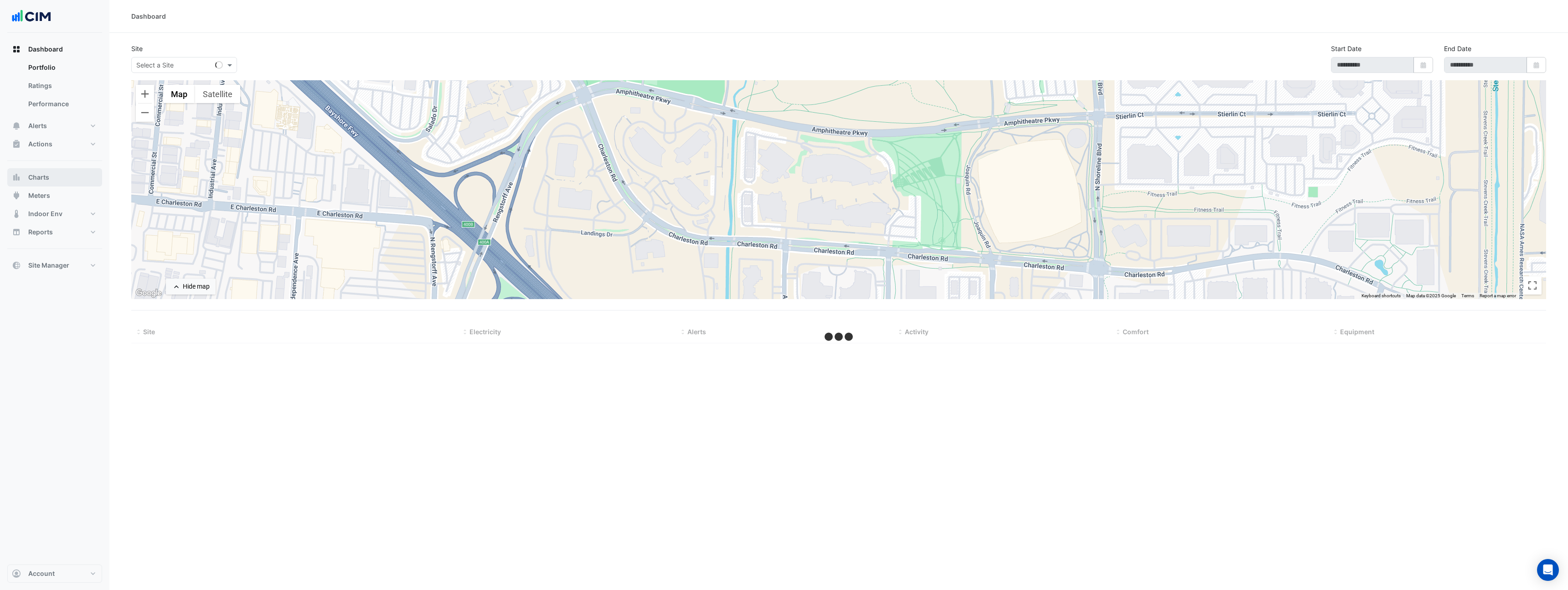
click at [46, 184] on button "Charts" at bounding box center [55, 177] width 95 height 18
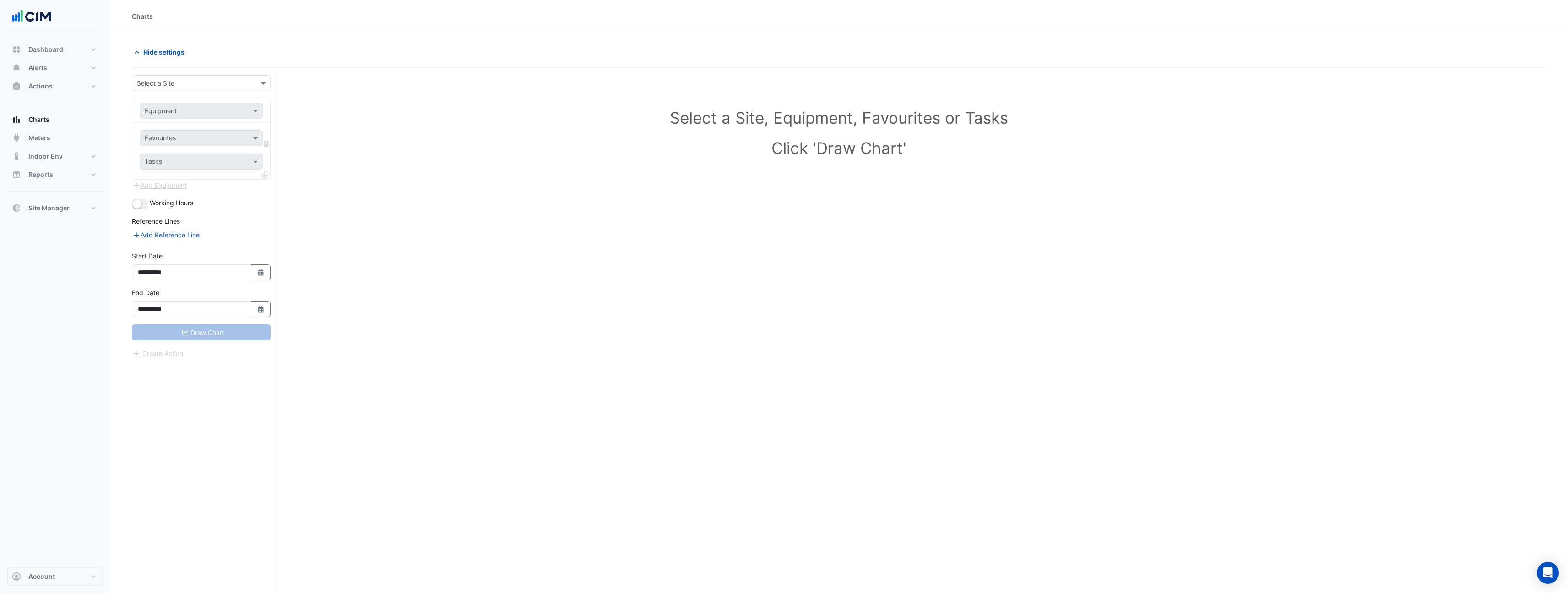
click at [152, 86] on input "text" at bounding box center [191, 83] width 110 height 10
type input "*****"
click at [202, 111] on input "text" at bounding box center [192, 110] width 95 height 10
click at [193, 129] on div "AHU-01" at bounding box center [235, 131] width 189 height 14
click at [216, 114] on input "text" at bounding box center [192, 110] width 95 height 10
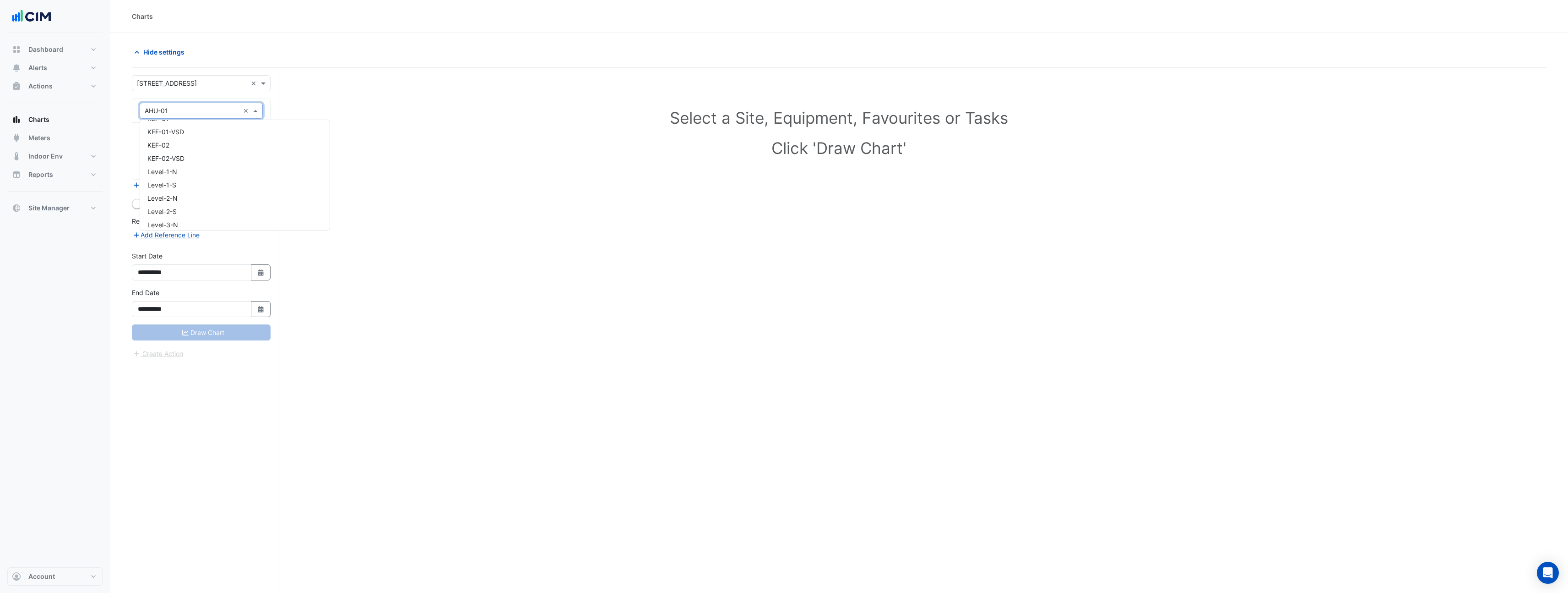
scroll to position [1345, 0]
click at [176, 114] on div "Equipment × AHU-01 ×" at bounding box center [201, 110] width 123 height 16
type input "******"
click at [191, 132] on div "AHU-SW" at bounding box center [201, 131] width 122 height 14
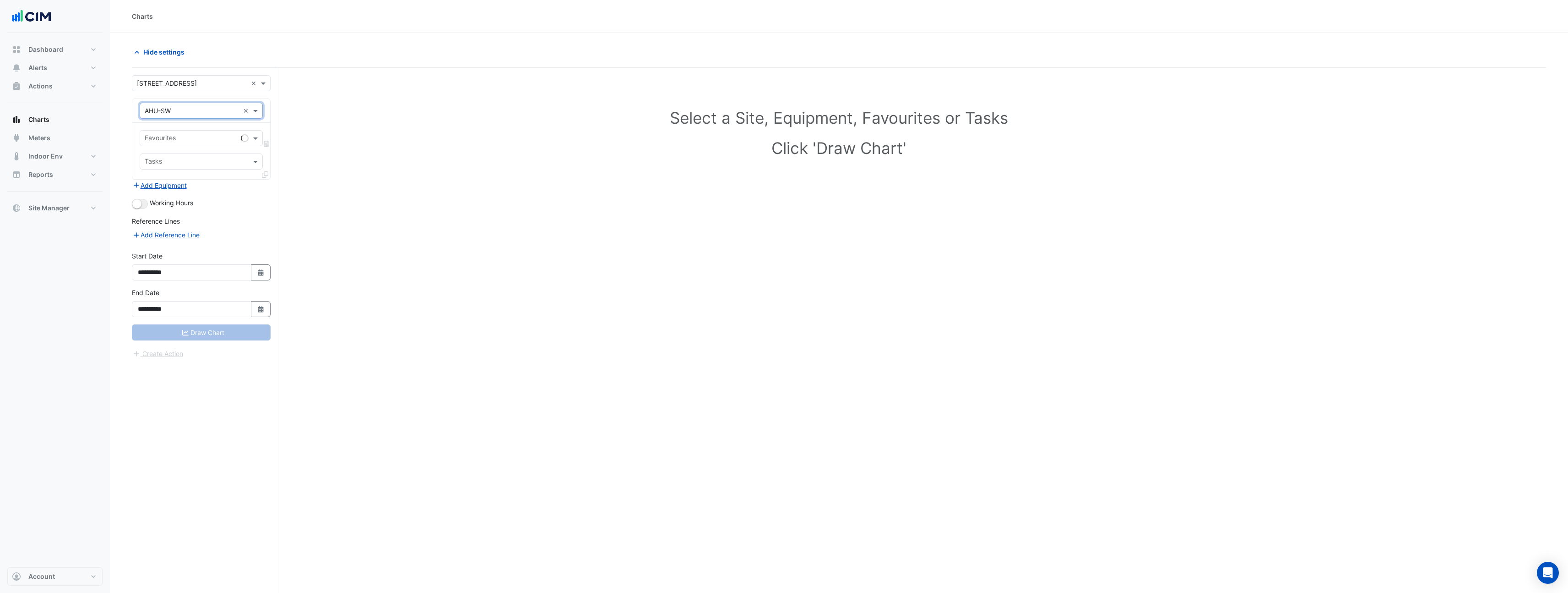
click at [194, 136] on input "text" at bounding box center [191, 139] width 92 height 10
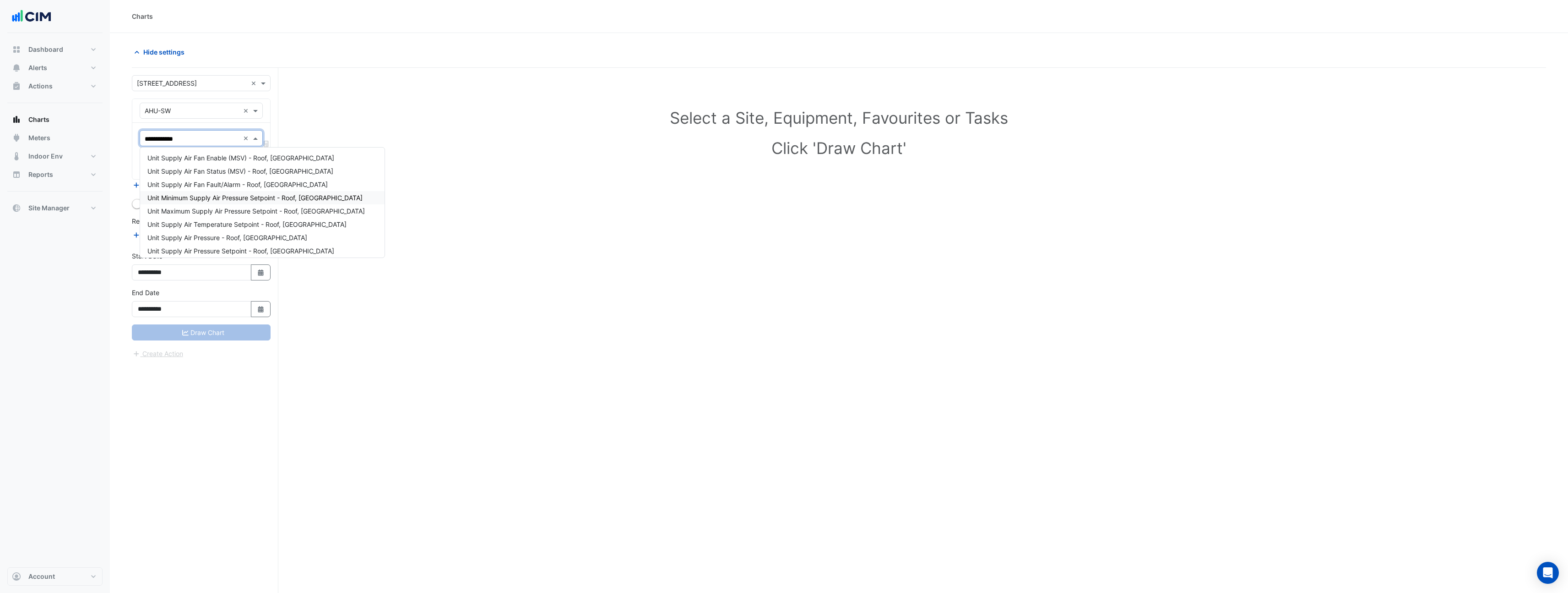
type input "**********"
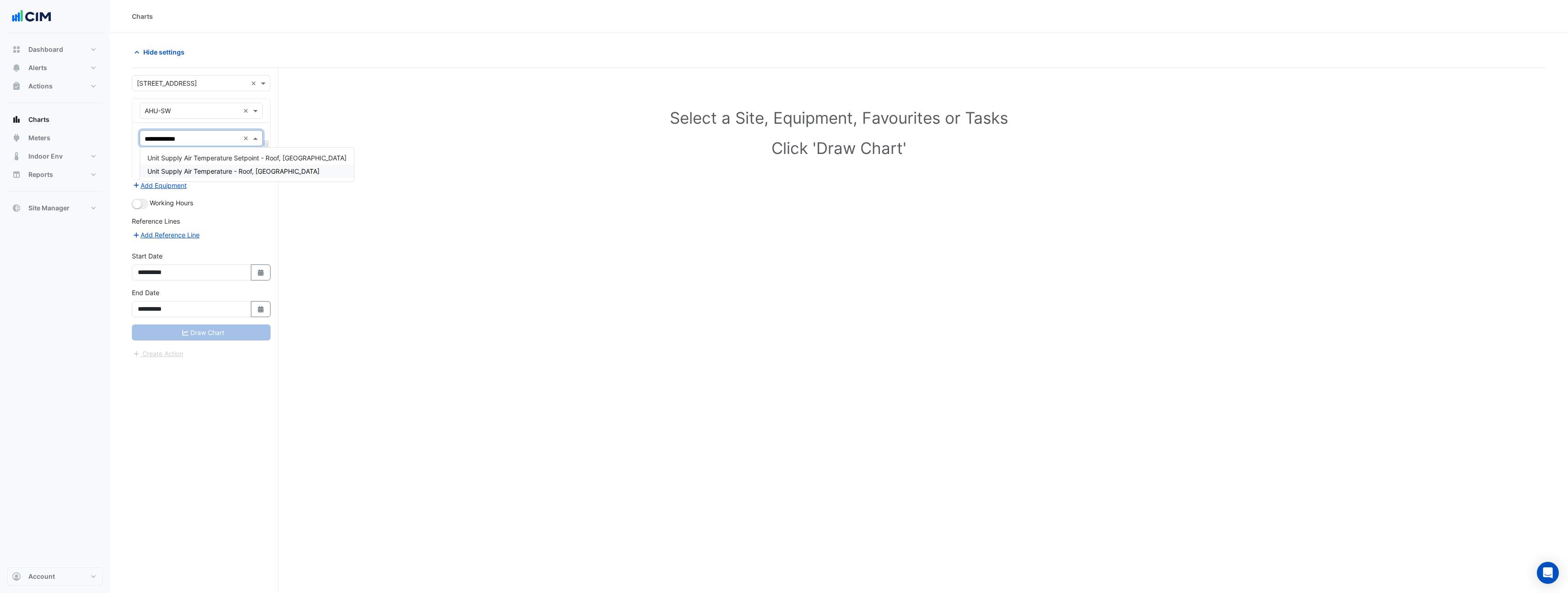
click at [241, 171] on span "Unit Supply Air Temperature - Roof, [GEOGRAPHIC_DATA]" at bounding box center [233, 171] width 172 height 8
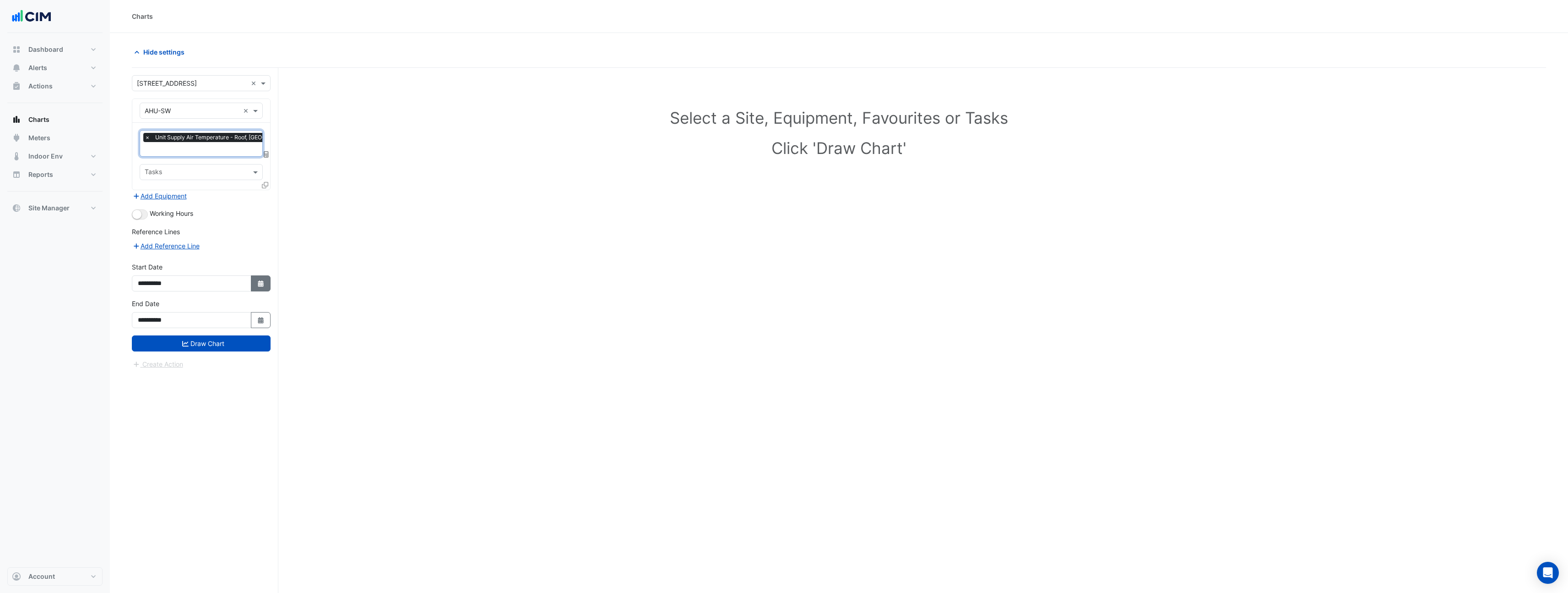
click at [261, 281] on icon "Select Date" at bounding box center [261, 283] width 8 height 7
select select "*"
select select "****"
click at [145, 161] on span "Previous month" at bounding box center [147, 161] width 7 height 7
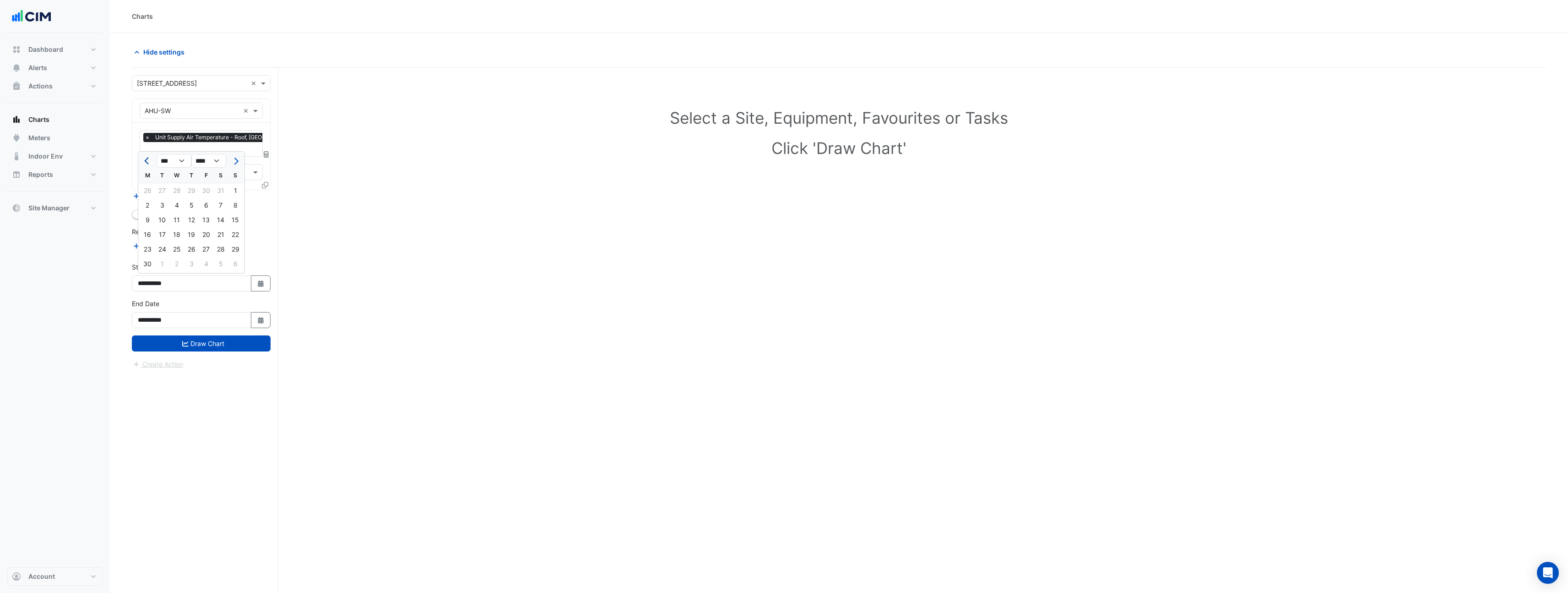
click at [145, 161] on span "Previous month" at bounding box center [147, 161] width 7 height 7
select select "*"
click at [222, 191] on div "1" at bounding box center [221, 191] width 15 height 15
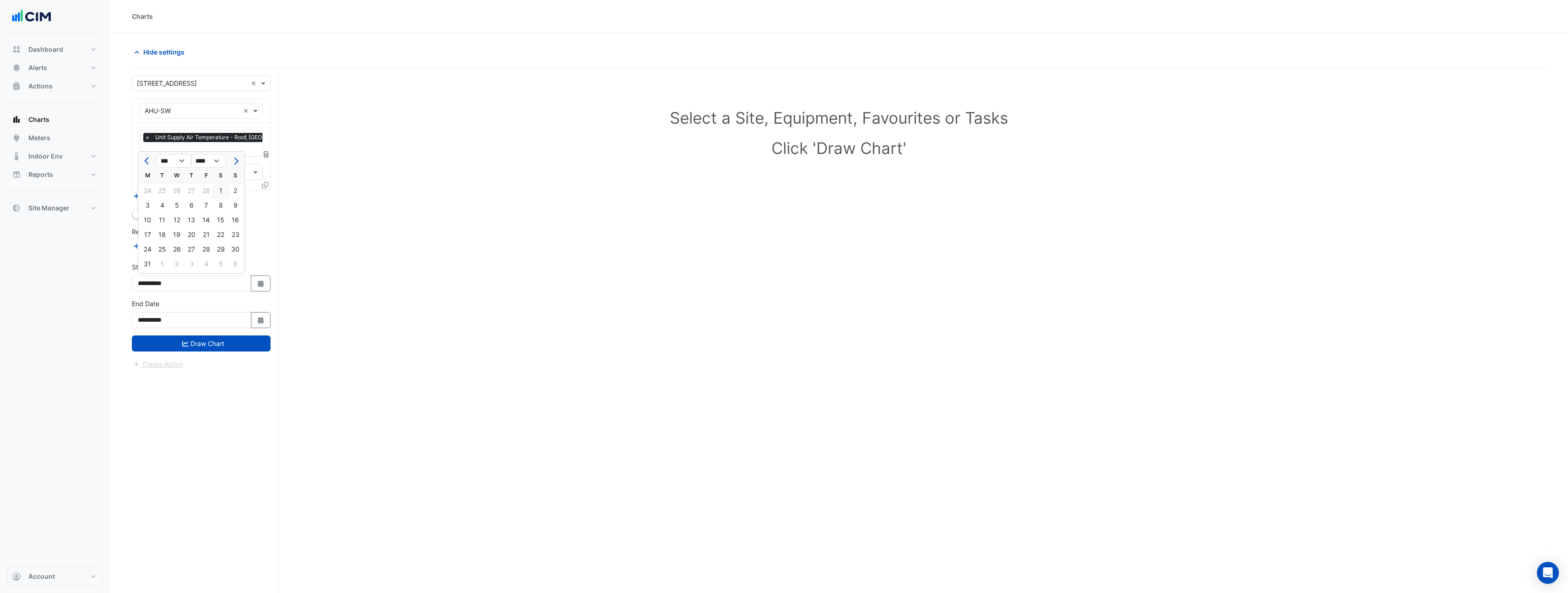
type input "**********"
click at [189, 325] on input "**********" at bounding box center [191, 319] width 119 height 16
click at [255, 322] on button "Select Date" at bounding box center [261, 319] width 20 height 16
click at [146, 202] on button "Previous month" at bounding box center [147, 198] width 11 height 15
select select "*"
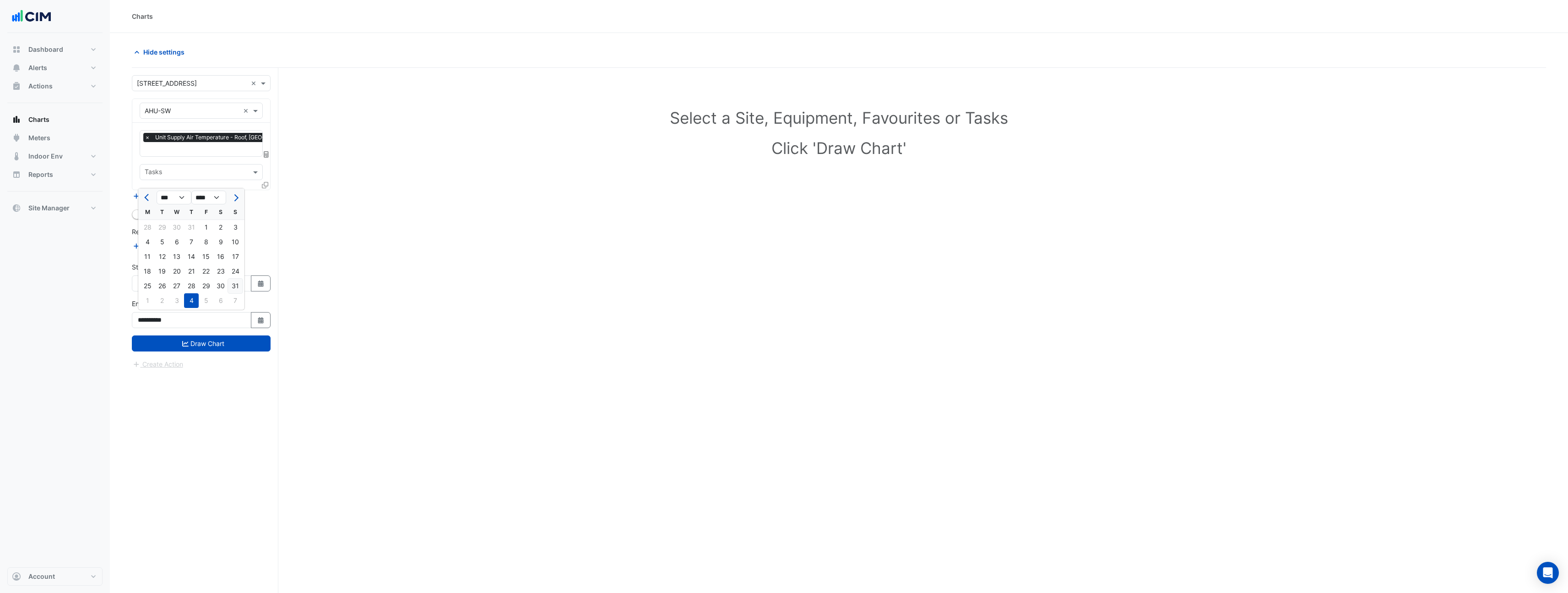
click at [233, 289] on div "31" at bounding box center [236, 286] width 15 height 15
type input "**********"
click at [231, 345] on button "Draw Chart" at bounding box center [201, 343] width 139 height 16
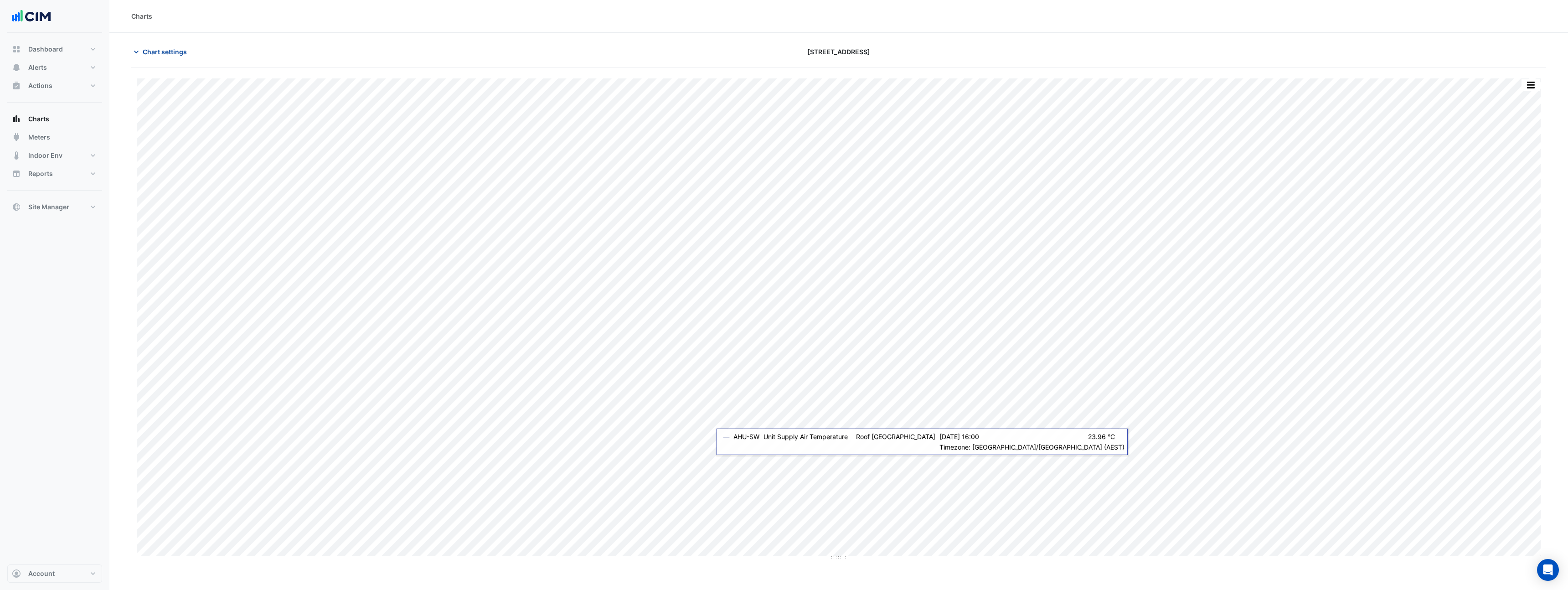
click at [161, 55] on span "Chart settings" at bounding box center [165, 52] width 44 height 10
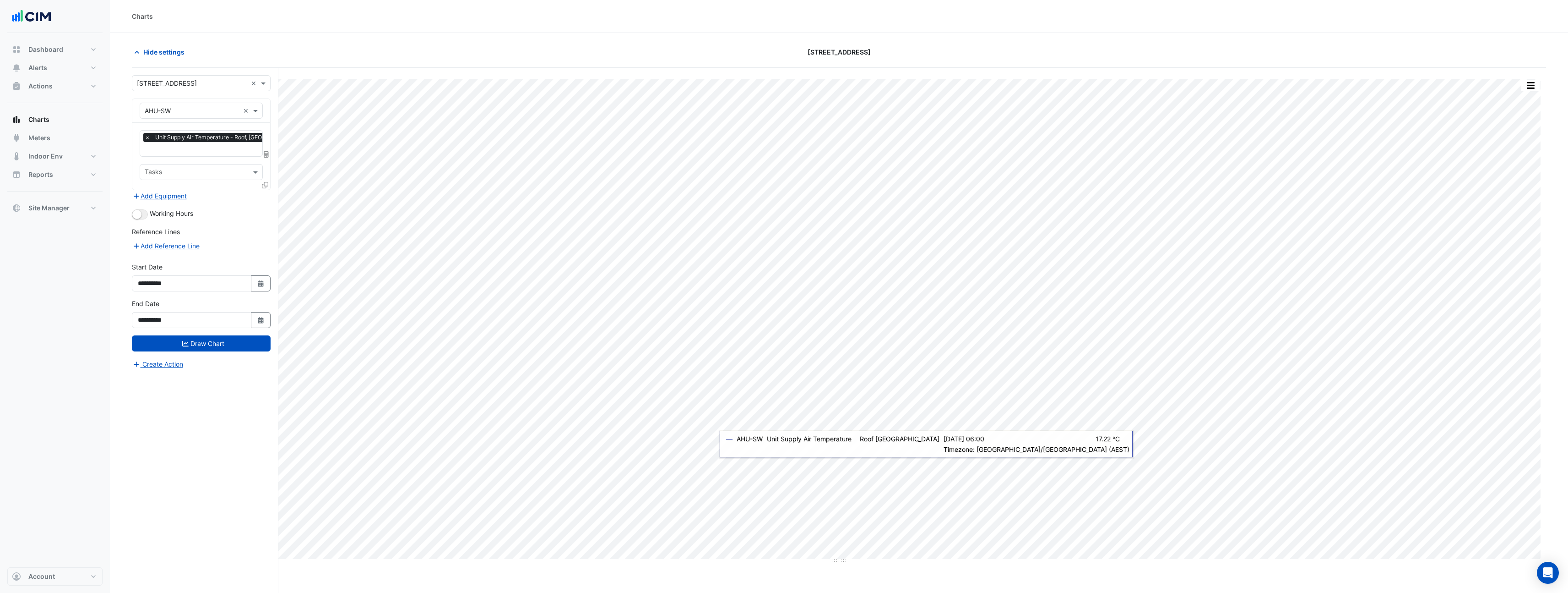
click at [263, 184] on icon at bounding box center [265, 185] width 7 height 7
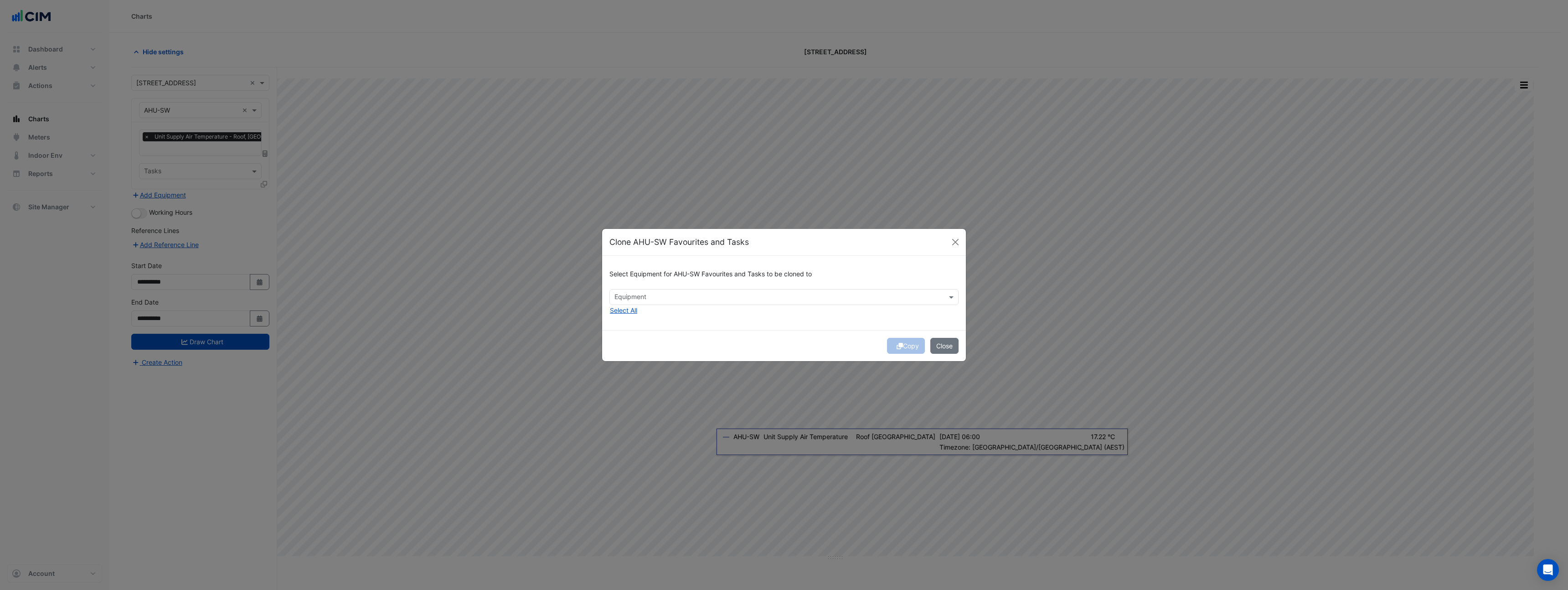
click at [665, 306] on div "Select Equipment for AHU-SW Favourites and Tasks to be cloned to Equipment Sele…" at bounding box center [784, 292] width 364 height 74
click at [667, 296] on input "text" at bounding box center [779, 298] width 329 height 10
drag, startPoint x: 639, startPoint y: 316, endPoint x: 641, endPoint y: 322, distance: 6.3
click at [639, 315] on span "AHU-01" at bounding box center [629, 316] width 23 height 7
drag, startPoint x: 641, startPoint y: 331, endPoint x: 641, endPoint y: 337, distance: 6.0
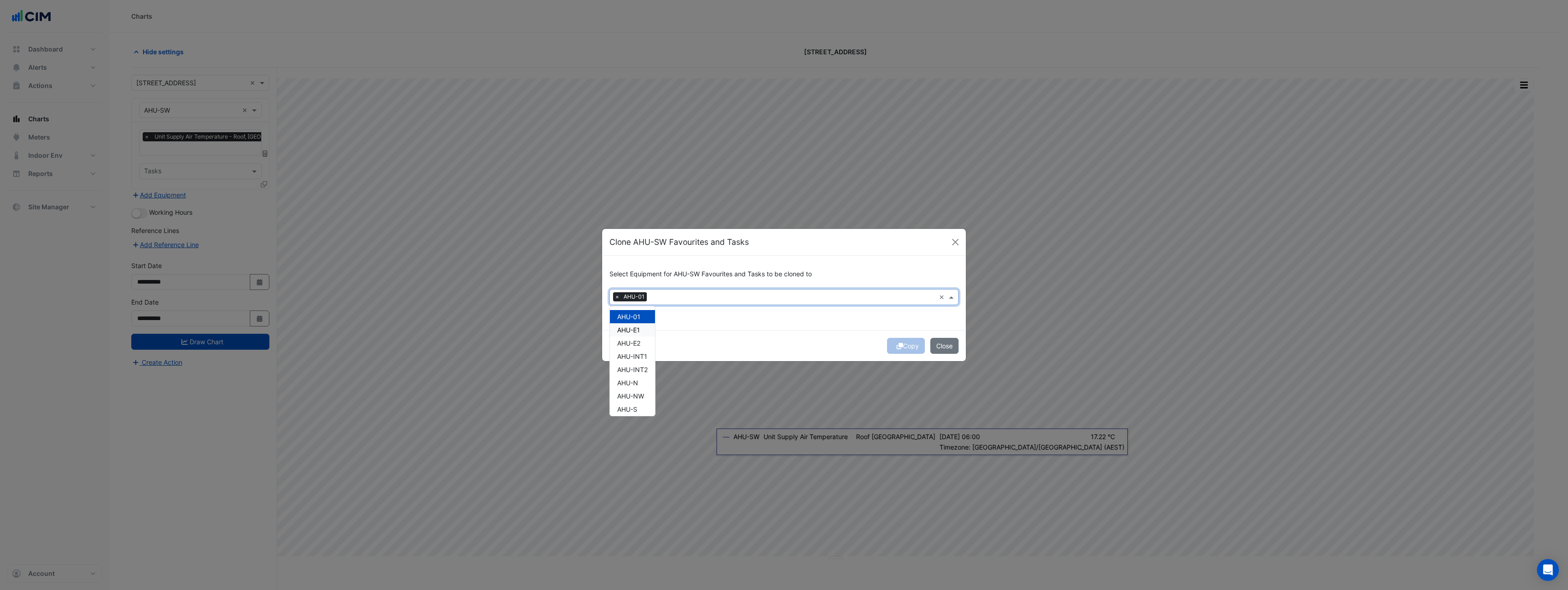
click at [640, 331] on span "AHU-E1" at bounding box center [629, 330] width 22 height 7
click at [641, 348] on div "AHU-E2" at bounding box center [633, 343] width 45 height 13
click at [642, 358] on span "AHU-INT1" at bounding box center [633, 356] width 30 height 7
click at [639, 371] on span "AHU-INT2" at bounding box center [633, 369] width 31 height 7
click at [956, 239] on button "Close" at bounding box center [956, 242] width 13 height 13
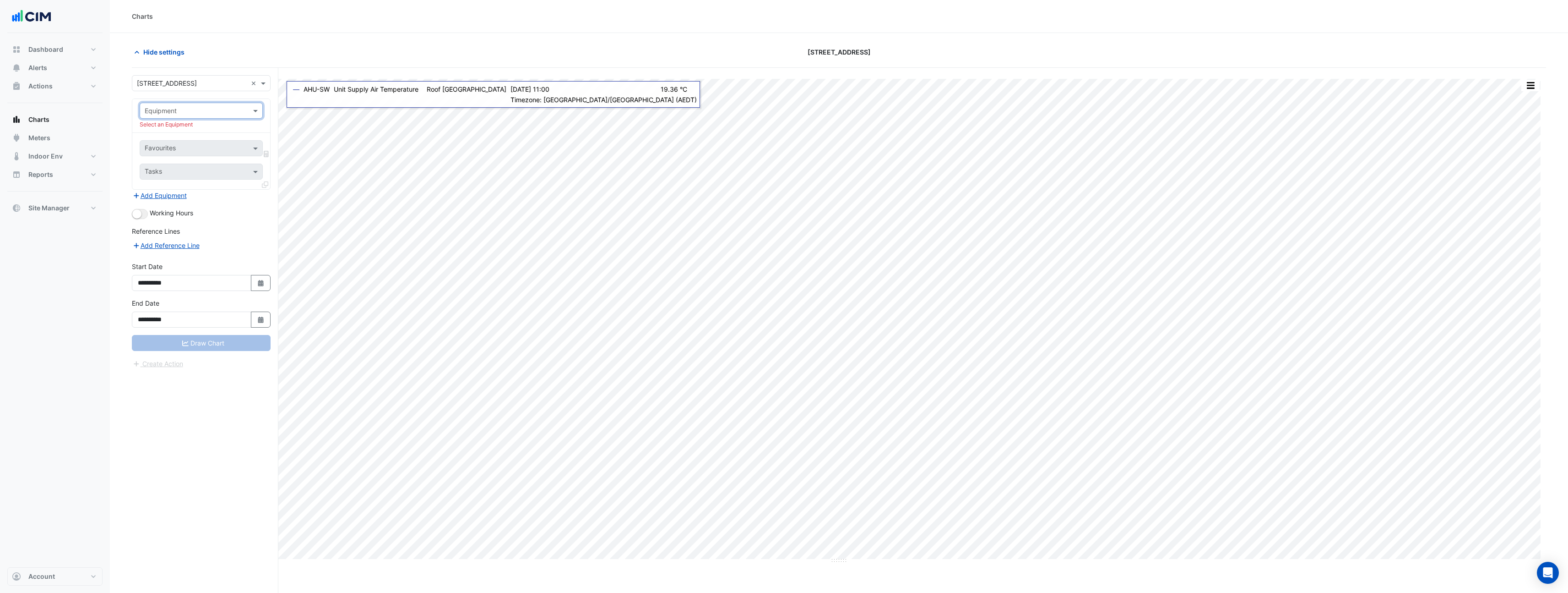
click at [247, 111] on div at bounding box center [201, 110] width 122 height 11
click at [210, 128] on div "AHU-01" at bounding box center [235, 131] width 189 height 14
click at [219, 141] on input "text" at bounding box center [191, 139] width 92 height 10
type input "**********"
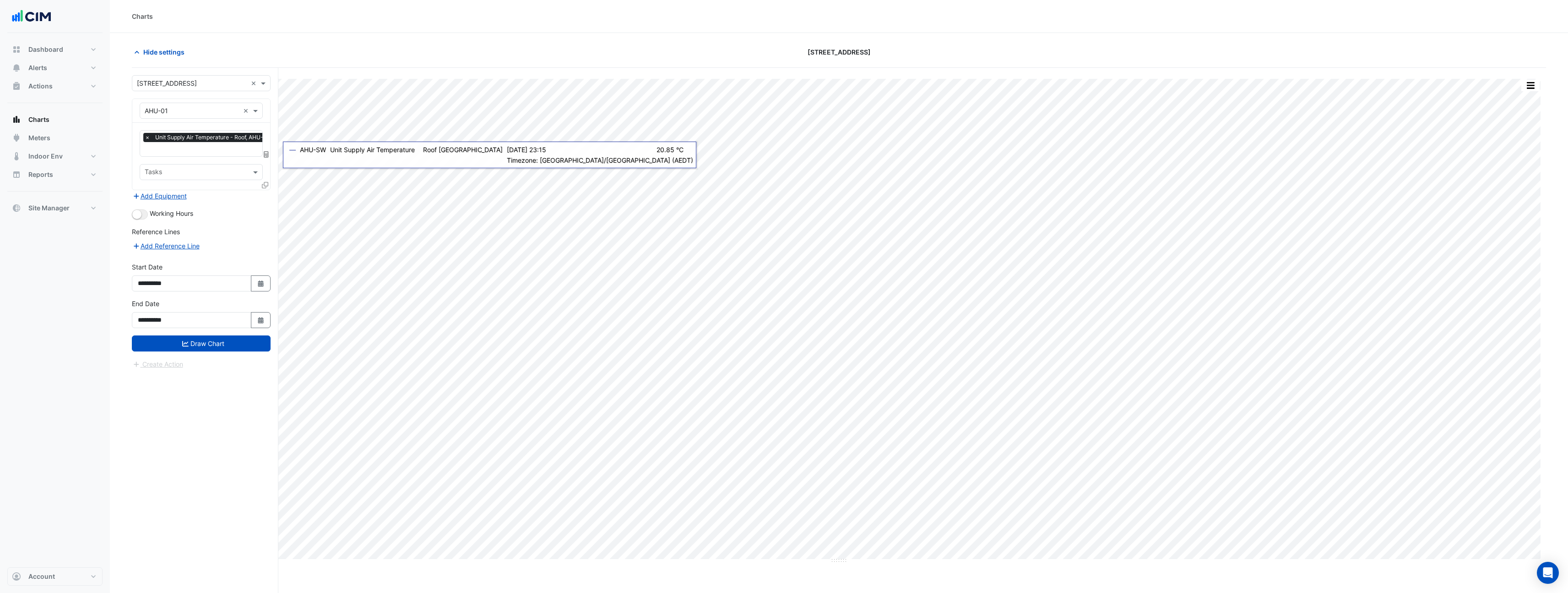
click at [267, 183] on icon at bounding box center [265, 185] width 7 height 7
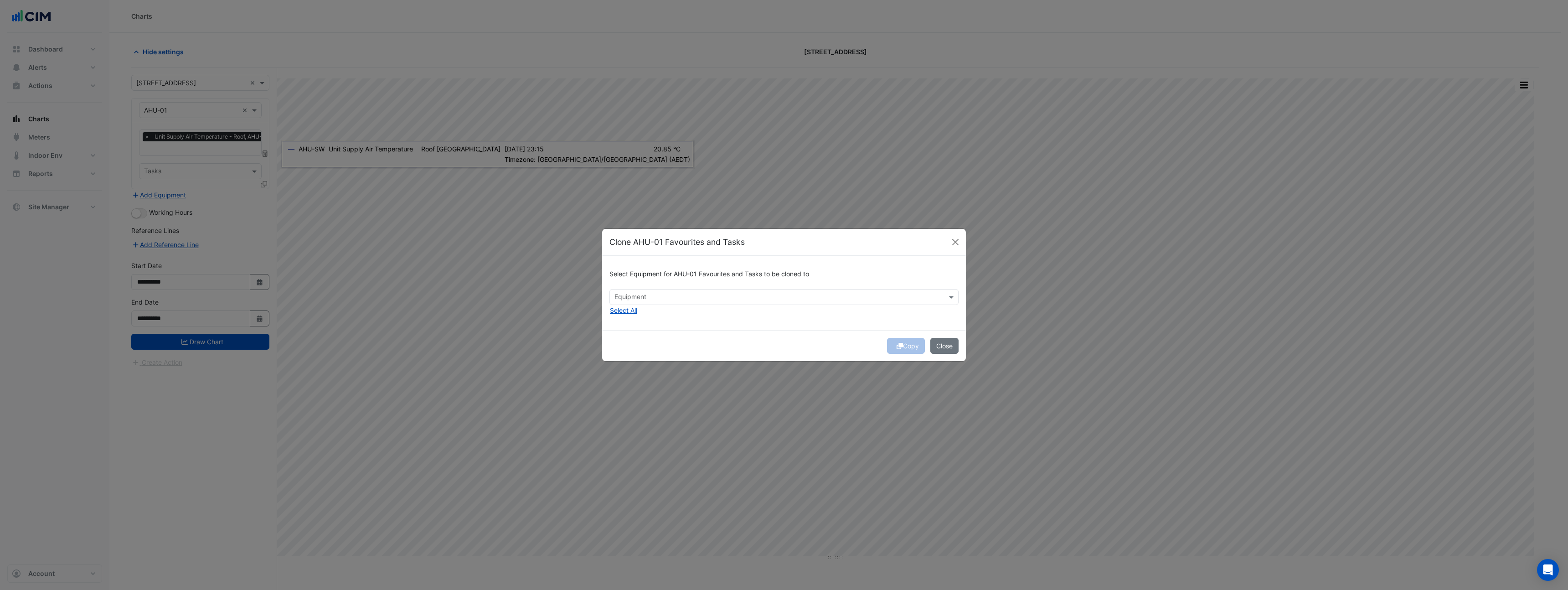
click at [634, 298] on input "text" at bounding box center [779, 298] width 329 height 10
click at [640, 319] on span "AHU-E1" at bounding box center [629, 316] width 22 height 7
click at [644, 336] on div "AHU-E2" at bounding box center [633, 330] width 45 height 13
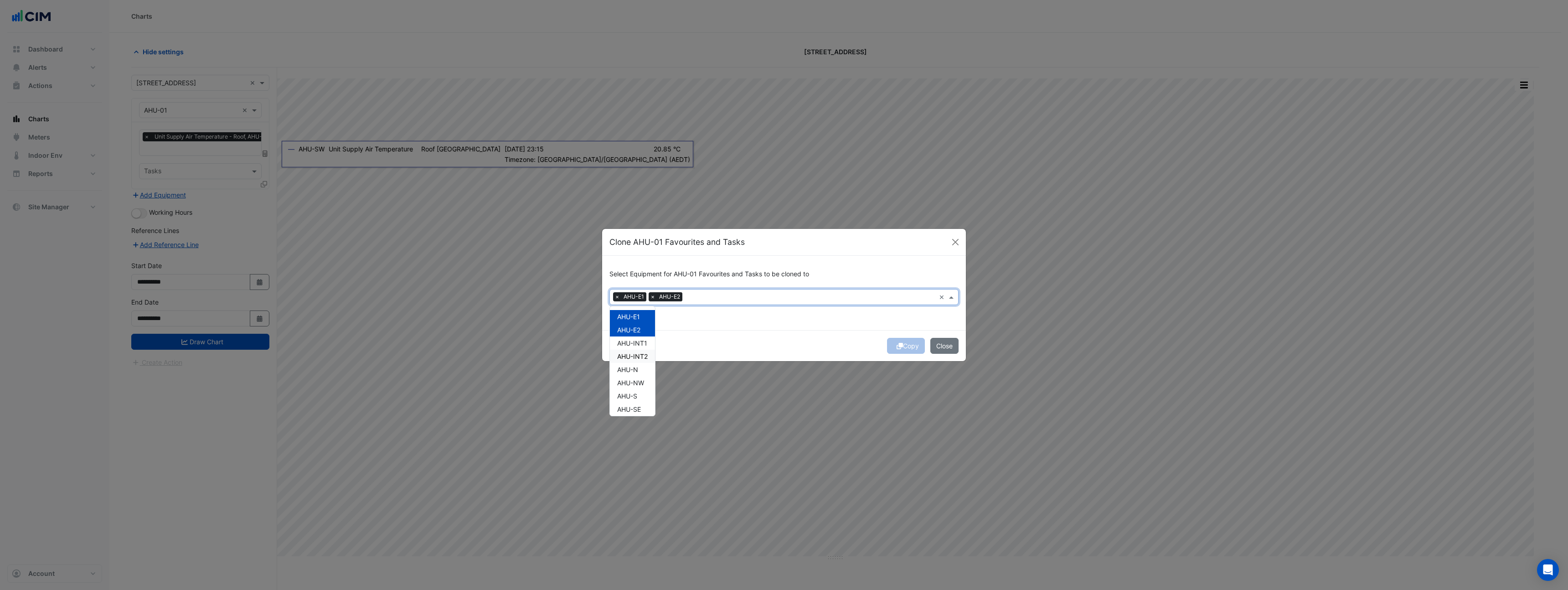
click at [644, 354] on span "AHU-INT2" at bounding box center [633, 356] width 31 height 7
click at [644, 350] on div "AHU-INT2" at bounding box center [633, 357] width 45 height 13
click at [641, 337] on div "AHU-INT1" at bounding box center [633, 343] width 45 height 13
click at [639, 354] on span "AHU-INT2" at bounding box center [633, 356] width 31 height 7
click at [638, 367] on span "AHU-N" at bounding box center [628, 369] width 21 height 7
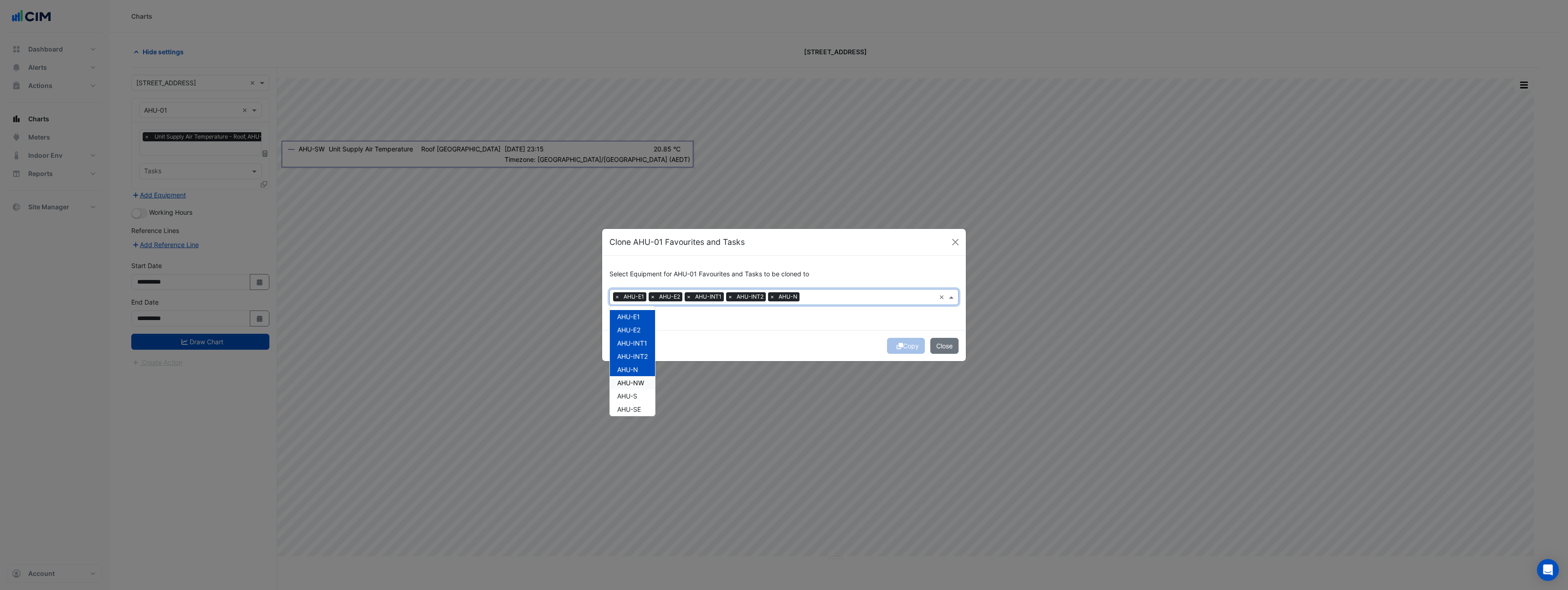
click at [636, 381] on span "AHU-NW" at bounding box center [631, 383] width 27 height 7
click at [635, 395] on span "AHU-S" at bounding box center [627, 396] width 20 height 7
click at [637, 405] on span "AHU-SE" at bounding box center [630, 409] width 24 height 7
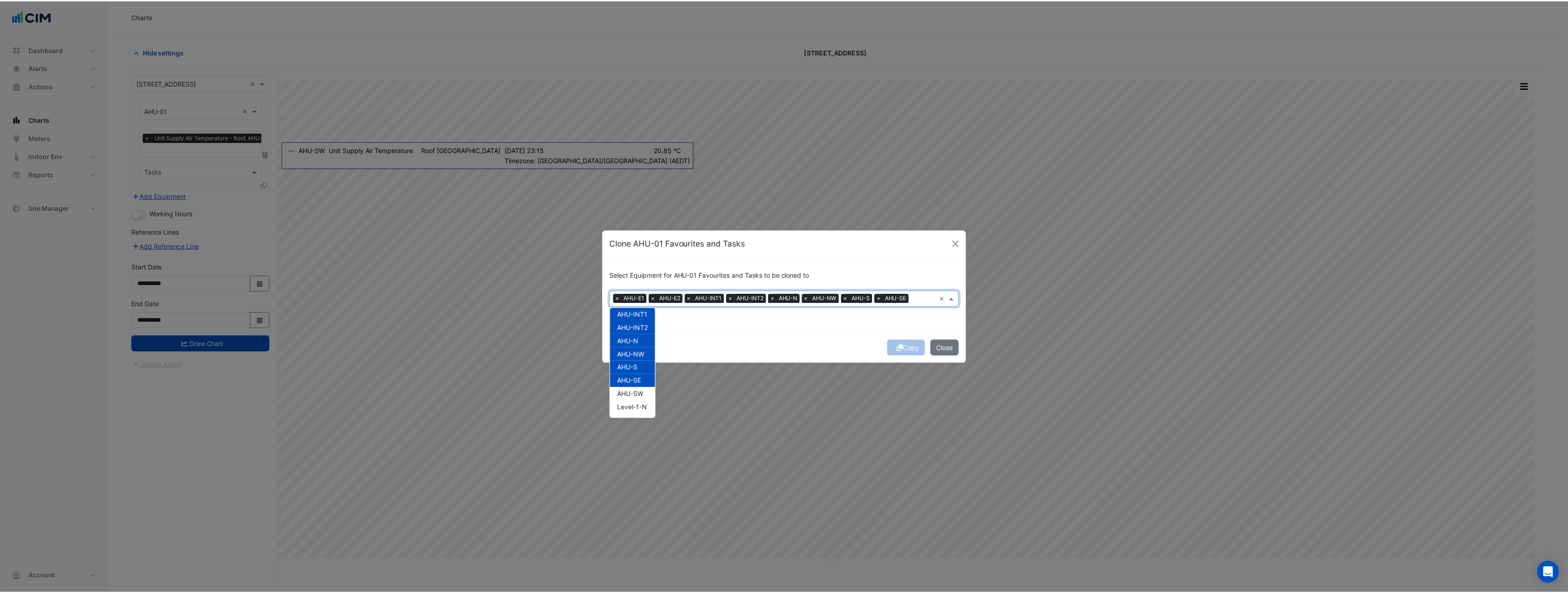
scroll to position [32, 0]
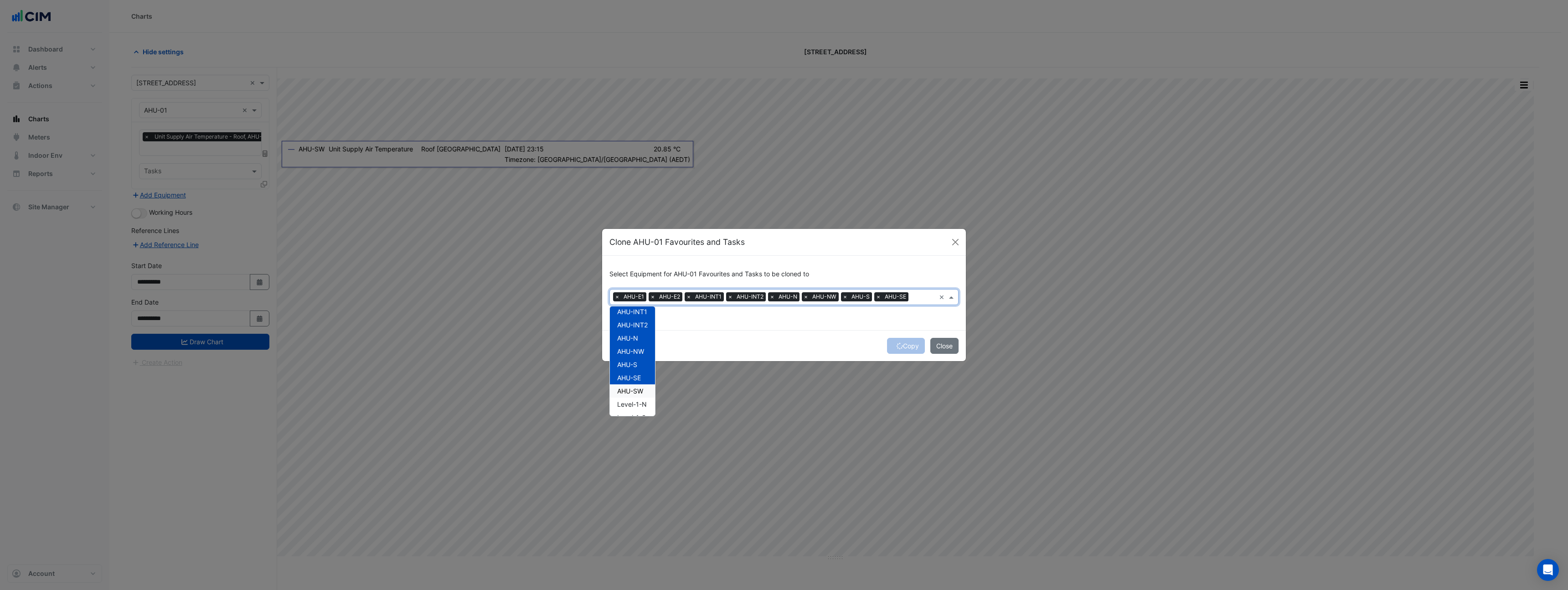
click at [636, 392] on span "AHU-SW" at bounding box center [630, 391] width 26 height 7
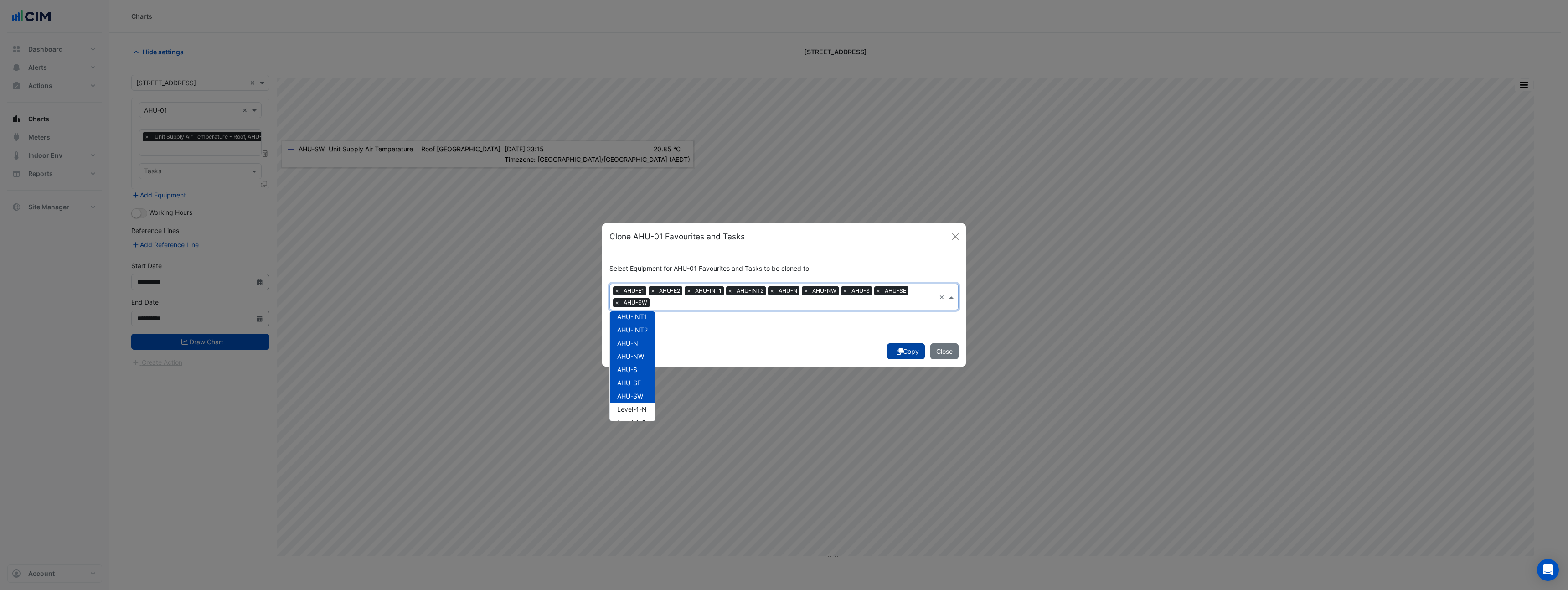
click at [903, 351] on button "Copy" at bounding box center [906, 351] width 38 height 16
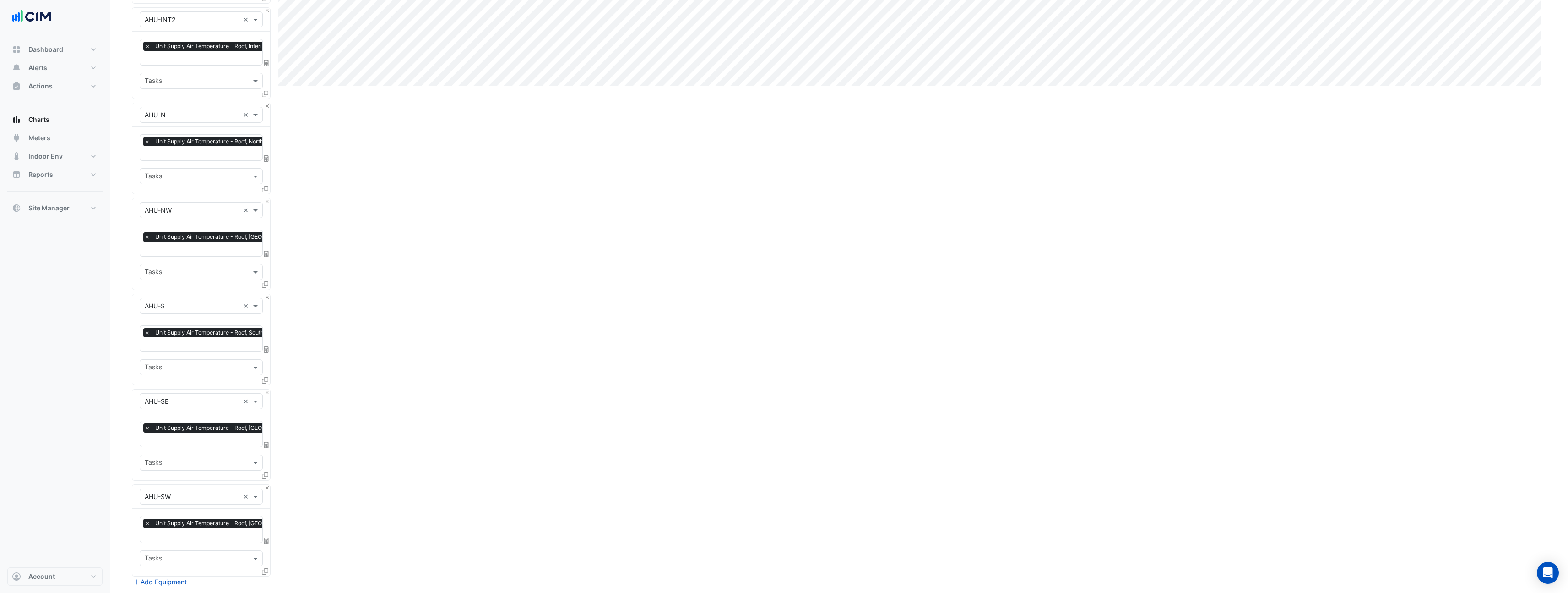
scroll to position [634, 0]
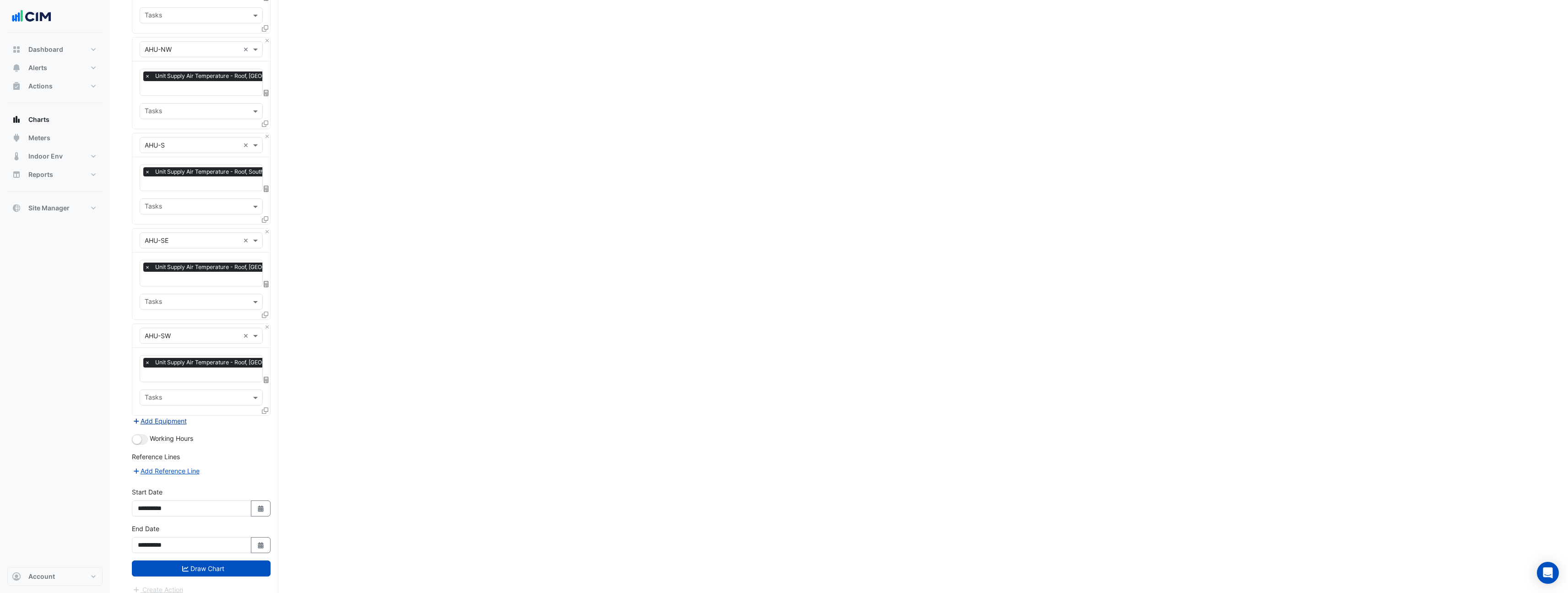
click at [179, 416] on button "Add Equipment" at bounding box center [160, 421] width 56 height 11
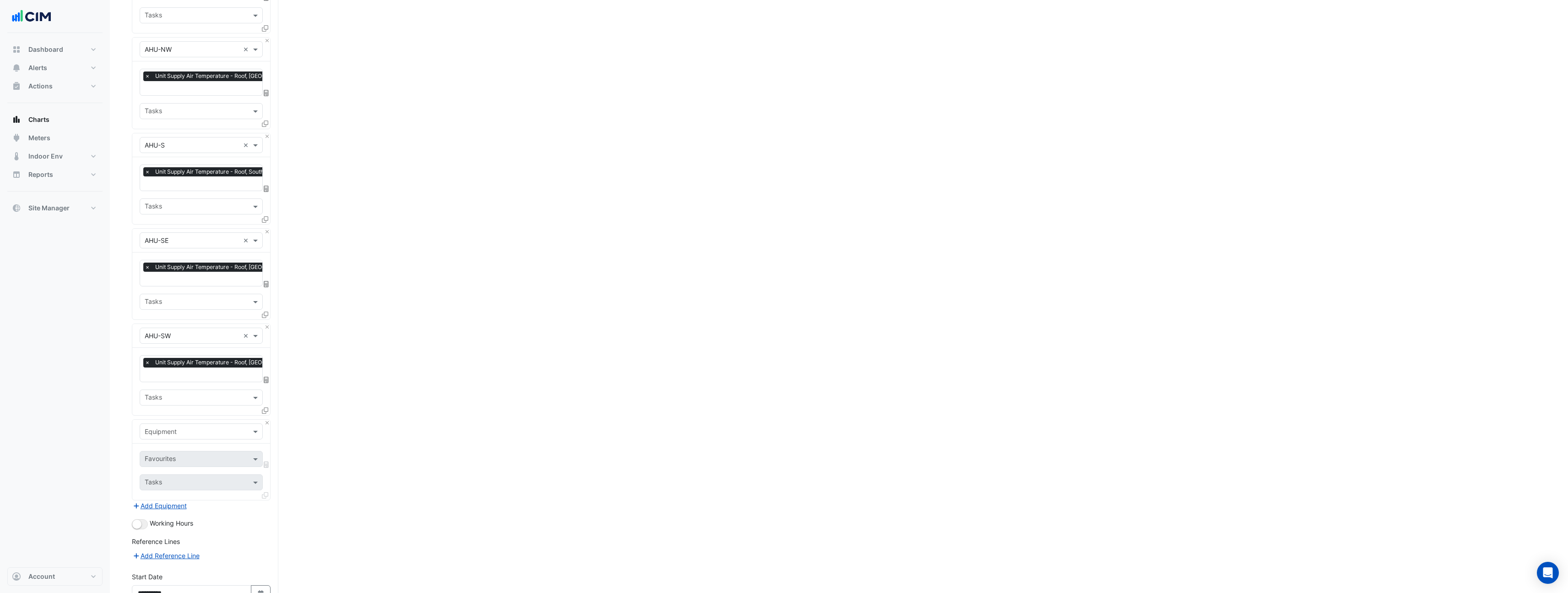
click at [186, 427] on input "text" at bounding box center [192, 431] width 95 height 10
type input "*******"
click at [202, 444] on div "Weather" at bounding box center [201, 442] width 122 height 14
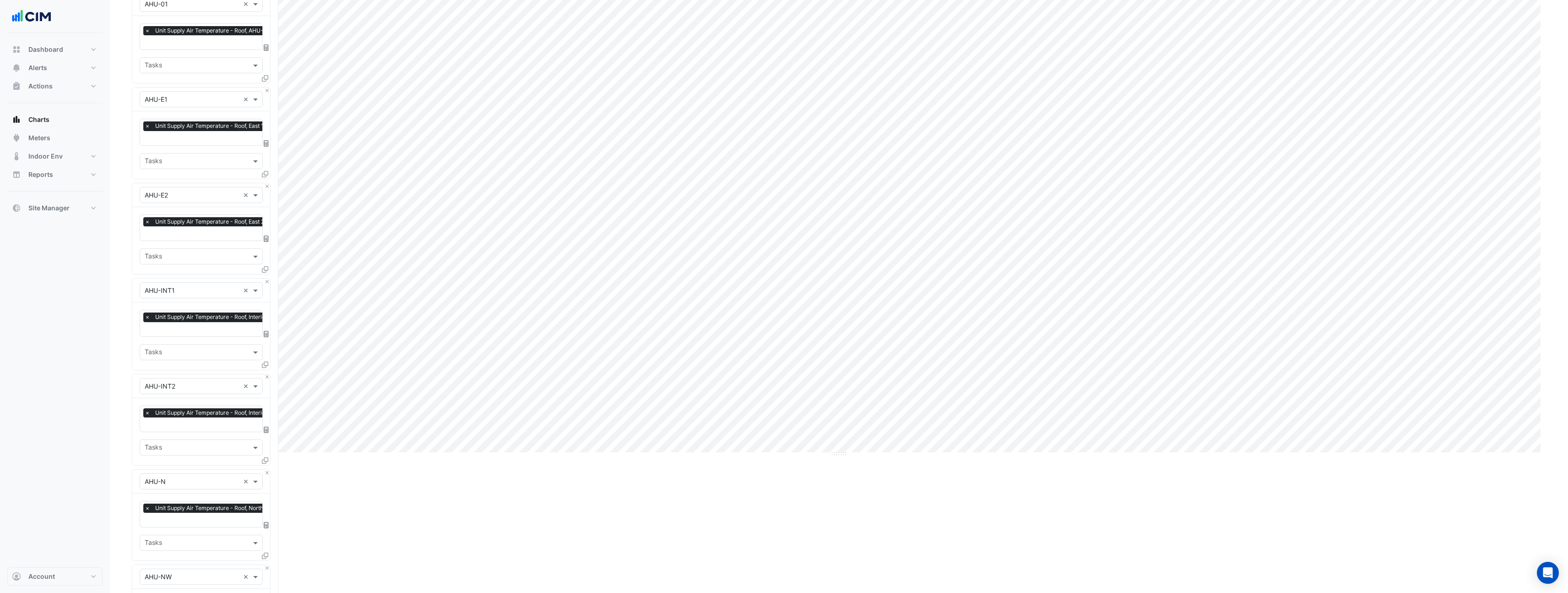
scroll to position [106, 0]
click at [266, 89] on button "Close" at bounding box center [267, 91] width 6 height 6
click at [266, 183] on button "Close" at bounding box center [267, 186] width 6 height 6
click at [266, 89] on button "Close" at bounding box center [267, 91] width 6 height 6
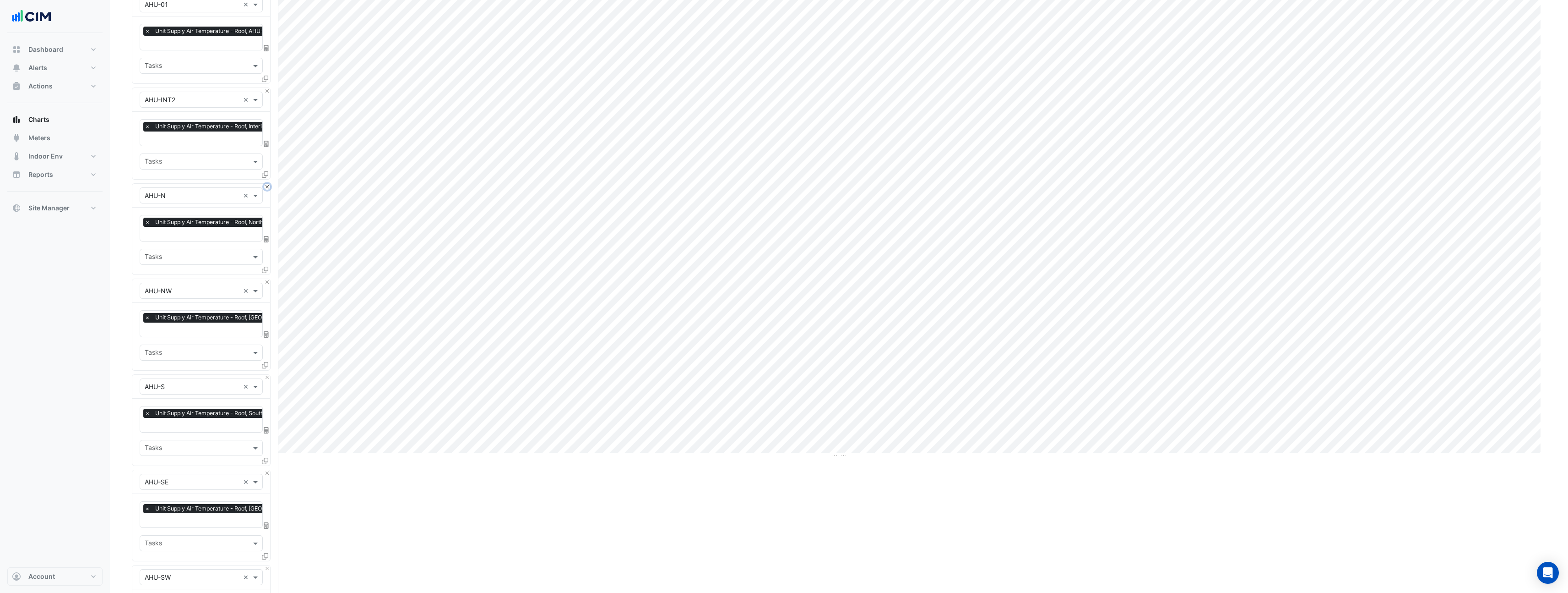
click at [266, 183] on button "Close" at bounding box center [267, 186] width 6 height 6
click at [266, 89] on button "Close" at bounding box center [267, 91] width 6 height 6
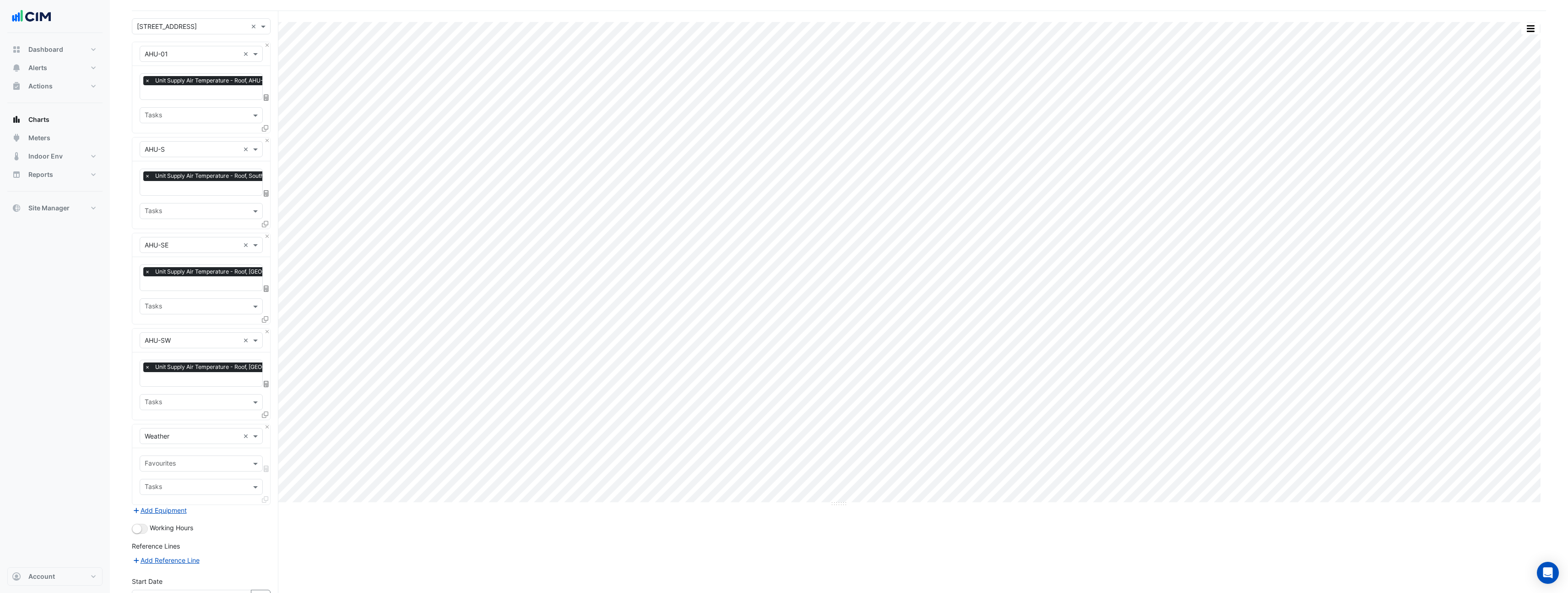
click at [266, 89] on div "Favourites × Unit Supply Air Temperature - Roof, AHU-01 × Tasks" at bounding box center [201, 99] width 138 height 67
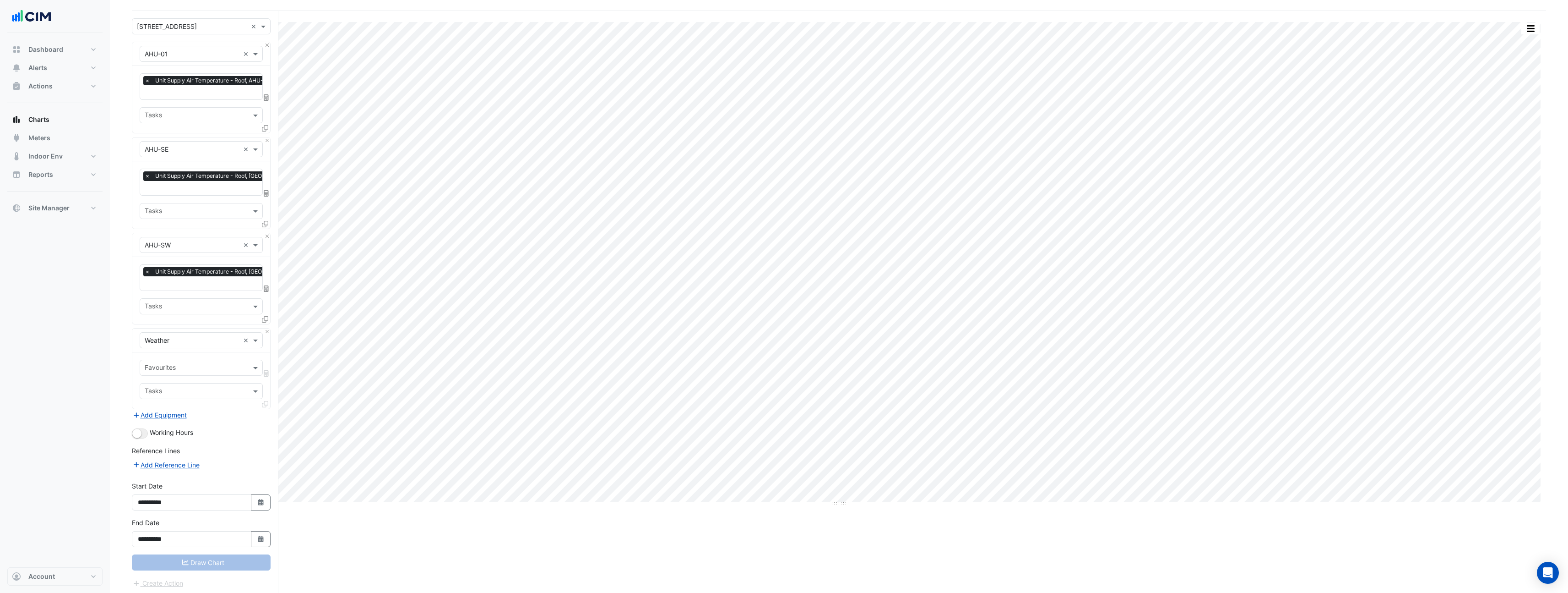
click at [266, 89] on div "Favourites × Unit Supply Air Temperature - Roof, AHU-01 × Tasks" at bounding box center [201, 99] width 138 height 67
click at [270, 137] on div "Equipment × AHU-SE × Favourites × Unit Supply Air Temperature - Roof, South Eas…" at bounding box center [201, 183] width 139 height 92
click at [269, 139] on button "Close" at bounding box center [267, 141] width 6 height 6
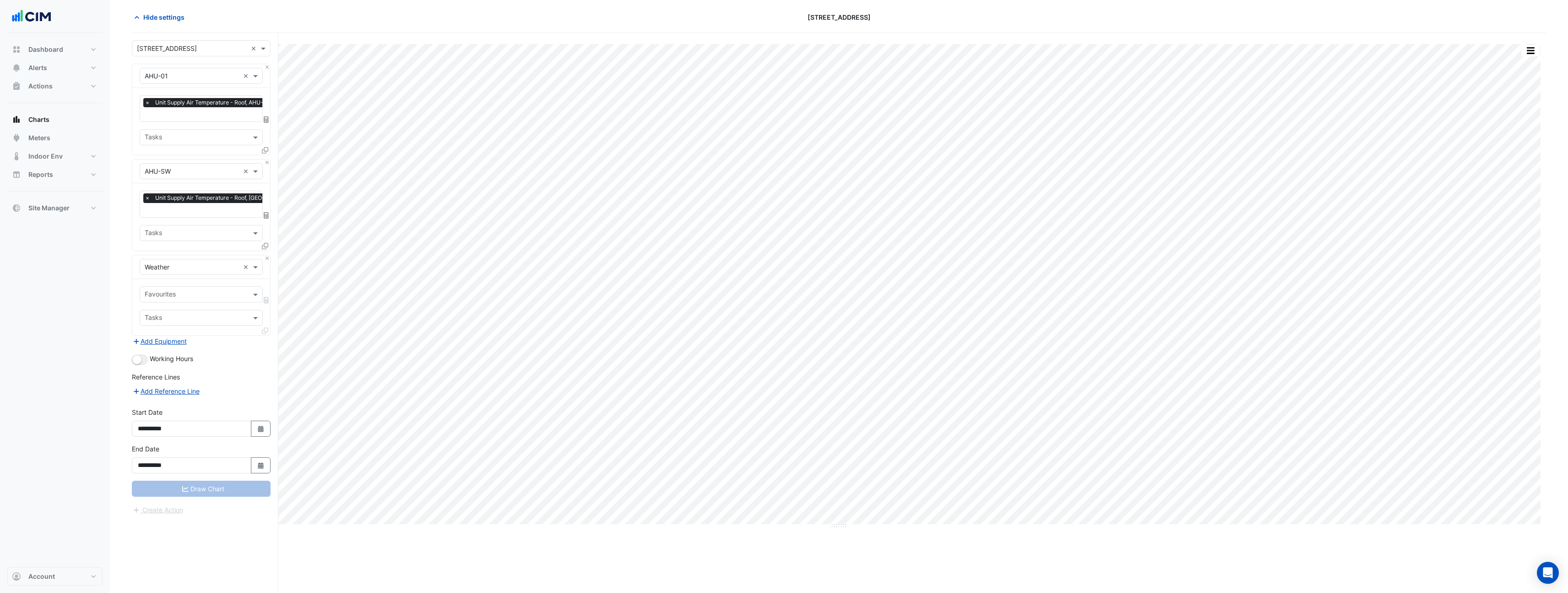
click at [269, 139] on div "Favourites × Unit Supply Air Temperature - Roof, AHU-01 × Tasks" at bounding box center [201, 121] width 138 height 67
click at [267, 162] on button "Close" at bounding box center [267, 162] width 6 height 6
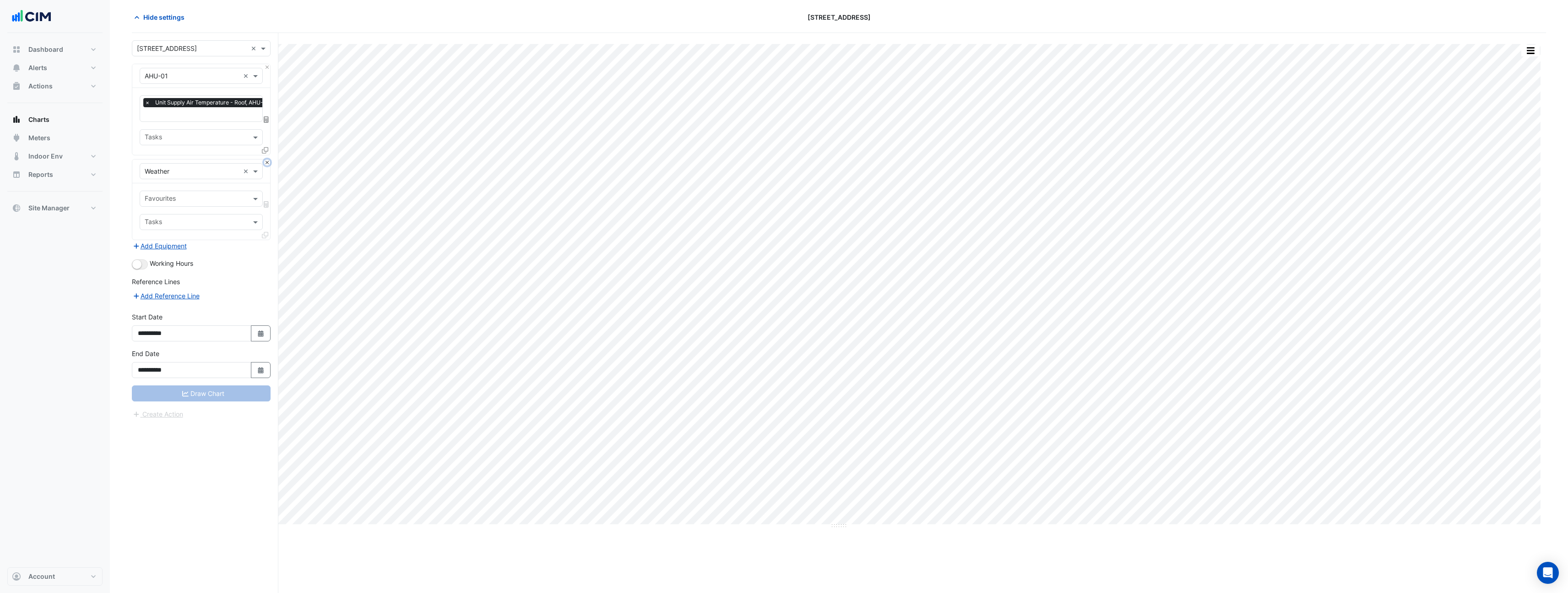
click at [267, 162] on button "Close" at bounding box center [267, 162] width 6 height 6
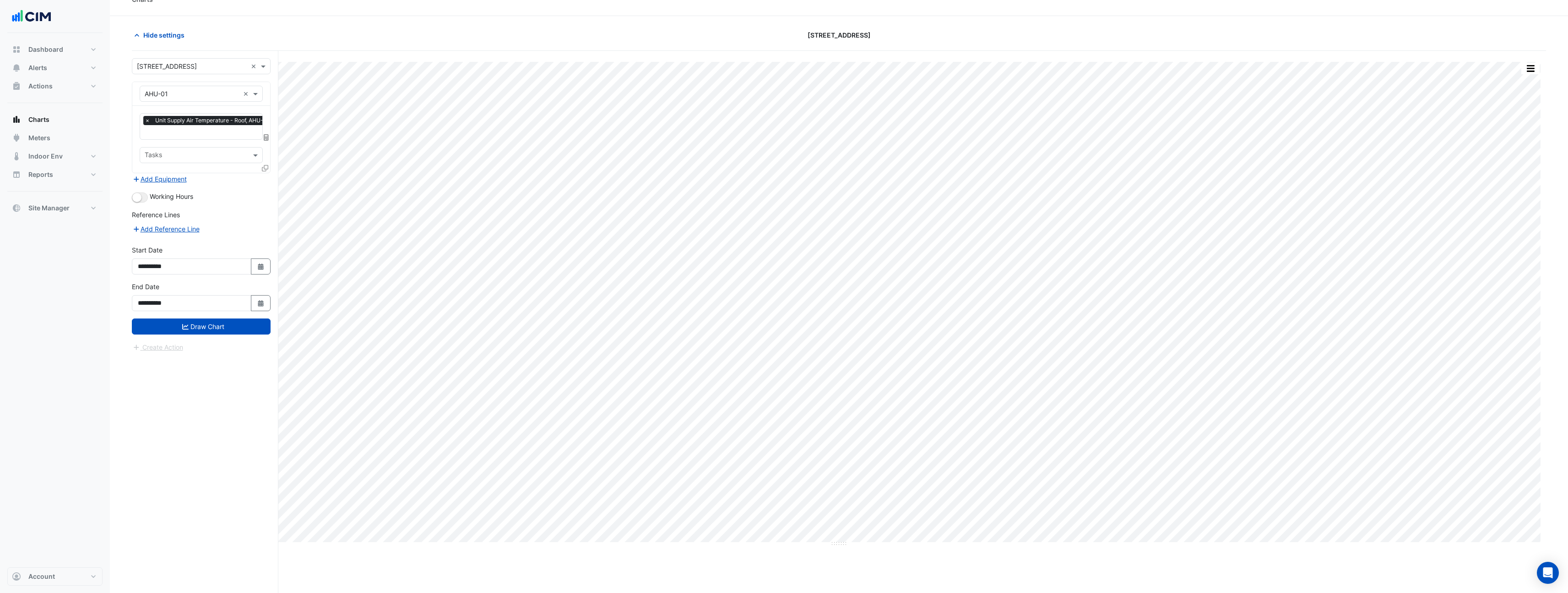
scroll to position [0, 0]
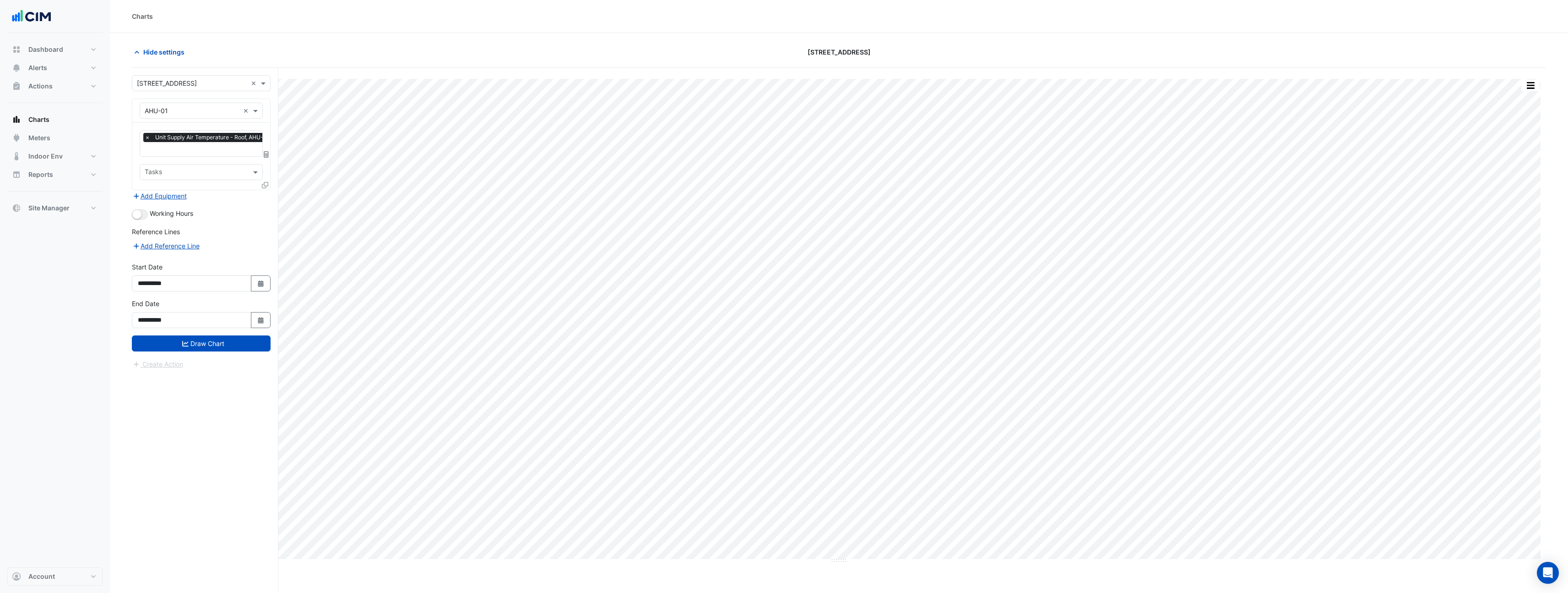
click at [143, 137] on span "×" at bounding box center [147, 138] width 8 height 9
click at [155, 140] on input "text" at bounding box center [196, 139] width 103 height 10
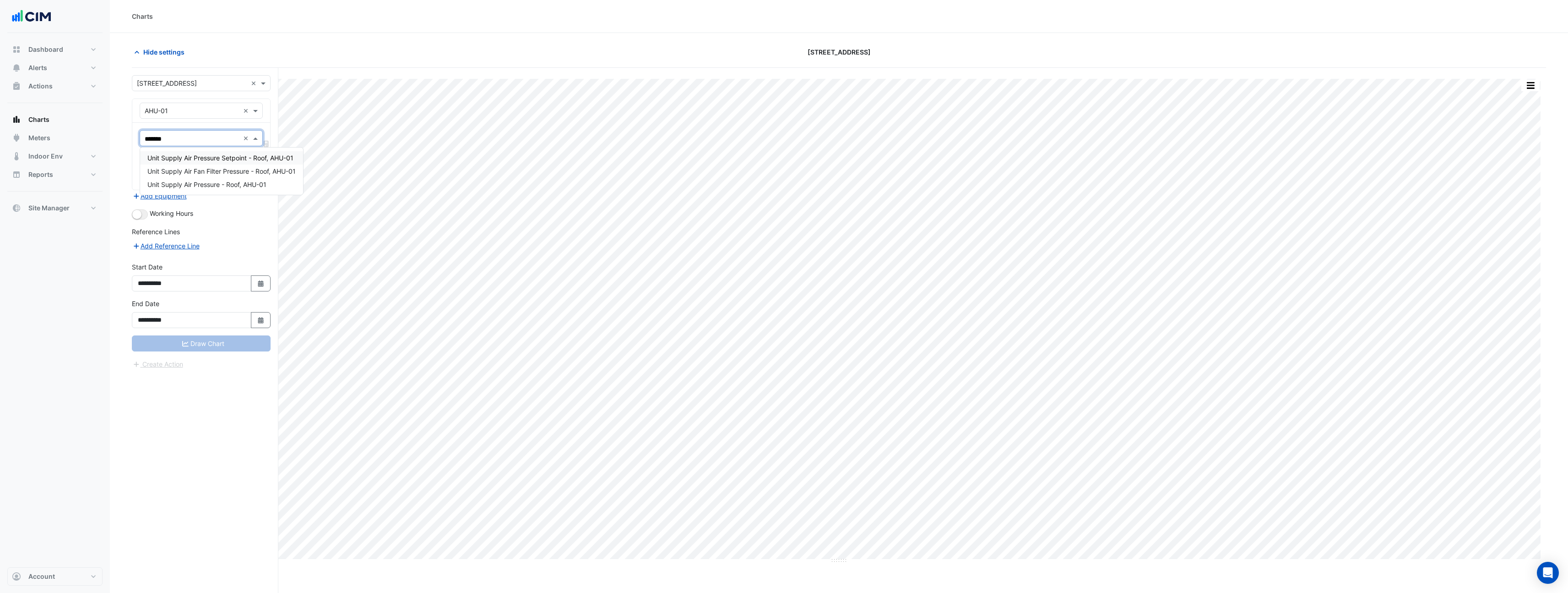
type input "********"
click at [204, 188] on span "Unit Supply Air Pressure - Roof, AHU-01" at bounding box center [207, 184] width 119 height 8
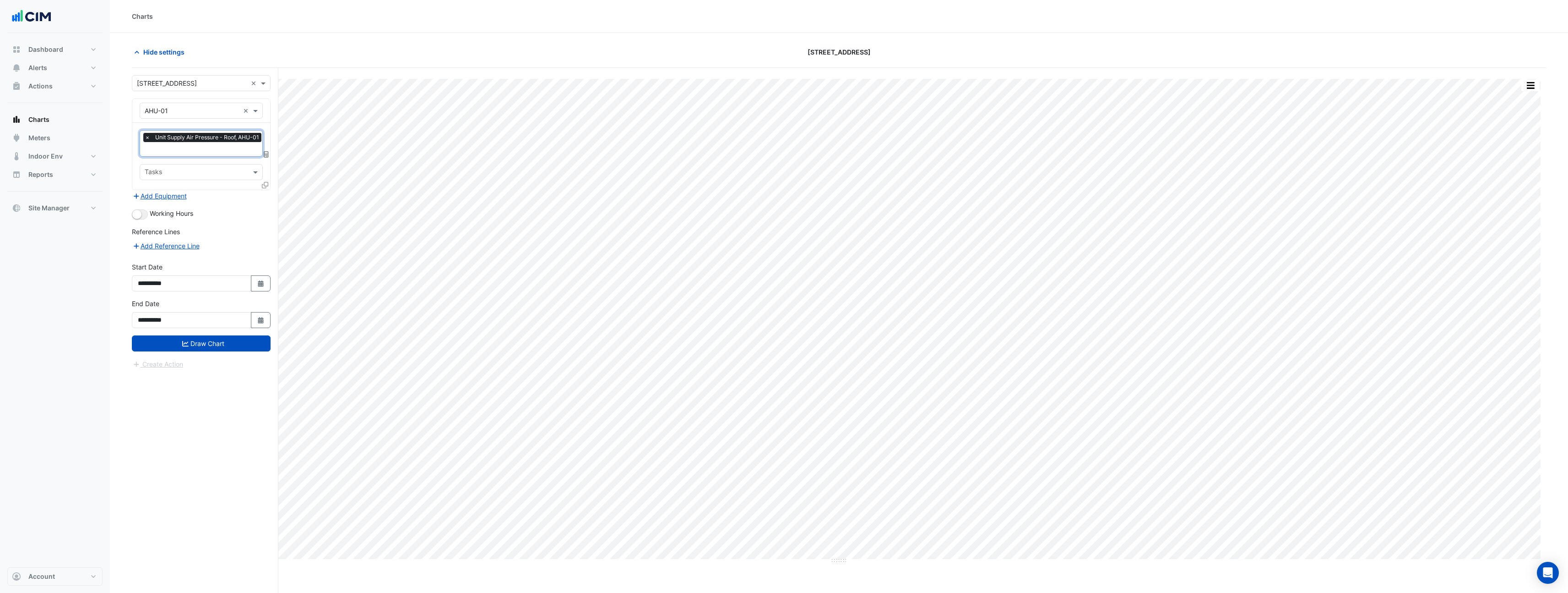
click at [267, 186] on icon at bounding box center [265, 185] width 7 height 7
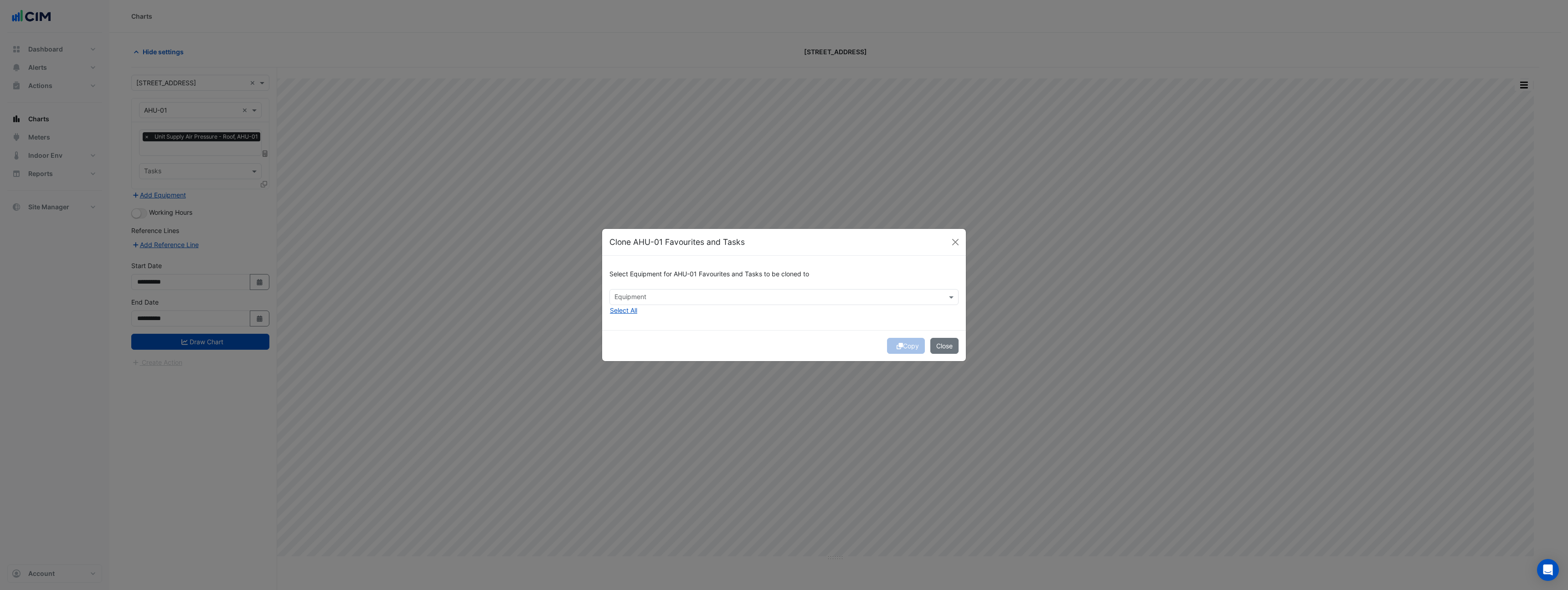
click at [720, 292] on div "Equipment" at bounding box center [777, 297] width 333 height 14
click at [636, 316] on span "AHU-E1" at bounding box center [629, 316] width 22 height 7
click at [636, 325] on div "AHU-E2" at bounding box center [633, 330] width 45 height 13
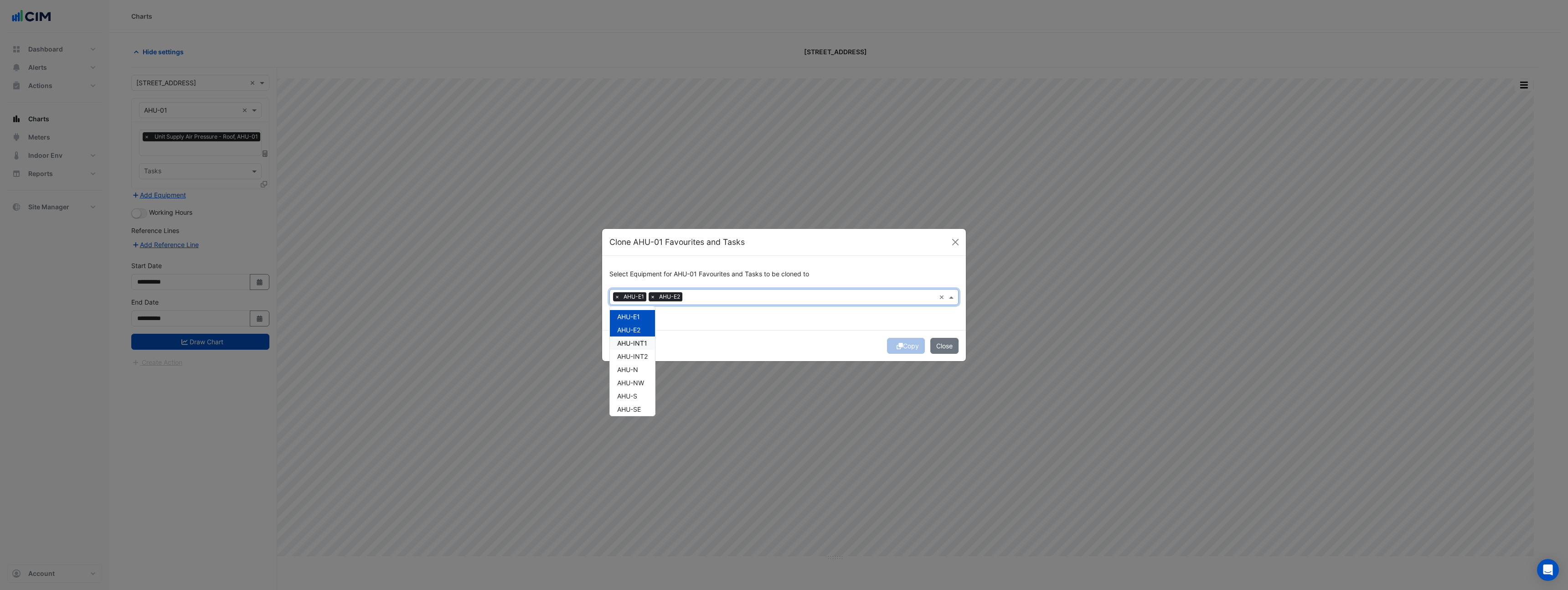
click at [639, 340] on span "AHU-INT1" at bounding box center [633, 343] width 30 height 7
click at [639, 356] on span "AHU-INT2" at bounding box center [633, 356] width 31 height 7
click at [633, 375] on div "AHU-N" at bounding box center [633, 369] width 45 height 13
click at [634, 385] on span "AHU-NW" at bounding box center [631, 383] width 27 height 7
click at [635, 395] on span "AHU-S" at bounding box center [627, 396] width 20 height 7
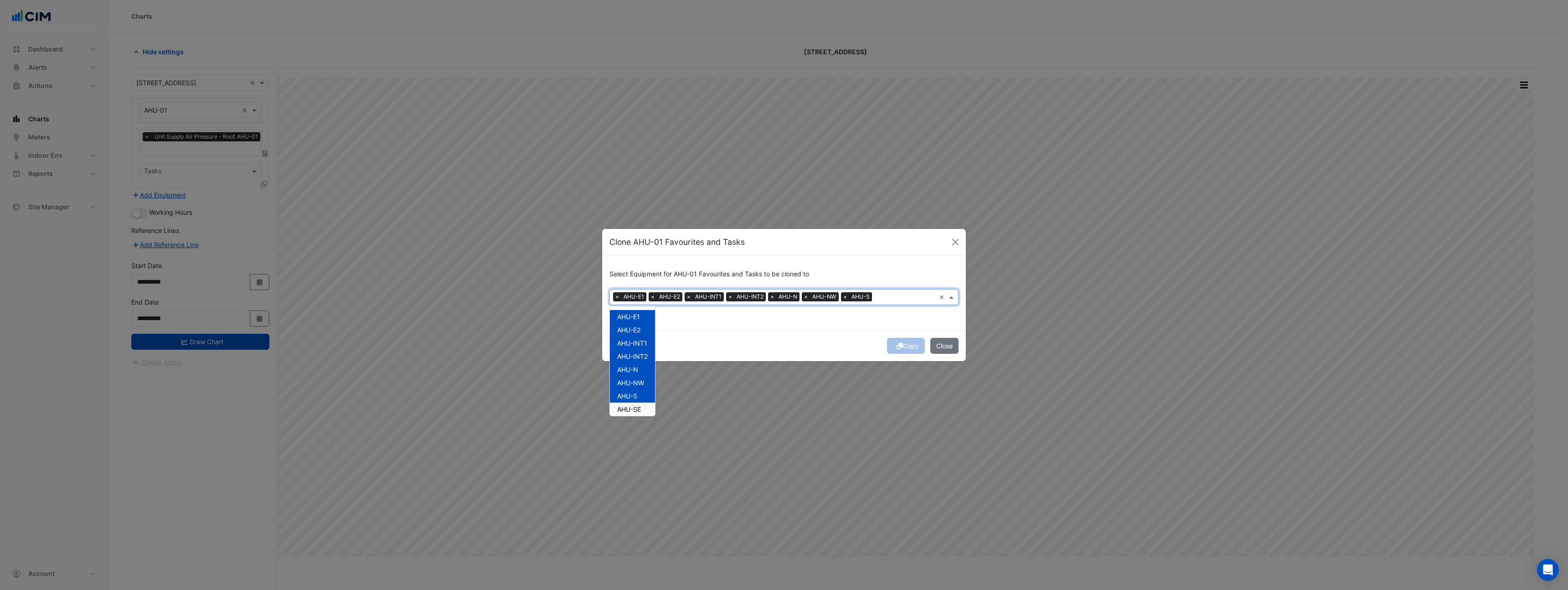
click at [636, 410] on span "AHU-SE" at bounding box center [630, 409] width 24 height 7
click at [639, 366] on span "AHU-SW" at bounding box center [630, 369] width 26 height 7
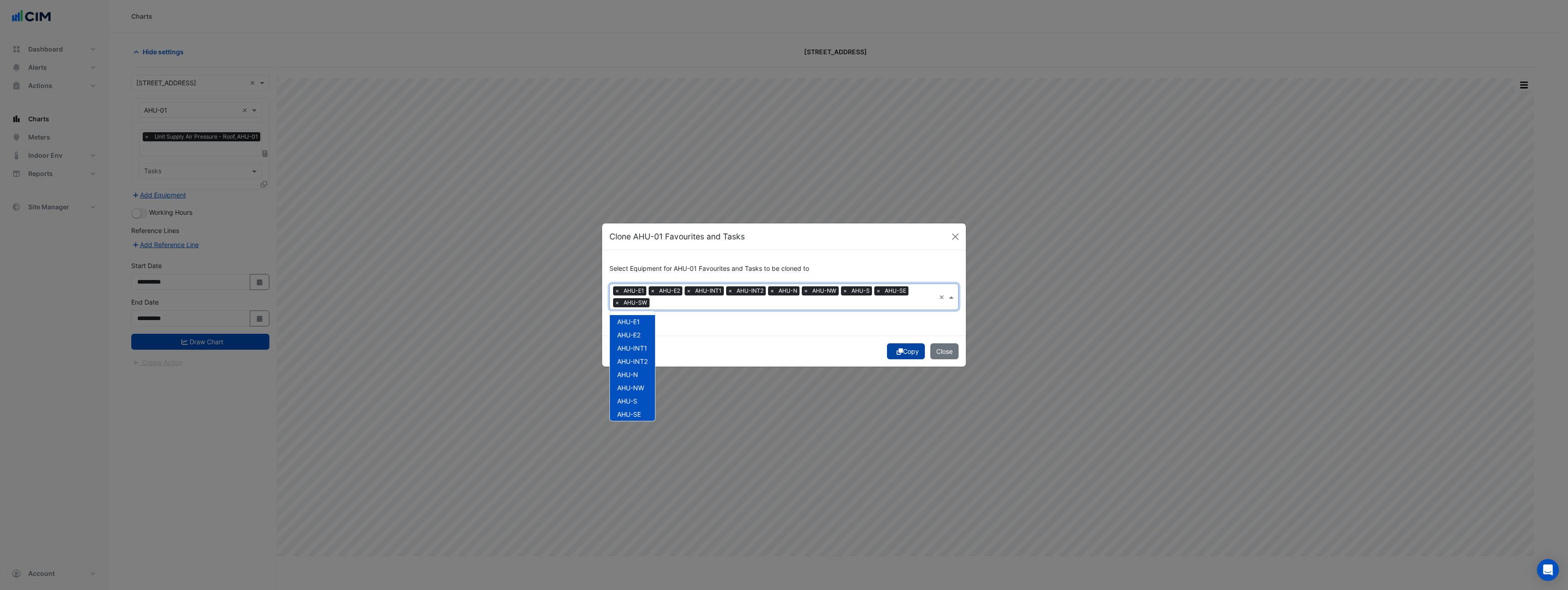
click at [896, 355] on button "Copy" at bounding box center [906, 351] width 38 height 16
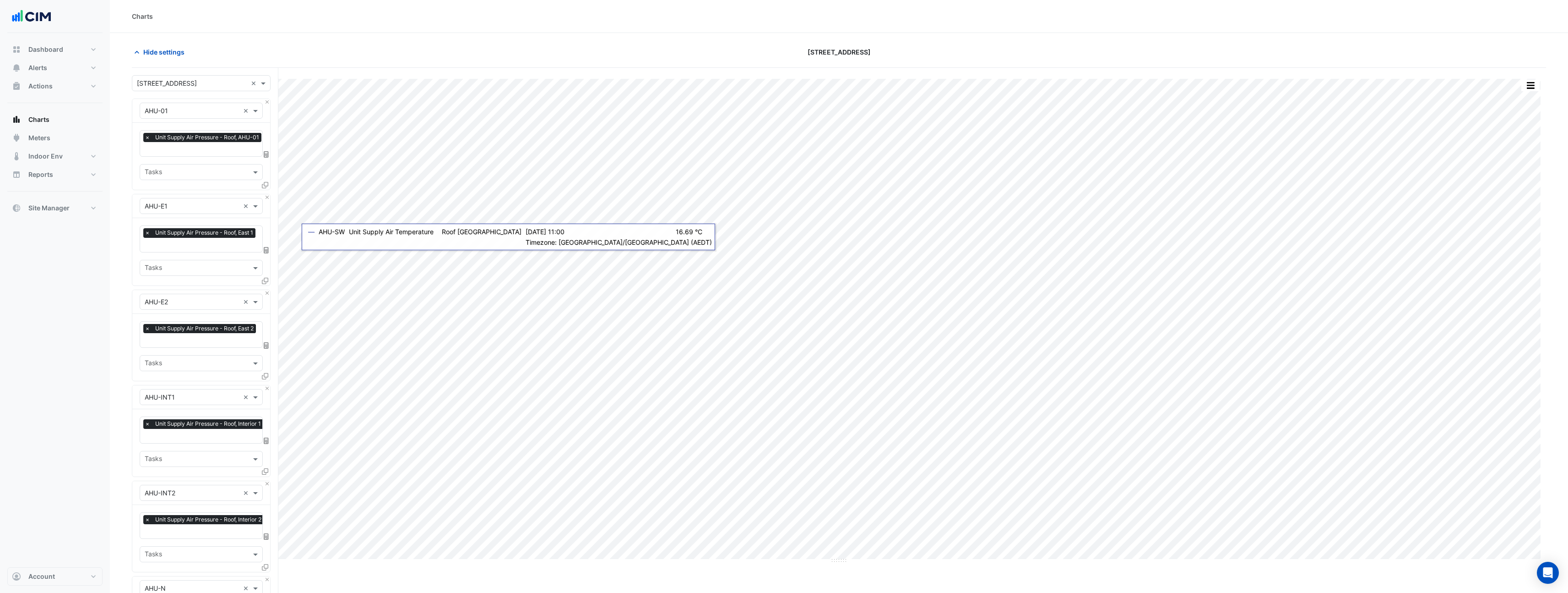
scroll to position [634, 0]
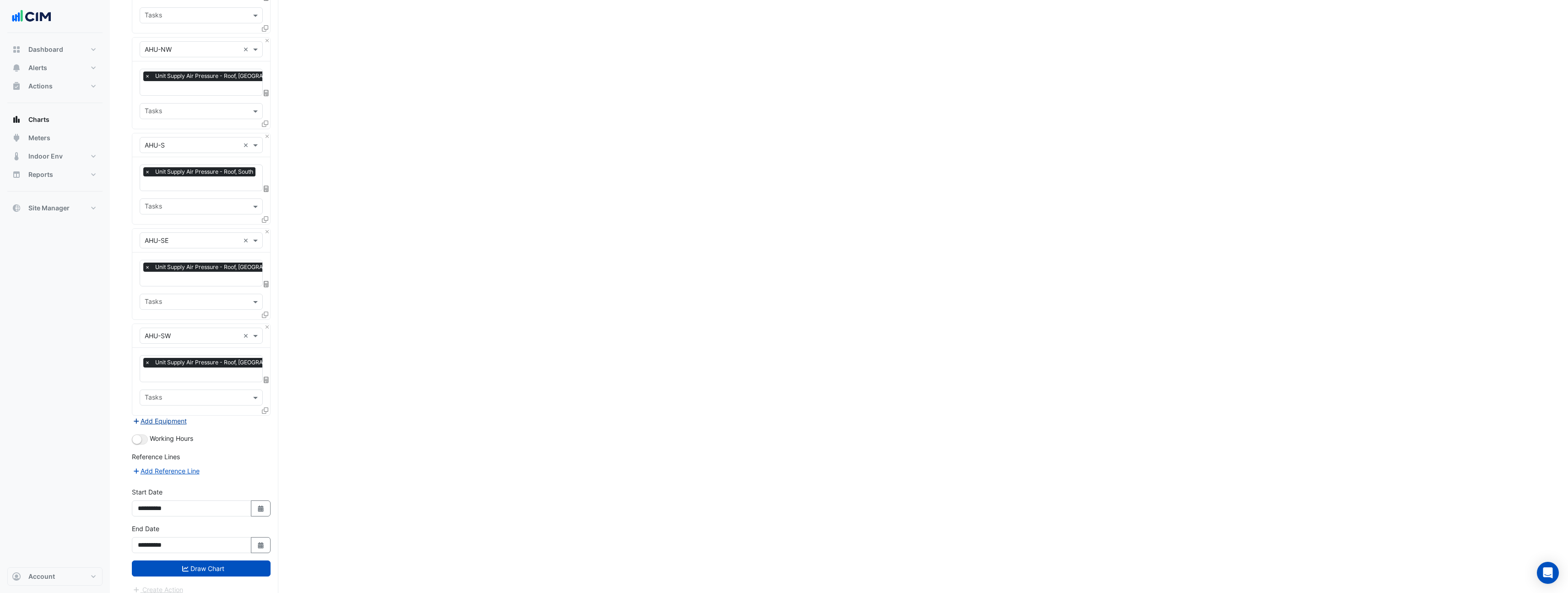
click at [165, 416] on button "Add Equipment" at bounding box center [160, 421] width 56 height 11
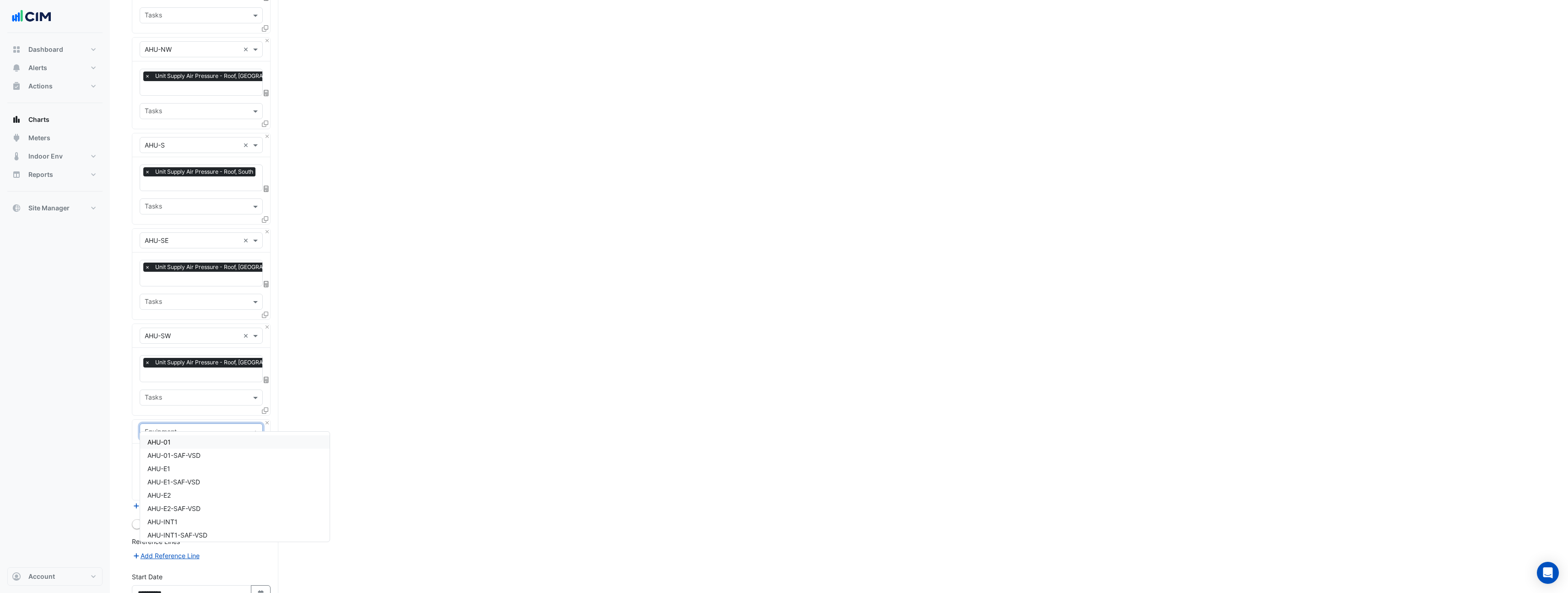
click at [193, 427] on input "text" at bounding box center [192, 431] width 95 height 10
type input "*******"
click at [191, 448] on div "Weather" at bounding box center [201, 442] width 122 height 14
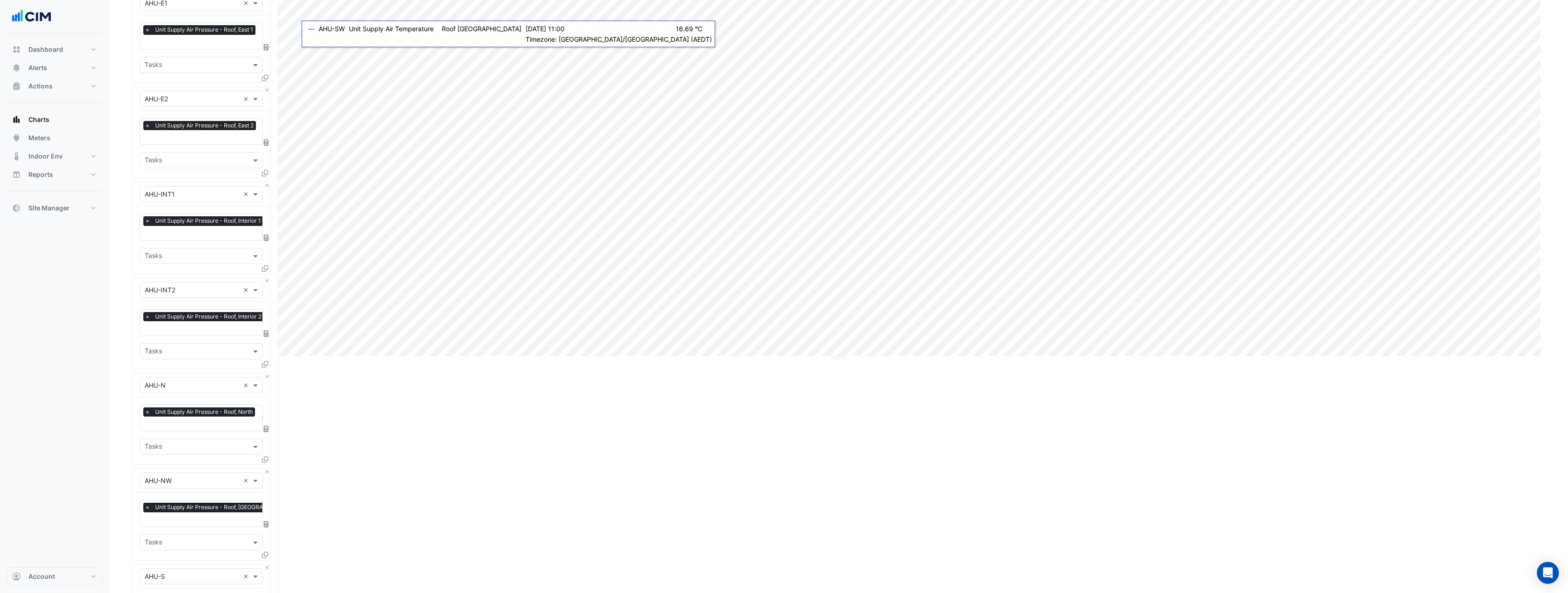
scroll to position [0, 0]
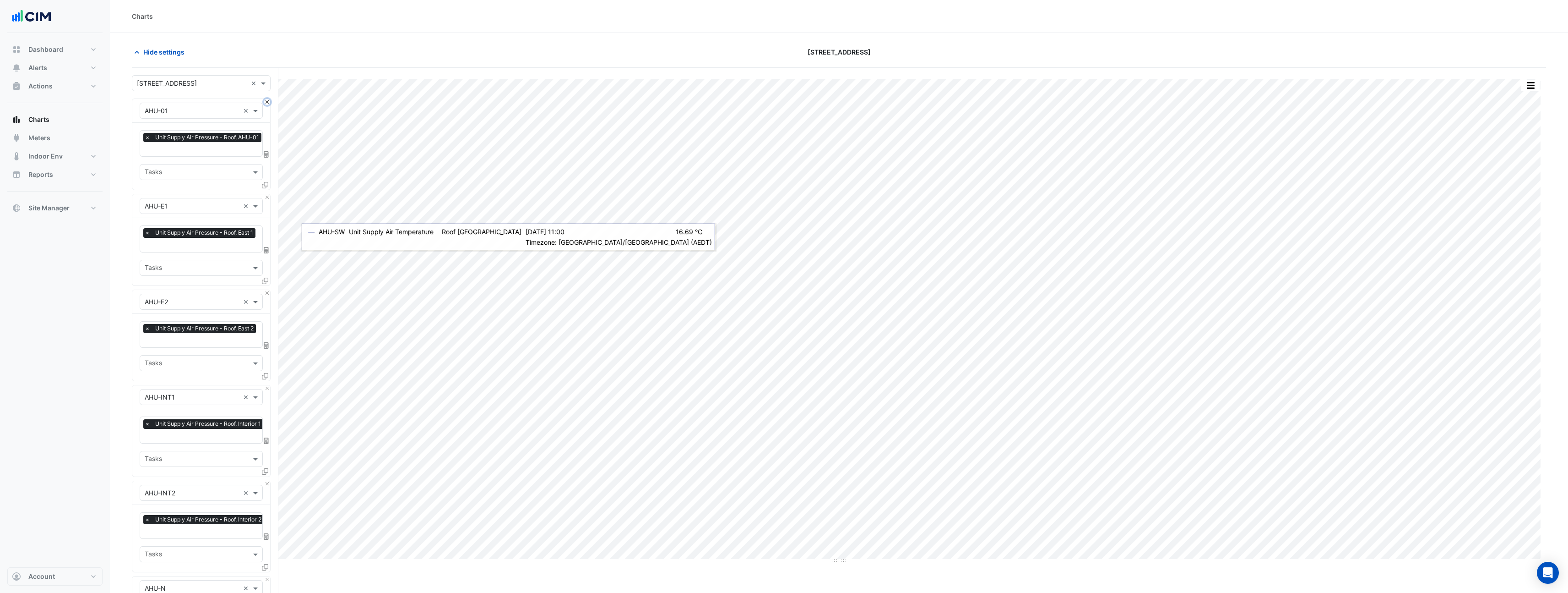
click at [267, 103] on button "Close" at bounding box center [267, 102] width 6 height 6
click at [267, 195] on button "Close" at bounding box center [267, 198] width 6 height 6
click at [267, 103] on button "Close" at bounding box center [267, 102] width 6 height 6
click at [267, 195] on button "Close" at bounding box center [267, 198] width 6 height 6
click at [267, 103] on button "Close" at bounding box center [267, 102] width 6 height 6
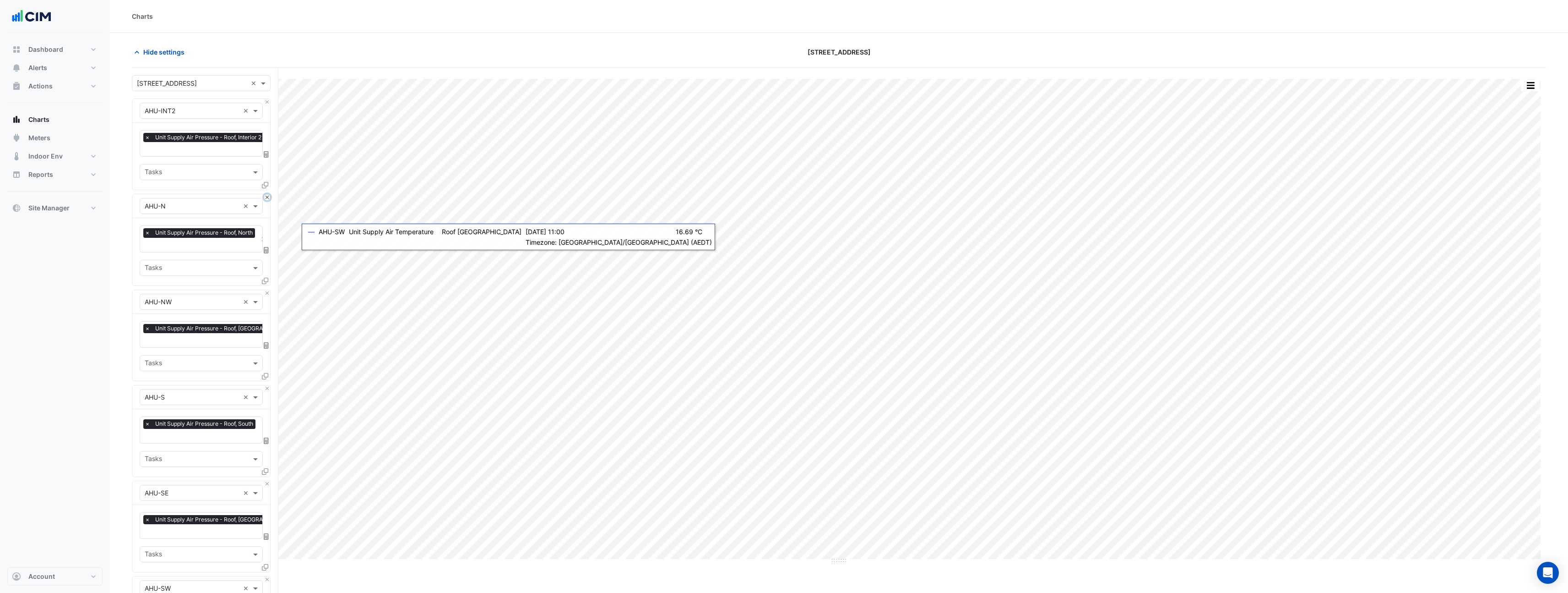
click at [267, 195] on button "Close" at bounding box center [267, 198] width 6 height 6
click at [267, 103] on button "Close" at bounding box center [267, 102] width 6 height 6
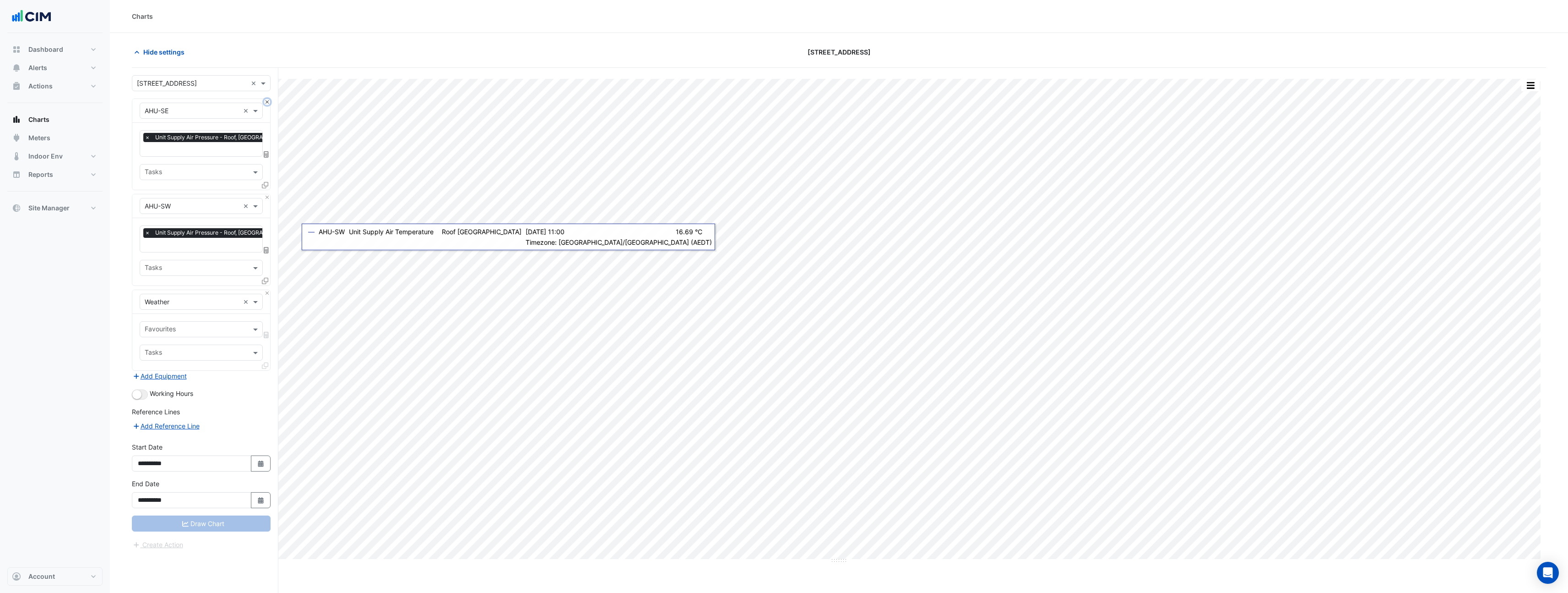
click at [267, 103] on button "Close" at bounding box center [267, 102] width 6 height 6
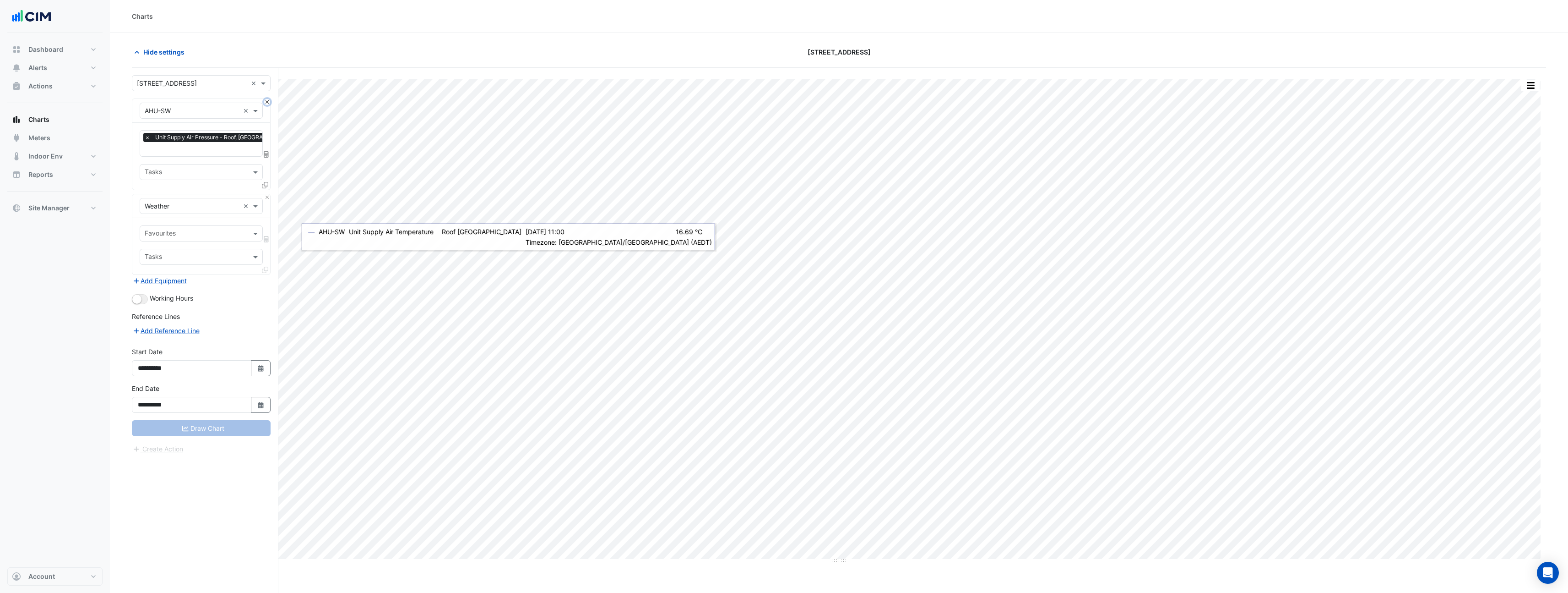
click at [267, 104] on button "Close" at bounding box center [267, 102] width 6 height 6
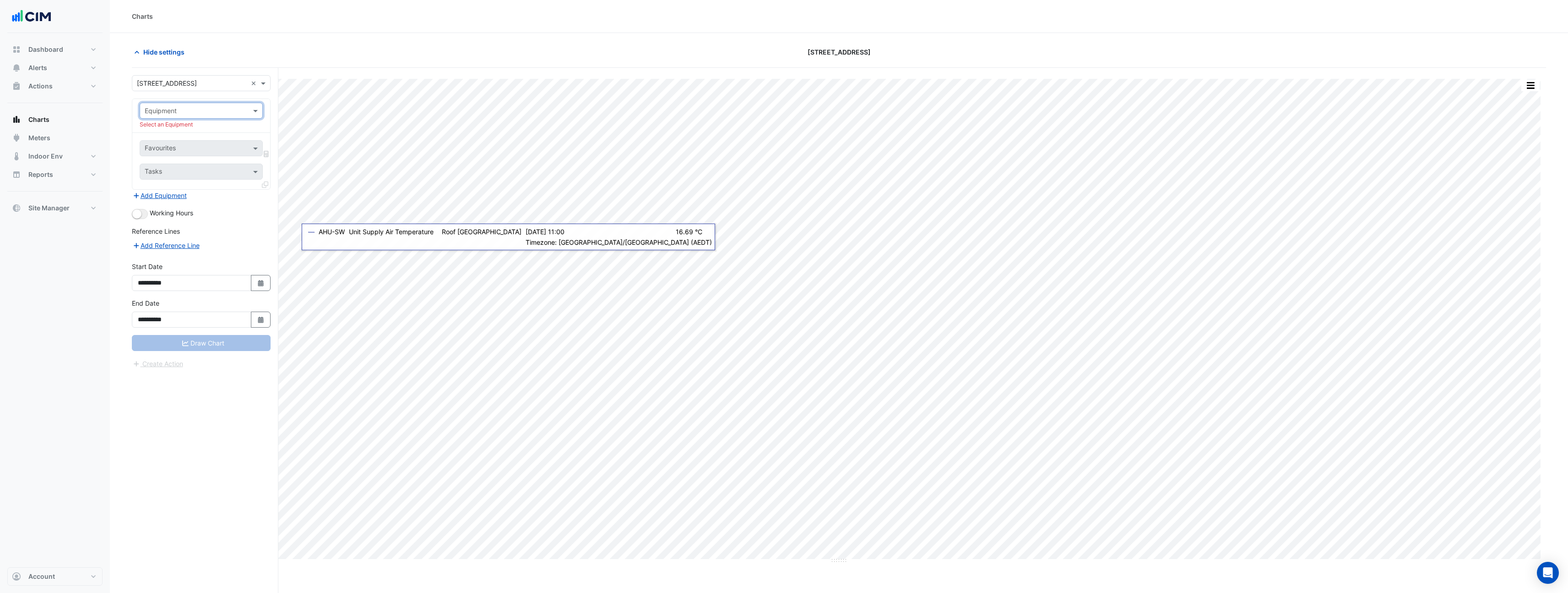
click at [204, 116] on div "Equipment" at bounding box center [201, 110] width 123 height 16
type input "******"
click at [202, 131] on div "AHU-SW" at bounding box center [201, 131] width 122 height 14
click at [194, 138] on input "text" at bounding box center [191, 139] width 92 height 10
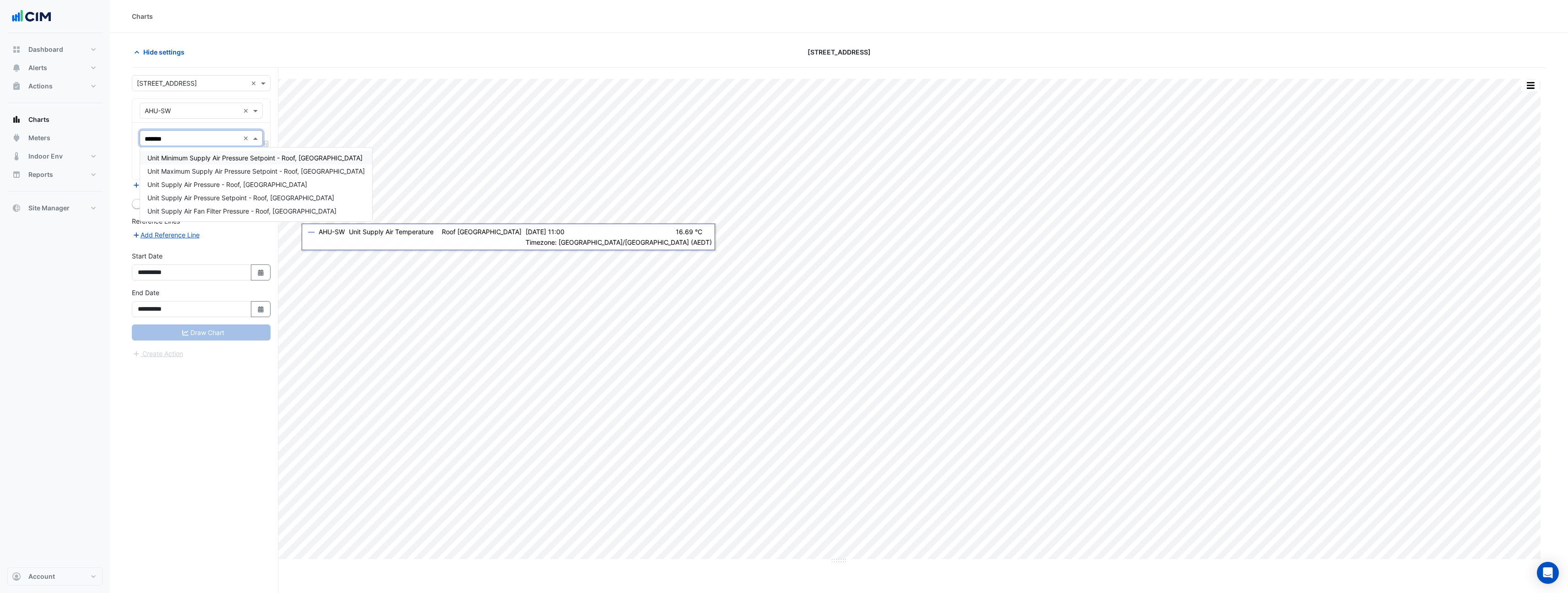
type input "********"
click at [238, 184] on span "Unit Supply Air Pressure - Roof, South West" at bounding box center [227, 184] width 160 height 8
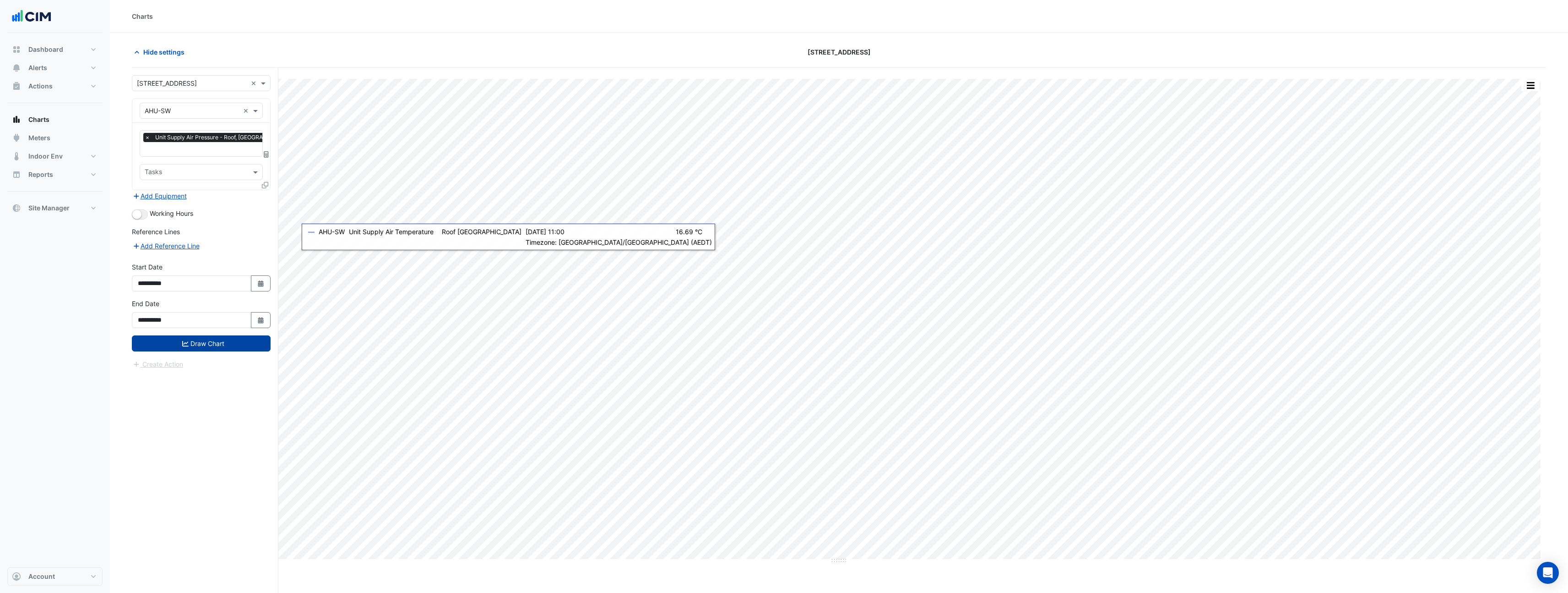
click at [214, 347] on button "Draw Chart" at bounding box center [201, 343] width 139 height 16
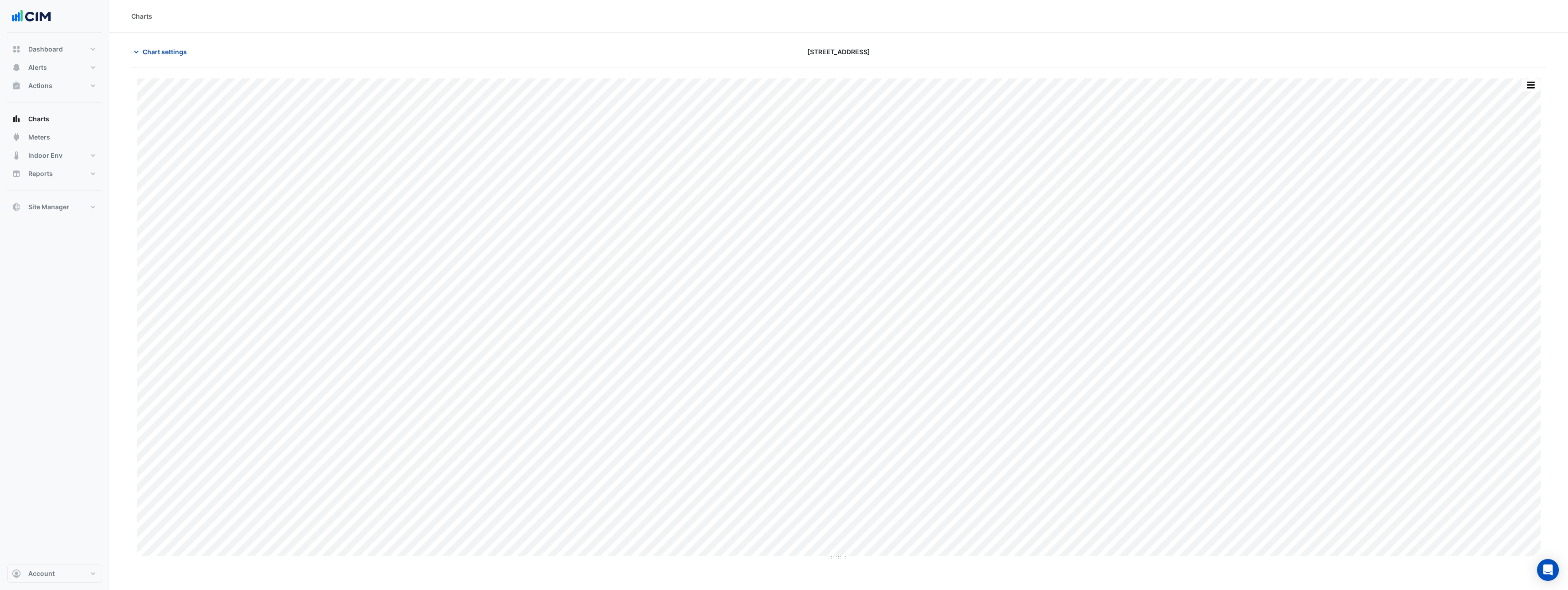
click at [176, 57] on button "Chart settings" at bounding box center [162, 52] width 61 height 16
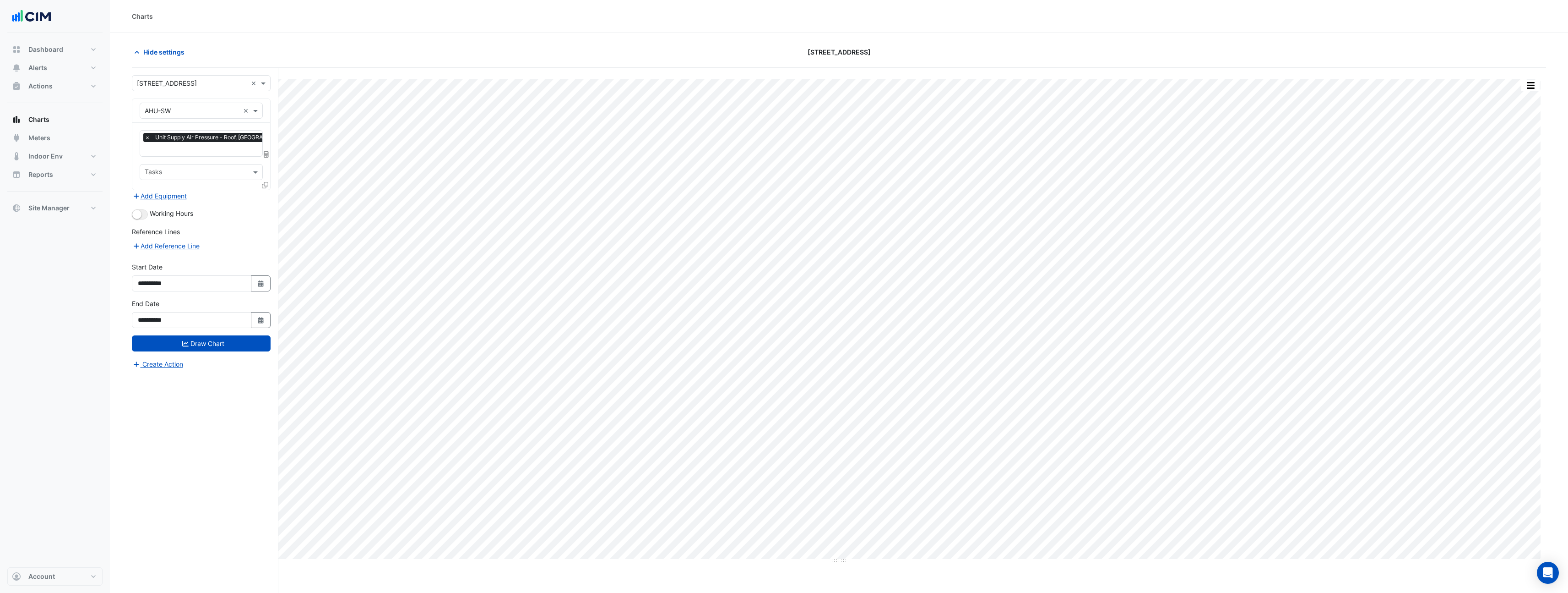
scroll to position [0, 5]
click at [243, 153] on input "text" at bounding box center [218, 150] width 155 height 10
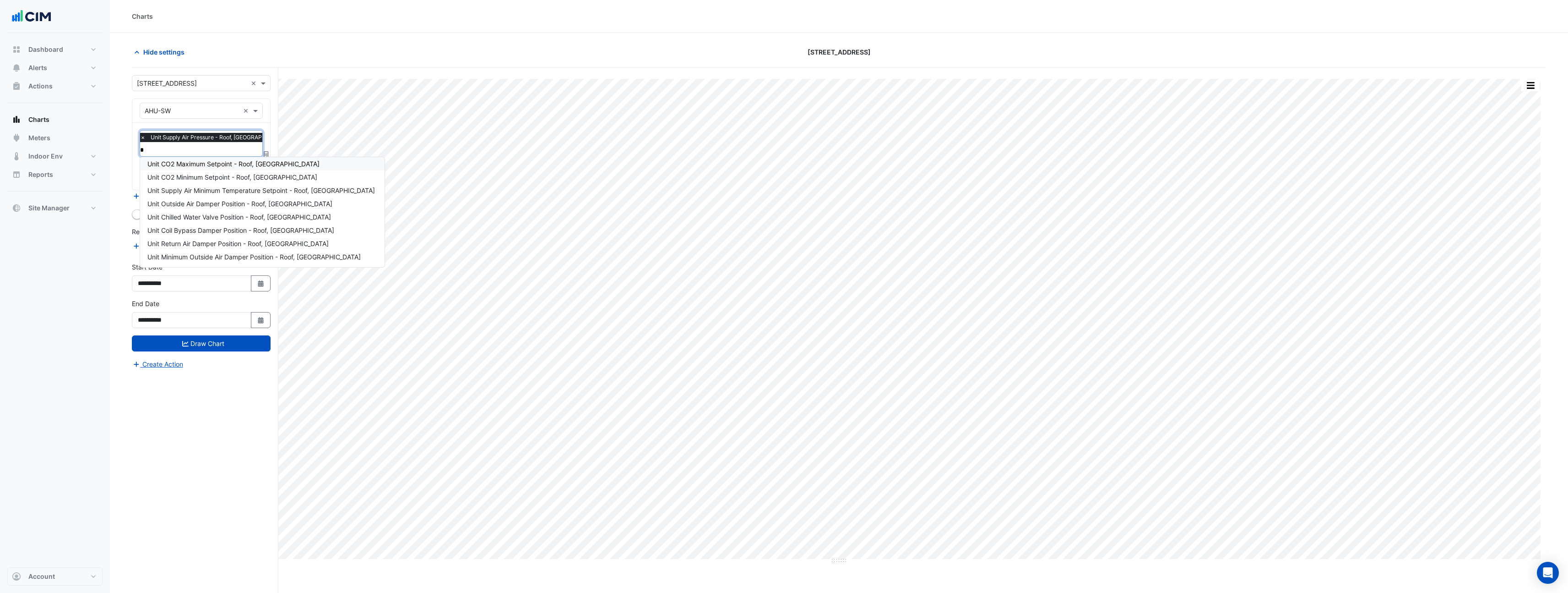
scroll to position [0, 0]
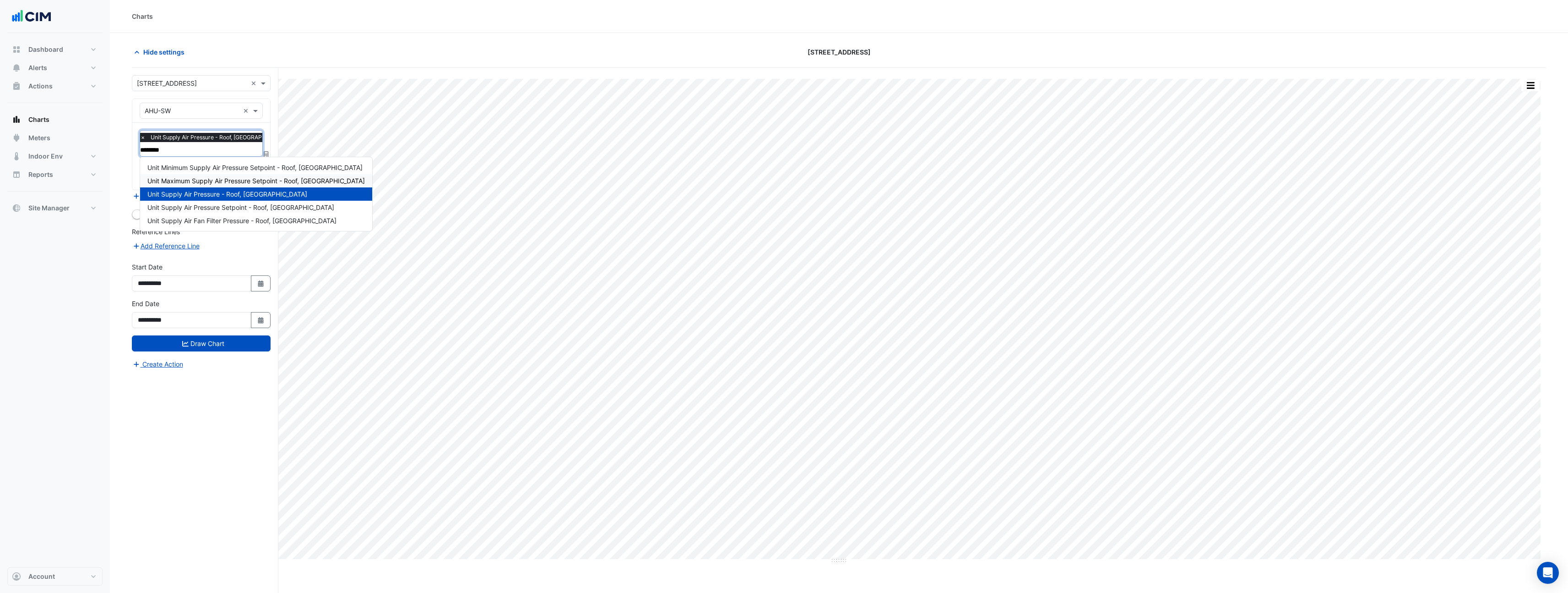
type input "********"
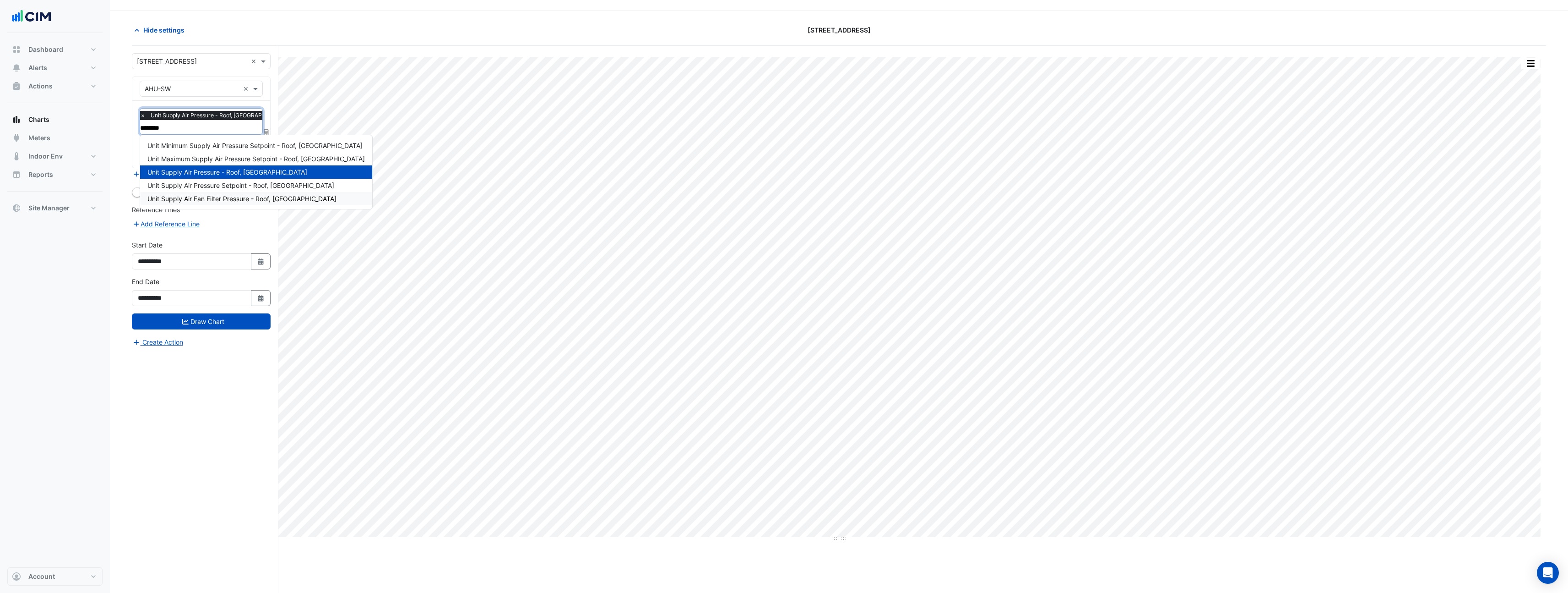
scroll to position [20, 0]
click at [263, 202] on span "Unit Supply Air Fan Filter Pressure - Roof, South West" at bounding box center [242, 201] width 189 height 8
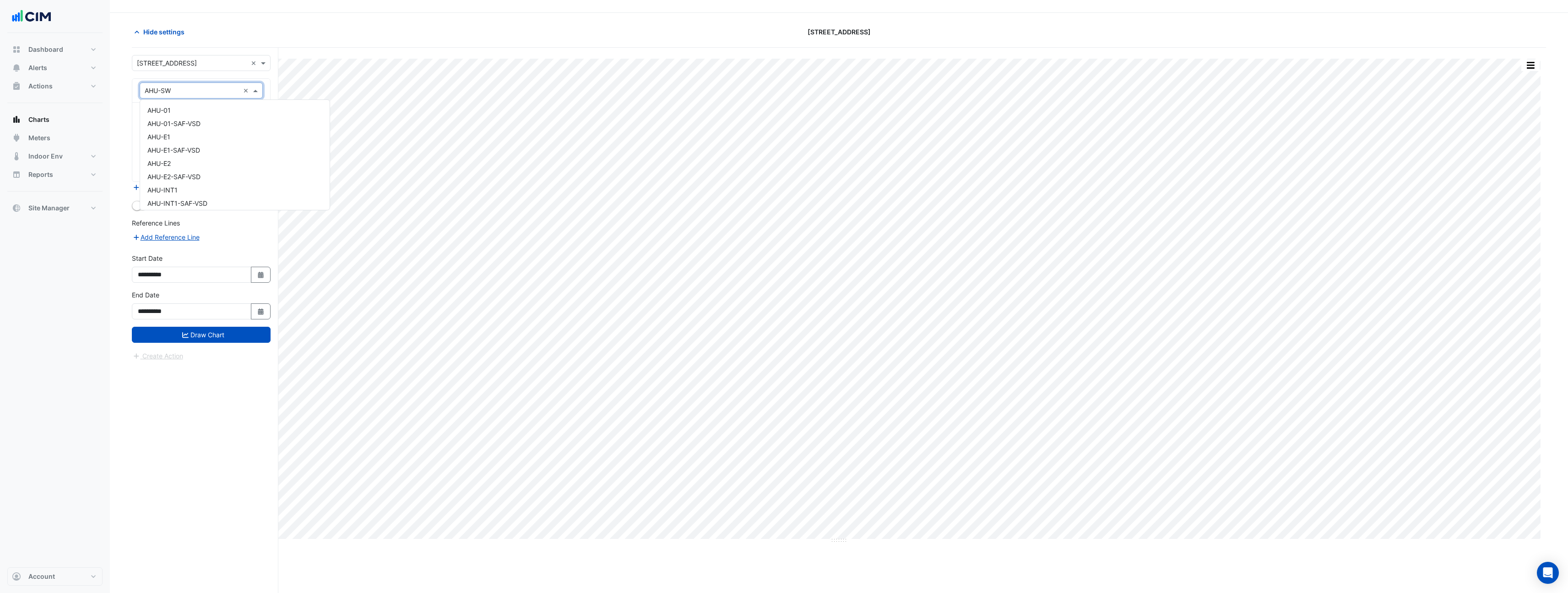
click at [191, 98] on div "Equipment × AHU-SW ×" at bounding box center [201, 90] width 123 height 16
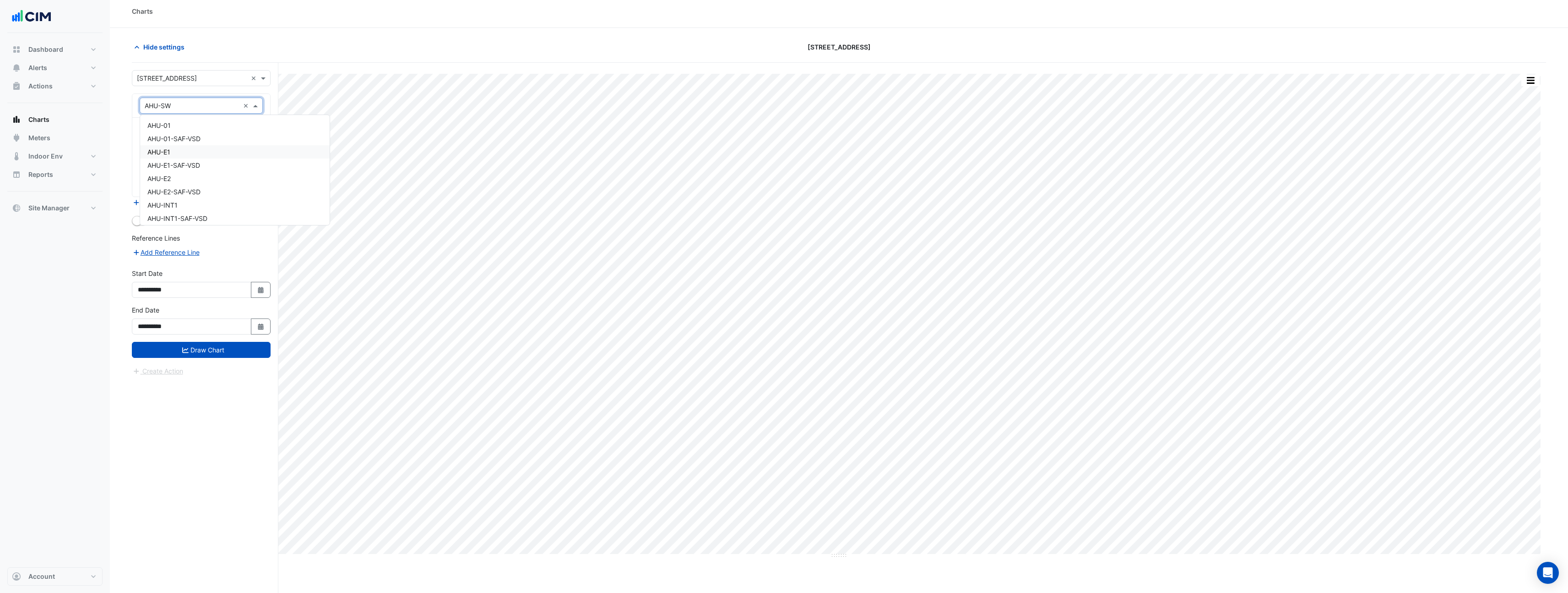
scroll to position [0, 0]
click at [189, 132] on div "AHU-01" at bounding box center [235, 131] width 189 height 14
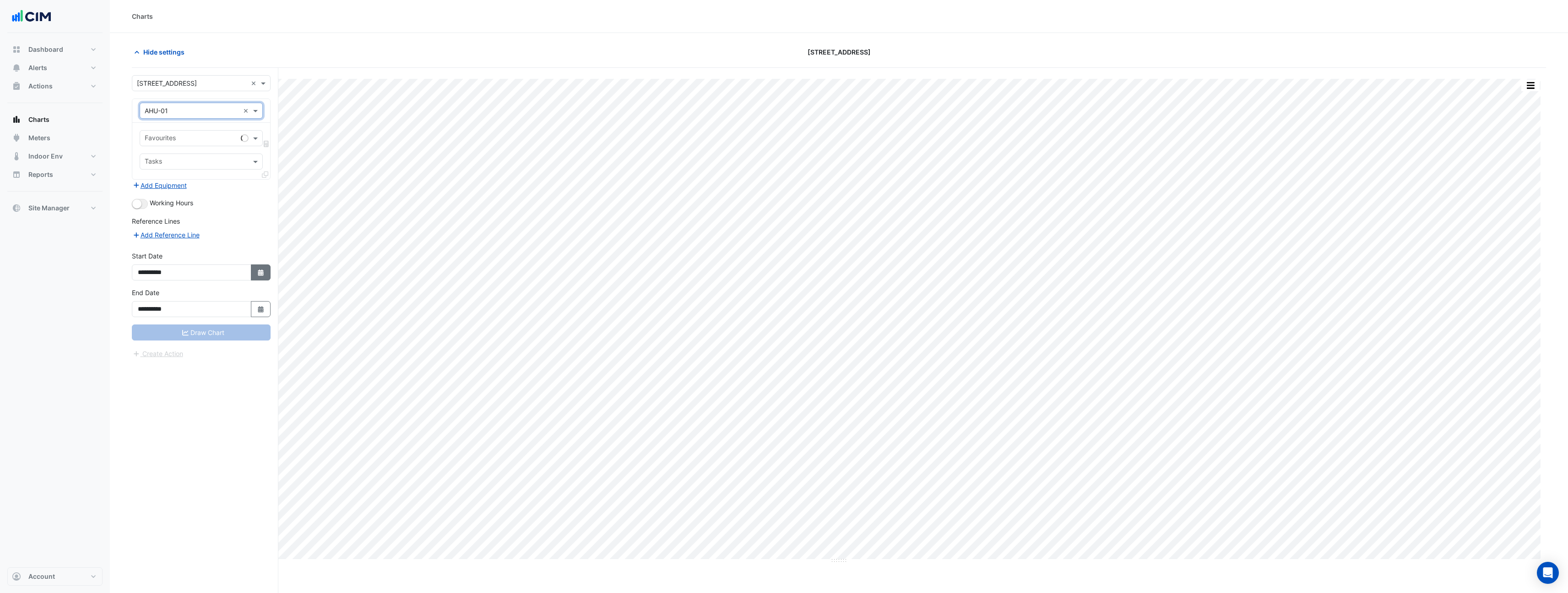
click at [254, 277] on button "Select Date" at bounding box center [261, 272] width 20 height 16
select select "*"
select select "****"
click at [256, 141] on span at bounding box center [256, 138] width 11 height 10
type input "********"
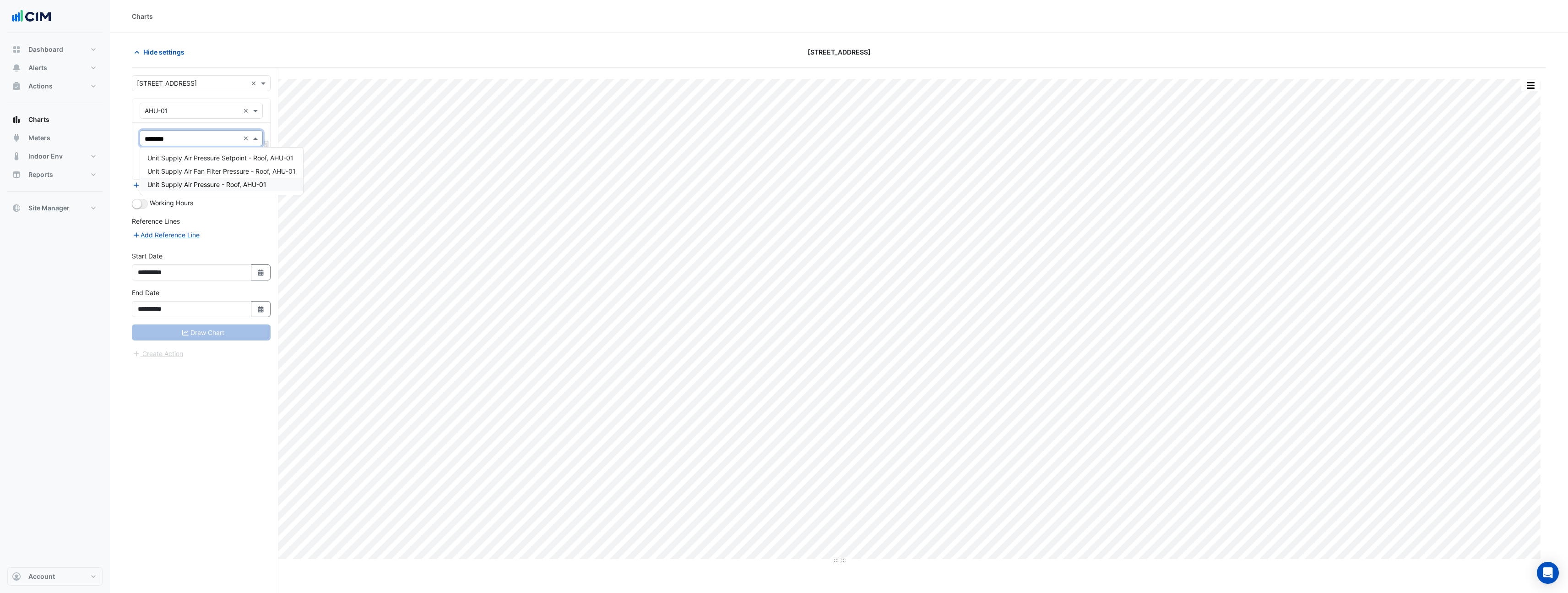
click at [235, 183] on span "Unit Supply Air Pressure - Roof, AHU-01" at bounding box center [207, 184] width 119 height 8
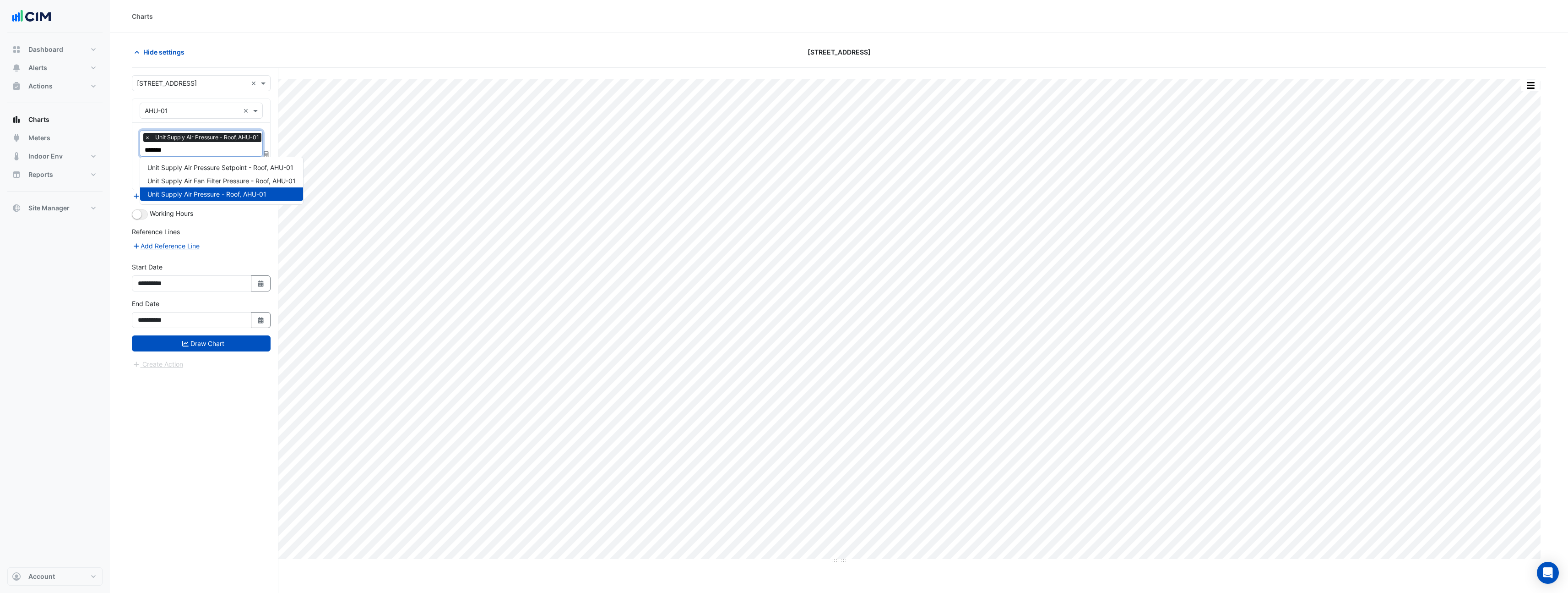
type input "********"
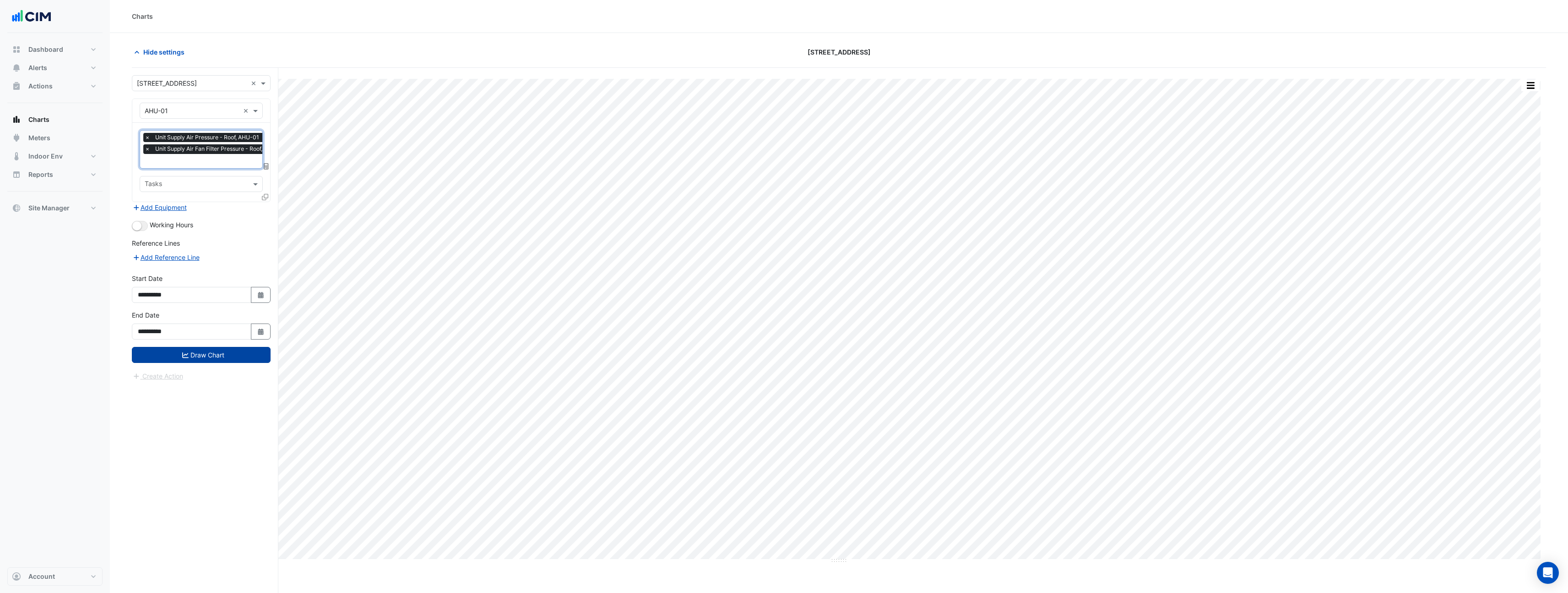
click at [224, 352] on button "Draw Chart" at bounding box center [201, 355] width 139 height 16
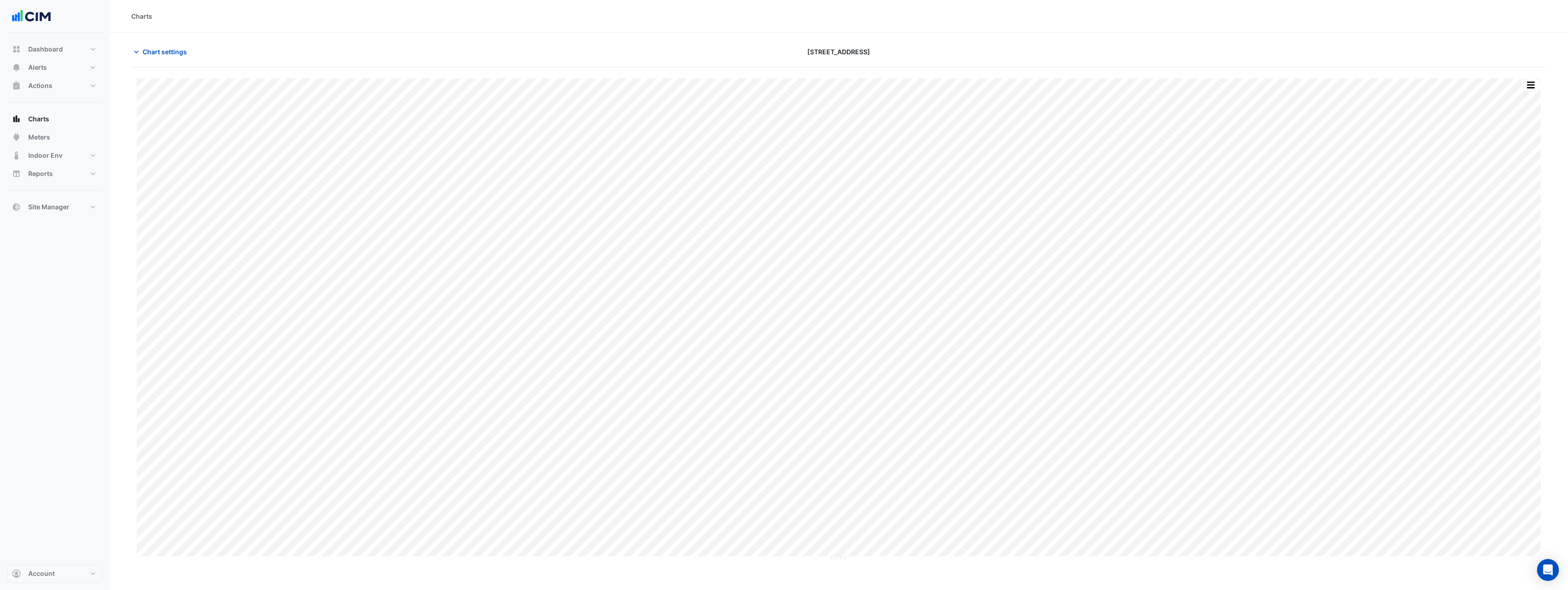
click at [1543, 379] on div "Split All Print Save as JPEG Save as PNG Pivot Data Table Export CSV - Flat Exp…" at bounding box center [839, 319] width 1415 height 482
click at [157, 52] on span "Chart settings" at bounding box center [165, 52] width 44 height 10
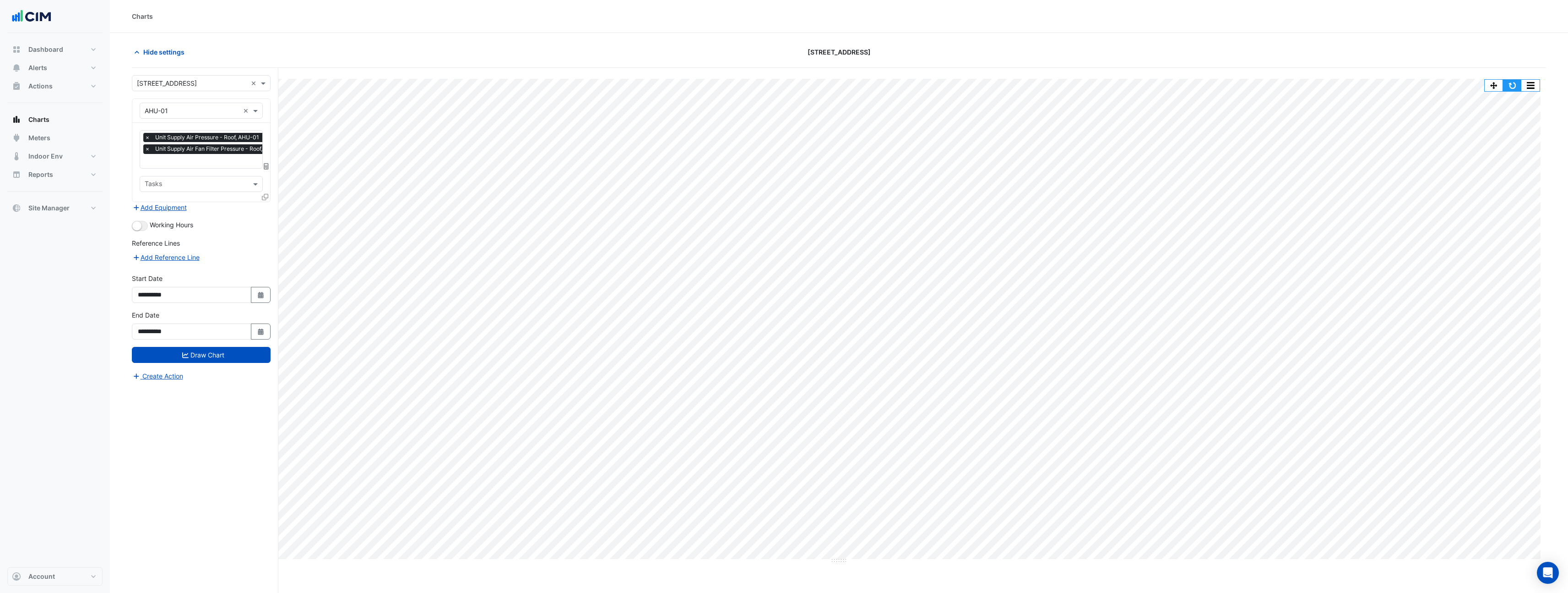
click at [1512, 84] on button "button" at bounding box center [1512, 85] width 18 height 11
click at [224, 162] on input "text" at bounding box center [213, 162] width 145 height 10
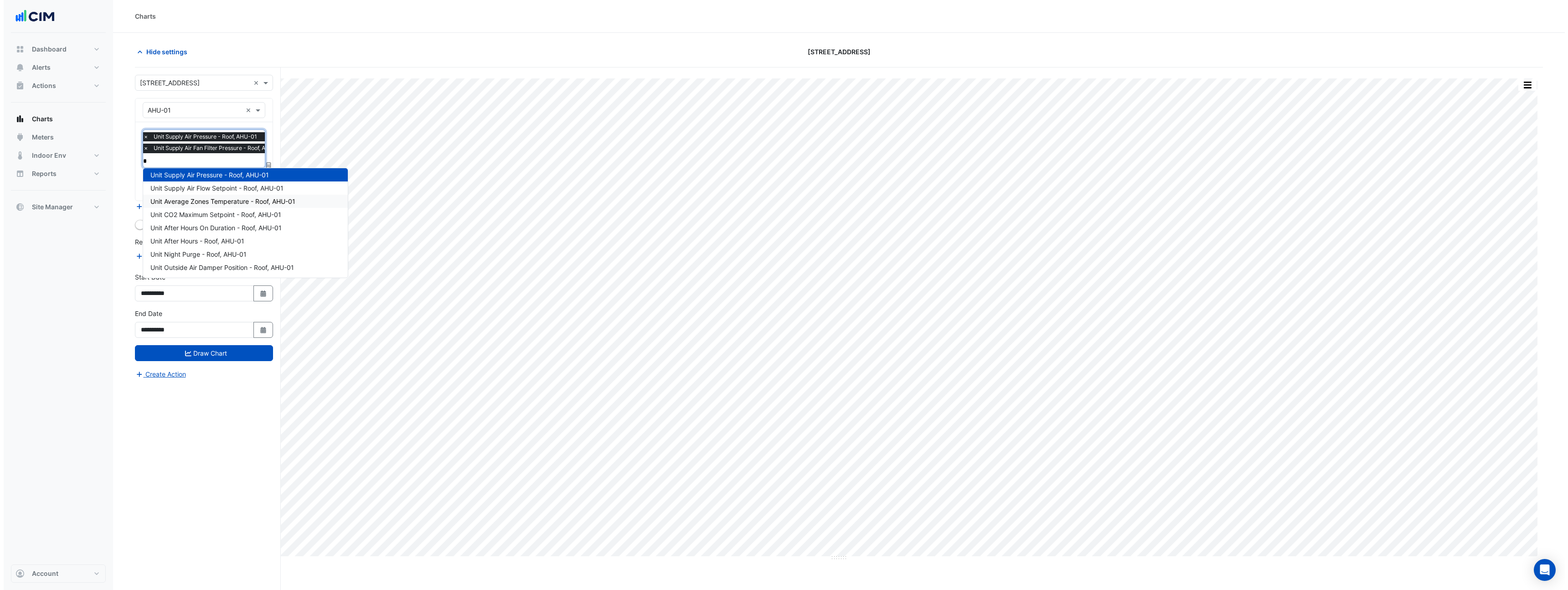
scroll to position [0, 0]
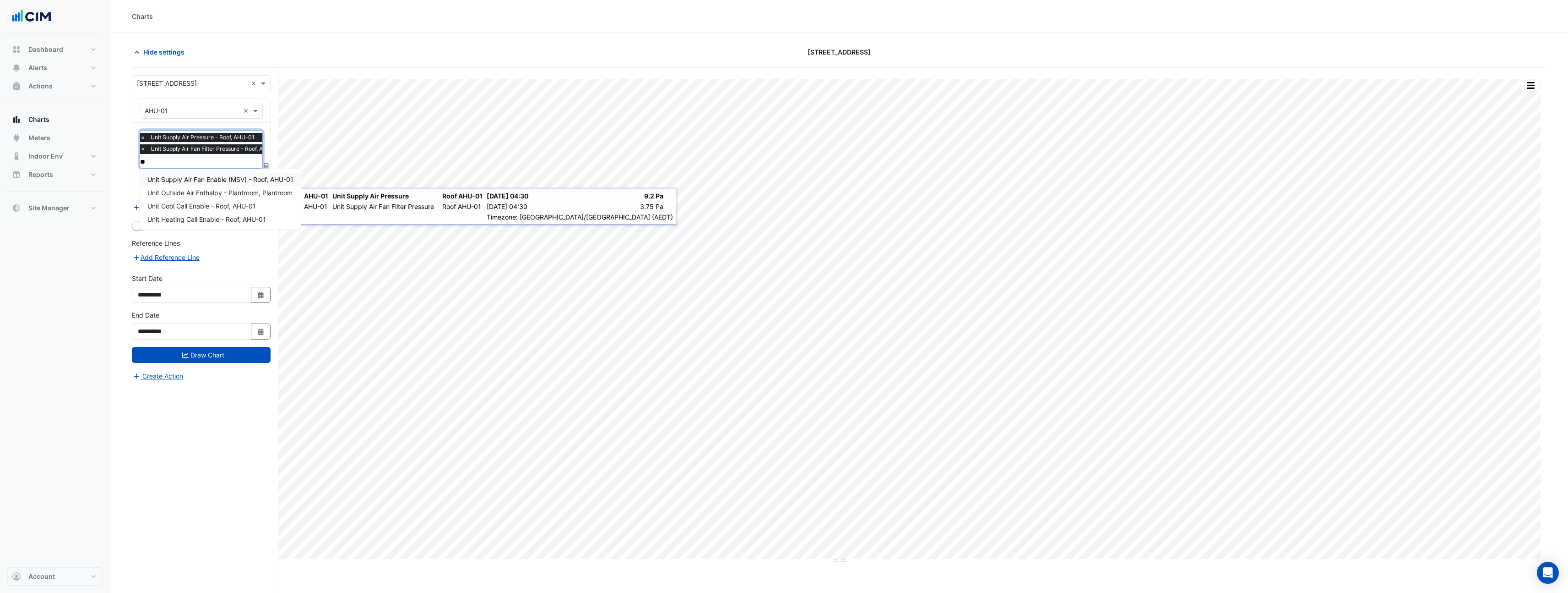
type input "*"
type input "**"
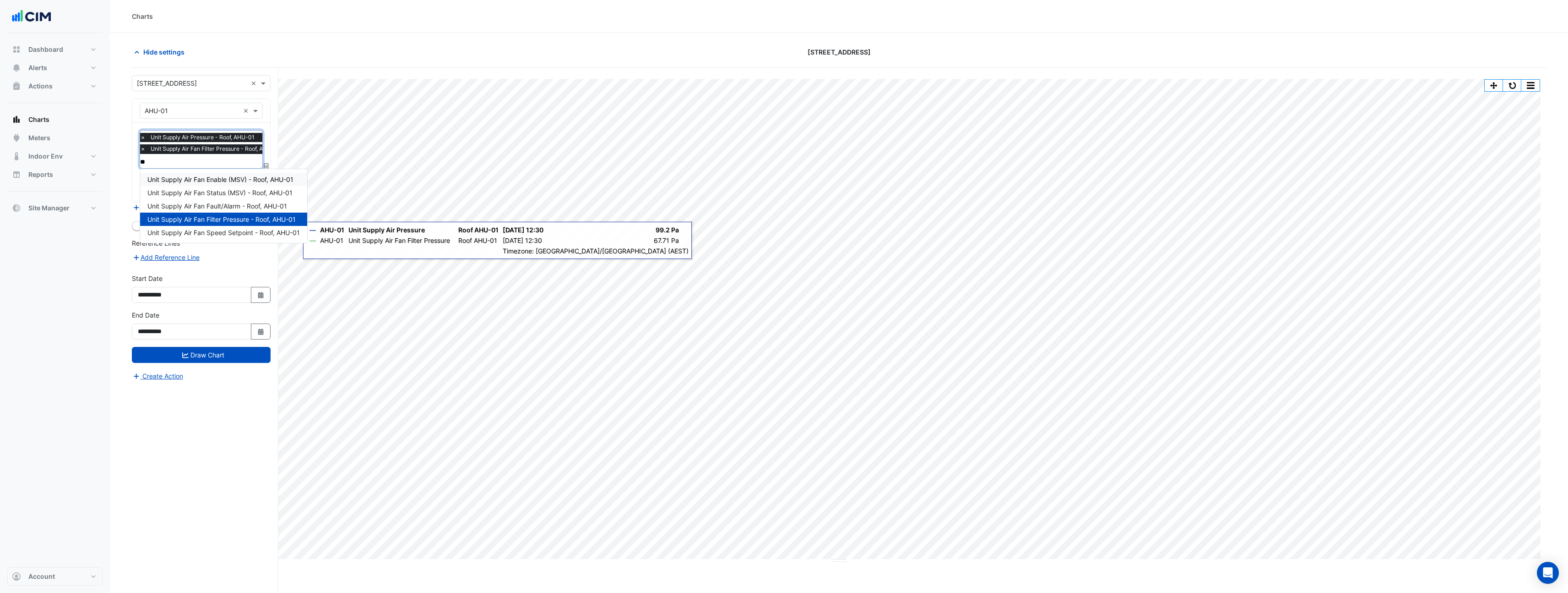
type input "***"
click at [213, 193] on span "Unit Supply Air Fan Status (MSV) - Roof, AHU-01" at bounding box center [219, 192] width 145 height 8
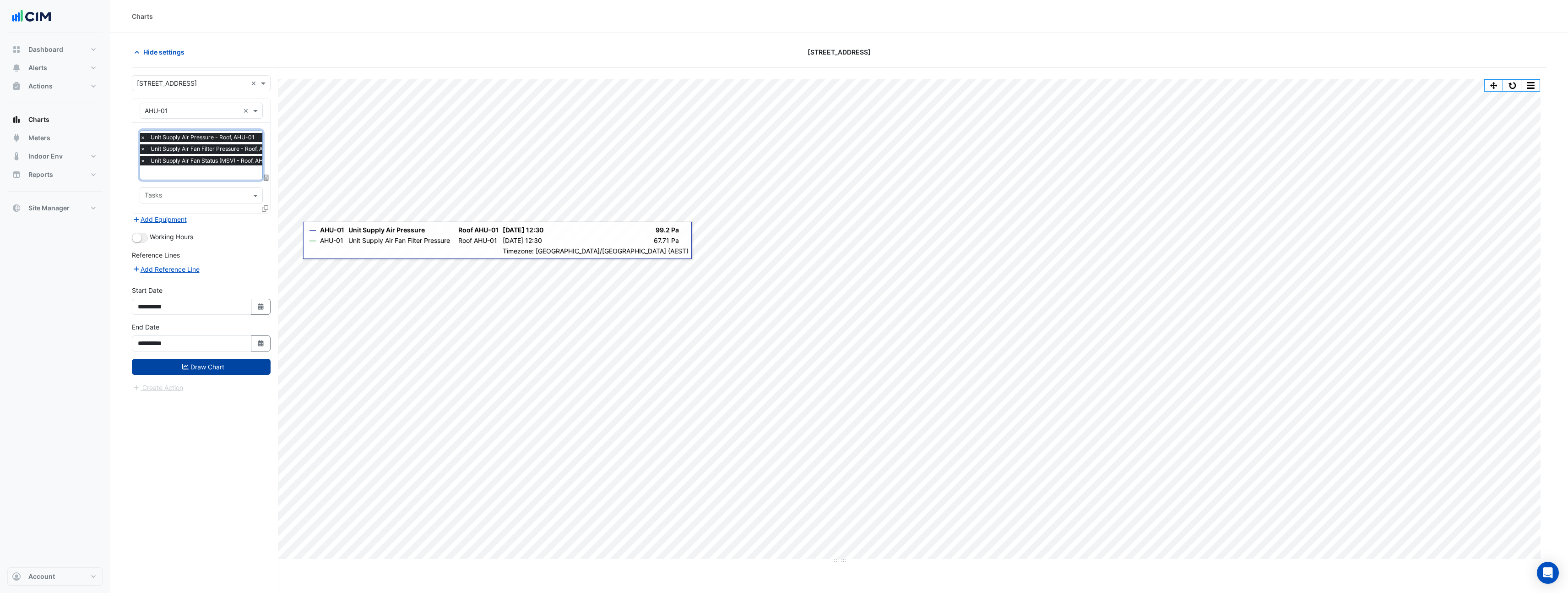
click at [208, 368] on button "Draw Chart" at bounding box center [201, 366] width 139 height 16
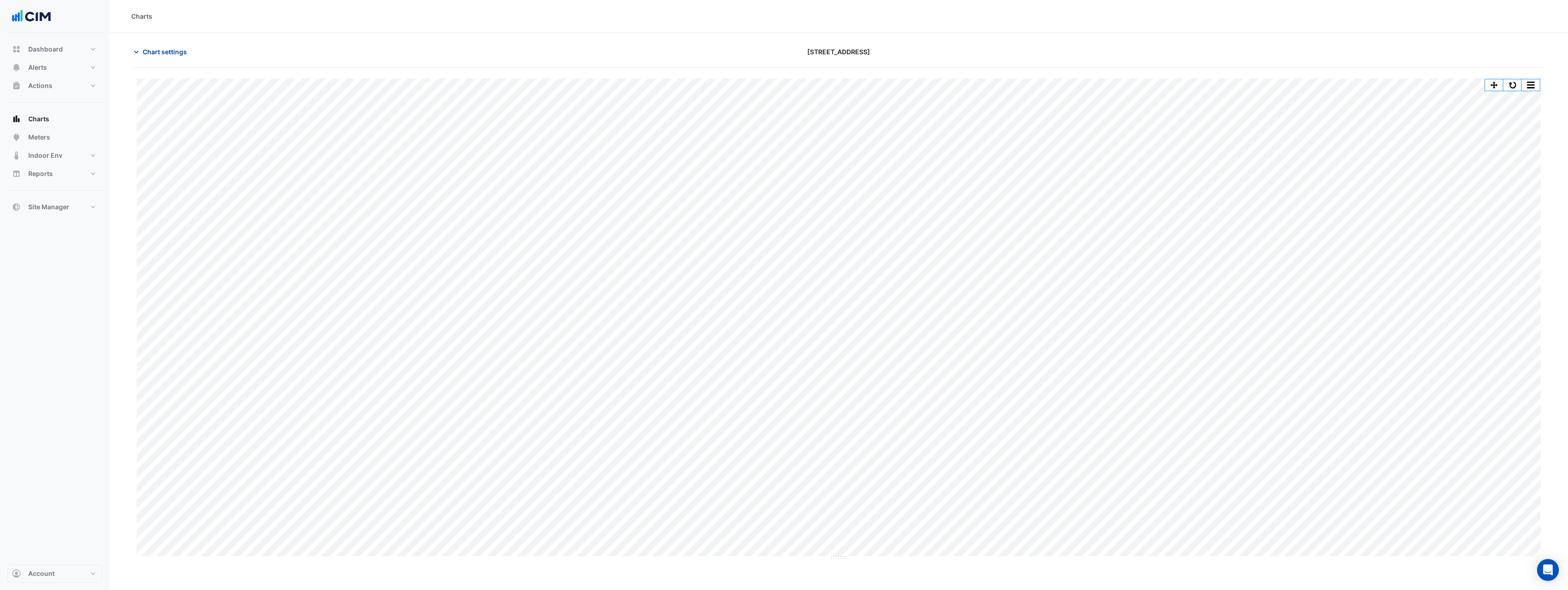
click at [156, 55] on span "Chart settings" at bounding box center [165, 52] width 44 height 10
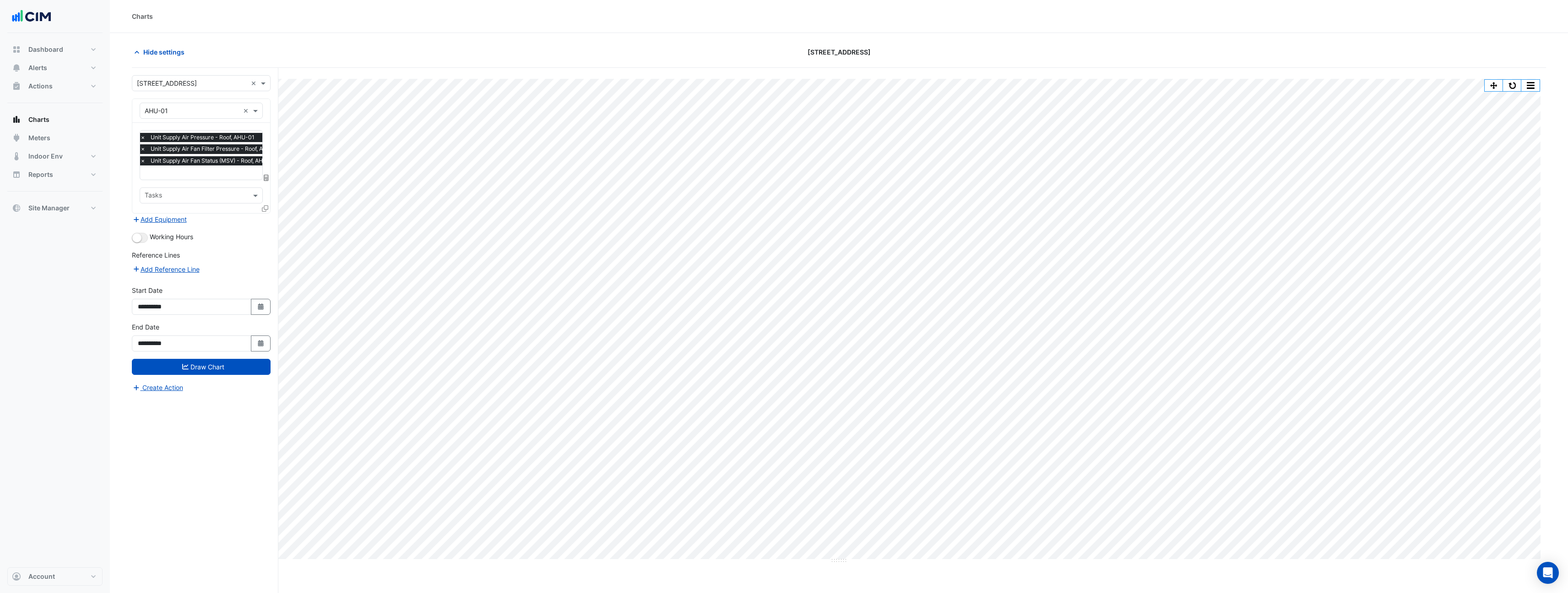
click at [143, 149] on span "×" at bounding box center [143, 149] width 8 height 9
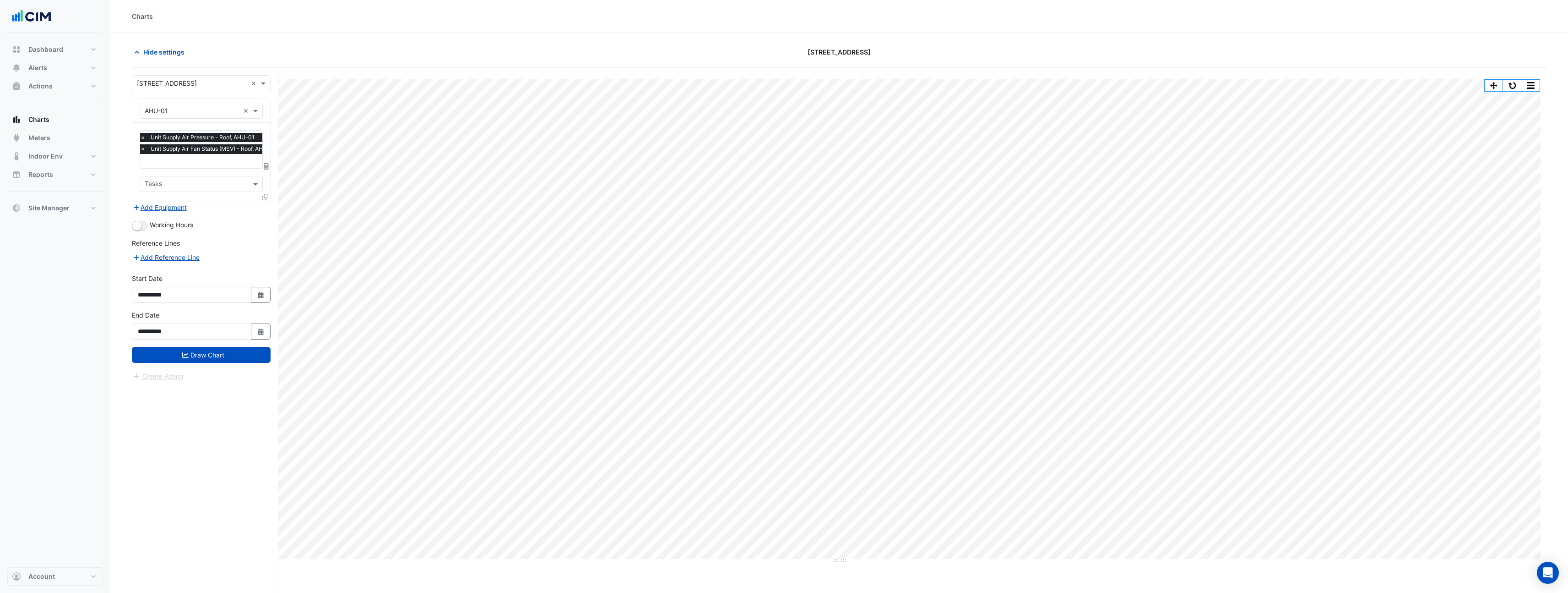
click at [266, 195] on icon at bounding box center [265, 197] width 7 height 7
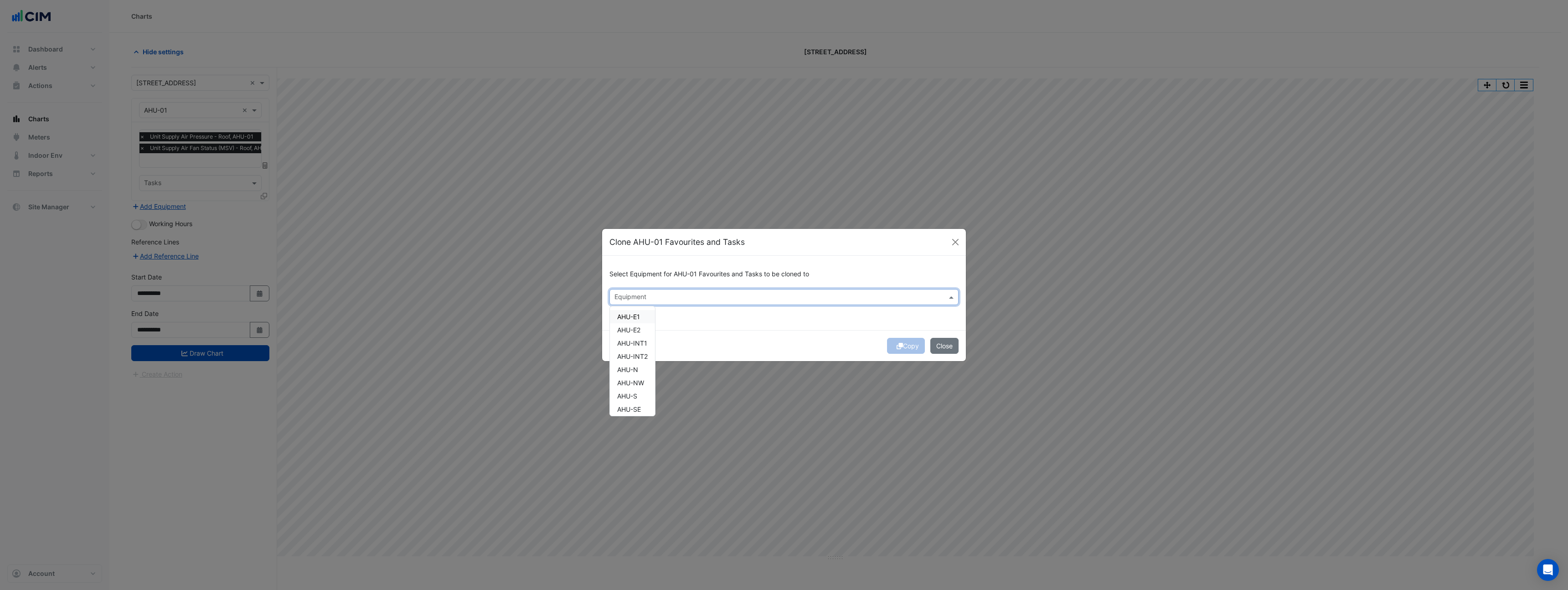
click at [628, 300] on input "text" at bounding box center [779, 298] width 329 height 10
click at [632, 319] on span "AHU-E1" at bounding box center [629, 316] width 22 height 7
click at [633, 328] on span "AHU-E2" at bounding box center [629, 330] width 23 height 7
click at [633, 343] on span "AHU-INT1" at bounding box center [633, 343] width 30 height 7
click at [633, 358] on span "AHU-INT2" at bounding box center [633, 356] width 31 height 7
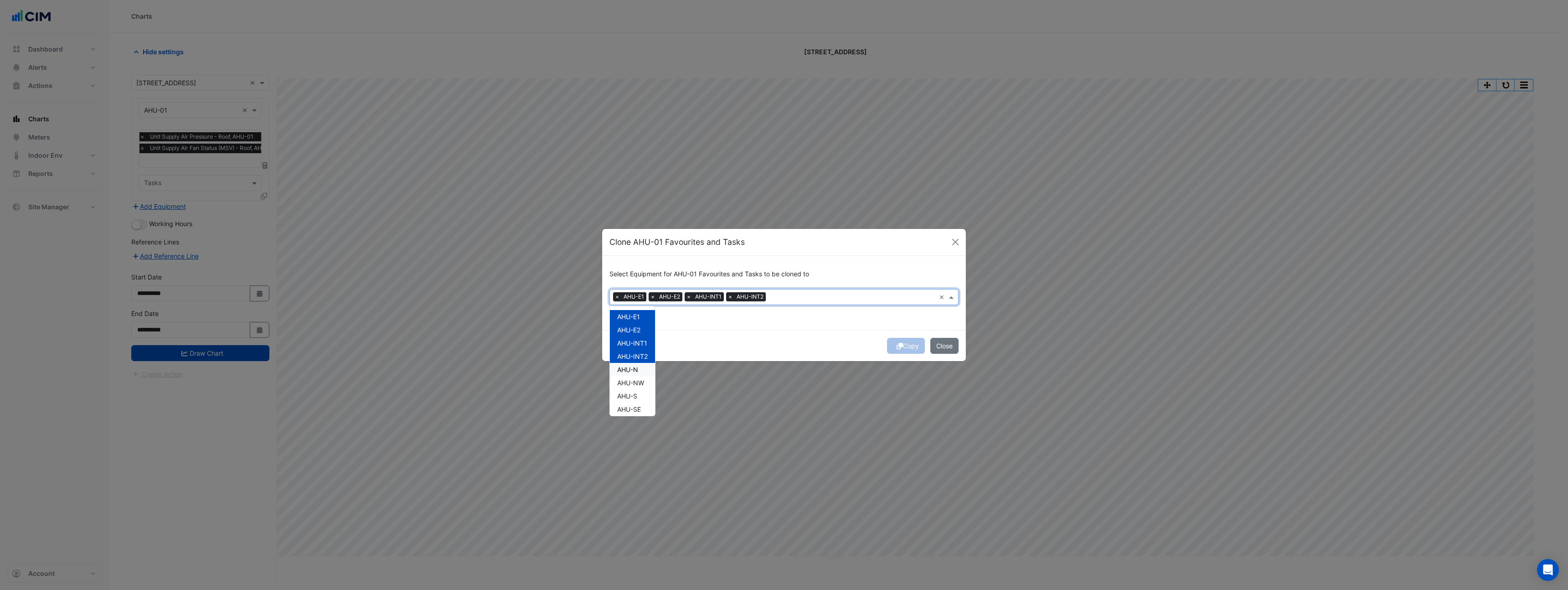
click at [630, 372] on span "AHU-N" at bounding box center [628, 369] width 21 height 7
click at [630, 385] on span "AHU-NW" at bounding box center [631, 383] width 27 height 7
click at [630, 396] on span "AHU-S" at bounding box center [627, 396] width 20 height 7
click at [636, 409] on span "AHU-SE" at bounding box center [630, 409] width 24 height 7
click at [633, 397] on span "AHU-SW" at bounding box center [630, 399] width 26 height 7
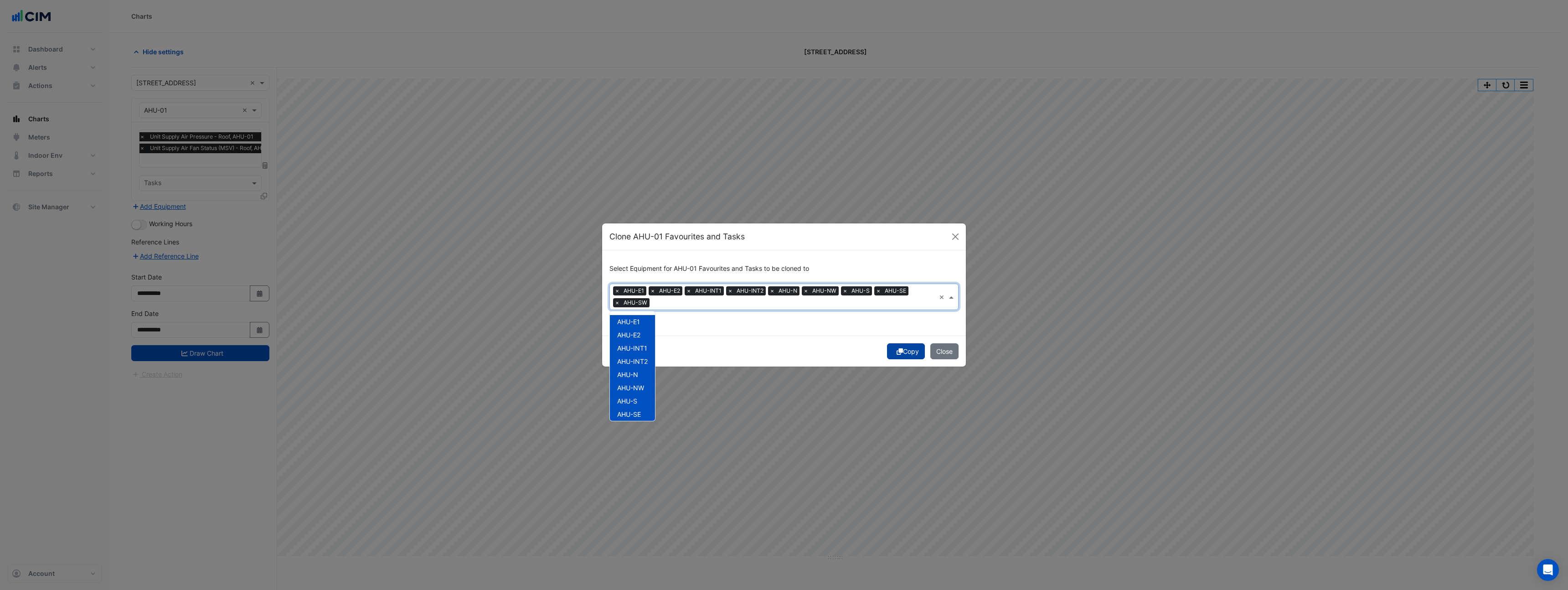
click at [905, 352] on button "Copy" at bounding box center [906, 351] width 38 height 16
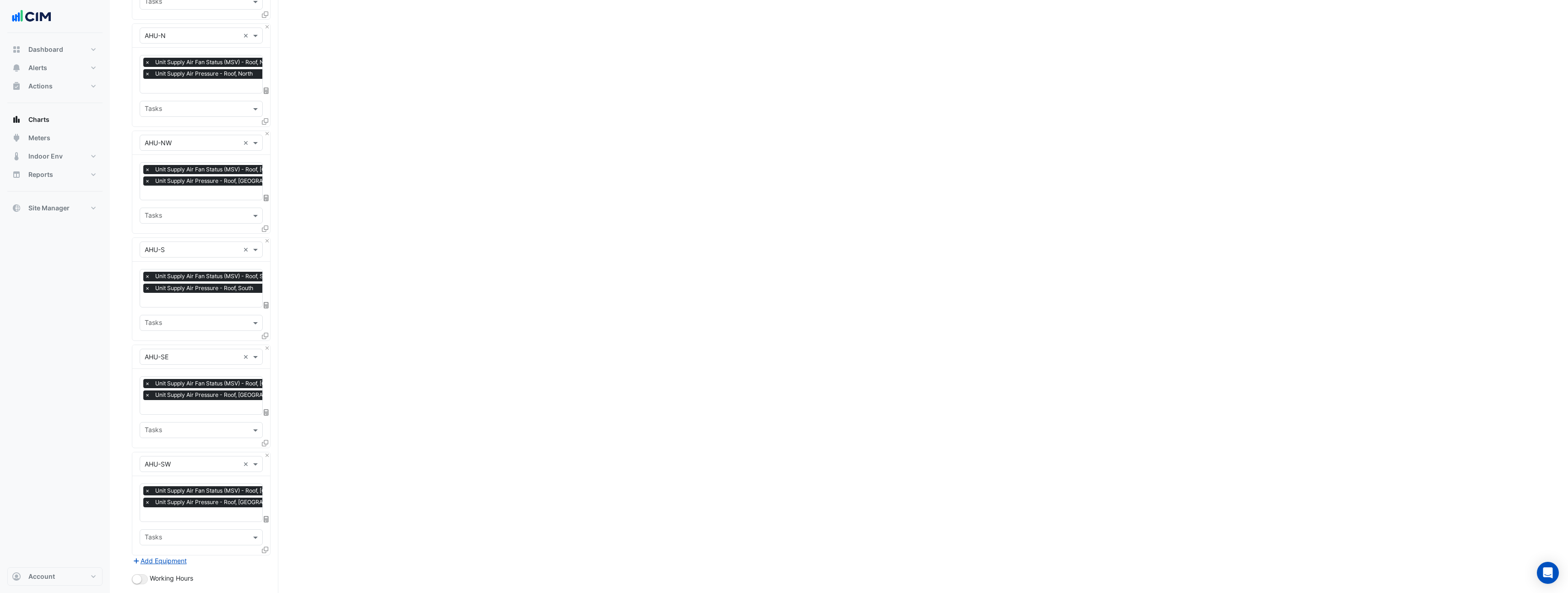
scroll to position [751, 0]
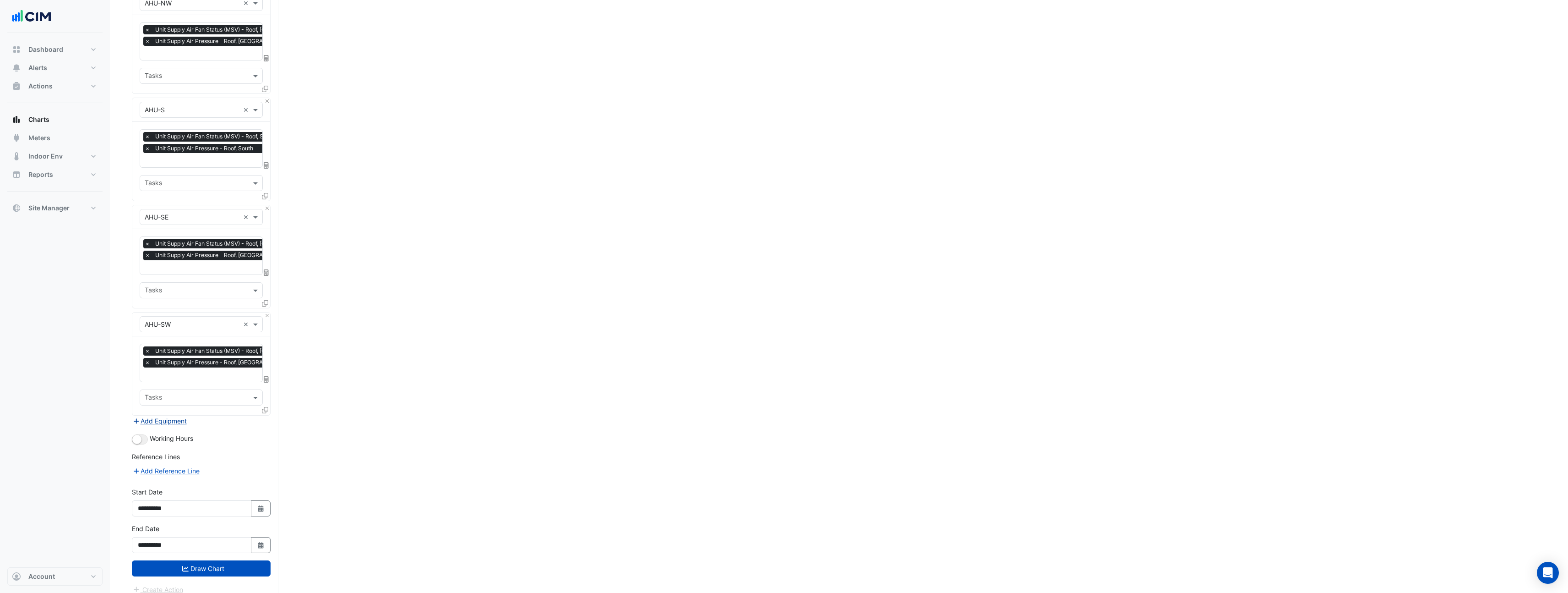
click at [170, 416] on button "Add Equipment" at bounding box center [160, 421] width 56 height 11
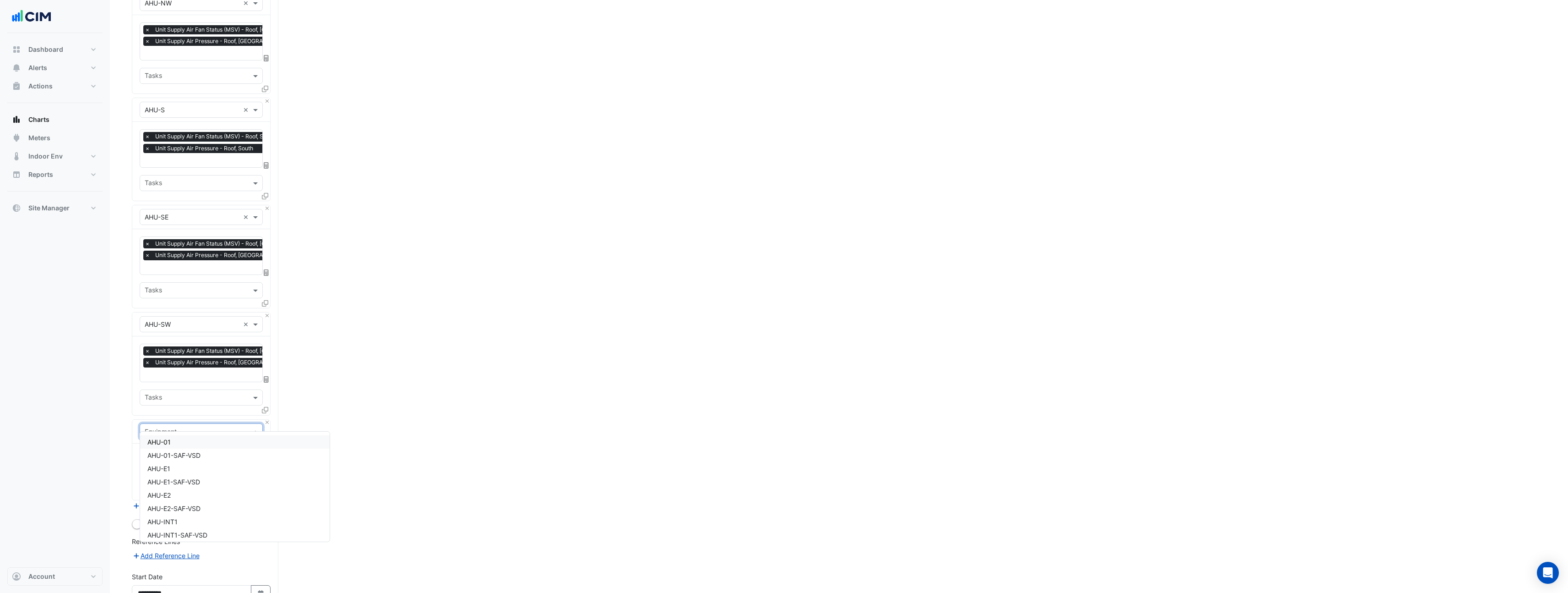
click at [170, 427] on input "text" at bounding box center [192, 431] width 95 height 10
type input "***"
click at [170, 445] on span "Weather" at bounding box center [159, 442] width 25 height 8
click at [170, 455] on input "text" at bounding box center [196, 459] width 103 height 10
click at [168, 495] on span "Temperature ([PERSON_NAME])" at bounding box center [195, 496] width 97 height 8
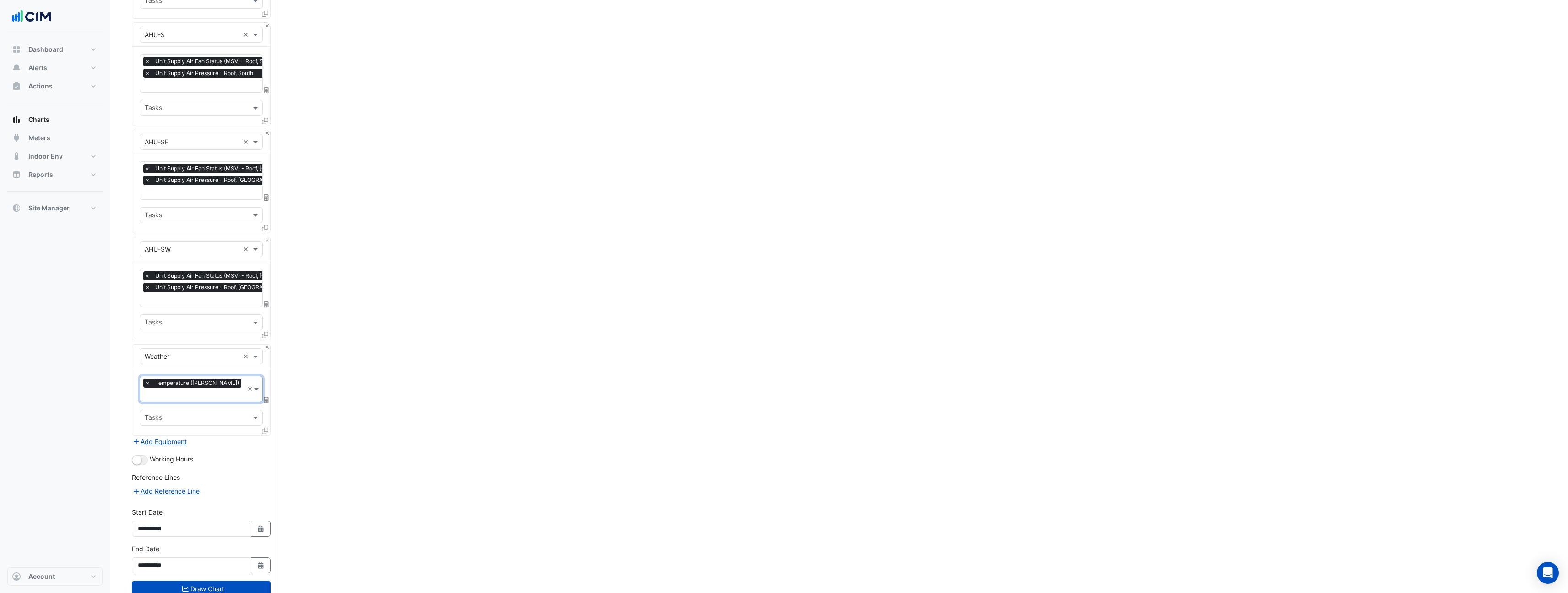
scroll to position [833, 0]
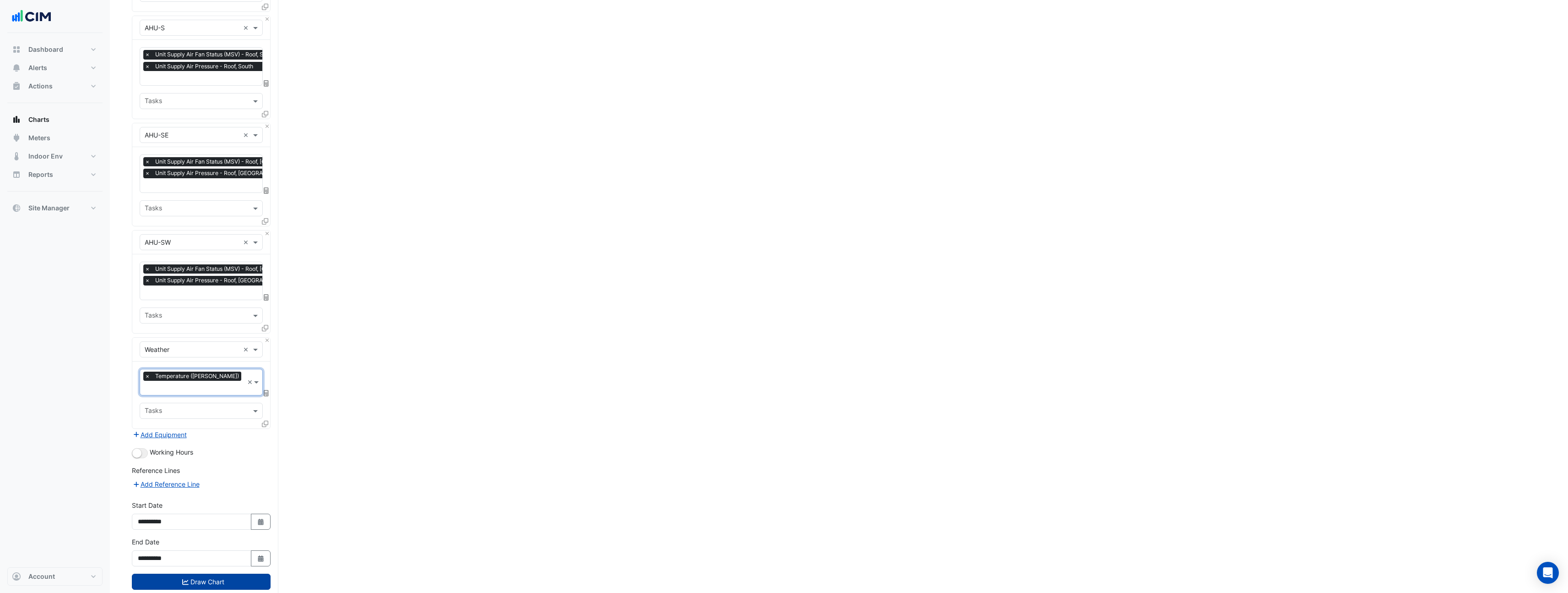
click at [185, 579] on icon "submit" at bounding box center [185, 582] width 7 height 7
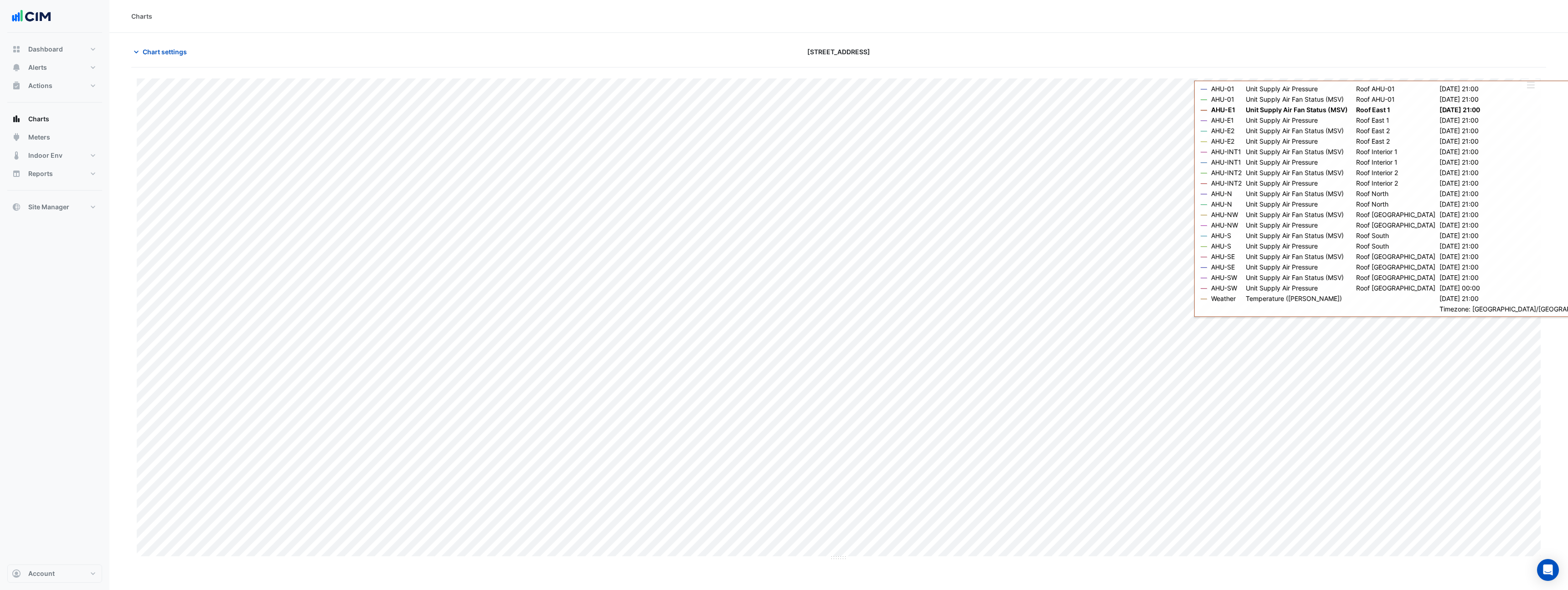
click at [1535, 90] on div "Split by Equip Split by Unit Split All Print Save as JPEG Save as PNG Pivot Dat…" at bounding box center [1531, 84] width 19 height 12
click at [1531, 83] on button "button" at bounding box center [1531, 84] width 18 height 11
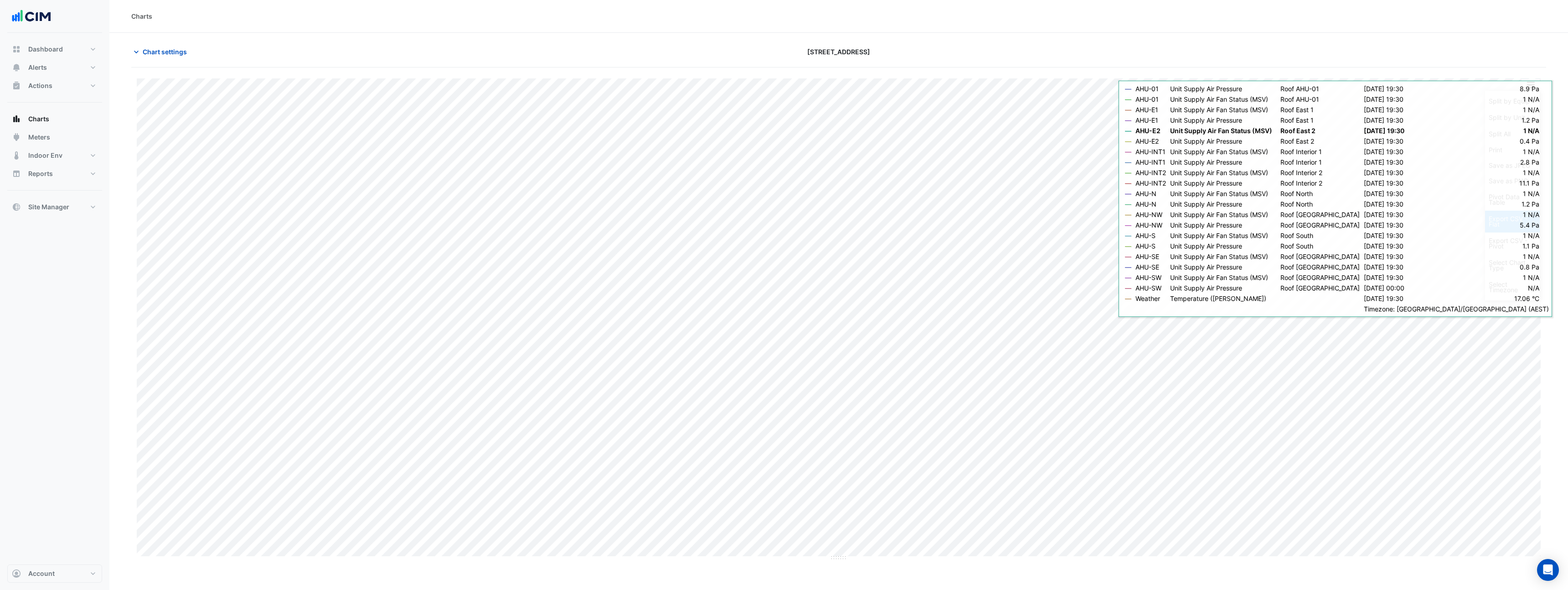
click at [1510, 224] on div "Export CSV - Flat" at bounding box center [1512, 221] width 55 height 22
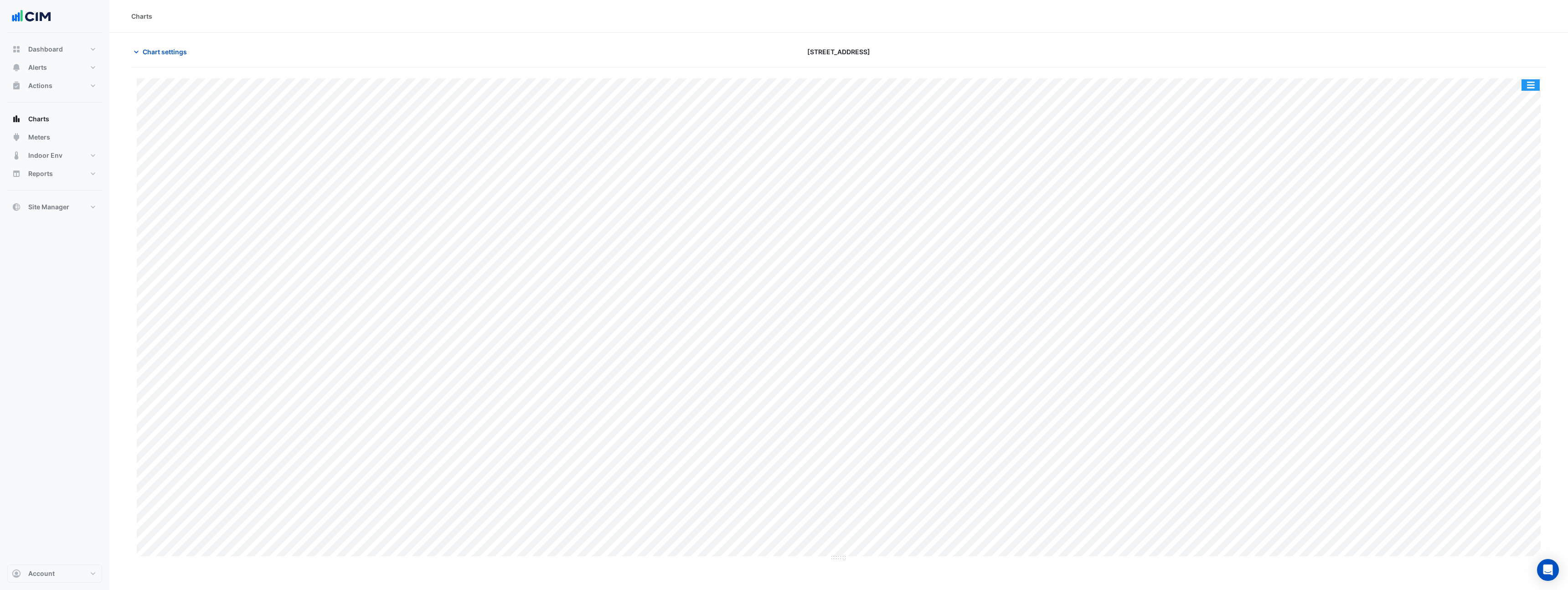
click at [1535, 84] on button "button" at bounding box center [1531, 84] width 18 height 11
click at [1505, 107] on div "Split by Equip" at bounding box center [1512, 101] width 55 height 16
click at [1529, 34] on button "button" at bounding box center [1524, 35] width 18 height 11
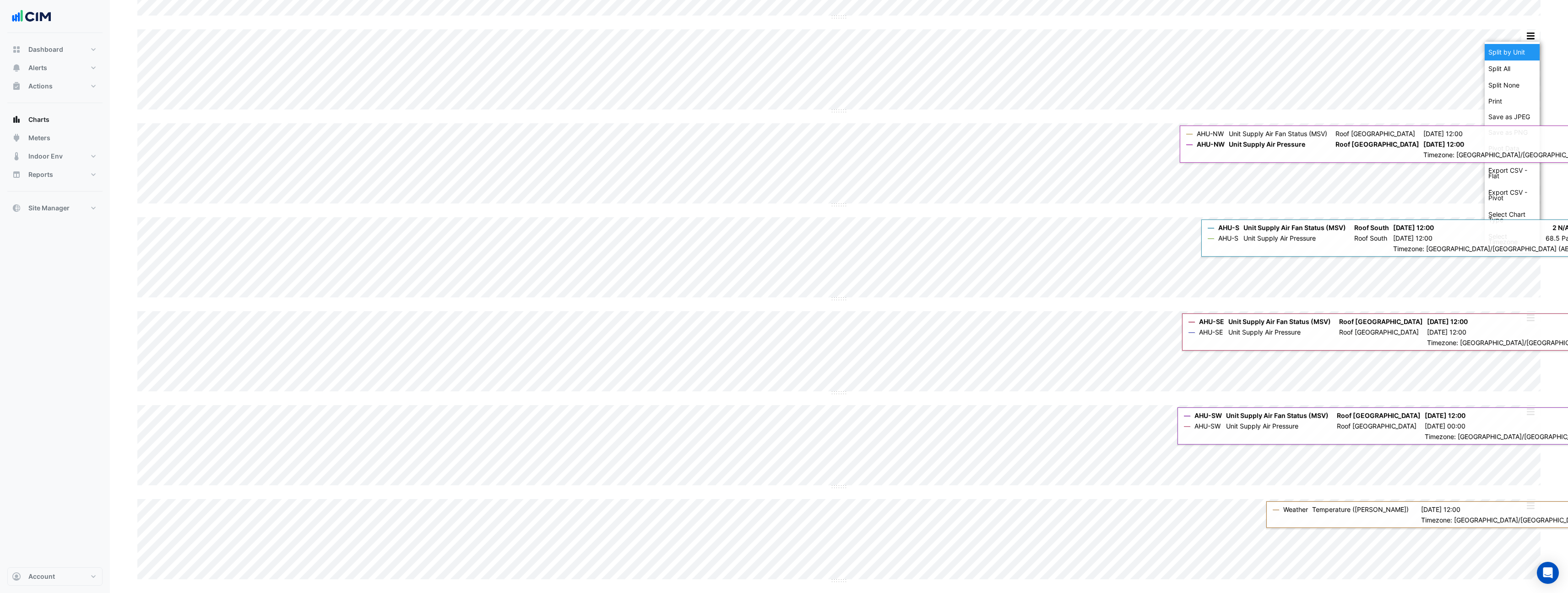
click at [1518, 55] on div "Split by Unit" at bounding box center [1512, 53] width 55 height 17
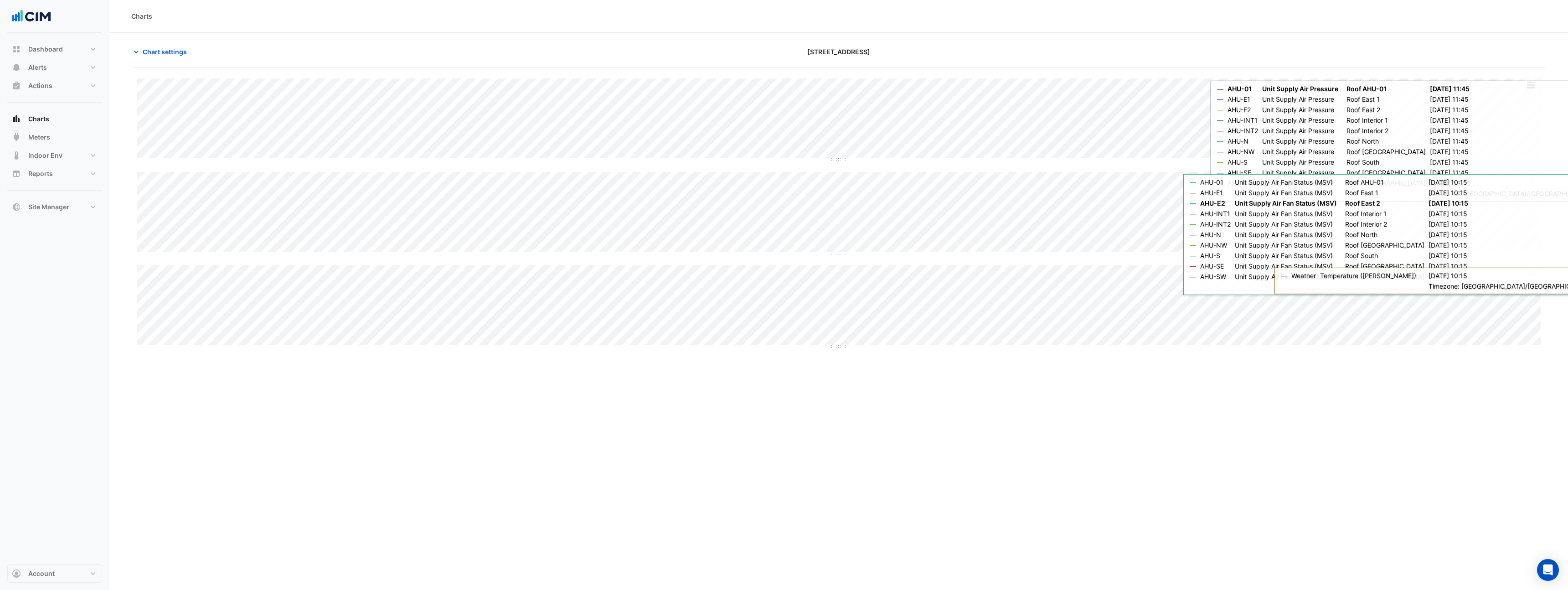
click at [1531, 87] on button "button" at bounding box center [1531, 84] width 18 height 11
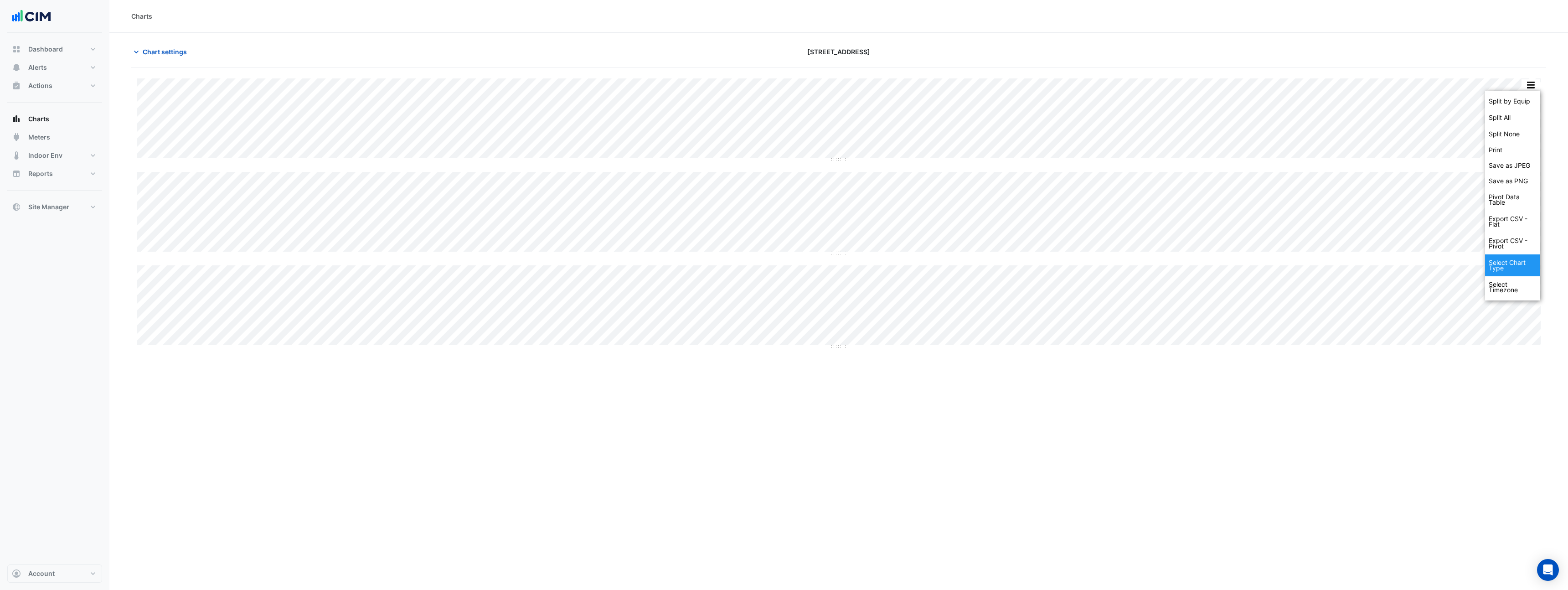
click at [1518, 265] on div "Select Chart Type" at bounding box center [1512, 265] width 55 height 22
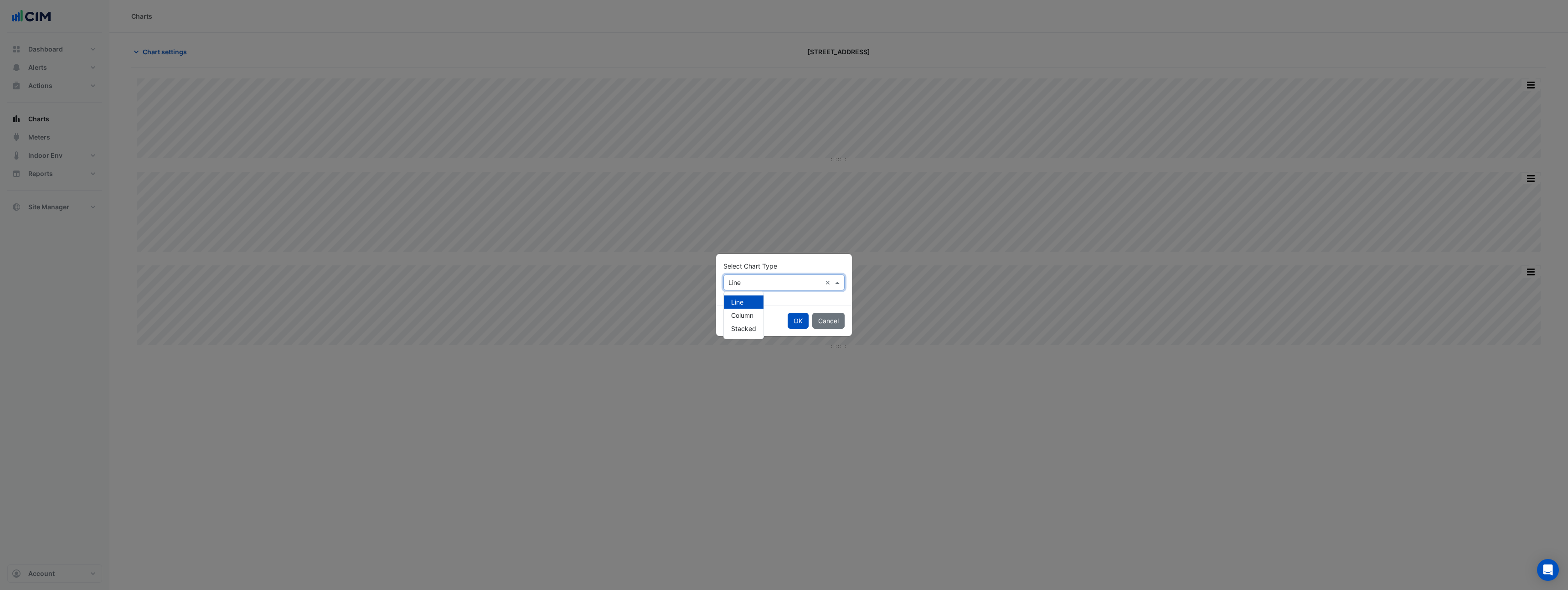
click at [796, 282] on input "text" at bounding box center [775, 283] width 93 height 10
click at [748, 331] on span "Stacked" at bounding box center [744, 328] width 25 height 7
click at [800, 323] on button "OK" at bounding box center [799, 320] width 21 height 16
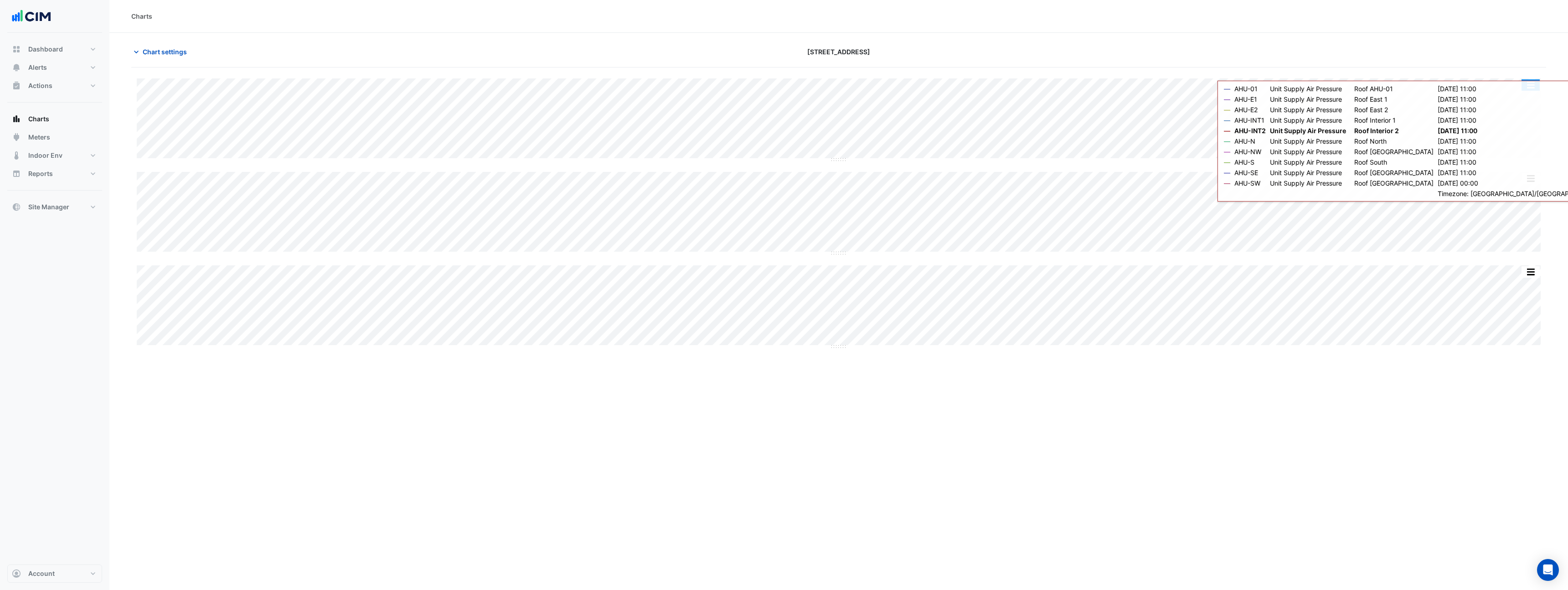
click at [1531, 87] on button "button" at bounding box center [1531, 84] width 18 height 11
click at [1512, 262] on div "Select Chart Type" at bounding box center [1512, 265] width 55 height 22
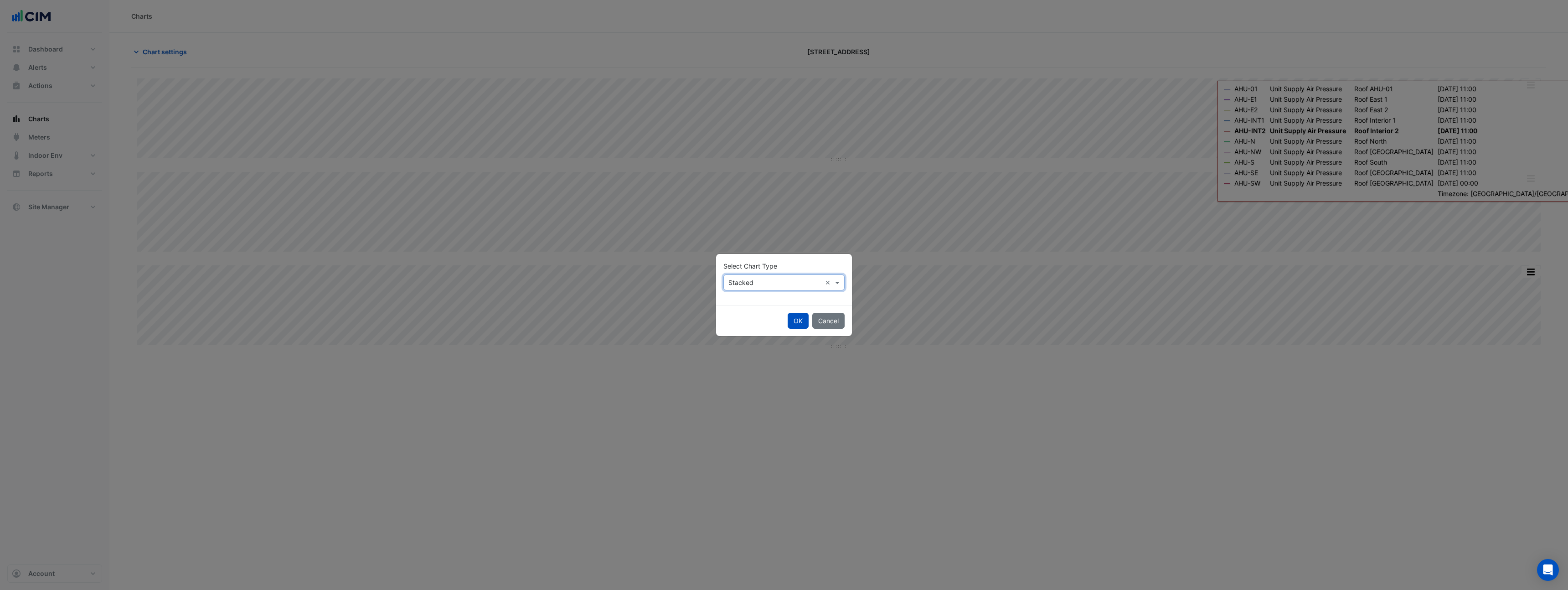
click at [757, 279] on input "text" at bounding box center [775, 283] width 93 height 10
click at [751, 300] on div "Line" at bounding box center [743, 302] width 40 height 13
click at [802, 324] on button "OK" at bounding box center [799, 320] width 21 height 16
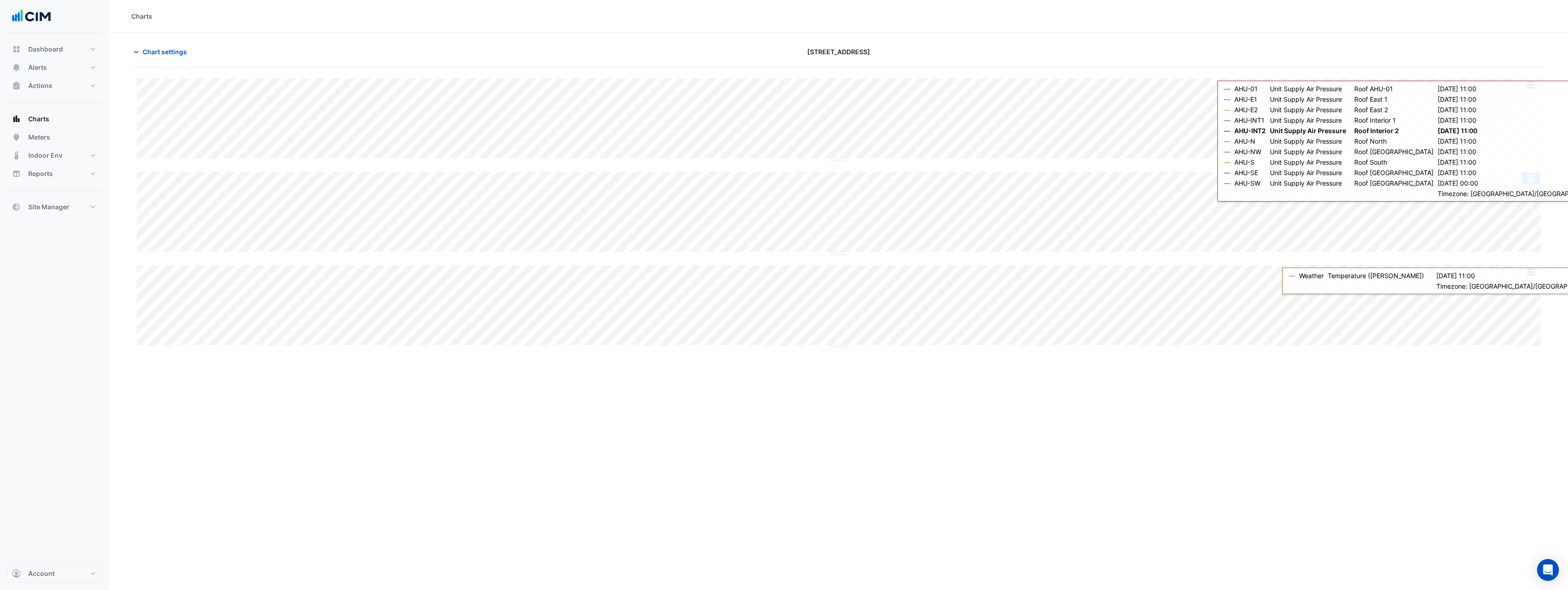
click at [1532, 183] on button "button" at bounding box center [1531, 178] width 18 height 11
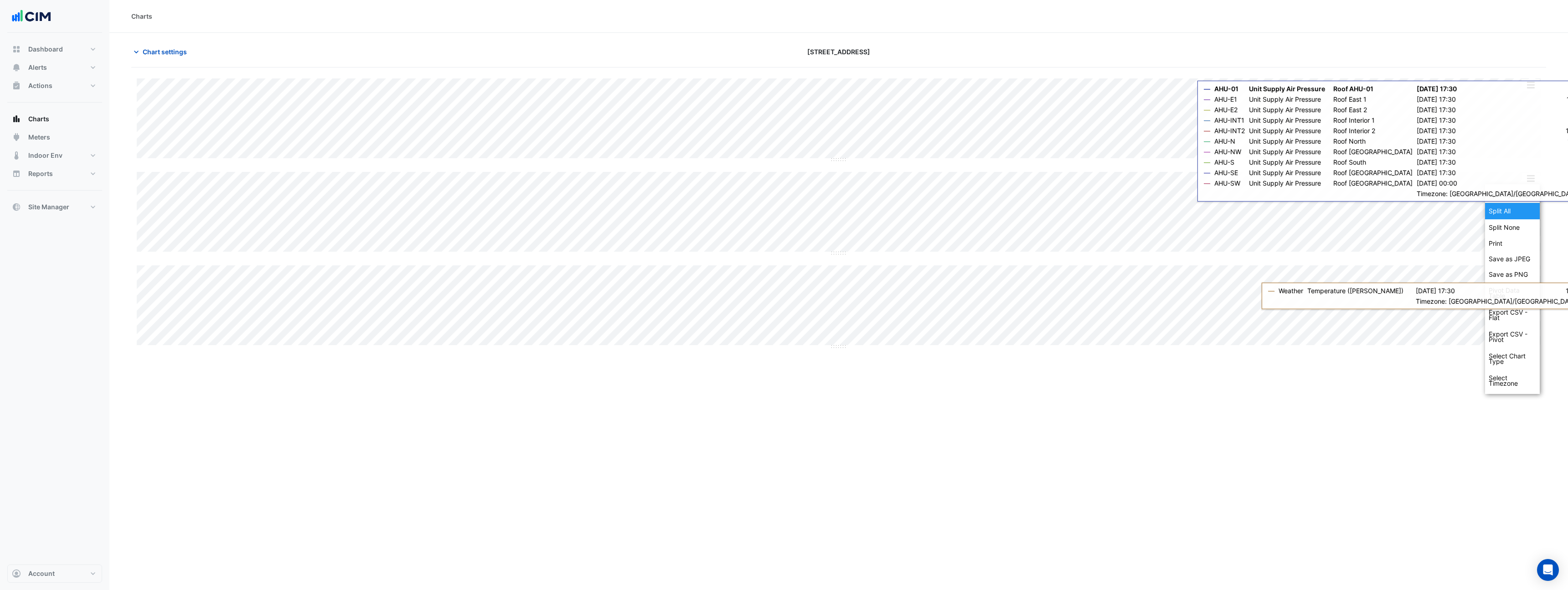
click at [1512, 215] on div "Split All" at bounding box center [1512, 211] width 55 height 16
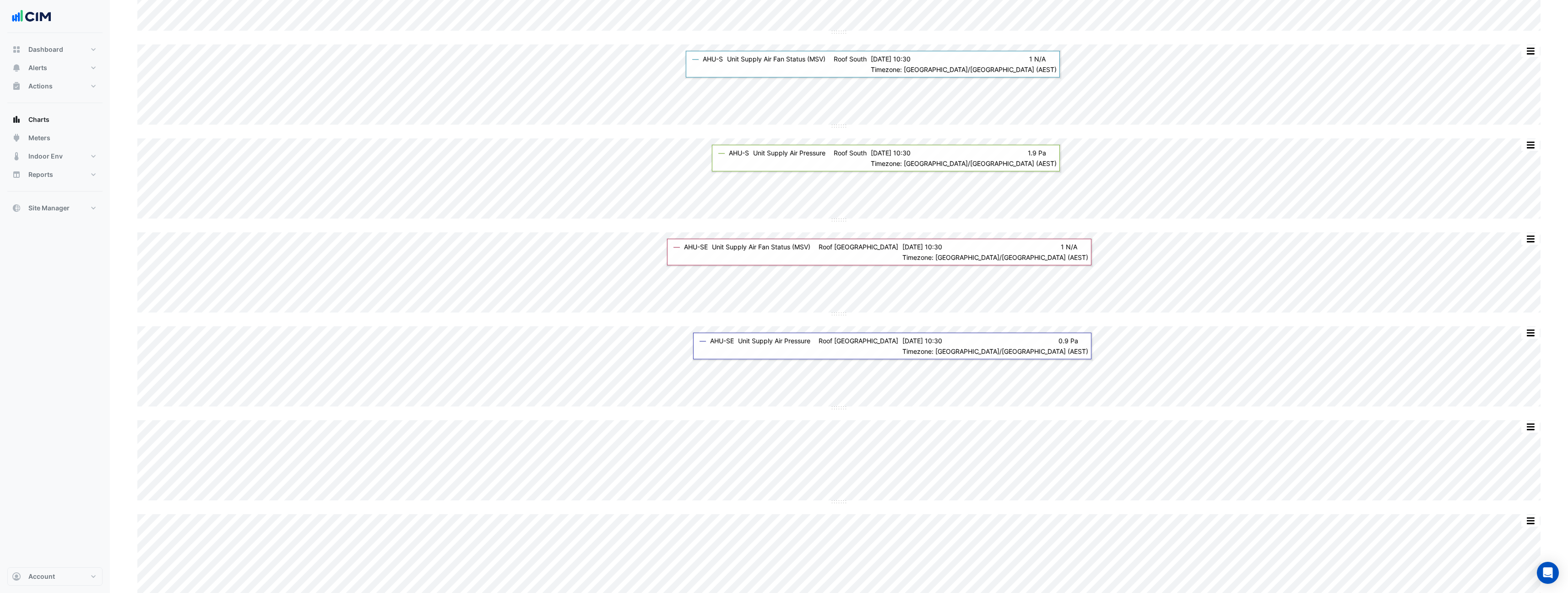
scroll to position [1459, 0]
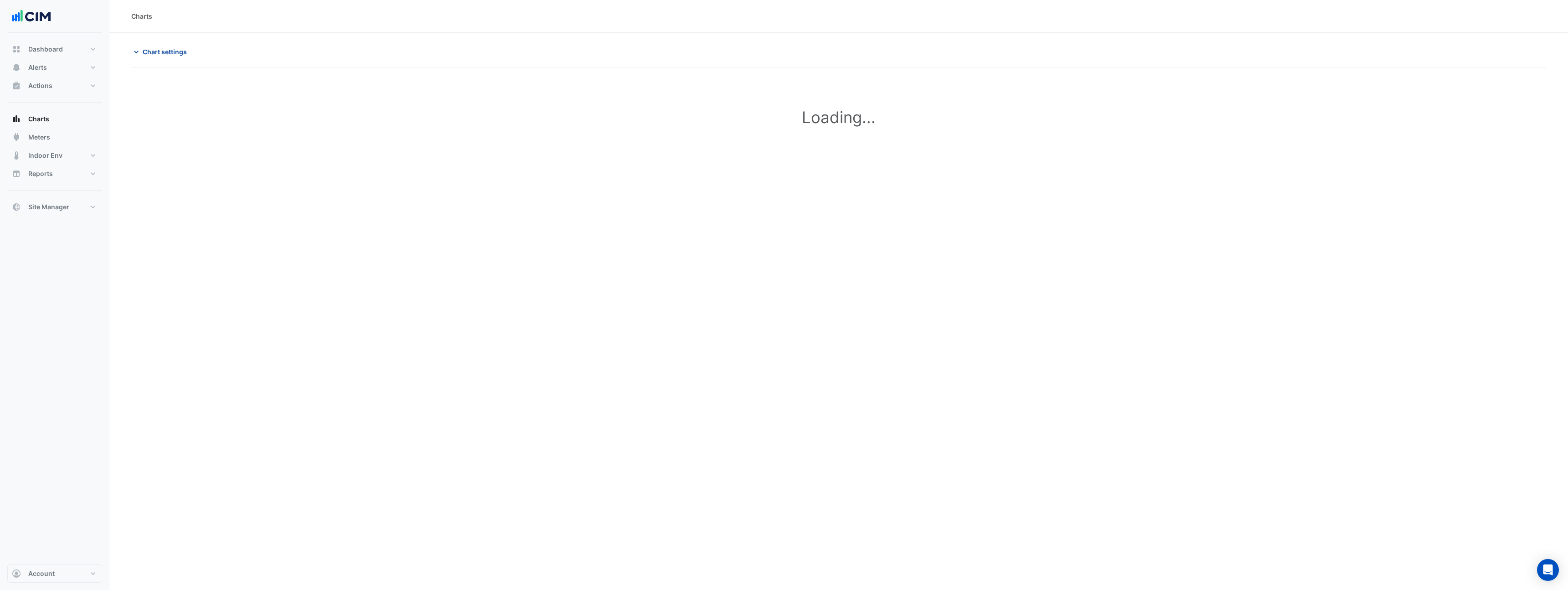
click at [159, 55] on span "Chart settings" at bounding box center [165, 52] width 44 height 10
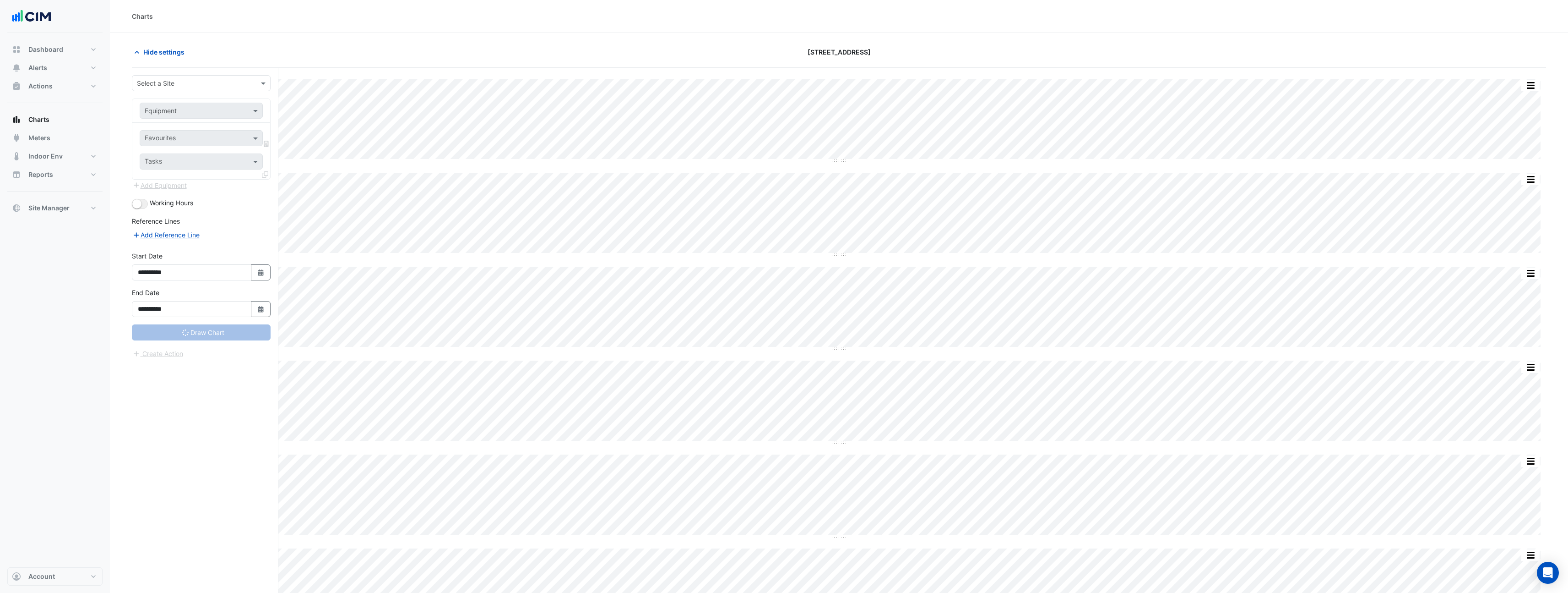
type input "**********"
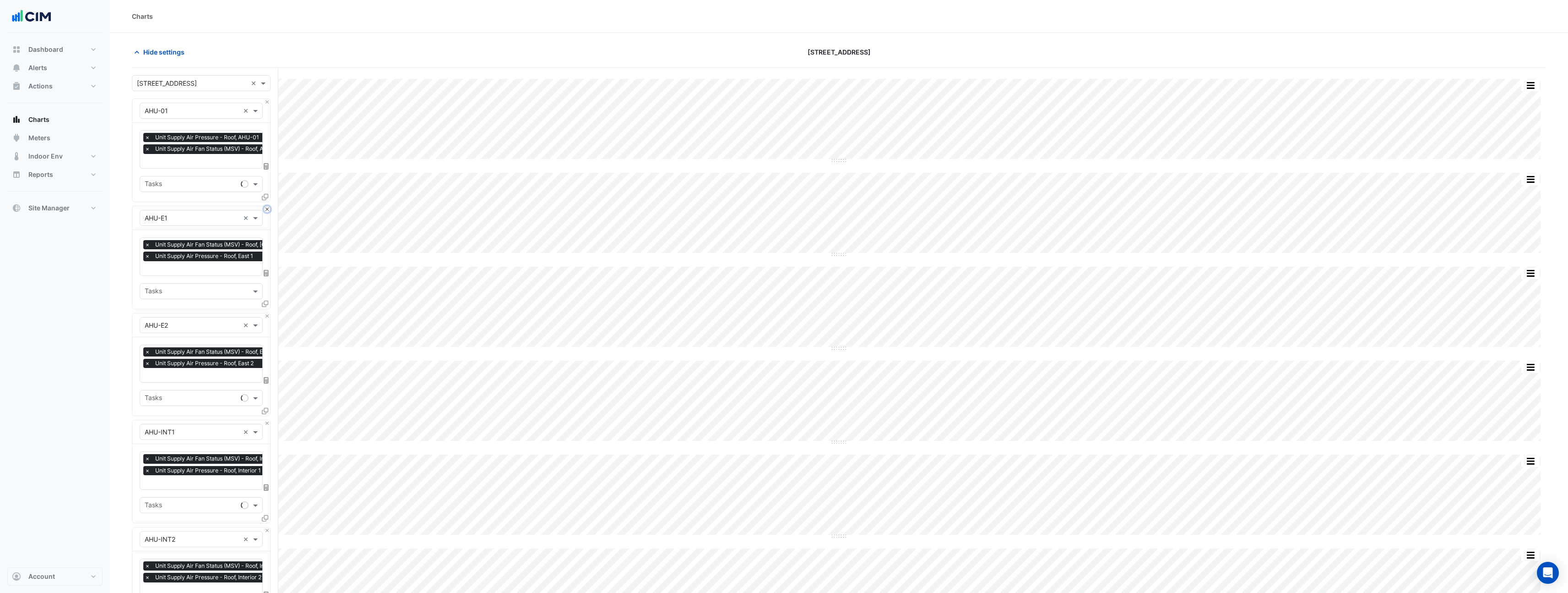
click at [267, 207] on button "Close" at bounding box center [267, 209] width 6 height 6
click at [267, 313] on button "Close" at bounding box center [267, 316] width 6 height 6
click at [267, 207] on button "Close" at bounding box center [267, 209] width 6 height 6
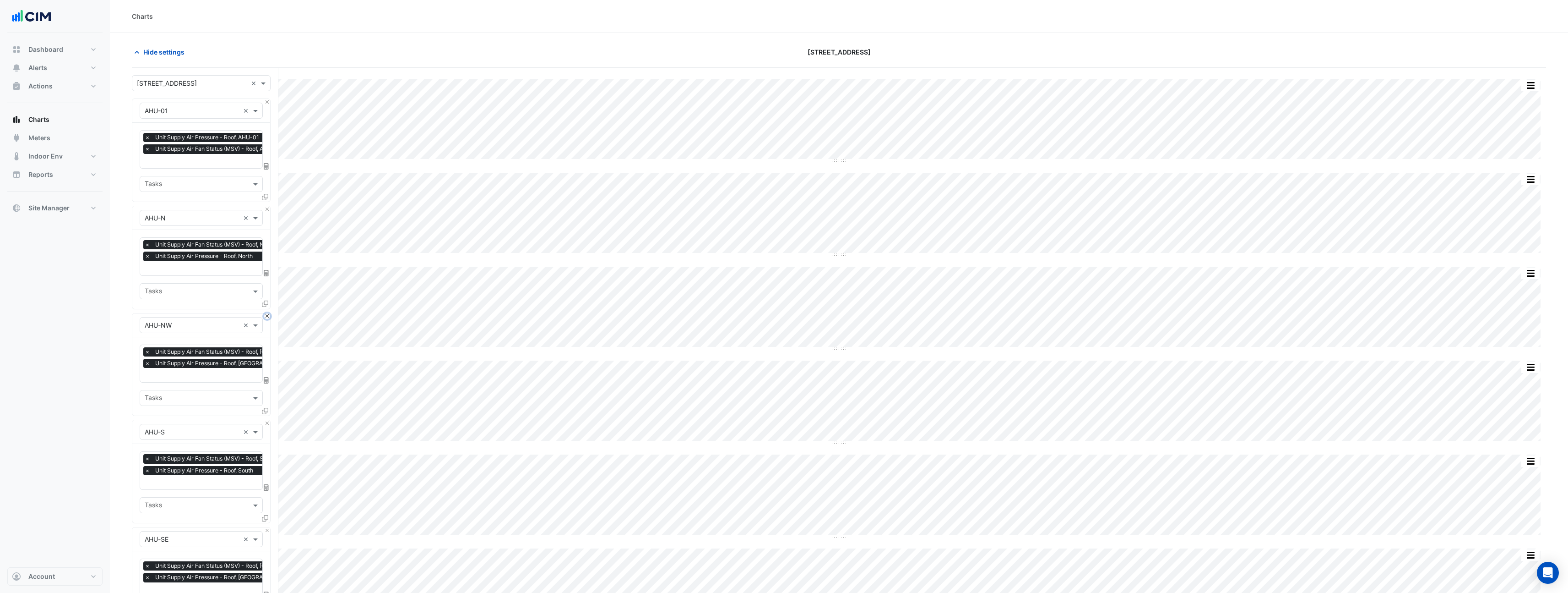
click at [267, 313] on button "Close" at bounding box center [267, 316] width 6 height 6
click at [267, 207] on button "Close" at bounding box center [267, 209] width 6 height 6
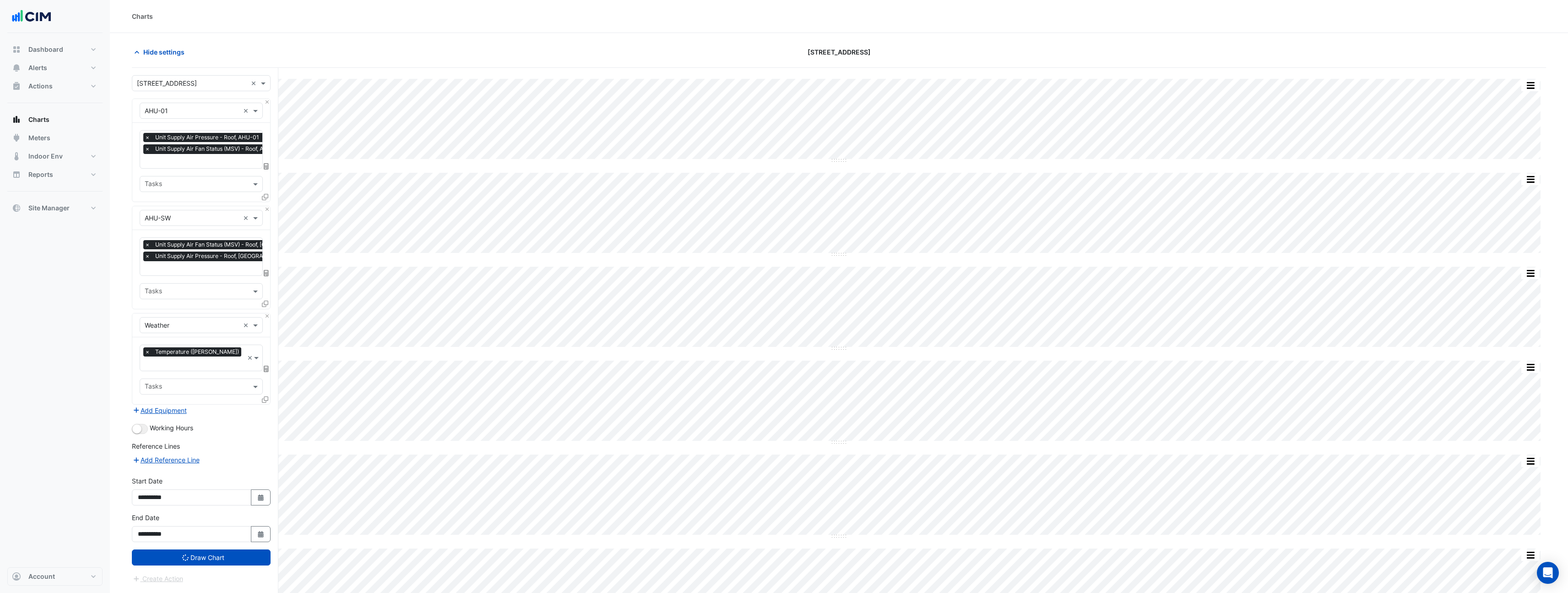
click at [265, 104] on div "Equipment × AHU-01 ×" at bounding box center [201, 111] width 138 height 24
click at [264, 101] on button "Close" at bounding box center [267, 102] width 6 height 6
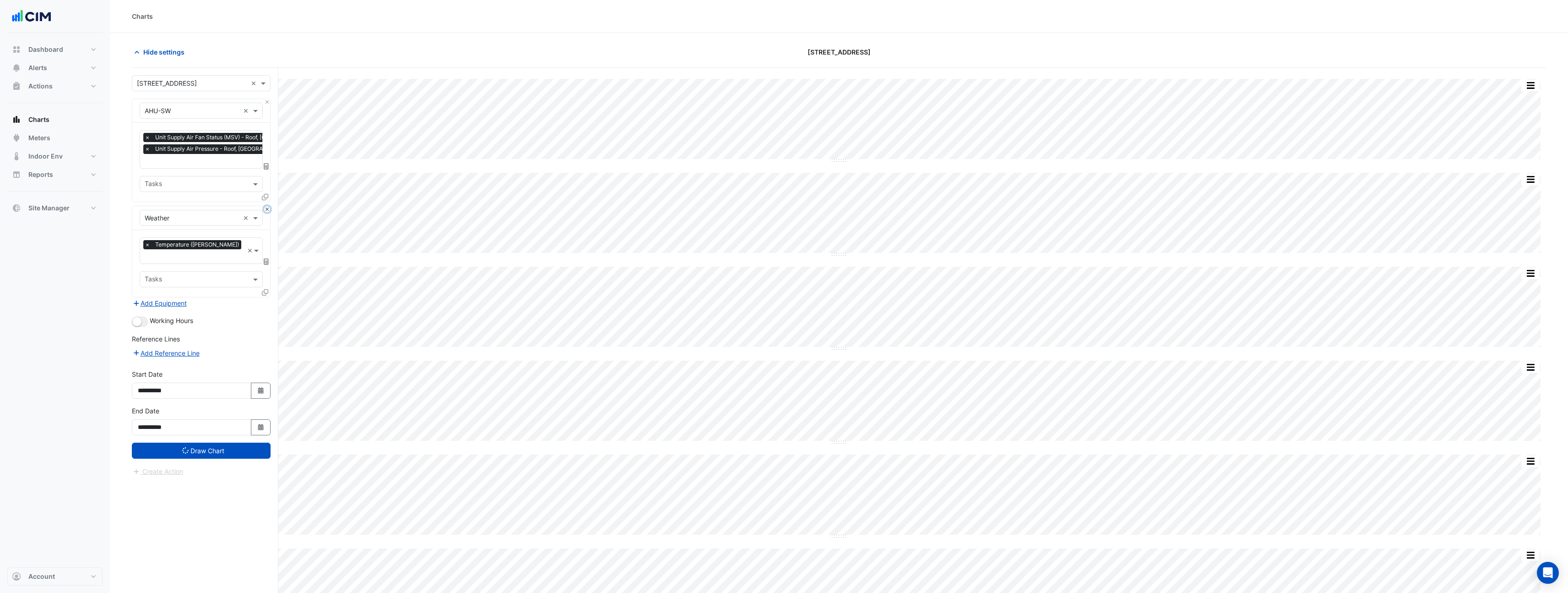
click at [266, 208] on button "Close" at bounding box center [267, 209] width 6 height 6
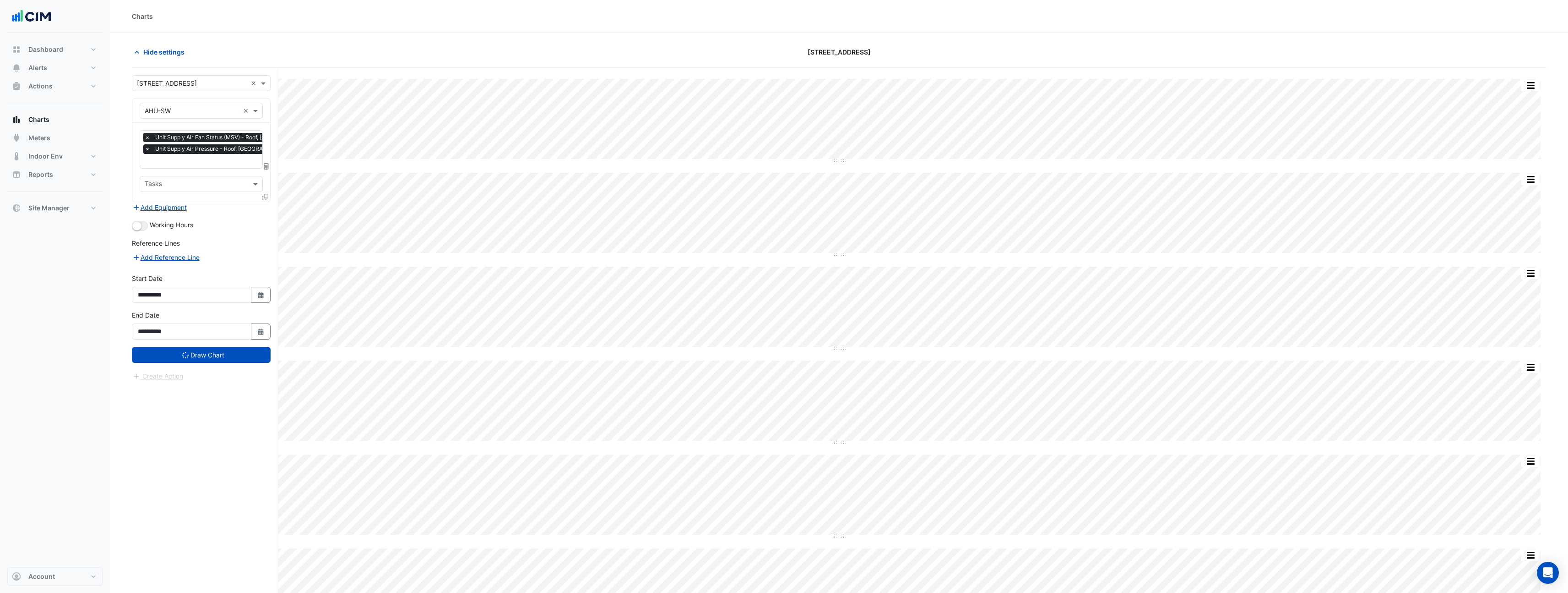
click at [228, 162] on input "text" at bounding box center [233, 162] width 176 height 10
type input "**********"
click at [231, 193] on span "Unit Supply Air Temperature - Roof, South West" at bounding box center [233, 192] width 172 height 8
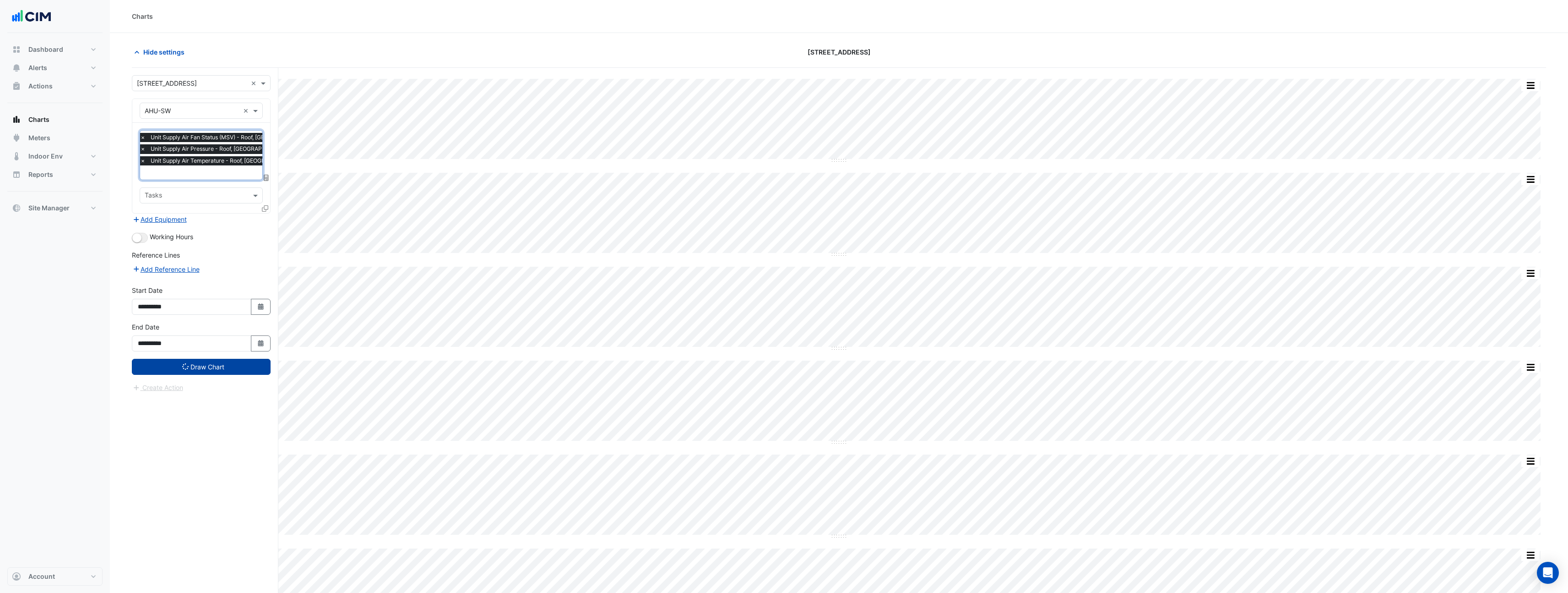
click at [225, 365] on button "Draw Chart" at bounding box center [201, 366] width 139 height 16
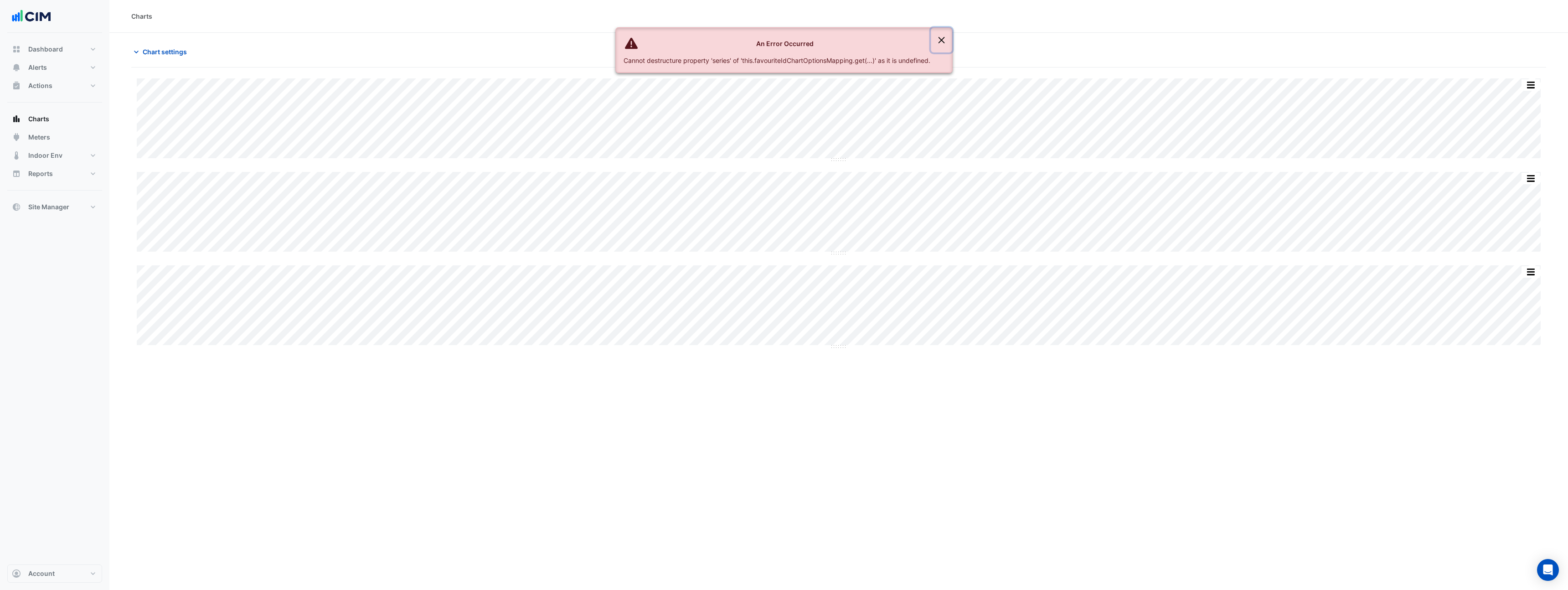
click at [953, 37] on button "Close" at bounding box center [942, 40] width 21 height 25
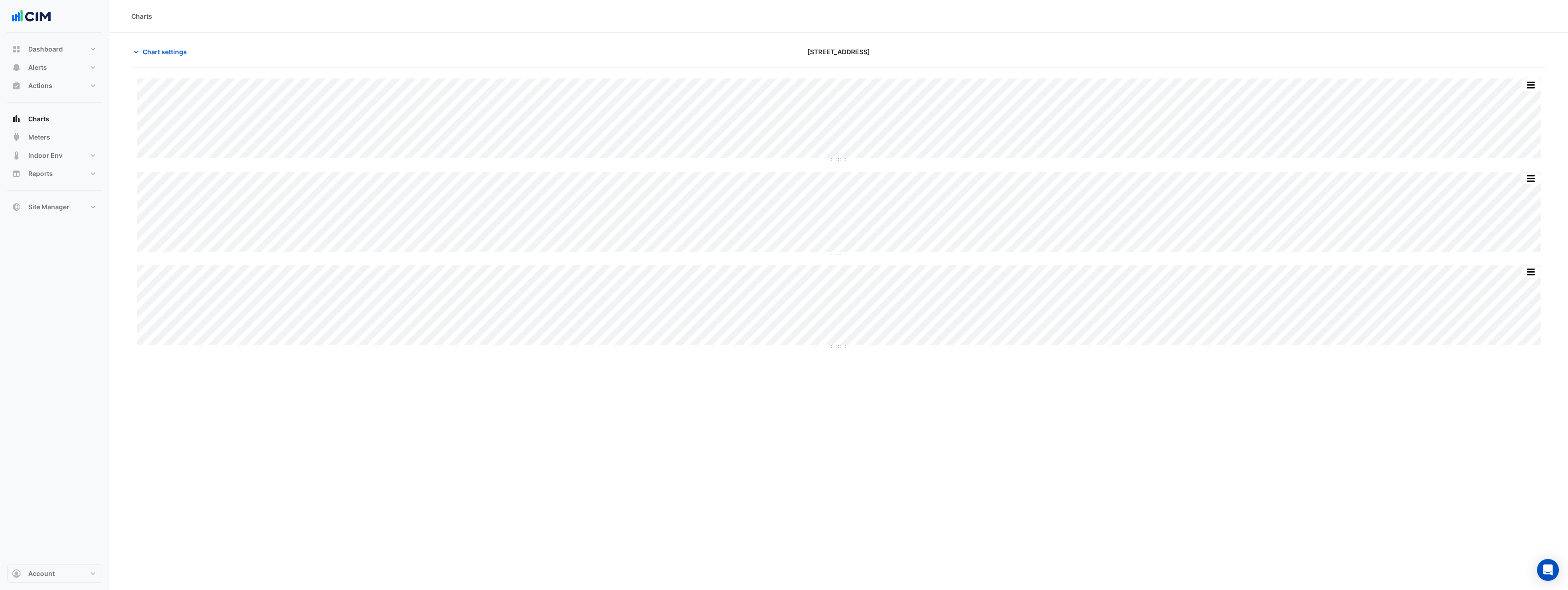
click at [945, 39] on section "Chart settings 990 La Trobe Street Print Save as JPEG Save as PNG Sample Toolti…" at bounding box center [838, 196] width 1459 height 326
click at [169, 54] on span "Chart settings" at bounding box center [165, 52] width 44 height 10
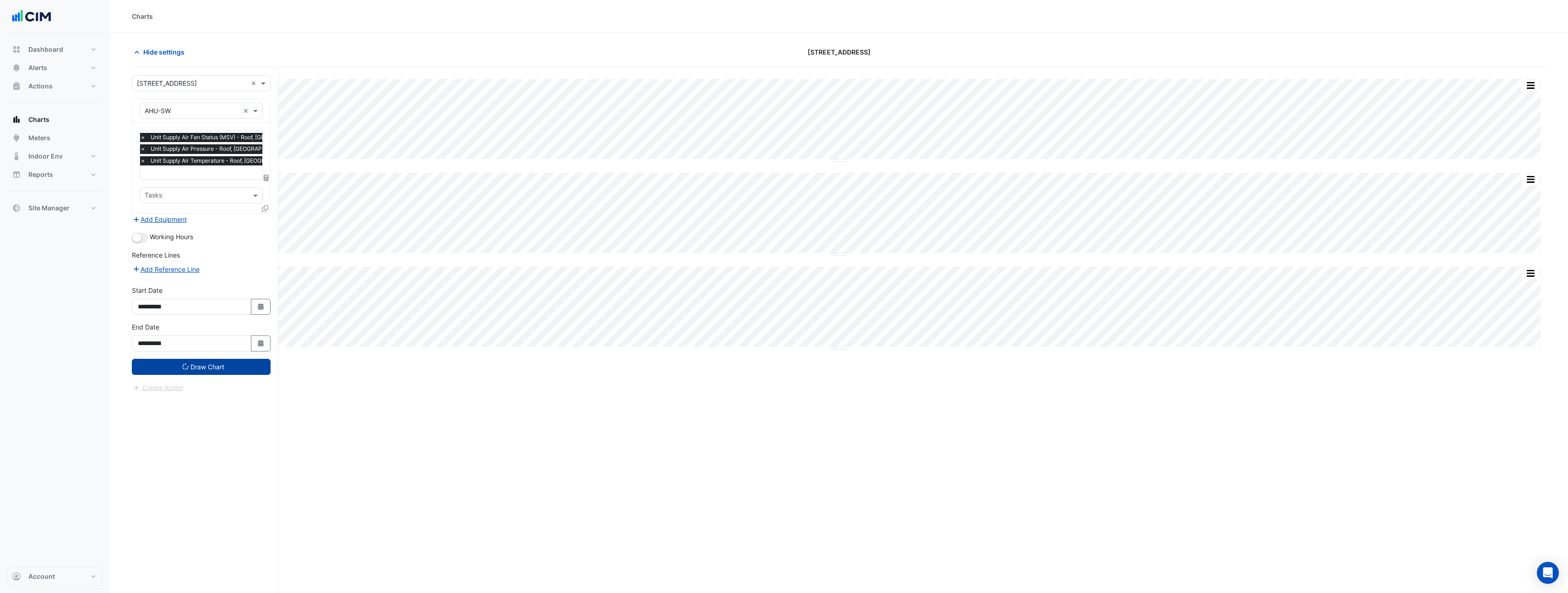
click at [191, 366] on button "Draw Chart" at bounding box center [201, 366] width 139 height 16
click at [865, 39] on button "Close" at bounding box center [867, 40] width 21 height 25
click at [171, 51] on span "Hide settings" at bounding box center [164, 52] width 41 height 10
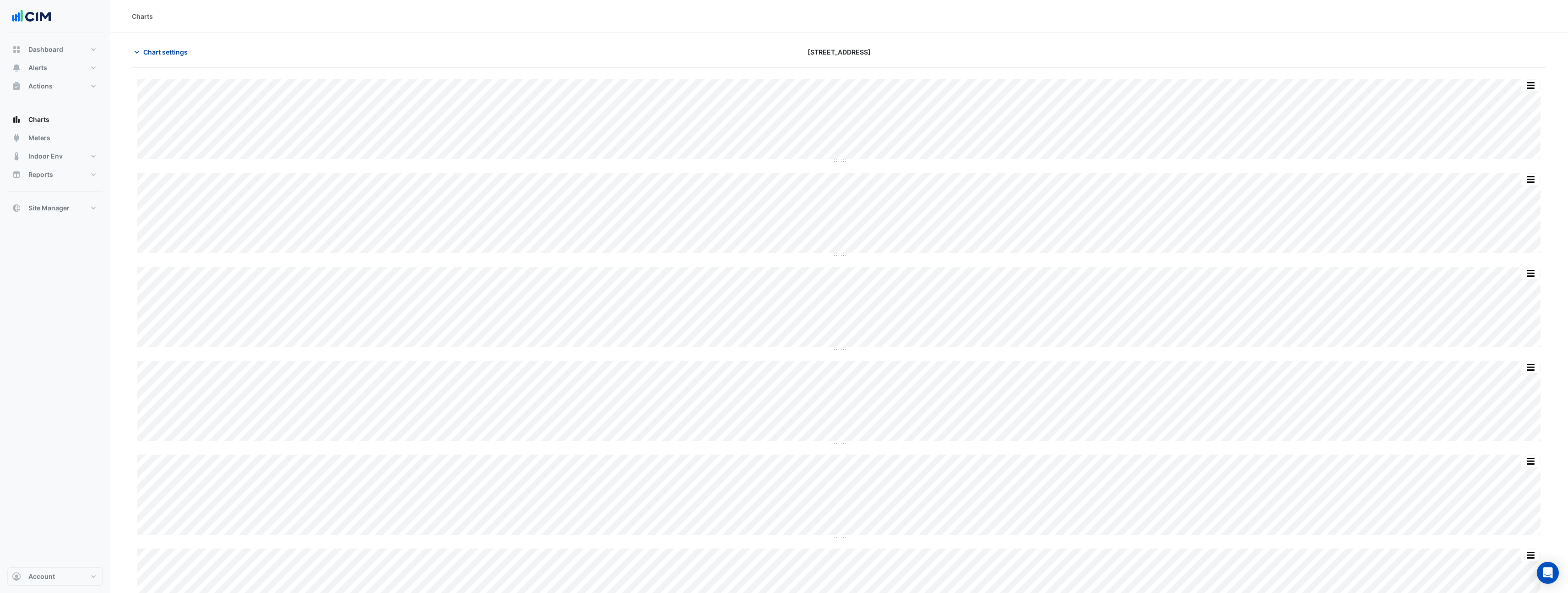
click at [158, 49] on span "Chart settings" at bounding box center [165, 52] width 44 height 10
click at [151, 56] on span "Chart settings" at bounding box center [165, 52] width 44 height 10
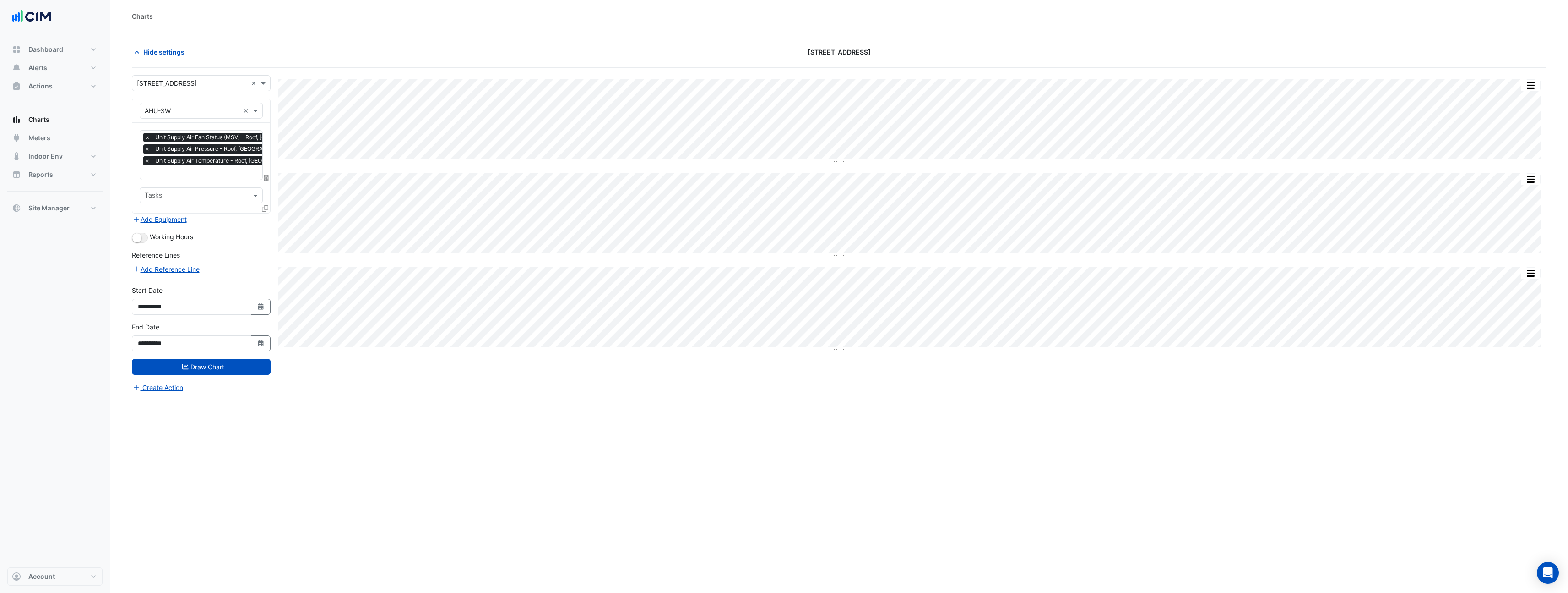
click at [145, 162] on span "×" at bounding box center [147, 161] width 8 height 9
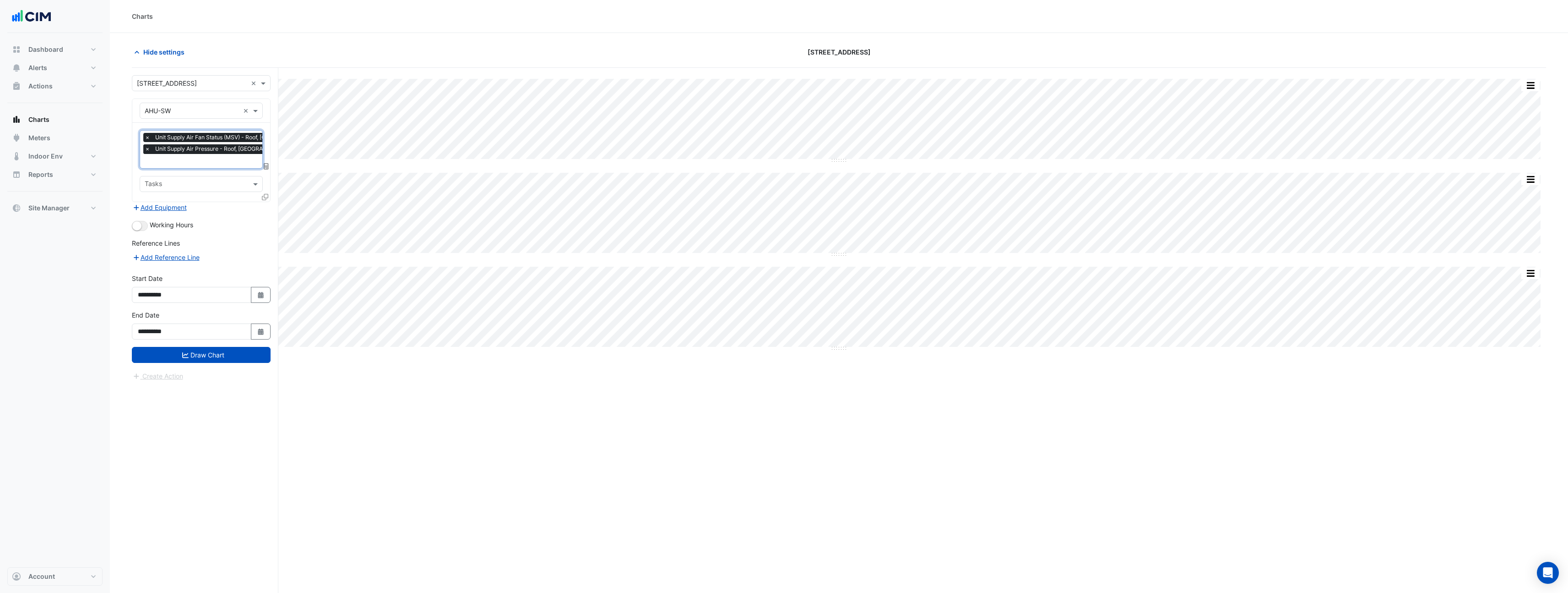
click at [143, 150] on span "×" at bounding box center [147, 149] width 8 height 9
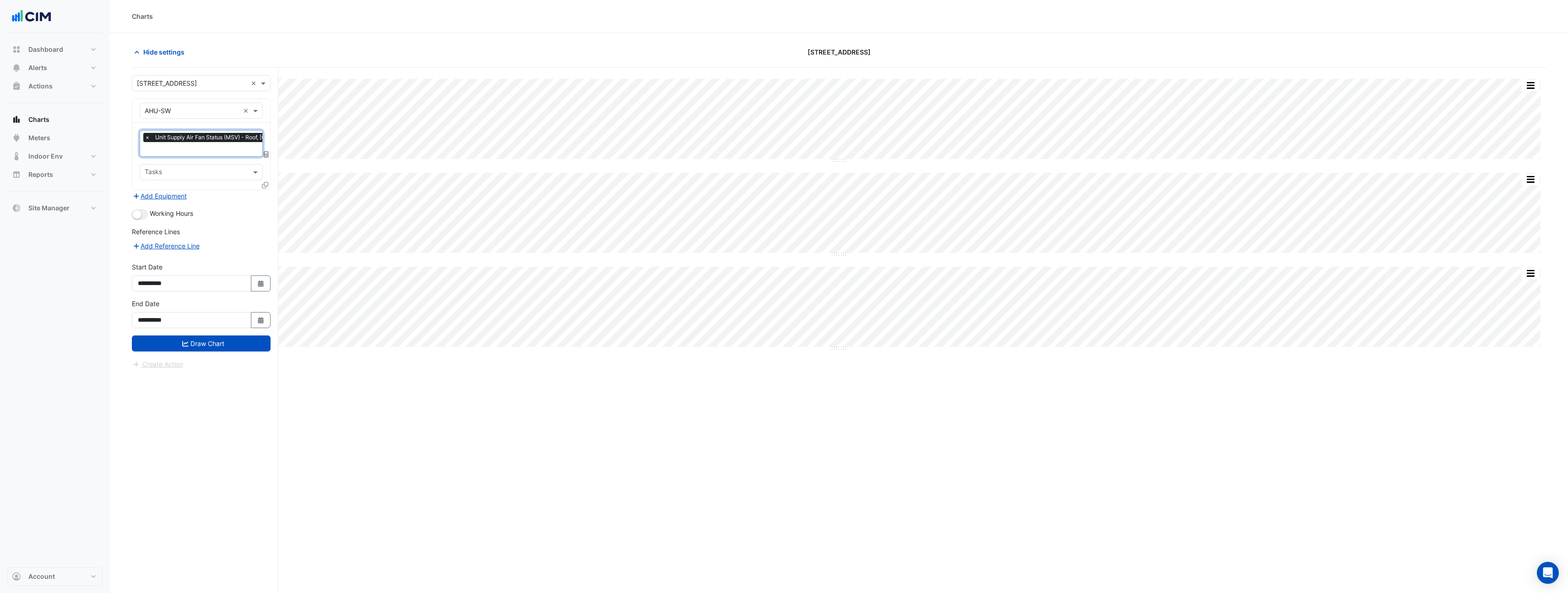
click at [143, 137] on span "×" at bounding box center [147, 138] width 8 height 9
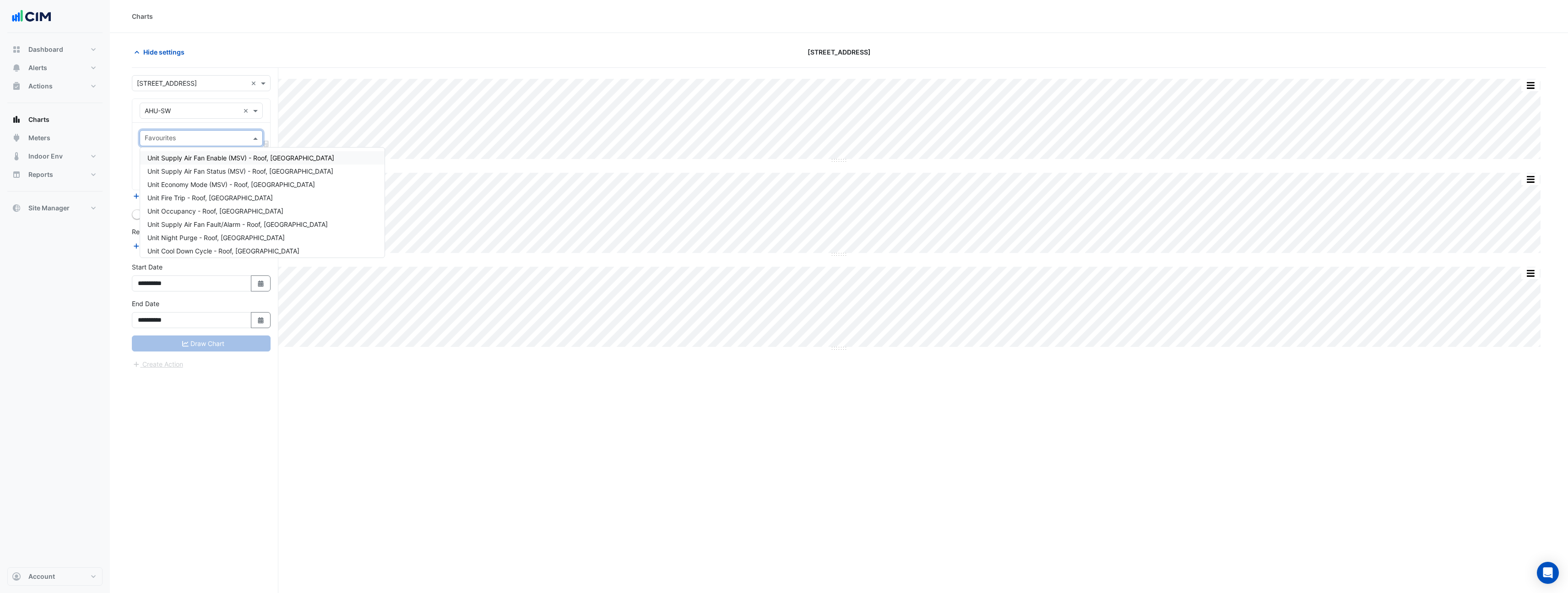
click at [162, 143] on input "text" at bounding box center [196, 139] width 103 height 10
type input "****"
click at [213, 154] on span "Unit Outside Air Damper Position - Roof, [GEOGRAPHIC_DATA]" at bounding box center [240, 158] width 185 height 8
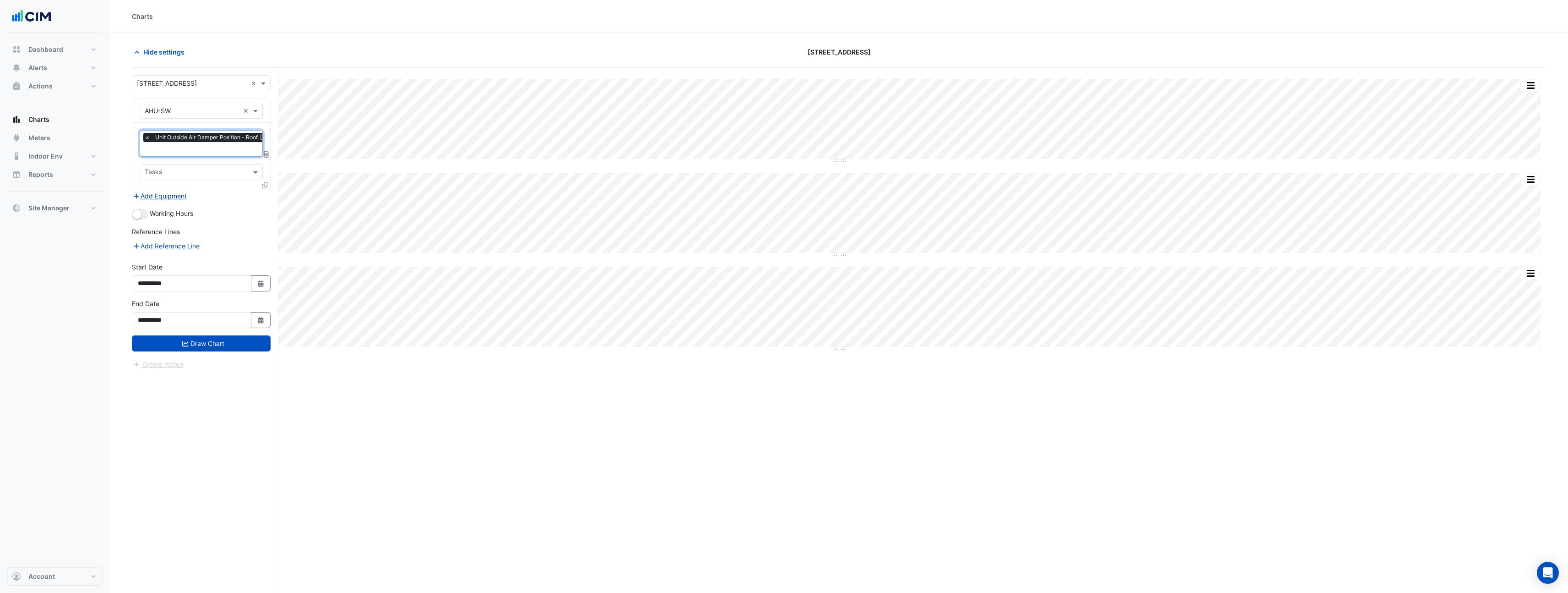
click at [161, 197] on button "Add Equipment" at bounding box center [160, 196] width 56 height 11
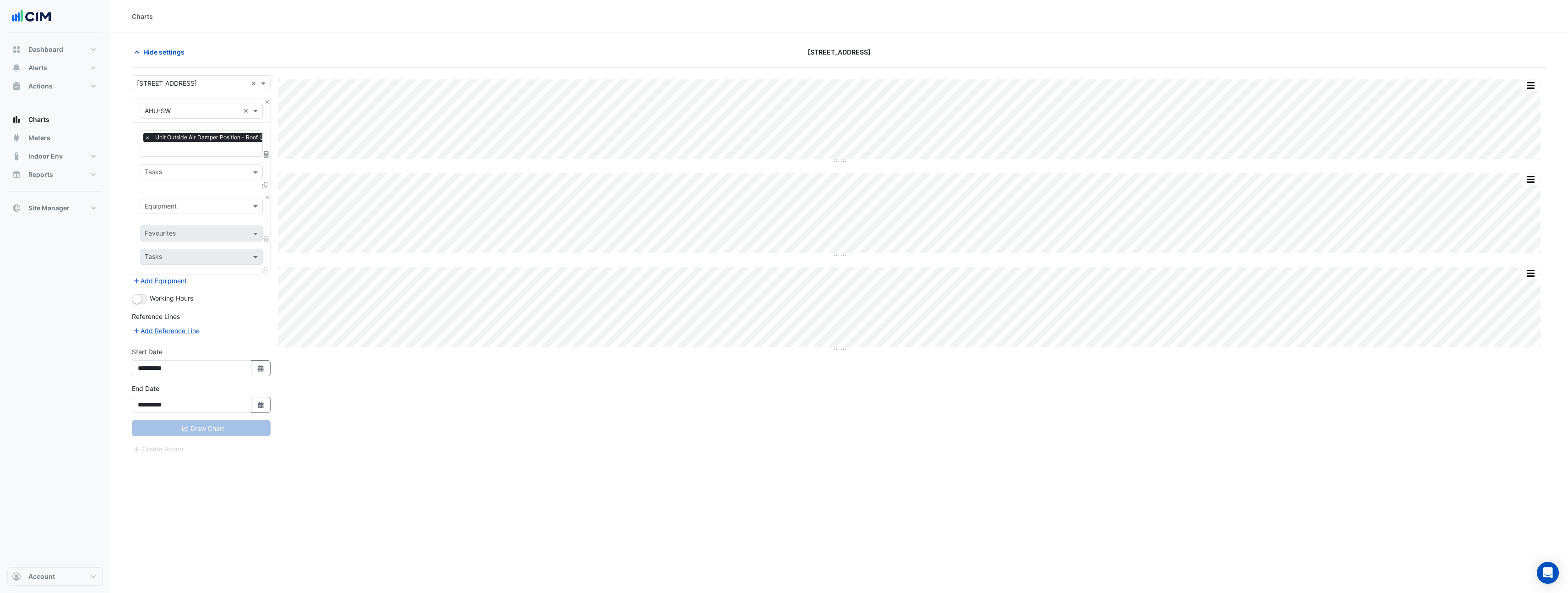
click at [168, 206] on input "text" at bounding box center [192, 206] width 95 height 10
type input "****"
click at [169, 221] on span "Weather" at bounding box center [159, 225] width 25 height 8
click at [169, 231] on input "text" at bounding box center [191, 234] width 92 height 10
click at [176, 278] on span "Temperature ([PERSON_NAME])" at bounding box center [195, 279] width 97 height 8
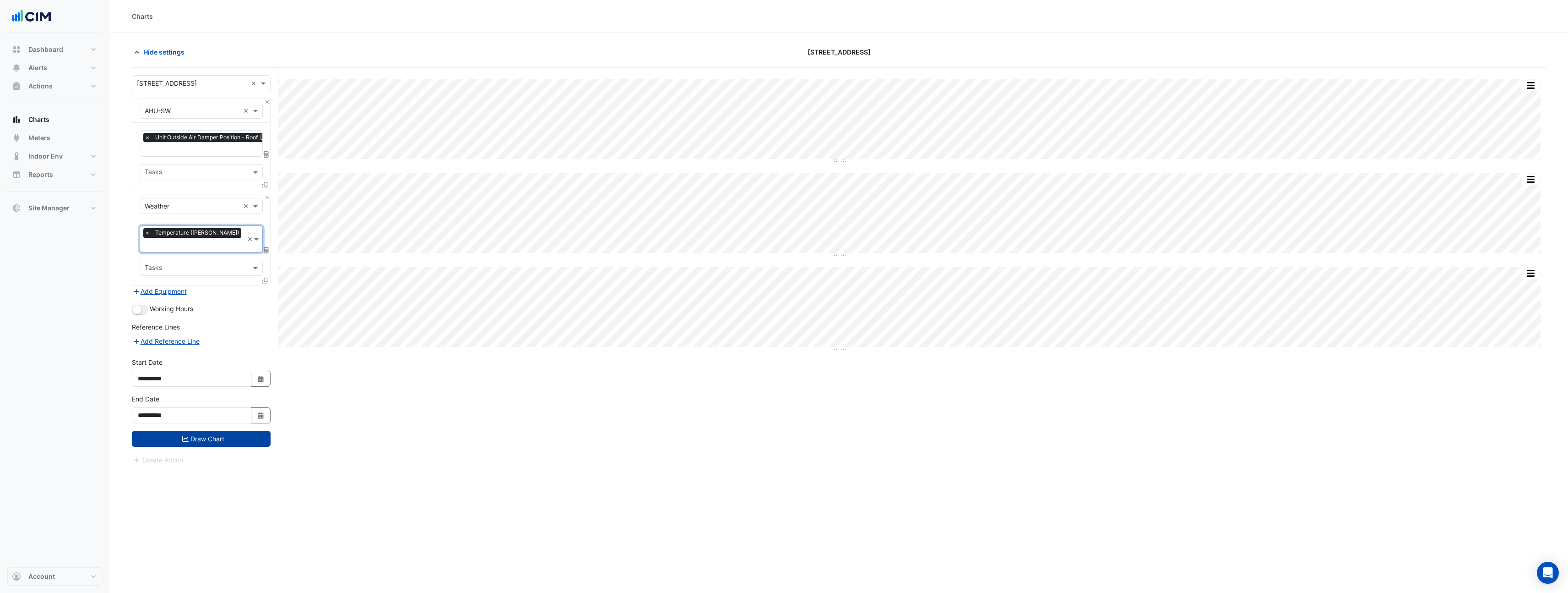
click at [216, 431] on button "Draw Chart" at bounding box center [201, 438] width 139 height 16
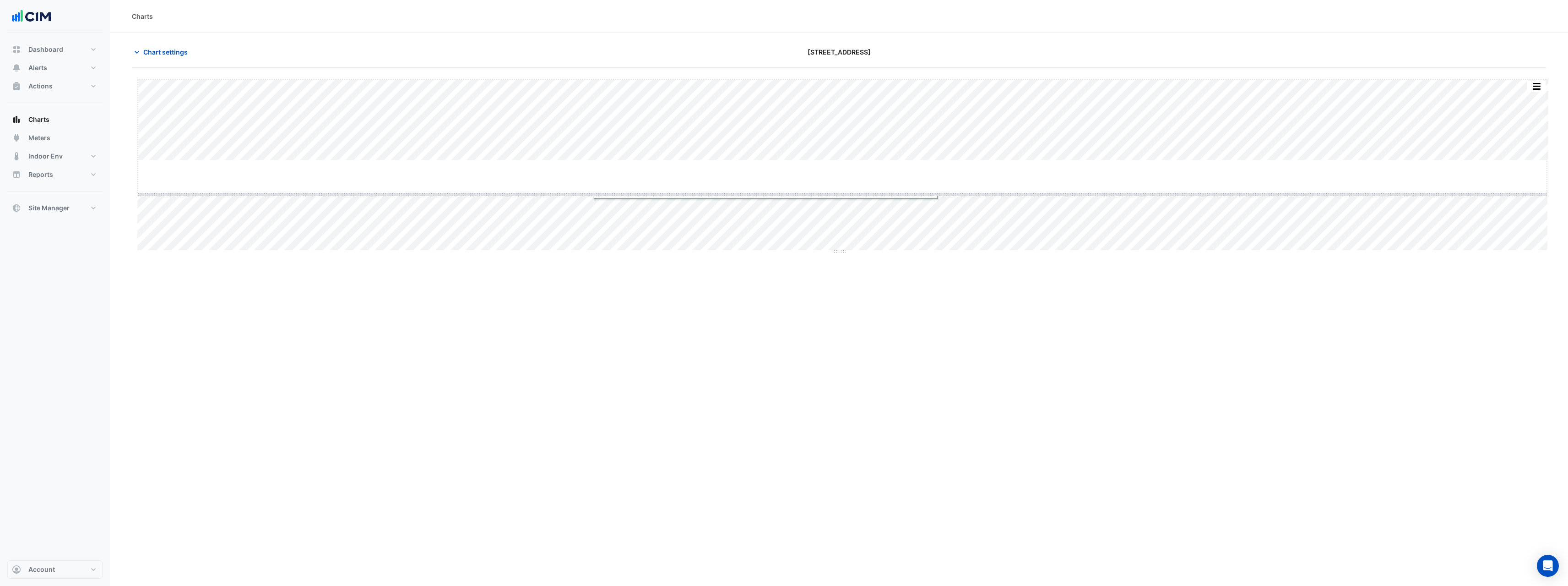
drag, startPoint x: 845, startPoint y: 160, endPoint x: 844, endPoint y: 262, distance: 102.0
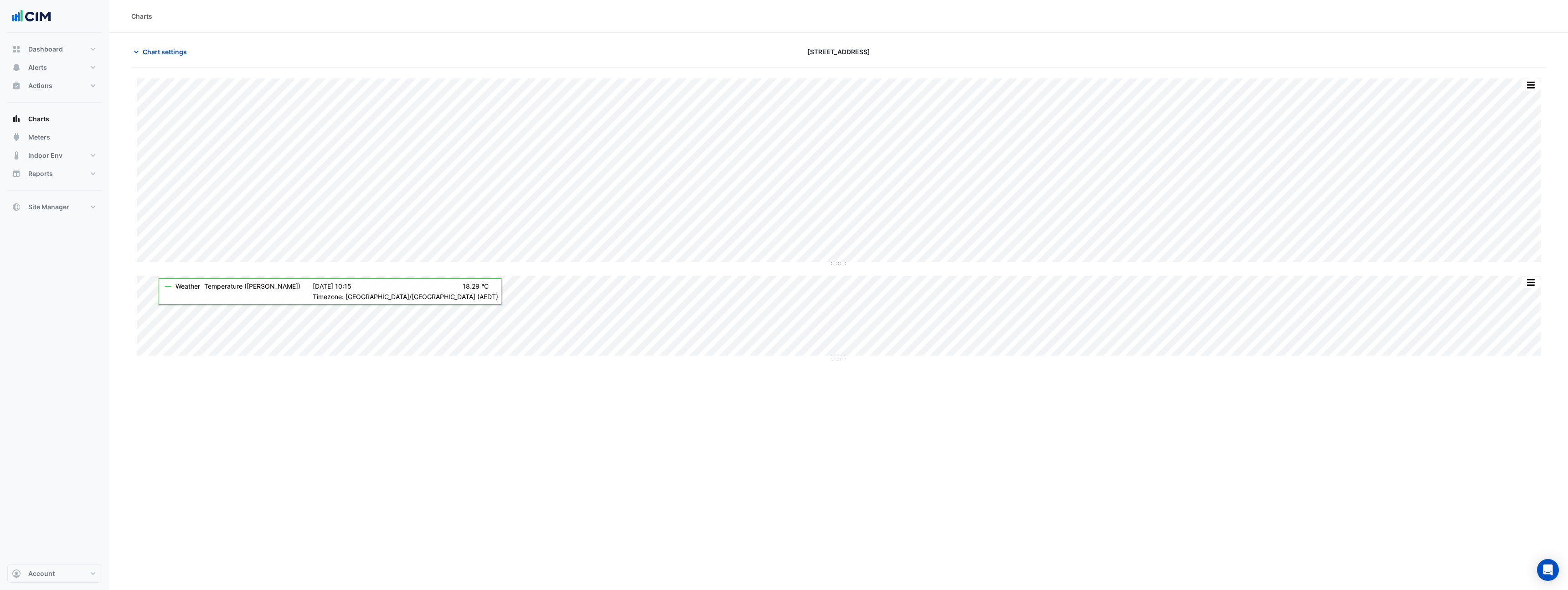
click at [170, 48] on span "Chart settings" at bounding box center [165, 52] width 44 height 10
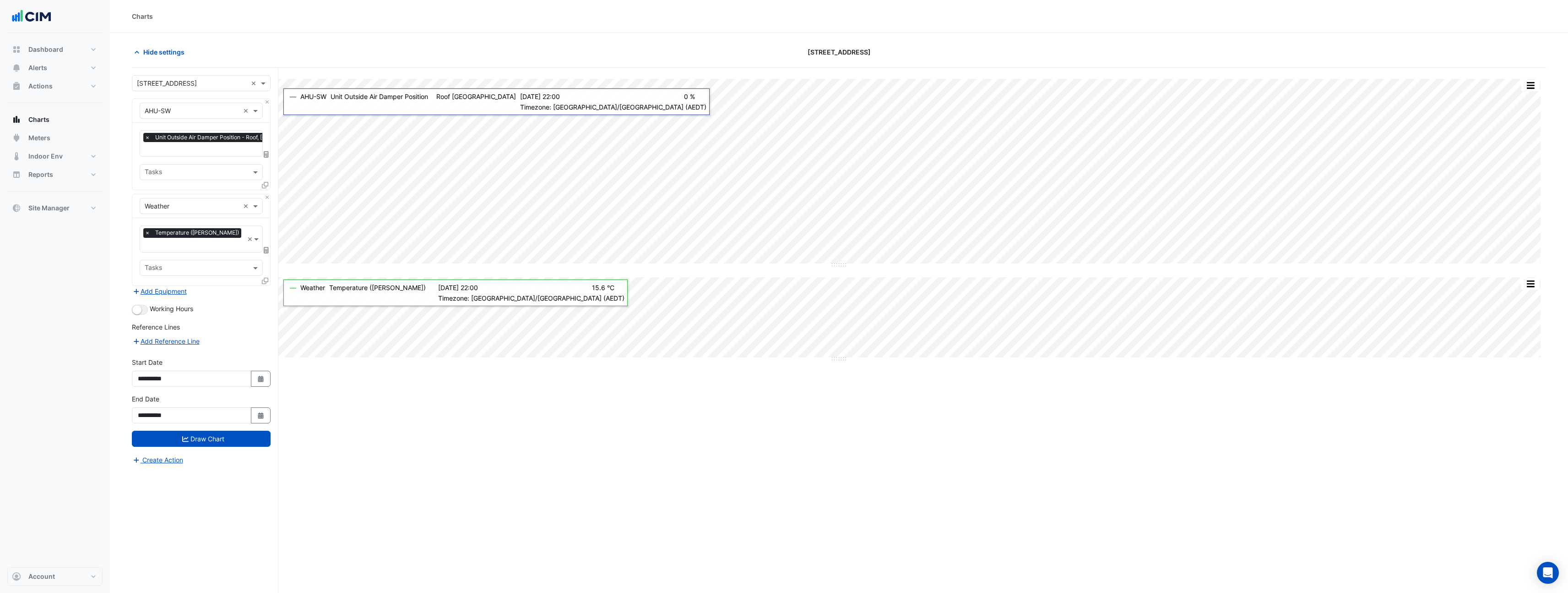
click at [264, 186] on icon at bounding box center [265, 185] width 7 height 7
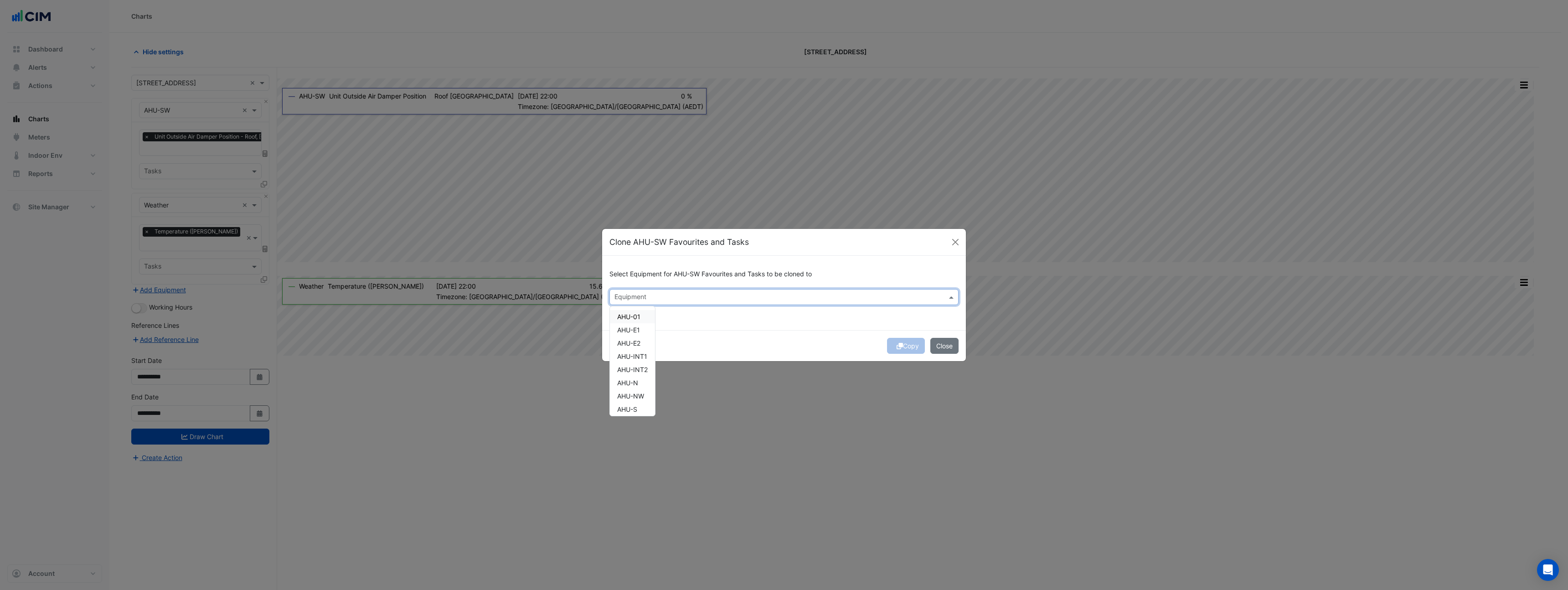
click at [684, 296] on input "text" at bounding box center [779, 298] width 329 height 10
click at [635, 319] on span "AHU-01" at bounding box center [629, 316] width 23 height 7
click at [906, 345] on button "Copy" at bounding box center [906, 345] width 38 height 16
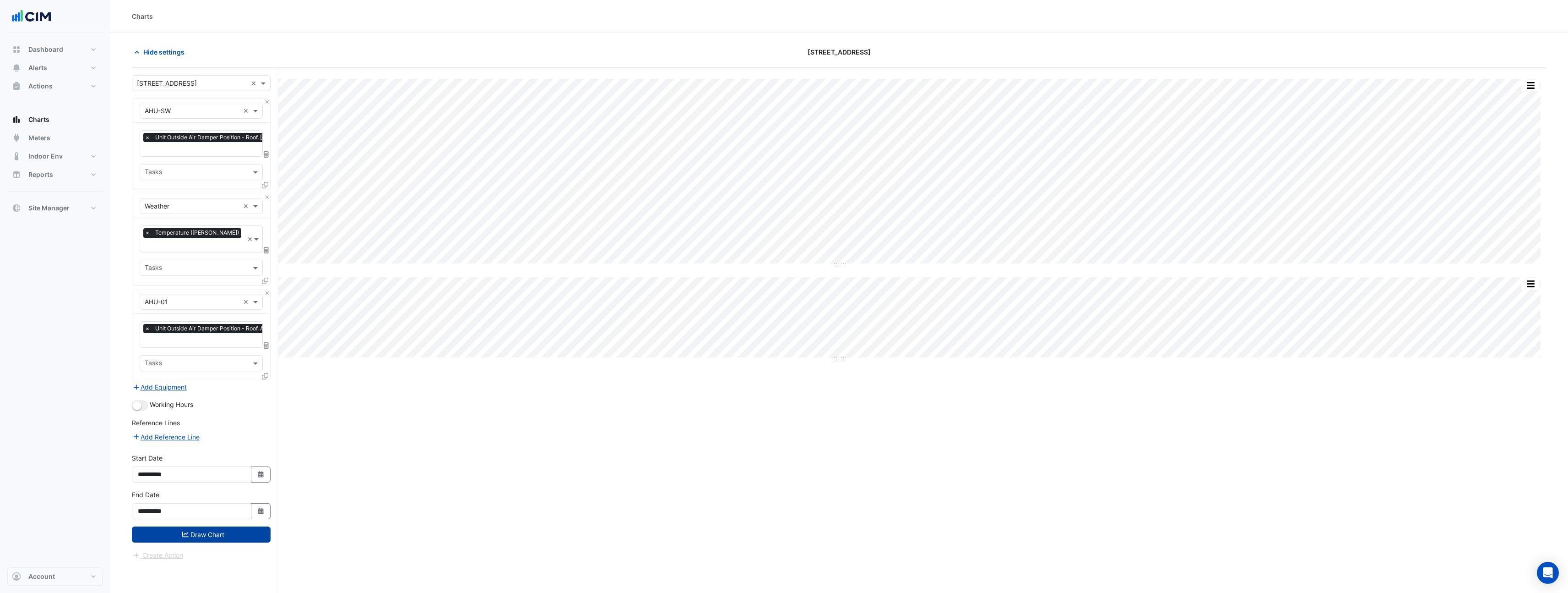
click at [219, 527] on button "Draw Chart" at bounding box center [201, 534] width 139 height 16
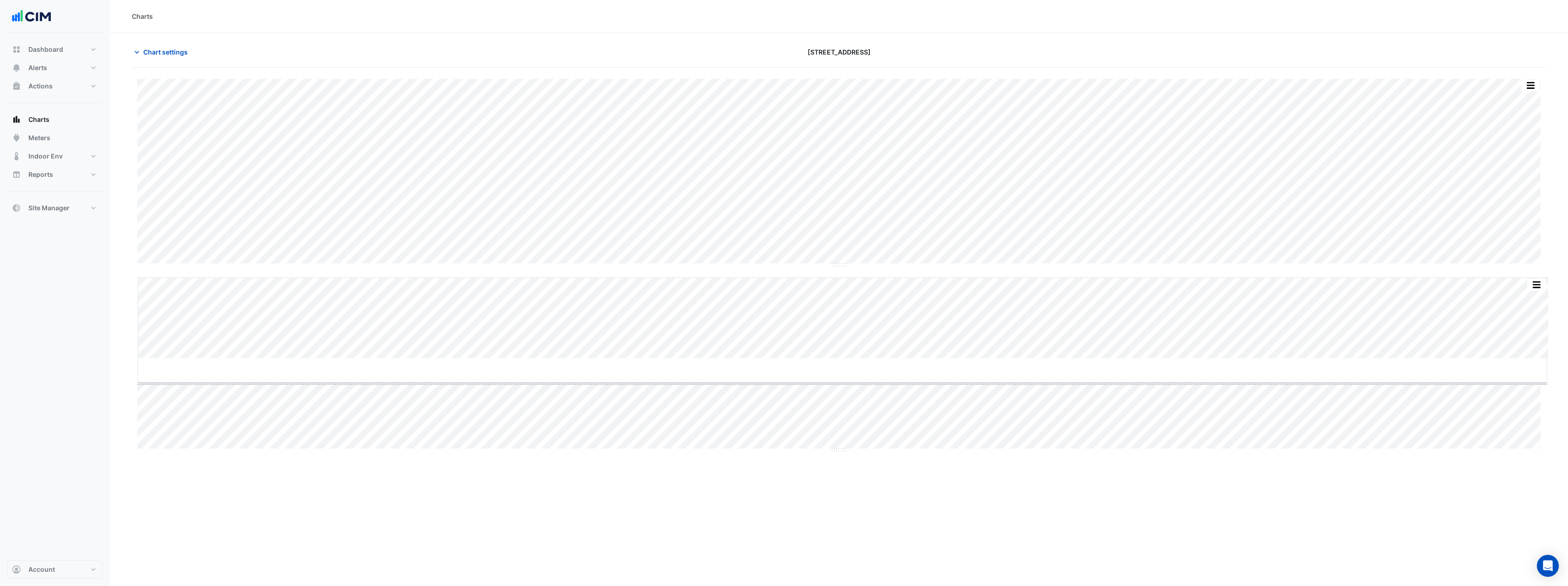
drag, startPoint x: 842, startPoint y: 358, endPoint x: 843, endPoint y: 389, distance: 31.0
drag, startPoint x: 849, startPoint y: 486, endPoint x: 851, endPoint y: 578, distance: 92.0
click at [840, 387] on div "Split by Equip Split by Unit Split None Print Save as JPEG Save as PNG Pivot Da…" at bounding box center [843, 330] width 1421 height 502
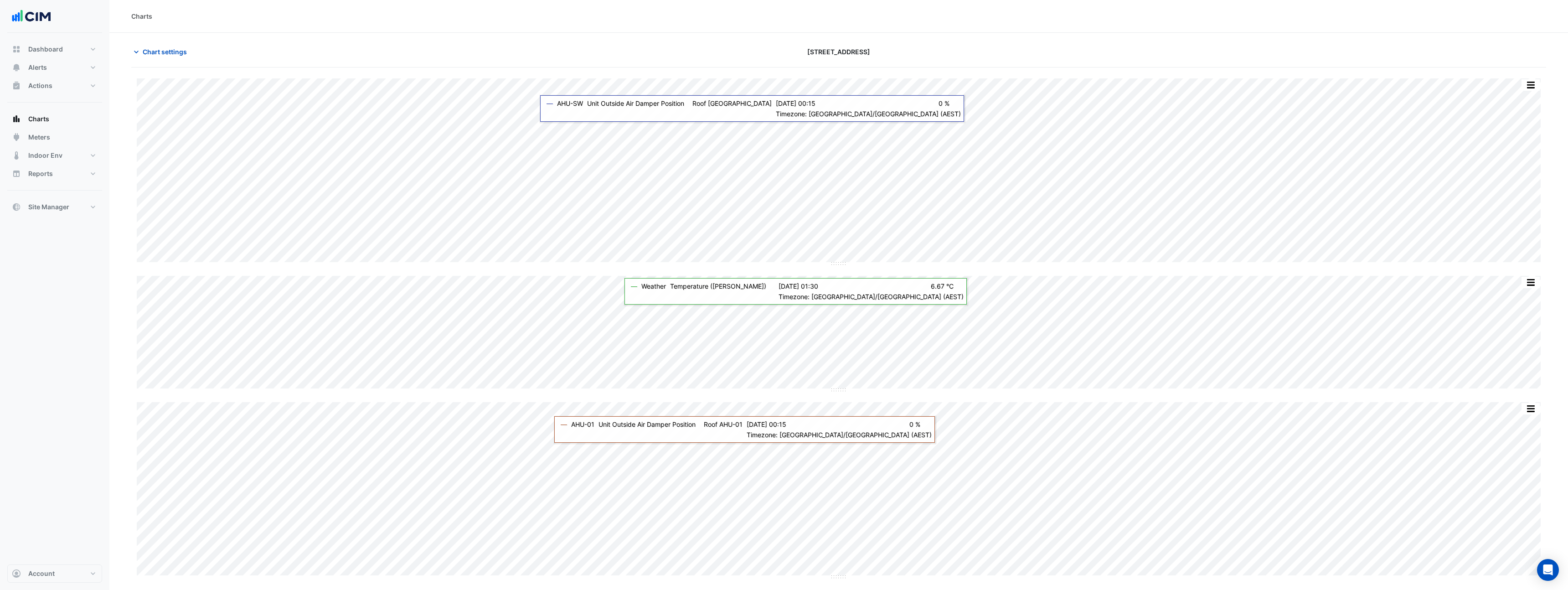
click at [874, 307] on div "Split by Equip Split by Unit Split None Print Save as JPEG Save as PNG Pivot Da…" at bounding box center [839, 328] width 1415 height 500
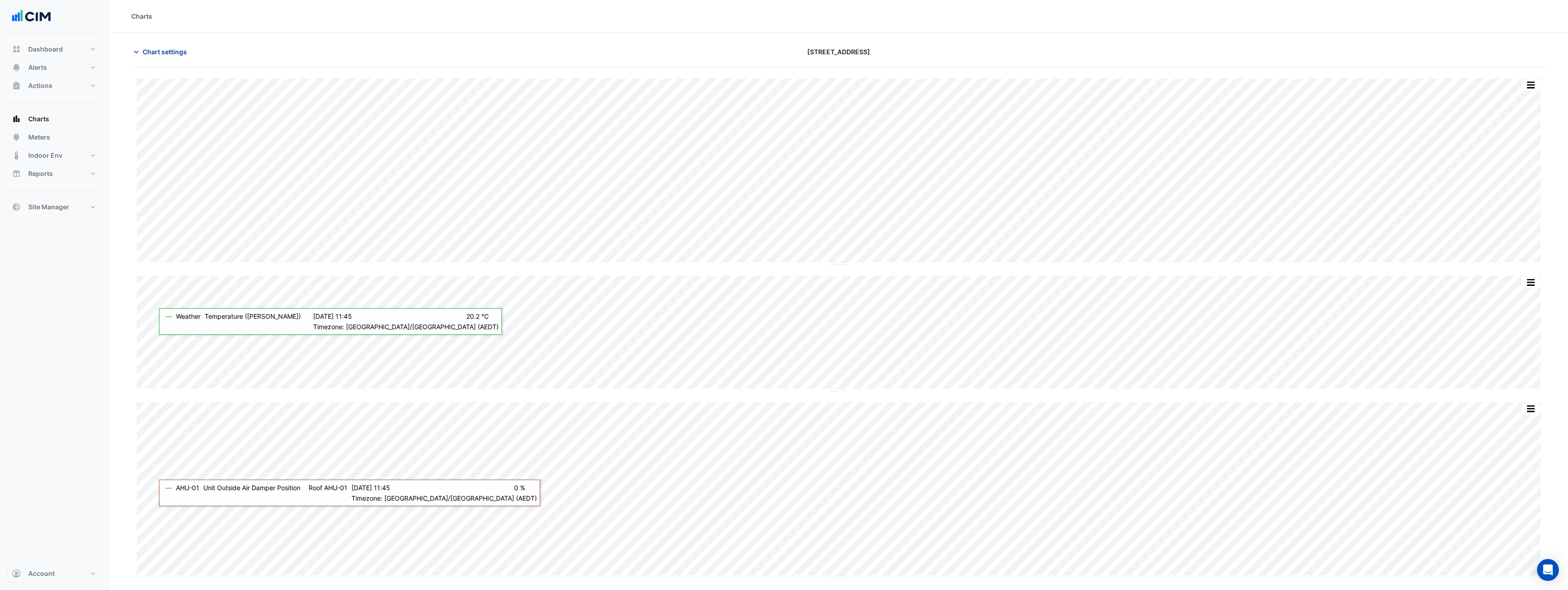
click at [169, 41] on section "Chart settings 990 La Trobe Street Split by Equip Split by Unit Split None Prin…" at bounding box center [838, 311] width 1459 height 556
click at [170, 49] on span "Chart settings" at bounding box center [165, 52] width 44 height 10
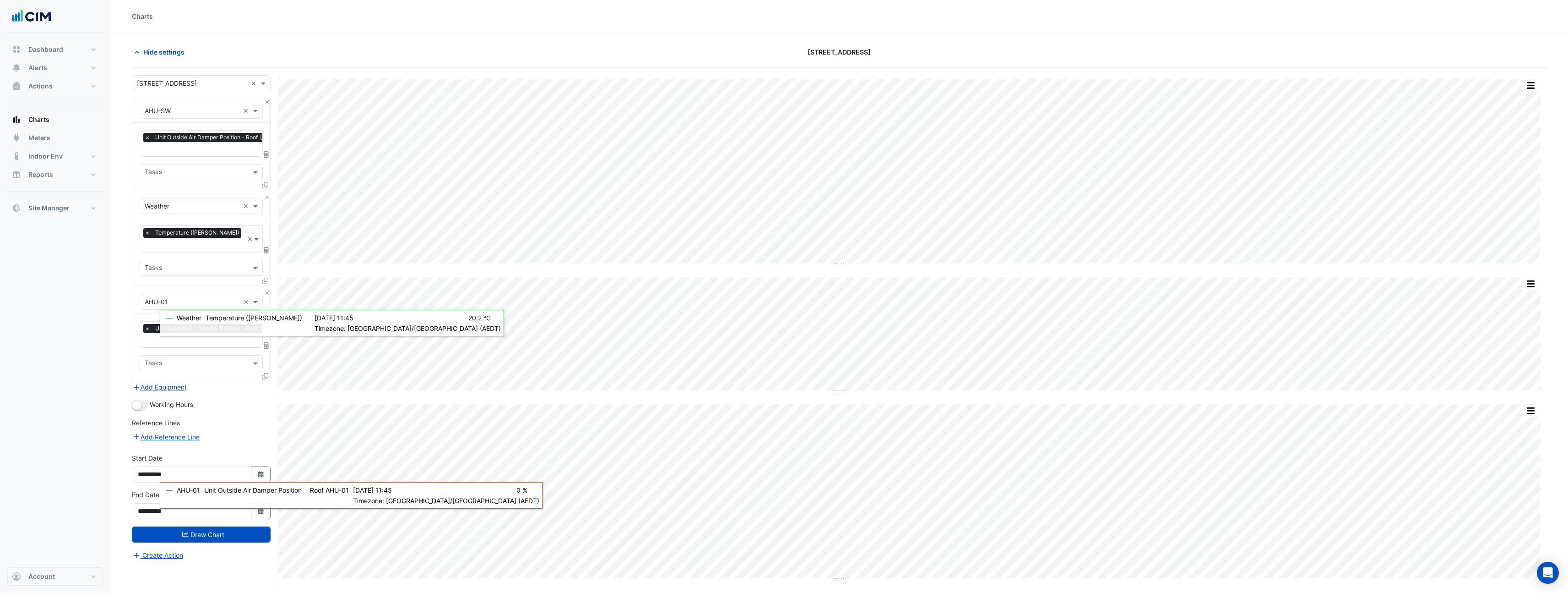
click at [77, 422] on div "Dashboard Portfolio Ratings Performance Alerts Site Rules Templates Actions Sit…" at bounding box center [55, 300] width 95 height 534
click at [218, 195] on div "Equipment × Weather ×" at bounding box center [201, 207] width 138 height 24
drag, startPoint x: 237, startPoint y: 195, endPoint x: 239, endPoint y: 241, distance: 46.0
click at [231, 247] on div "Equipment × Weather × Favourites × Temperature (Celcius) × Tasks" at bounding box center [201, 240] width 139 height 92
drag, startPoint x: 134, startPoint y: 269, endPoint x: 108, endPoint y: 331, distance: 67.2
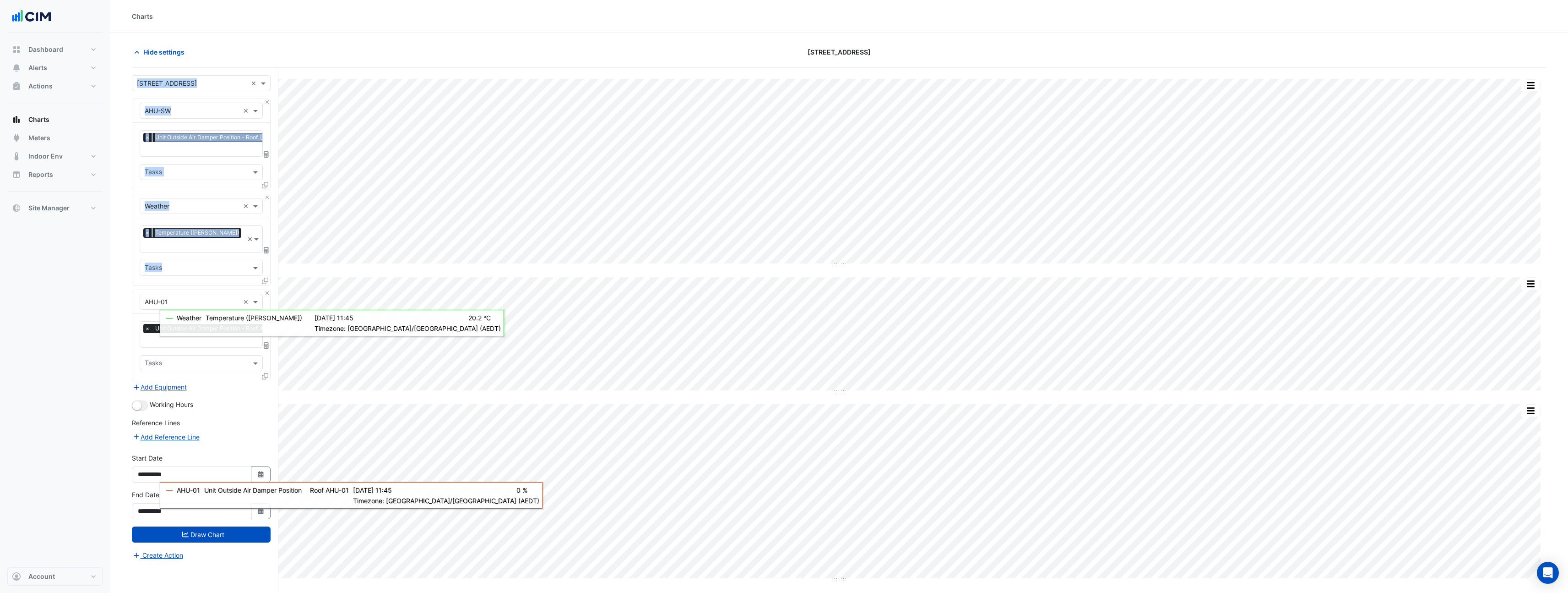
click at [112, 337] on section "Hide settings 990 La Trobe Street Split by Equip Split by Unit Split None Print…" at bounding box center [839, 330] width 1458 height 595
click at [98, 320] on div "Dashboard Portfolio Ratings Performance Alerts Site Rules Templates Actions Sit…" at bounding box center [55, 300] width 95 height 534
click at [267, 197] on button "Close" at bounding box center [267, 198] width 6 height 6
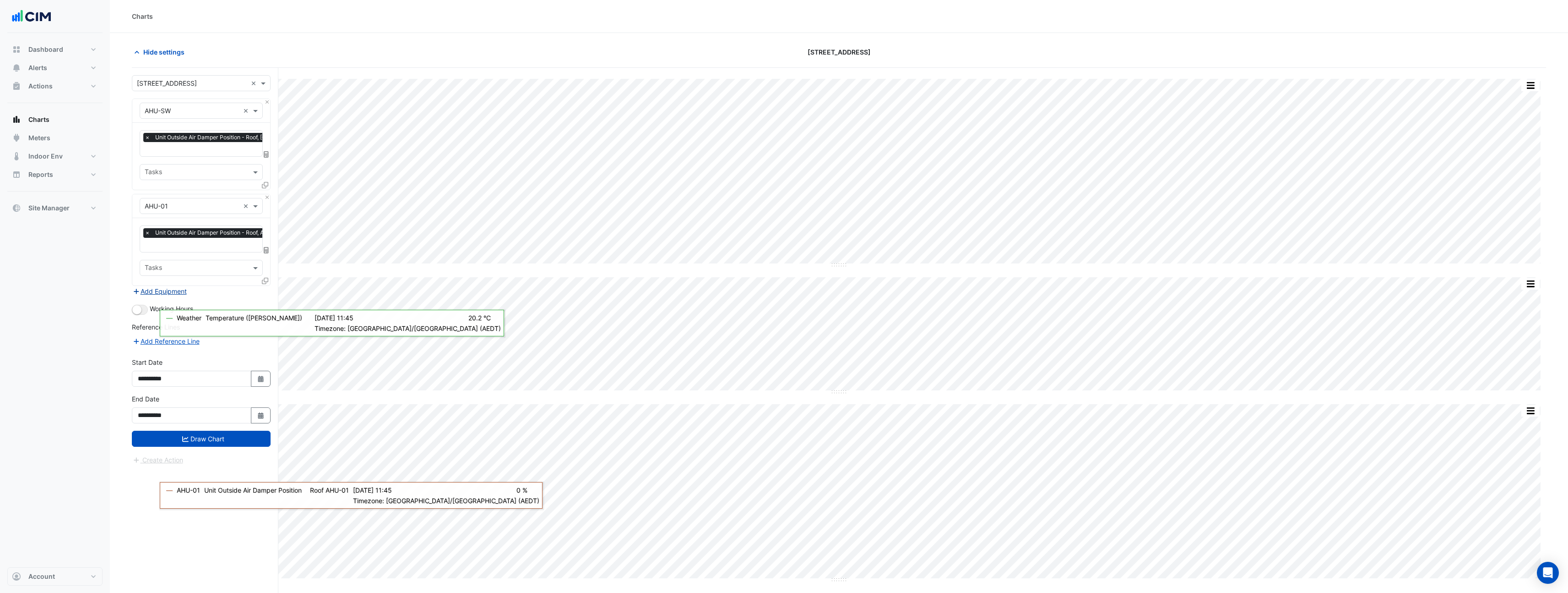
click at [173, 291] on button "Add Equipment" at bounding box center [160, 291] width 56 height 11
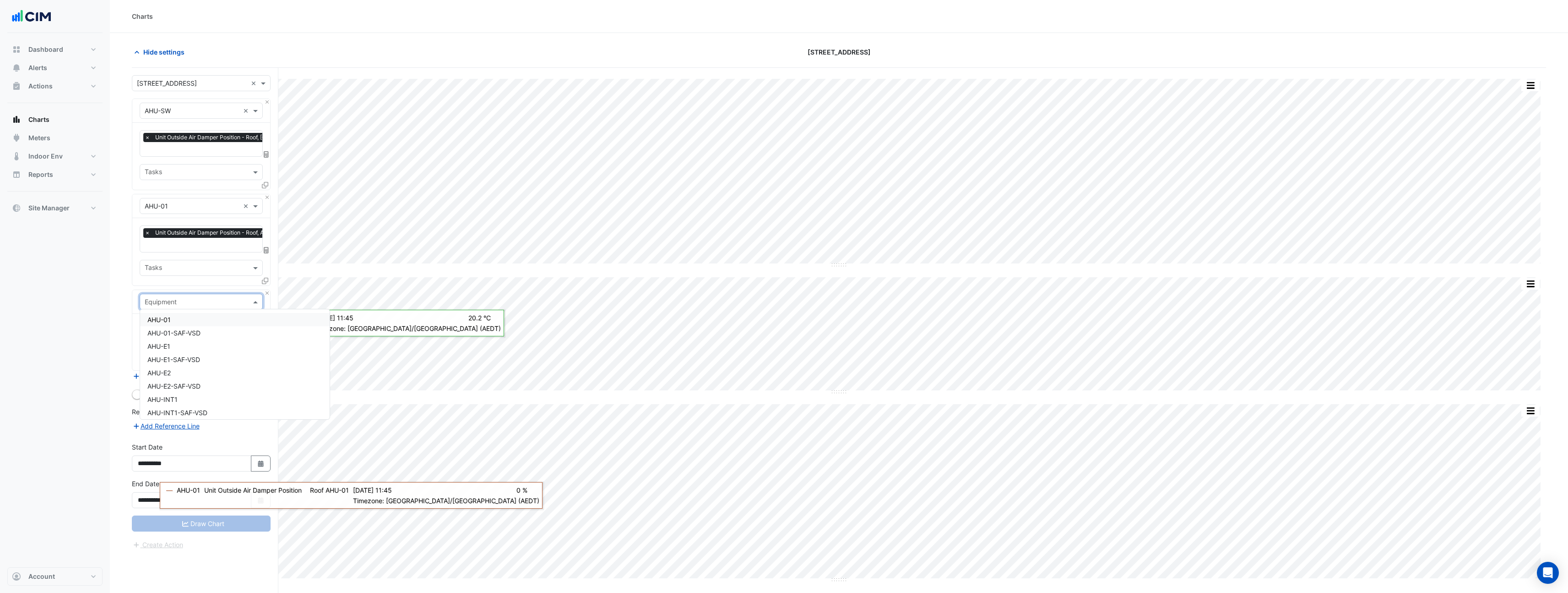
click at [221, 299] on input "text" at bounding box center [192, 302] width 95 height 10
type input "****"
click at [207, 322] on div "Weather" at bounding box center [201, 319] width 122 height 14
click at [151, 331] on input "text" at bounding box center [191, 330] width 92 height 10
type input "**"
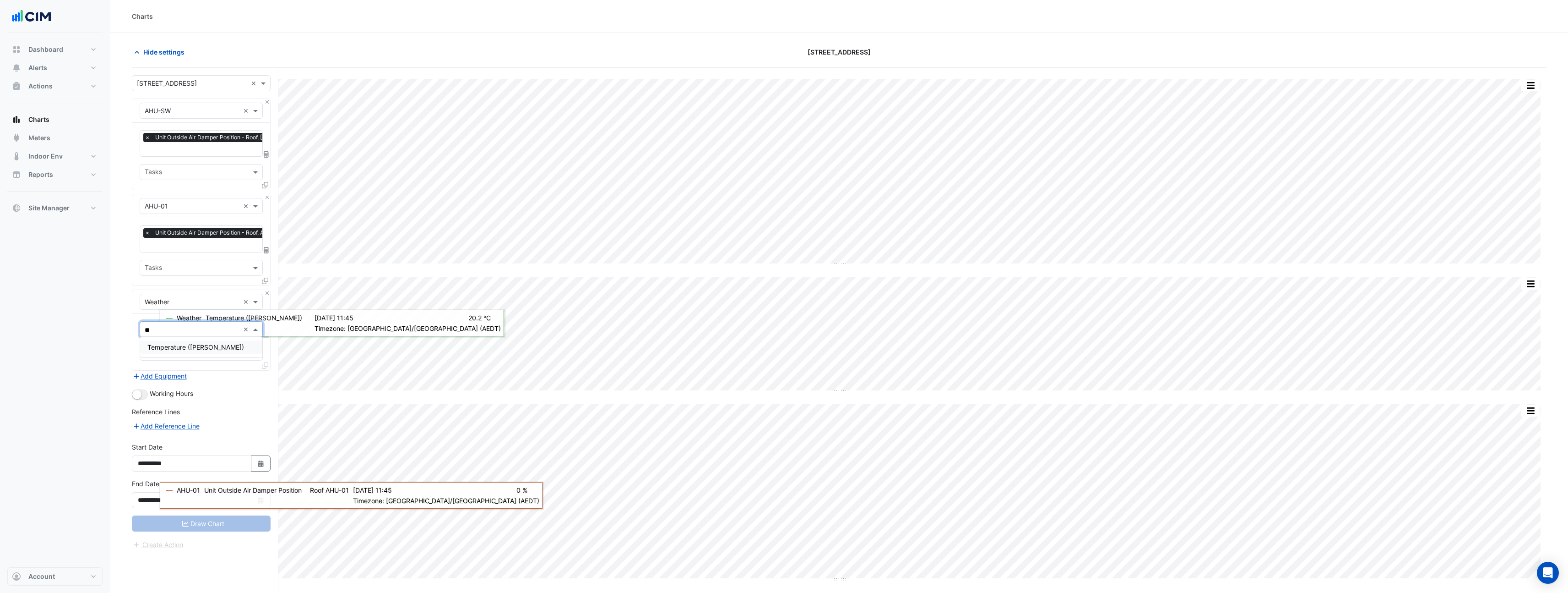
click at [167, 349] on span "Temperature ([PERSON_NAME])" at bounding box center [195, 347] width 97 height 8
click at [206, 527] on button "Draw Chart" at bounding box center [201, 534] width 139 height 16
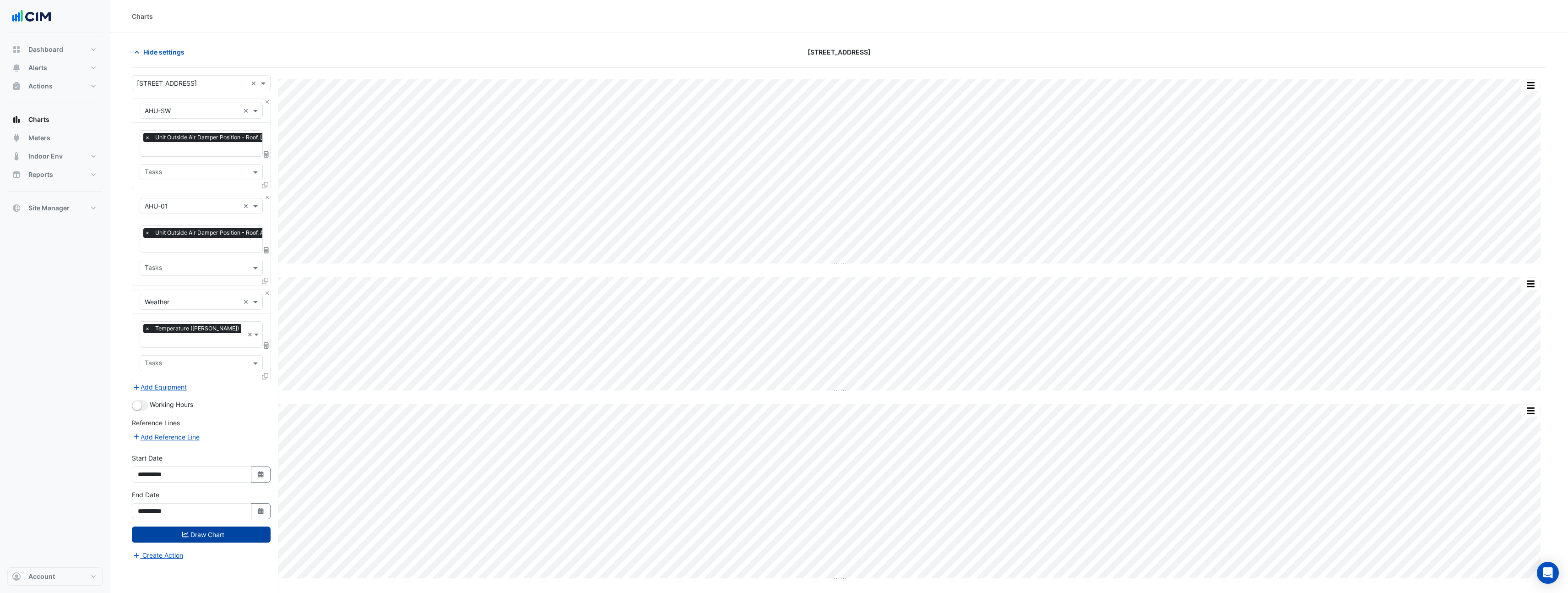
click at [188, 527] on button "Draw Chart" at bounding box center [201, 534] width 139 height 16
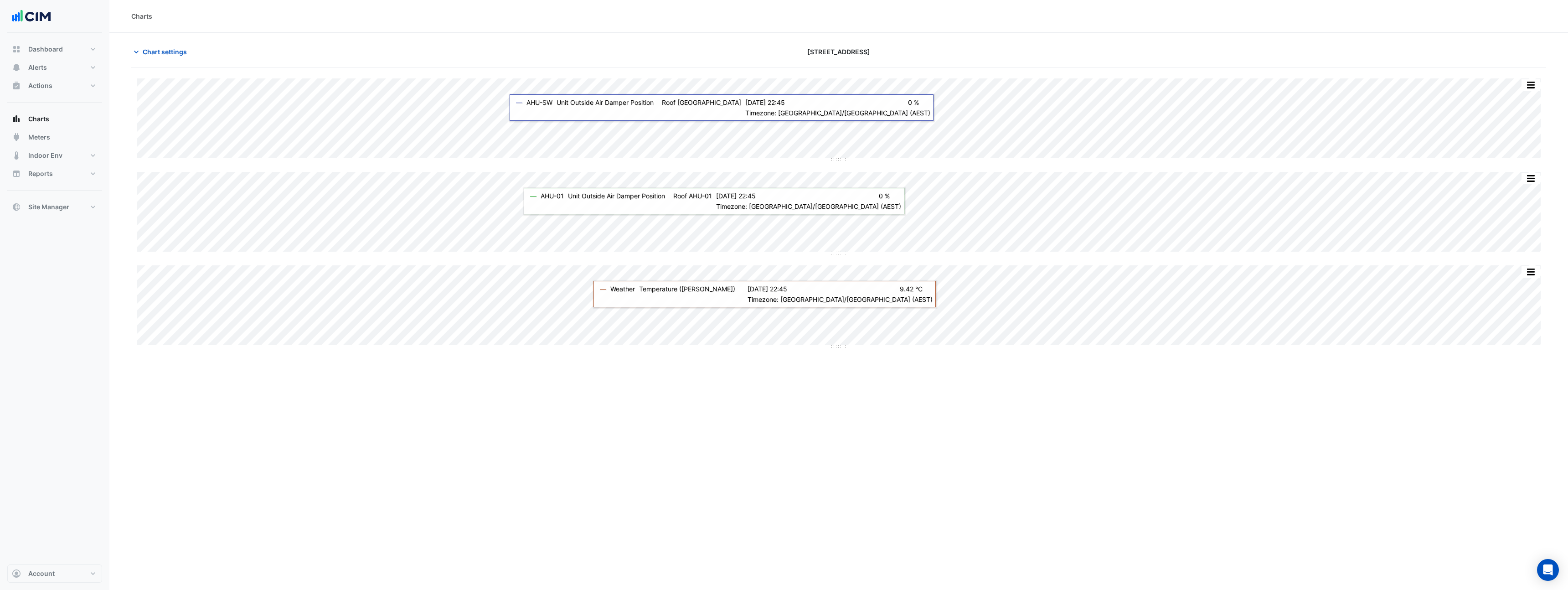
click at [842, 328] on div "Split by Equip Split by Unit Split None Print Save as JPEG Save as PNG Pivot Da…" at bounding box center [839, 213] width 1415 height 269
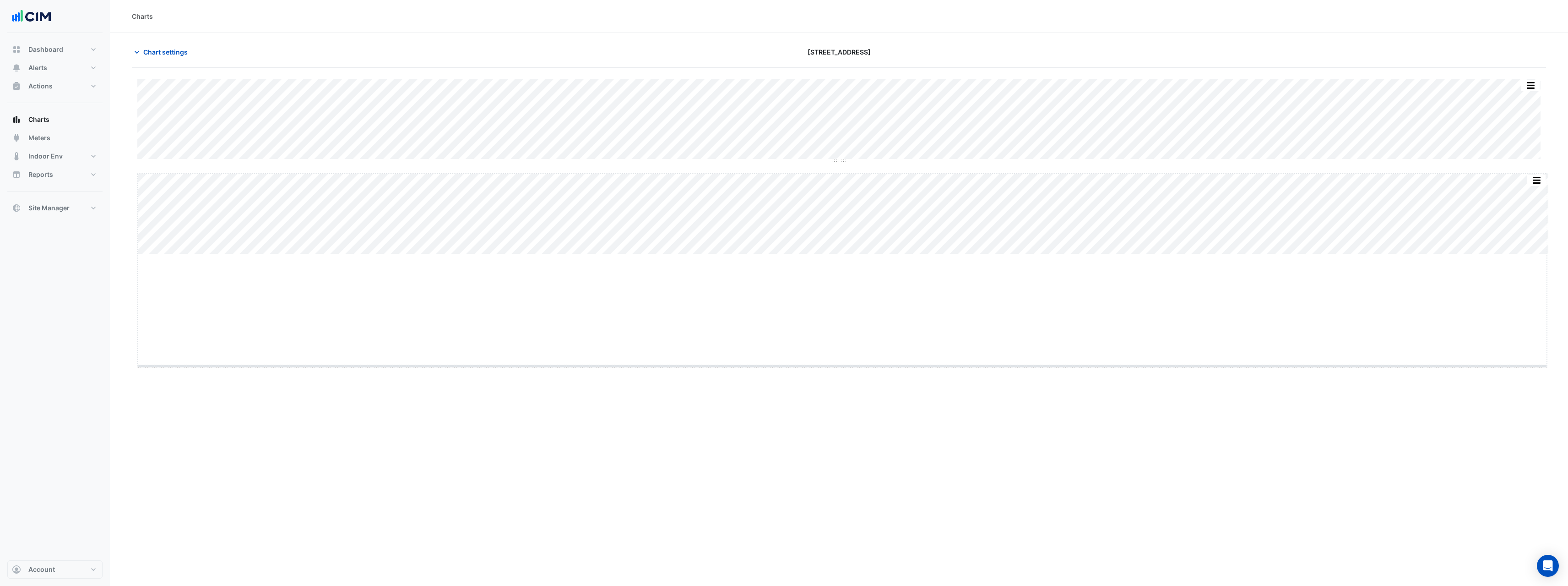
drag, startPoint x: 845, startPoint y: 255, endPoint x: 822, endPoint y: 368, distance: 115.3
drag, startPoint x: 845, startPoint y: 160, endPoint x: 840, endPoint y: 264, distance: 104.1
drag, startPoint x: 840, startPoint y: 569, endPoint x: 843, endPoint y: 575, distance: 6.7
click at [834, 592] on html "Charts Chart settings 990 La Trobe Street Split by Equip Split by Unit Split No…" at bounding box center [787, 296] width 1575 height 593
drag, startPoint x: 844, startPoint y: 568, endPoint x: 837, endPoint y: 621, distance: 53.5
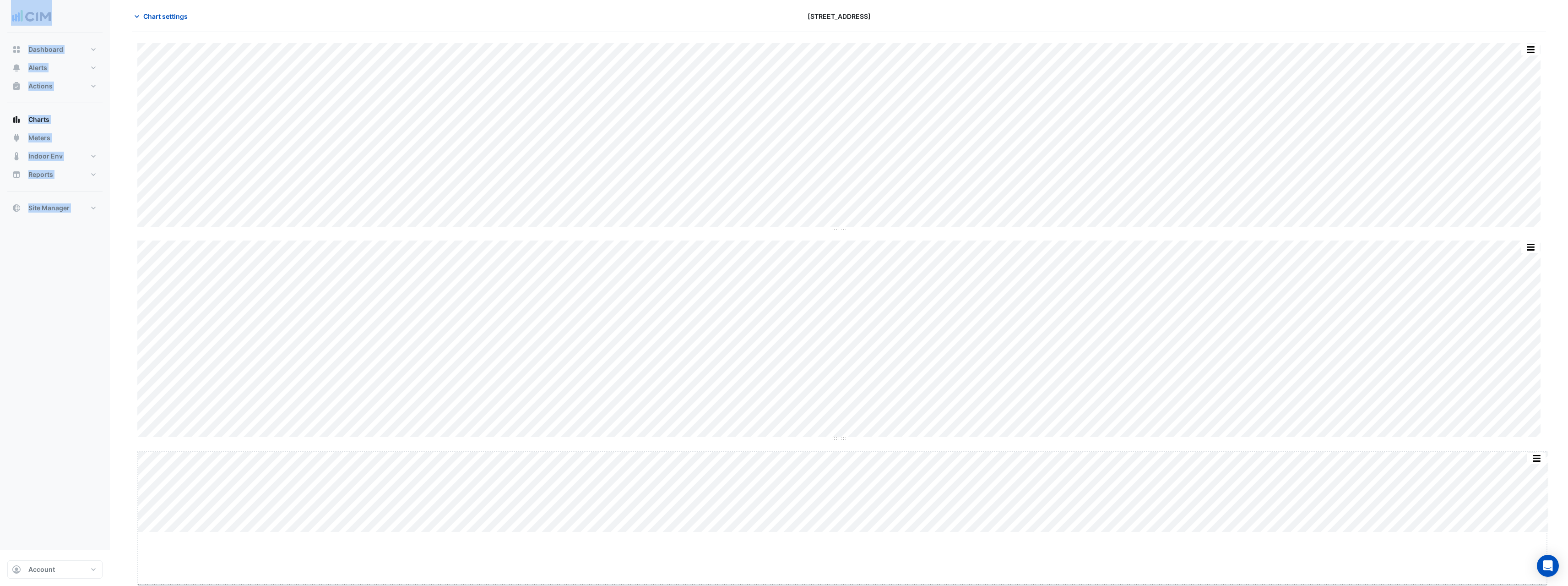
click at [837, 550] on html "Charts Chart settings 990 La Trobe Street Split by Equip Split by Unit Split No…" at bounding box center [784, 257] width 1568 height 586
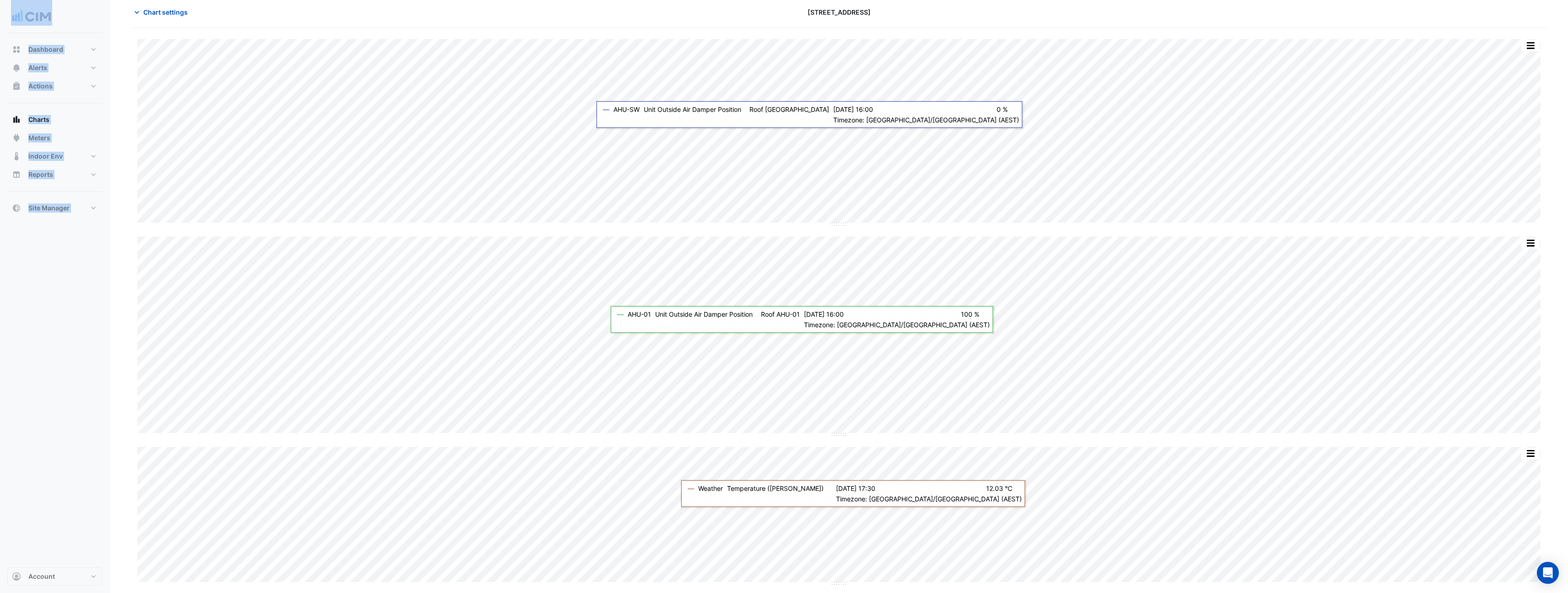
scroll to position [43, 0]
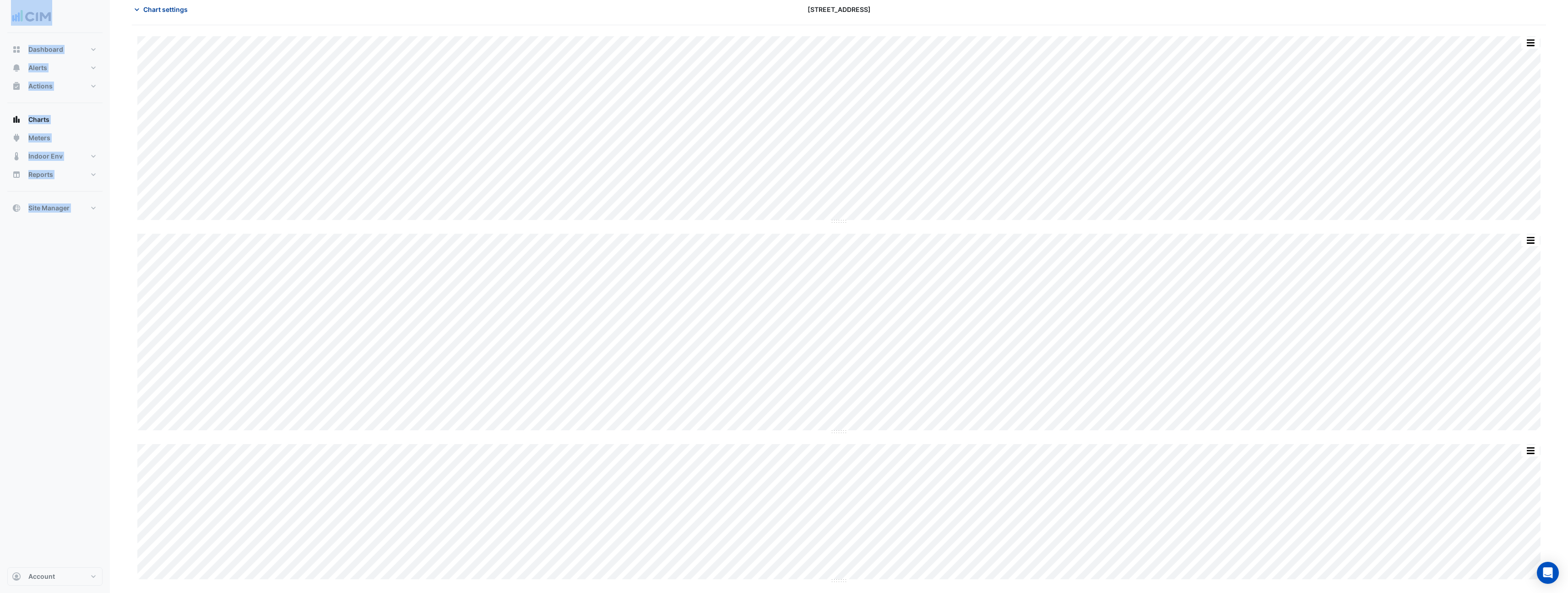
click at [168, 7] on span "Chart settings" at bounding box center [165, 9] width 44 height 10
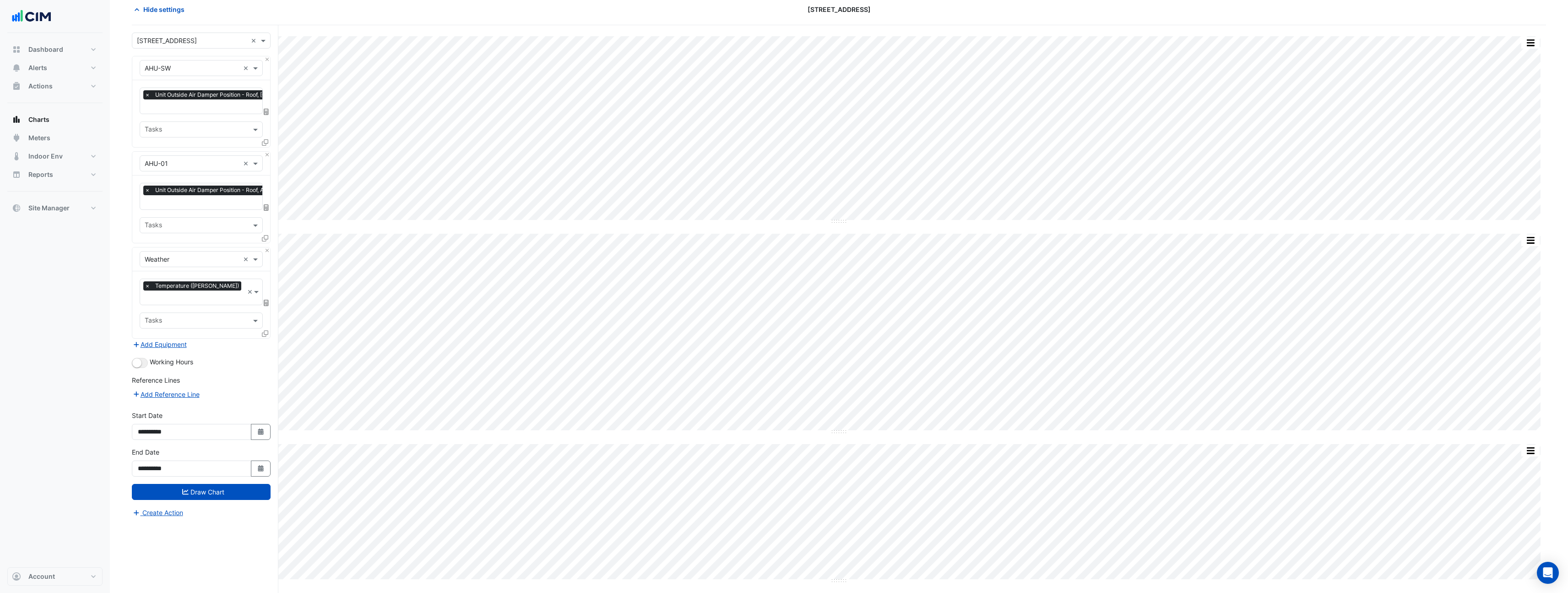
click at [37, 277] on div "Dashboard Portfolio Ratings Performance Alerts Site Rules Templates Actions Sit…" at bounding box center [55, 300] width 95 height 534
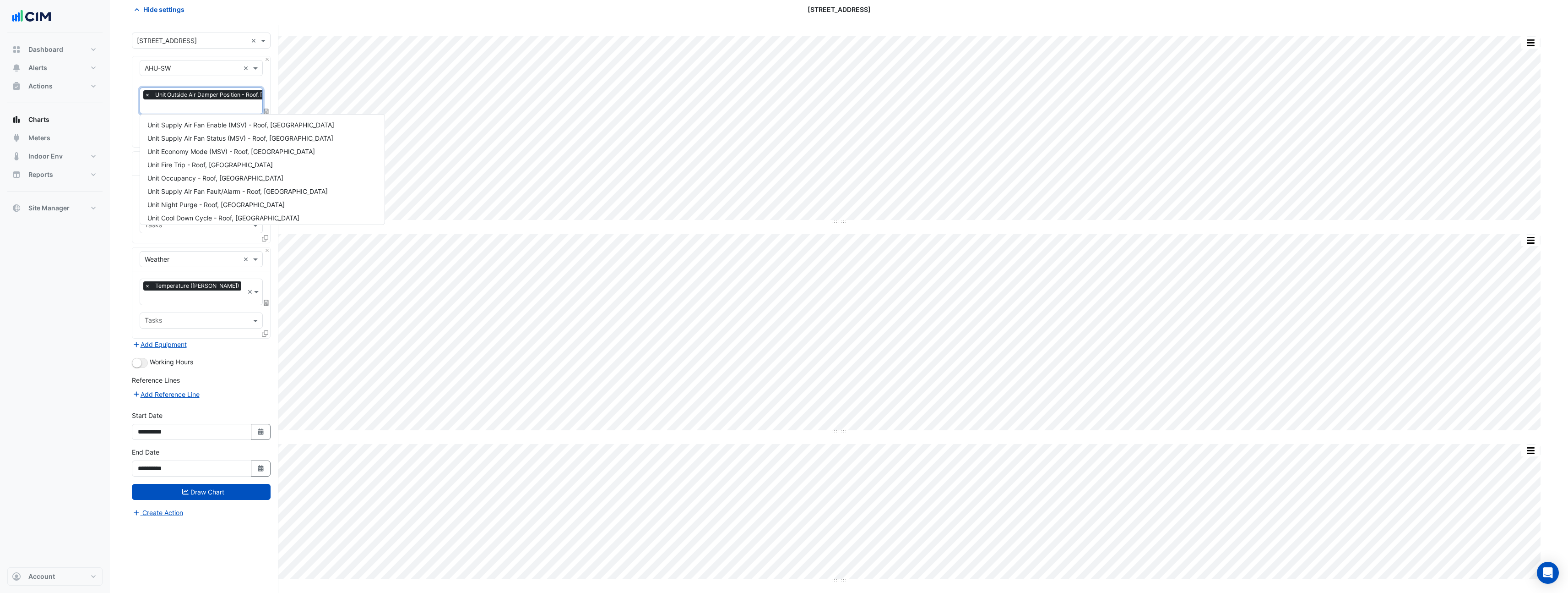
click at [186, 107] on input "text" at bounding box center [233, 107] width 176 height 10
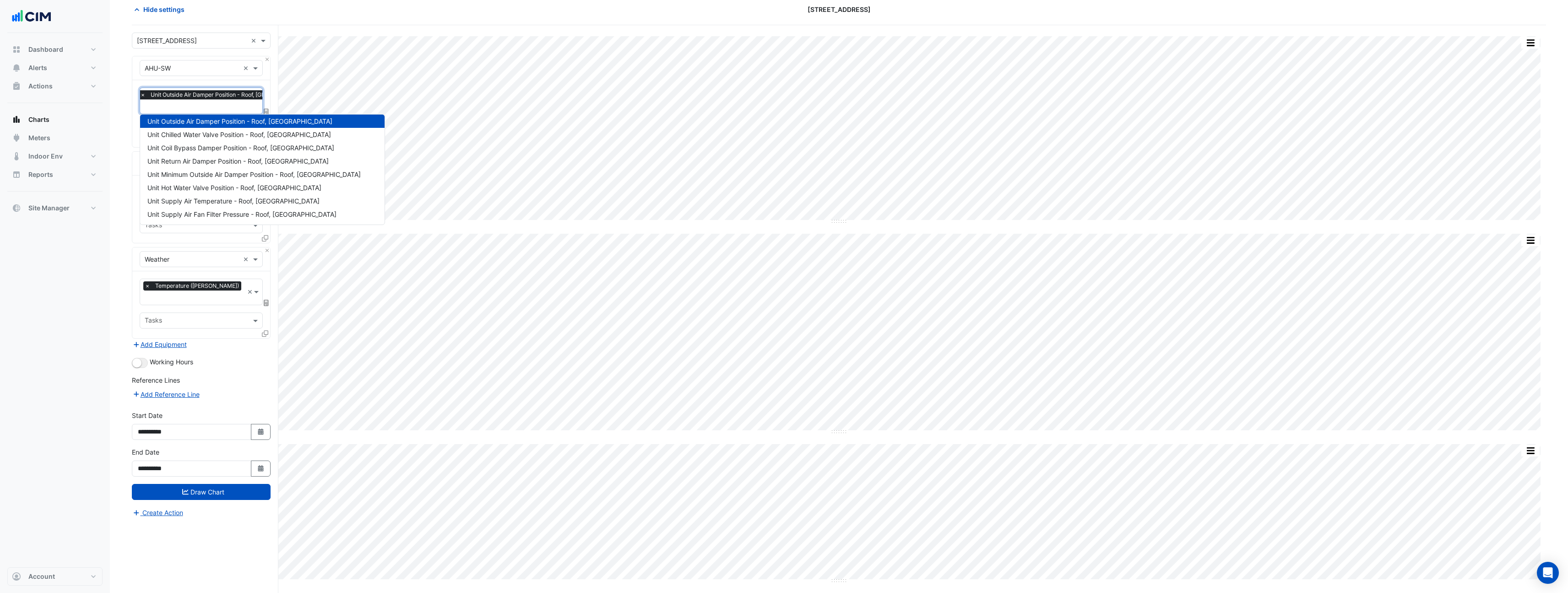
type input "*"
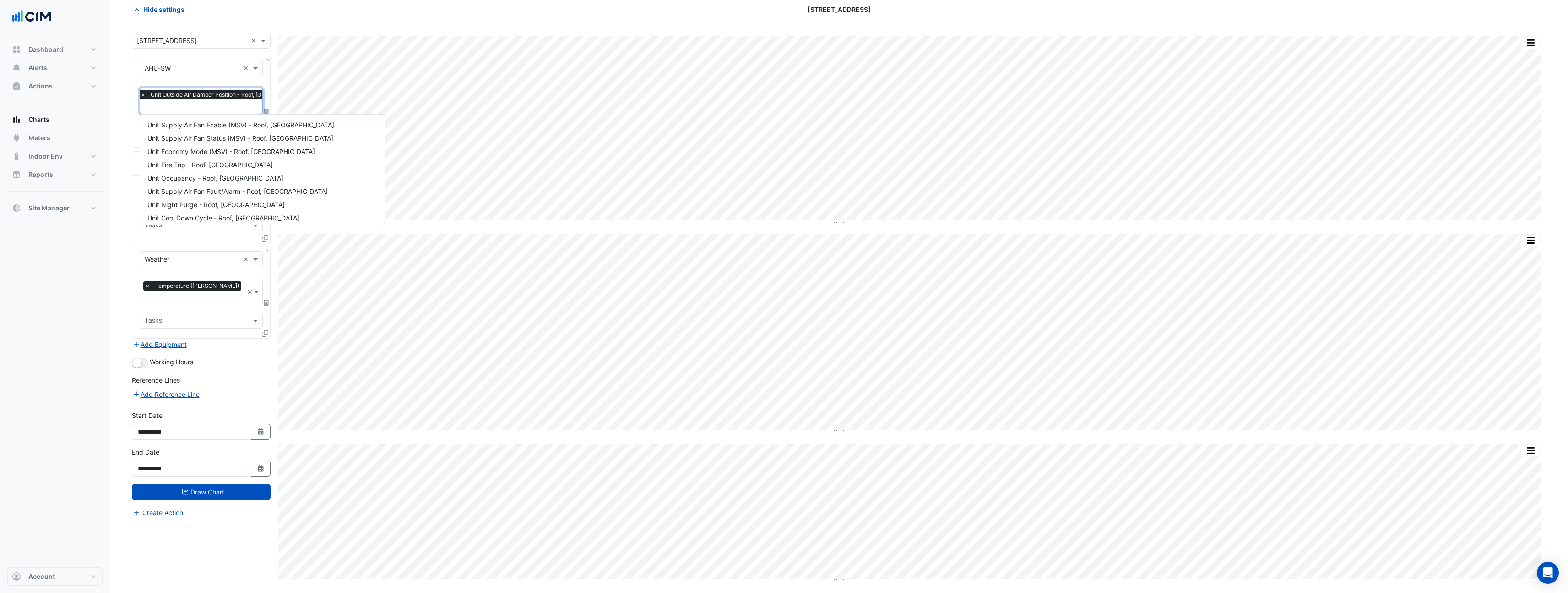
scroll to position [0, 0]
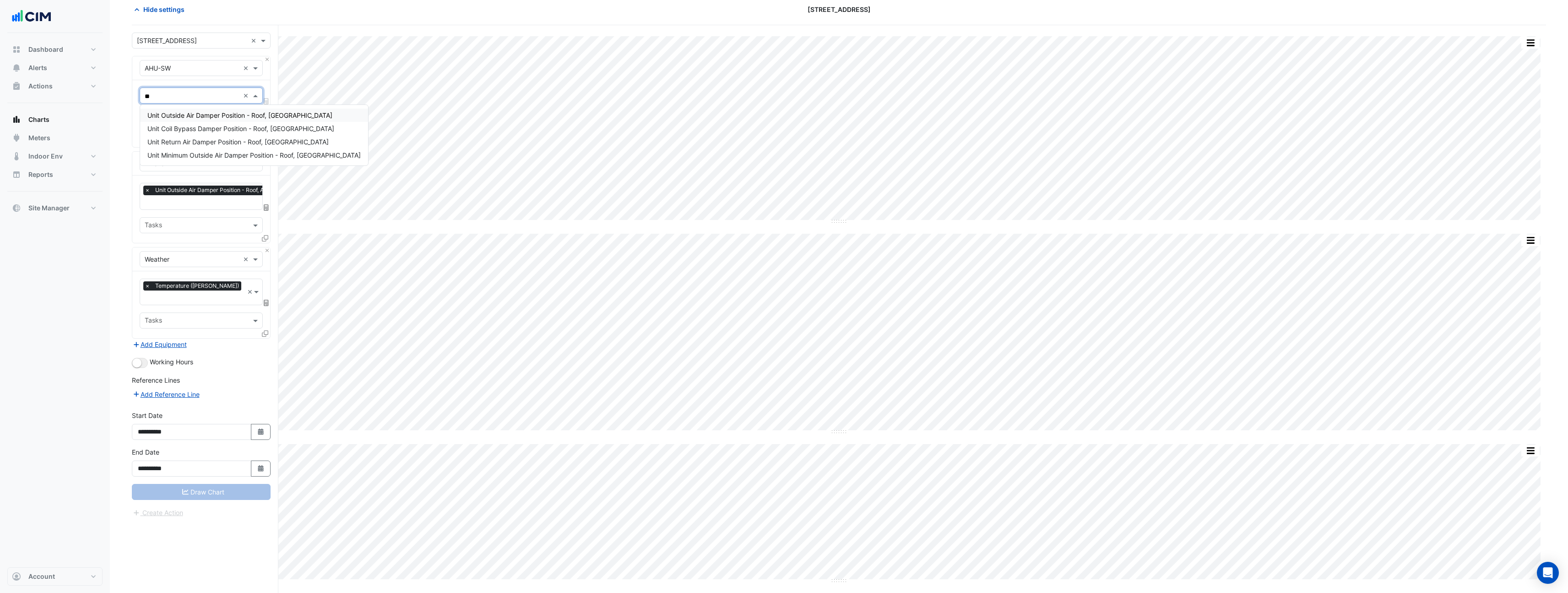
type input "***"
click at [160, 104] on div "Favourites Please select Favourites Tasks" at bounding box center [201, 113] width 138 height 67
click at [166, 95] on input "text" at bounding box center [196, 96] width 103 height 10
type input "******"
click at [202, 122] on div "Unit Coil Bypass Damper Position - Roof, South West" at bounding box center [255, 129] width 228 height 14
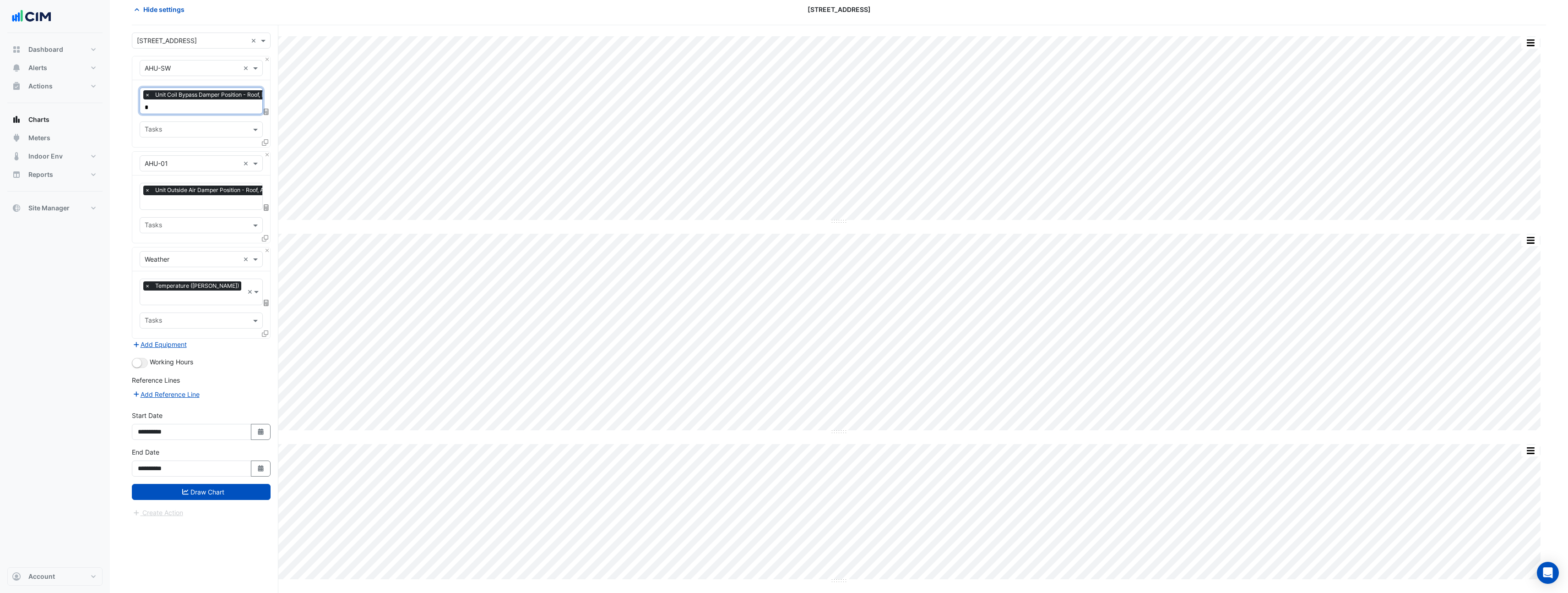
type input "**"
click at [177, 123] on span "Unit Outside Air Damper Position - Roof, [GEOGRAPHIC_DATA]" at bounding box center [240, 125] width 185 height 8
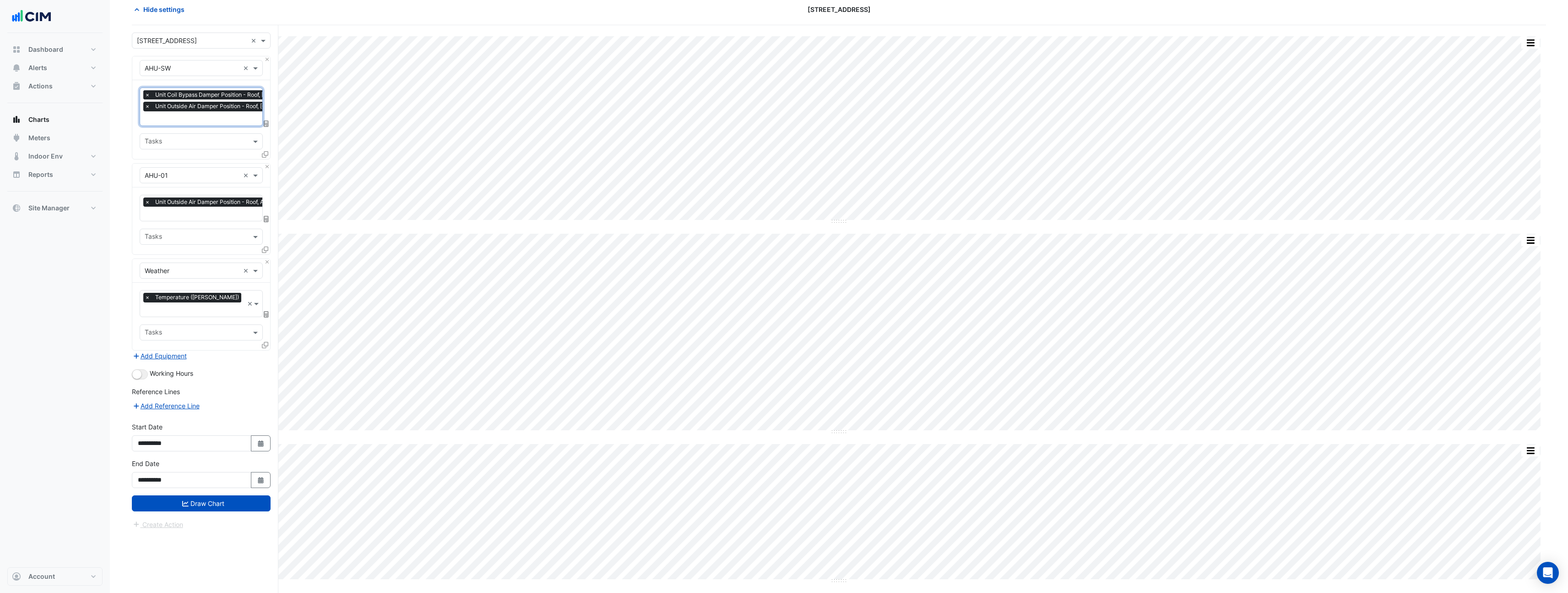
click at [146, 97] on span "×" at bounding box center [147, 95] width 8 height 9
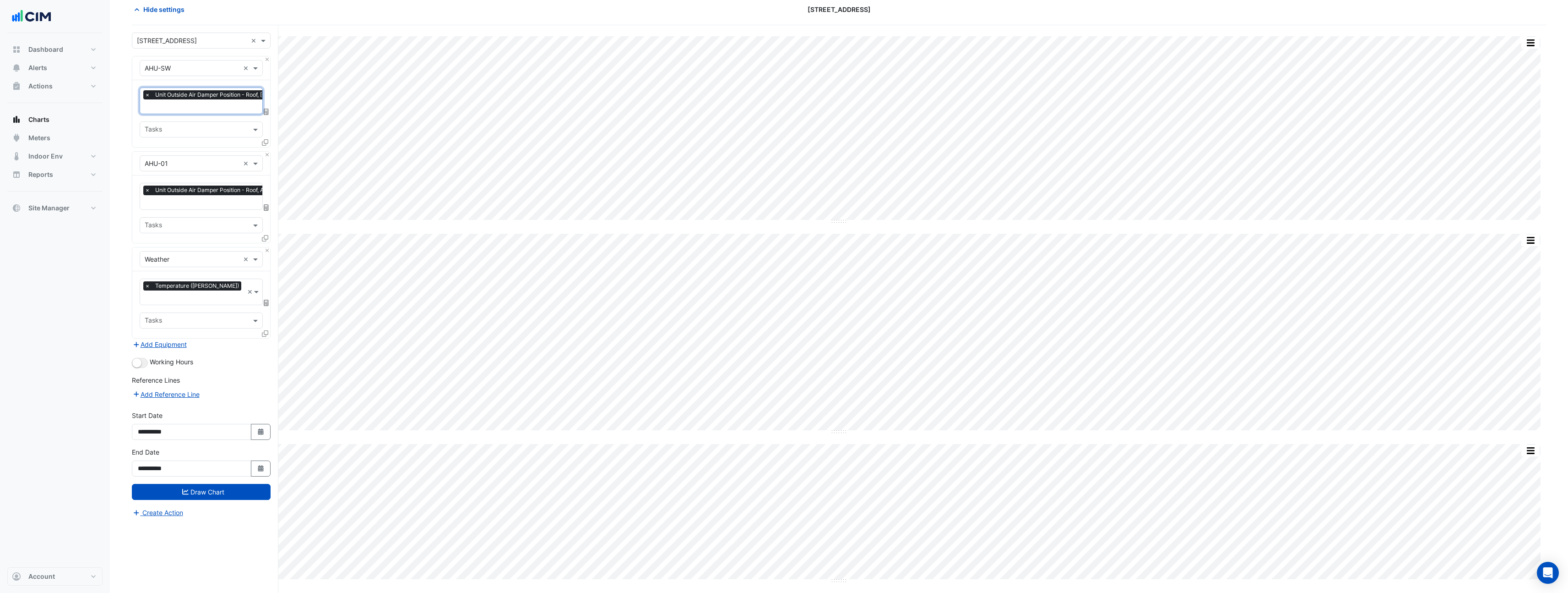
click at [177, 107] on input "text" at bounding box center [233, 107] width 176 height 10
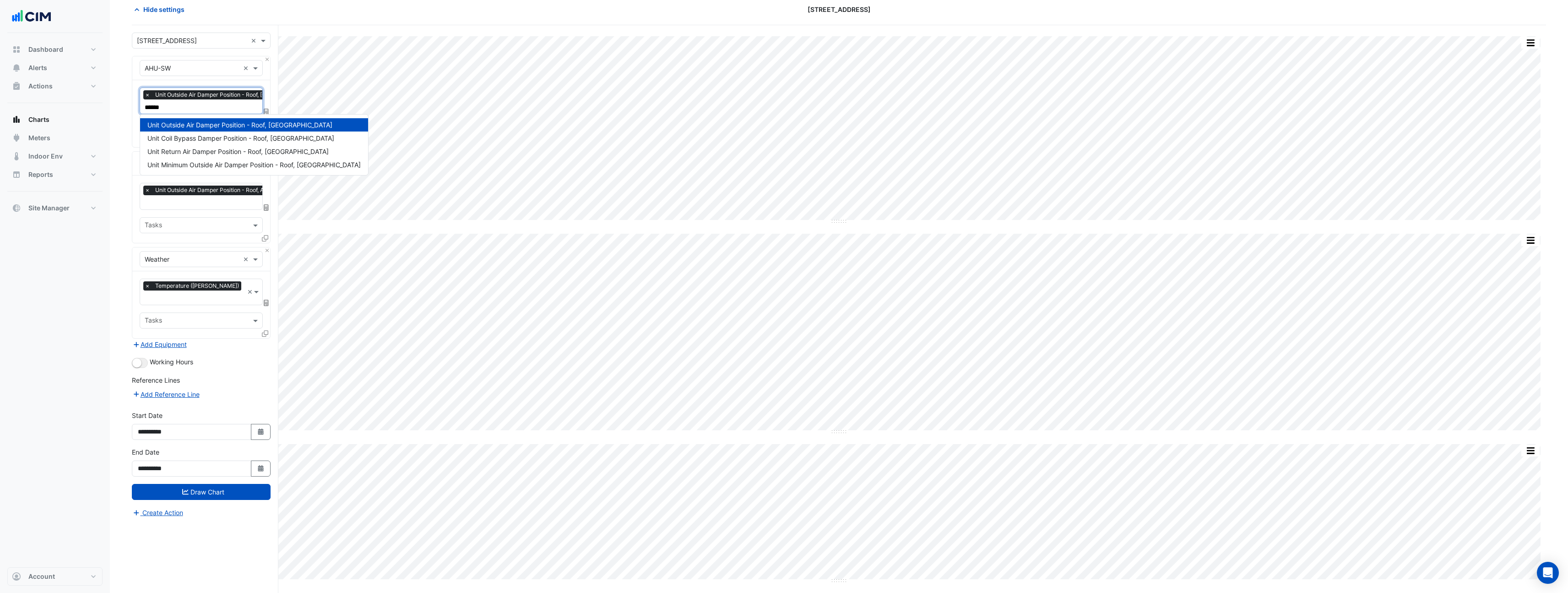
type input "******"
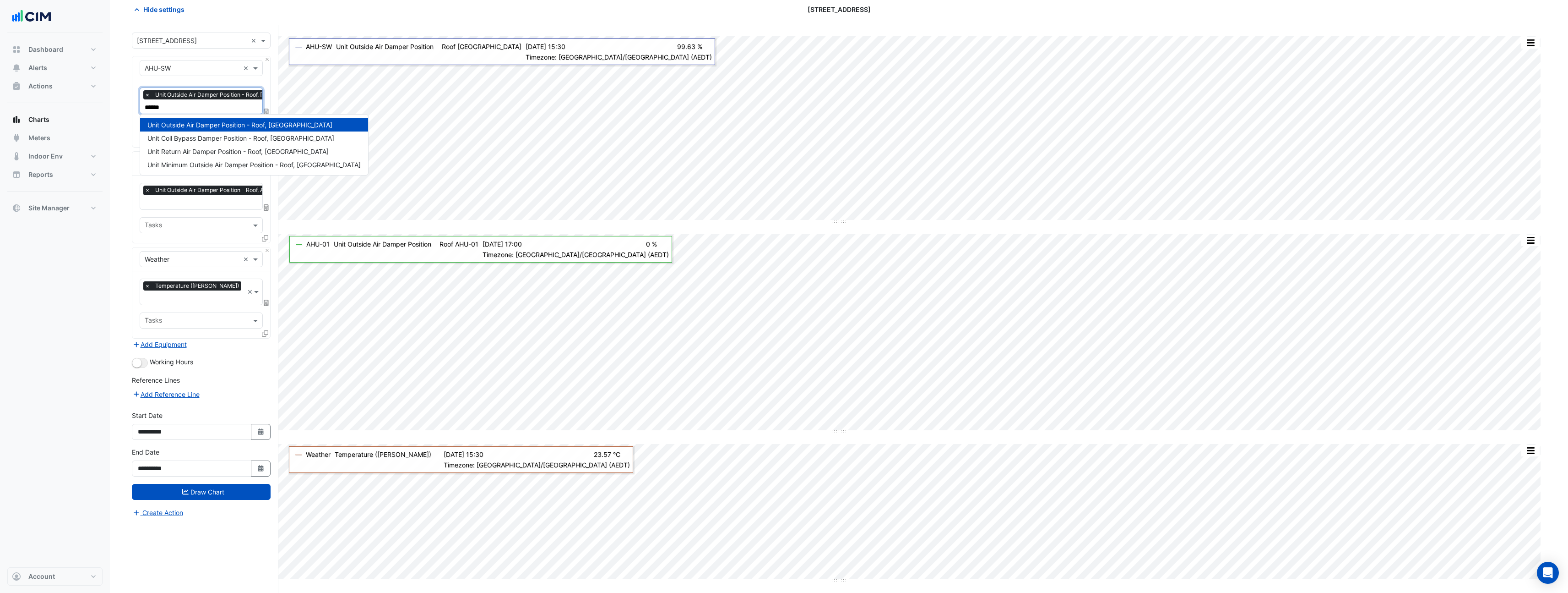
drag, startPoint x: 92, startPoint y: 272, endPoint x: 101, endPoint y: 256, distance: 18.4
click at [92, 271] on div "Dashboard Portfolio Ratings Performance Alerts Site Rules Templates Actions Sit…" at bounding box center [55, 300] width 95 height 534
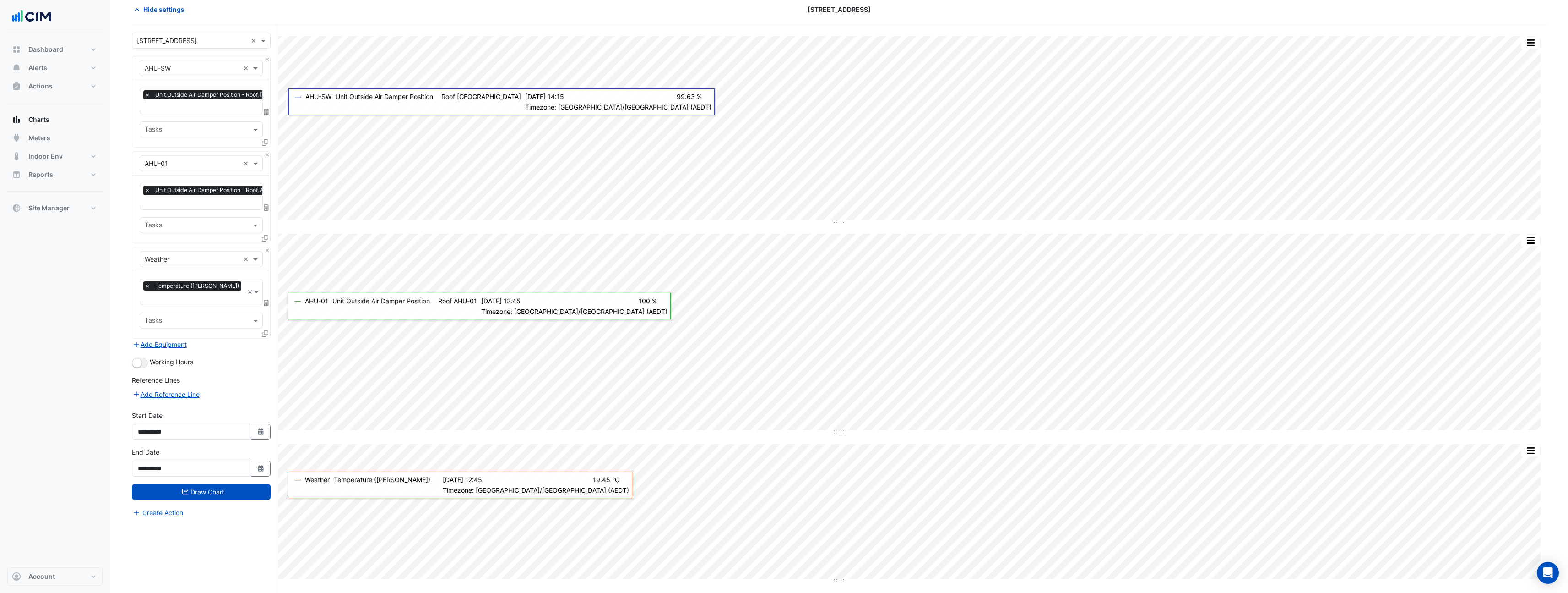
scroll to position [0, 5]
click at [195, 111] on input "text" at bounding box center [228, 107] width 176 height 10
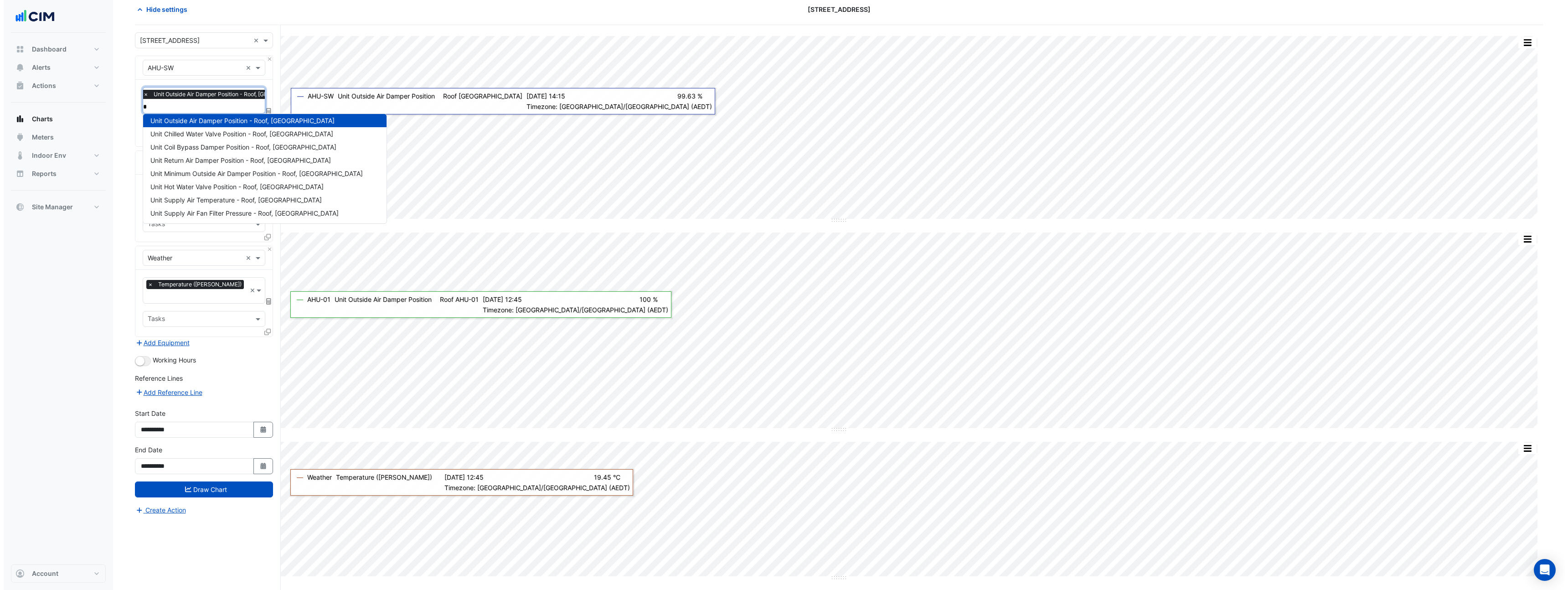
scroll to position [0, 0]
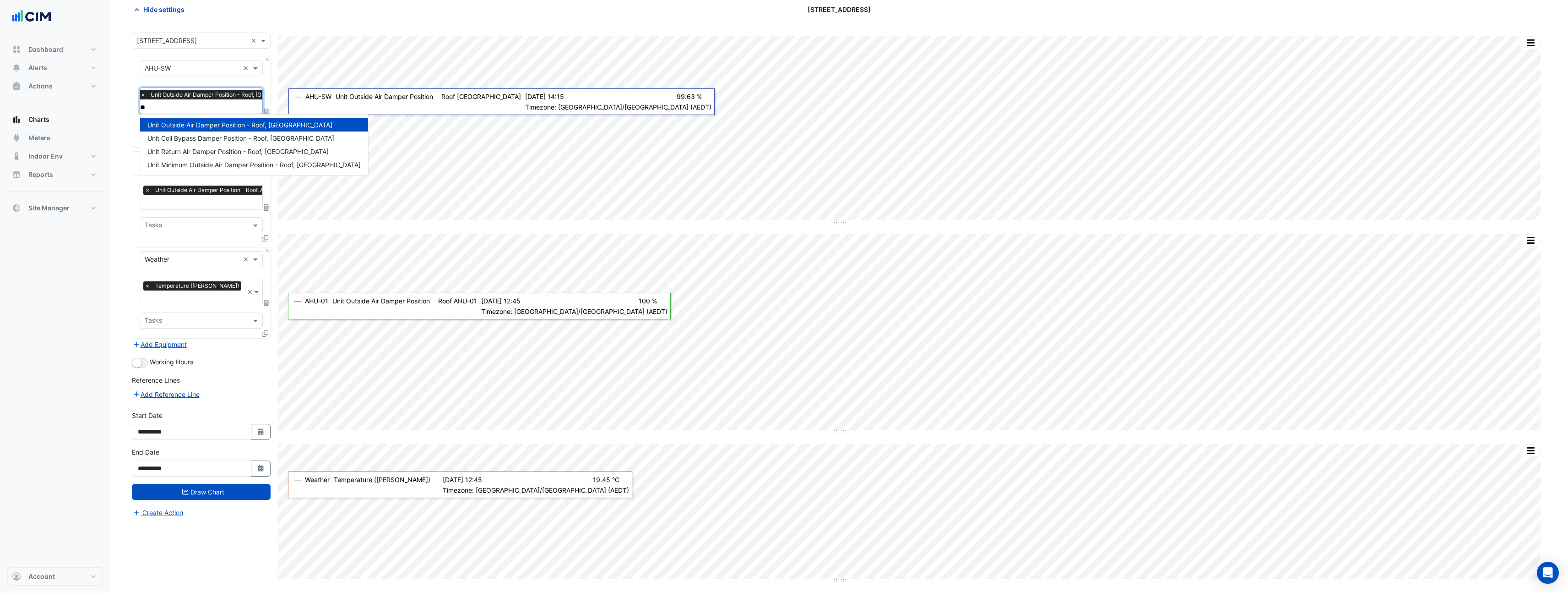
type input "**"
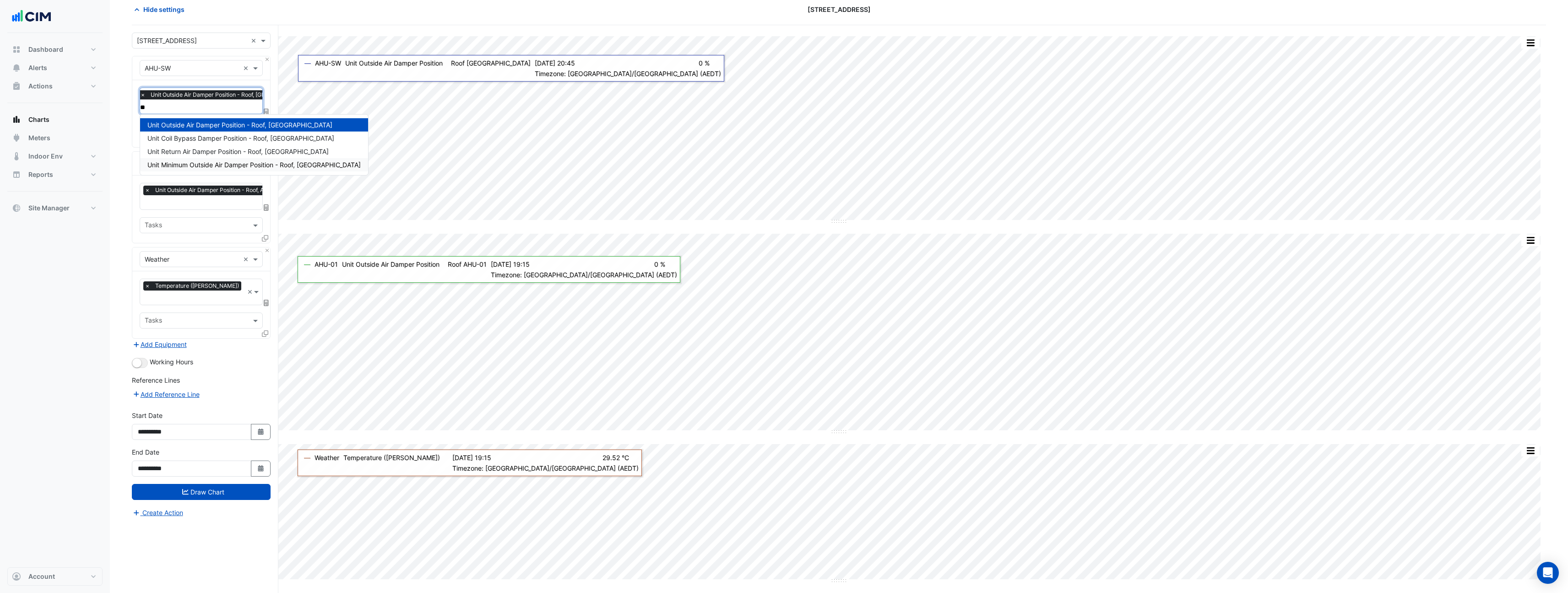
click at [41, 314] on div "Dashboard Portfolio Ratings Performance Alerts Site Rules Templates Actions Sit…" at bounding box center [55, 300] width 95 height 534
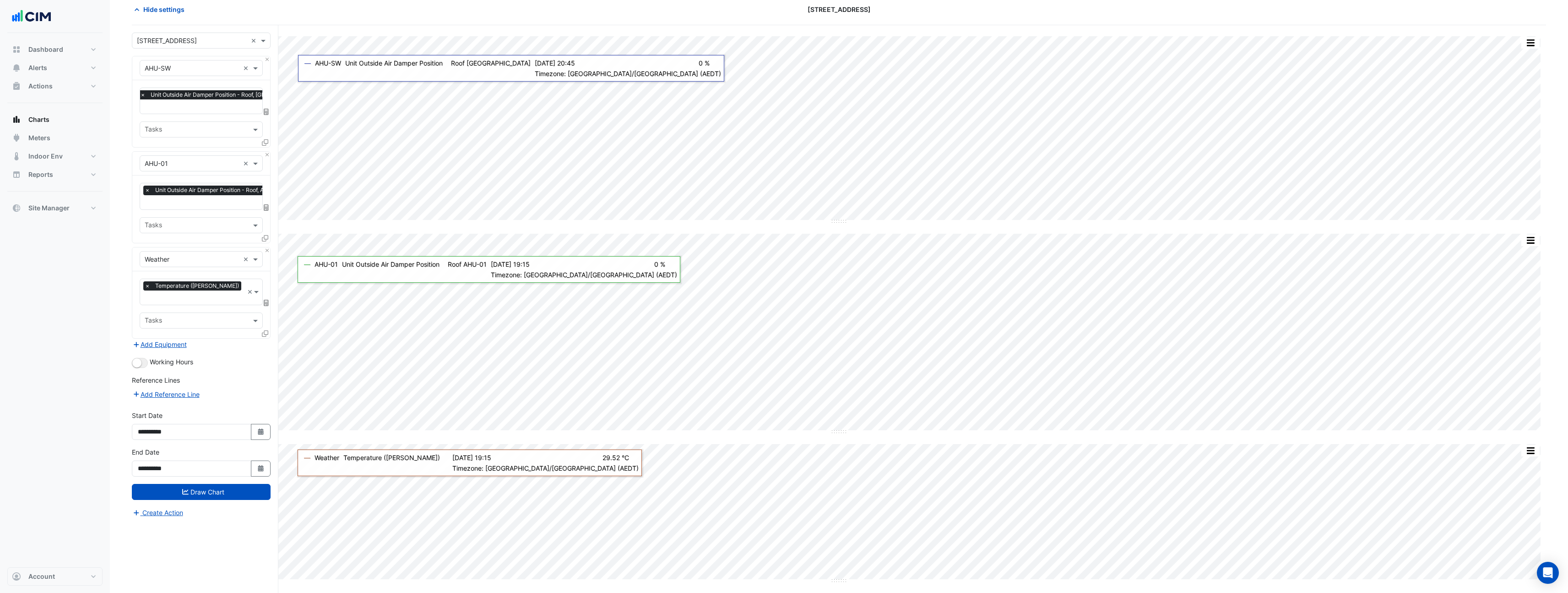
click at [270, 60] on div "Select a Site × 990 La Trobe Street × Equipment × AHU-SW × Favourites × Unit Ou…" at bounding box center [205, 309] width 146 height 567
click at [266, 60] on button "Close" at bounding box center [267, 59] width 6 height 6
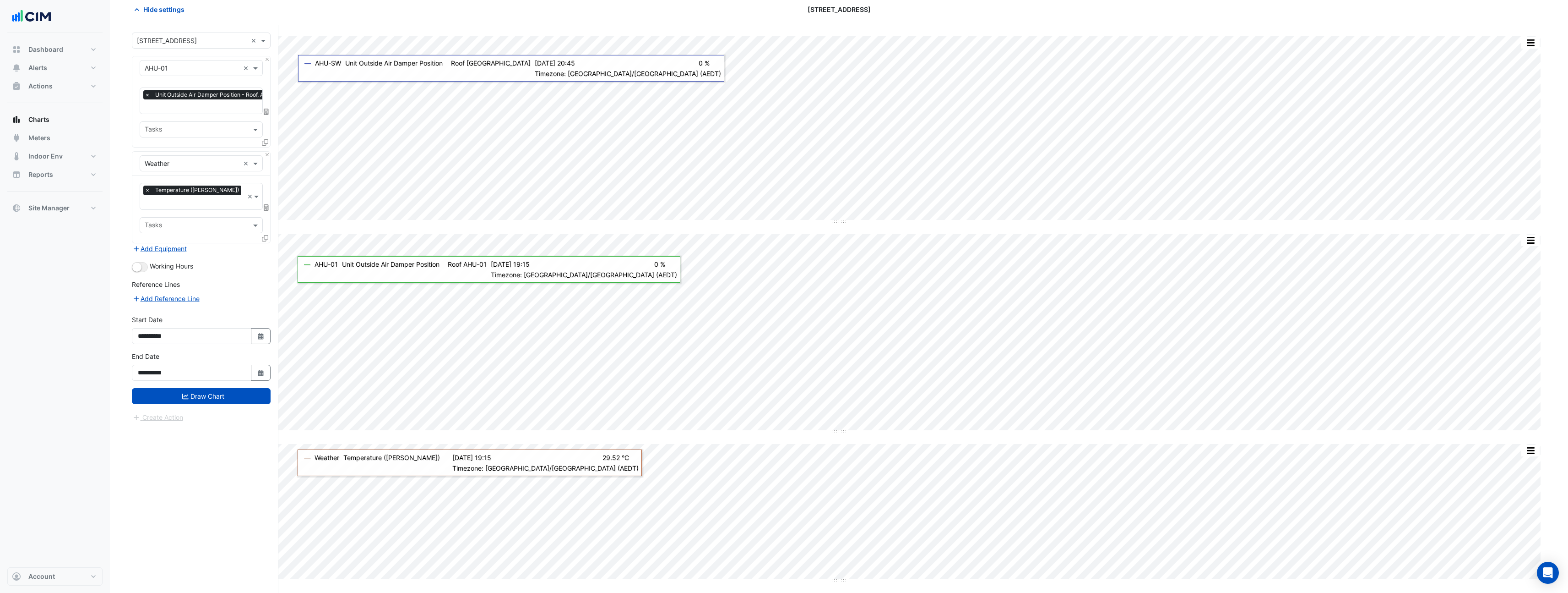
click at [264, 156] on div "Equipment × Weather ×" at bounding box center [201, 164] width 138 height 24
click at [266, 155] on button "Close" at bounding box center [267, 155] width 6 height 6
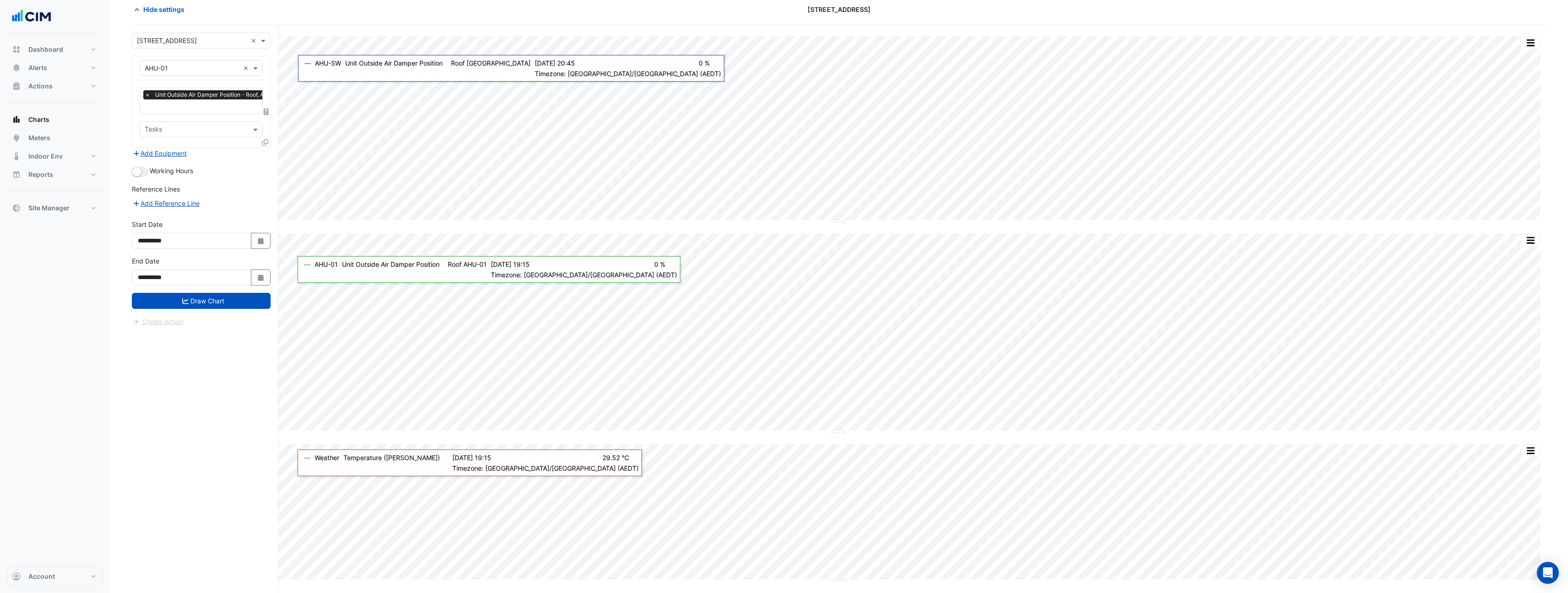
click at [267, 142] on icon at bounding box center [265, 142] width 7 height 7
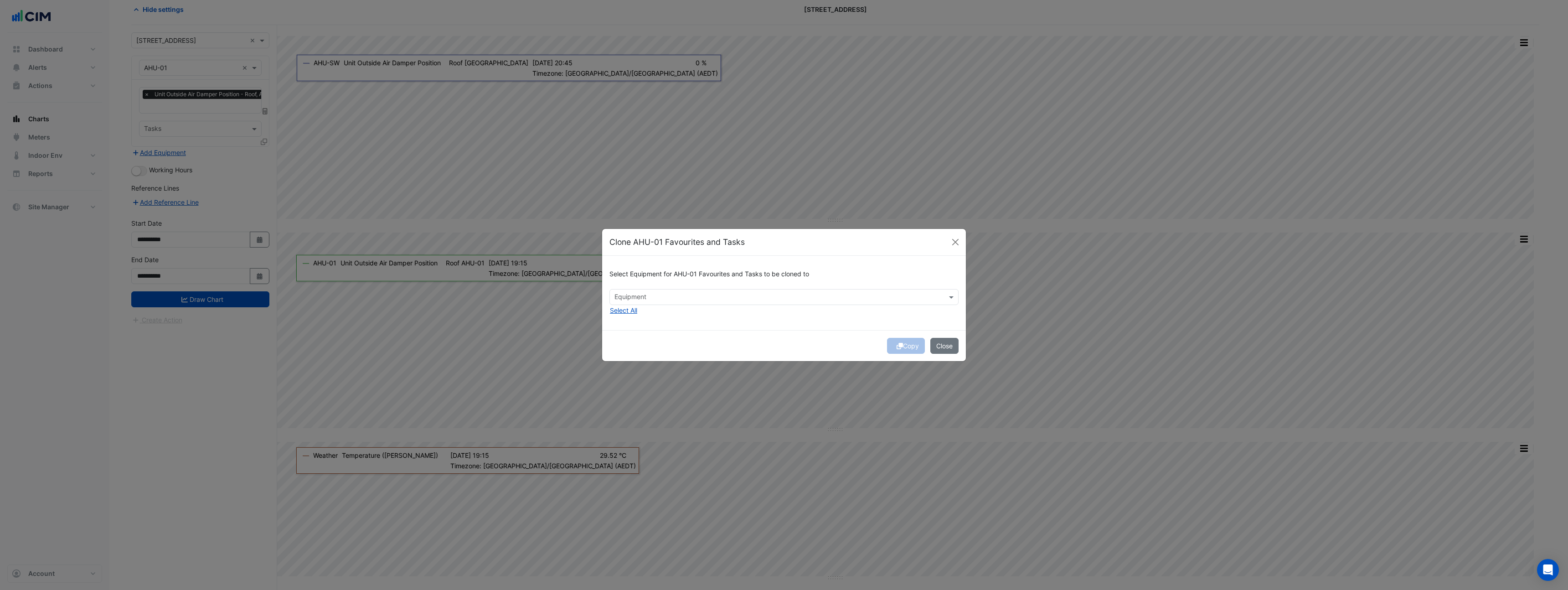
click at [701, 295] on input "text" at bounding box center [779, 298] width 329 height 10
click at [644, 316] on div "AHU-E1" at bounding box center [633, 317] width 45 height 13
click at [645, 332] on div "AHU-E2" at bounding box center [633, 330] width 45 height 13
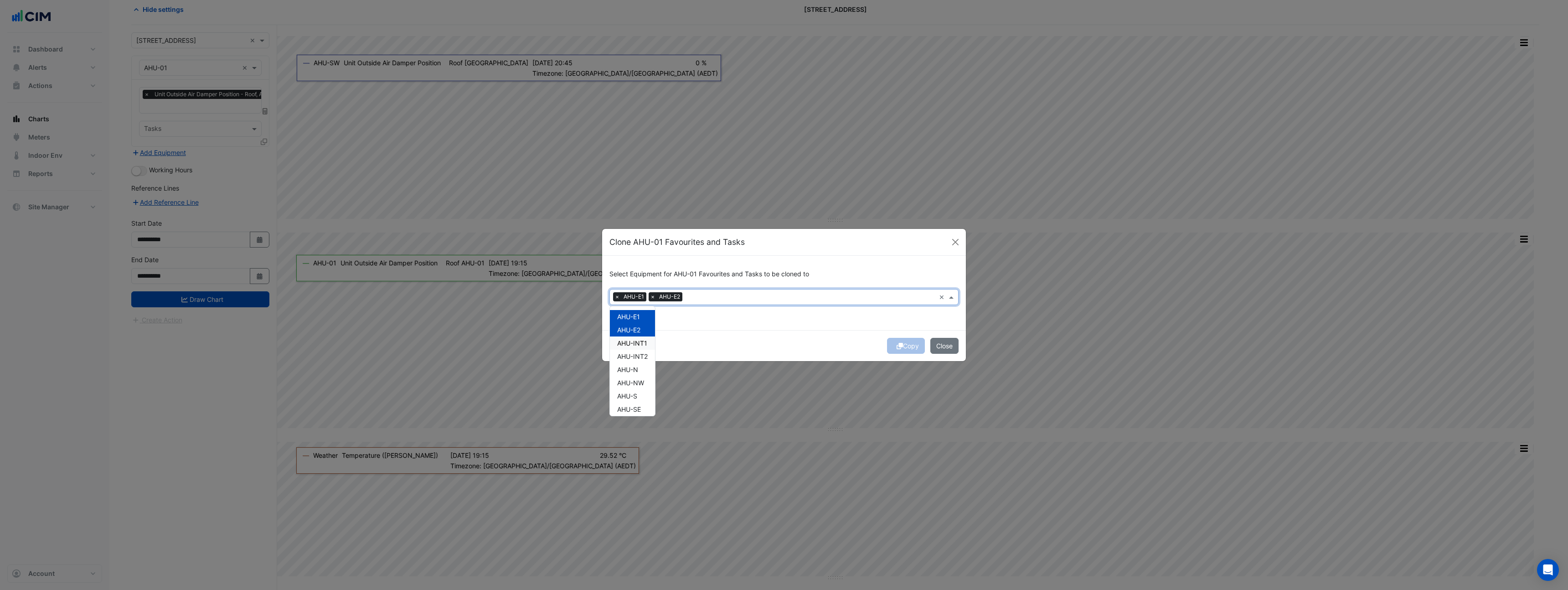
click at [642, 345] on span "AHU-INT1" at bounding box center [633, 343] width 30 height 7
click at [639, 358] on span "AHU-INT2" at bounding box center [633, 356] width 31 height 7
click at [638, 367] on span "AHU-N" at bounding box center [628, 369] width 21 height 7
click at [637, 384] on span "AHU-NW" at bounding box center [631, 383] width 27 height 7
click at [636, 396] on span "AHU-S" at bounding box center [627, 396] width 20 height 7
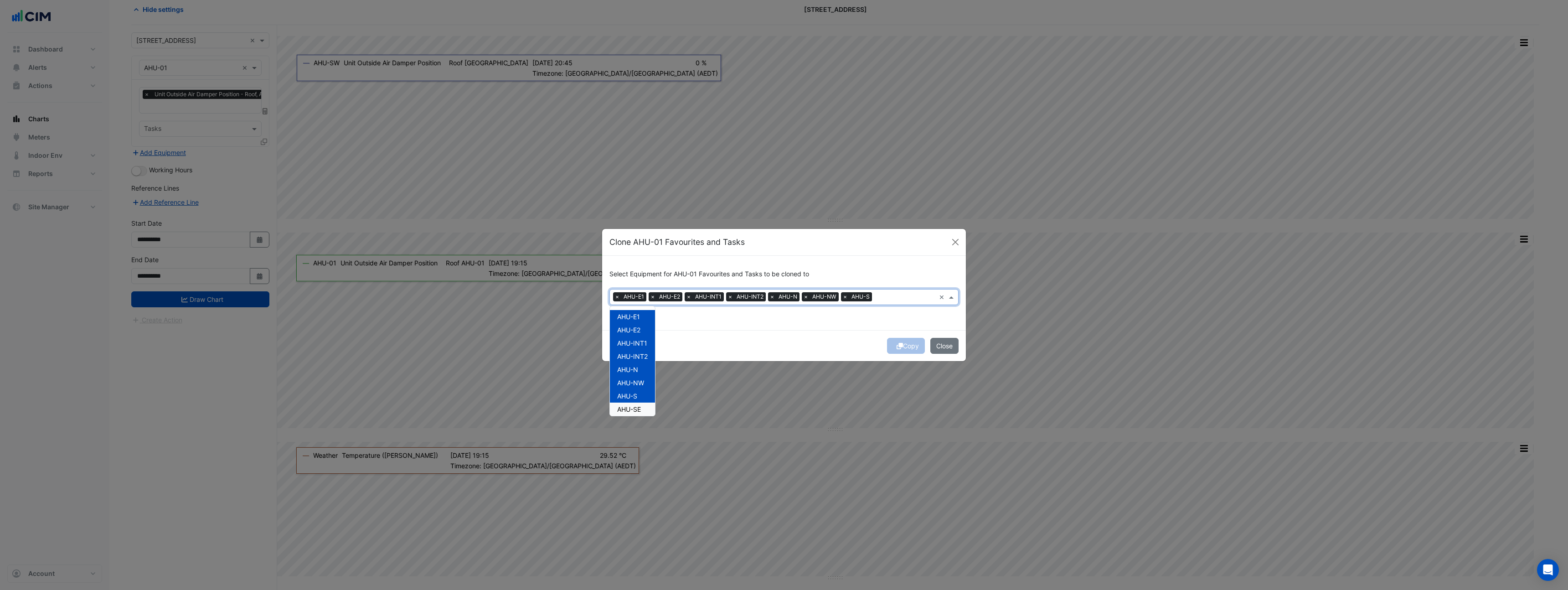
click at [636, 411] on span "AHU-SE" at bounding box center [630, 409] width 24 height 7
drag, startPoint x: 639, startPoint y: 395, endPoint x: 639, endPoint y: 385, distance: 10.0
click at [639, 395] on span "AHU-SW" at bounding box center [630, 391] width 26 height 7
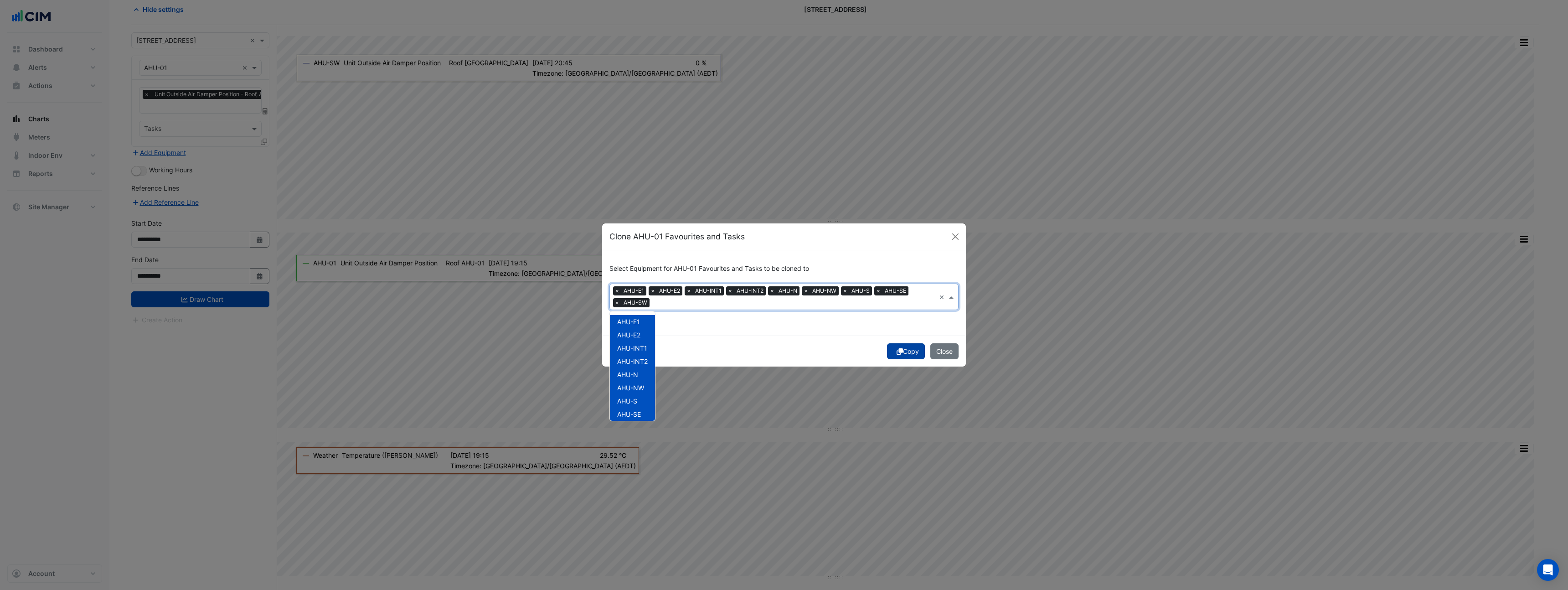
click at [898, 358] on button "Copy" at bounding box center [906, 351] width 38 height 16
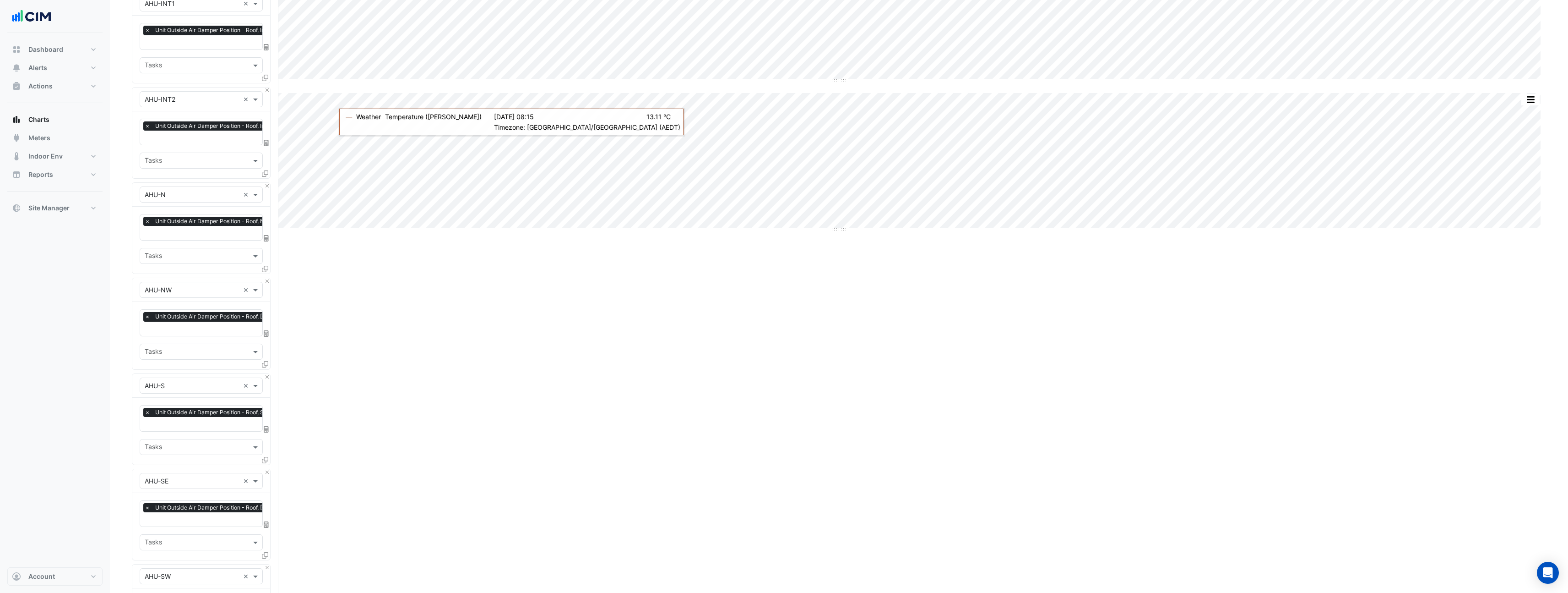
scroll to position [634, 0]
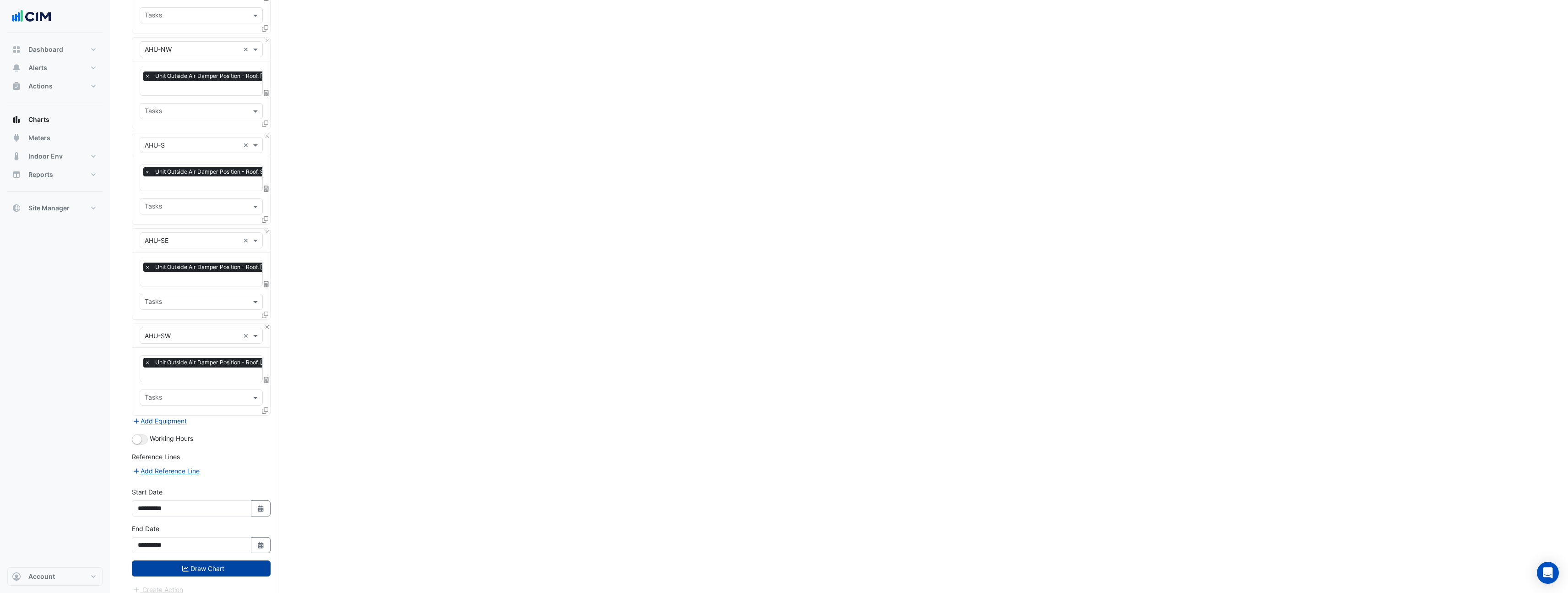
click at [190, 561] on button "Draw Chart" at bounding box center [201, 568] width 139 height 16
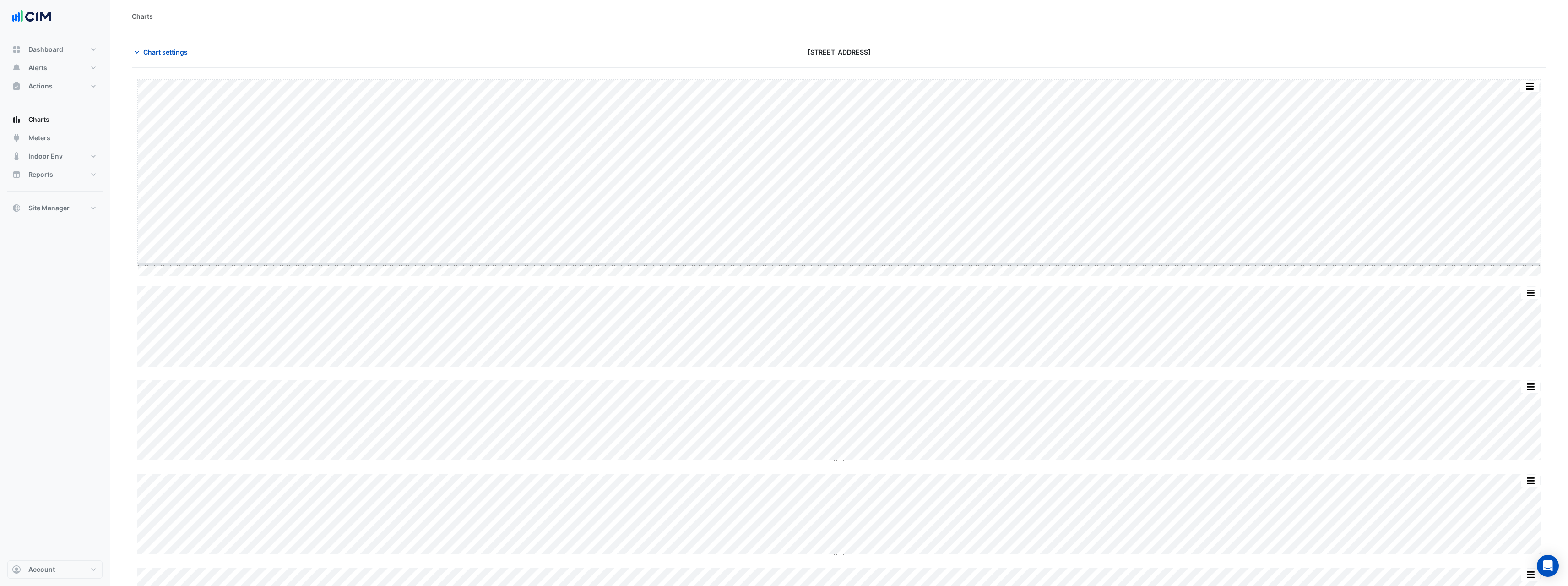
drag, startPoint x: 840, startPoint y: 276, endPoint x: 840, endPoint y: 243, distance: 33.0
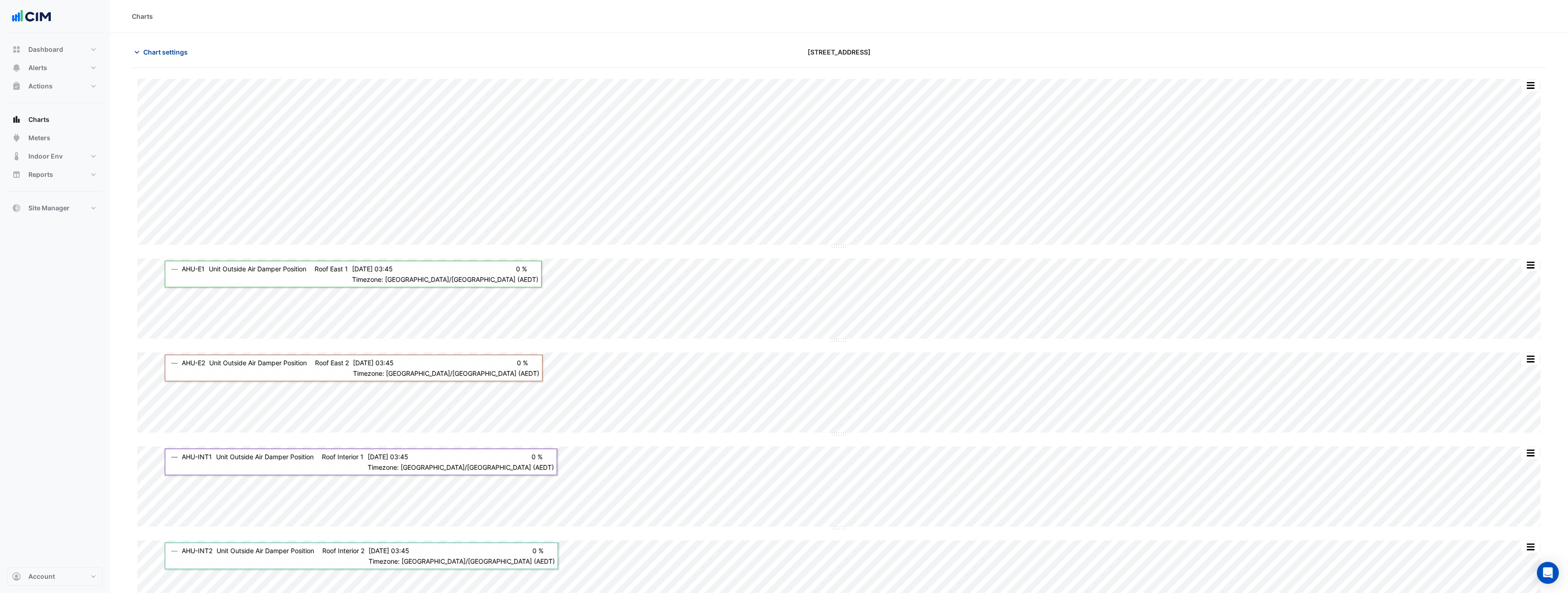
click at [160, 49] on span "Chart settings" at bounding box center [165, 52] width 44 height 10
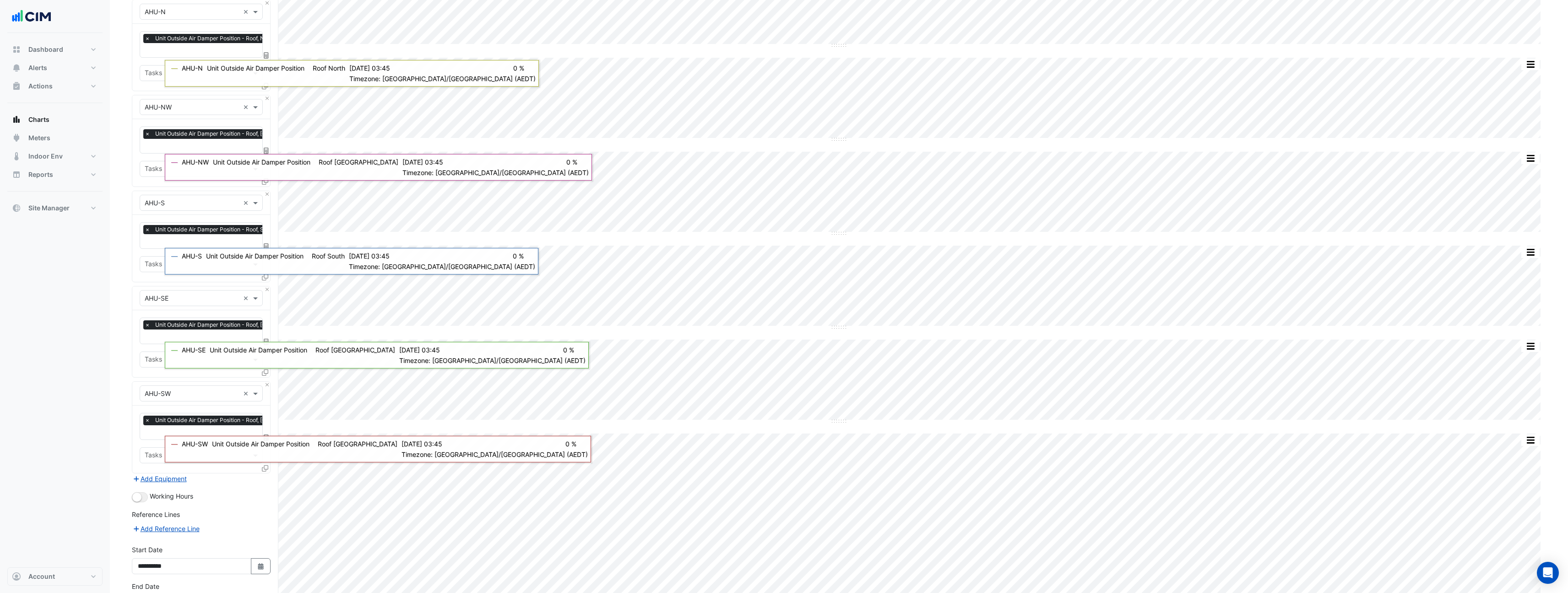
scroll to position [634, 0]
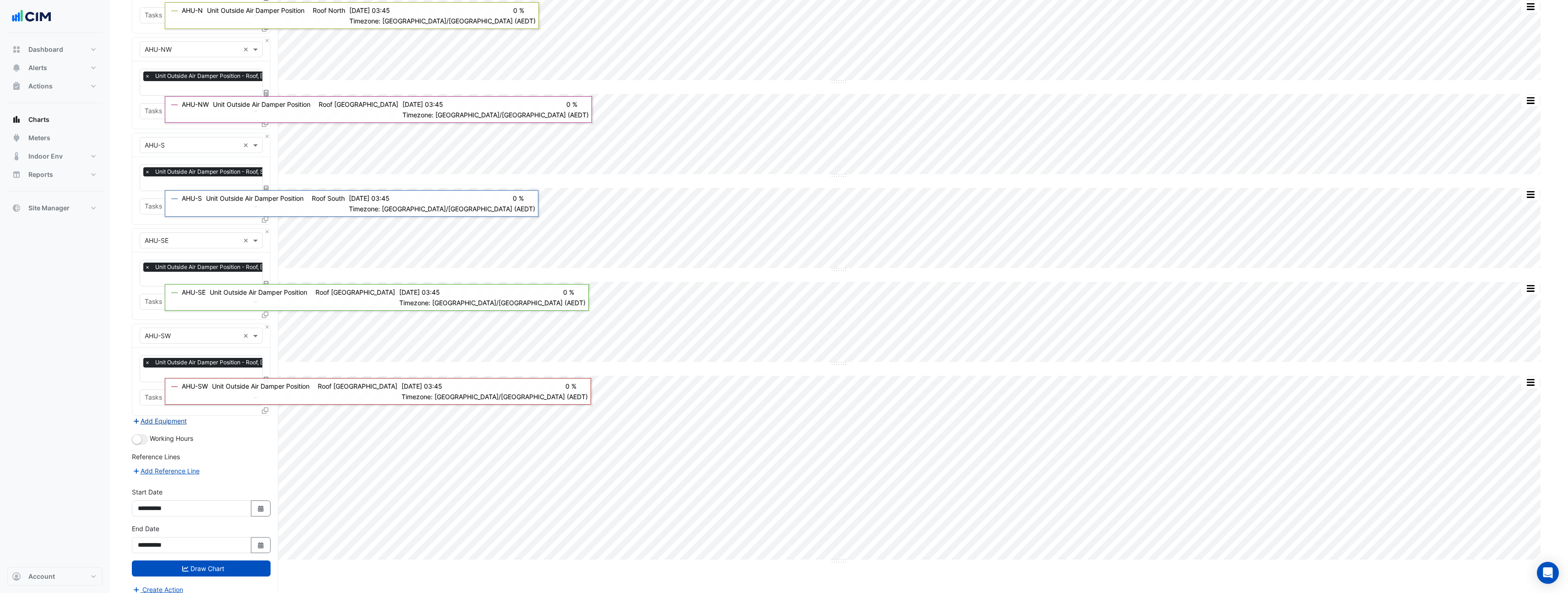
click at [164, 416] on button "Add Equipment" at bounding box center [160, 421] width 56 height 11
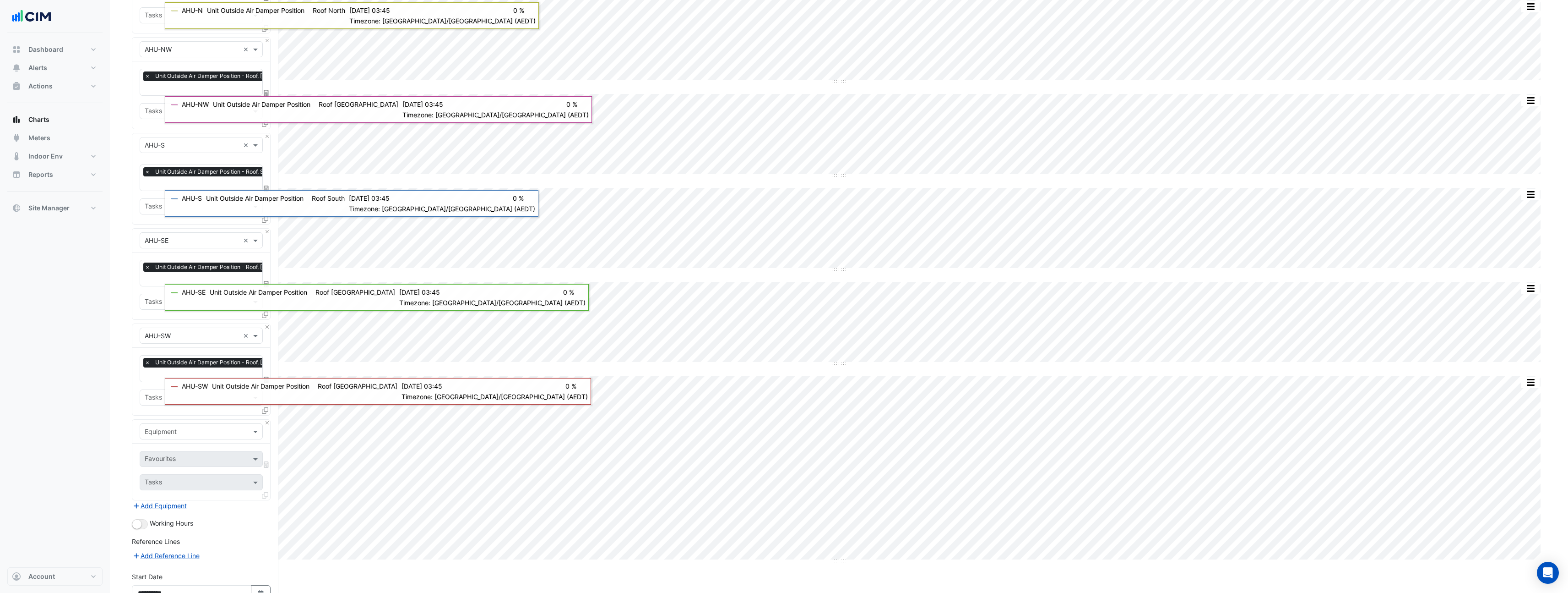
click at [167, 427] on input "text" at bounding box center [192, 431] width 95 height 10
type input "****"
click at [173, 439] on div "Weather" at bounding box center [201, 442] width 122 height 14
click at [173, 455] on input "text" at bounding box center [196, 459] width 103 height 10
click at [178, 494] on span "Temperature ([PERSON_NAME])" at bounding box center [195, 496] width 97 height 8
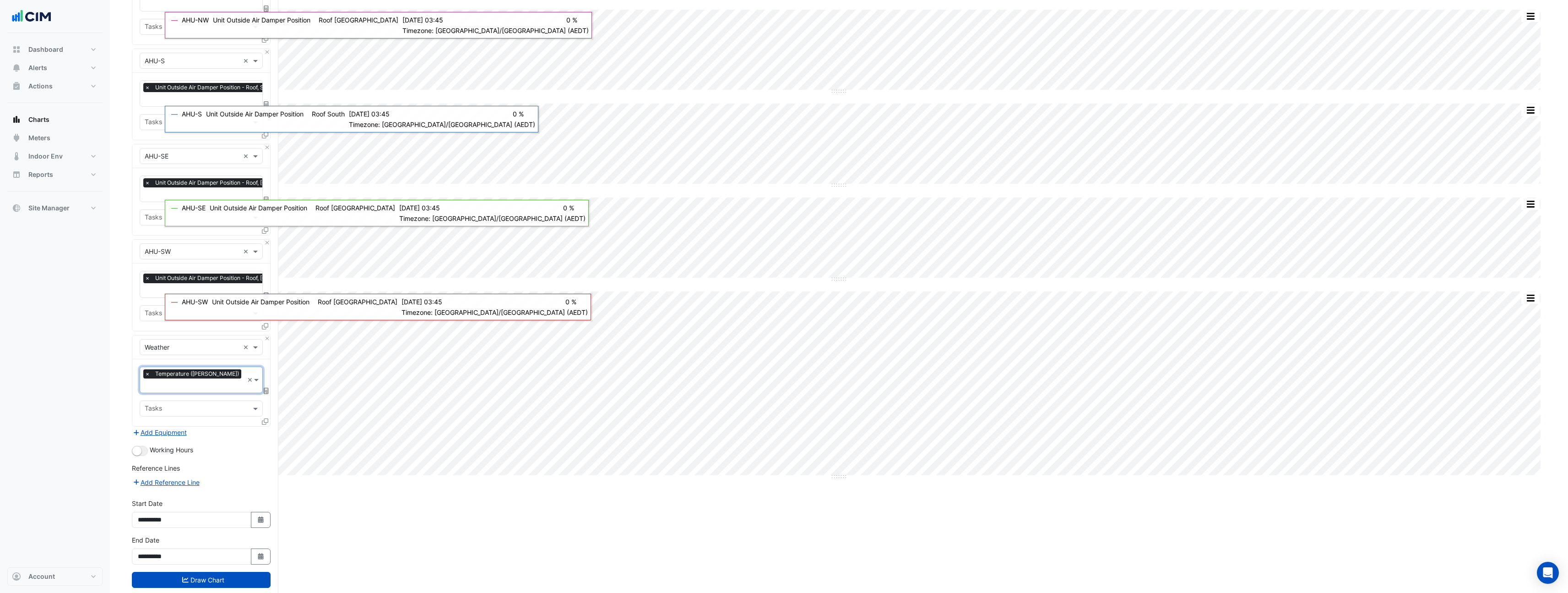
scroll to position [719, 0]
click at [188, 571] on button "Draw Chart" at bounding box center [201, 579] width 139 height 16
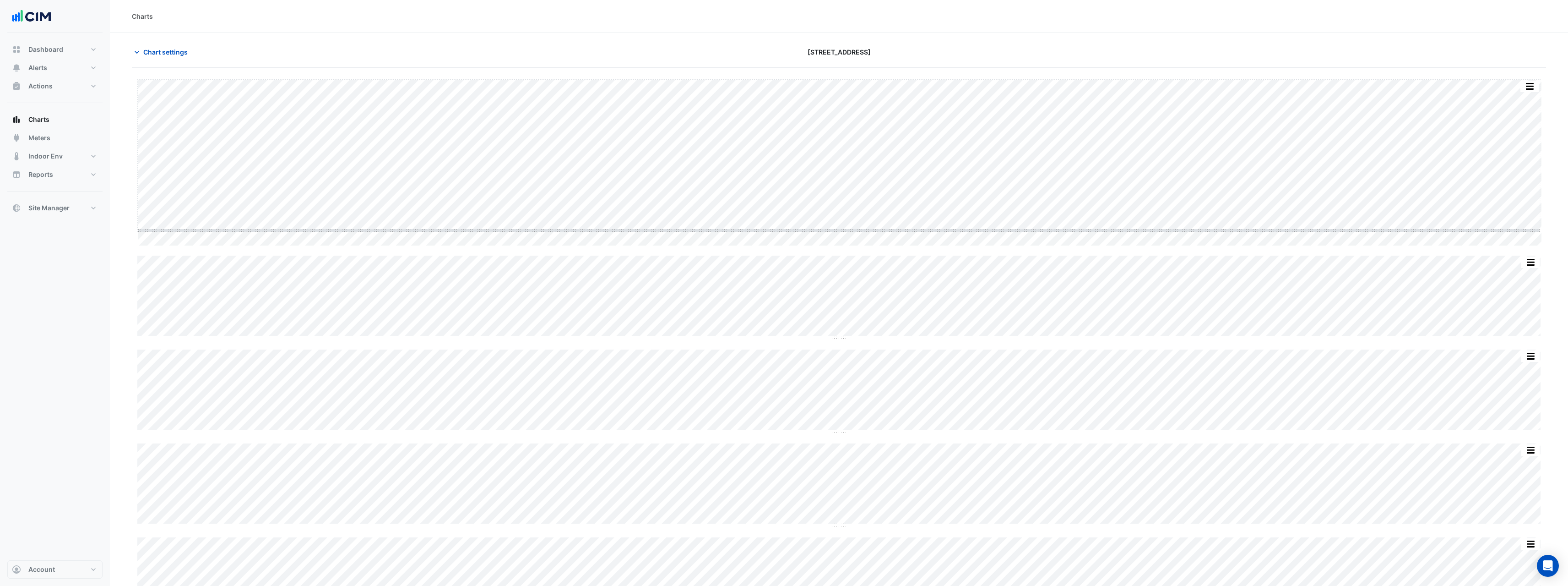
drag, startPoint x: 836, startPoint y: 245, endPoint x: 836, endPoint y: 229, distance: 16.0
click at [1536, 84] on button "button" at bounding box center [1530, 85] width 18 height 11
click at [1521, 228] on div "Export CSV - Flat" at bounding box center [1512, 222] width 55 height 22
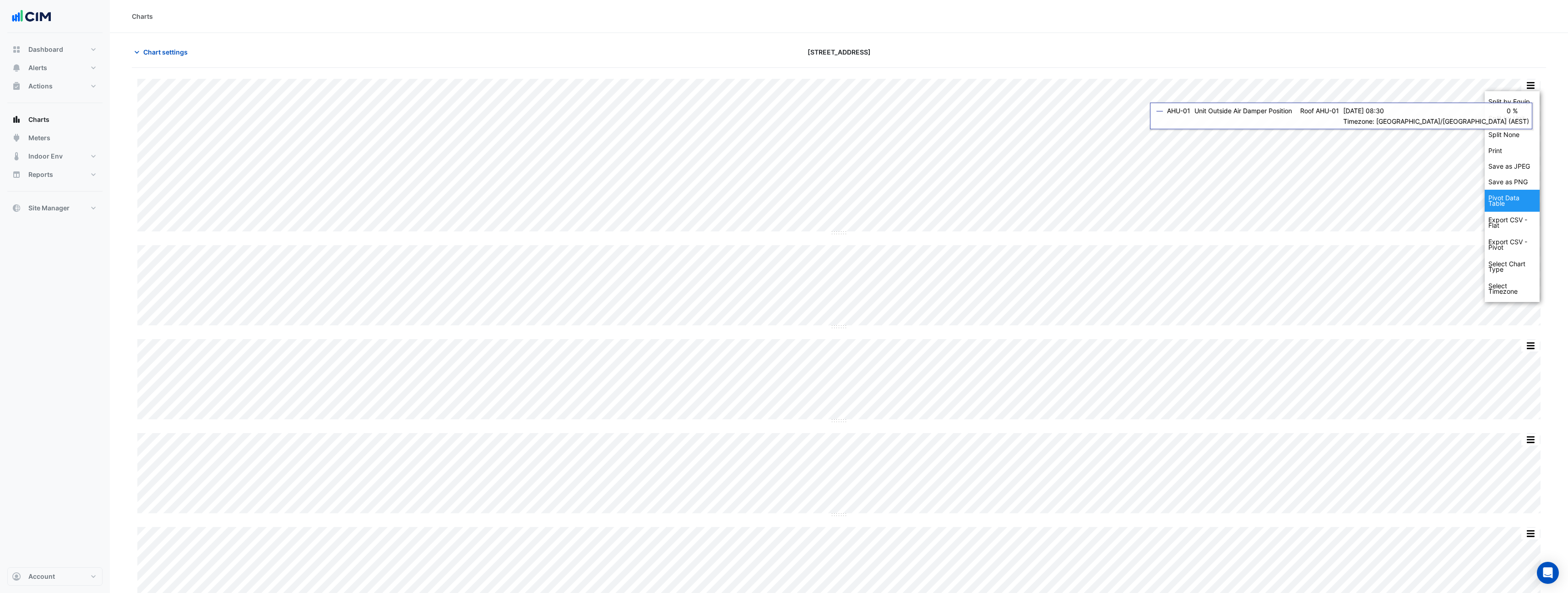
click at [1518, 204] on div "Pivot Data Table" at bounding box center [1512, 200] width 55 height 22
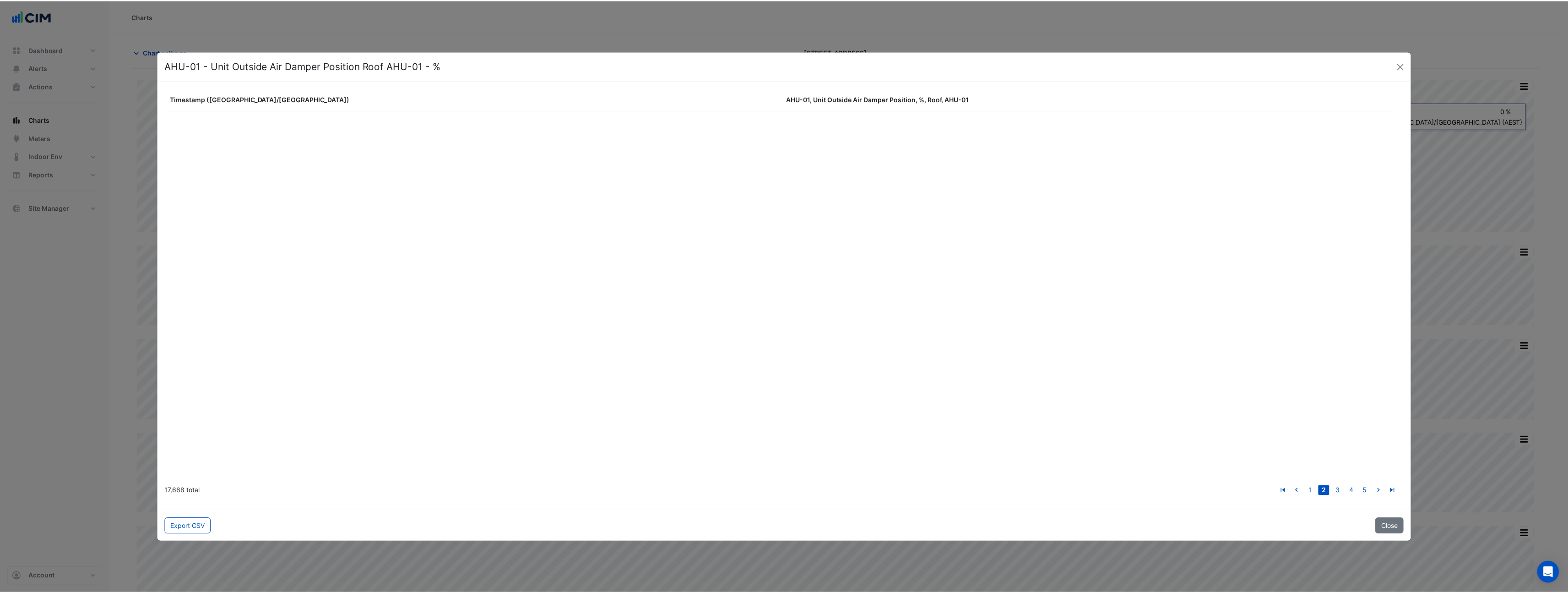
scroll to position [840, 0]
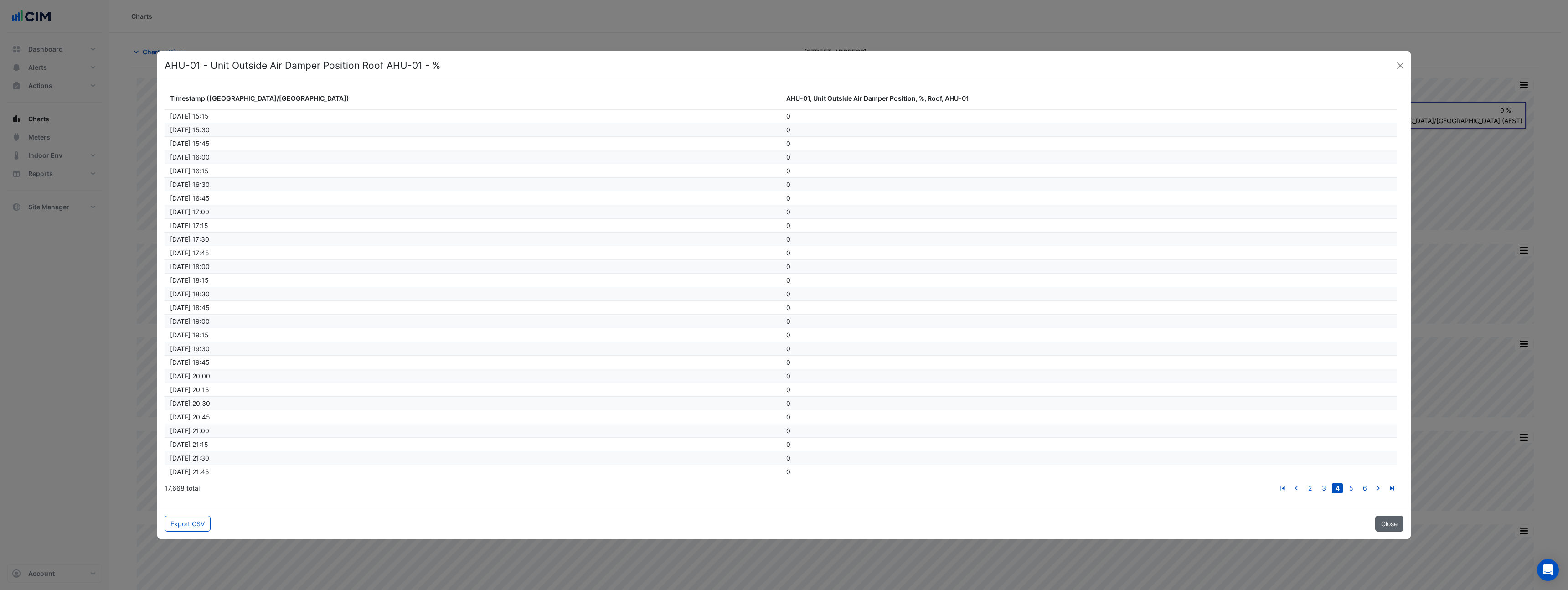
click at [1398, 520] on button "Close" at bounding box center [1389, 523] width 28 height 16
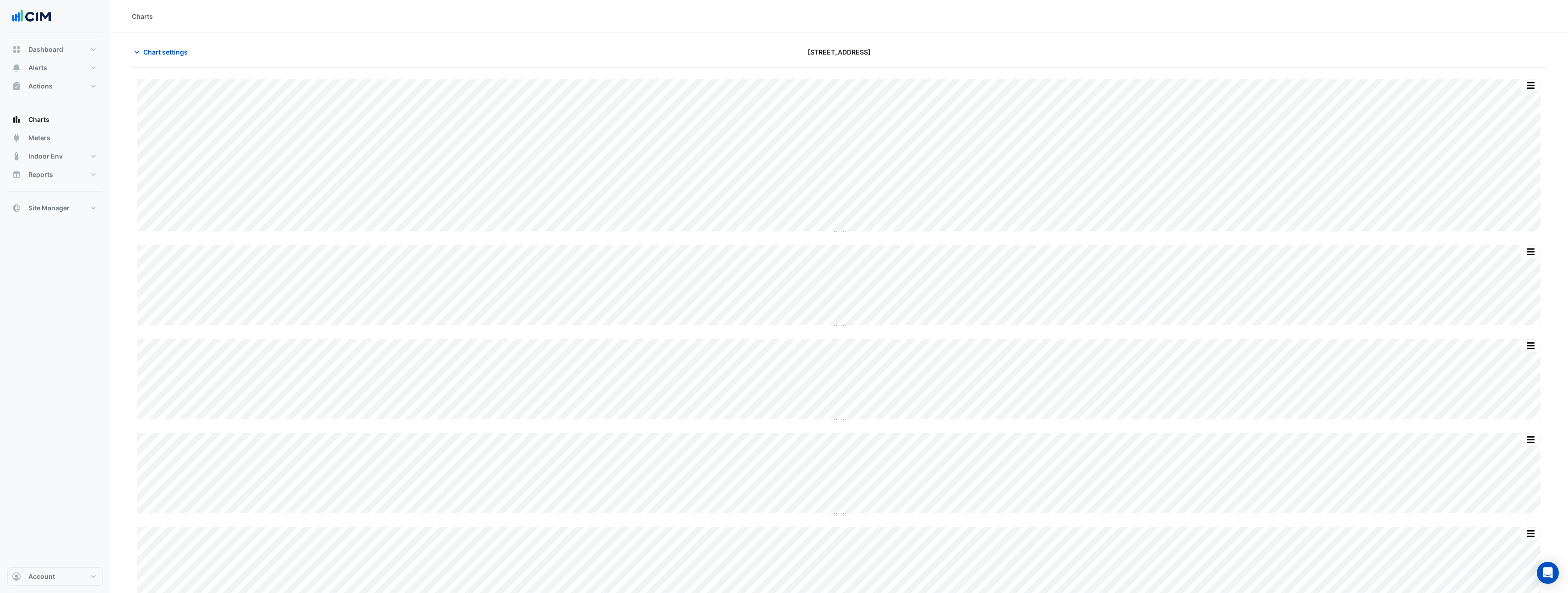
click at [1530, 82] on button "button" at bounding box center [1530, 85] width 18 height 11
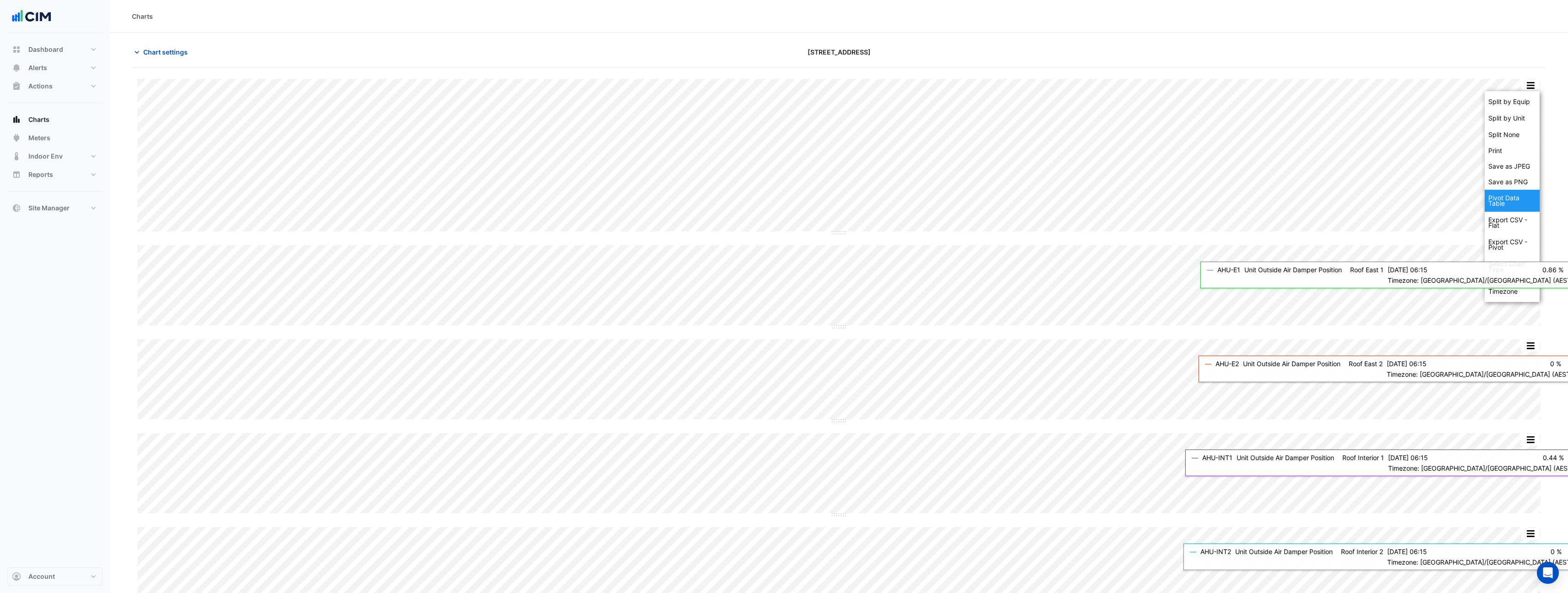
click at [1515, 196] on div "Pivot Data Table" at bounding box center [1512, 200] width 55 height 22
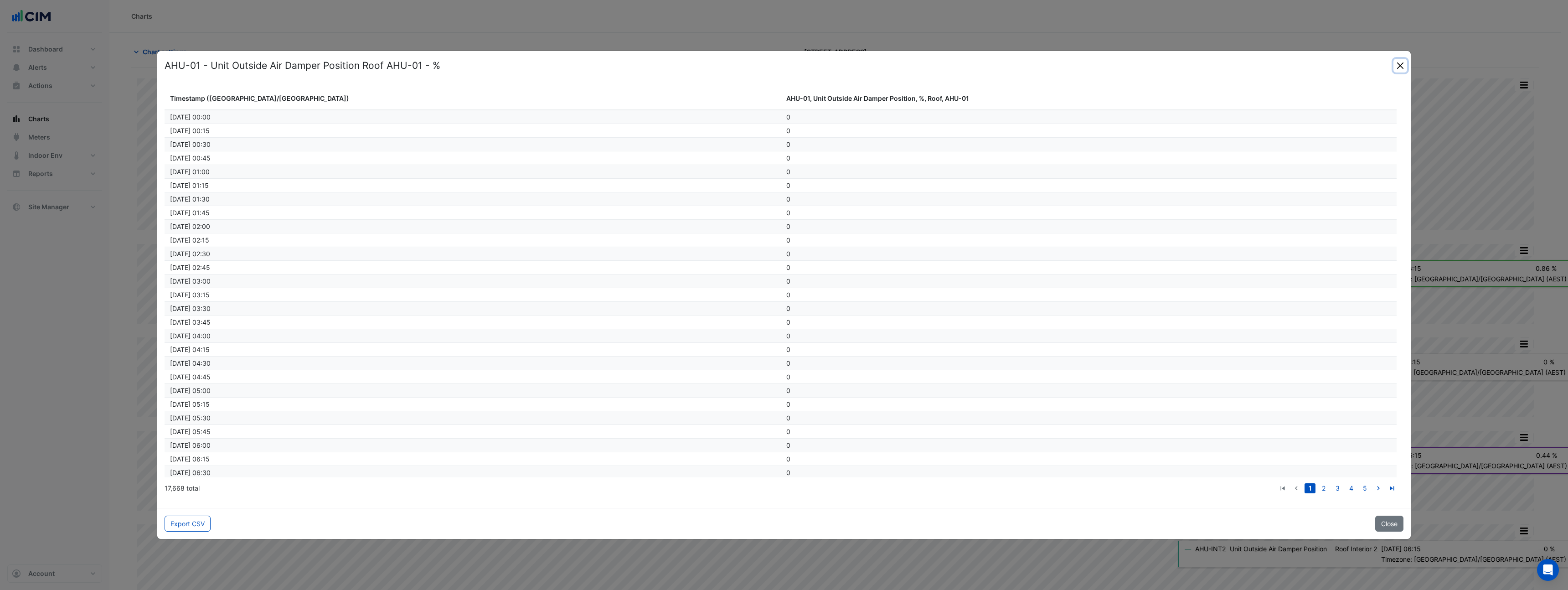
click at [1401, 63] on button "Close" at bounding box center [1401, 66] width 13 height 13
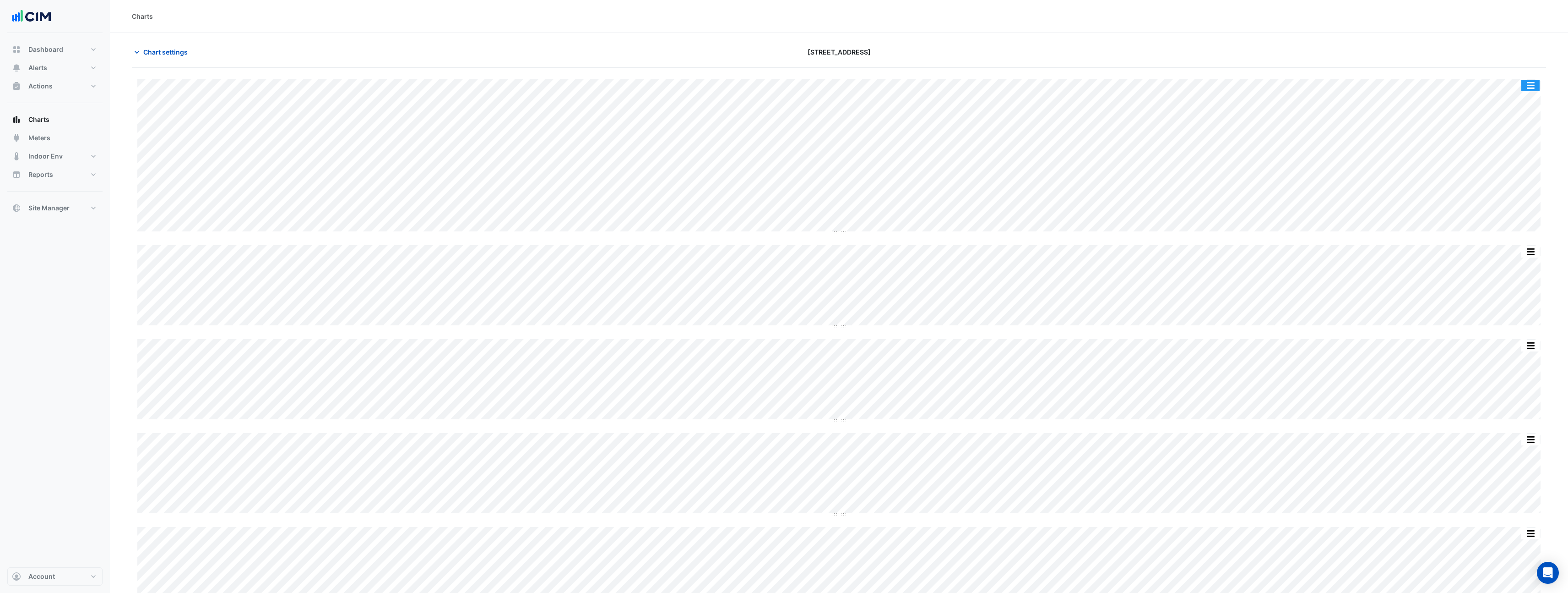
click at [1530, 84] on button "button" at bounding box center [1530, 85] width 18 height 11
click at [1527, 241] on div "Export CSV - Pivot" at bounding box center [1512, 244] width 55 height 22
click at [1535, 88] on button "button" at bounding box center [1530, 85] width 18 height 11
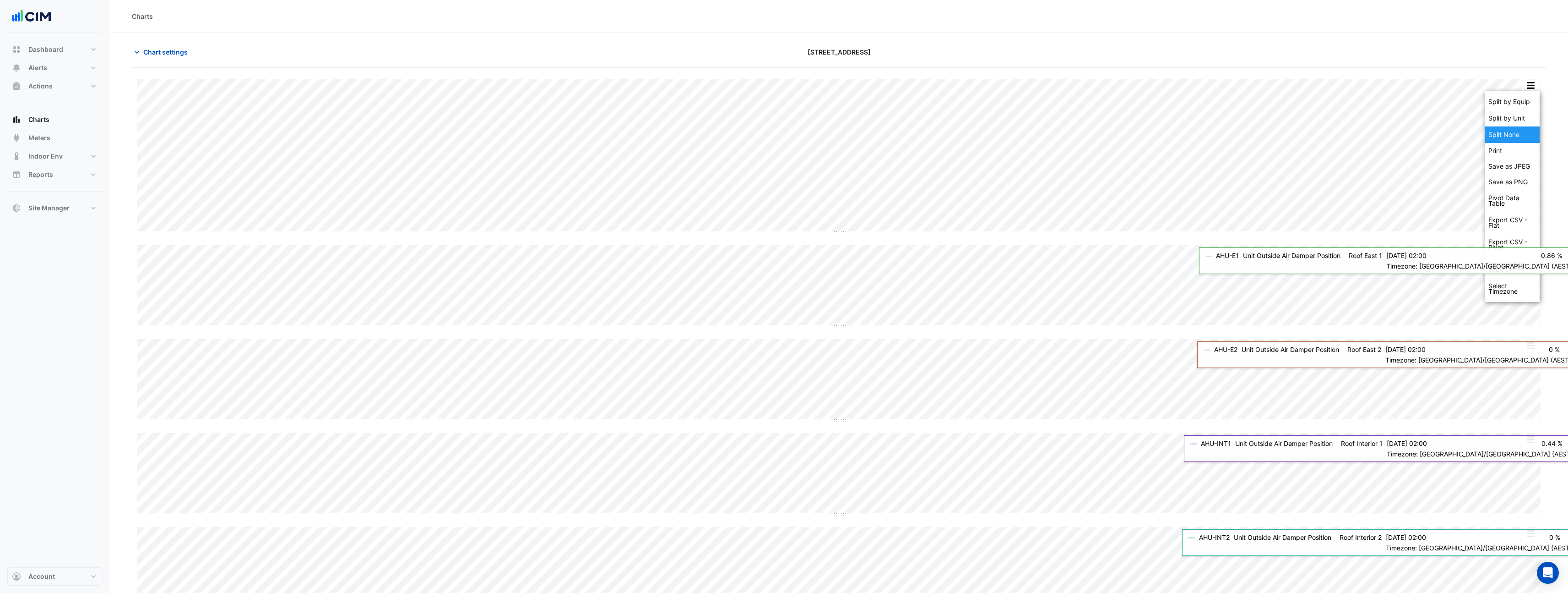
click at [1514, 130] on div "Split None" at bounding box center [1512, 135] width 55 height 17
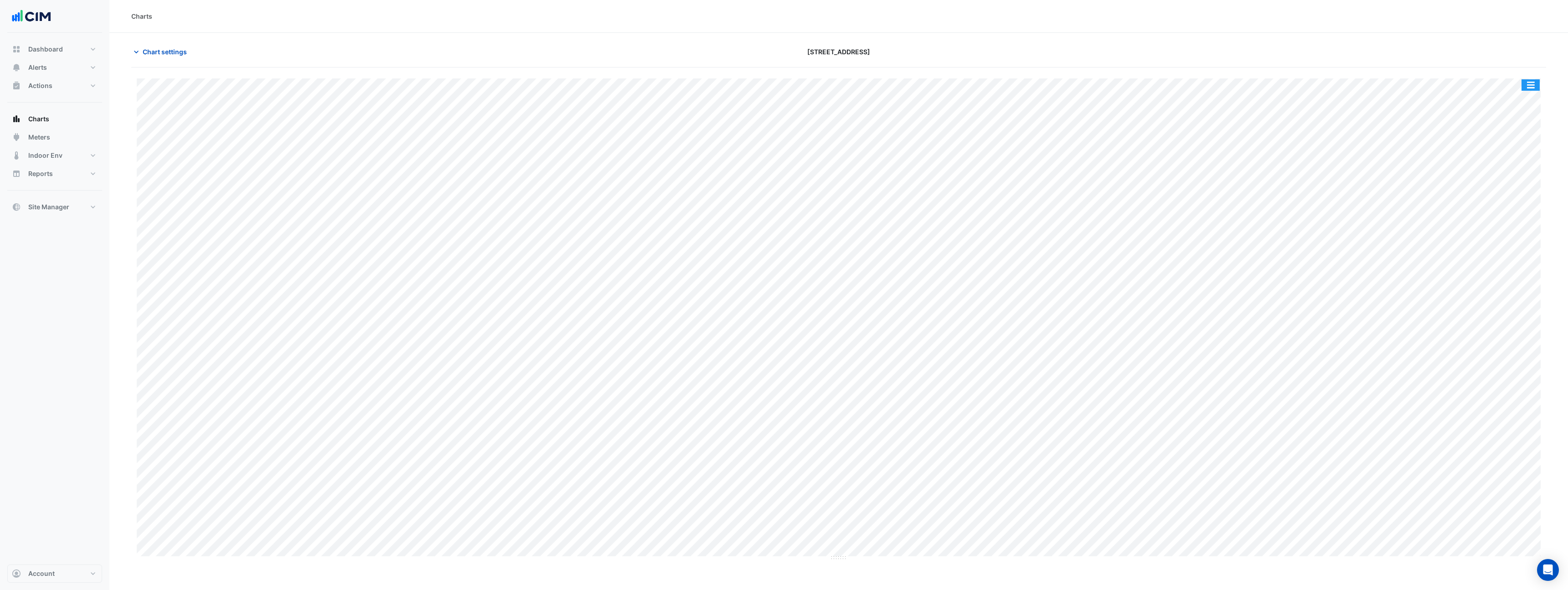
click at [1526, 87] on button "button" at bounding box center [1531, 84] width 18 height 11
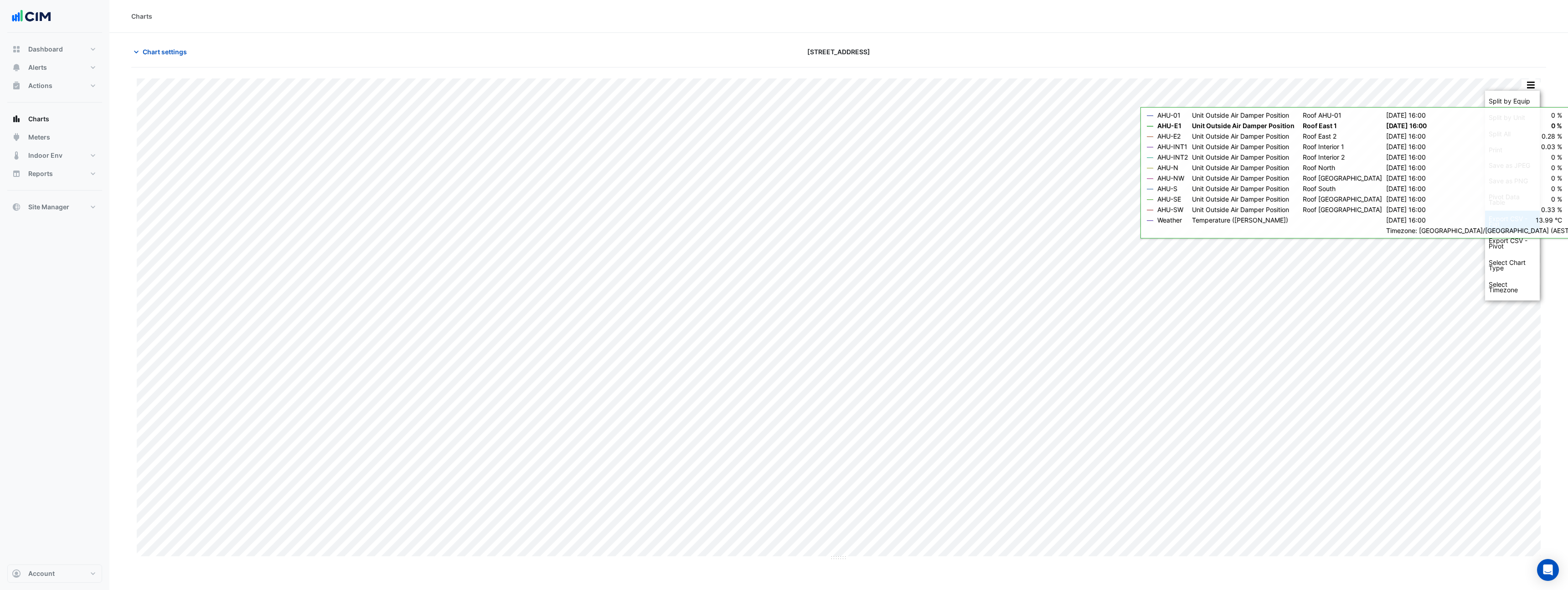
click at [1497, 227] on div "Export CSV - Flat" at bounding box center [1512, 221] width 55 height 22
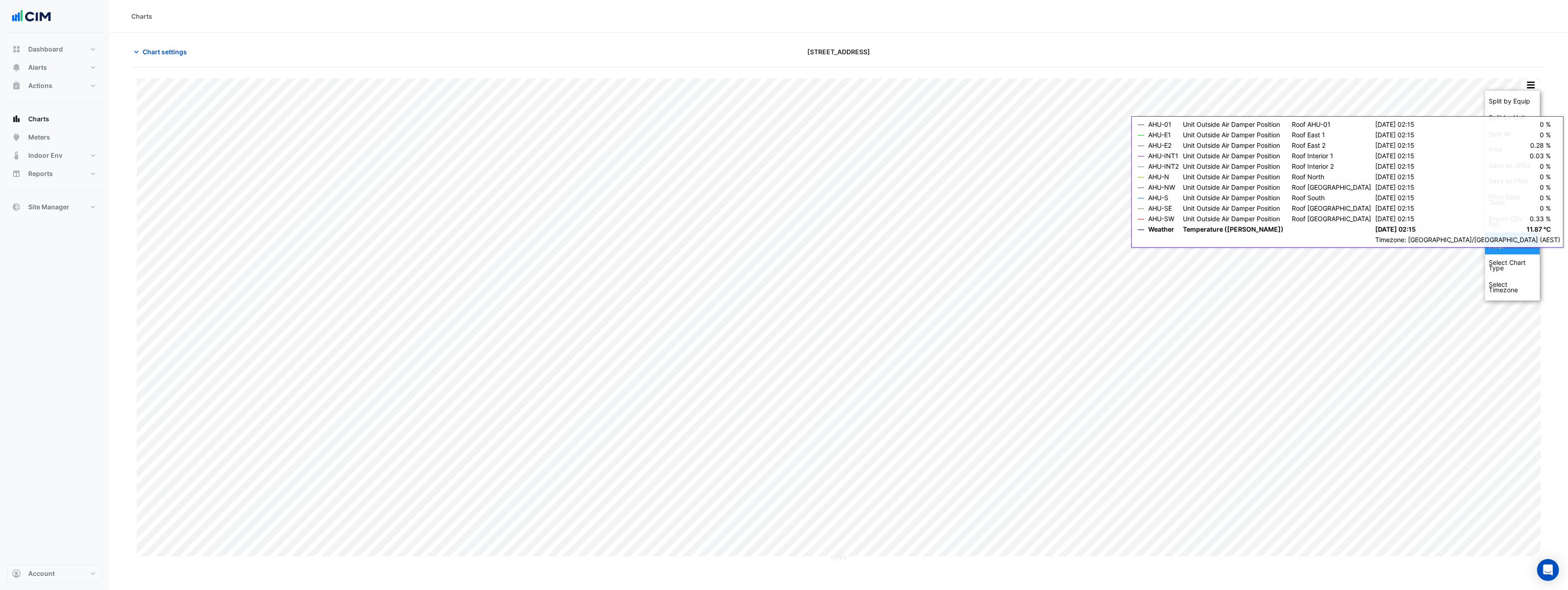
click at [1519, 248] on div "Export CSV - Pivot" at bounding box center [1512, 243] width 55 height 22
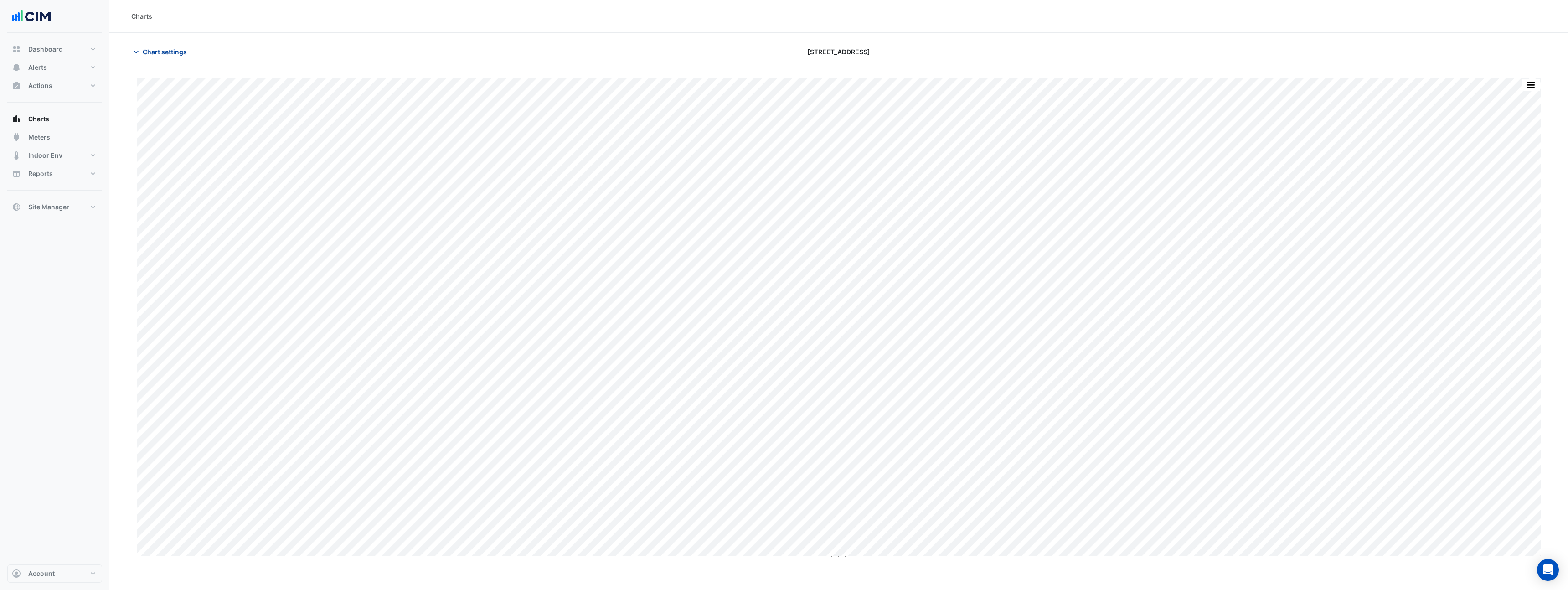
click at [162, 53] on span "Chart settings" at bounding box center [165, 52] width 44 height 10
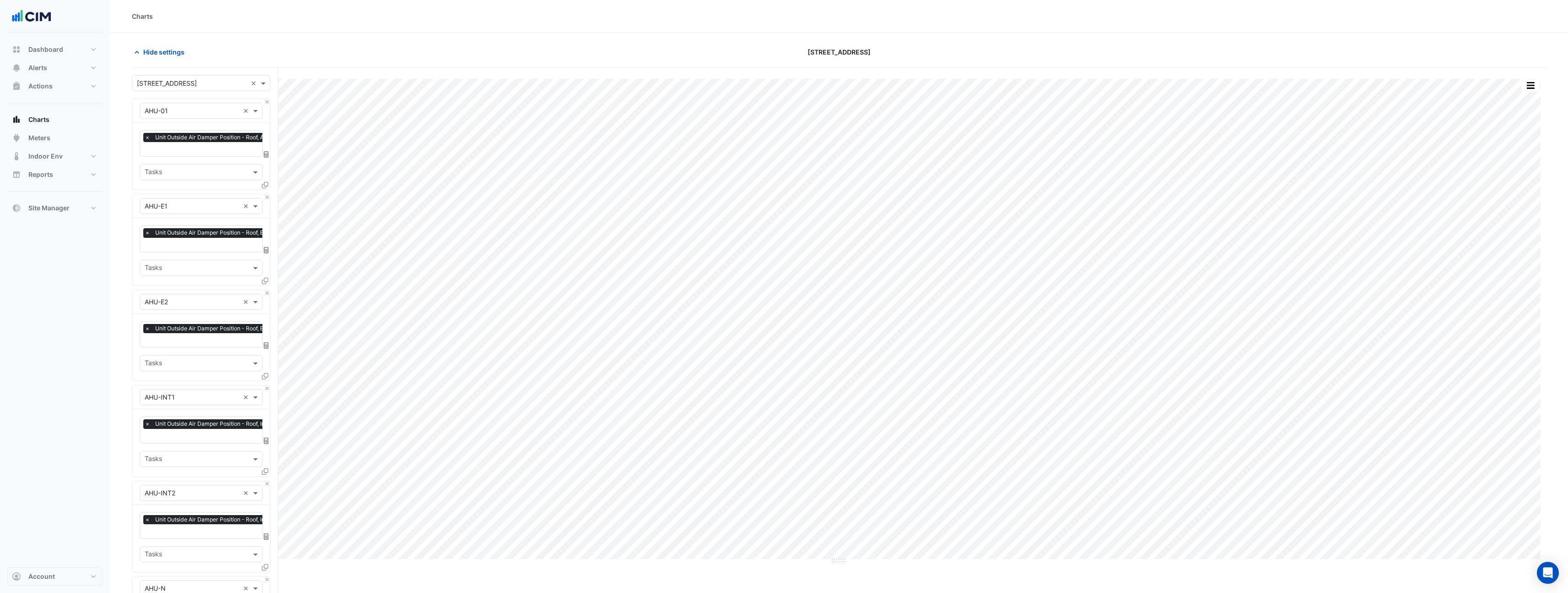
click at [178, 152] on input "text" at bounding box center [216, 150] width 141 height 10
type input "***"
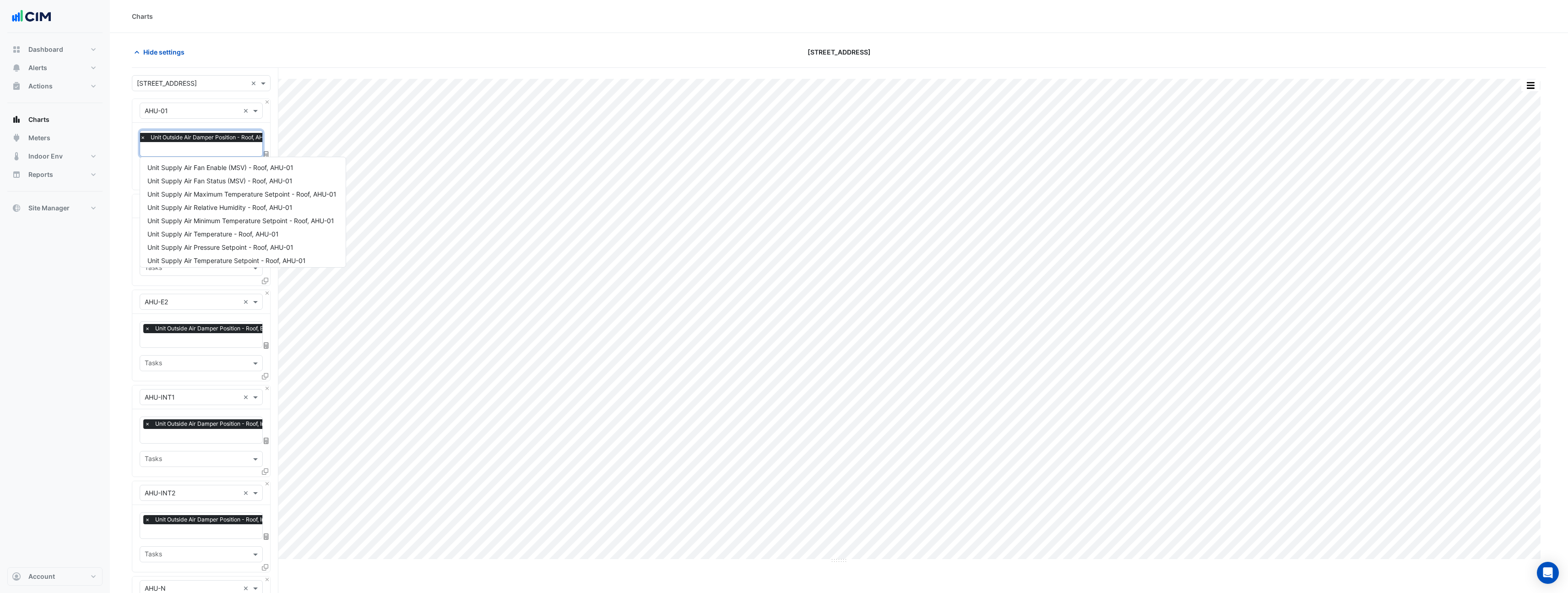
click at [200, 152] on input "text" at bounding box center [211, 150] width 141 height 10
type input "*****"
click at [349, 59] on div "Hide settings" at bounding box center [363, 52] width 475 height 16
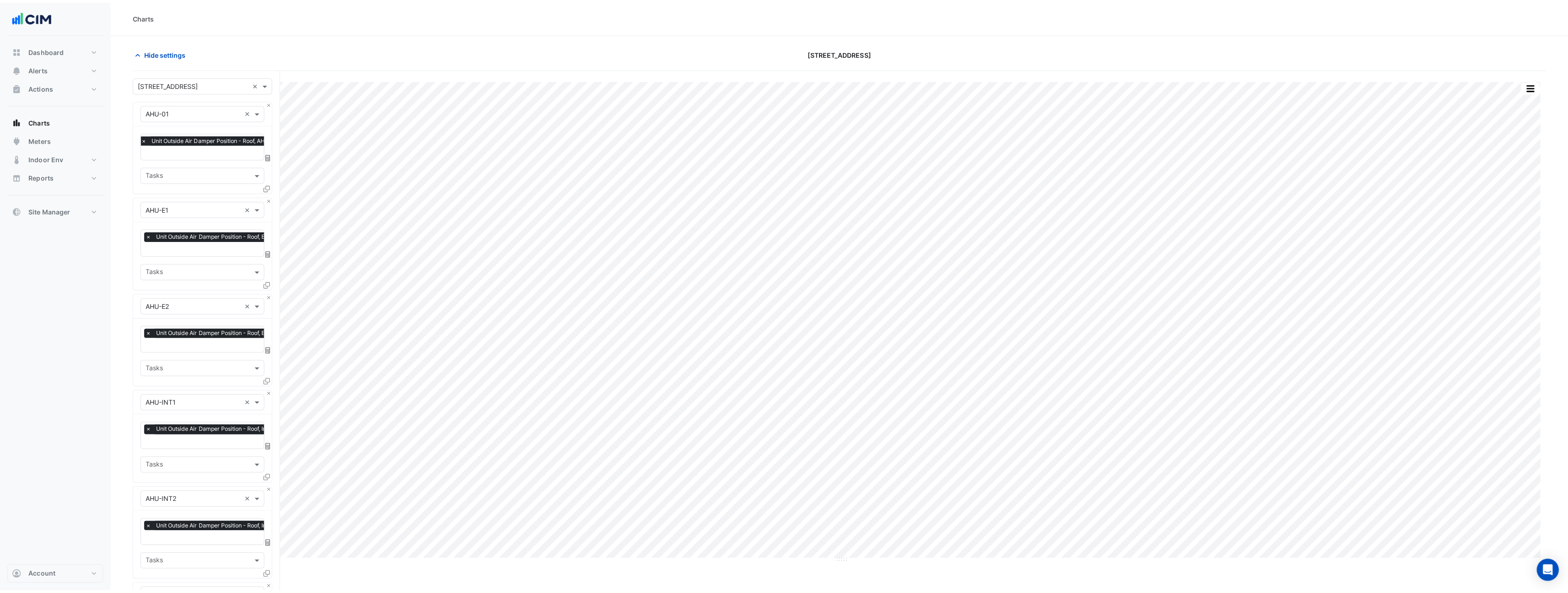
scroll to position [0, 5]
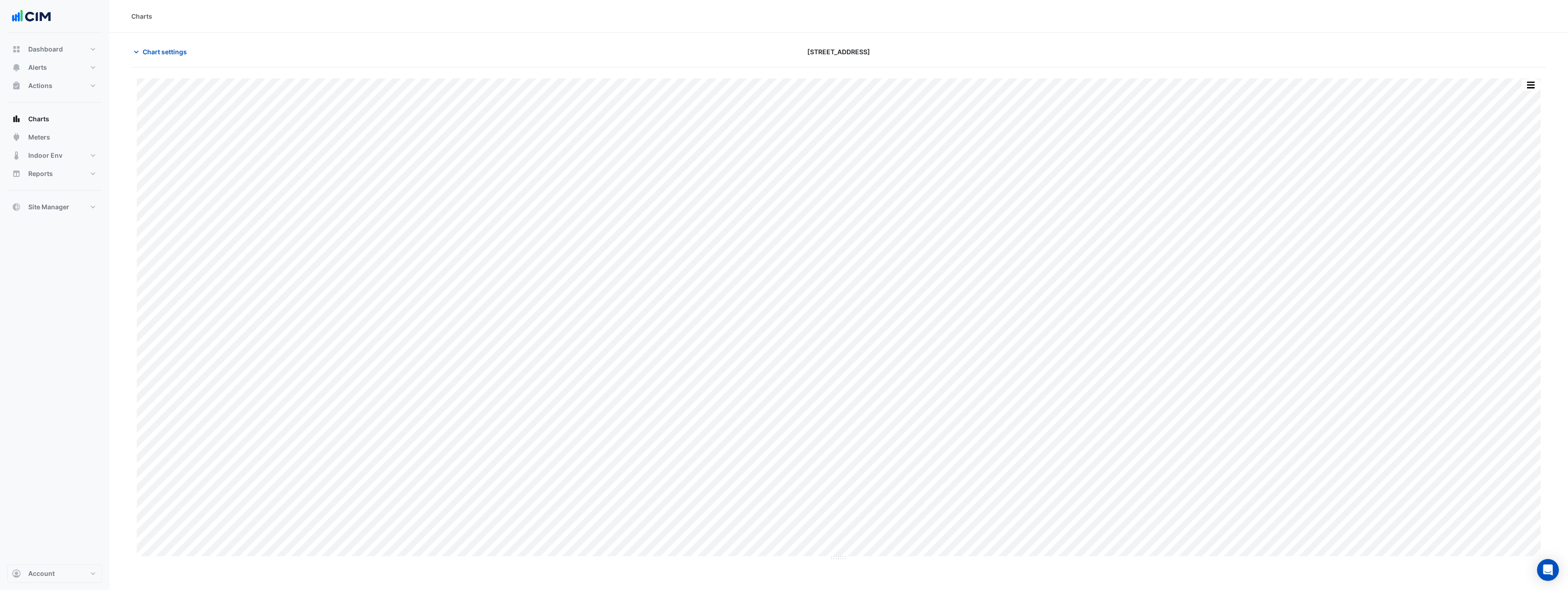
type input "**********"
click at [148, 55] on span "Chart settings" at bounding box center [165, 52] width 44 height 10
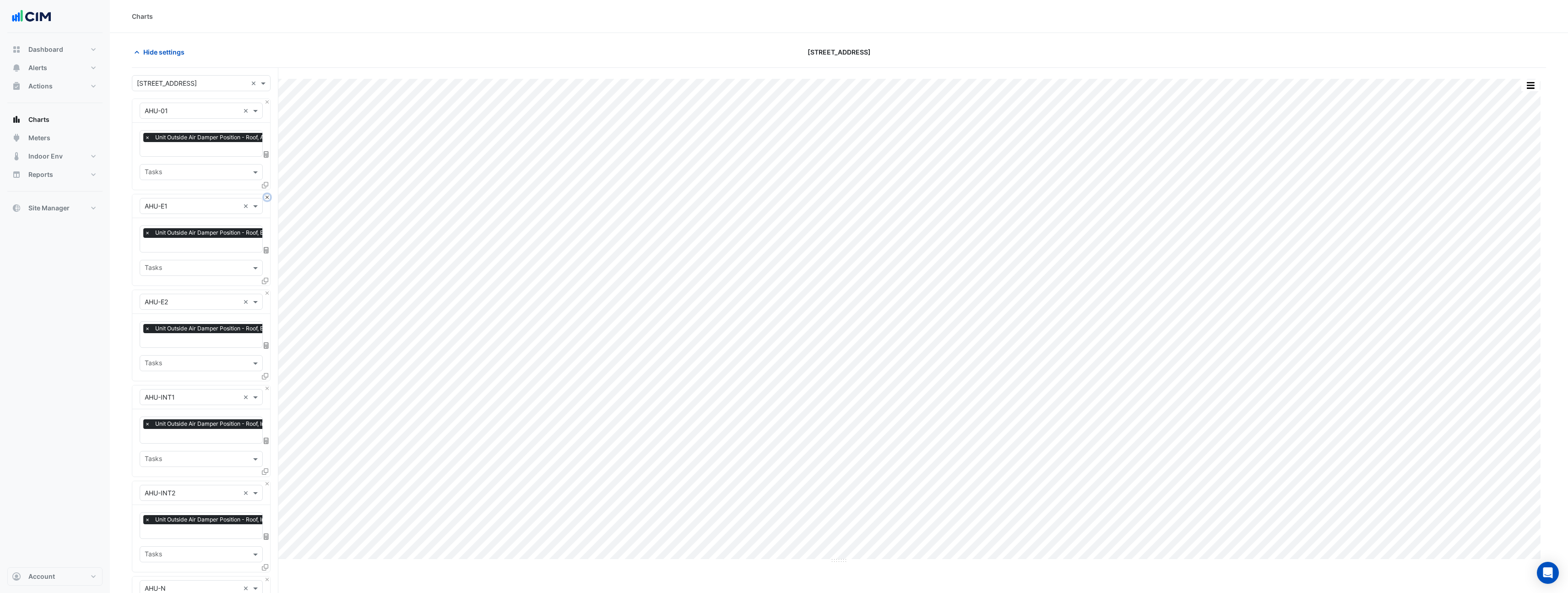
click at [266, 197] on button "Close" at bounding box center [267, 198] width 6 height 6
click at [266, 290] on button "Close" at bounding box center [267, 293] width 6 height 6
click at [266, 197] on button "Close" at bounding box center [267, 198] width 6 height 6
click at [266, 290] on button "Close" at bounding box center [267, 293] width 6 height 6
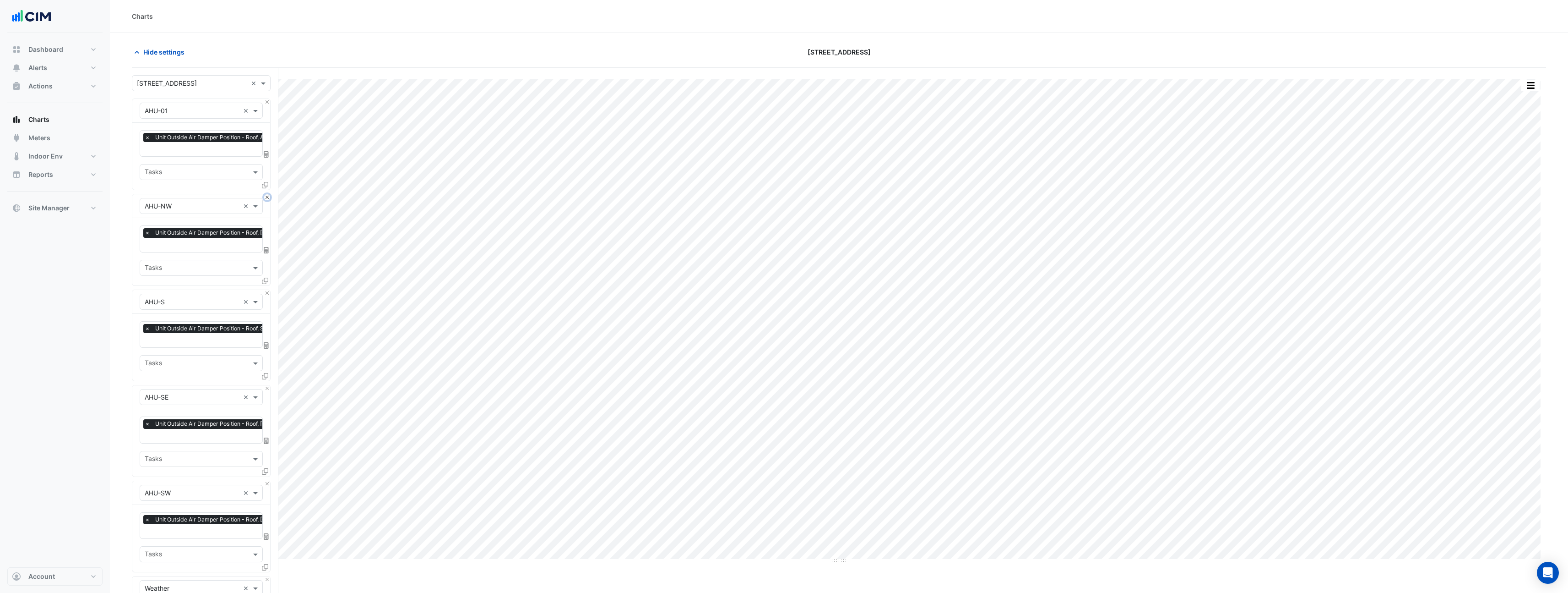
click at [266, 197] on button "Close" at bounding box center [267, 198] width 6 height 6
click at [266, 290] on button "Close" at bounding box center [267, 293] width 6 height 6
click at [266, 197] on button "Close" at bounding box center [267, 198] width 6 height 6
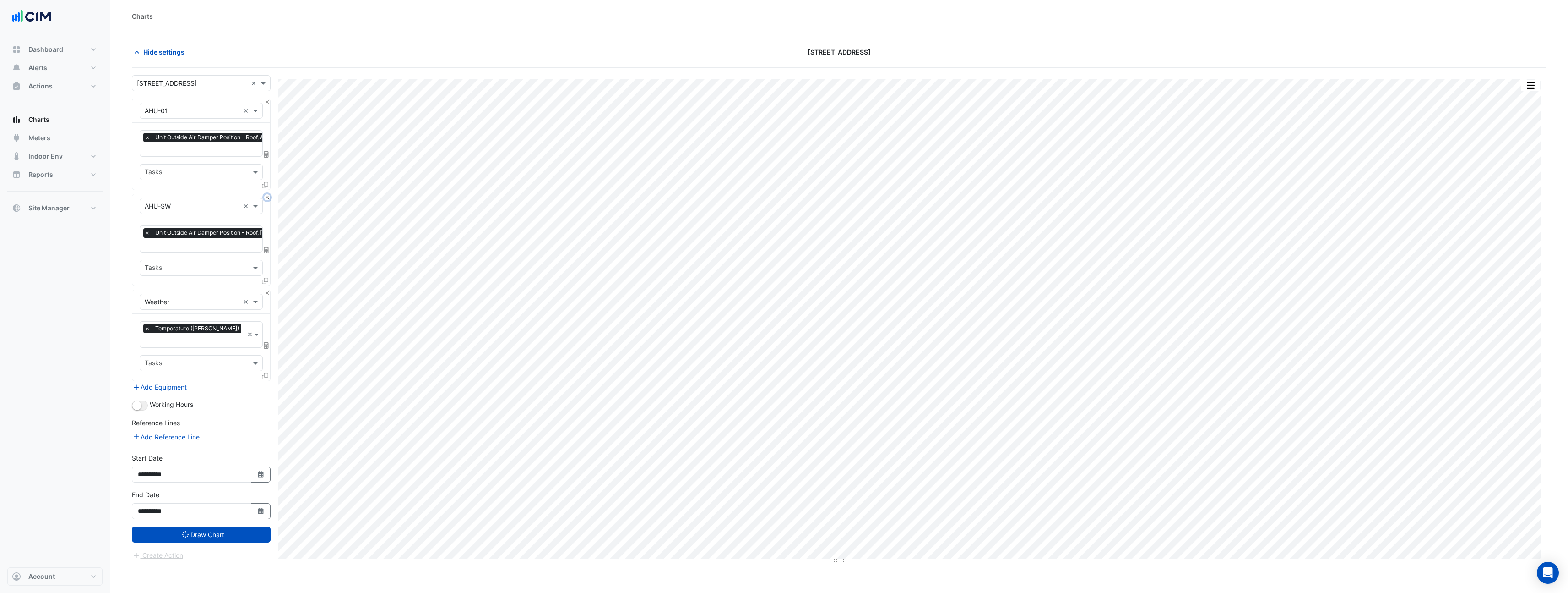
click at [266, 197] on button "Close" at bounding box center [267, 198] width 6 height 6
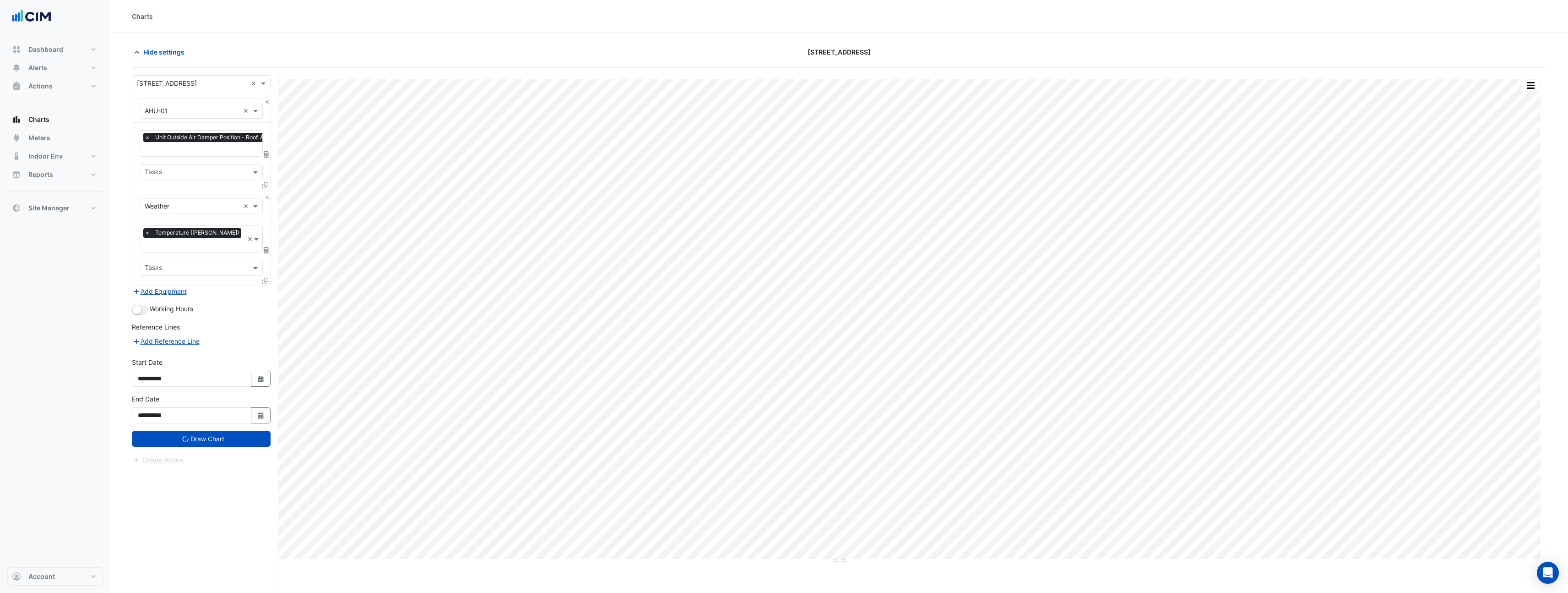
click at [213, 147] on input "text" at bounding box center [216, 150] width 141 height 10
type input "****"
click at [210, 168] on span "Unit Economy Mode (MSV) - Roof, AHU-01" at bounding box center [210, 168] width 127 height 8
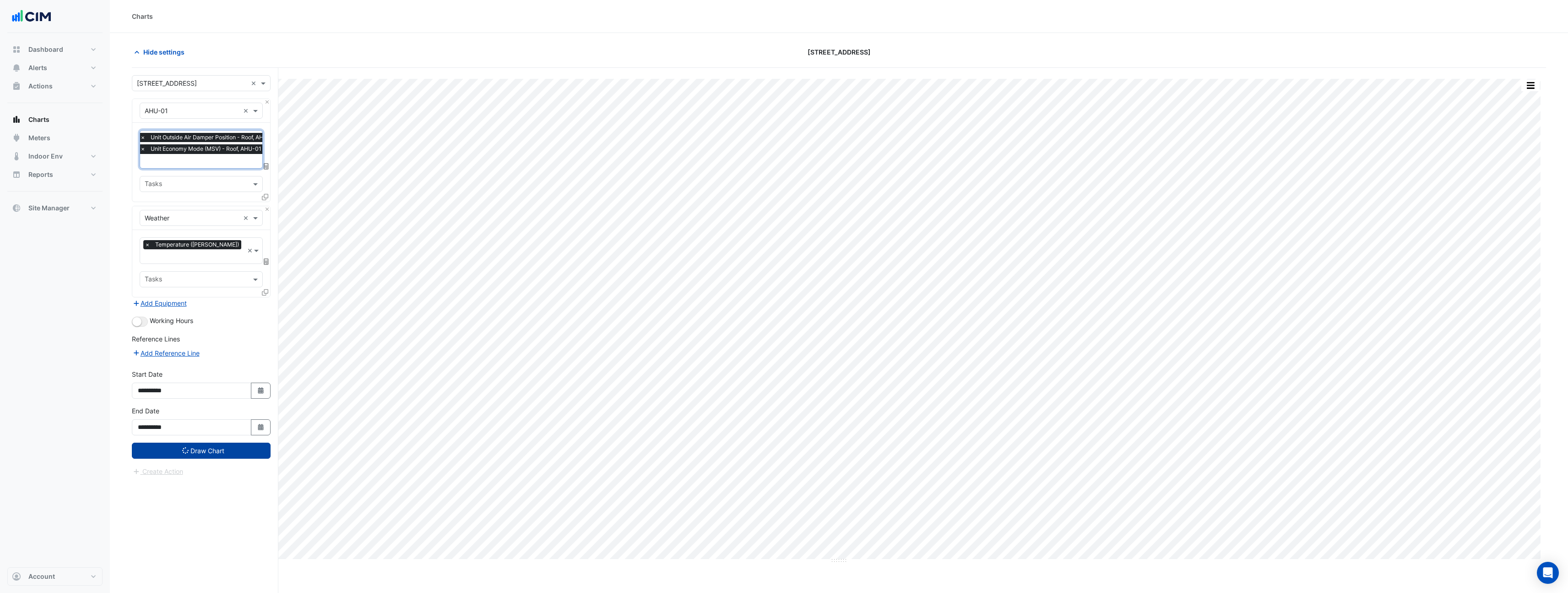
click at [198, 443] on button "Draw Chart" at bounding box center [201, 450] width 139 height 16
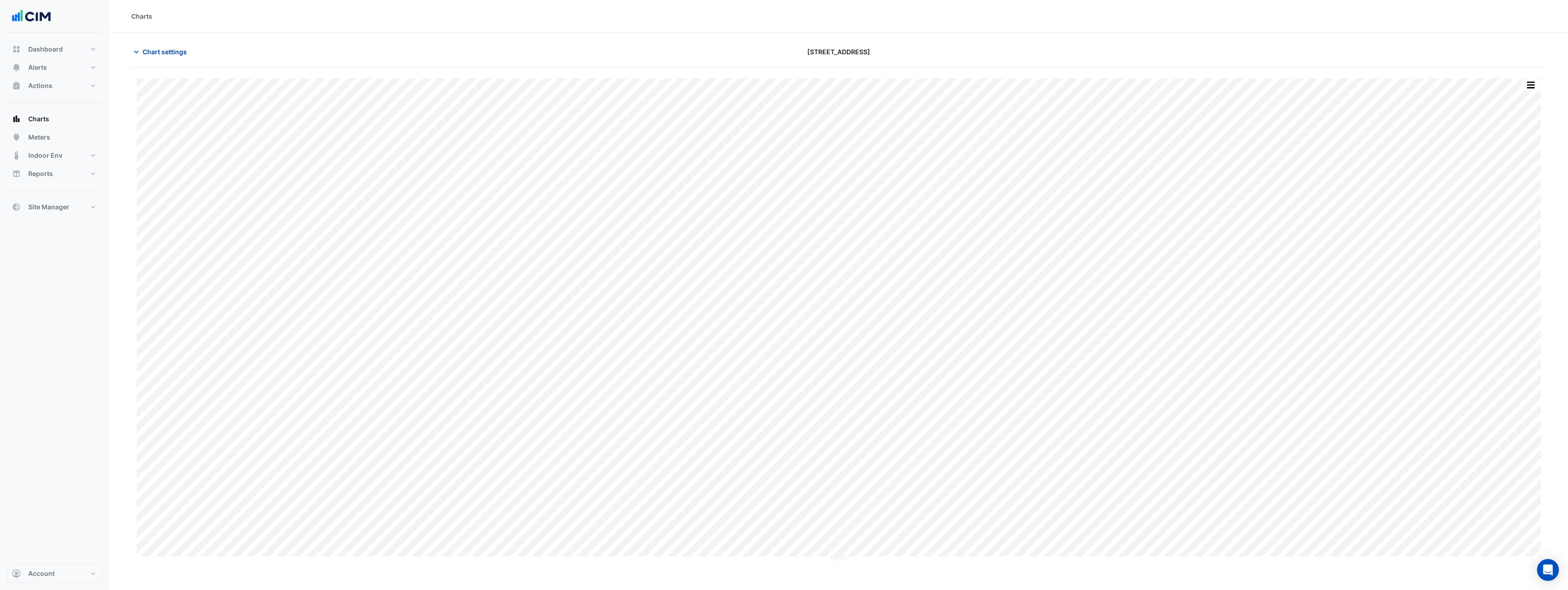
click at [159, 58] on button "Chart settings" at bounding box center [162, 52] width 61 height 16
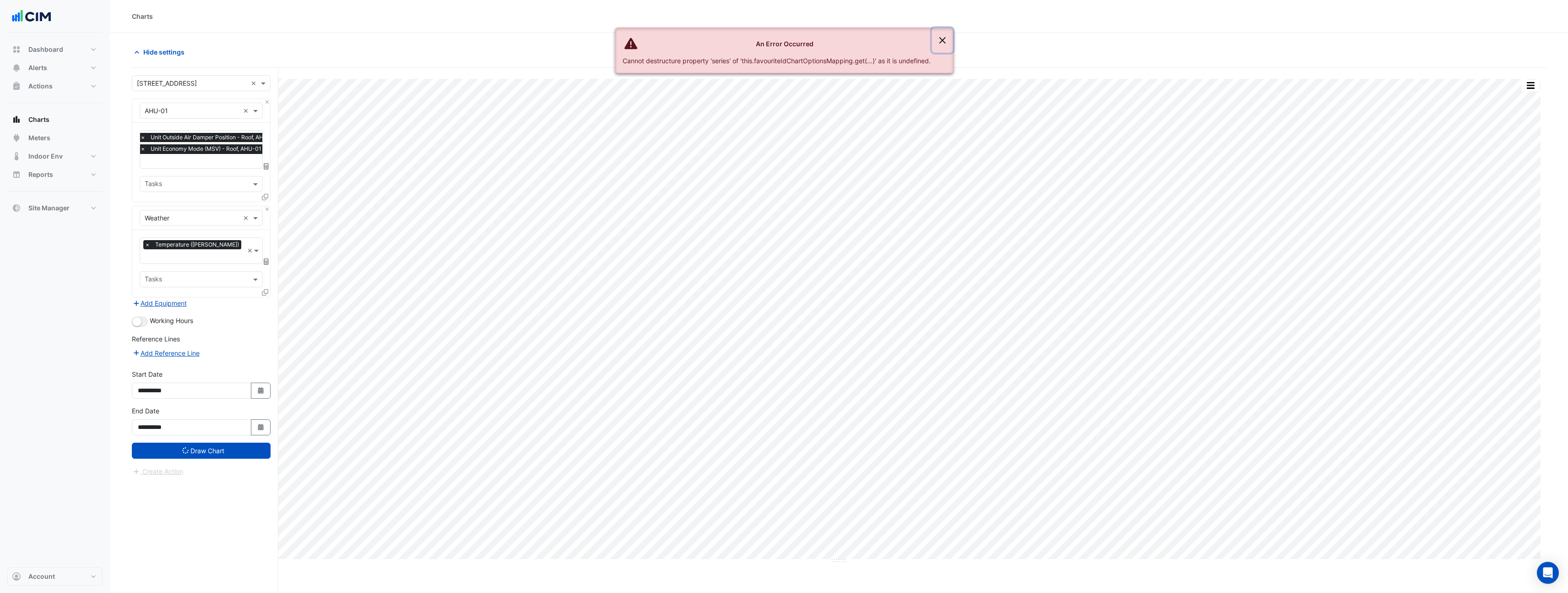
click at [953, 41] on button "Close" at bounding box center [942, 40] width 21 height 25
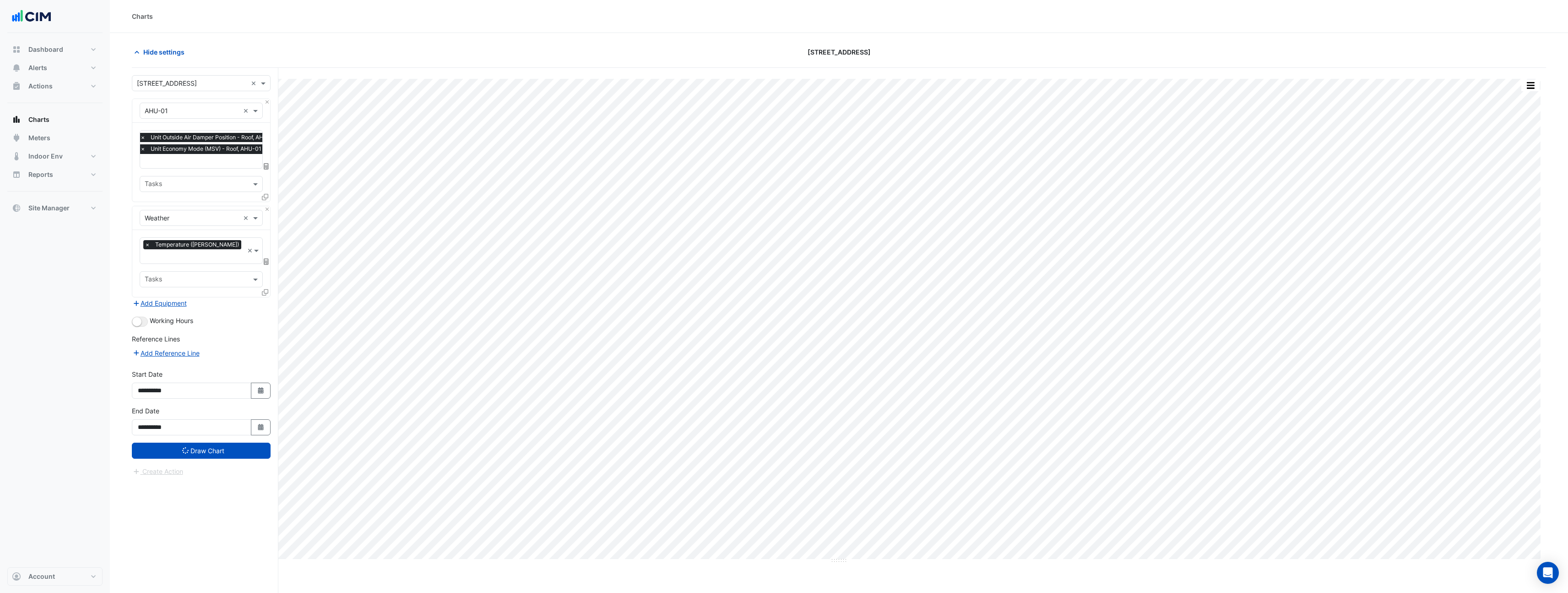
click at [1527, 89] on button "button" at bounding box center [1530, 85] width 18 height 11
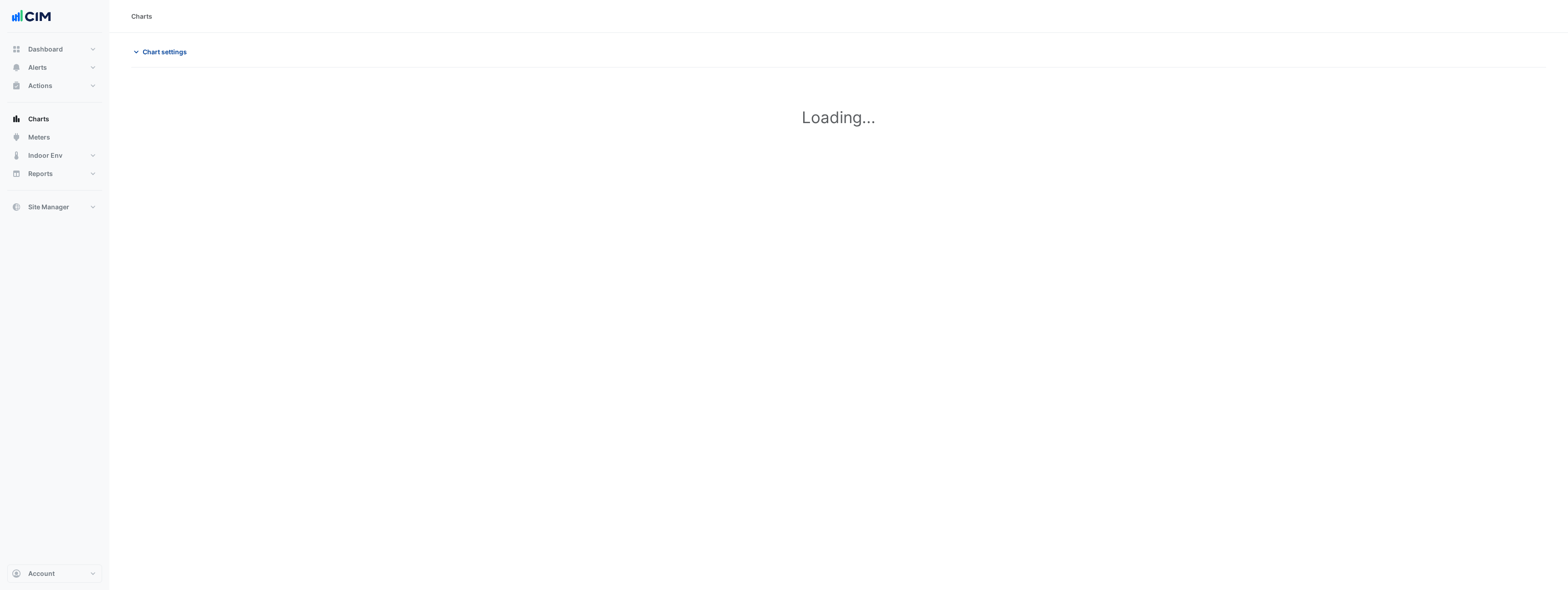
click at [161, 53] on span "Chart settings" at bounding box center [165, 52] width 44 height 10
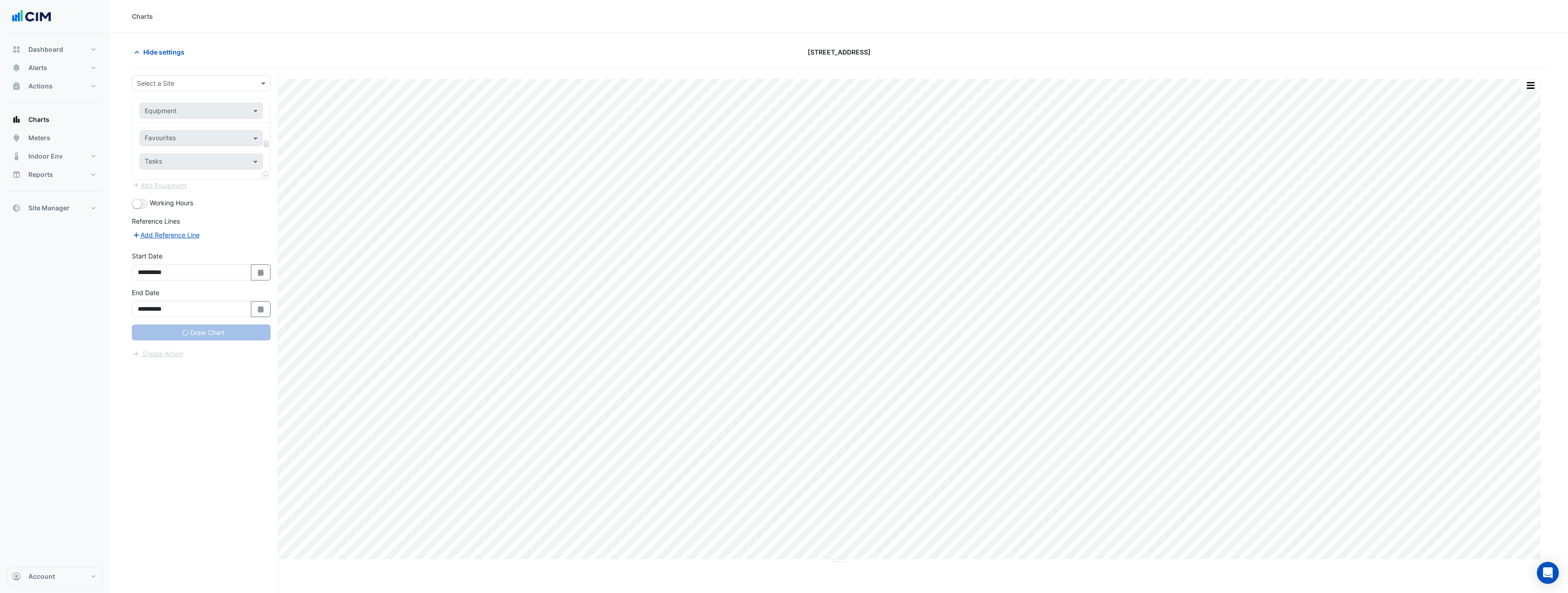
click at [209, 88] on div "Select a Site" at bounding box center [201, 83] width 139 height 16
type input "***"
type input "**********"
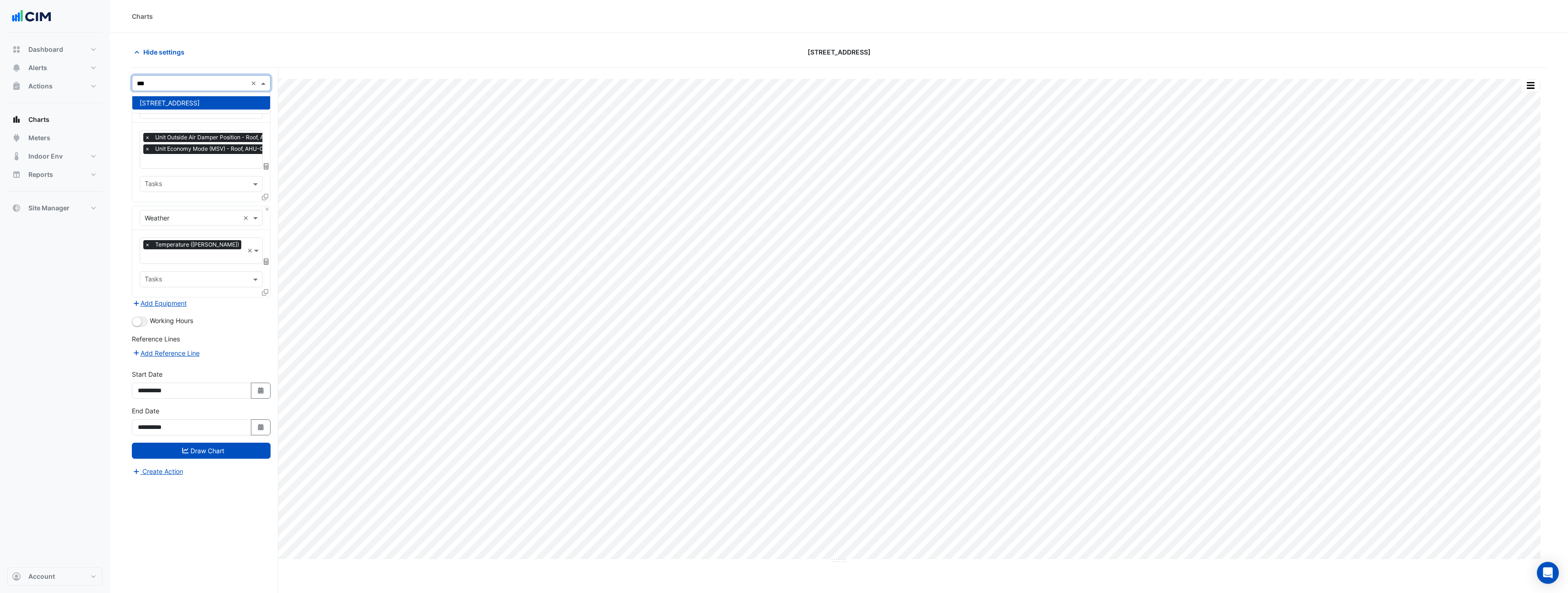
click at [178, 99] on span "[STREET_ADDRESS]" at bounding box center [170, 103] width 60 height 8
click at [150, 149] on span "×" at bounding box center [147, 149] width 8 height 9
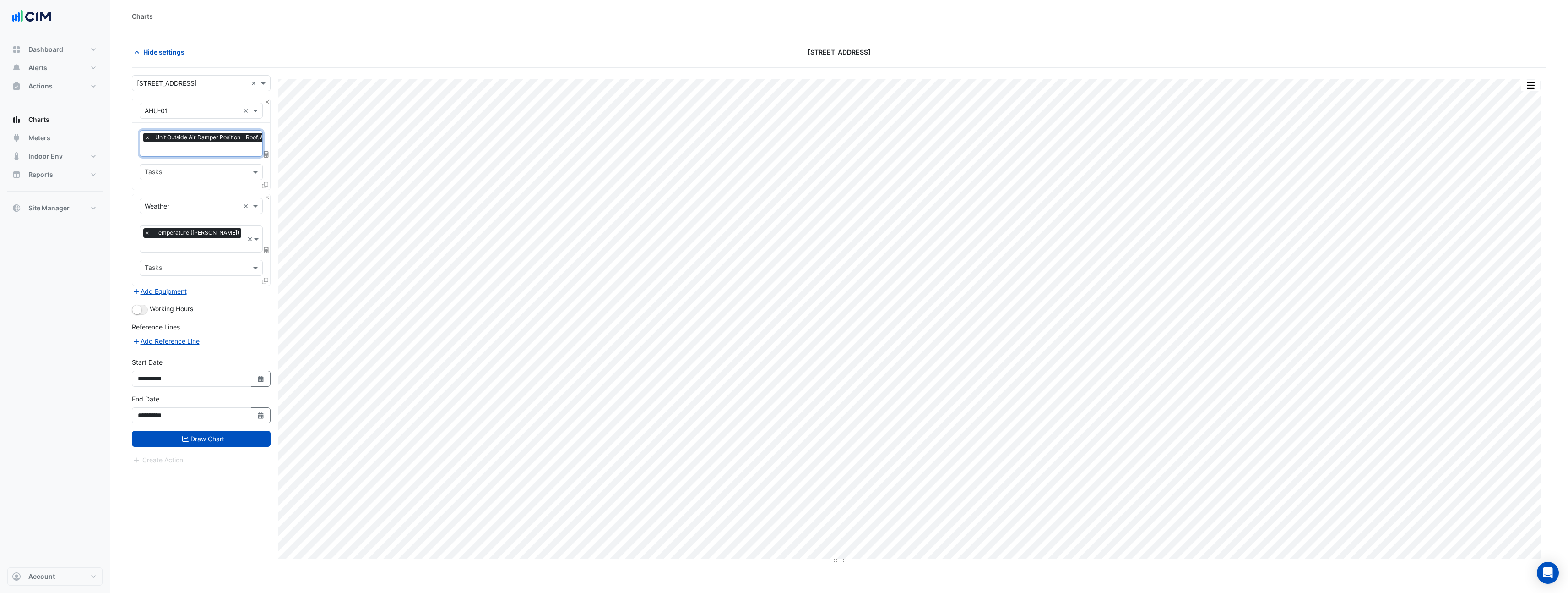
scroll to position [0, 5]
click at [144, 138] on span "×" at bounding box center [143, 138] width 8 height 9
click at [176, 143] on input "text" at bounding box center [196, 139] width 103 height 10
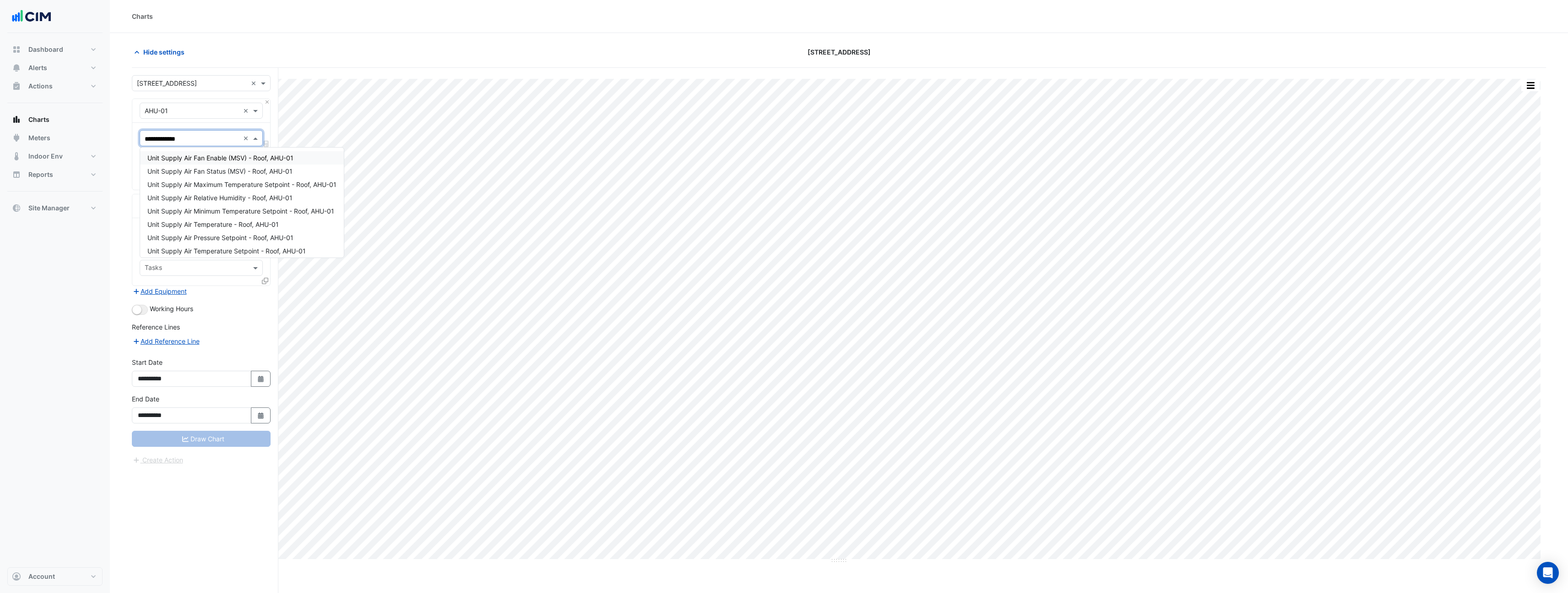
type input "**********"
click at [221, 161] on span "Unit Supply Air Temperature - Roof, AHU-01" at bounding box center [213, 158] width 131 height 8
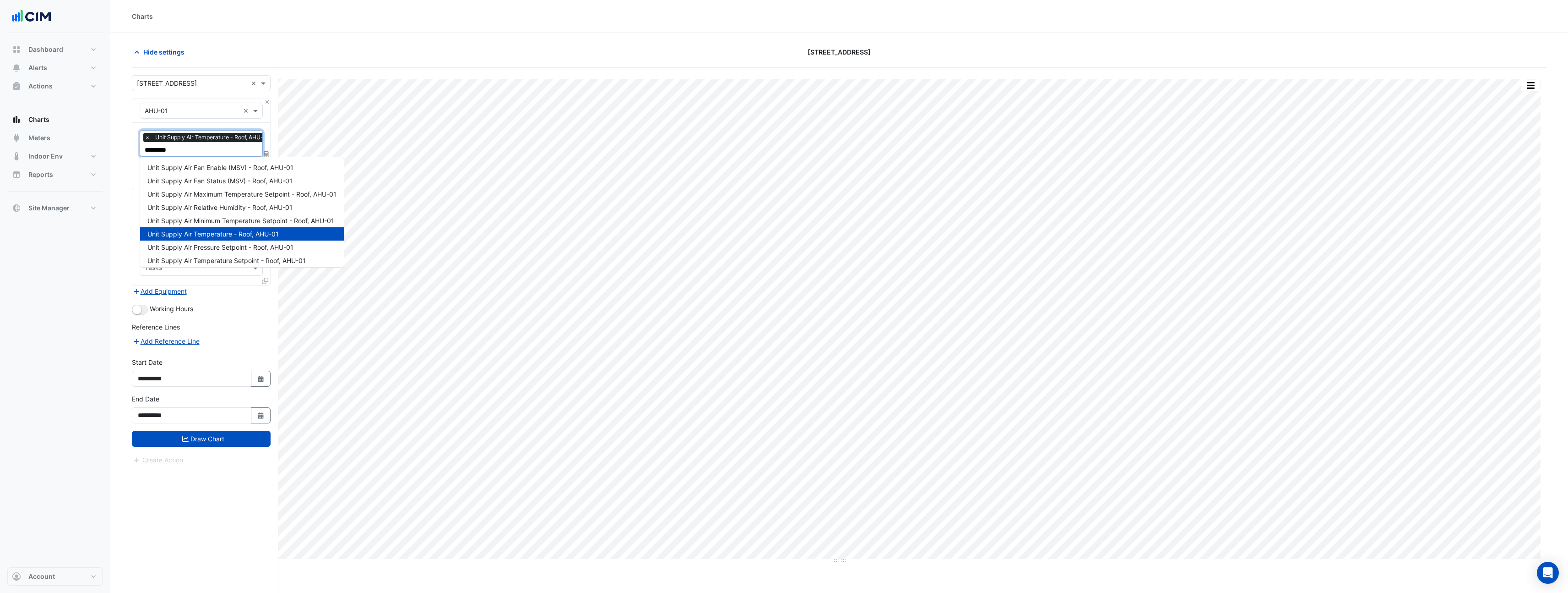
type input "**********"
click at [226, 245] on span "Unit Supply Air Pressure Setpoint - Roof, AHU-01" at bounding box center [220, 247] width 146 height 8
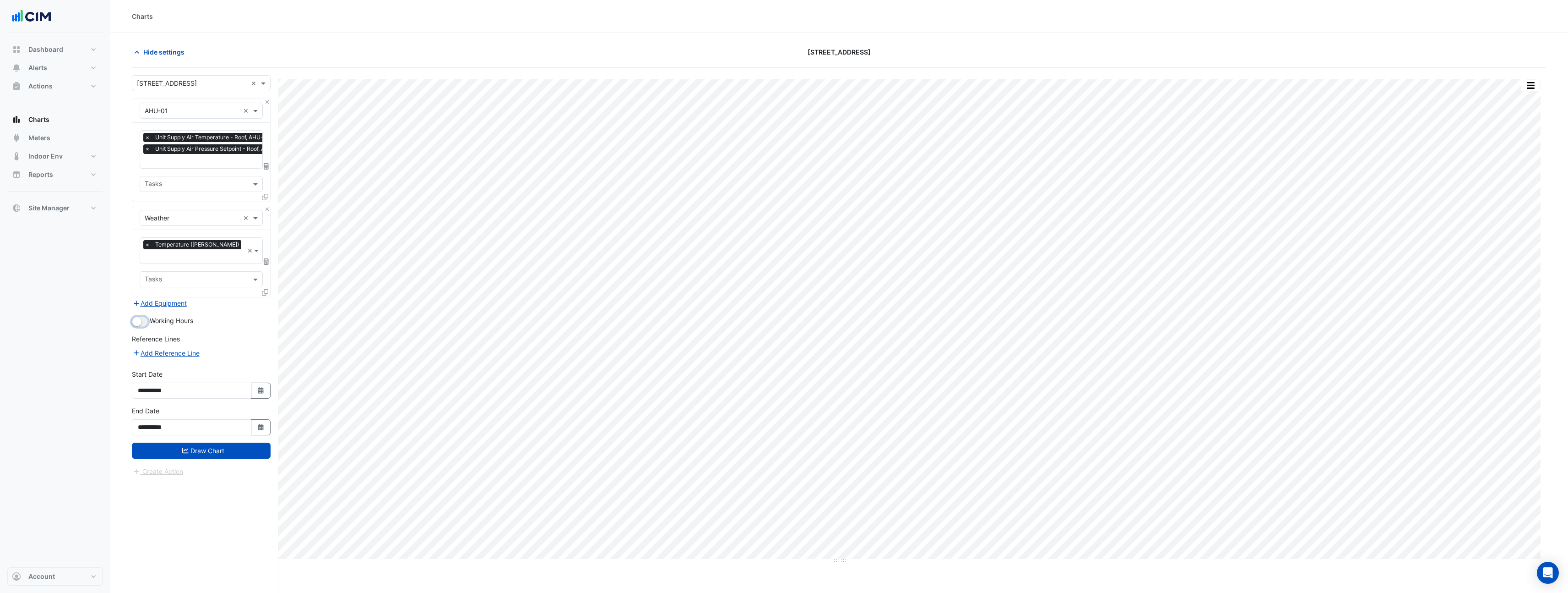
click at [143, 316] on button "button" at bounding box center [140, 321] width 16 height 10
click at [198, 443] on button "Draw Chart" at bounding box center [201, 450] width 139 height 16
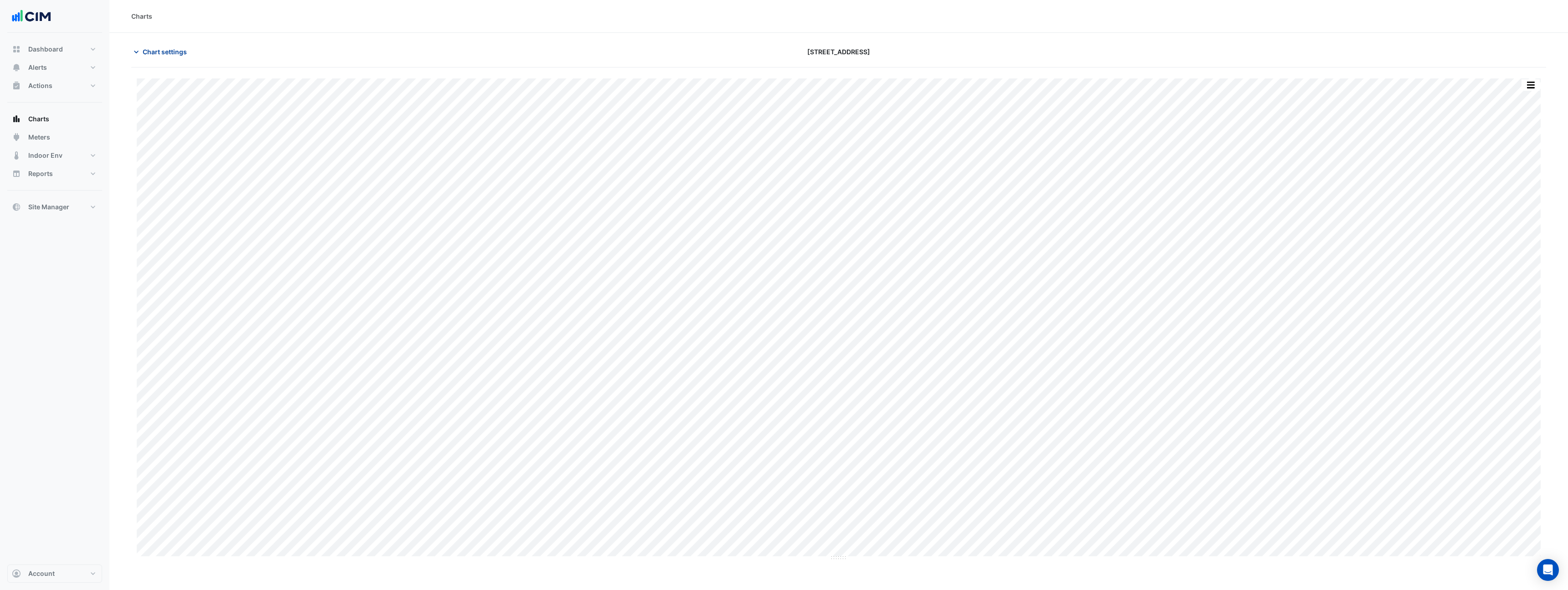
click at [147, 55] on span "Chart settings" at bounding box center [165, 52] width 44 height 10
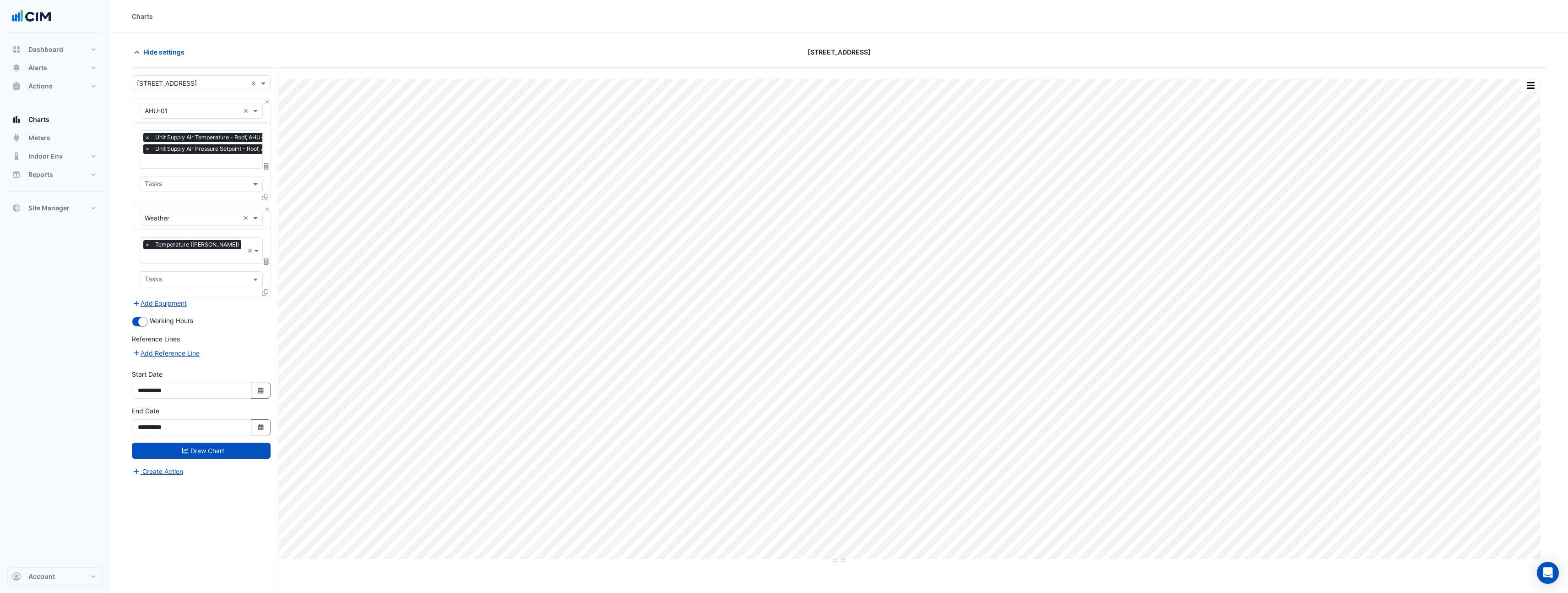
click at [148, 152] on span "×" at bounding box center [147, 149] width 8 height 9
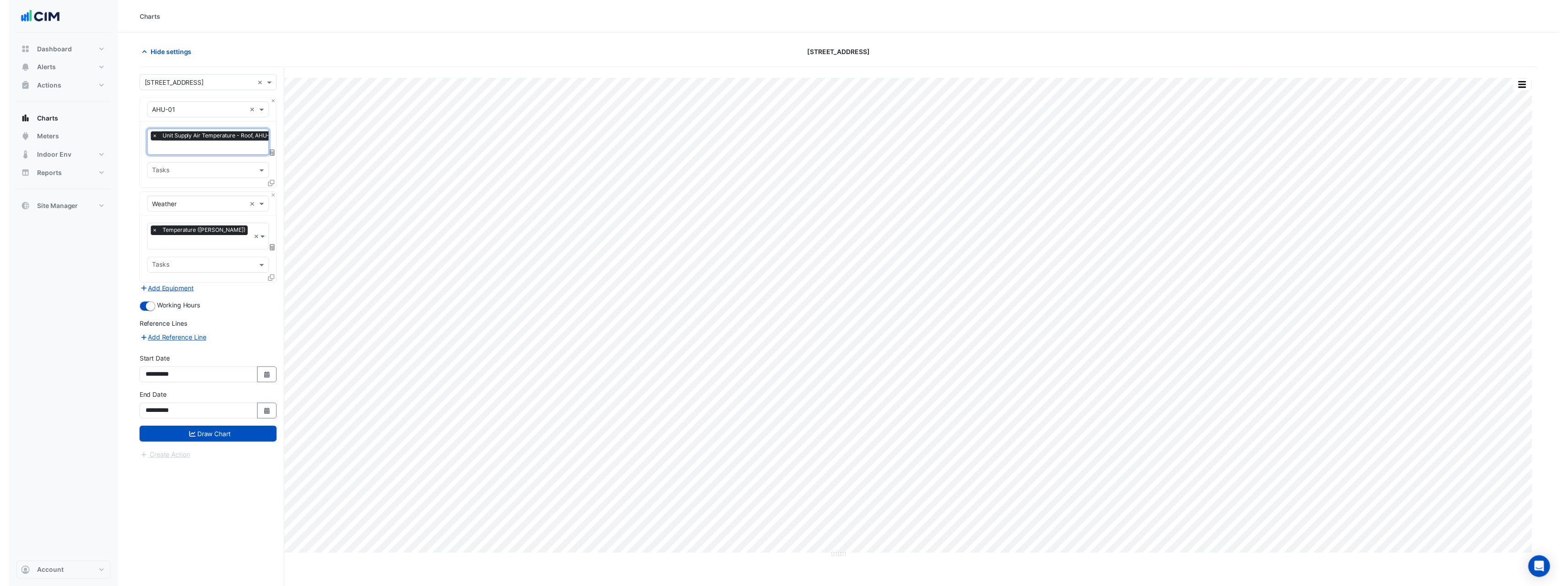
scroll to position [0, 5]
click at [176, 151] on input "text" at bounding box center [205, 150] width 130 height 10
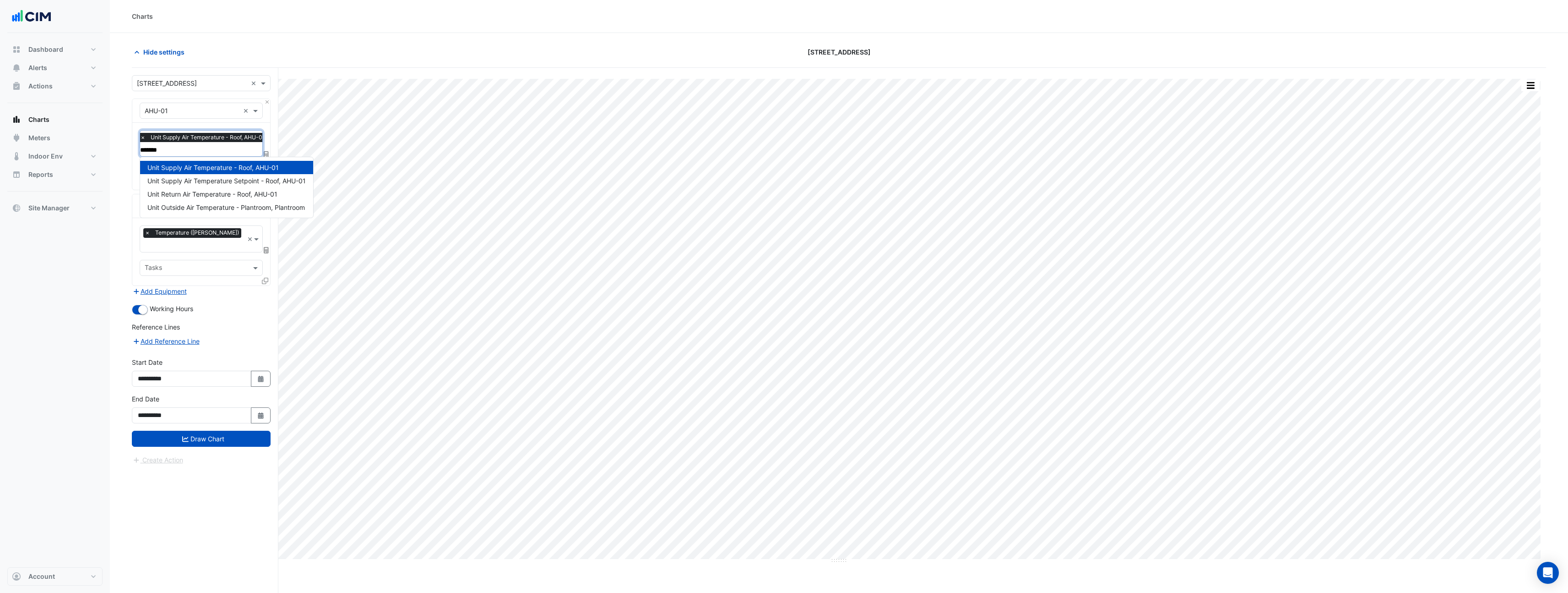
type input "********"
click at [222, 181] on span "Unit Supply Air Temperature Setpoint - Roof, AHU-01" at bounding box center [226, 180] width 158 height 8
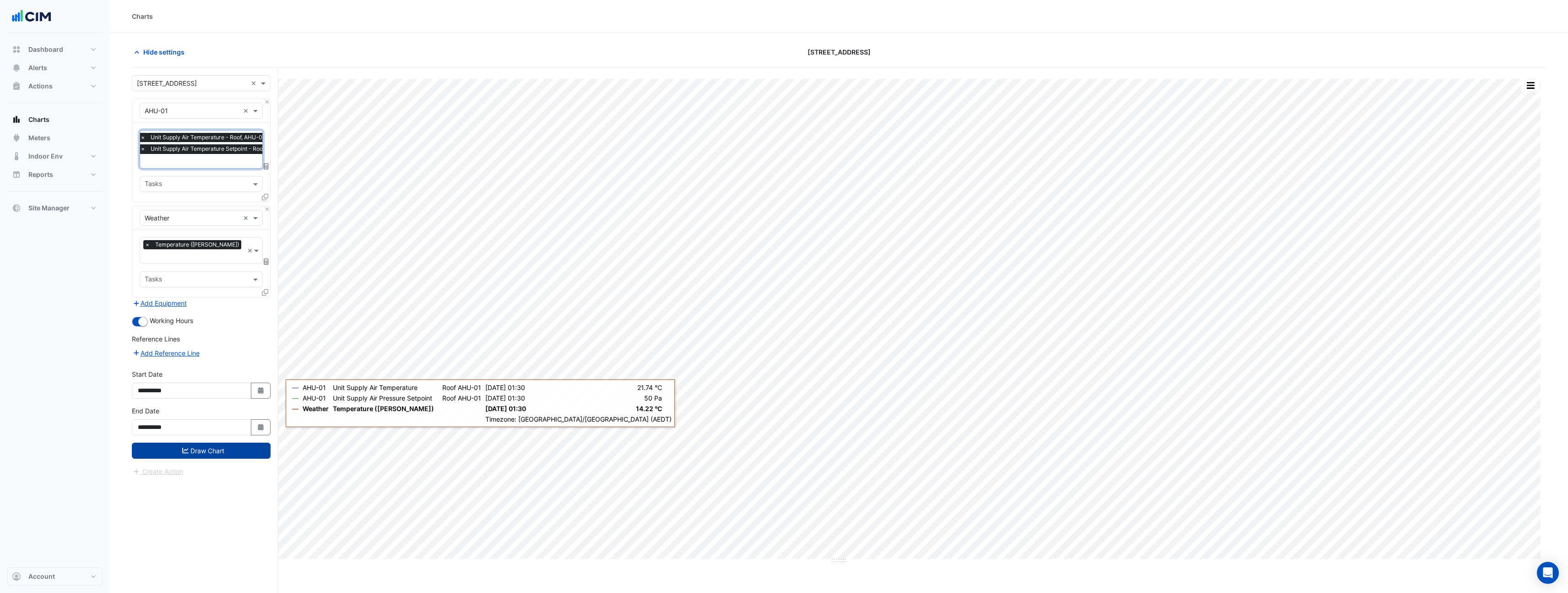
click at [239, 443] on button "Draw Chart" at bounding box center [201, 450] width 139 height 16
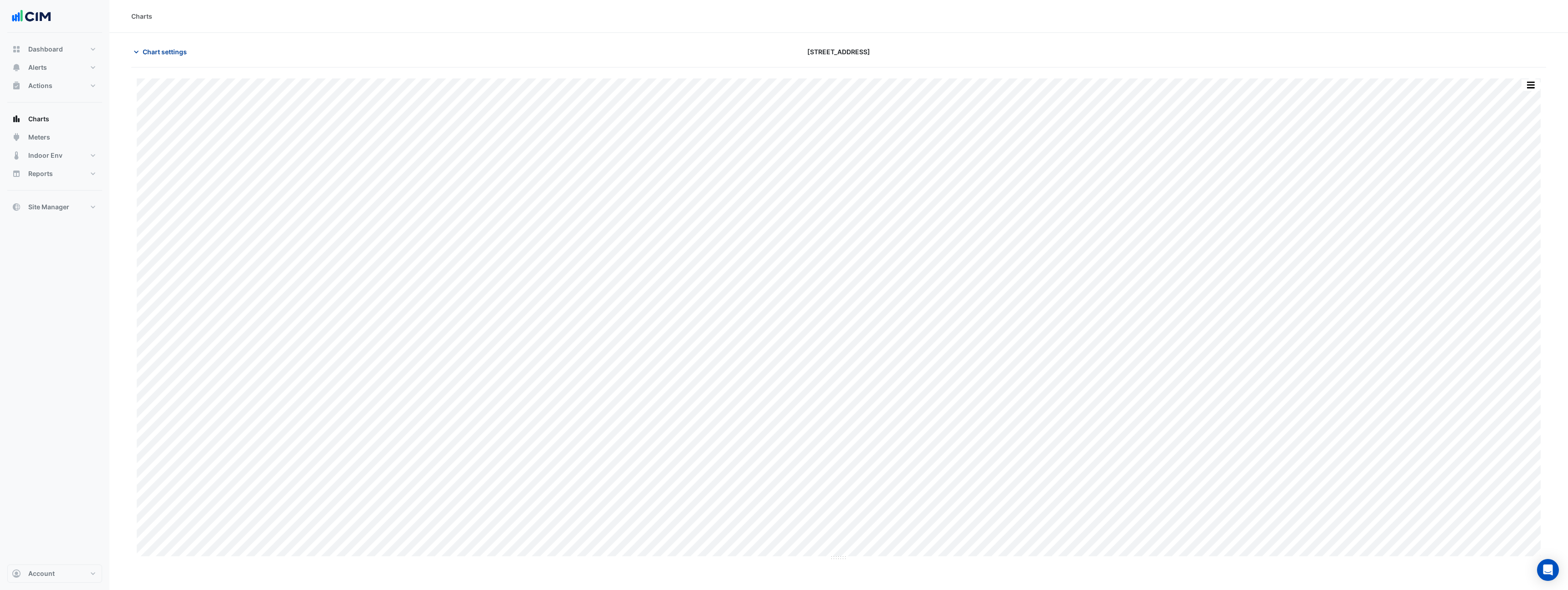
click at [145, 56] on span "Chart settings" at bounding box center [165, 52] width 44 height 10
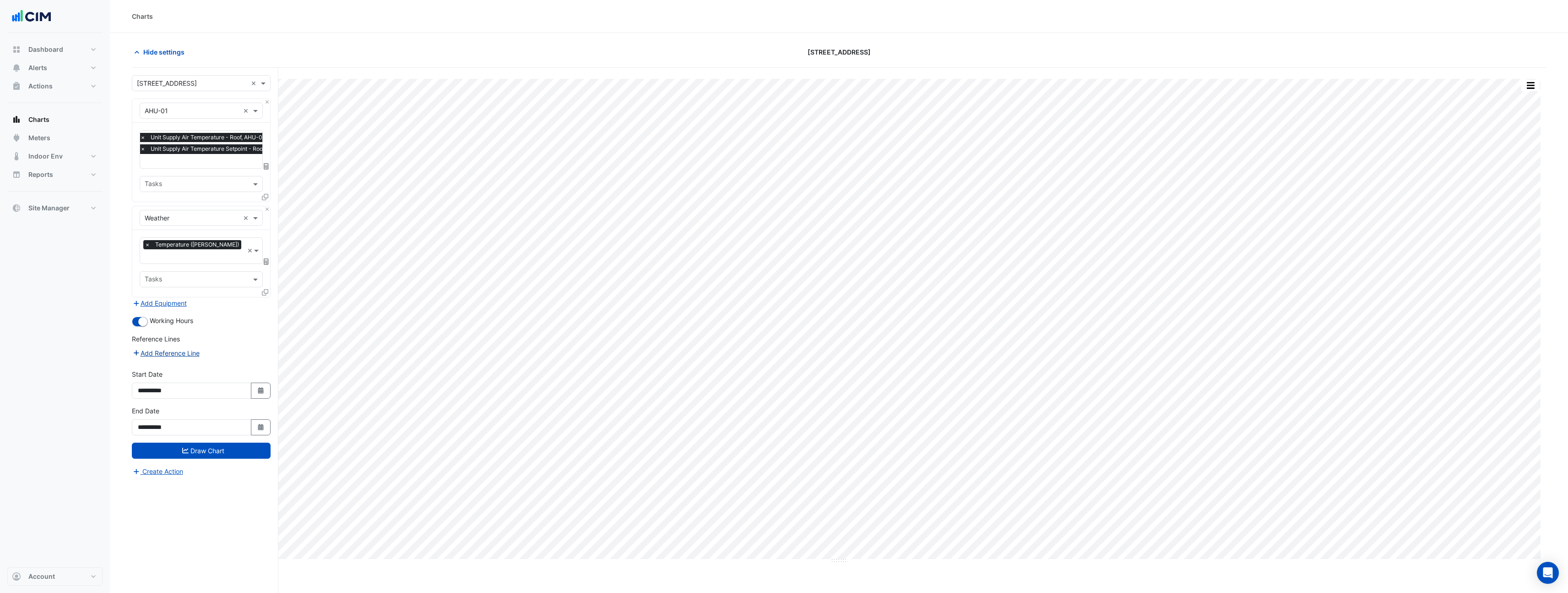
click at [169, 348] on button "Add Reference Line" at bounding box center [166, 353] width 68 height 11
select select "*"
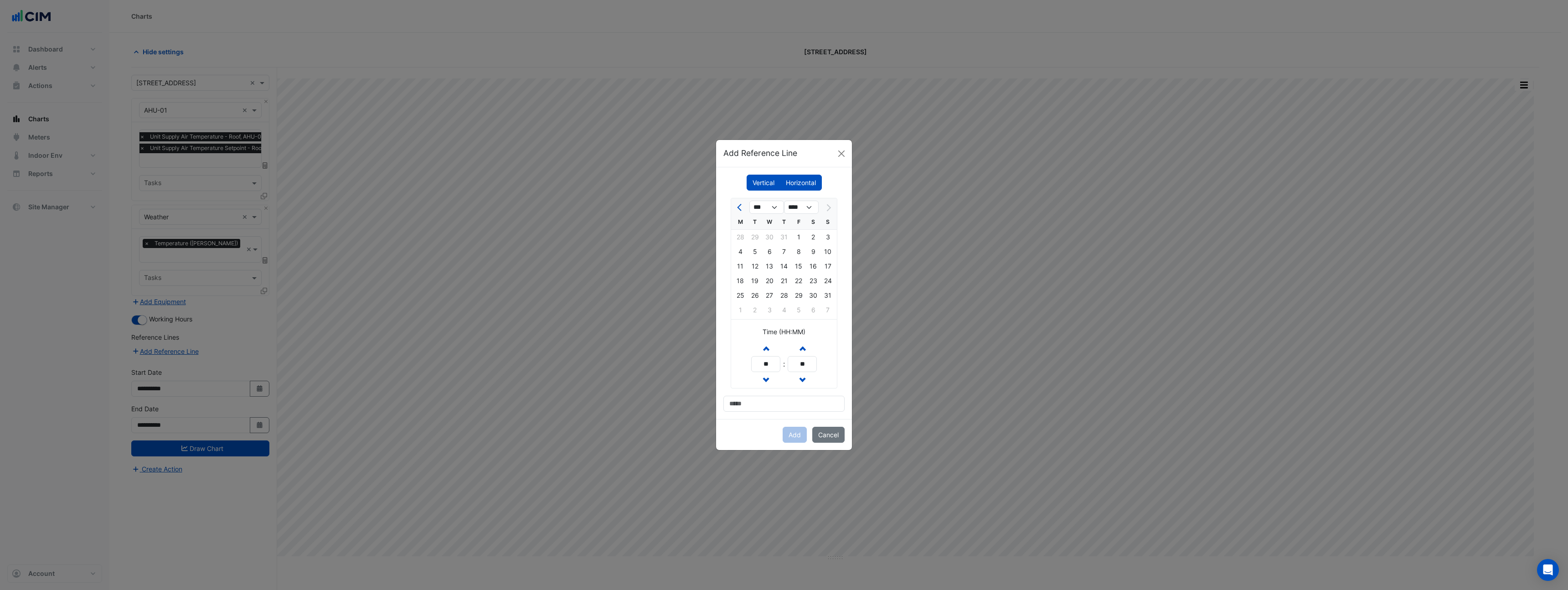
click at [800, 182] on label "Horizontal" at bounding box center [801, 182] width 42 height 16
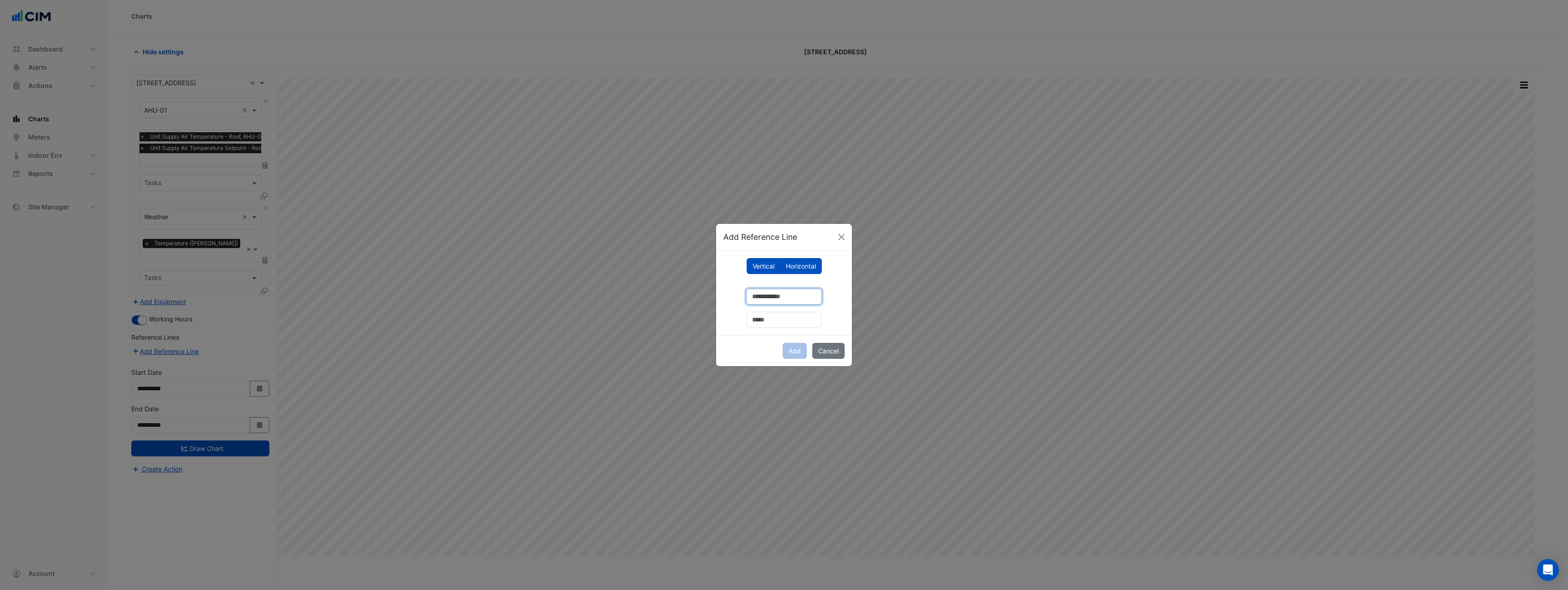
click at [771, 301] on input "number" at bounding box center [784, 296] width 76 height 16
type input "**"
click at [760, 325] on input "text" at bounding box center [784, 319] width 76 height 16
type input "***"
click at [780, 352] on div "Add Cancel" at bounding box center [784, 350] width 136 height 31
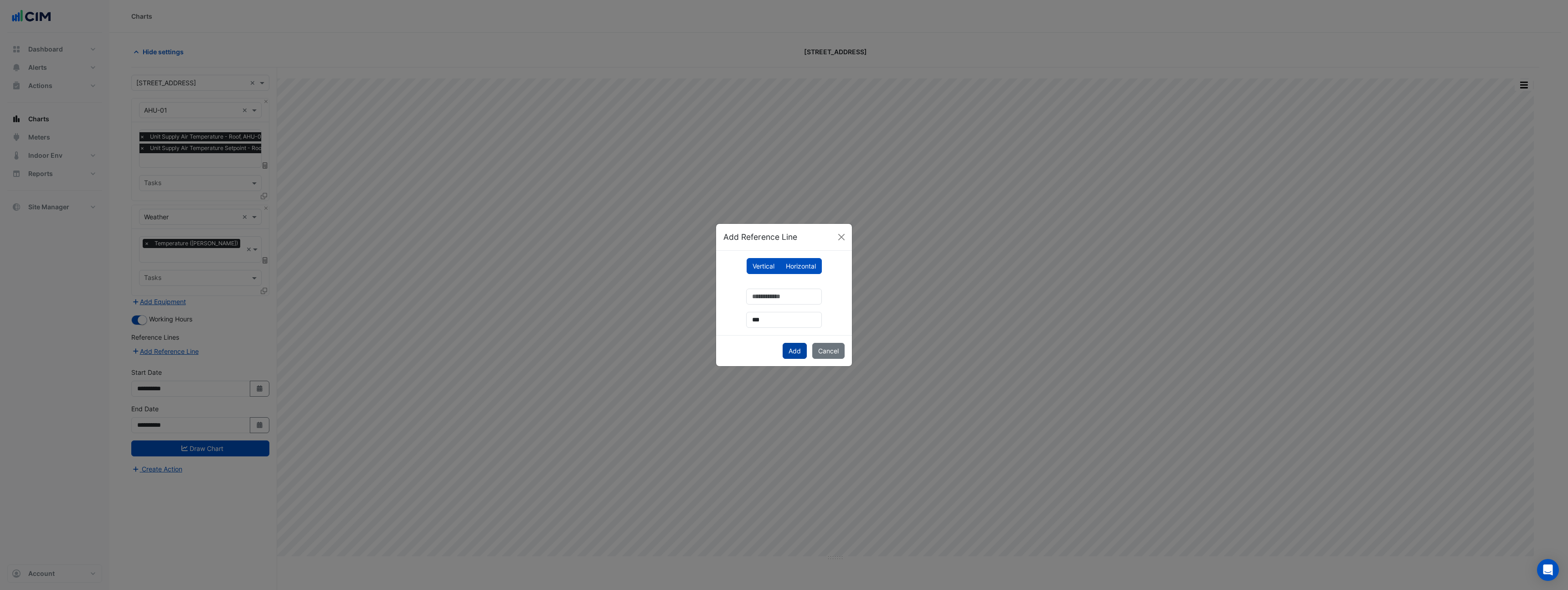
click at [790, 354] on button "Add" at bounding box center [795, 350] width 24 height 16
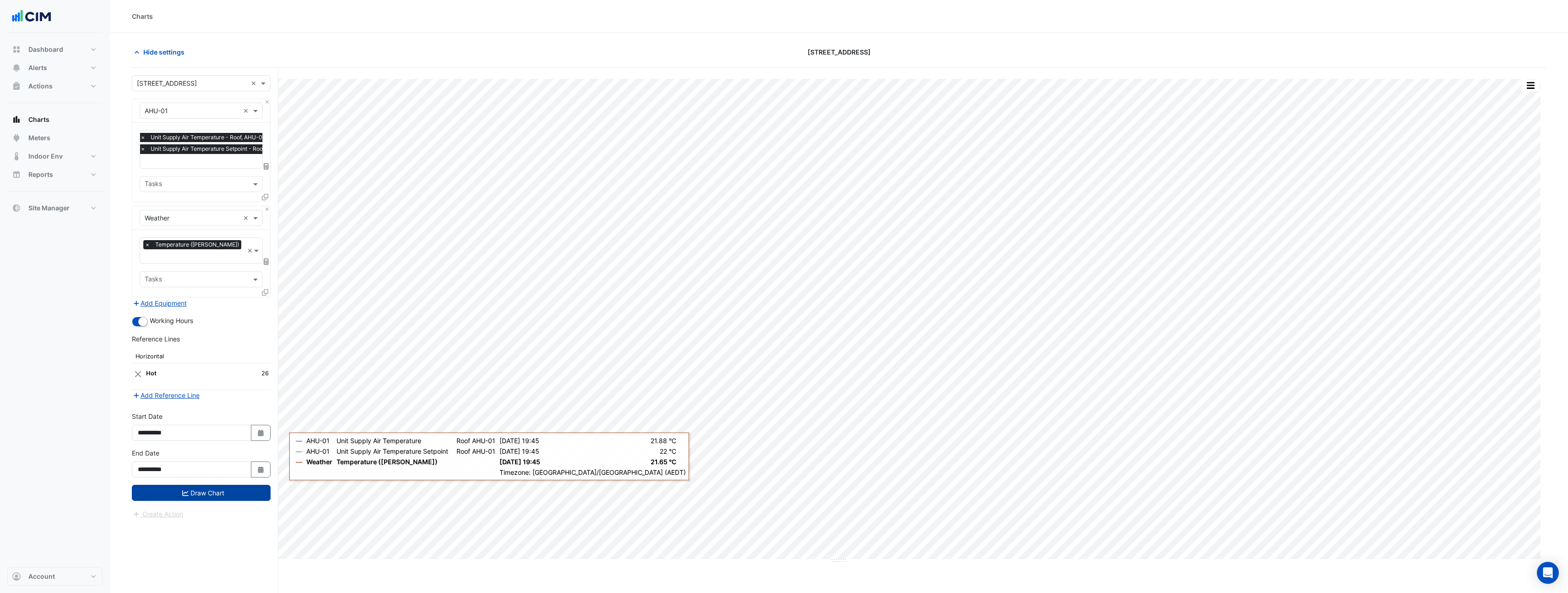
click at [251, 485] on button "Draw Chart" at bounding box center [201, 492] width 139 height 16
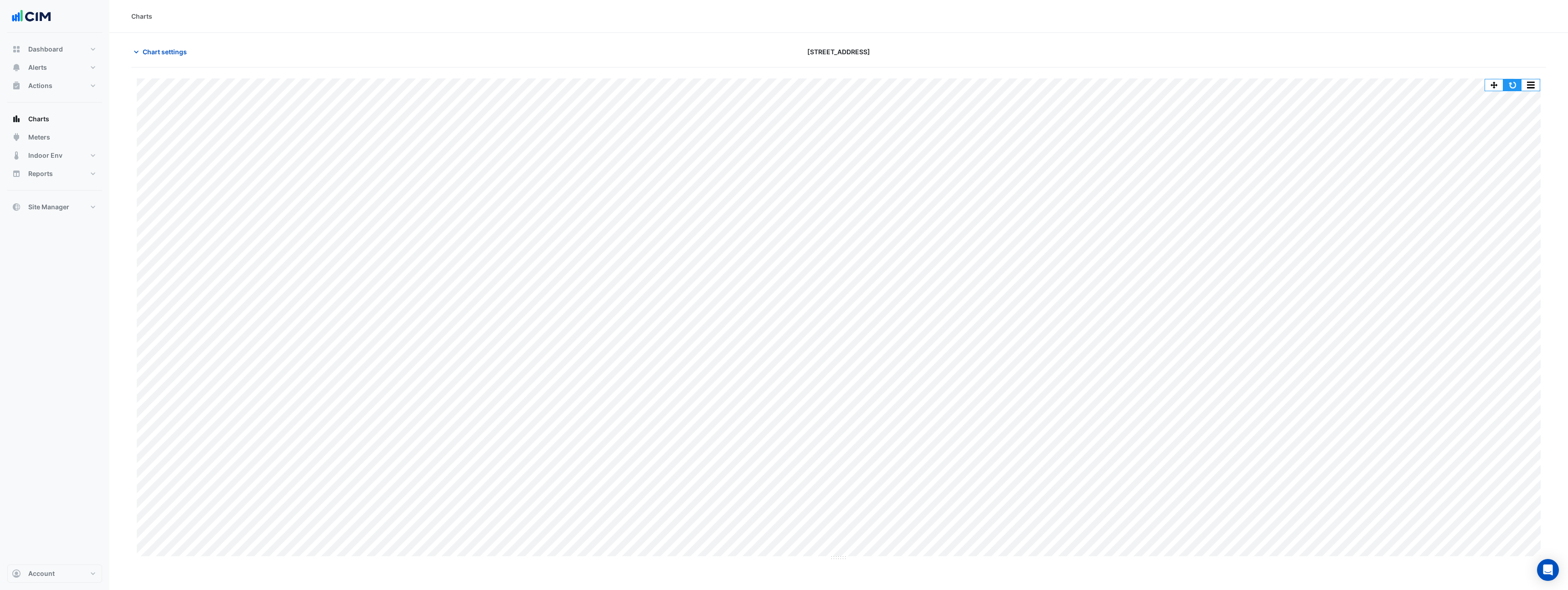
click at [1513, 88] on button "button" at bounding box center [1513, 84] width 18 height 11
click at [150, 55] on span "Chart settings" at bounding box center [165, 52] width 44 height 10
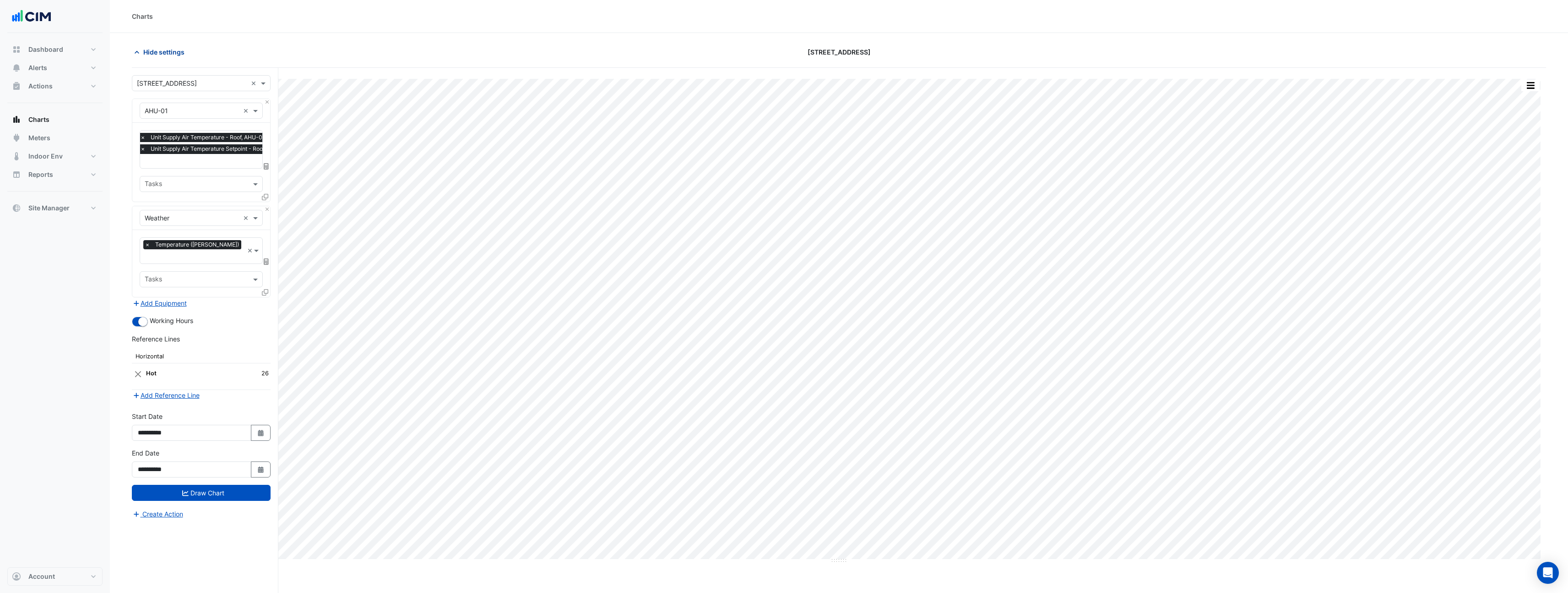
click at [164, 53] on span "Hide settings" at bounding box center [164, 52] width 41 height 10
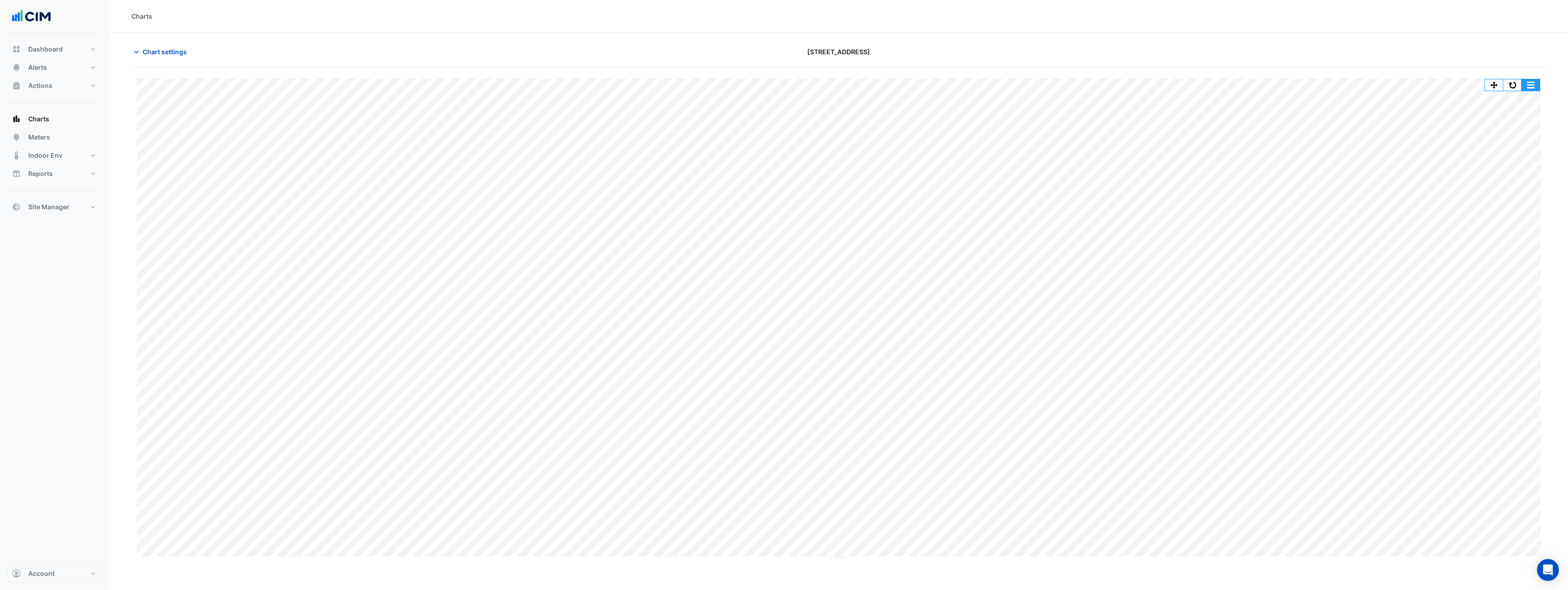
click at [1531, 82] on button "button" at bounding box center [1531, 84] width 18 height 11
click at [1526, 100] on div "Split by Equip" at bounding box center [1512, 101] width 55 height 16
drag, startPoint x: 843, startPoint y: 159, endPoint x: 869, endPoint y: 318, distance: 161.1
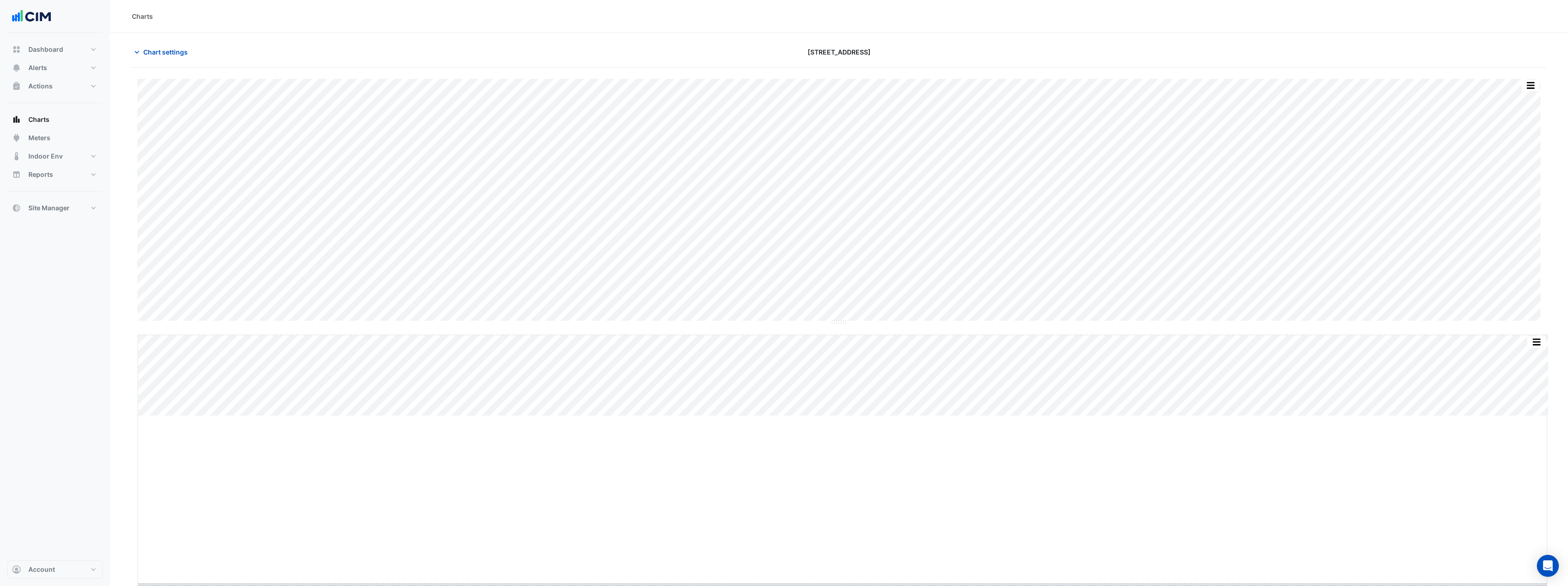
drag, startPoint x: 843, startPoint y: 415, endPoint x: 846, endPoint y: 584, distance: 169.0
click at [846, 584] on div "Charts Chart settings 990 La Trobe Street Split All Split None Print Save as JP…" at bounding box center [839, 293] width 1458 height 586
click at [160, 47] on span "Chart settings" at bounding box center [165, 50] width 44 height 10
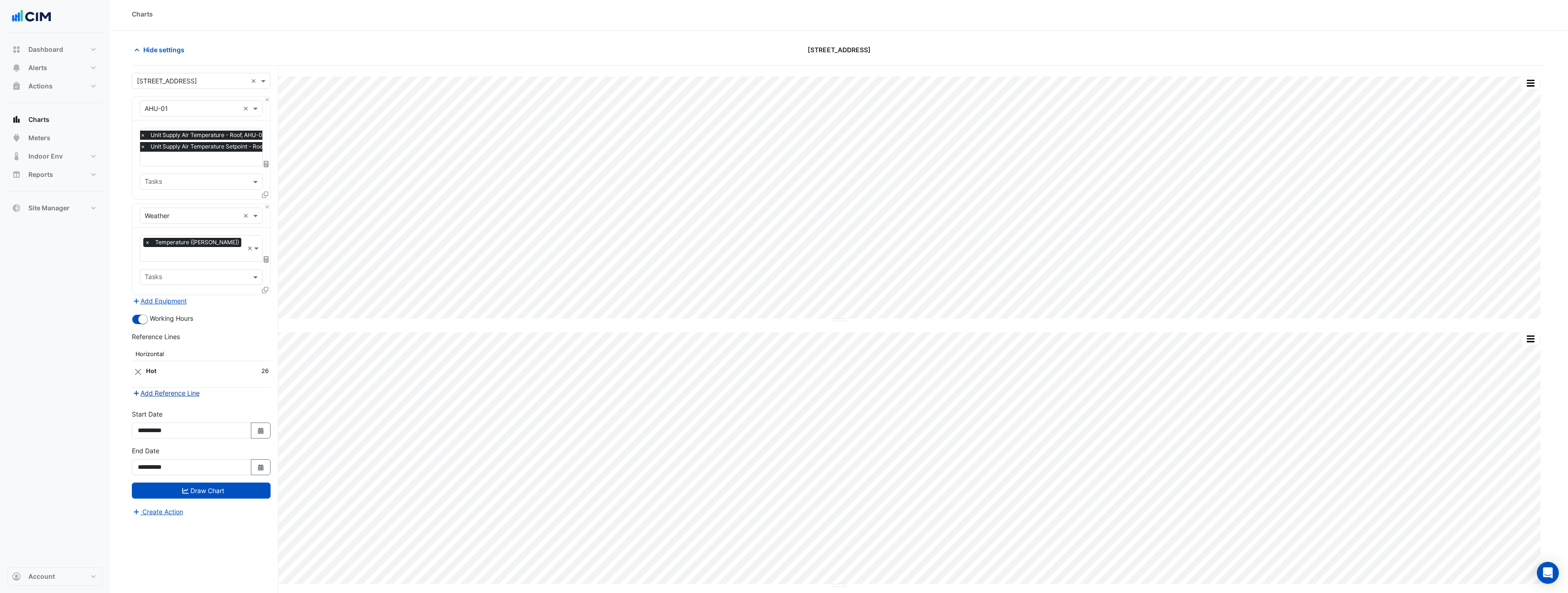
click at [155, 388] on button "Add Reference Line" at bounding box center [166, 393] width 68 height 11
select select "*"
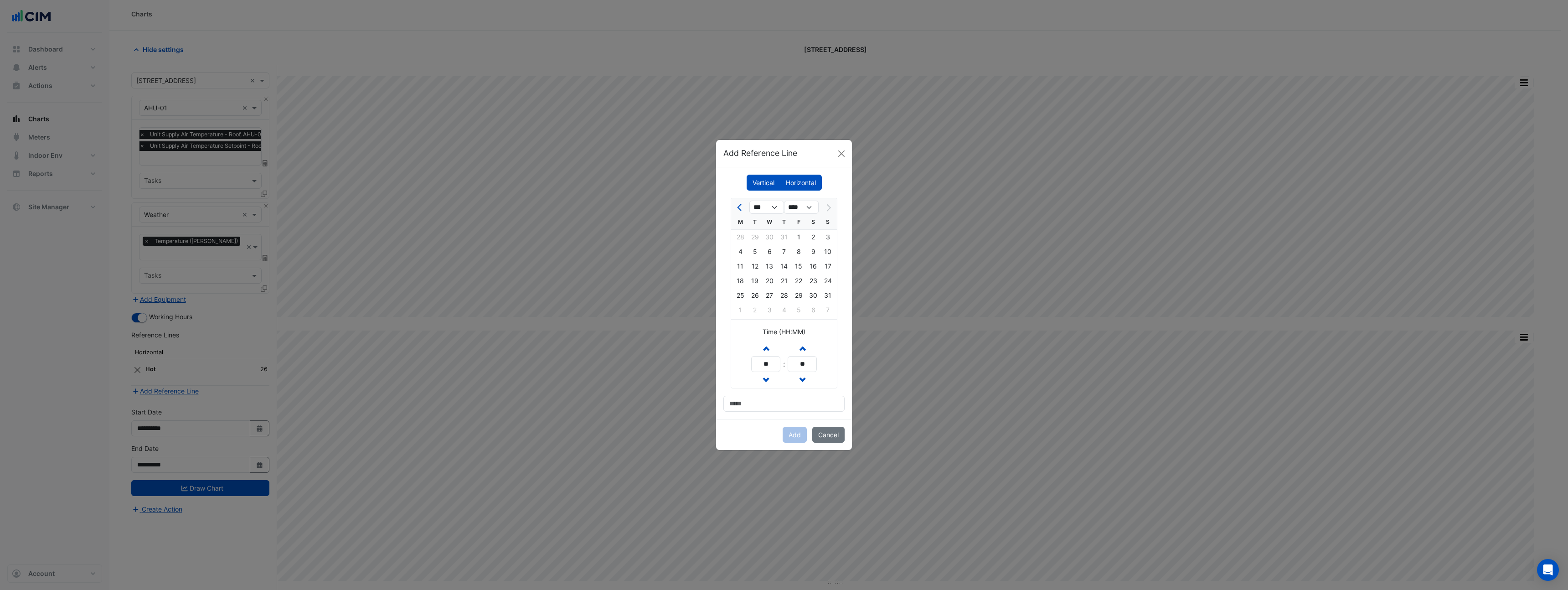
click at [765, 186] on label "Vertical" at bounding box center [763, 182] width 34 height 16
click at [803, 185] on label "Horizontal" at bounding box center [801, 182] width 42 height 16
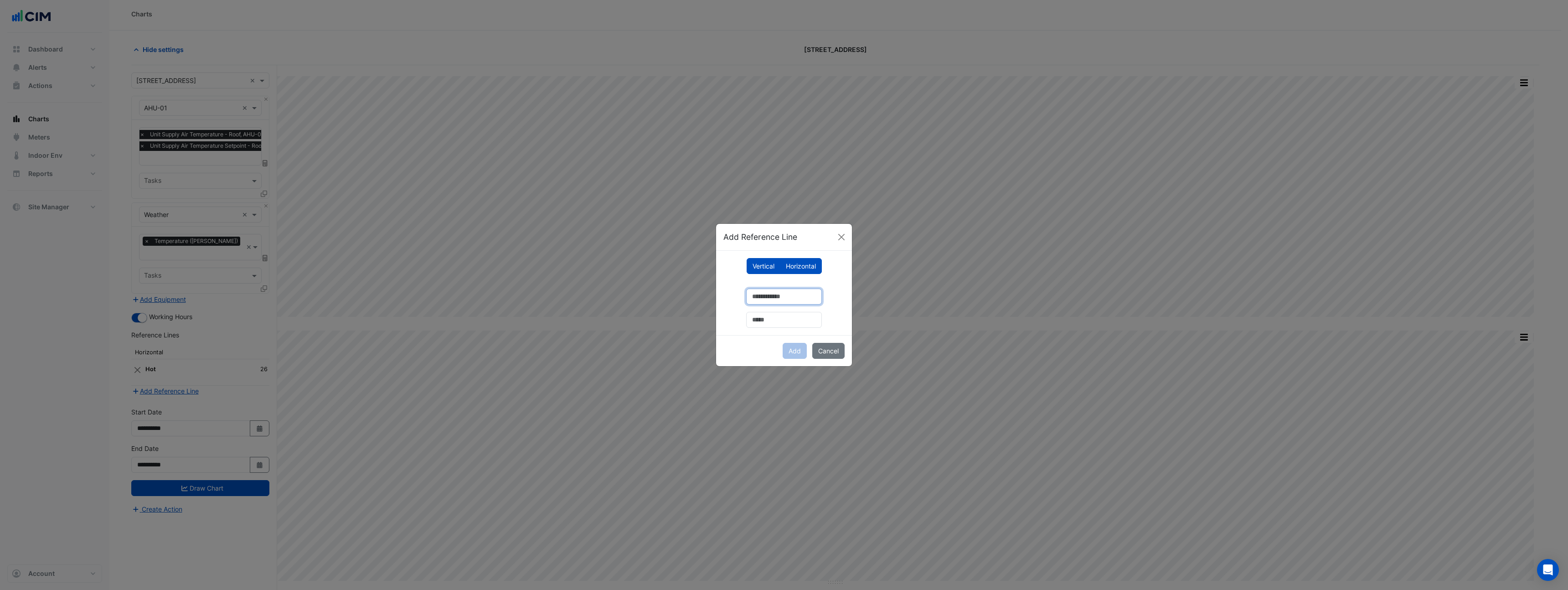
click at [775, 298] on input "number" at bounding box center [784, 296] width 76 height 16
type input "**"
click at [770, 323] on input "text" at bounding box center [784, 319] width 76 height 16
type input "*******"
click at [786, 346] on button "Add" at bounding box center [795, 350] width 24 height 16
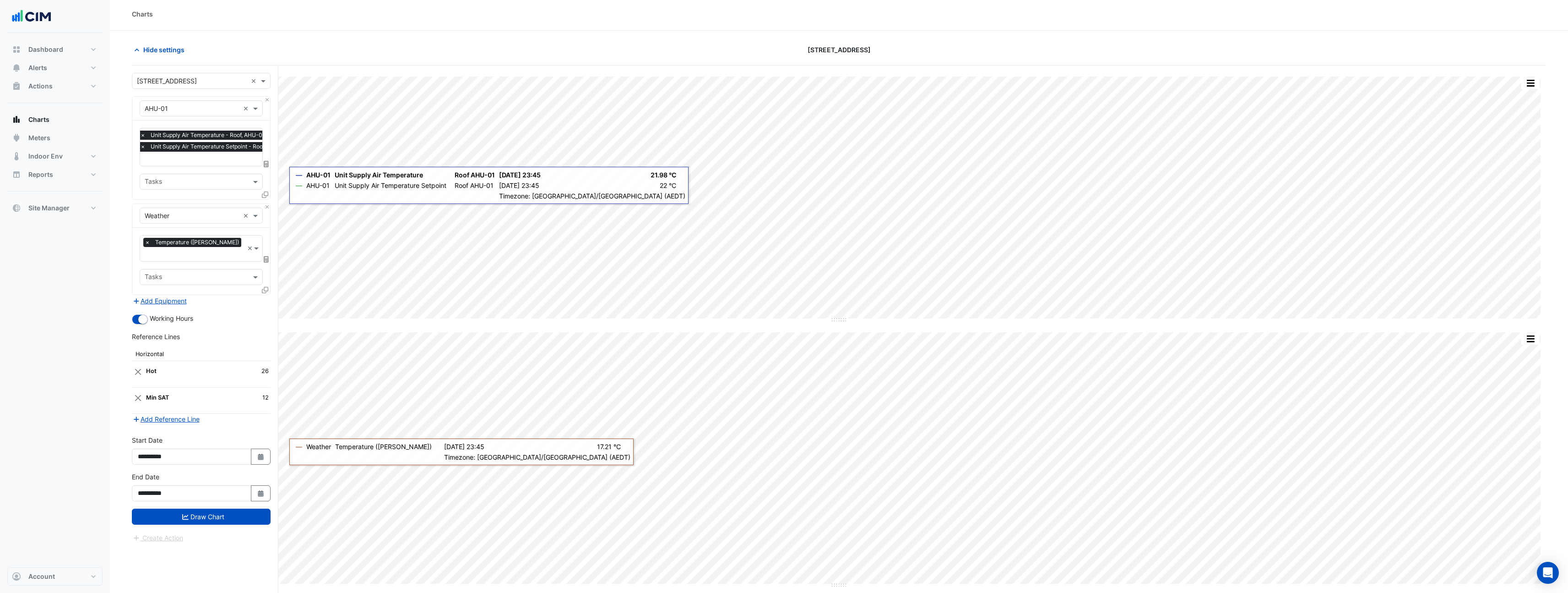
click at [225, 513] on form "Select a Site × 990 La Trobe Street × Equipment × AHU-01 × Favourites × Unit Su…" at bounding box center [201, 308] width 139 height 470
click at [225, 511] on button "Draw Chart" at bounding box center [201, 516] width 139 height 16
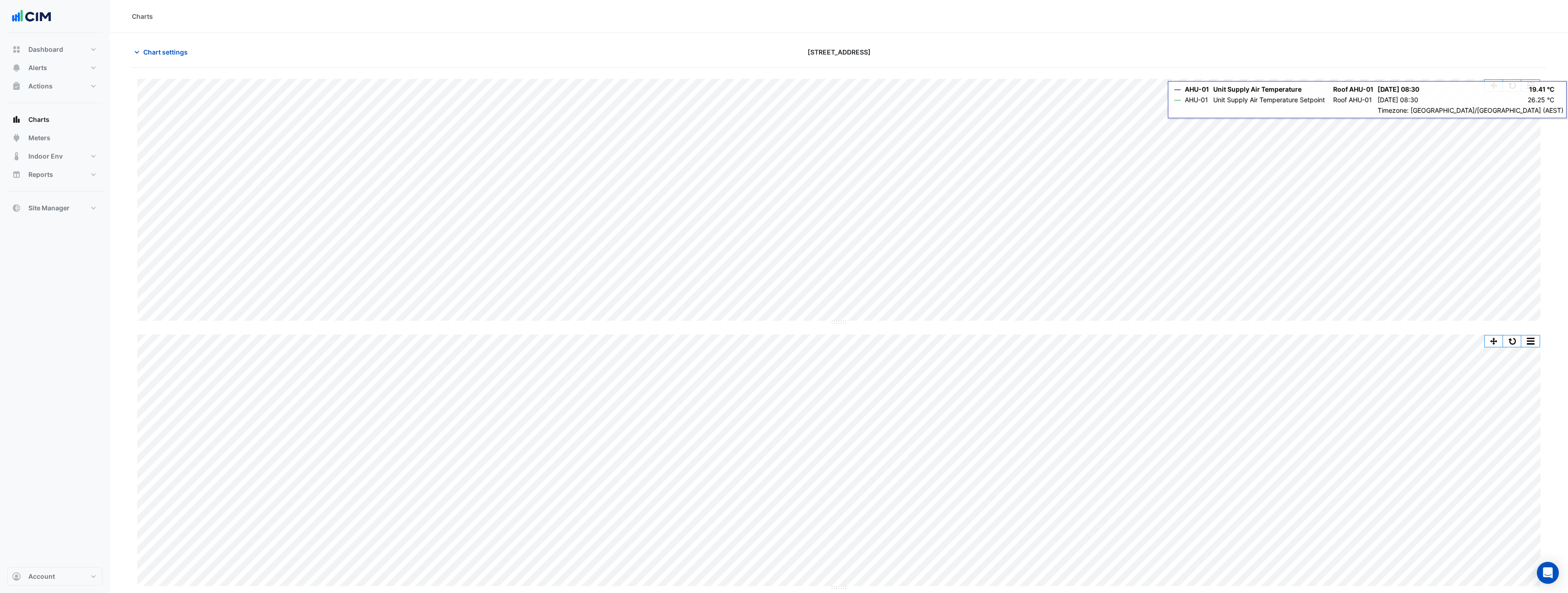
click at [1533, 86] on button "button" at bounding box center [1530, 85] width 18 height 11
click at [150, 58] on button "Chart settings" at bounding box center [163, 52] width 62 height 16
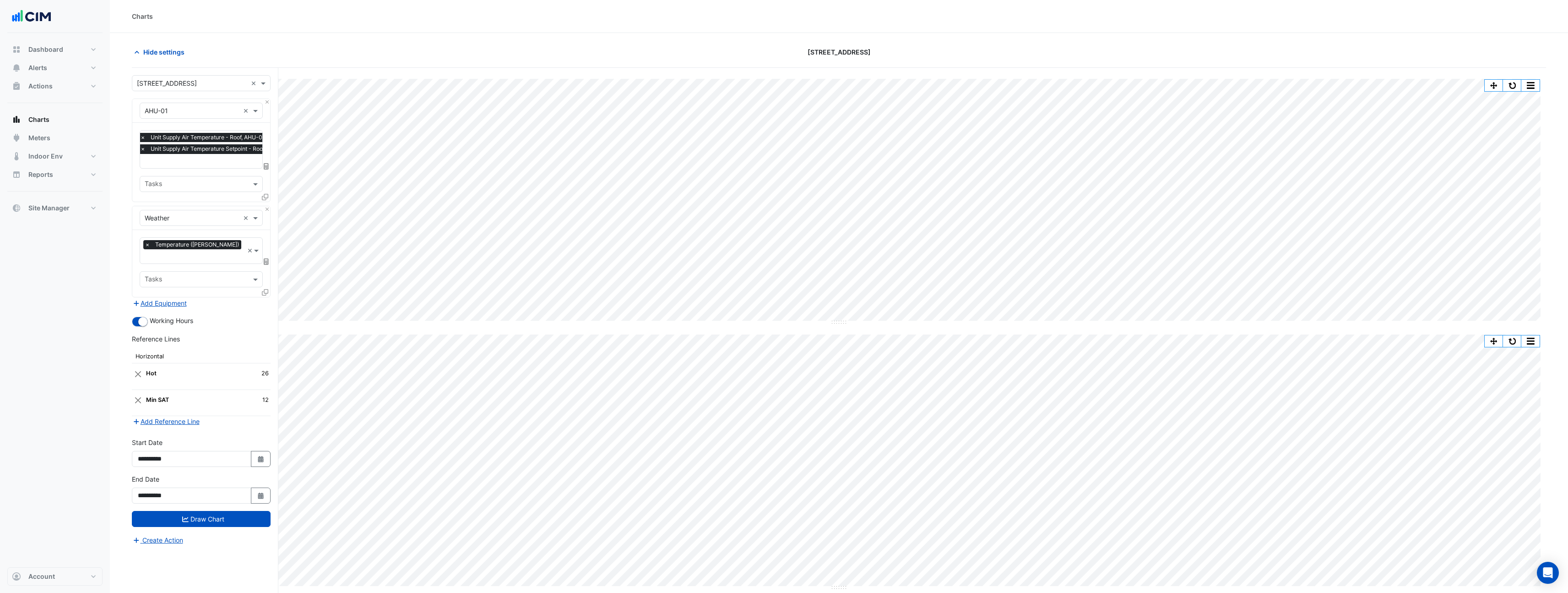
click at [264, 166] on icon at bounding box center [266, 166] width 5 height 7
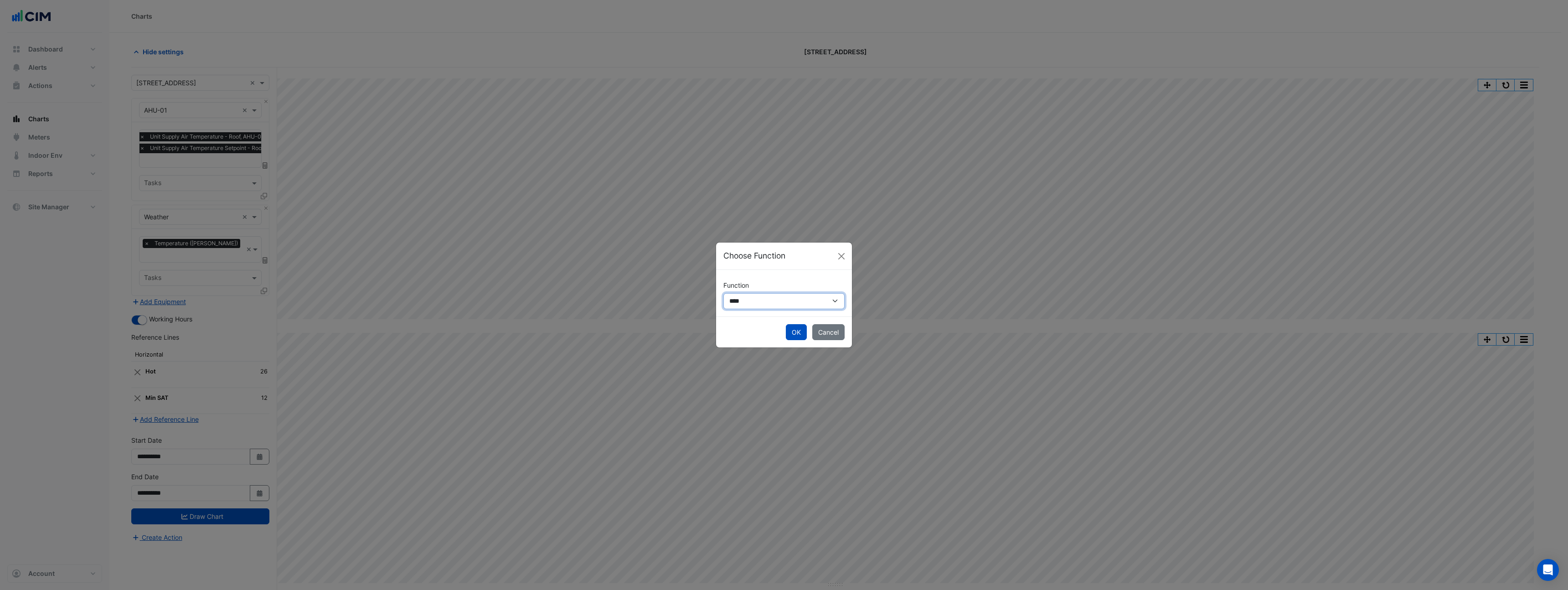
click at [792, 304] on select "**********" at bounding box center [784, 301] width 121 height 16
click at [724, 293] on select "**********" at bounding box center [784, 301] width 121 height 16
click at [788, 301] on div "**********" at bounding box center [784, 293] width 136 height 65
click at [787, 299] on div "**********" at bounding box center [784, 293] width 136 height 65
click at [787, 298] on select "**********" at bounding box center [784, 292] width 121 height 16
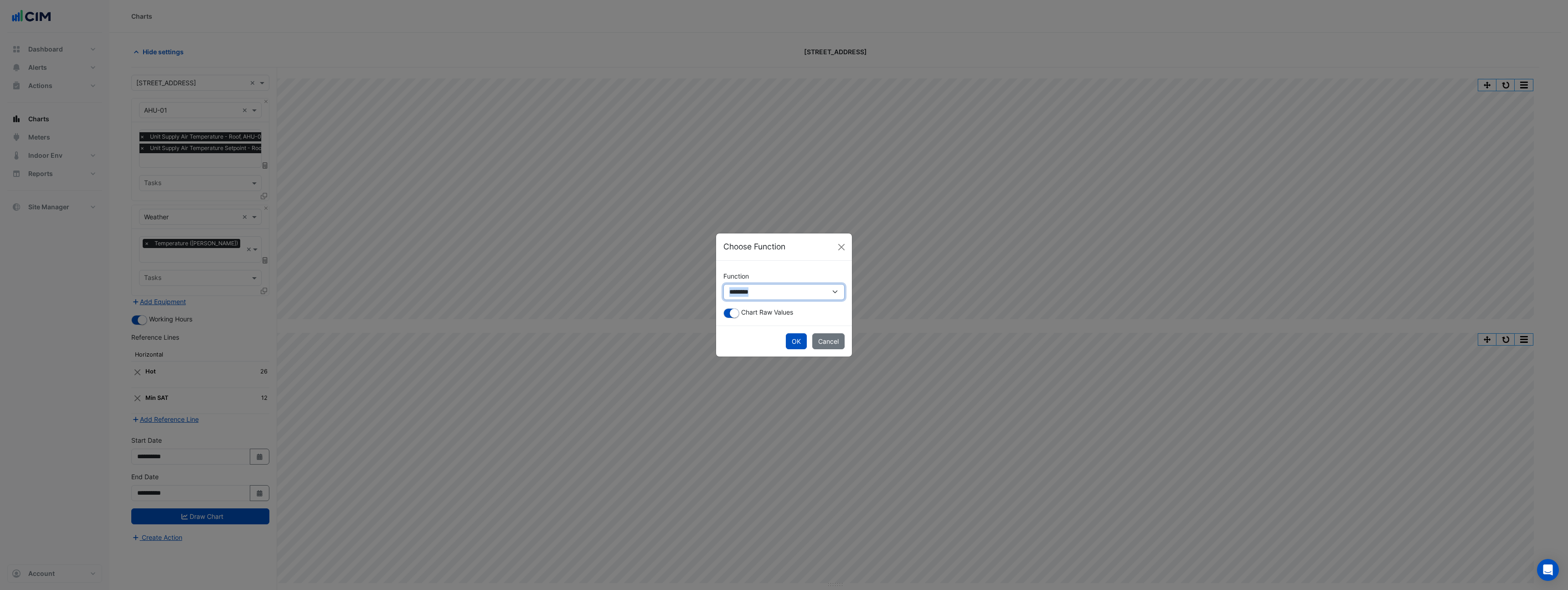
select select "******"
click at [724, 284] on select "**********" at bounding box center [784, 292] width 121 height 16
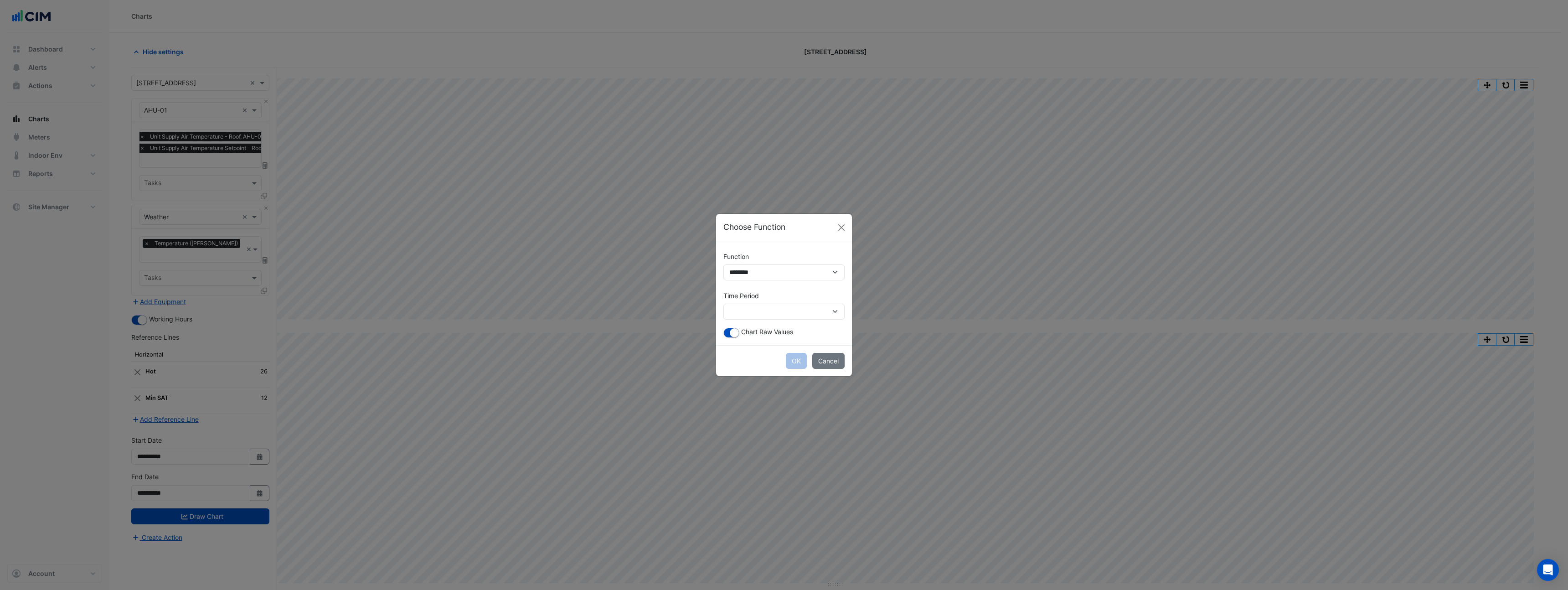
click at [744, 320] on div "**********" at bounding box center [784, 293] width 136 height 104
click at [745, 319] on select "**********" at bounding box center [784, 311] width 121 height 16
select select "*********"
click at [724, 304] on select "**********" at bounding box center [784, 311] width 121 height 16
click at [737, 334] on small "button" at bounding box center [734, 333] width 9 height 9
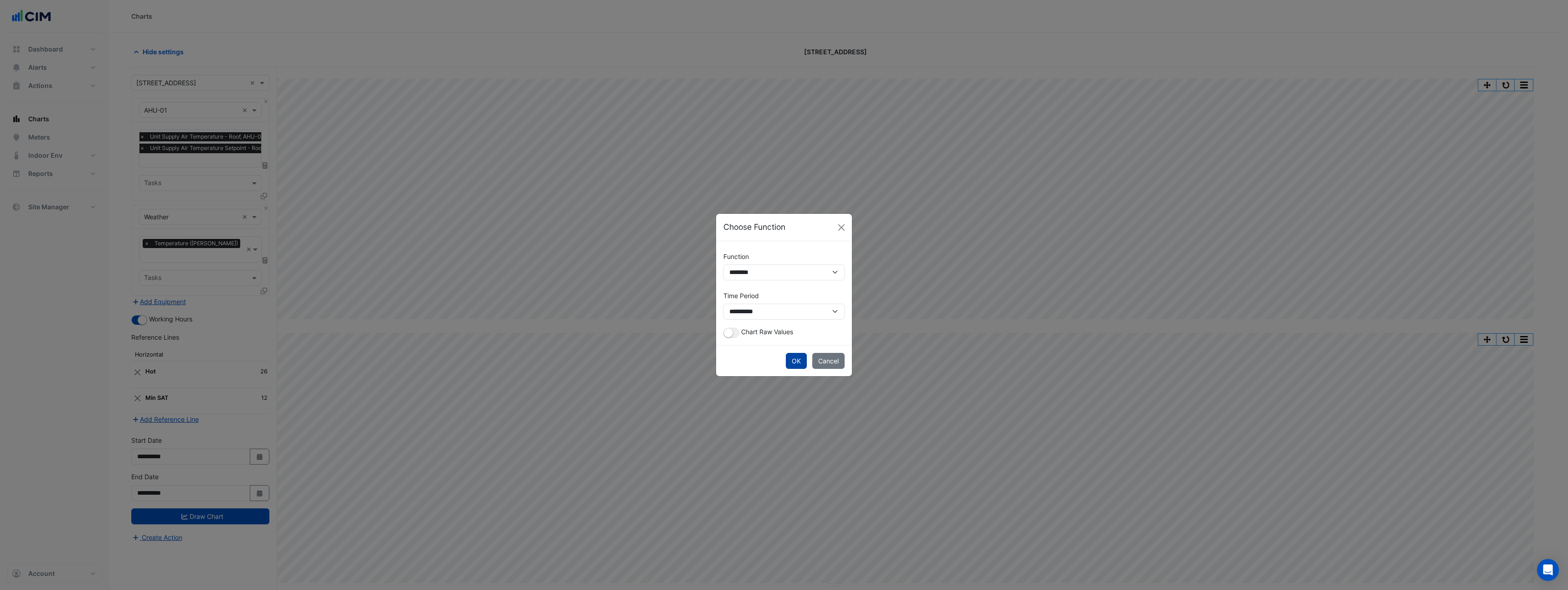
click at [788, 360] on button "OK" at bounding box center [796, 360] width 21 height 16
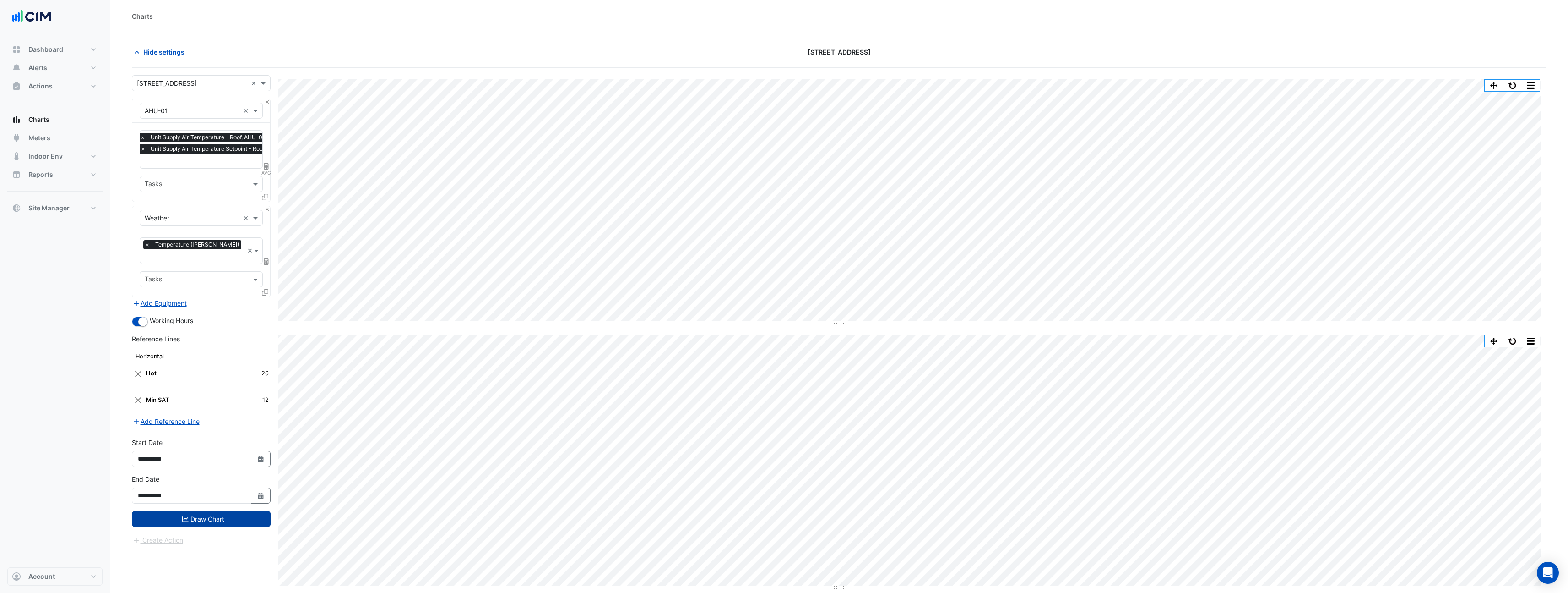
click at [219, 511] on button "Draw Chart" at bounding box center [201, 519] width 139 height 16
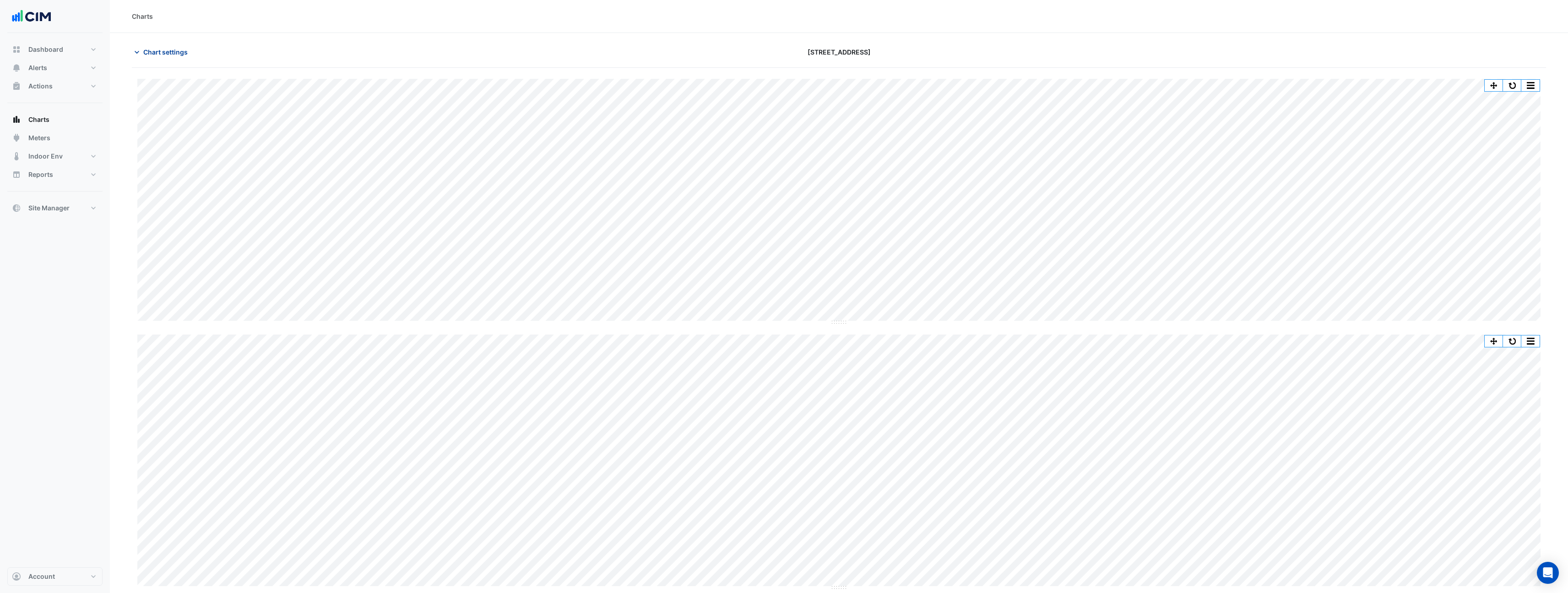
click at [175, 53] on span "Chart settings" at bounding box center [165, 52] width 44 height 10
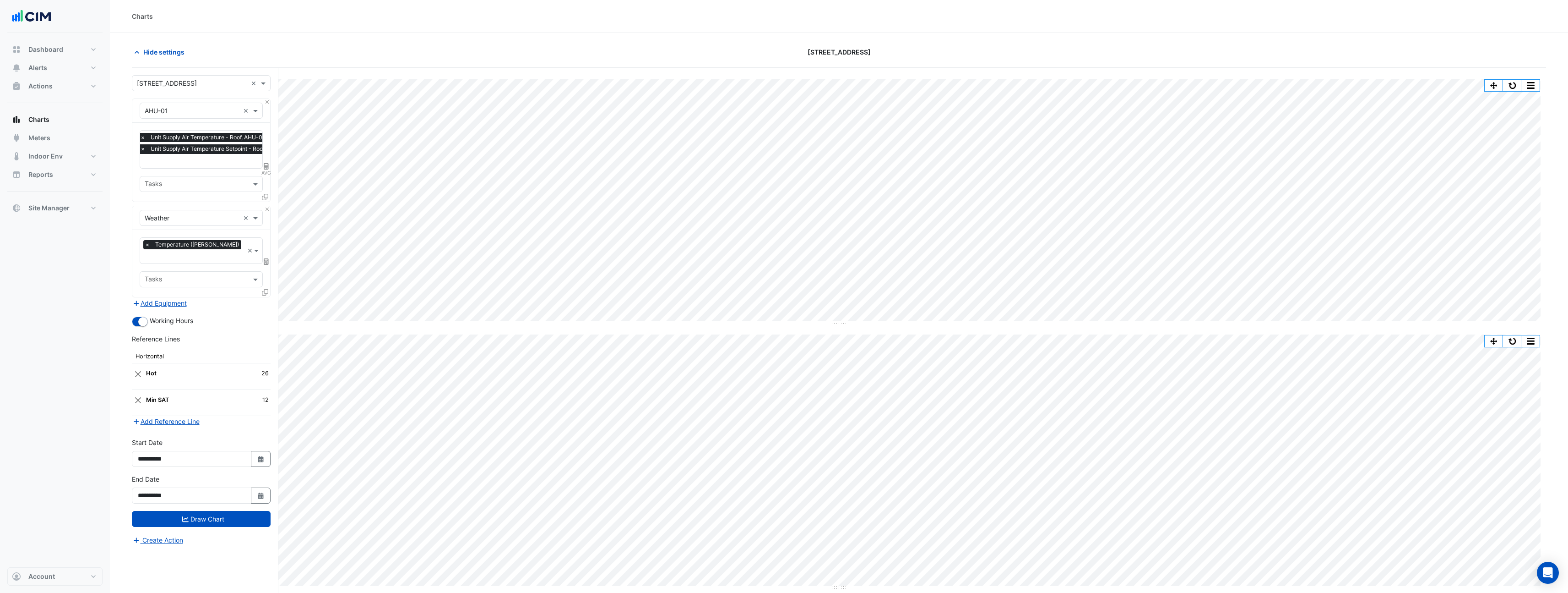
click at [265, 173] on span "AVG" at bounding box center [266, 173] width 9 height 8
select select "******"
select select "*********"
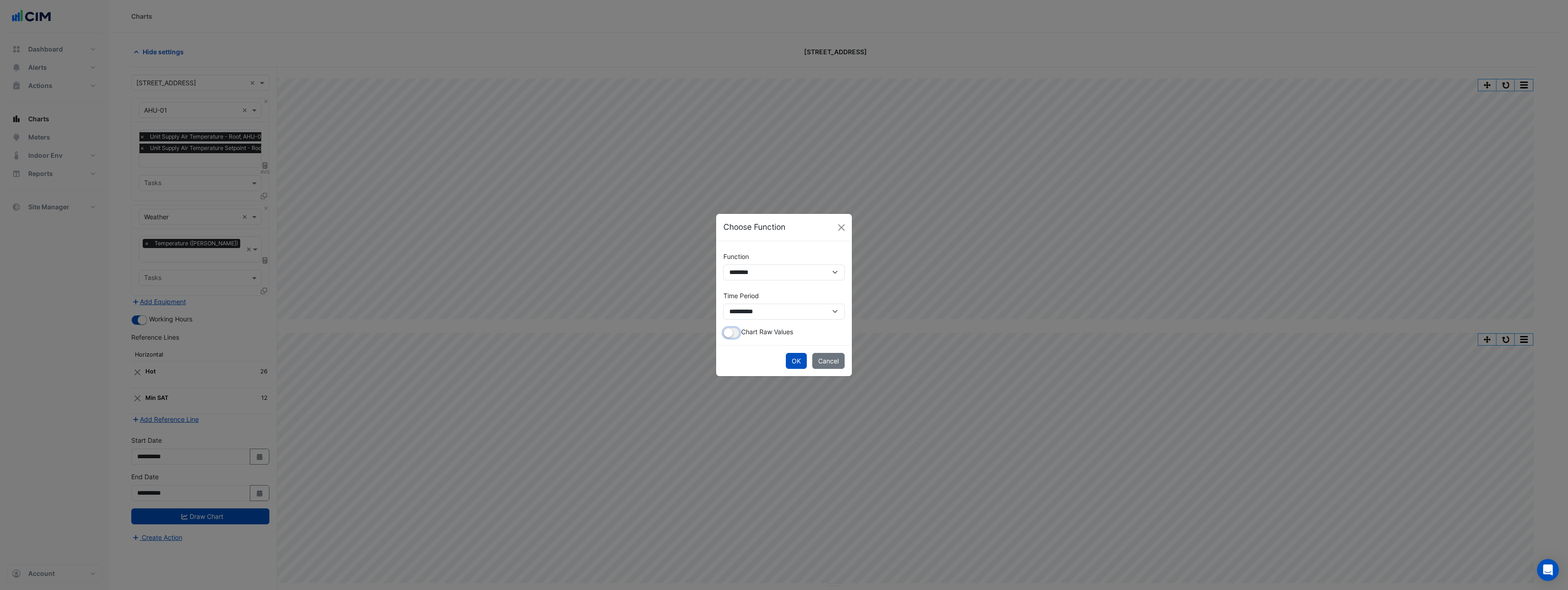
click at [737, 330] on button "button" at bounding box center [731, 332] width 16 height 10
click at [788, 357] on button "OK" at bounding box center [796, 360] width 21 height 16
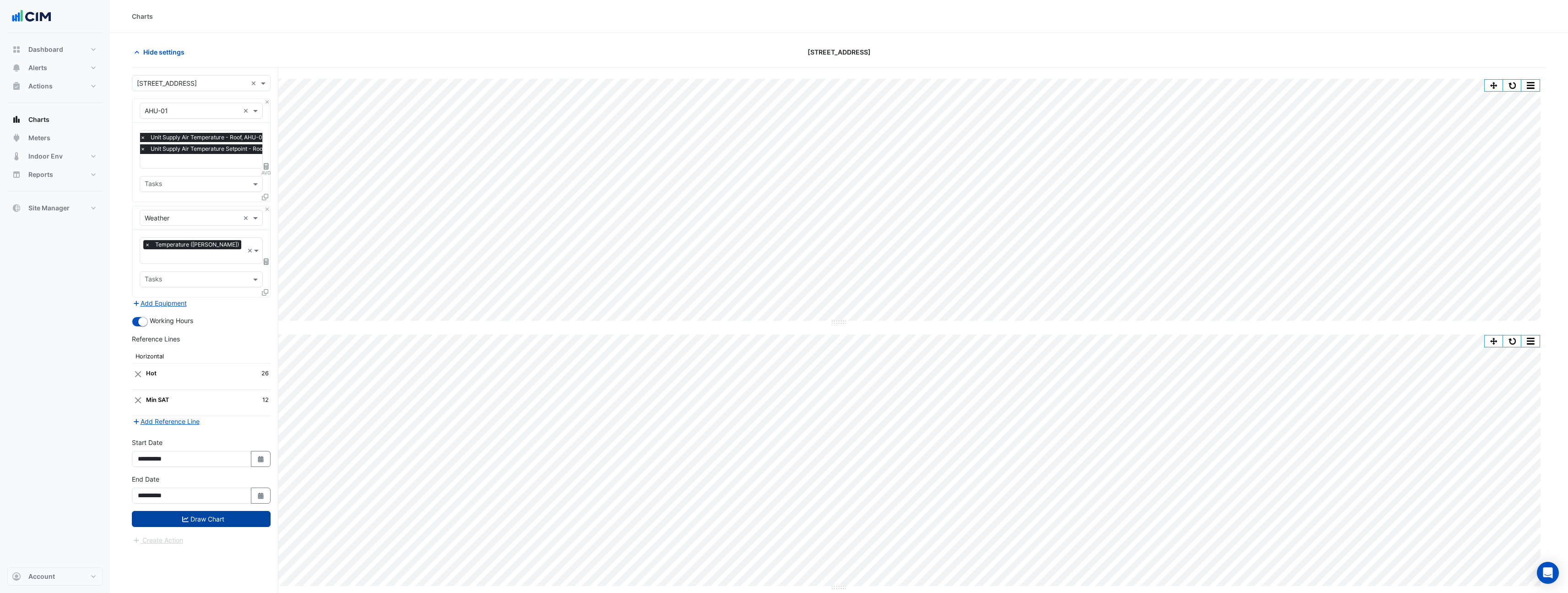
click at [240, 515] on button "Draw Chart" at bounding box center [201, 519] width 139 height 16
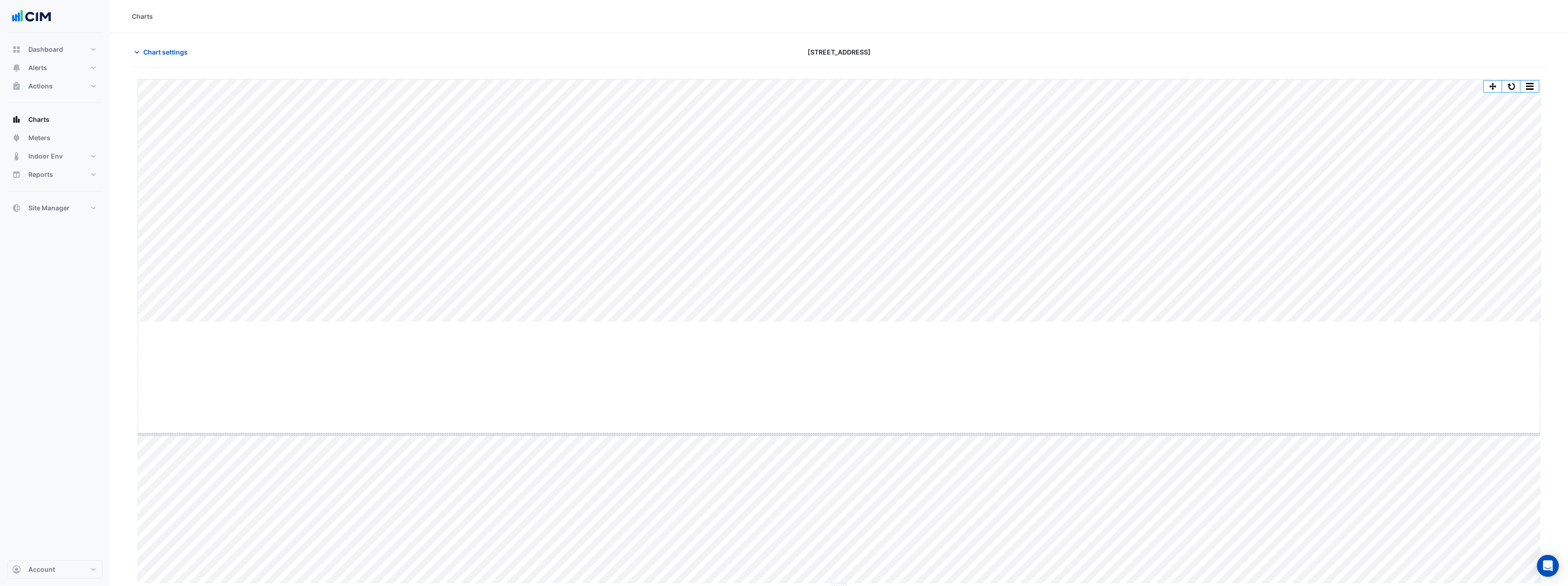
drag, startPoint x: 841, startPoint y: 322, endPoint x: 849, endPoint y: 435, distance: 113.3
click at [1515, 83] on button "button" at bounding box center [1512, 85] width 18 height 11
click at [185, 56] on span "Chart settings" at bounding box center [165, 52] width 44 height 10
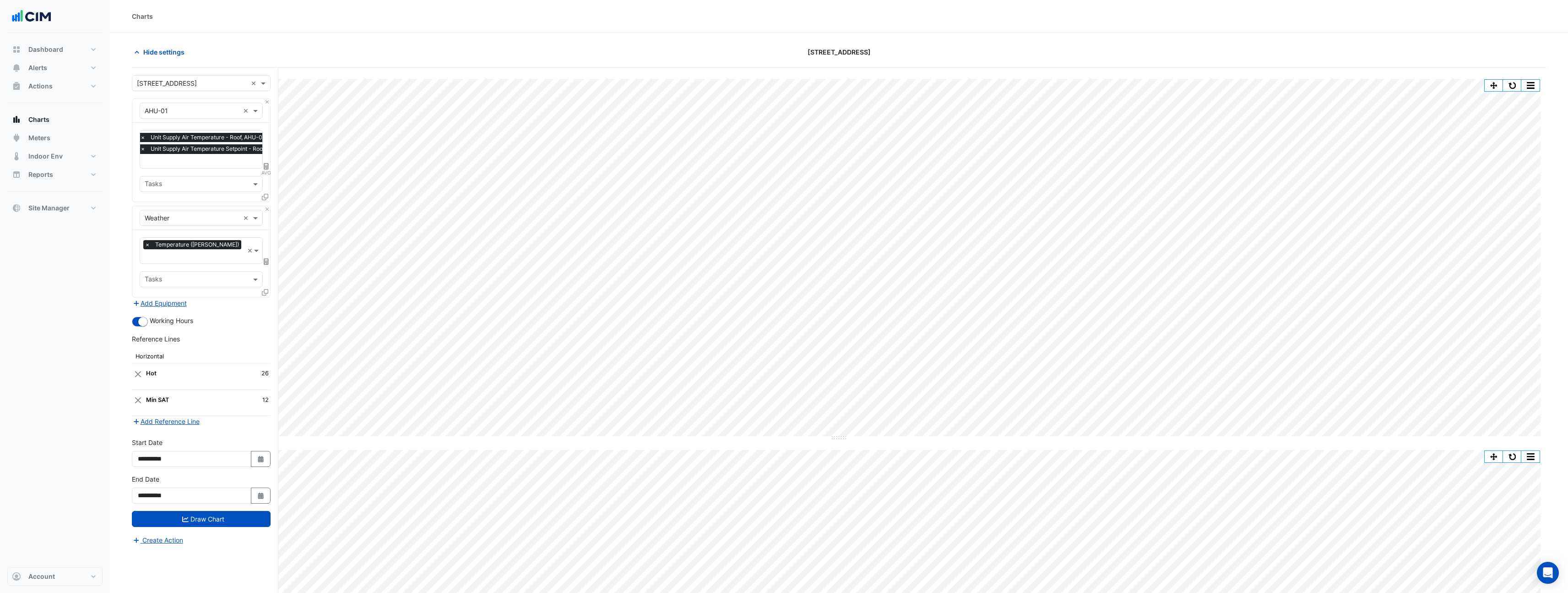
click at [269, 171] on span "AVG" at bounding box center [266, 173] width 9 height 8
select select "******"
select select "*********"
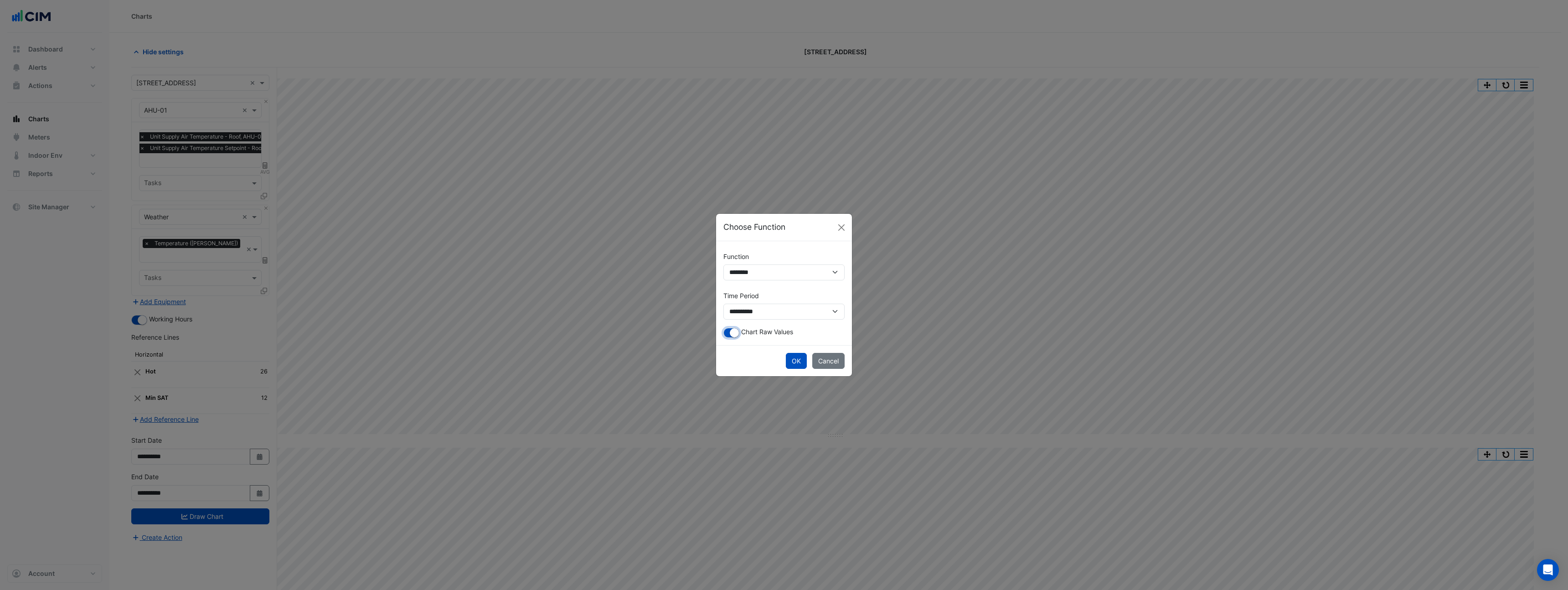
click at [734, 328] on small "button" at bounding box center [734, 333] width 9 height 9
click at [797, 358] on button "OK" at bounding box center [796, 360] width 21 height 16
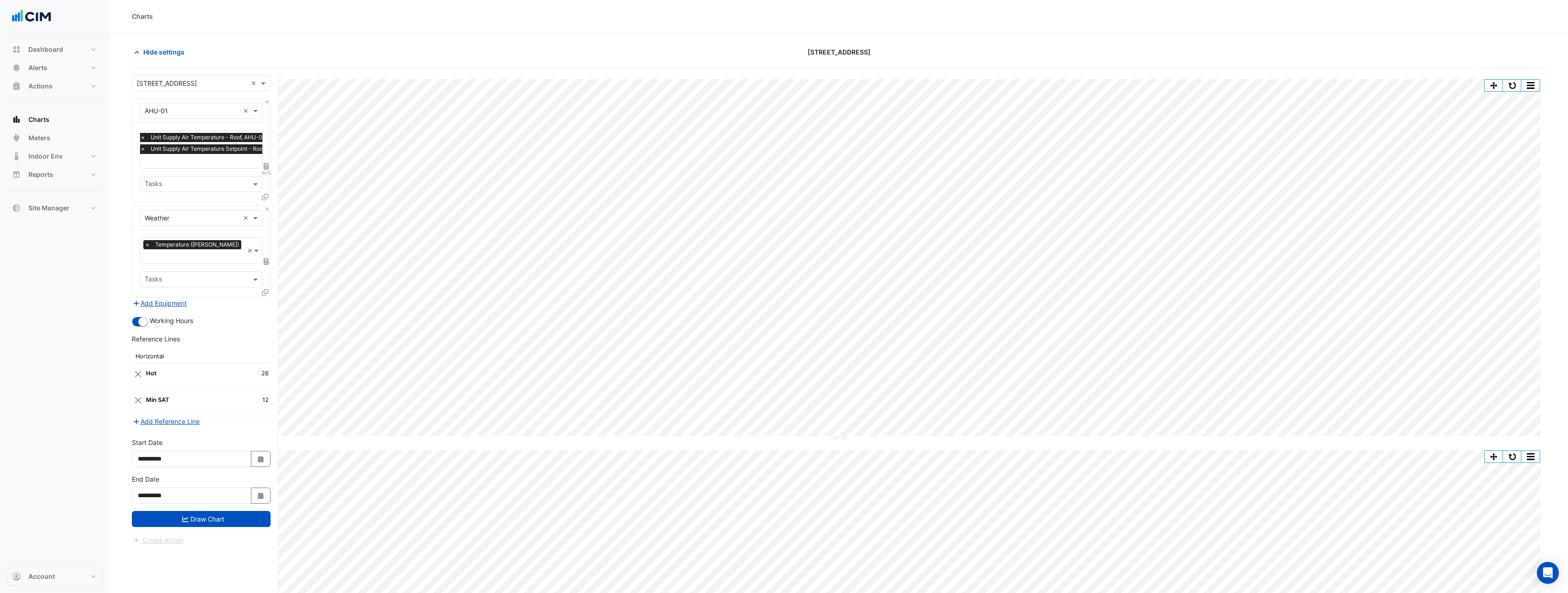
click at [267, 170] on span "AVG" at bounding box center [266, 173] width 9 height 8
select select "******"
select select "*********"
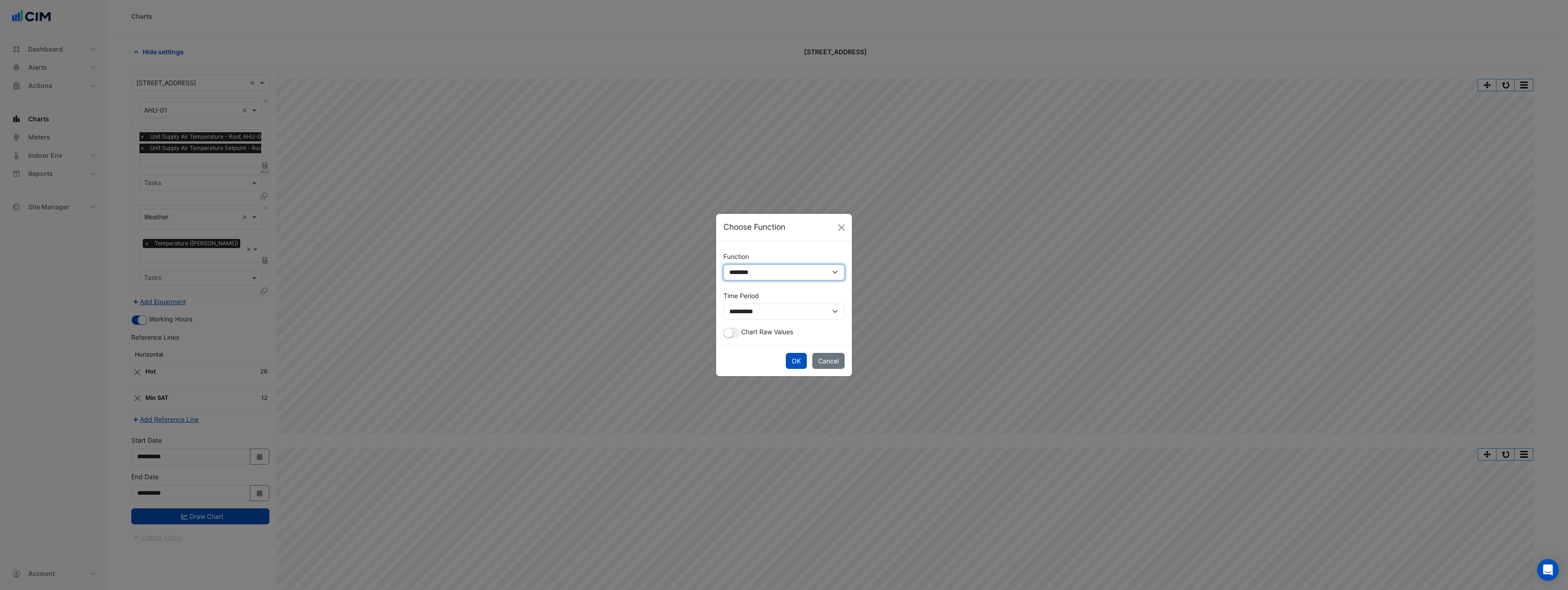
click at [799, 265] on select "**********" at bounding box center [784, 272] width 121 height 16
select select "*******"
click at [724, 280] on select "**********" at bounding box center [784, 272] width 121 height 16
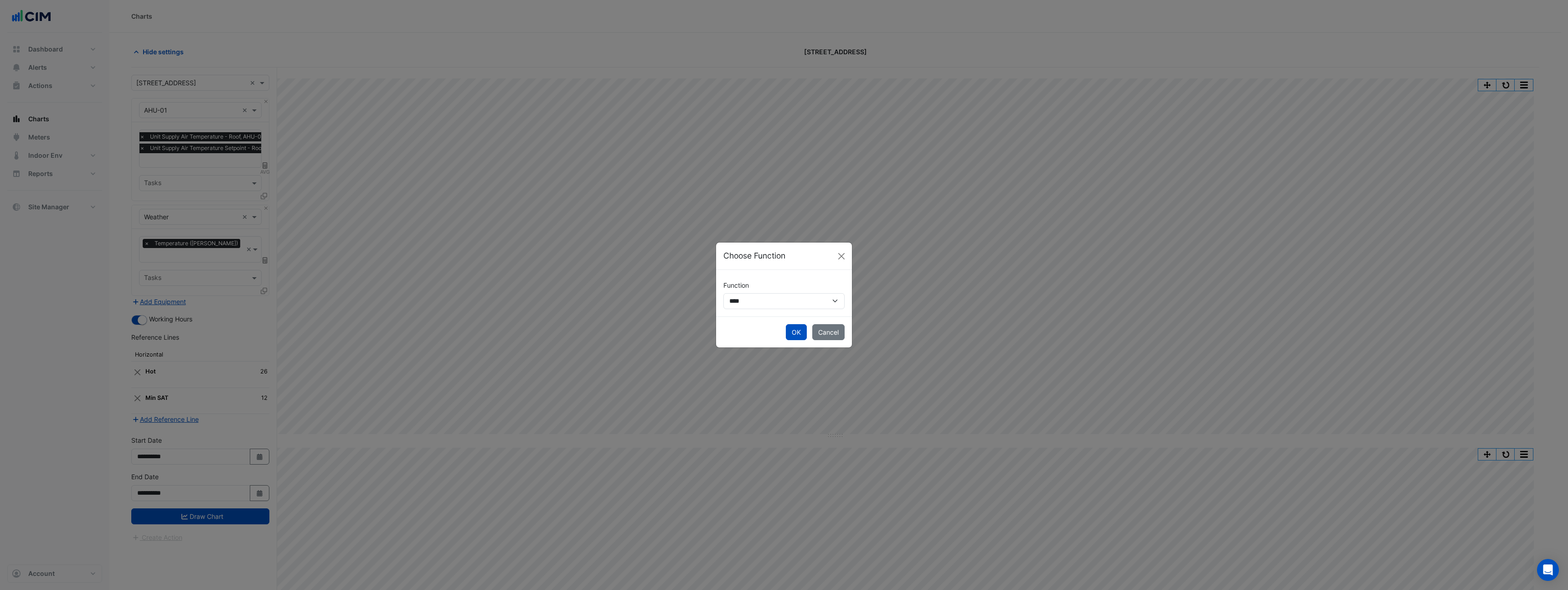
click at [793, 336] on button "OK" at bounding box center [796, 331] width 21 height 16
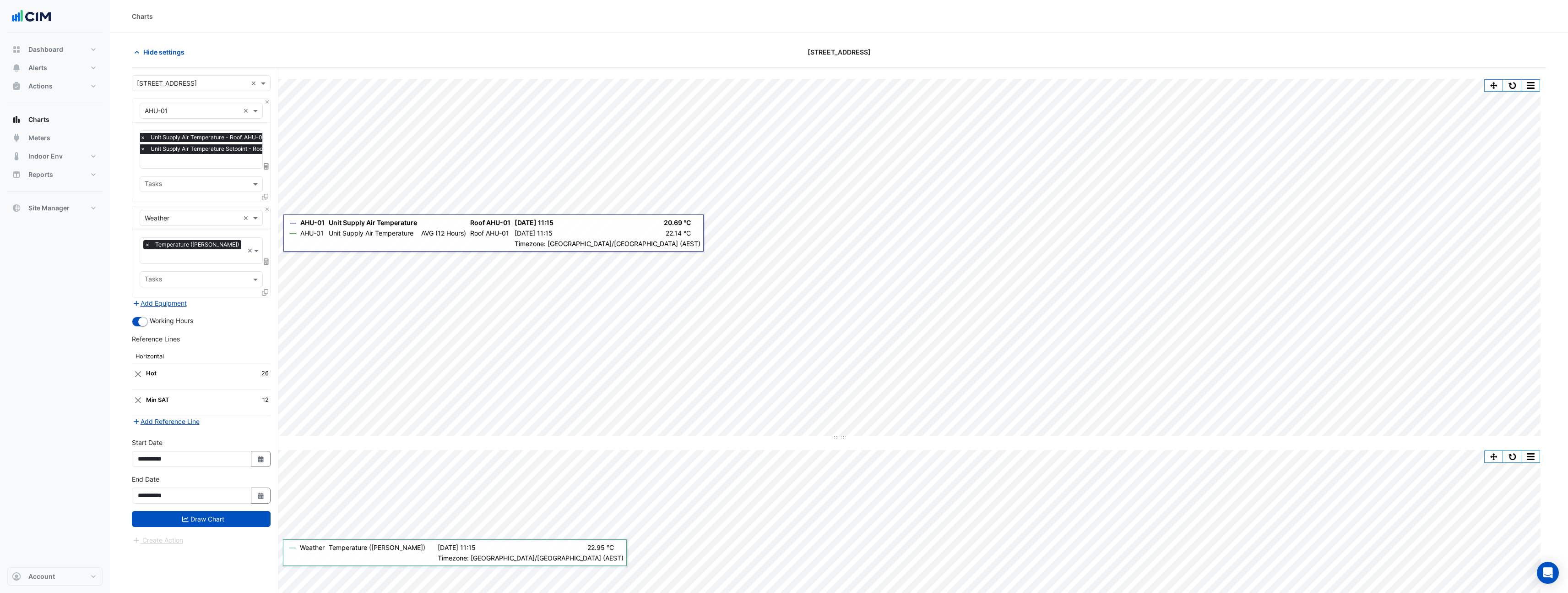
click at [269, 259] on fa-layers at bounding box center [266, 262] width 8 height 7
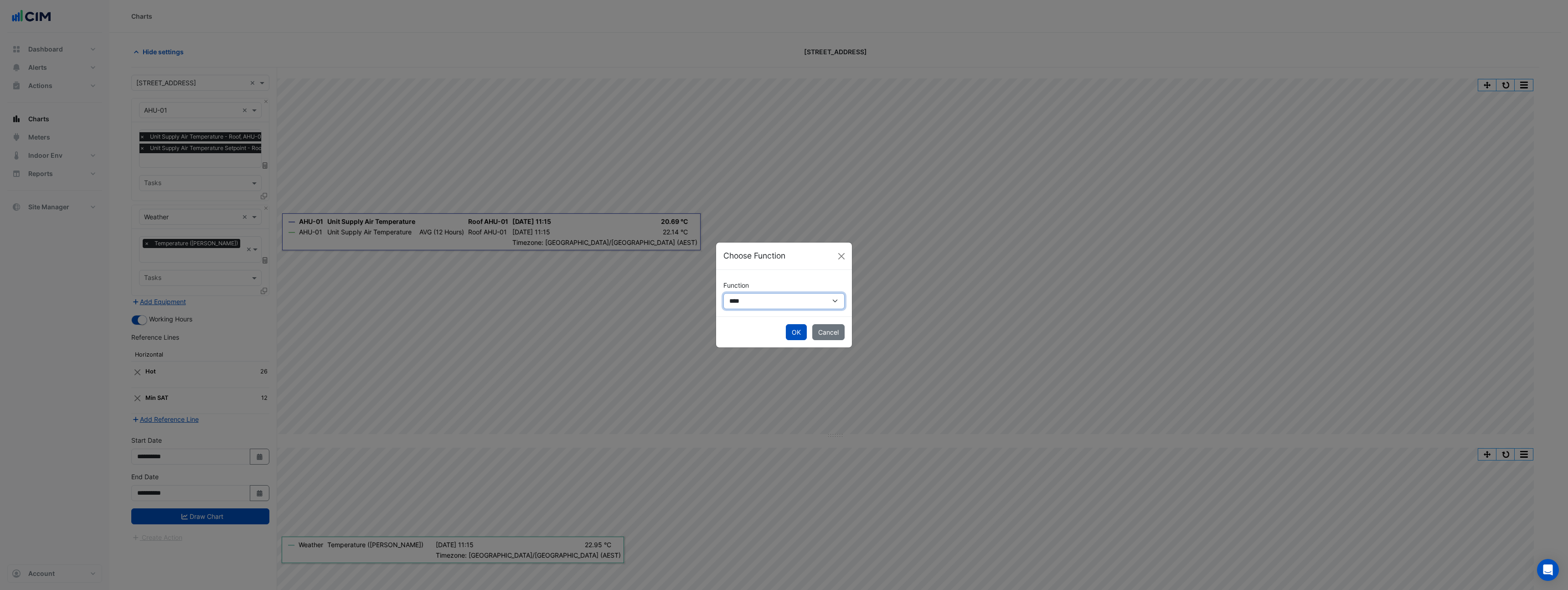
click at [816, 295] on select "**********" at bounding box center [784, 301] width 121 height 16
select select "******"
click at [724, 293] on select "**********" at bounding box center [784, 301] width 121 height 16
click at [726, 313] on button "button" at bounding box center [731, 313] width 16 height 10
click at [796, 338] on button "OK" at bounding box center [796, 341] width 21 height 16
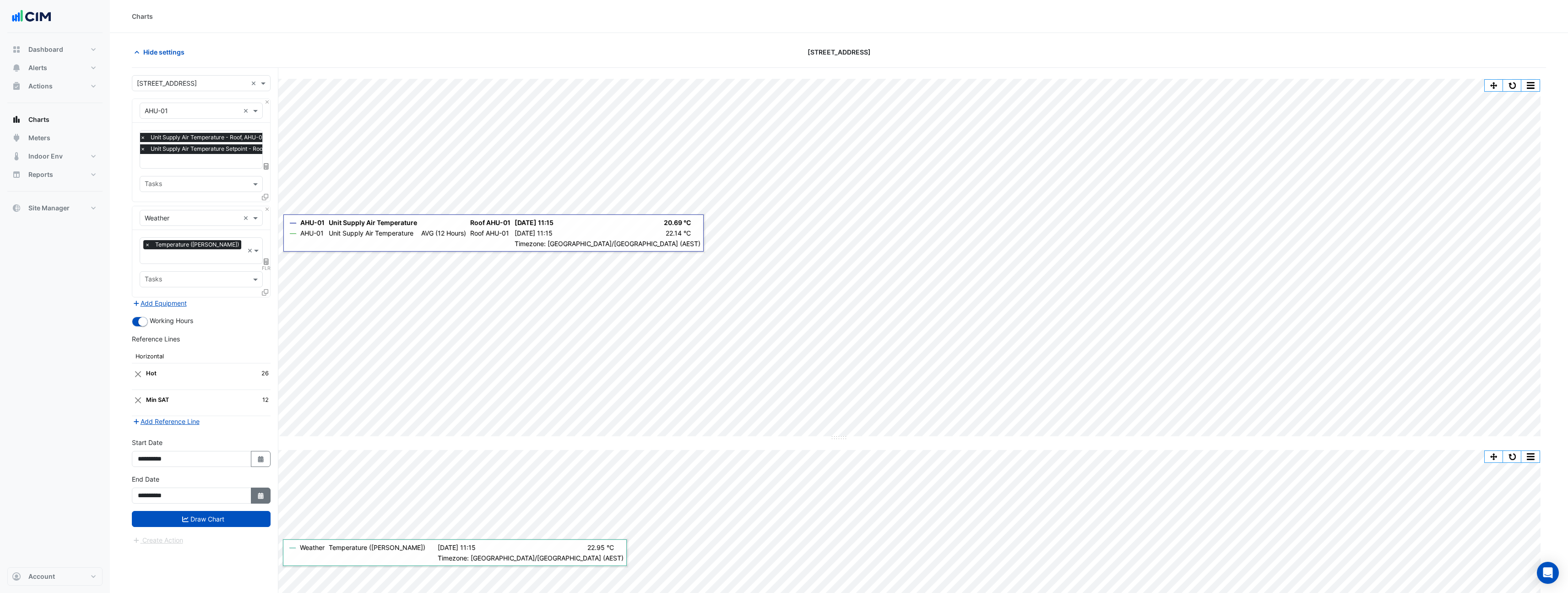
click at [258, 488] on button "Select Date" at bounding box center [261, 495] width 20 height 16
click at [170, 370] on div "W" at bounding box center [177, 377] width 15 height 15
click at [169, 369] on select "*** *** *** *** *** *** *** *** *** ***" at bounding box center [174, 362] width 35 height 14
select select "*"
click at [157, 355] on select "*** *** *** *** *** *** *** *** *** ***" at bounding box center [174, 362] width 35 height 14
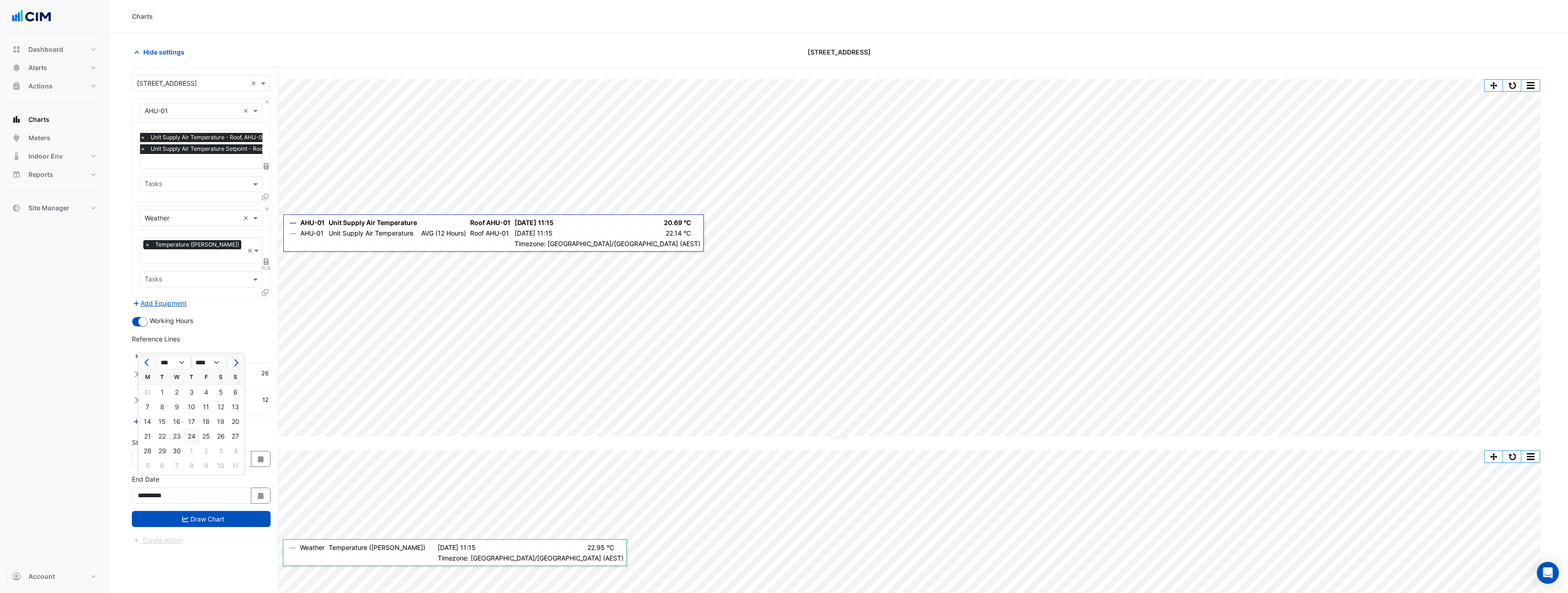
click at [194, 438] on div "24" at bounding box center [191, 437] width 15 height 15
type input "**********"
click at [220, 511] on button "Draw Chart" at bounding box center [201, 519] width 139 height 16
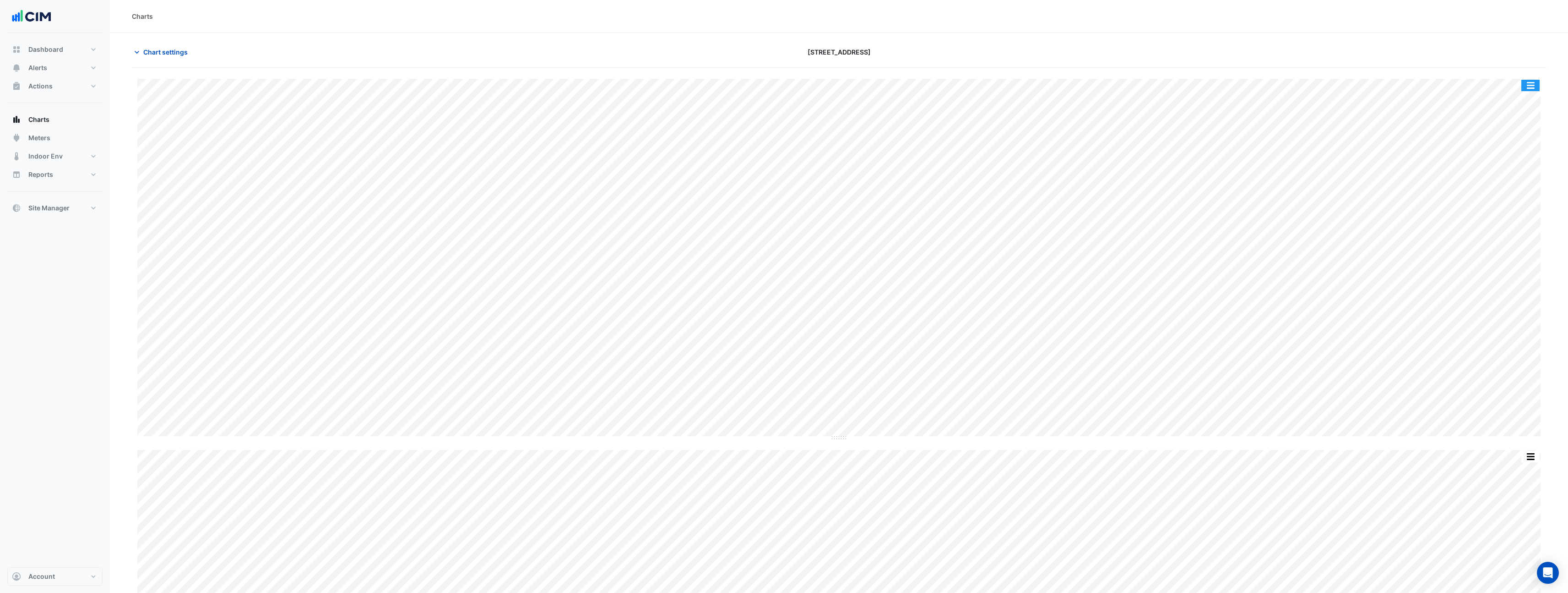
click at [1533, 86] on button "button" at bounding box center [1530, 85] width 18 height 11
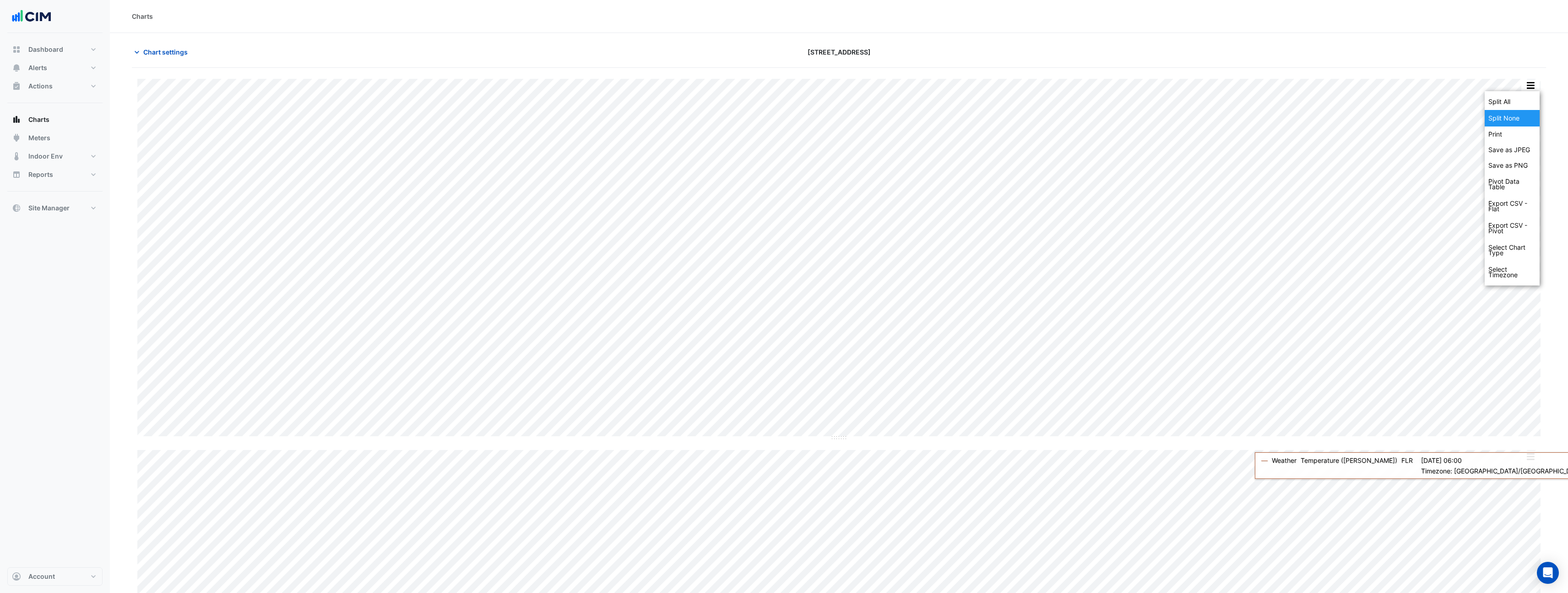
click at [1516, 119] on div "Split None" at bounding box center [1512, 118] width 55 height 17
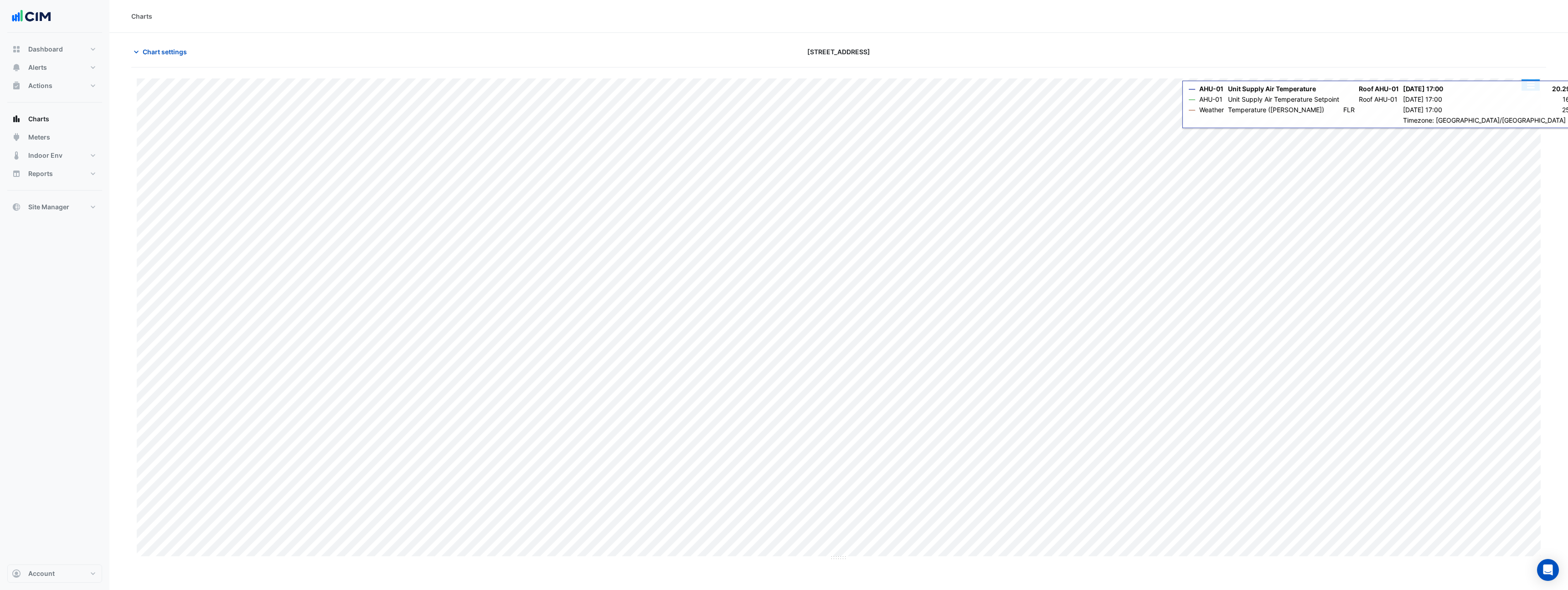
click at [1530, 90] on button "button" at bounding box center [1531, 84] width 18 height 11
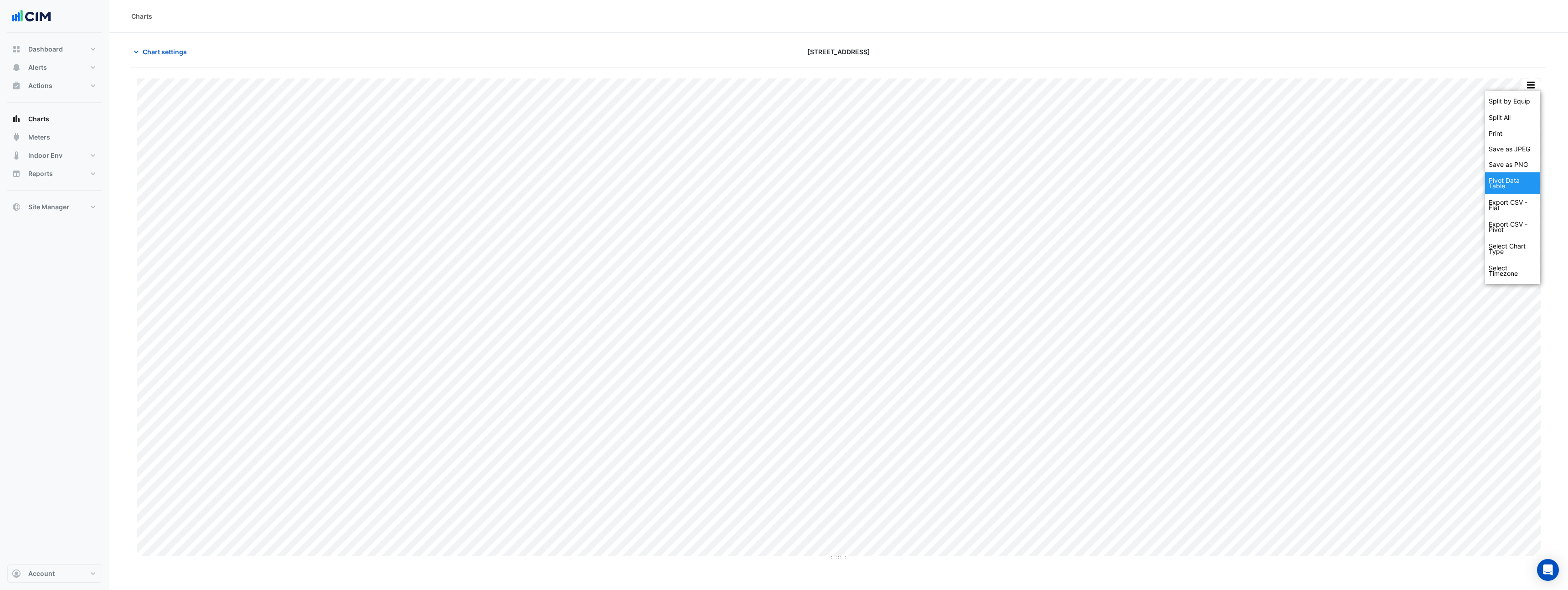
click at [1525, 191] on div "Pivot Data Table" at bounding box center [1512, 182] width 55 height 22
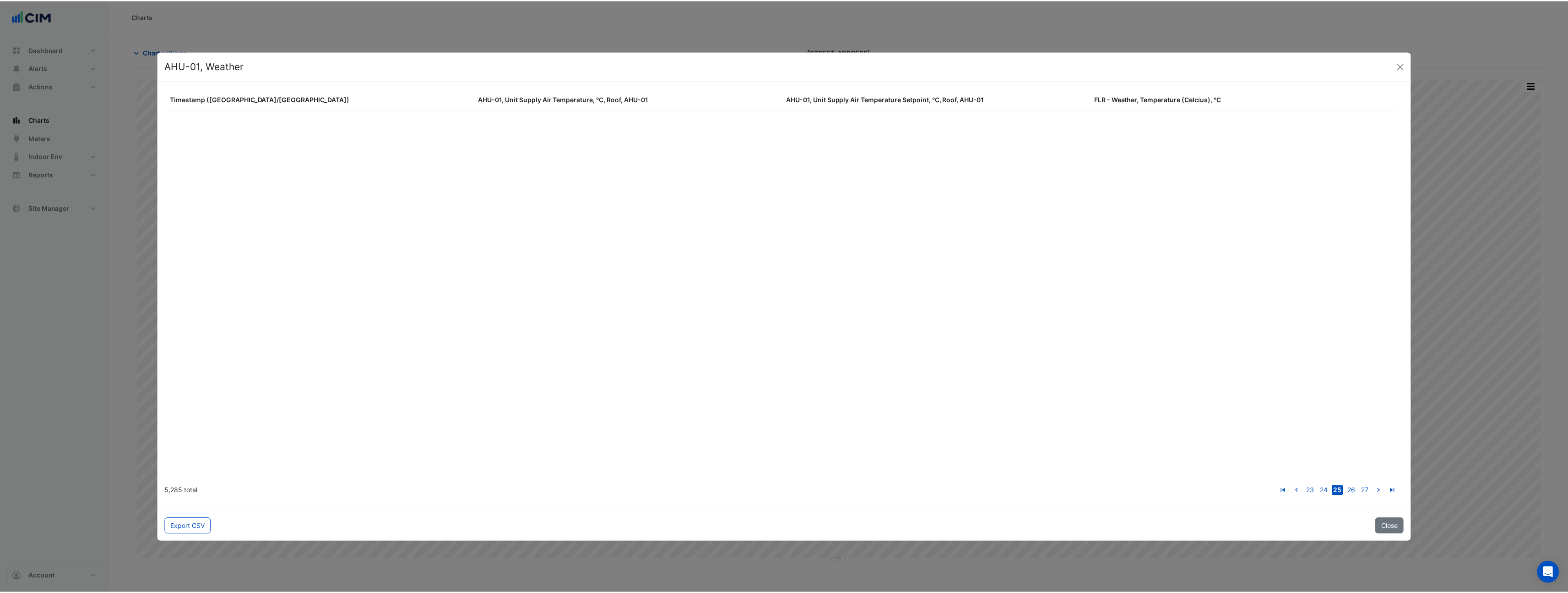
scroll to position [8776, 0]
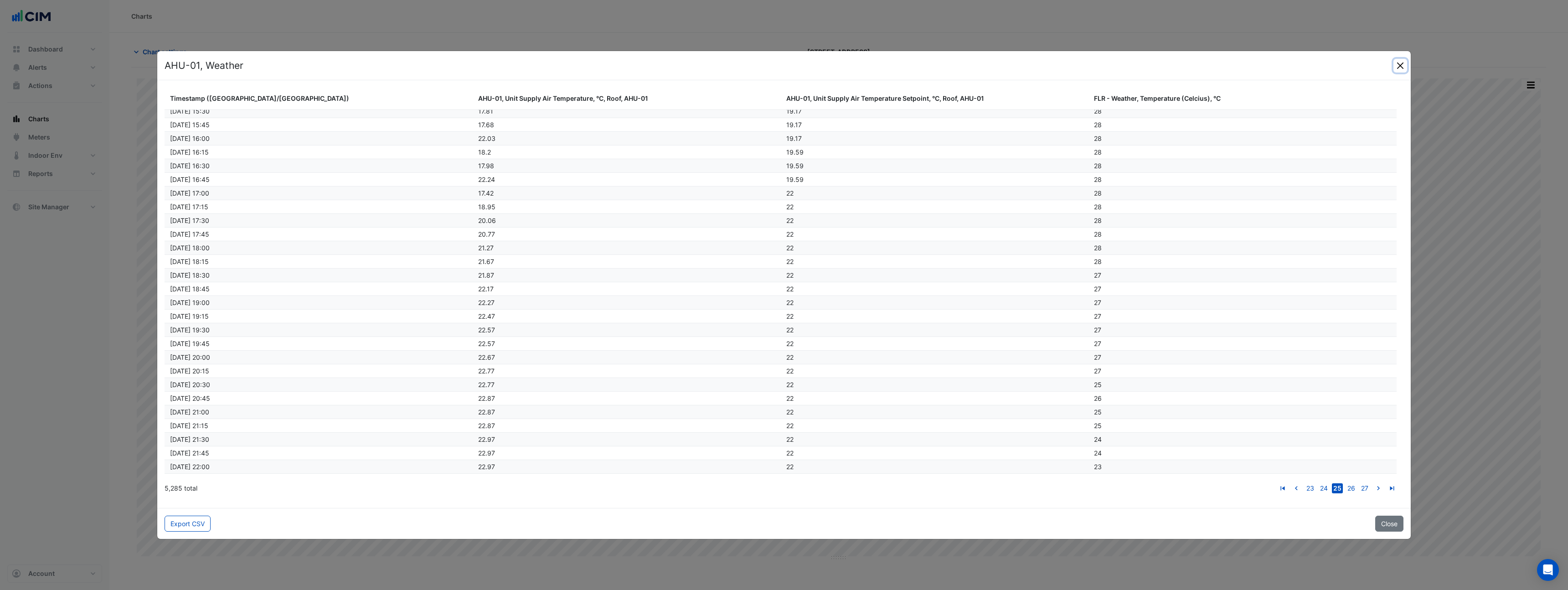
click at [1404, 64] on button "Close" at bounding box center [1401, 66] width 13 height 13
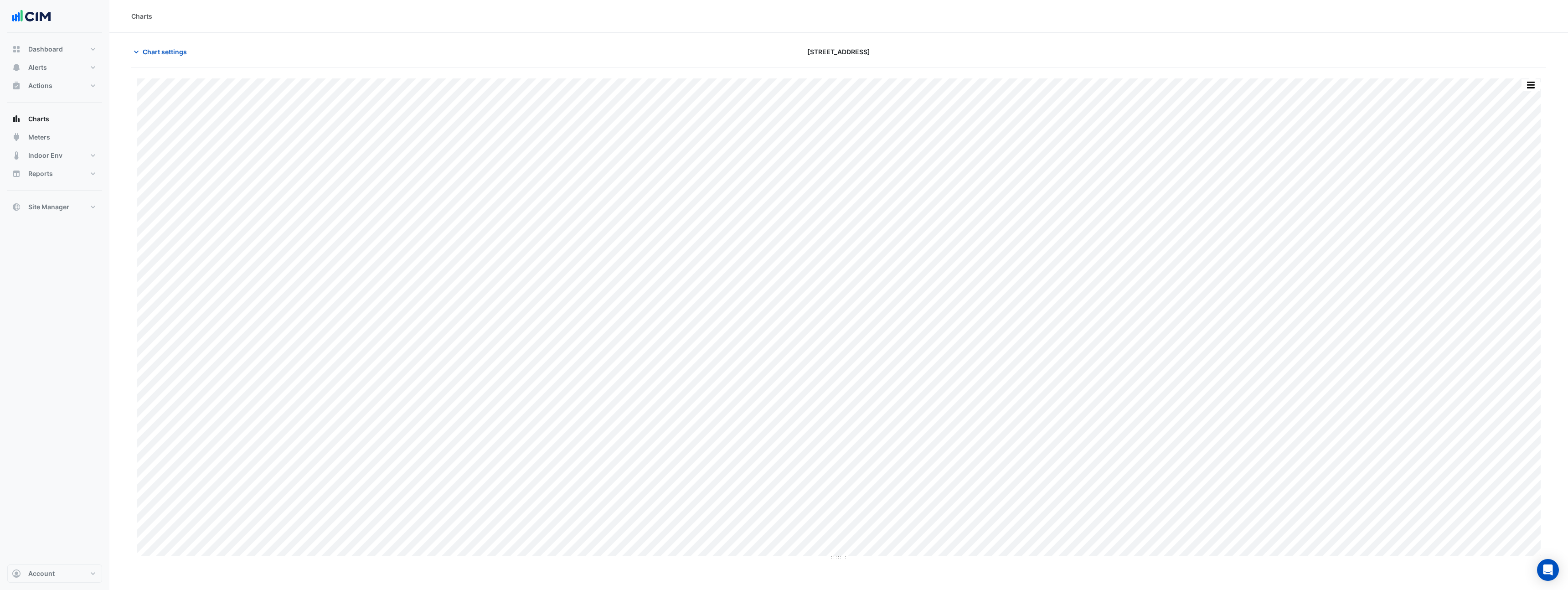
click at [163, 60] on div "Chart settings 990 La Trobe Street" at bounding box center [839, 56] width 1415 height 24
click at [162, 58] on button "Chart settings" at bounding box center [162, 52] width 61 height 16
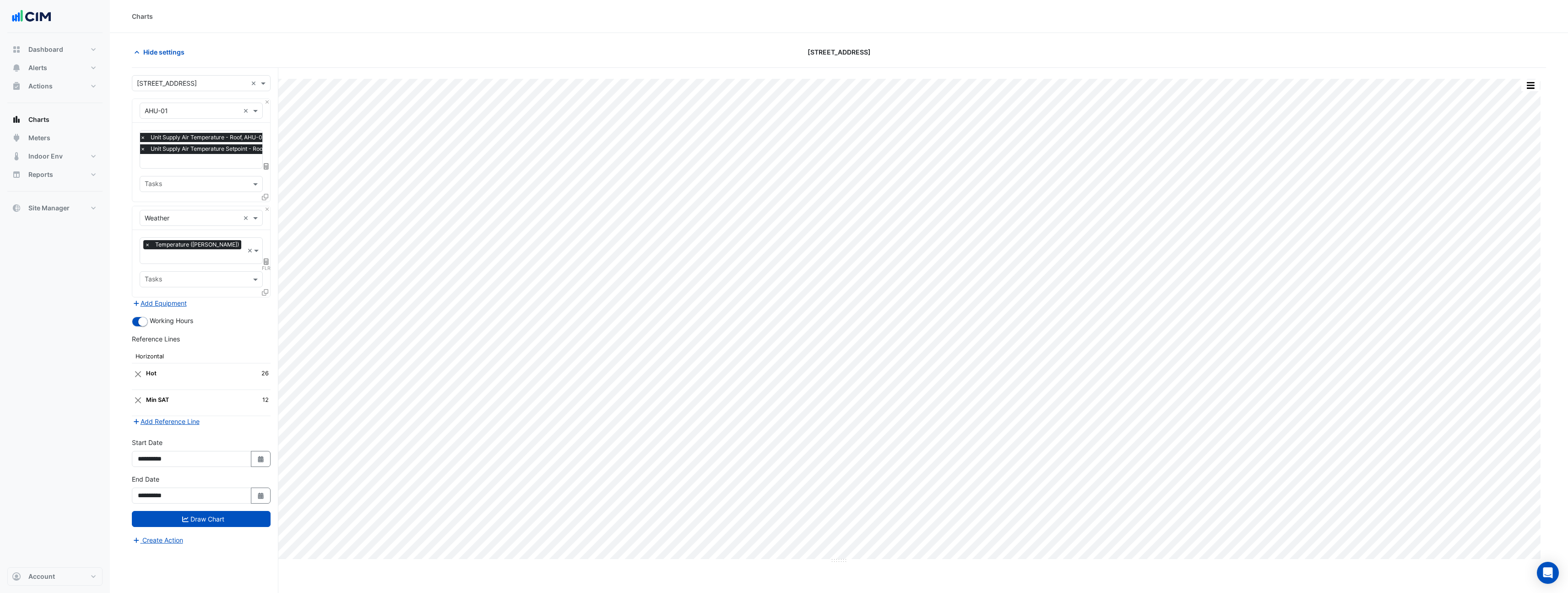
click at [191, 157] on input "text" at bounding box center [216, 162] width 152 height 10
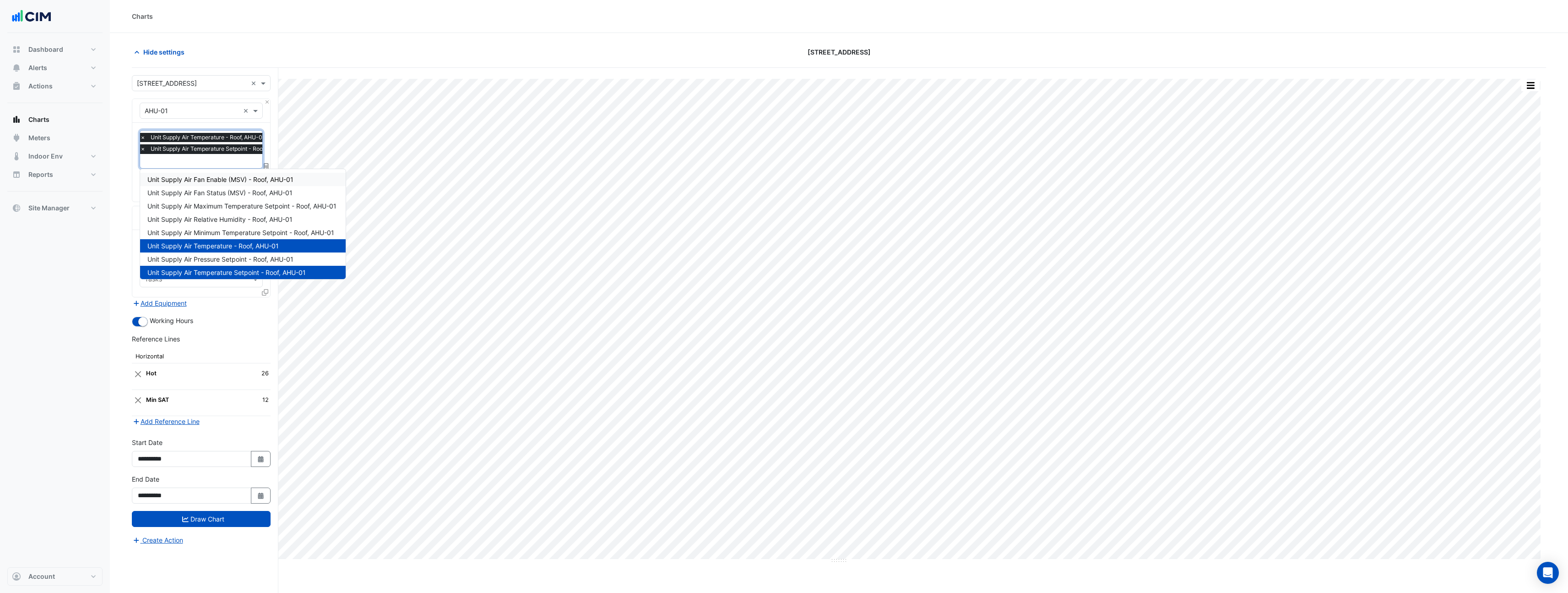
click at [201, 176] on span "Unit Supply Air Fan Enable (MSV) - Roof, AHU-01" at bounding box center [220, 180] width 146 height 8
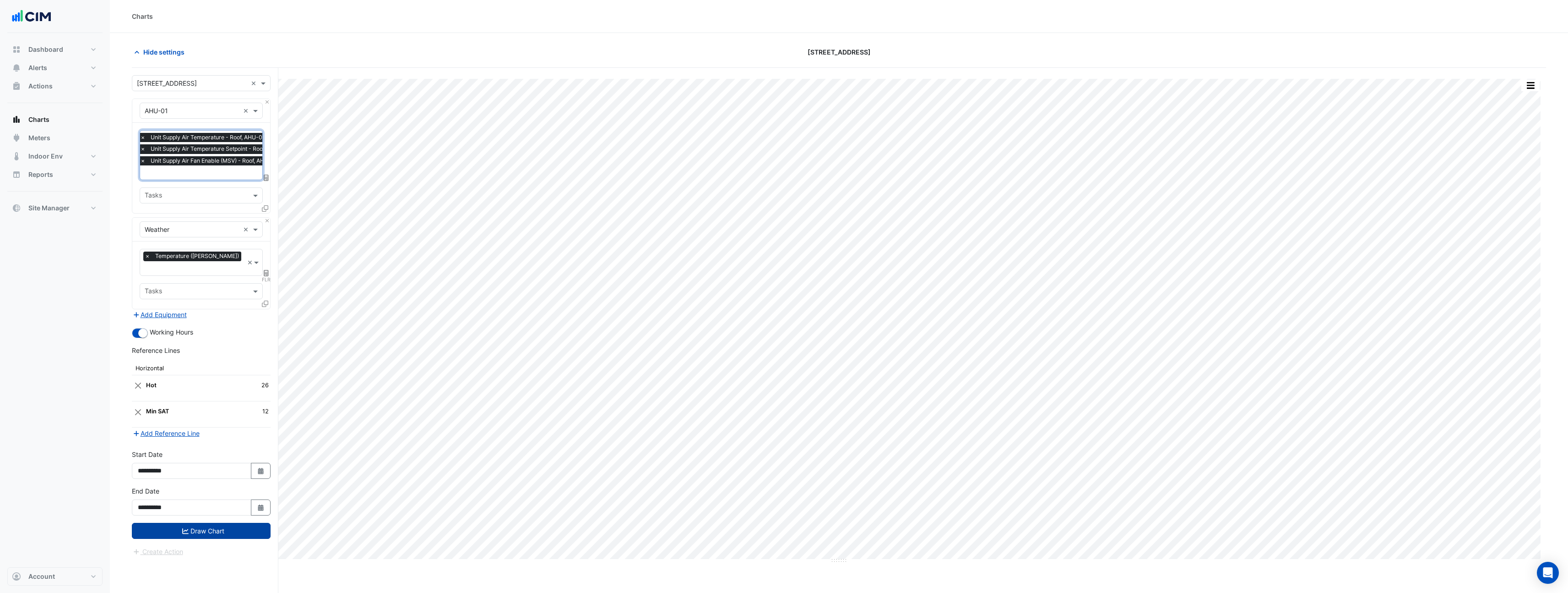
click at [238, 523] on button "Draw Chart" at bounding box center [201, 531] width 139 height 16
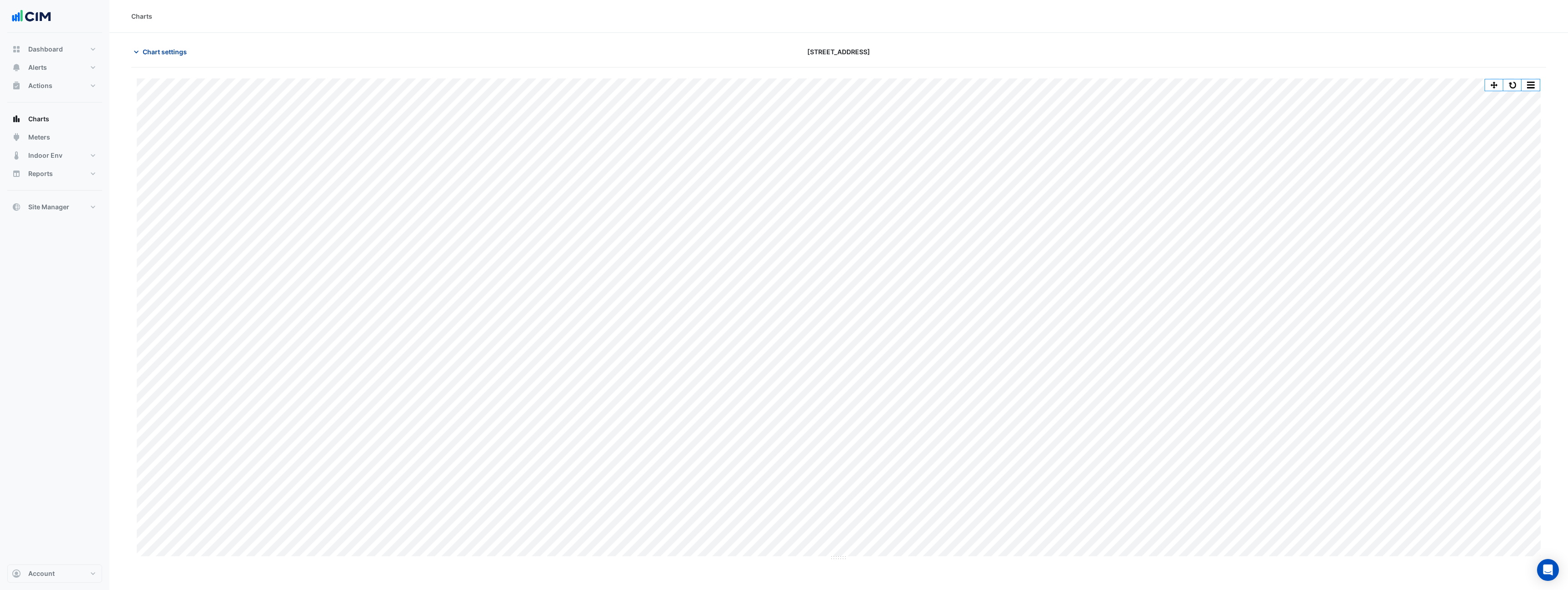
click at [166, 59] on button "Chart settings" at bounding box center [162, 52] width 61 height 16
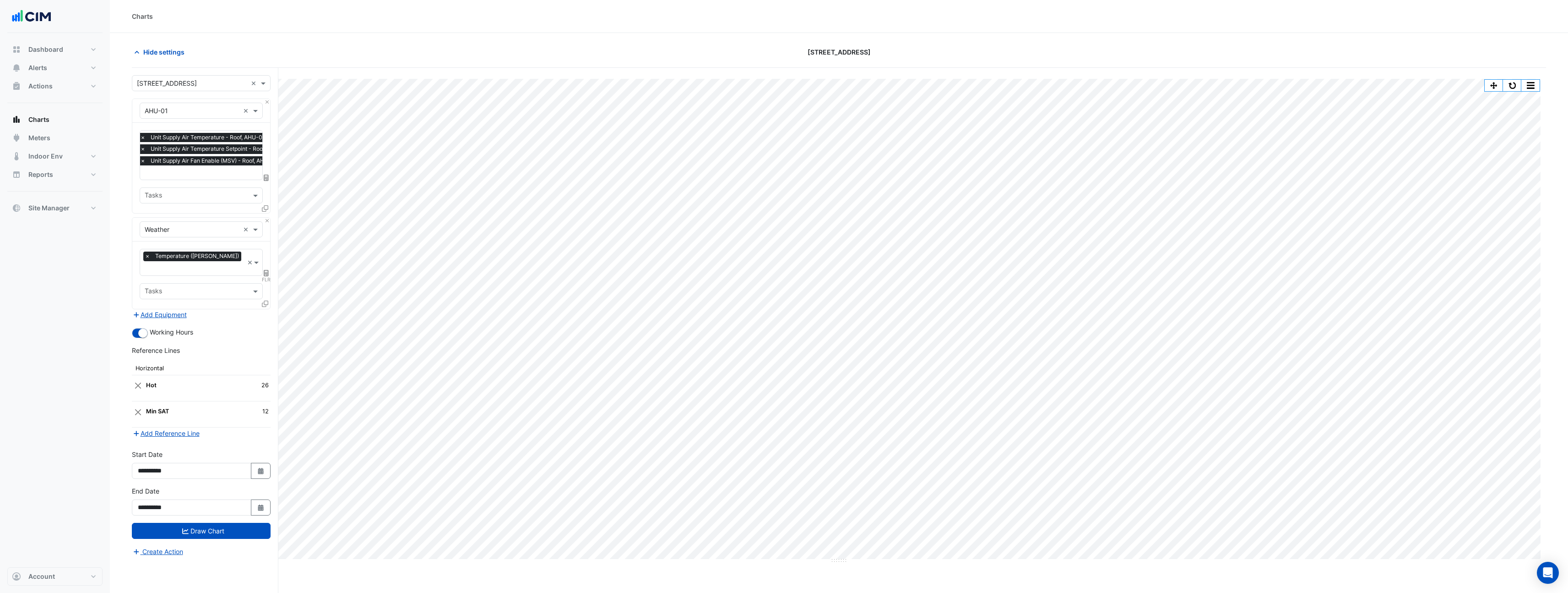
click at [145, 164] on span "×" at bounding box center [143, 161] width 8 height 9
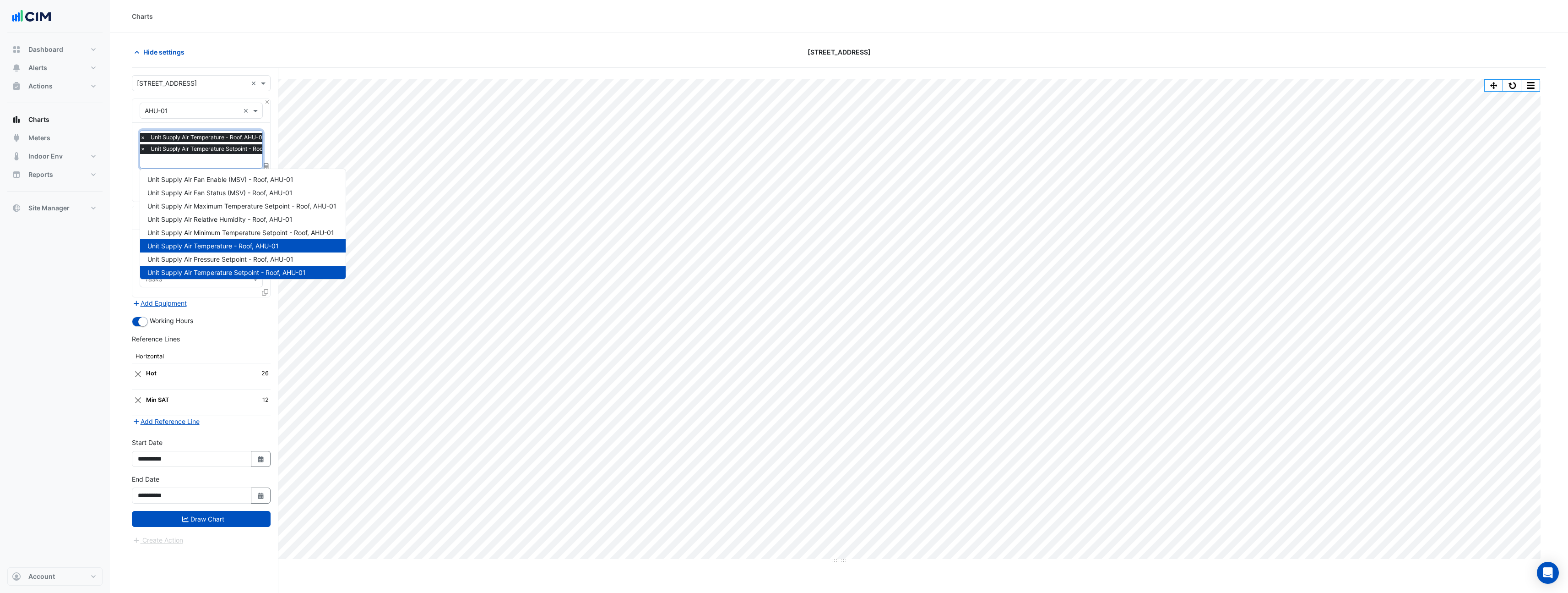
click at [170, 162] on input "text" at bounding box center [216, 162] width 152 height 10
click at [262, 195] on span "Unit Supply Air Fan Status (MSV) - Roof, AHU-01" at bounding box center [219, 192] width 145 height 8
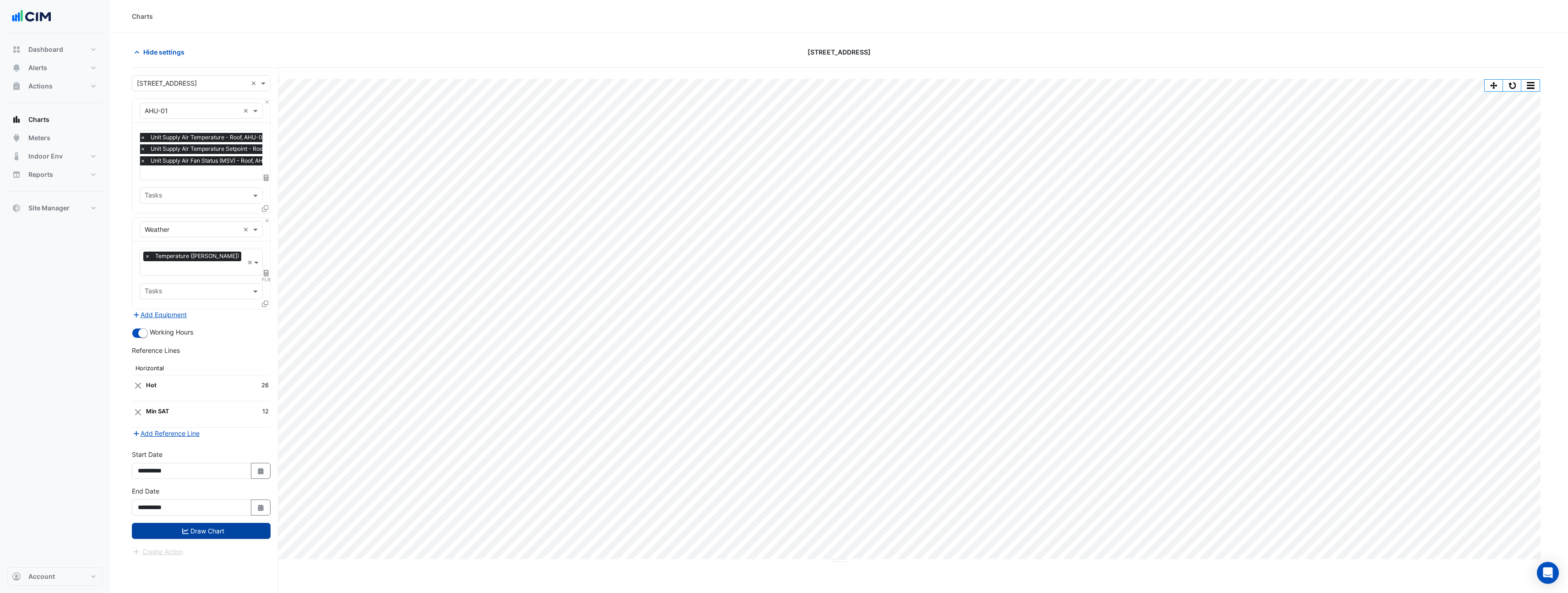
click at [245, 523] on button "Draw Chart" at bounding box center [201, 531] width 139 height 16
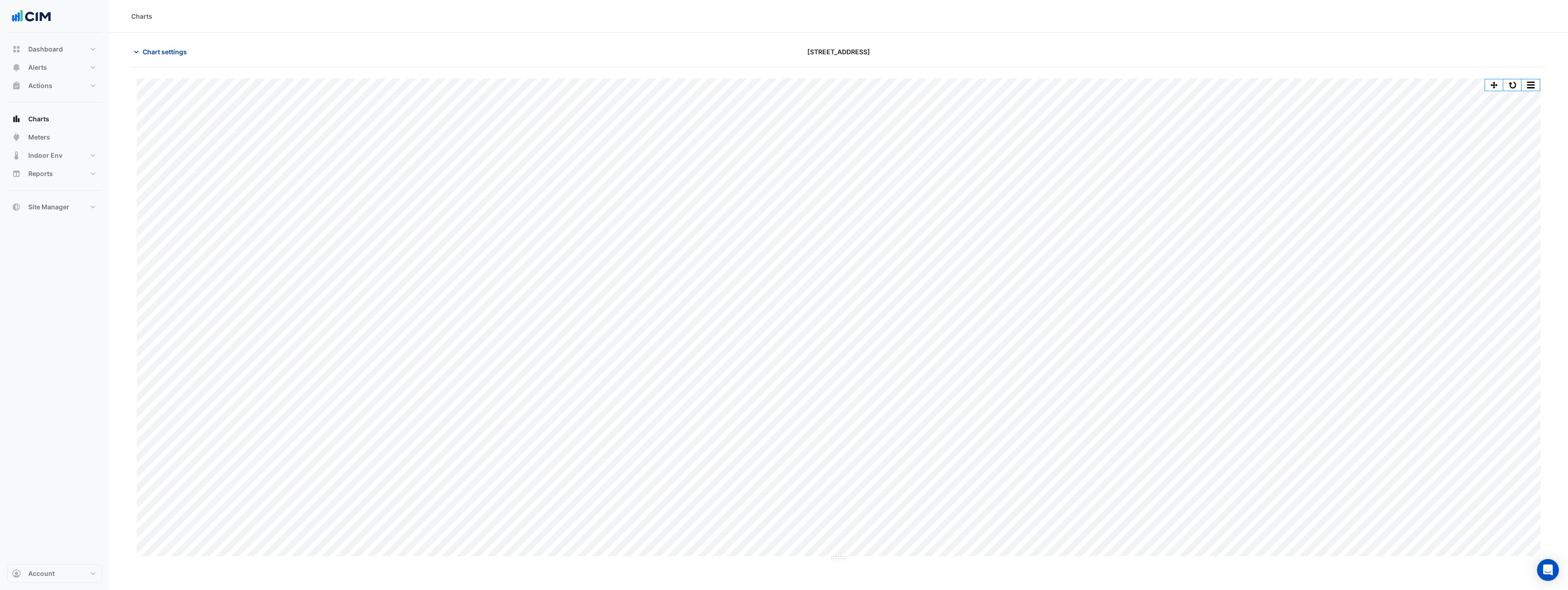
click at [169, 48] on span "Chart settings" at bounding box center [165, 52] width 44 height 10
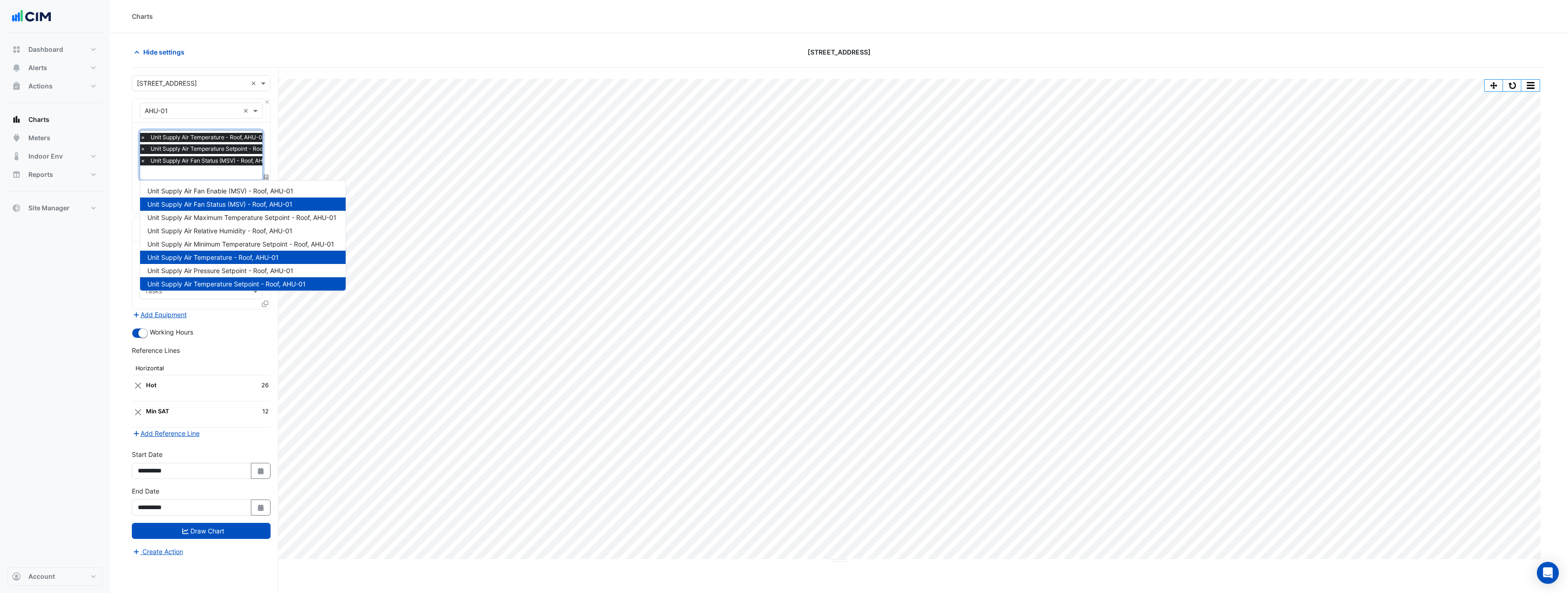
click at [147, 162] on div "× Unit Supply Air Fan Status (MSV) - Roof, AHU-01" at bounding box center [215, 161] width 152 height 9
click at [145, 162] on span "×" at bounding box center [143, 161] width 8 height 9
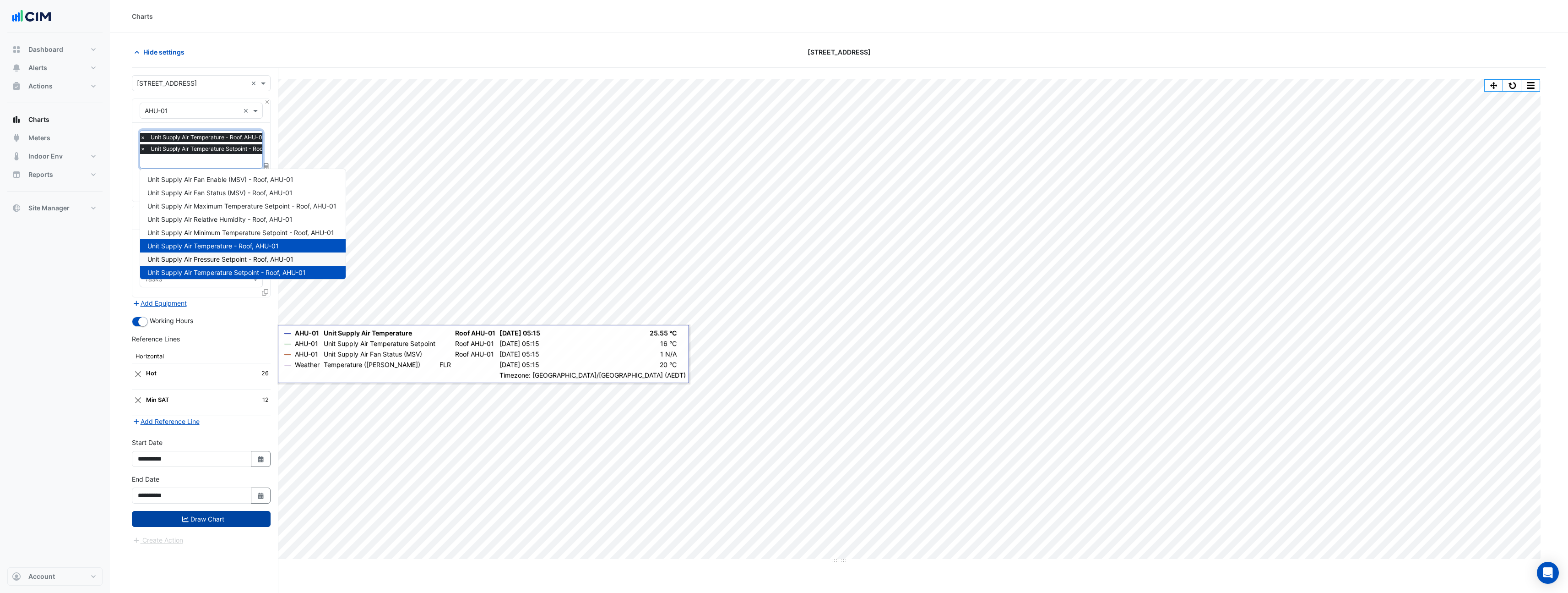
click at [219, 511] on button "Draw Chart" at bounding box center [201, 519] width 139 height 16
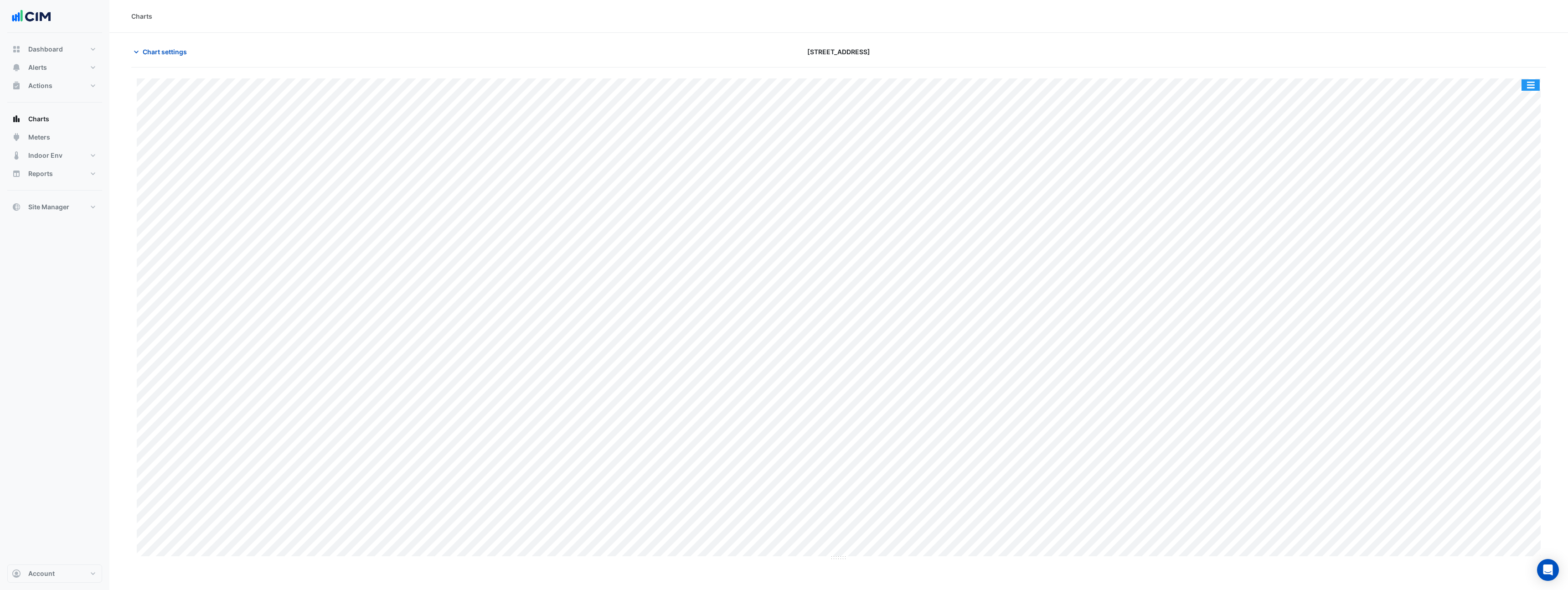
click at [1531, 86] on button "button" at bounding box center [1531, 84] width 18 height 11
click at [1516, 181] on div "Pivot Data Table" at bounding box center [1512, 182] width 55 height 22
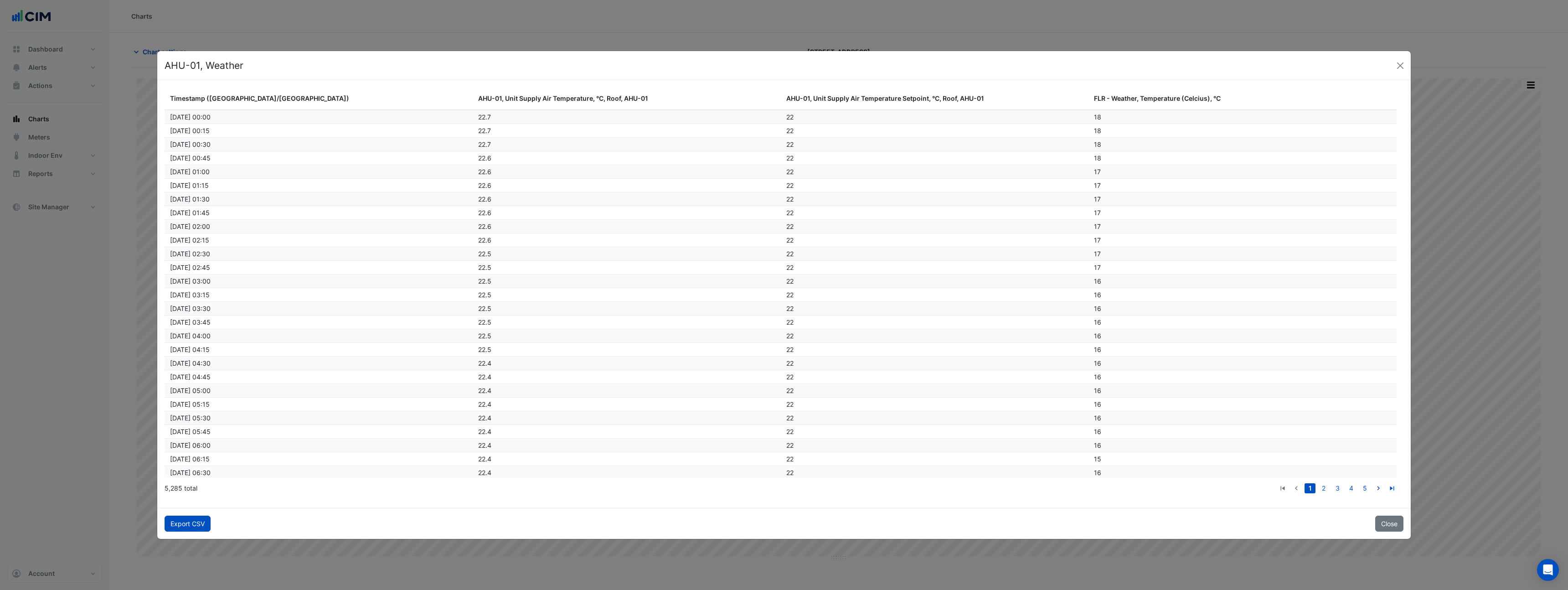
click at [191, 520] on button "Export CSV" at bounding box center [188, 523] width 46 height 16
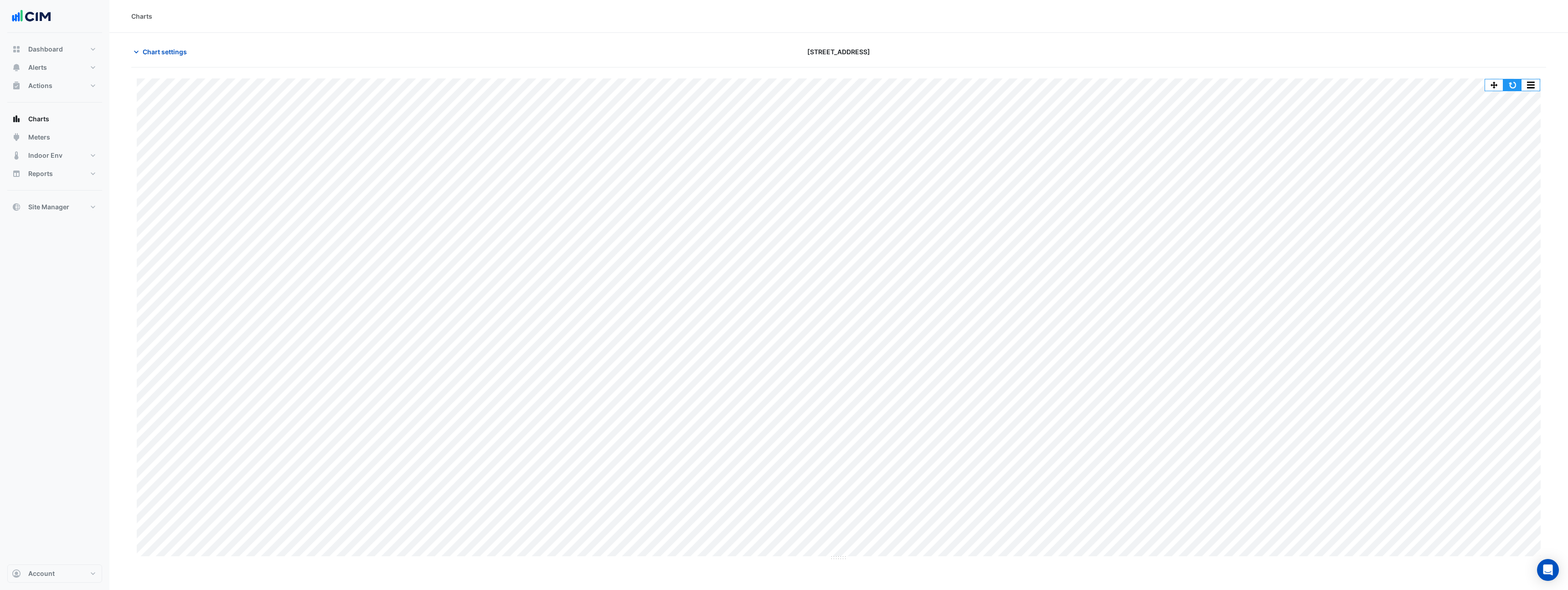
click at [1513, 82] on button "button" at bounding box center [1513, 84] width 18 height 11
click at [173, 52] on span "Chart settings" at bounding box center [165, 52] width 44 height 10
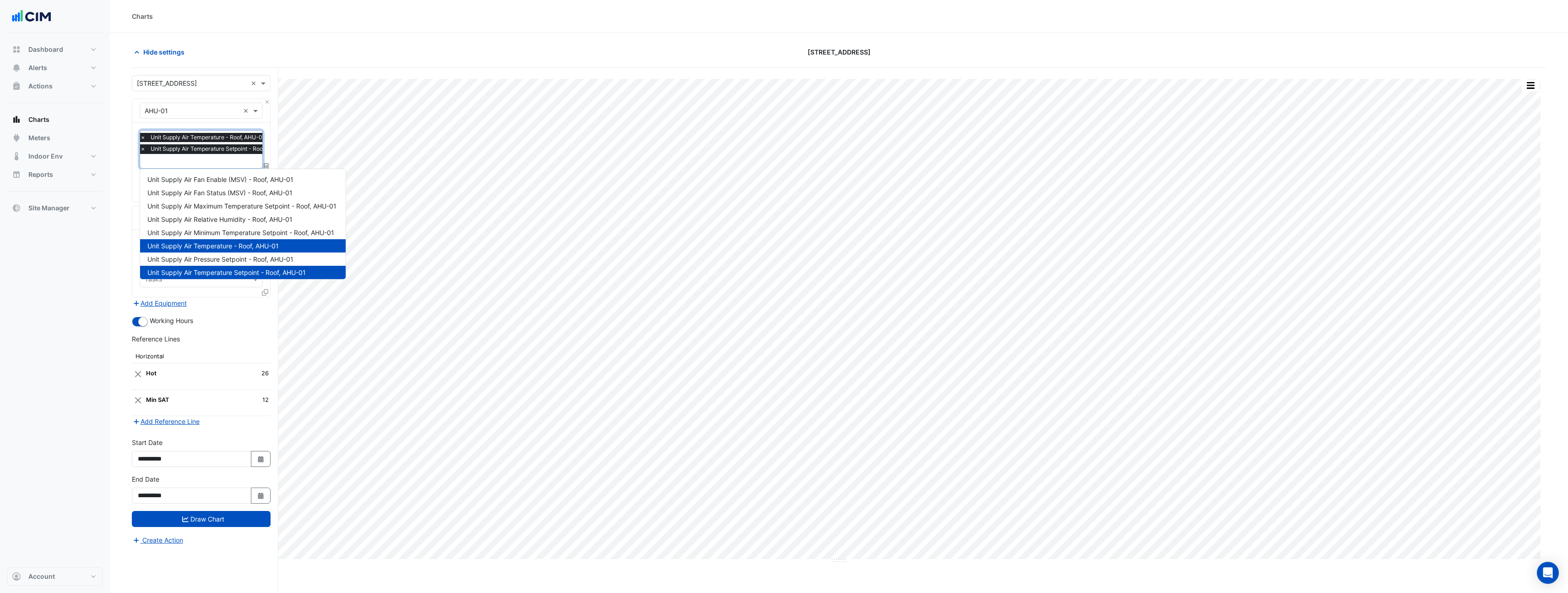
click at [219, 165] on input "text" at bounding box center [216, 162] width 152 height 10
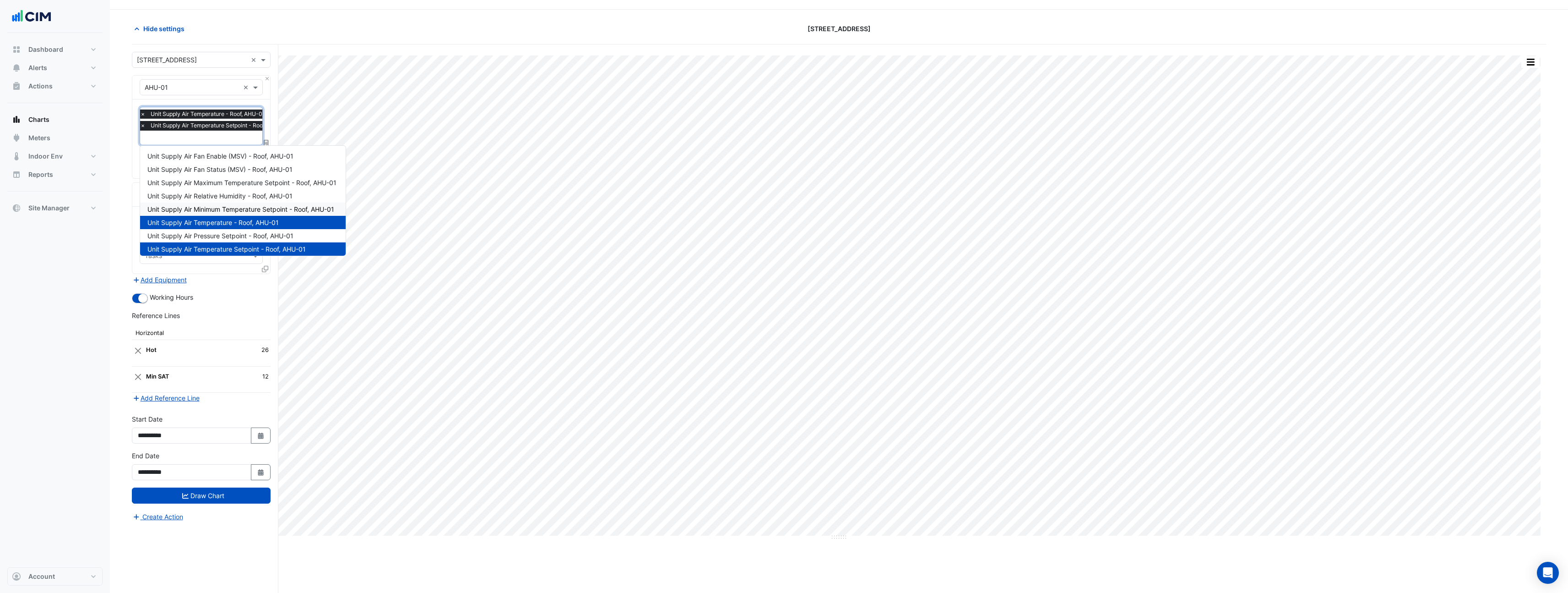
scroll to position [35, 0]
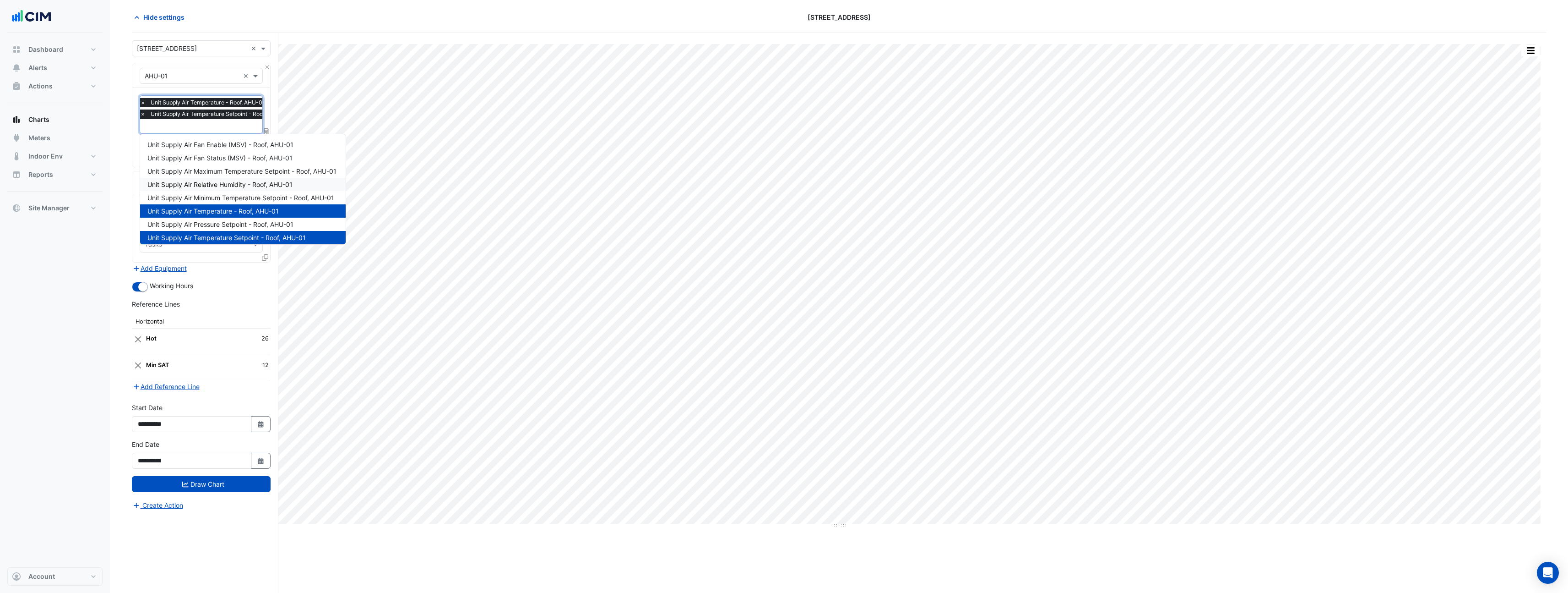
drag, startPoint x: 127, startPoint y: 185, endPoint x: 127, endPoint y: 195, distance: 10.0
click at [127, 185] on section "Hide settings 990 La Trobe Street Split by Equip Split All Print Save as JPEG S…" at bounding box center [839, 295] width 1458 height 595
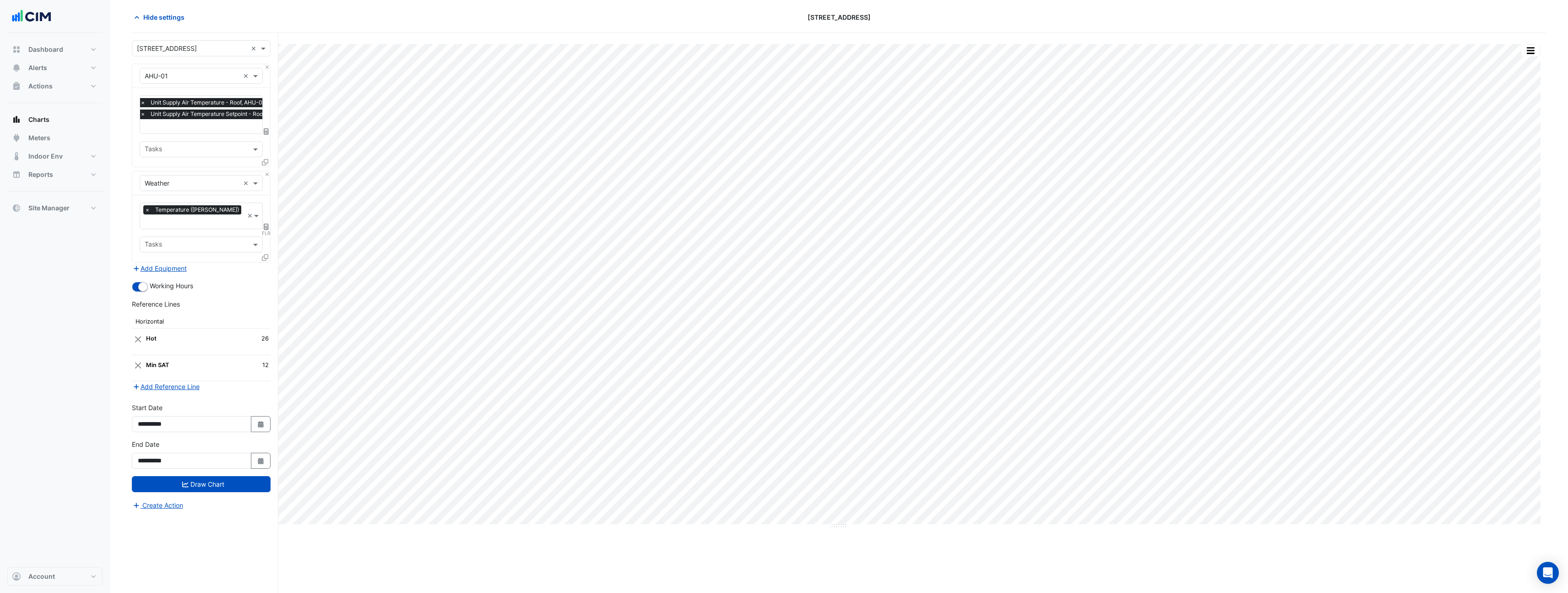
click at [176, 133] on div "Favourites × Unit Supply Air Temperature - Roof, AHU-01 × Unit Supply Air Tempe…" at bounding box center [201, 127] width 138 height 79
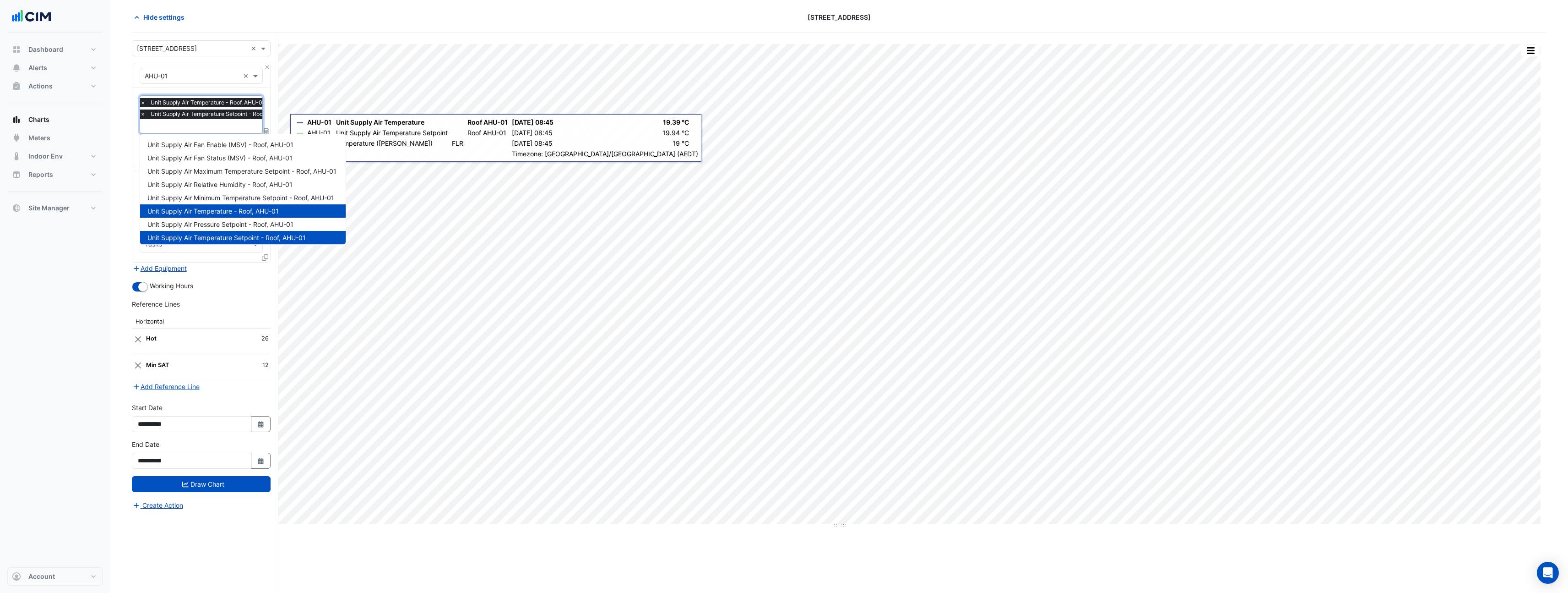
click at [204, 129] on input "text" at bounding box center [216, 127] width 152 height 10
type input "***"
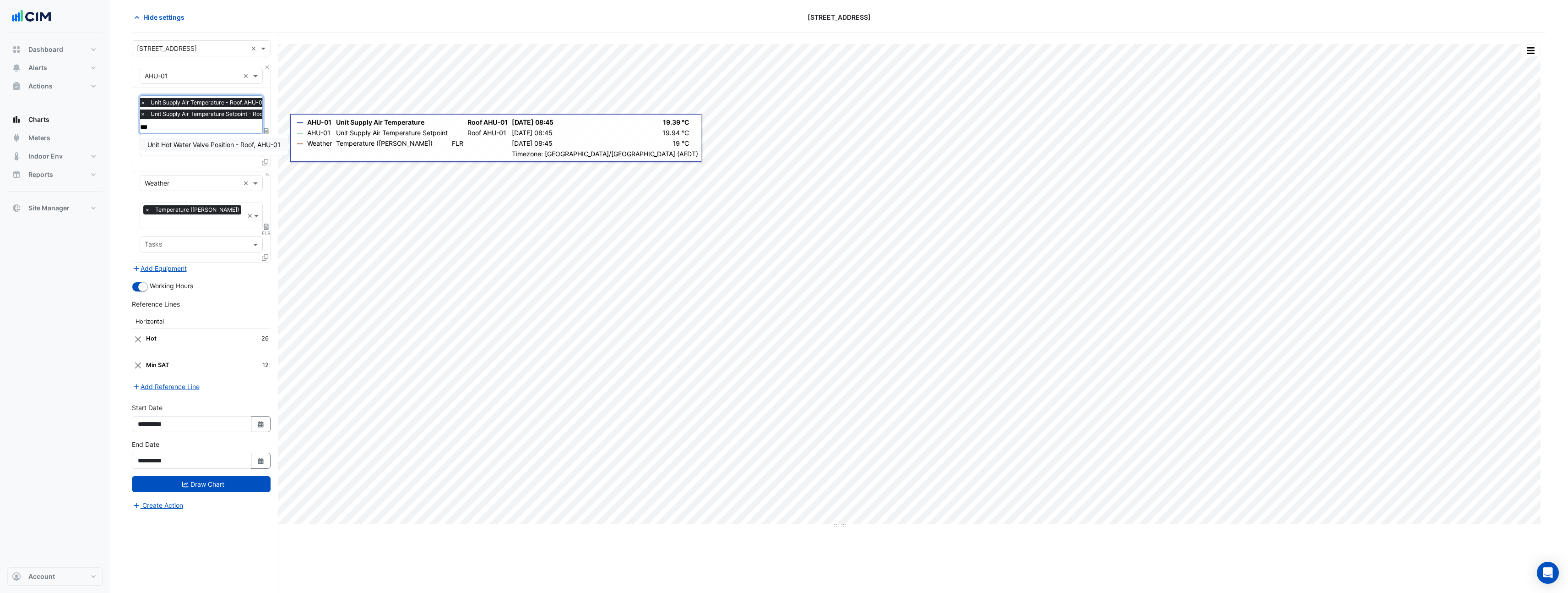
click at [194, 146] on span "Unit Hot Water Valve Position - Roof, AHU-01" at bounding box center [213, 144] width 133 height 8
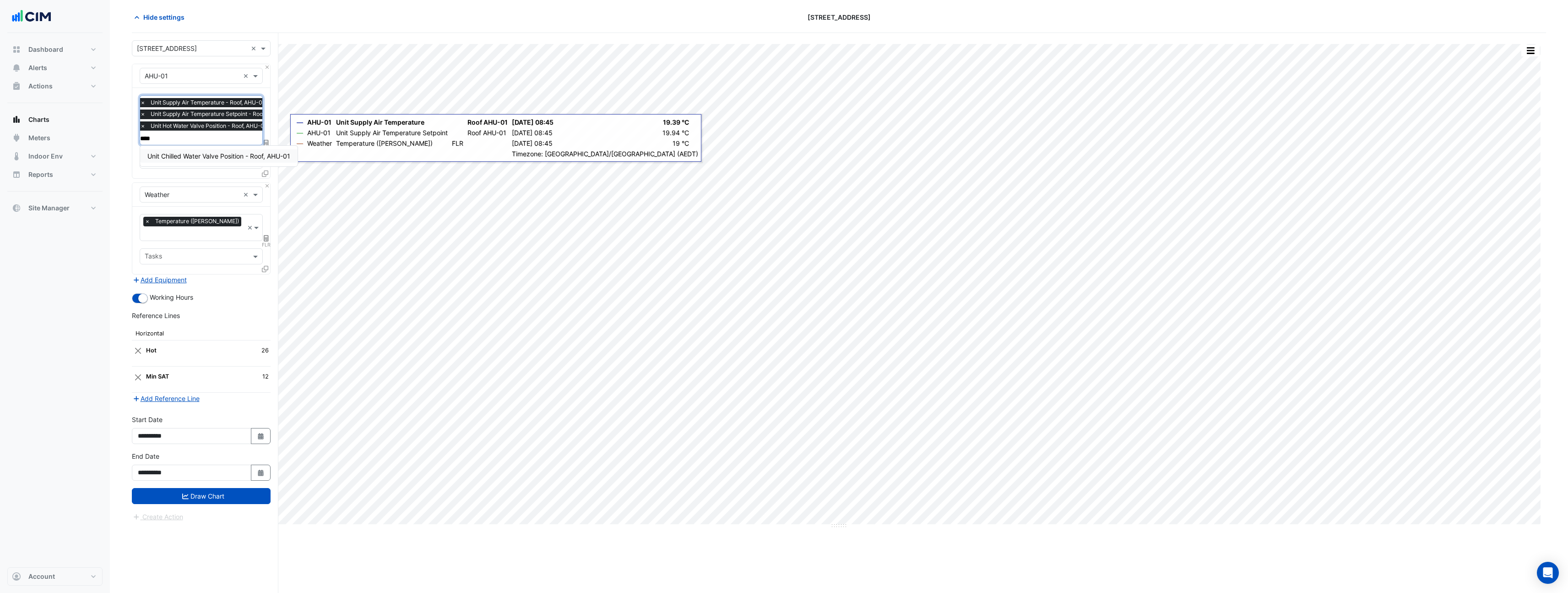
type input "*****"
click at [206, 154] on span "Unit Chilled Water Valve Position - Roof, AHU-01" at bounding box center [219, 156] width 143 height 8
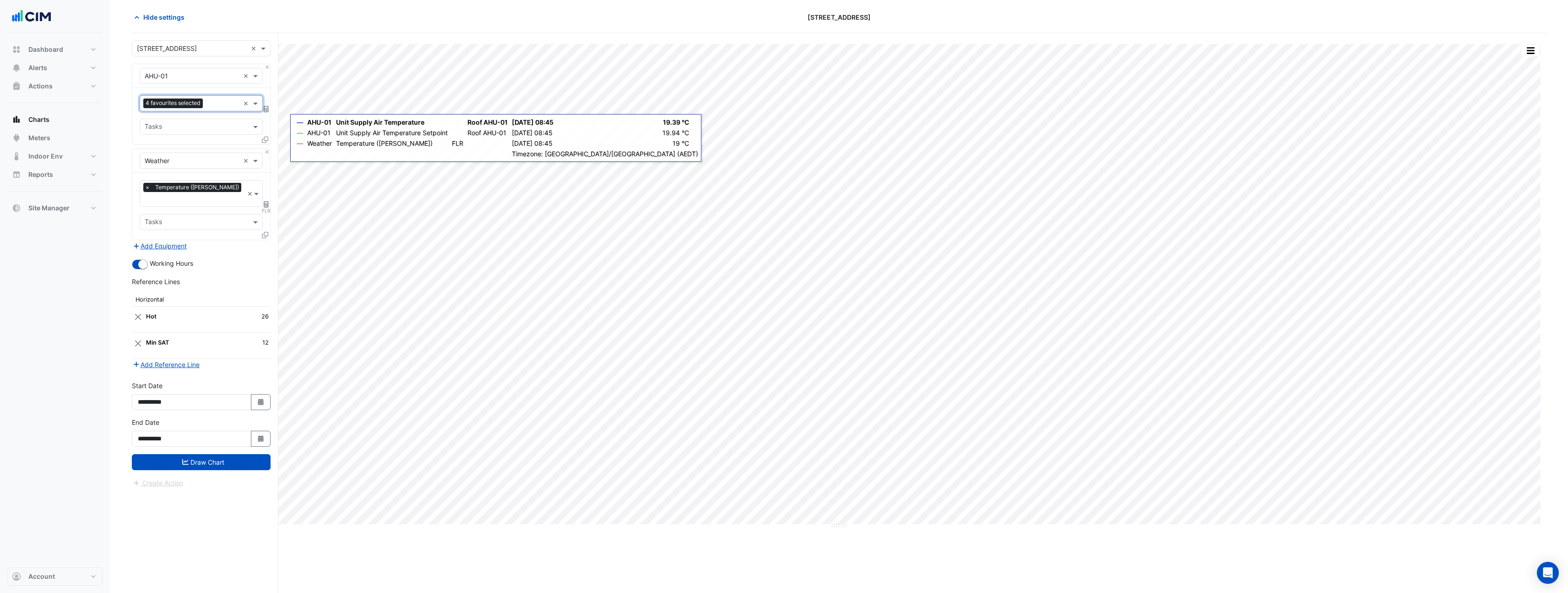
scroll to position [0, 0]
click at [216, 454] on button "Draw Chart" at bounding box center [201, 461] width 139 height 16
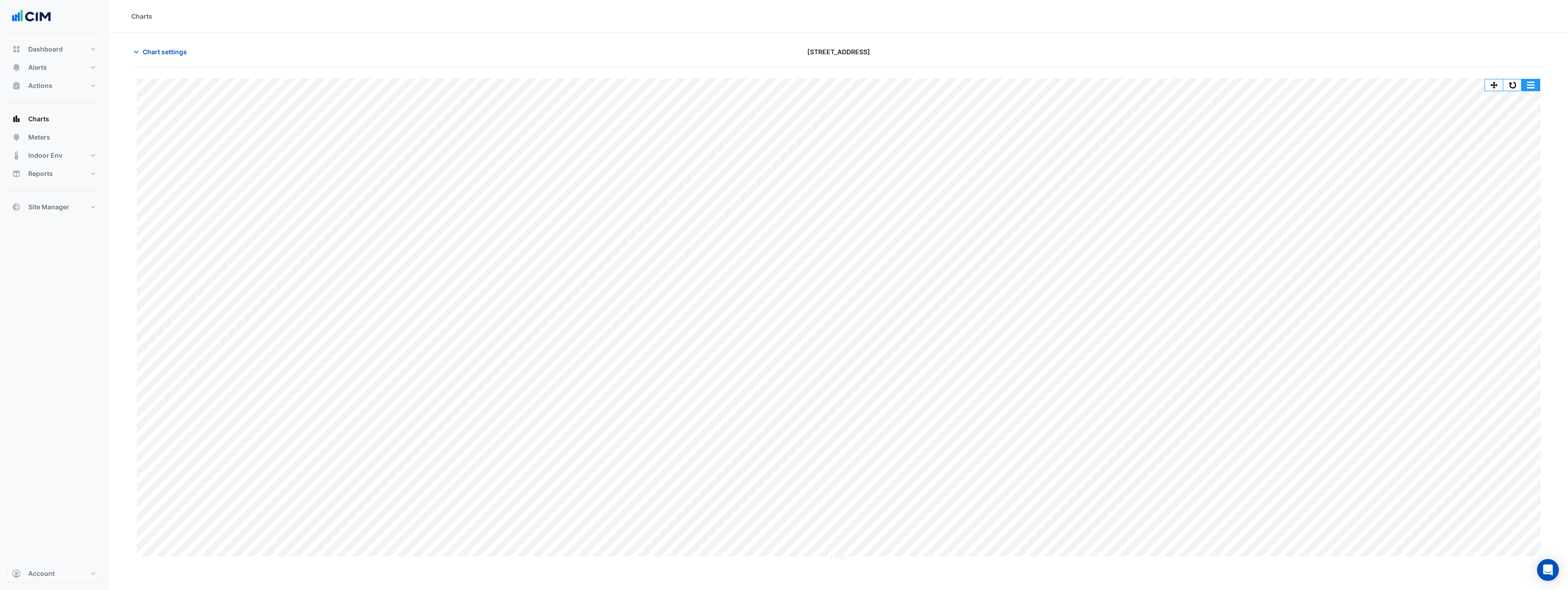
click at [1528, 87] on button "button" at bounding box center [1531, 84] width 18 height 11
click at [1515, 117] on div "Split by Unit" at bounding box center [1512, 117] width 55 height 16
drag, startPoint x: 838, startPoint y: 161, endPoint x: 822, endPoint y: 309, distance: 148.9
drag, startPoint x: 837, startPoint y: 405, endPoint x: 837, endPoint y: 446, distance: 41.0
click at [163, 56] on span "Chart settings" at bounding box center [165, 52] width 44 height 10
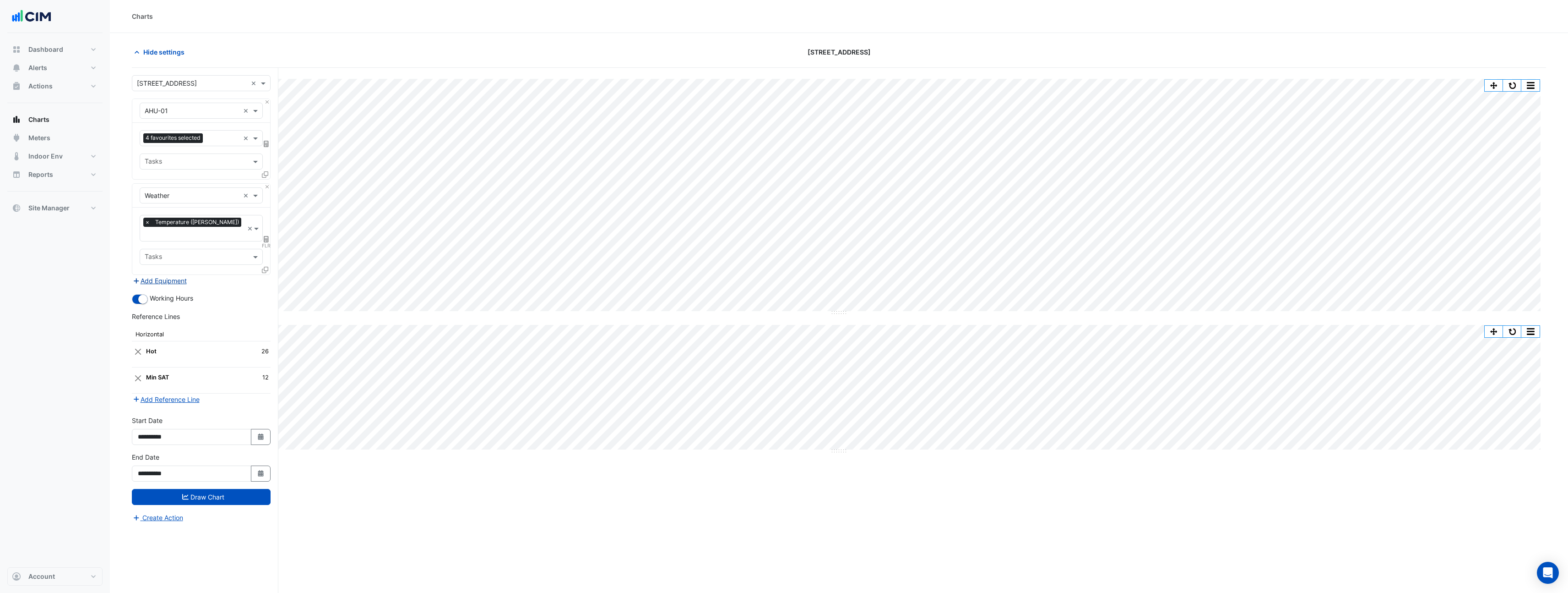
click at [174, 275] on button "Add Equipment" at bounding box center [160, 280] width 56 height 11
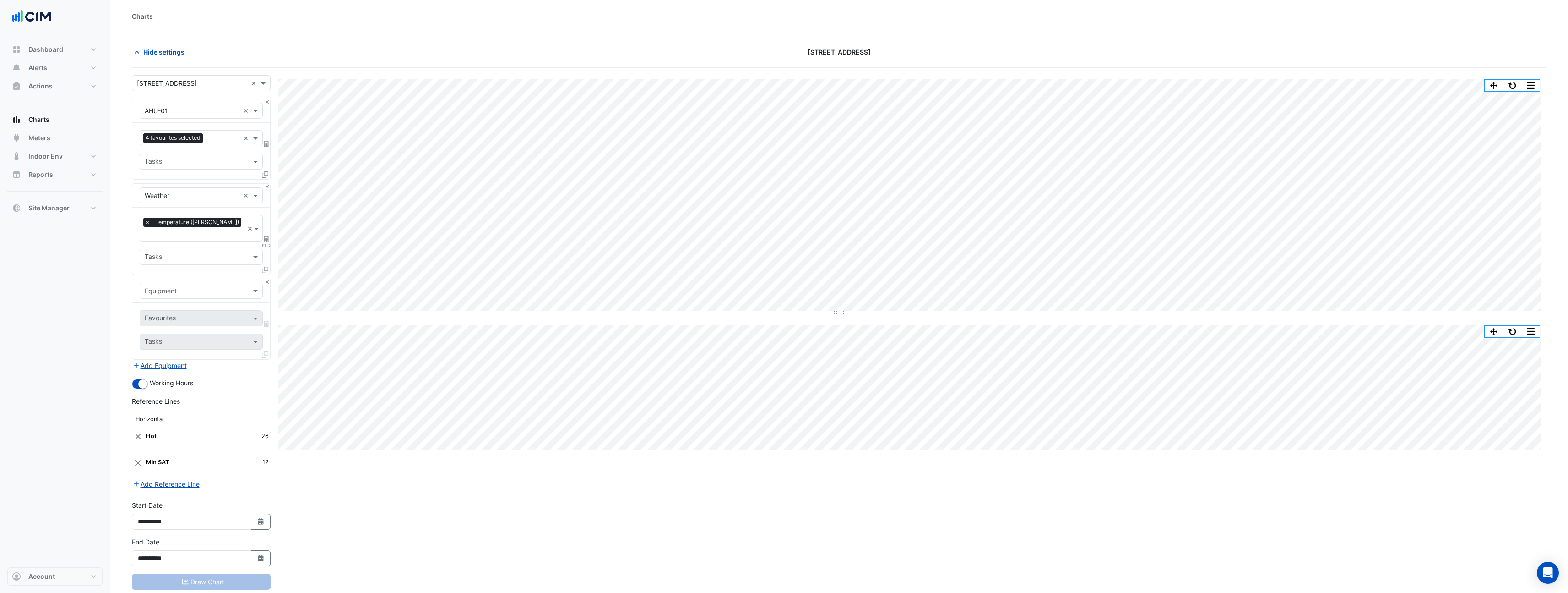
click at [189, 285] on div "Equipment" at bounding box center [201, 290] width 123 height 16
type input "**"
click at [159, 303] on span "CH-1" at bounding box center [155, 300] width 15 height 8
click at [173, 314] on input "text" at bounding box center [191, 319] width 92 height 10
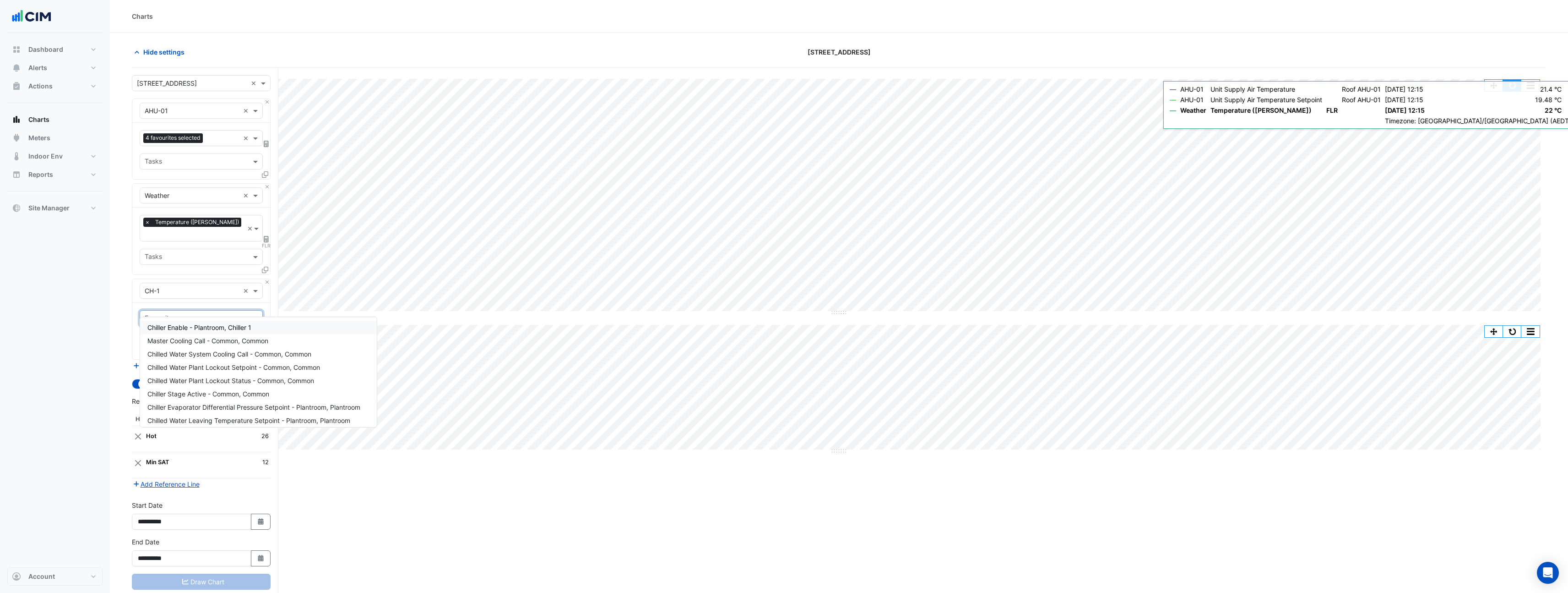
click at [1512, 89] on button "button" at bounding box center [1512, 85] width 18 height 11
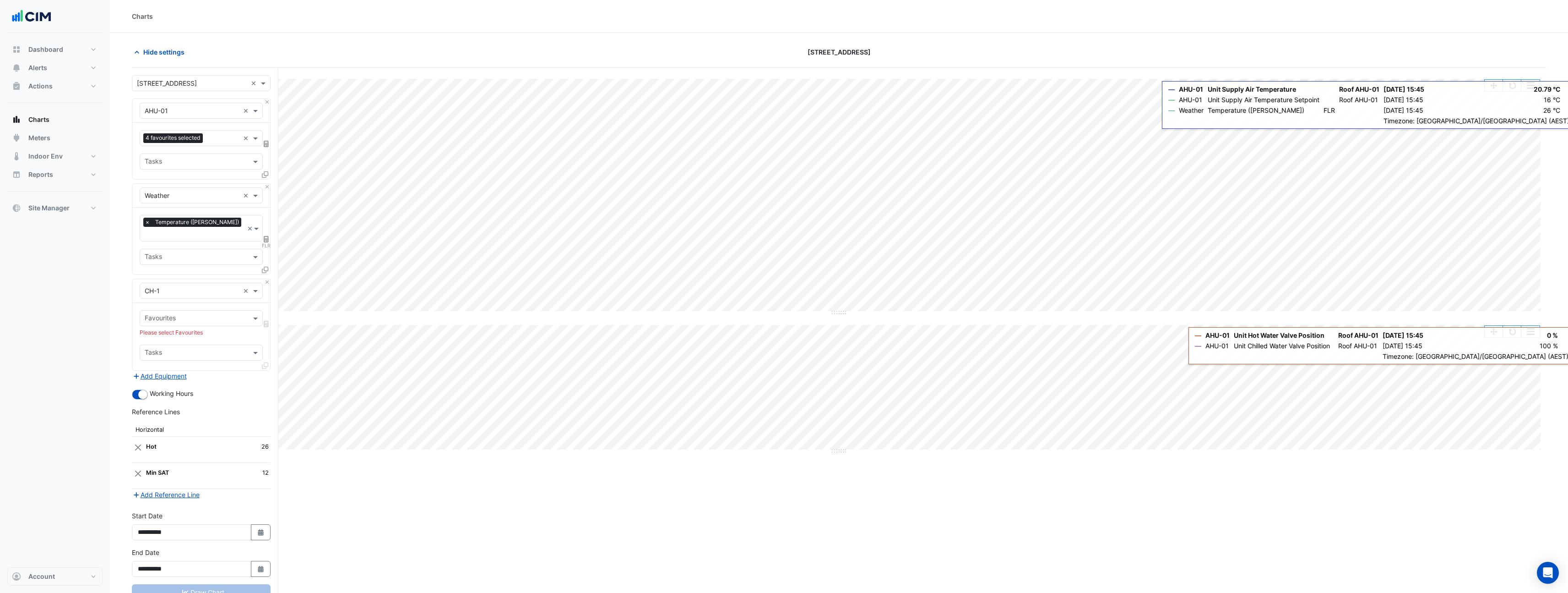
click at [1512, 89] on button "button" at bounding box center [1512, 85] width 18 height 11
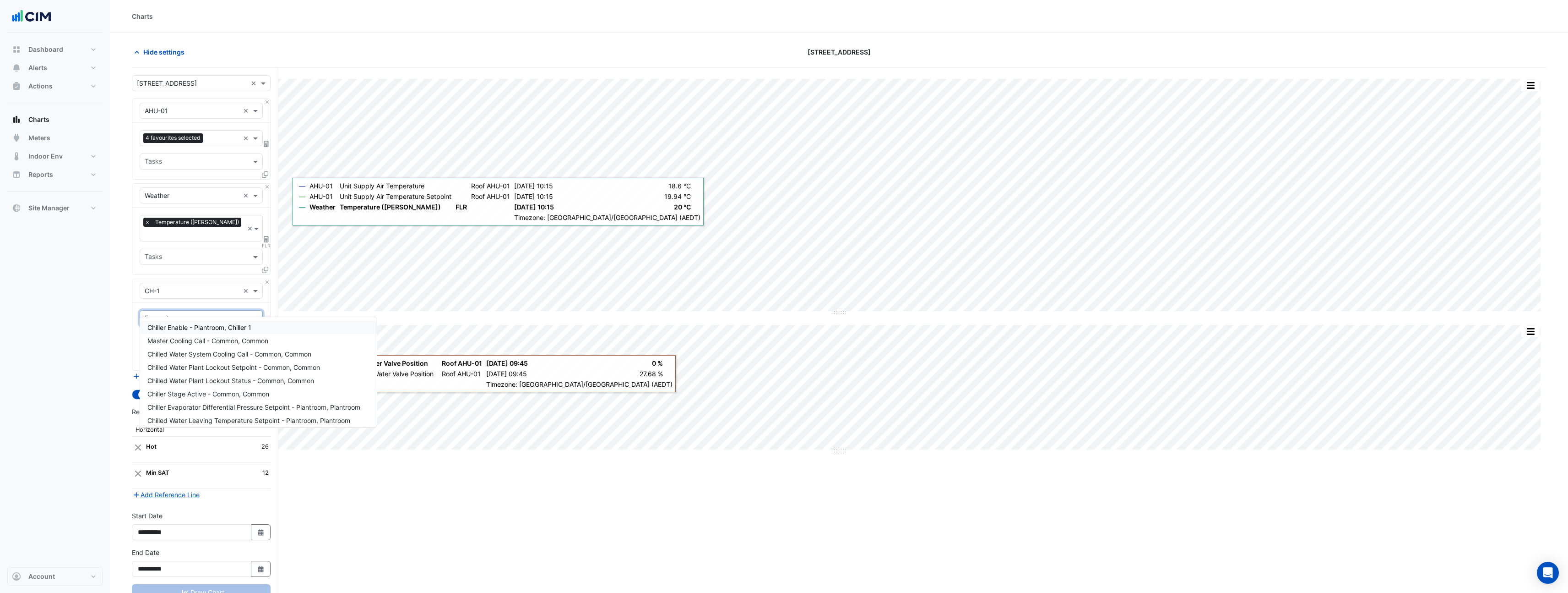
click at [178, 314] on input "text" at bounding box center [196, 319] width 103 height 10
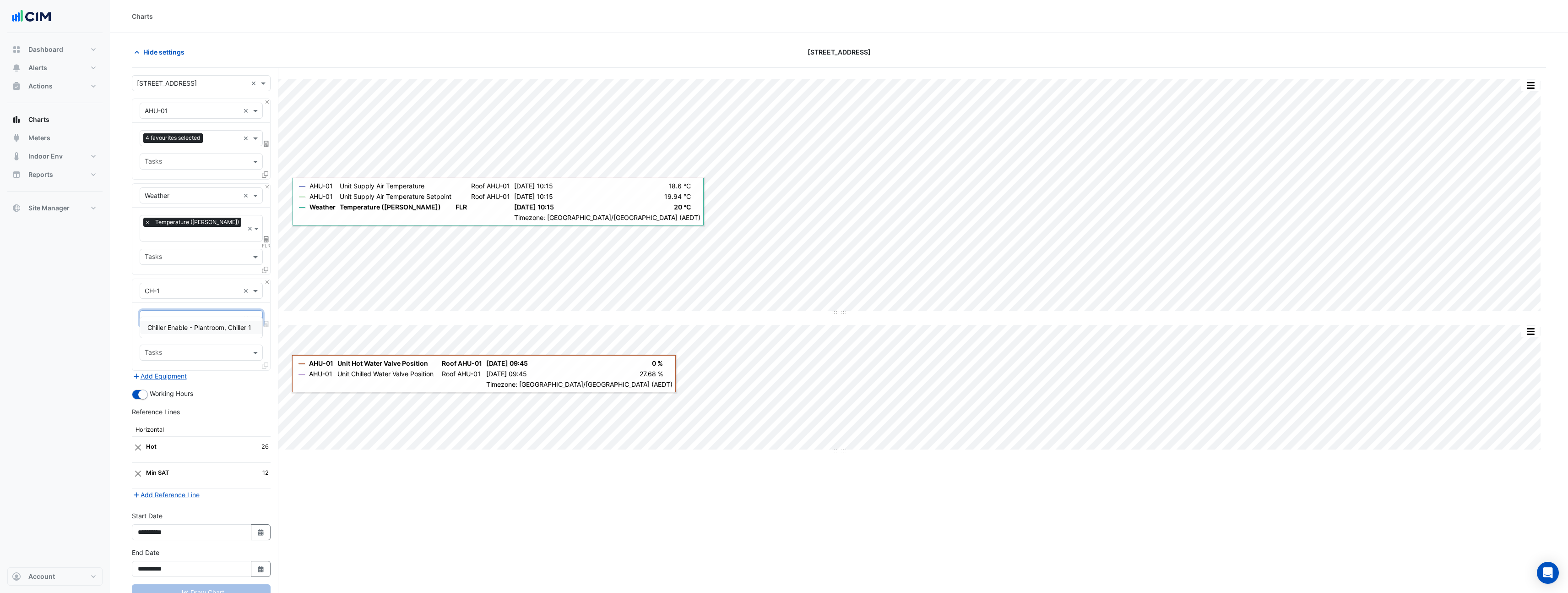
type input "*"
type input "****"
click at [172, 377] on span "Chiller Status - Plantroom, Plantroom" at bounding box center [202, 380] width 110 height 8
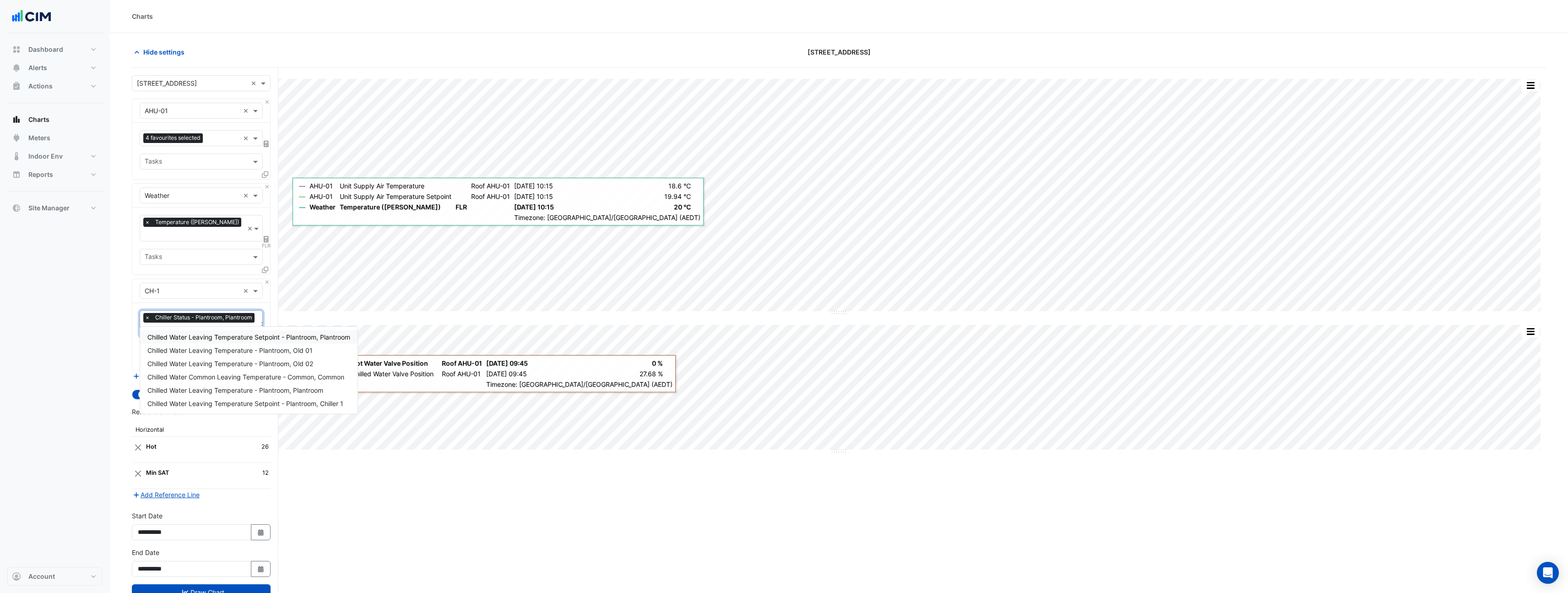
type input "****"
click at [167, 386] on div "Chilled Water Leaving Temperature - Plantroom, Plantroom" at bounding box center [249, 390] width 218 height 14
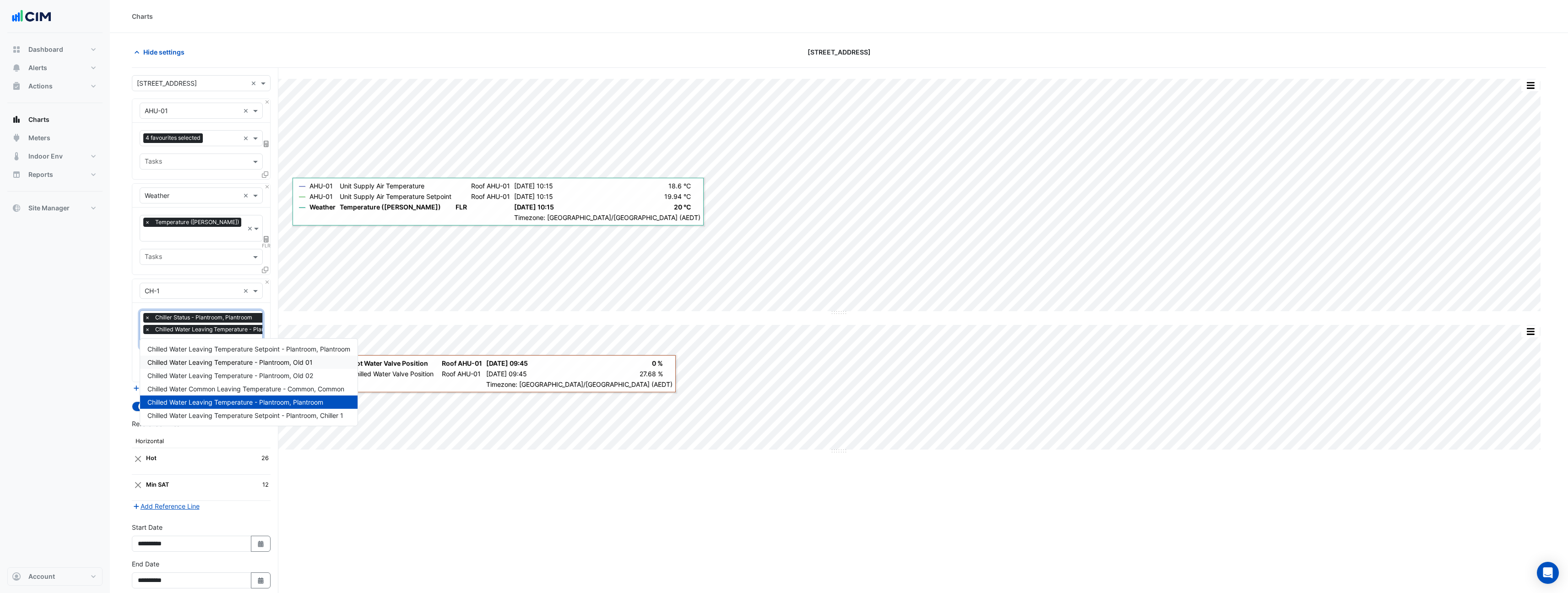
type input "*****"
click at [210, 393] on div "Chilled Water Common Leaving Temperature - Common, Common" at bounding box center [249, 389] width 218 height 14
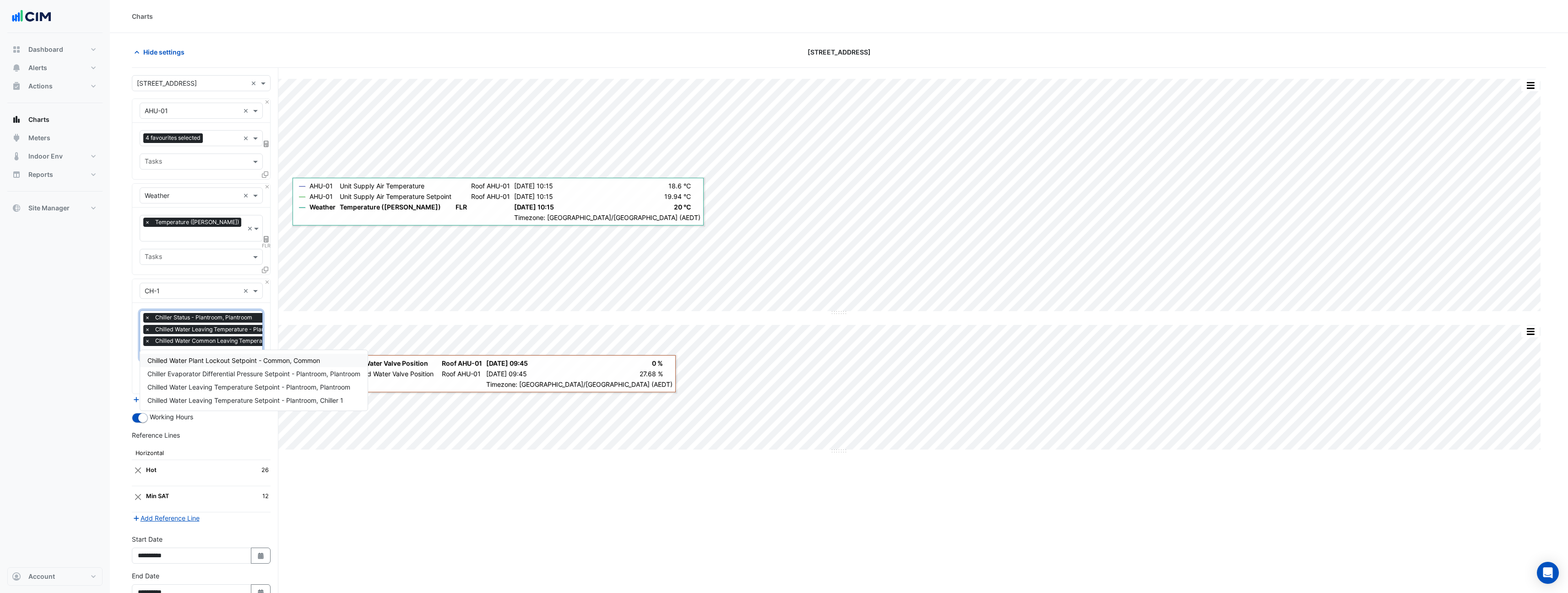
type input "********"
click at [207, 387] on span "Chilled Water Leaving Temperature Setpoint - Plantroom, Plantroom" at bounding box center [249, 387] width 203 height 8
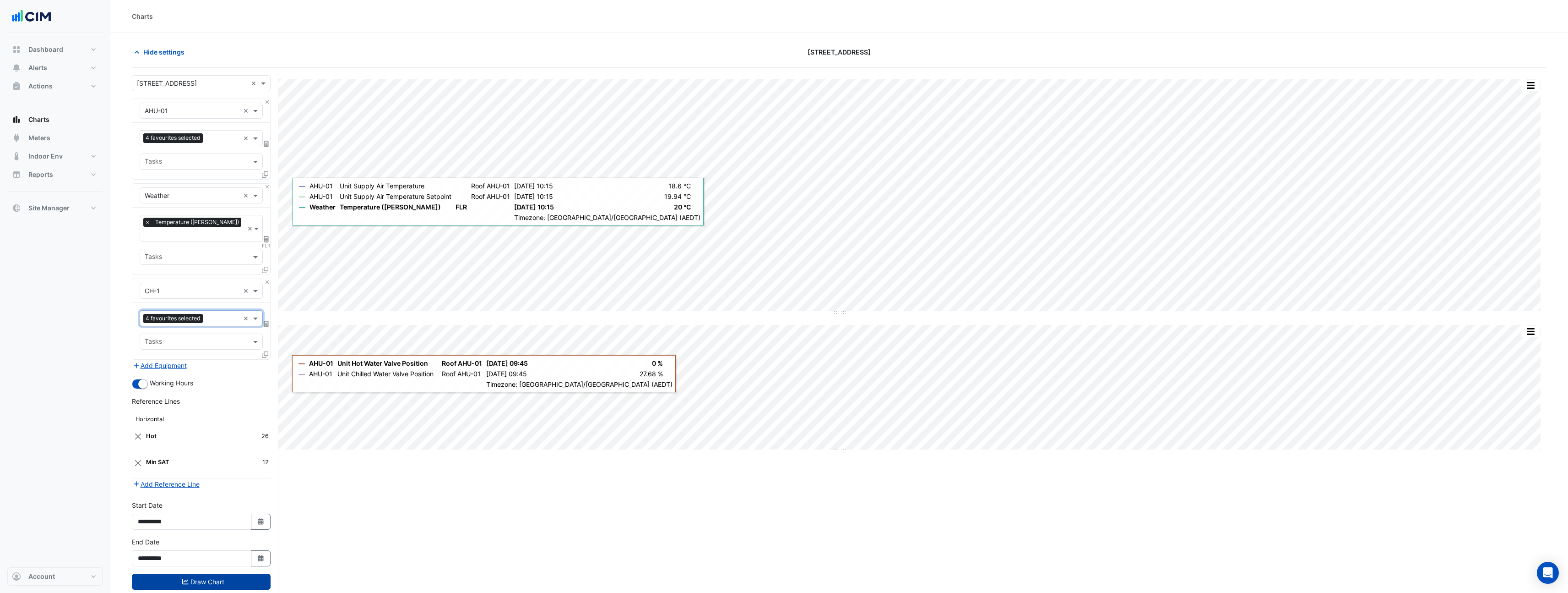
click at [199, 573] on button "Draw Chart" at bounding box center [201, 581] width 139 height 16
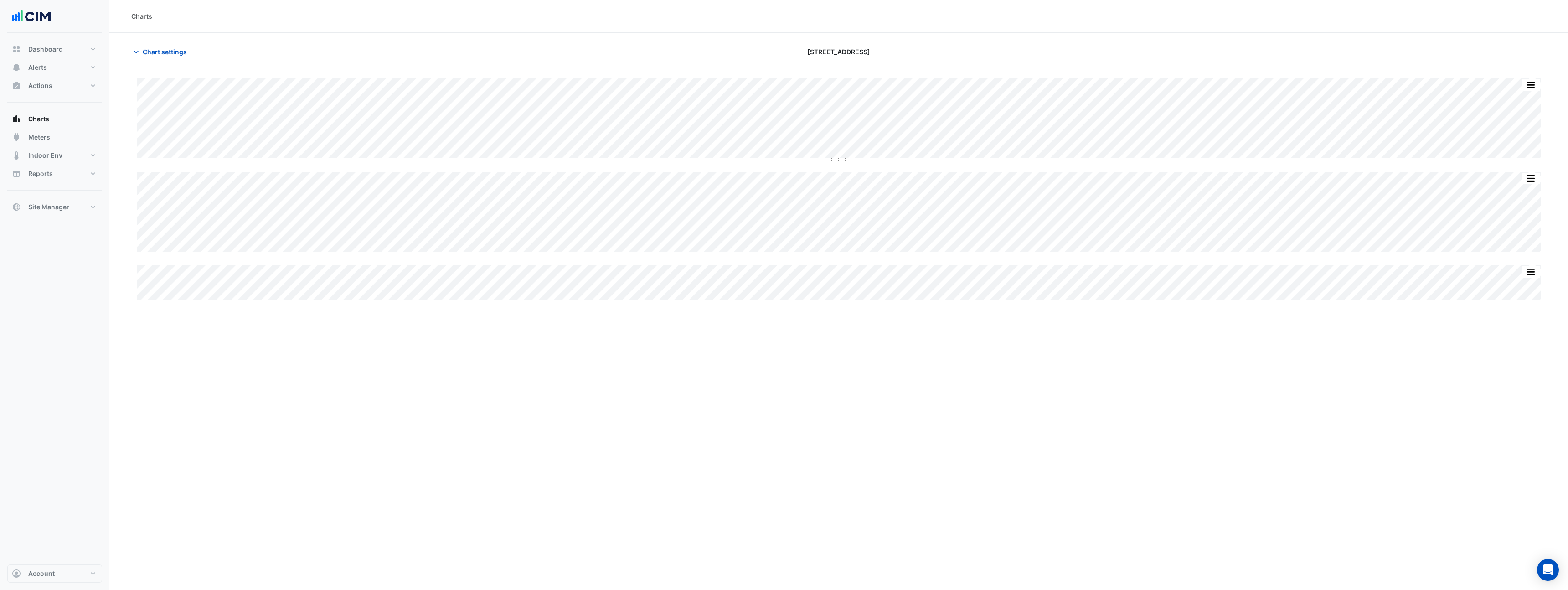
type input "**********"
click at [162, 52] on span "Chart settings" at bounding box center [165, 52] width 44 height 10
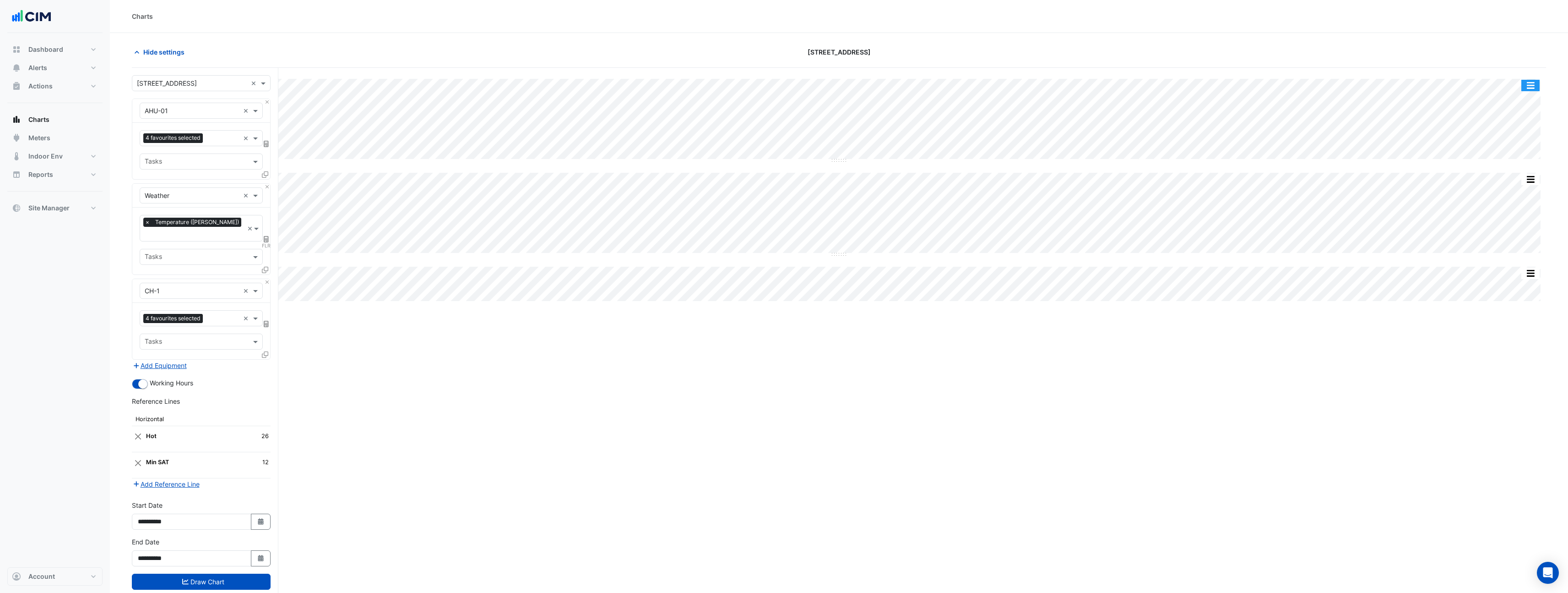
click at [1536, 85] on button "button" at bounding box center [1530, 85] width 18 height 11
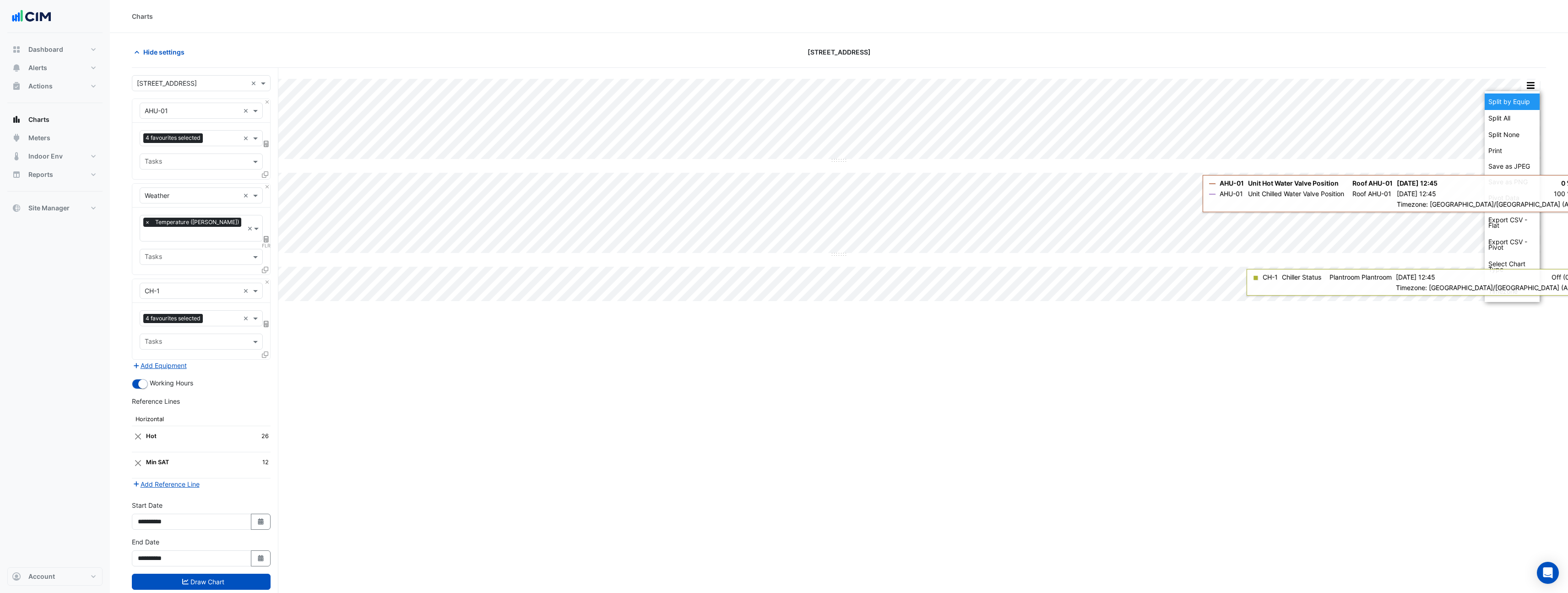
click at [1524, 99] on div "Split by Equip" at bounding box center [1512, 101] width 55 height 17
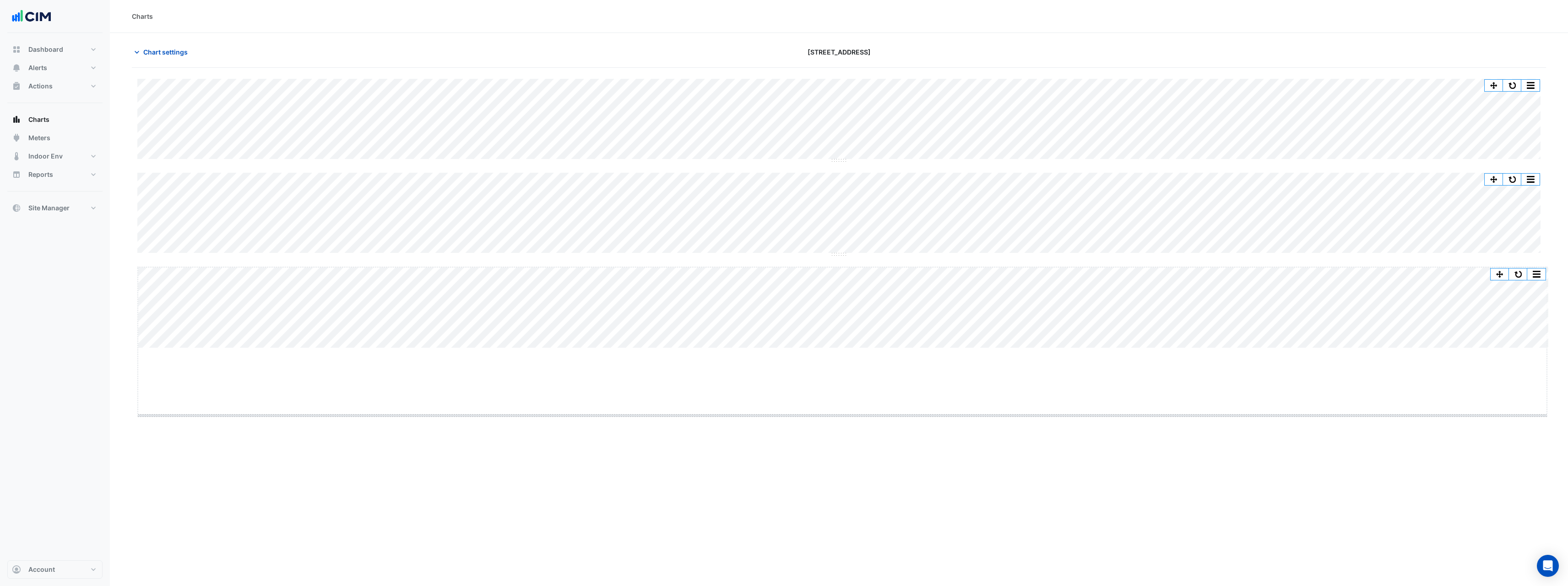
drag, startPoint x: 844, startPoint y: 348, endPoint x: 834, endPoint y: 425, distance: 77.6
drag, startPoint x: 844, startPoint y: 160, endPoint x: 837, endPoint y: 281, distance: 121.2
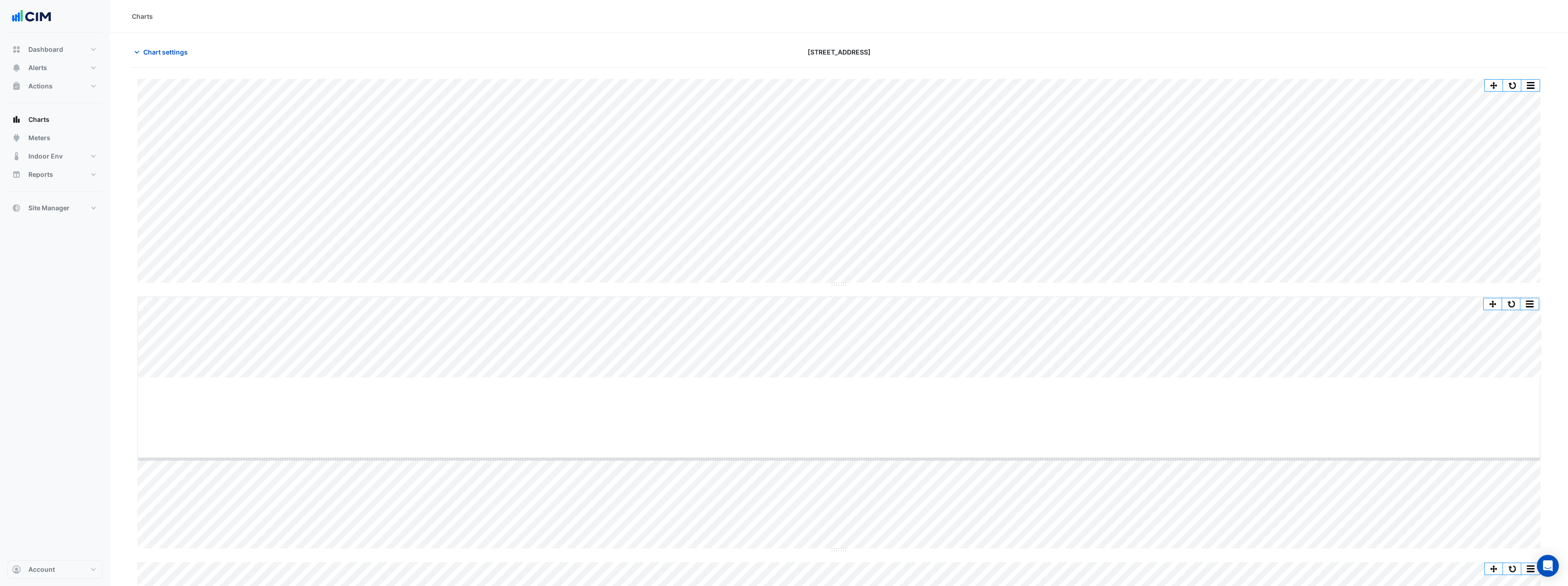
drag, startPoint x: 837, startPoint y: 377, endPoint x: 823, endPoint y: 497, distance: 120.8
drag, startPoint x: 837, startPoint y: 370, endPoint x: 843, endPoint y: 314, distance: 56.3
click at [1509, 5] on button "button" at bounding box center [1512, 8] width 18 height 11
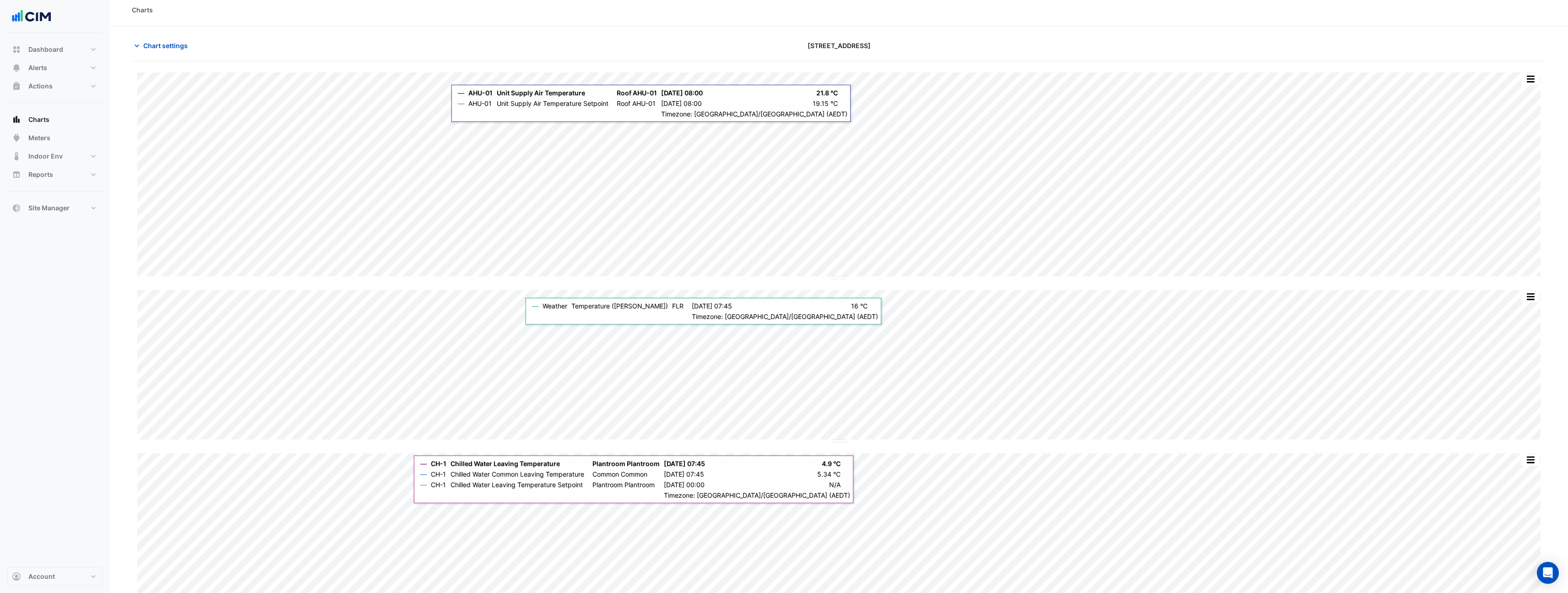
scroll to position [0, 0]
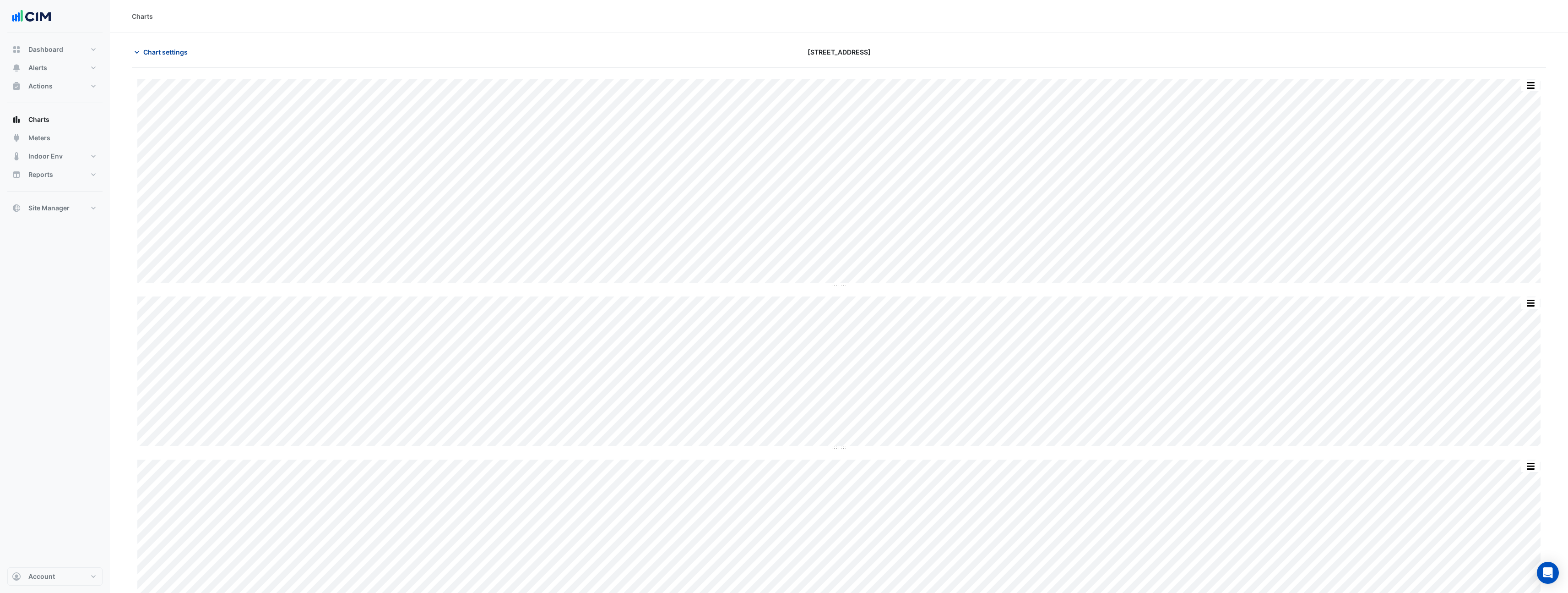
click at [176, 59] on button "Chart settings" at bounding box center [163, 52] width 62 height 16
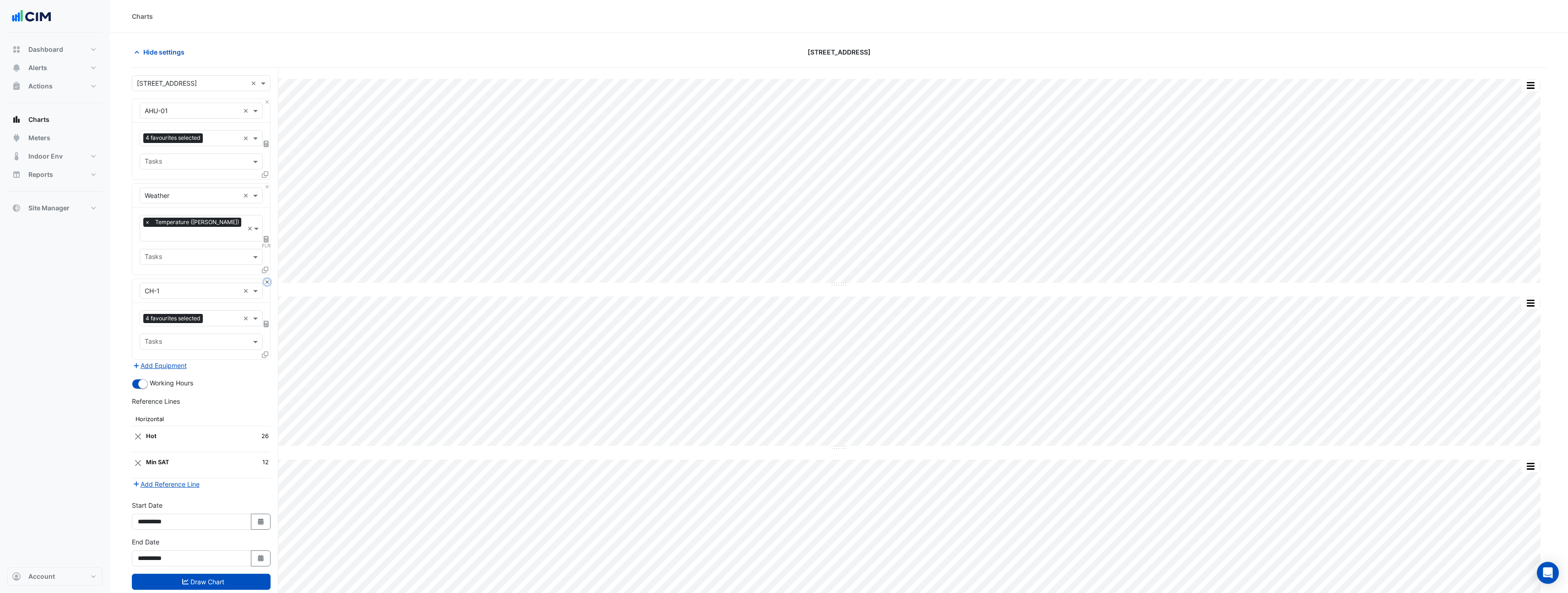
click at [265, 279] on button "Close" at bounding box center [267, 282] width 6 height 6
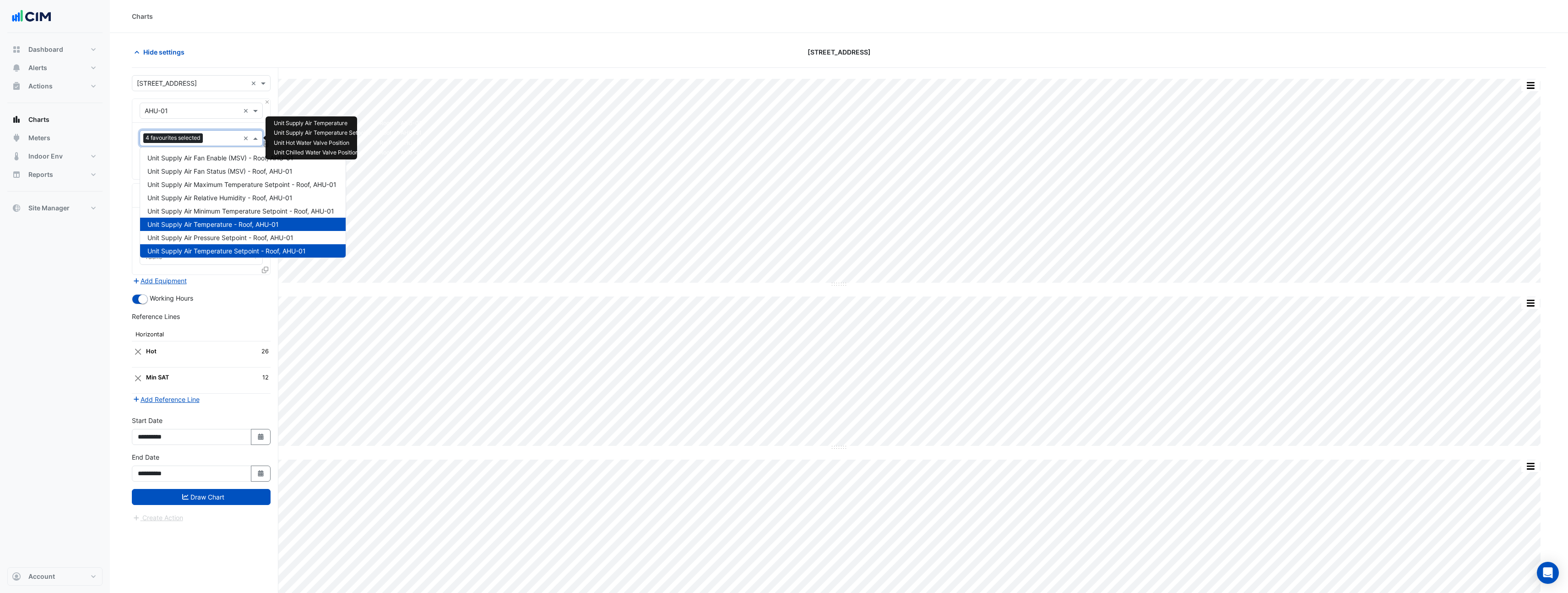
click at [221, 135] on input "text" at bounding box center [223, 139] width 33 height 10
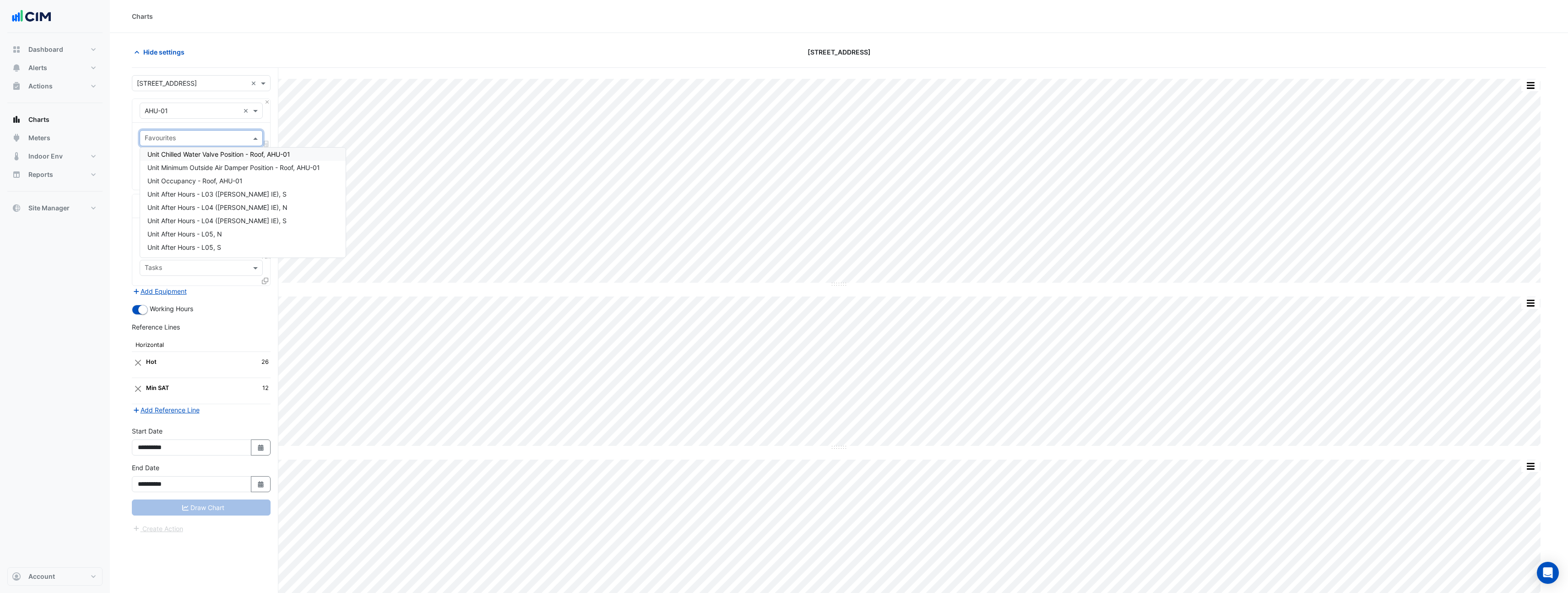
click at [219, 142] on input "text" at bounding box center [196, 139] width 103 height 10
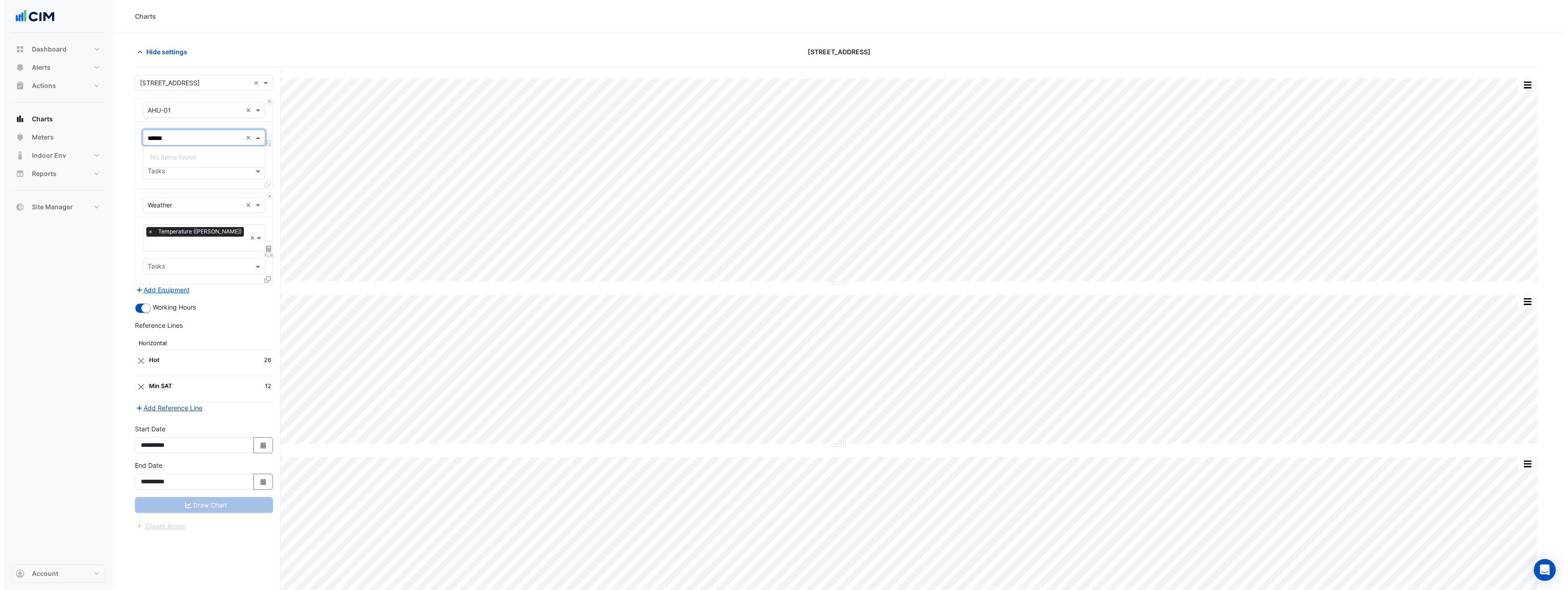
scroll to position [0, 0]
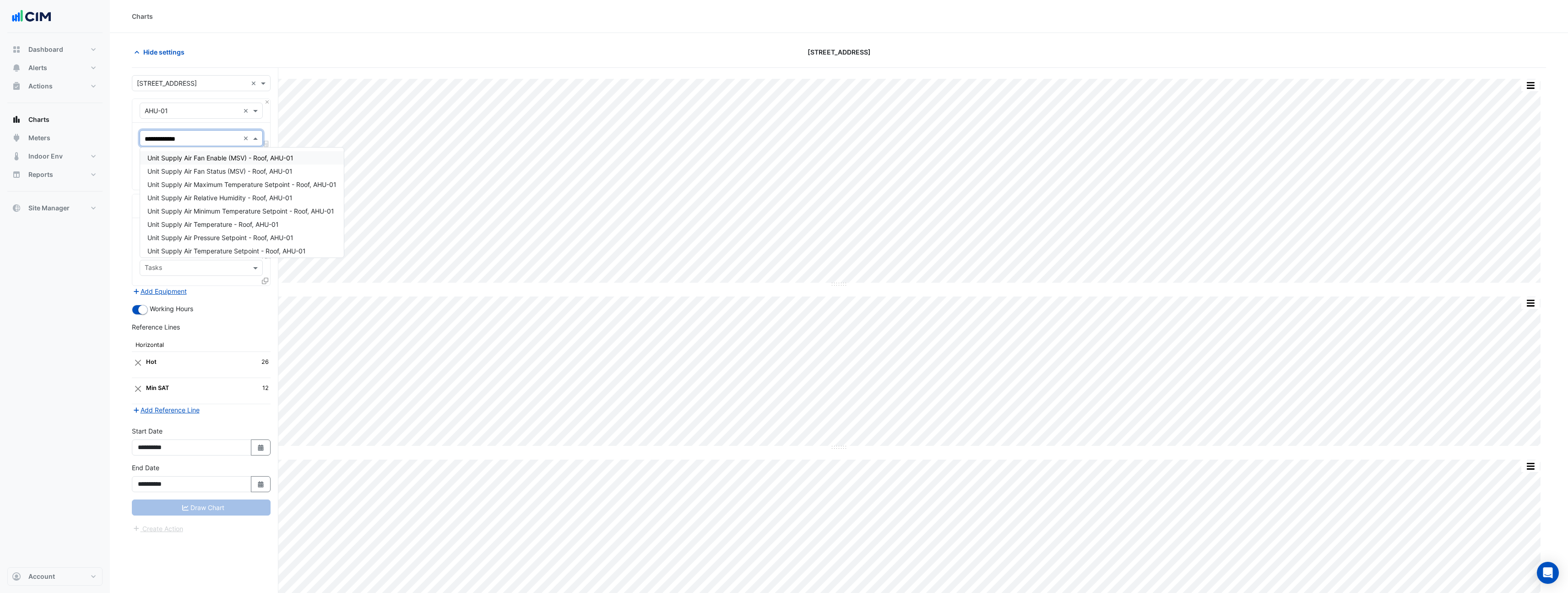
type input "**********"
click at [200, 156] on span "Unit Supply Air Temperature - Roof, AHU-01" at bounding box center [213, 158] width 131 height 8
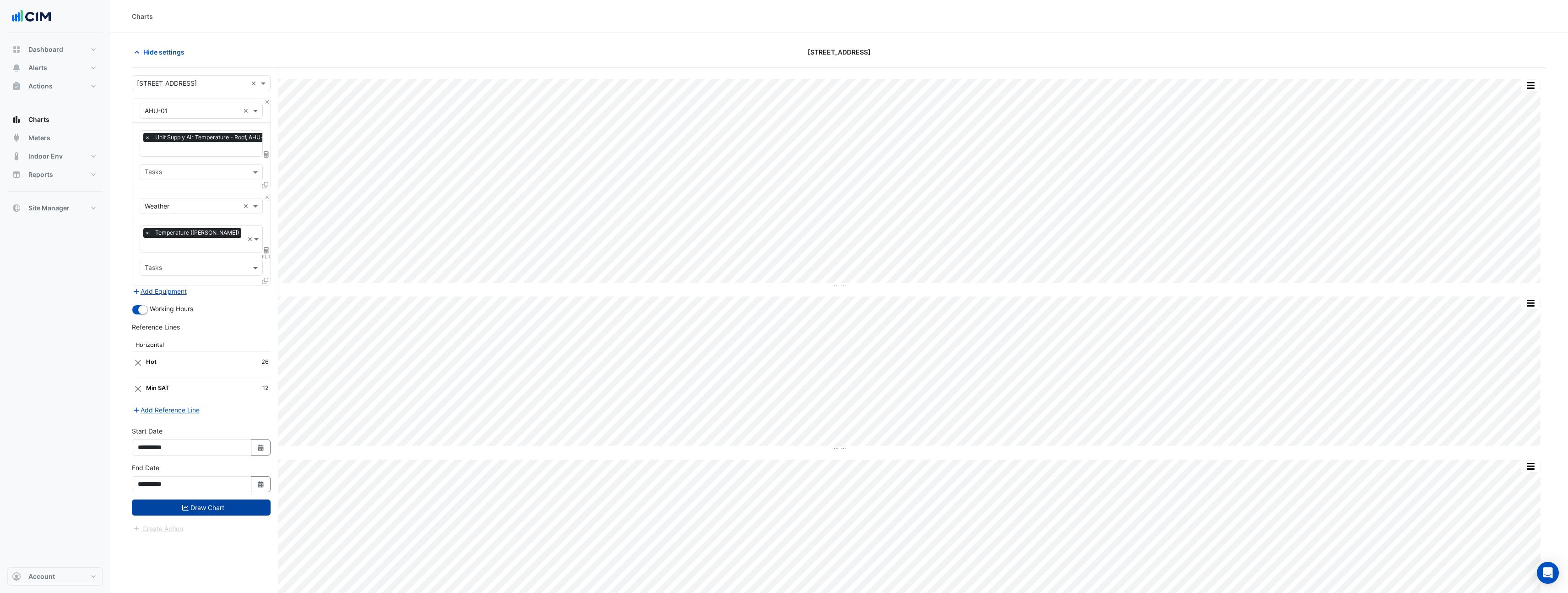
click at [222, 500] on button "Draw Chart" at bounding box center [201, 507] width 139 height 16
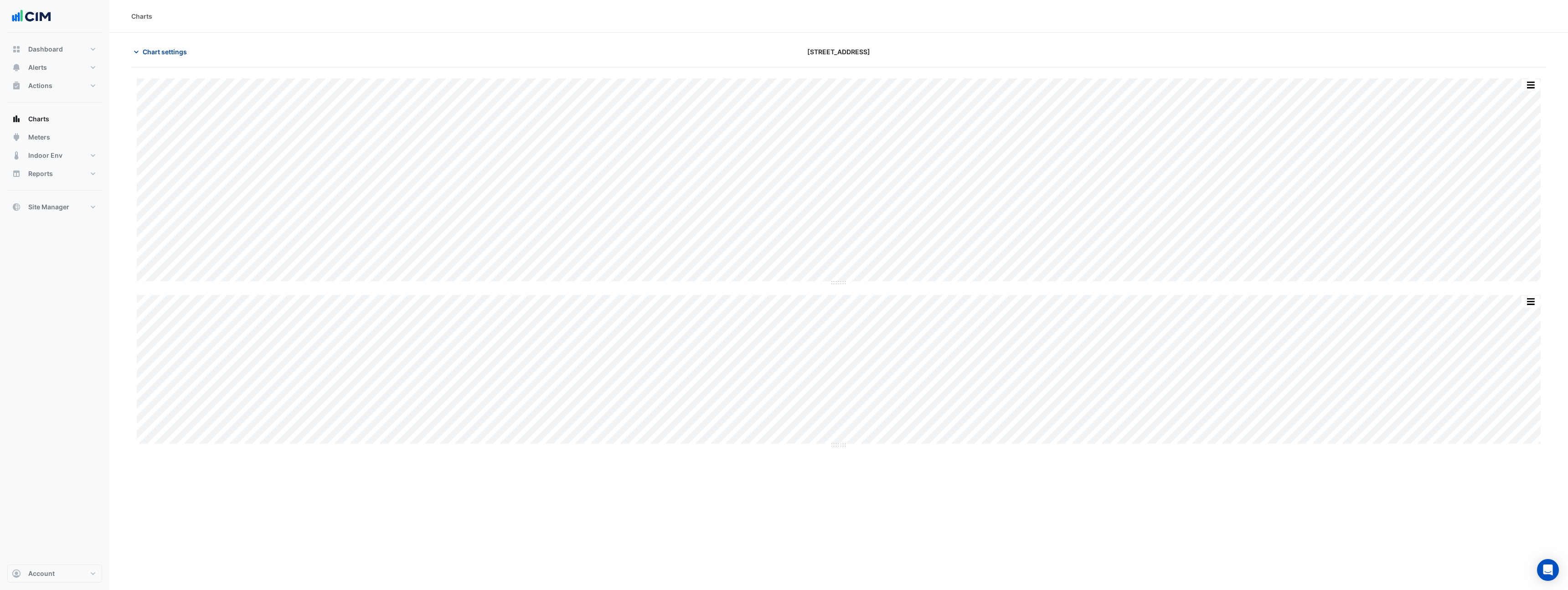
click at [174, 55] on span "Chart settings" at bounding box center [165, 52] width 44 height 10
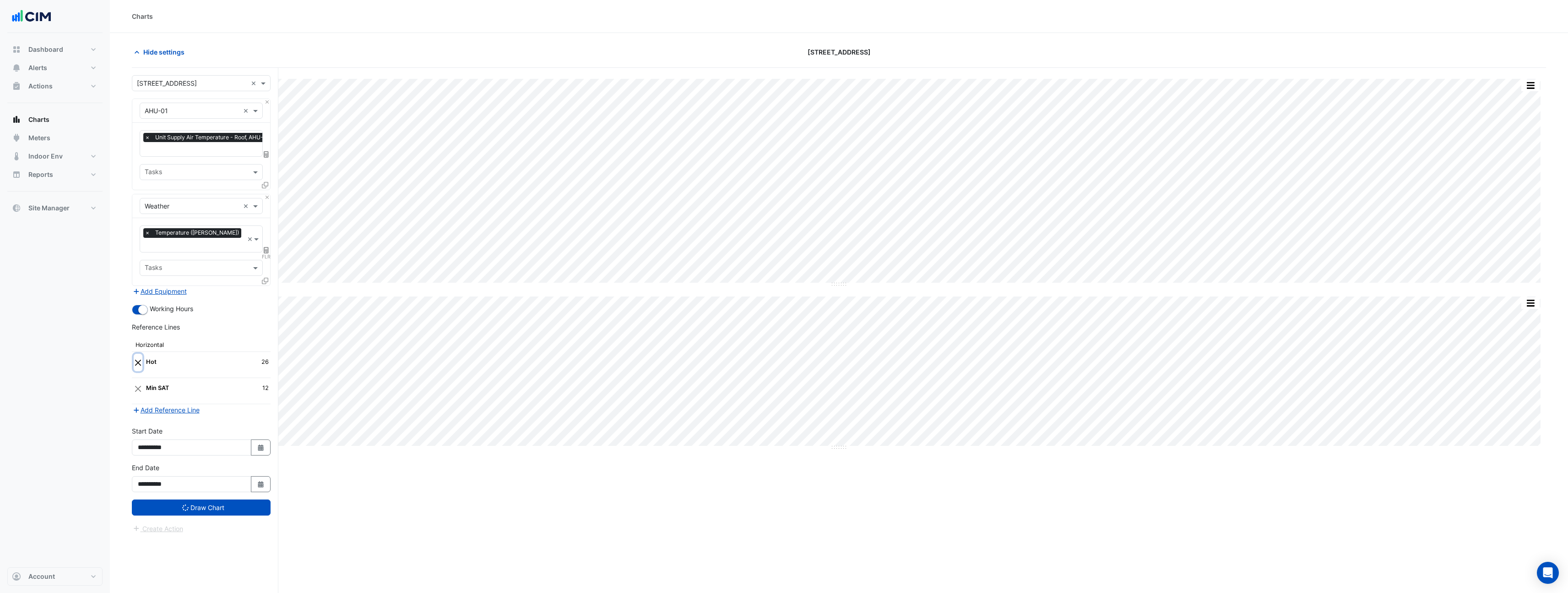
click at [140, 354] on button "Close" at bounding box center [138, 362] width 9 height 17
click at [139, 354] on button "Close" at bounding box center [138, 362] width 9 height 17
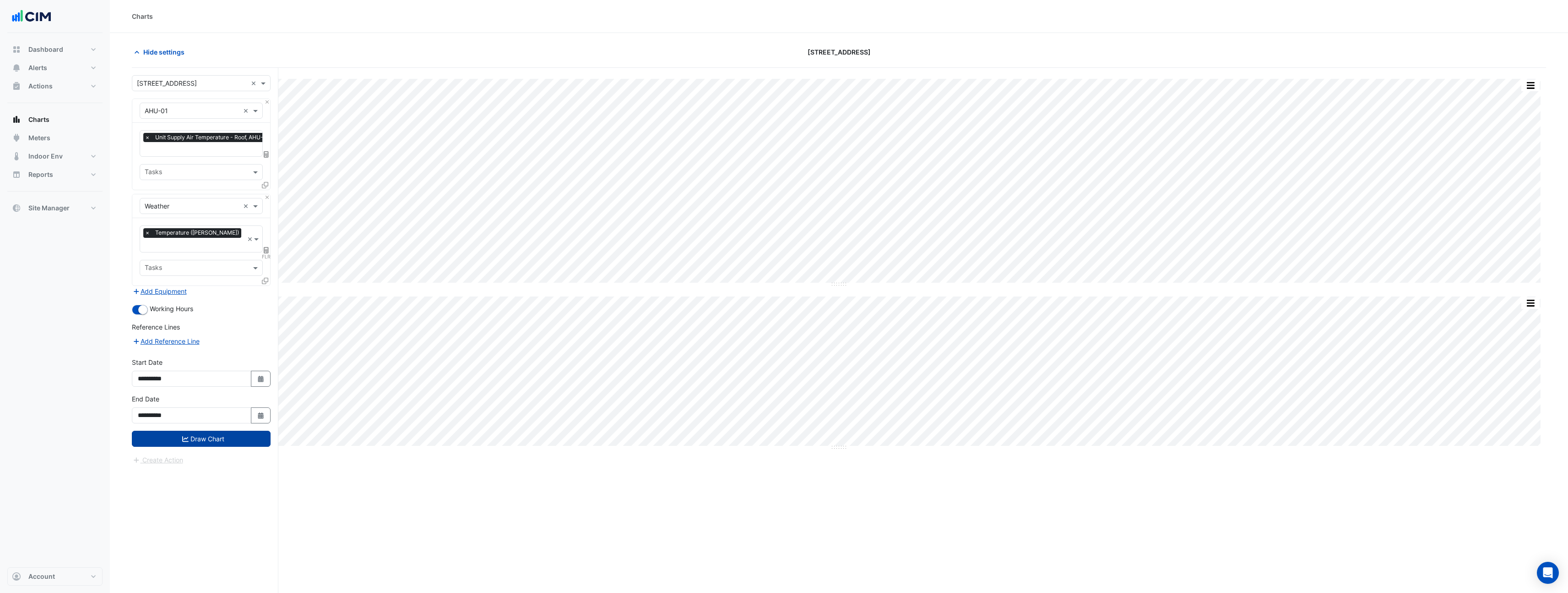
click at [204, 431] on button "Draw Chart" at bounding box center [201, 438] width 139 height 16
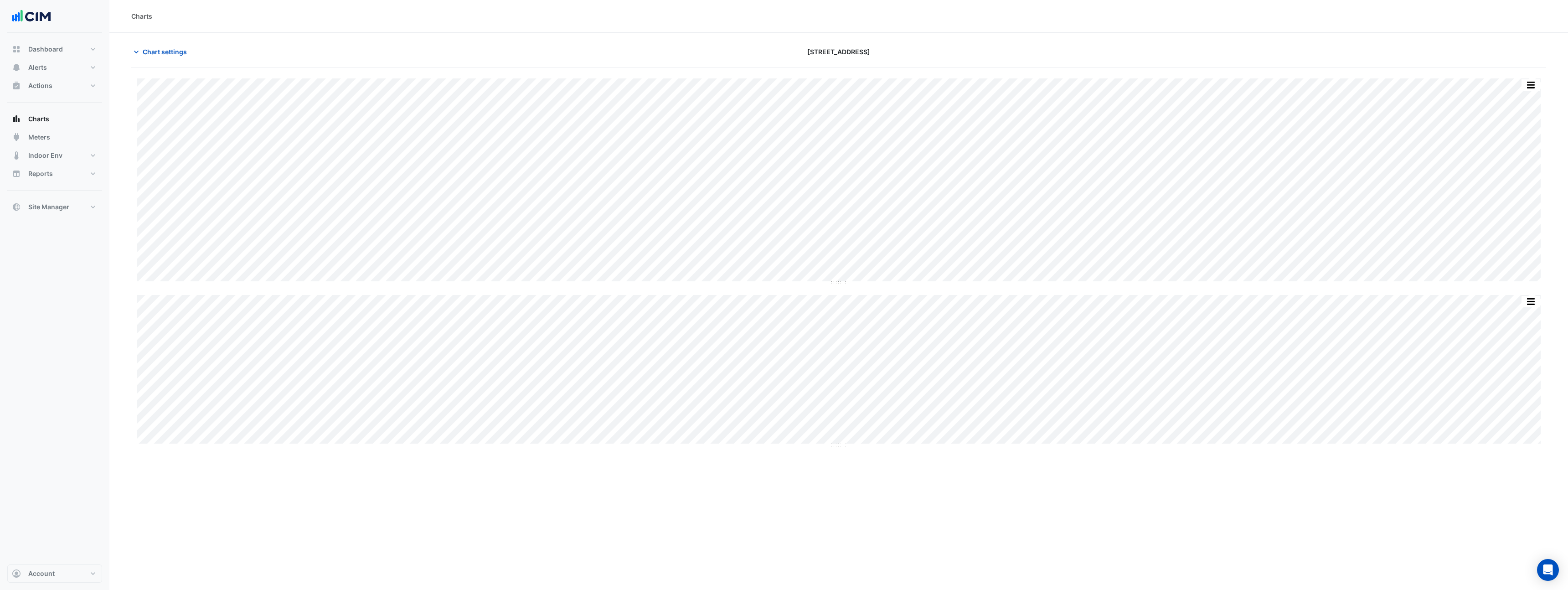
click at [1533, 82] on button "button" at bounding box center [1531, 84] width 18 height 11
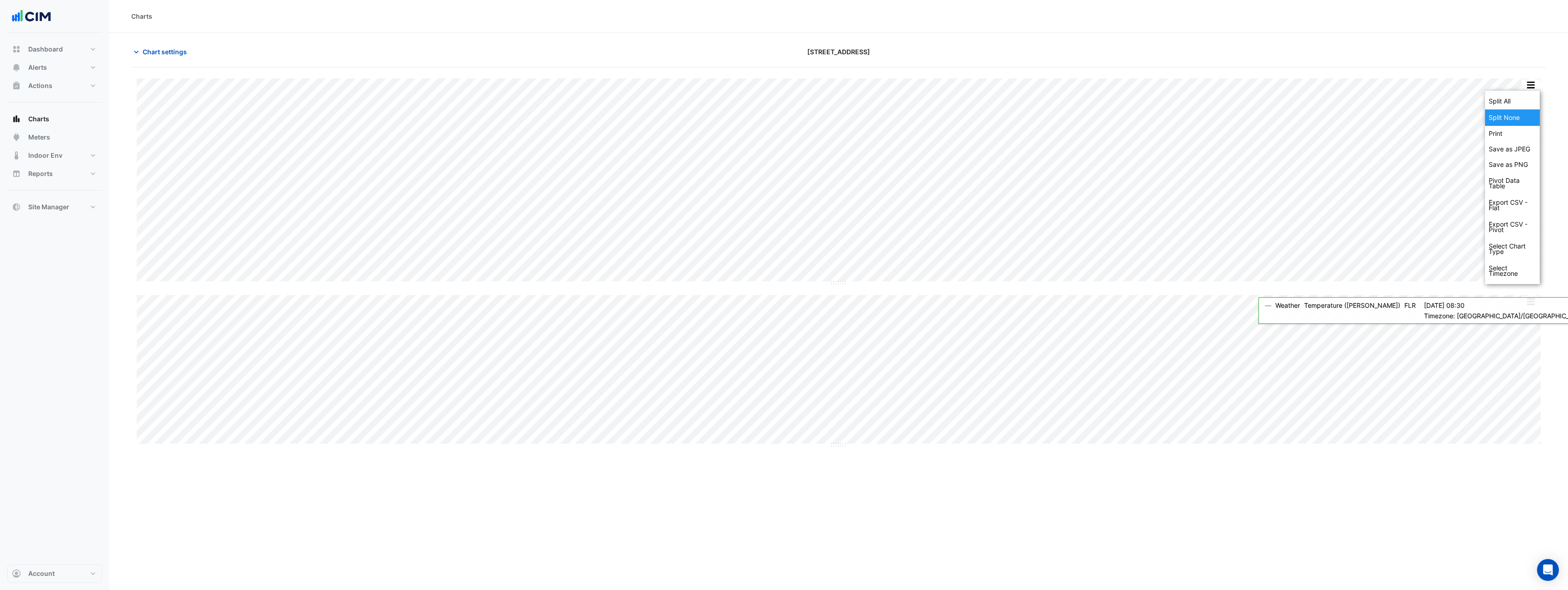
click at [1520, 116] on div "Split None" at bounding box center [1512, 117] width 55 height 16
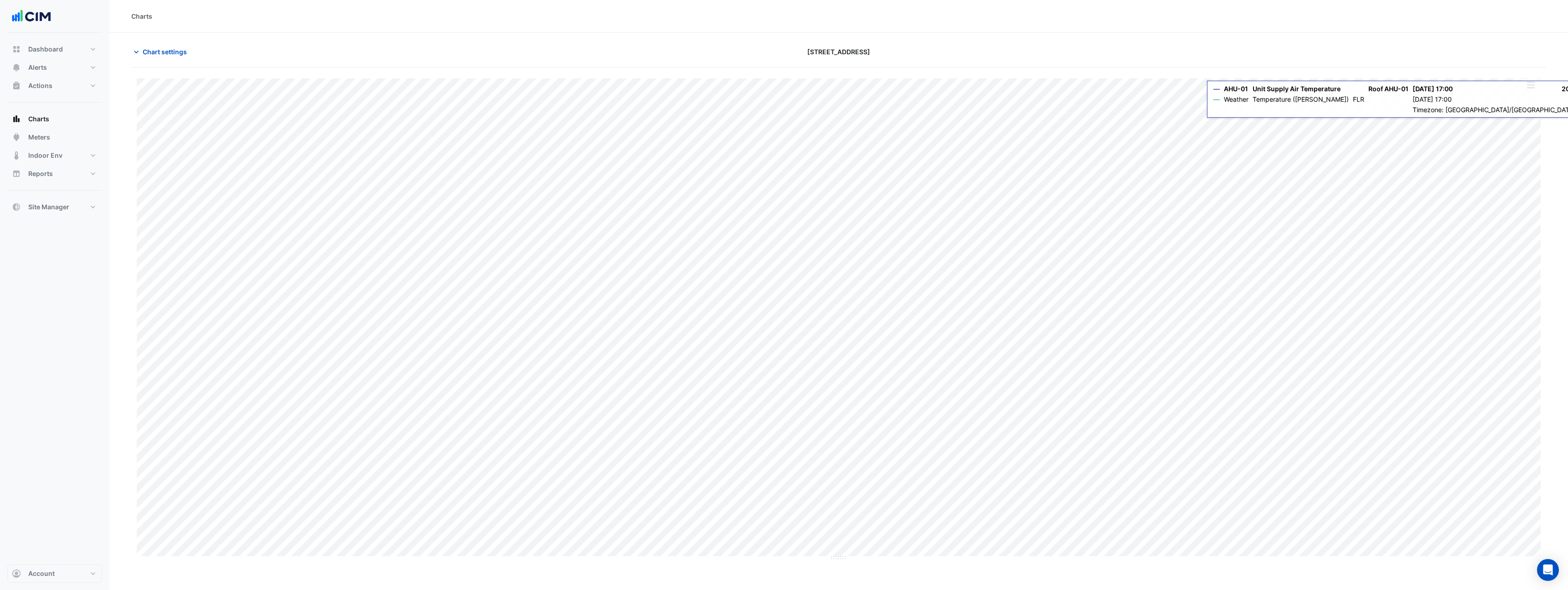
click at [1529, 90] on button "button" at bounding box center [1531, 84] width 18 height 11
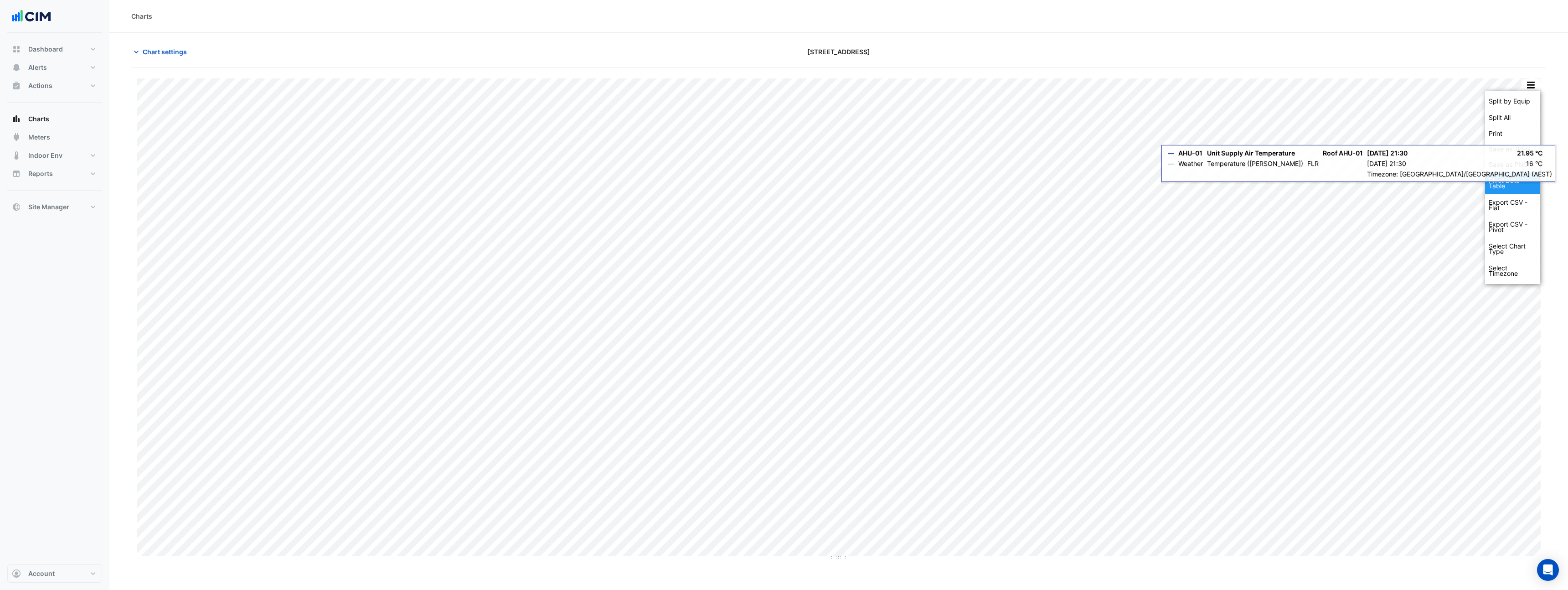
click at [1491, 182] on div "Pivot Data Table" at bounding box center [1512, 182] width 55 height 22
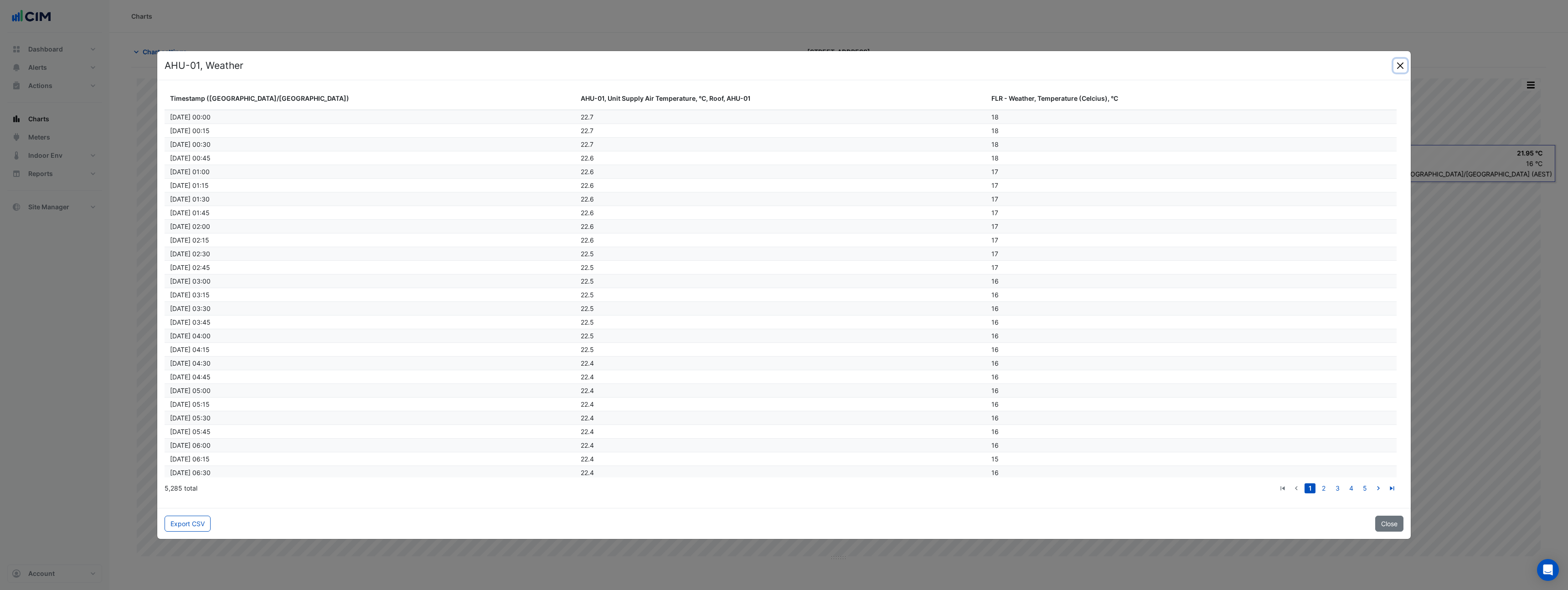
click at [1397, 70] on button "Close" at bounding box center [1401, 66] width 13 height 13
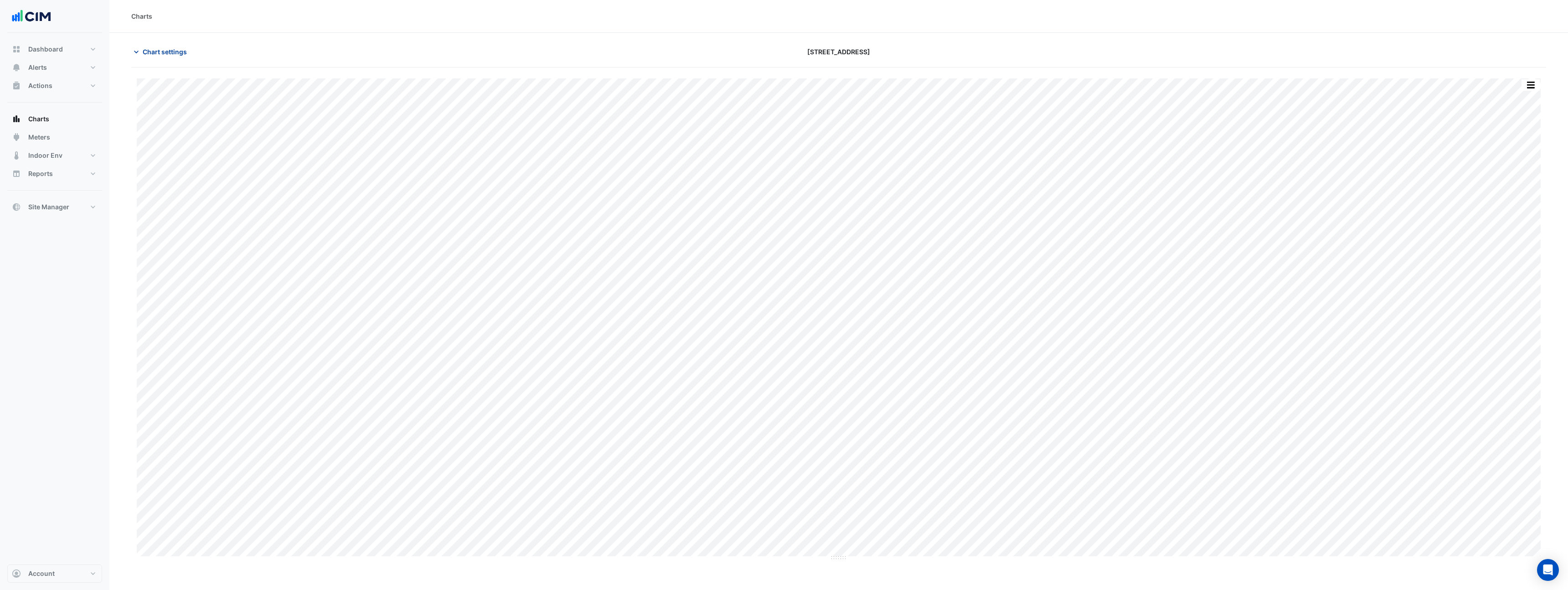
click at [160, 51] on span "Chart settings" at bounding box center [165, 52] width 44 height 10
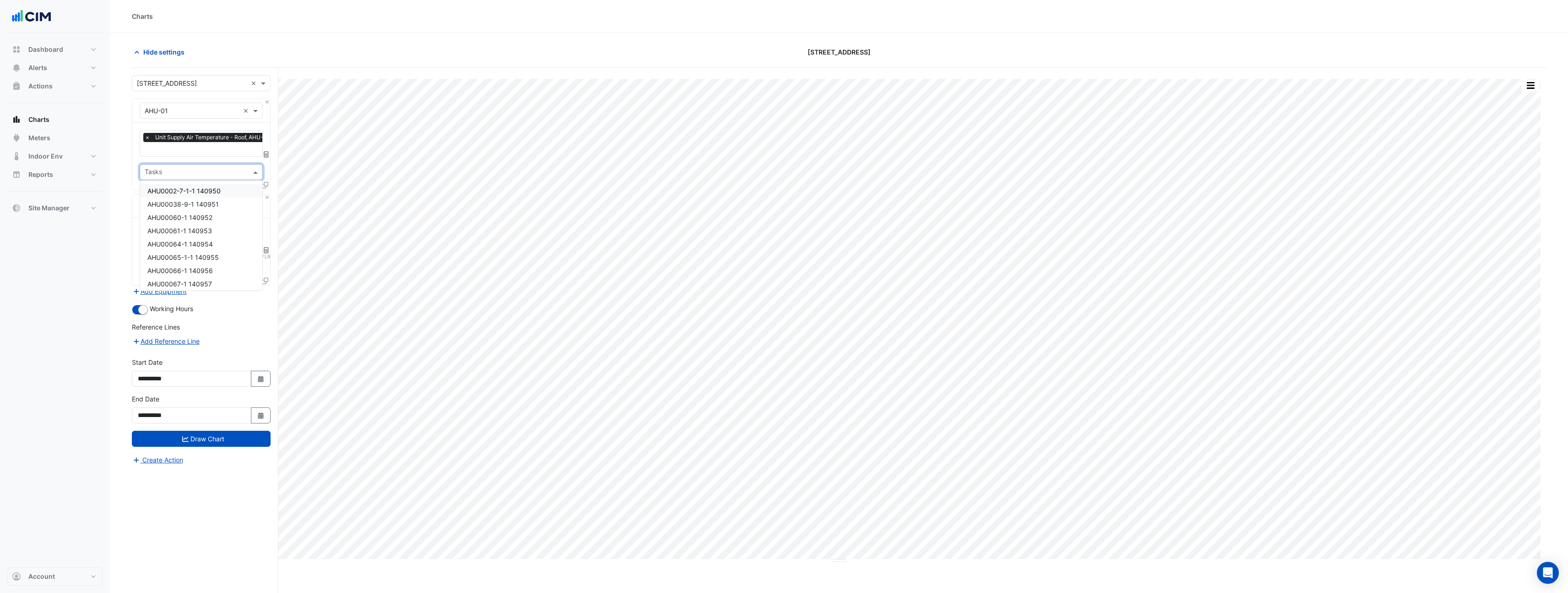
click at [204, 177] on div at bounding box center [195, 174] width 104 height 12
drag, startPoint x: 202, startPoint y: 186, endPoint x: 204, endPoint y: 192, distance: 6.3
click at [202, 186] on div "AHU0002-7-1-1 140950" at bounding box center [201, 191] width 122 height 14
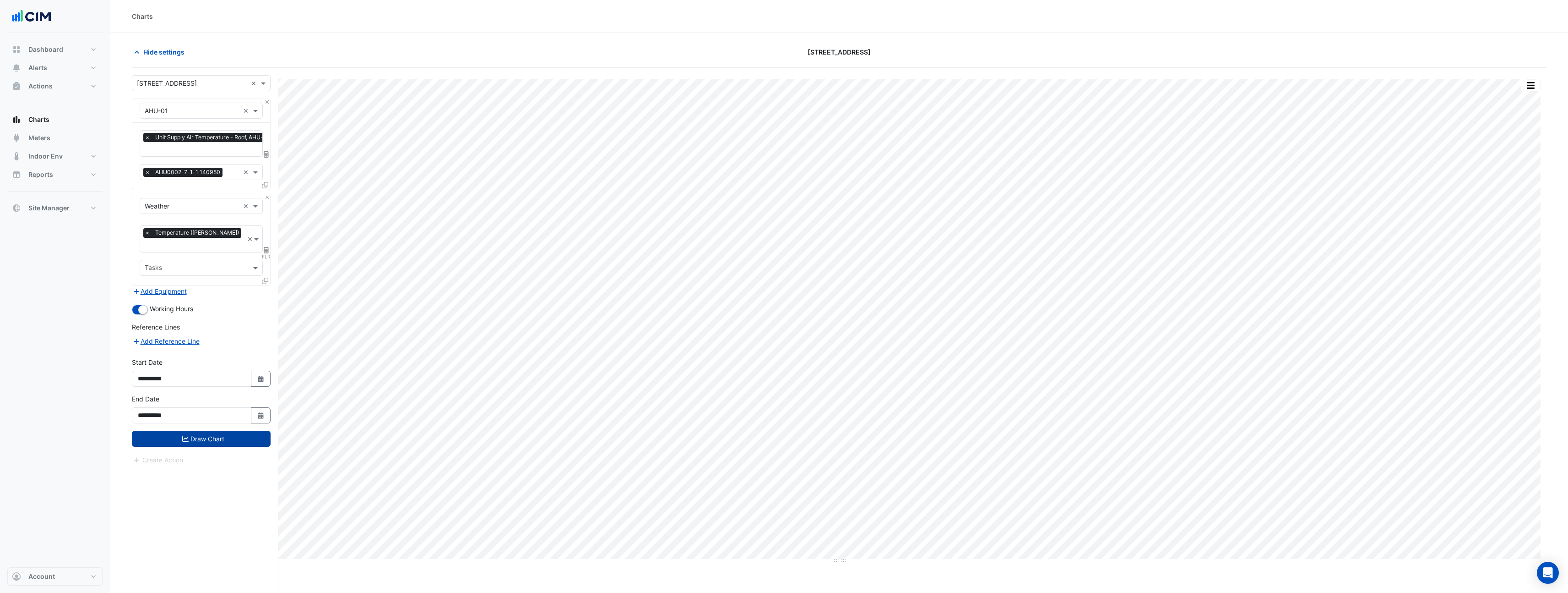
click at [237, 431] on button "Draw Chart" at bounding box center [201, 438] width 139 height 16
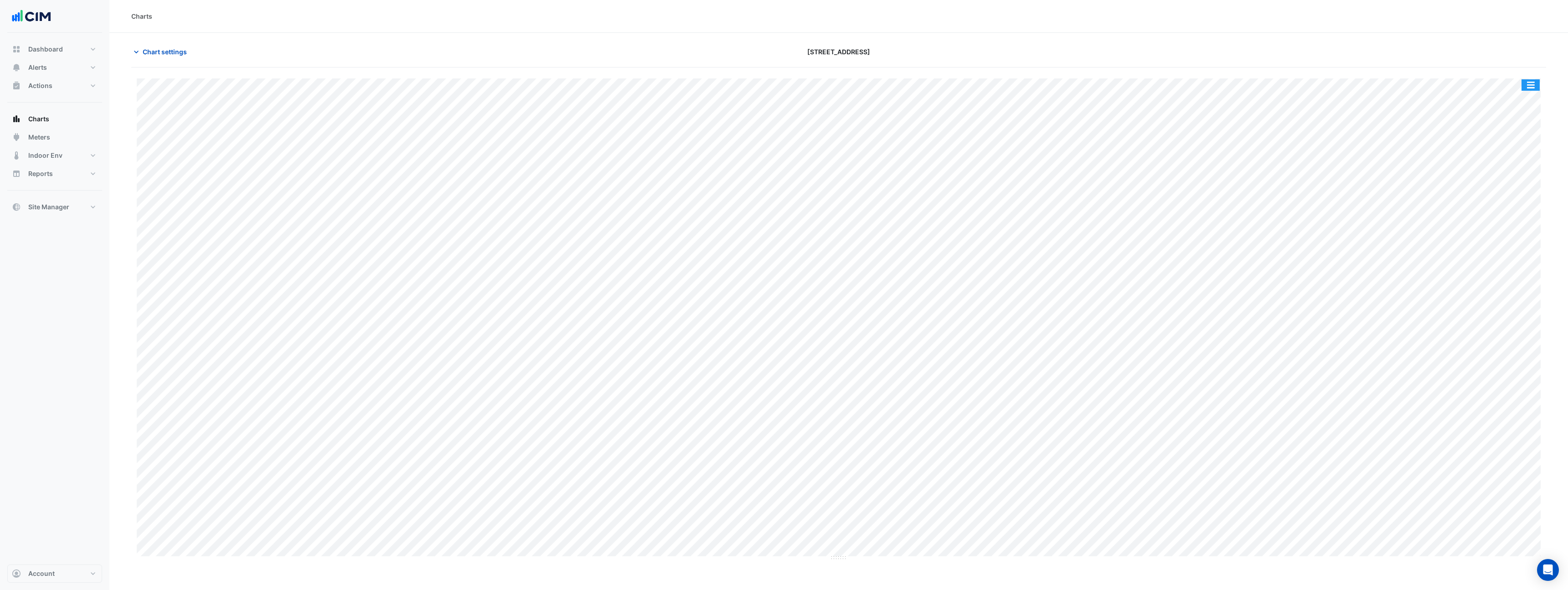
click at [1537, 87] on button "button" at bounding box center [1531, 84] width 18 height 11
click at [1513, 175] on div "Pivot Data Table" at bounding box center [1512, 182] width 55 height 22
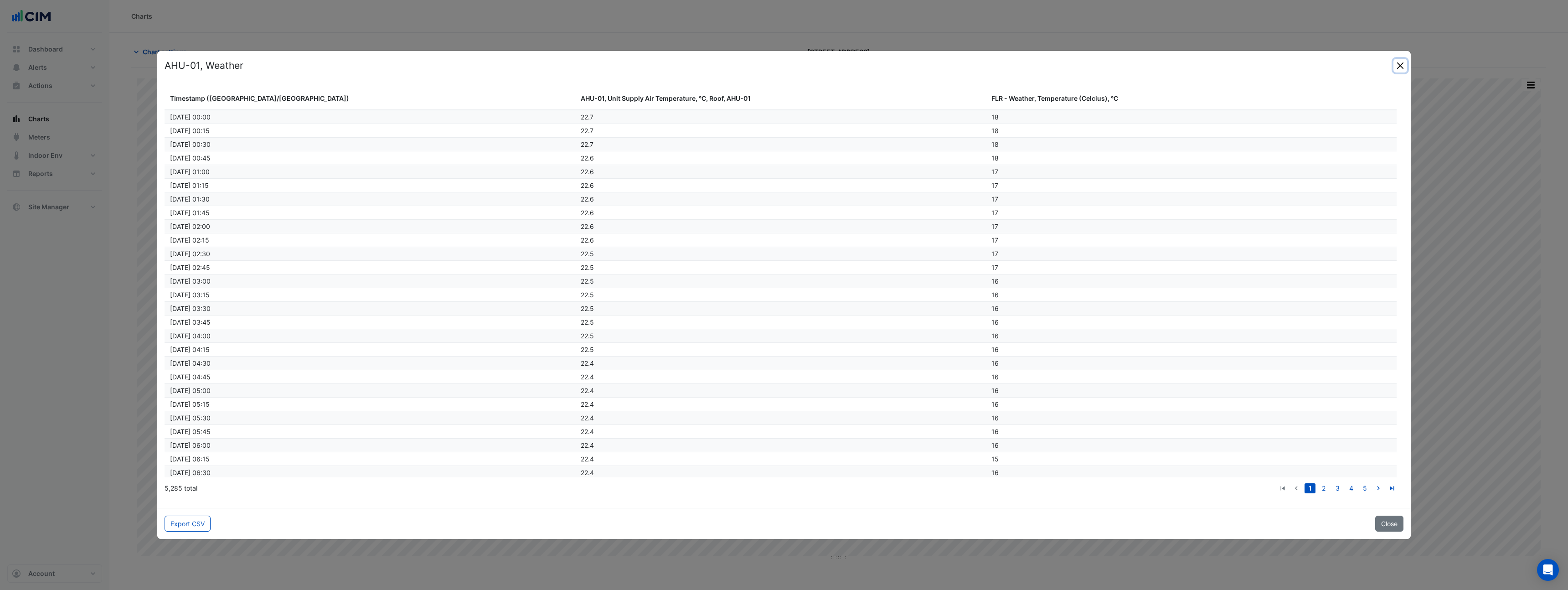
click at [1400, 61] on button "Close" at bounding box center [1401, 66] width 13 height 13
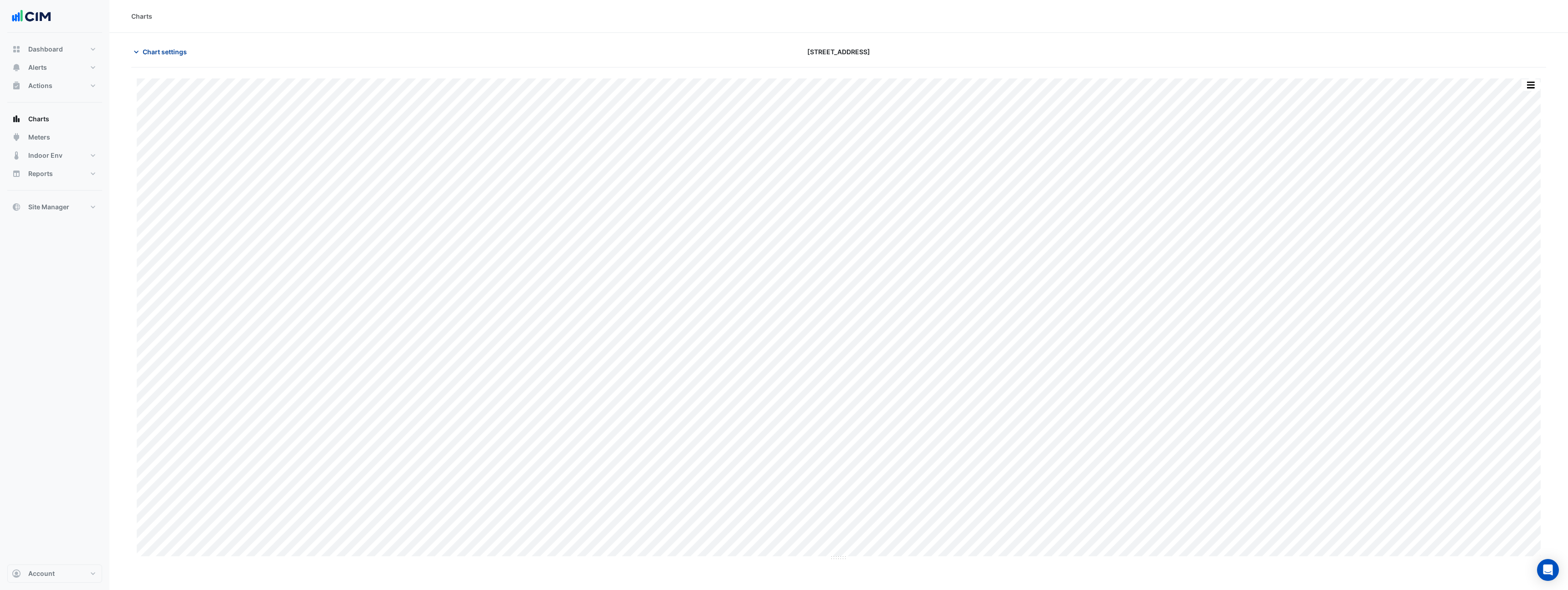
click at [155, 55] on span "Chart settings" at bounding box center [165, 52] width 44 height 10
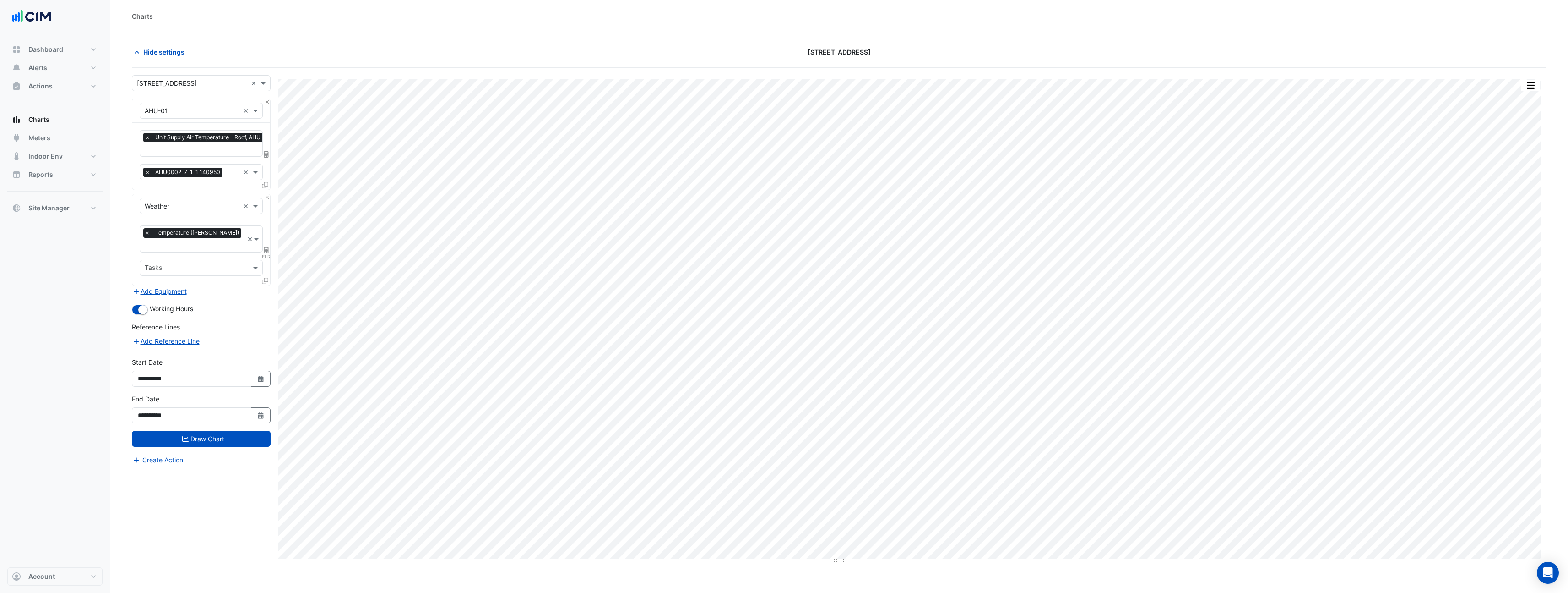
click at [146, 171] on span "×" at bounding box center [147, 172] width 8 height 9
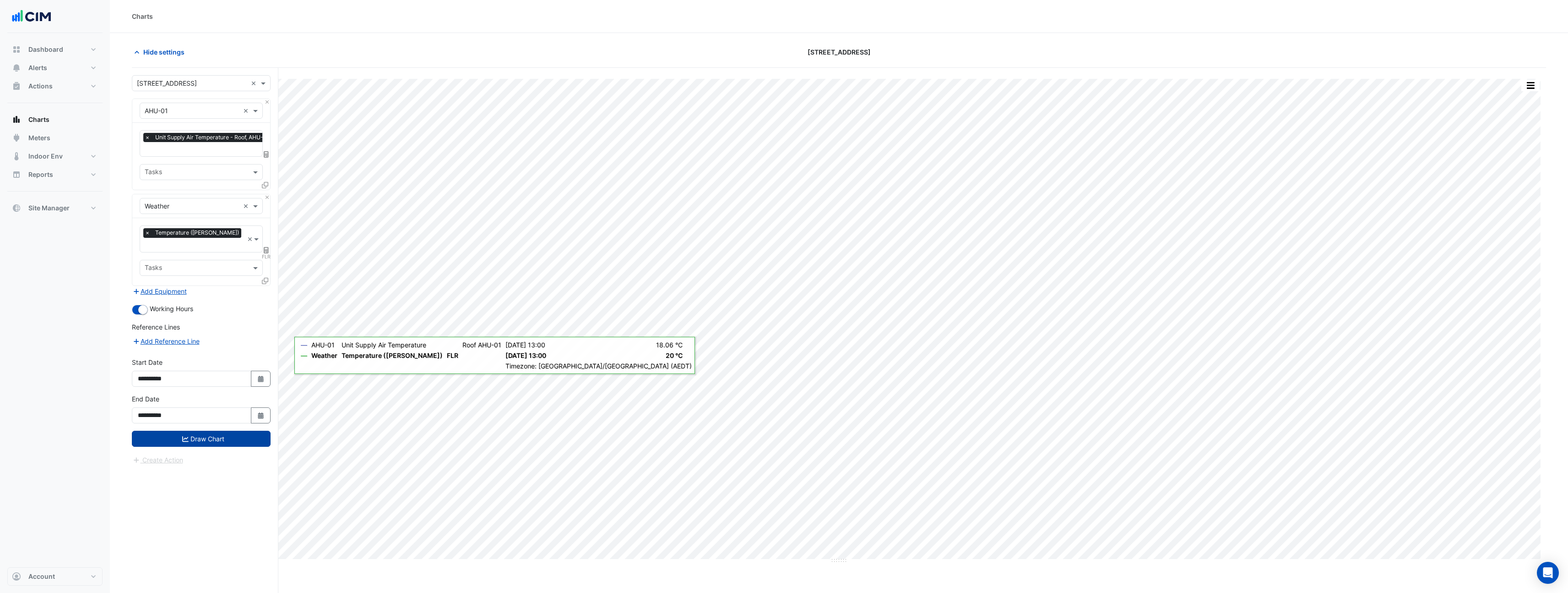
click at [206, 431] on button "Draw Chart" at bounding box center [201, 438] width 139 height 16
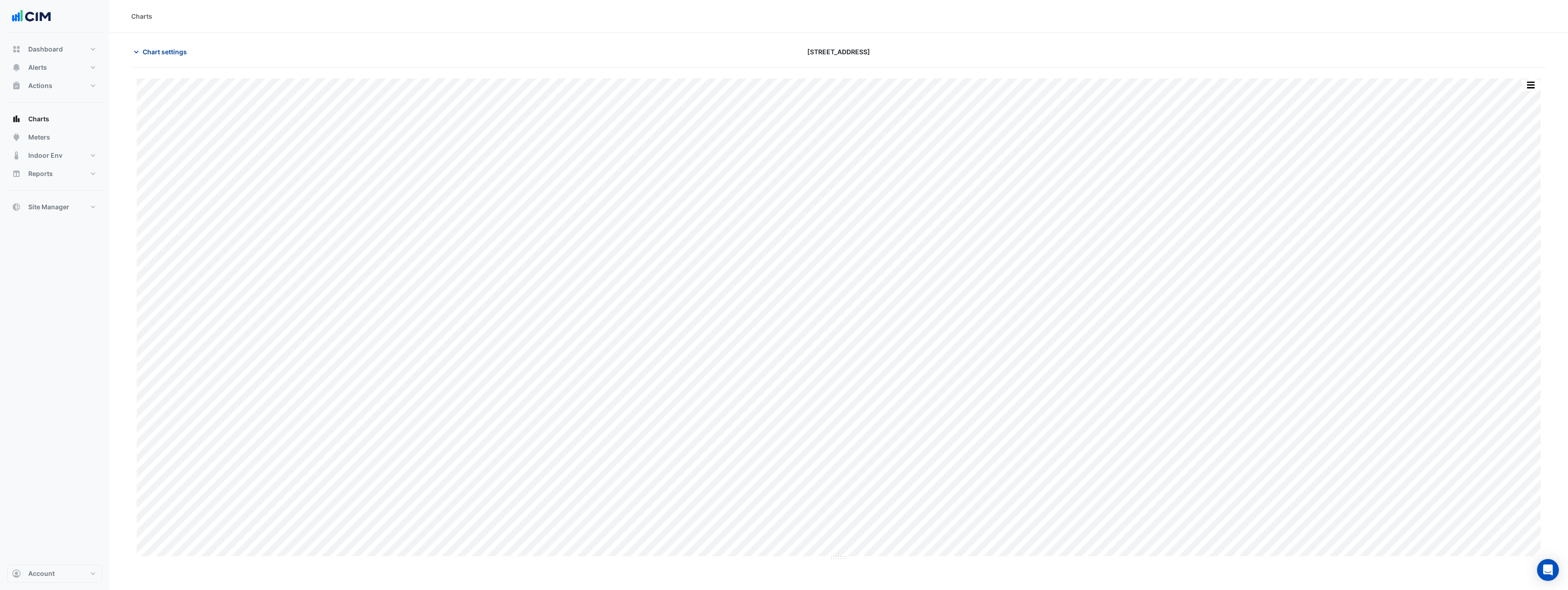
click at [169, 55] on span "Chart settings" at bounding box center [165, 52] width 44 height 10
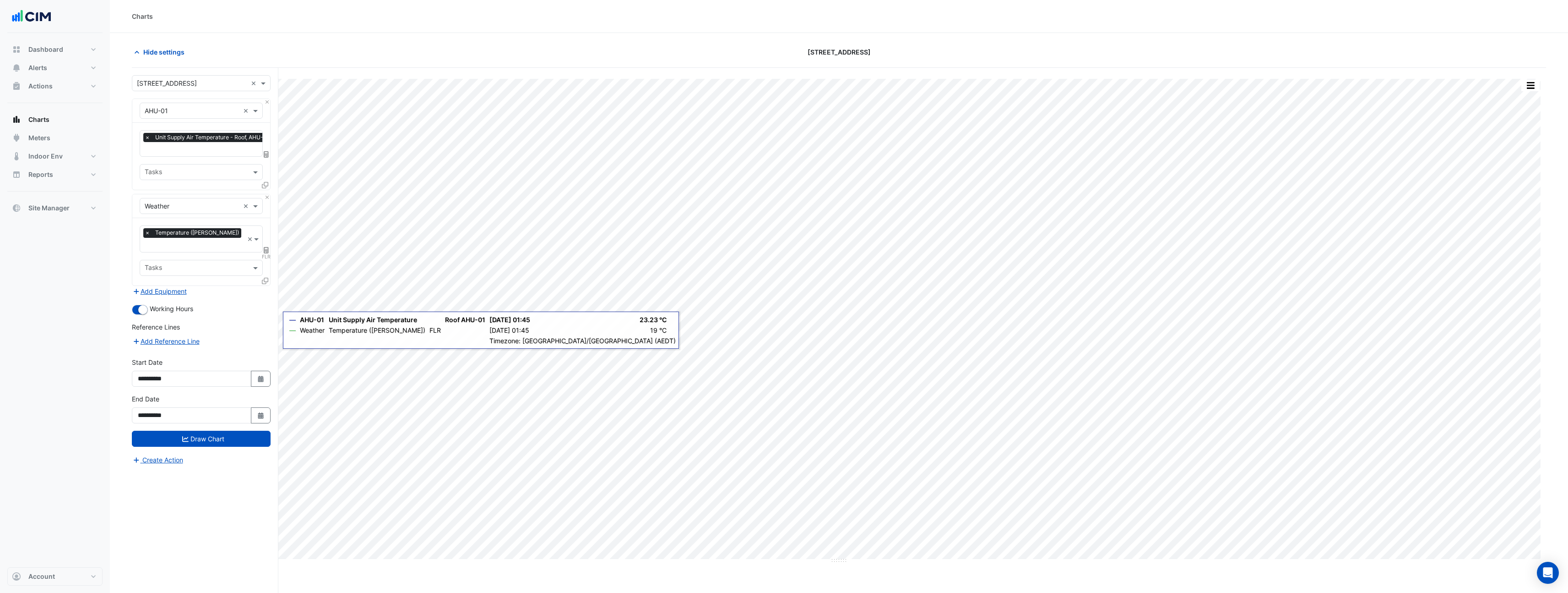
click at [205, 150] on input "text" at bounding box center [210, 150] width 130 height 10
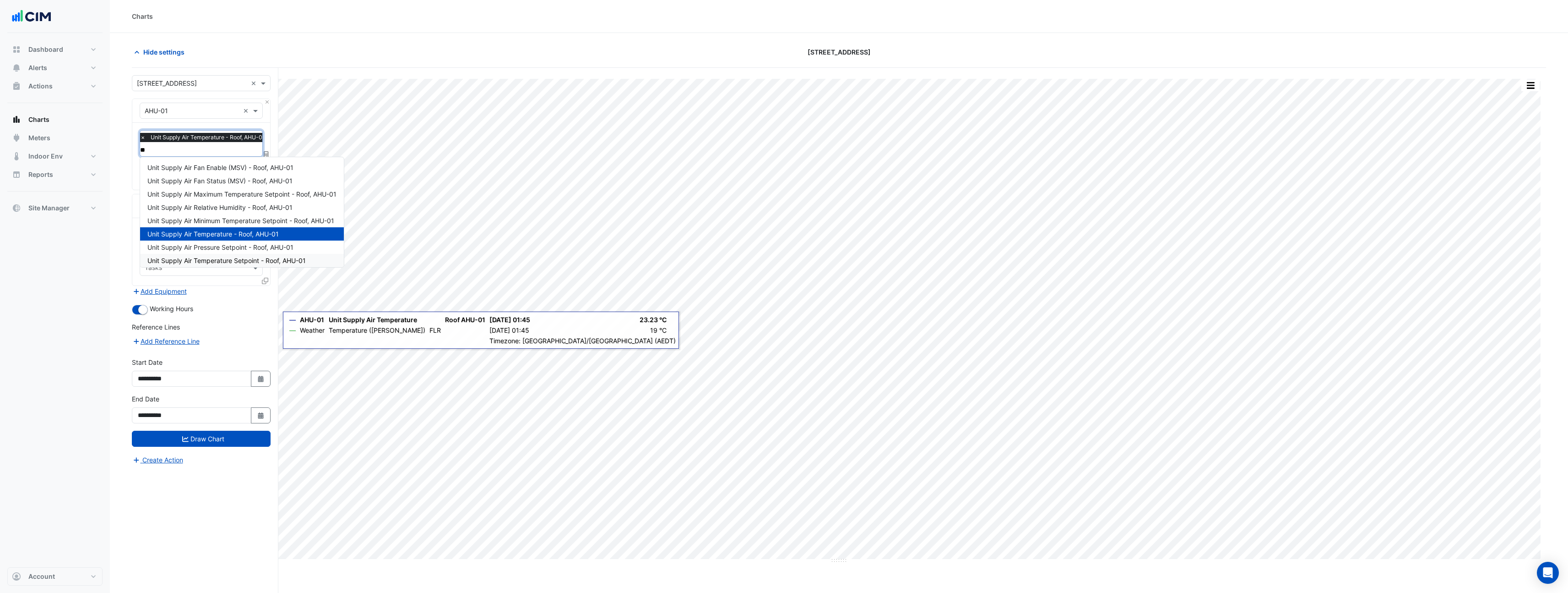
type input "*"
click at [159, 93] on form "Select a Site × 990 La Trobe Street × Equipment × AHU-01 × Favourites × Unit Su…" at bounding box center [201, 270] width 139 height 390
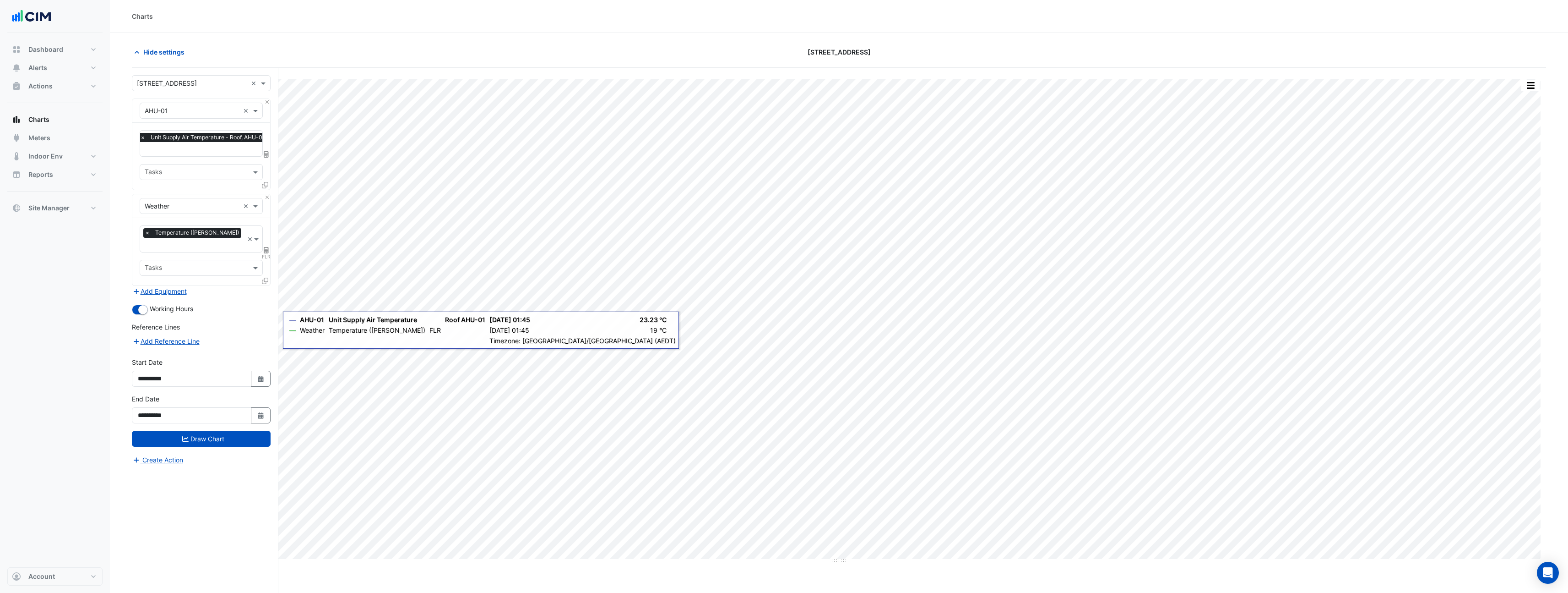
click at [268, 247] on icon at bounding box center [266, 250] width 5 height 7
select select "******"
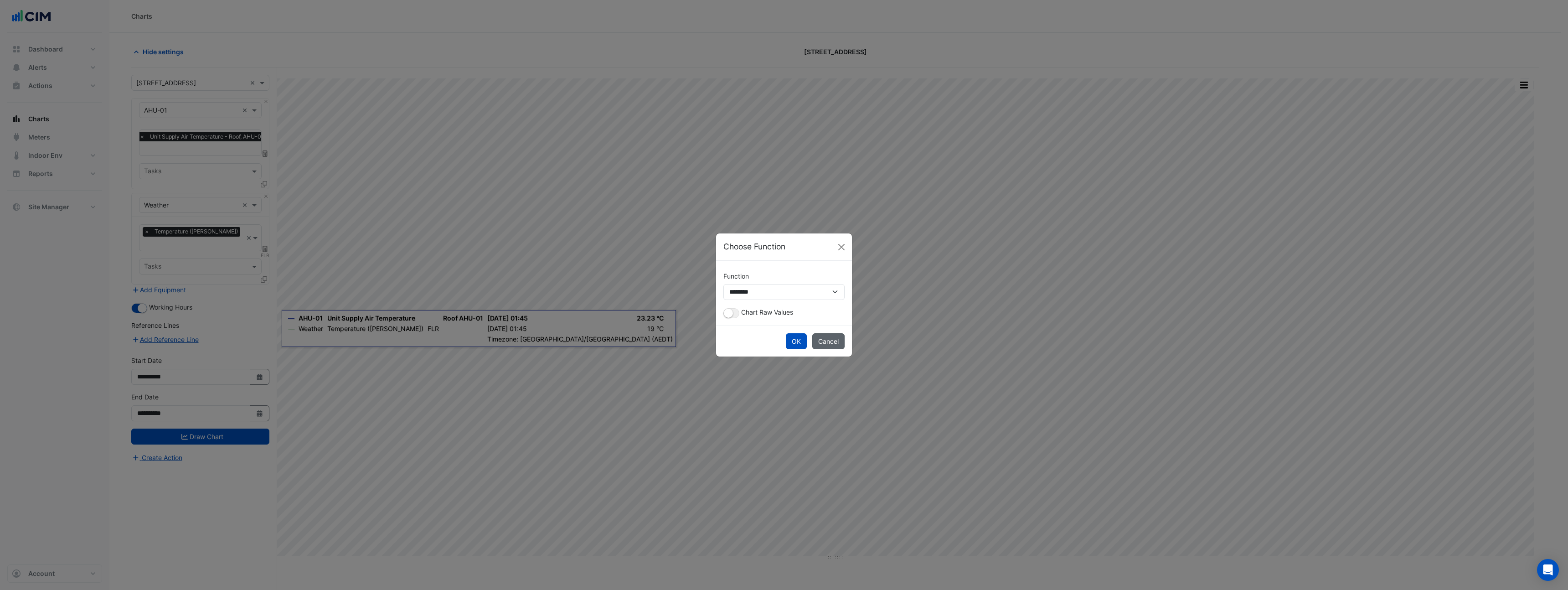
click at [828, 337] on button "Cancel" at bounding box center [828, 341] width 32 height 16
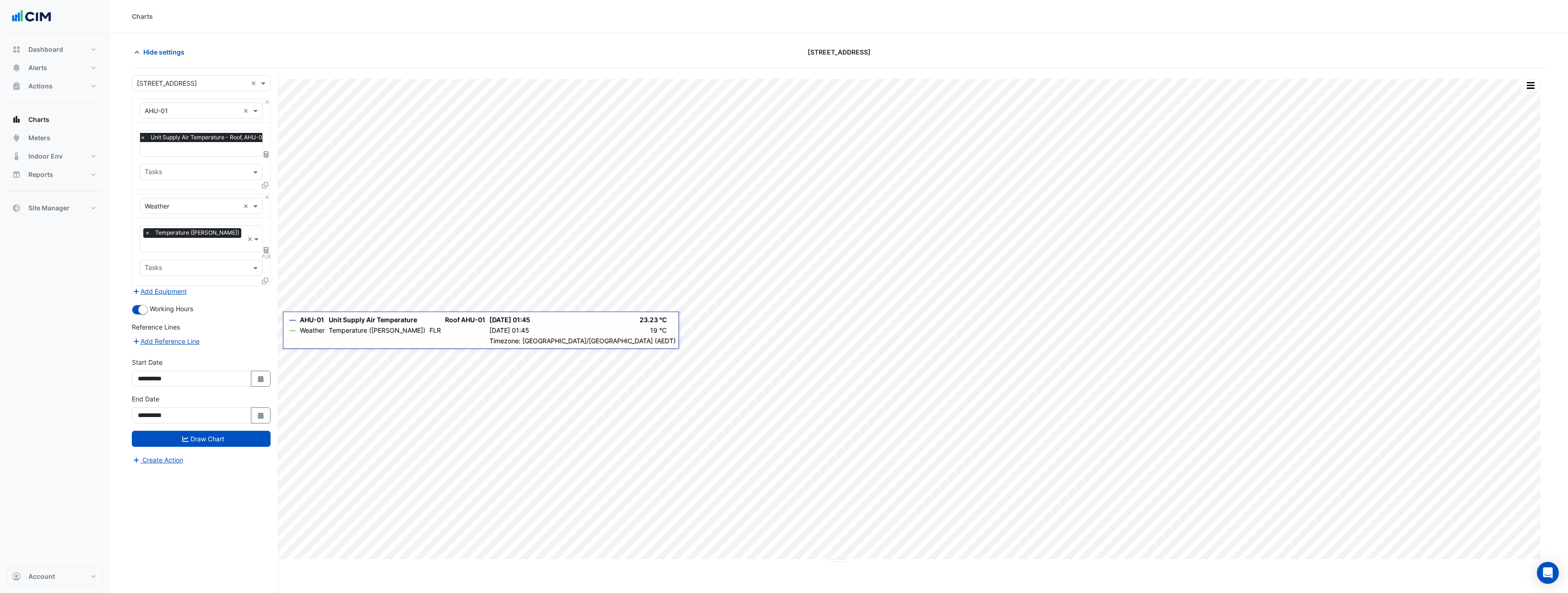
click at [262, 186] on icon at bounding box center [265, 185] width 7 height 7
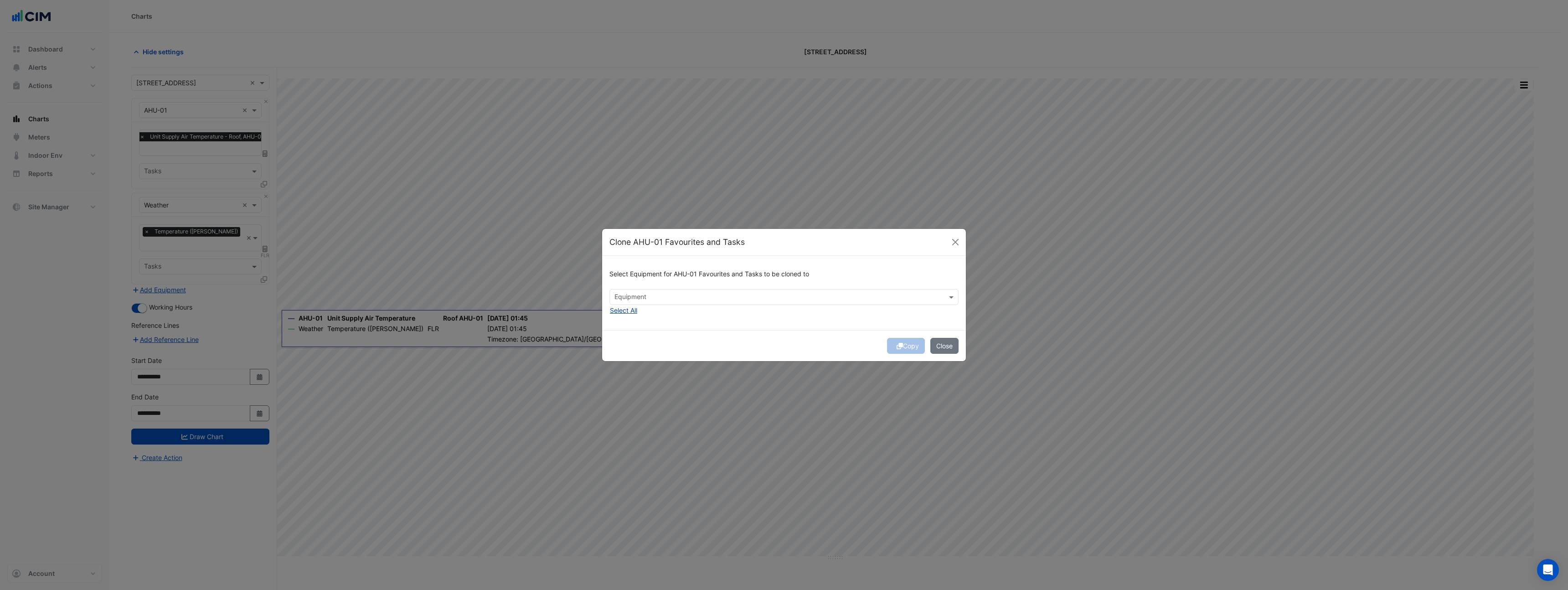
click at [627, 310] on button "Select All" at bounding box center [624, 310] width 28 height 10
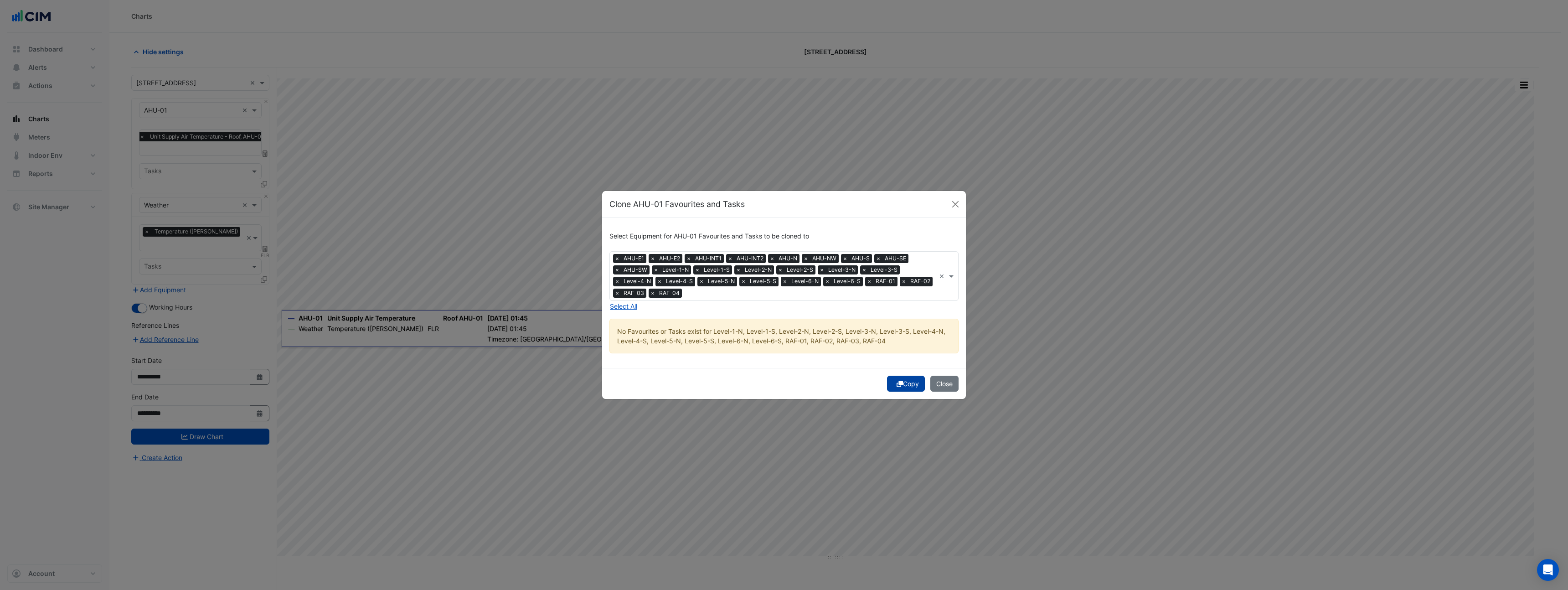
click at [908, 375] on button "Copy" at bounding box center [906, 383] width 38 height 16
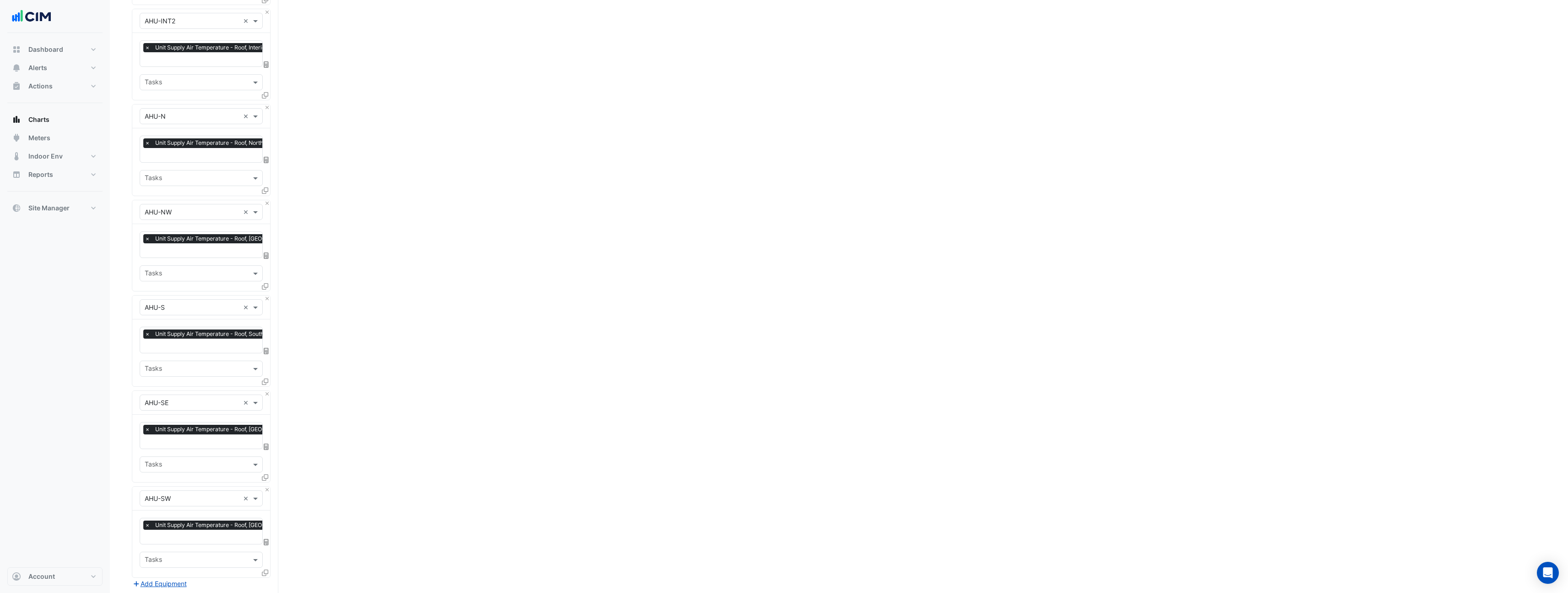
scroll to position [719, 0]
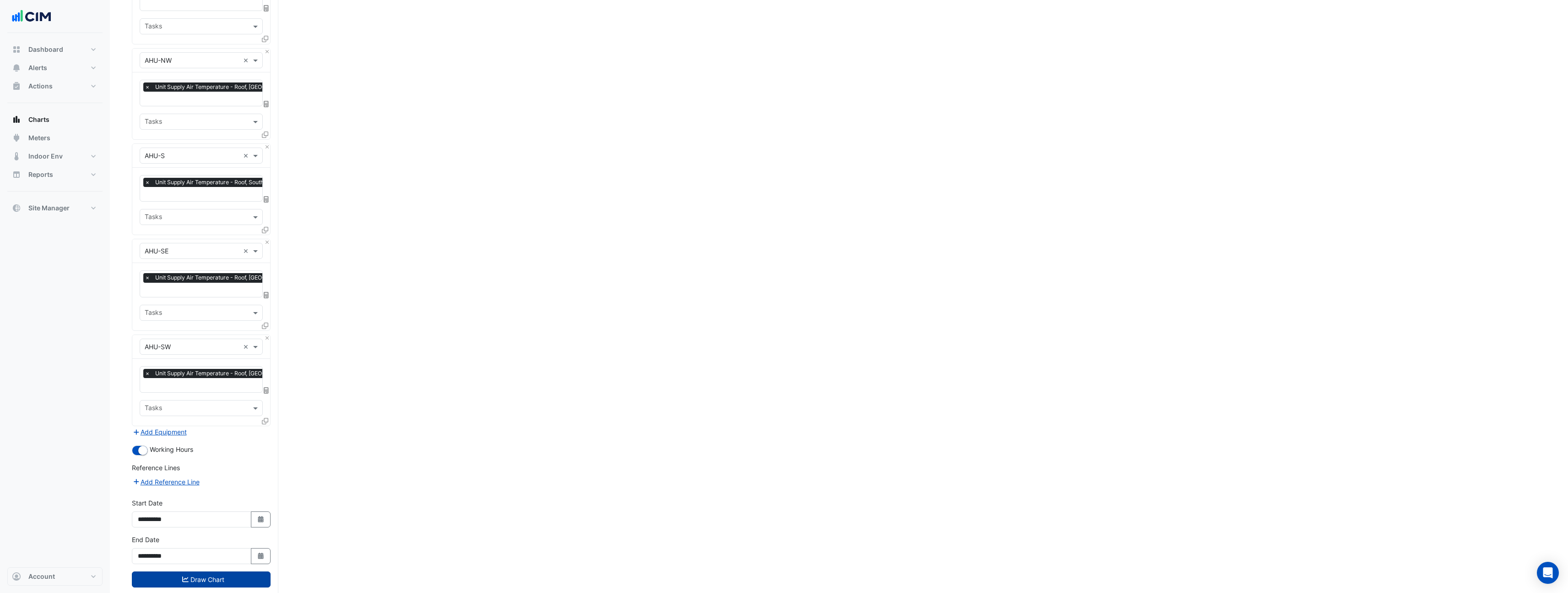
click at [249, 571] on button "Draw Chart" at bounding box center [201, 579] width 139 height 16
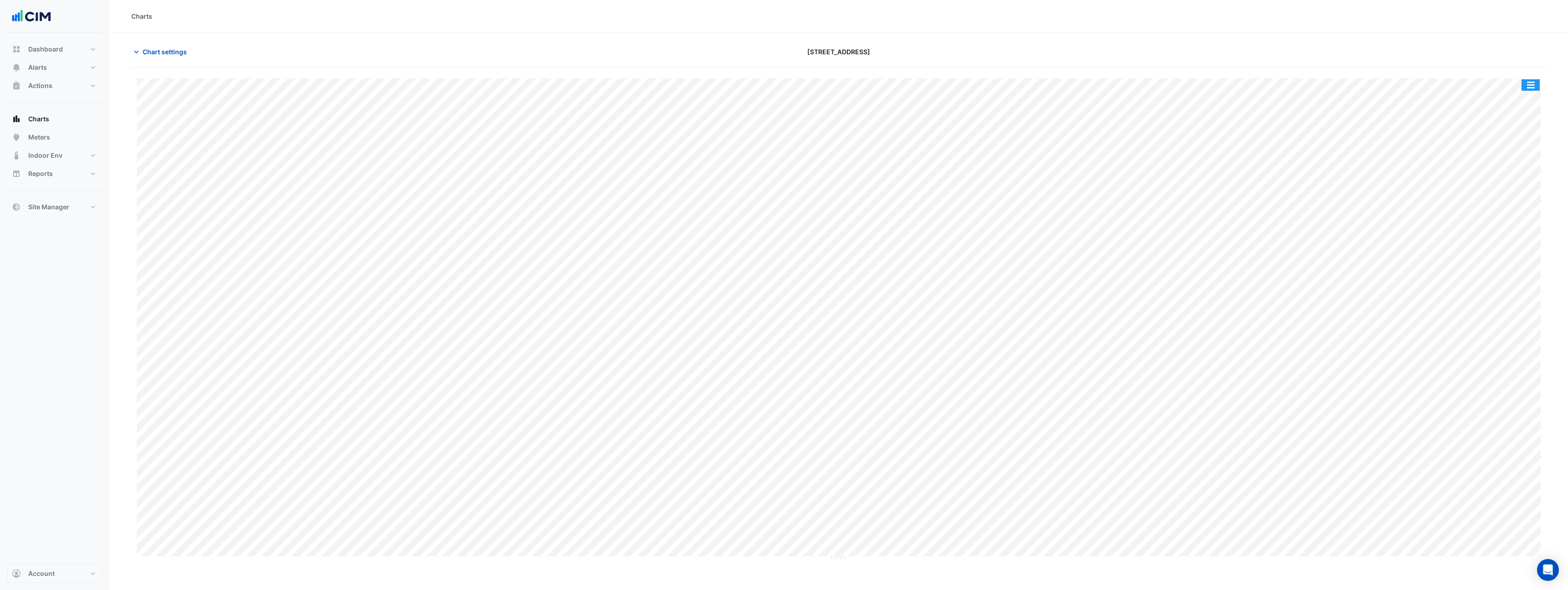
click at [1534, 88] on button "button" at bounding box center [1531, 84] width 18 height 11
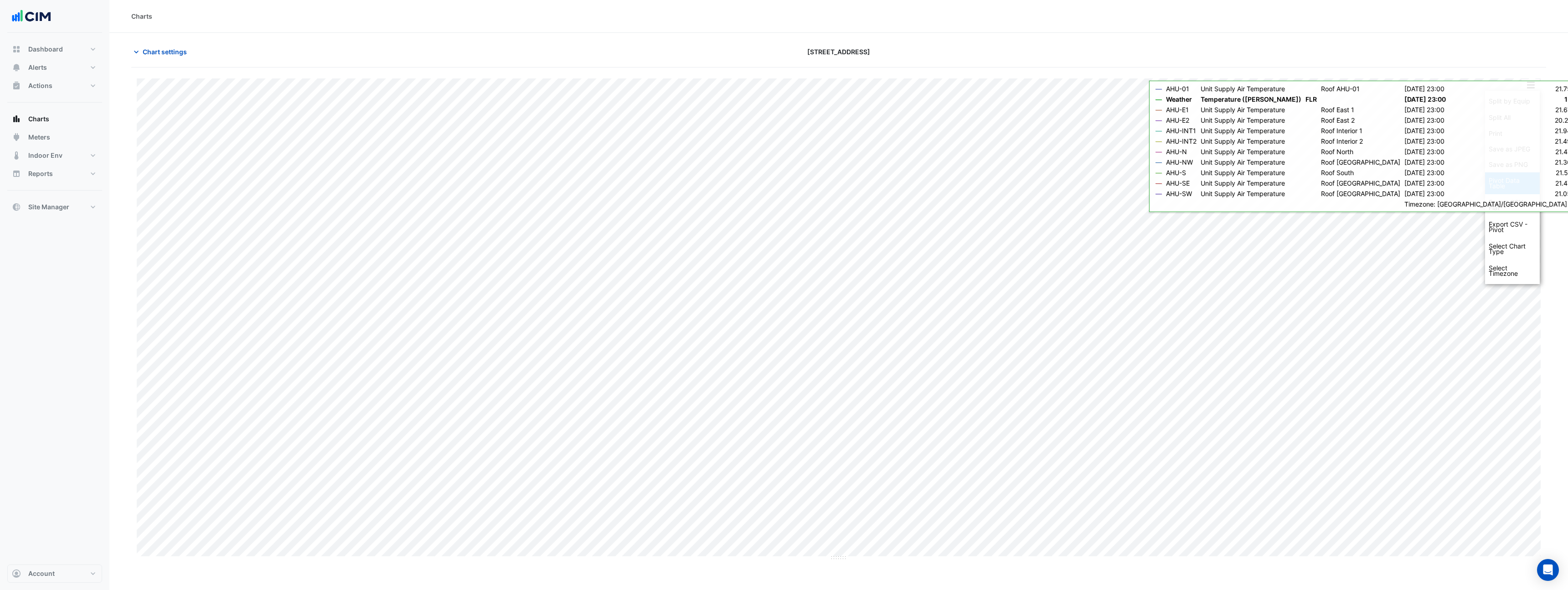
click at [1489, 182] on div "Pivot Data Table" at bounding box center [1512, 182] width 55 height 22
click at [1507, 223] on div "Export CSV - Pivot" at bounding box center [1512, 227] width 55 height 22
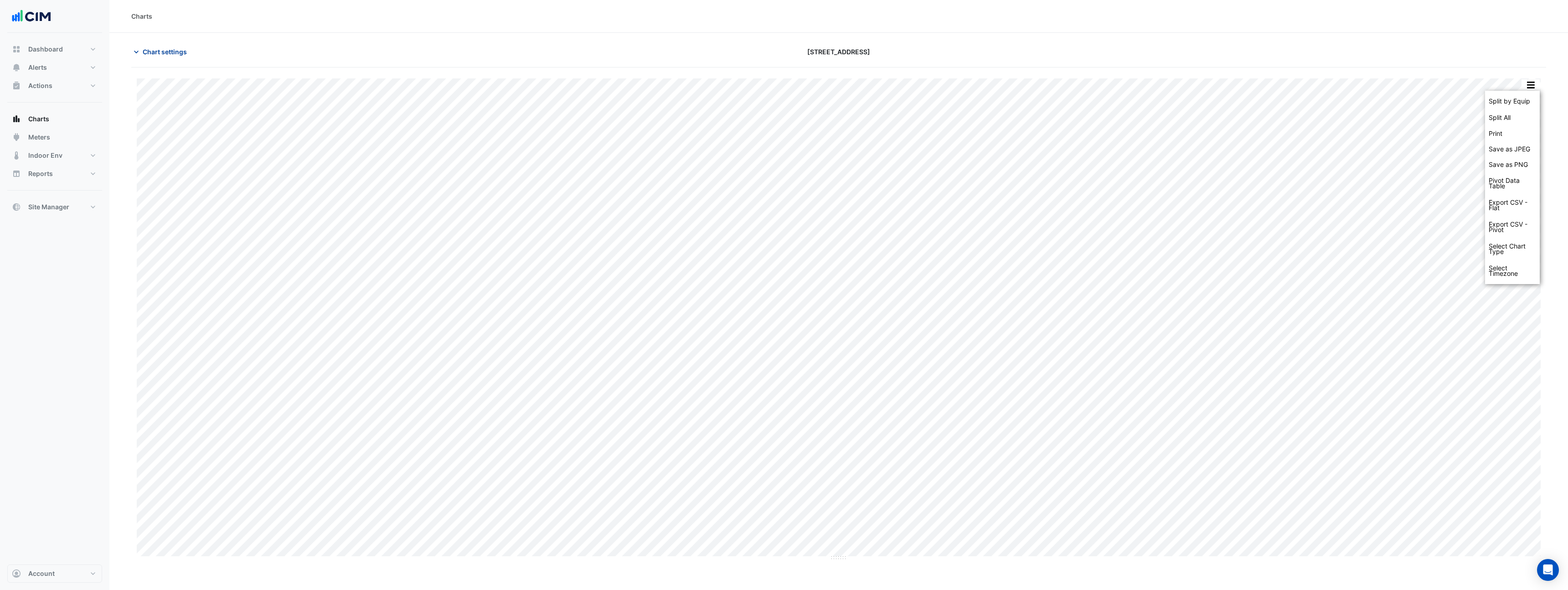
click at [161, 44] on button "Chart settings" at bounding box center [162, 52] width 61 height 16
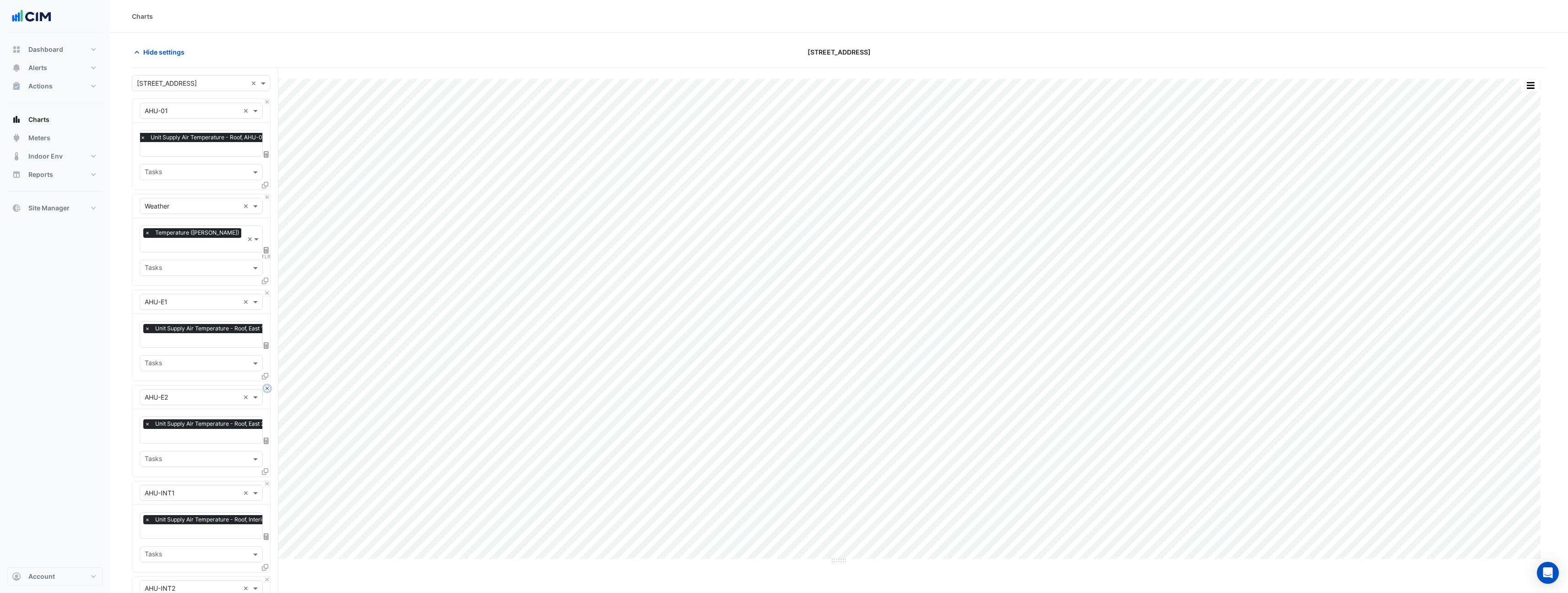
click at [269, 386] on button "Close" at bounding box center [267, 389] width 6 height 6
click at [269, 481] on button "Close" at bounding box center [267, 484] width 6 height 6
click at [269, 386] on button "Close" at bounding box center [267, 389] width 6 height 6
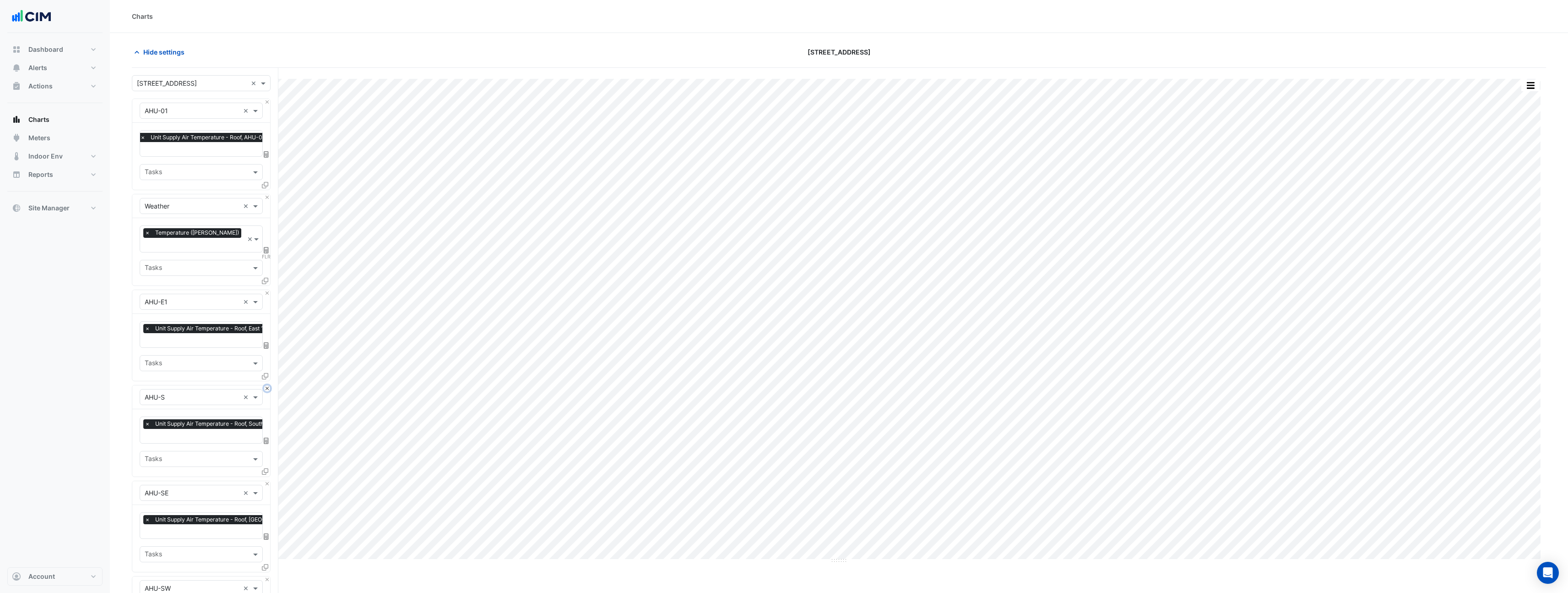
click at [269, 386] on button "Close" at bounding box center [267, 389] width 6 height 6
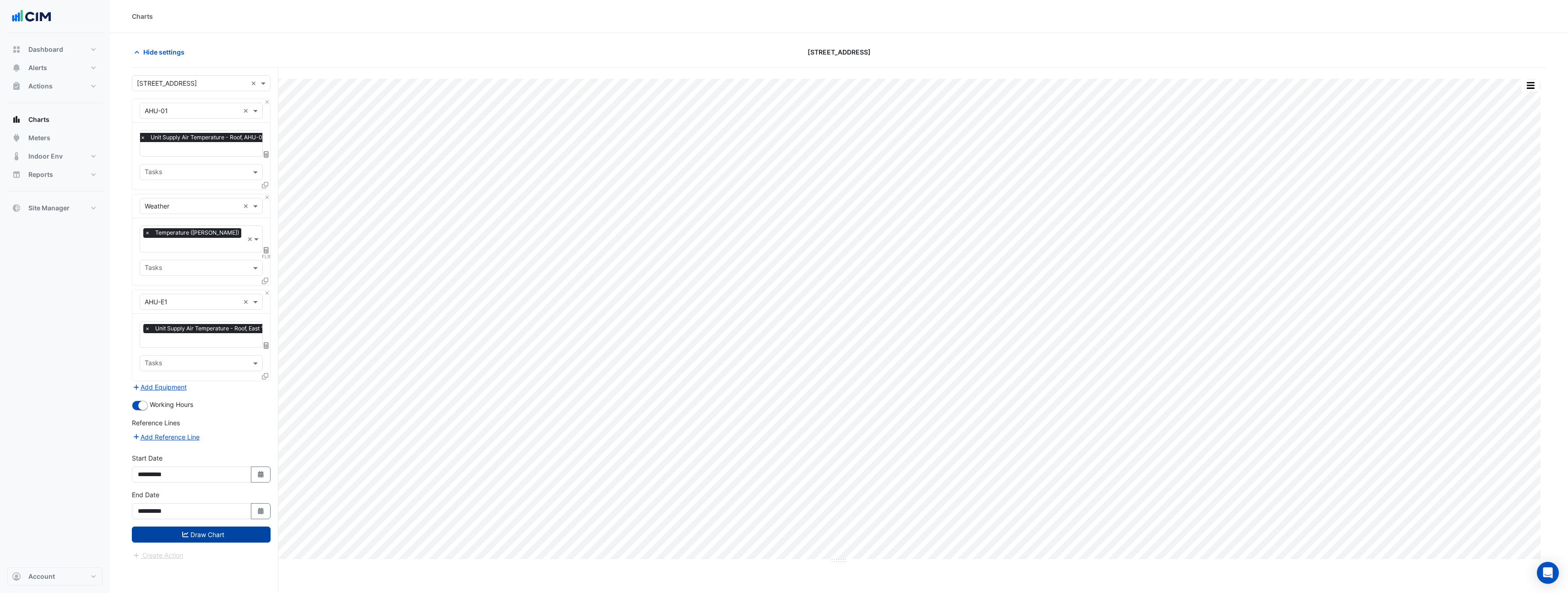
click at [195, 527] on button "Draw Chart" at bounding box center [201, 534] width 139 height 16
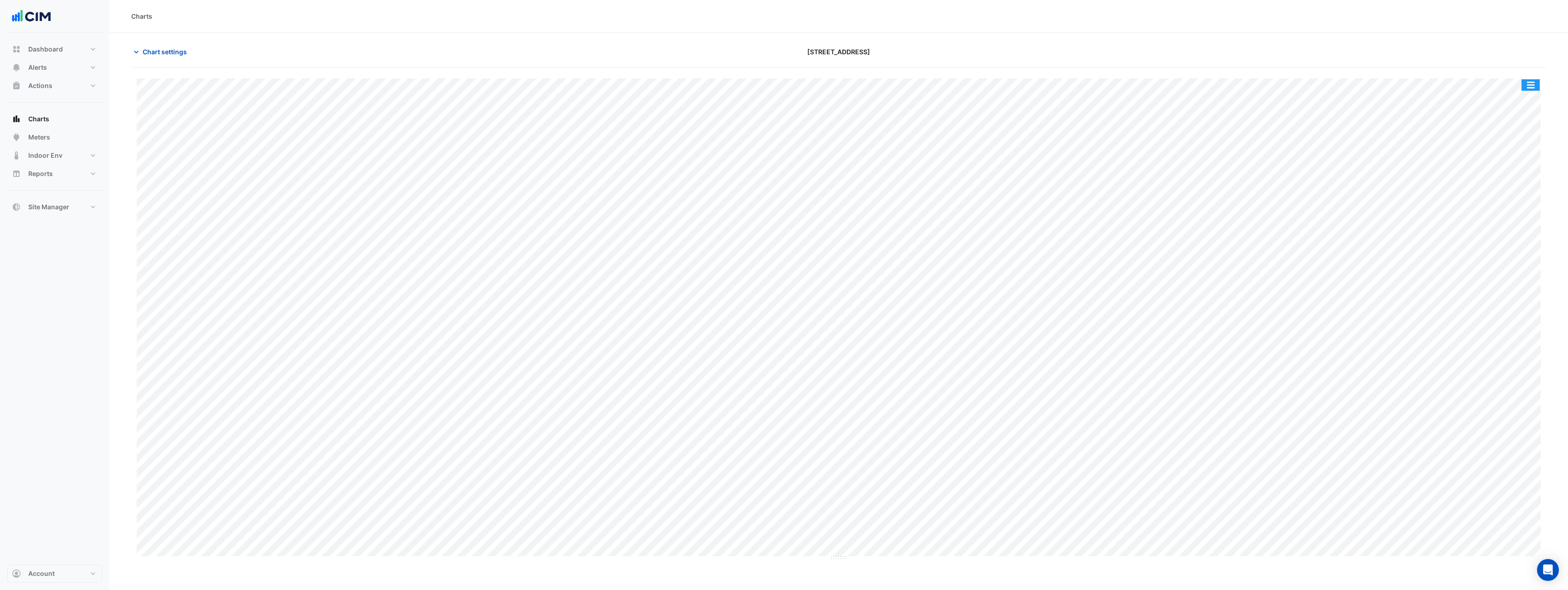
click at [1534, 82] on button "button" at bounding box center [1531, 84] width 18 height 11
click at [1517, 187] on div "Pivot Data Table" at bounding box center [1512, 182] width 55 height 22
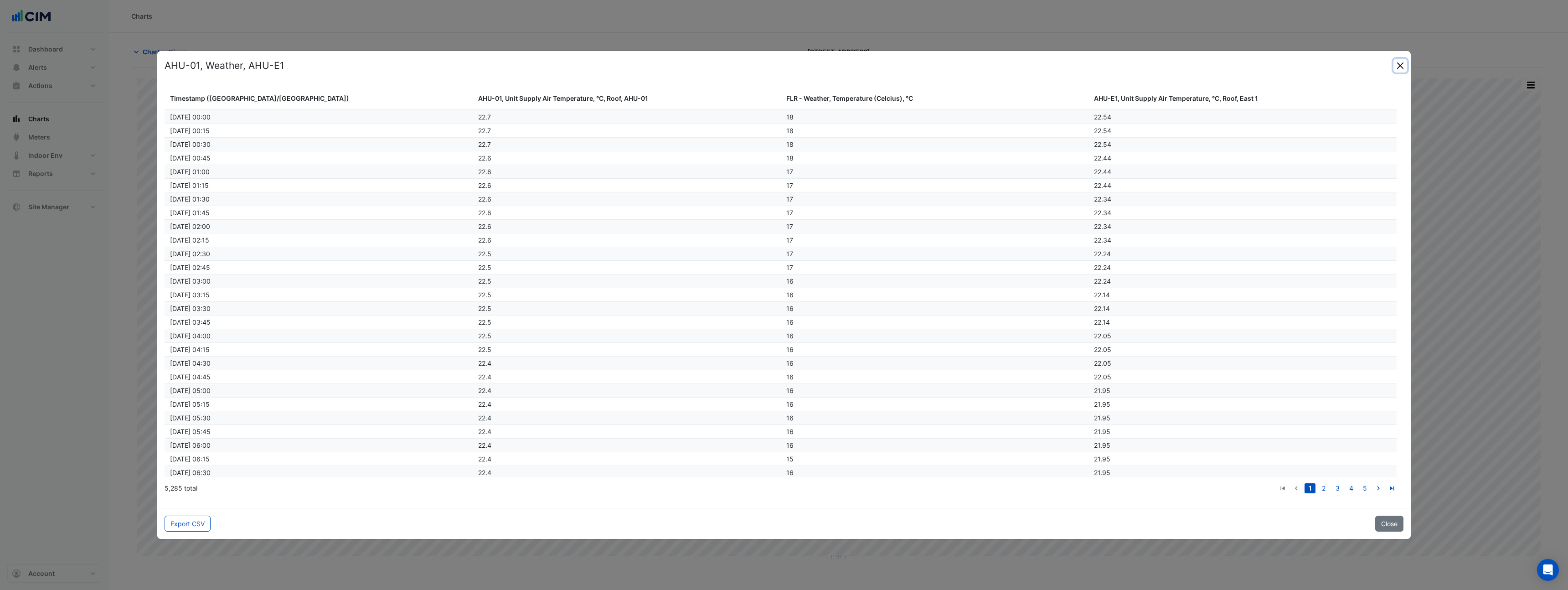
click at [1406, 65] on button "Close" at bounding box center [1401, 66] width 13 height 13
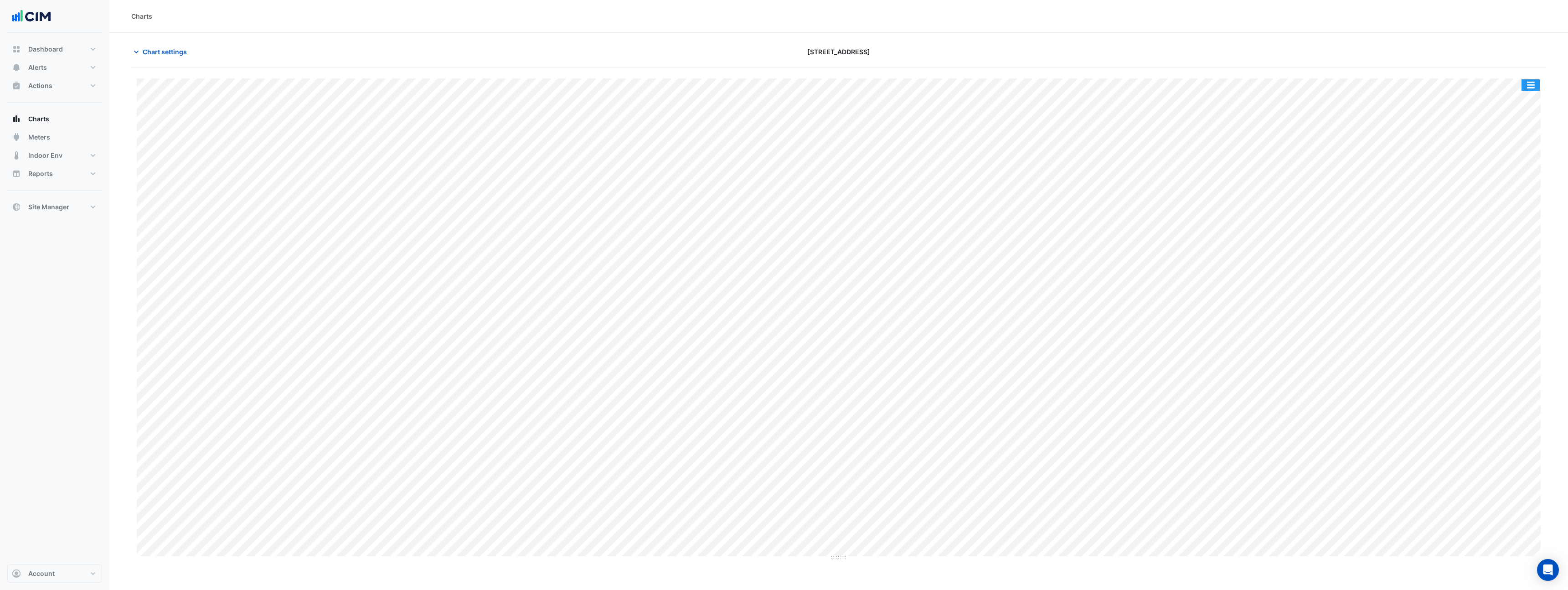
click at [1529, 86] on button "button" at bounding box center [1531, 84] width 18 height 11
click at [1525, 176] on div "Pivot Data Table" at bounding box center [1512, 182] width 55 height 22
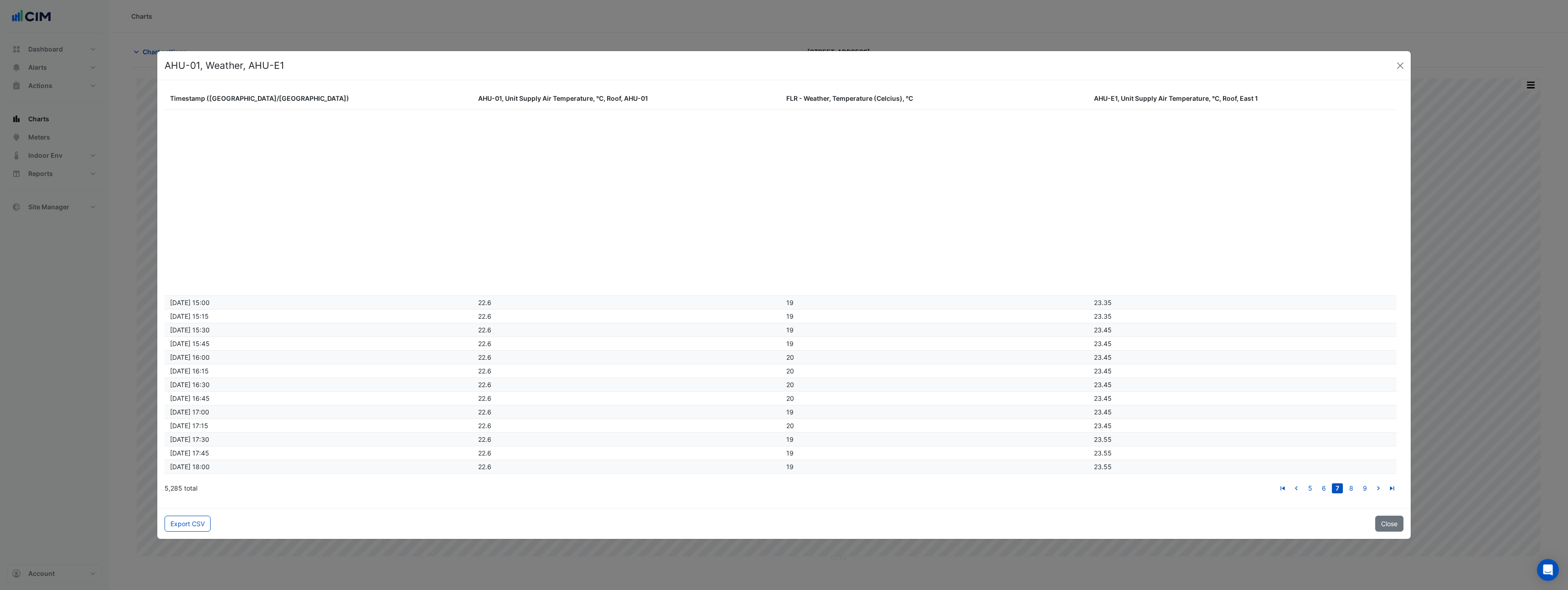
scroll to position [2137, 0]
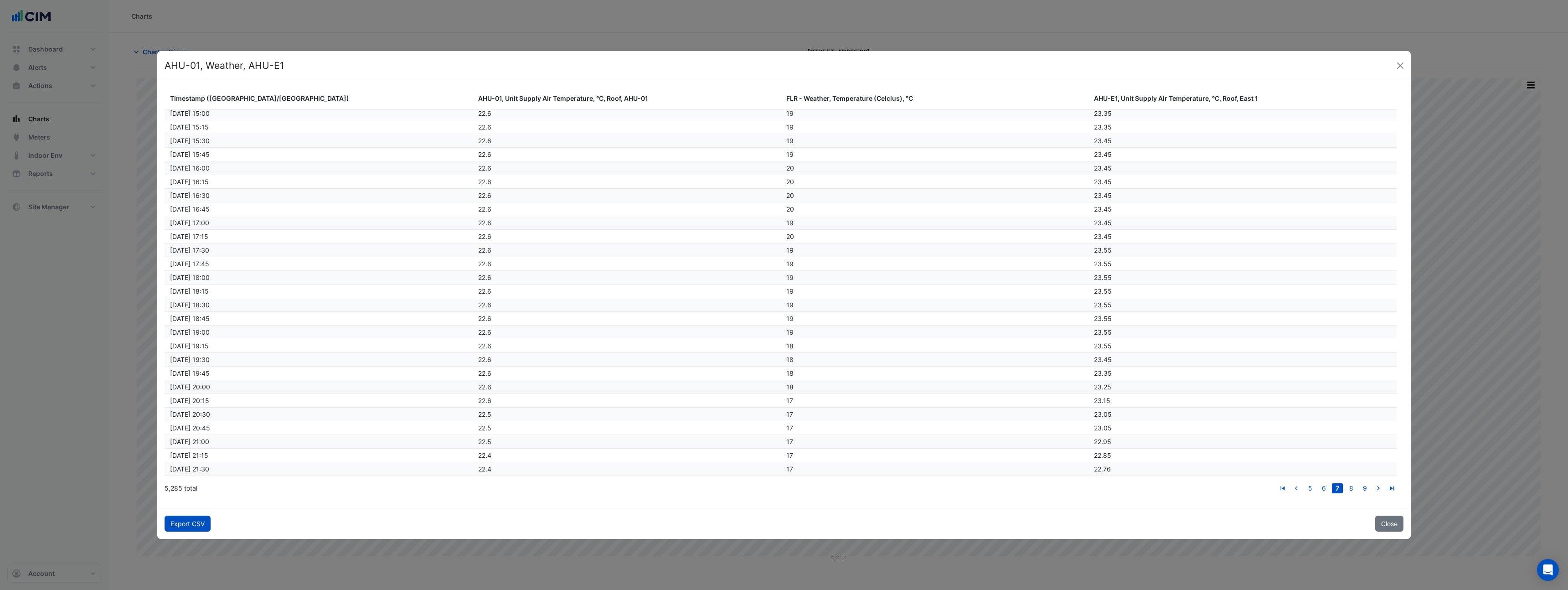
click at [184, 529] on button "Export CSV" at bounding box center [188, 523] width 46 height 16
click at [1404, 69] on button "Close" at bounding box center [1401, 66] width 13 height 13
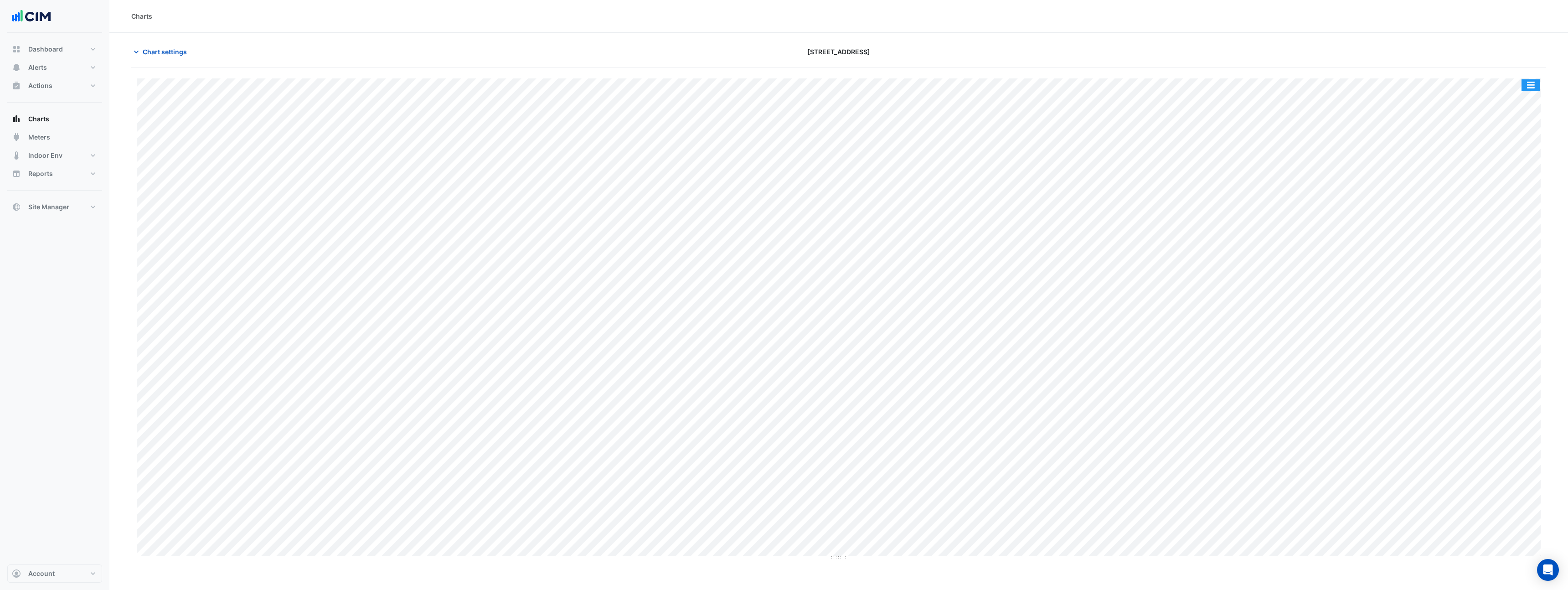
click at [1528, 87] on button "button" at bounding box center [1531, 84] width 18 height 11
drag, startPoint x: 1526, startPoint y: 181, endPoint x: 1522, endPoint y: 187, distance: 7.2
click at [1522, 187] on div "Pivot Data Table" at bounding box center [1512, 182] width 55 height 22
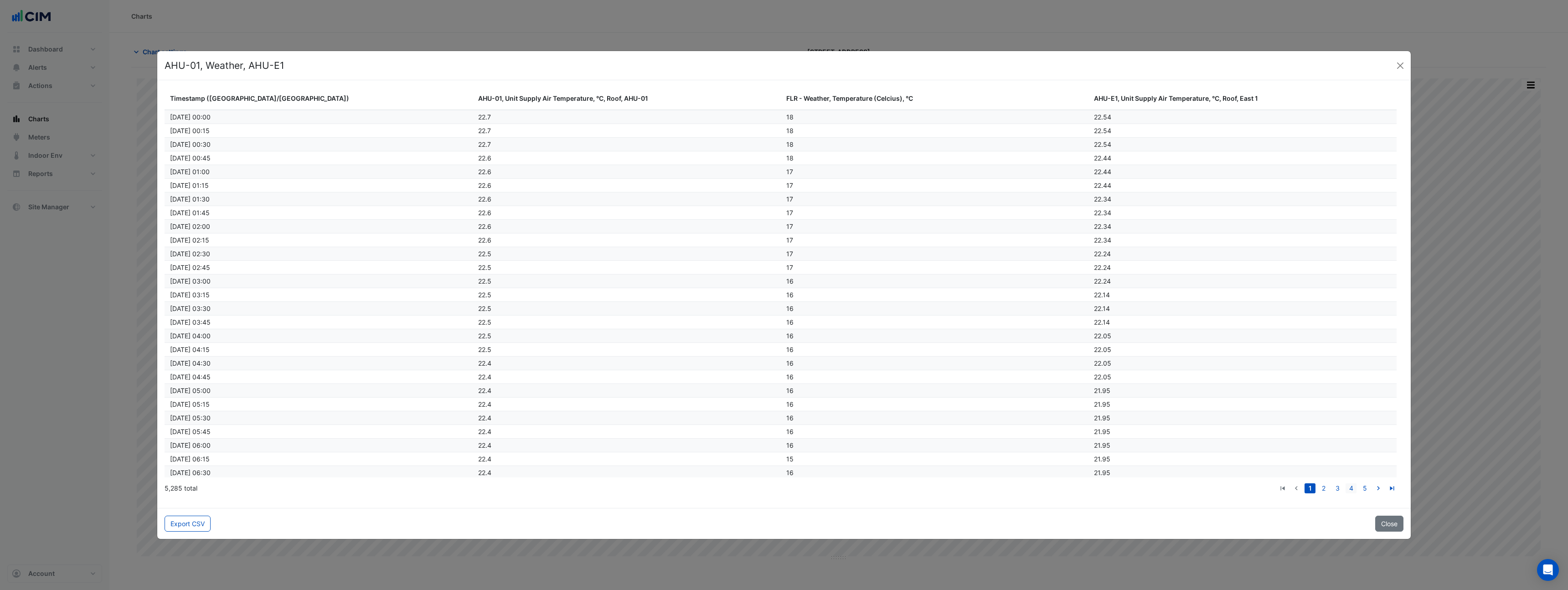
click at [1356, 488] on link "4" at bounding box center [1351, 488] width 11 height 10
click at [1360, 488] on link "6" at bounding box center [1365, 488] width 11 height 10
click at [1365, 488] on link "6" at bounding box center [1365, 488] width 11 height 10
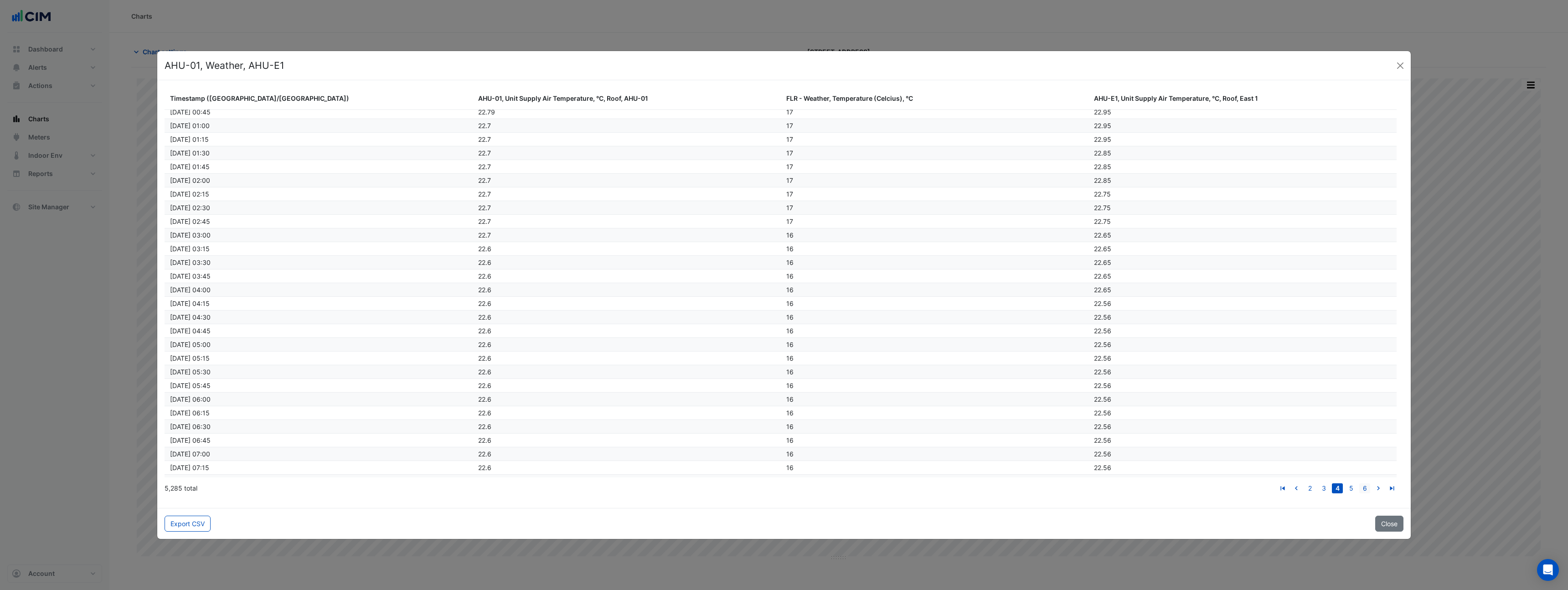
scroll to position [1846, 0]
click at [1379, 489] on icon "go to next page" at bounding box center [1378, 489] width 11 height 10
click at [1362, 487] on link "9" at bounding box center [1365, 488] width 11 height 10
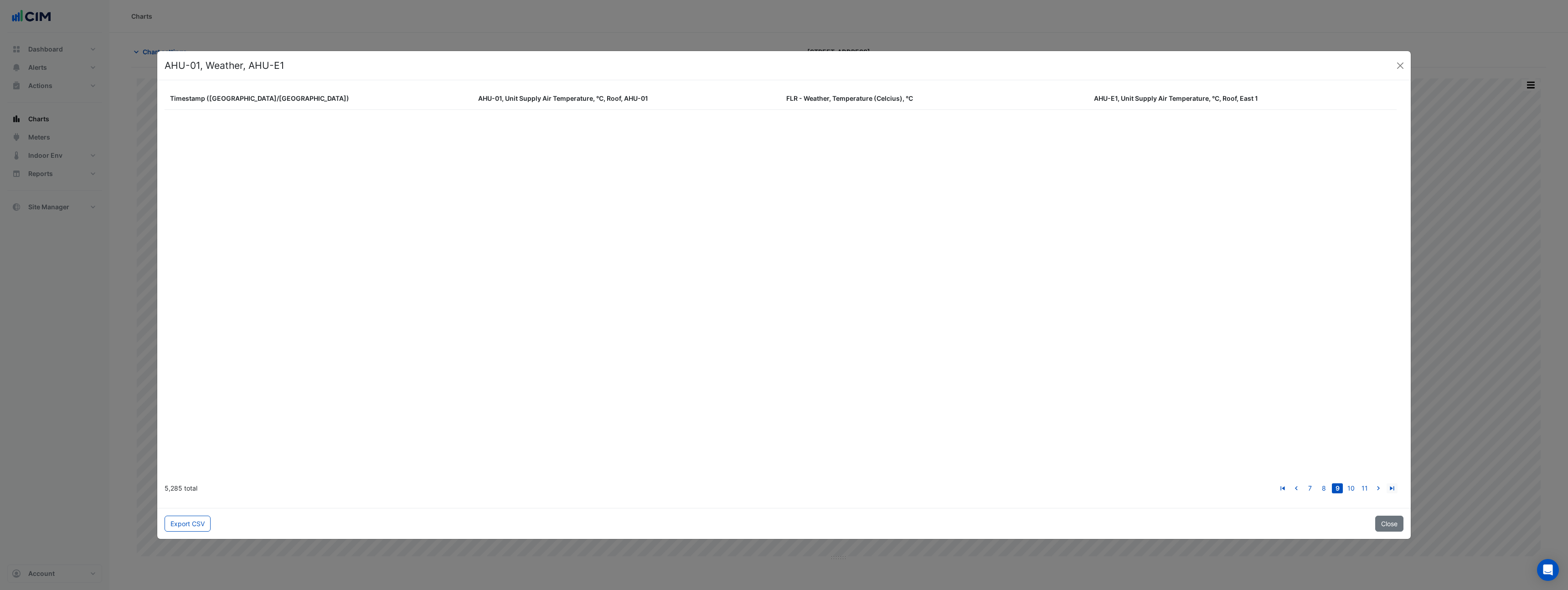
scroll to position [2954, 0]
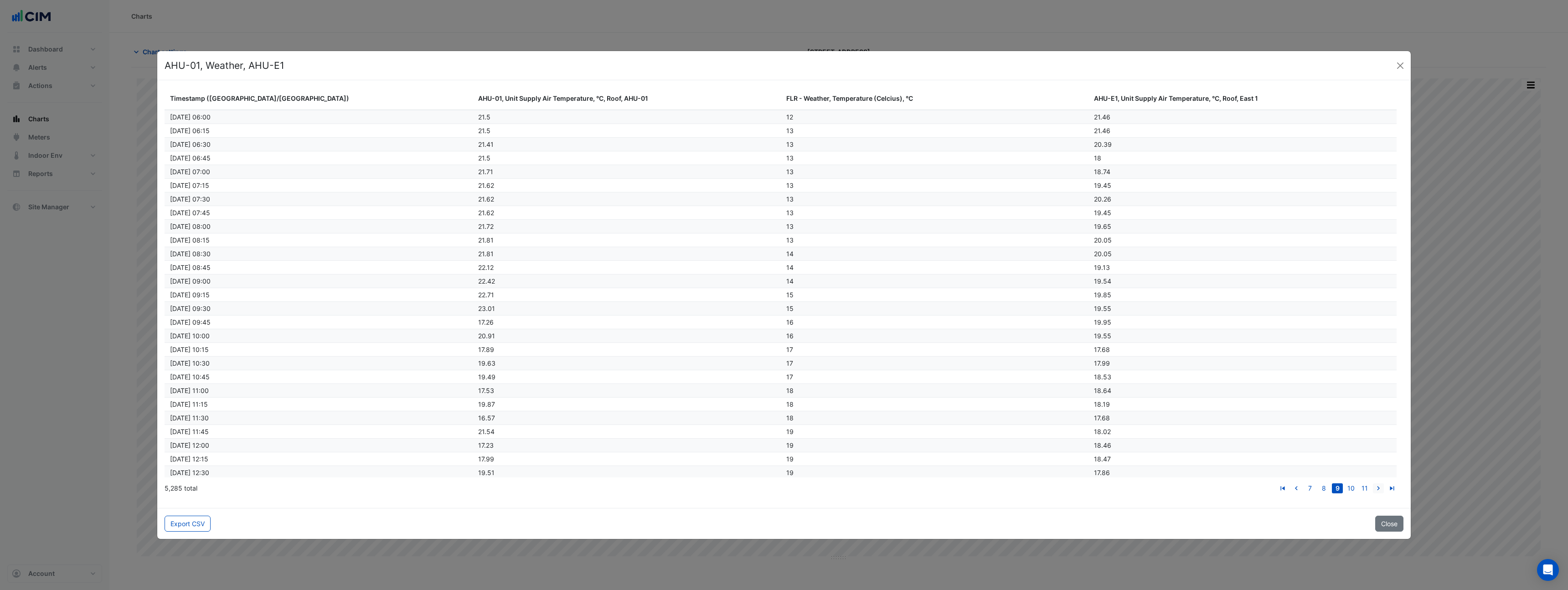
click at [1382, 488] on icon "go to next page" at bounding box center [1378, 489] width 11 height 10
click at [1367, 486] on link "14" at bounding box center [1365, 488] width 11 height 10
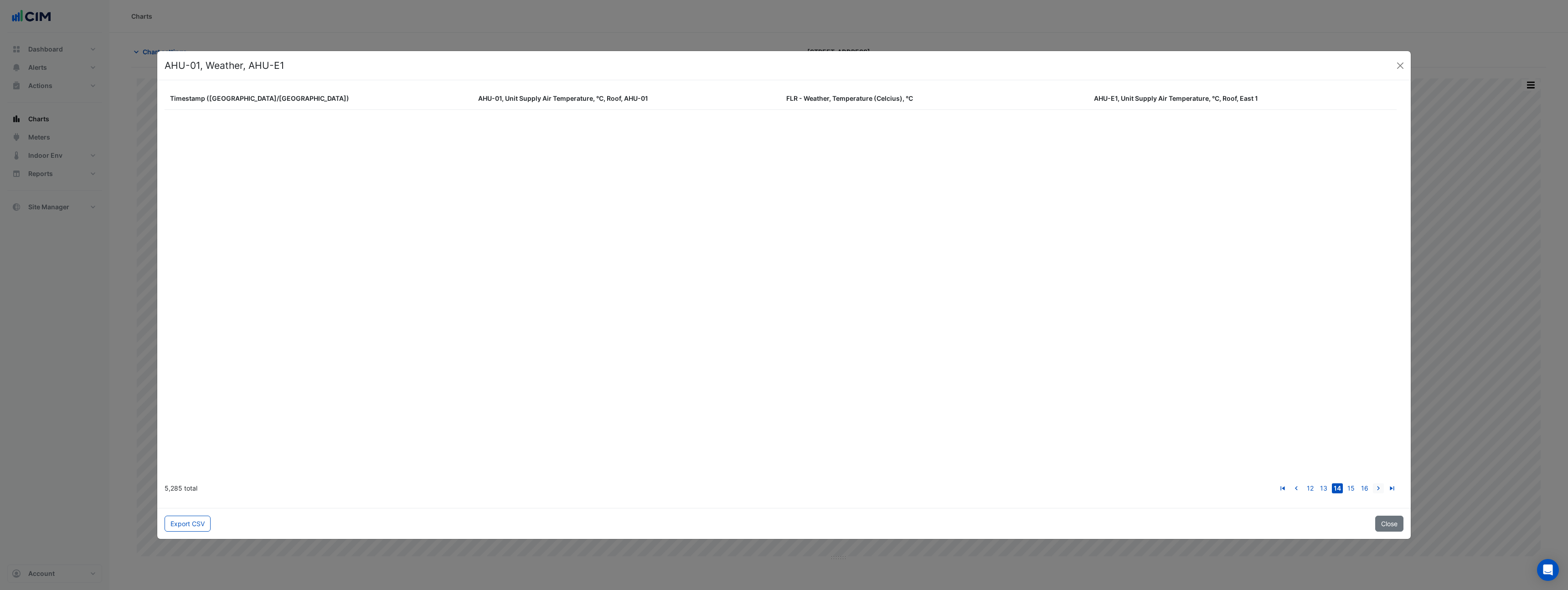
scroll to position [4801, 0]
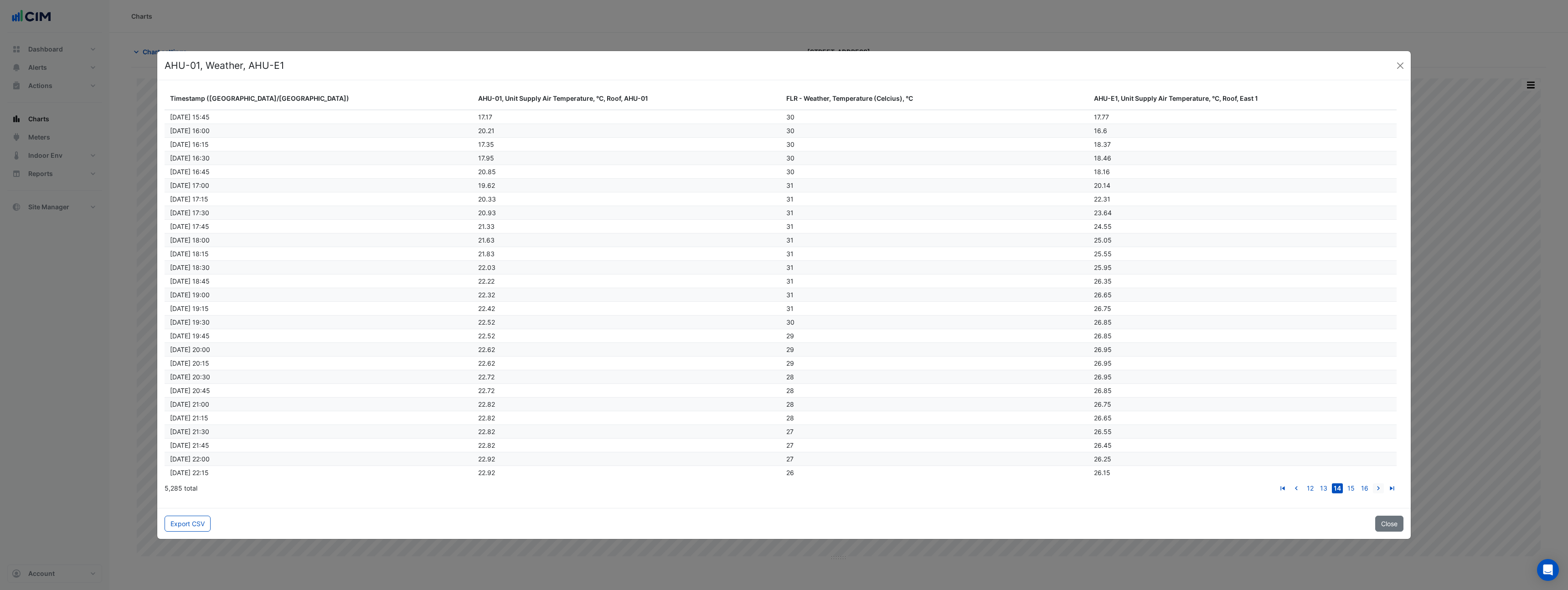
click at [1379, 489] on icon "go to next page" at bounding box center [1378, 489] width 11 height 10
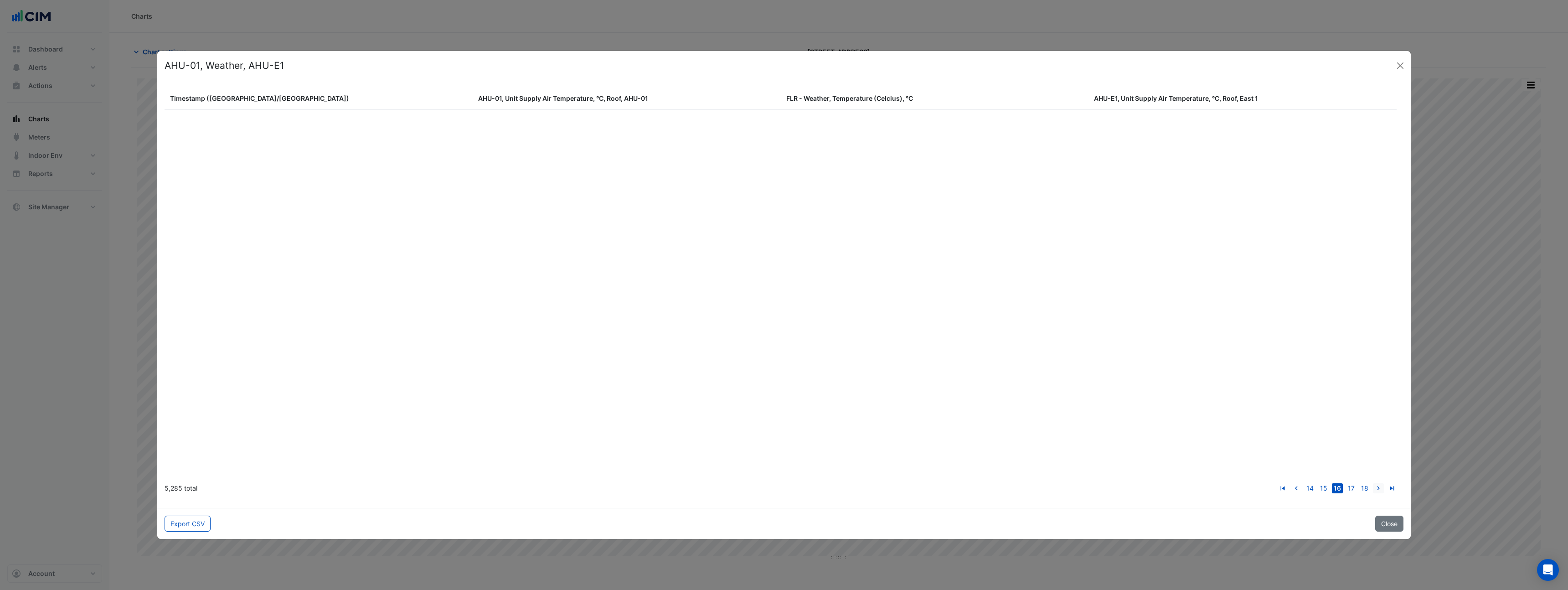
click at [1379, 489] on icon "go to next page" at bounding box center [1378, 489] width 11 height 10
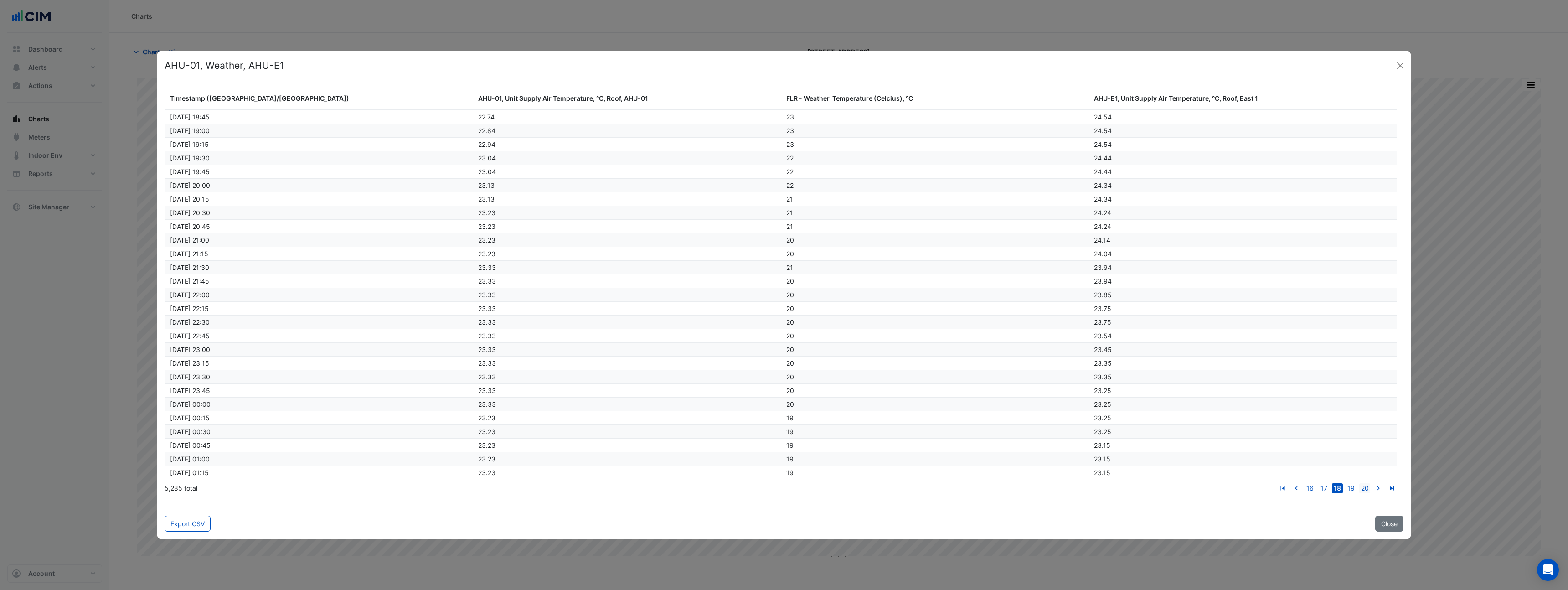
click at [1365, 487] on link "20" at bounding box center [1365, 488] width 11 height 10
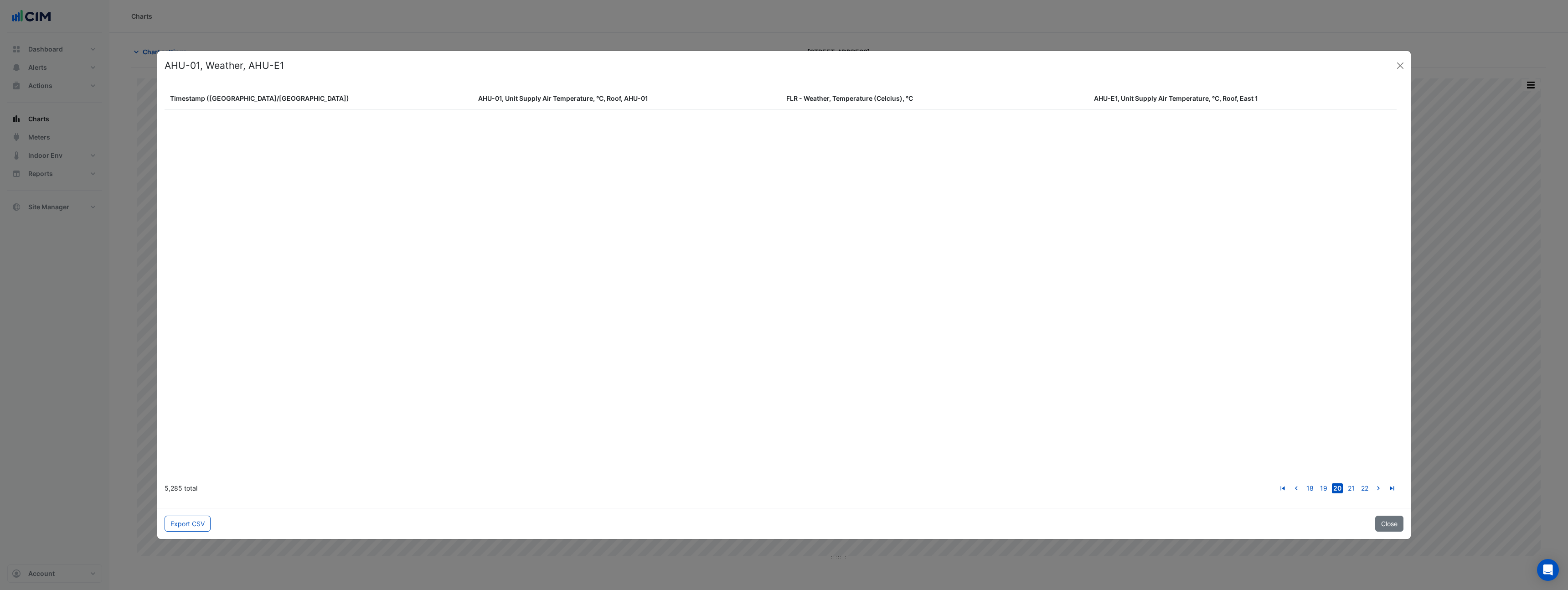
scroll to position [7016, 0]
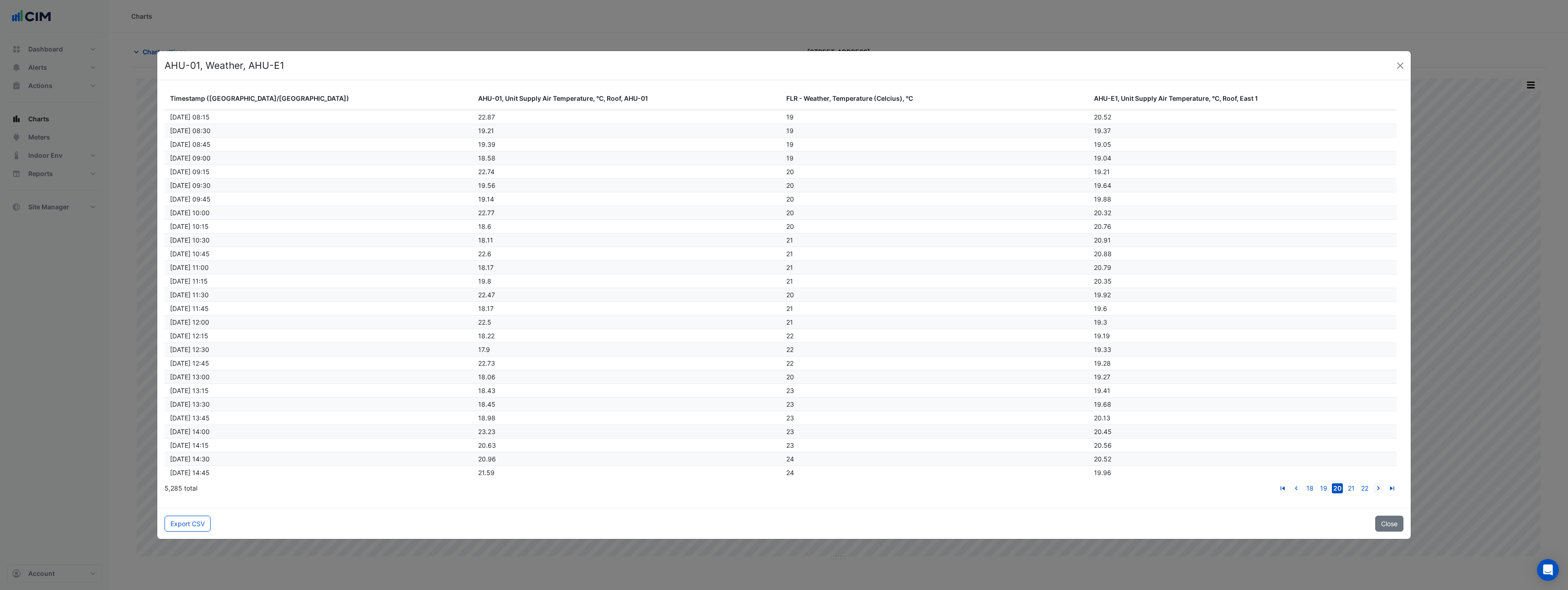
click at [1379, 488] on icon "go to next page" at bounding box center [1378, 489] width 11 height 10
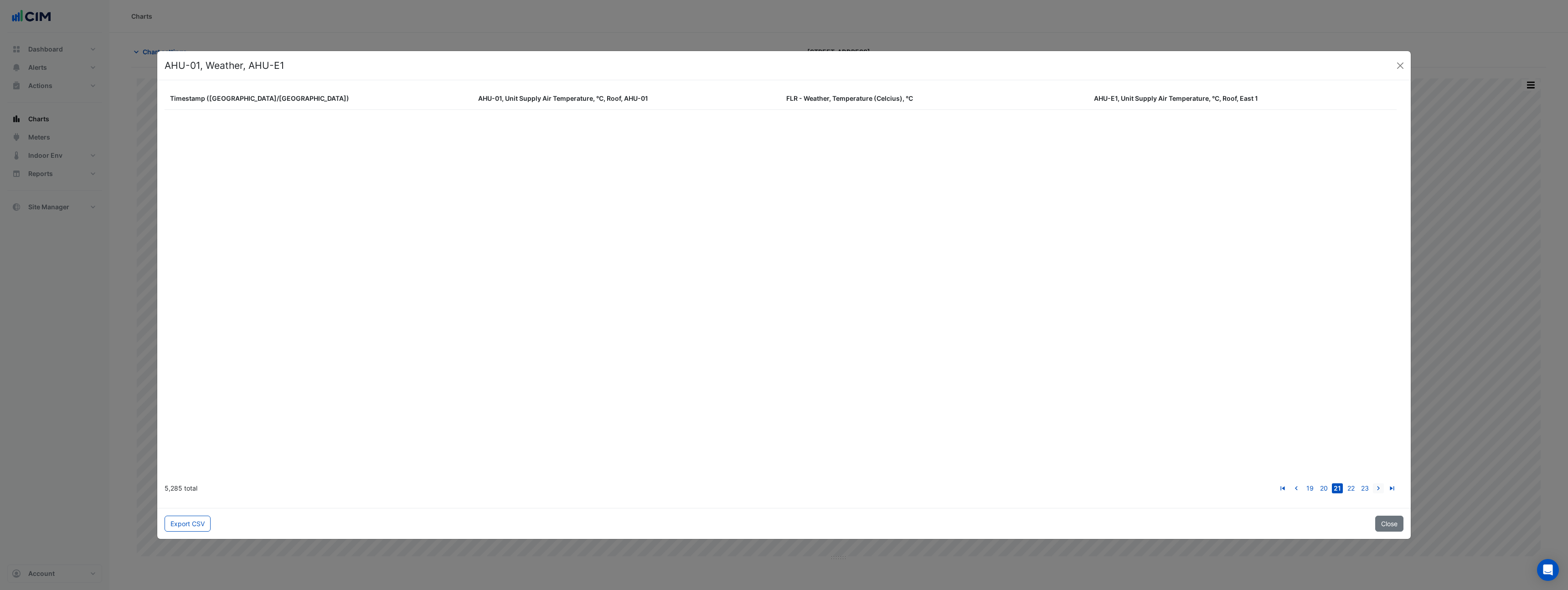
click at [1379, 488] on icon "go to next page" at bounding box center [1378, 489] width 11 height 10
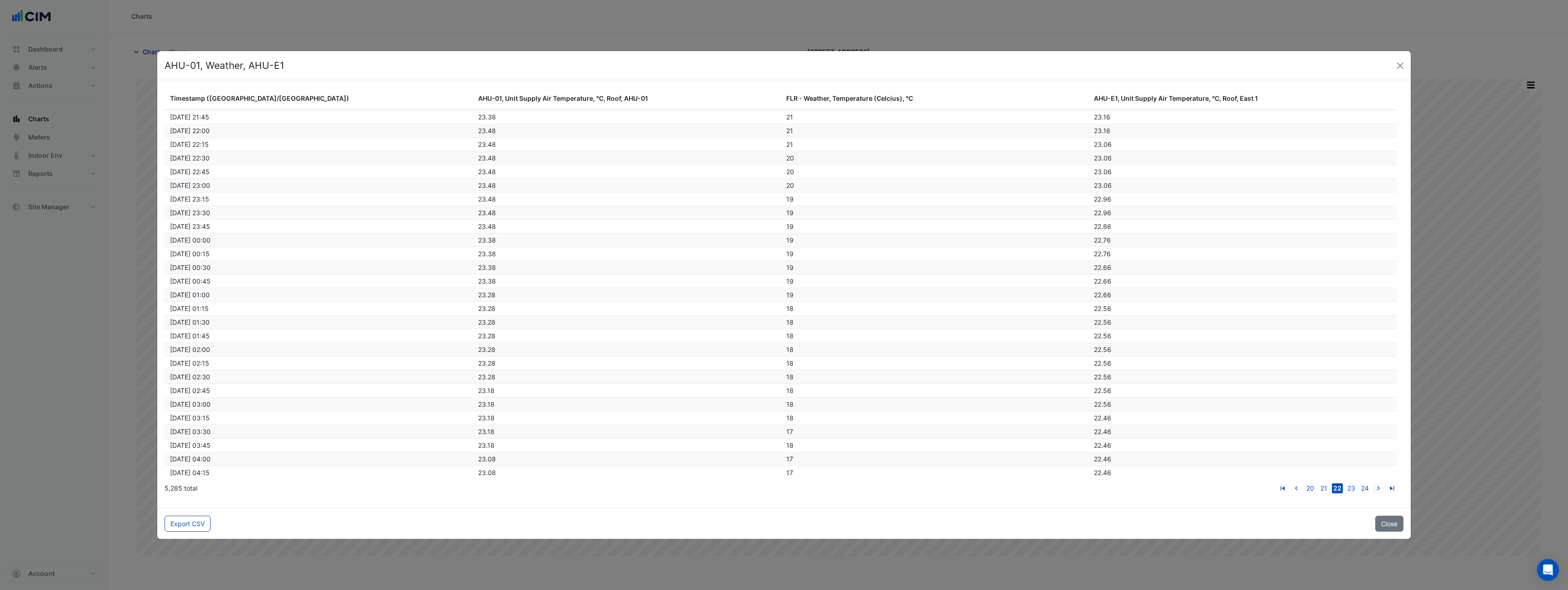
click at [1379, 488] on icon "go to next page" at bounding box center [1378, 489] width 11 height 10
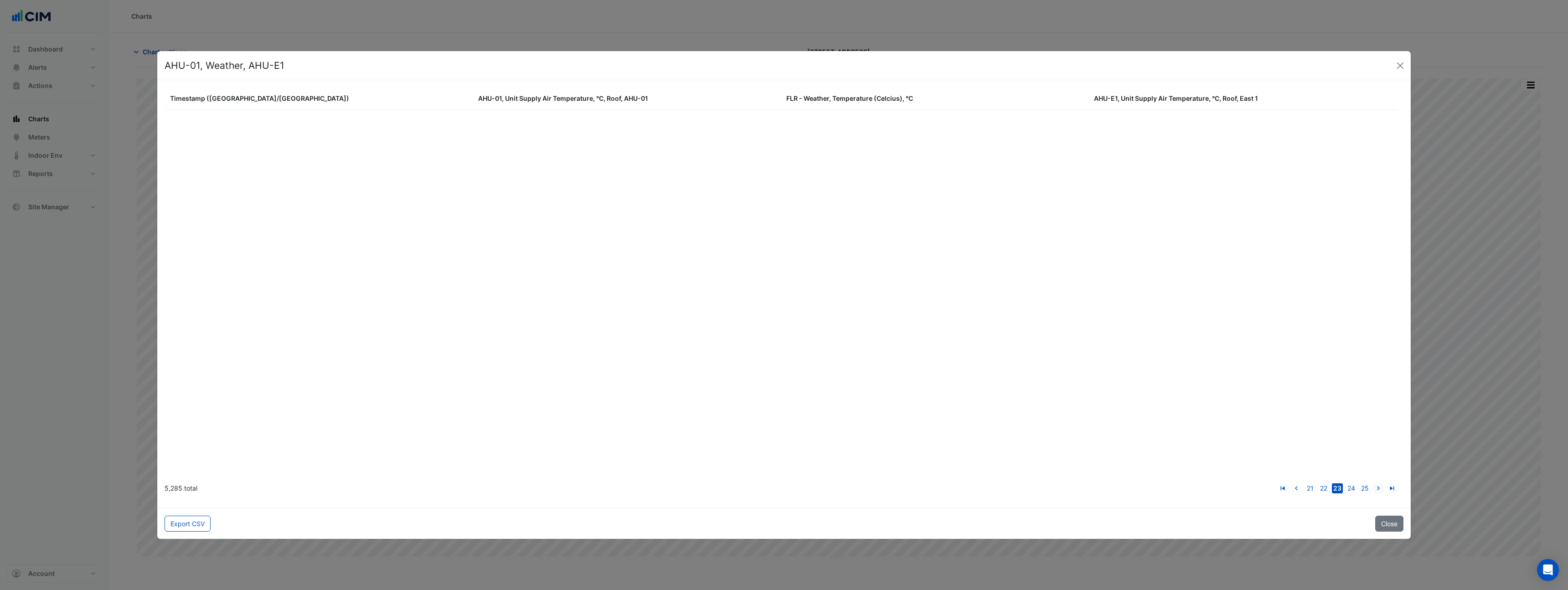
click at [1379, 488] on icon "go to next page" at bounding box center [1378, 489] width 11 height 10
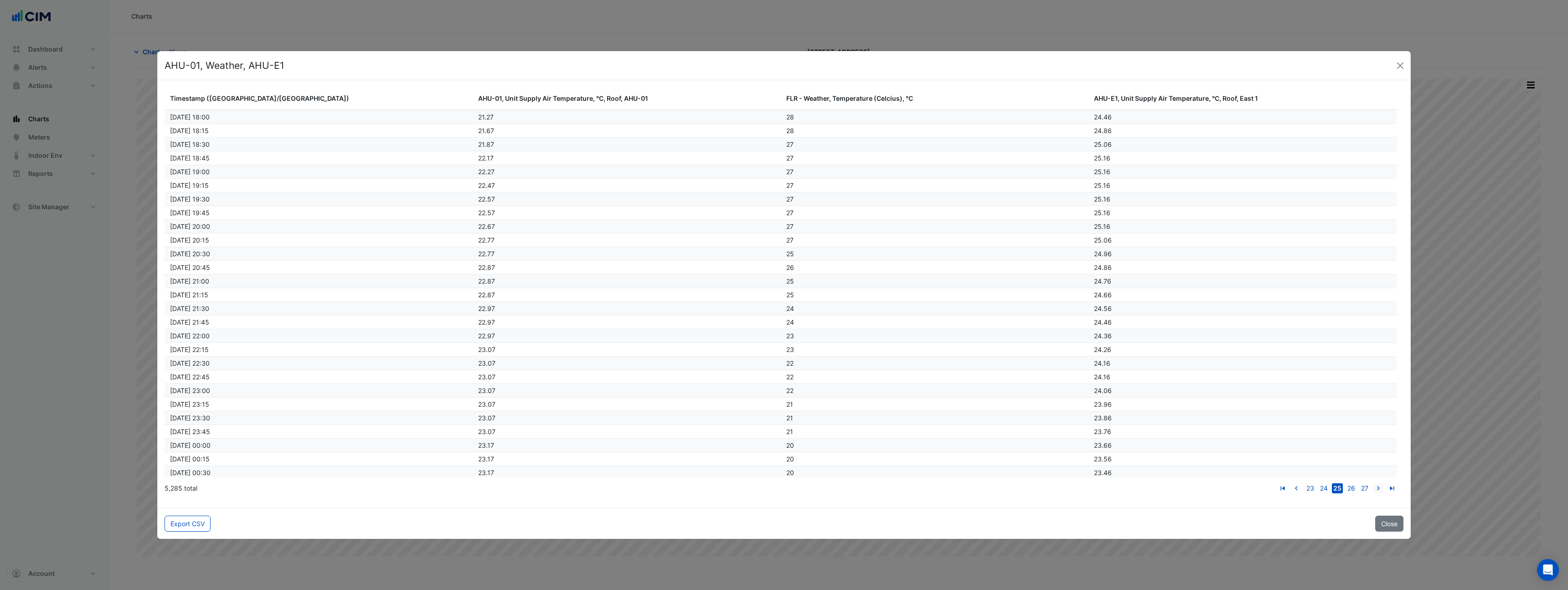
click at [1379, 488] on icon "go to next page" at bounding box center [1378, 489] width 11 height 10
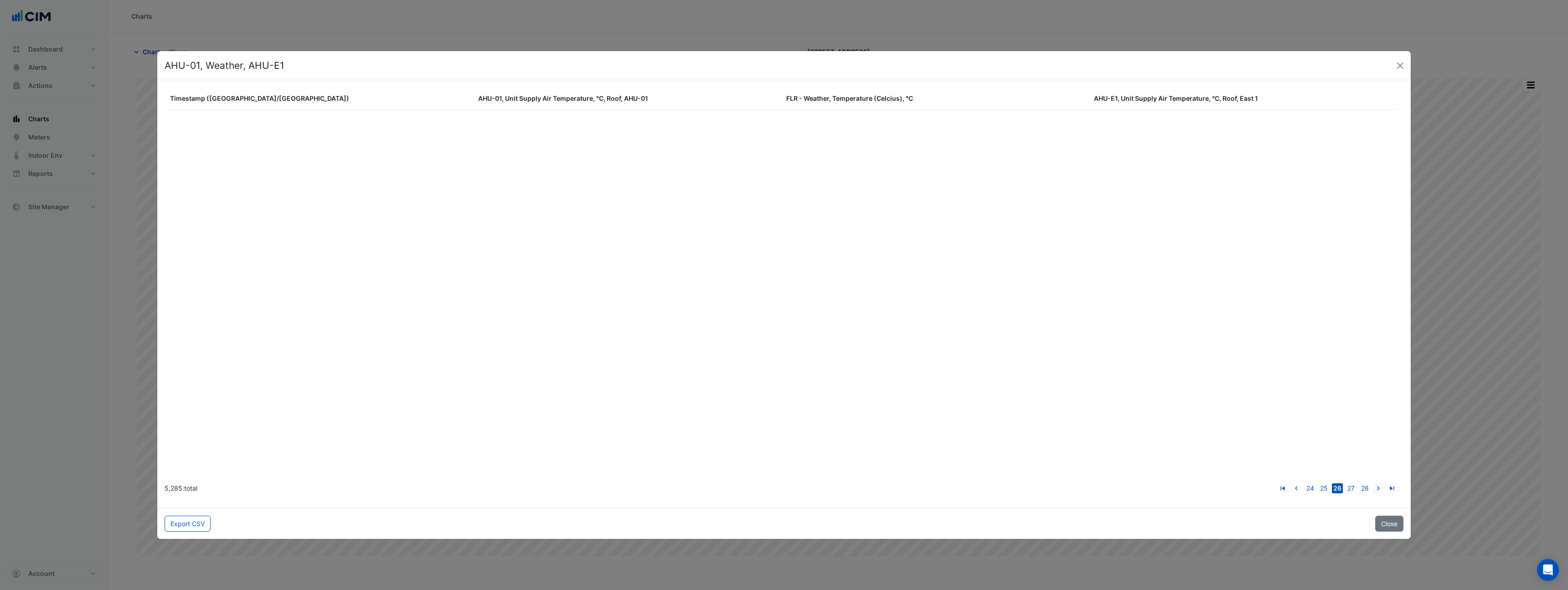
click at [1379, 488] on icon "go to next page" at bounding box center [1378, 489] width 11 height 10
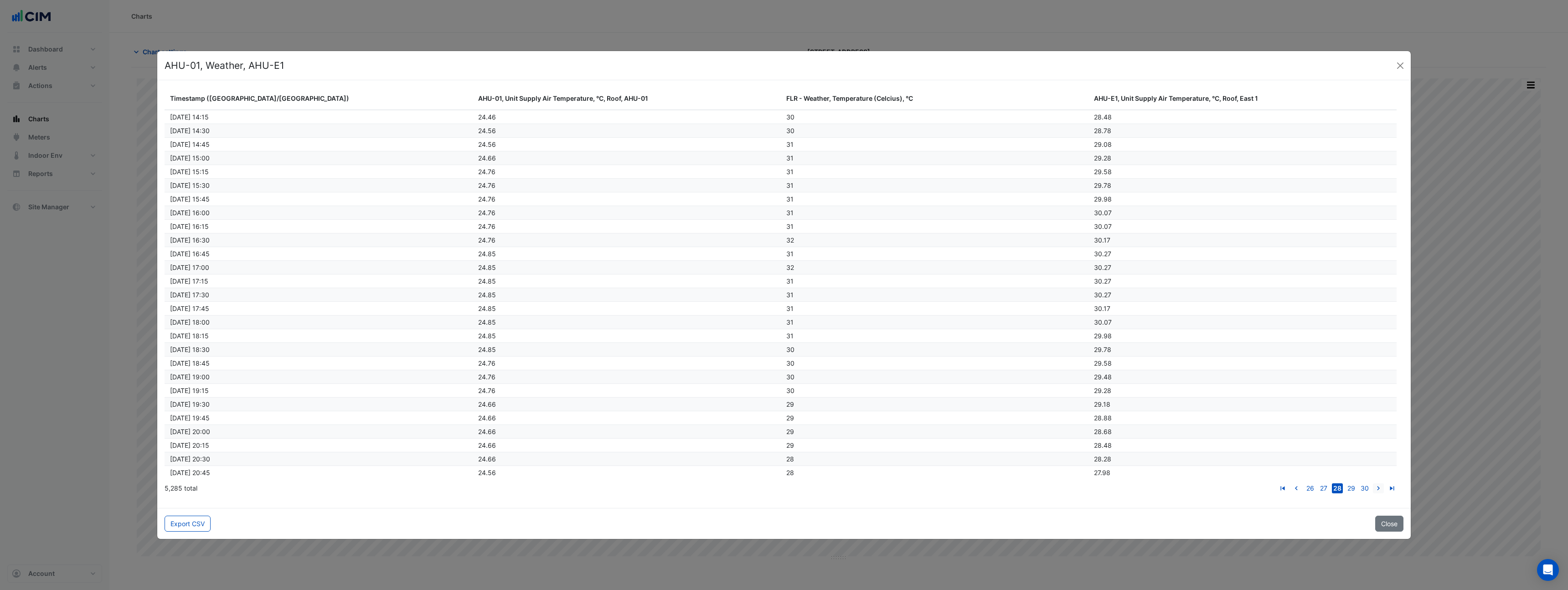
click at [1379, 488] on icon "go to next page" at bounding box center [1378, 489] width 11 height 10
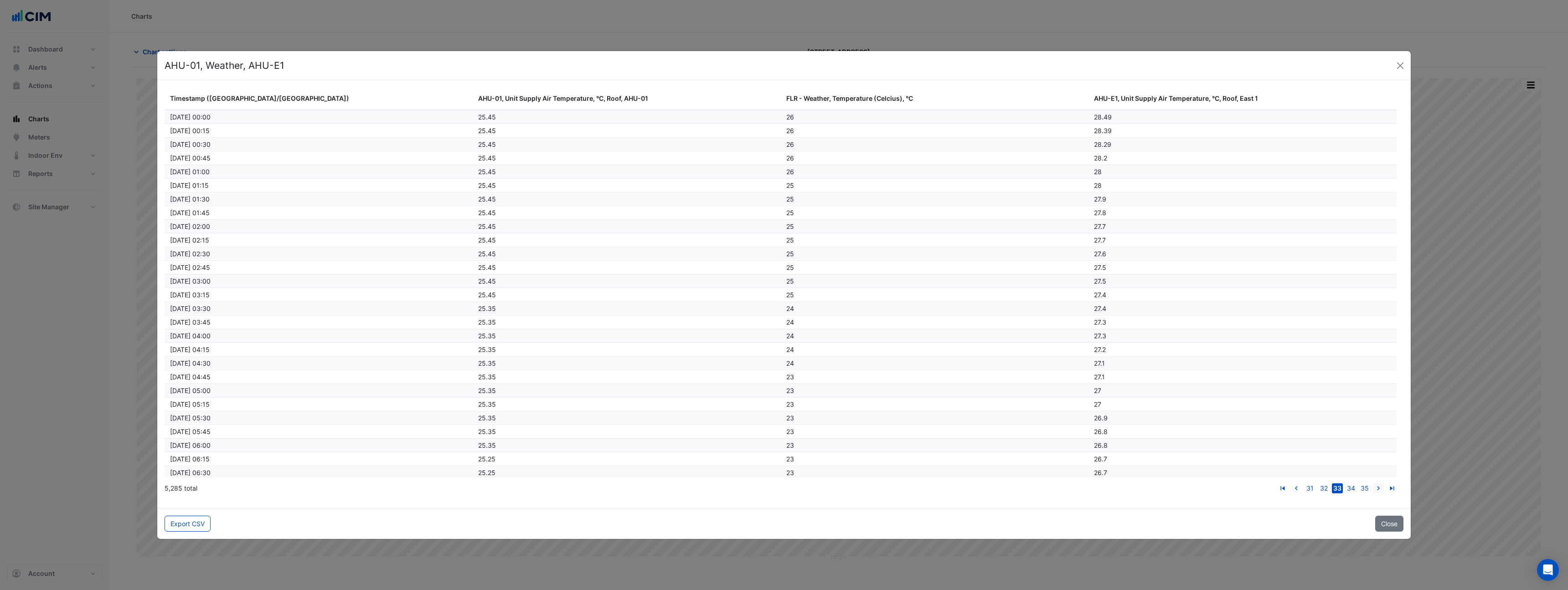
click at [1379, 488] on icon "go to next page" at bounding box center [1378, 489] width 11 height 10
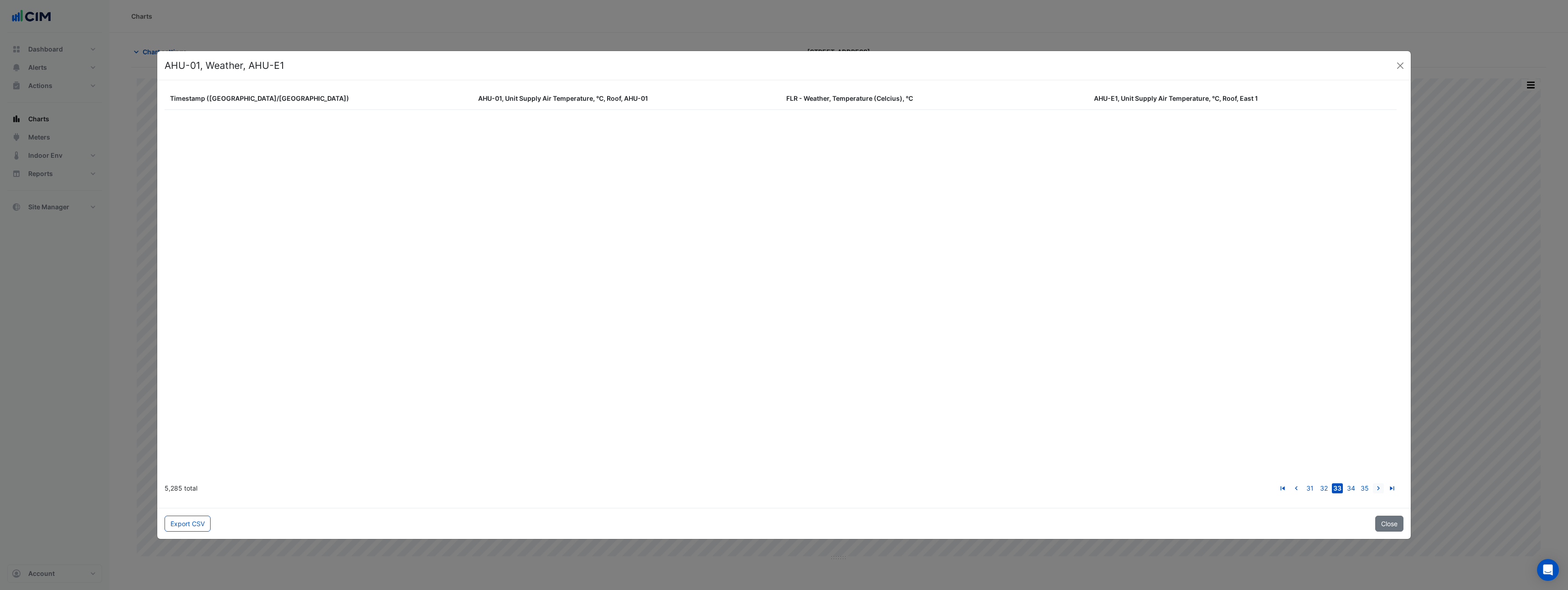
click at [1379, 488] on icon "go to next page" at bounding box center [1378, 489] width 11 height 10
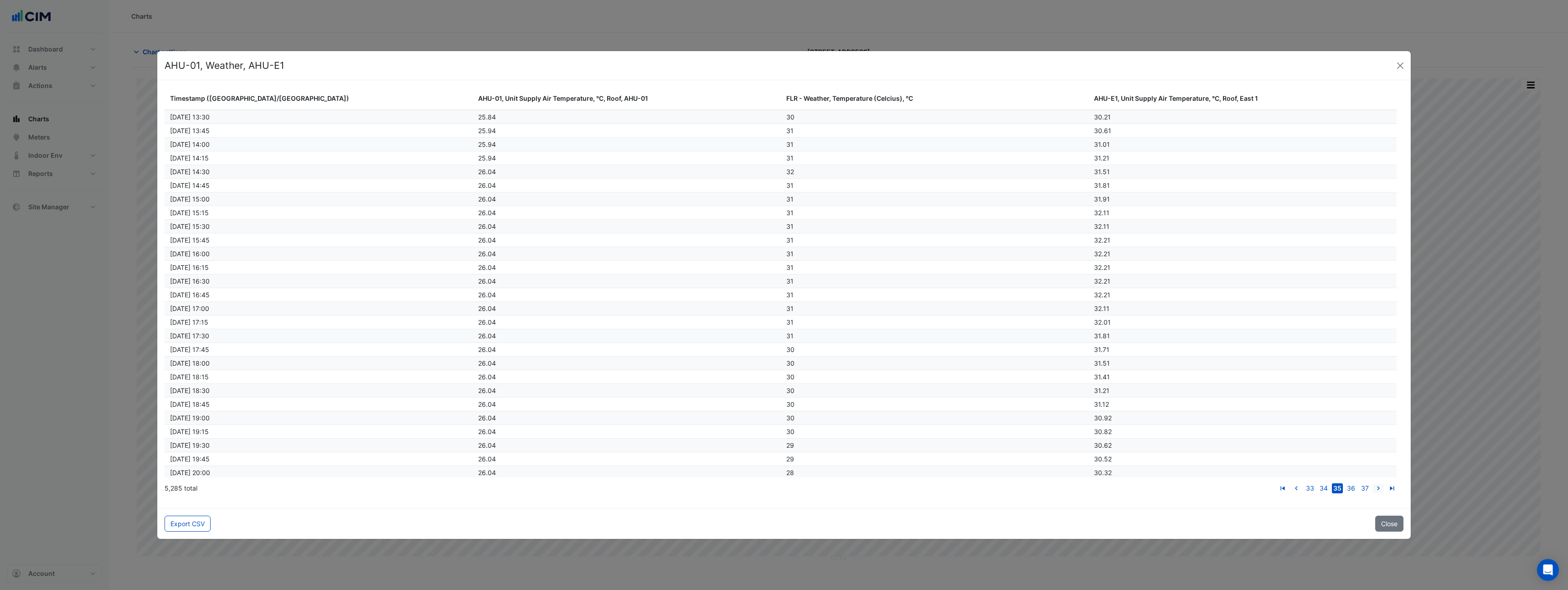
click at [1379, 488] on icon "go to next page" at bounding box center [1378, 489] width 11 height 10
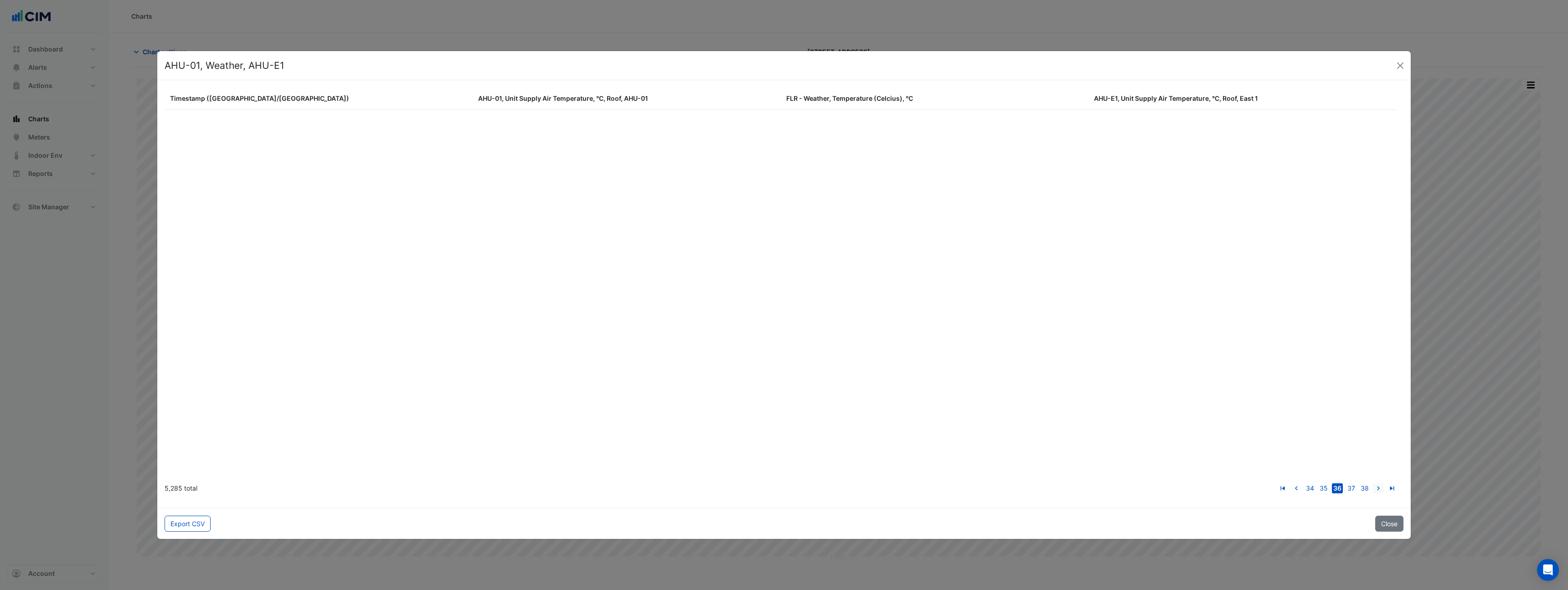
click at [1379, 488] on icon "go to next page" at bounding box center [1378, 489] width 11 height 10
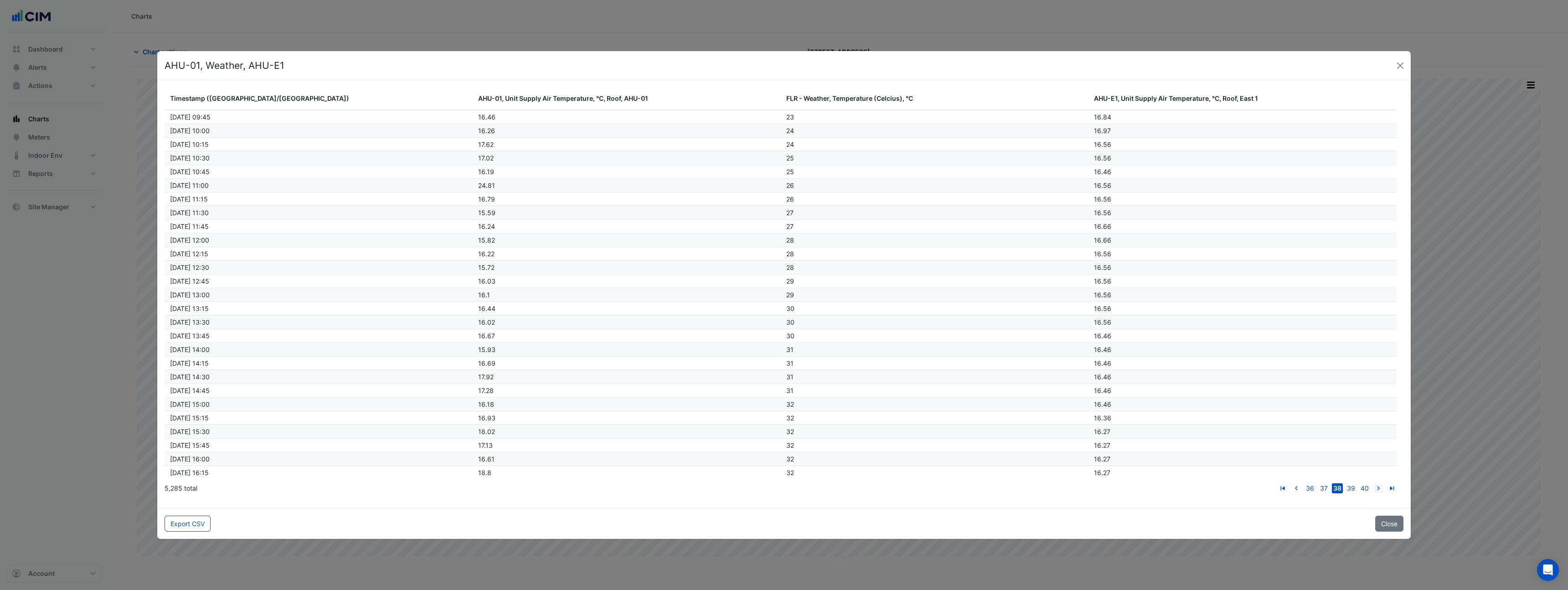
click at [1379, 488] on icon "go to next page" at bounding box center [1378, 489] width 11 height 10
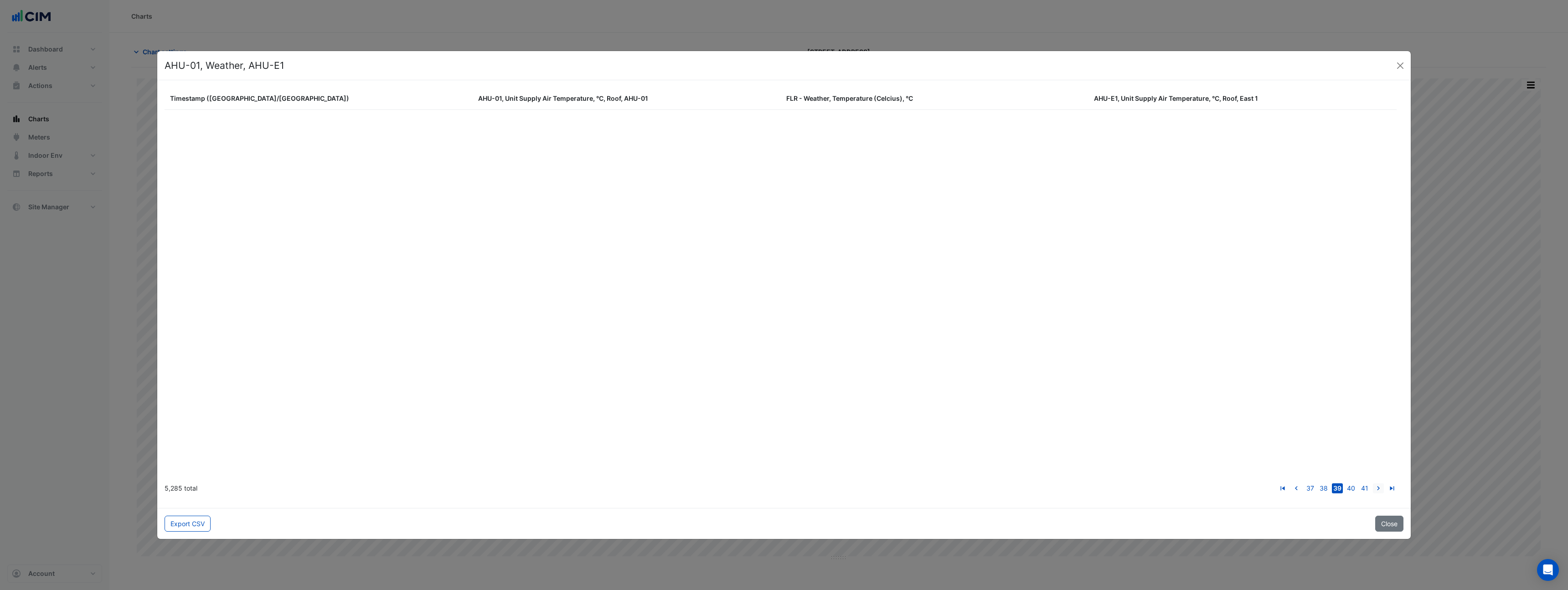
click at [1379, 488] on icon "go to next page" at bounding box center [1378, 489] width 11 height 10
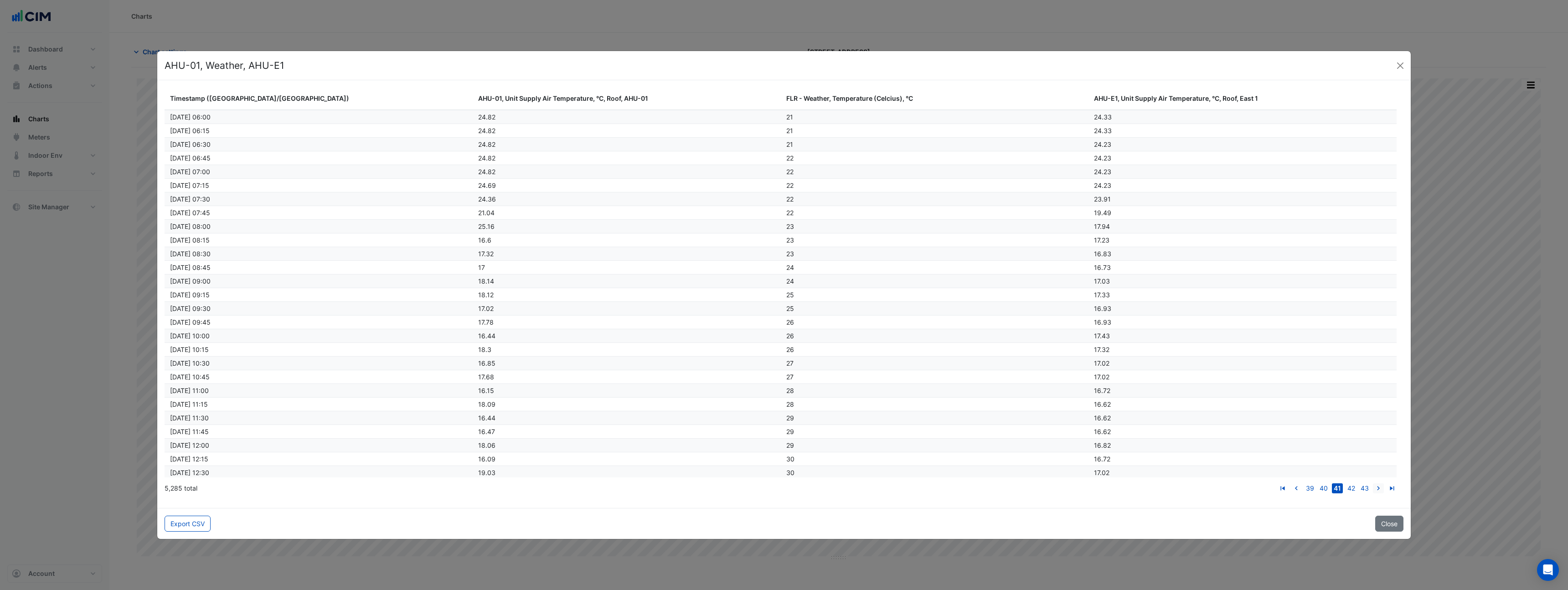
click at [1379, 488] on icon "go to next page" at bounding box center [1378, 489] width 11 height 10
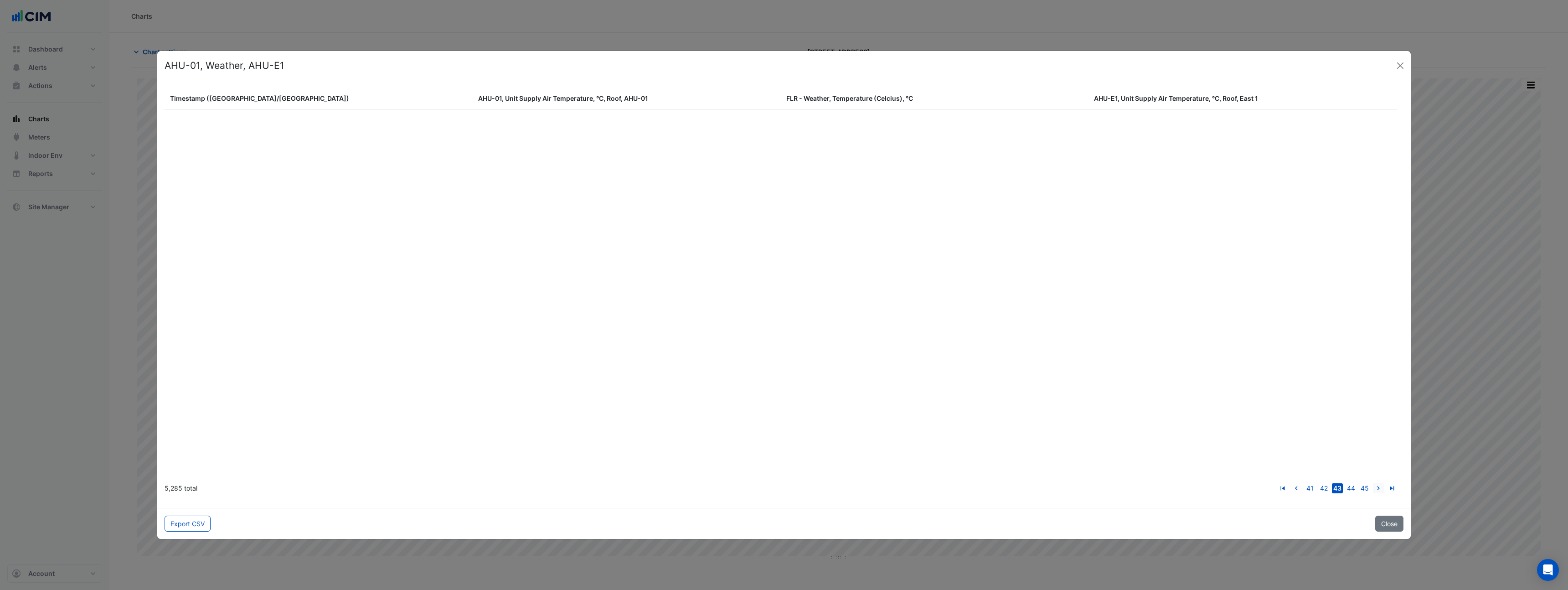
click at [1379, 488] on icon "go to next page" at bounding box center [1378, 489] width 11 height 10
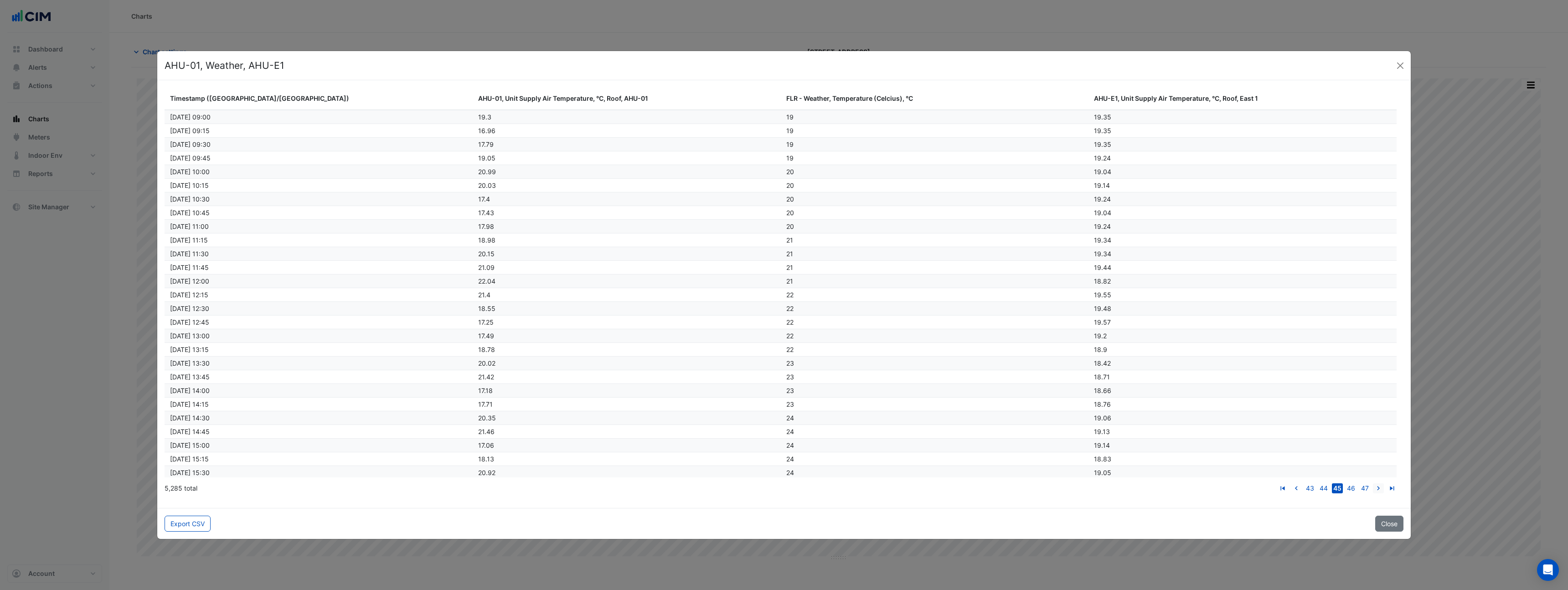
click at [1379, 488] on icon "go to next page" at bounding box center [1378, 489] width 11 height 10
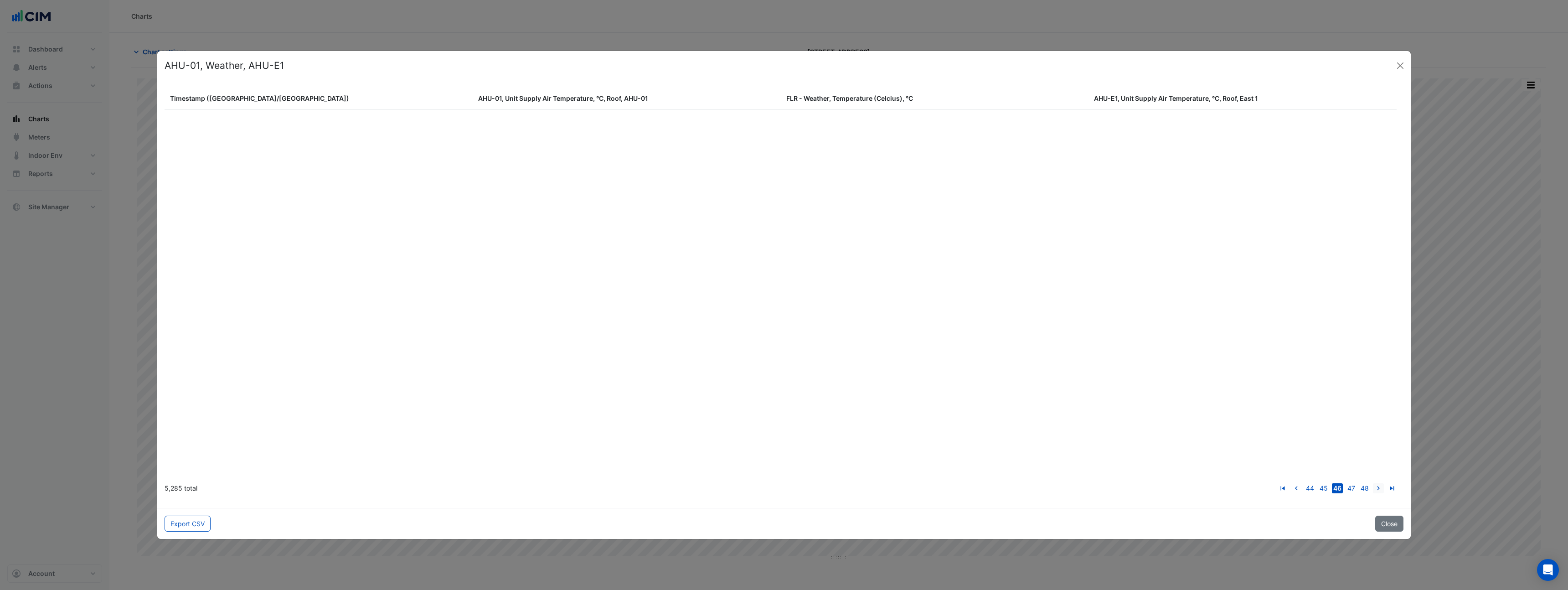
click at [1379, 488] on icon "go to next page" at bounding box center [1378, 489] width 11 height 10
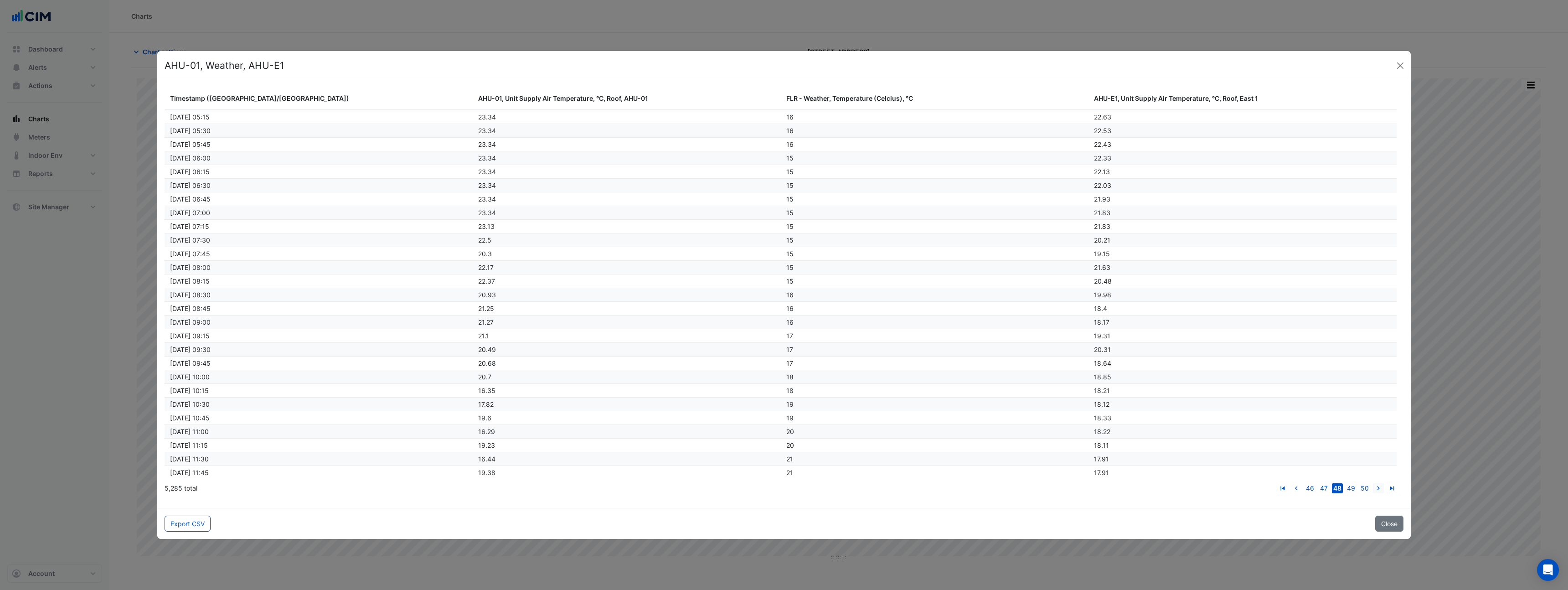
click at [1379, 488] on icon "go to next page" at bounding box center [1378, 489] width 11 height 10
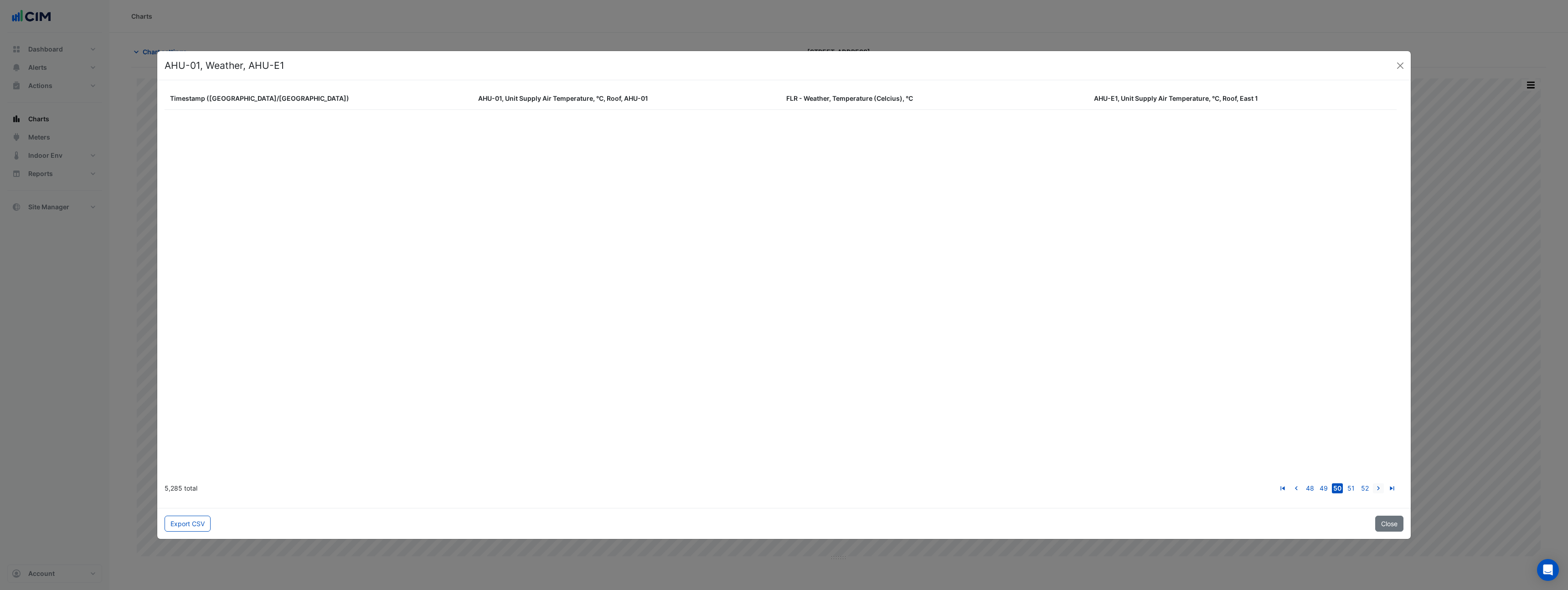
click at [1379, 488] on icon "go to next page" at bounding box center [1378, 489] width 11 height 10
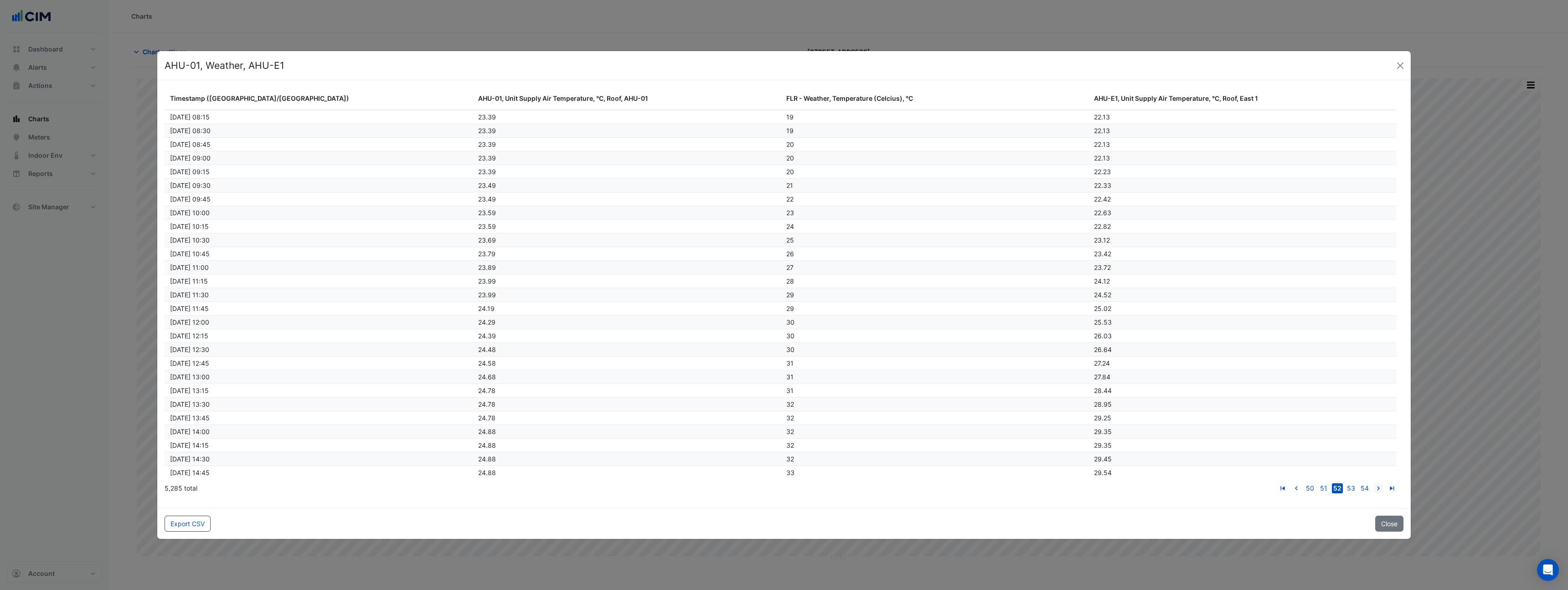
click at [1379, 488] on icon "go to next page" at bounding box center [1378, 489] width 11 height 10
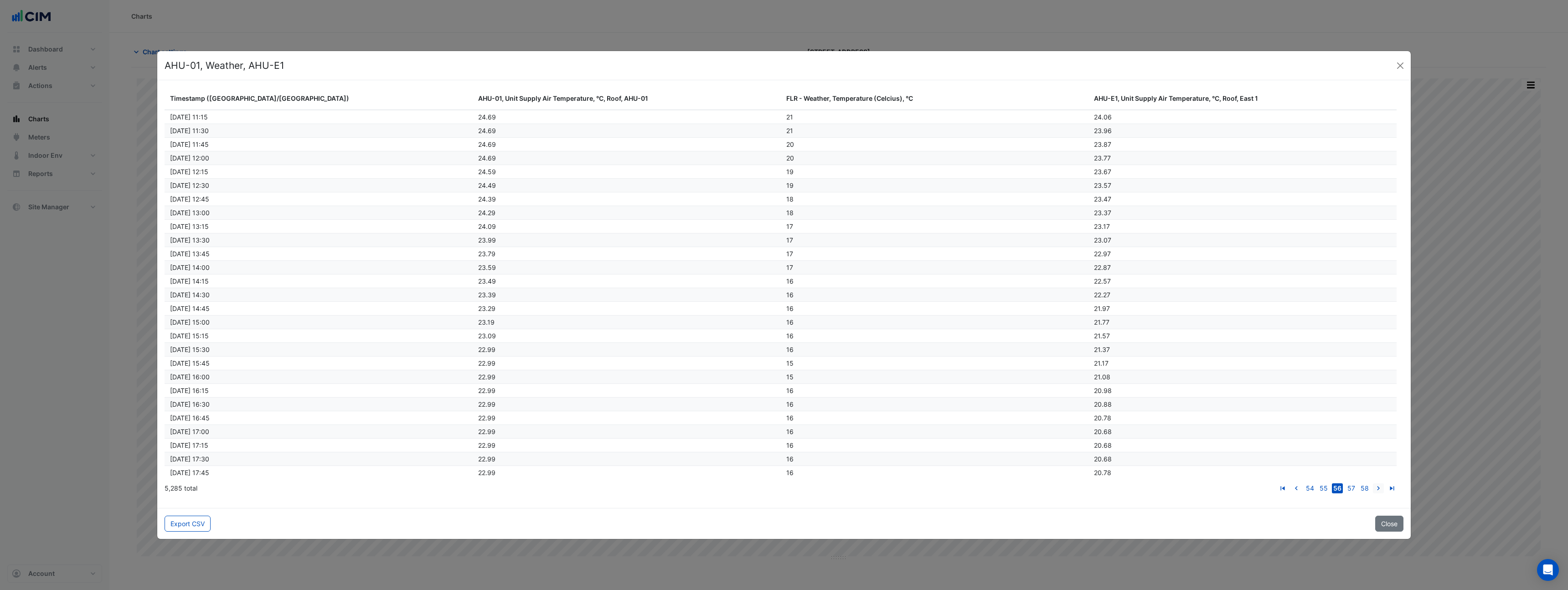
click at [1379, 488] on icon "go to next page" at bounding box center [1378, 489] width 11 height 10
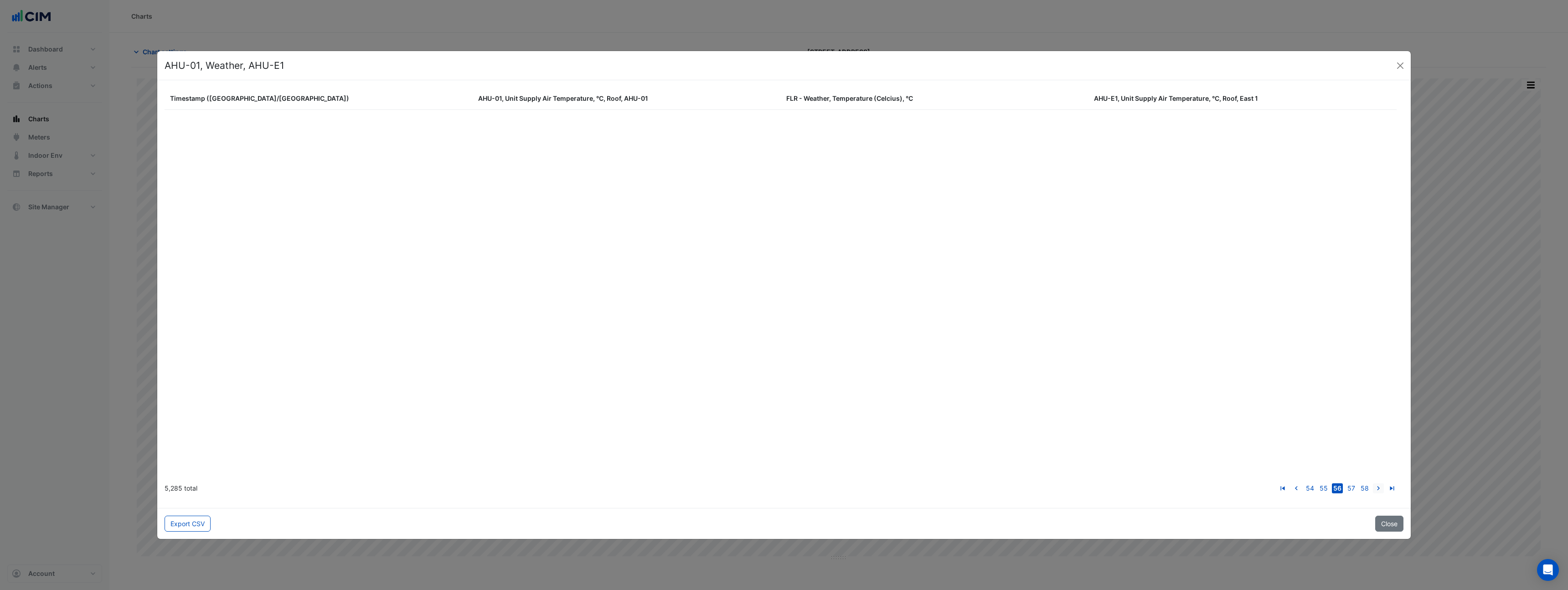
click at [1379, 488] on icon "go to next page" at bounding box center [1378, 489] width 11 height 10
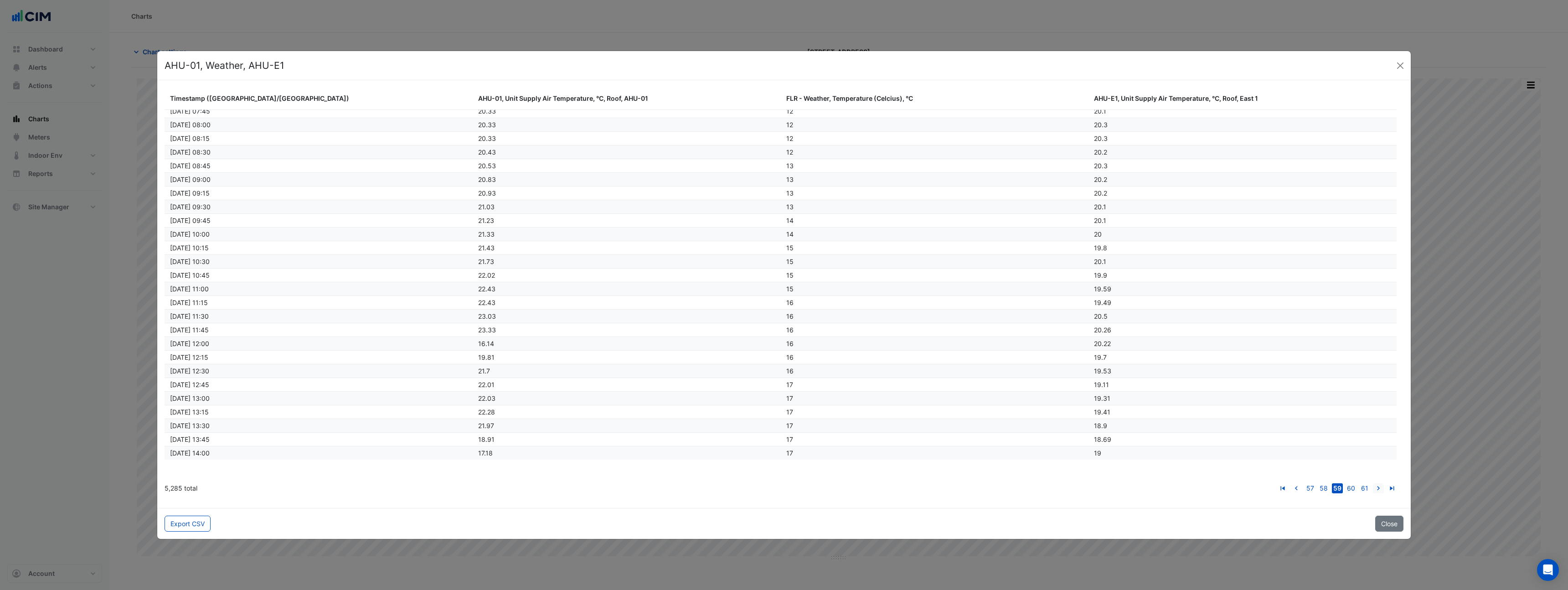
click at [1379, 488] on icon "go to next page" at bounding box center [1378, 489] width 11 height 10
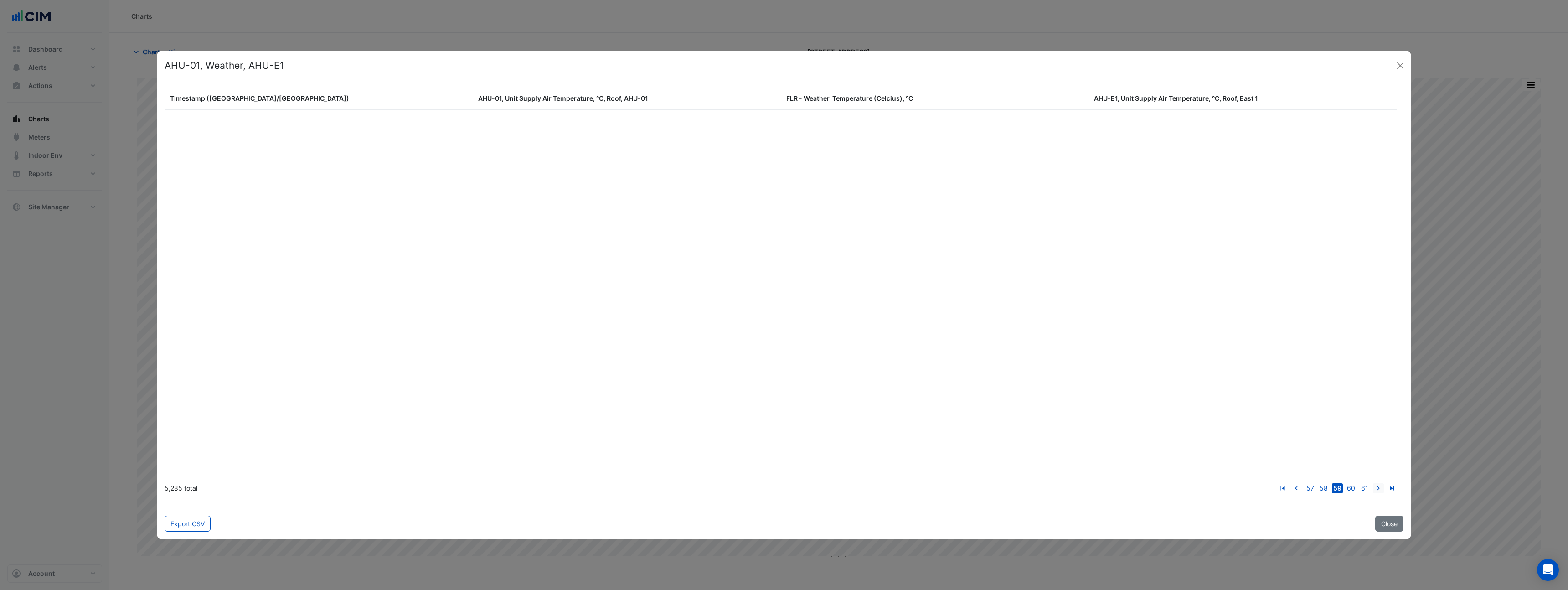
click at [1379, 488] on icon "go to next page" at bounding box center [1378, 489] width 11 height 10
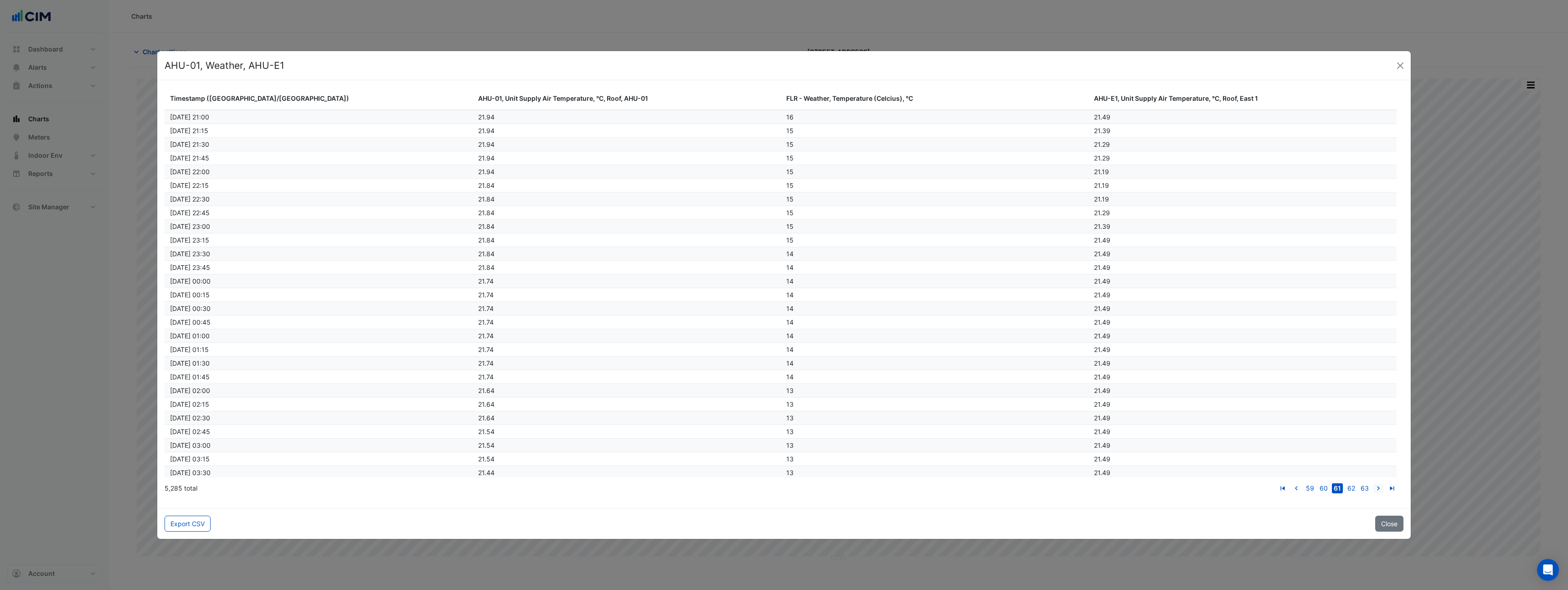
click at [1379, 488] on icon "go to next page" at bounding box center [1378, 489] width 11 height 10
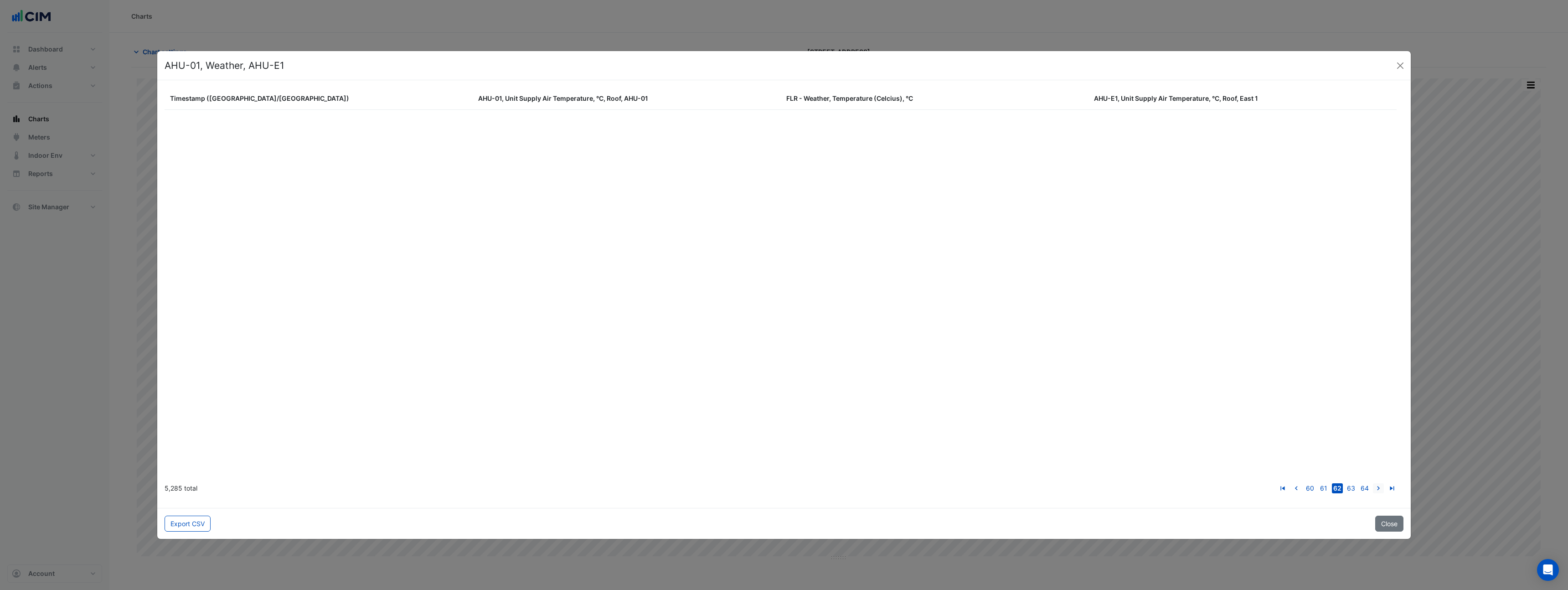
click at [1379, 488] on icon "go to next page" at bounding box center [1378, 489] width 11 height 10
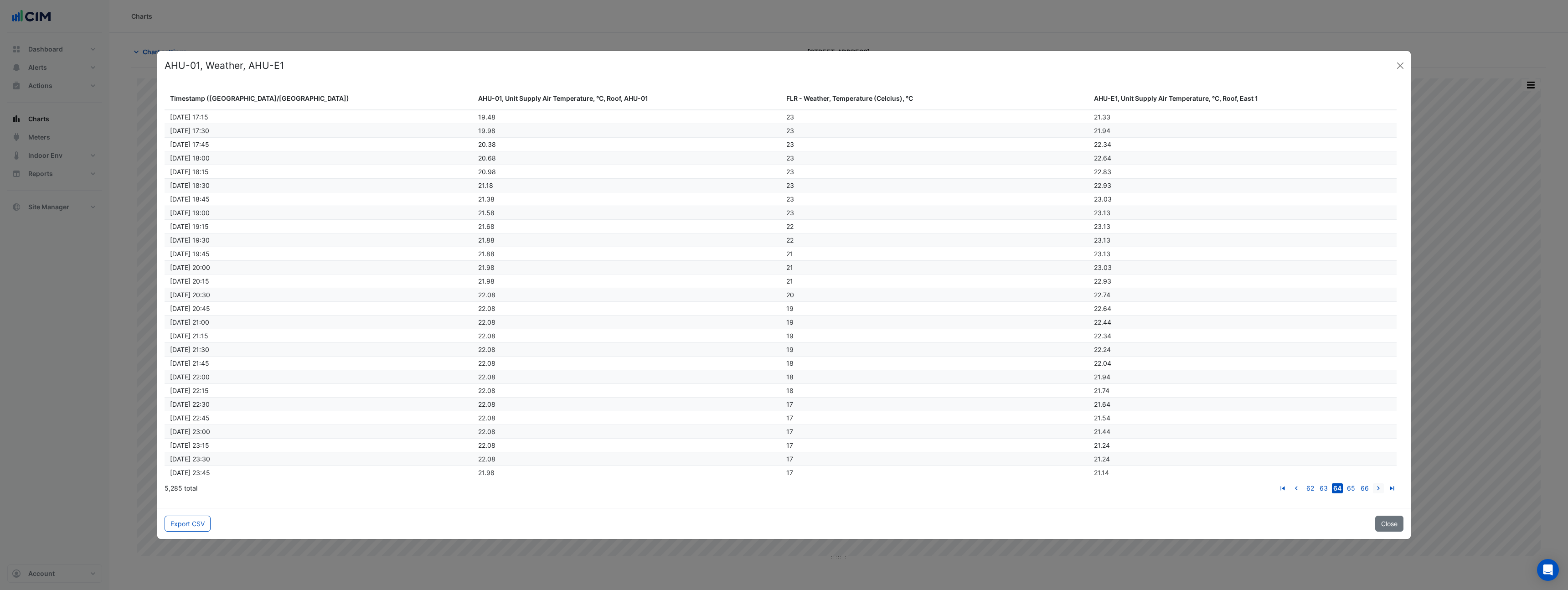
click at [1379, 488] on icon "go to next page" at bounding box center [1378, 489] width 11 height 10
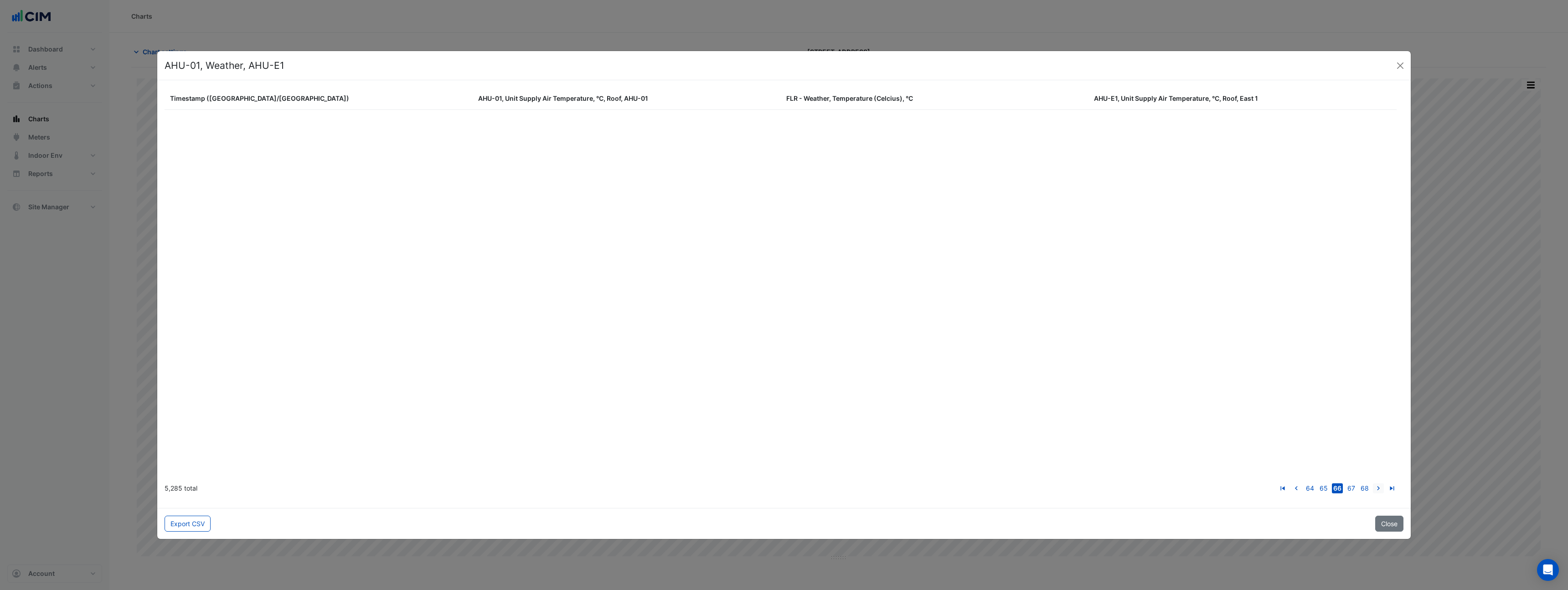
click at [1379, 488] on icon "go to next page" at bounding box center [1378, 489] width 11 height 10
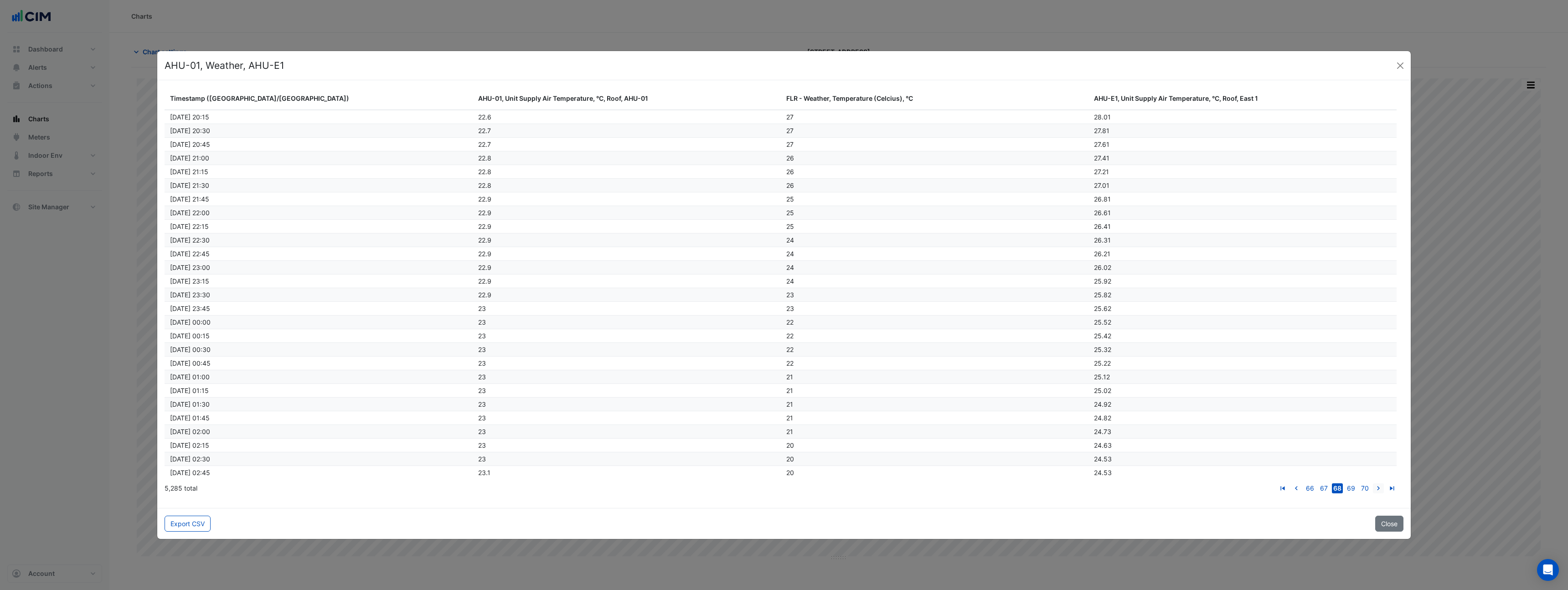
click at [1379, 488] on icon "go to next page" at bounding box center [1378, 489] width 11 height 10
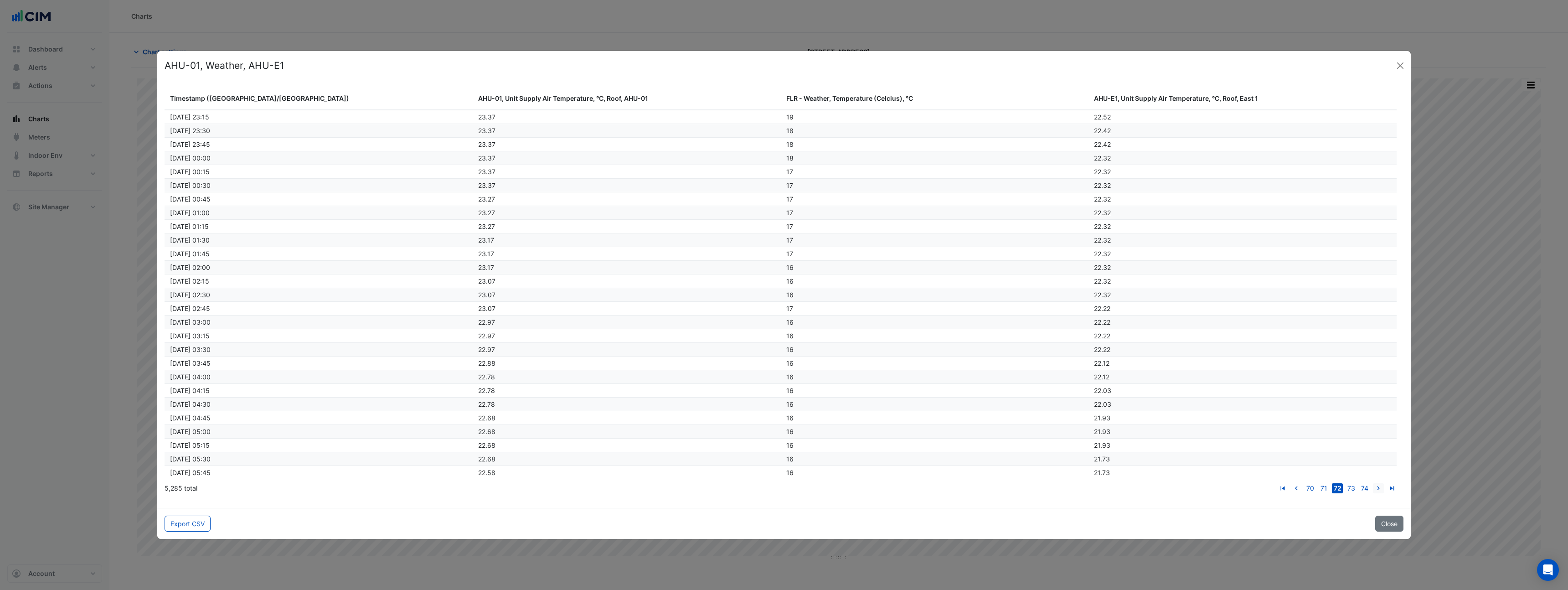
scroll to position [26589, 0]
click at [1379, 488] on icon "go to next page" at bounding box center [1378, 489] width 11 height 10
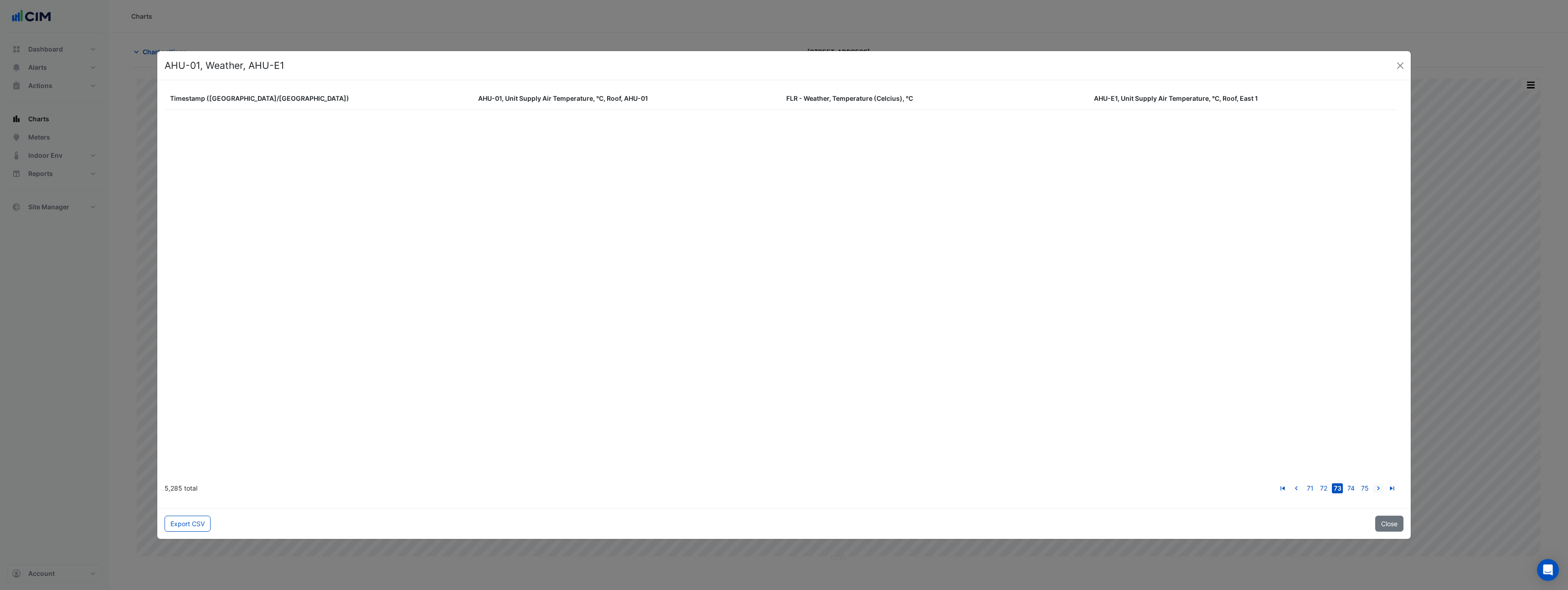
click at [1379, 488] on icon "go to next page" at bounding box center [1378, 489] width 11 height 10
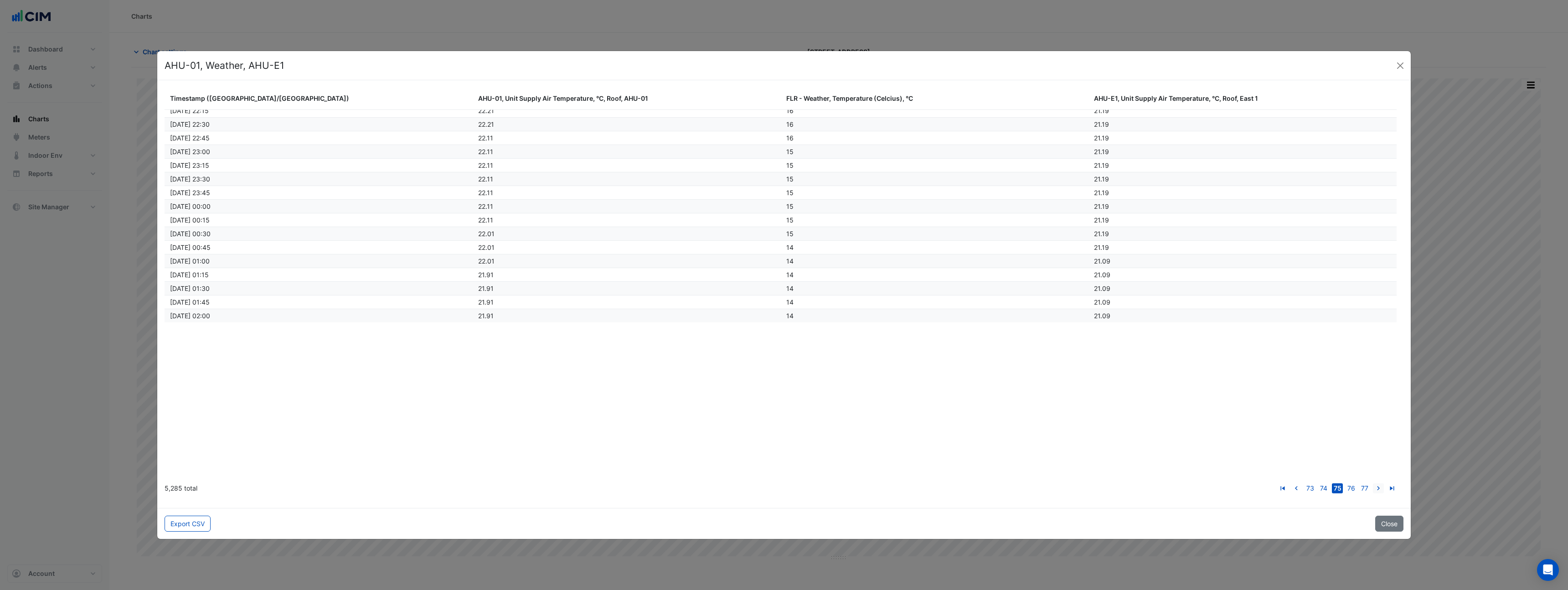
click at [1379, 488] on icon "go to next page" at bounding box center [1378, 489] width 11 height 10
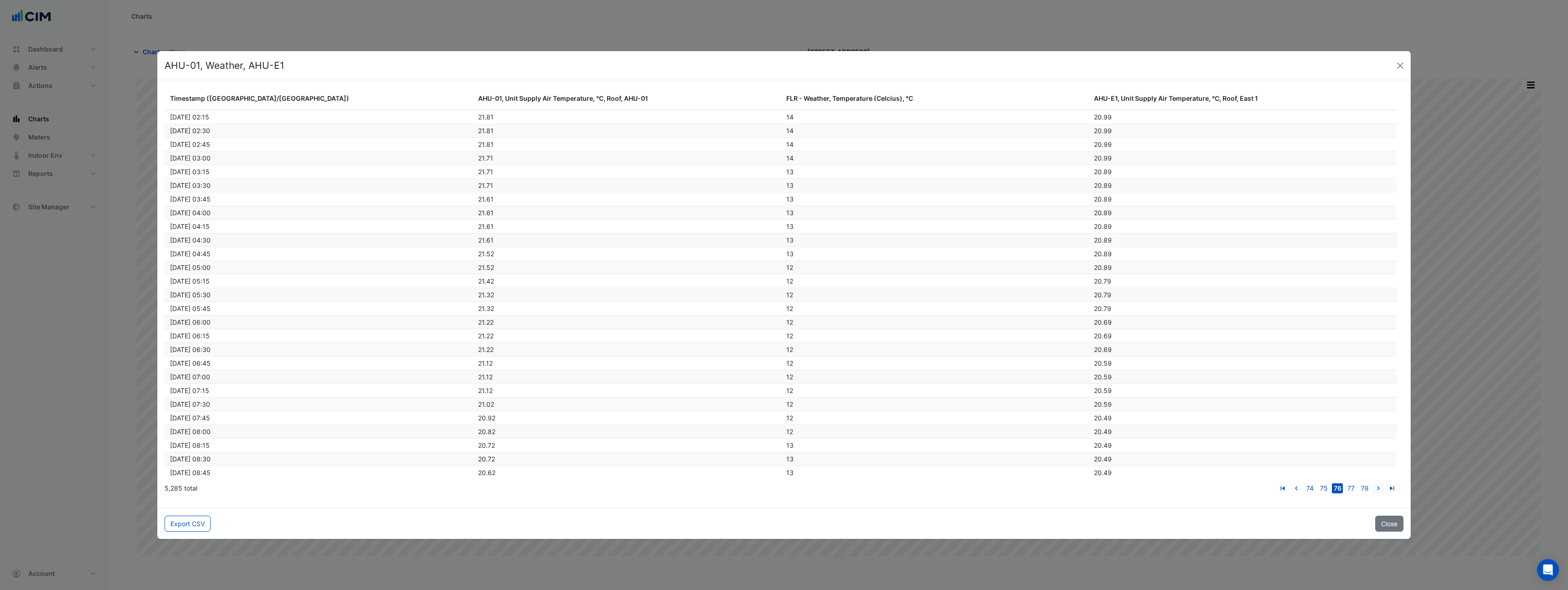
click at [1379, 488] on icon "go to next page" at bounding box center [1378, 489] width 11 height 10
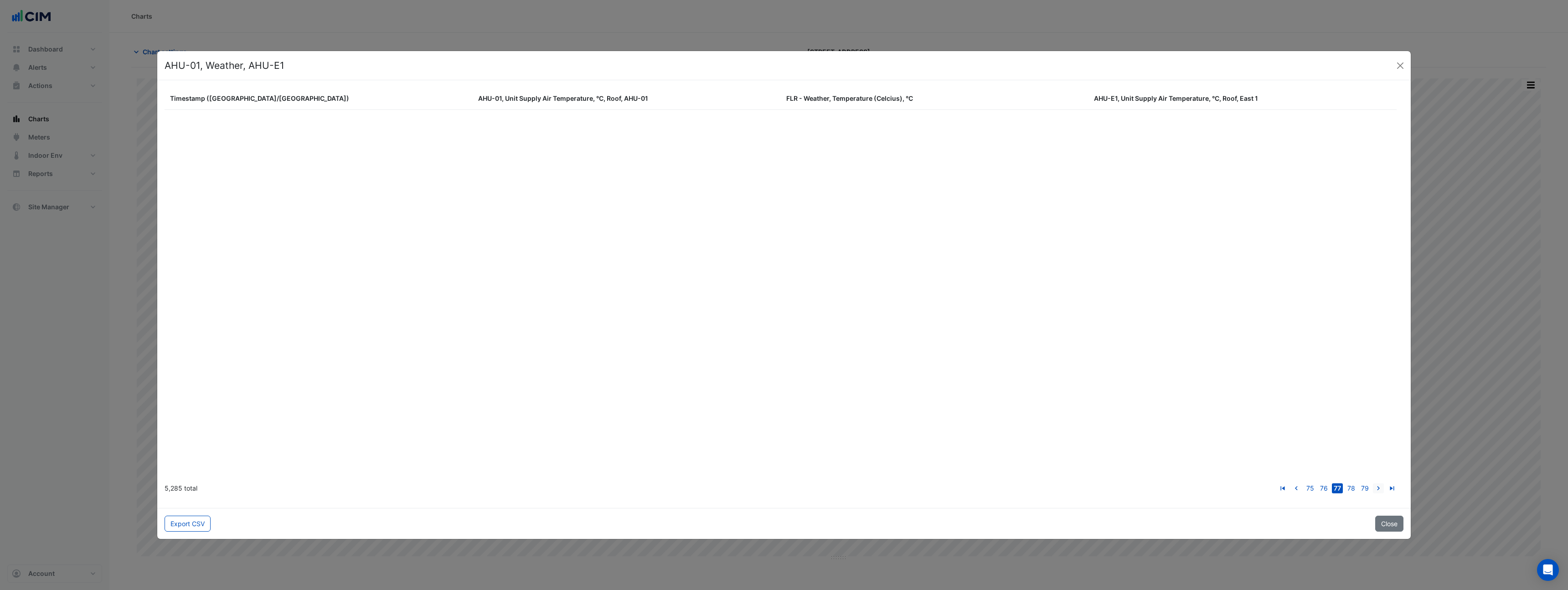
click at [1379, 488] on icon "go to next page" at bounding box center [1378, 489] width 11 height 10
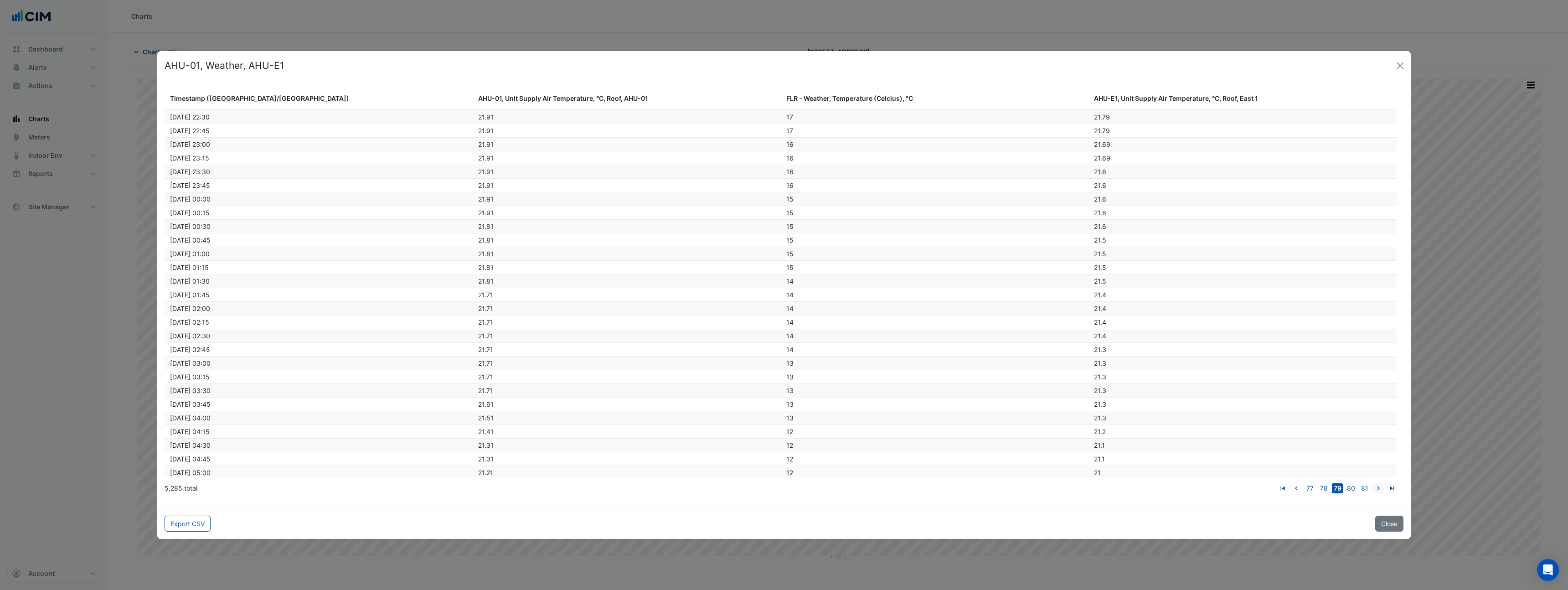
click at [1379, 488] on icon "go to next page" at bounding box center [1378, 489] width 11 height 10
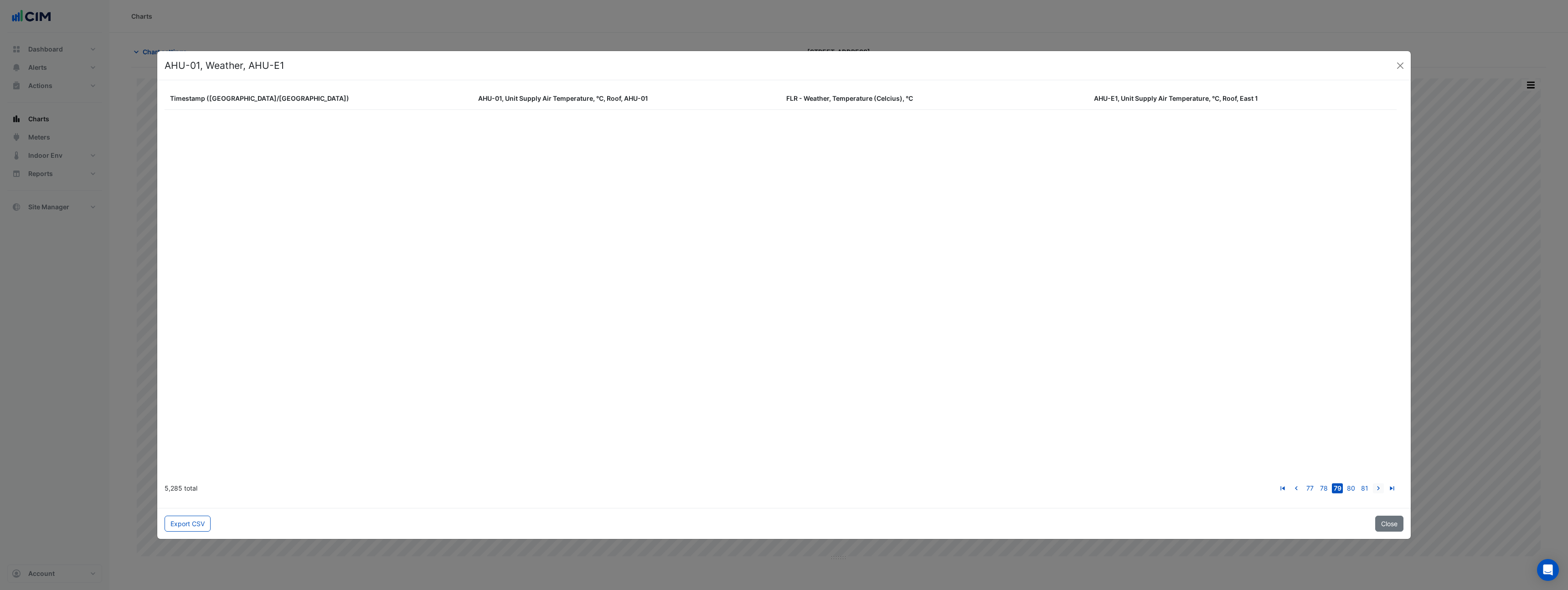
click at [1379, 488] on icon "go to next page" at bounding box center [1378, 489] width 11 height 10
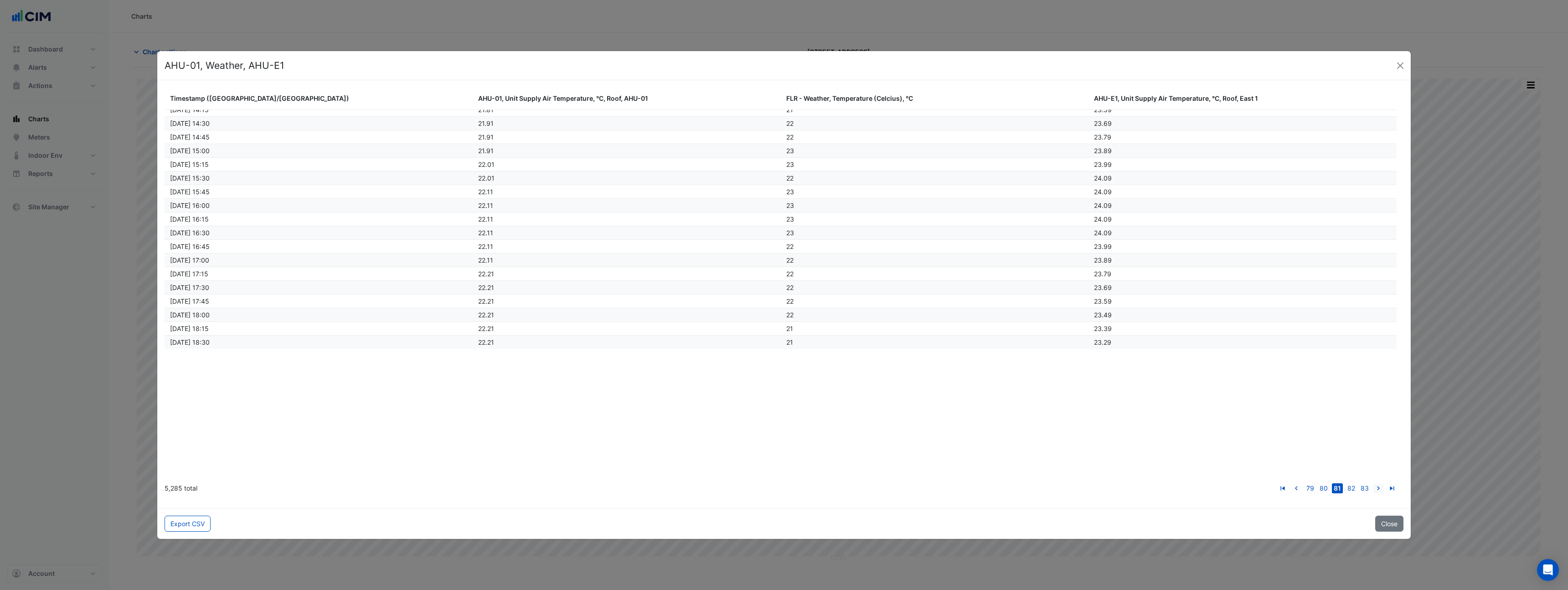
click at [1379, 488] on icon "go to next page" at bounding box center [1378, 489] width 11 height 10
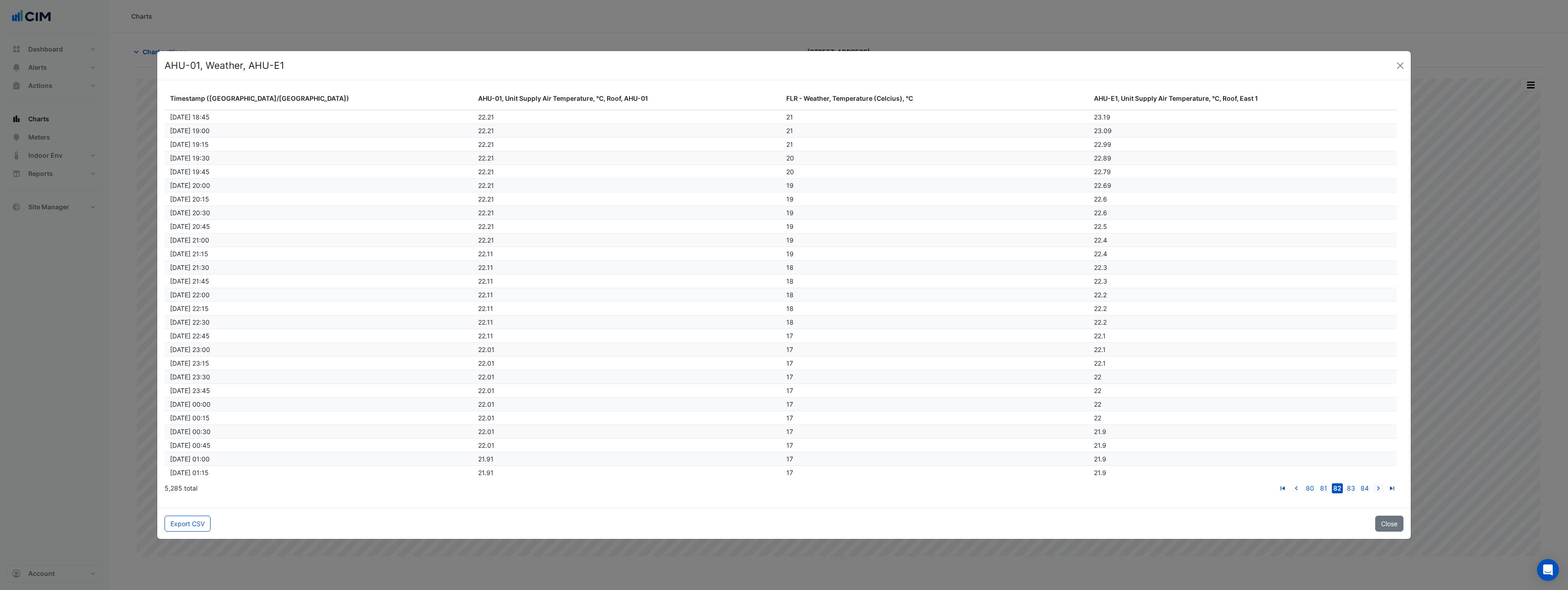
click at [1379, 488] on icon "go to next page" at bounding box center [1378, 489] width 11 height 10
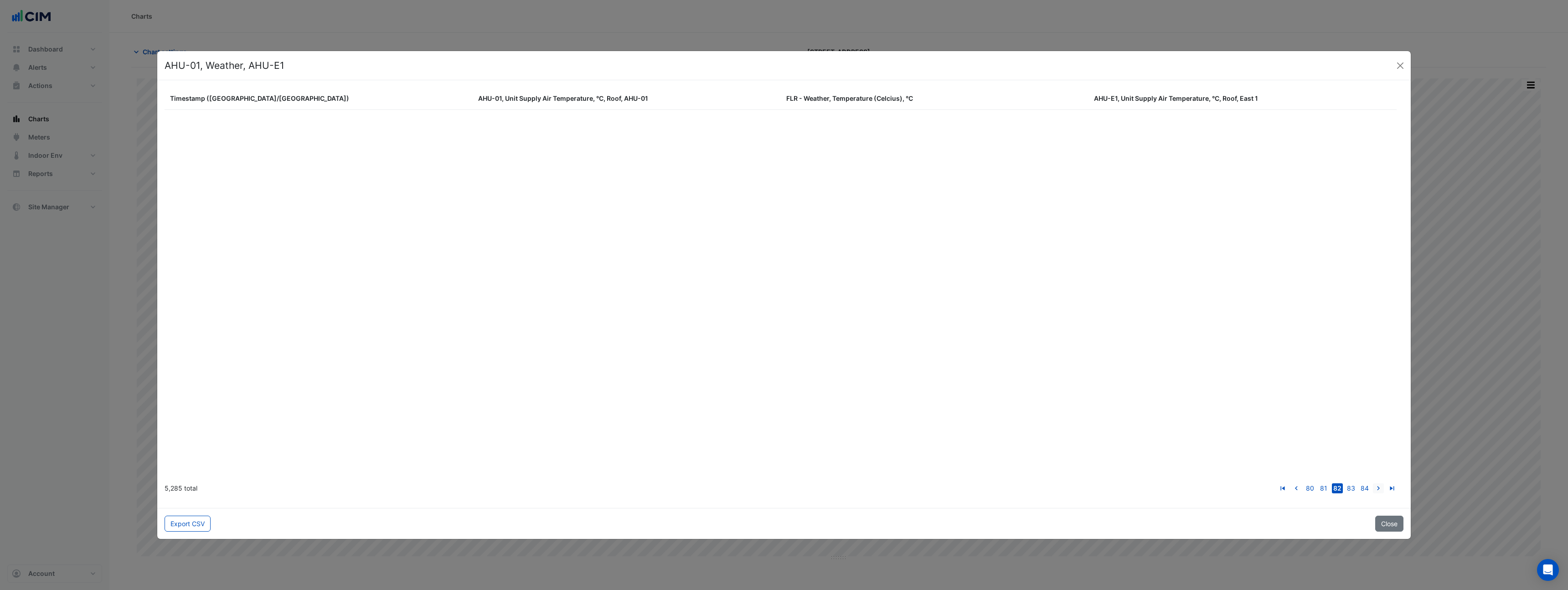
click at [1379, 488] on icon "go to next page" at bounding box center [1378, 489] width 11 height 10
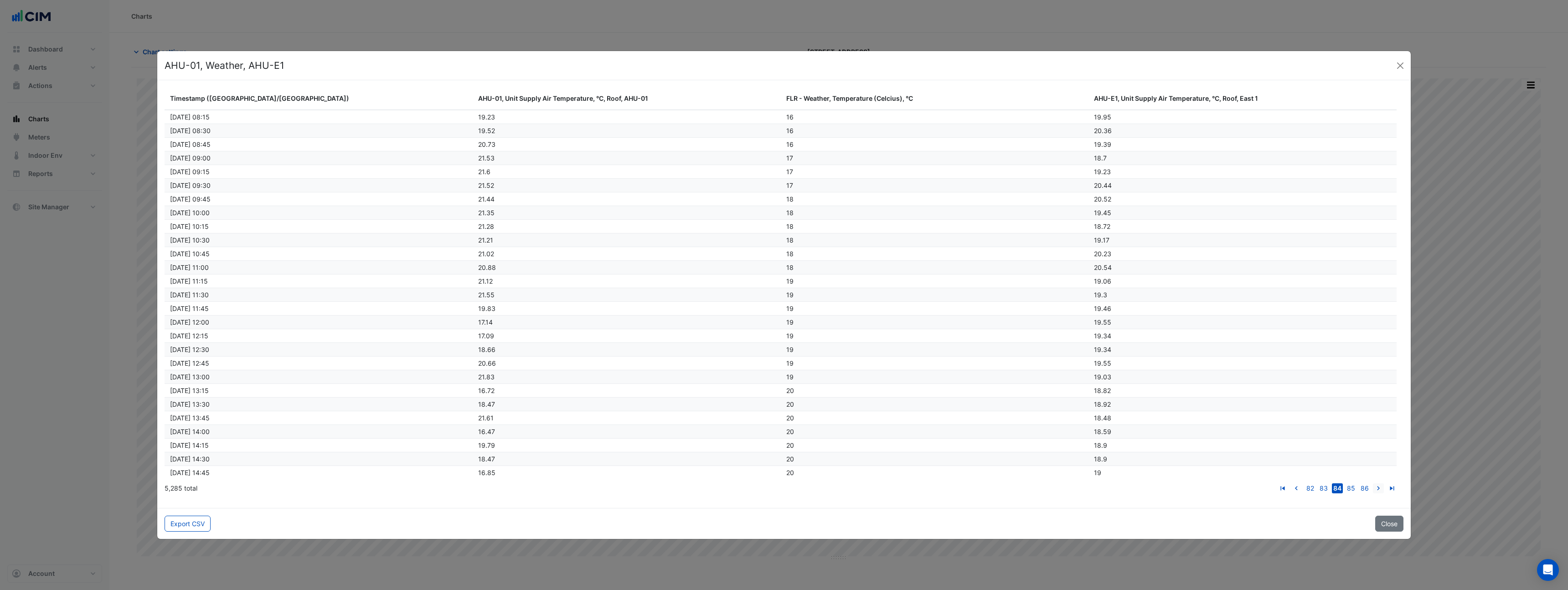
click at [1379, 488] on icon "go to next page" at bounding box center [1378, 489] width 11 height 10
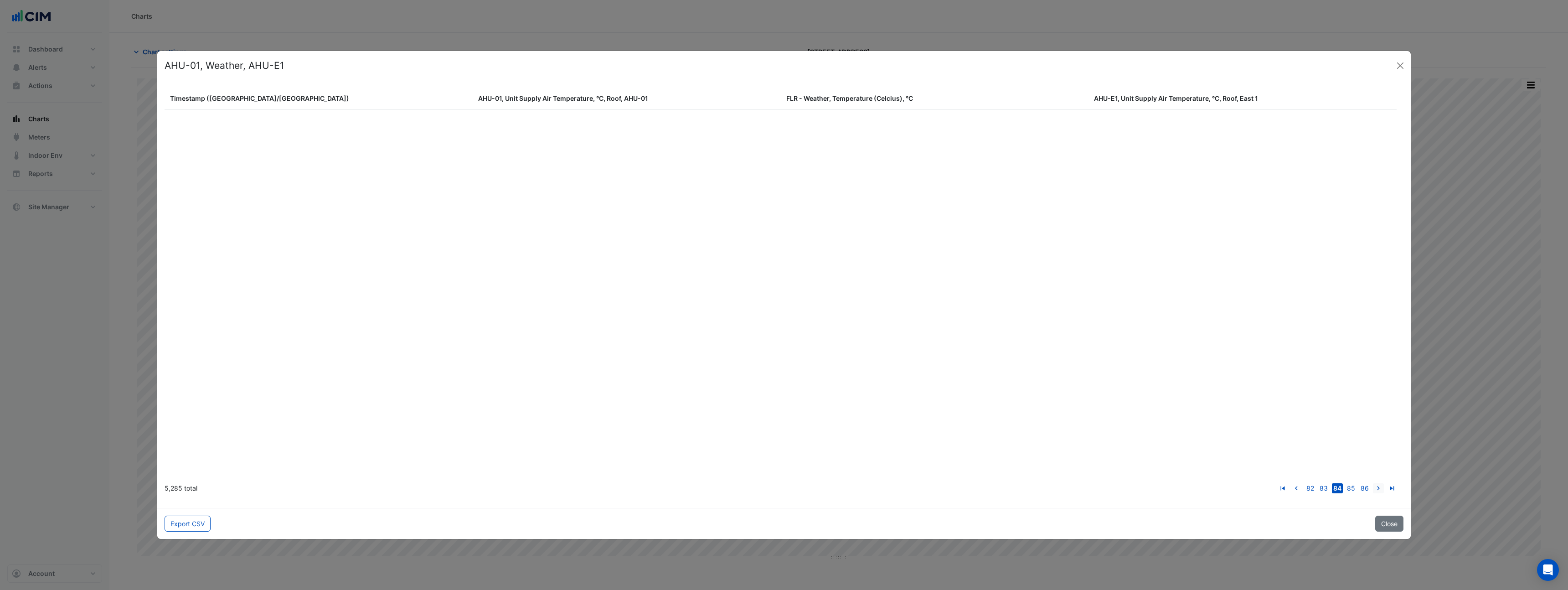
click at [1379, 488] on icon "go to next page" at bounding box center [1378, 489] width 11 height 10
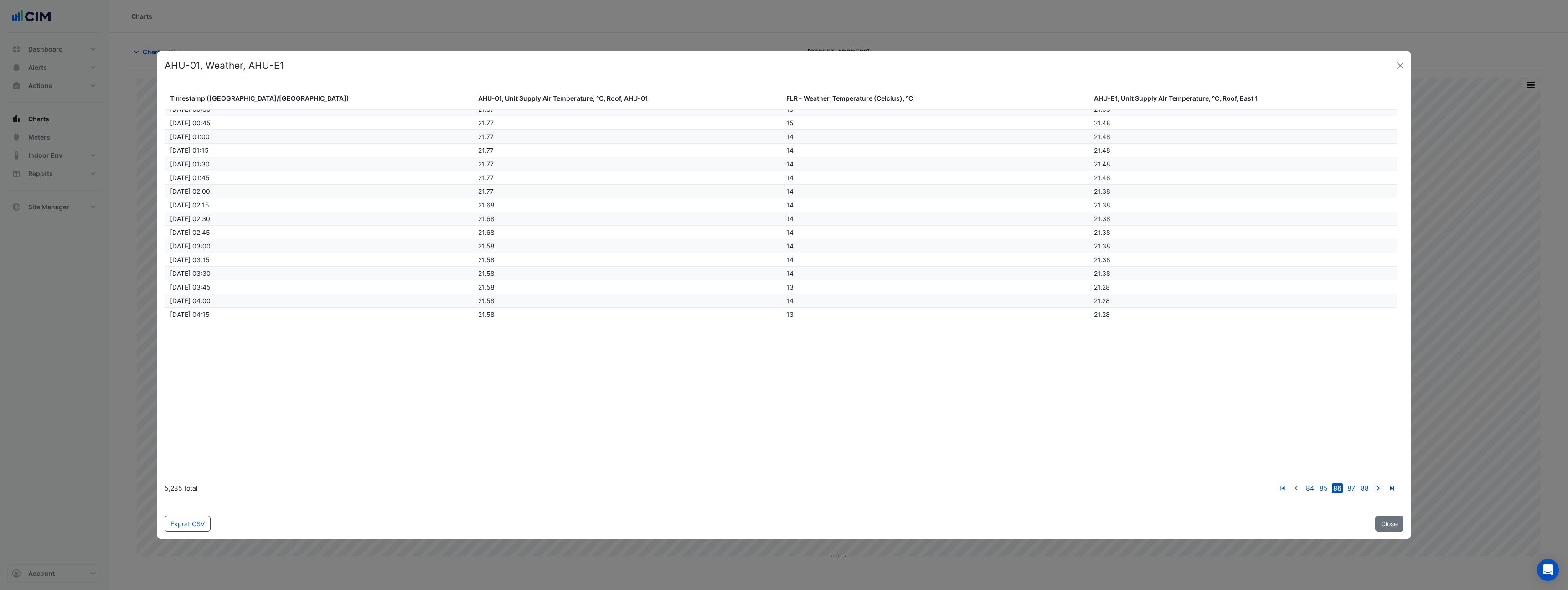
click at [1379, 488] on icon "go to next page" at bounding box center [1378, 489] width 11 height 10
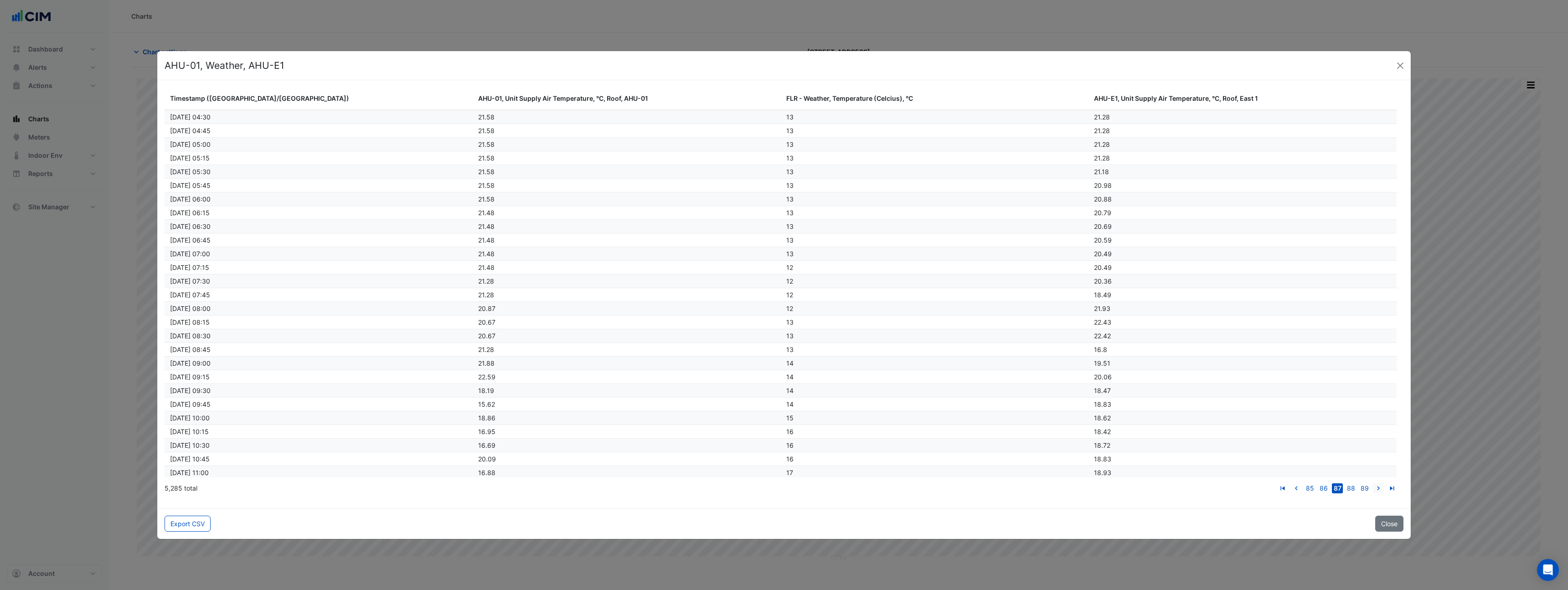
click at [1379, 488] on icon "go to next page" at bounding box center [1378, 489] width 11 height 10
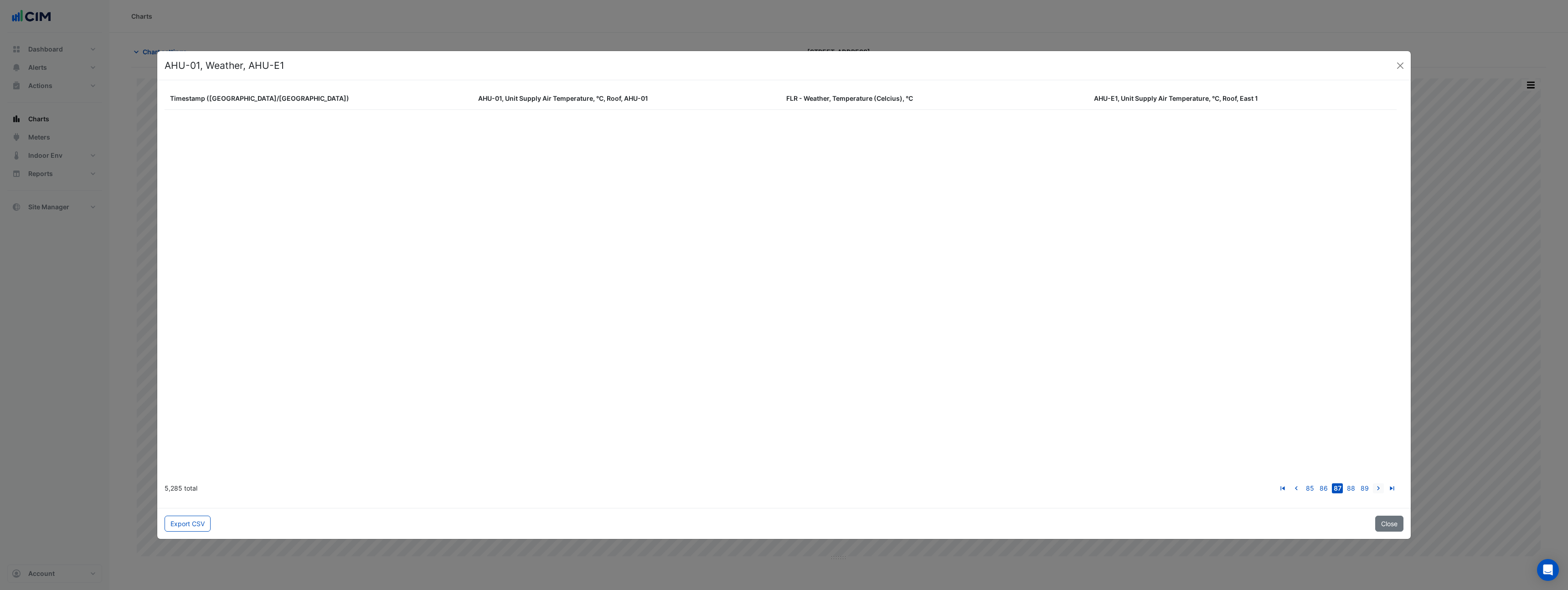
click at [1379, 488] on icon "go to next page" at bounding box center [1378, 489] width 11 height 10
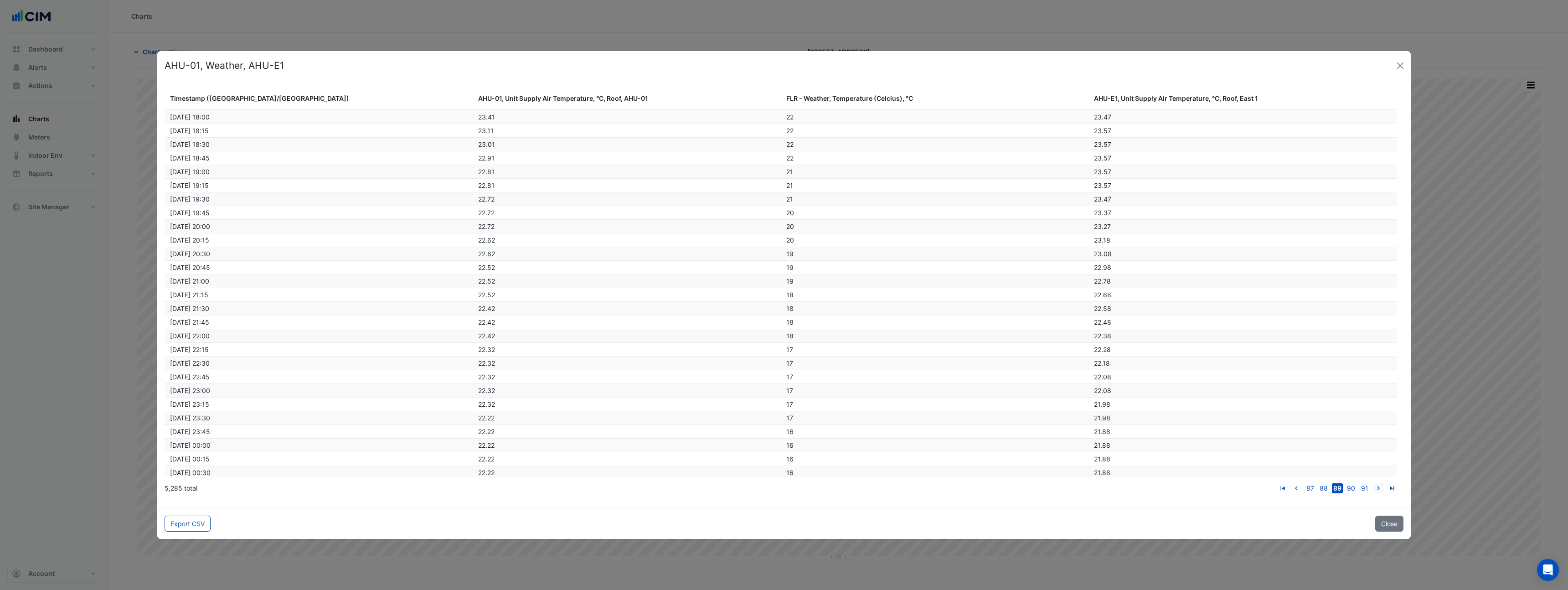
click at [1379, 488] on icon "go to next page" at bounding box center [1378, 489] width 11 height 10
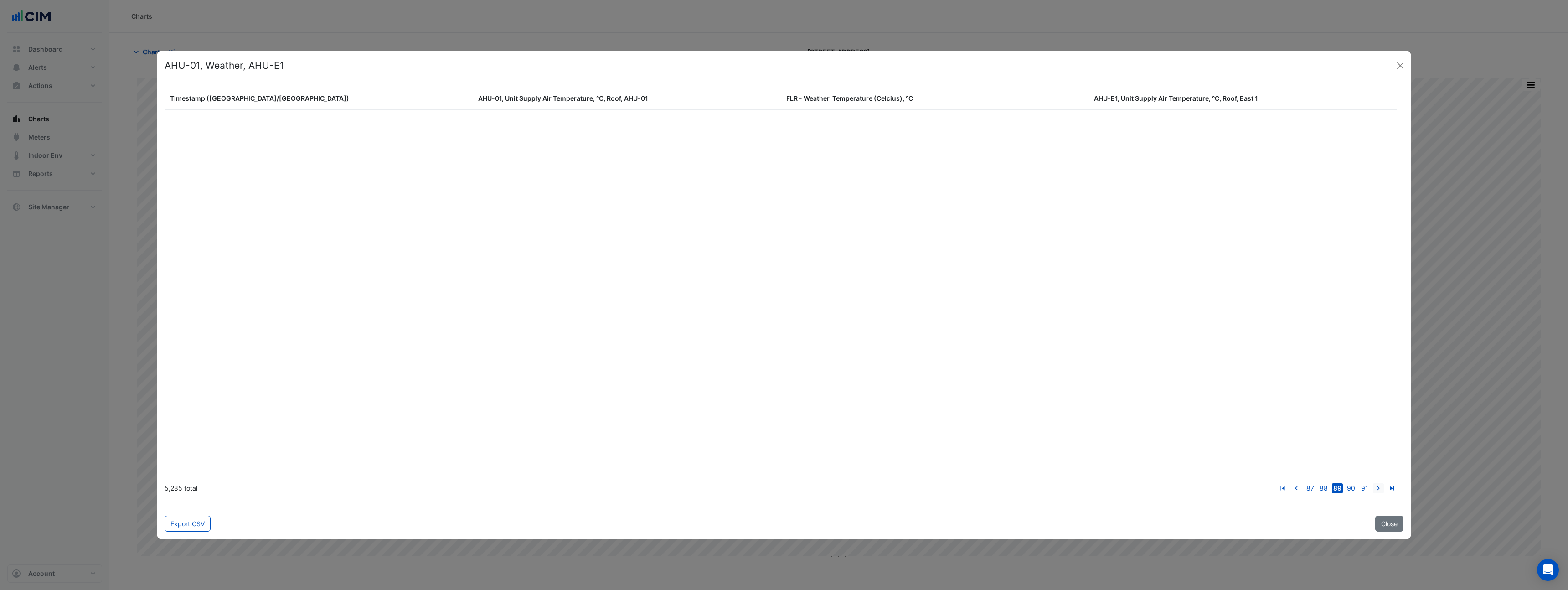
click at [1379, 488] on icon "go to next page" at bounding box center [1378, 489] width 11 height 10
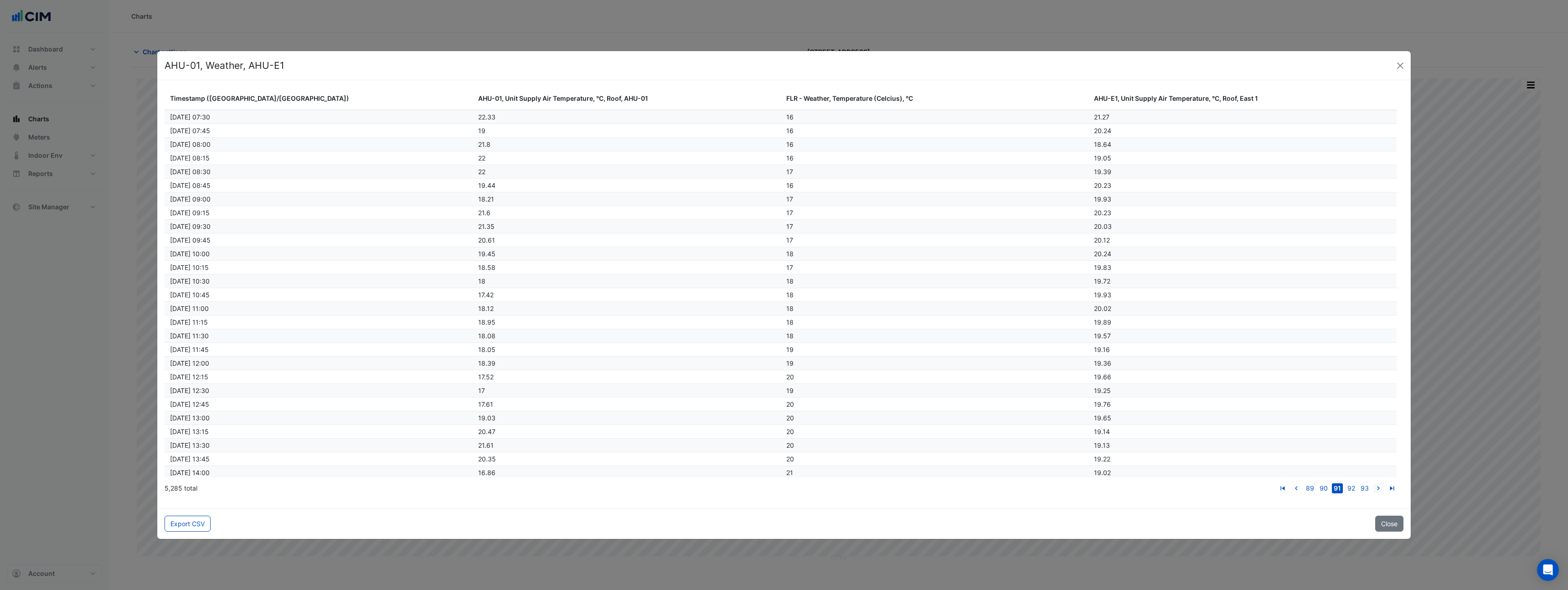
click at [1379, 488] on icon "go to next page" at bounding box center [1378, 489] width 11 height 10
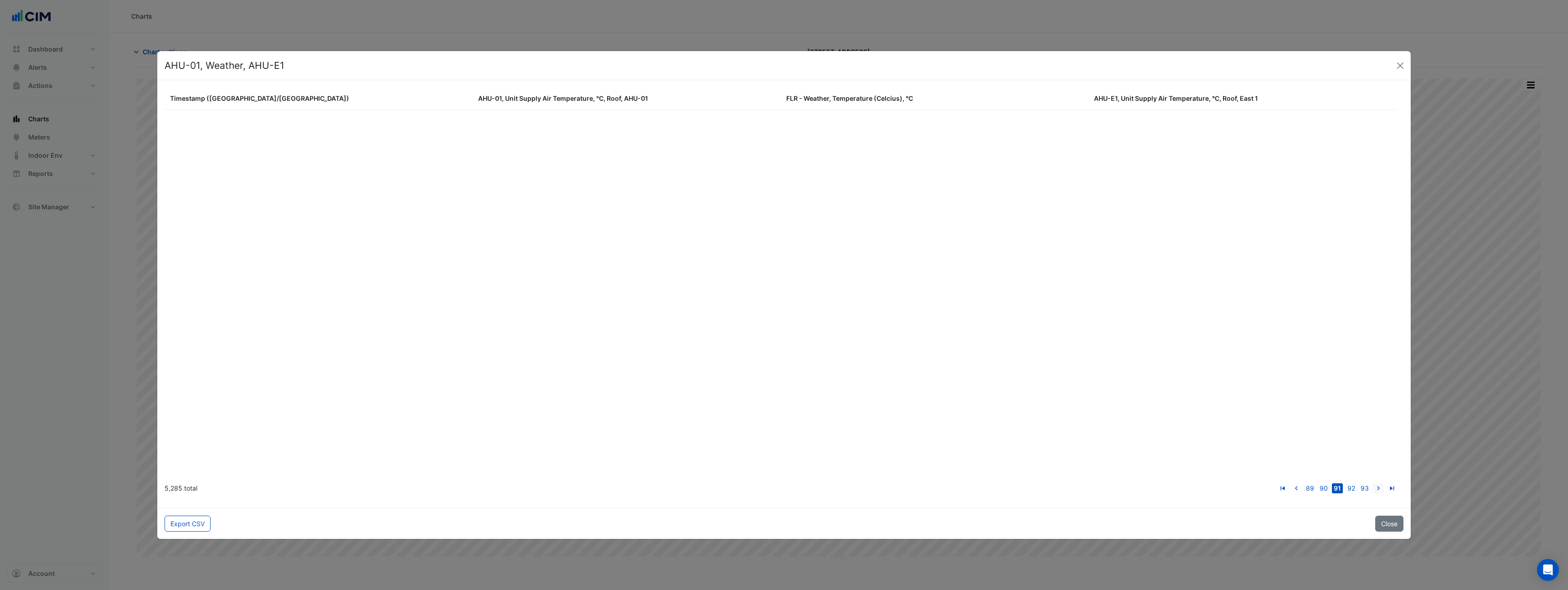
click at [1379, 488] on icon "go to next page" at bounding box center [1378, 489] width 11 height 10
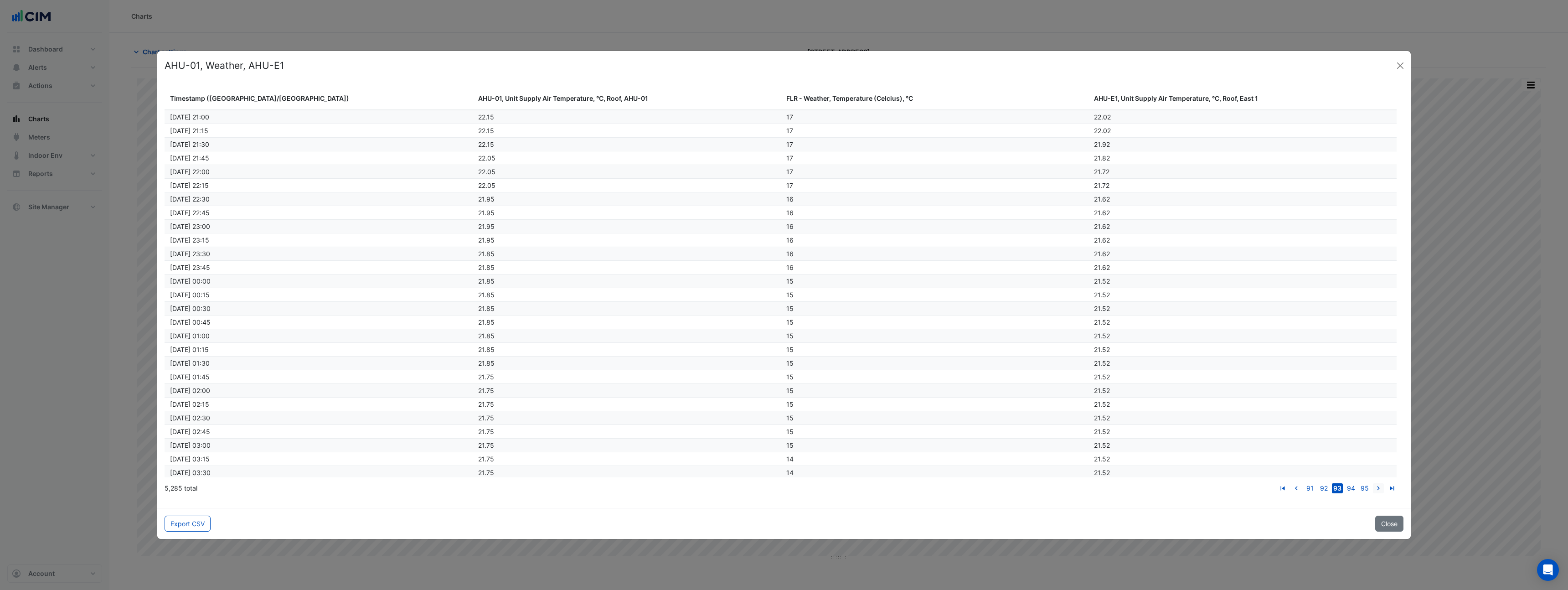
click at [1379, 488] on icon "go to next page" at bounding box center [1378, 489] width 11 height 10
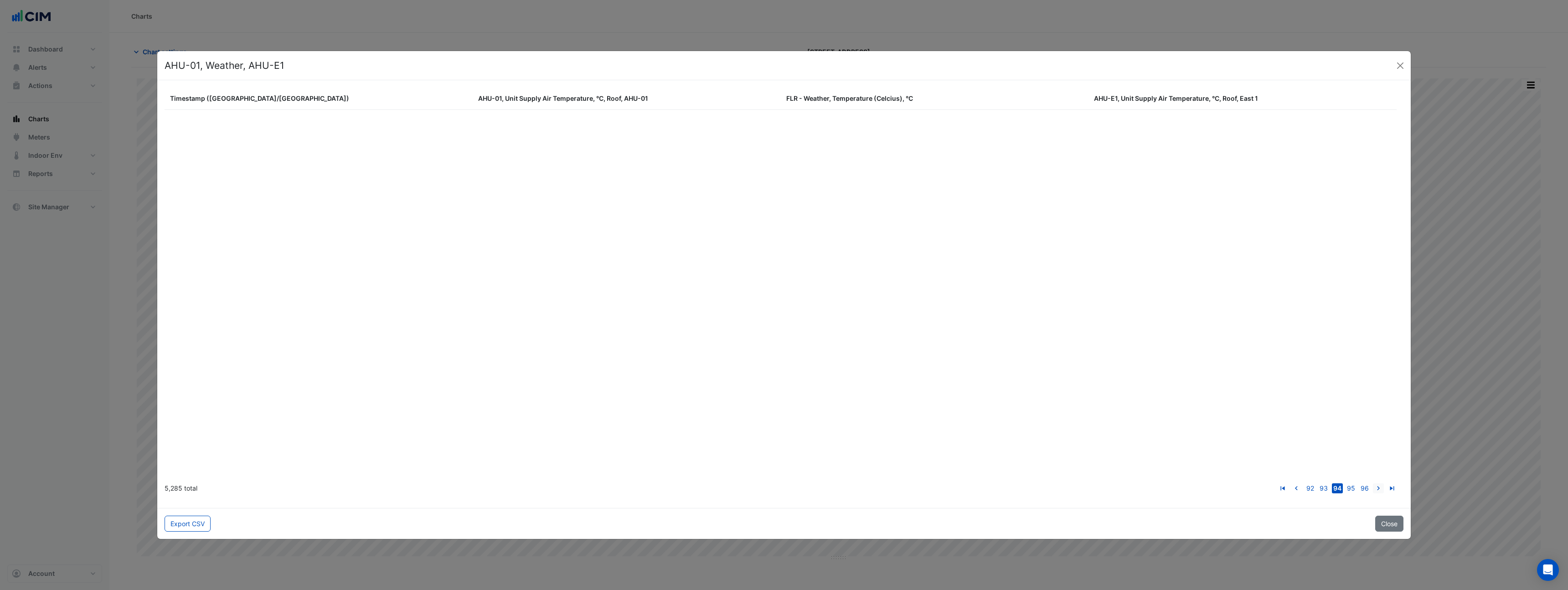
click at [1379, 488] on icon "go to next page" at bounding box center [1378, 489] width 11 height 10
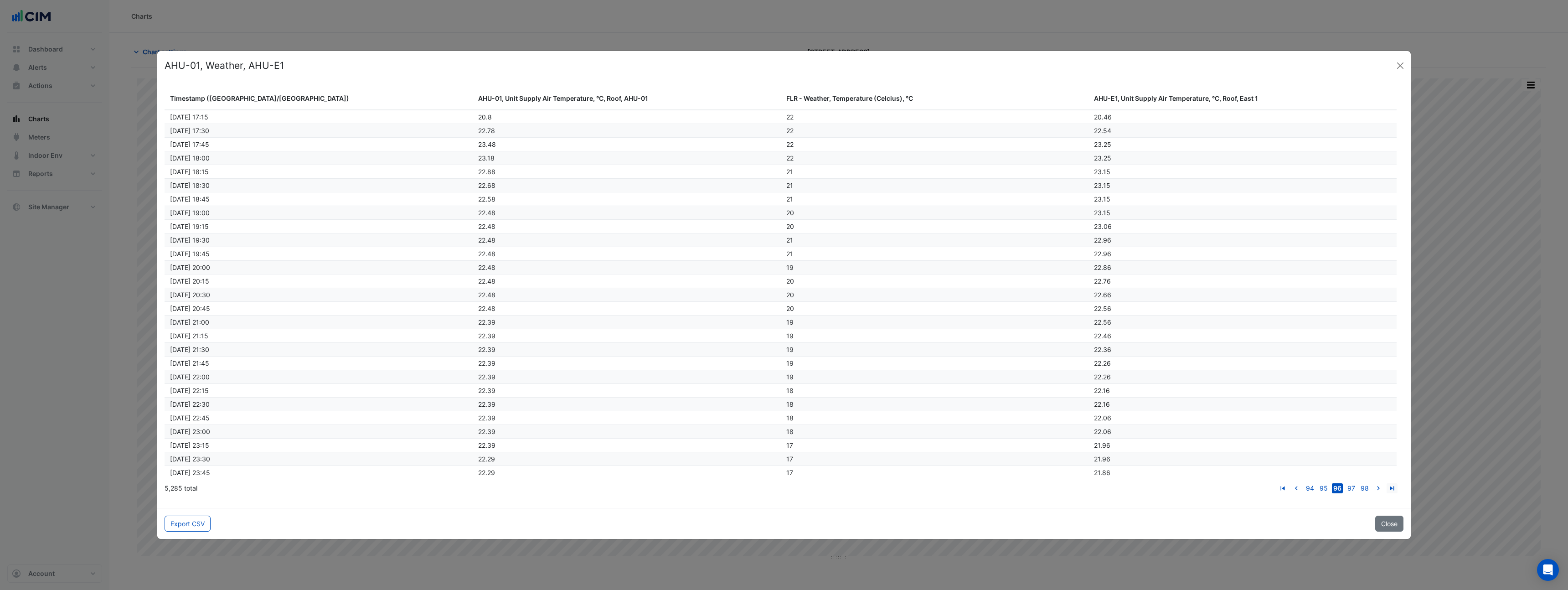
click at [1394, 488] on icon "go to last page" at bounding box center [1392, 489] width 11 height 10
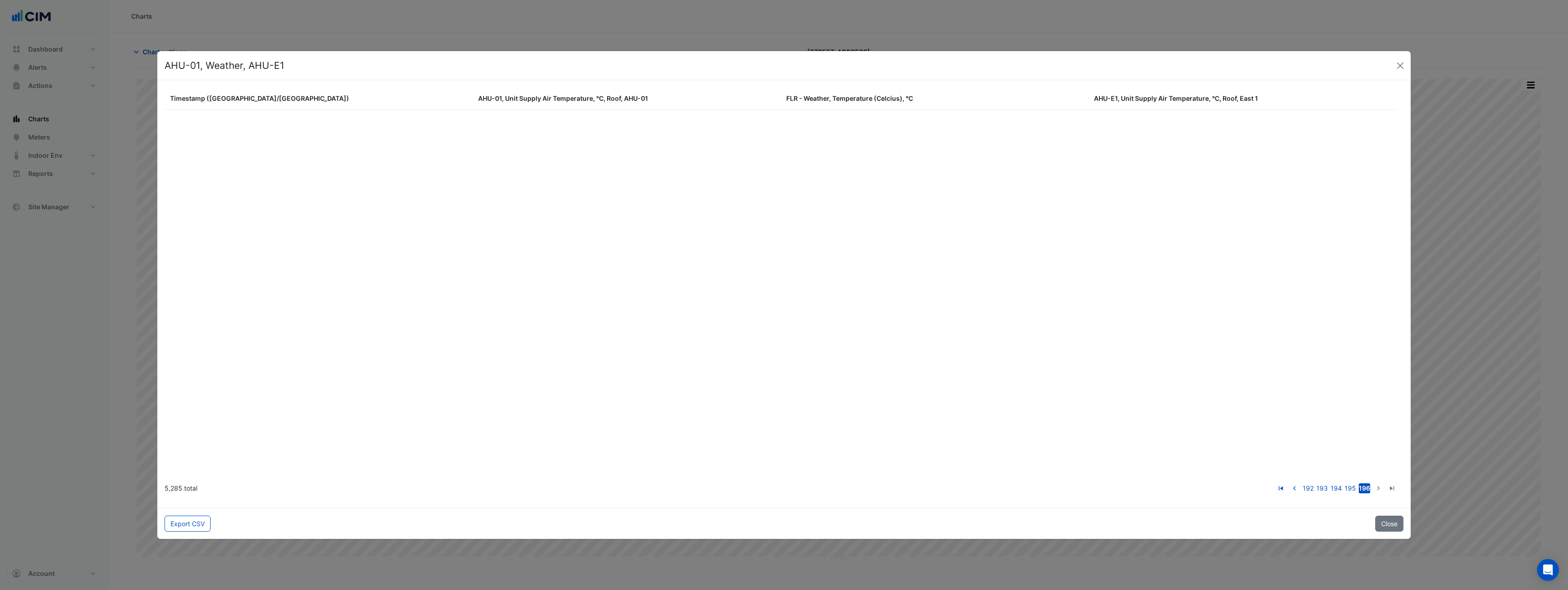
scroll to position [71919, 0]
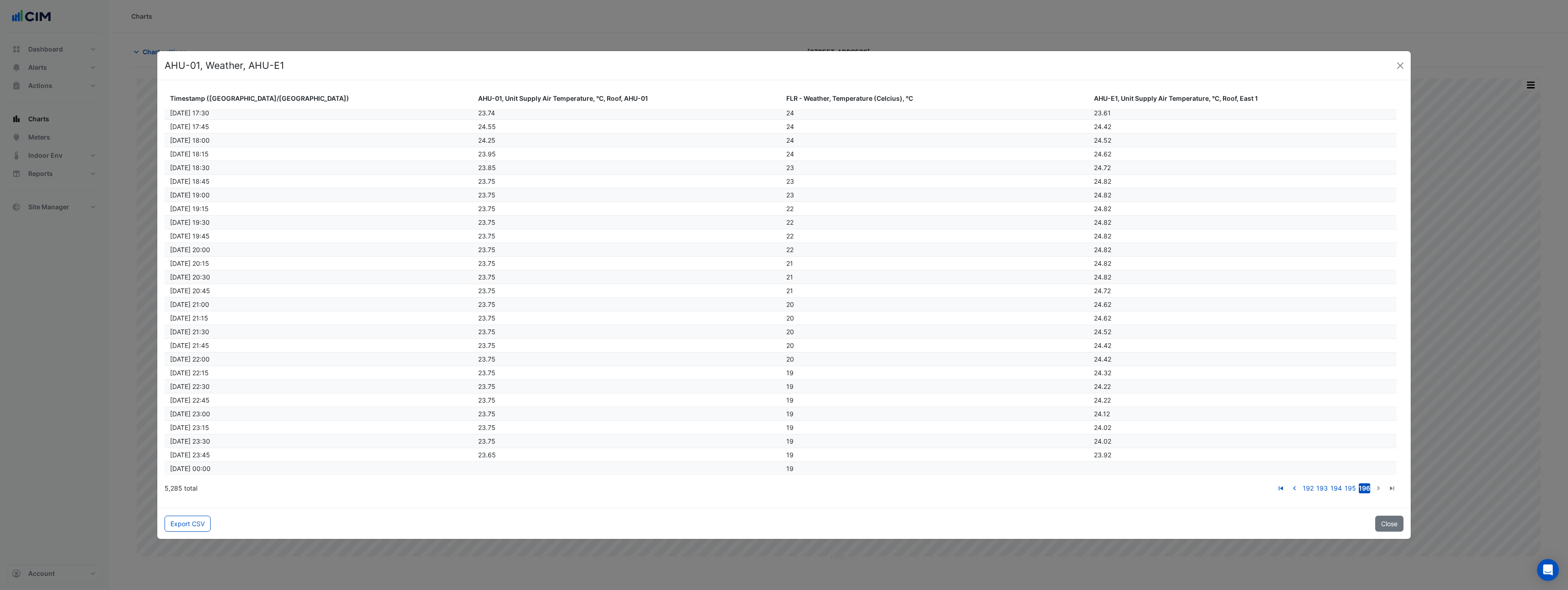
click at [1394, 488] on icon "go to last page" at bounding box center [1392, 489] width 11 height 10
click at [1377, 488] on icon "go to next page" at bounding box center [1378, 489] width 11 height 10
click at [1351, 489] on link "195" at bounding box center [1350, 488] width 11 height 10
click at [1334, 489] on link "194" at bounding box center [1336, 488] width 11 height 10
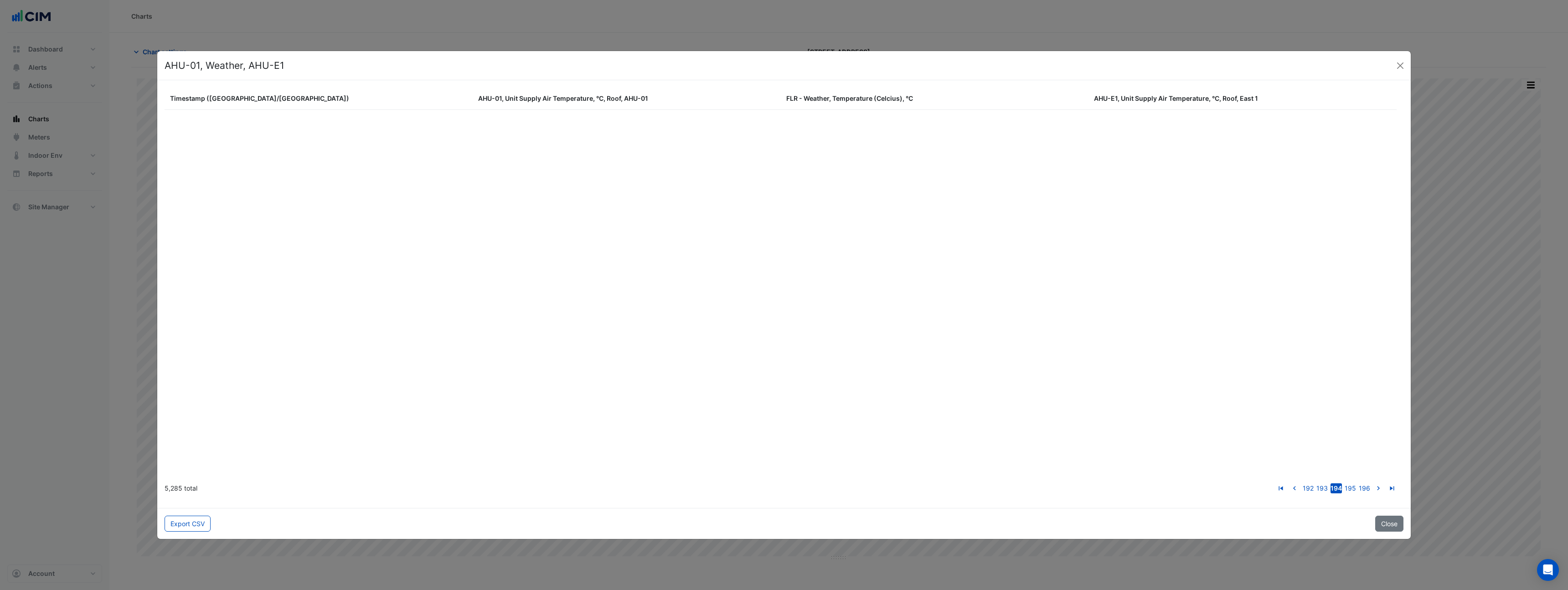
scroll to position [71273, 0]
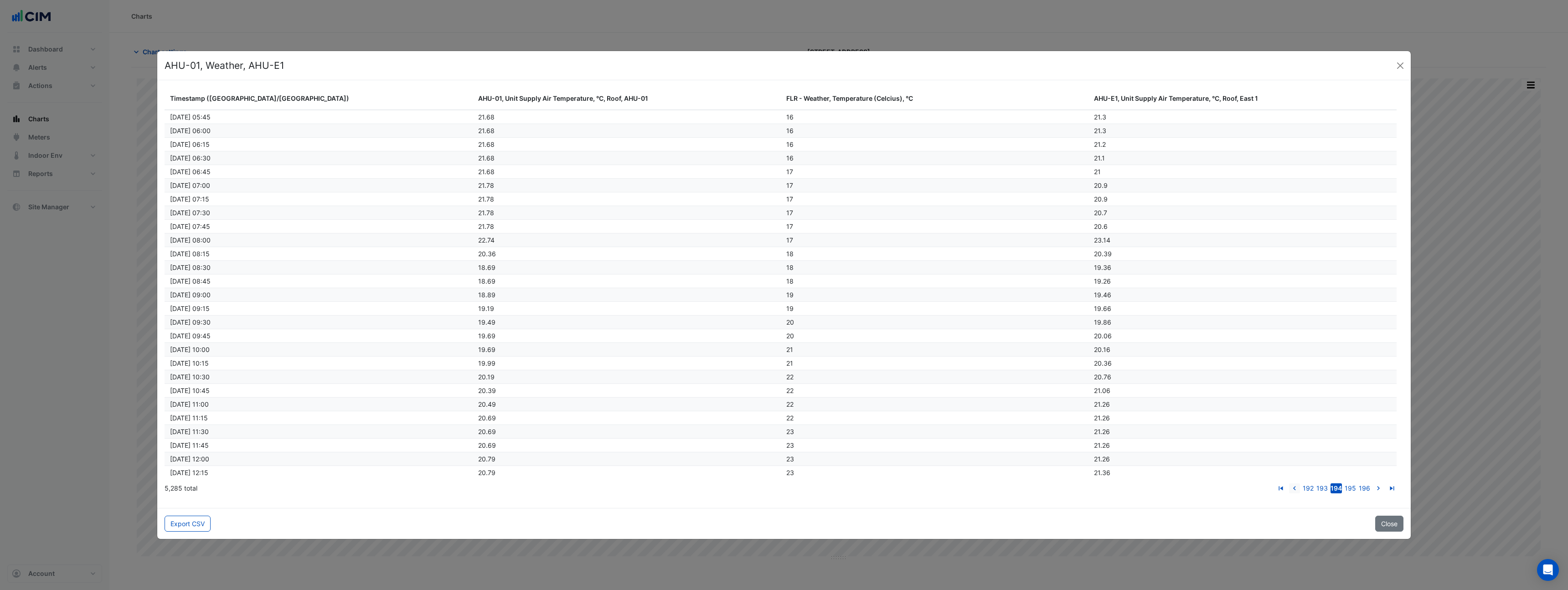
click at [1296, 489] on icon "go to previous page" at bounding box center [1294, 489] width 11 height 10
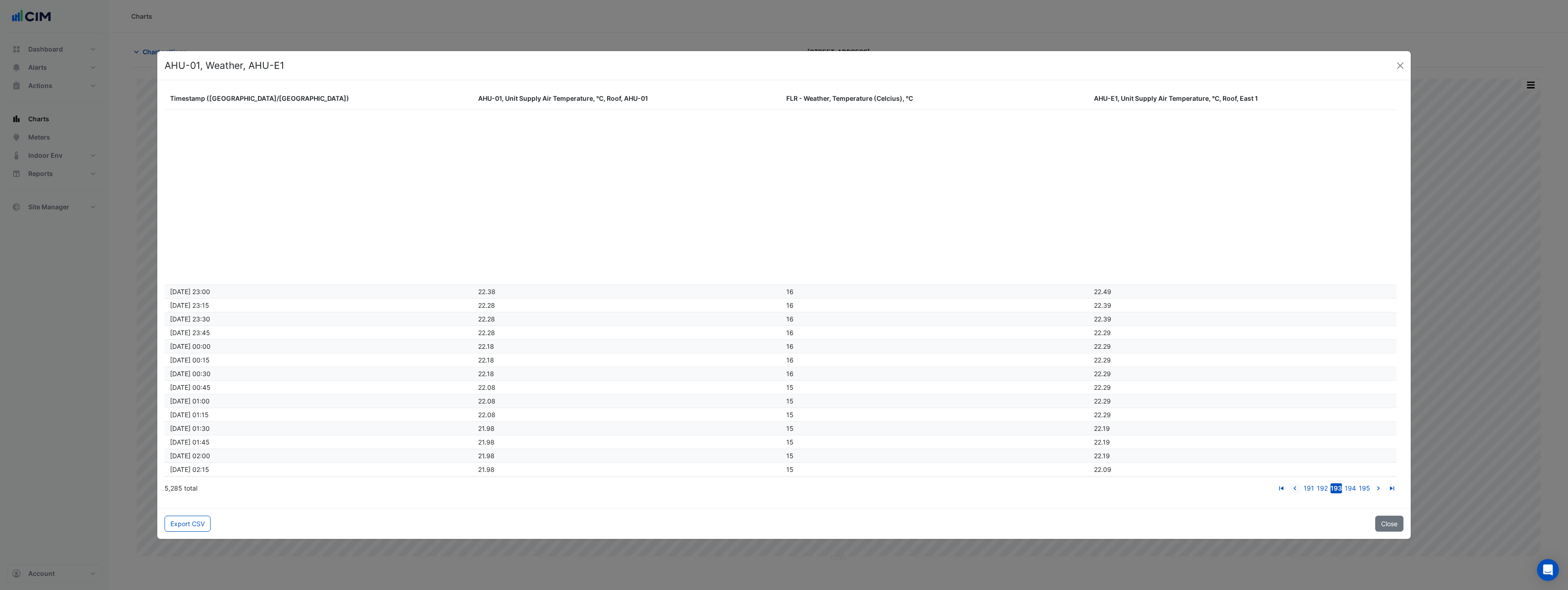
click at [1296, 489] on icon "go to previous page" at bounding box center [1295, 489] width 11 height 10
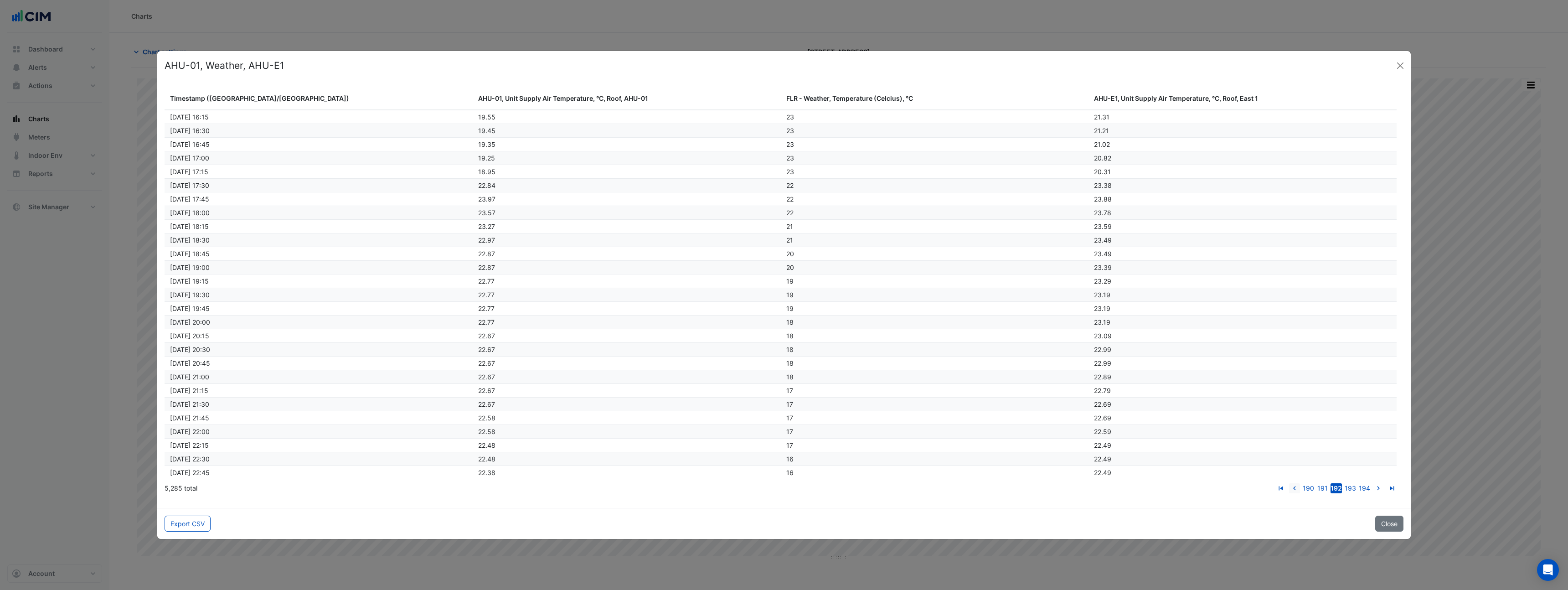
click at [1296, 489] on icon "go to previous page" at bounding box center [1294, 489] width 11 height 10
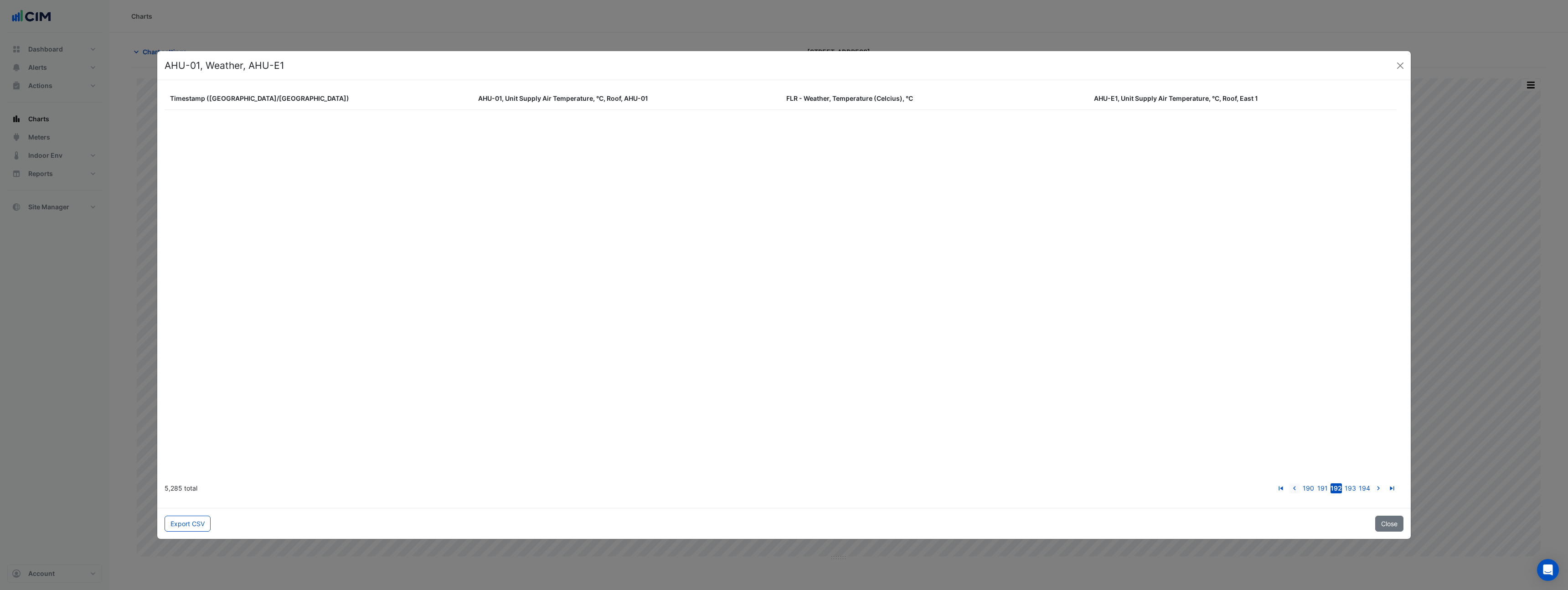
click at [1296, 489] on icon "go to previous page" at bounding box center [1294, 489] width 11 height 10
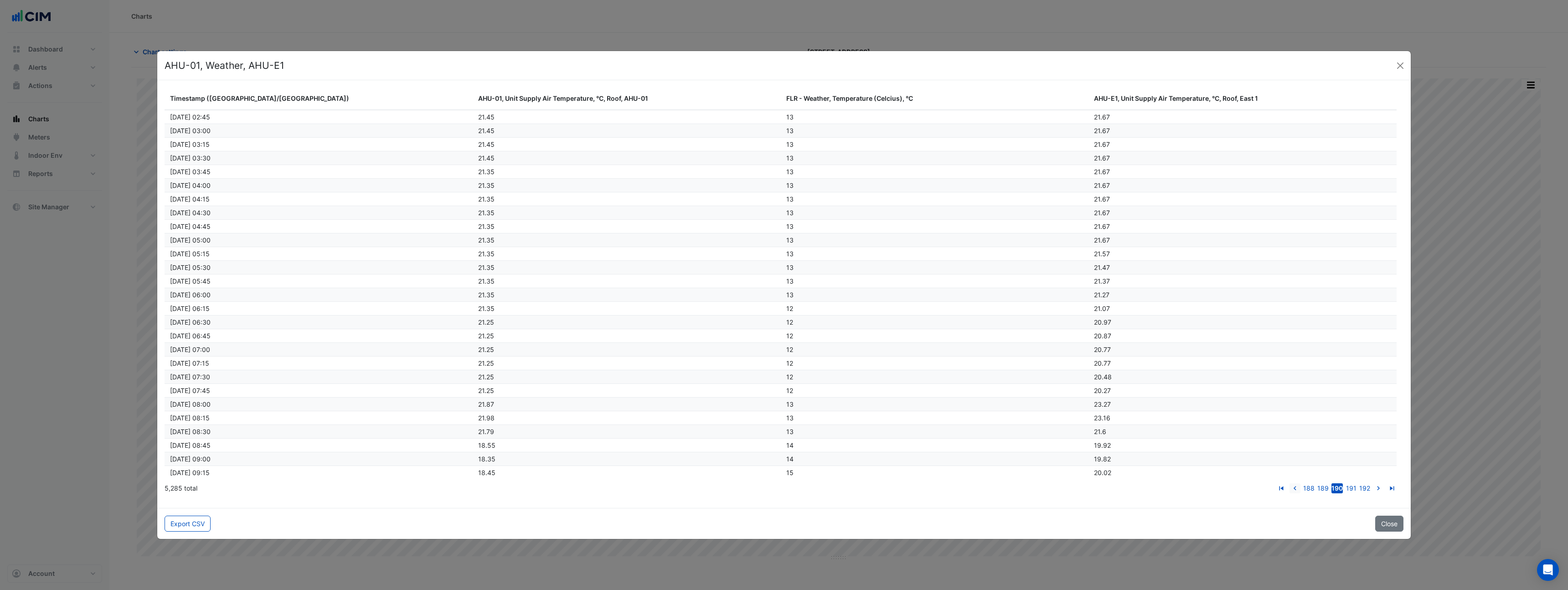
click at [1296, 489] on icon "go to previous page" at bounding box center [1295, 489] width 11 height 10
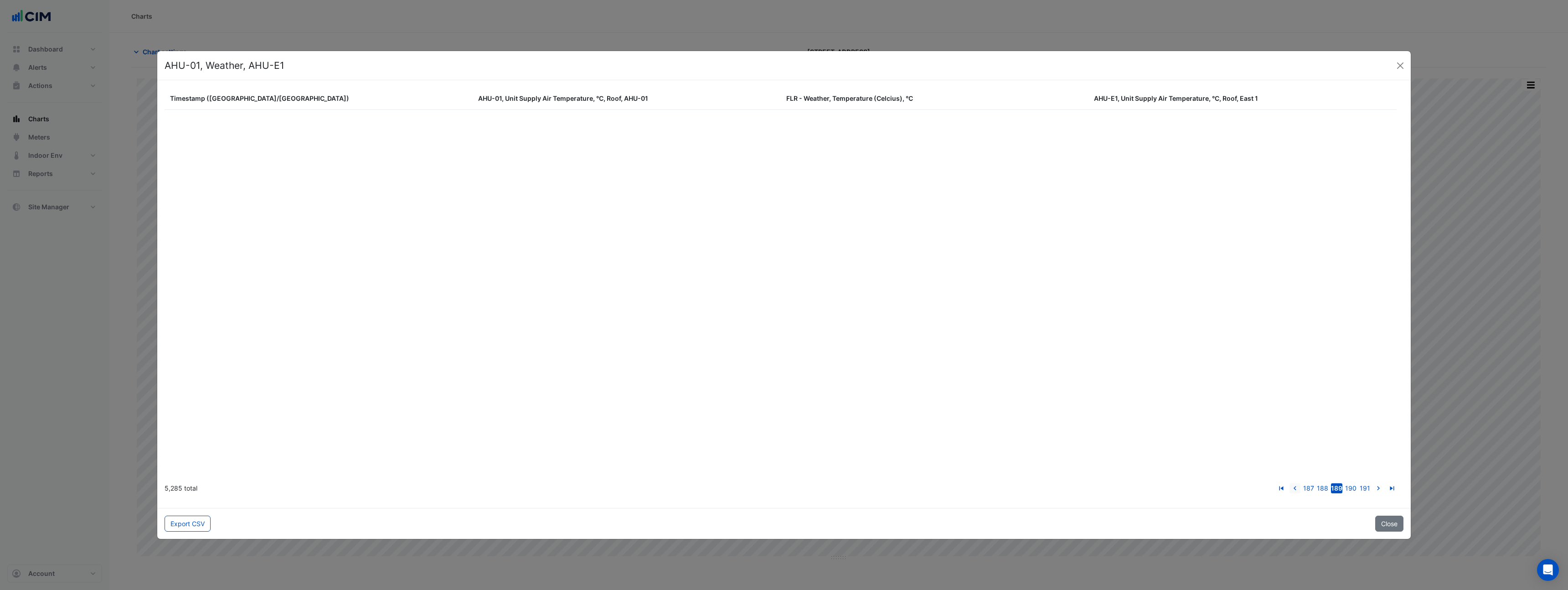
click at [1296, 489] on icon "go to previous page" at bounding box center [1295, 489] width 11 height 10
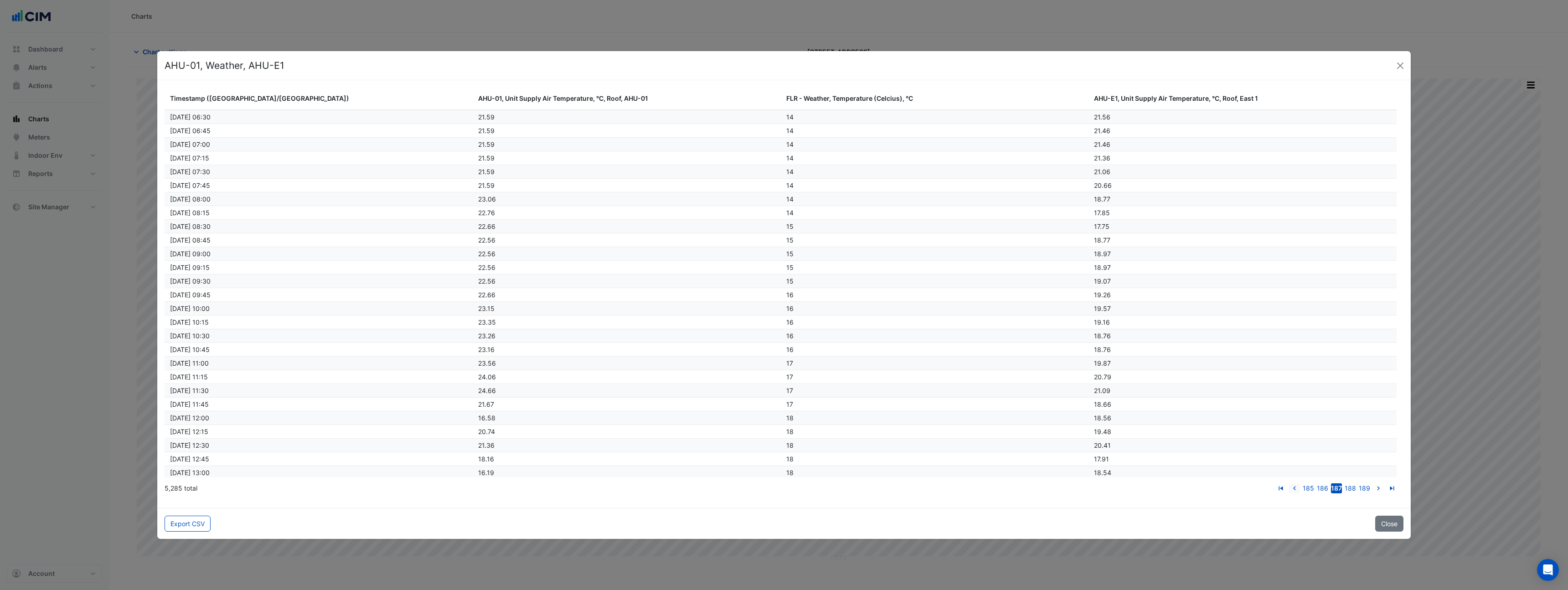
click at [1296, 489] on icon "go to previous page" at bounding box center [1294, 489] width 11 height 10
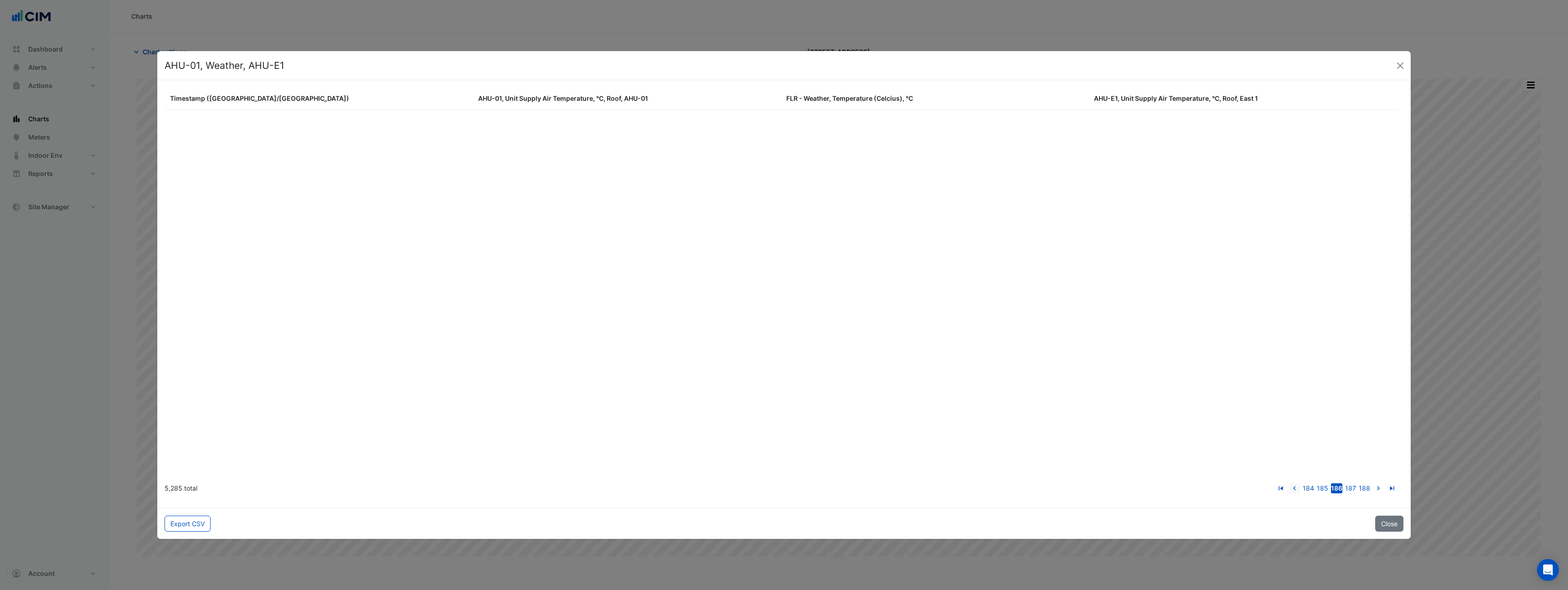
click at [1296, 489] on icon "go to previous page" at bounding box center [1294, 489] width 11 height 10
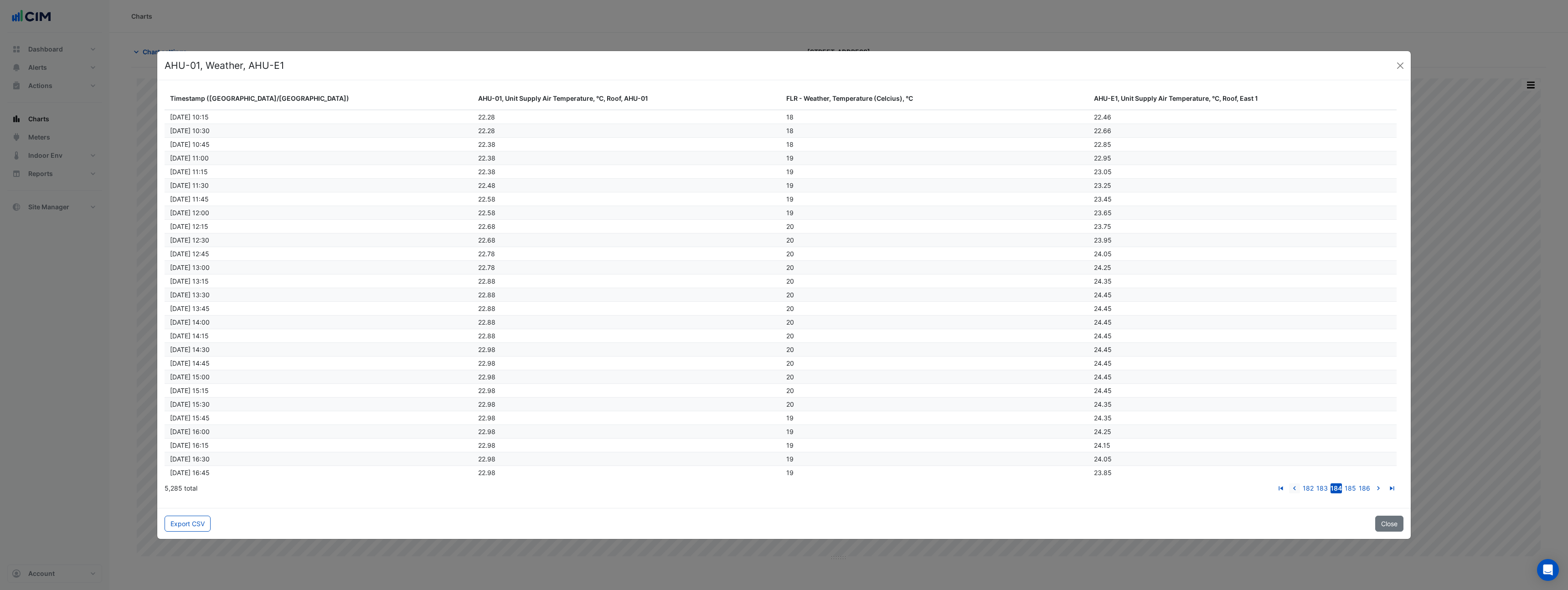
click at [1296, 489] on icon "go to previous page" at bounding box center [1294, 489] width 11 height 10
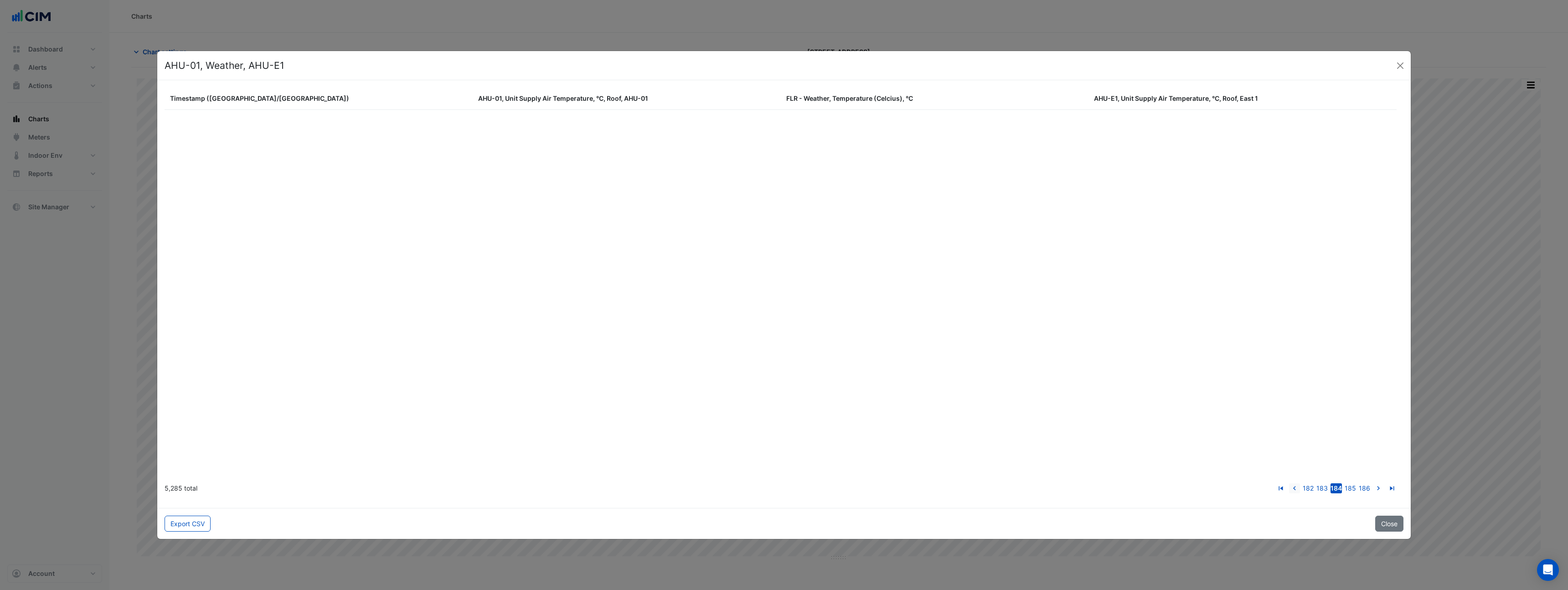
click at [1296, 489] on icon "go to previous page" at bounding box center [1294, 489] width 11 height 10
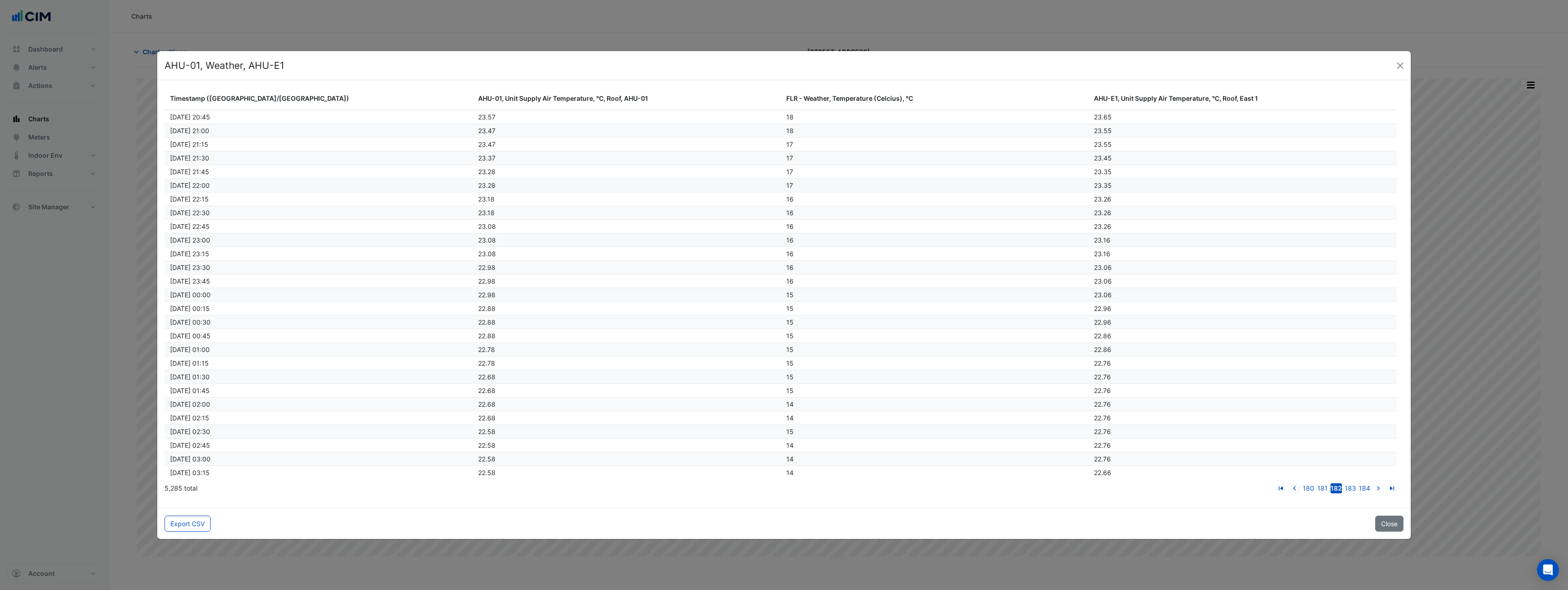
click at [1296, 489] on icon "go to previous page" at bounding box center [1294, 489] width 11 height 10
click at [1296, 489] on icon "go to previous page" at bounding box center [1295, 489] width 11 height 10
click at [1296, 489] on icon "go to previous page" at bounding box center [1296, 489] width 11 height 10
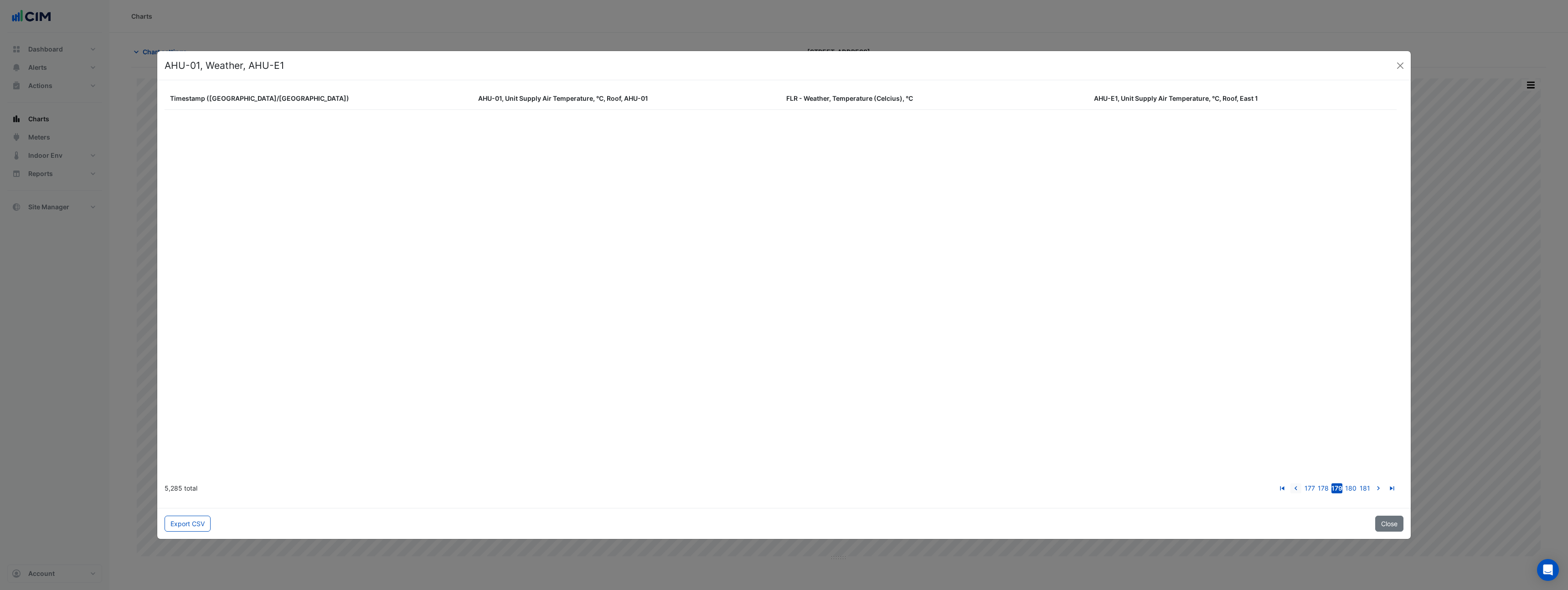
click at [1296, 489] on icon "go to previous page" at bounding box center [1296, 489] width 11 height 10
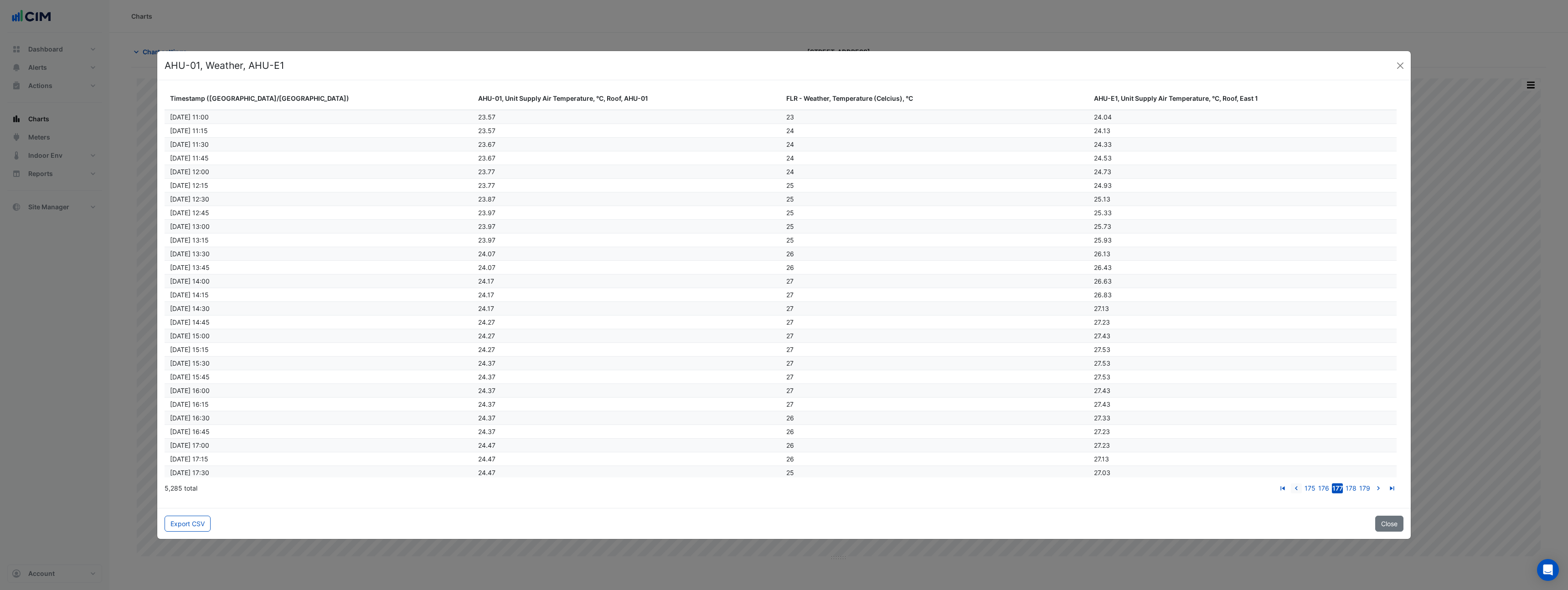
click at [1296, 489] on icon "go to previous page" at bounding box center [1297, 489] width 11 height 10
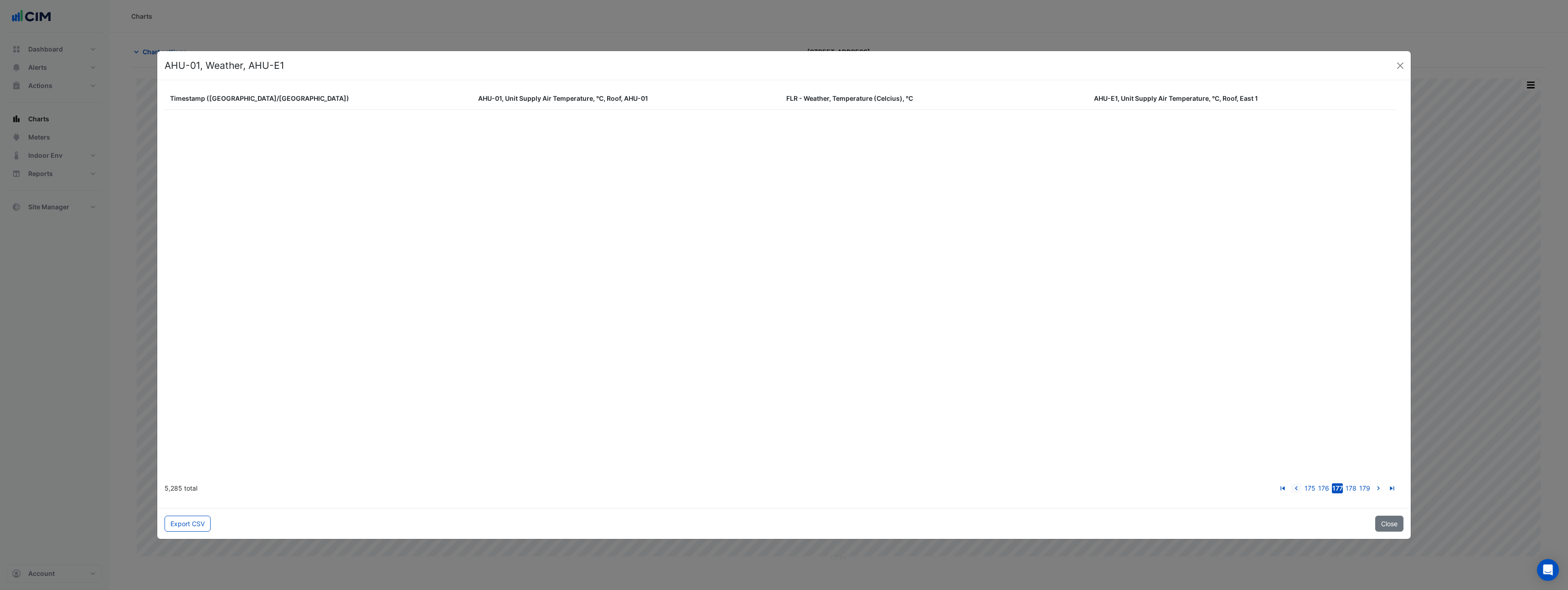
click at [1296, 489] on icon "go to previous page" at bounding box center [1297, 489] width 11 height 10
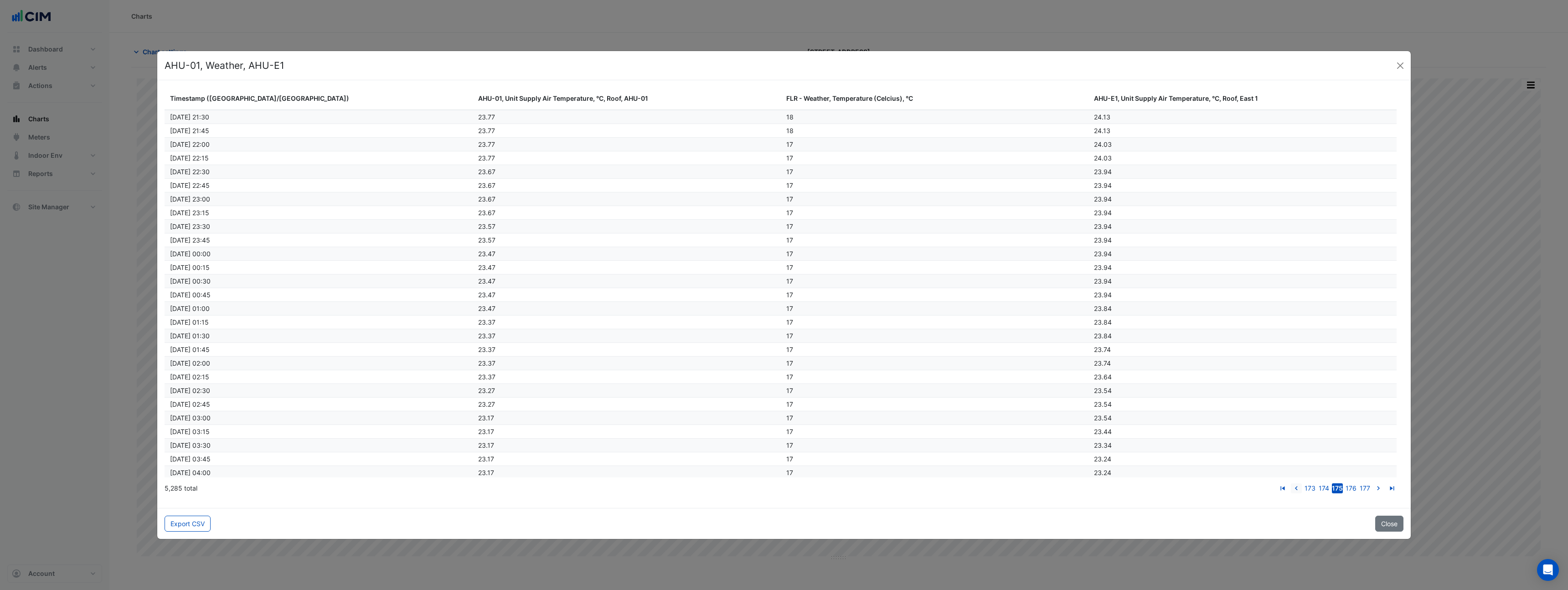
click at [1296, 489] on icon "go to previous page" at bounding box center [1297, 489] width 11 height 10
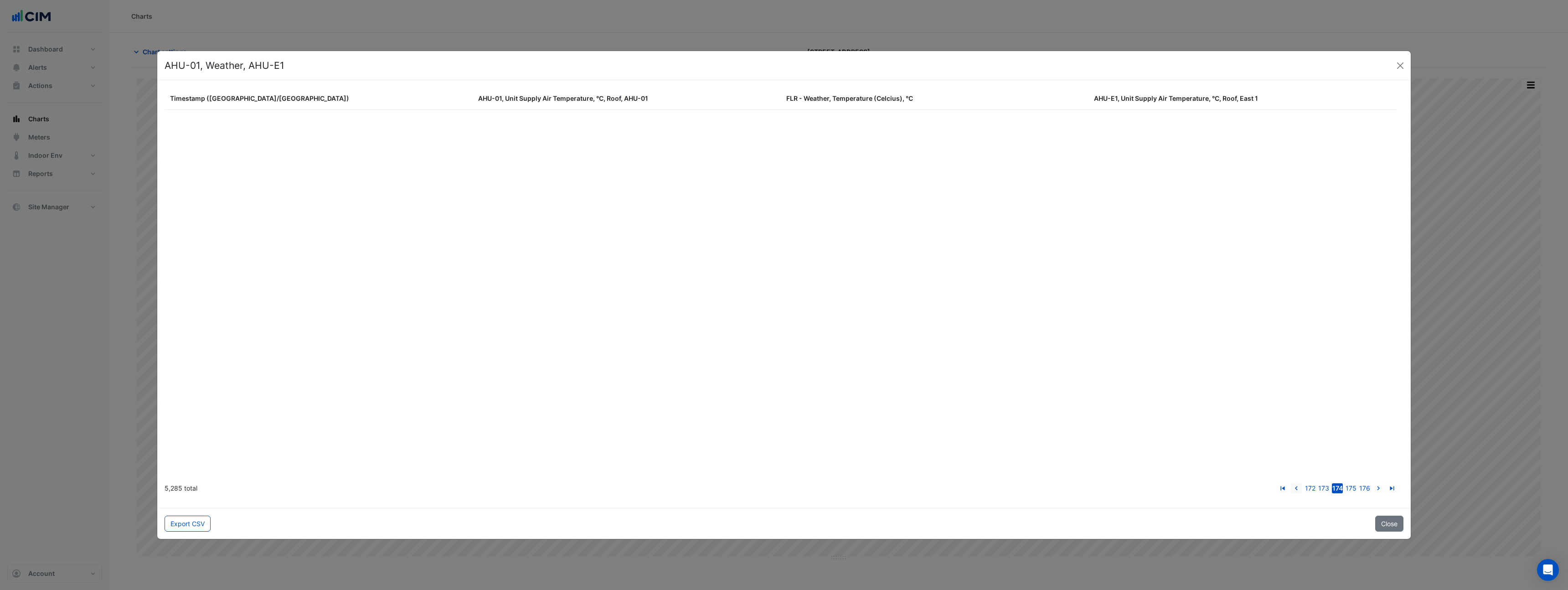
click at [1296, 489] on icon "go to previous page" at bounding box center [1297, 489] width 11 height 10
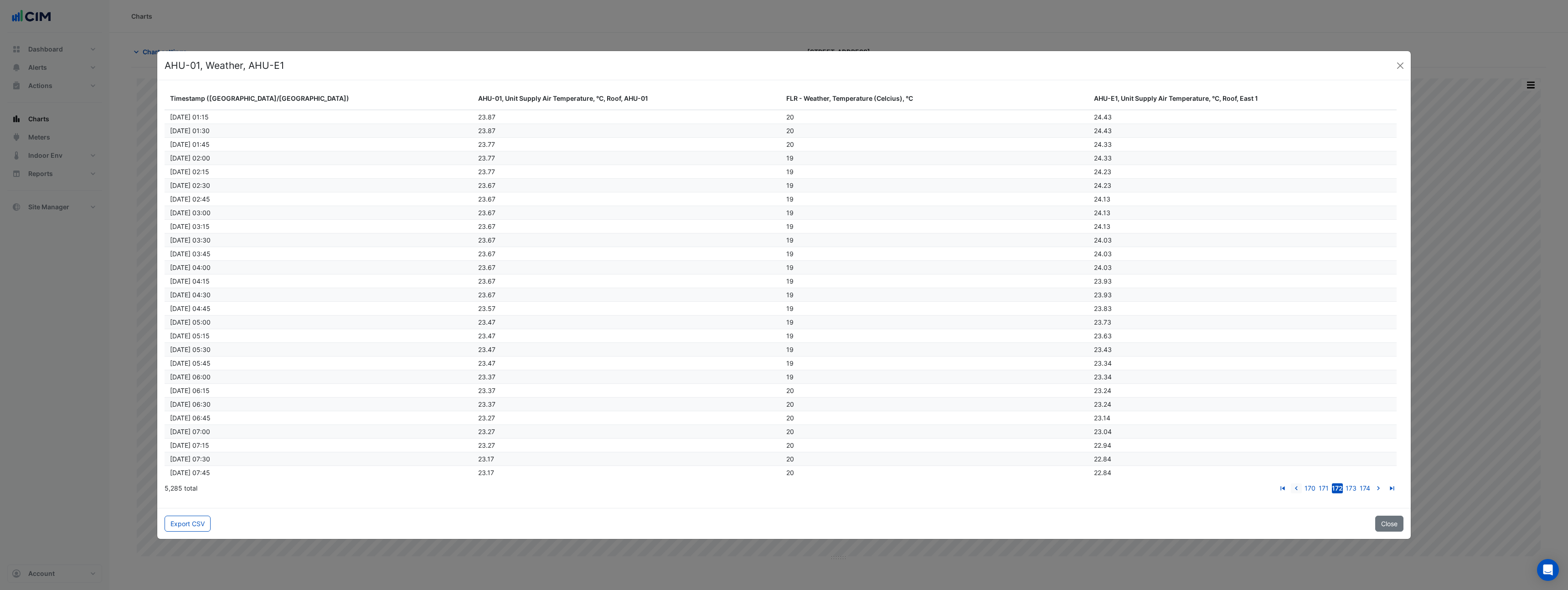
click at [1296, 489] on icon "go to previous page" at bounding box center [1297, 489] width 11 height 10
click at [1296, 489] on icon "go to previous page" at bounding box center [1296, 489] width 11 height 10
click at [1296, 489] on icon "go to previous page" at bounding box center [1295, 489] width 11 height 10
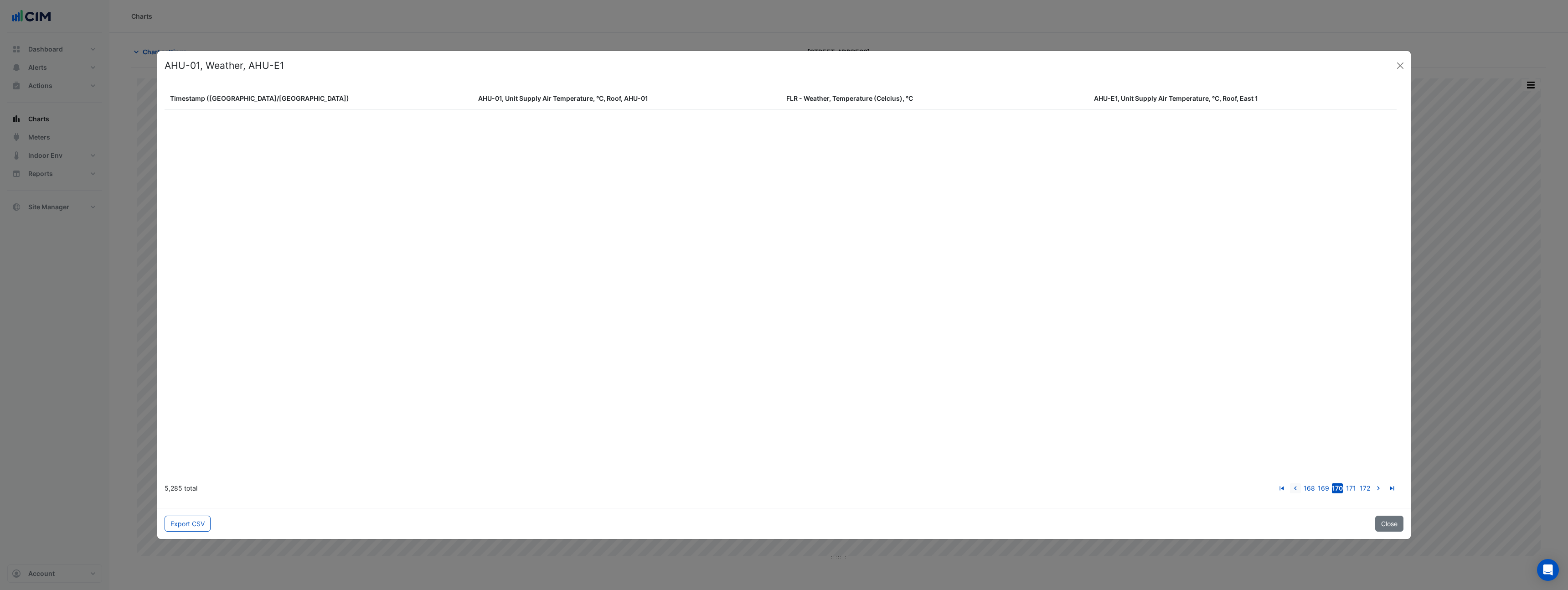
click at [1296, 489] on icon "go to previous page" at bounding box center [1295, 489] width 11 height 10
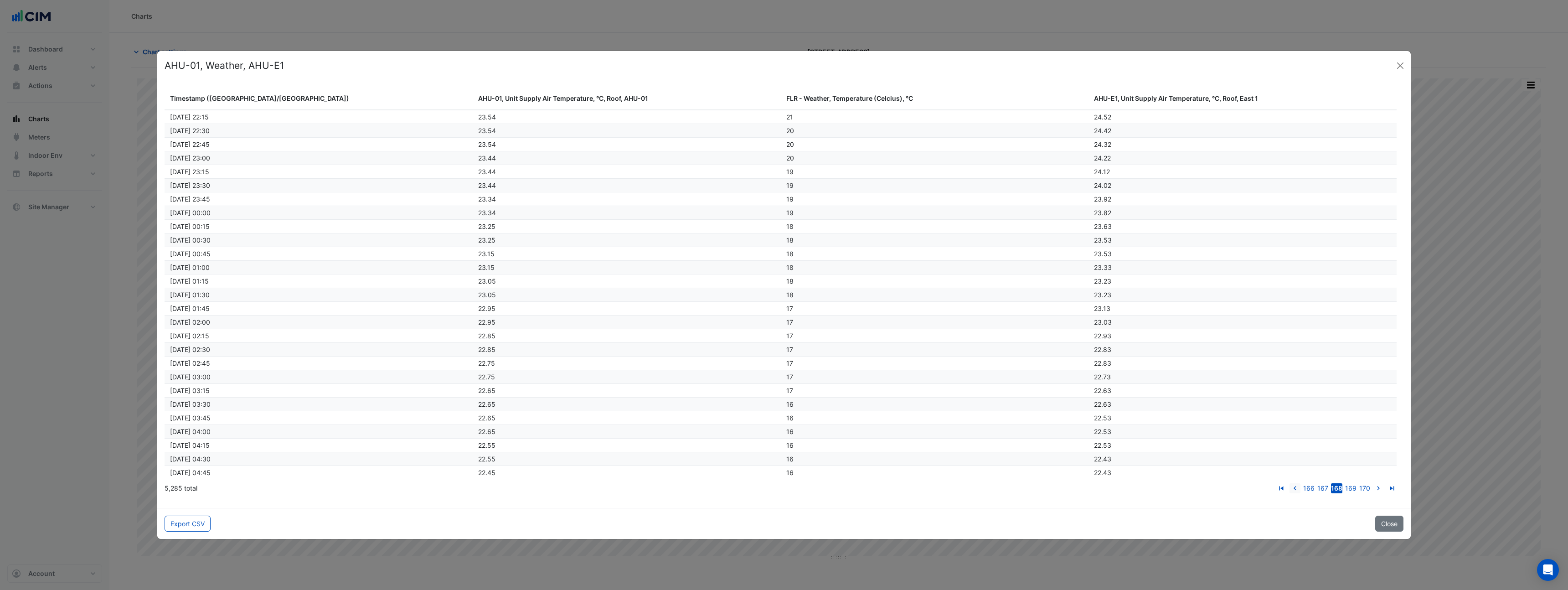
click at [1296, 489] on icon "go to previous page" at bounding box center [1295, 489] width 11 height 10
click at [1296, 489] on icon "go to previous page" at bounding box center [1294, 489] width 11 height 10
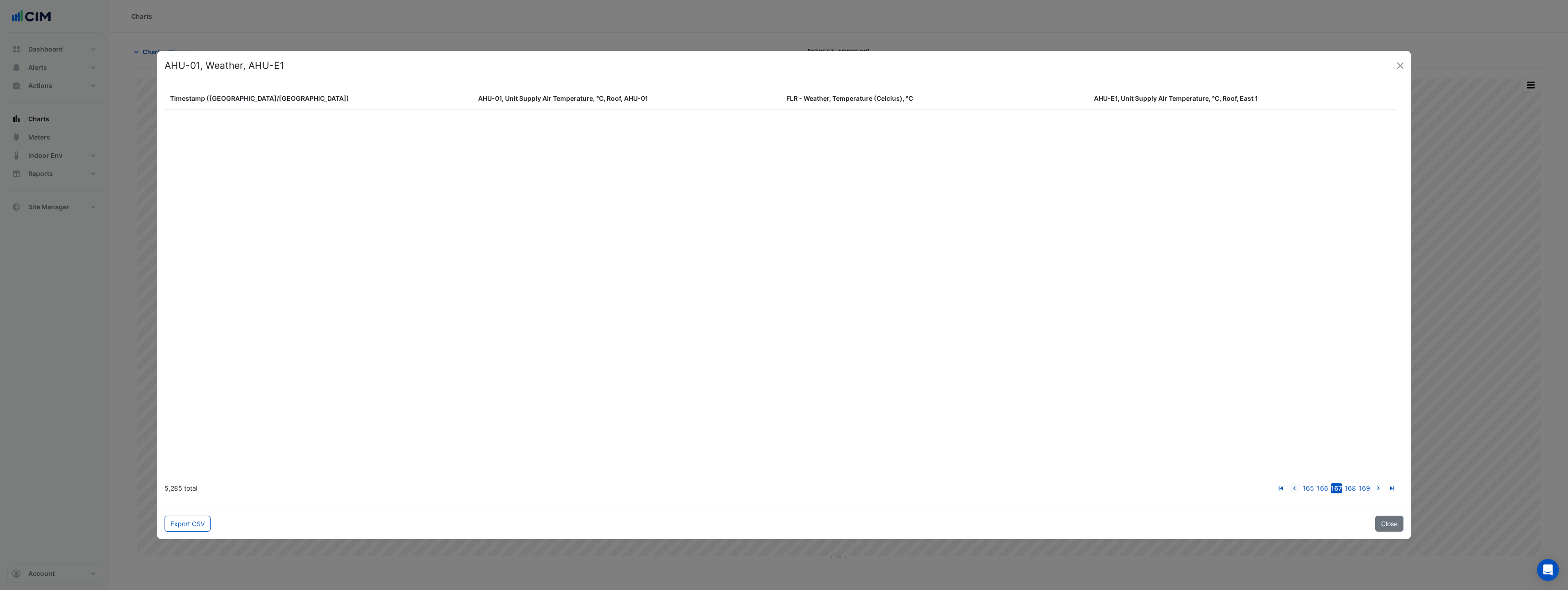
click at [1296, 489] on icon "go to previous page" at bounding box center [1294, 489] width 11 height 10
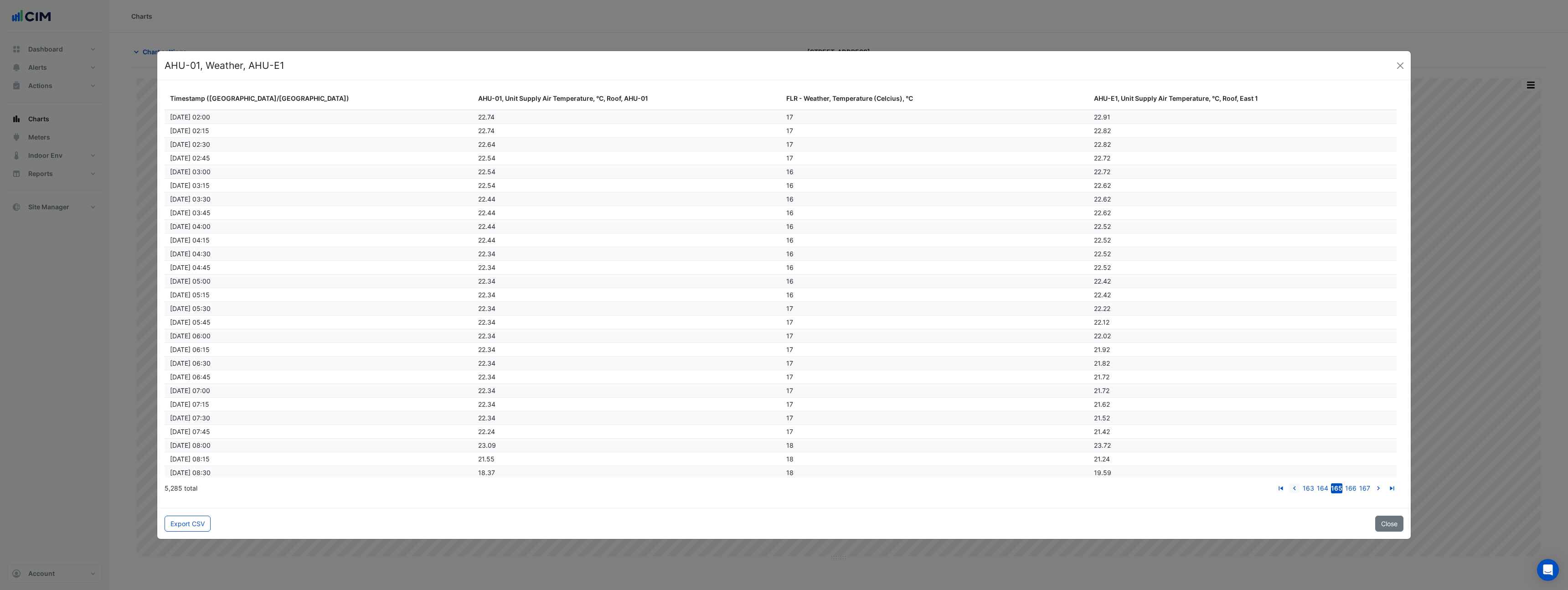
click at [1296, 489] on icon "go to previous page" at bounding box center [1294, 489] width 11 height 10
click at [1296, 489] on icon "go to previous page" at bounding box center [1295, 489] width 11 height 10
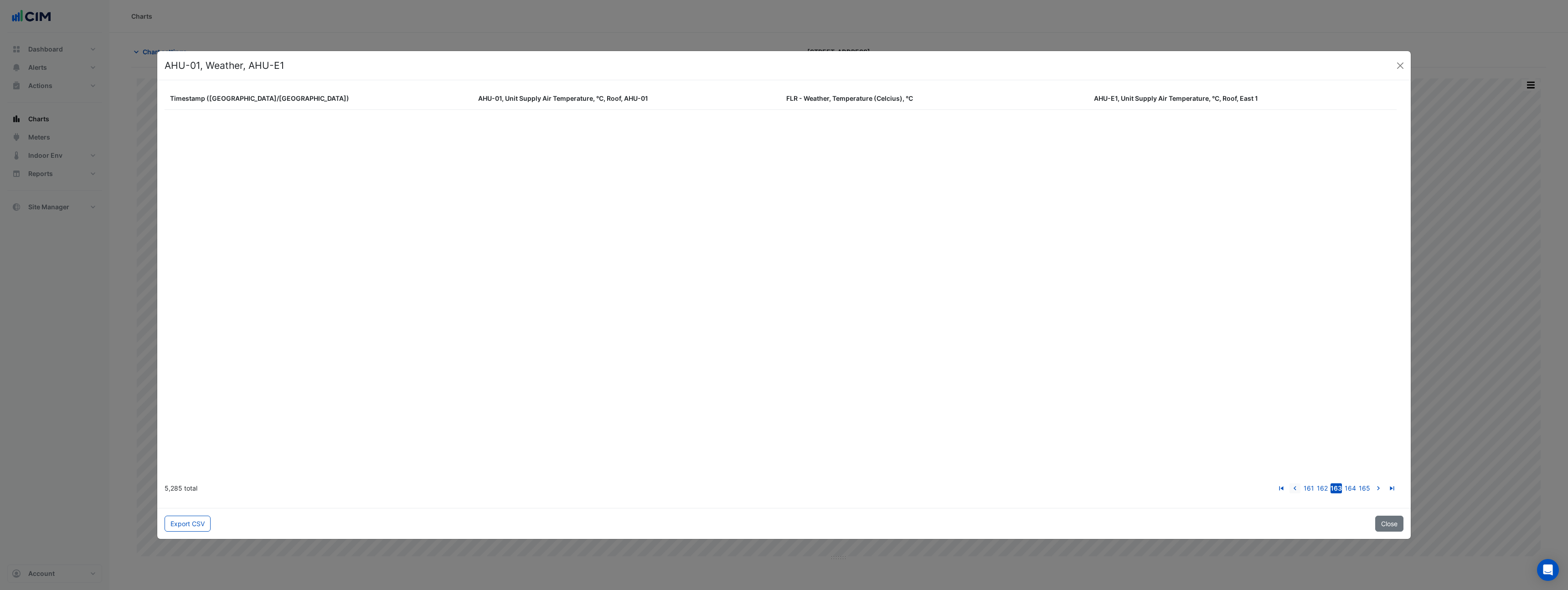
click at [1296, 489] on icon "go to previous page" at bounding box center [1295, 489] width 11 height 10
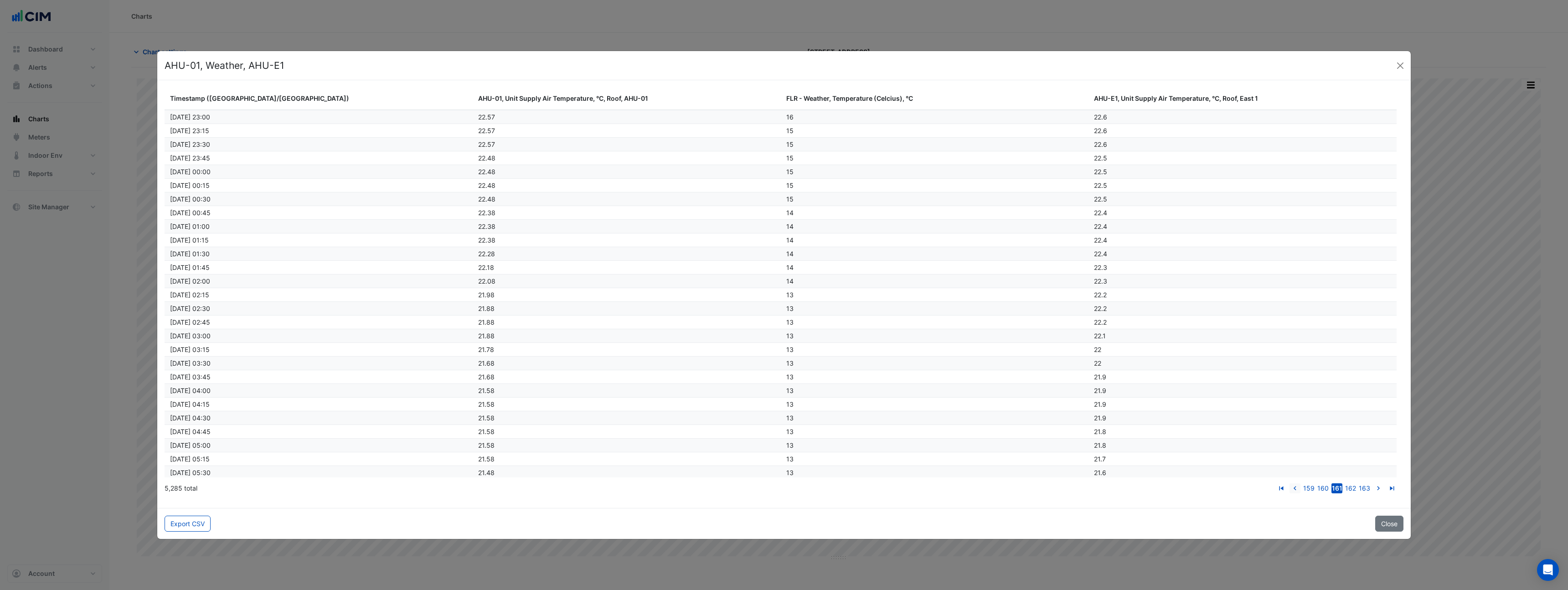
click at [1296, 489] on icon "go to previous page" at bounding box center [1295, 489] width 11 height 10
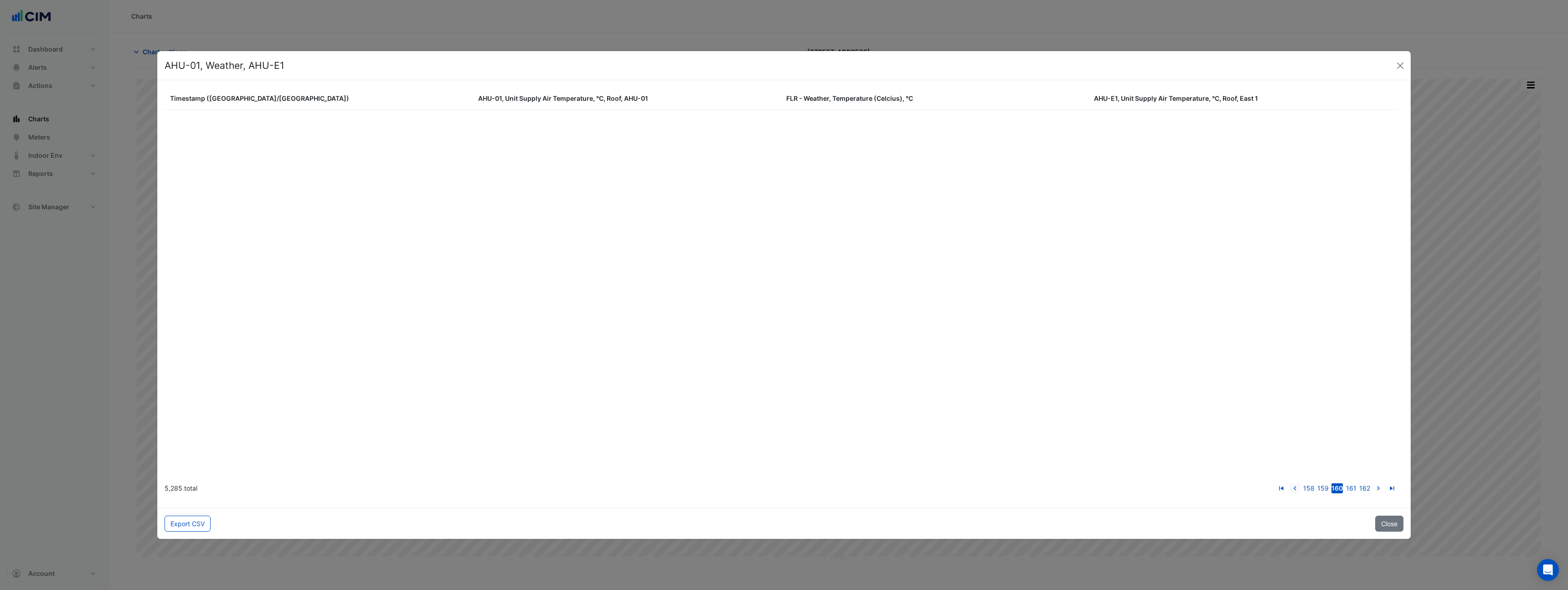
click at [1296, 489] on icon "go to previous page" at bounding box center [1295, 489] width 11 height 10
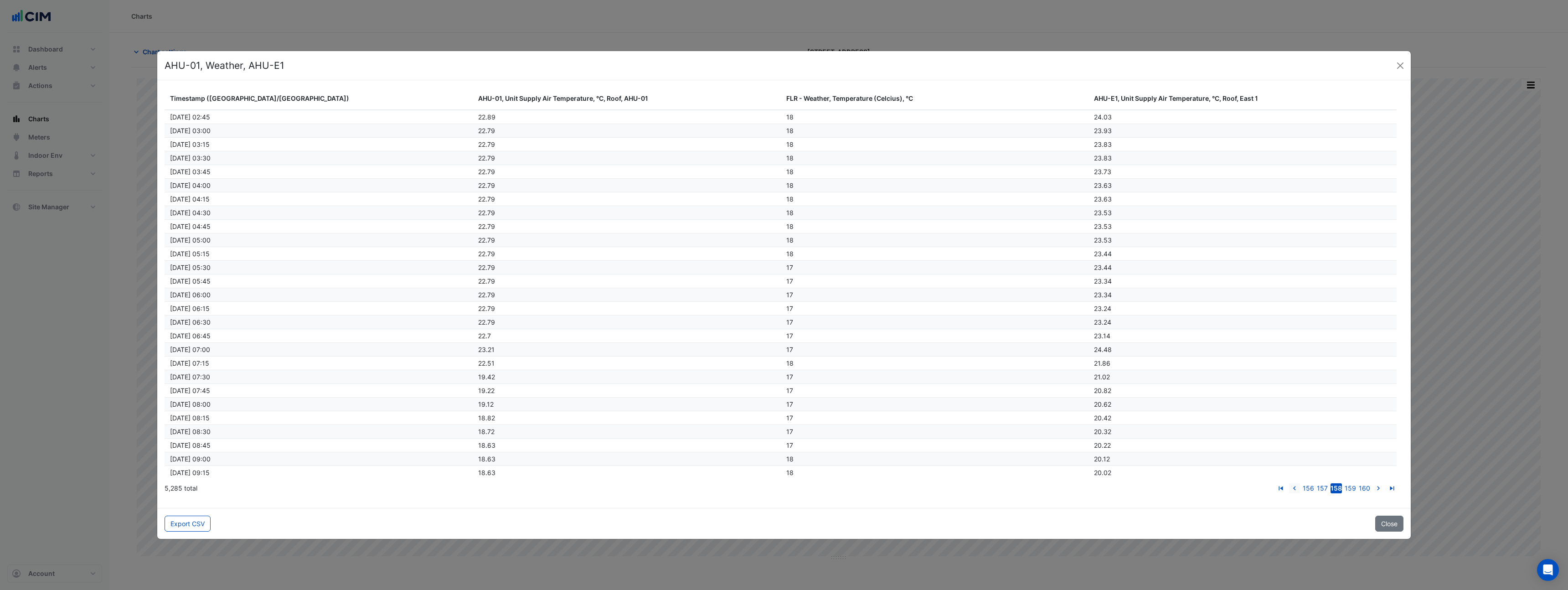
click at [1296, 489] on icon "go to previous page" at bounding box center [1294, 489] width 11 height 10
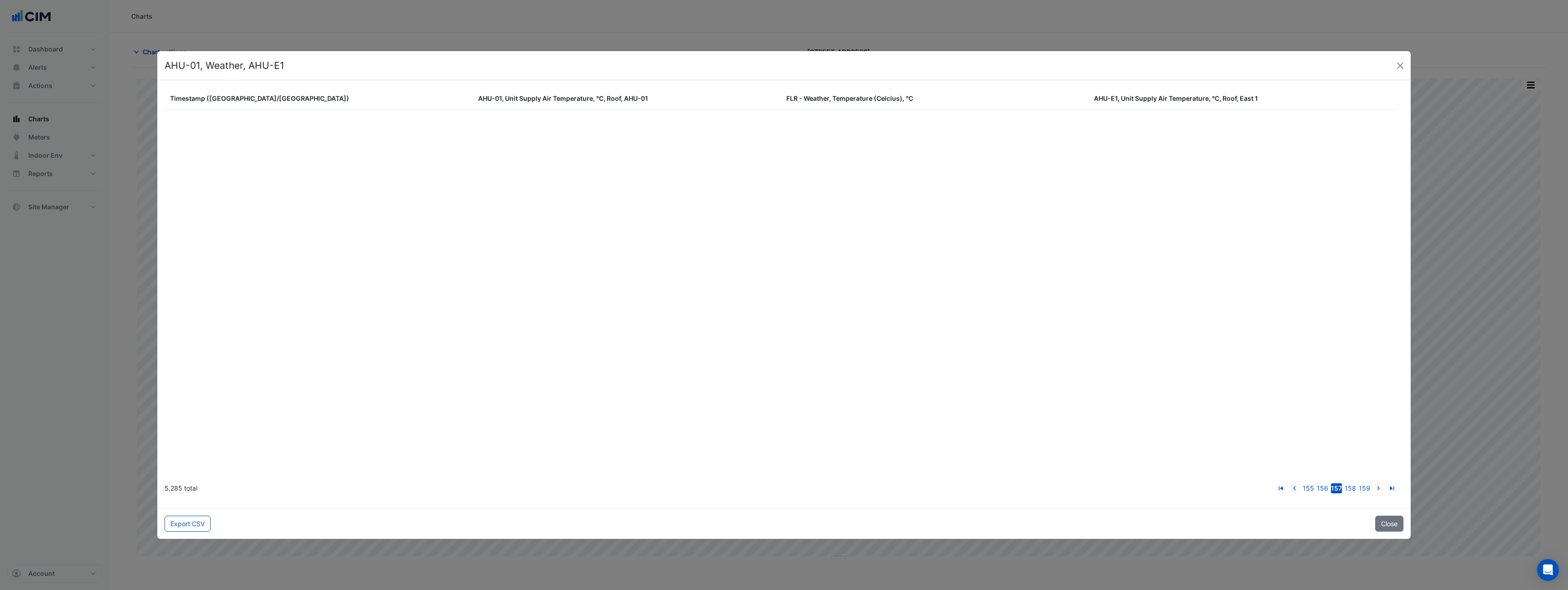
click at [1296, 489] on icon "go to previous page" at bounding box center [1294, 489] width 11 height 10
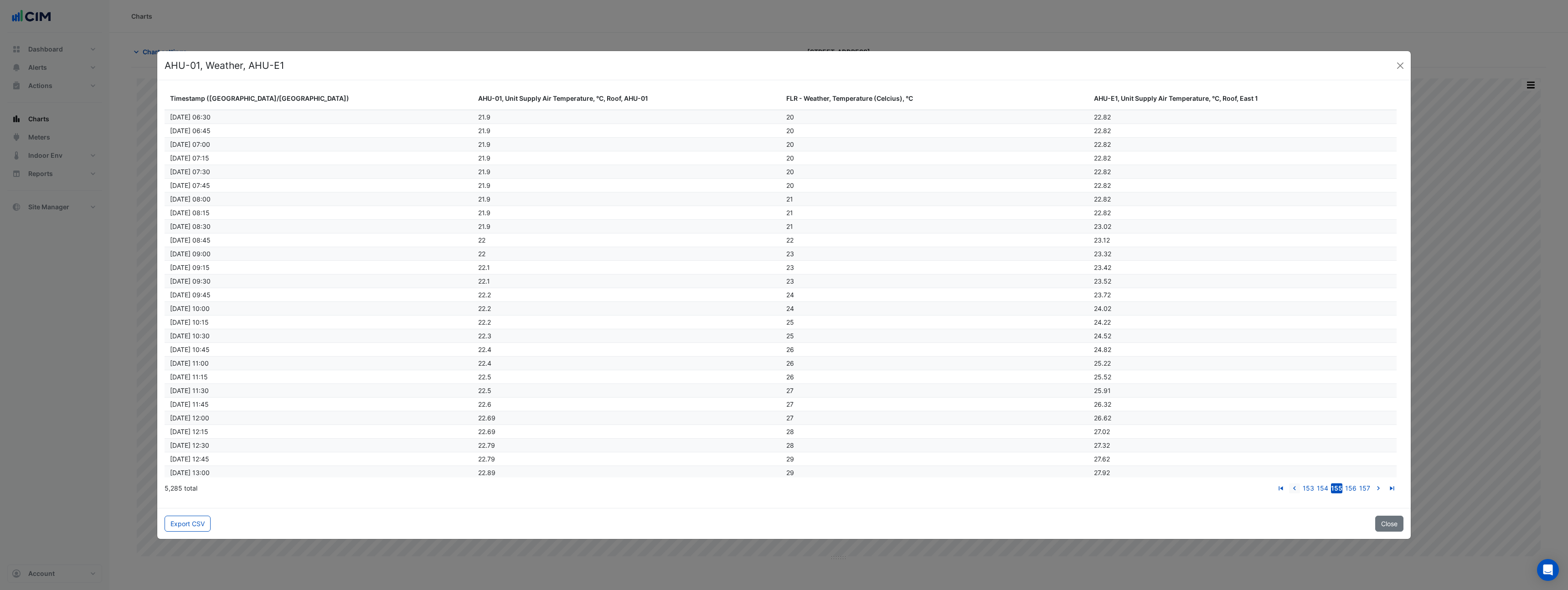
click at [1296, 489] on icon "go to previous page" at bounding box center [1294, 489] width 11 height 10
click at [201, 523] on button "Export CSV" at bounding box center [188, 523] width 46 height 16
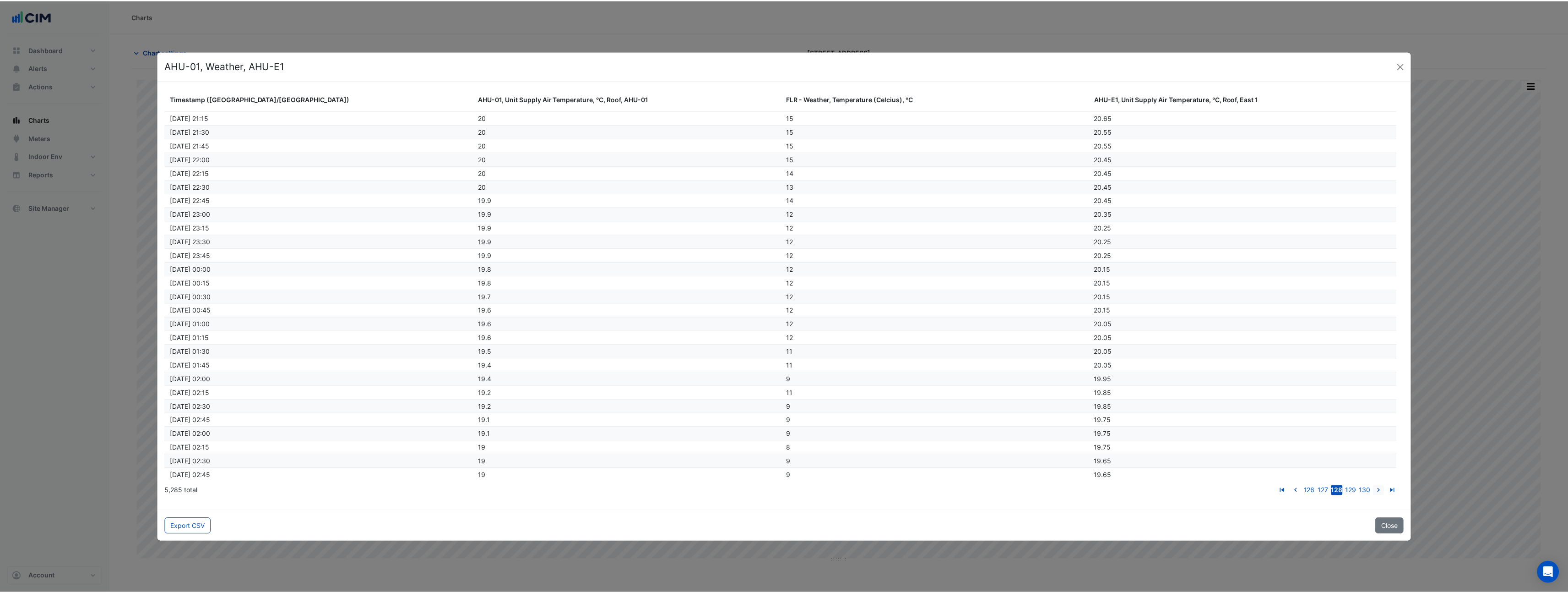
scroll to position [47357, 0]
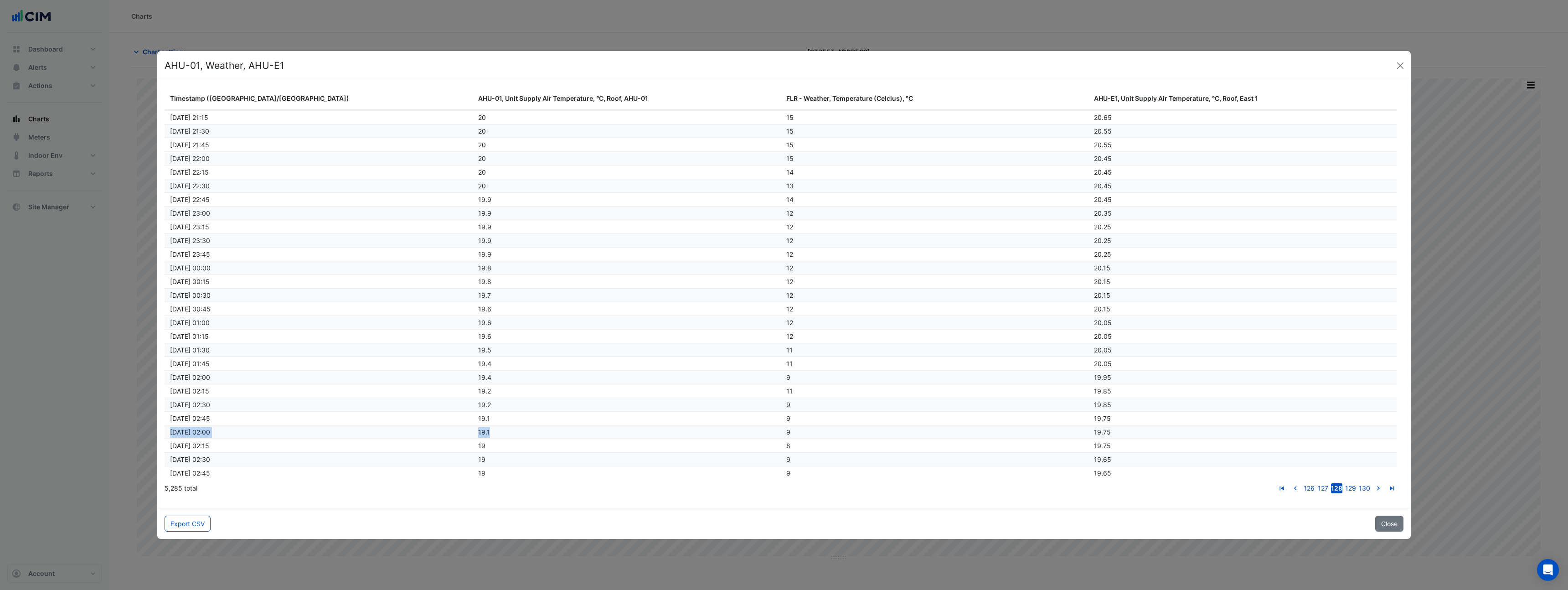
drag, startPoint x: 511, startPoint y: 435, endPoint x: 194, endPoint y: 425, distance: 317.2
click at [194, 425] on datatable-body-row "06/04/2025 02:00 19.1 9 19.75" at bounding box center [781, 431] width 1232 height 13
click at [1402, 63] on button "Close" at bounding box center [1401, 66] width 13 height 13
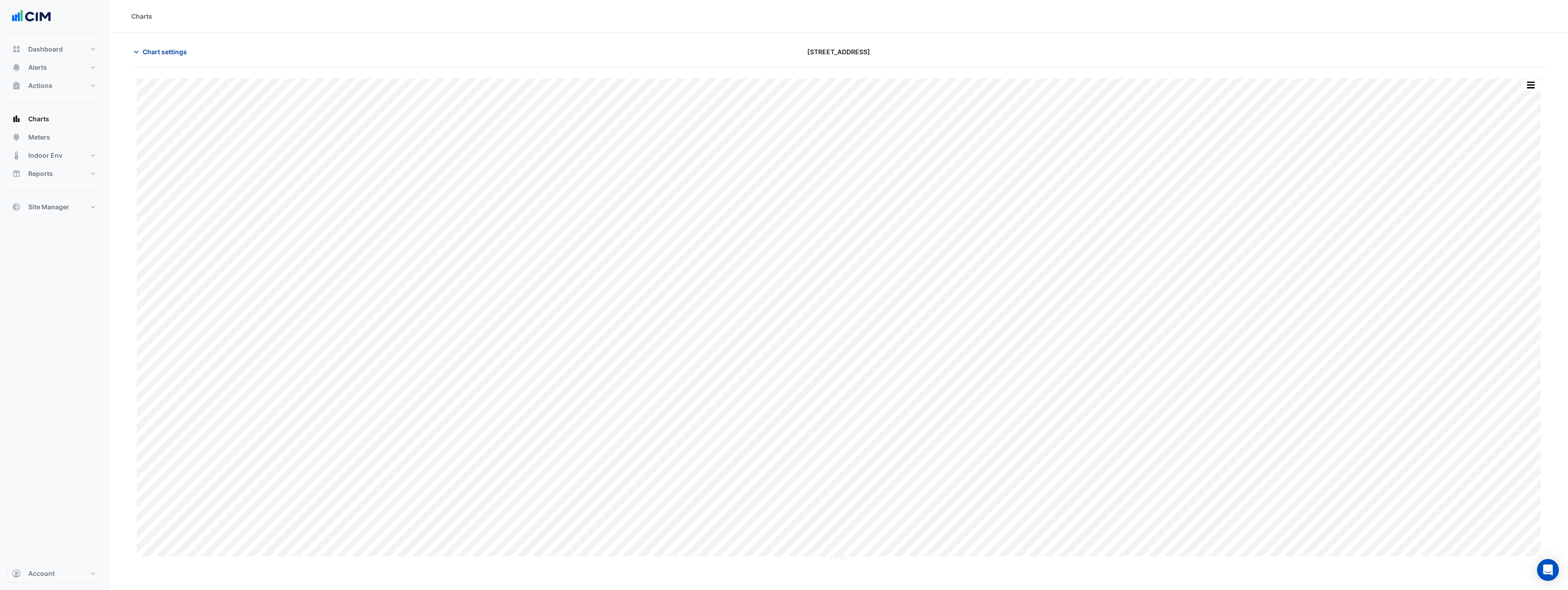
click at [191, 57] on button "Chart settings" at bounding box center [162, 52] width 61 height 16
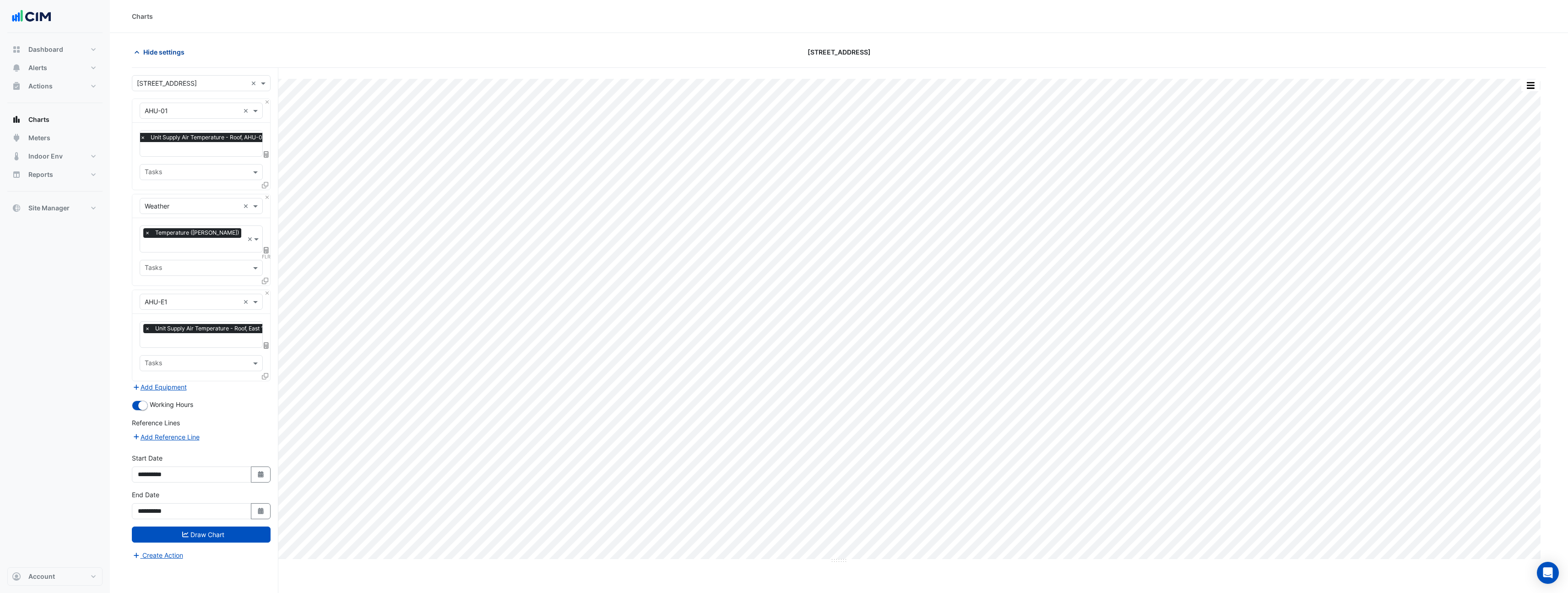
click at [166, 57] on button "Hide settings" at bounding box center [161, 52] width 59 height 16
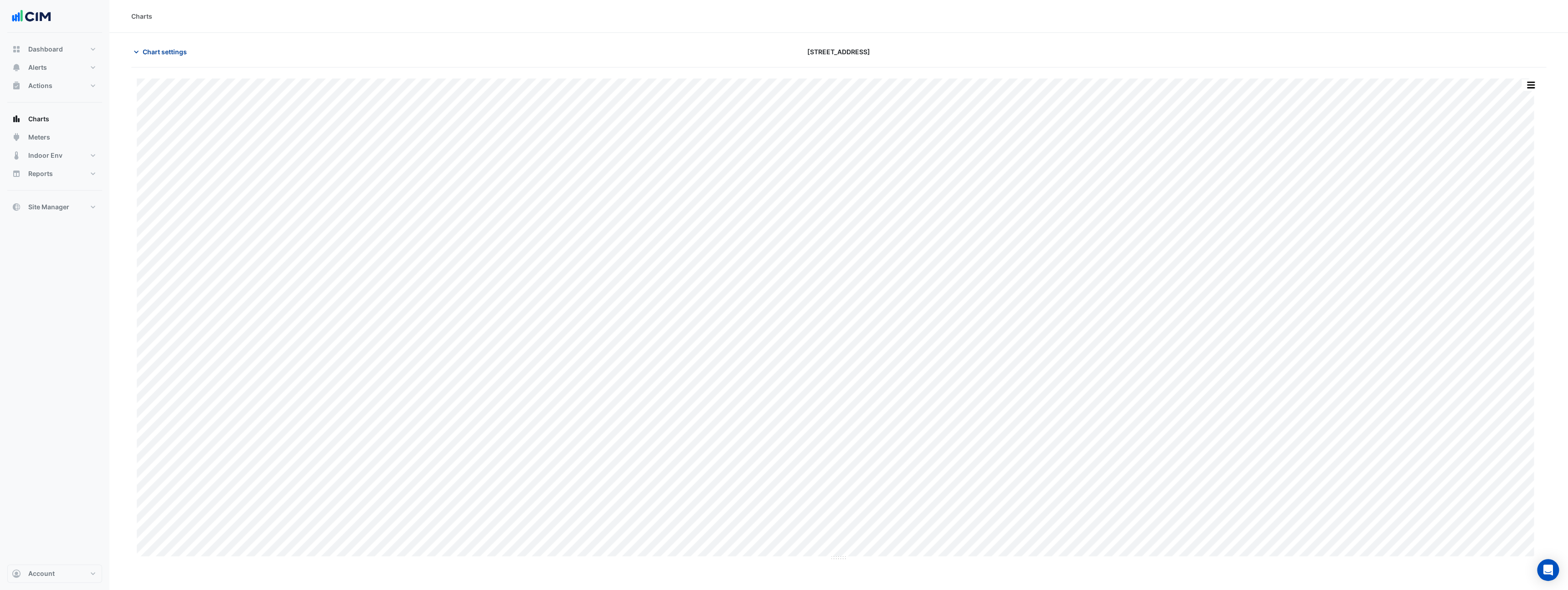
click at [165, 57] on button "Chart settings" at bounding box center [162, 52] width 61 height 16
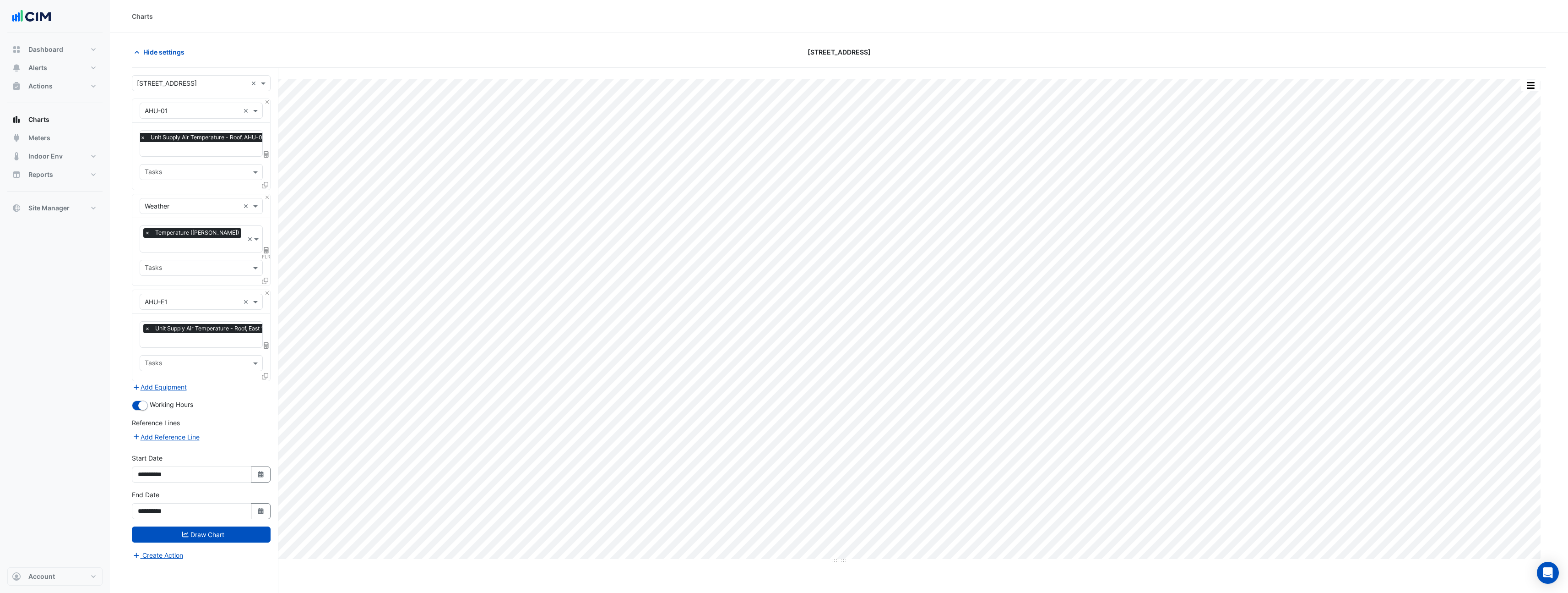
click at [583, 52] on div "Hide settings" at bounding box center [363, 52] width 475 height 16
click at [1527, 89] on button "button" at bounding box center [1530, 85] width 18 height 11
click at [1520, 228] on div "Export CSV - Pivot" at bounding box center [1512, 228] width 55 height 22
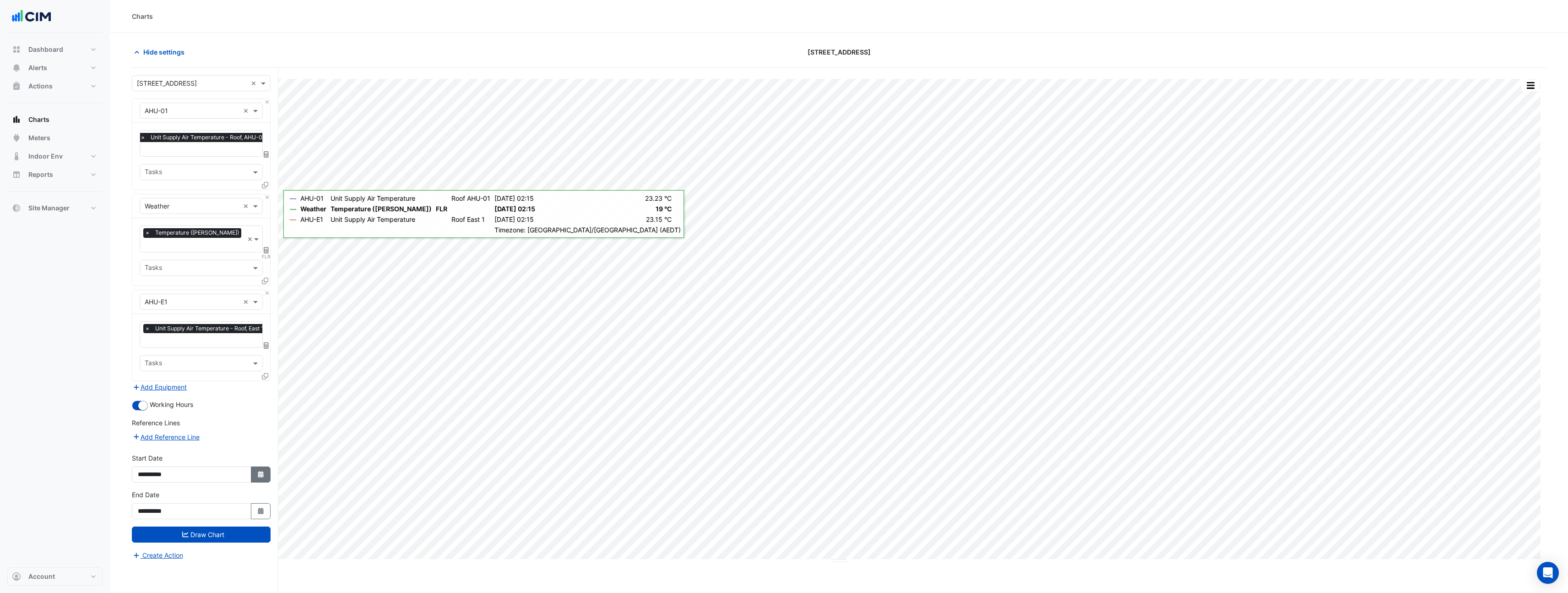
click at [259, 467] on button "Select Date" at bounding box center [261, 474] width 20 height 16
select select "*"
select select "****"
click at [147, 340] on span "Previous month" at bounding box center [147, 340] width 7 height 7
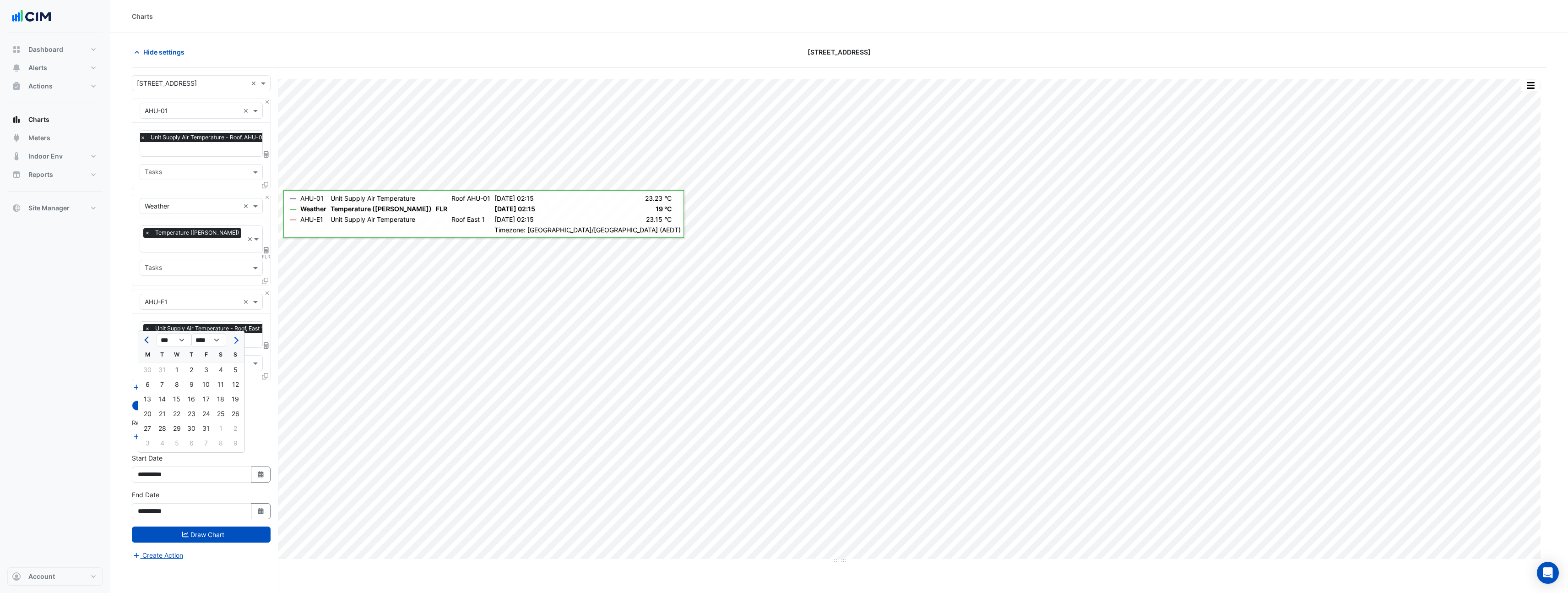
click at [147, 340] on span "Previous month" at bounding box center [147, 340] width 7 height 7
select select "**"
select select "****"
click at [238, 339] on button "Next month" at bounding box center [235, 340] width 11 height 15
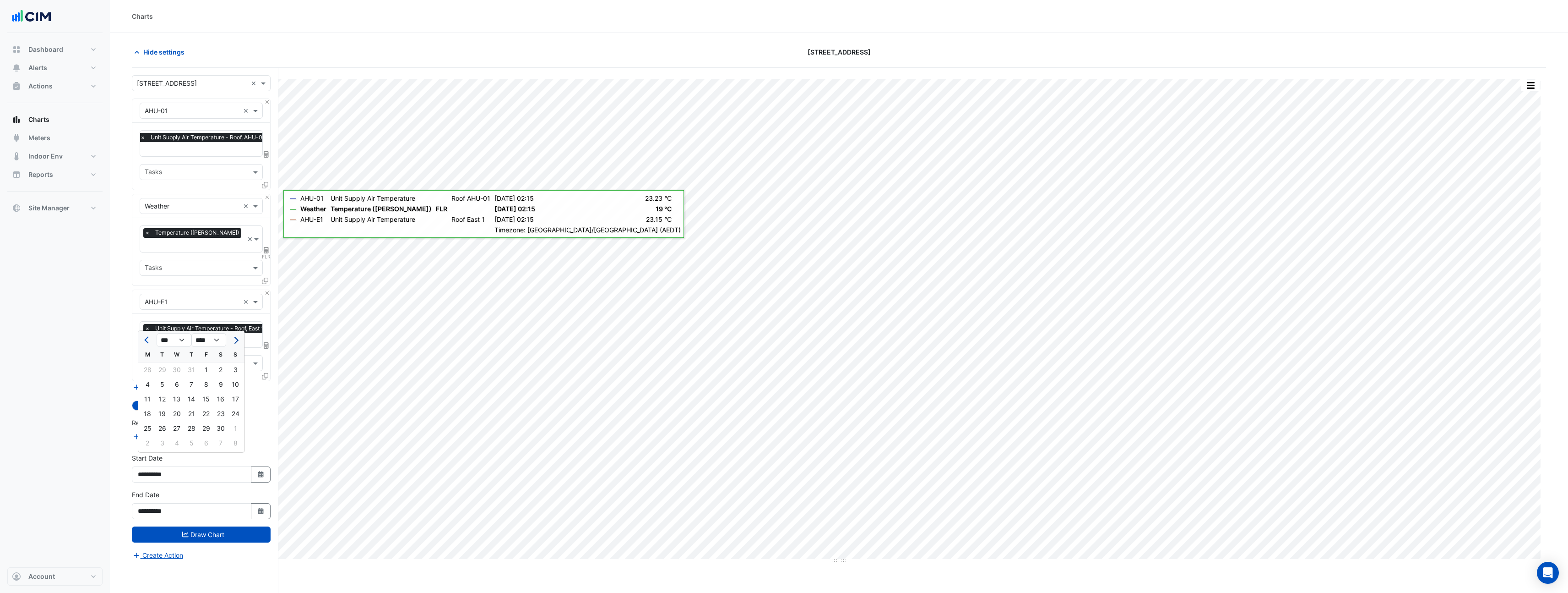
click at [238, 339] on button "Next month" at bounding box center [235, 340] width 11 height 15
select select "*"
select select "****"
click at [238, 339] on button "Next month" at bounding box center [235, 340] width 11 height 15
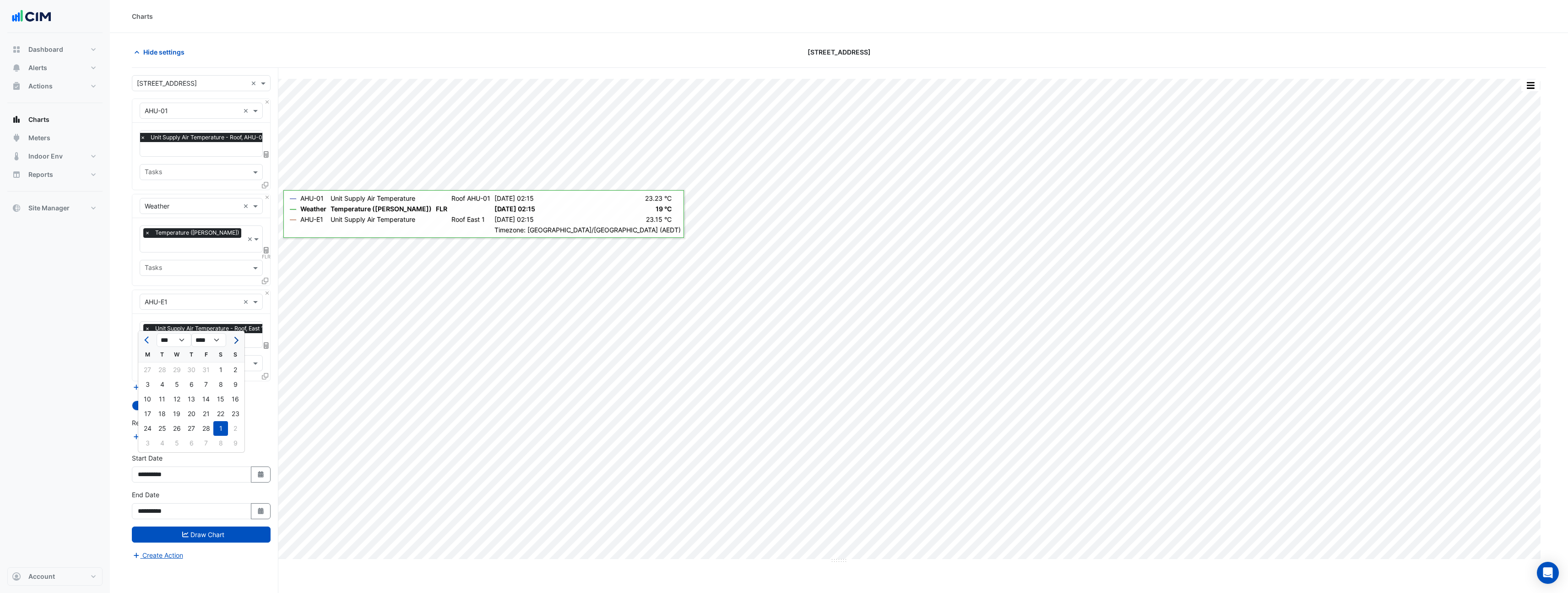
select select "*"
click at [223, 368] on div "1" at bounding box center [221, 370] width 15 height 15
click at [269, 504] on button "Select Date" at bounding box center [261, 510] width 20 height 16
click at [235, 381] on button "Next month" at bounding box center [235, 377] width 11 height 15
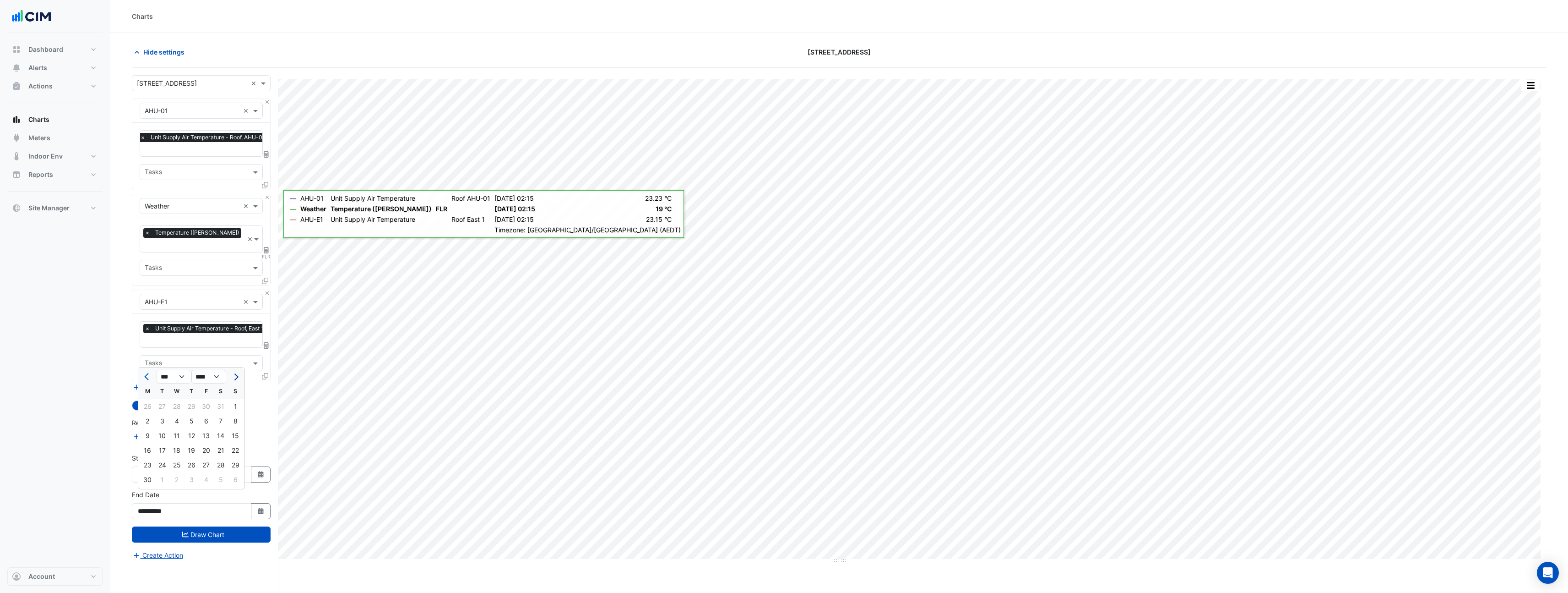
click at [235, 381] on button "Next month" at bounding box center [235, 377] width 11 height 15
click at [149, 376] on span "Previous month" at bounding box center [147, 377] width 7 height 7
select select "*"
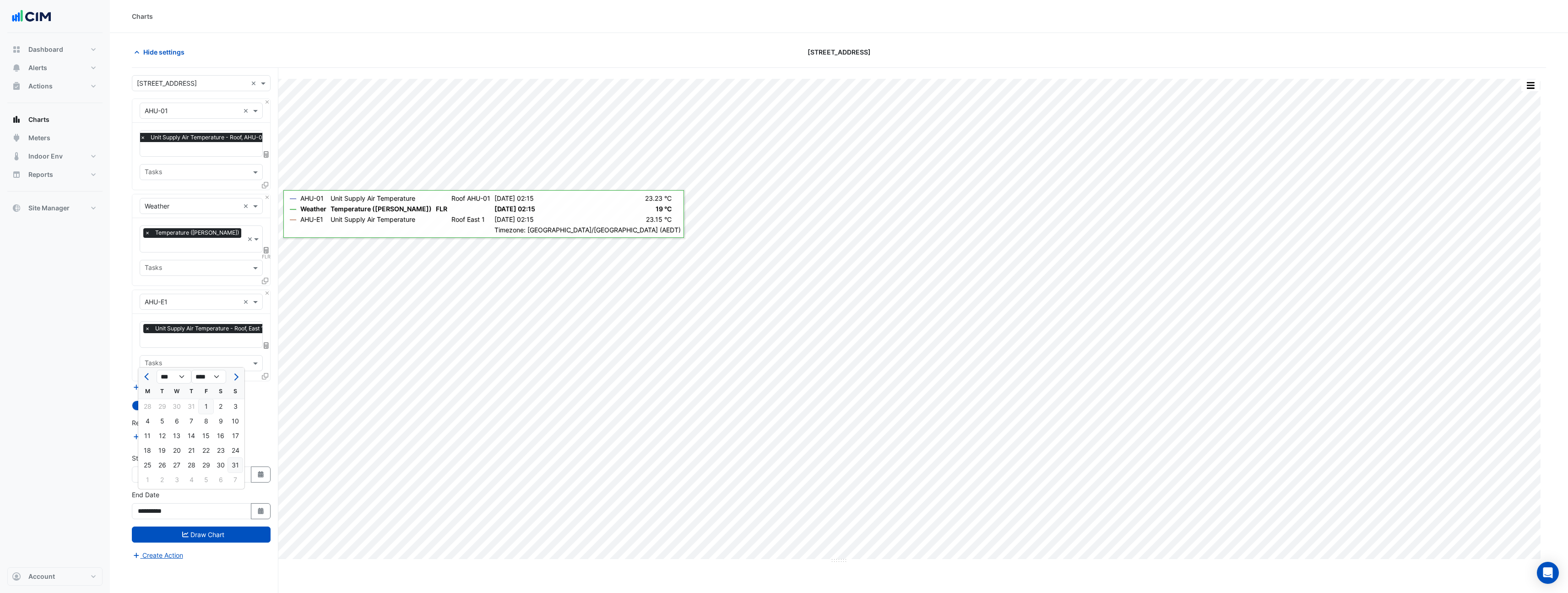
click at [232, 467] on div "31" at bounding box center [236, 465] width 15 height 15
type input "**********"
click at [228, 528] on button "Draw Chart" at bounding box center [201, 534] width 139 height 16
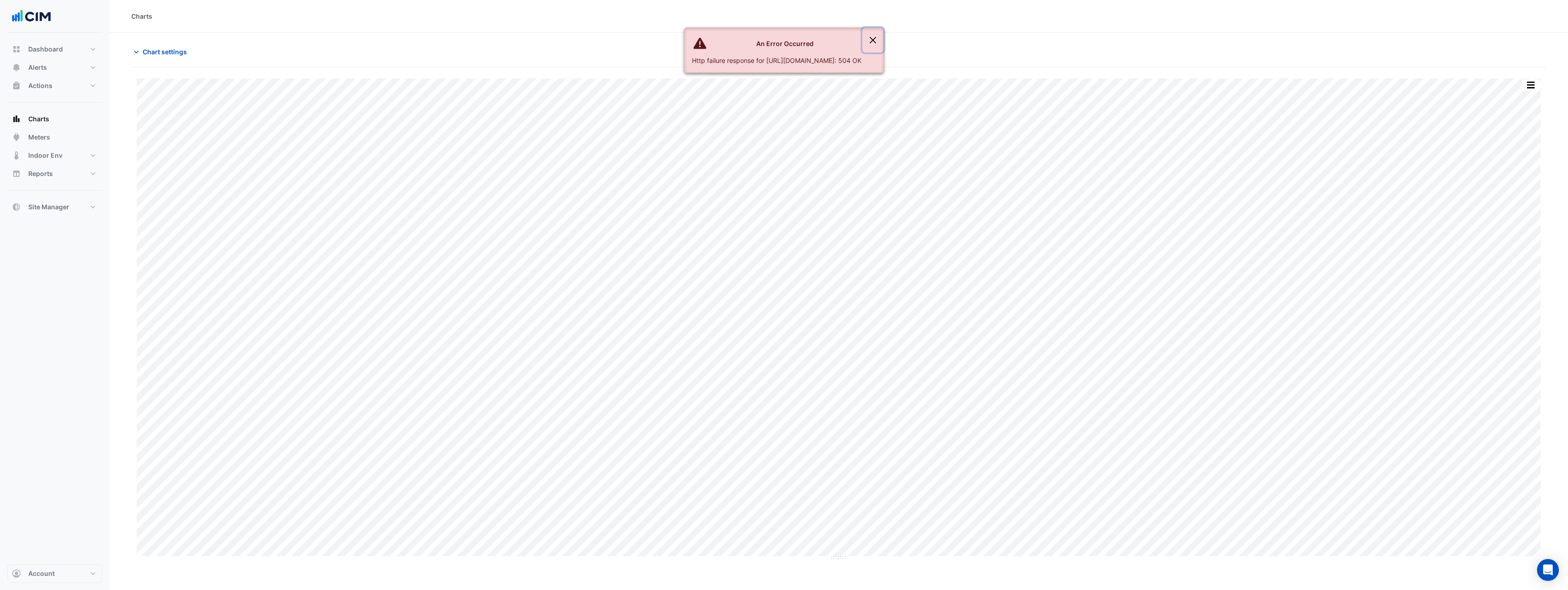
click at [884, 41] on button "Close" at bounding box center [873, 40] width 21 height 25
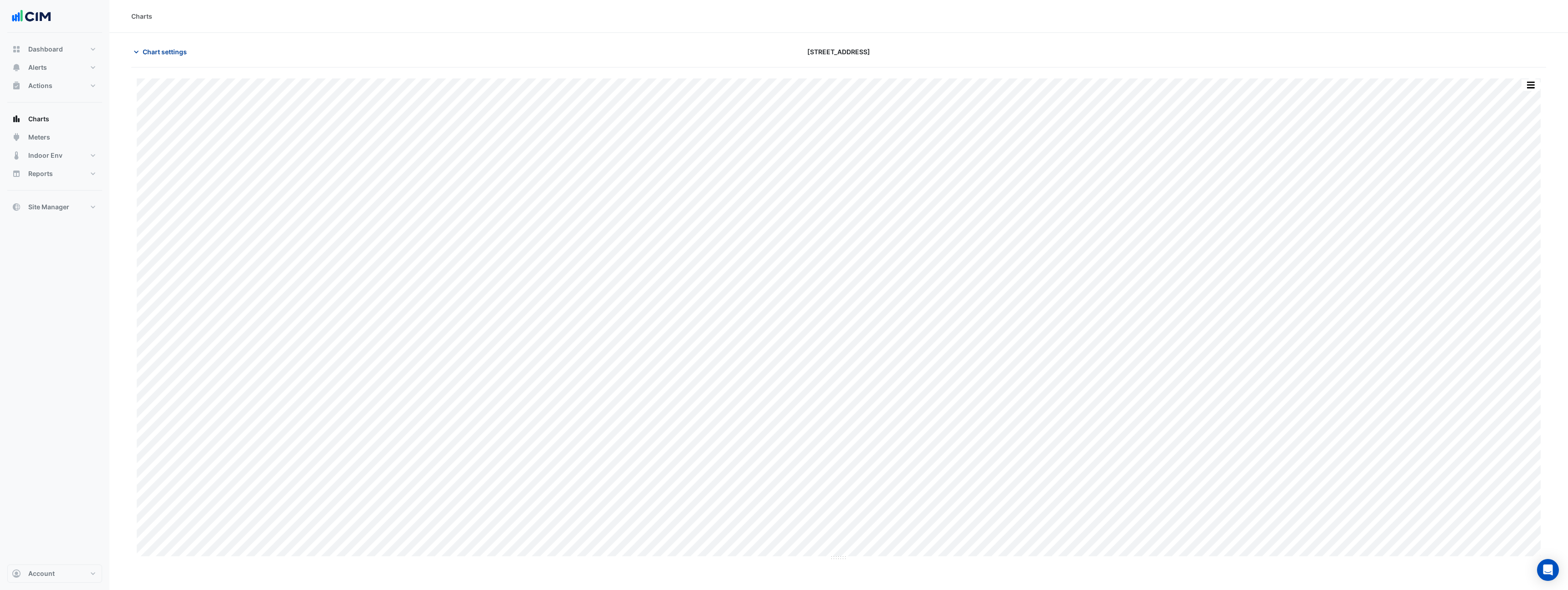
click at [185, 49] on span "Chart settings" at bounding box center [165, 52] width 44 height 10
click at [1531, 86] on button "button" at bounding box center [1531, 84] width 18 height 11
click at [1512, 197] on div "Pivot Data Table" at bounding box center [1512, 199] width 55 height 22
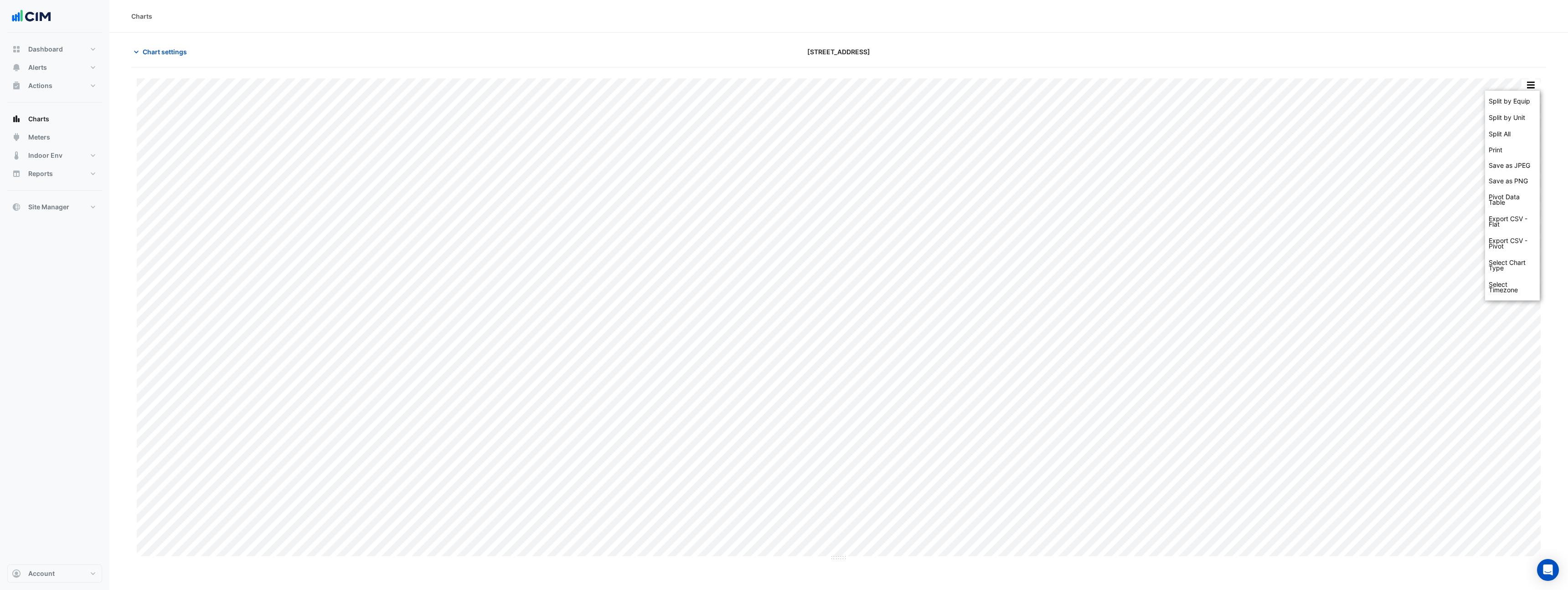
click at [1074, 55] on div "[STREET_ADDRESS]" at bounding box center [839, 52] width 476 height 16
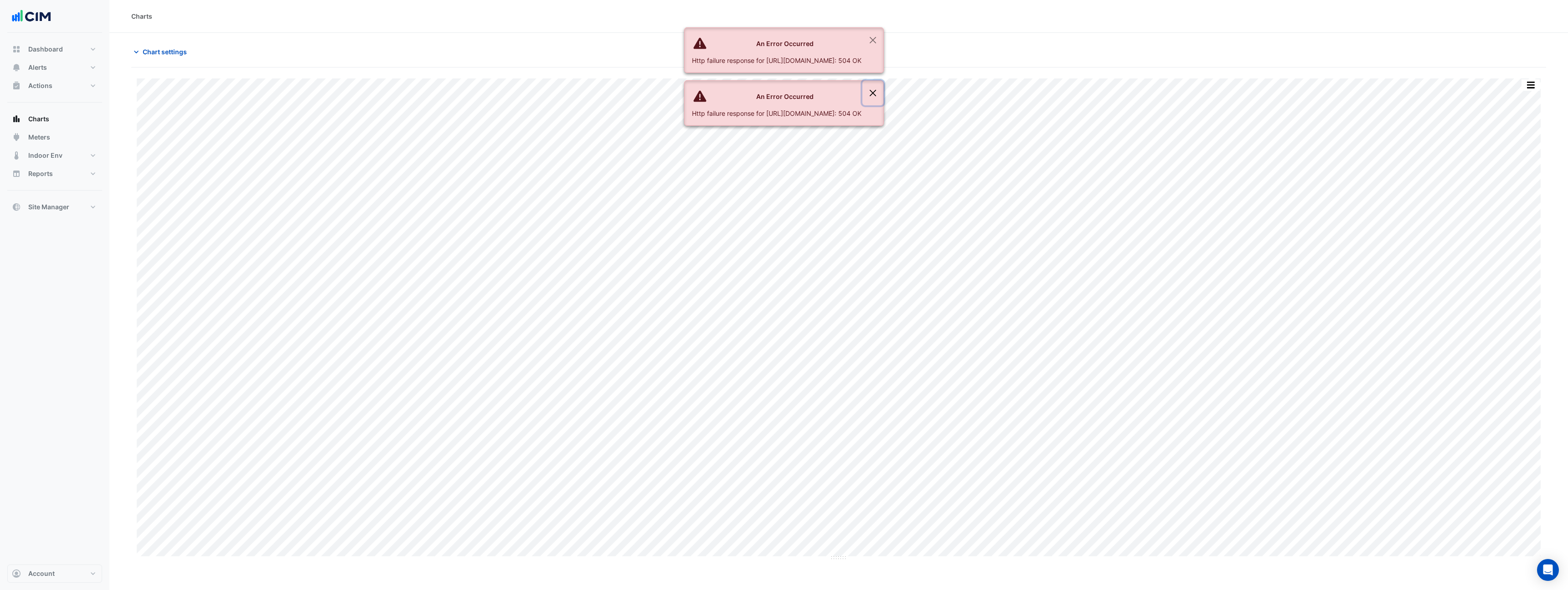
click at [884, 95] on button "Close" at bounding box center [873, 93] width 21 height 25
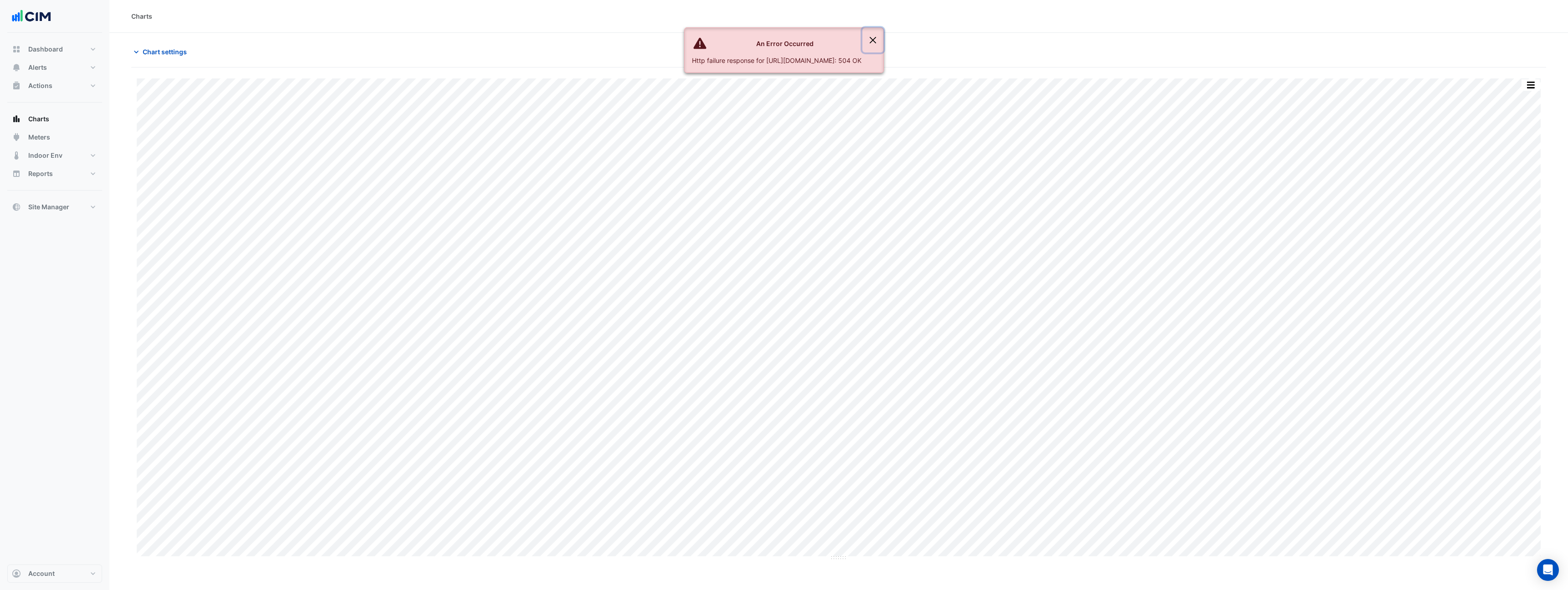
click at [884, 43] on button "Close" at bounding box center [873, 40] width 21 height 25
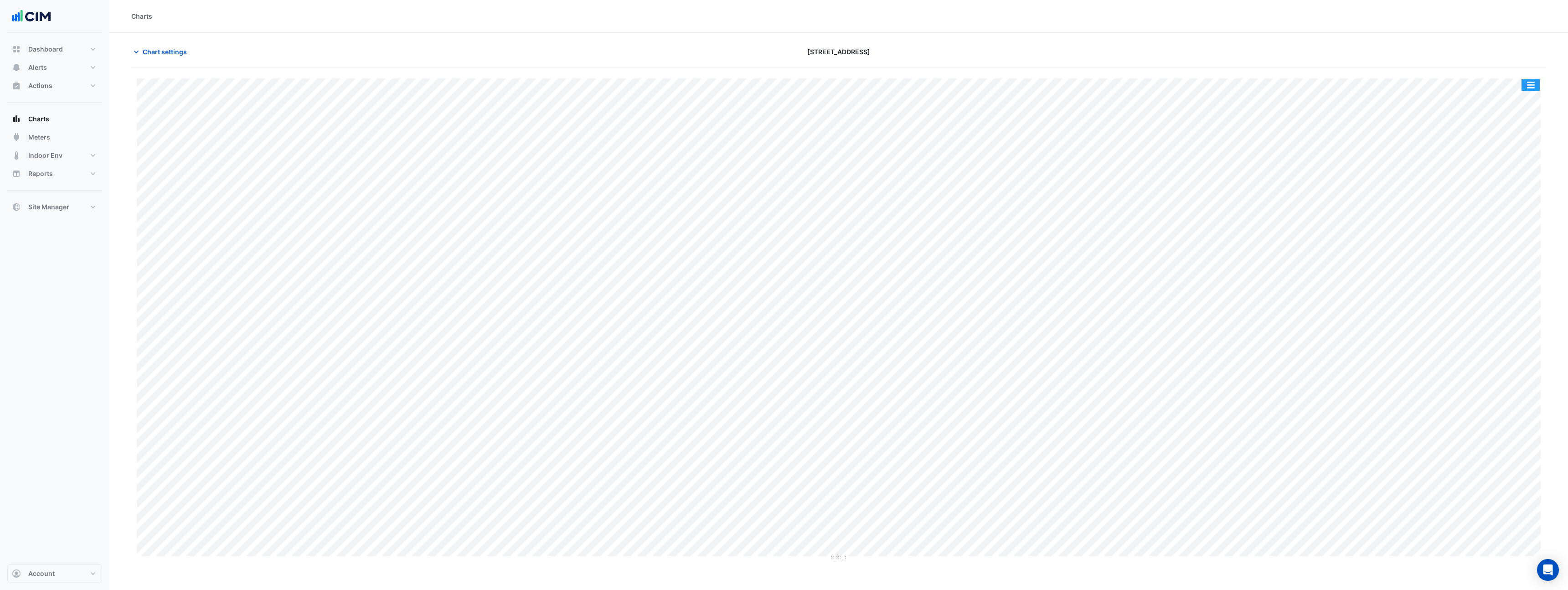
click at [1529, 87] on button "button" at bounding box center [1531, 84] width 18 height 11
click at [1514, 226] on div "Export CSV - Pivot" at bounding box center [1512, 227] width 55 height 22
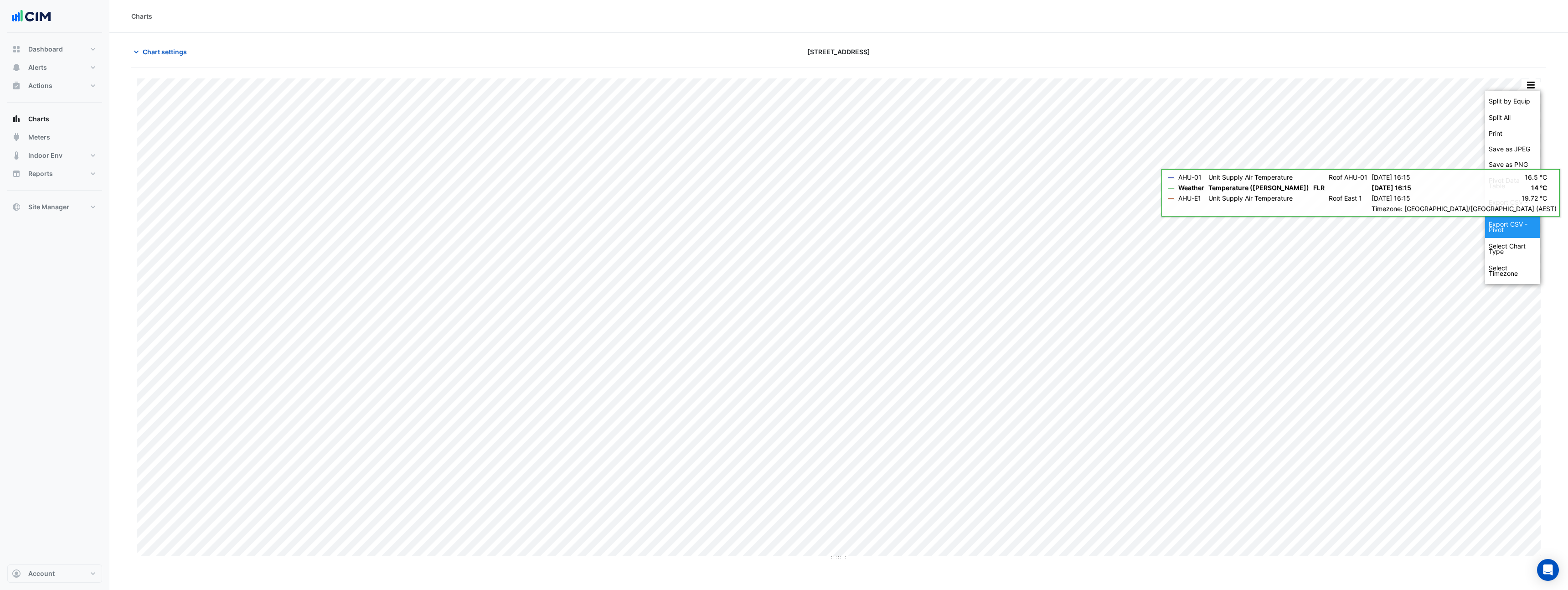
click at [1516, 230] on div "Export CSV - Pivot" at bounding box center [1512, 227] width 55 height 22
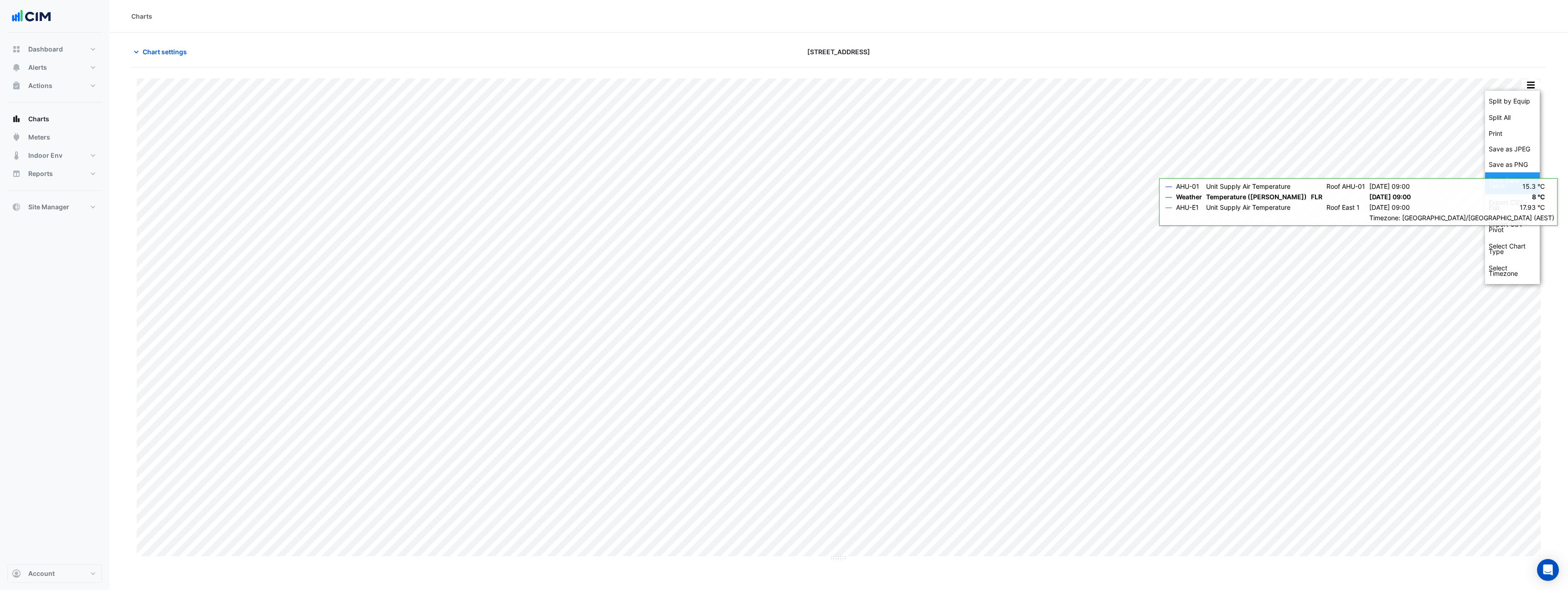
click at [1510, 185] on div "Pivot Data Table" at bounding box center [1512, 182] width 55 height 22
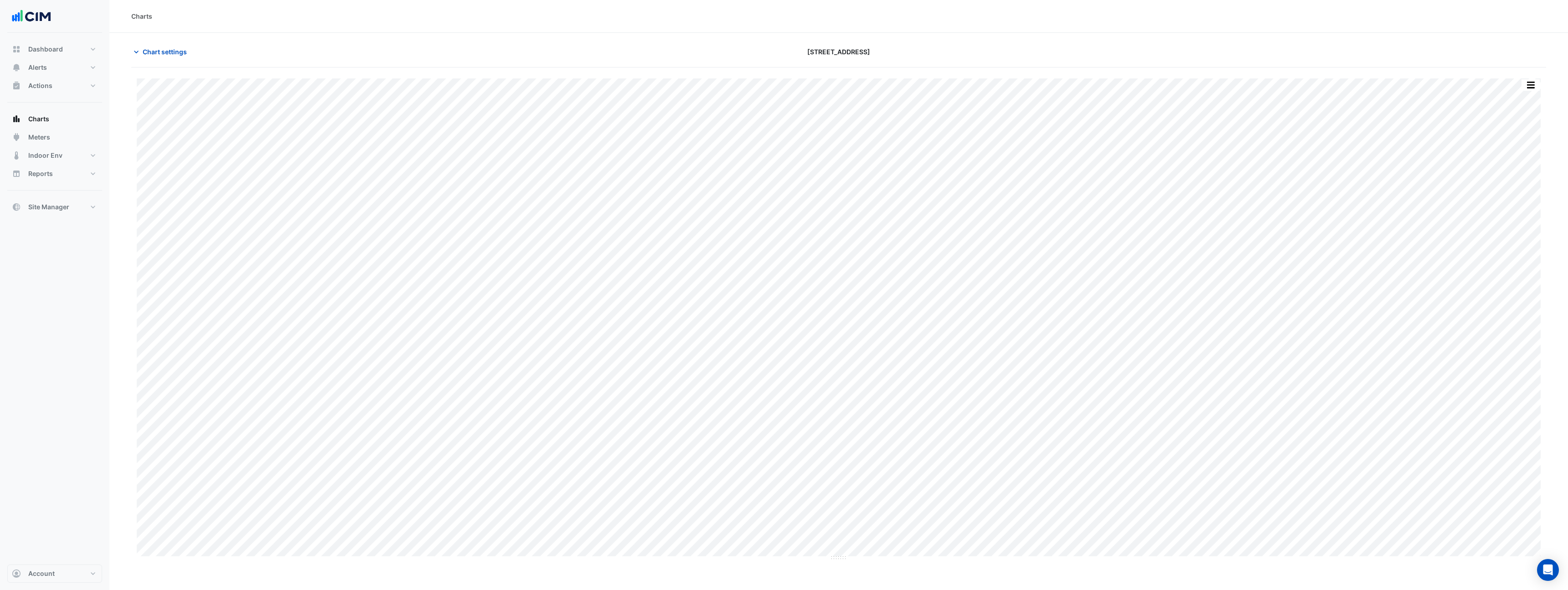
click at [1543, 87] on div "Split by Equip Split All Print Save as JPEG Save as PNG Pivot Data Table Export…" at bounding box center [839, 319] width 1415 height 482
click at [1531, 86] on button "button" at bounding box center [1531, 84] width 18 height 11
click at [1507, 184] on div "Pivot Data Table" at bounding box center [1512, 182] width 55 height 22
click at [998, 57] on div "[STREET_ADDRESS]" at bounding box center [839, 52] width 476 height 16
click at [162, 51] on span "Chart settings" at bounding box center [165, 52] width 44 height 10
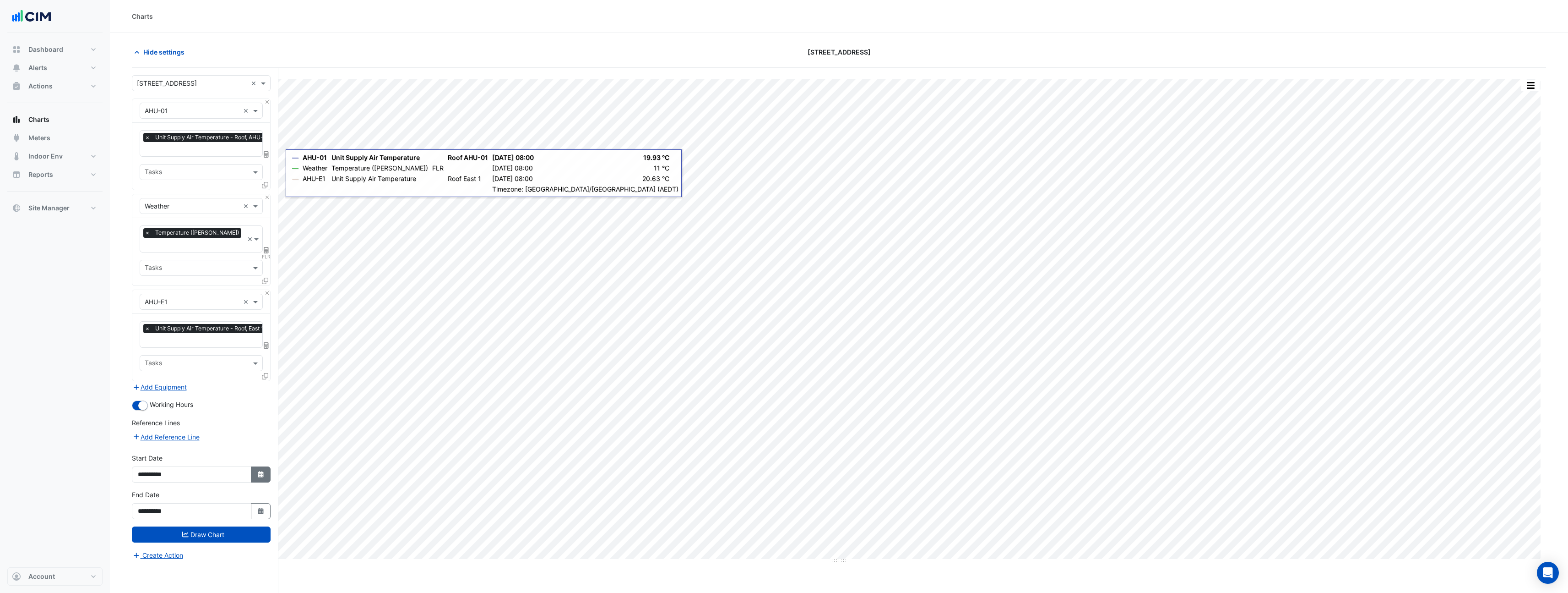
click at [261, 471] on icon "button" at bounding box center [260, 474] width 5 height 7
select select "*"
select select "****"
click at [237, 343] on button "Next month" at bounding box center [235, 340] width 11 height 15
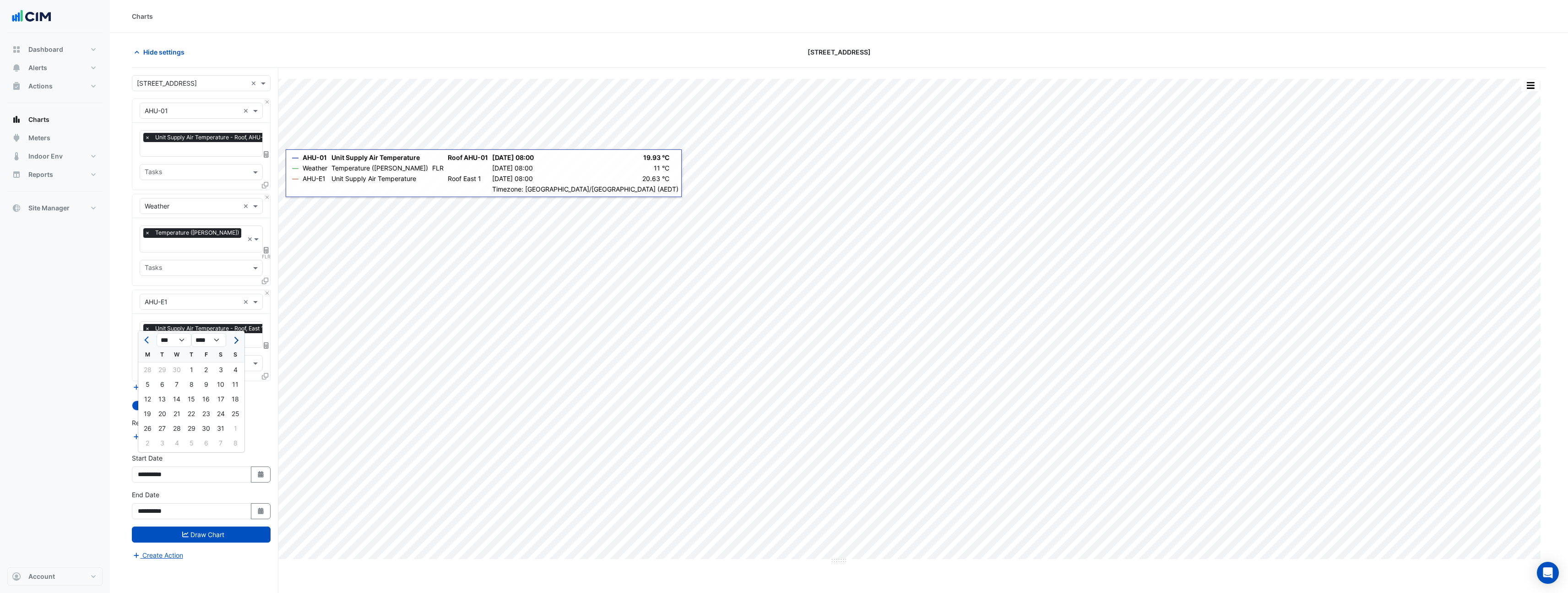
click at [239, 342] on button "Next month" at bounding box center [235, 340] width 11 height 15
select select "*"
click at [204, 369] on div "1" at bounding box center [207, 370] width 15 height 15
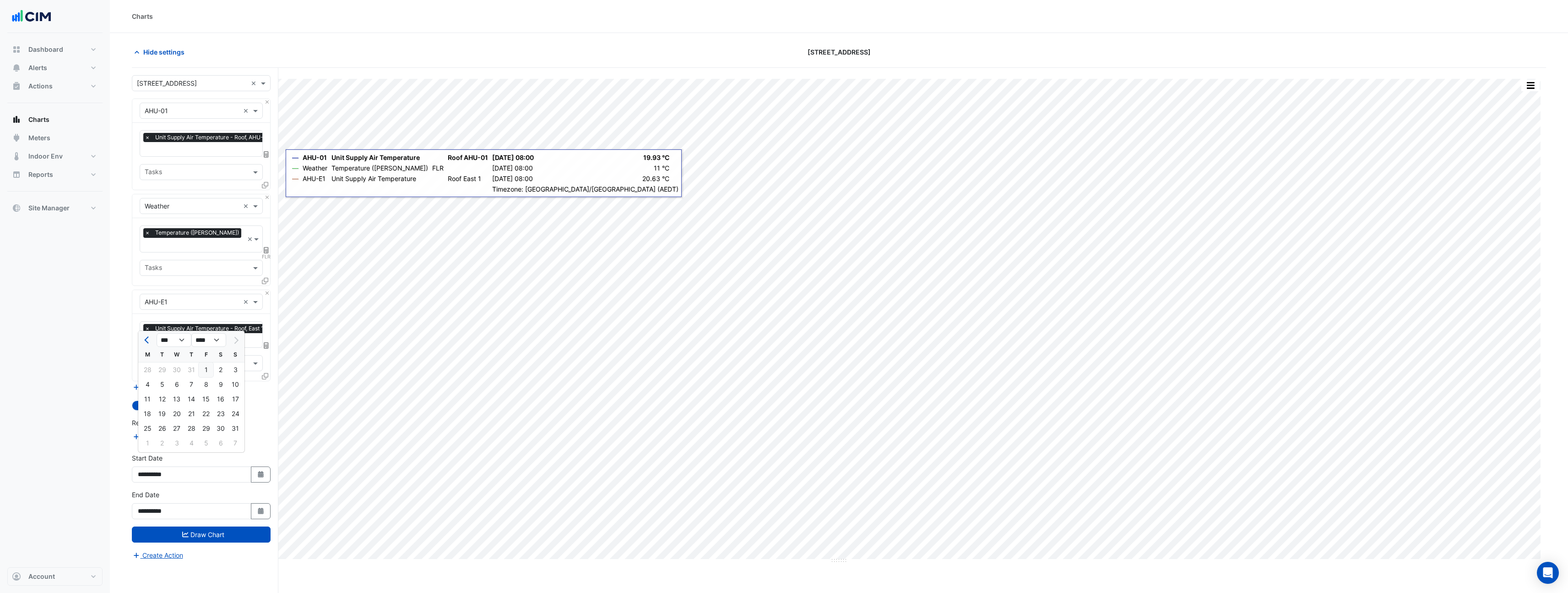
type input "**********"
click at [253, 359] on span at bounding box center [256, 363] width 11 height 10
click at [264, 469] on button "Select Date" at bounding box center [261, 474] width 20 height 16
select select "*"
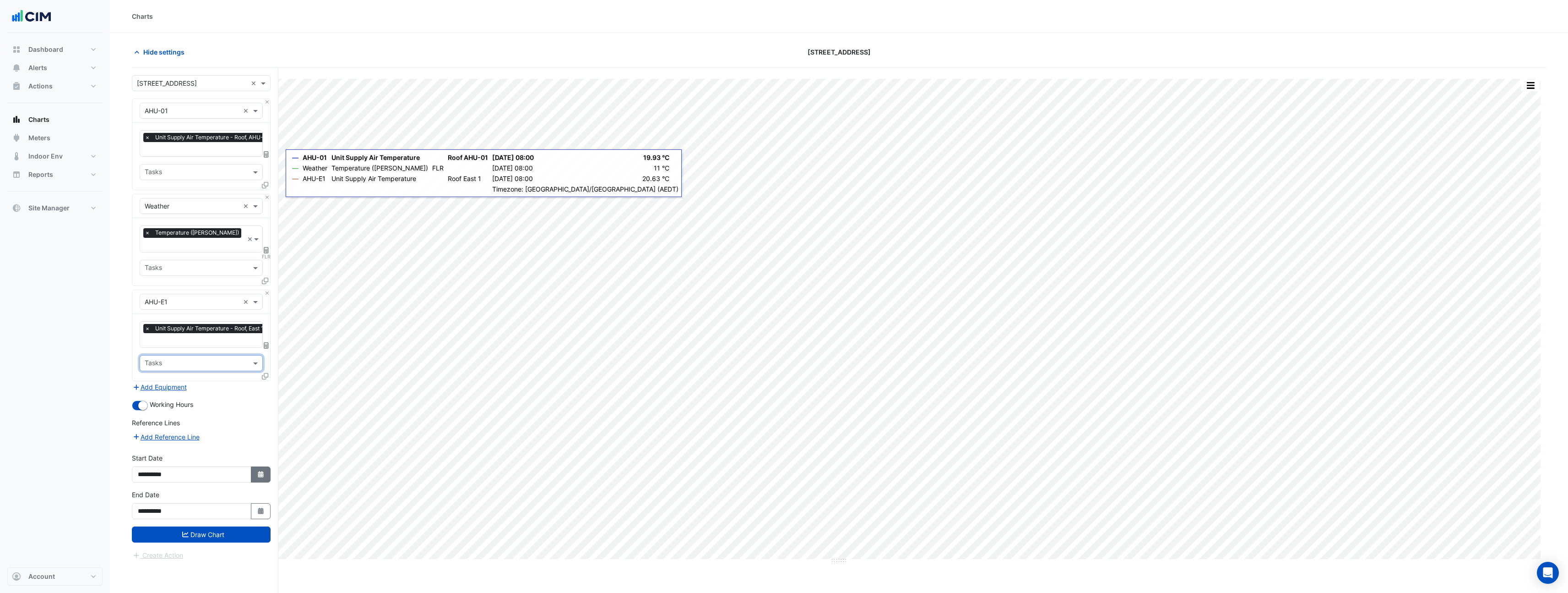
select select "****"
click at [239, 339] on div at bounding box center [235, 340] width 18 height 15
click at [232, 340] on div at bounding box center [235, 340] width 18 height 15
click at [237, 343] on div at bounding box center [235, 340] width 18 height 15
click at [78, 431] on div "Dashboard Portfolio Ratings Performance Alerts Site Rules Templates Actions Sit…" at bounding box center [55, 300] width 95 height 534
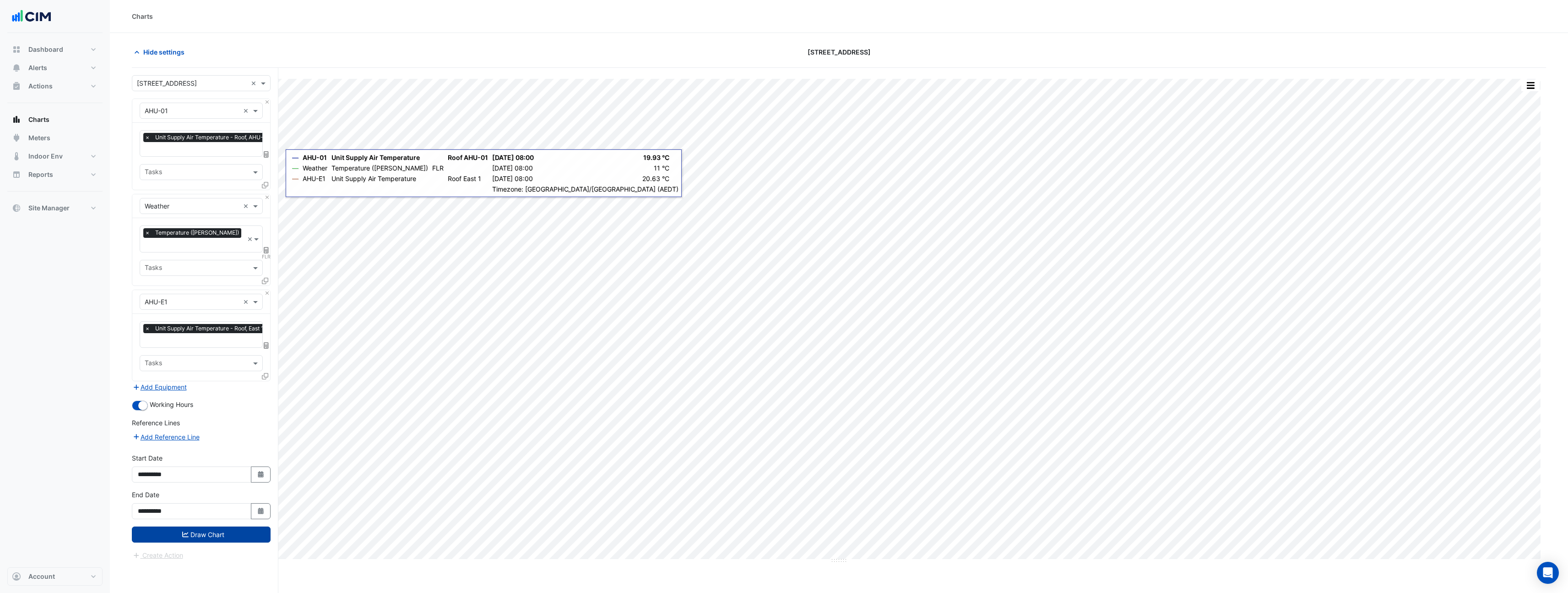
click at [249, 527] on button "Draw Chart" at bounding box center [201, 534] width 139 height 16
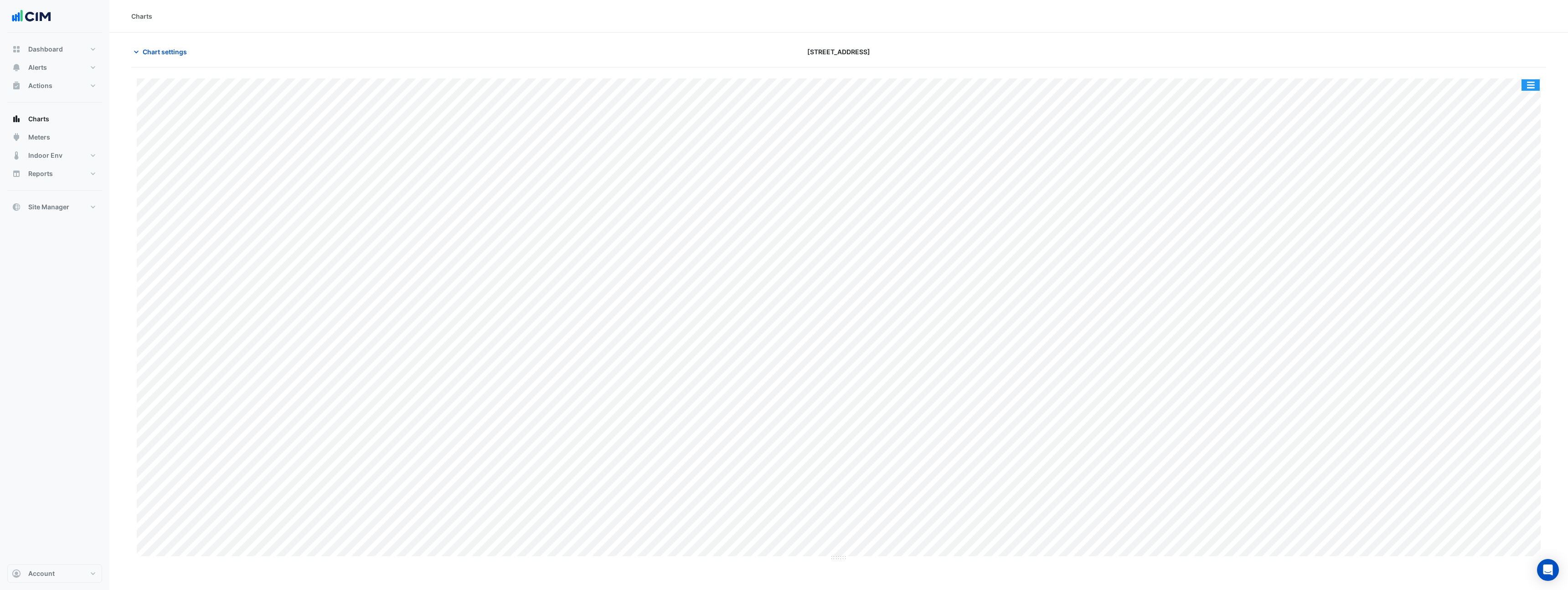
click at [1535, 84] on button "button" at bounding box center [1531, 84] width 18 height 11
click at [1500, 186] on div "Pivot Data Table" at bounding box center [1512, 182] width 55 height 22
click at [159, 55] on span "Chart settings" at bounding box center [165, 52] width 44 height 10
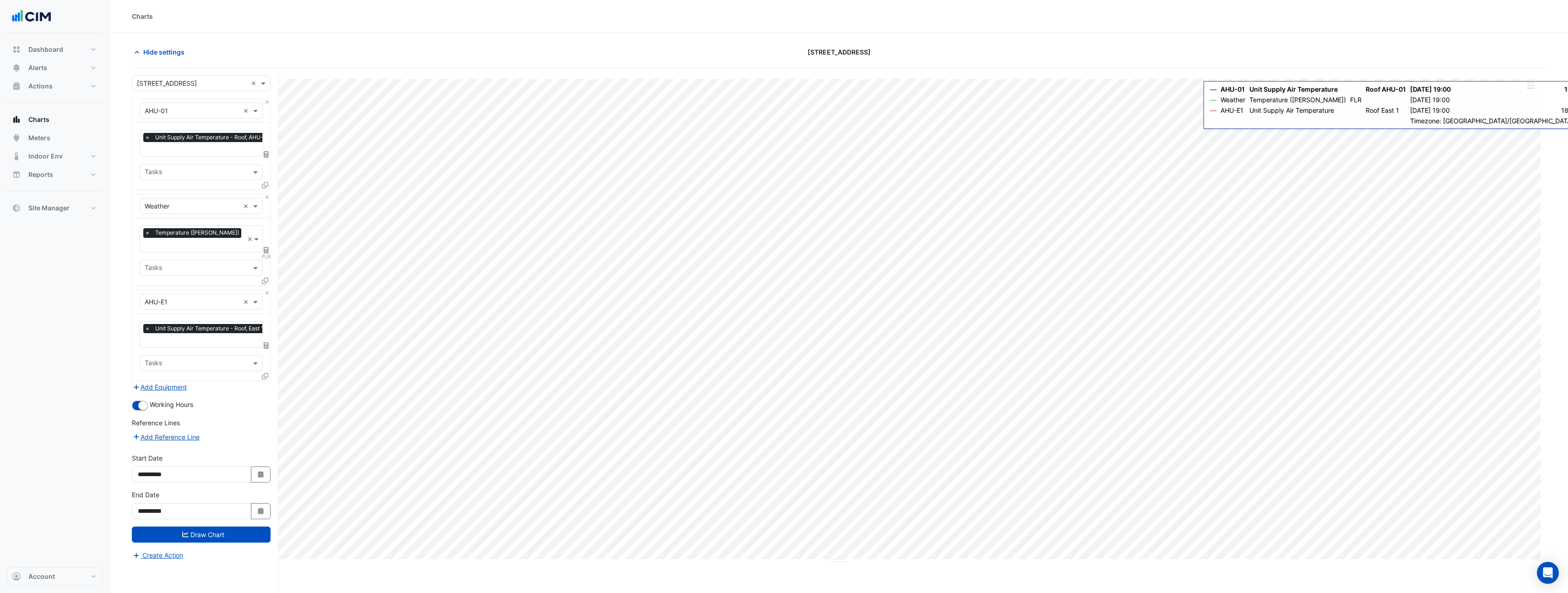
click at [1529, 86] on button "button" at bounding box center [1530, 85] width 18 height 11
click at [1509, 229] on div "Export CSV - Pivot" at bounding box center [1512, 228] width 55 height 22
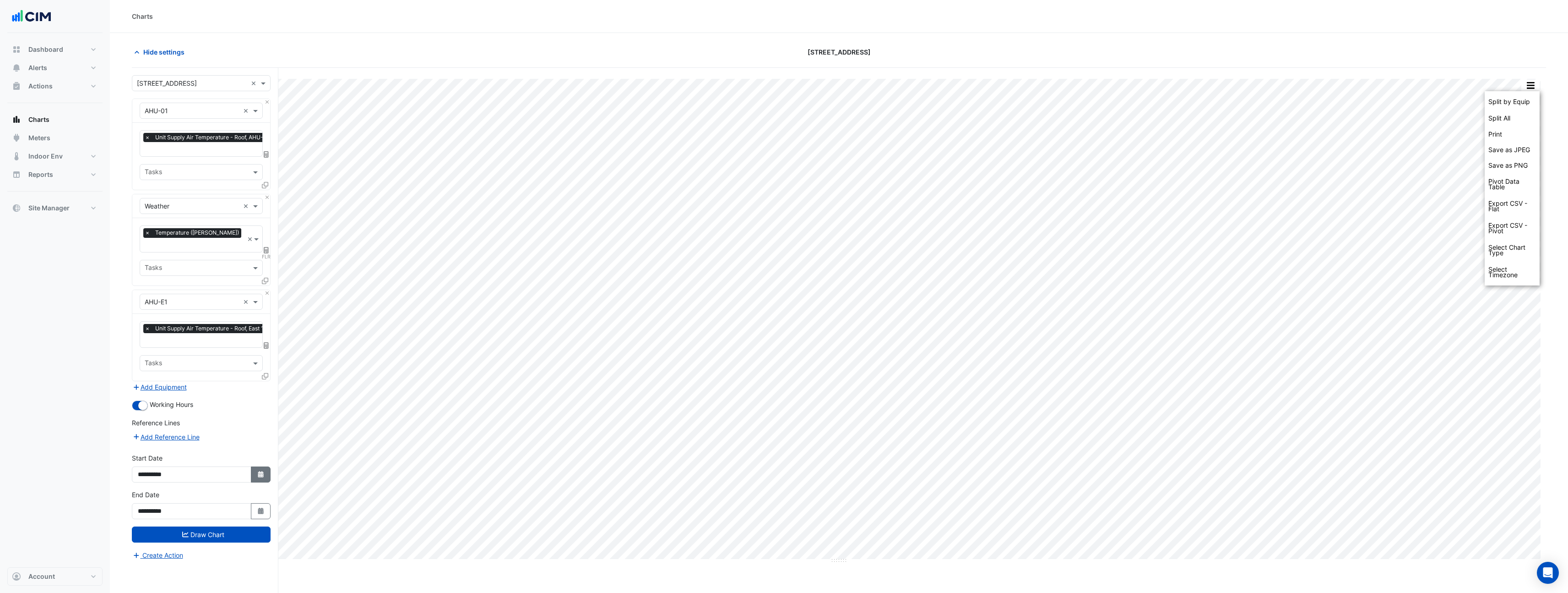
click at [257, 471] on icon "Select Date" at bounding box center [261, 474] width 8 height 7
select select "*"
select select "****"
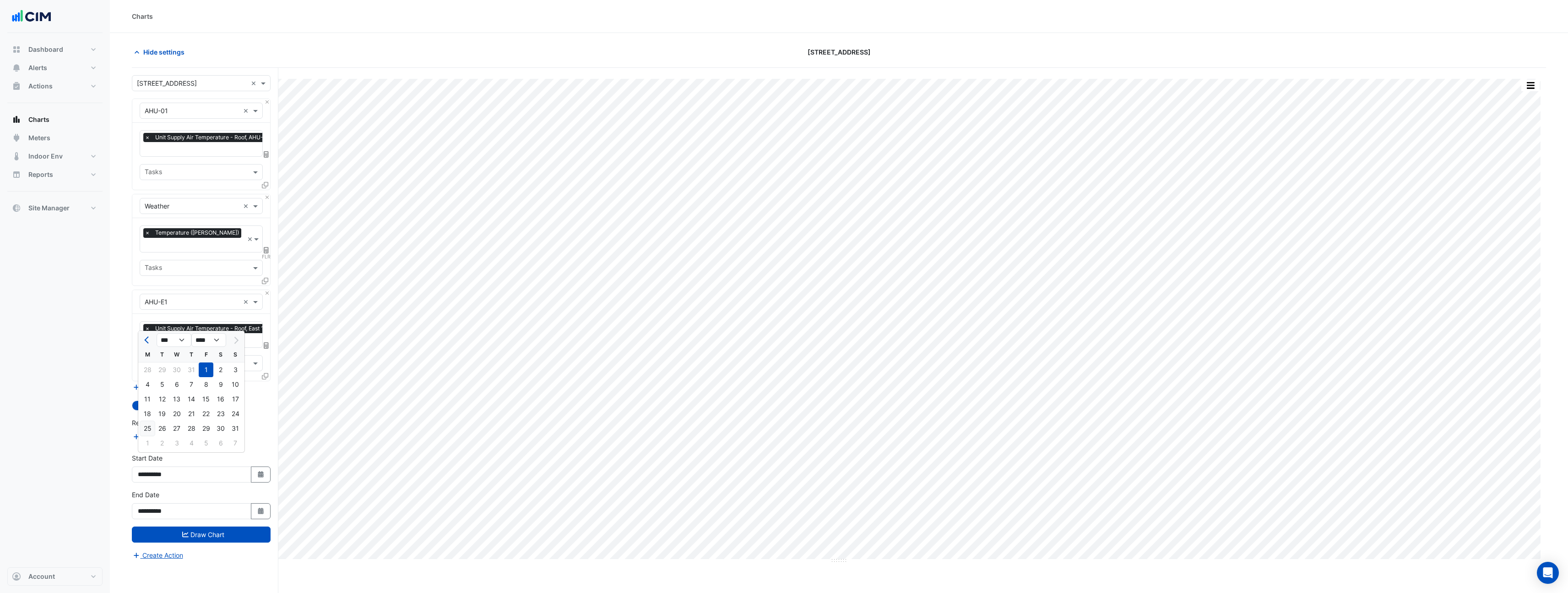
click at [152, 427] on div "25" at bounding box center [148, 428] width 15 height 15
type input "**********"
click at [236, 527] on button "Draw Chart" at bounding box center [201, 534] width 139 height 16
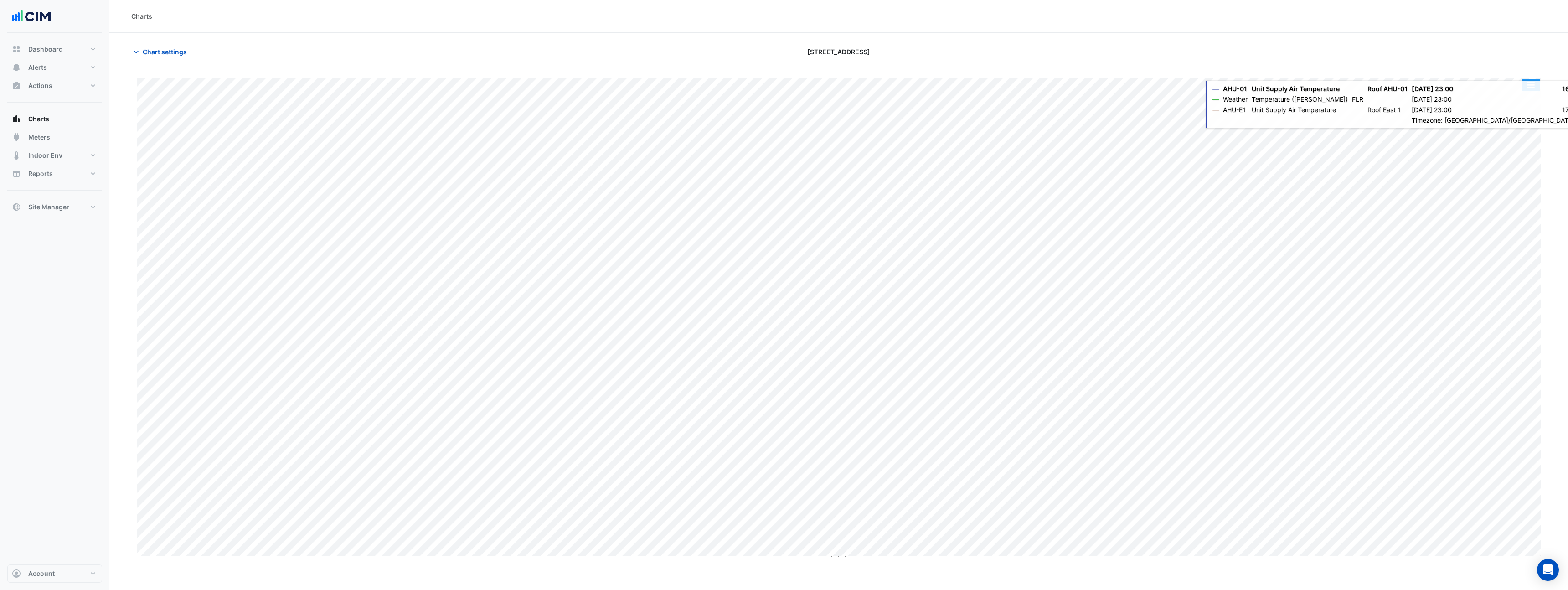
click at [1529, 90] on button "button" at bounding box center [1531, 84] width 18 height 11
click at [1519, 185] on div "Pivot Data Table" at bounding box center [1512, 182] width 55 height 22
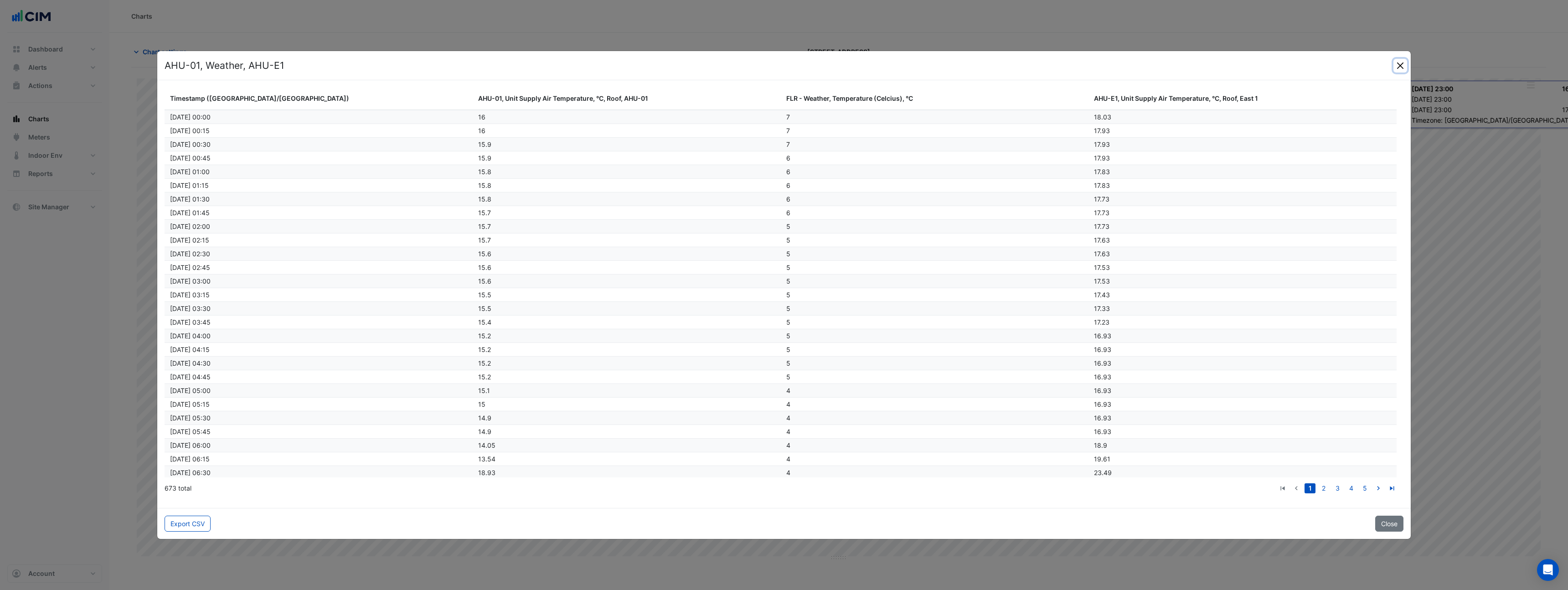
click at [1398, 66] on button "Close" at bounding box center [1401, 66] width 13 height 13
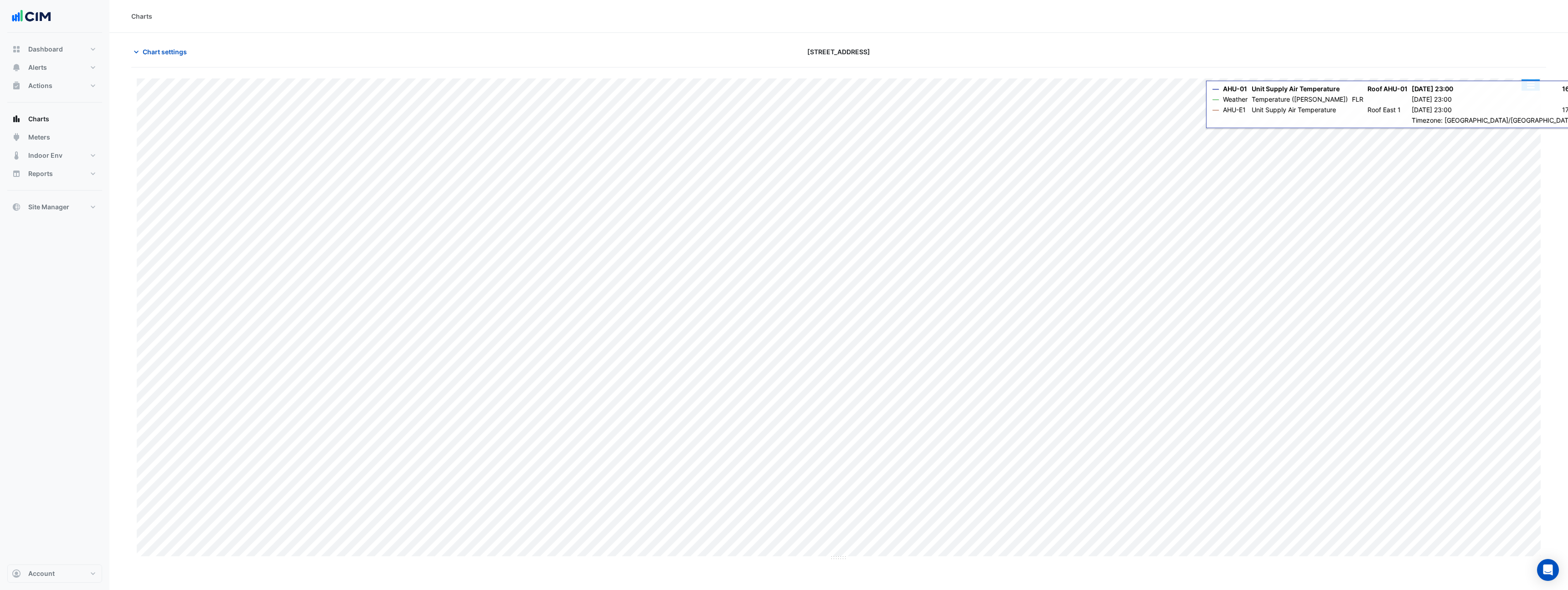
click at [1531, 86] on button "button" at bounding box center [1531, 84] width 18 height 11
click at [1506, 228] on div "Export CSV - Pivot" at bounding box center [1512, 227] width 55 height 22
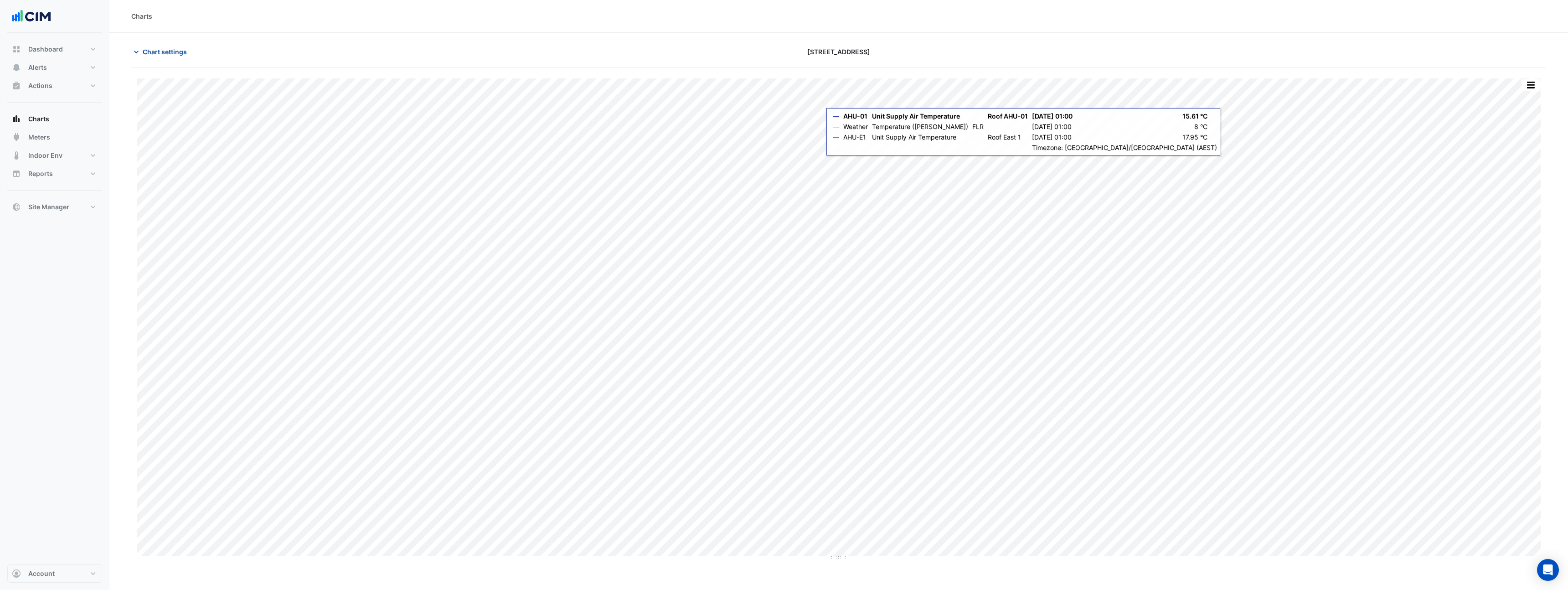
click at [177, 50] on span "Chart settings" at bounding box center [165, 52] width 44 height 10
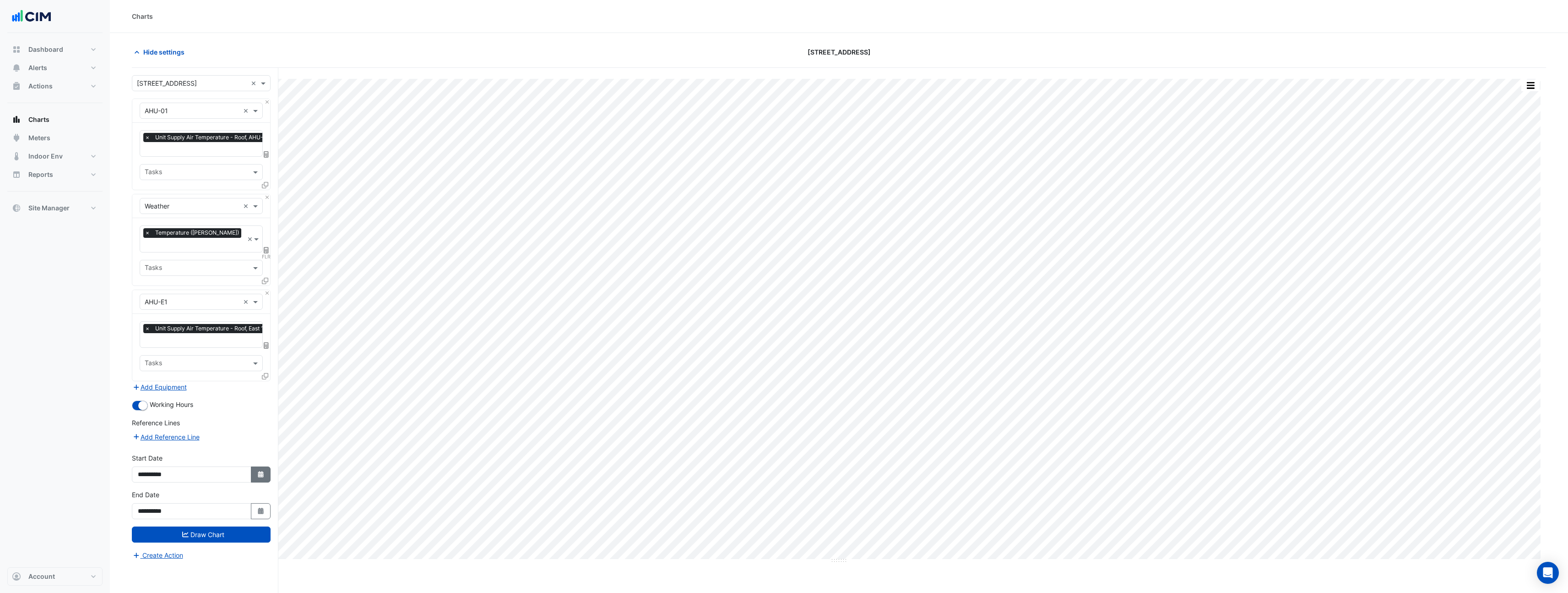
click at [264, 471] on icon "Select Date" at bounding box center [261, 474] width 8 height 7
select select "*"
select select "****"
click at [148, 414] on div "18" at bounding box center [148, 414] width 15 height 15
type input "**********"
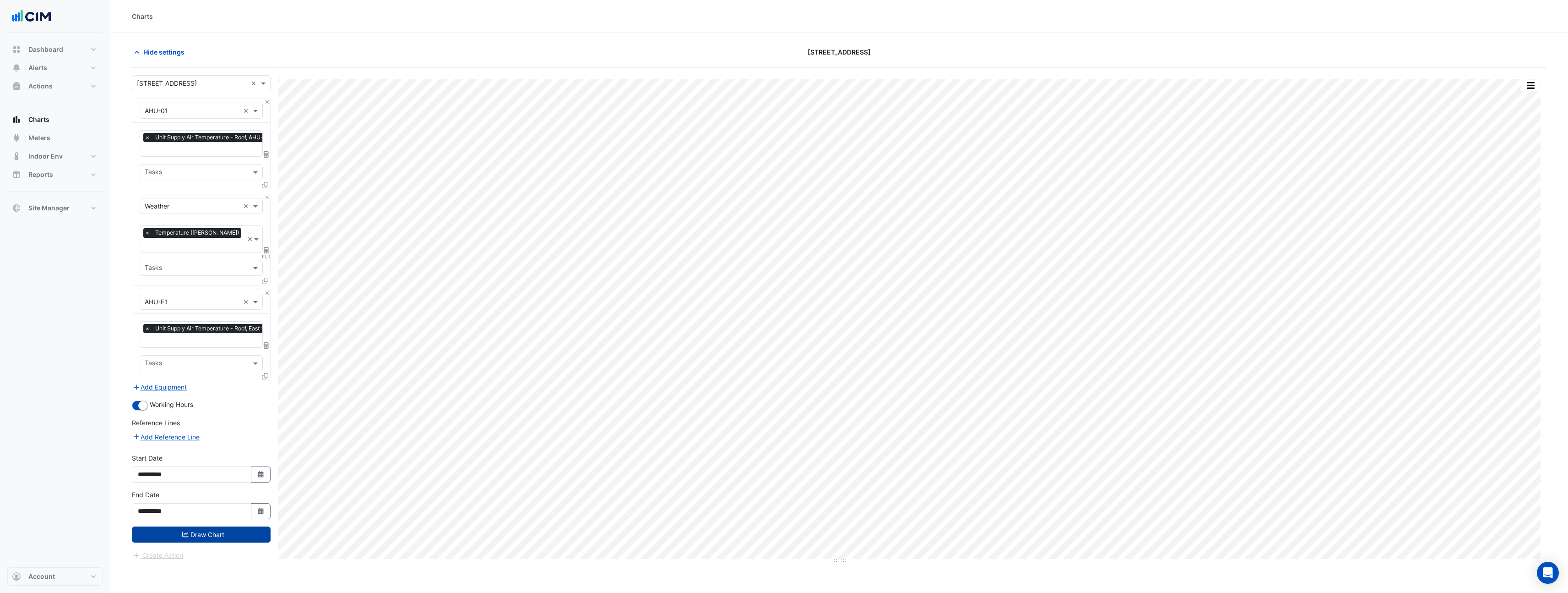
click at [221, 527] on button "Draw Chart" at bounding box center [201, 534] width 139 height 16
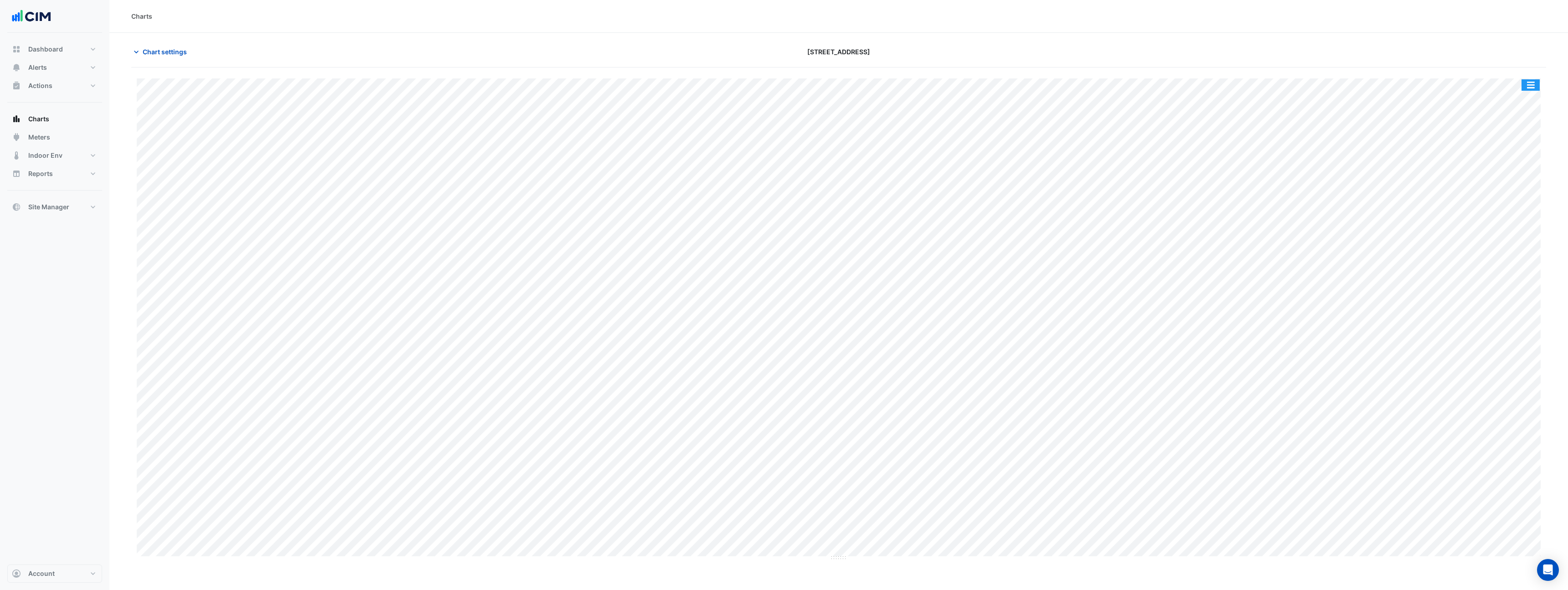
click at [1528, 80] on button "button" at bounding box center [1531, 84] width 18 height 11
click at [1509, 185] on div "Pivot Data Table" at bounding box center [1512, 182] width 55 height 22
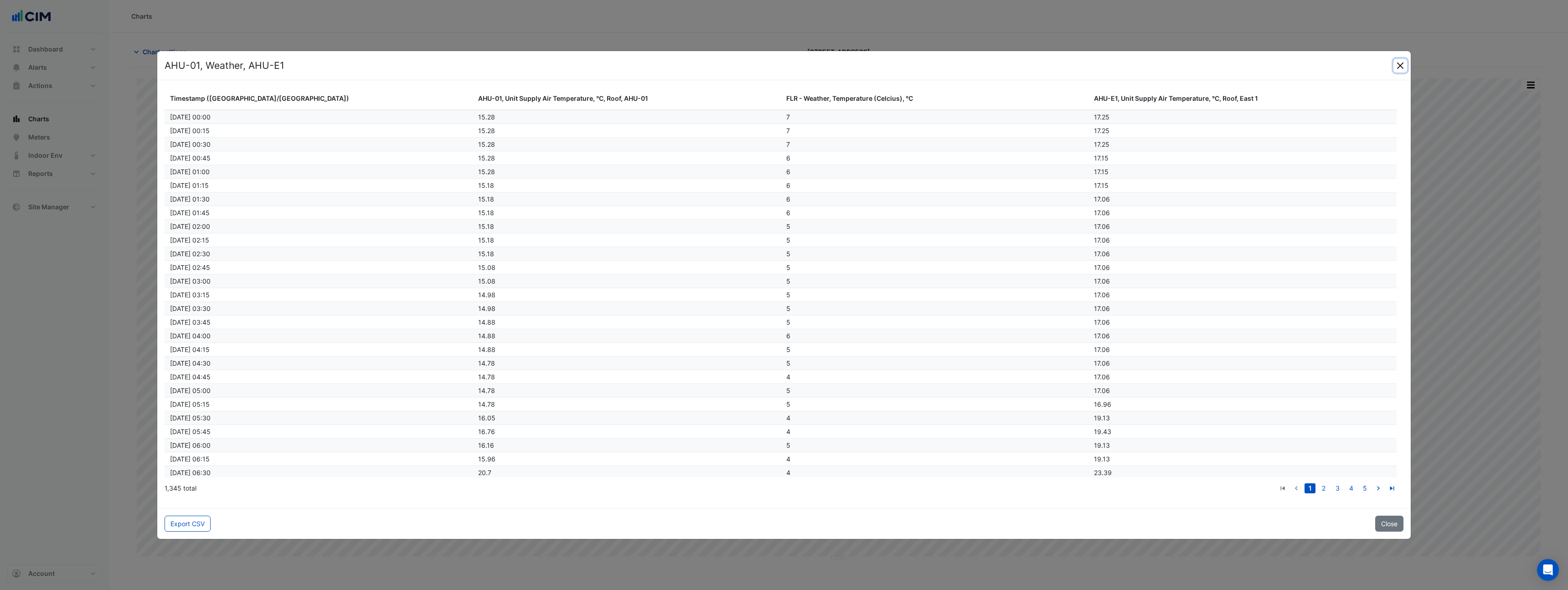
click at [1397, 67] on button "Close" at bounding box center [1401, 66] width 13 height 13
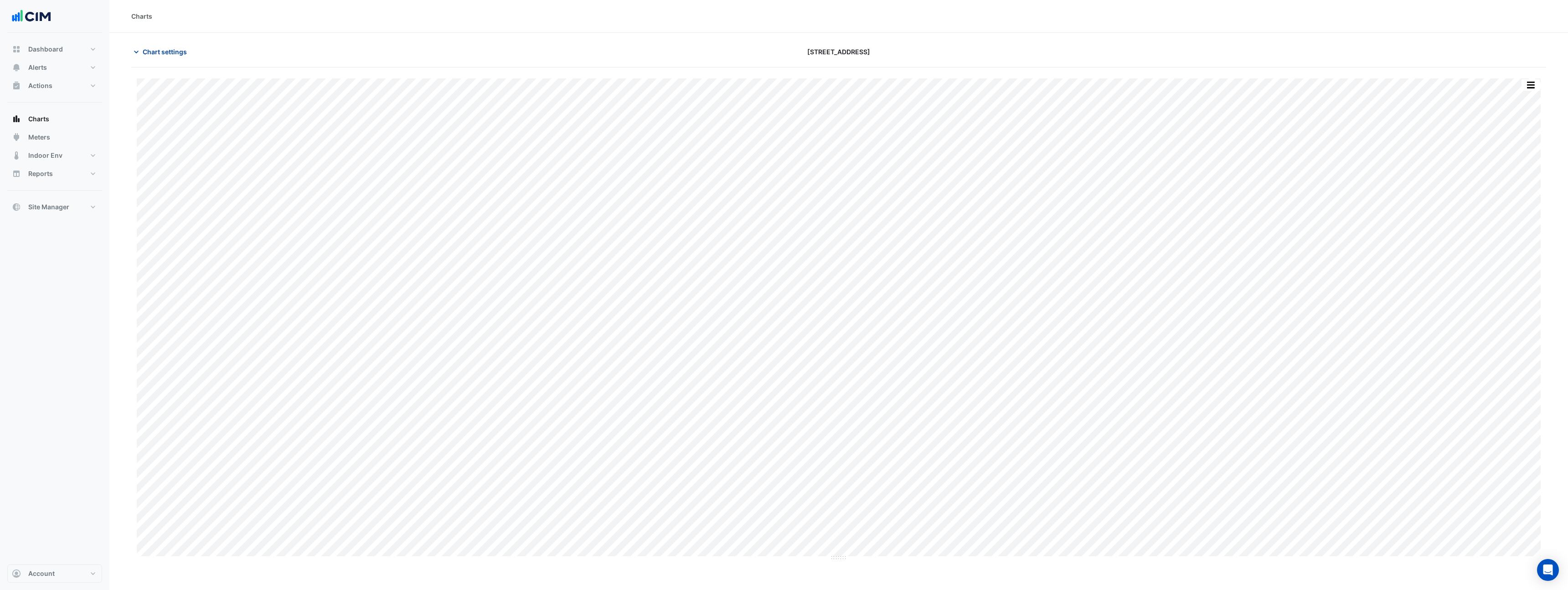
click at [164, 53] on span "Chart settings" at bounding box center [165, 52] width 44 height 10
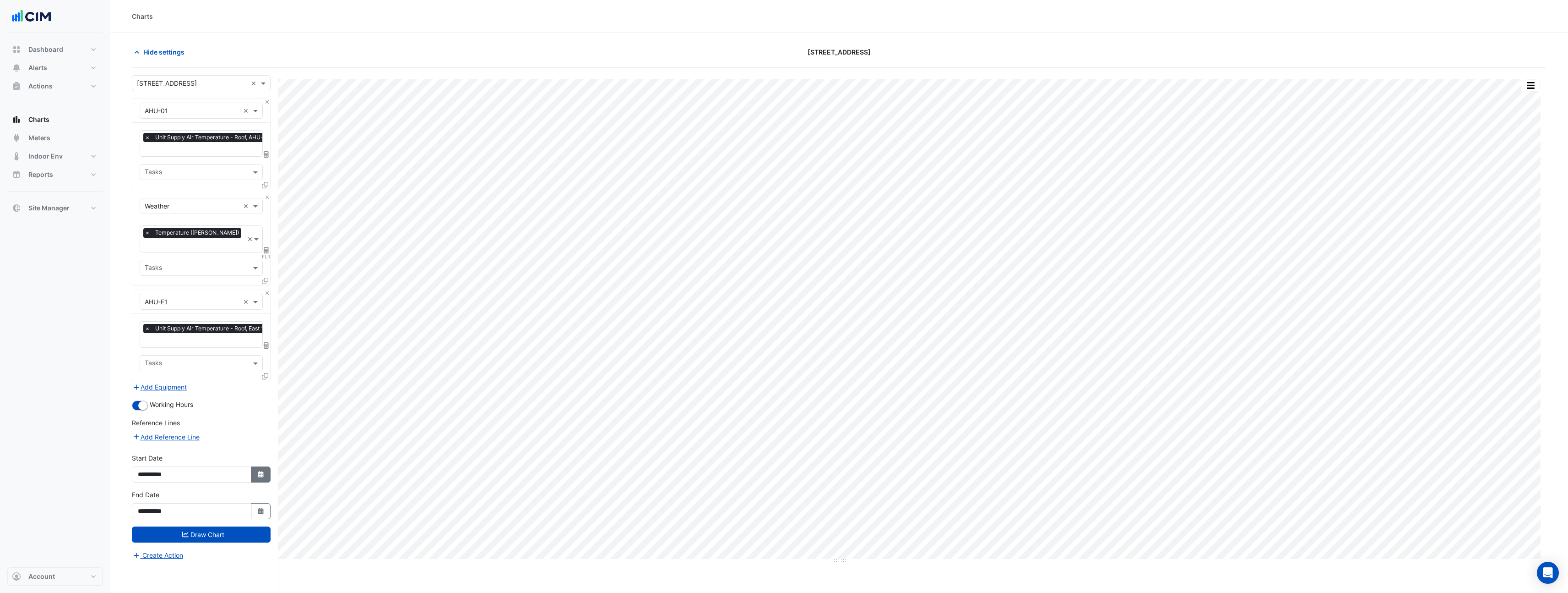
click at [269, 467] on button "Select Date" at bounding box center [261, 474] width 20 height 16
select select "*"
select select "****"
click at [149, 398] on div "11" at bounding box center [148, 399] width 15 height 15
type input "**********"
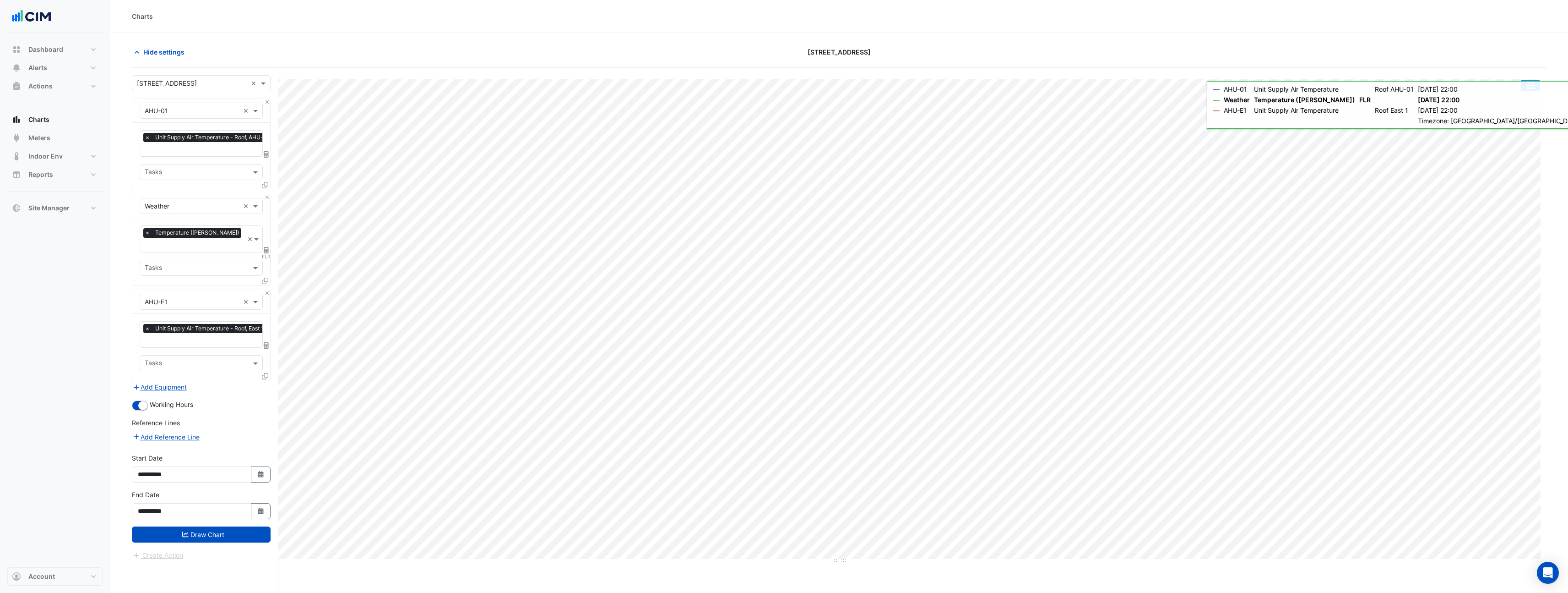
click at [1533, 83] on button "button" at bounding box center [1530, 85] width 18 height 11
click at [1491, 185] on div "Pivot Data Table" at bounding box center [1512, 183] width 55 height 22
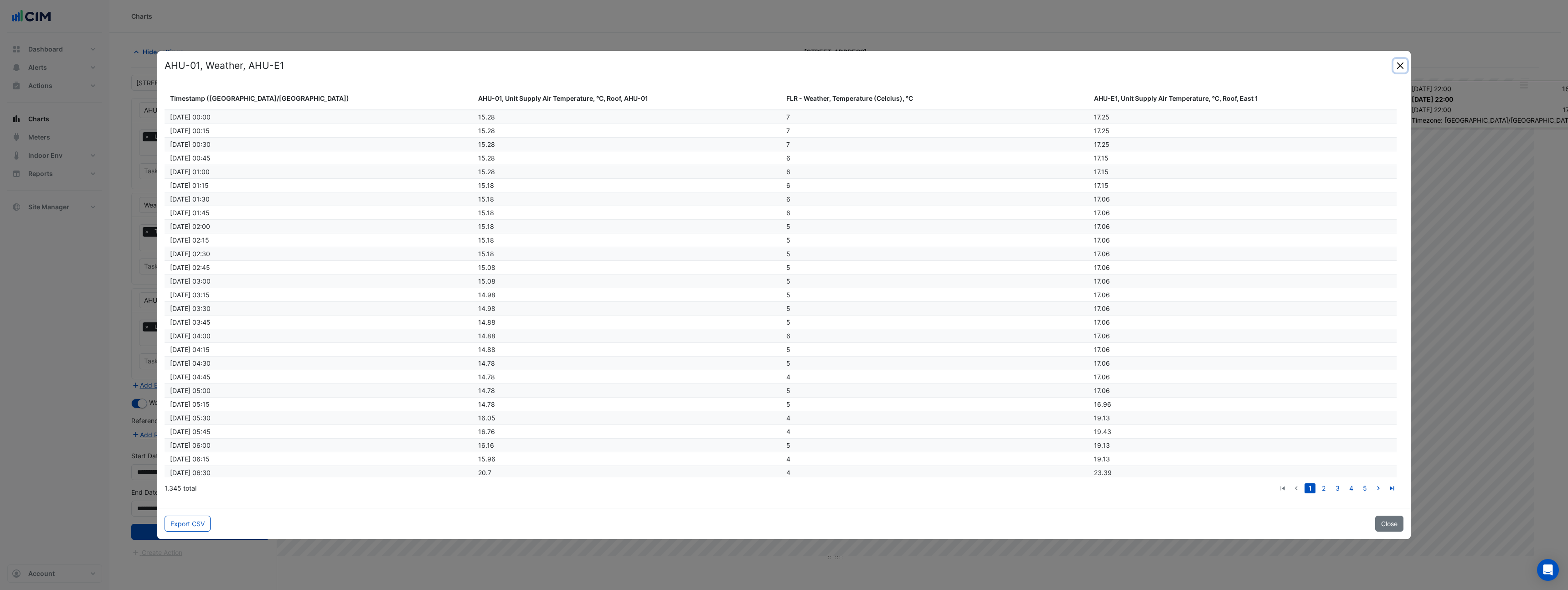
click at [1403, 65] on button "Close" at bounding box center [1401, 66] width 13 height 13
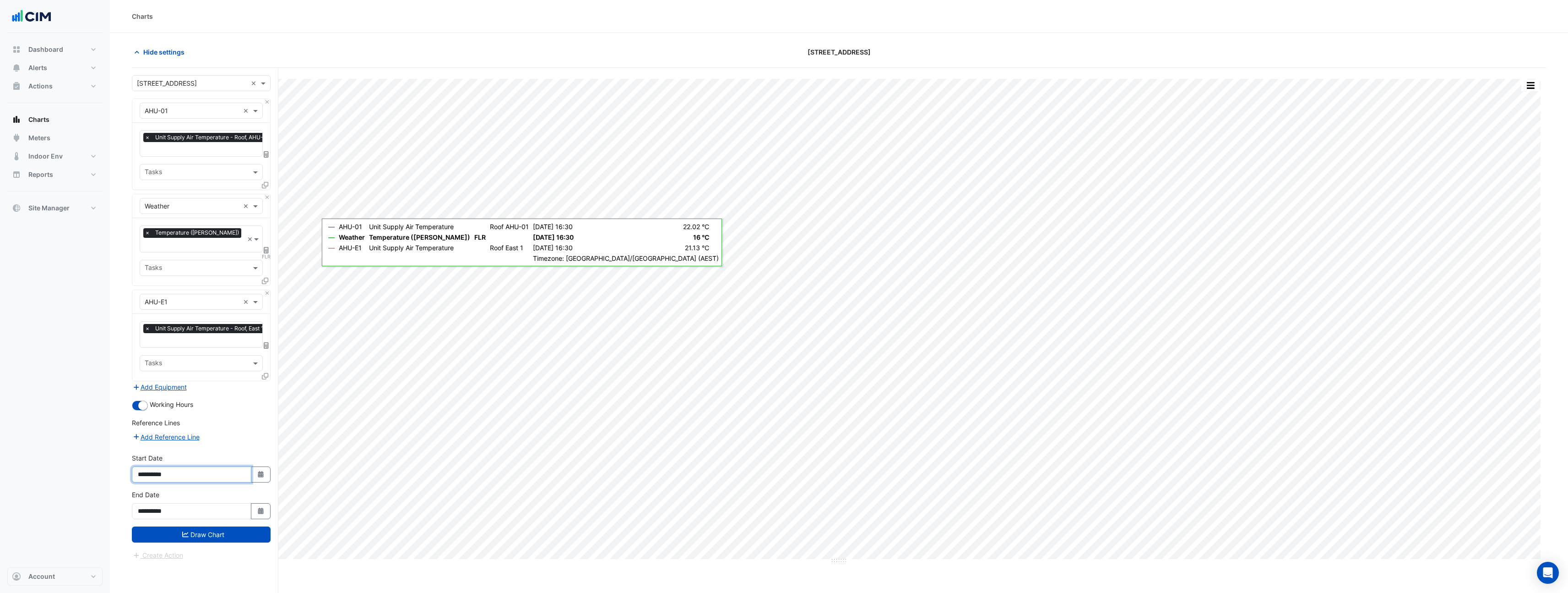
click at [189, 467] on input "**********" at bounding box center [191, 474] width 119 height 16
click at [264, 471] on icon "Select Date" at bounding box center [261, 474] width 8 height 7
select select "*"
select select "****"
click at [146, 381] on div "4" at bounding box center [148, 385] width 15 height 15
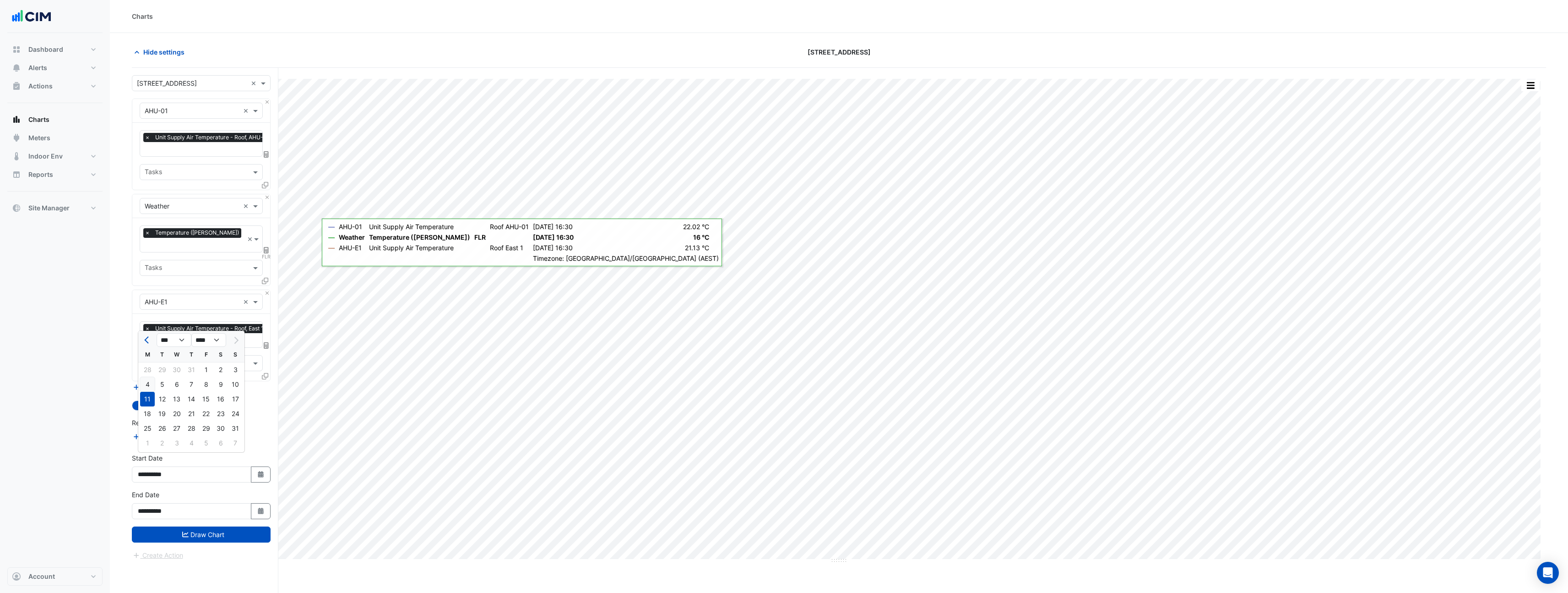
type input "**********"
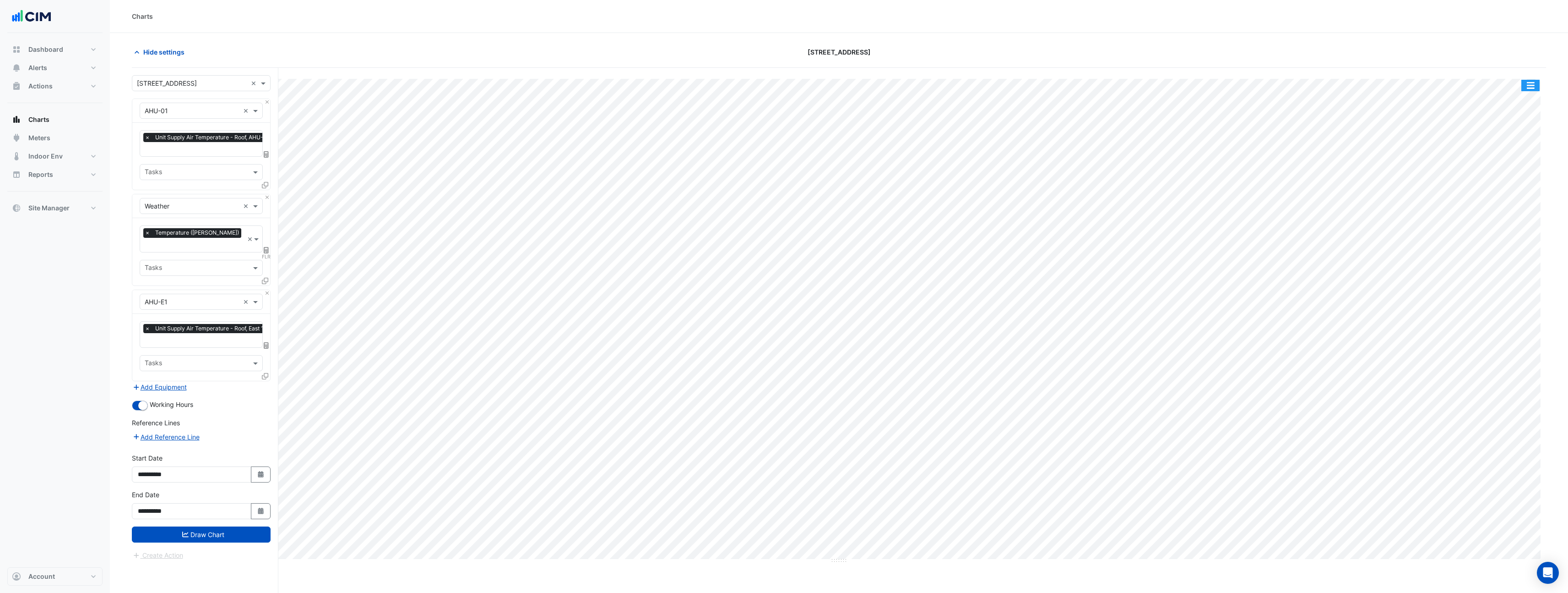
click at [1533, 87] on button "button" at bounding box center [1530, 85] width 18 height 11
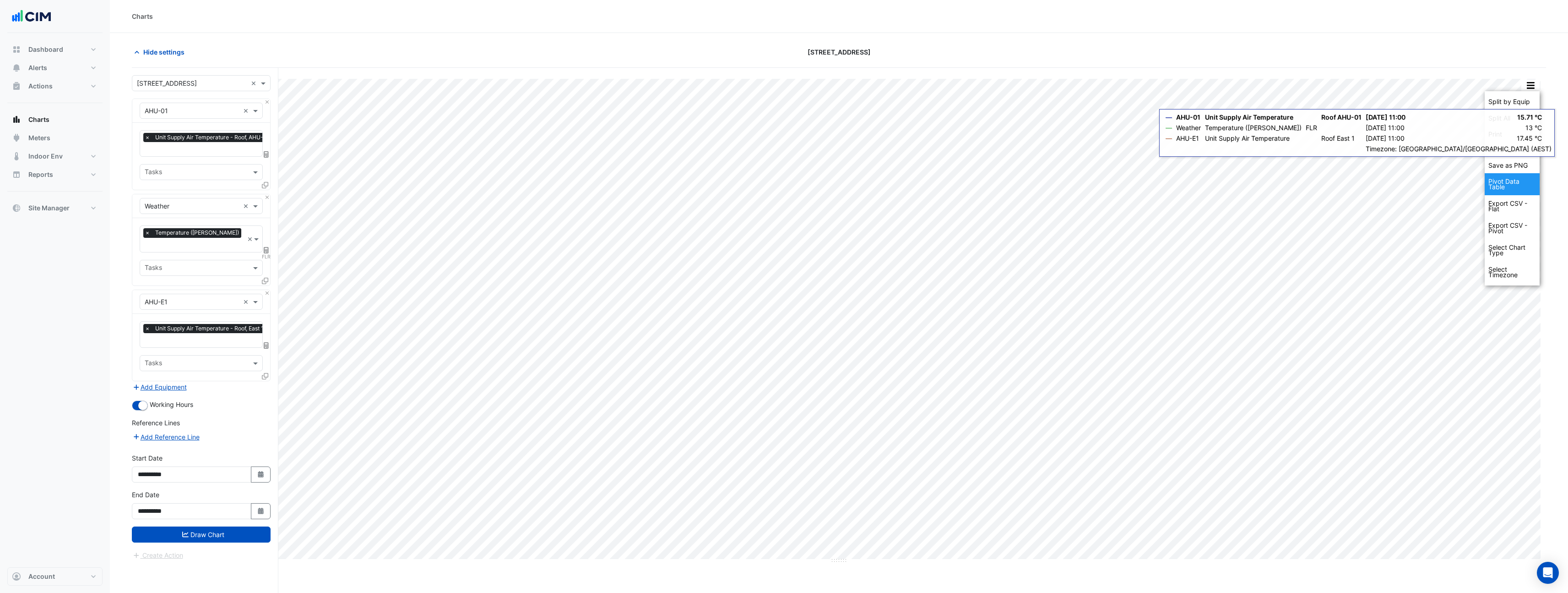
click at [1497, 178] on div "Pivot Data Table" at bounding box center [1512, 183] width 55 height 22
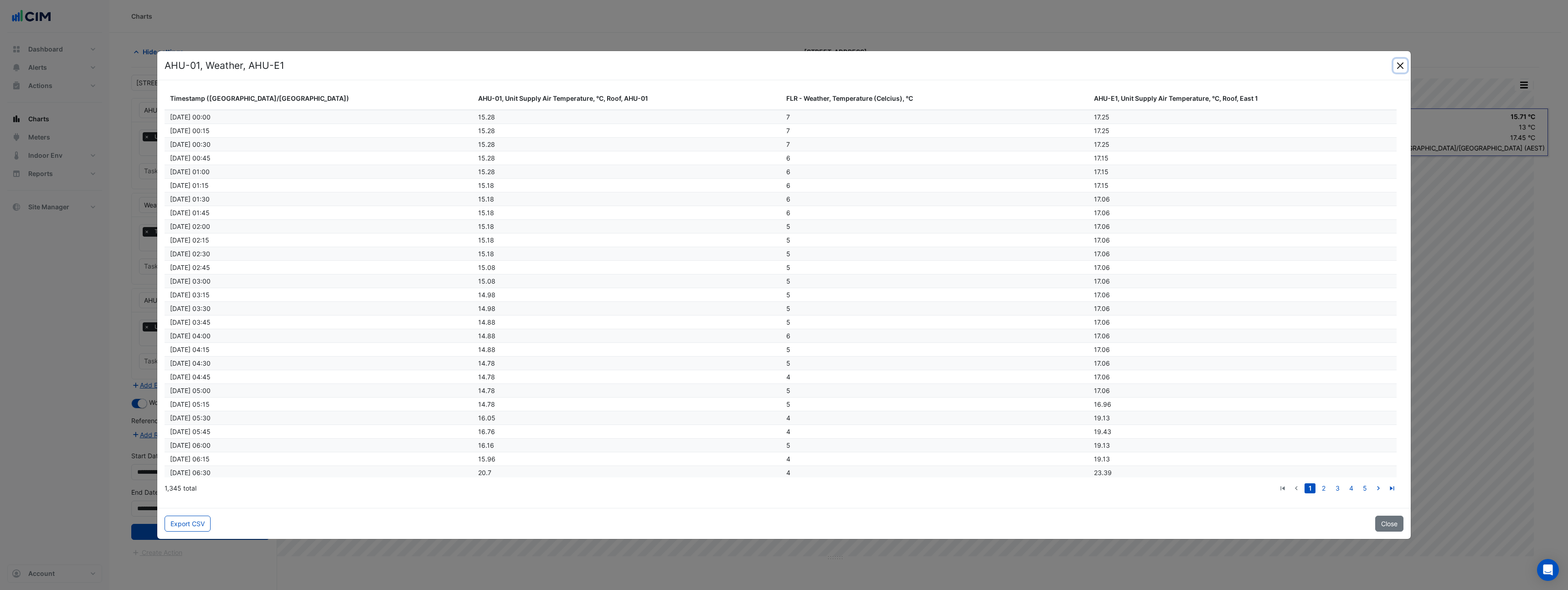
click at [1396, 64] on button "Close" at bounding box center [1401, 66] width 13 height 13
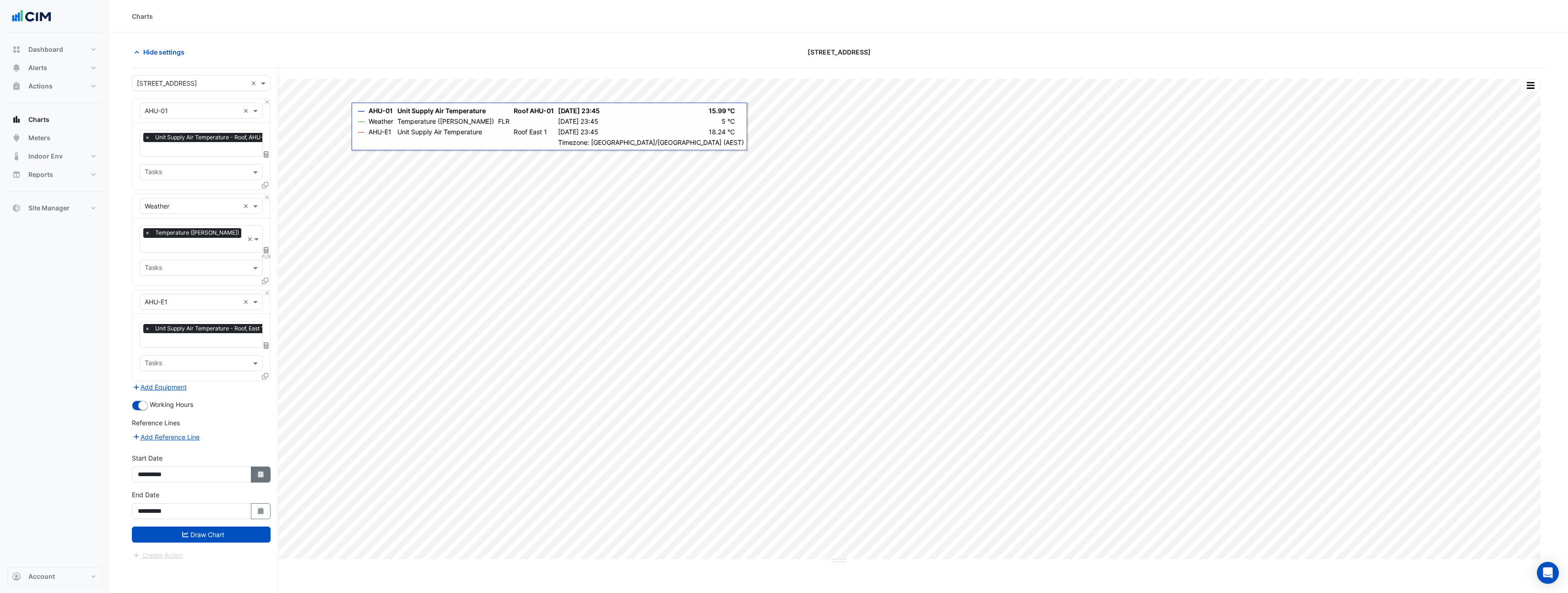
click at [266, 467] on button "Select Date" at bounding box center [261, 474] width 20 height 16
select select "*"
select select "****"
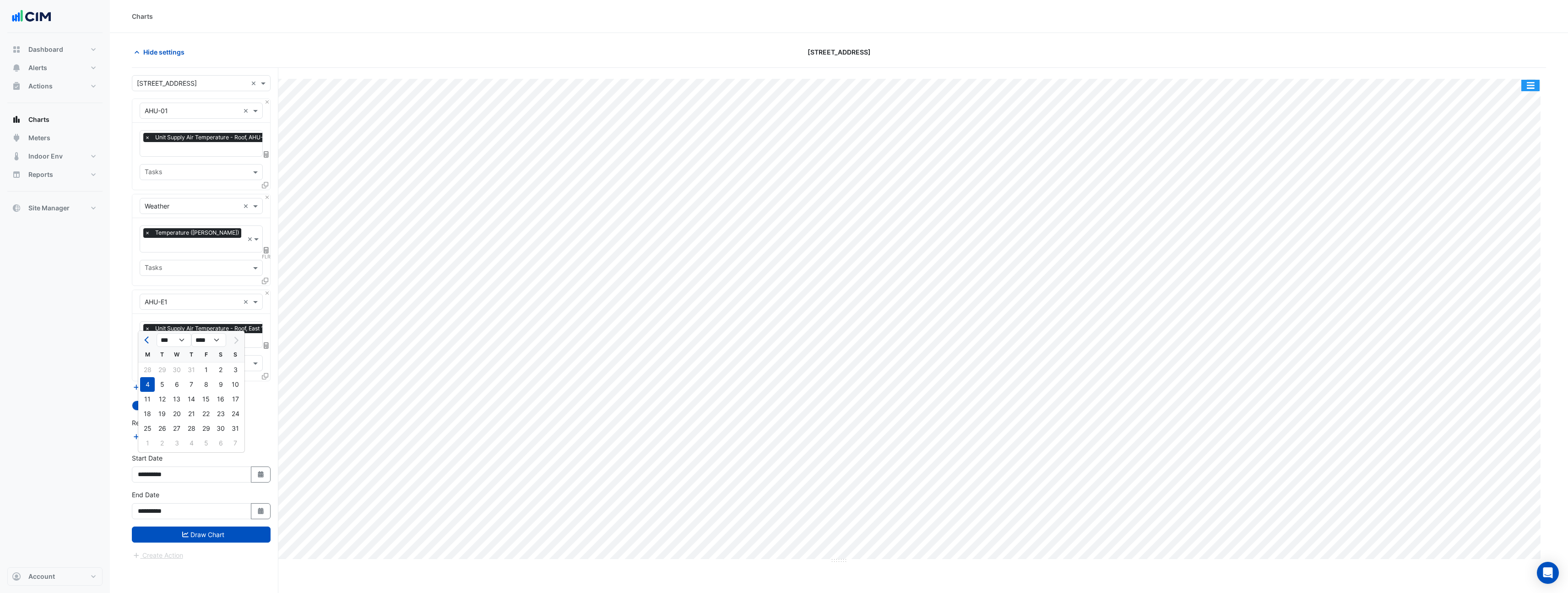
click at [1528, 82] on button "button" at bounding box center [1530, 85] width 18 height 11
click at [1534, 85] on button "button" at bounding box center [1530, 85] width 18 height 11
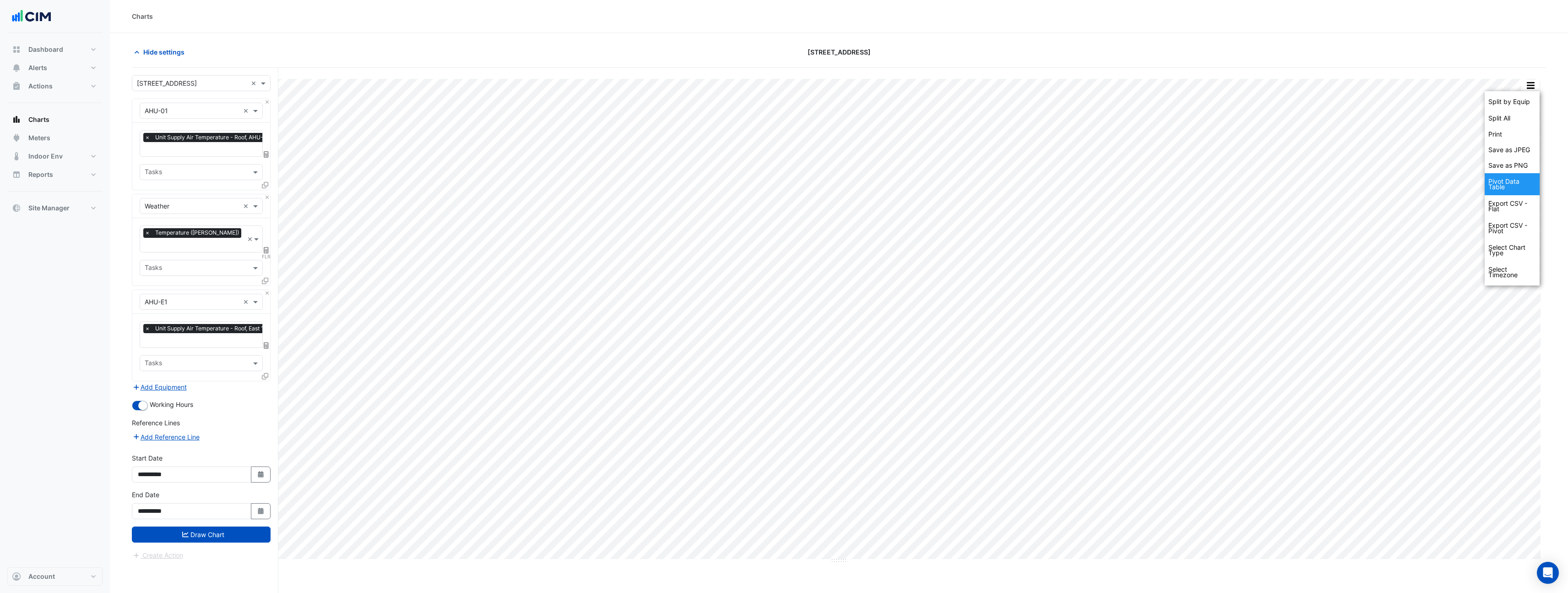
click at [1509, 185] on div "Pivot Data Table" at bounding box center [1512, 183] width 55 height 22
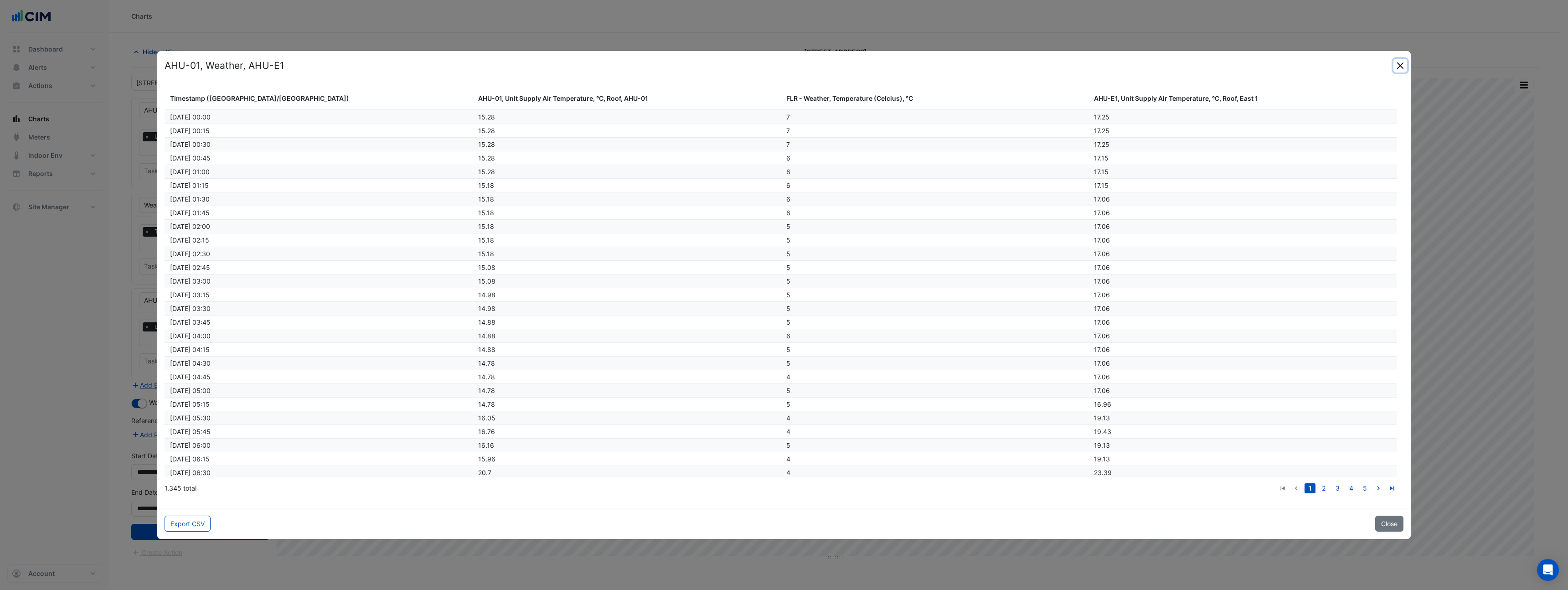
click at [1396, 67] on button "Close" at bounding box center [1401, 66] width 13 height 13
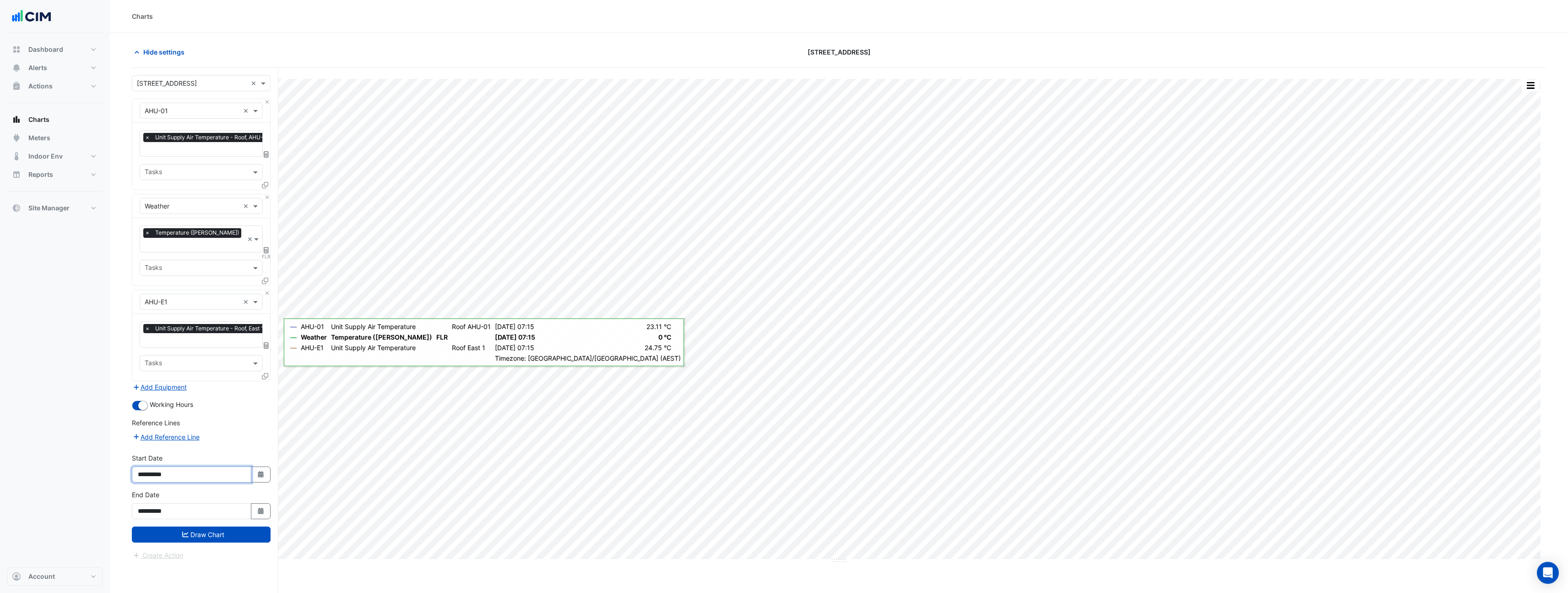
click at [164, 467] on input "**********" at bounding box center [191, 474] width 119 height 16
click at [260, 470] on fa-icon "Select Date" at bounding box center [261, 474] width 8 height 8
select select "*"
select select "****"
click at [146, 369] on div "28" at bounding box center [148, 370] width 15 height 15
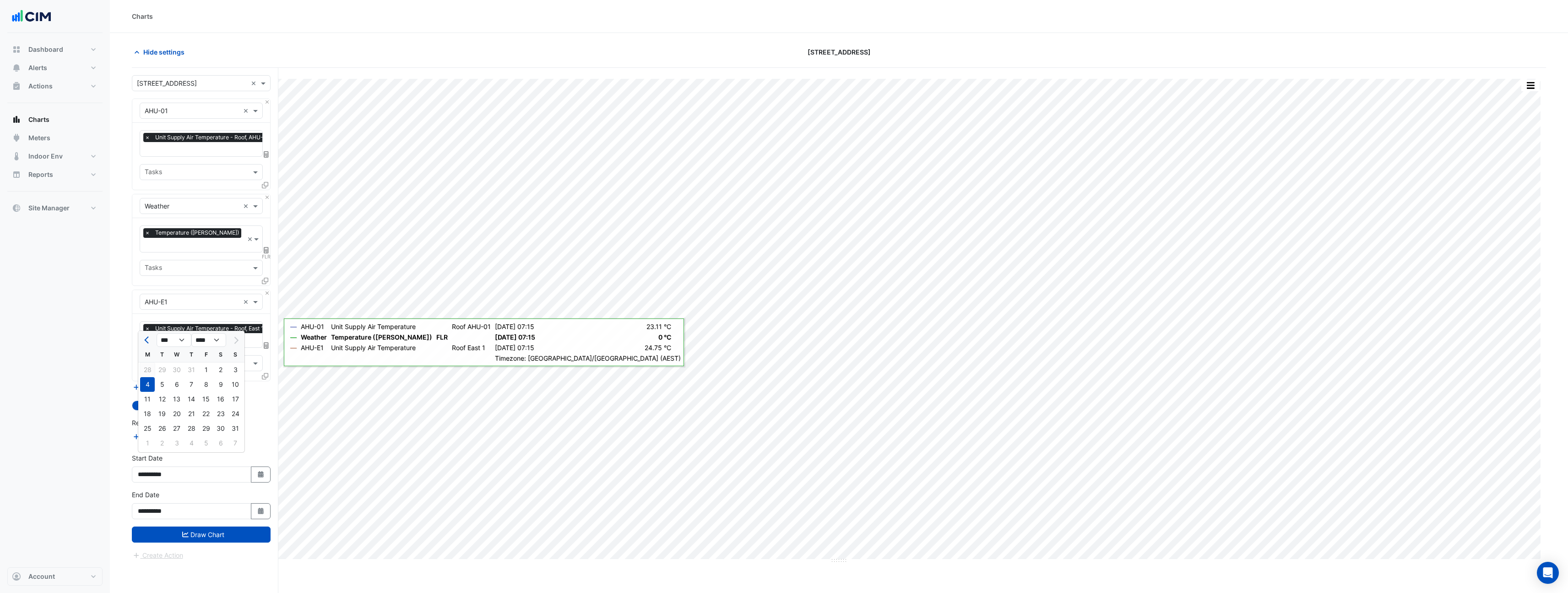
type input "**********"
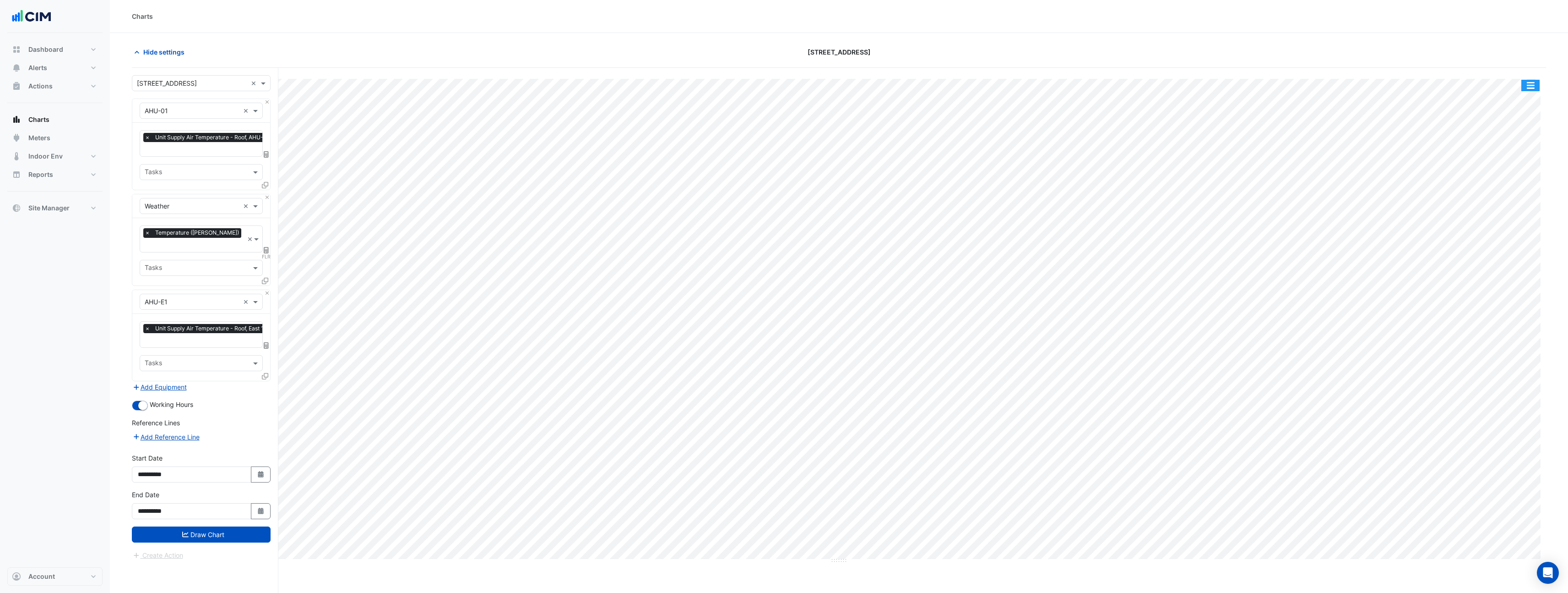
click at [1523, 86] on button "button" at bounding box center [1530, 85] width 18 height 11
click at [1510, 182] on div "Pivot Data Table" at bounding box center [1512, 183] width 55 height 22
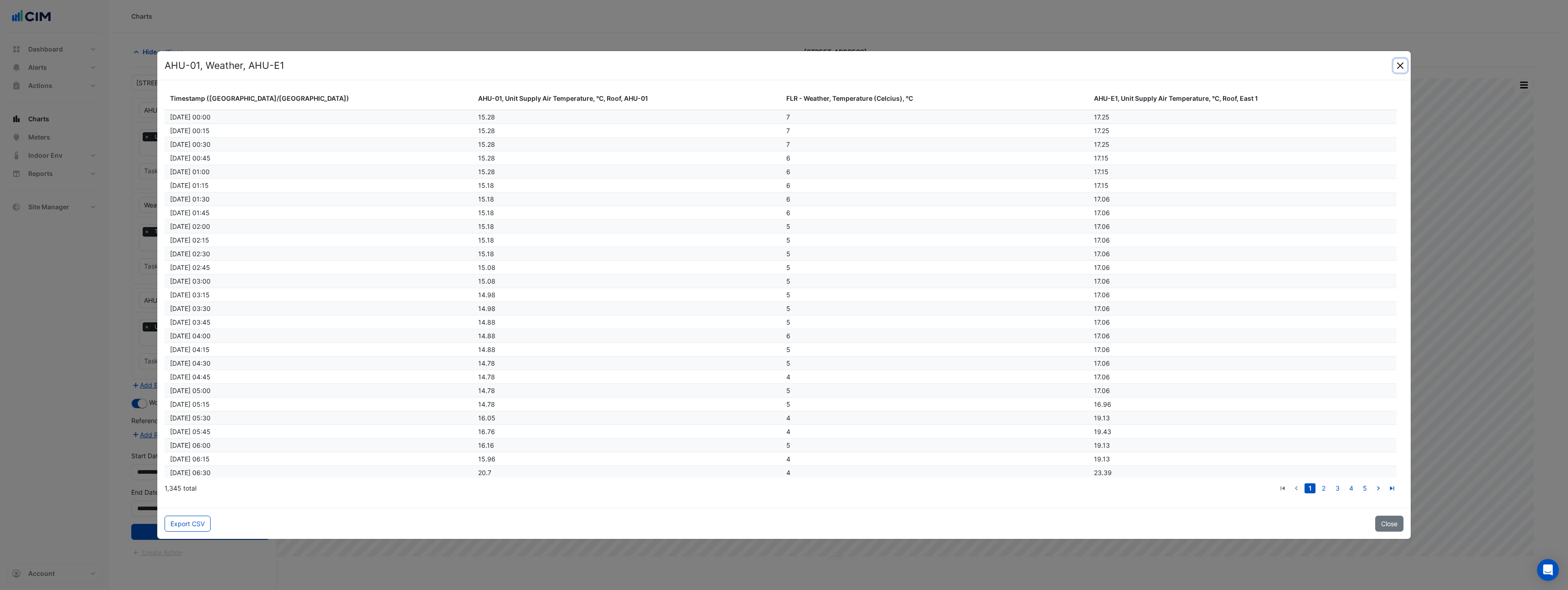
click at [1404, 65] on button "Close" at bounding box center [1401, 66] width 13 height 13
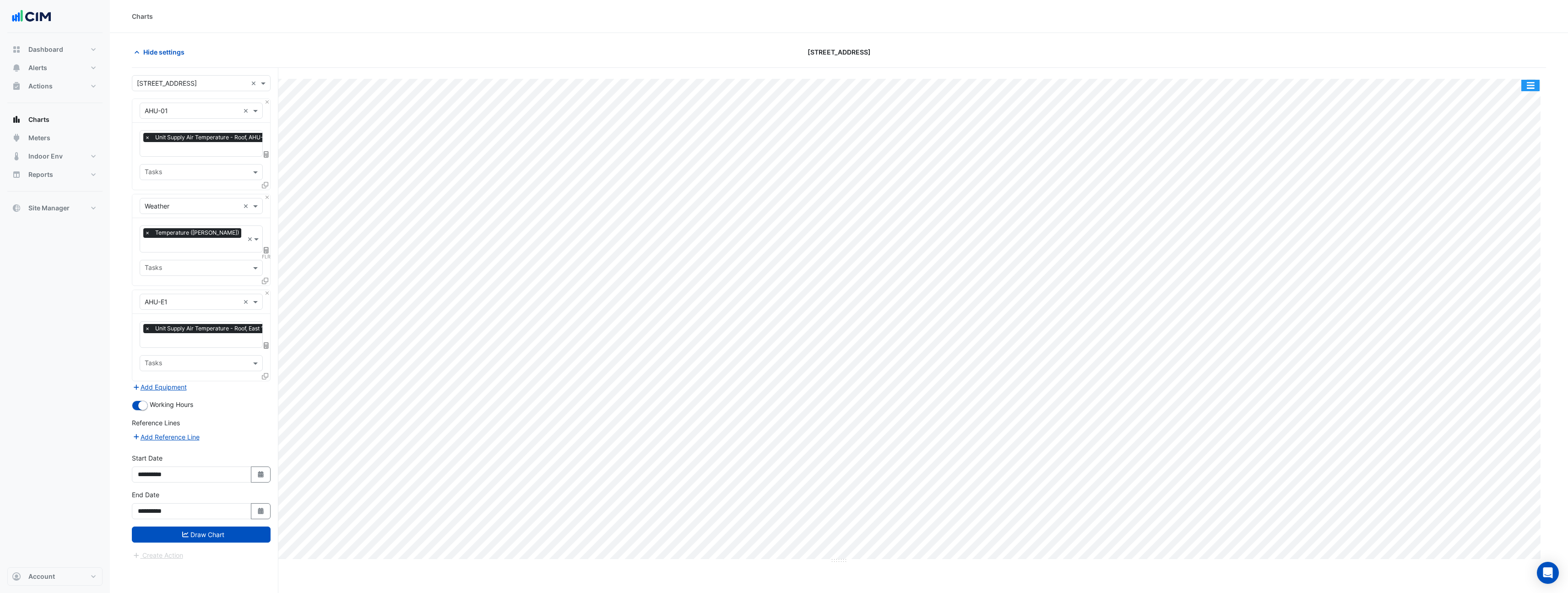
click at [1527, 83] on button "button" at bounding box center [1530, 85] width 18 height 11
click at [1515, 237] on div "Export CSV - Pivot" at bounding box center [1512, 228] width 55 height 22
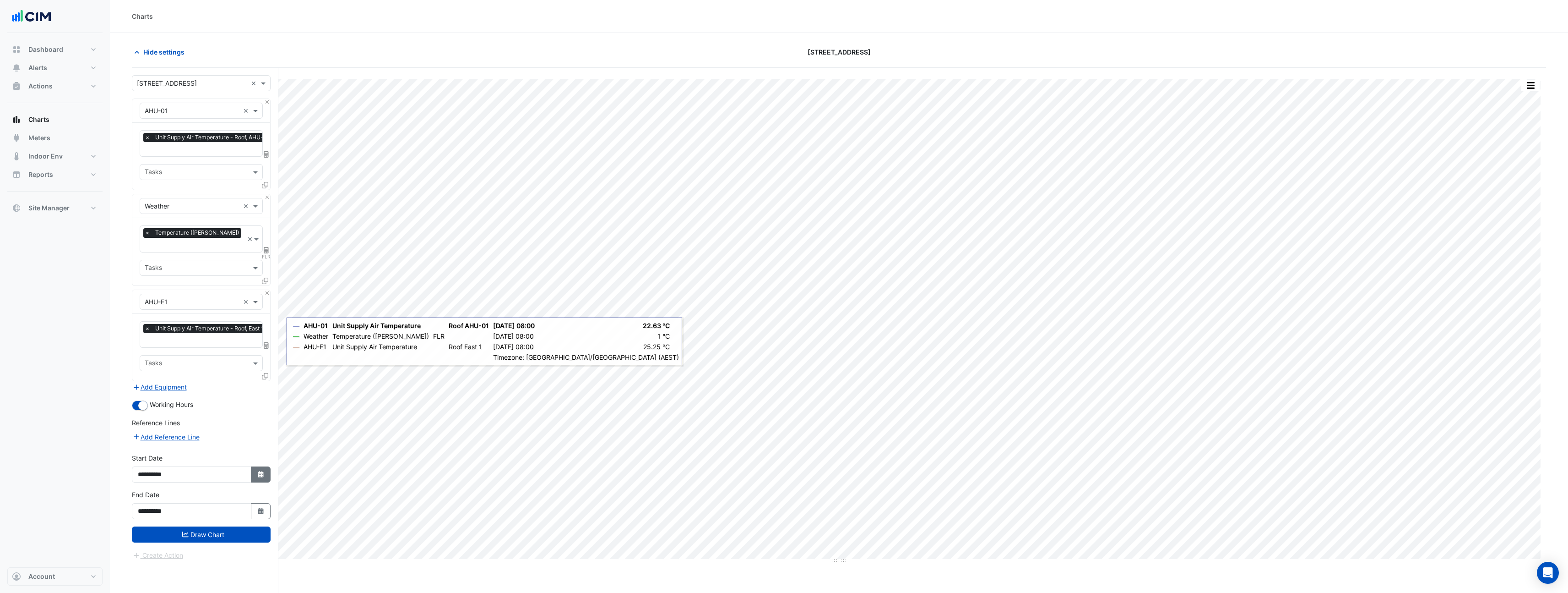
click at [261, 471] on icon "Select Date" at bounding box center [261, 474] width 8 height 7
select select "*"
select select "****"
click at [149, 409] on div "21" at bounding box center [148, 414] width 15 height 15
type input "**********"
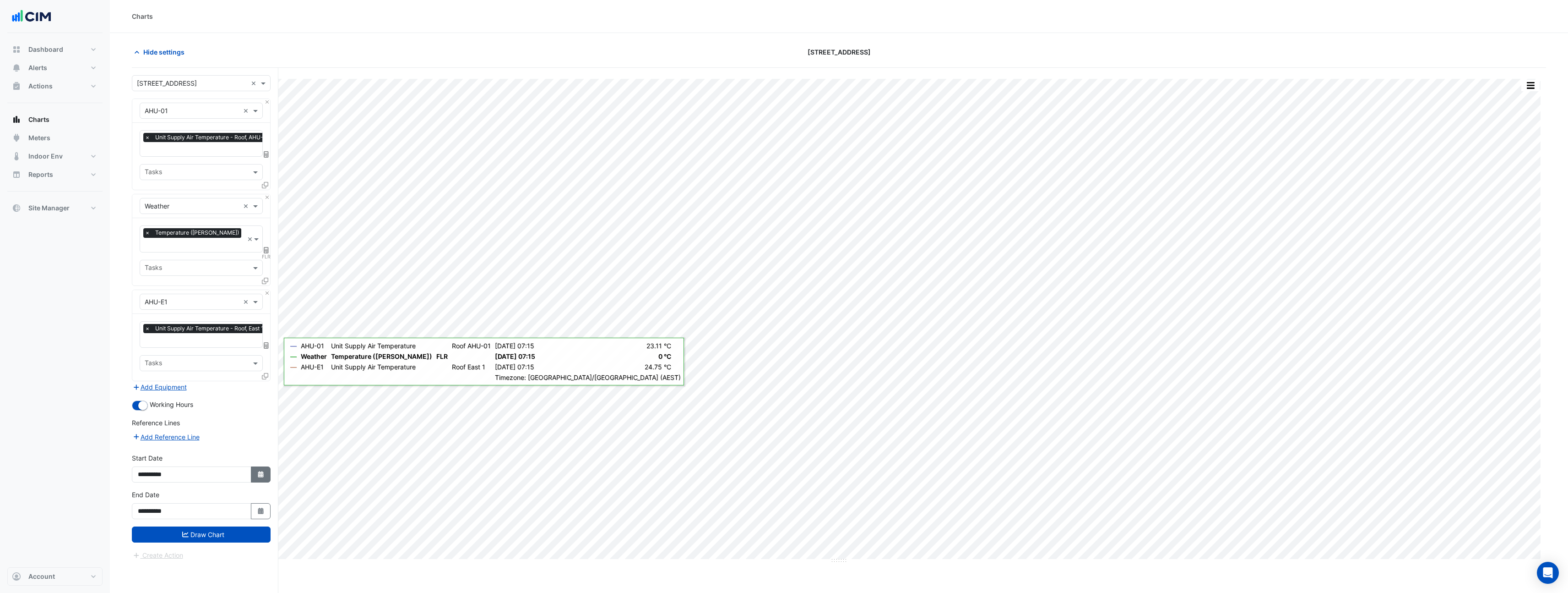
click at [261, 471] on icon "button" at bounding box center [260, 474] width 5 height 7
select select "*"
select select "****"
click at [234, 341] on span "Next month" at bounding box center [235, 340] width 7 height 7
select select "*"
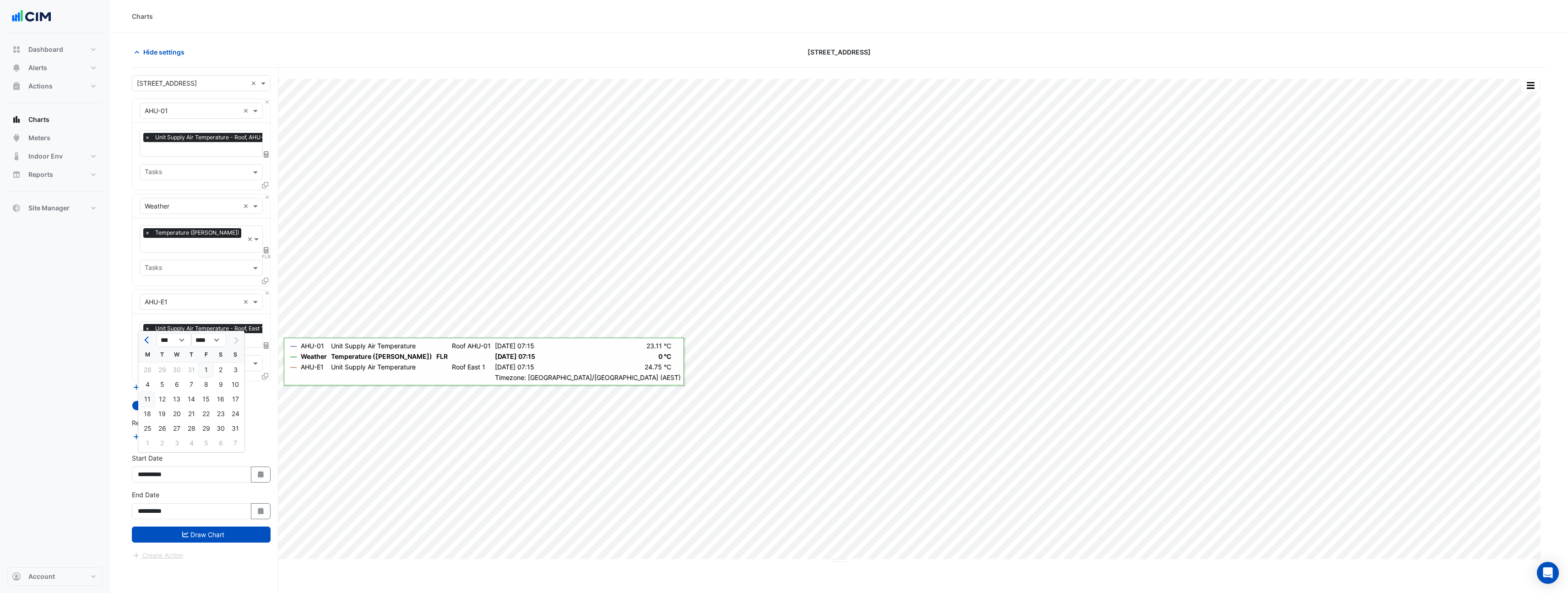
click at [148, 401] on div "11" at bounding box center [148, 399] width 15 height 15
type input "**********"
click at [222, 527] on button "Draw Chart" at bounding box center [201, 534] width 139 height 16
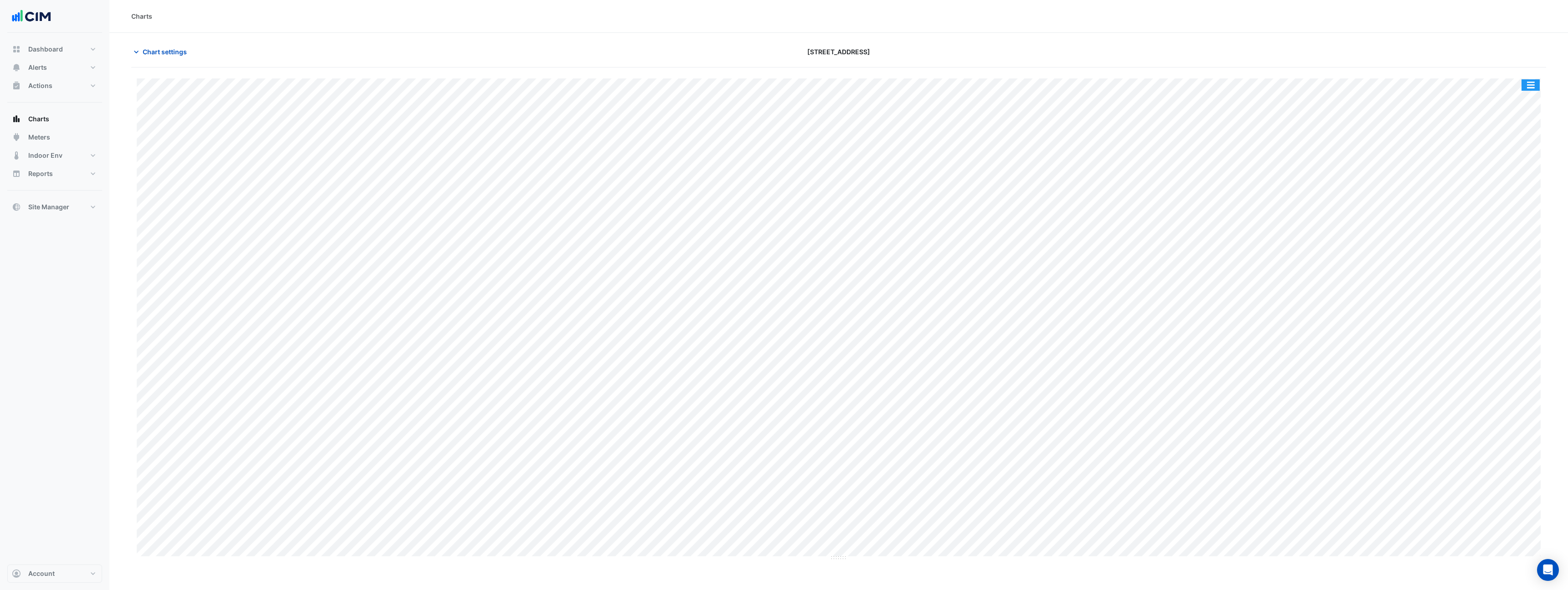
click at [1534, 89] on button "button" at bounding box center [1531, 84] width 18 height 11
click at [1521, 192] on div "Pivot Data Table" at bounding box center [1512, 182] width 55 height 22
click at [167, 55] on span "Chart settings" at bounding box center [165, 52] width 44 height 10
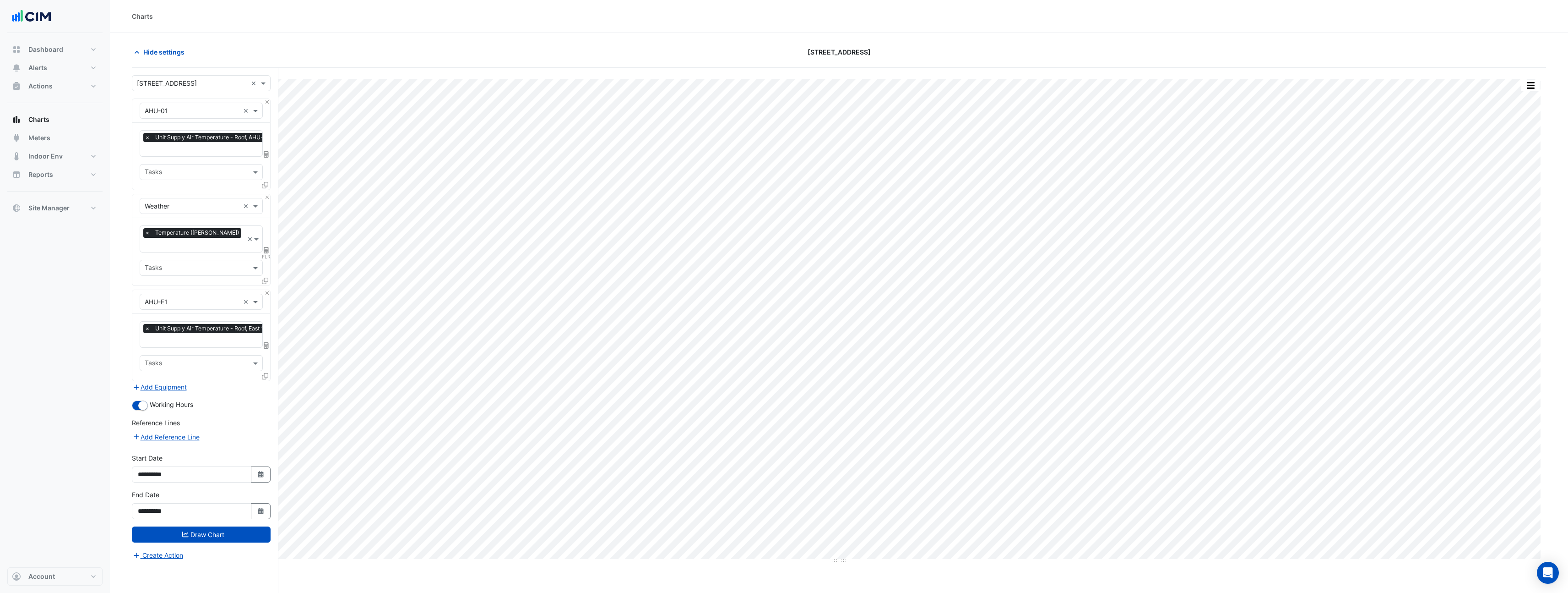
click at [272, 461] on div "**********" at bounding box center [201, 471] width 149 height 37
click at [258, 467] on button "Select Date" at bounding box center [261, 474] width 20 height 16
select select "*"
select select "****"
click at [148, 412] on div "18" at bounding box center [148, 414] width 15 height 15
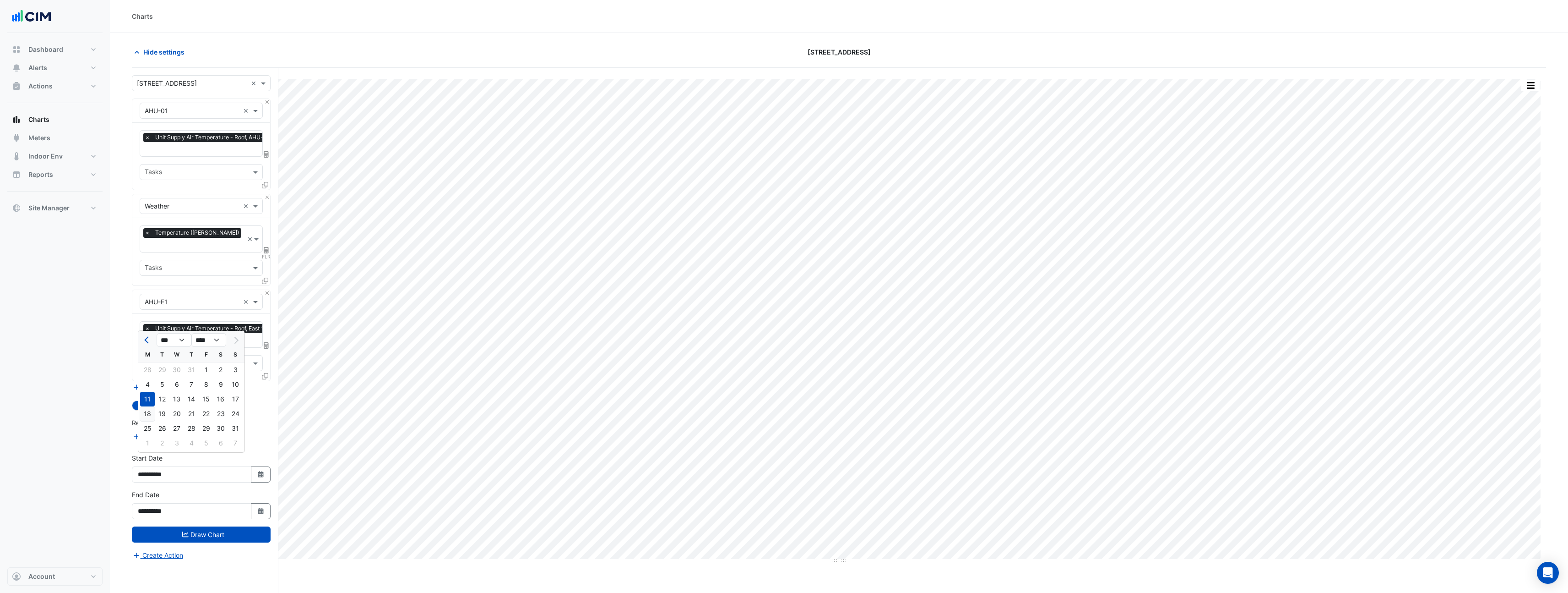
type input "**********"
click at [203, 527] on button "Draw Chart" at bounding box center [201, 534] width 139 height 16
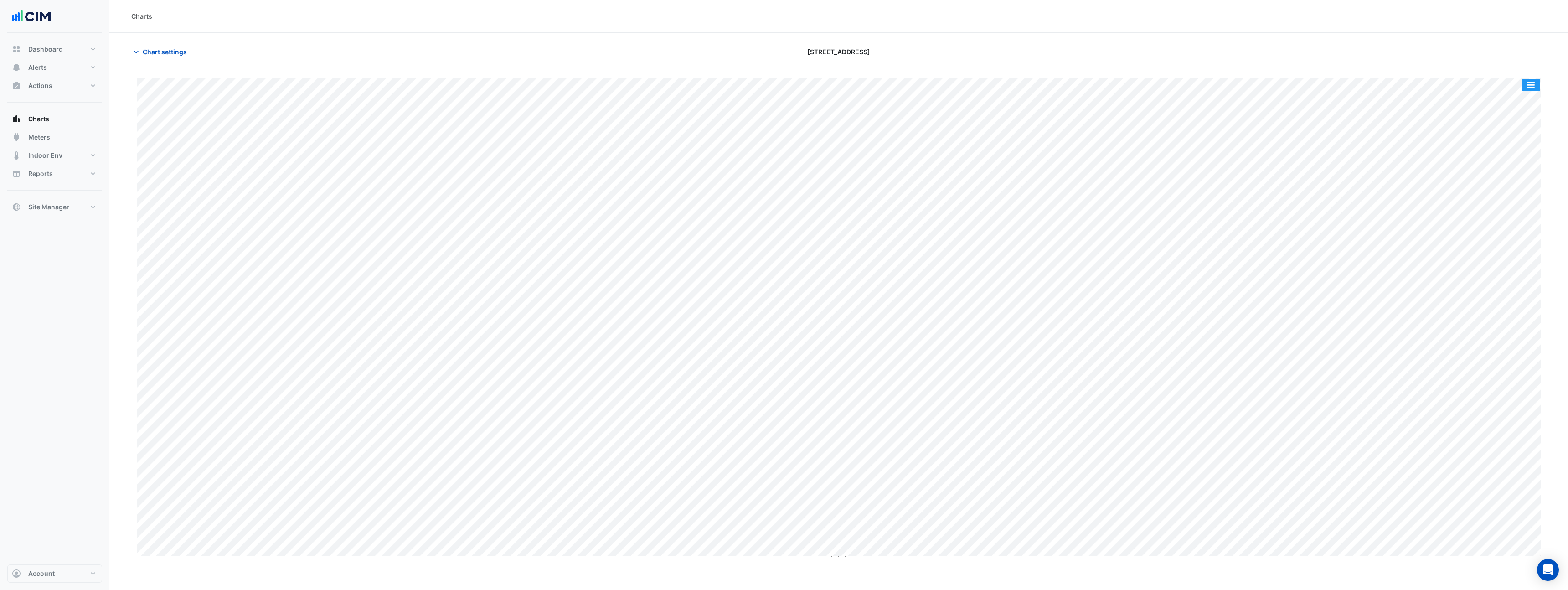
click at [1526, 82] on button "button" at bounding box center [1531, 84] width 18 height 11
click at [1512, 182] on div "Pivot Data Table" at bounding box center [1512, 182] width 55 height 22
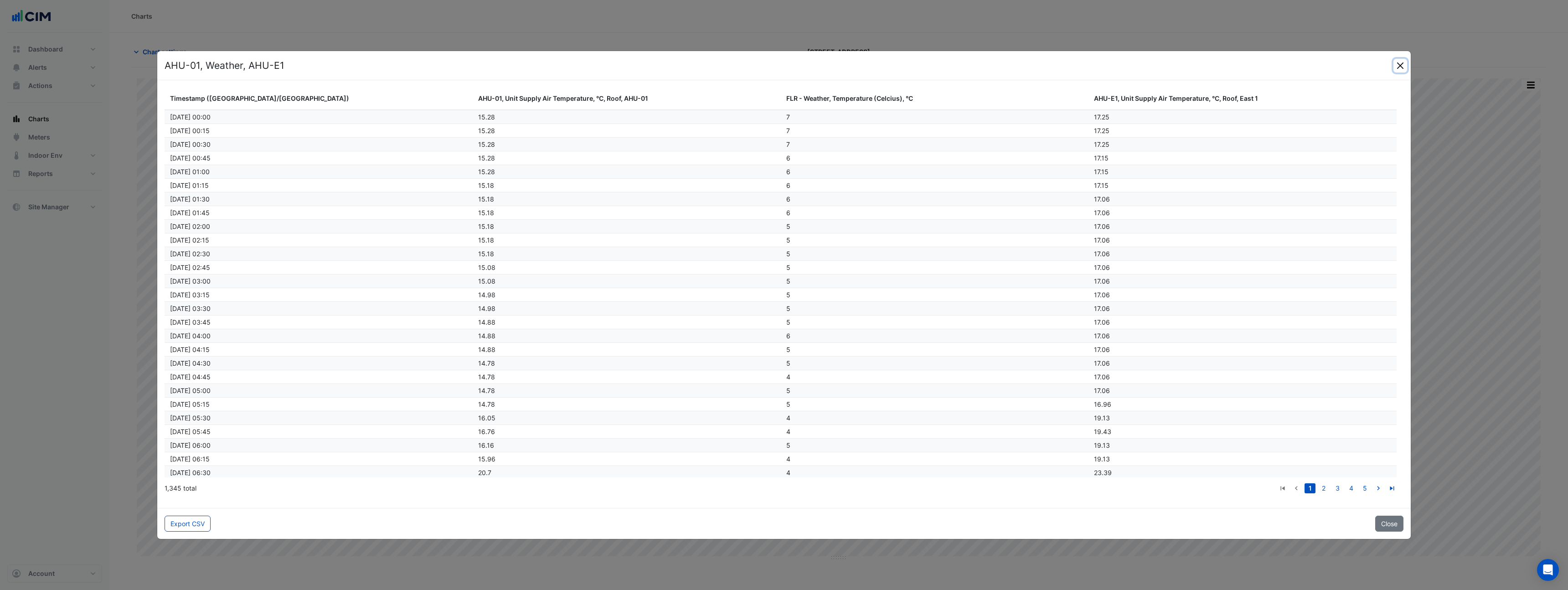
click at [1398, 70] on button "Close" at bounding box center [1401, 66] width 13 height 13
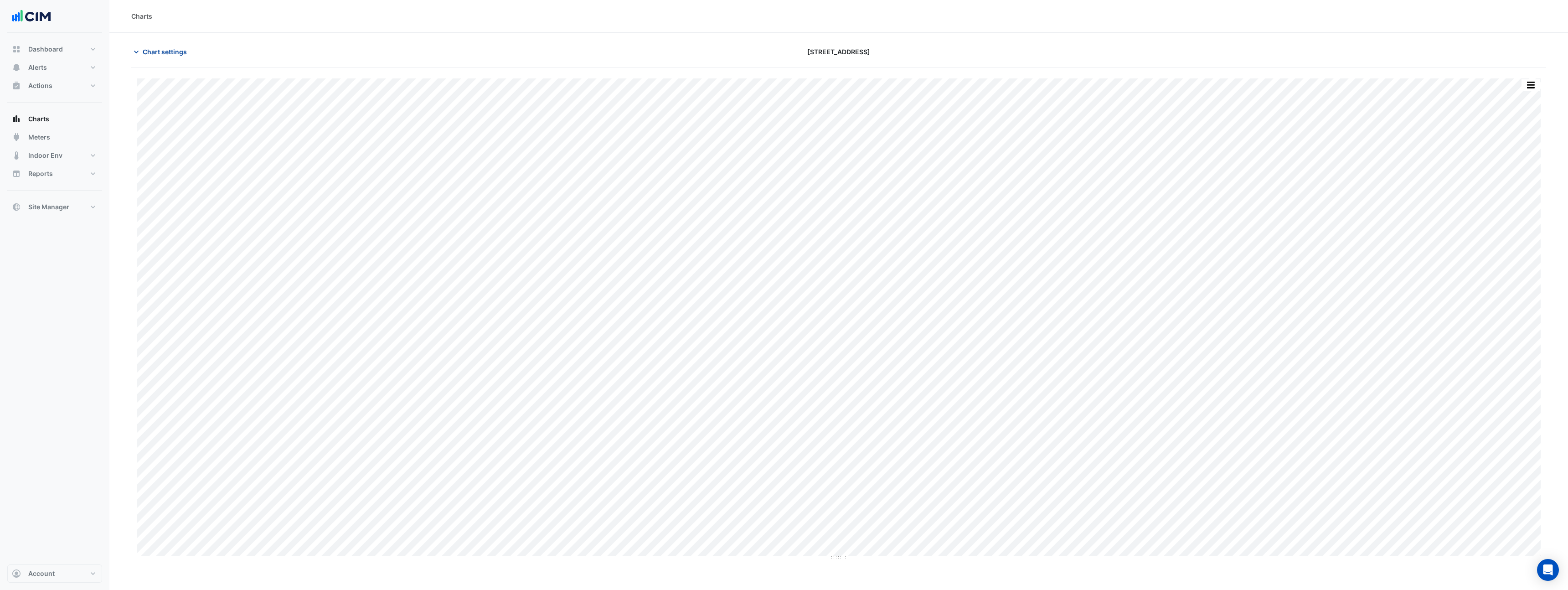
click at [180, 53] on span "Chart settings" at bounding box center [165, 52] width 44 height 10
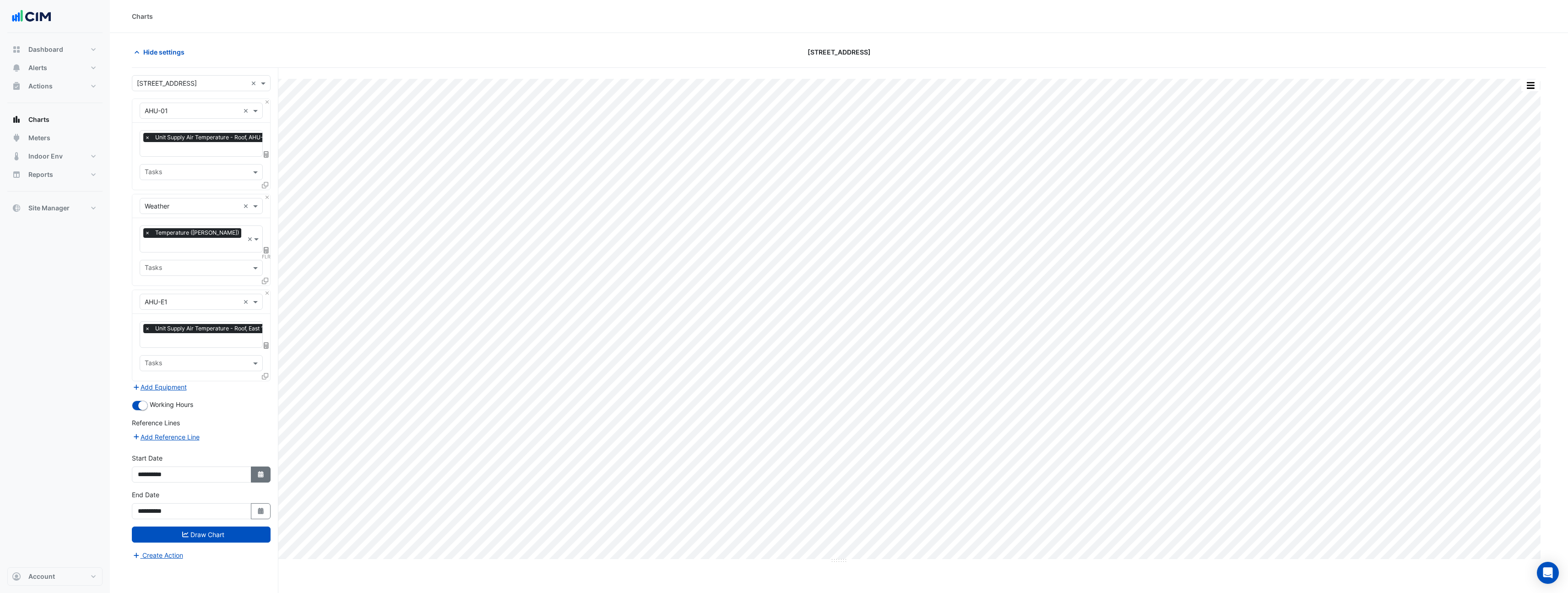
click at [269, 467] on button "Select Date" at bounding box center [261, 474] width 20 height 16
select select "*"
select select "****"
click at [142, 400] on div "11" at bounding box center [148, 399] width 15 height 15
type input "**********"
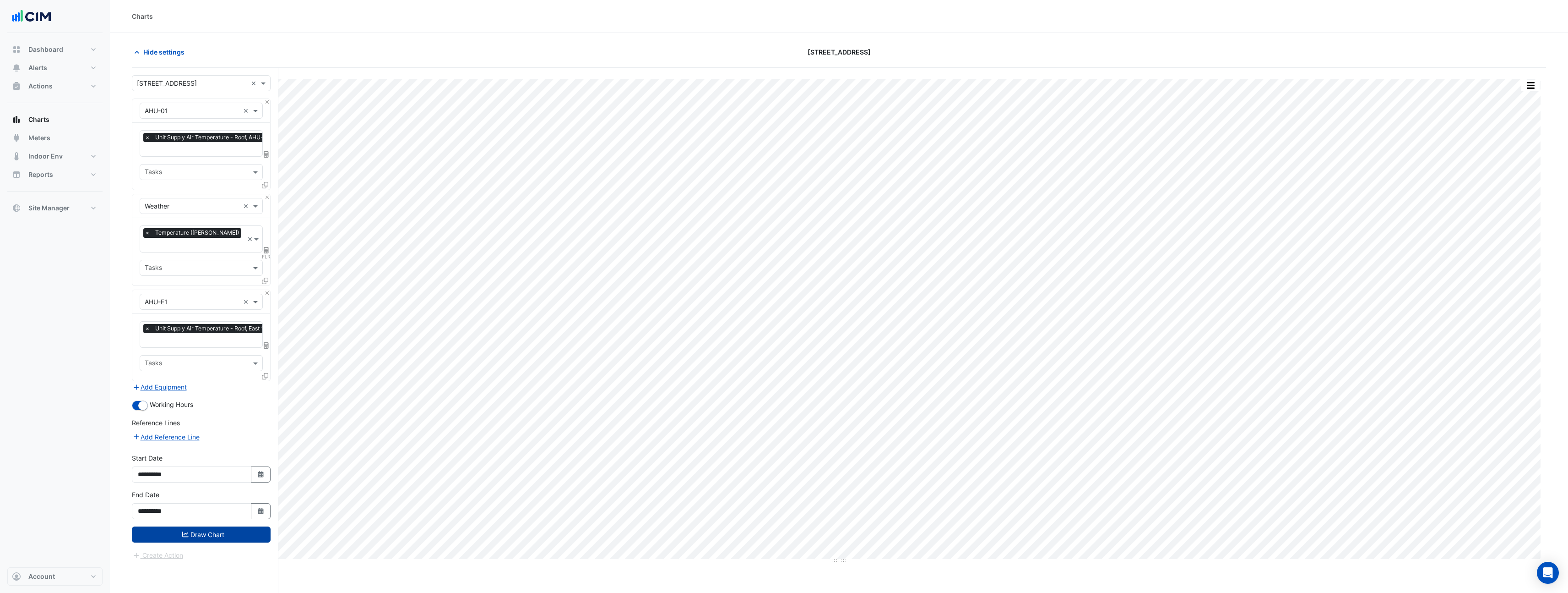
click at [218, 527] on button "Draw Chart" at bounding box center [201, 534] width 139 height 16
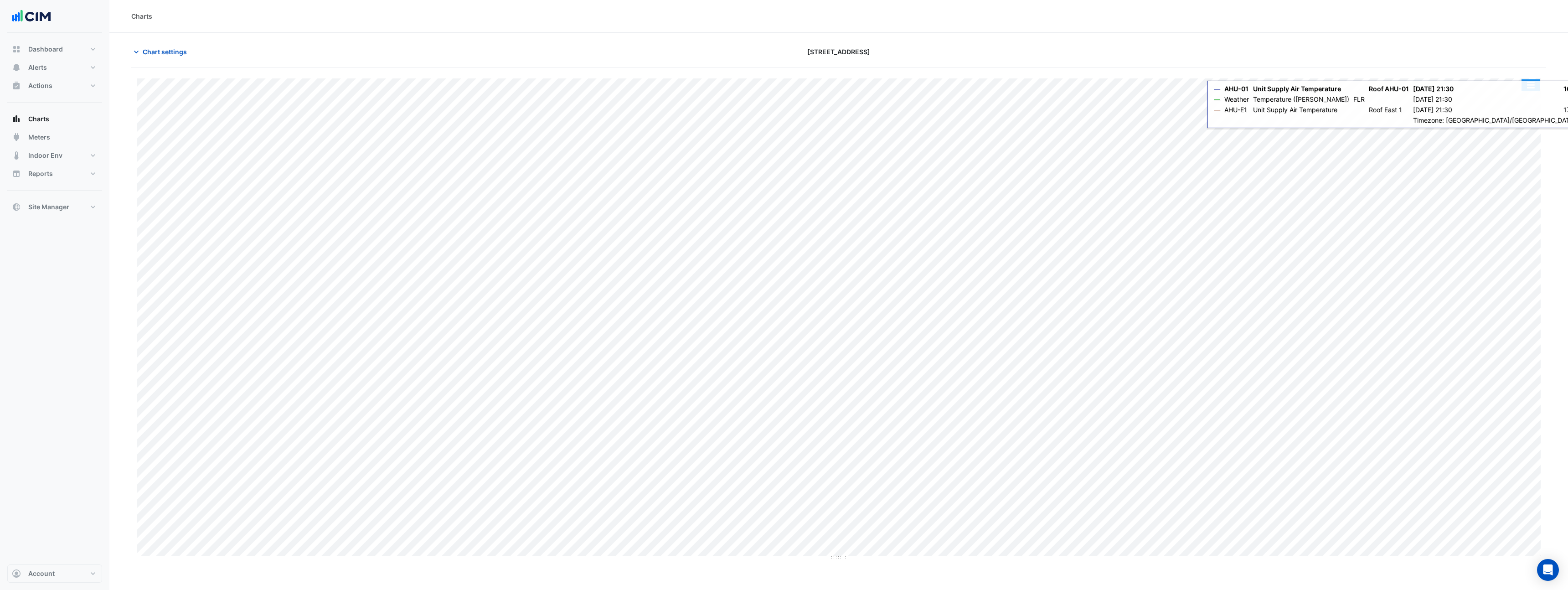
click at [1529, 87] on button "button" at bounding box center [1531, 84] width 18 height 11
click at [1525, 190] on div "Pivot Data Table" at bounding box center [1512, 182] width 55 height 22
click at [176, 50] on span "Chart settings" at bounding box center [165, 52] width 44 height 10
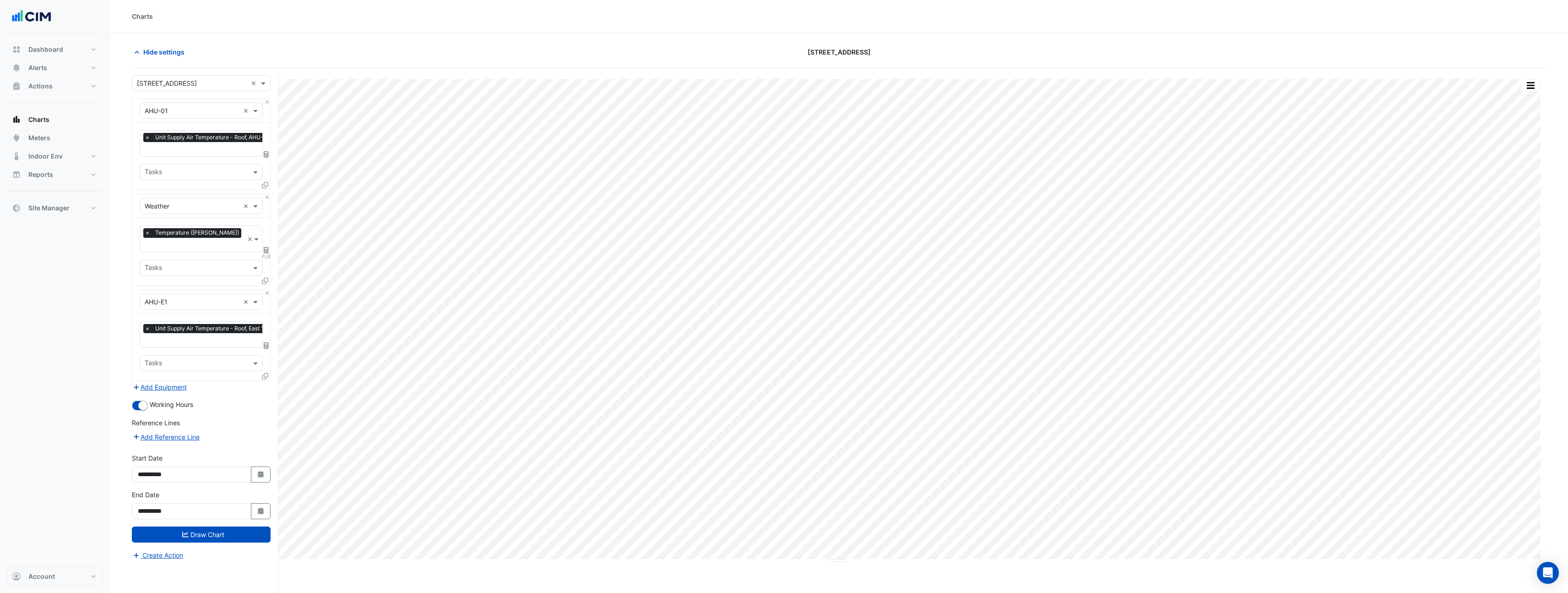
click at [245, 36] on section "Hide settings 990 La Trobe Street Split by Equip Split All Print Save as JPEG S…" at bounding box center [839, 330] width 1458 height 595
click at [258, 467] on button "Select Date" at bounding box center [261, 474] width 20 height 16
select select "*"
select select "****"
click at [147, 428] on div "25" at bounding box center [148, 428] width 15 height 15
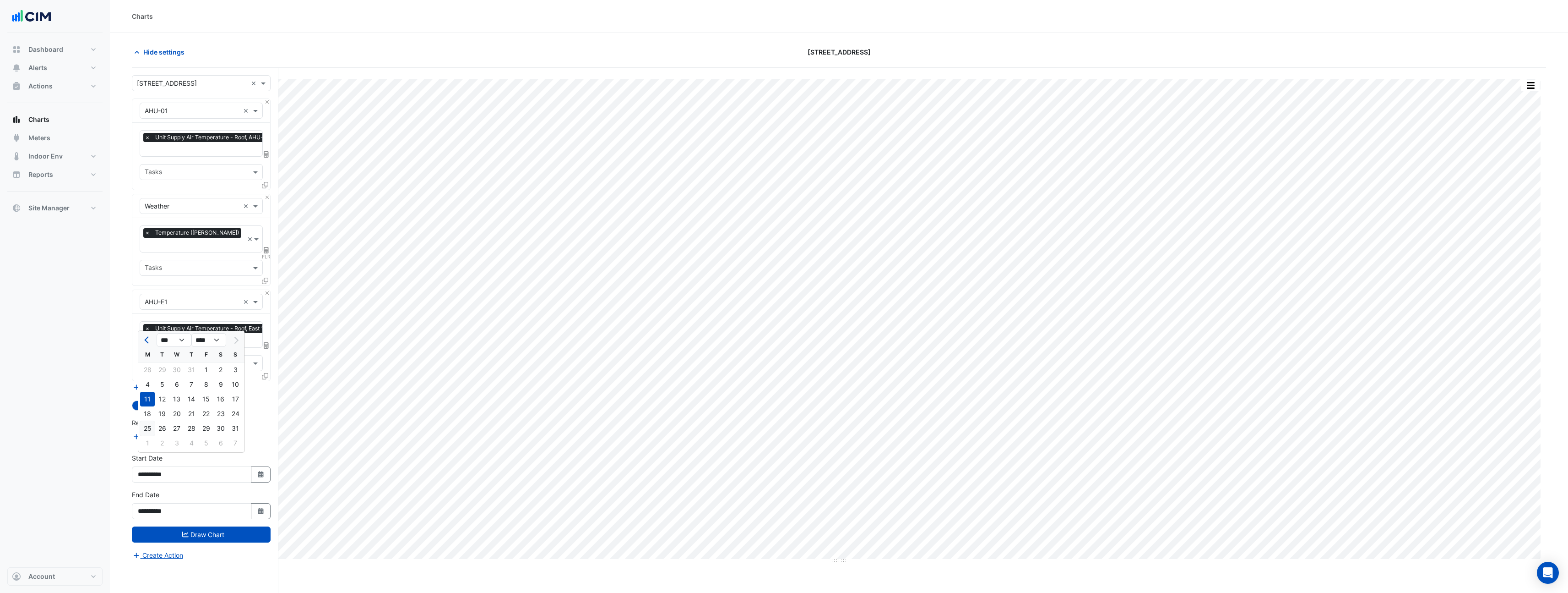
type input "**********"
click at [206, 527] on button "Draw Chart" at bounding box center [201, 534] width 139 height 16
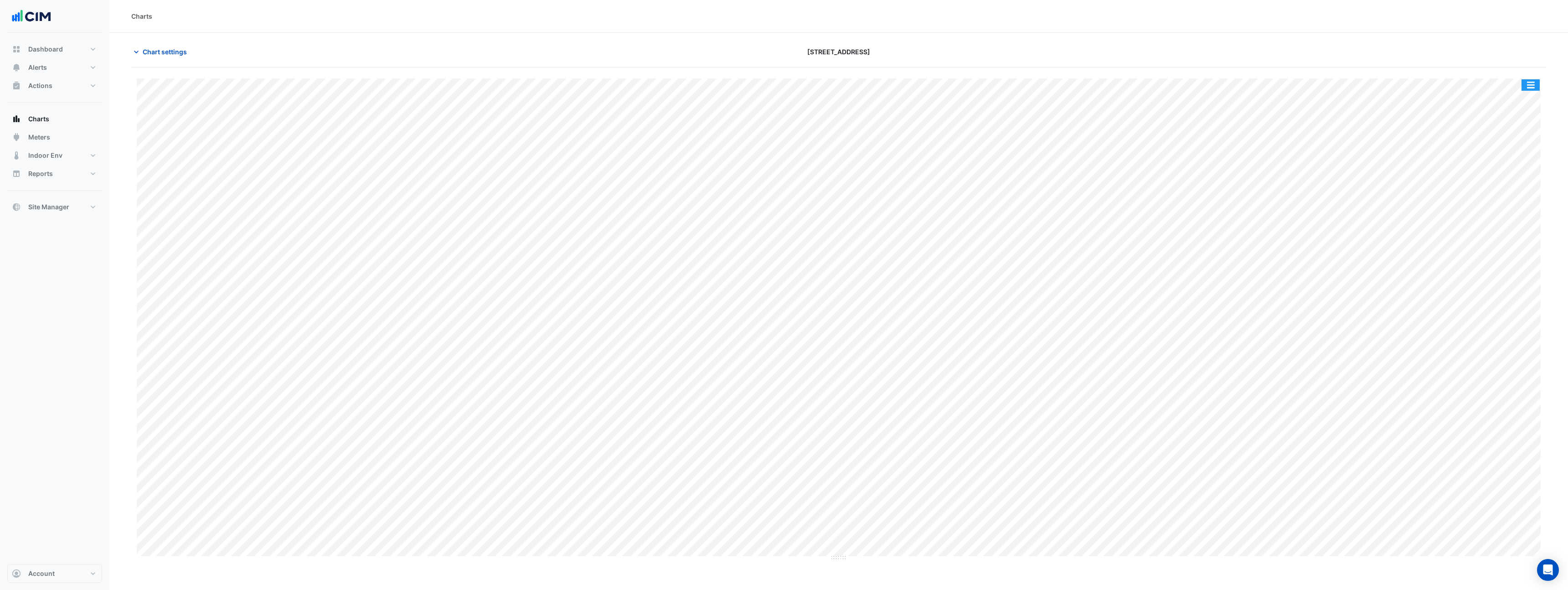
click at [1532, 82] on button "button" at bounding box center [1531, 84] width 18 height 11
click at [1522, 182] on div "Pivot Data Table" at bounding box center [1512, 182] width 55 height 22
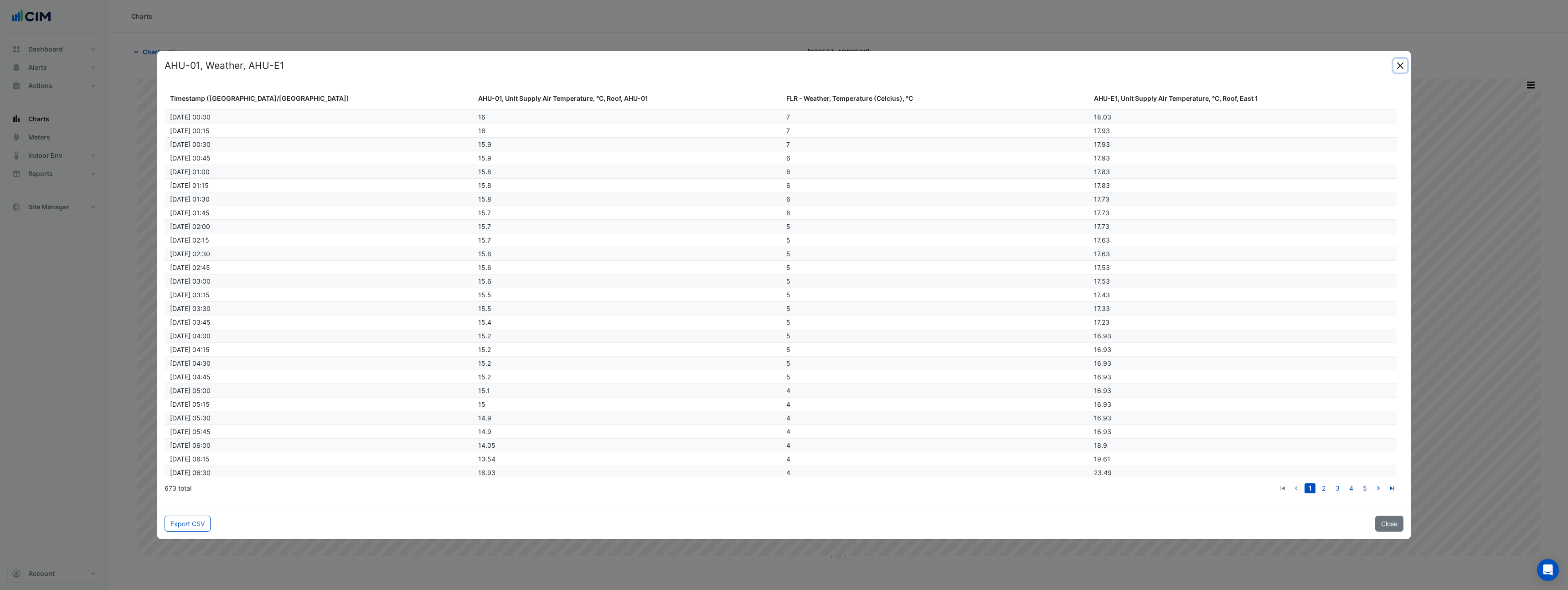
click at [1399, 63] on button "Close" at bounding box center [1401, 66] width 13 height 13
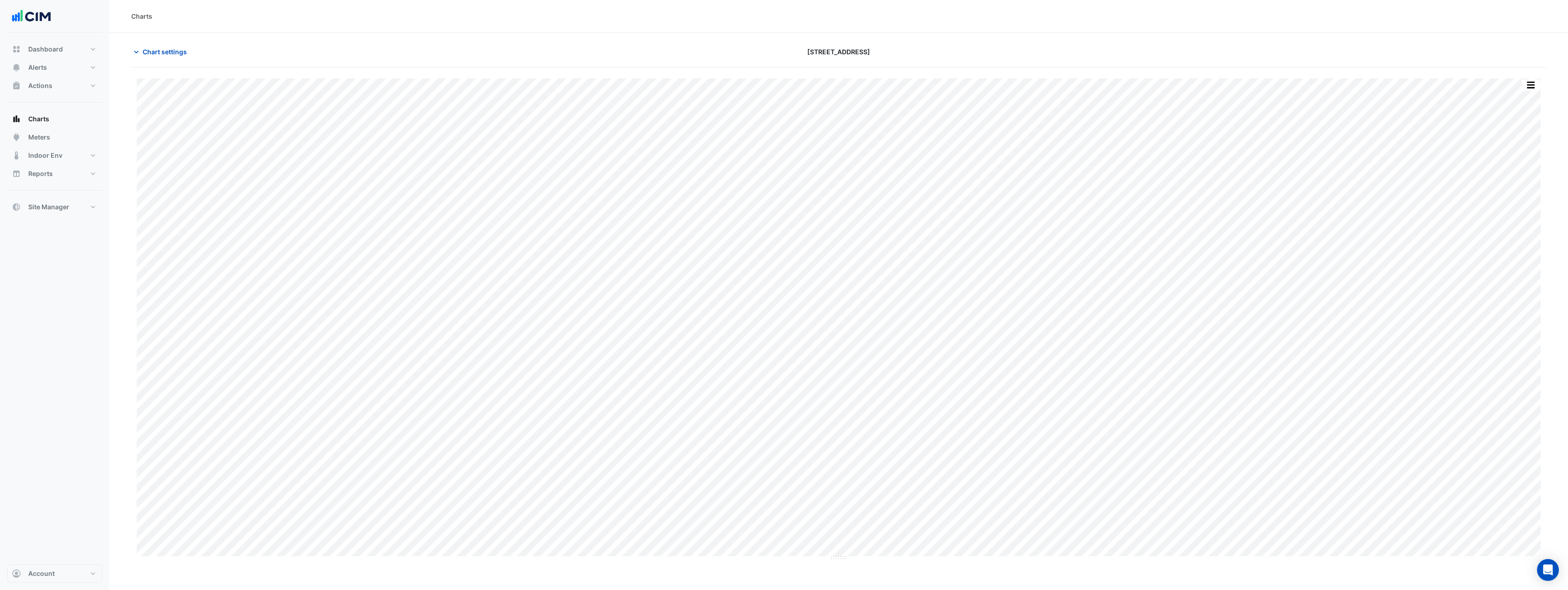
drag, startPoint x: 170, startPoint y: 41, endPoint x: 171, endPoint y: 52, distance: 11.0
click at [170, 41] on section "Chart settings 990 La Trobe Street Split by Equip Split All Print Save as JPEG …" at bounding box center [838, 297] width 1459 height 528
click at [171, 59] on button "Chart settings" at bounding box center [162, 52] width 61 height 16
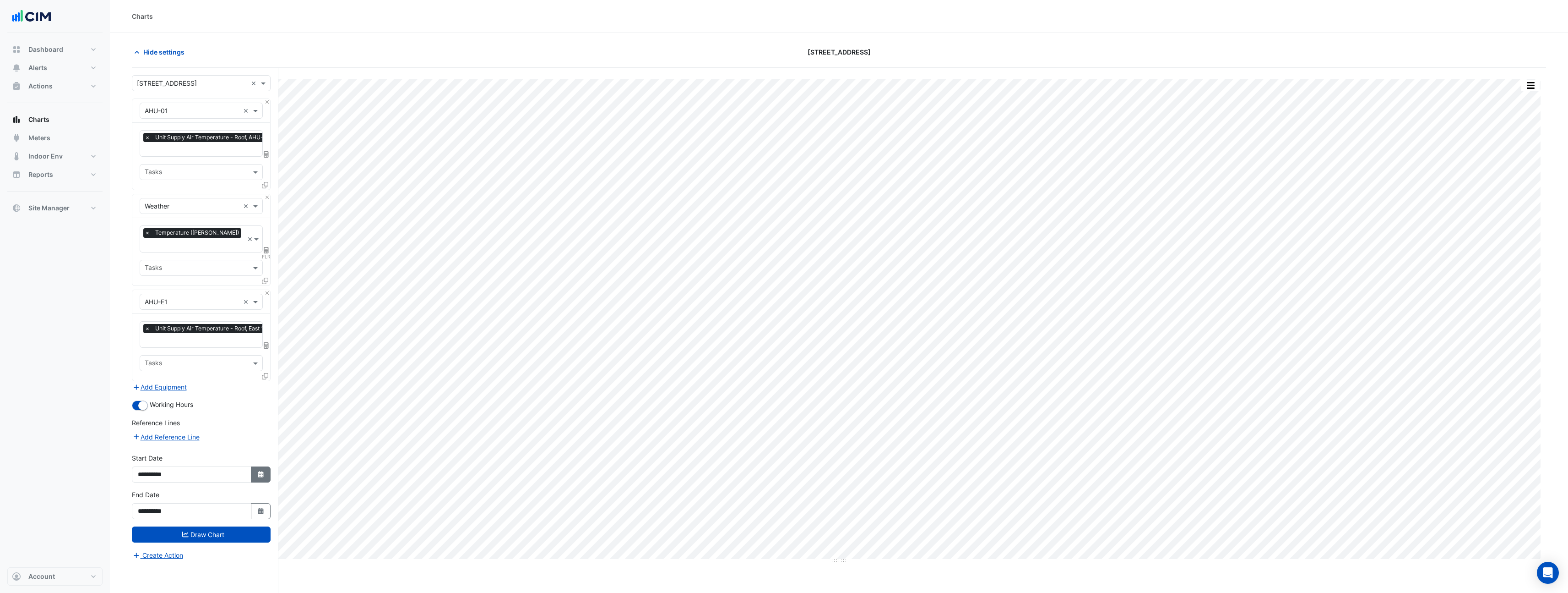
click at [266, 467] on button "Select Date" at bounding box center [261, 474] width 20 height 16
select select "*"
select select "****"
click at [151, 416] on div "18" at bounding box center [148, 414] width 15 height 15
type input "**********"
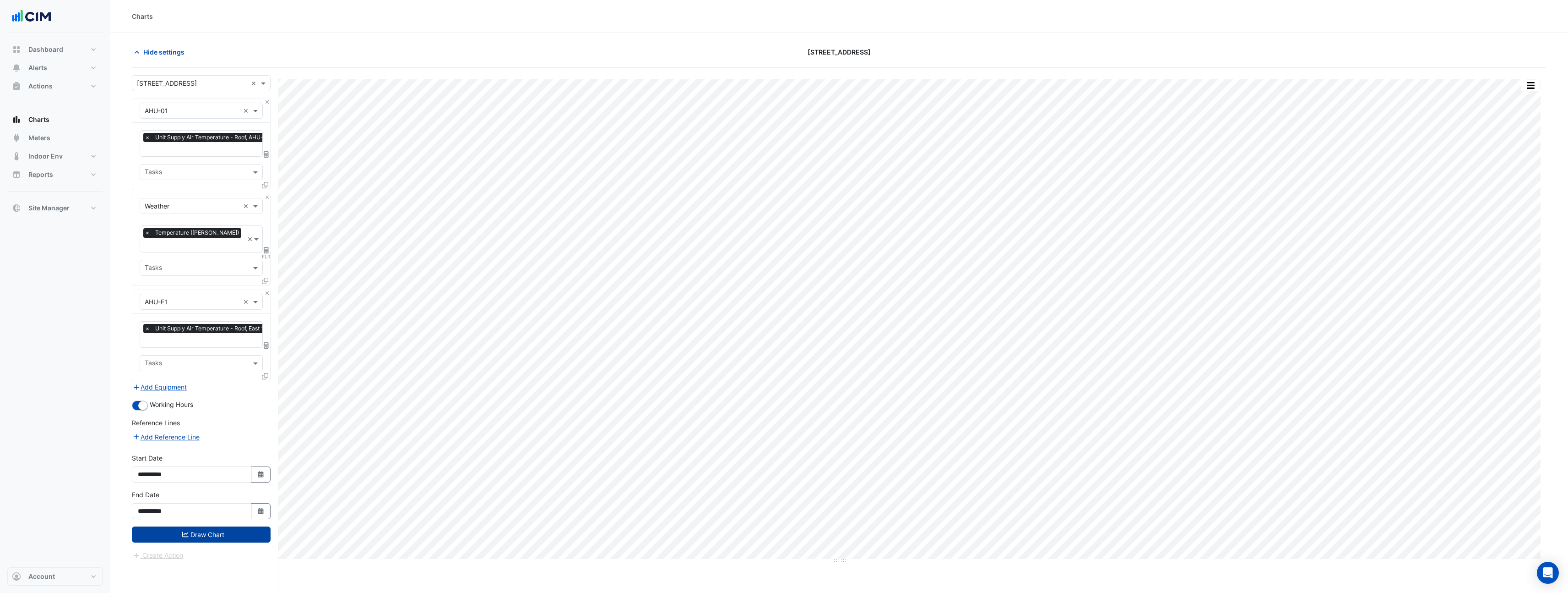
click at [231, 527] on button "Draw Chart" at bounding box center [201, 534] width 139 height 16
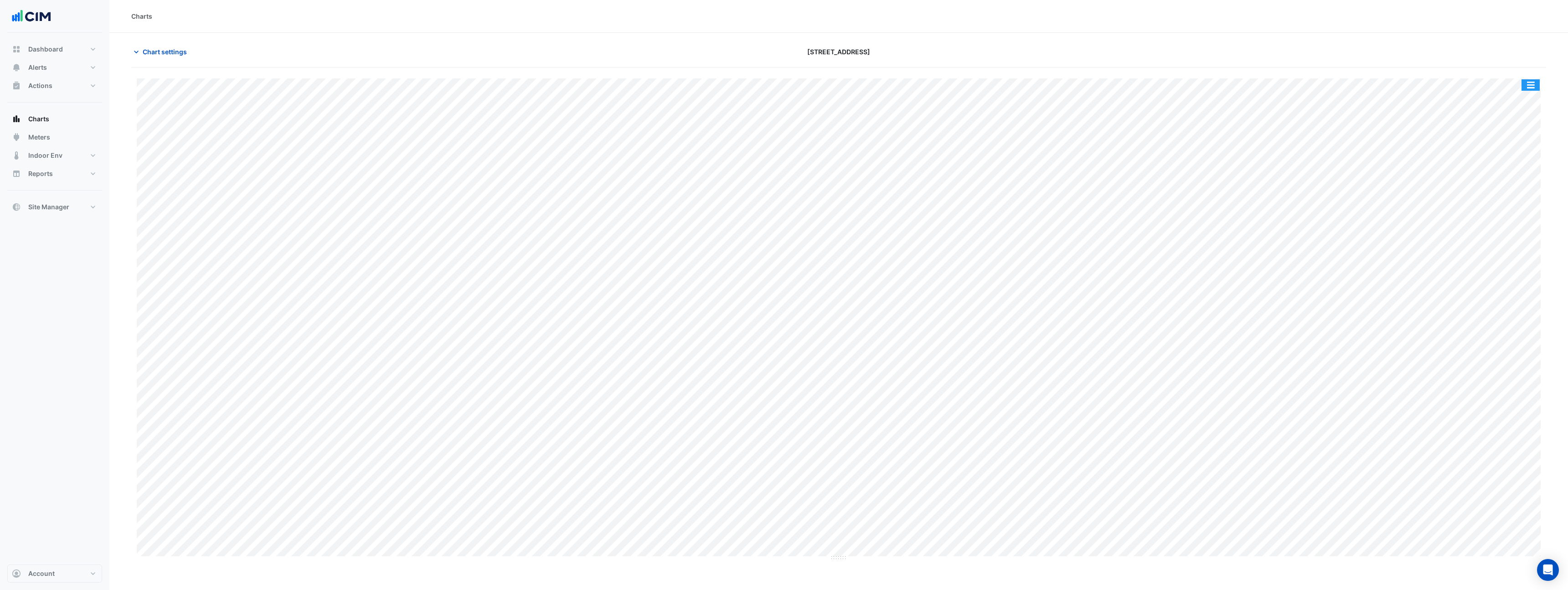
click at [1536, 82] on button "button" at bounding box center [1531, 84] width 18 height 11
click at [1508, 185] on div "Pivot Data Table" at bounding box center [1512, 182] width 55 height 22
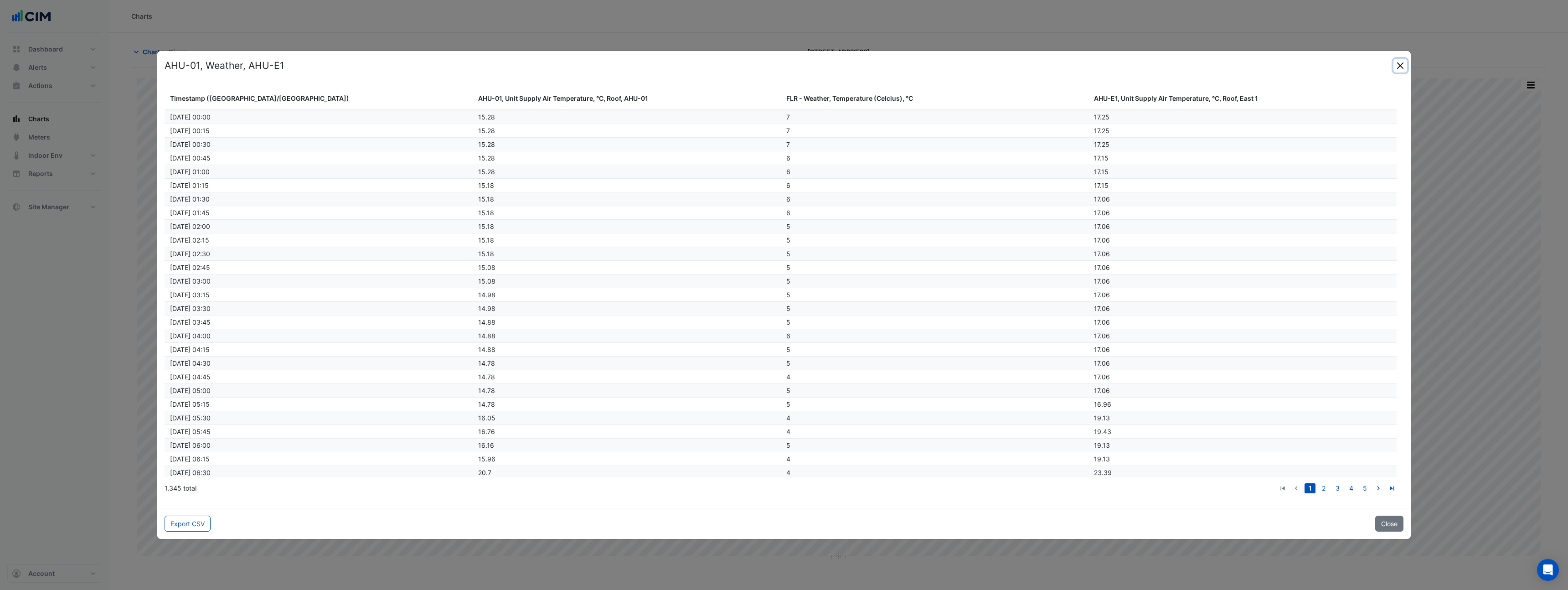
click at [1400, 65] on button "Close" at bounding box center [1401, 66] width 13 height 13
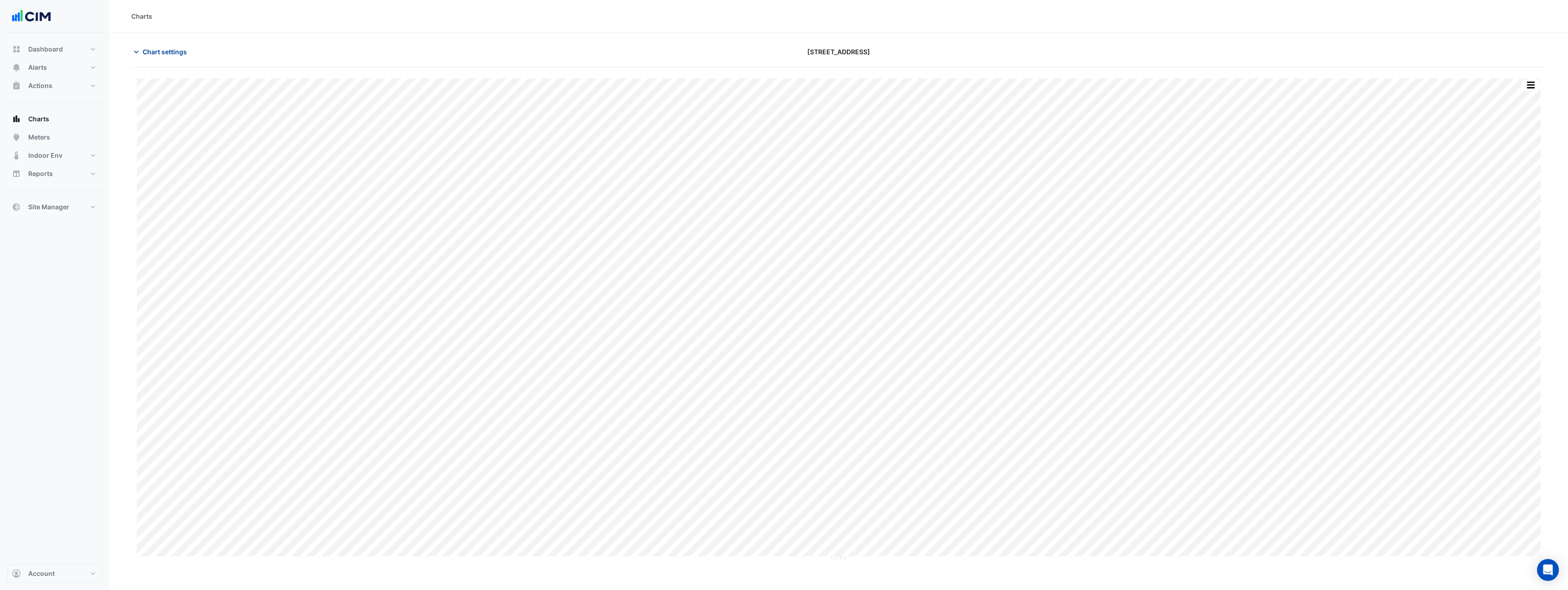
click at [170, 55] on span "Chart settings" at bounding box center [165, 52] width 44 height 10
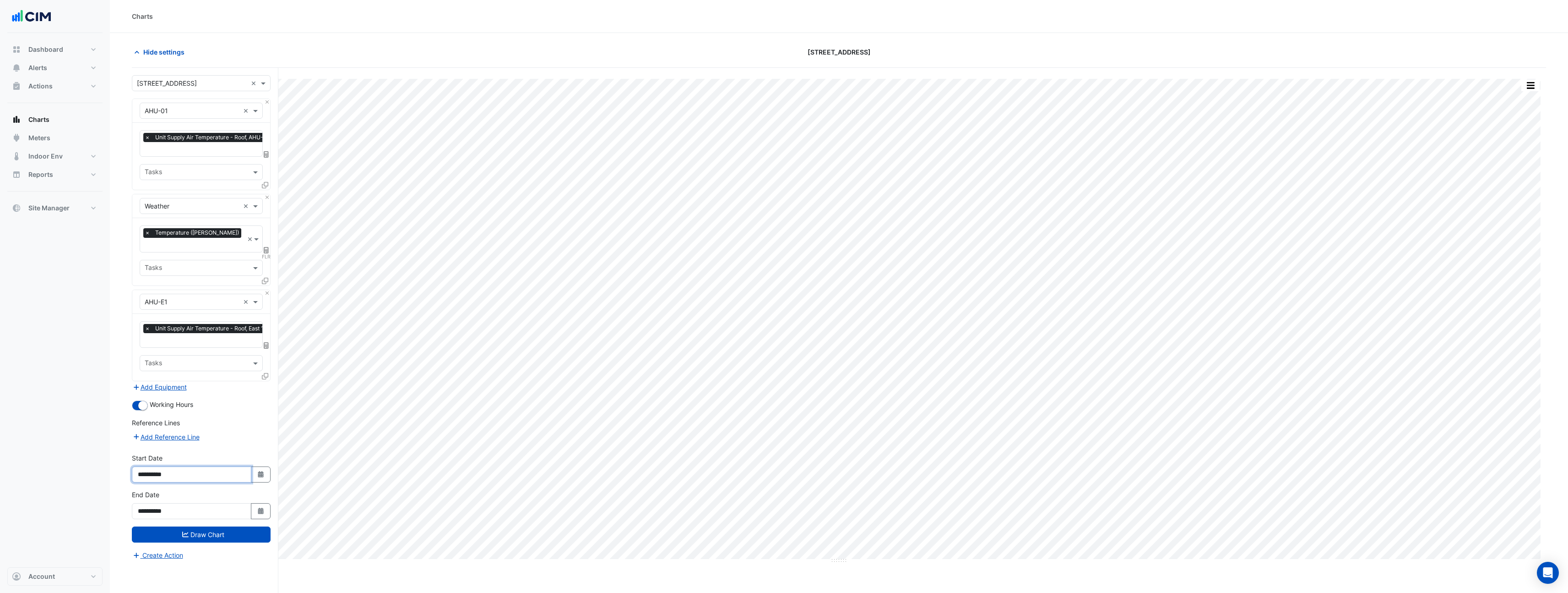
click at [178, 467] on input "**********" at bounding box center [191, 474] width 119 height 16
click at [264, 471] on icon "Select Date" at bounding box center [261, 474] width 8 height 7
select select "*"
select select "****"
click at [149, 396] on div "11" at bounding box center [148, 399] width 15 height 15
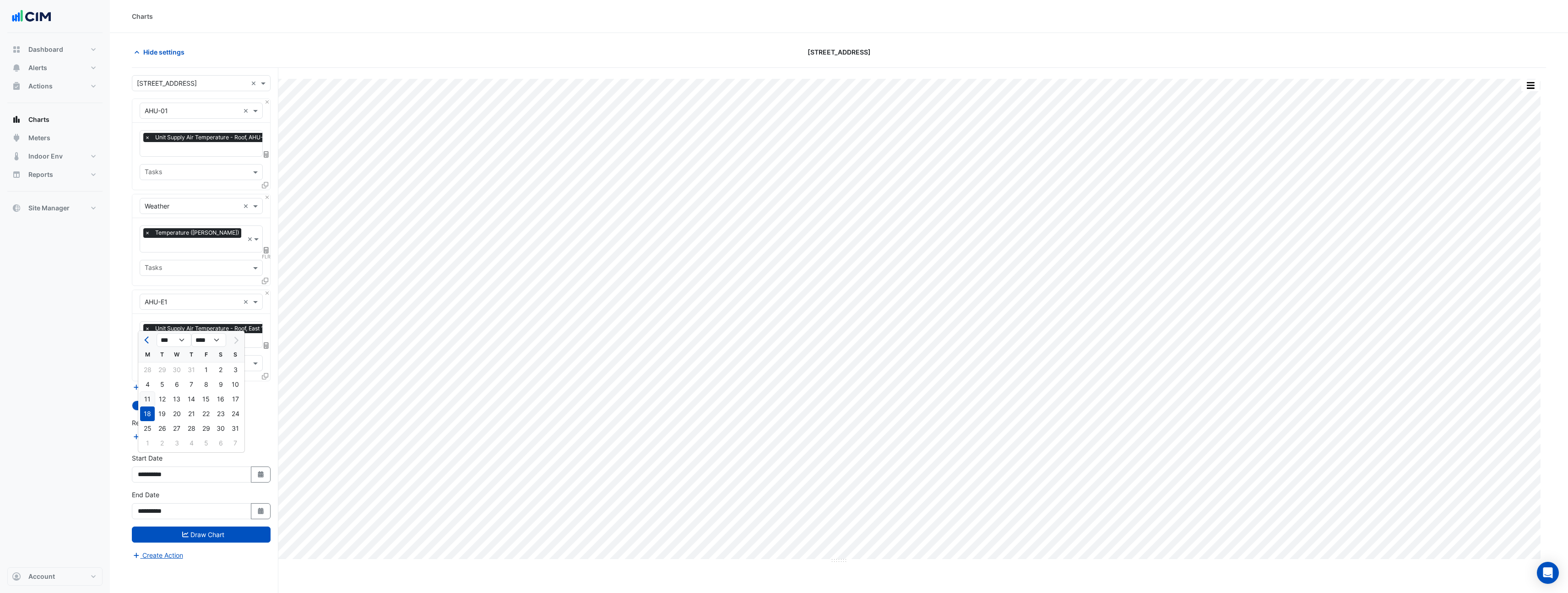
type input "**********"
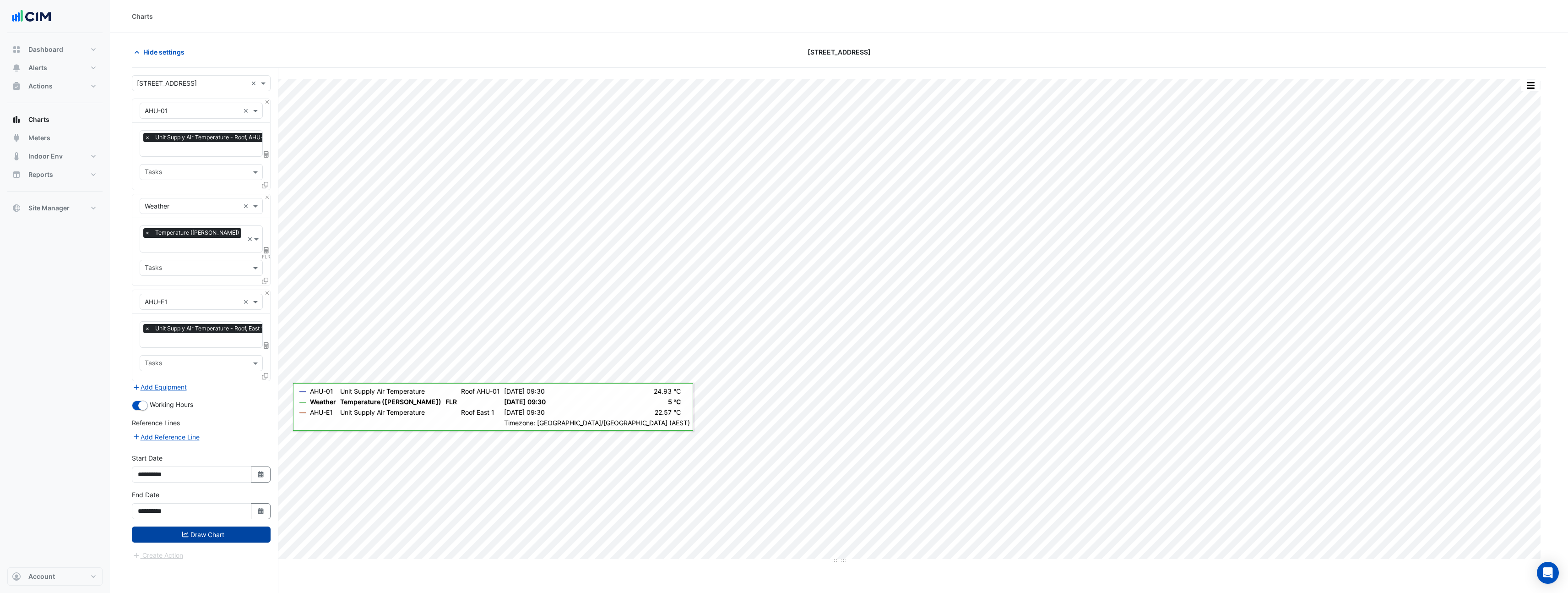
click at [219, 527] on button "Draw Chart" at bounding box center [201, 534] width 139 height 16
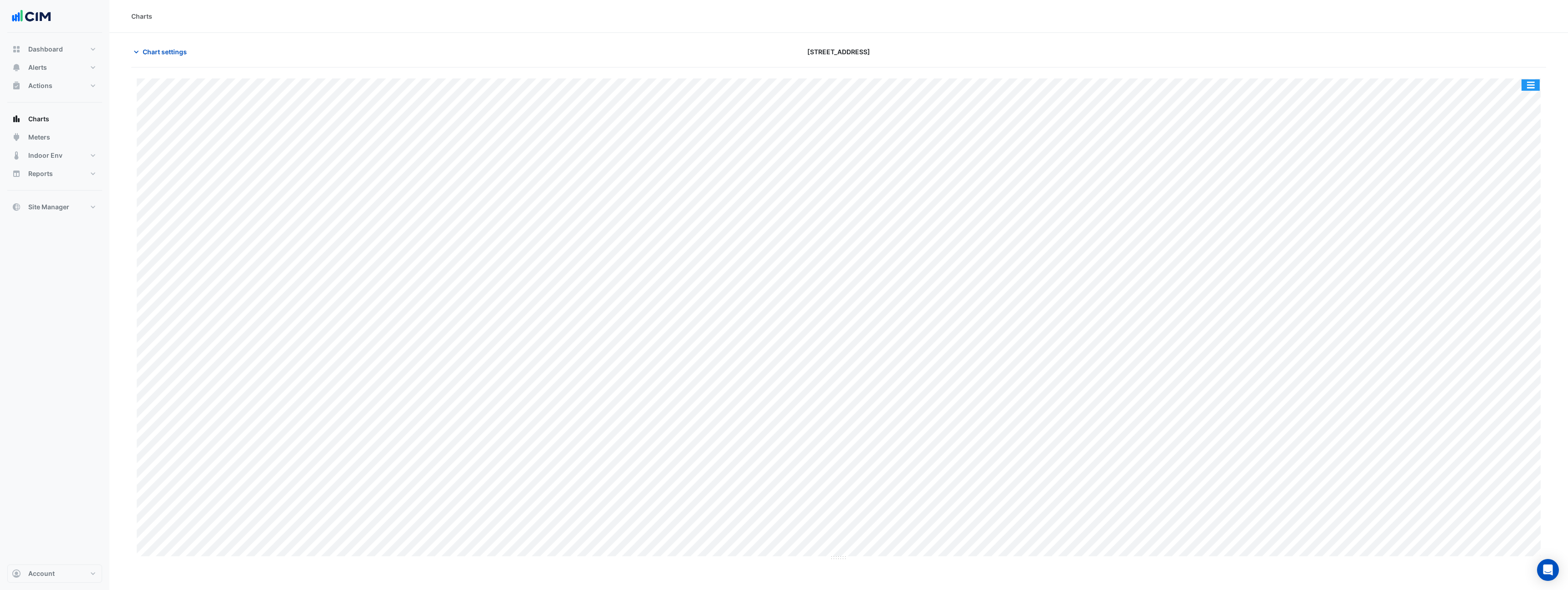
click at [1531, 88] on button "button" at bounding box center [1531, 84] width 18 height 11
click at [1510, 187] on div "Pivot Data Table" at bounding box center [1512, 182] width 55 height 22
click at [177, 45] on button "Chart settings" at bounding box center [162, 52] width 61 height 16
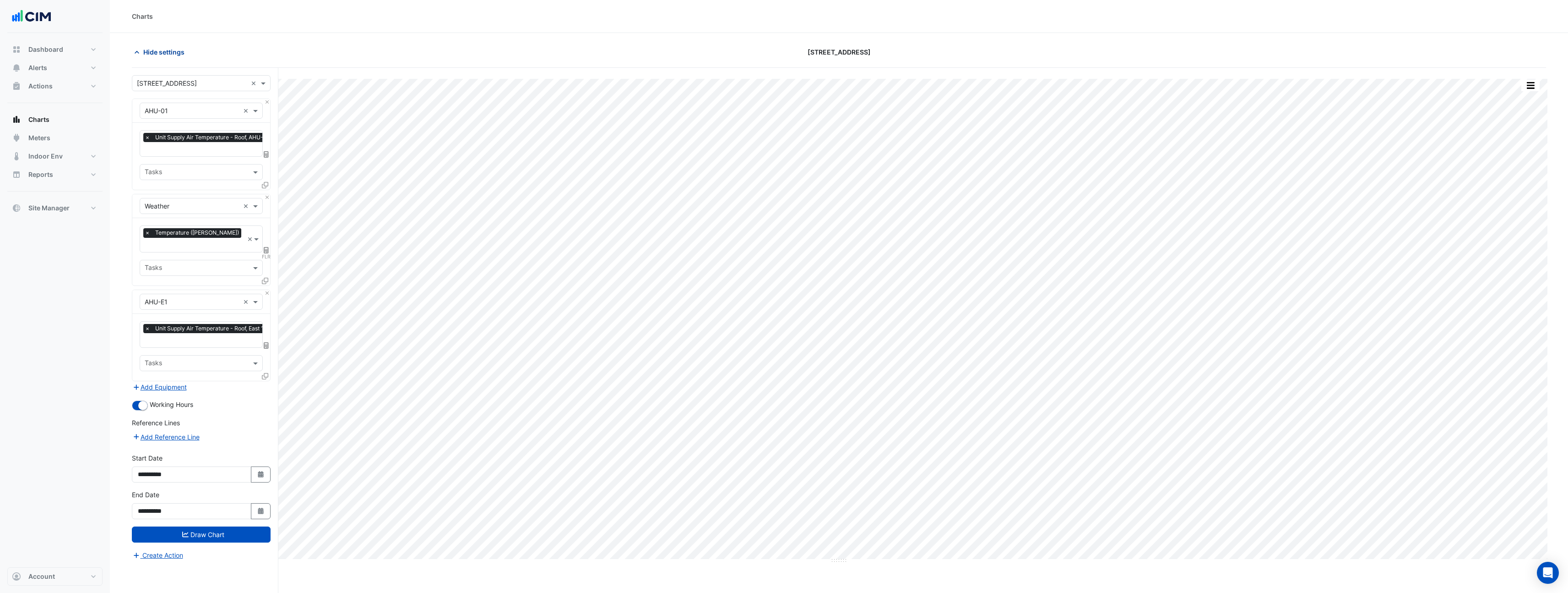
click at [178, 51] on span "Hide settings" at bounding box center [164, 52] width 41 height 10
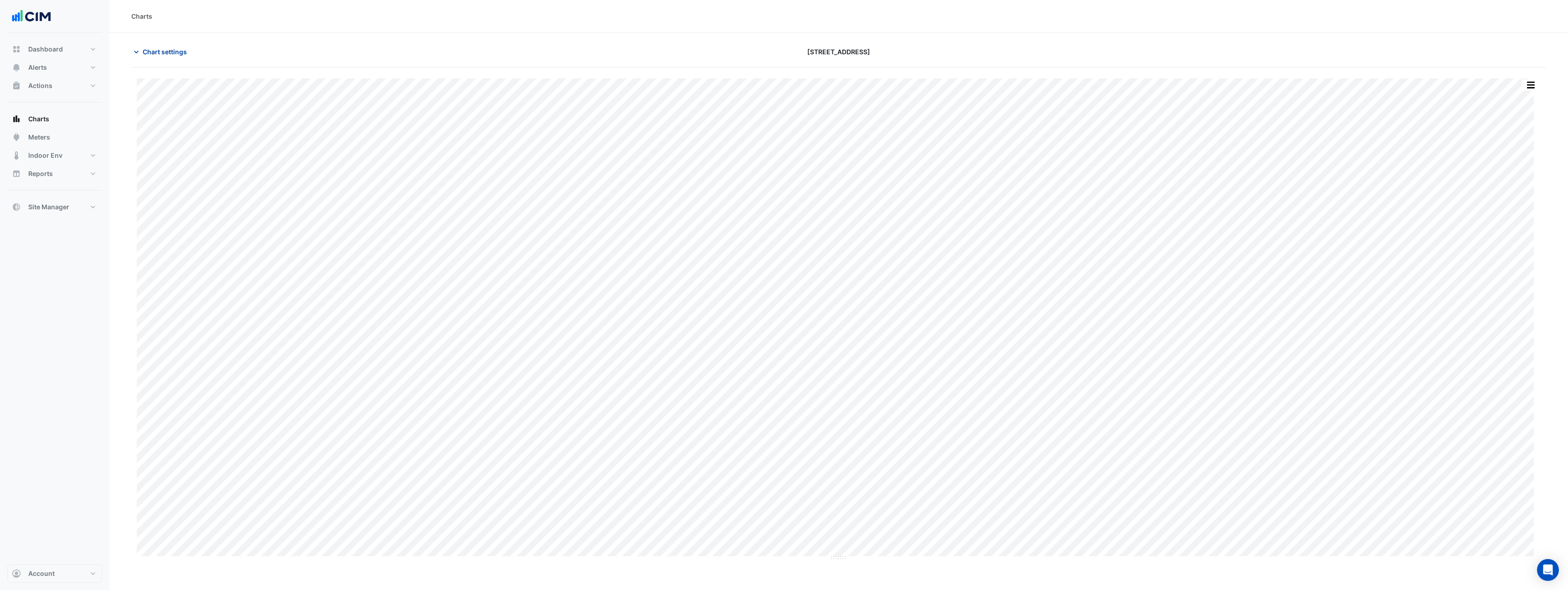
click at [177, 51] on span "Chart settings" at bounding box center [165, 52] width 44 height 10
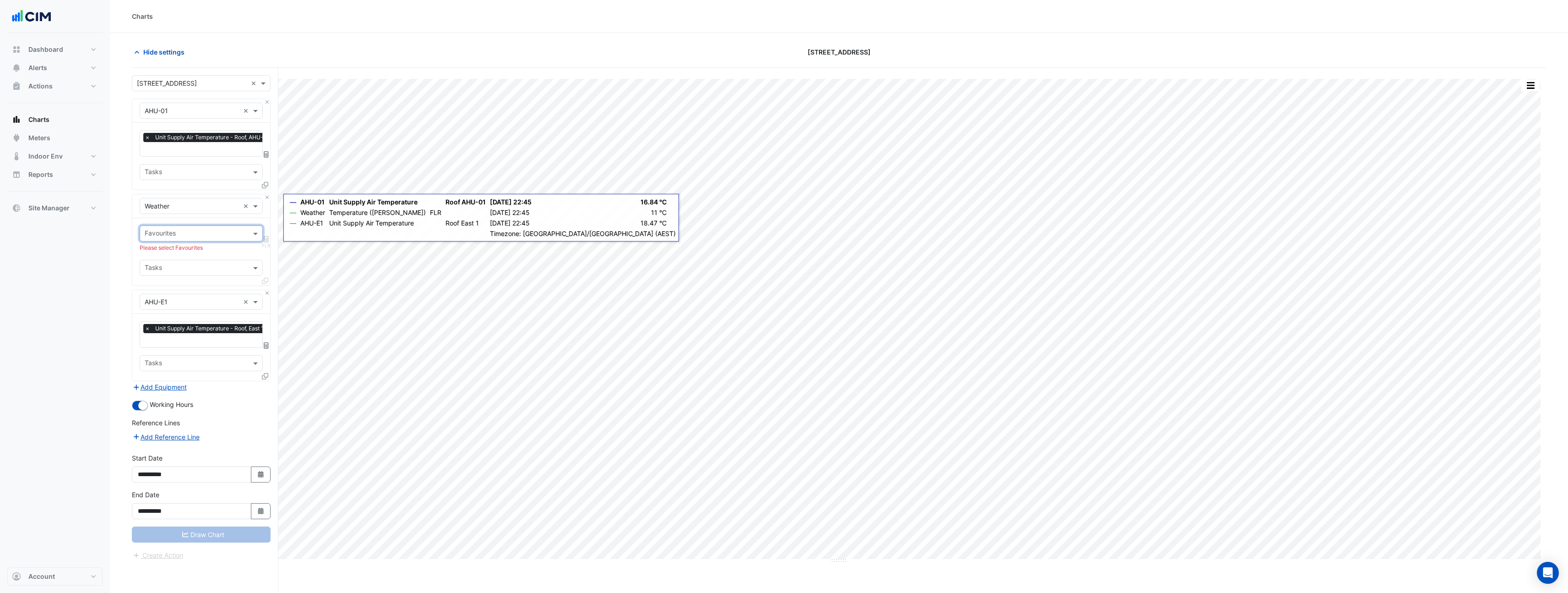
click at [267, 199] on div "Equipment × Weather ×" at bounding box center [201, 207] width 138 height 24
click at [267, 198] on button "Close" at bounding box center [267, 198] width 6 height 6
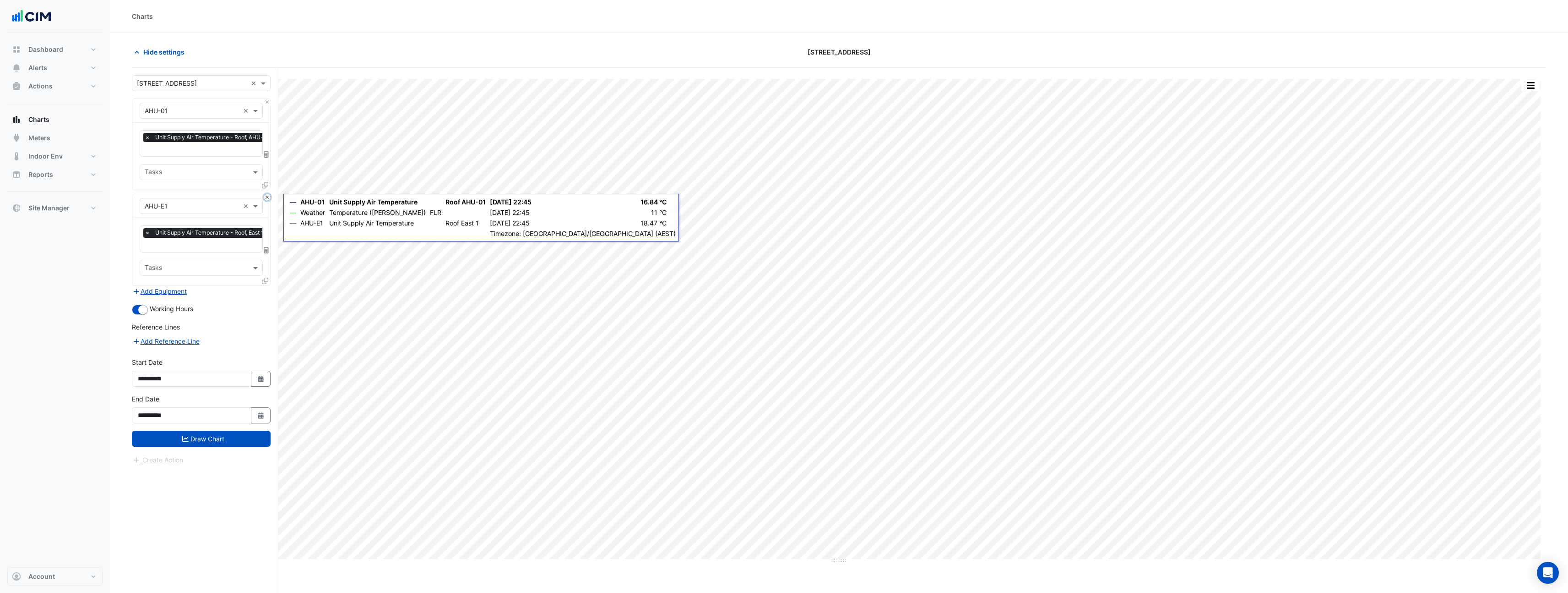
click at [268, 196] on button "Close" at bounding box center [267, 198] width 6 height 6
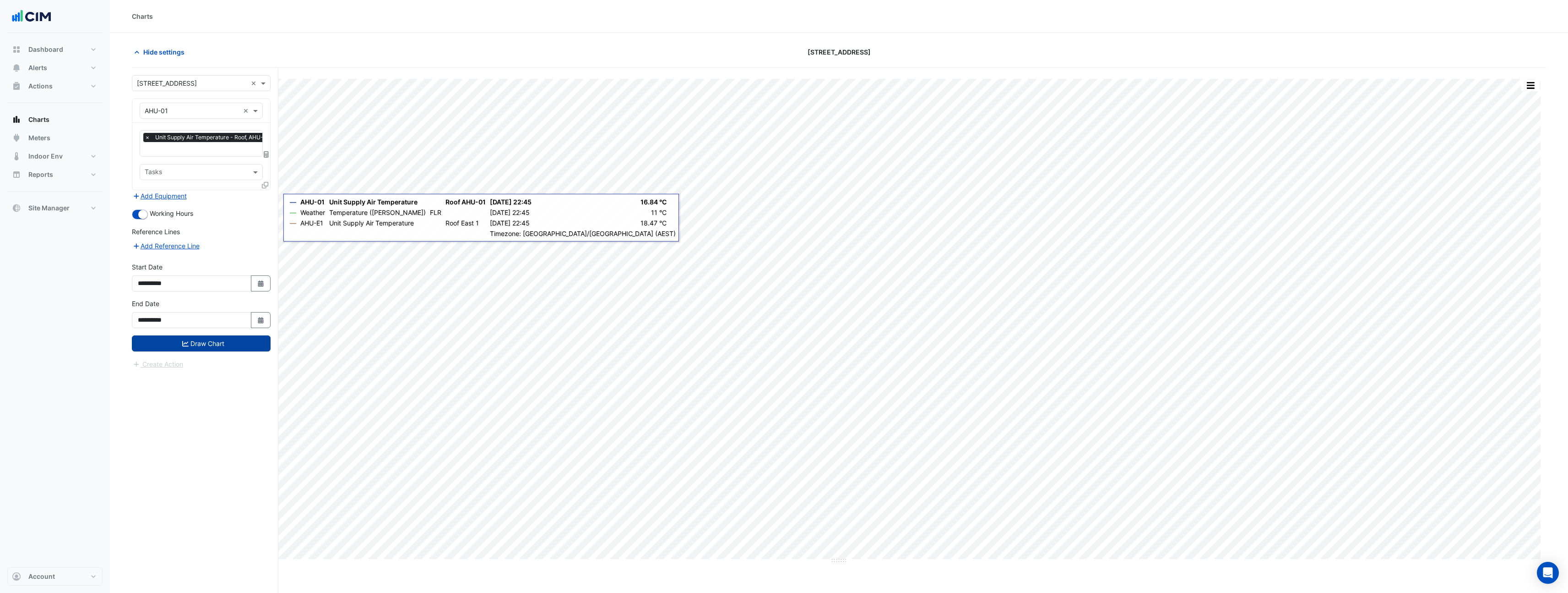
click at [219, 340] on button "Draw Chart" at bounding box center [201, 343] width 139 height 16
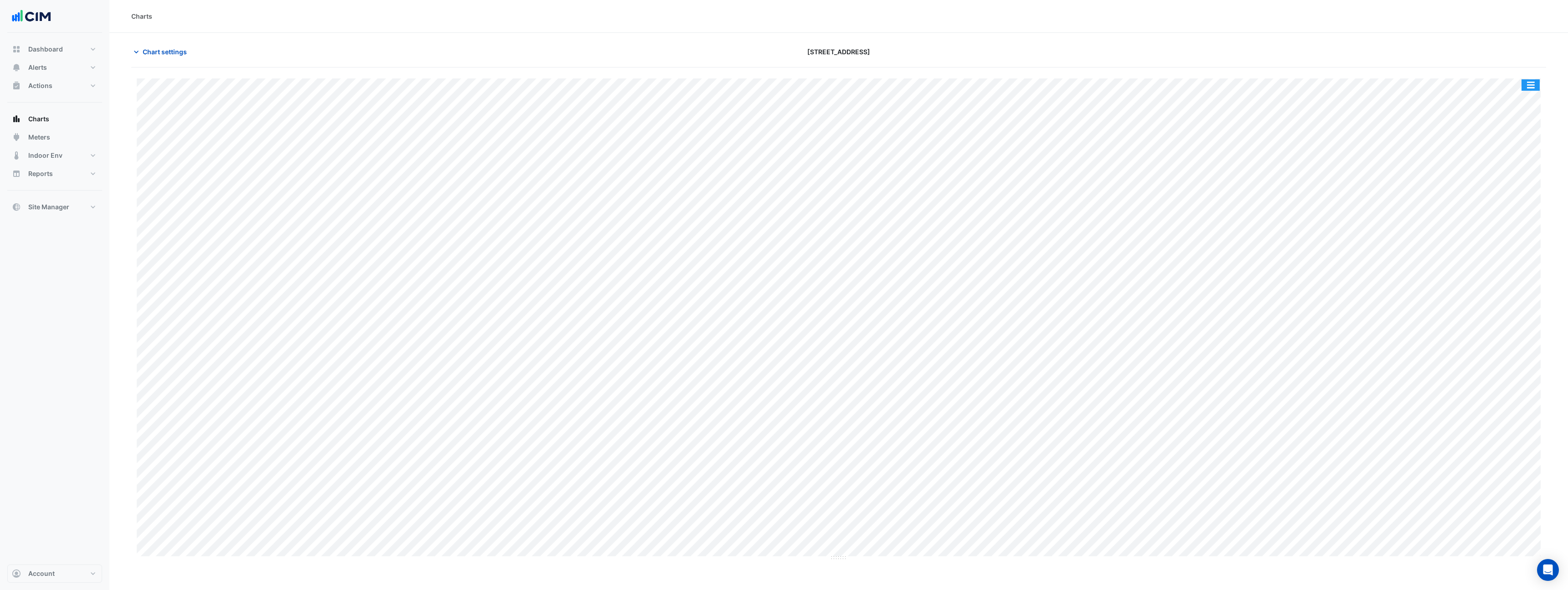
click at [1529, 87] on button "button" at bounding box center [1531, 84] width 18 height 11
click at [1521, 149] on div "Pivot Data Table" at bounding box center [1512, 150] width 55 height 22
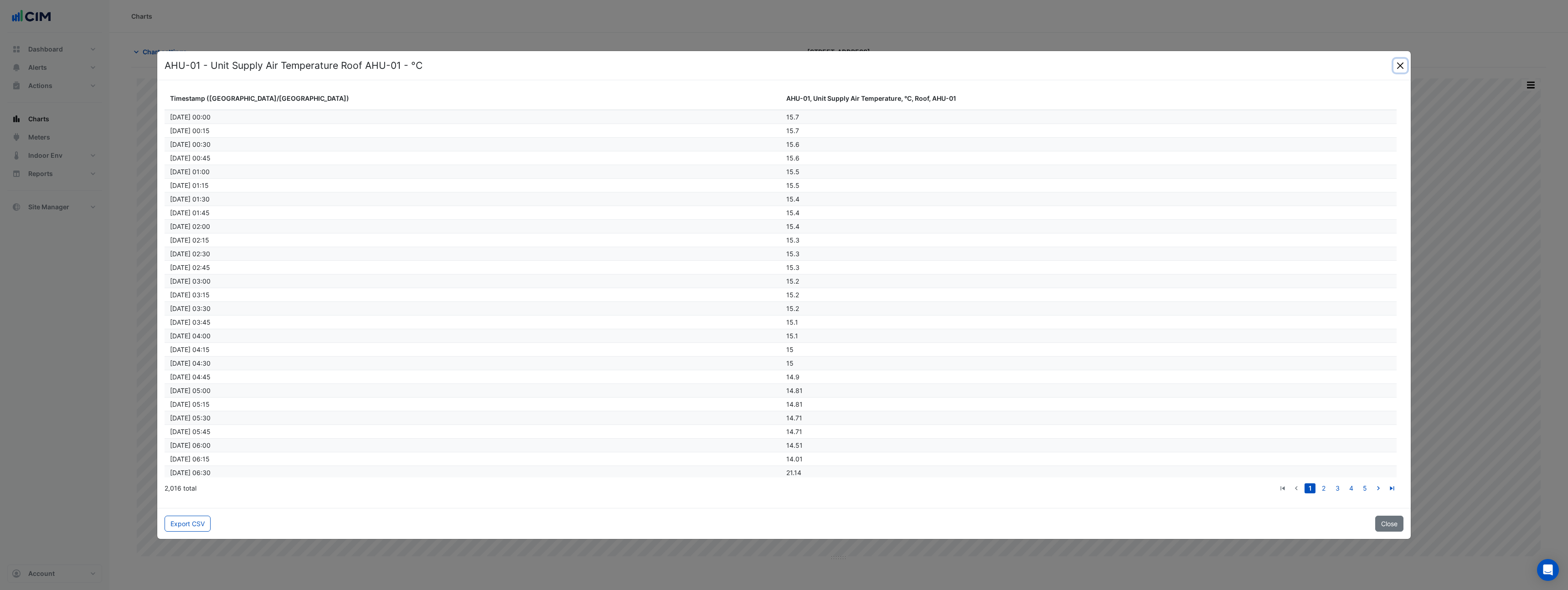
click at [1395, 67] on button "Close" at bounding box center [1401, 66] width 13 height 13
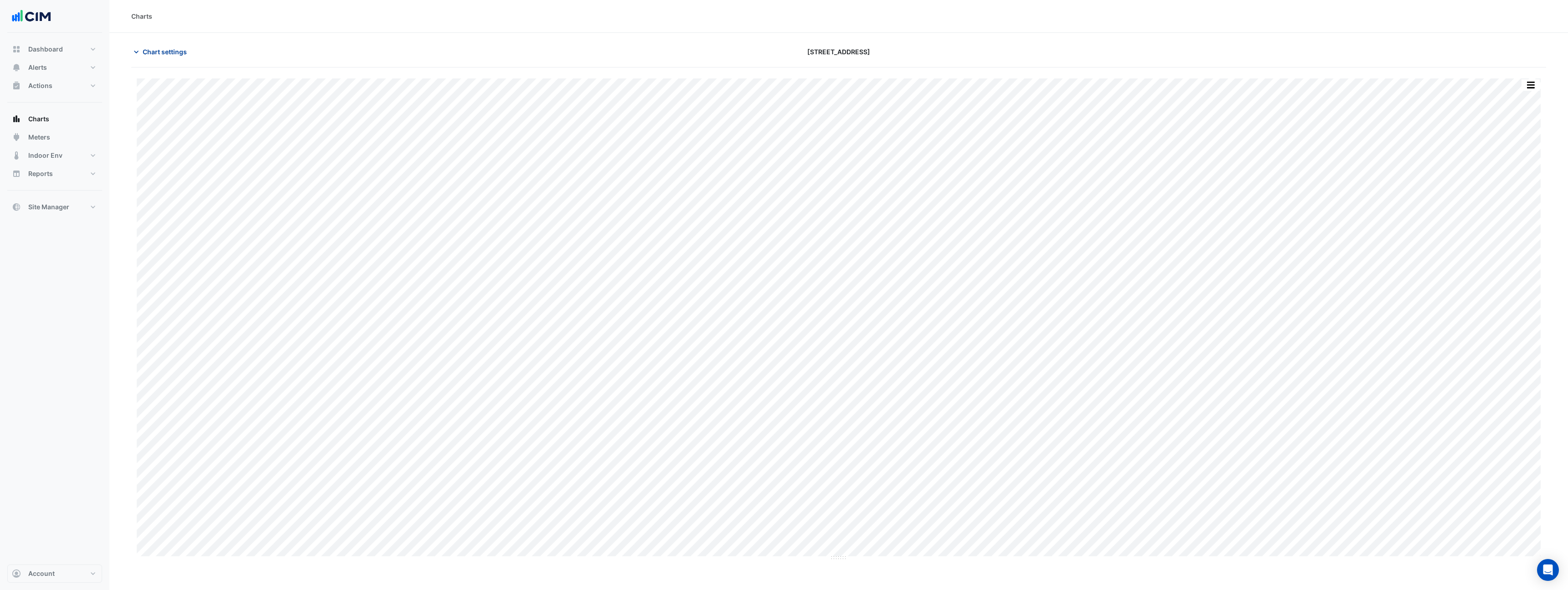
click at [181, 51] on span "Chart settings" at bounding box center [165, 52] width 44 height 10
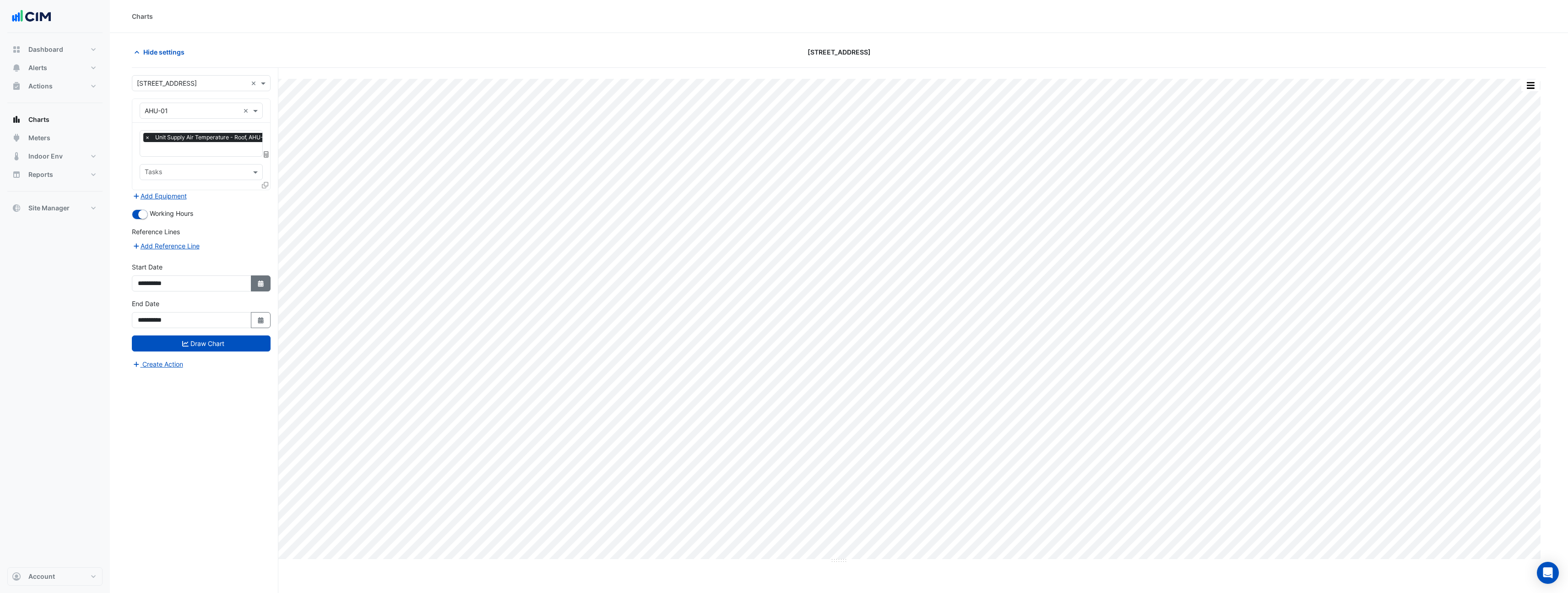
click at [261, 280] on icon "button" at bounding box center [260, 283] width 5 height 7
select select "*"
select select "****"
click at [153, 205] on div "4" at bounding box center [148, 205] width 15 height 15
type input "**********"
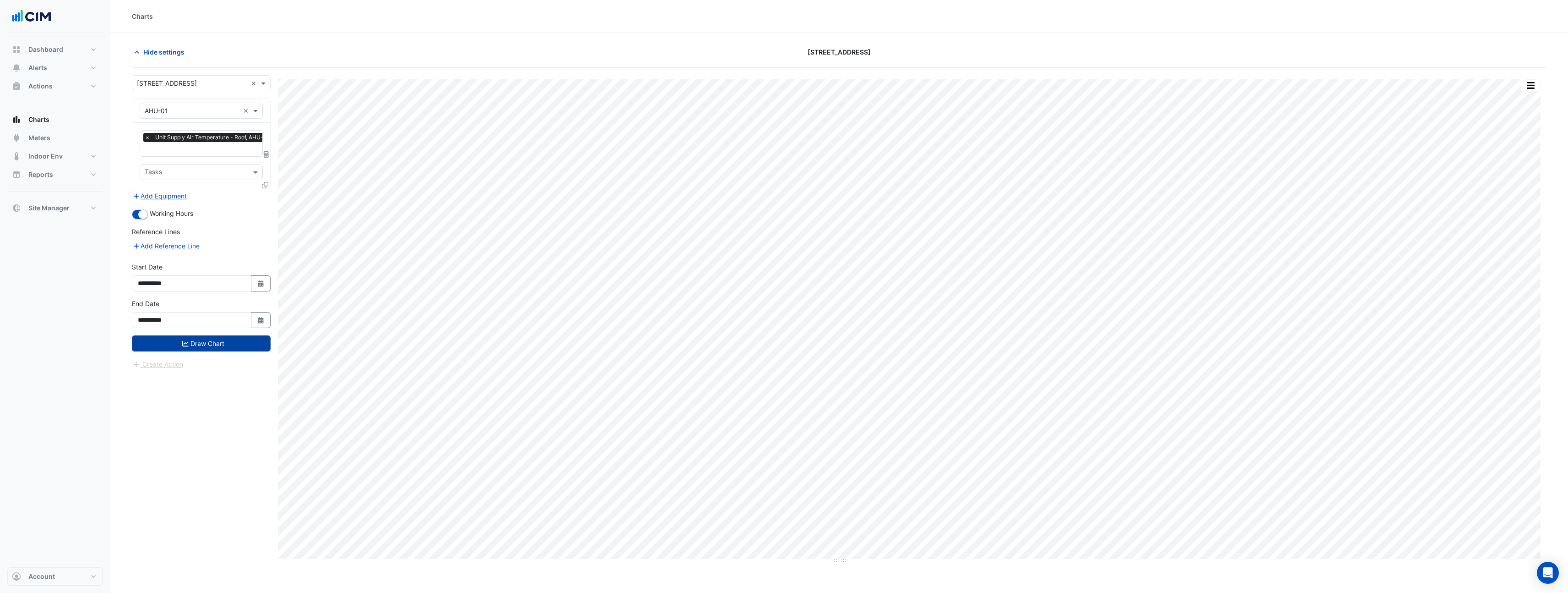
click at [227, 339] on button "Draw Chart" at bounding box center [201, 343] width 139 height 16
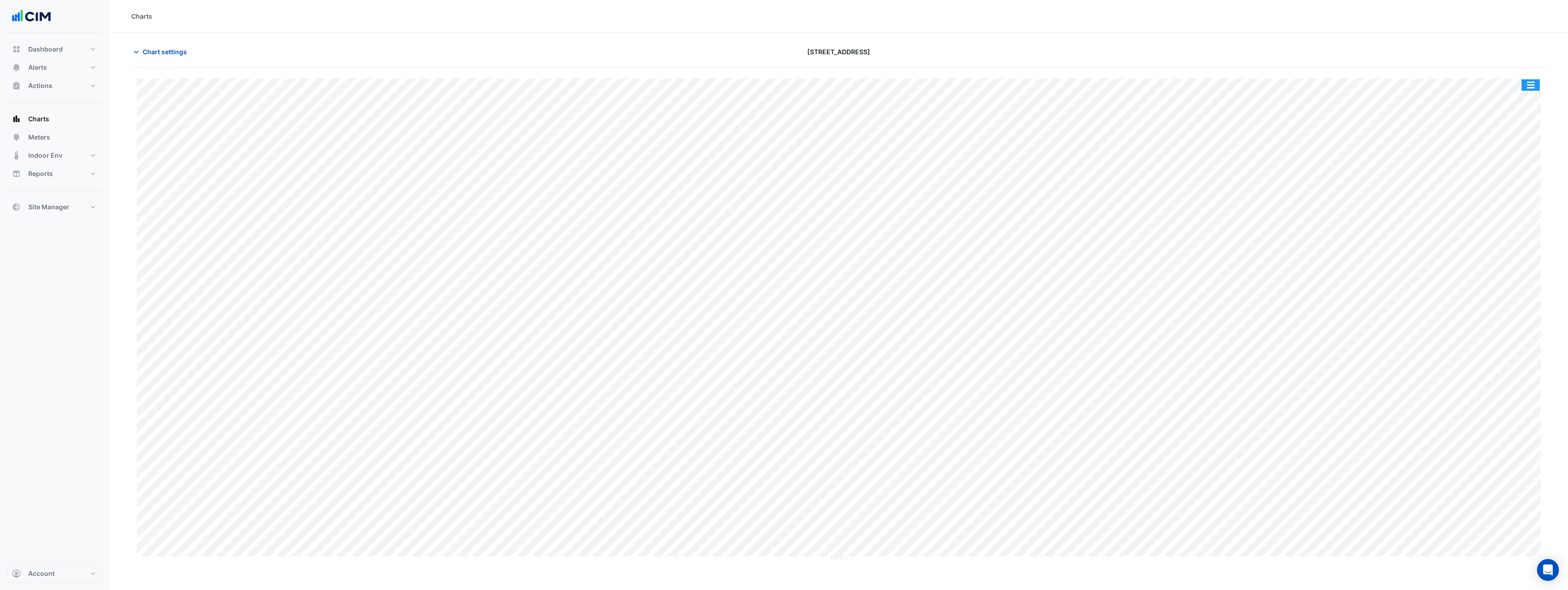
click at [1534, 86] on button "button" at bounding box center [1531, 84] width 18 height 11
click at [1524, 153] on div "Pivot Data Table" at bounding box center [1512, 150] width 55 height 22
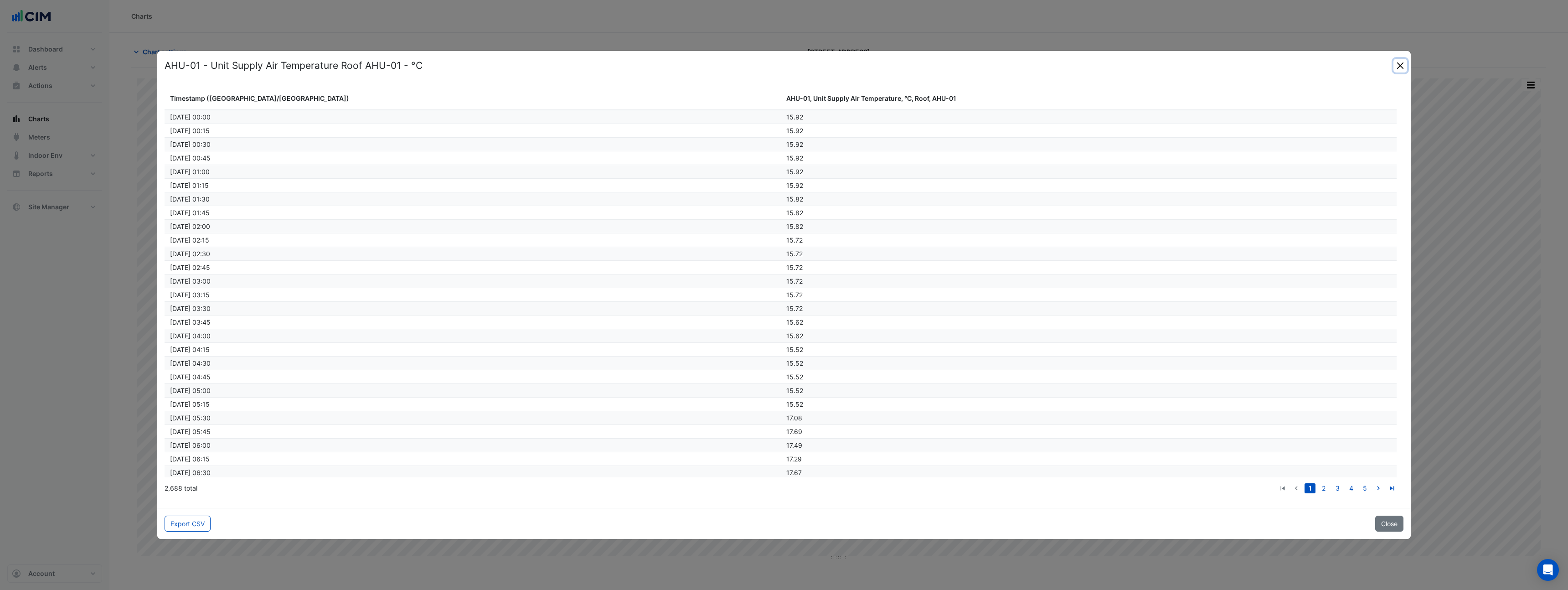
click at [1402, 61] on button "Close" at bounding box center [1401, 66] width 13 height 13
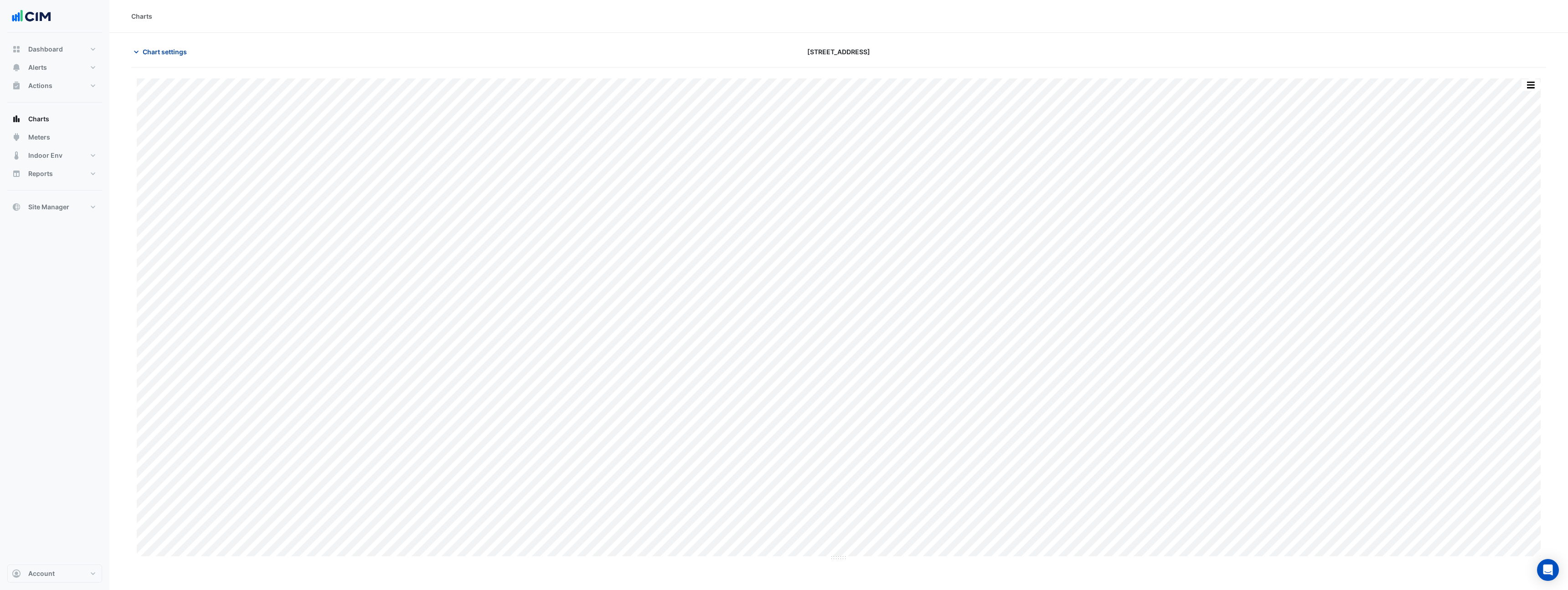
click at [171, 52] on span "Chart settings" at bounding box center [165, 52] width 44 height 10
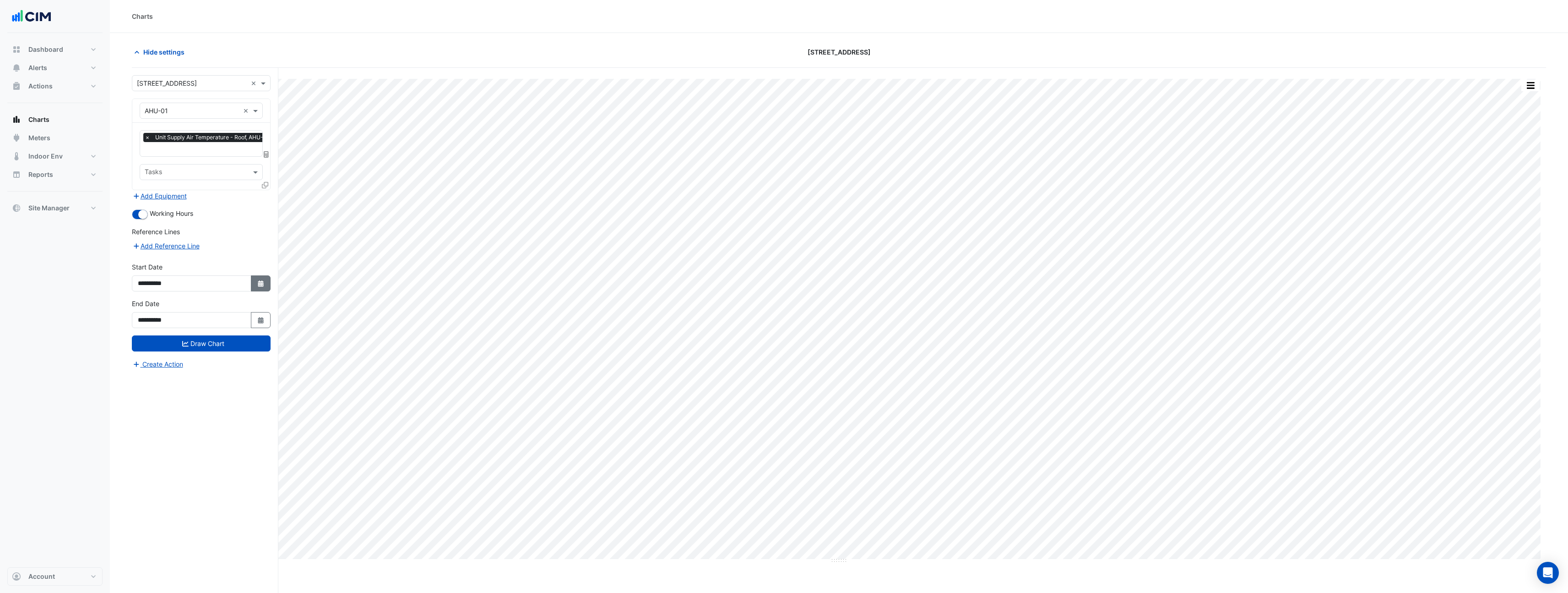
click at [258, 285] on icon "button" at bounding box center [260, 283] width 5 height 7
select select "*"
select select "****"
click at [148, 189] on div "28" at bounding box center [148, 191] width 15 height 15
type input "**********"
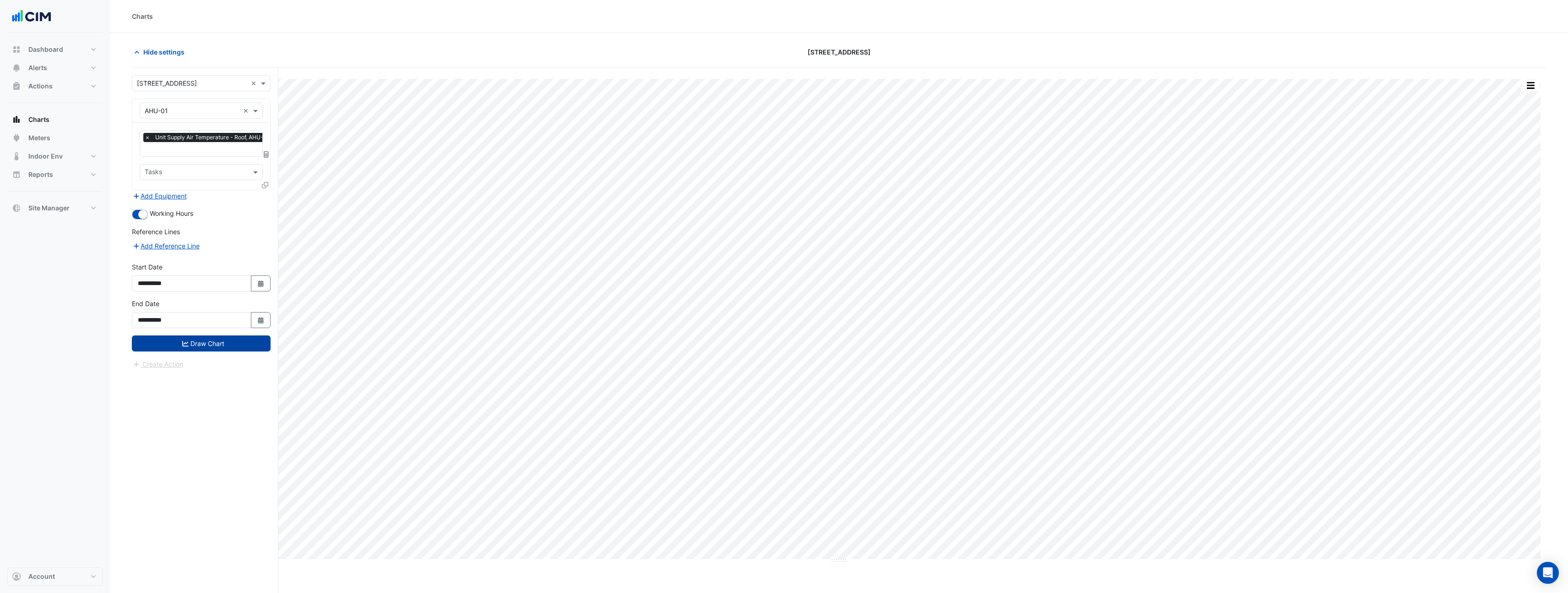
click at [249, 344] on button "Draw Chart" at bounding box center [201, 343] width 139 height 16
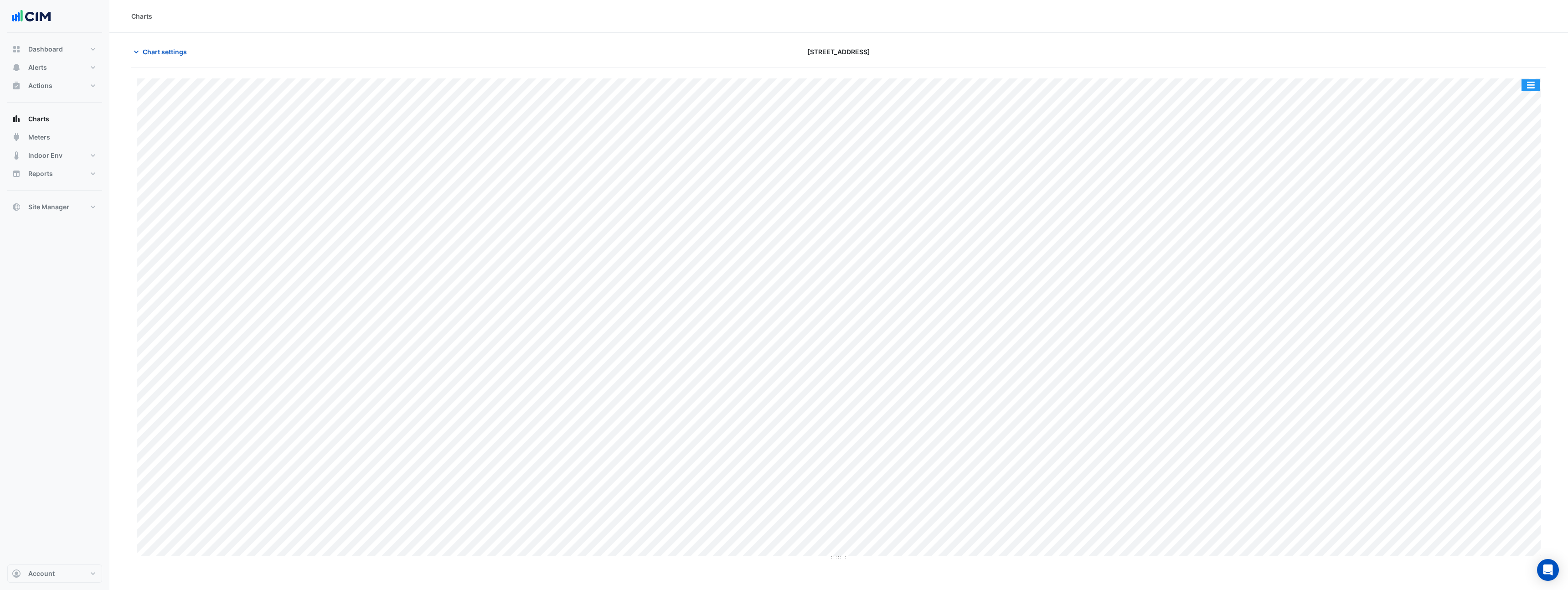
click at [1531, 86] on button "button" at bounding box center [1531, 84] width 18 height 11
click at [1526, 147] on div "Pivot Data Table" at bounding box center [1512, 150] width 55 height 22
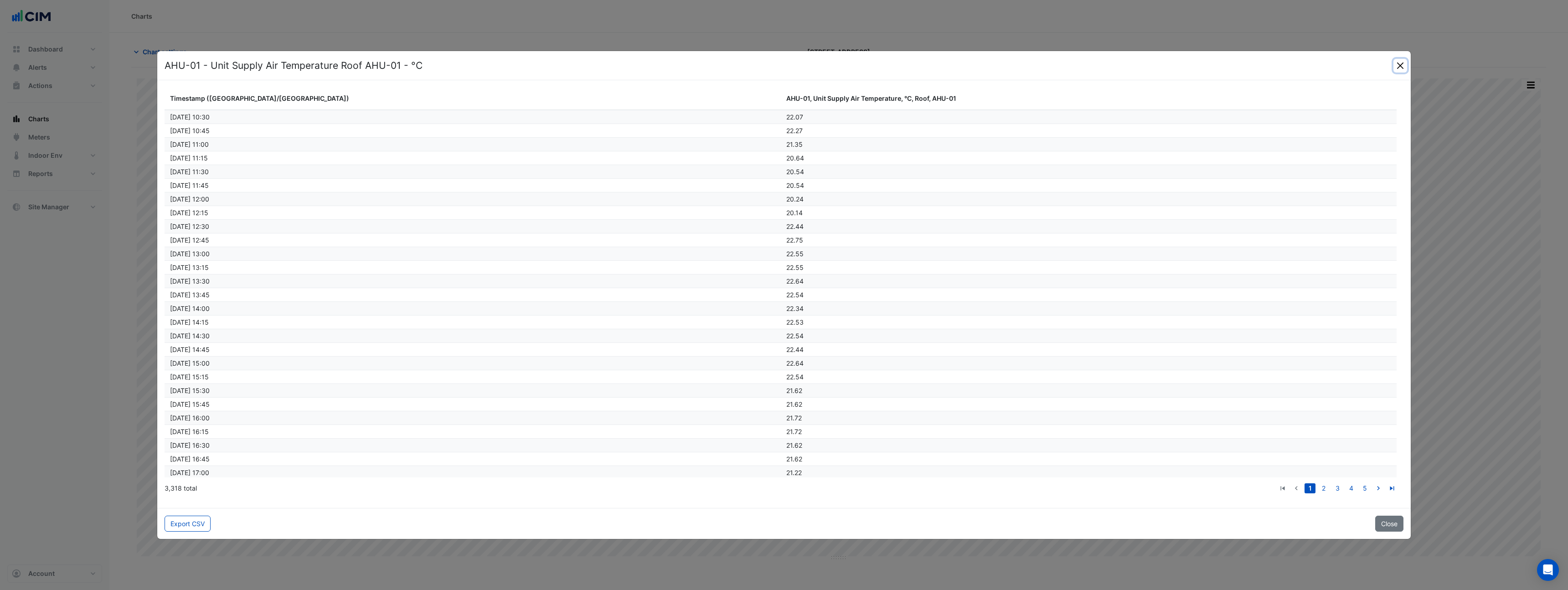
click at [1403, 67] on button "Close" at bounding box center [1401, 66] width 13 height 13
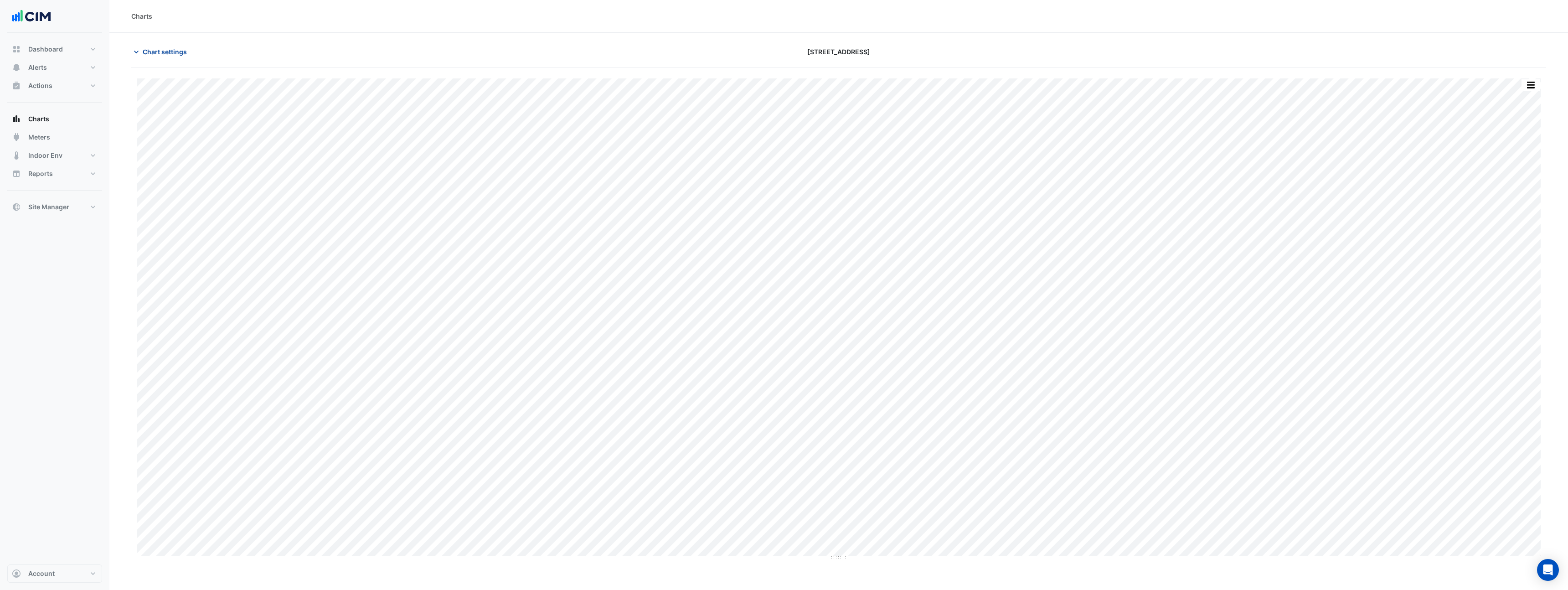
click at [172, 59] on div "Chart settings 990 La Trobe Street" at bounding box center [839, 56] width 1415 height 24
click at [172, 55] on span "Chart settings" at bounding box center [165, 52] width 44 height 10
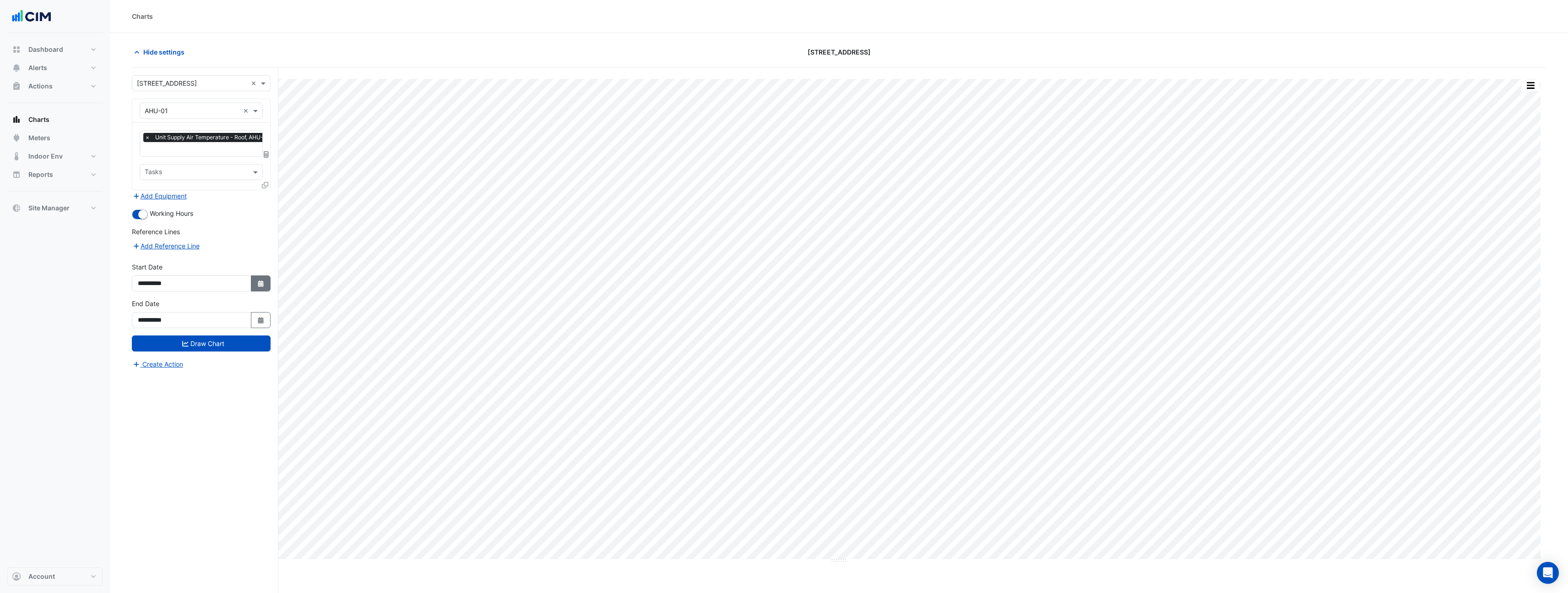
click at [264, 280] on icon "Select Date" at bounding box center [261, 283] width 8 height 7
select select "*"
select select "****"
click at [152, 162] on button "Previous month" at bounding box center [147, 161] width 11 height 15
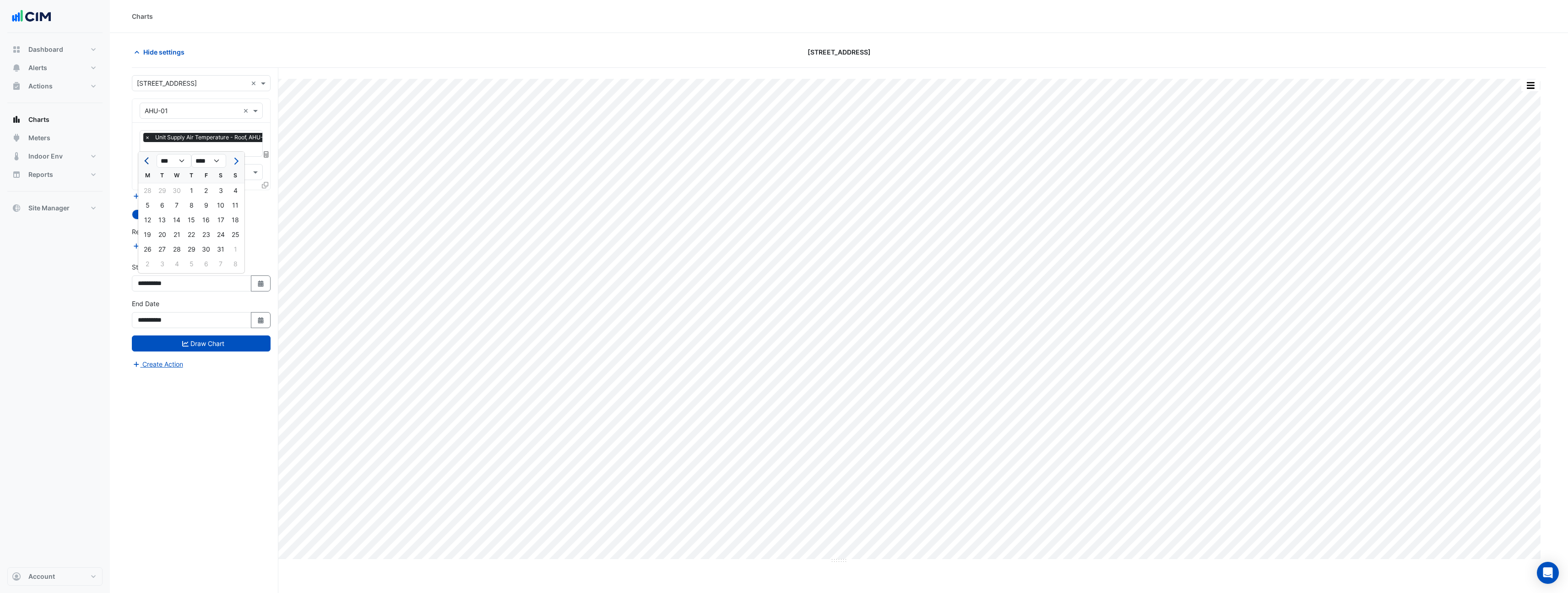
click at [152, 162] on button "Previous month" at bounding box center [147, 161] width 11 height 15
click at [237, 157] on button "Next month" at bounding box center [235, 161] width 11 height 15
select select "*"
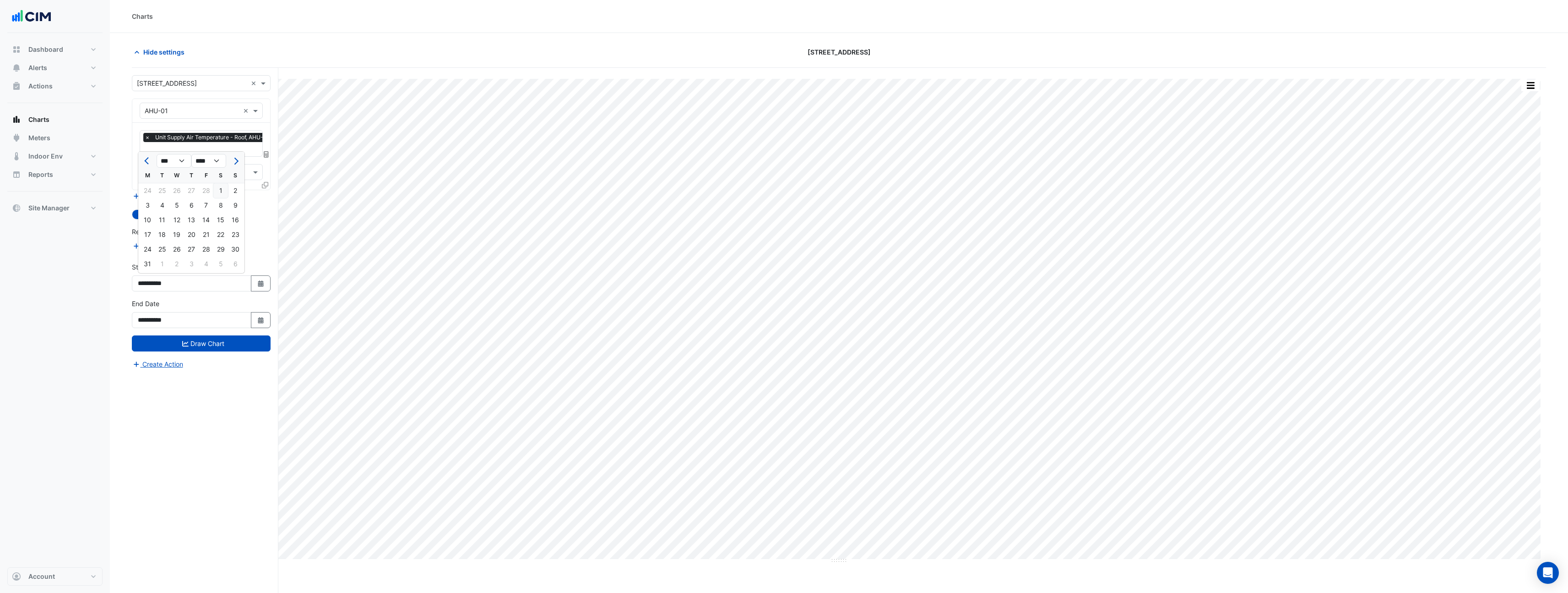
click at [222, 192] on div "1" at bounding box center [221, 191] width 15 height 15
type input "**********"
click at [179, 344] on button "Draw Chart" at bounding box center [201, 343] width 139 height 16
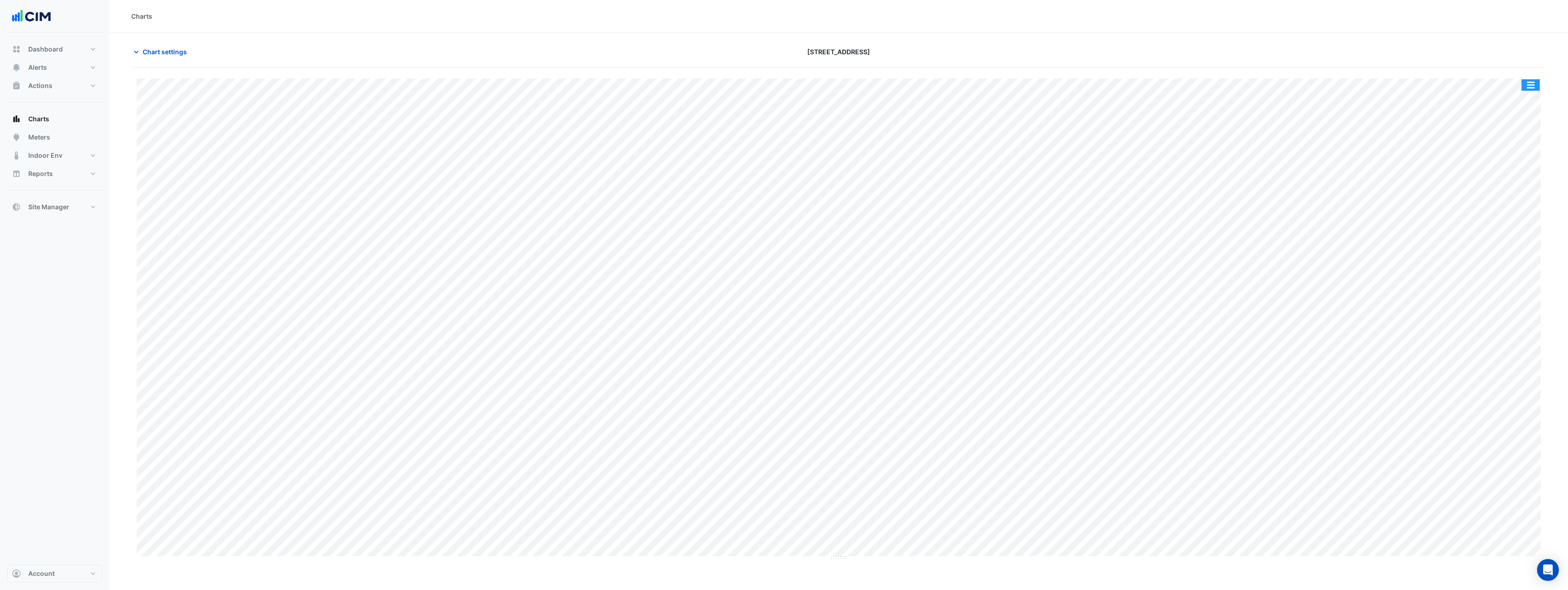
click at [1526, 86] on button "button" at bounding box center [1531, 84] width 18 height 11
click at [1522, 144] on div "Pivot Data Table" at bounding box center [1512, 150] width 55 height 22
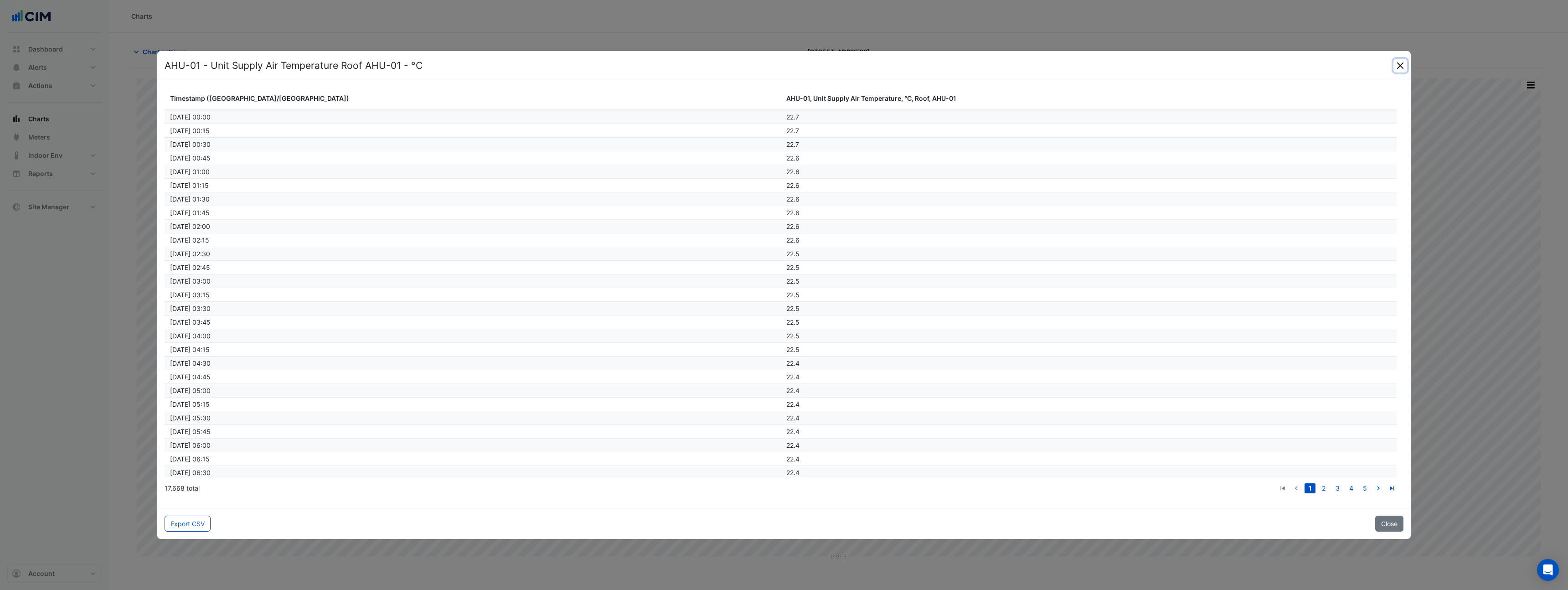
click at [1403, 65] on button "Close" at bounding box center [1401, 66] width 13 height 13
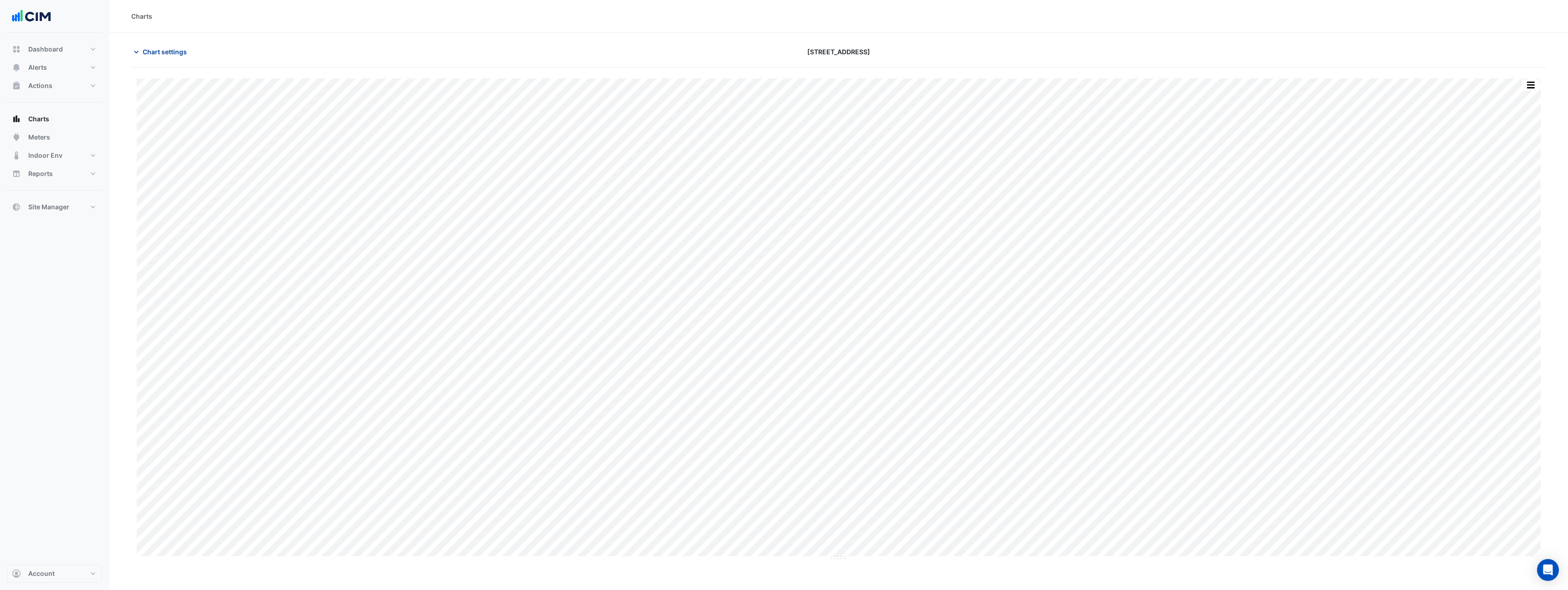
click at [172, 55] on span "Chart settings" at bounding box center [165, 52] width 44 height 10
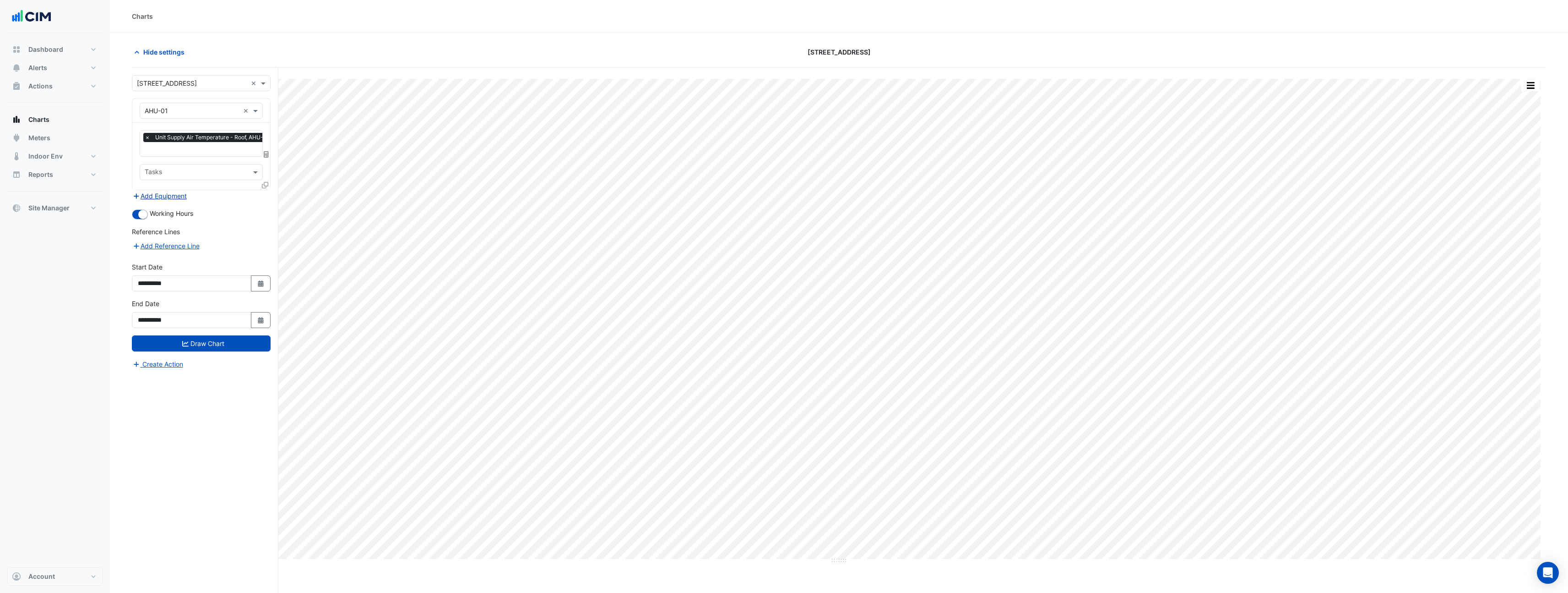
click at [183, 195] on button "Add Equipment" at bounding box center [160, 196] width 56 height 11
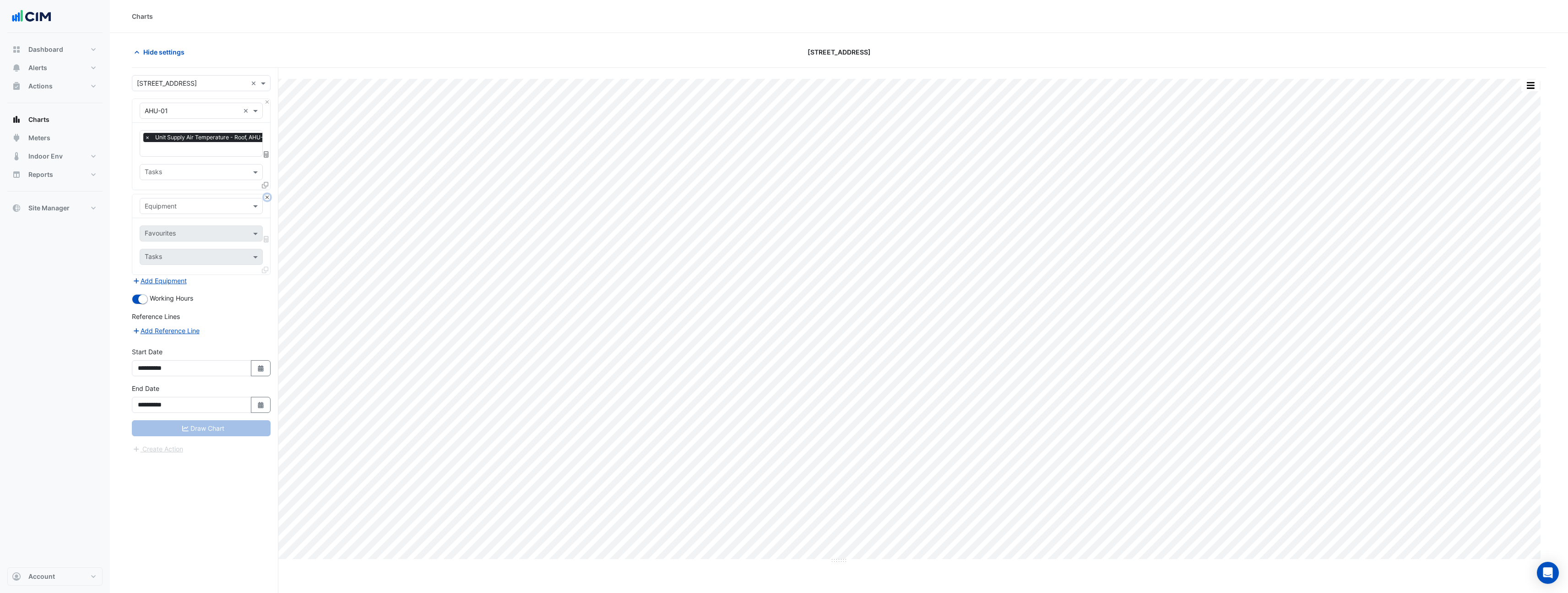
click at [267, 198] on button "Close" at bounding box center [267, 198] width 6 height 6
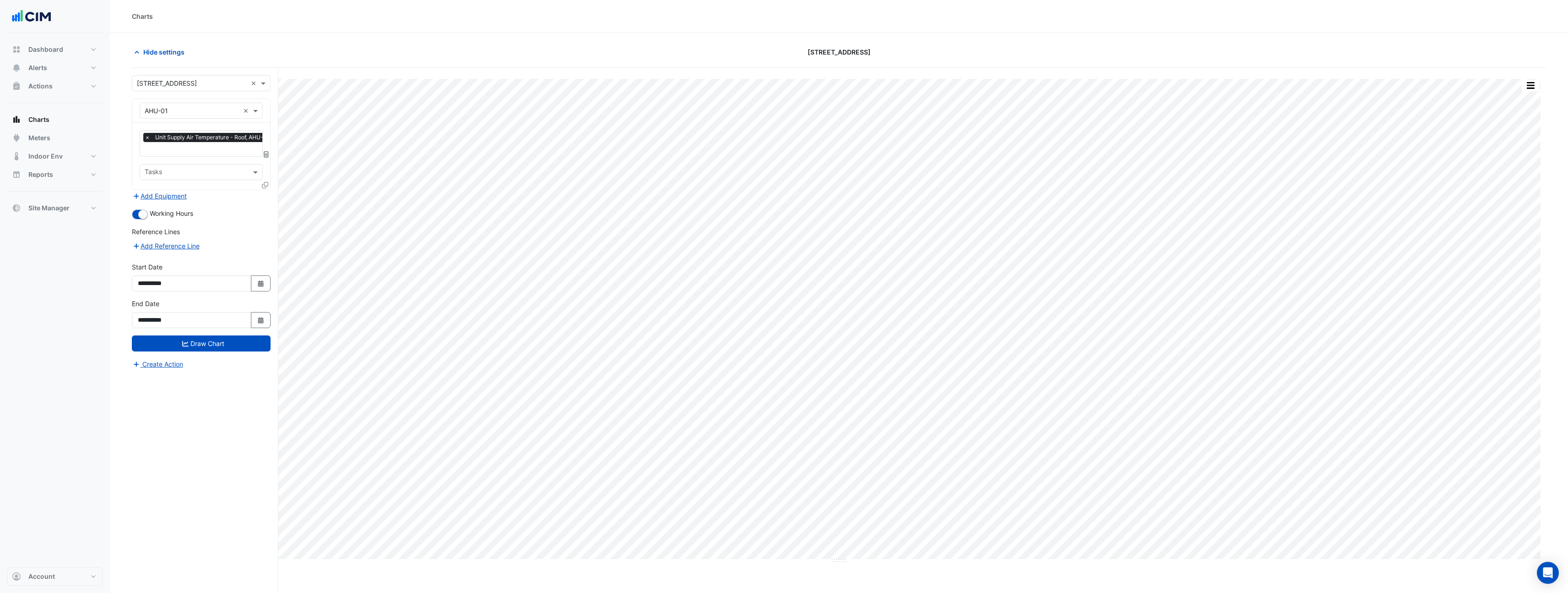
click at [267, 186] on icon at bounding box center [265, 185] width 7 height 7
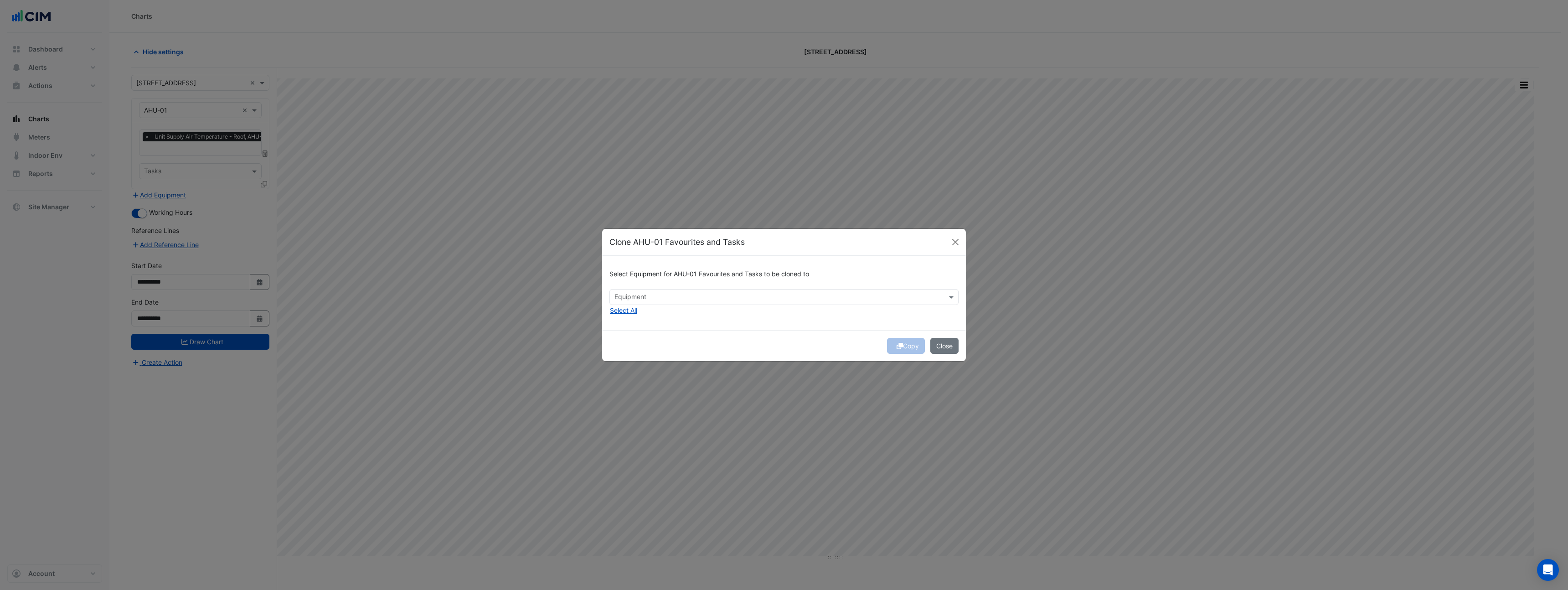
click at [668, 298] on input "text" at bounding box center [779, 298] width 329 height 10
click at [629, 315] on span "AHU-E1" at bounding box center [629, 316] width 22 height 7
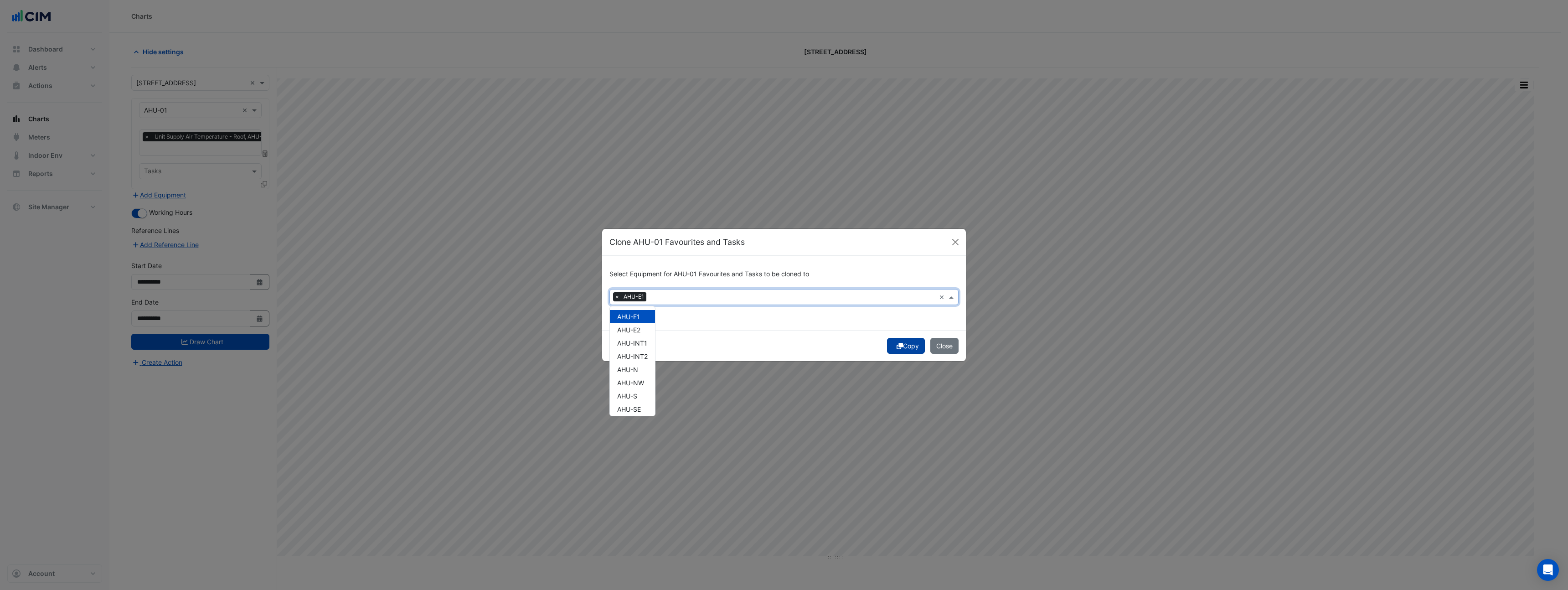
click at [906, 345] on button "Copy" at bounding box center [906, 345] width 38 height 16
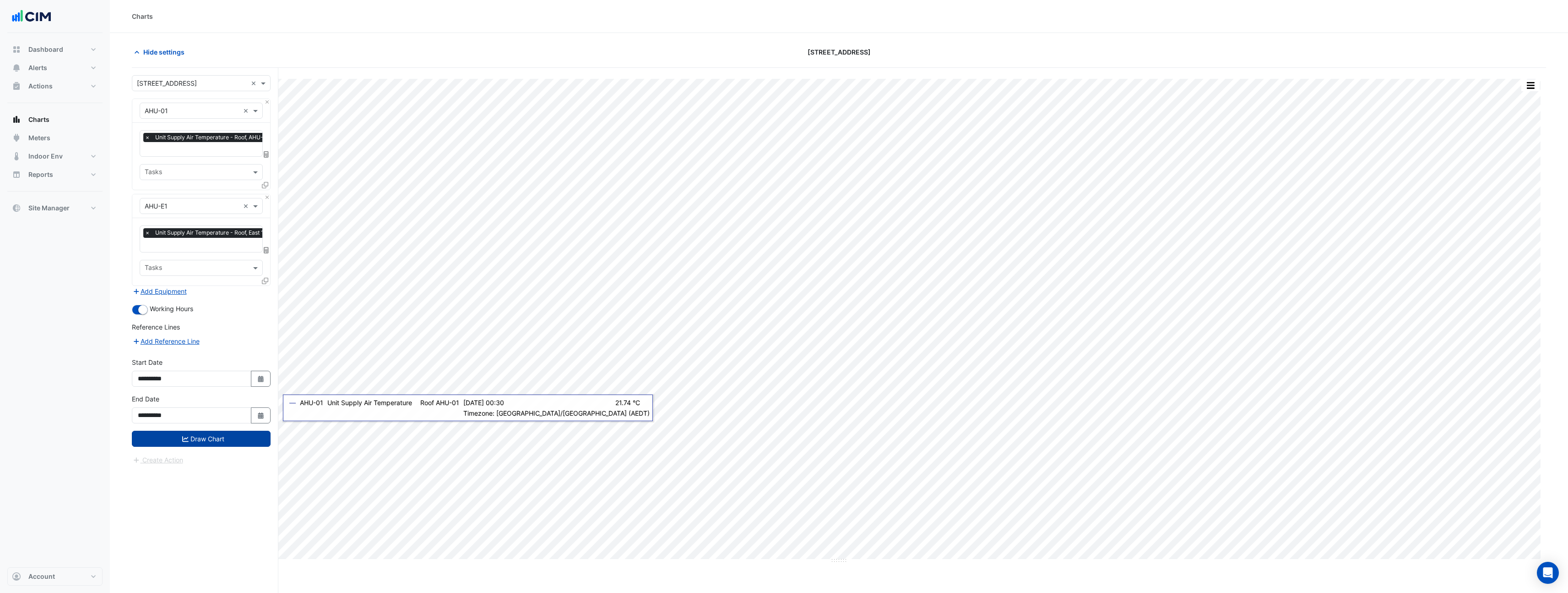
click at [210, 438] on button "Draw Chart" at bounding box center [201, 438] width 139 height 16
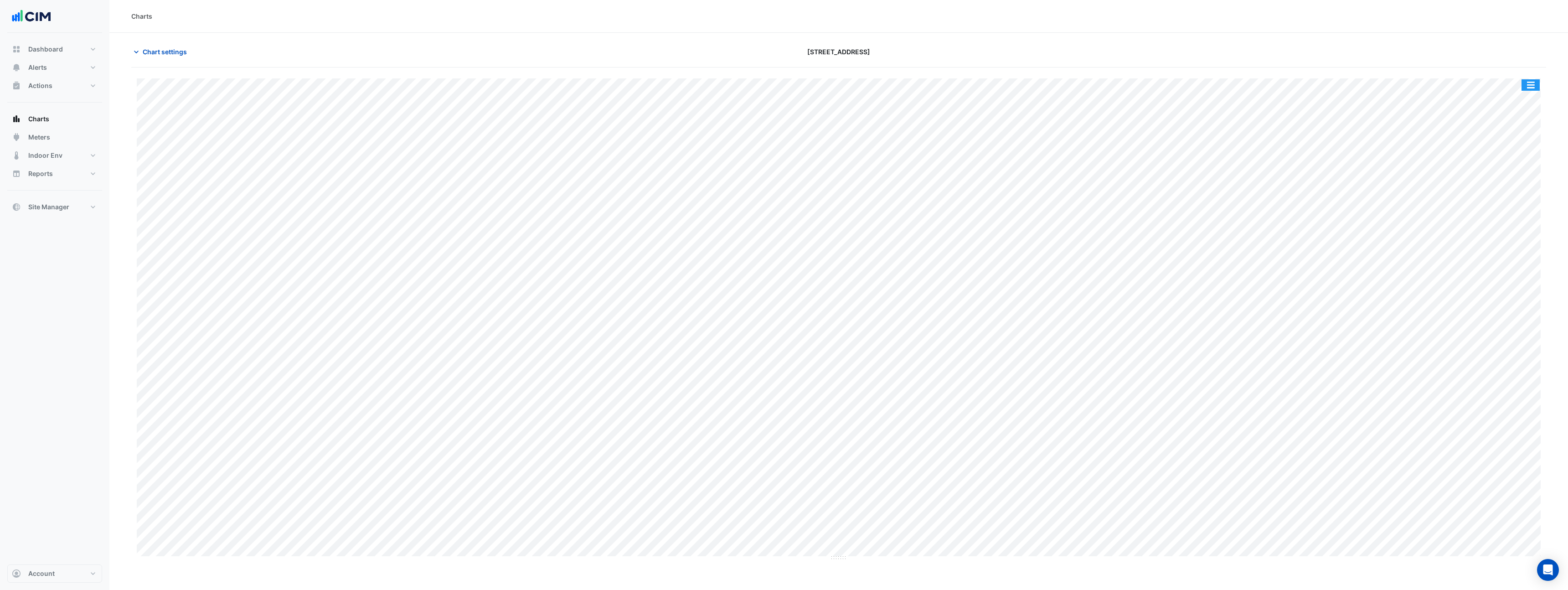
click at [1536, 89] on button "button" at bounding box center [1531, 84] width 18 height 11
click at [1504, 185] on div "Pivot Data Table" at bounding box center [1512, 182] width 55 height 22
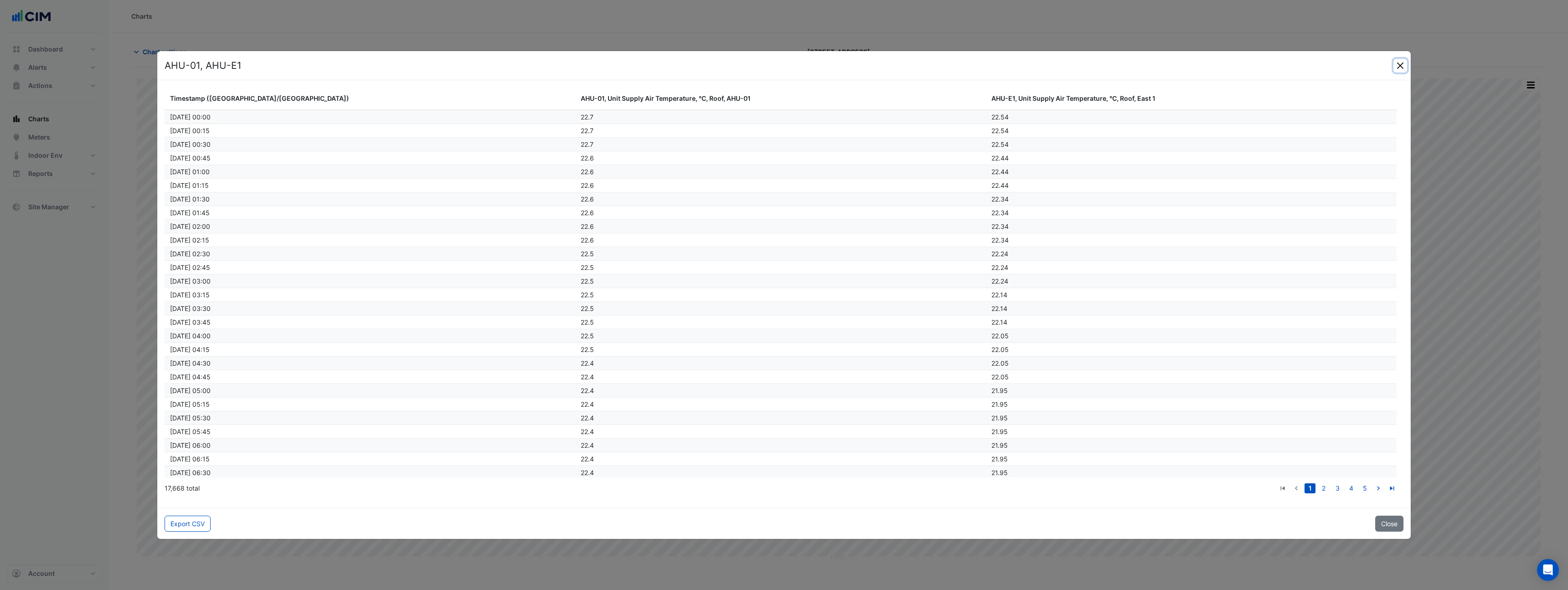
click at [1404, 67] on button "Close" at bounding box center [1401, 66] width 13 height 13
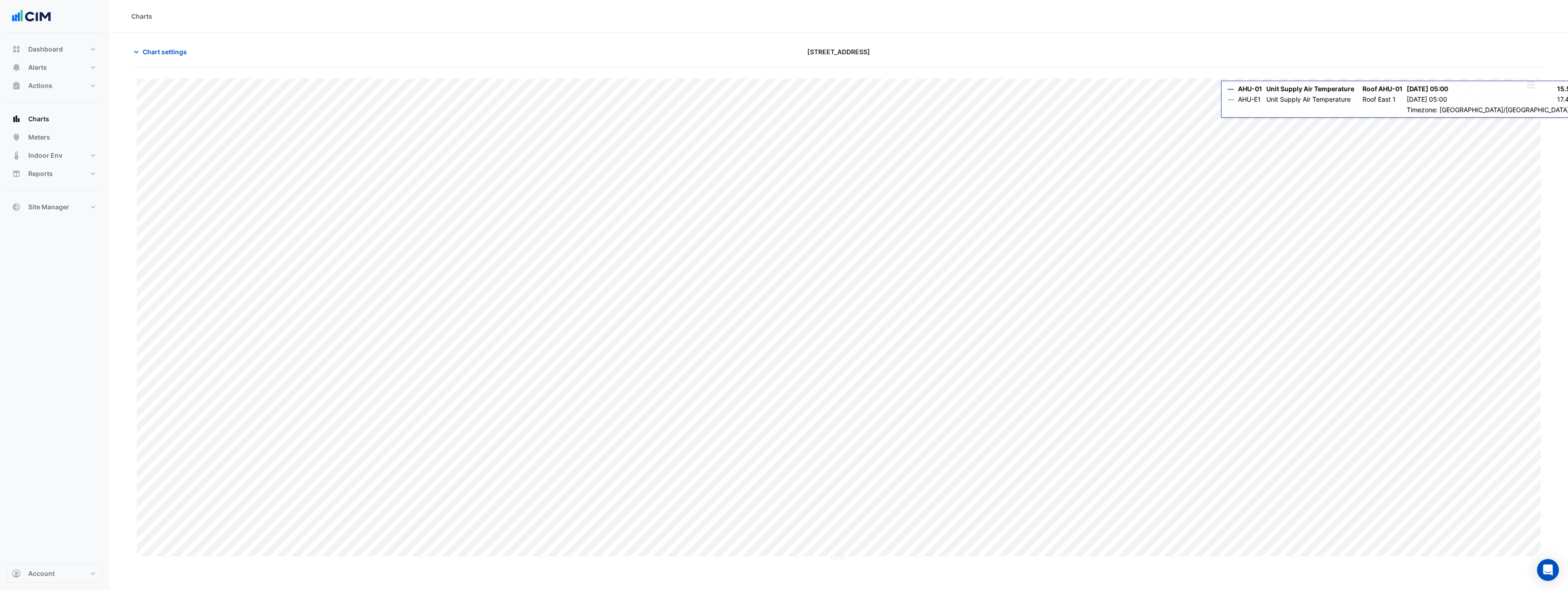
click at [1531, 88] on button "button" at bounding box center [1531, 84] width 18 height 11
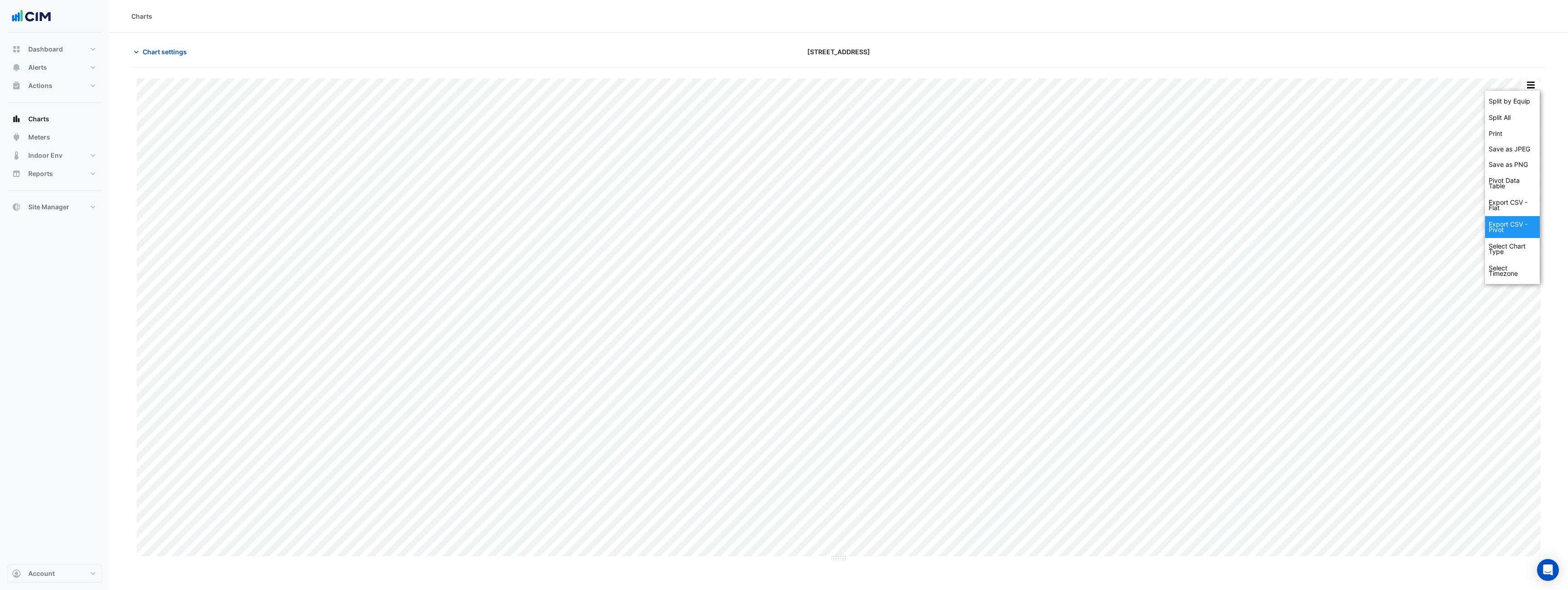
click at [1519, 232] on div "Export CSV - Pivot" at bounding box center [1512, 227] width 55 height 22
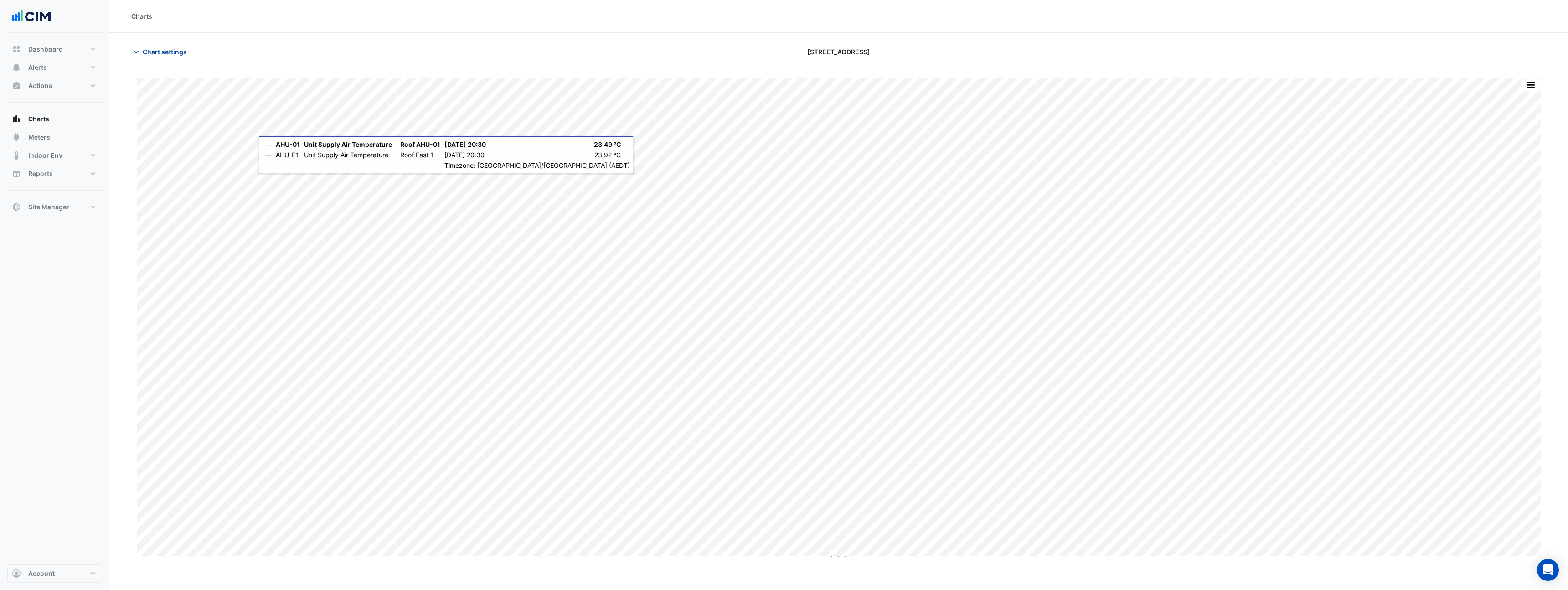
click at [186, 52] on span "Chart settings" at bounding box center [165, 52] width 44 height 10
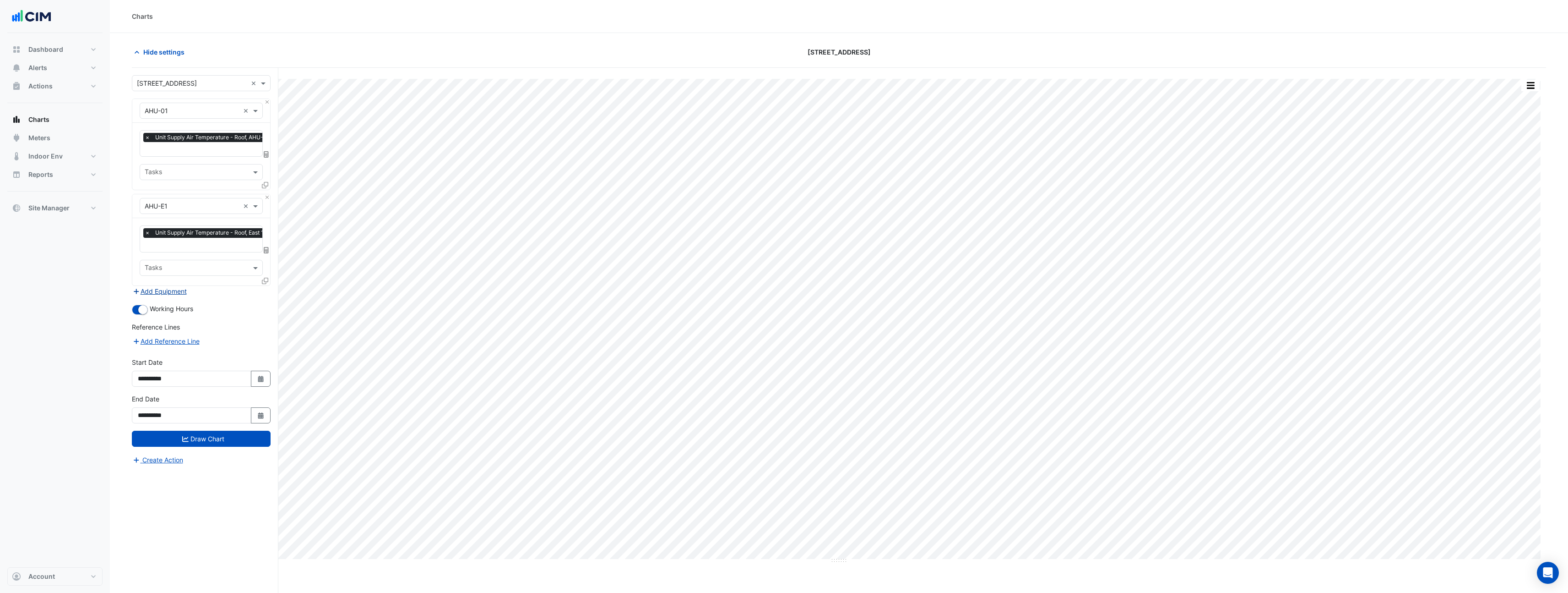
click at [166, 291] on button "Add Equipment" at bounding box center [160, 291] width 56 height 11
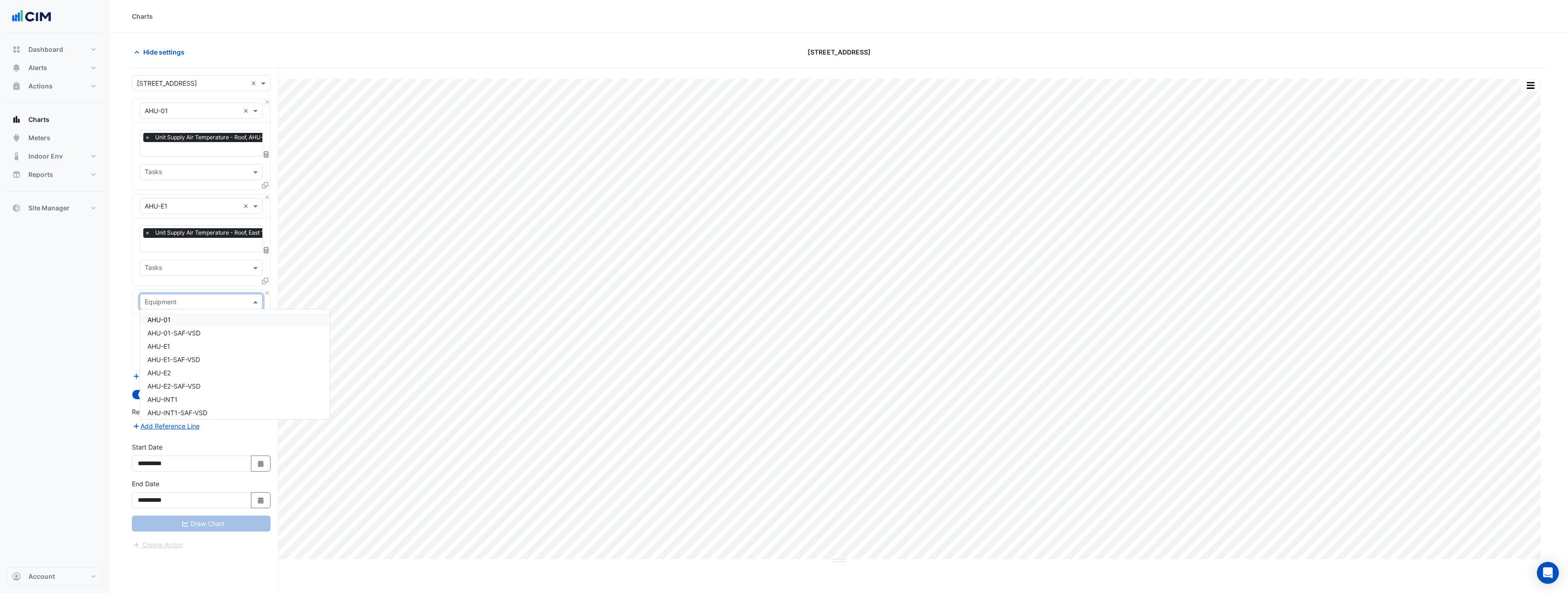
click at [173, 303] on input "text" at bounding box center [192, 302] width 95 height 10
type input "****"
click at [176, 322] on div "Weather" at bounding box center [201, 319] width 122 height 14
click at [178, 333] on div at bounding box center [190, 331] width 94 height 12
click at [191, 371] on span "Temperature (Celcius)" at bounding box center [195, 374] width 97 height 8
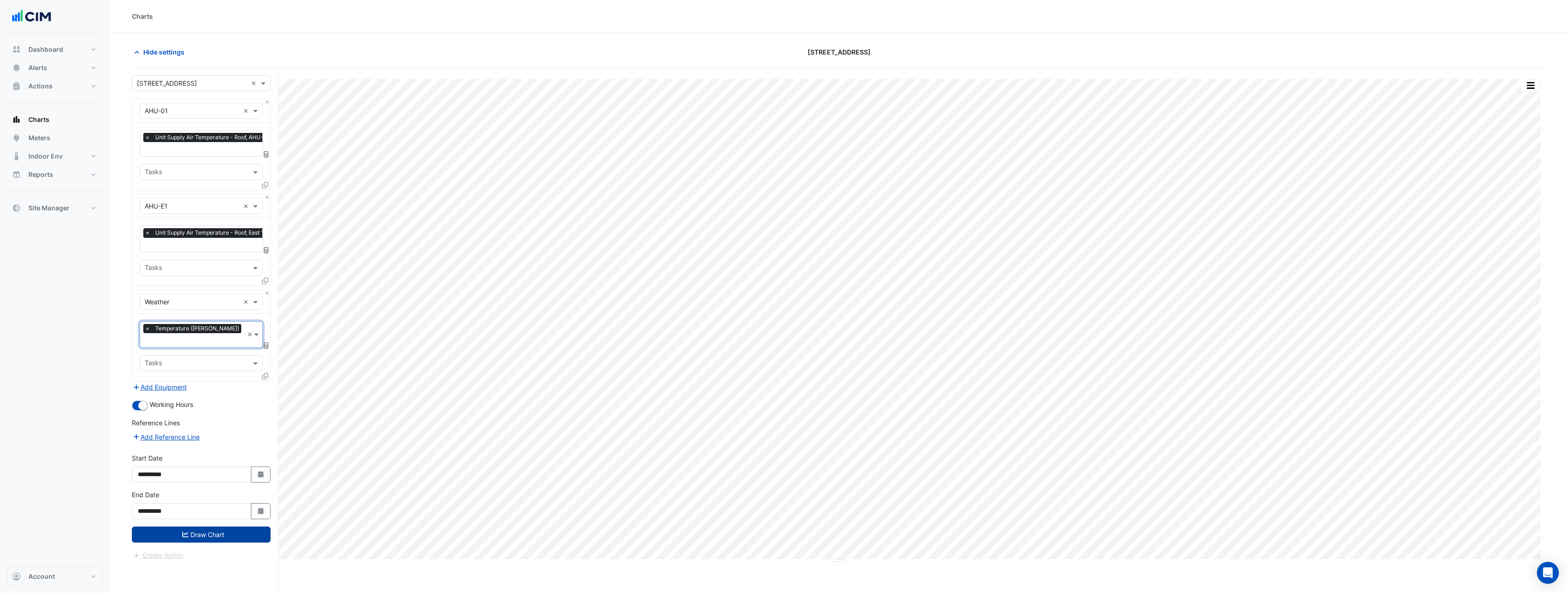
click at [221, 527] on button "Draw Chart" at bounding box center [201, 534] width 139 height 16
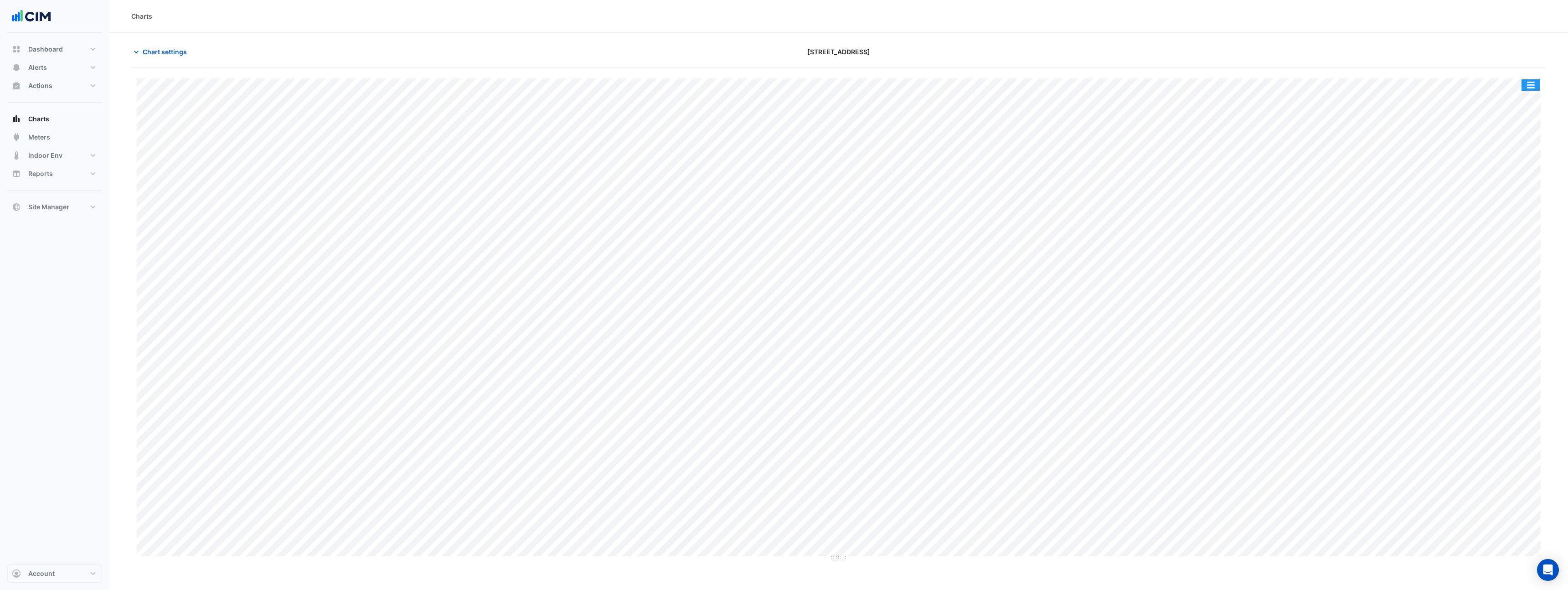
click at [1532, 84] on button "button" at bounding box center [1531, 84] width 18 height 11
click at [1510, 184] on div "Pivot Data Table" at bounding box center [1512, 182] width 55 height 22
click at [1532, 188] on div "Pivot Data Table" at bounding box center [1512, 182] width 55 height 22
click at [170, 55] on span "Chart settings" at bounding box center [165, 52] width 44 height 10
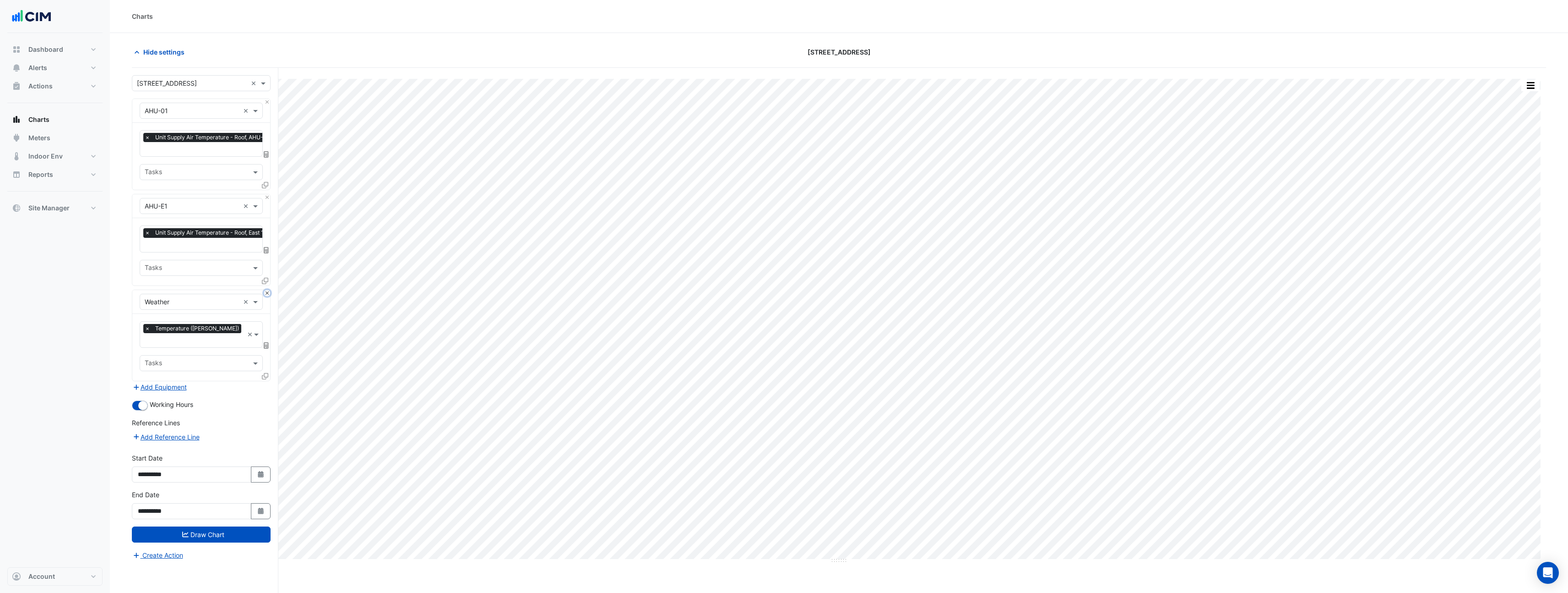
click at [264, 292] on button "Close" at bounding box center [267, 293] width 6 height 6
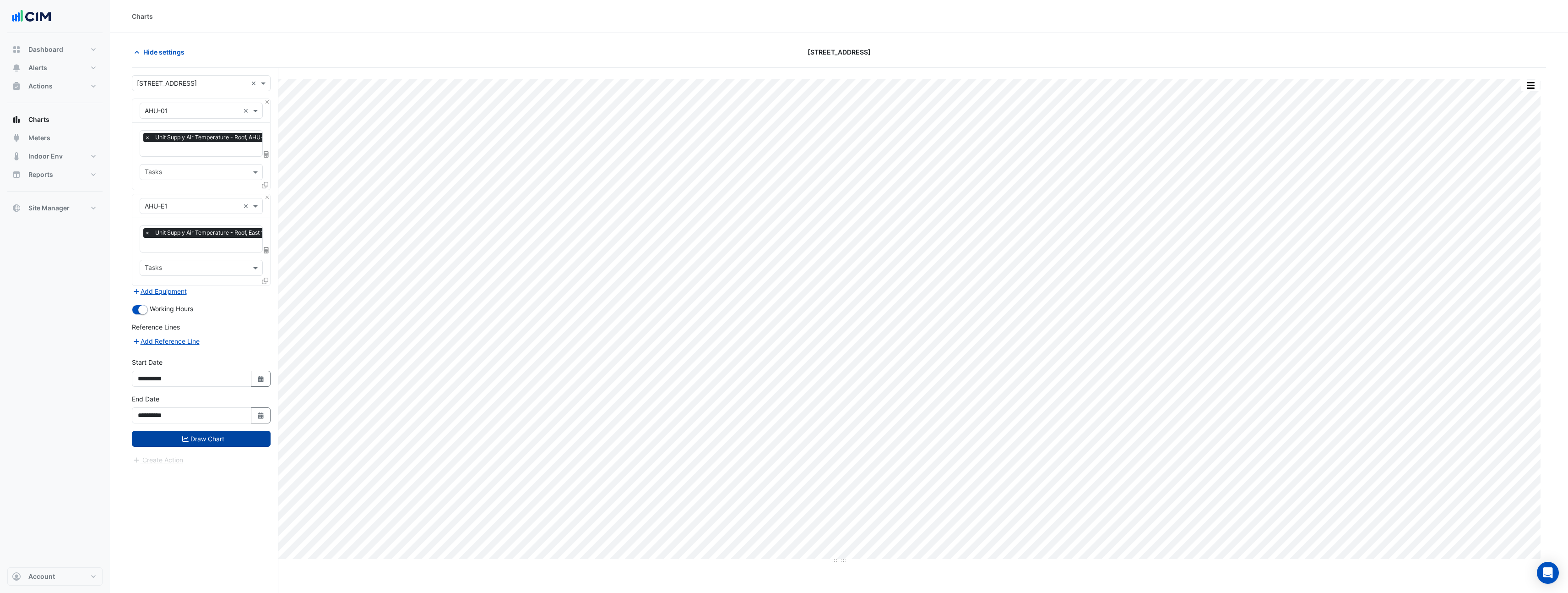
click at [216, 440] on button "Draw Chart" at bounding box center [201, 438] width 139 height 16
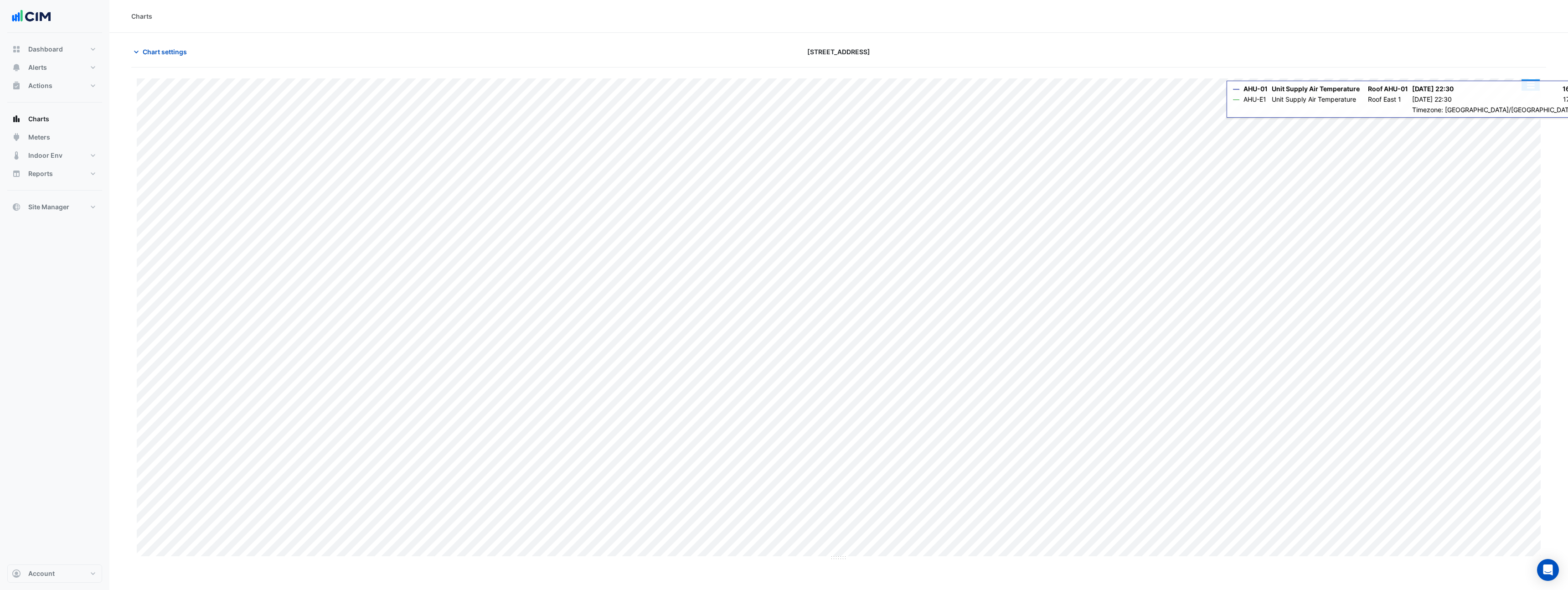
click at [1534, 88] on button "button" at bounding box center [1531, 84] width 18 height 11
click at [1521, 184] on div "Pivot Data Table" at bounding box center [1512, 182] width 55 height 22
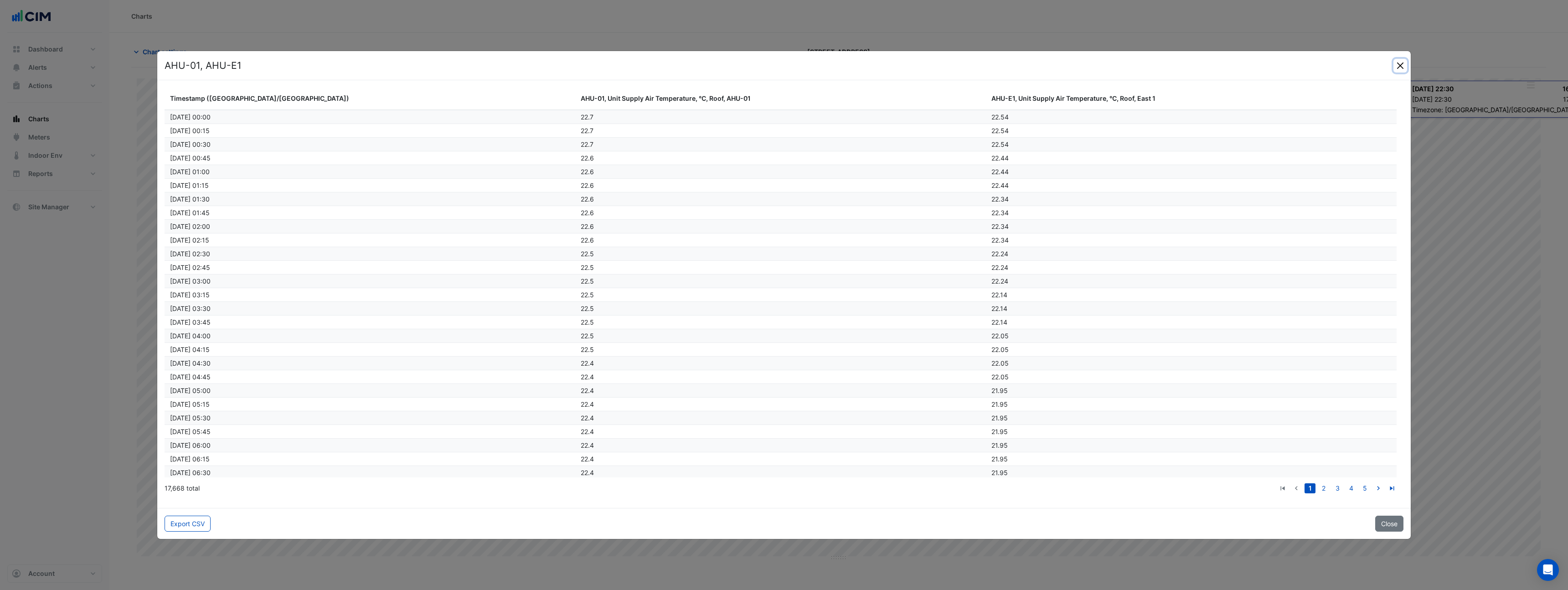
click at [1400, 66] on button "Close" at bounding box center [1401, 66] width 13 height 13
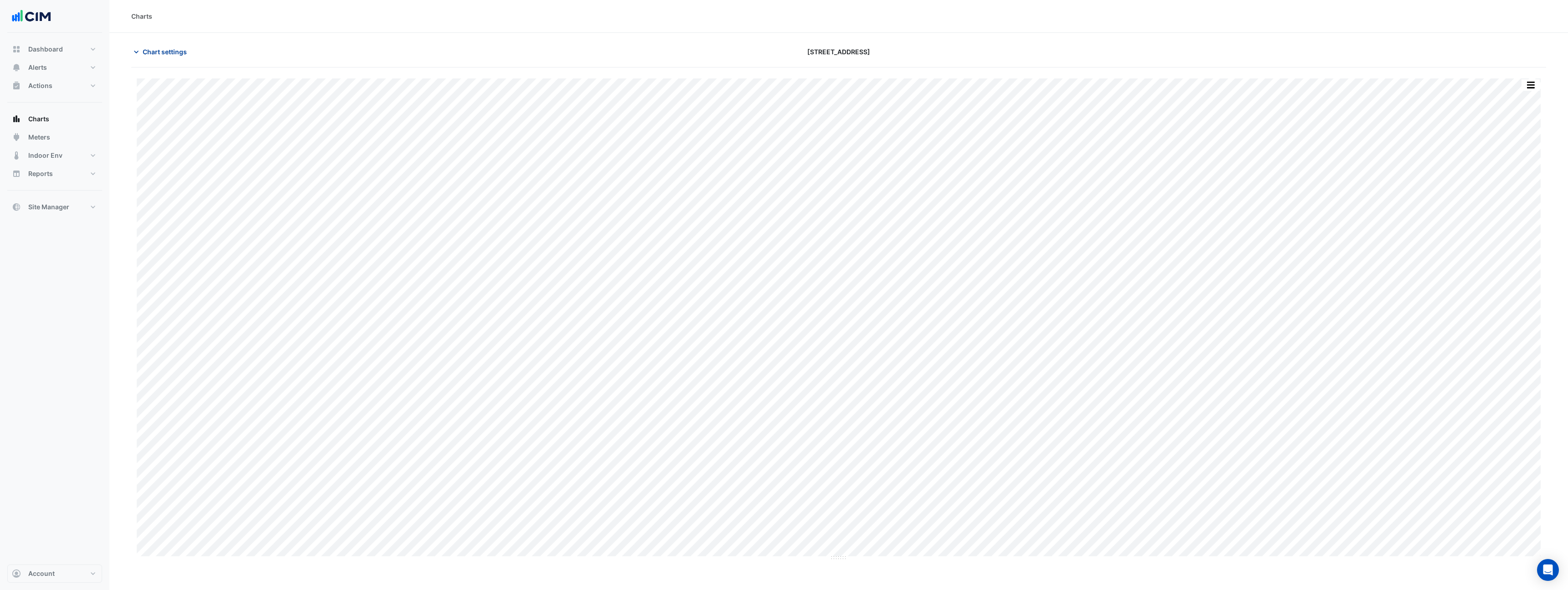
click at [179, 47] on span "Chart settings" at bounding box center [165, 52] width 44 height 10
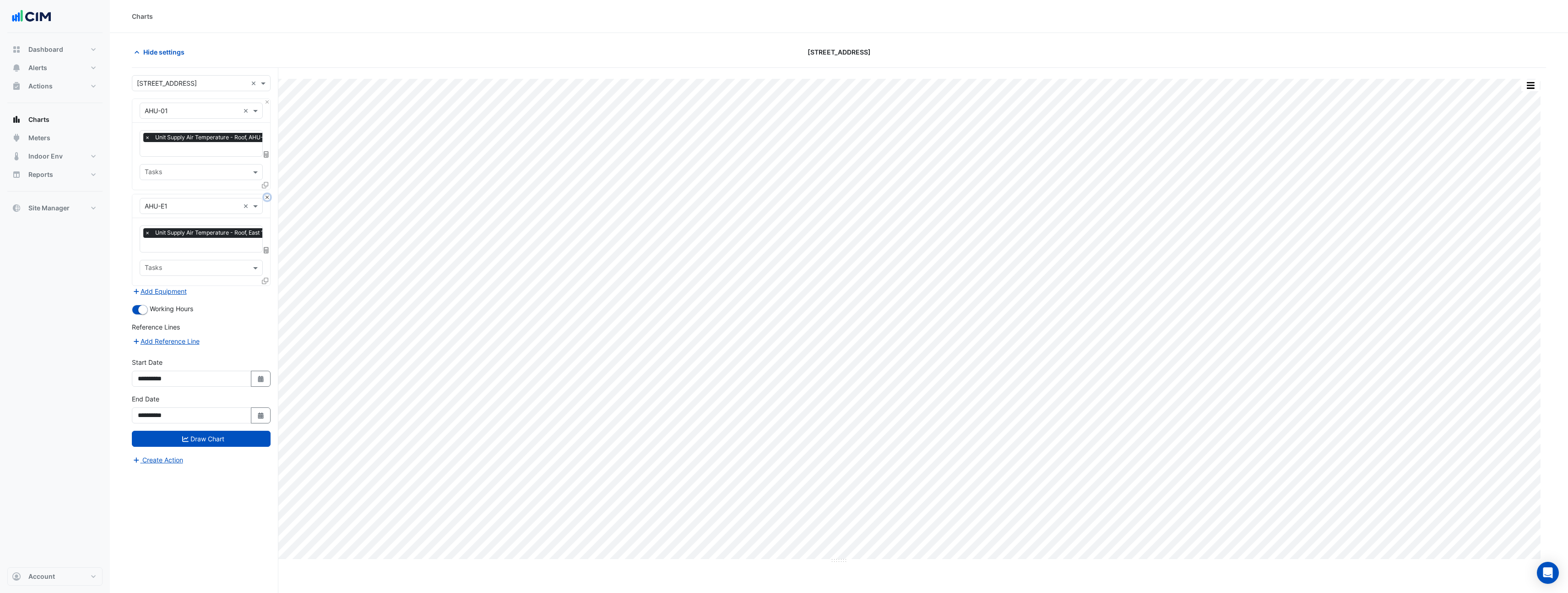
click at [267, 197] on button "Close" at bounding box center [267, 198] width 6 height 6
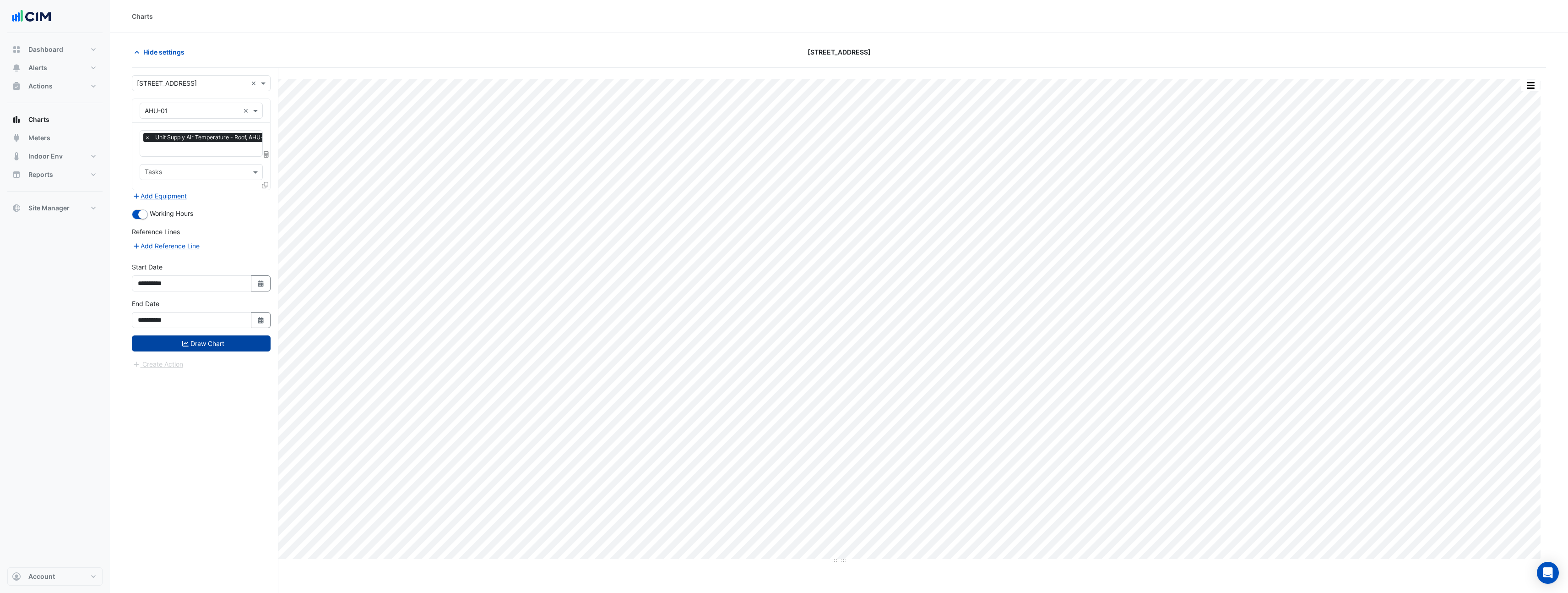
click at [216, 346] on button "Draw Chart" at bounding box center [201, 343] width 139 height 16
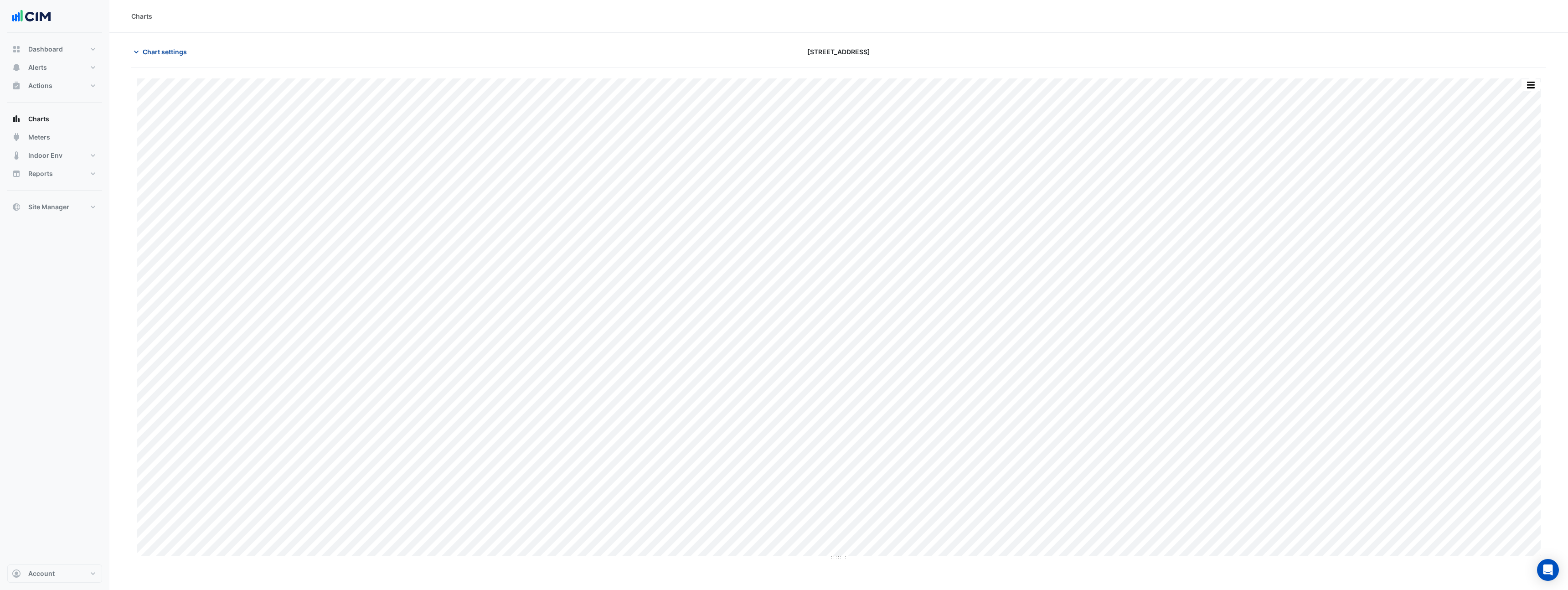
click at [147, 56] on span "Chart settings" at bounding box center [165, 52] width 44 height 10
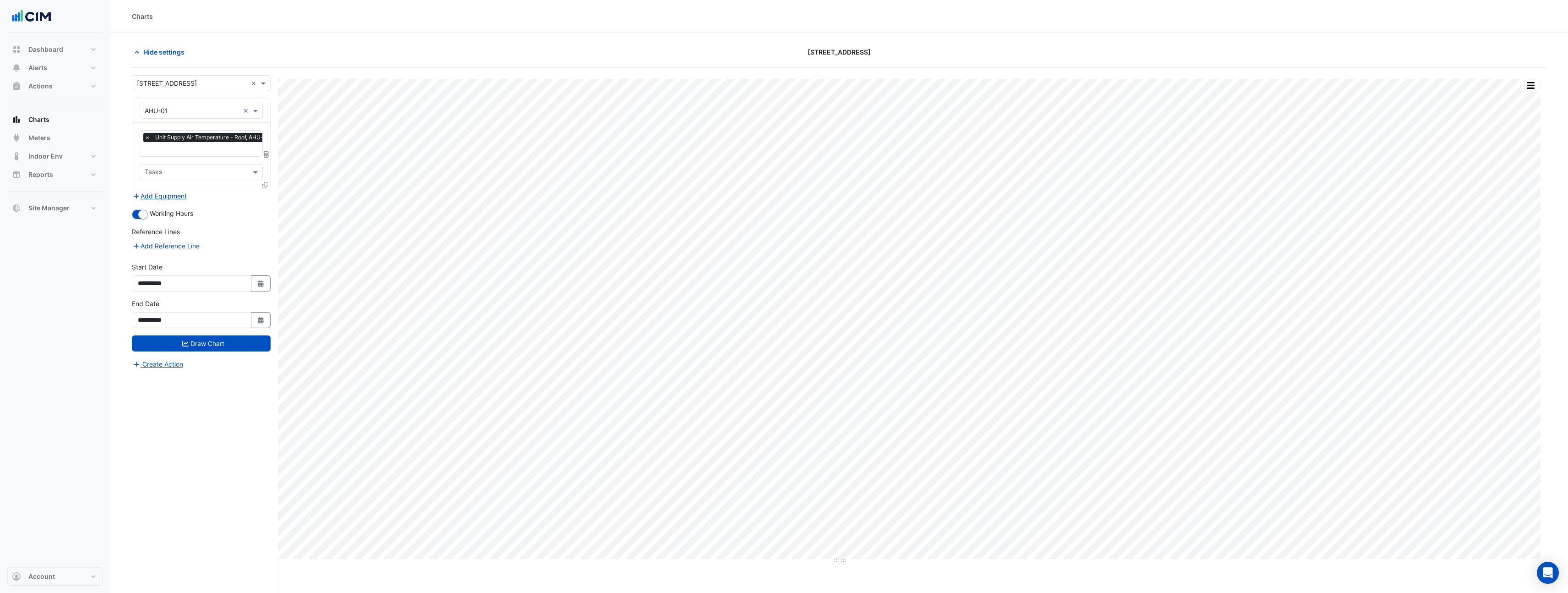
click at [181, 198] on button "Add Equipment" at bounding box center [160, 196] width 56 height 11
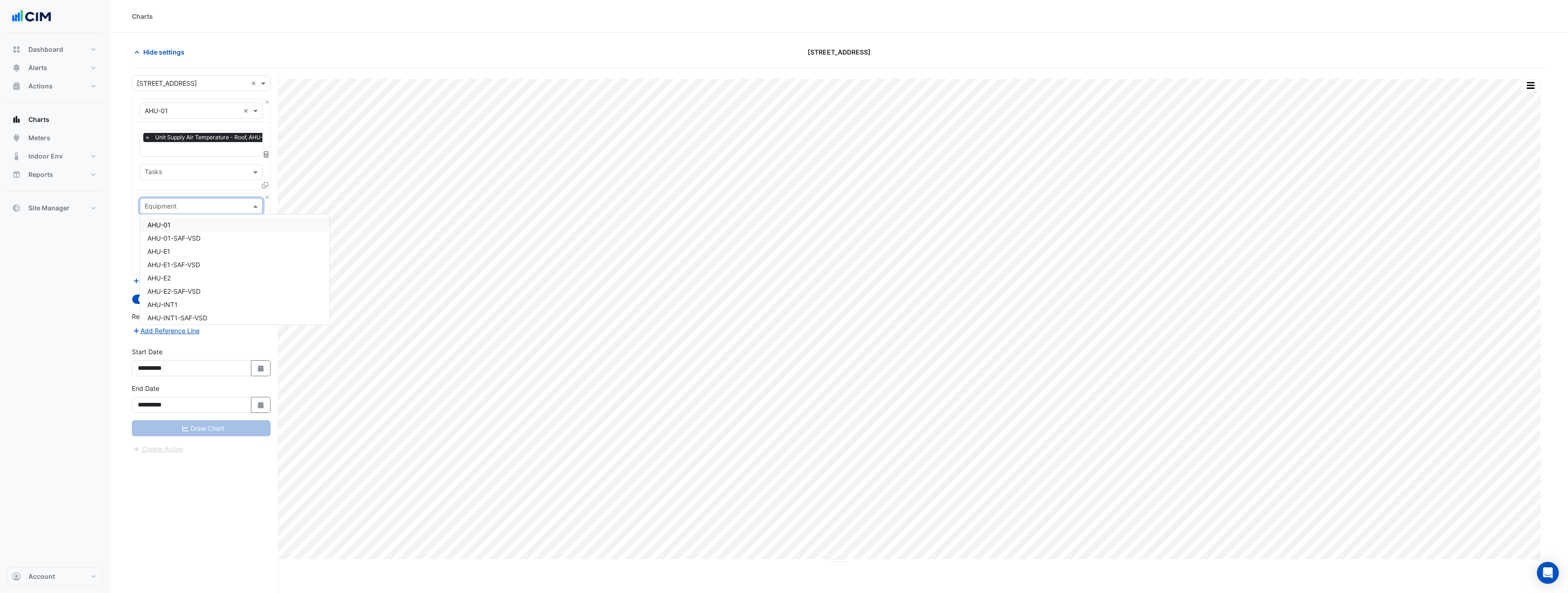
click at [181, 209] on input "text" at bounding box center [192, 206] width 95 height 10
type input "****"
click at [175, 222] on div "Weather" at bounding box center [201, 225] width 122 height 14
click at [177, 230] on input "text" at bounding box center [191, 234] width 92 height 10
click at [183, 234] on input "text" at bounding box center [196, 234] width 103 height 10
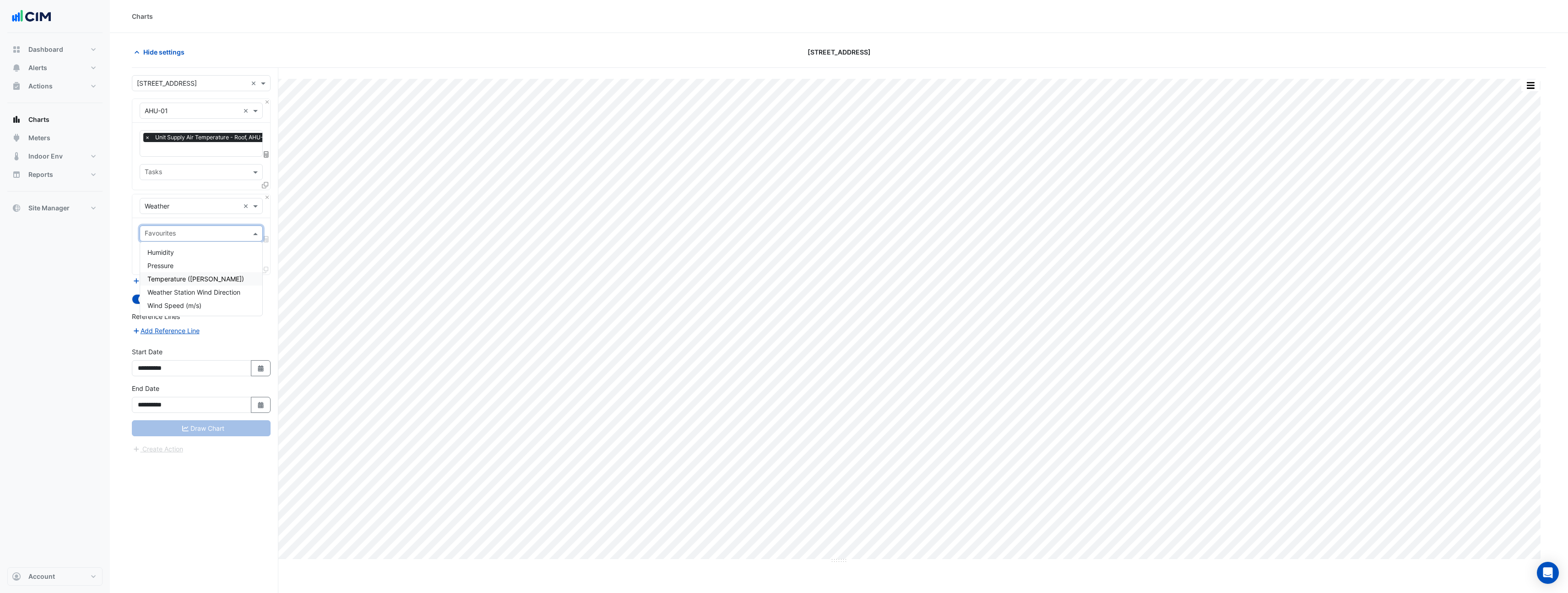
click at [179, 280] on span "Temperature (Celcius)" at bounding box center [195, 279] width 97 height 8
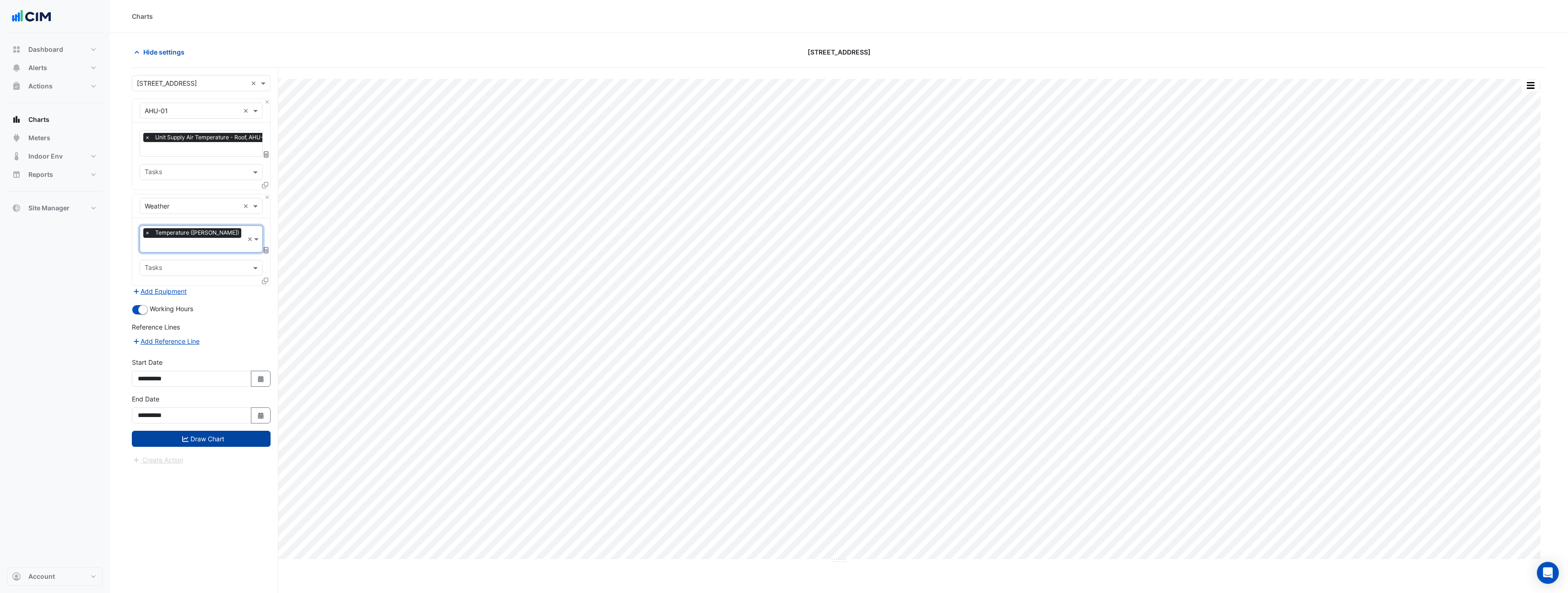
click at [199, 431] on button "Draw Chart" at bounding box center [201, 438] width 139 height 16
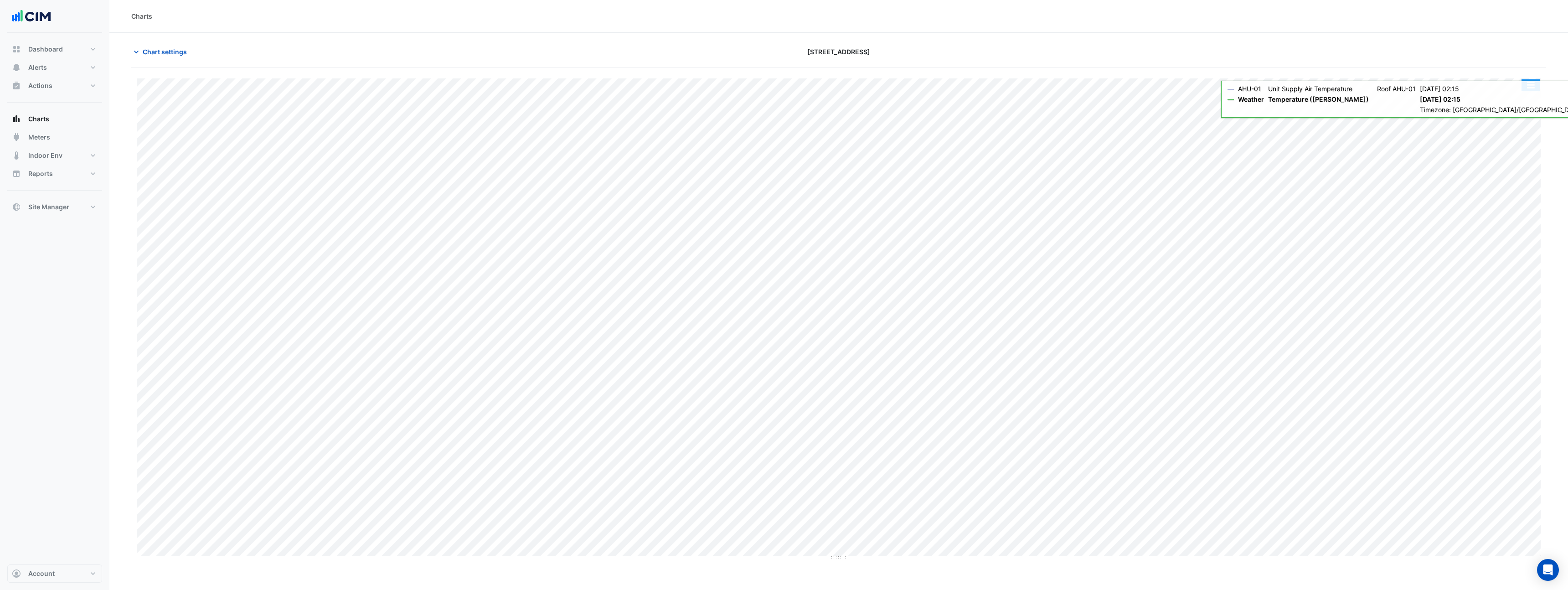
click at [1527, 89] on button "button" at bounding box center [1531, 84] width 18 height 11
click at [1511, 189] on div "Pivot Data Table" at bounding box center [1512, 182] width 55 height 22
click at [166, 47] on span "Chart settings" at bounding box center [165, 52] width 44 height 10
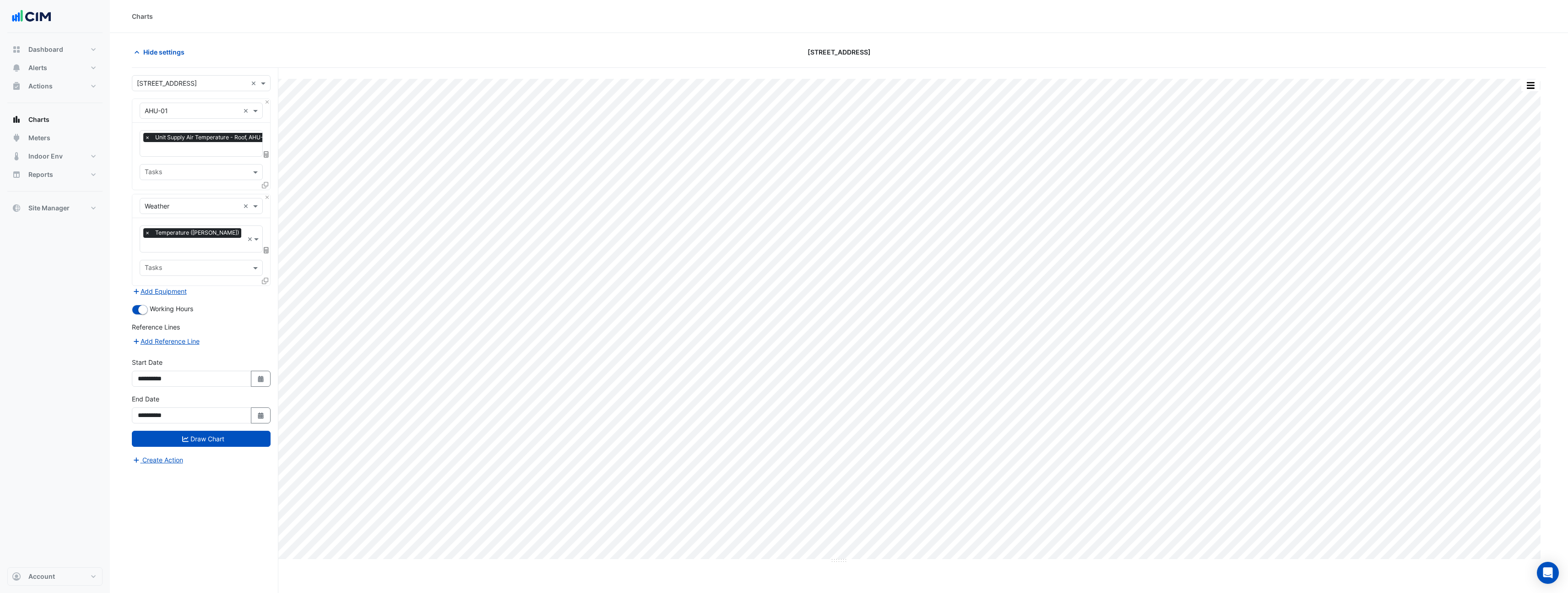
click at [267, 183] on icon at bounding box center [265, 185] width 7 height 7
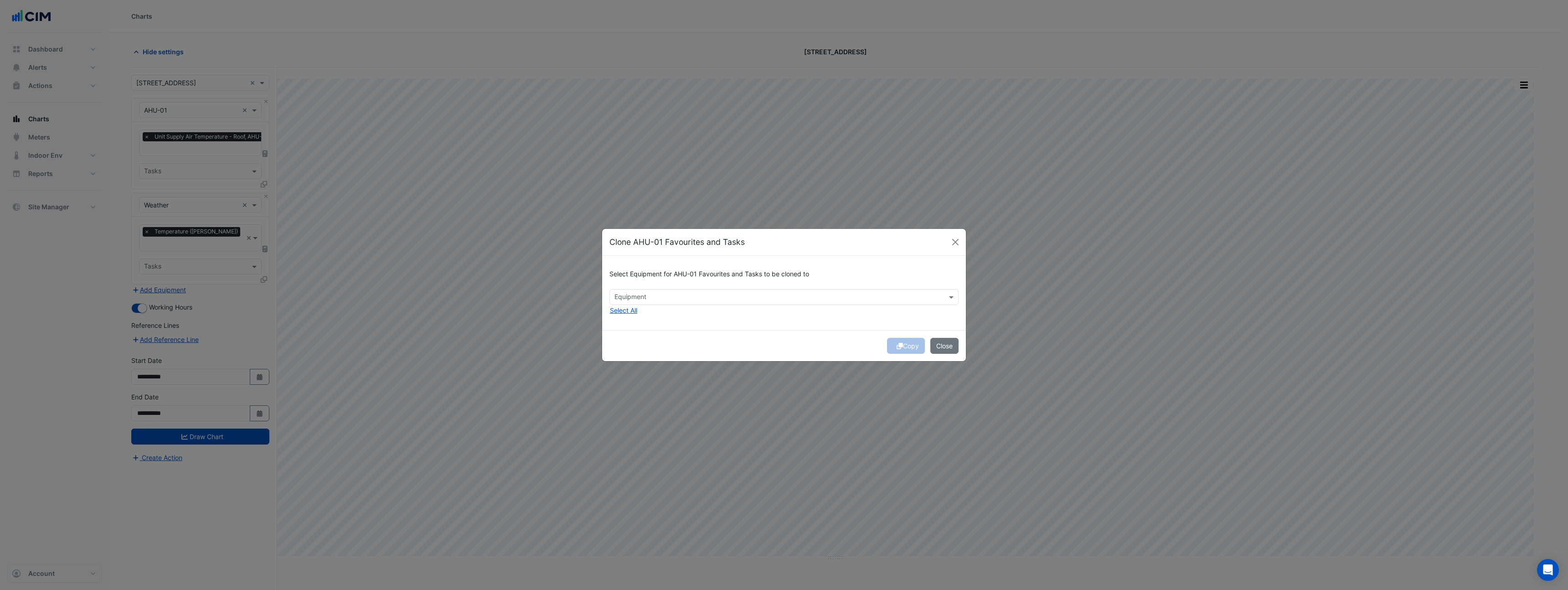
click at [728, 295] on input "text" at bounding box center [779, 298] width 329 height 10
click at [645, 318] on div "AHU-E1" at bounding box center [633, 317] width 45 height 13
click at [839, 333] on div "Copy Close" at bounding box center [784, 345] width 364 height 31
click at [908, 348] on button "Copy" at bounding box center [906, 345] width 38 height 16
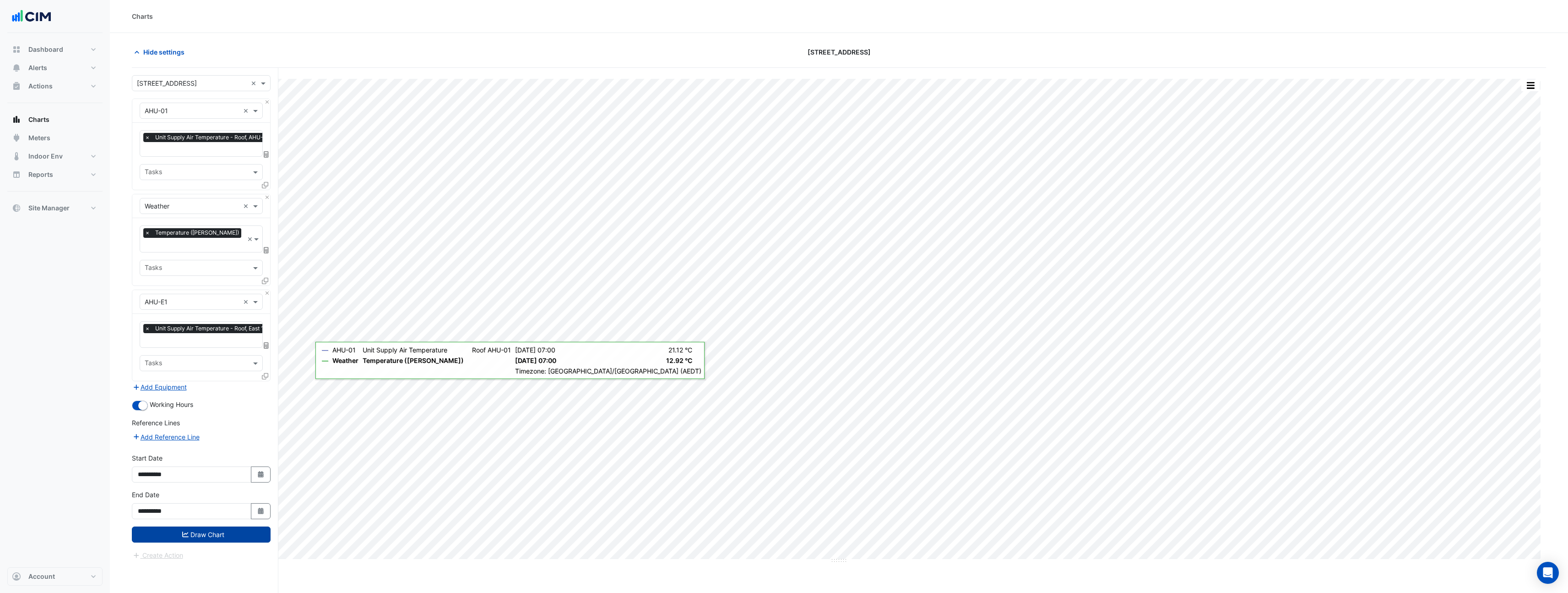
click at [226, 529] on button "Draw Chart" at bounding box center [201, 534] width 139 height 16
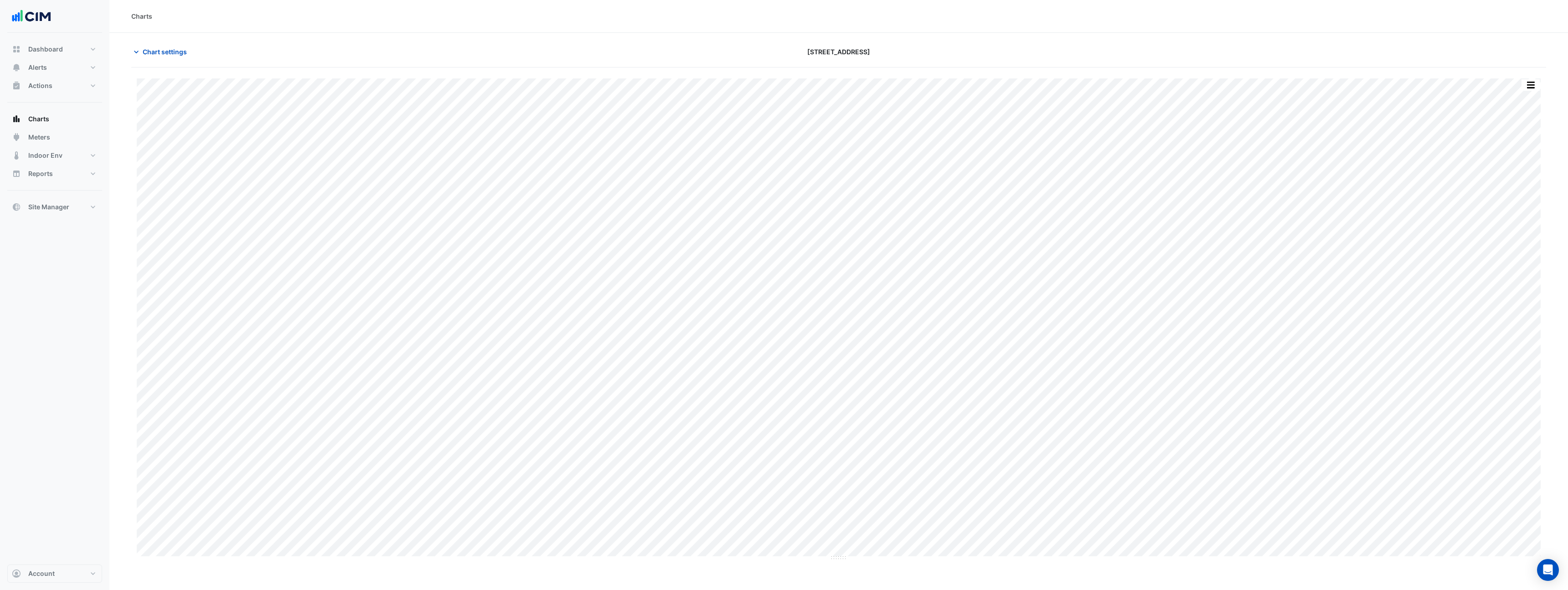
click at [1533, 82] on button "button" at bounding box center [1531, 84] width 18 height 11
click at [1522, 184] on div "Pivot Data Table" at bounding box center [1512, 182] width 55 height 22
click at [1154, 55] on div at bounding box center [1314, 52] width 476 height 16
click at [1527, 86] on button "button" at bounding box center [1531, 84] width 18 height 11
click at [1518, 226] on div "Export CSV - Pivot" at bounding box center [1512, 227] width 55 height 22
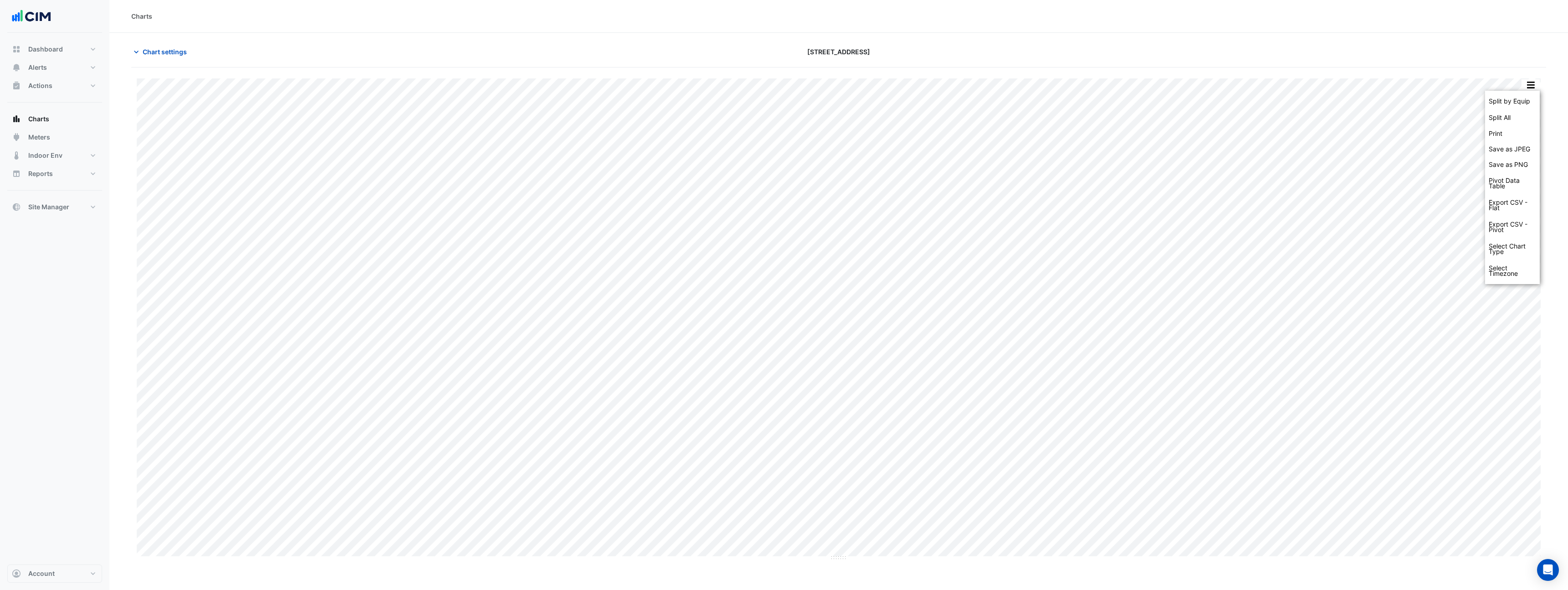
click at [1525, 66] on div "Chart settings 990 La Trobe Street" at bounding box center [839, 56] width 1415 height 24
click at [1528, 85] on button "button" at bounding box center [1531, 84] width 18 height 11
click at [1441, 70] on div "Split by Equip Split All Print Save as JPEG Save as PNG Pivot Data Table Export…" at bounding box center [839, 314] width 1415 height 494
click at [1527, 87] on button "button" at bounding box center [1531, 84] width 18 height 11
click at [1526, 84] on button "button" at bounding box center [1531, 84] width 18 height 11
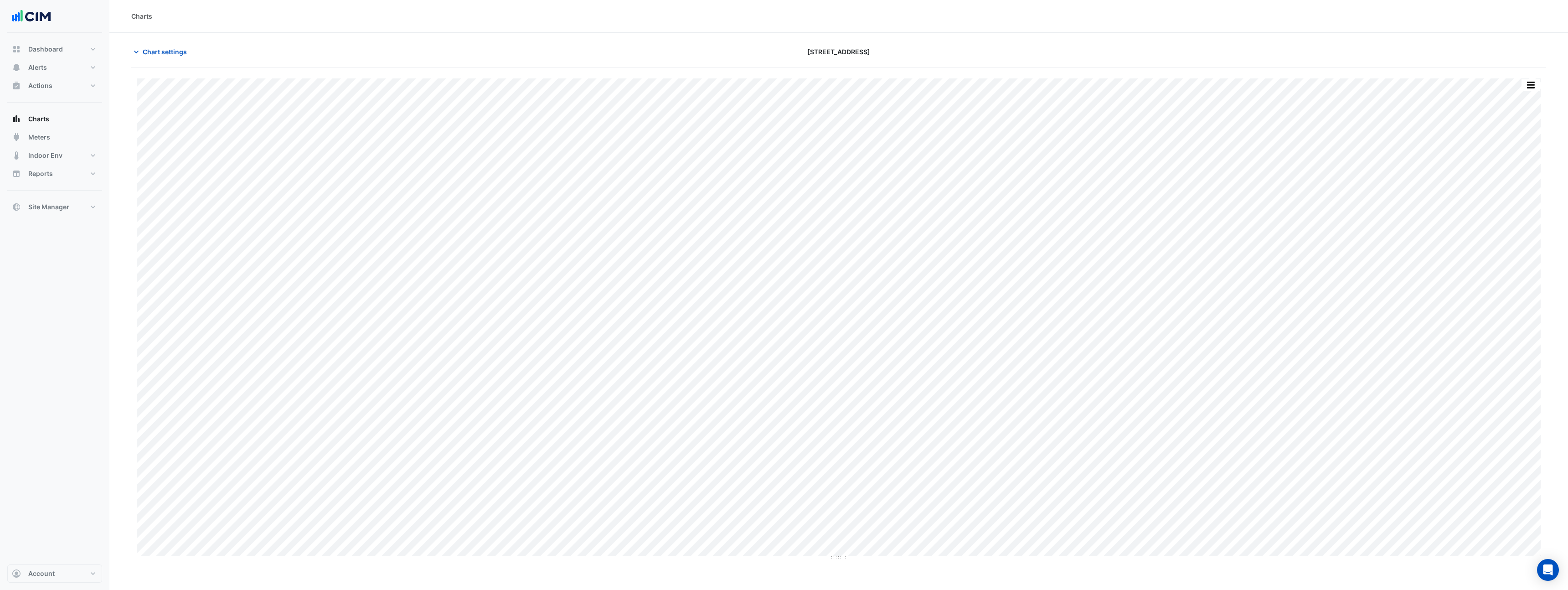
click at [1531, 82] on button "button" at bounding box center [1531, 84] width 18 height 11
click at [1534, 86] on button "button" at bounding box center [1531, 84] width 18 height 11
click at [1526, 185] on div "Pivot Data Table" at bounding box center [1512, 182] width 55 height 22
click at [1318, 72] on div "Split by Equip Split All Print Save as JPEG Save as PNG Pivot Data Table Export…" at bounding box center [839, 314] width 1415 height 494
click at [162, 59] on button "Chart settings" at bounding box center [162, 52] width 61 height 16
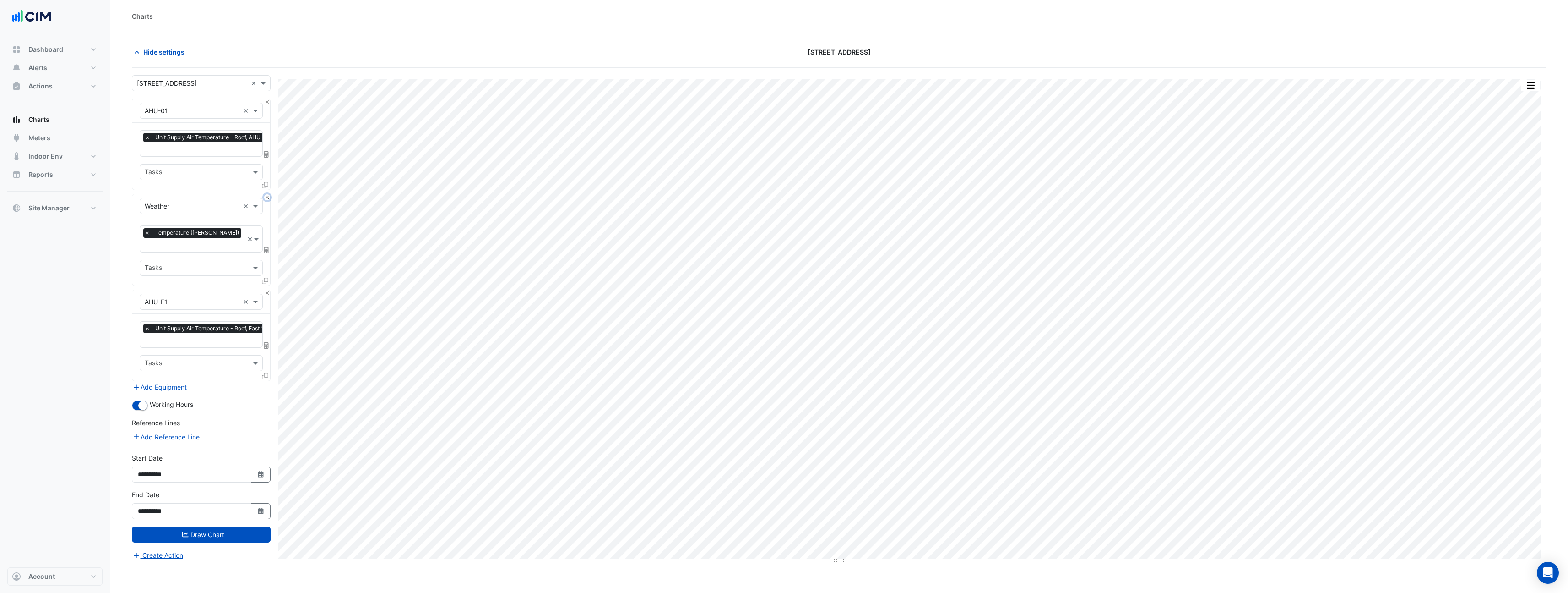
click at [267, 197] on button "Close" at bounding box center [267, 198] width 6 height 6
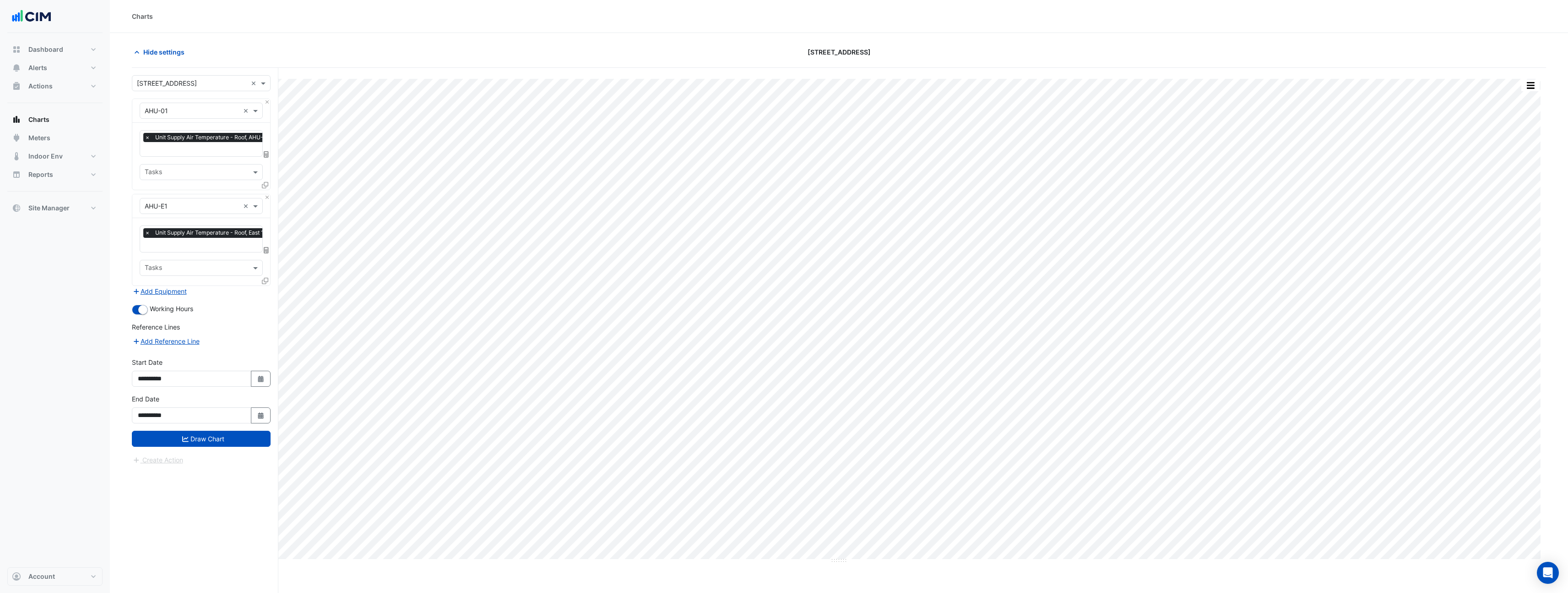
click at [264, 279] on icon at bounding box center [265, 280] width 7 height 7
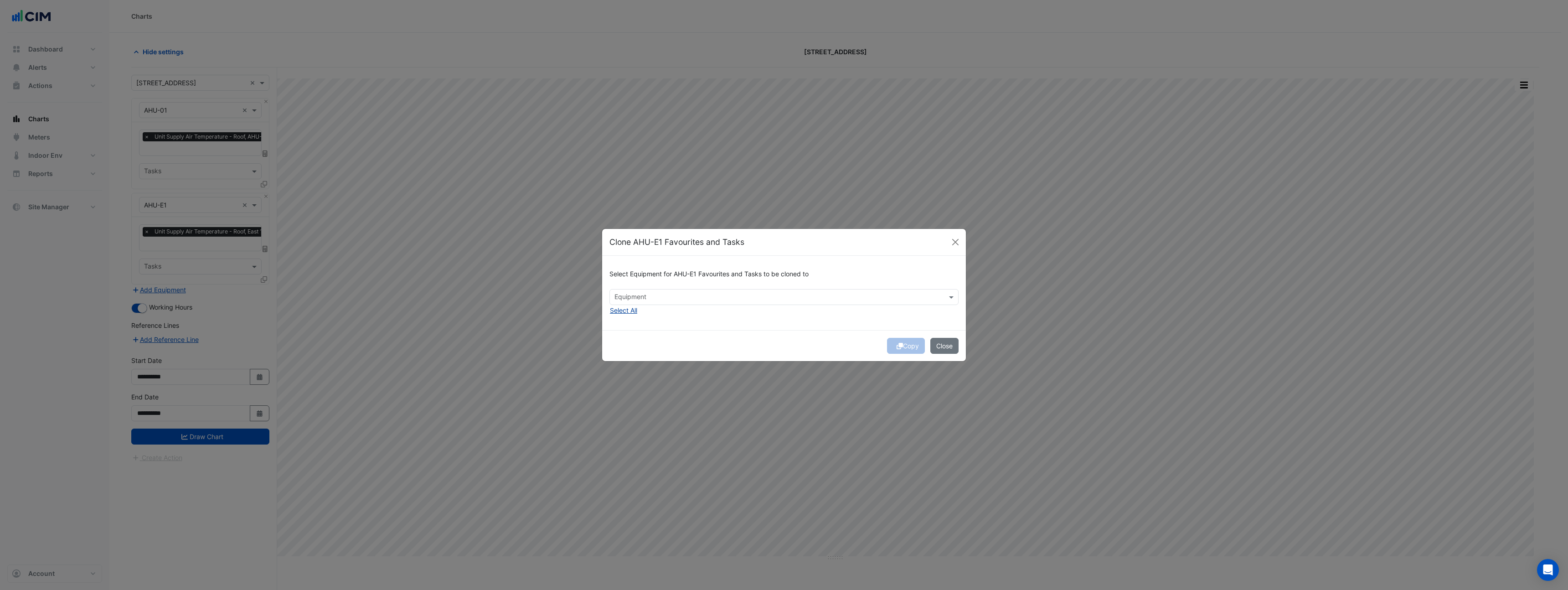
click at [612, 307] on button "Select All" at bounding box center [624, 310] width 28 height 10
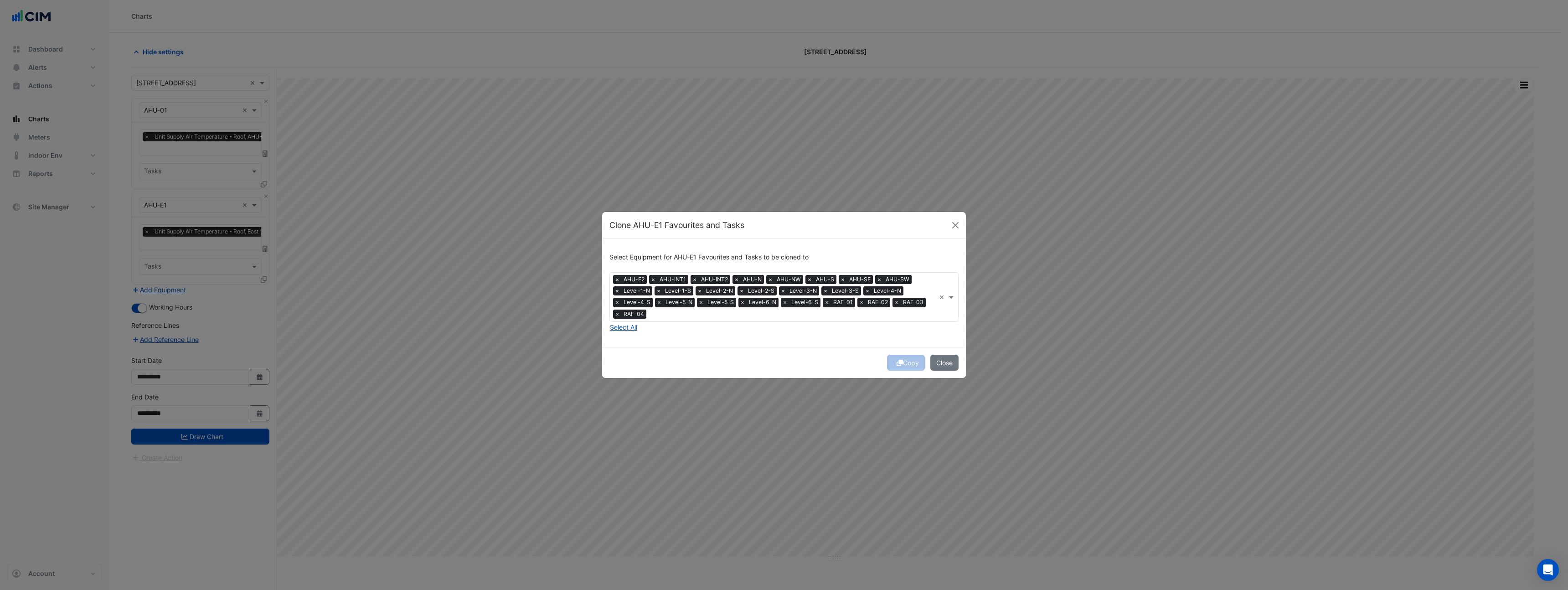
click at [623, 303] on span "Level-4-S" at bounding box center [637, 302] width 31 height 9
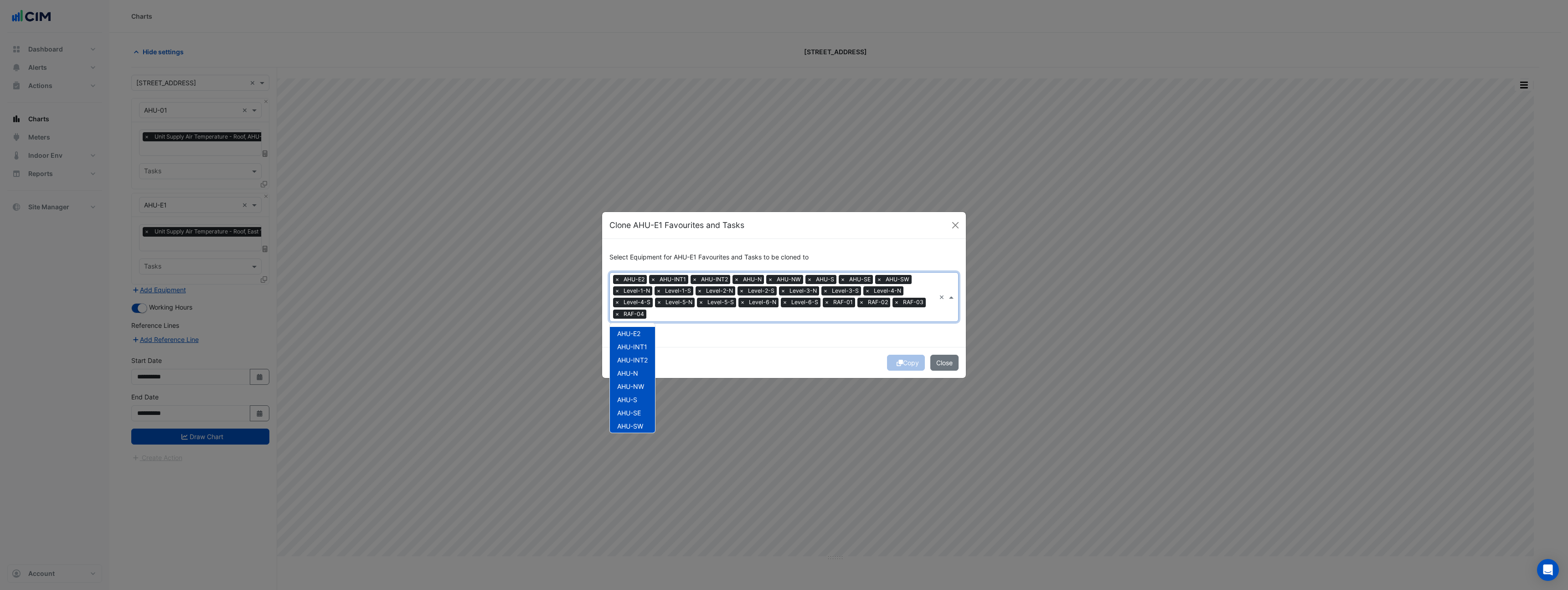
scroll to position [215, 0]
click at [713, 330] on div "Select Equipment for AHU-E1 Favourites and Tasks to be cloned to Equipment × AH…" at bounding box center [784, 292] width 364 height 108
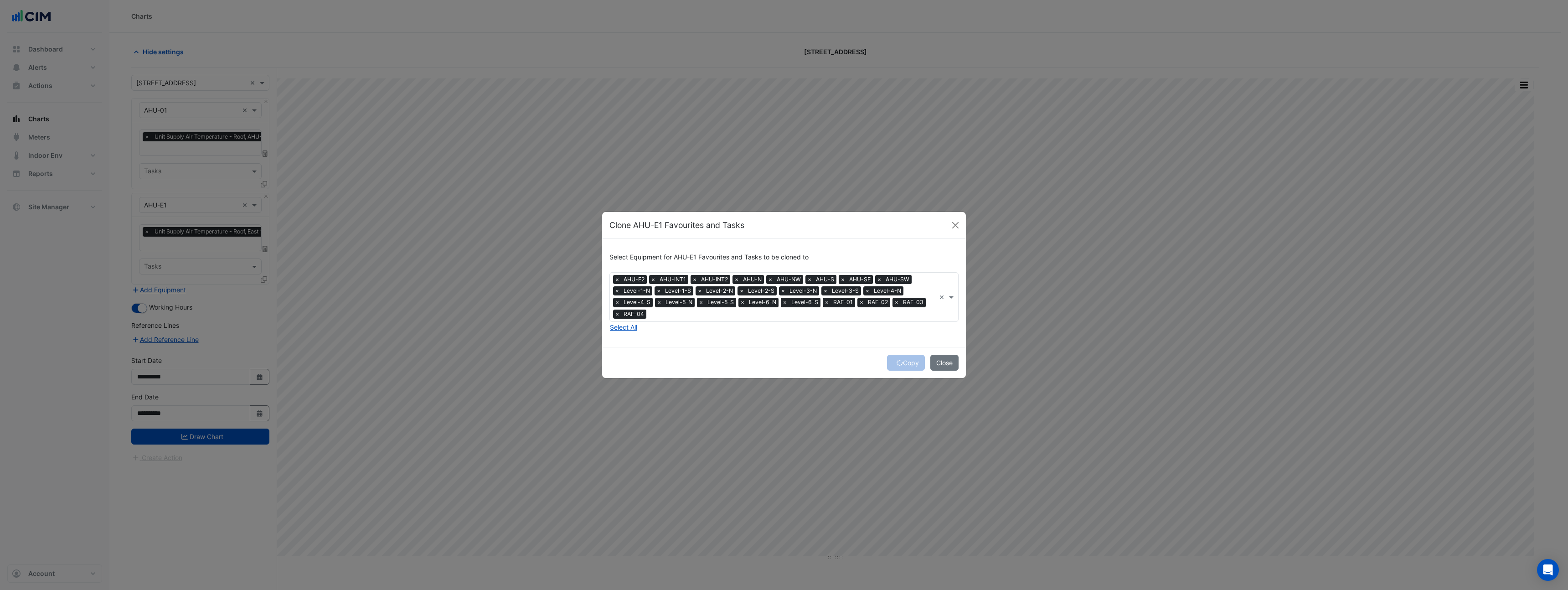
click at [937, 298] on div "Equipment × AHU-E2 × AHU-INT1 × AHU-INT2 × AHU-N × AHU-NW × AHU-S × AHU-SE × AH…" at bounding box center [784, 297] width 349 height 49
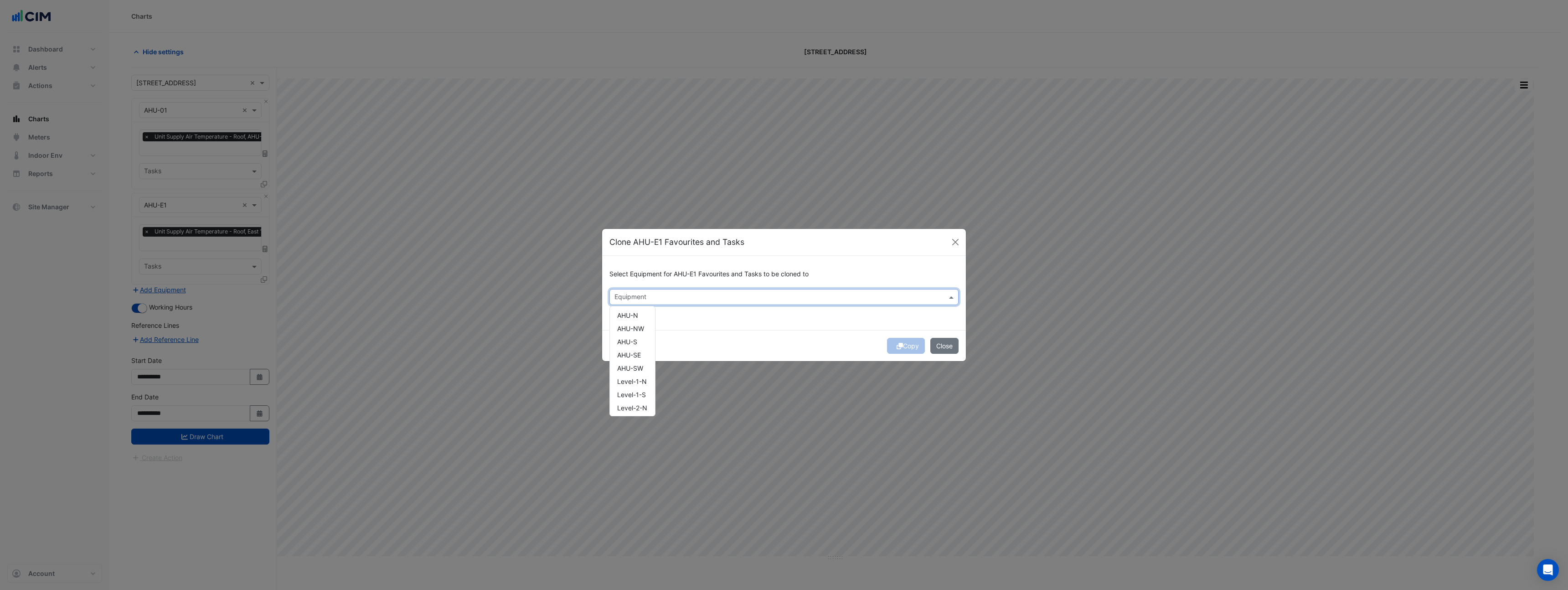
scroll to position [0, 0]
click at [627, 322] on div "AHU-E2 AHU-INT1 AHU-INT2 AHU-N AHU-NW AHU-S AHU-SE AHU-SW Level-1-N Level-1-S L…" at bounding box center [633, 469] width 45 height 317
click at [634, 324] on div "AHU-INT1" at bounding box center [633, 330] width 45 height 13
drag, startPoint x: 636, startPoint y: 319, endPoint x: 641, endPoint y: 333, distance: 14.9
click at [636, 319] on span "AHU-E2" at bounding box center [629, 316] width 23 height 7
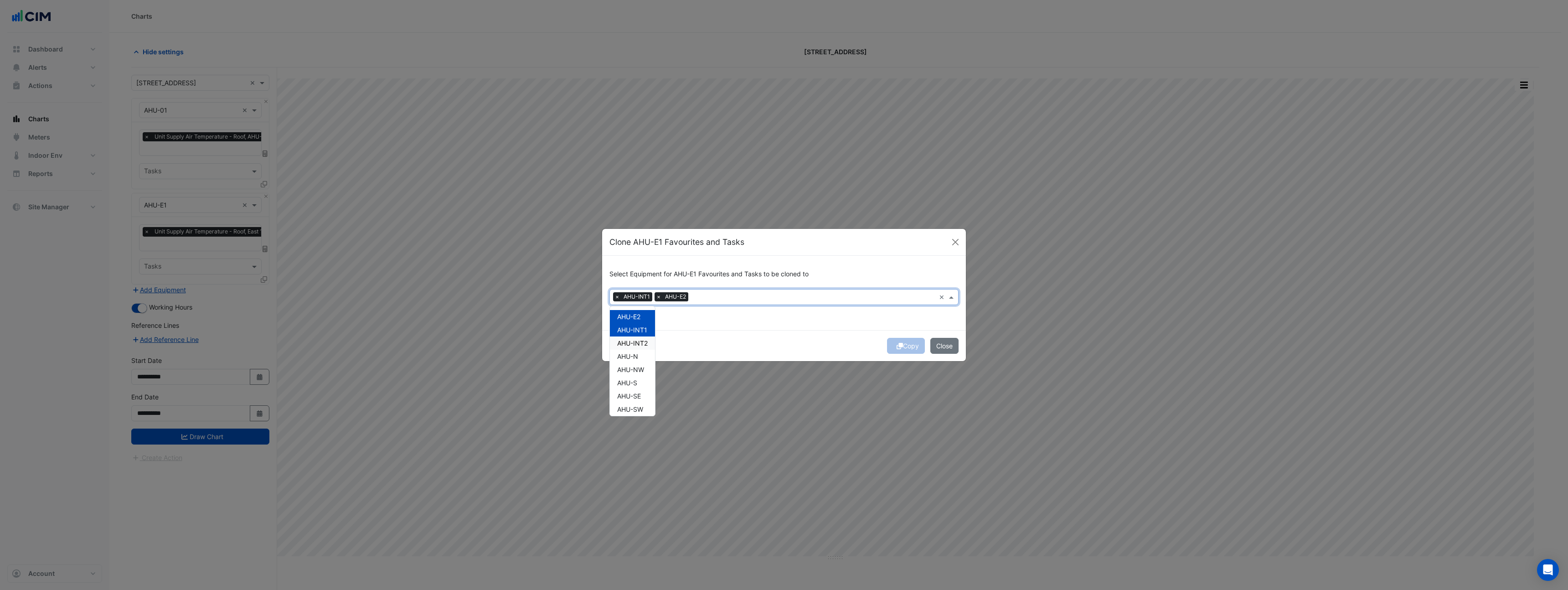
drag, startPoint x: 641, startPoint y: 340, endPoint x: 639, endPoint y: 360, distance: 20.1
click at [641, 340] on span "AHU-INT2" at bounding box center [633, 343] width 31 height 7
click at [639, 360] on div "AHU-N" at bounding box center [633, 357] width 45 height 13
click at [642, 367] on span "AHU-NW" at bounding box center [631, 369] width 27 height 7
click at [645, 386] on div "AHU-S" at bounding box center [633, 383] width 45 height 13
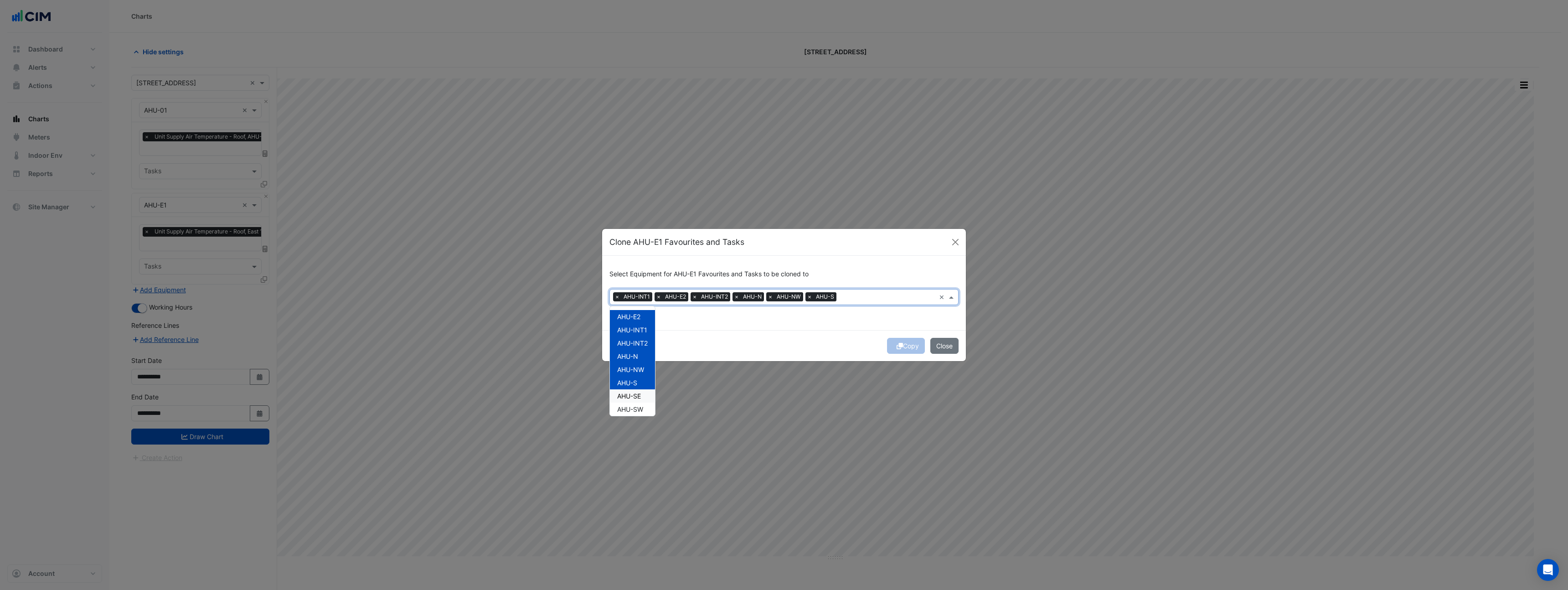
click at [644, 396] on div "AHU-SE" at bounding box center [633, 396] width 45 height 13
click at [645, 412] on div "AHU-SW" at bounding box center [633, 409] width 45 height 13
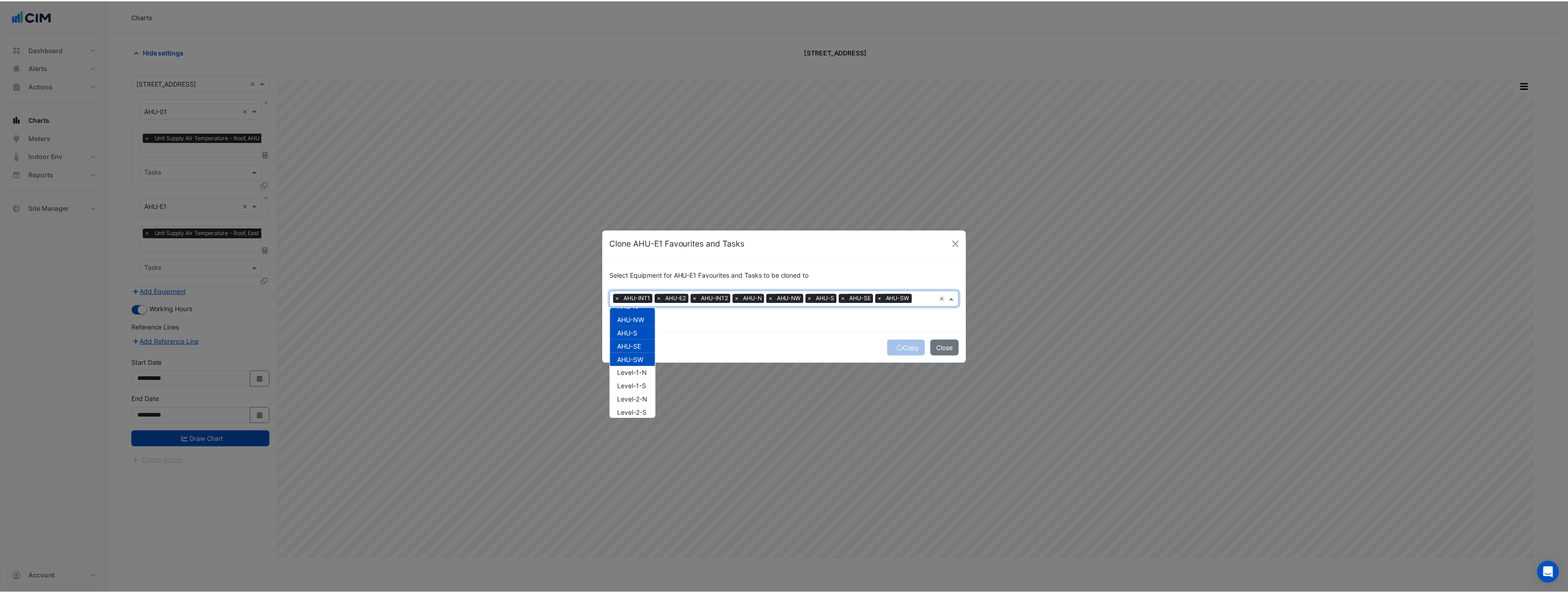
scroll to position [92, 0]
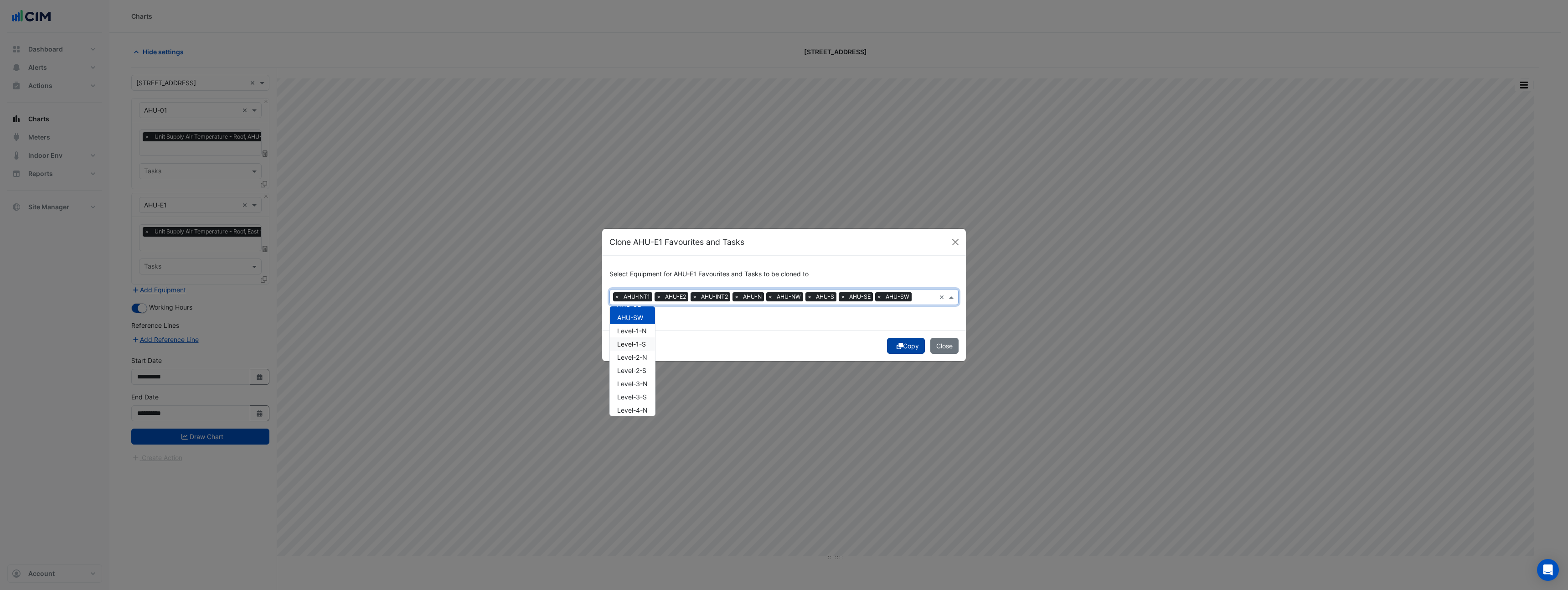
click at [918, 342] on button "Copy" at bounding box center [906, 345] width 38 height 16
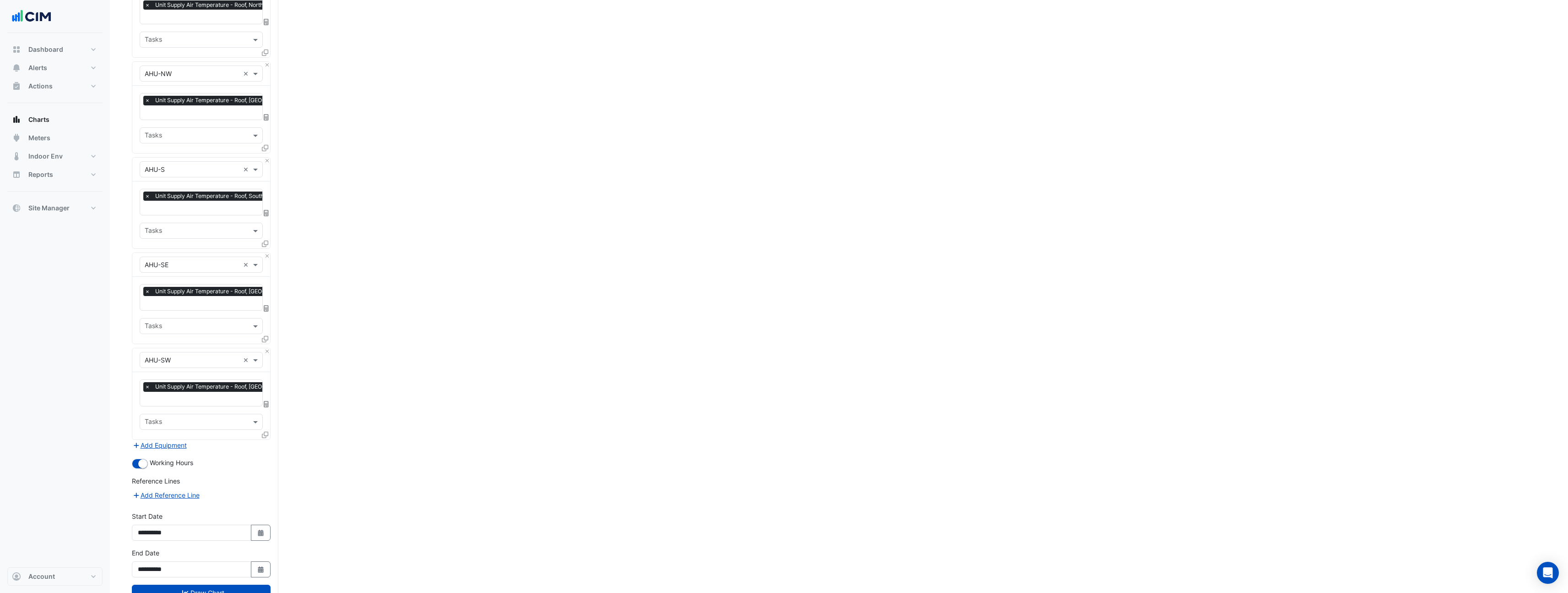
scroll to position [634, 0]
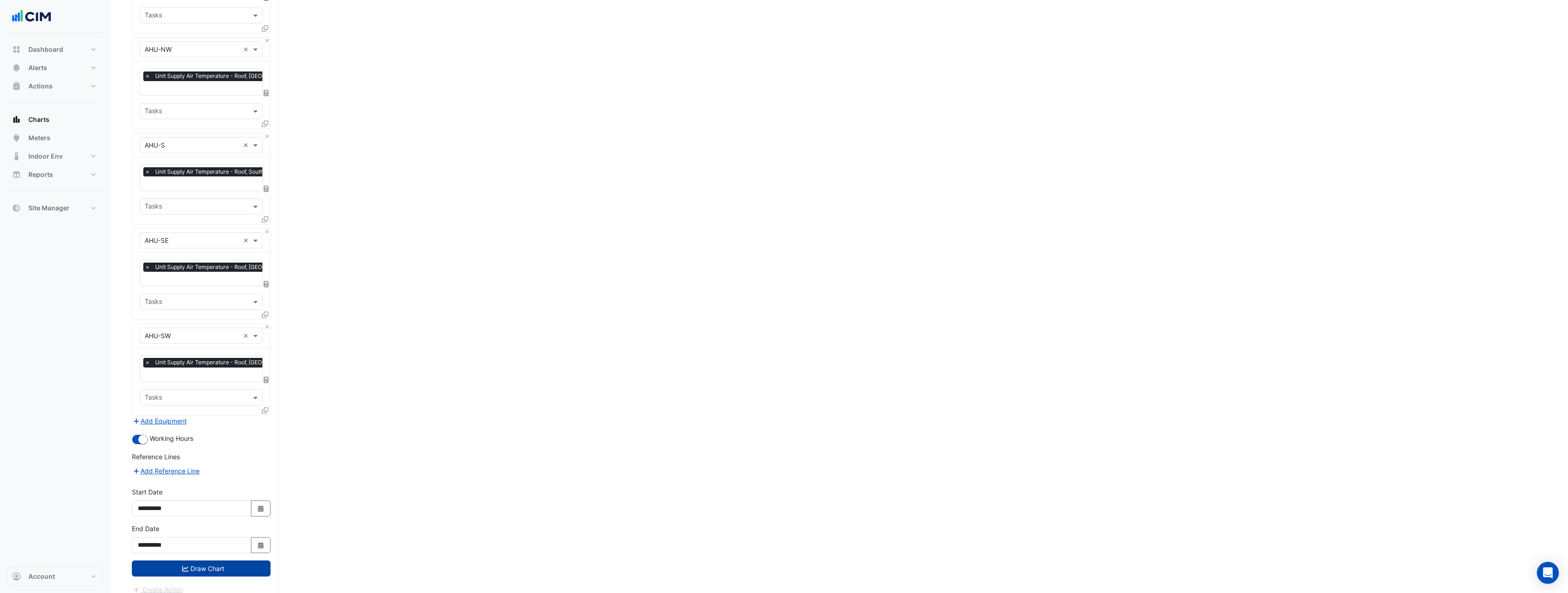
click at [193, 561] on button "Draw Chart" at bounding box center [201, 568] width 139 height 16
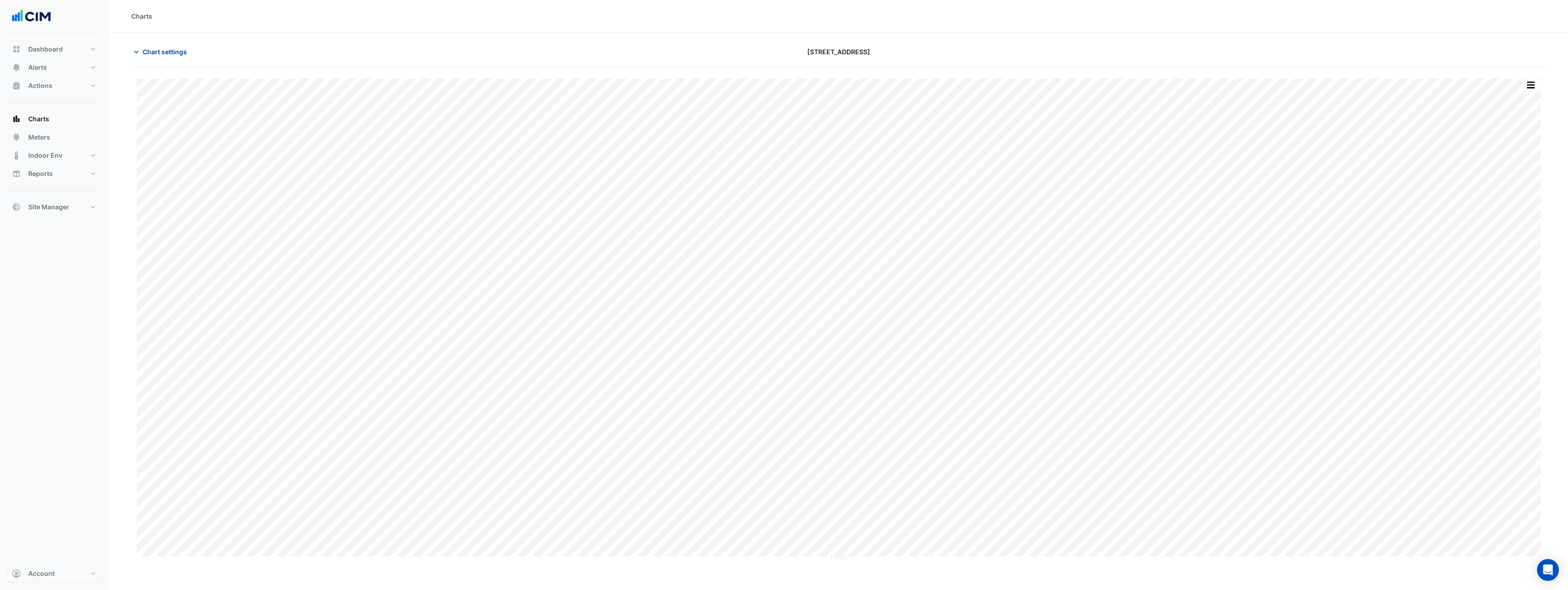
click at [167, 44] on button "Chart settings" at bounding box center [162, 52] width 61 height 16
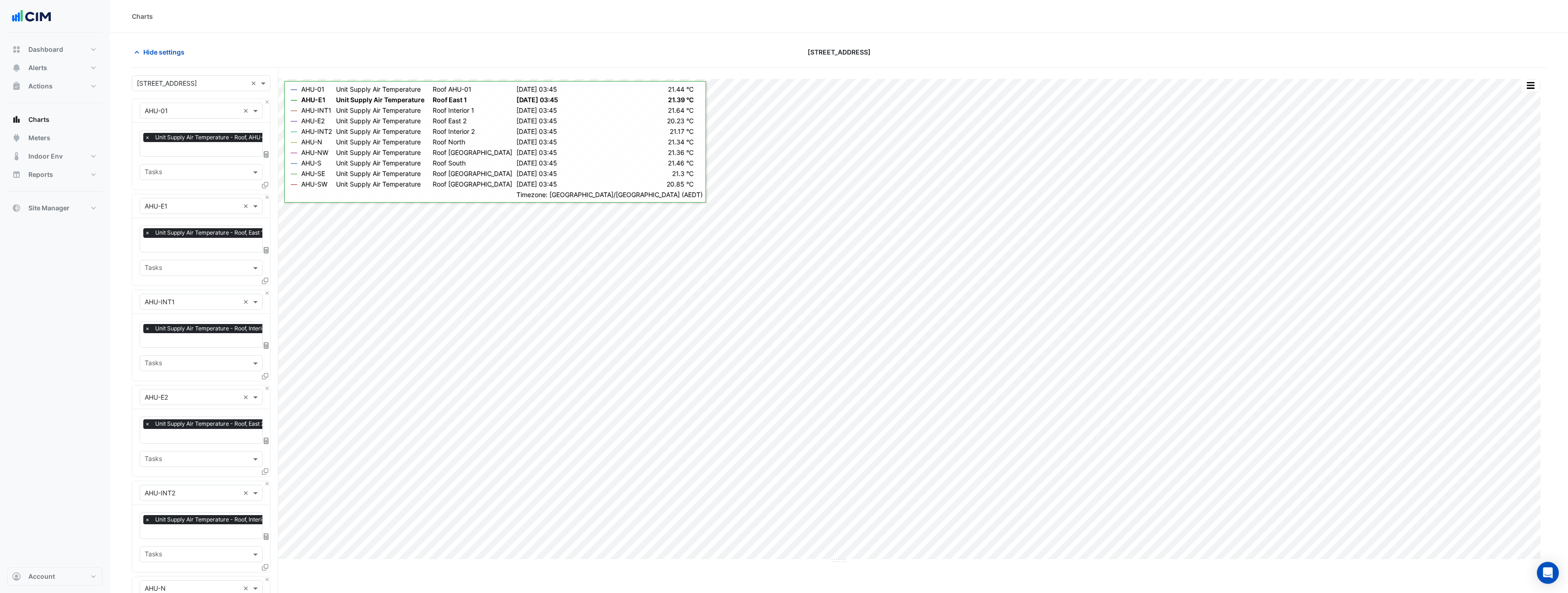
click at [319, 56] on div "Hide settings" at bounding box center [363, 52] width 475 height 16
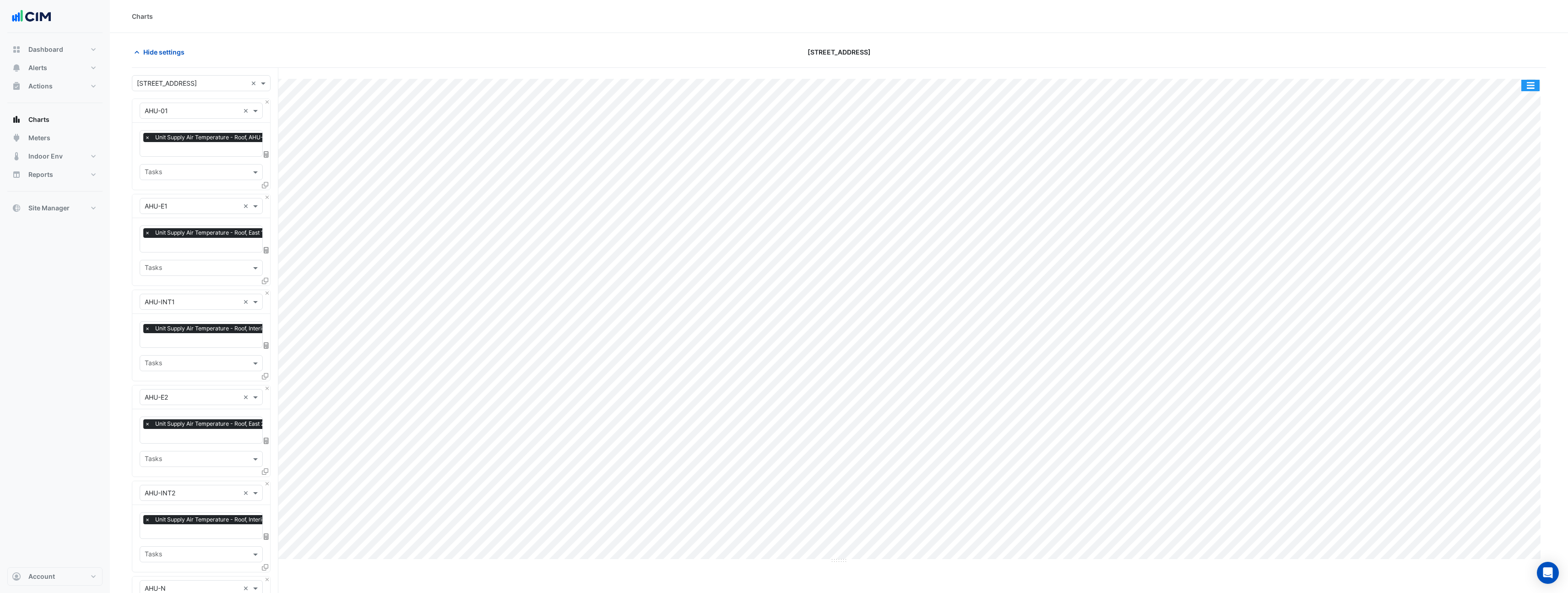
click at [1526, 88] on button "button" at bounding box center [1530, 85] width 18 height 11
click at [1506, 189] on div "Pivot Data Table" at bounding box center [1512, 183] width 55 height 22
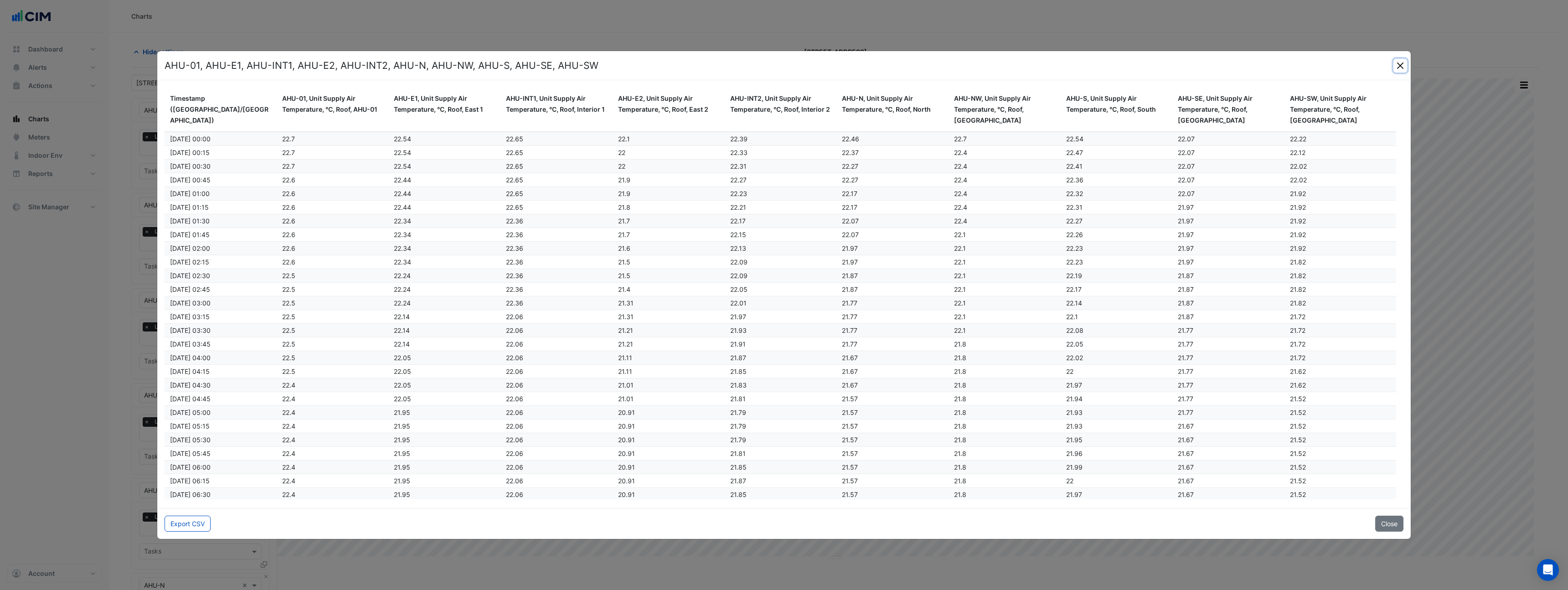
click at [1401, 65] on button "Close" at bounding box center [1401, 66] width 13 height 13
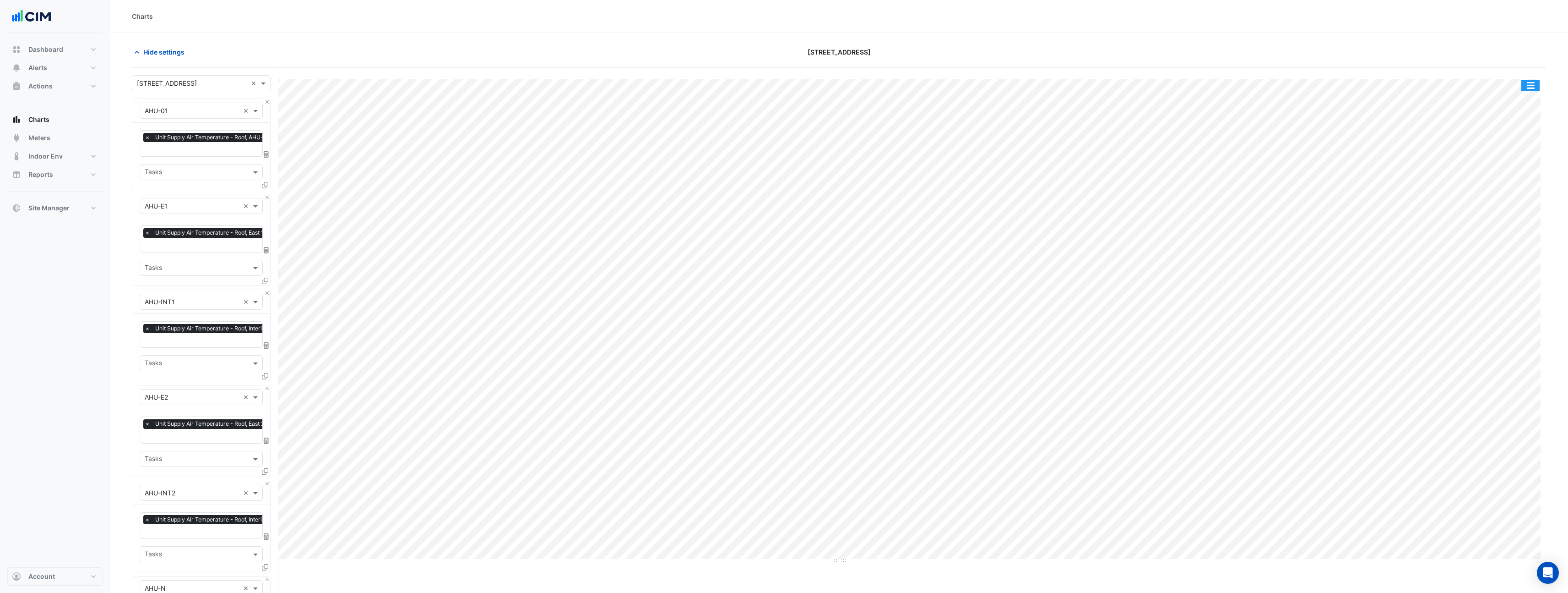
click at [1531, 82] on button "button" at bounding box center [1530, 85] width 18 height 11
click at [1512, 225] on div "Export CSV - Pivot" at bounding box center [1512, 228] width 55 height 22
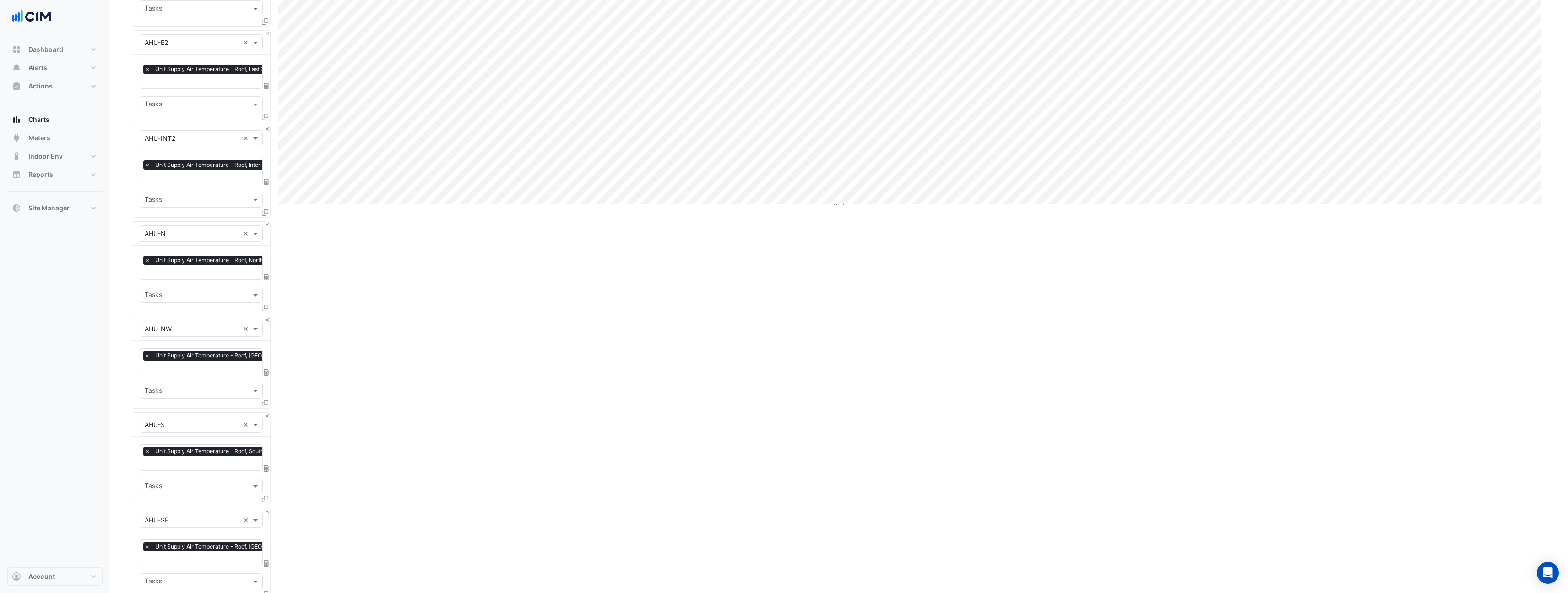
scroll to position [634, 0]
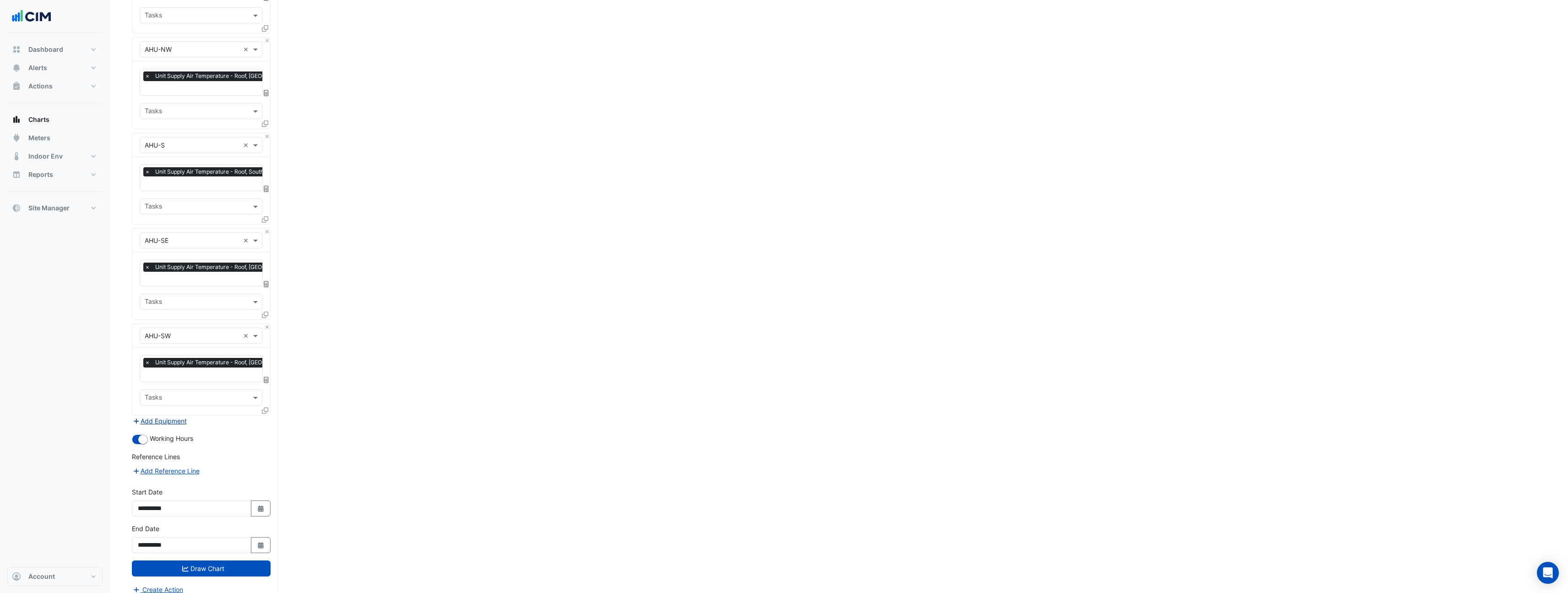
click at [182, 416] on button "Add Equipment" at bounding box center [160, 421] width 56 height 11
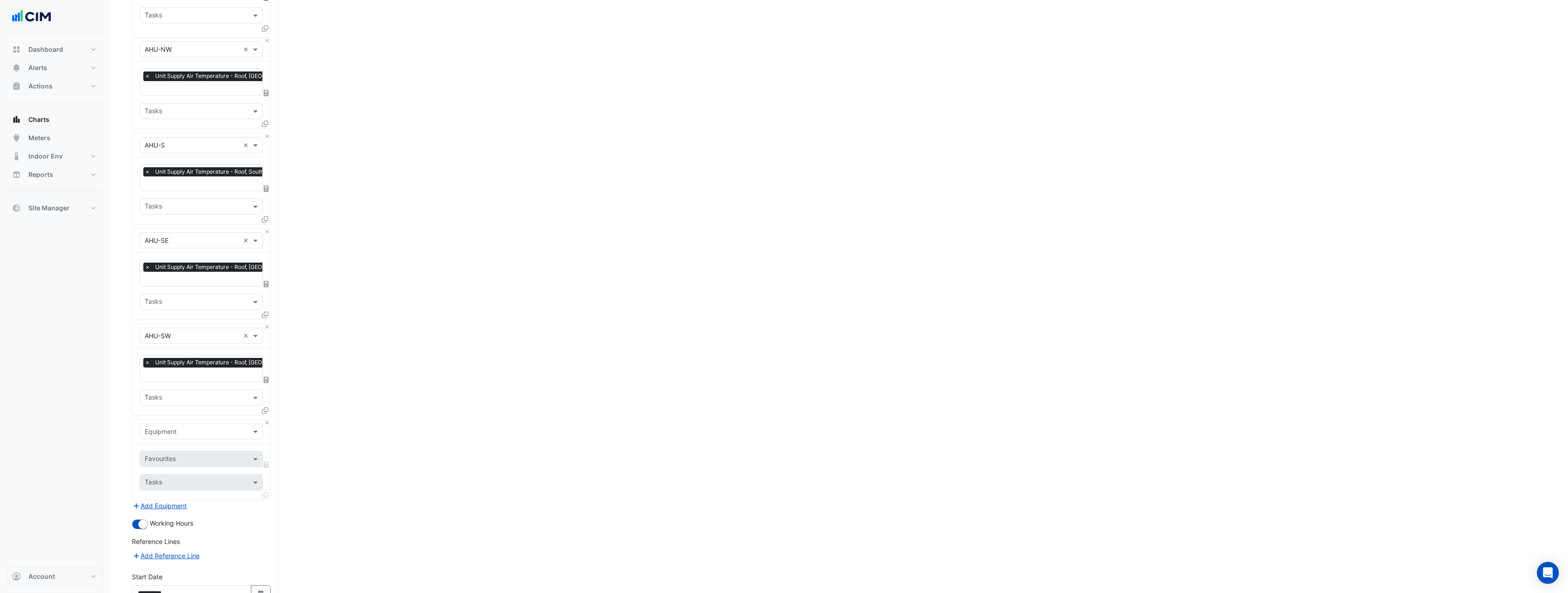
click at [179, 427] on input "text" at bounding box center [192, 431] width 95 height 10
type input "****"
click at [176, 440] on div "Weather" at bounding box center [201, 442] width 122 height 14
click at [179, 455] on input "text" at bounding box center [191, 459] width 92 height 10
click at [182, 455] on input "text" at bounding box center [196, 459] width 103 height 10
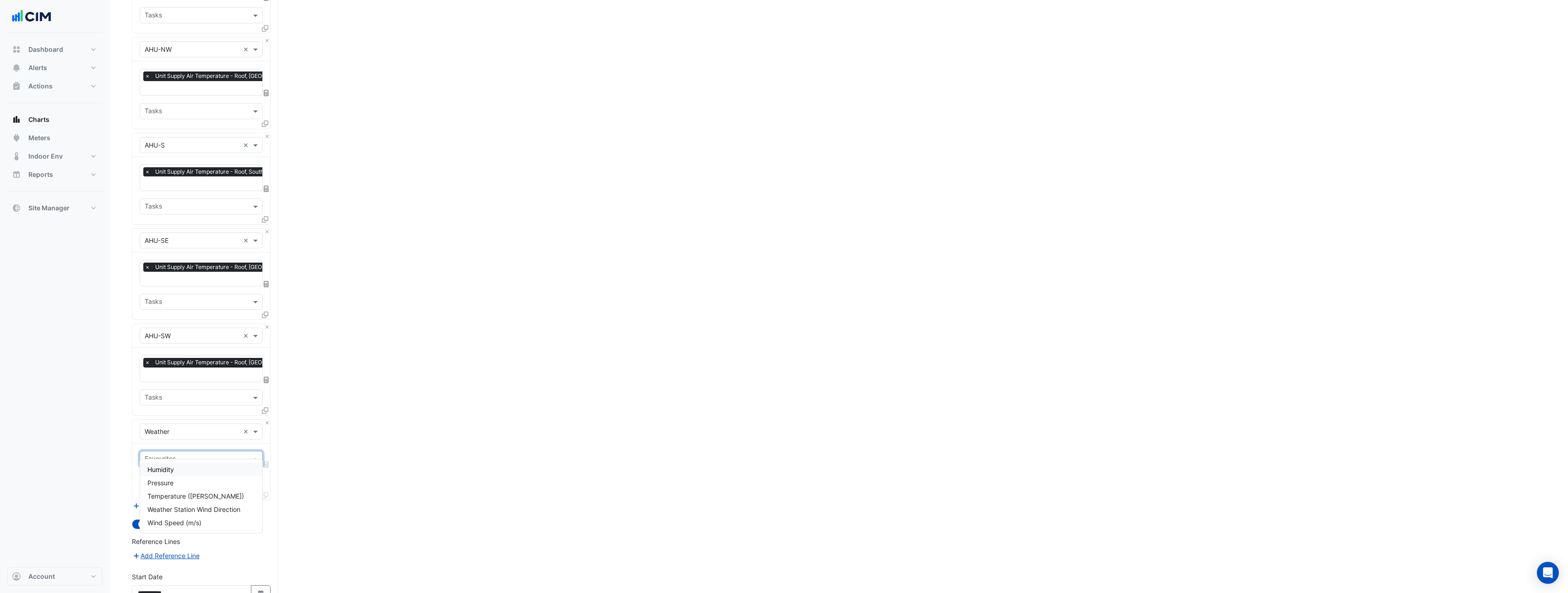
click at [182, 455] on input "text" at bounding box center [196, 459] width 103 height 10
click at [181, 500] on div "Temperature (Celcius)" at bounding box center [201, 496] width 122 height 14
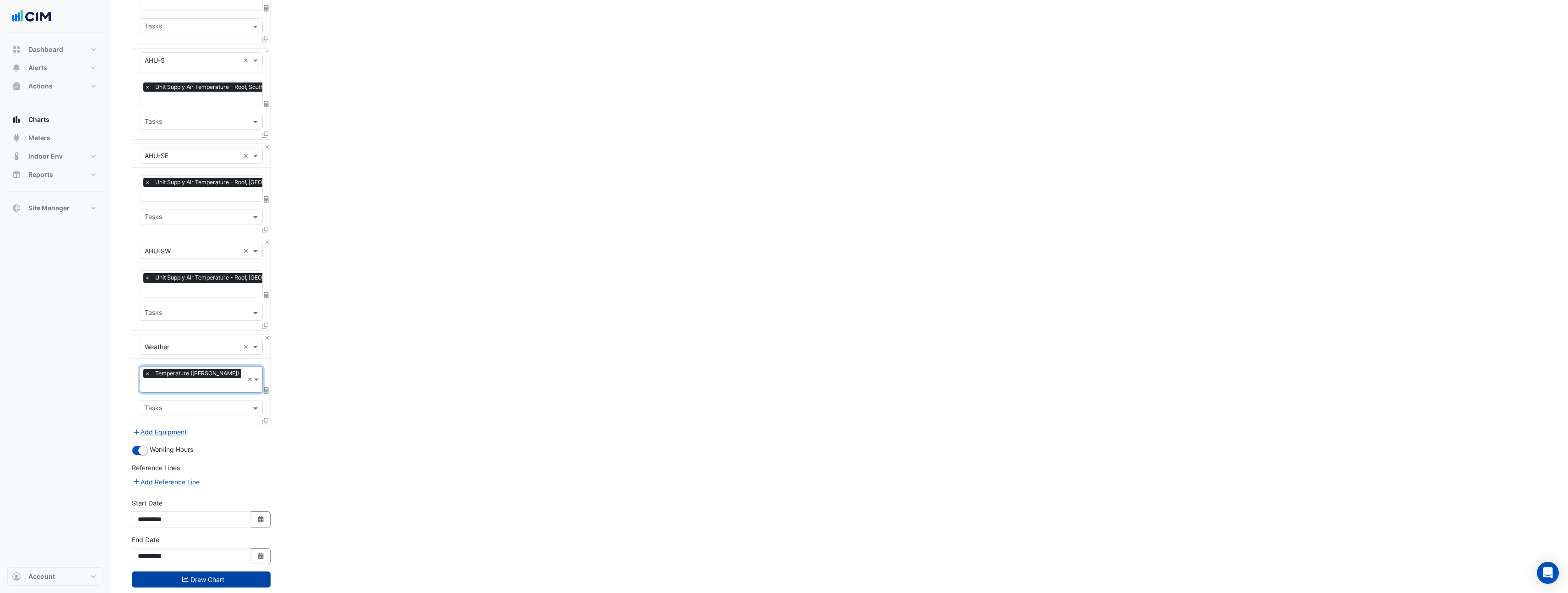
click at [207, 571] on button "Draw Chart" at bounding box center [201, 579] width 139 height 16
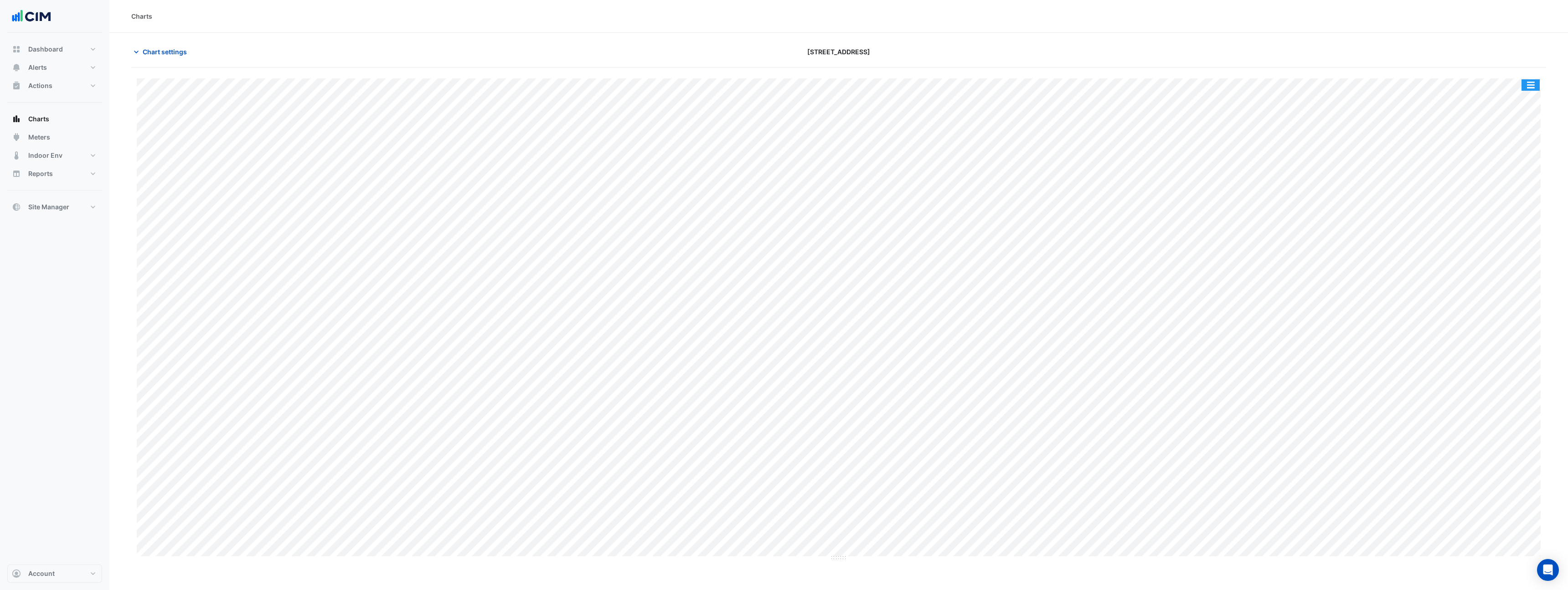
click at [1522, 90] on button "button" at bounding box center [1531, 84] width 18 height 11
click at [1534, 179] on div "Pivot Data Table" at bounding box center [1512, 182] width 55 height 22
click at [1529, 228] on div "Export CSV - Pivot" at bounding box center [1512, 227] width 55 height 22
click at [1190, 44] on div at bounding box center [1314, 52] width 476 height 16
click at [1538, 87] on button "button" at bounding box center [1531, 84] width 18 height 11
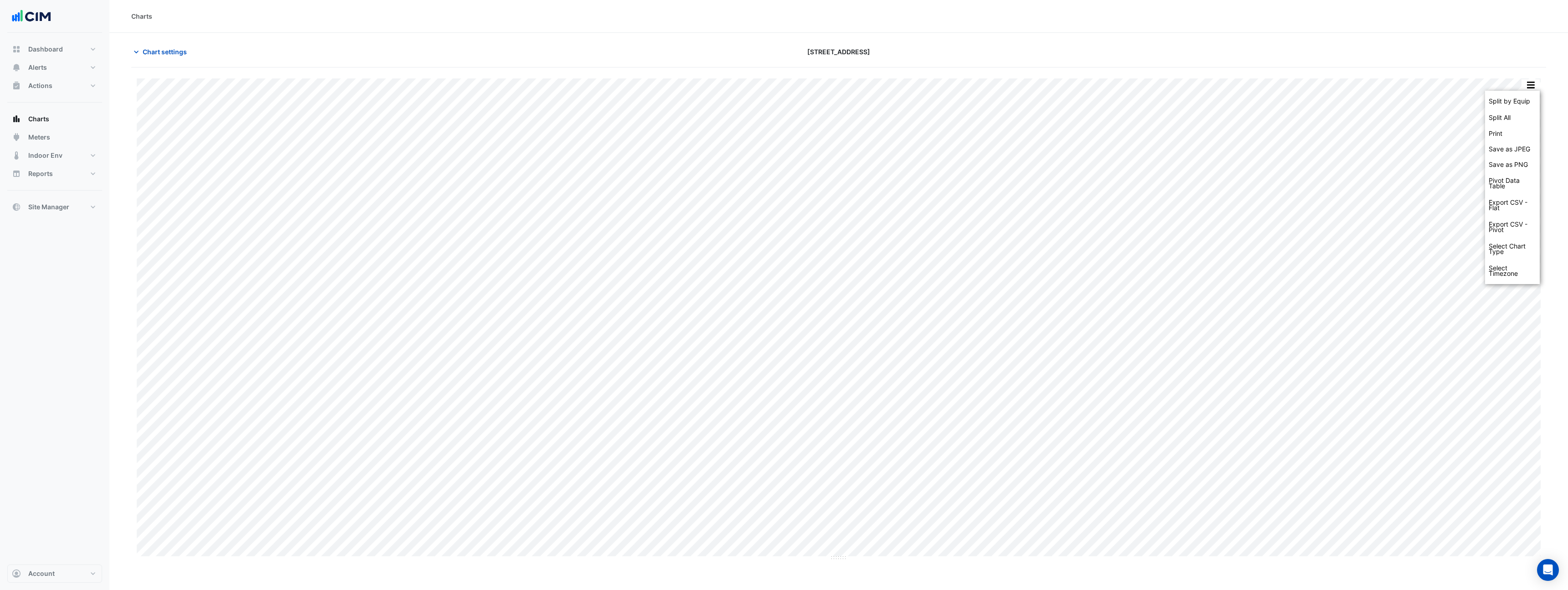
click at [1433, 55] on div at bounding box center [1314, 52] width 476 height 16
click at [184, 56] on span "Chart settings" at bounding box center [165, 52] width 44 height 10
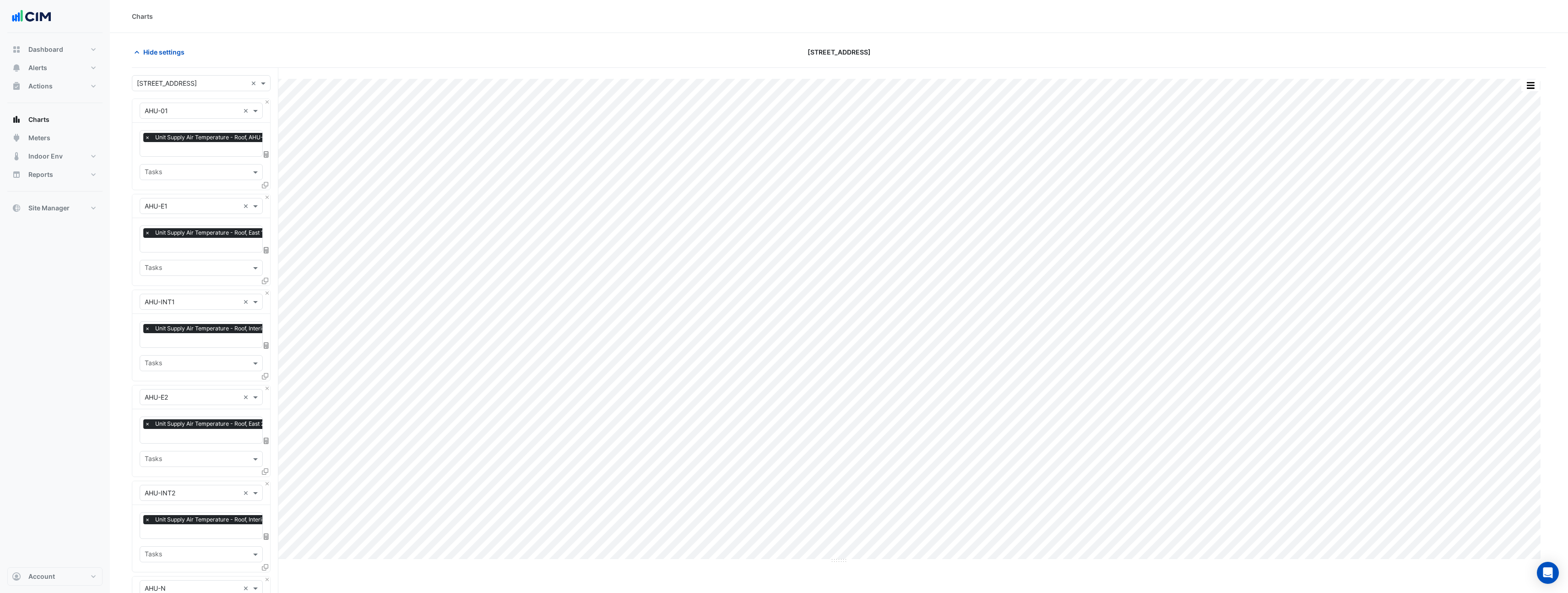
scroll to position [719, 0]
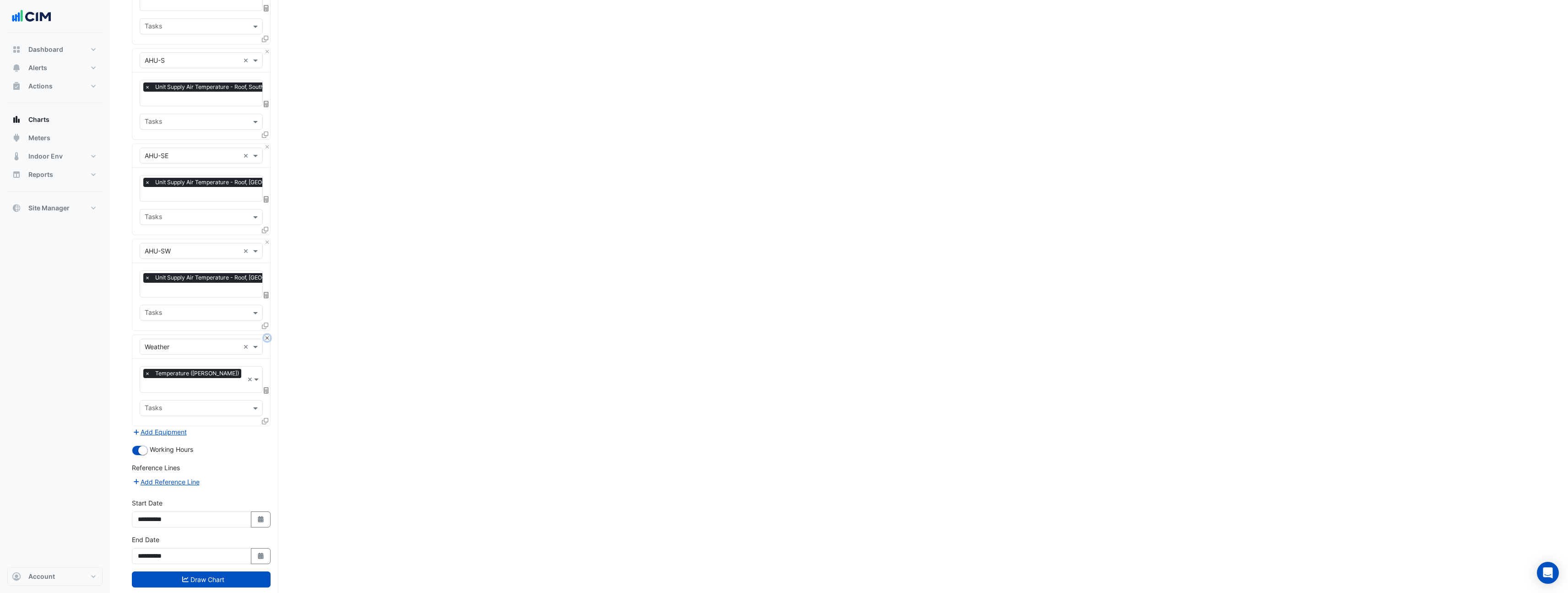
click at [267, 335] on button "Close" at bounding box center [267, 338] width 6 height 6
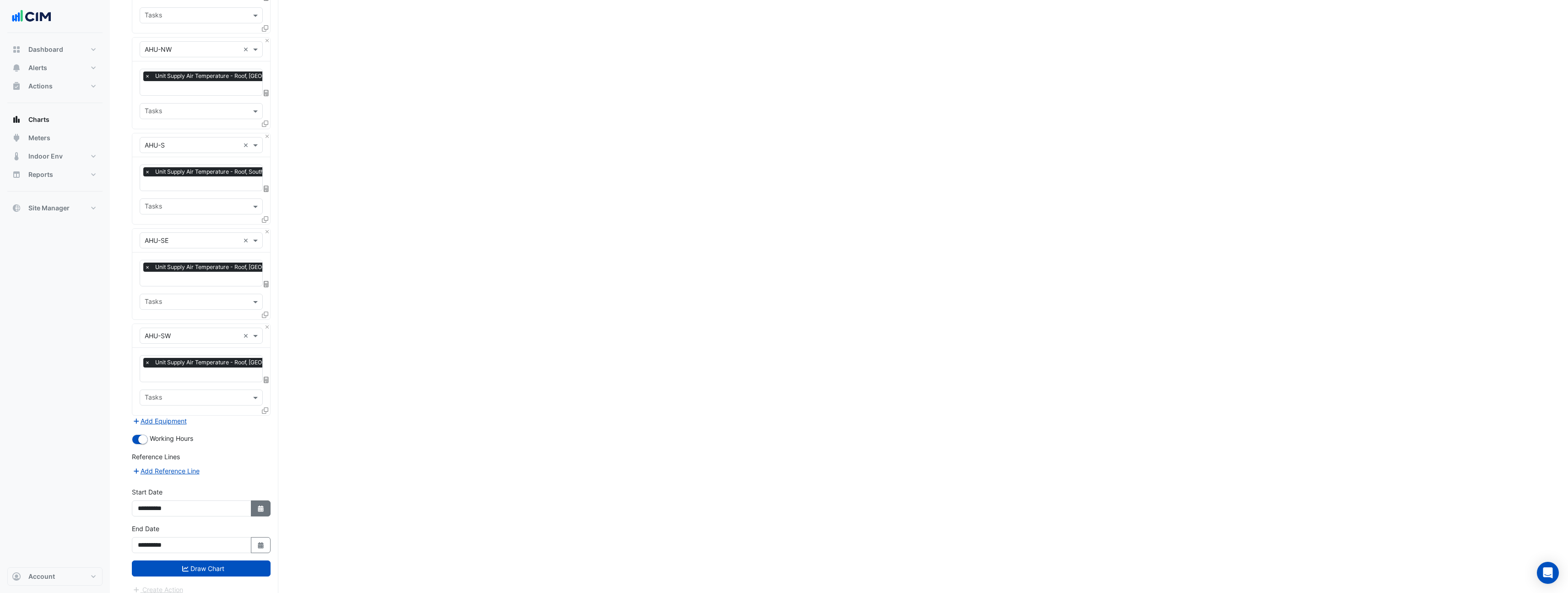
click at [261, 505] on icon "button" at bounding box center [260, 508] width 5 height 7
select select "*"
select select "****"
click at [147, 377] on span "Previous month" at bounding box center [147, 377] width 7 height 7
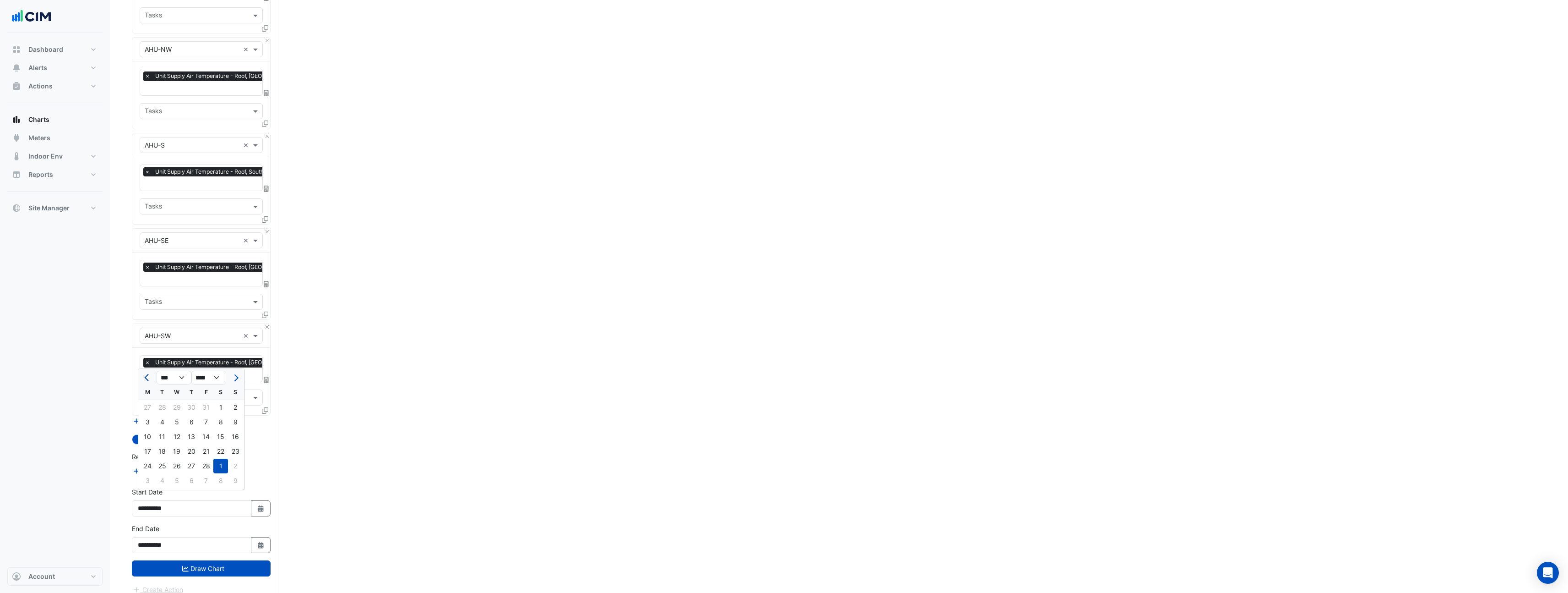
click at [147, 377] on span "Previous month" at bounding box center [147, 377] width 7 height 7
select select "**"
select select "****"
click at [147, 377] on span "Previous month" at bounding box center [147, 377] width 7 height 7
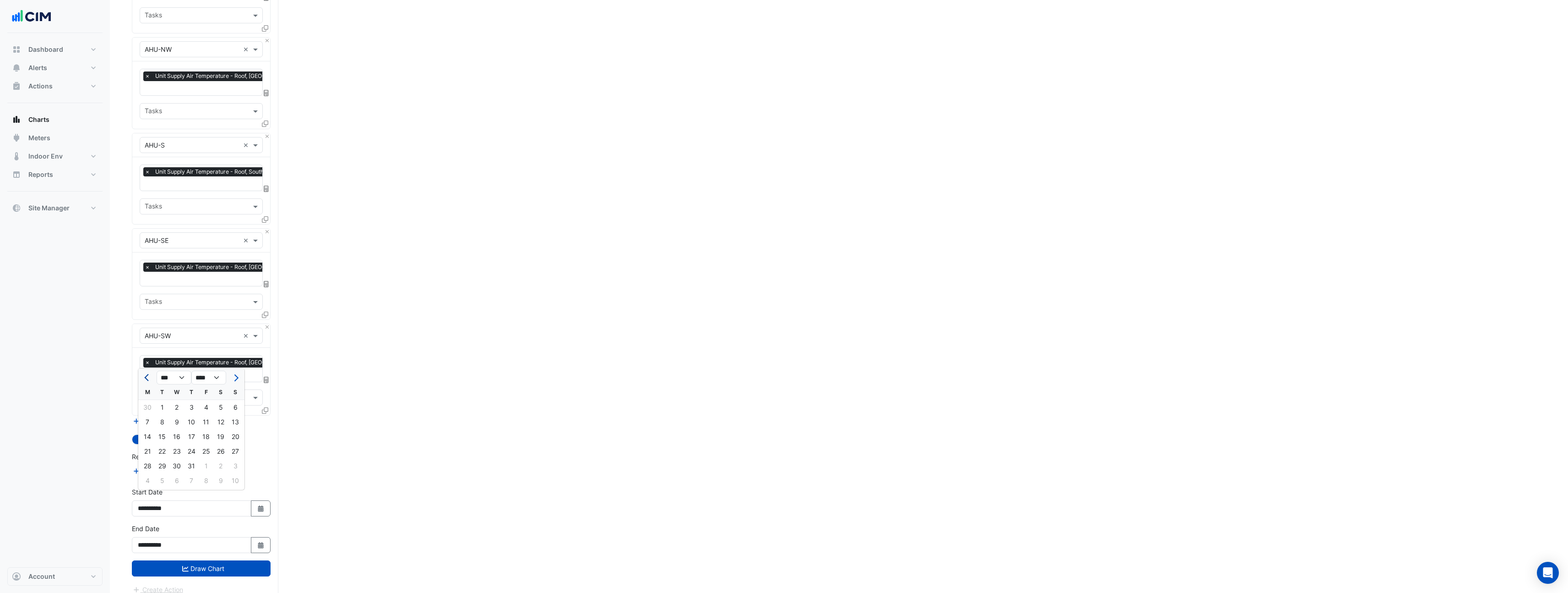
click at [147, 377] on span "Previous month" at bounding box center [147, 377] width 7 height 7
select select "*"
click at [195, 408] on div "1" at bounding box center [191, 407] width 15 height 15
type input "**********"
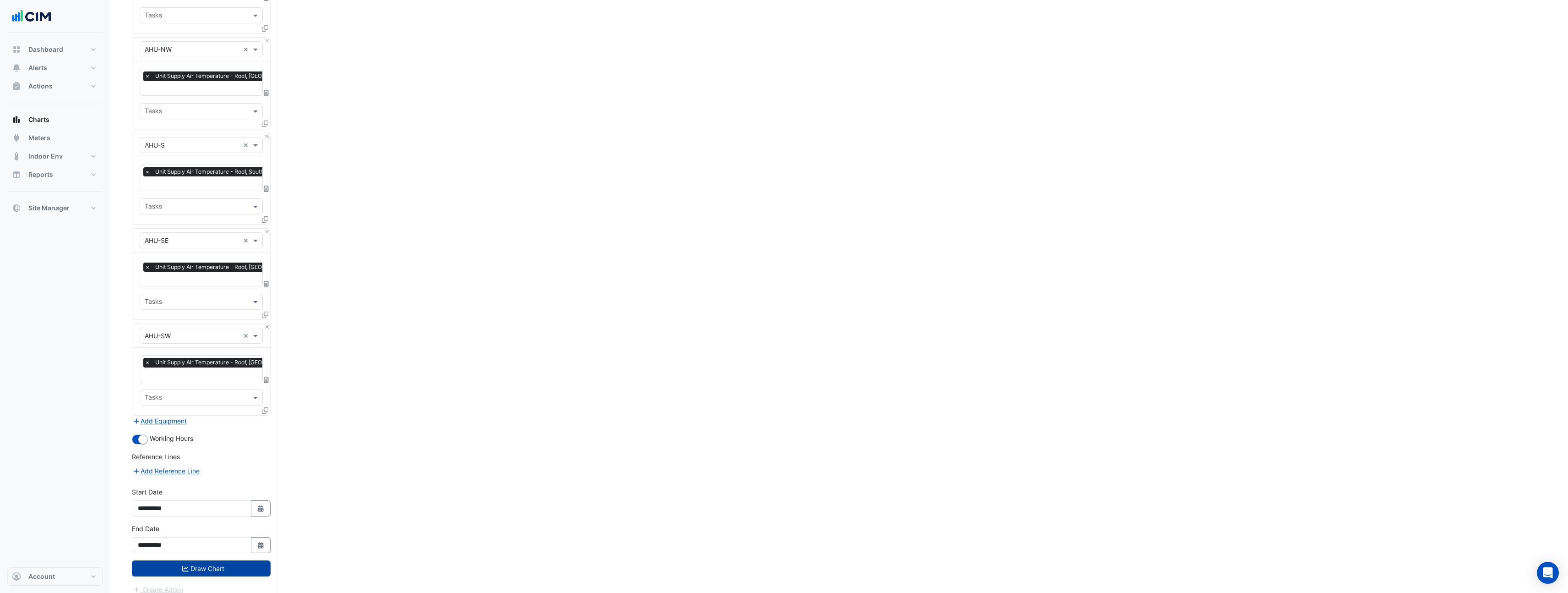
click at [221, 561] on button "Draw Chart" at bounding box center [201, 568] width 139 height 16
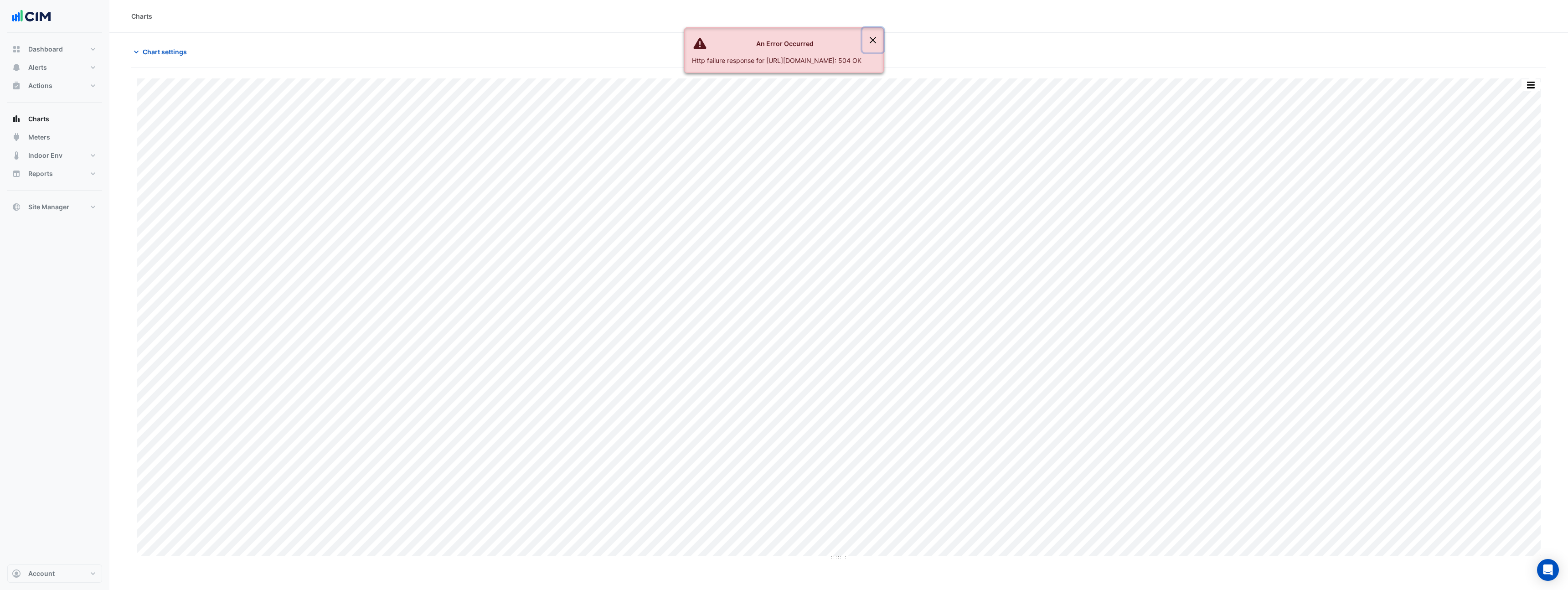
click at [884, 37] on button "Close" at bounding box center [873, 40] width 21 height 25
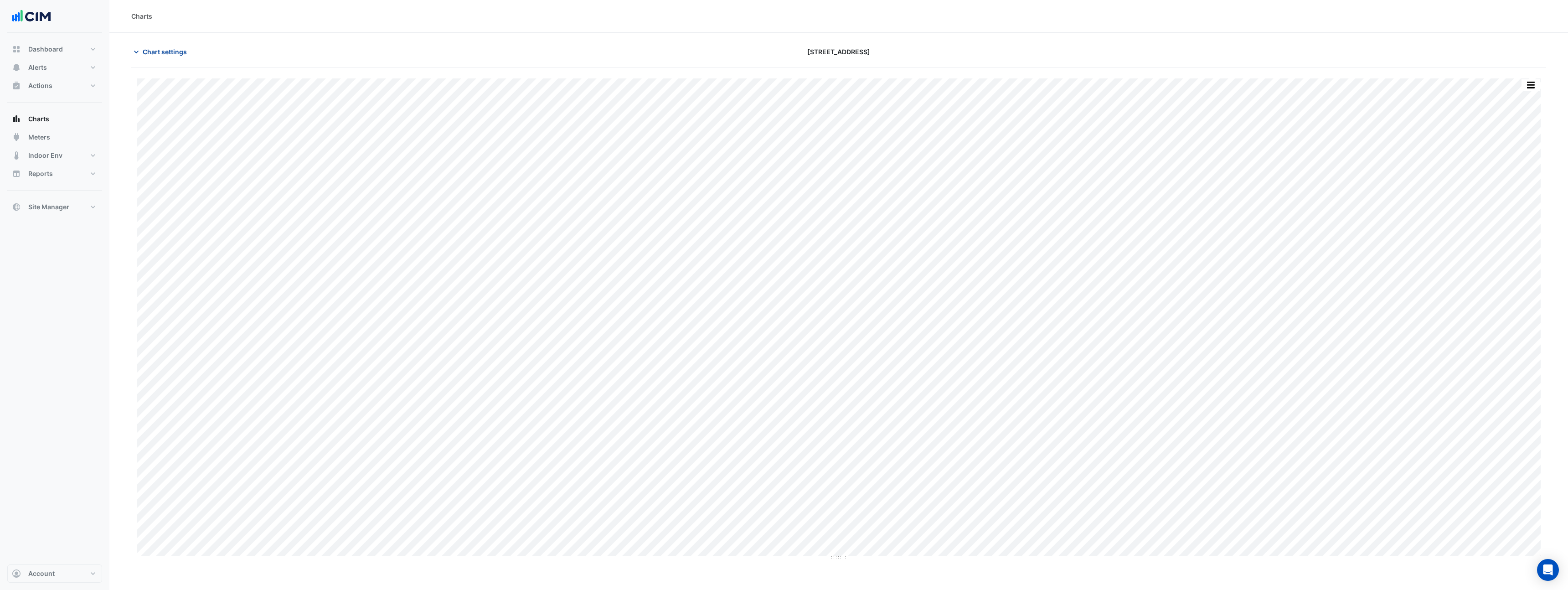
click at [167, 47] on span "Chart settings" at bounding box center [165, 52] width 44 height 10
click at [157, 49] on span "Chart settings" at bounding box center [165, 52] width 44 height 10
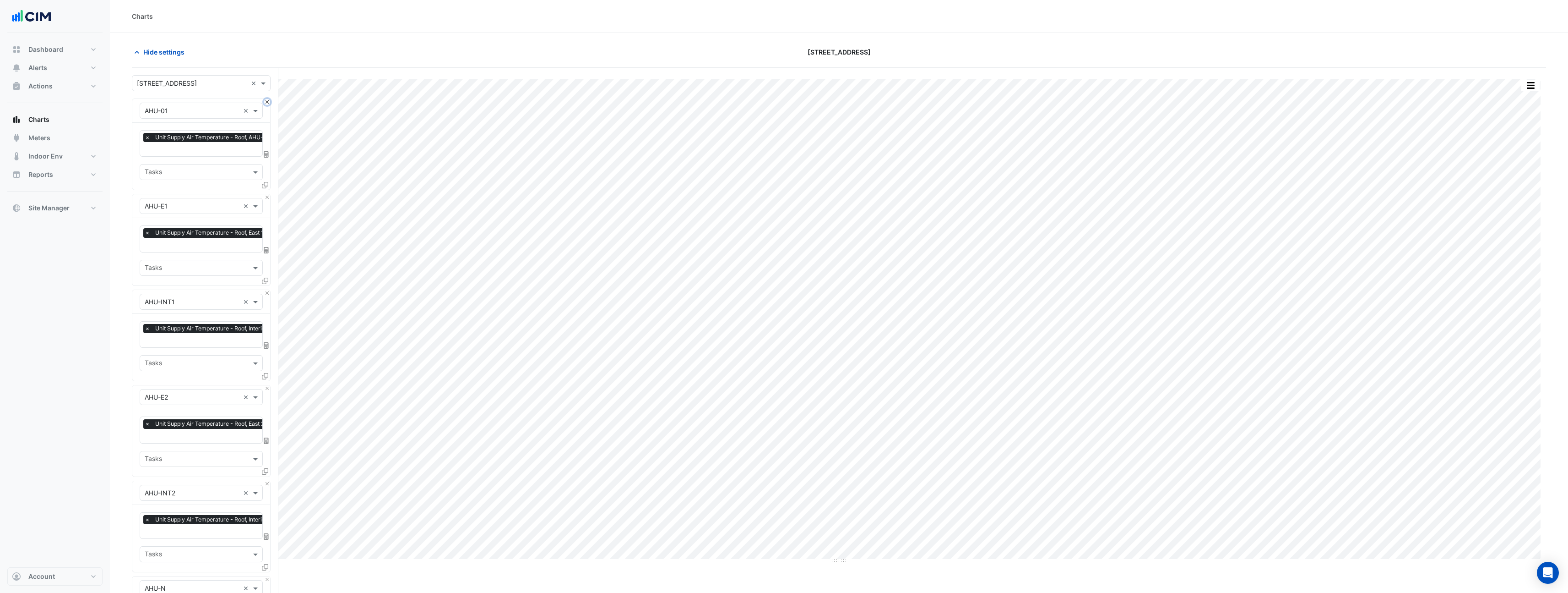
click at [266, 103] on button "Close" at bounding box center [267, 102] width 6 height 6
click at [266, 195] on button "Close" at bounding box center [267, 198] width 6 height 6
click at [266, 103] on button "Close" at bounding box center [267, 102] width 6 height 6
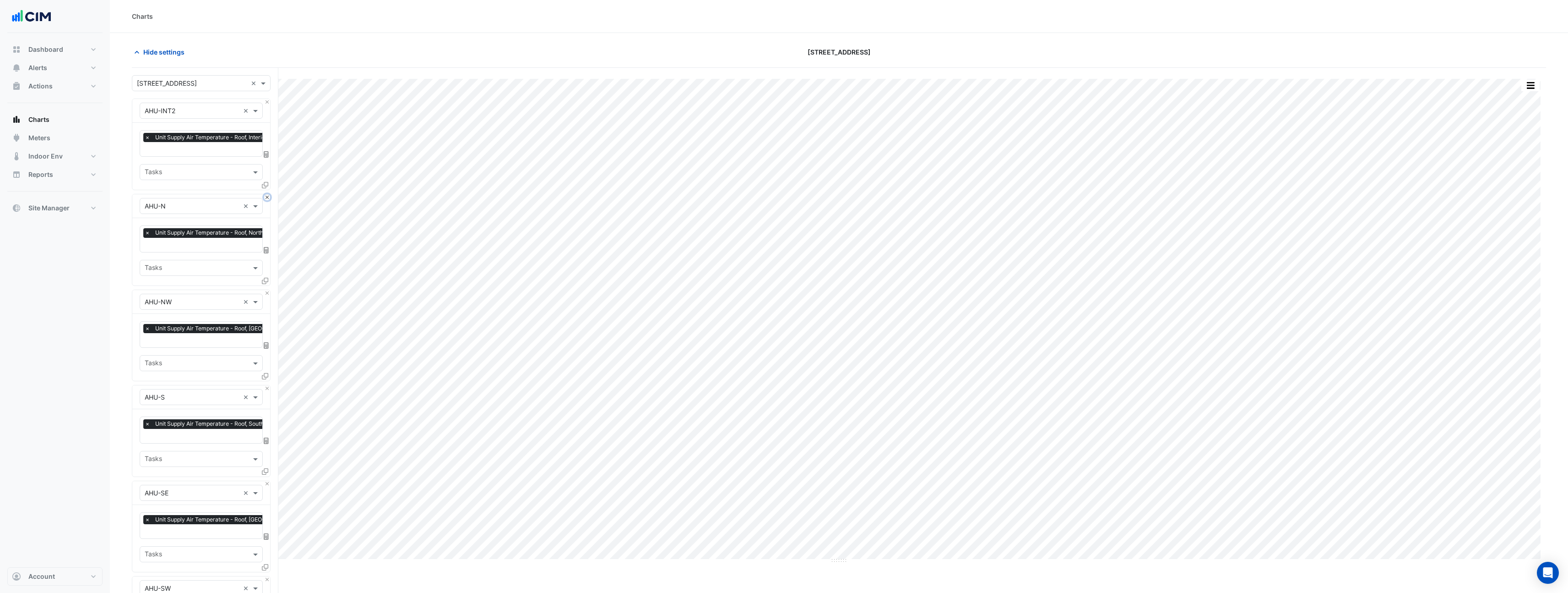
click at [266, 195] on button "Close" at bounding box center [267, 198] width 6 height 6
click at [266, 103] on button "Close" at bounding box center [267, 102] width 6 height 6
click at [266, 195] on button "Close" at bounding box center [267, 198] width 6 height 6
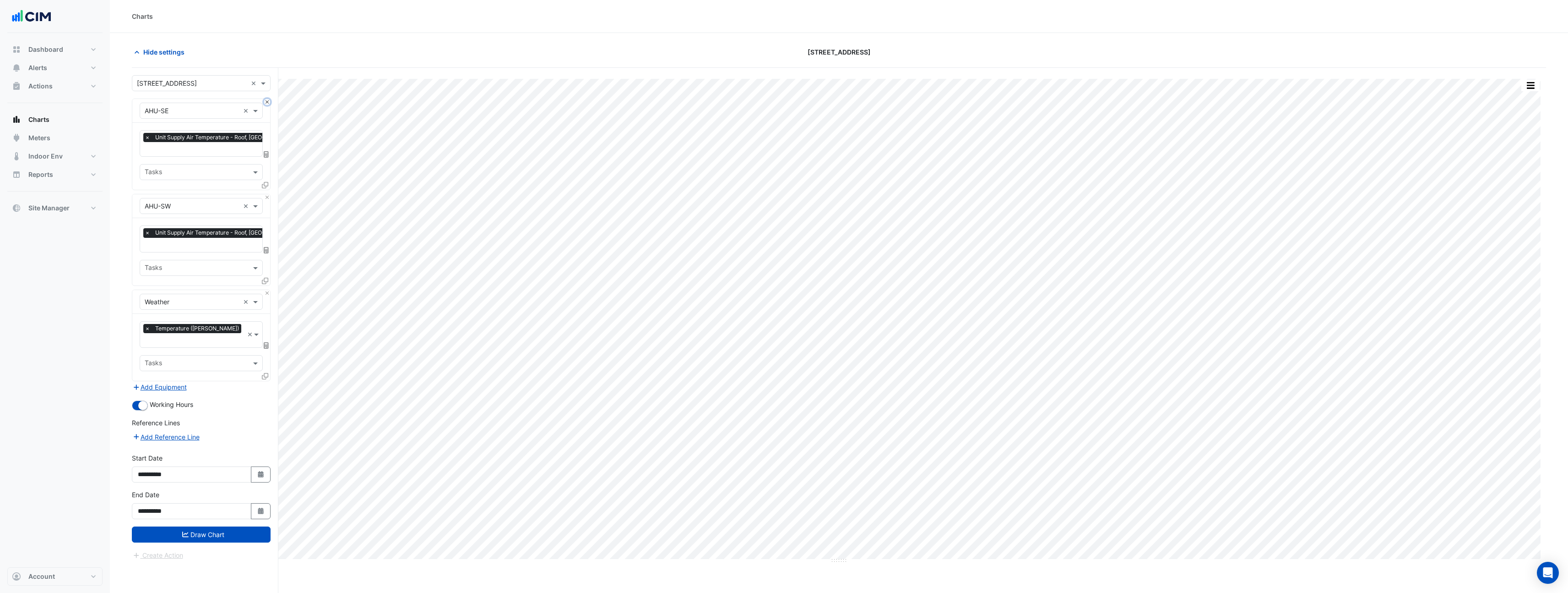
click at [266, 103] on button "Close" at bounding box center [267, 102] width 6 height 6
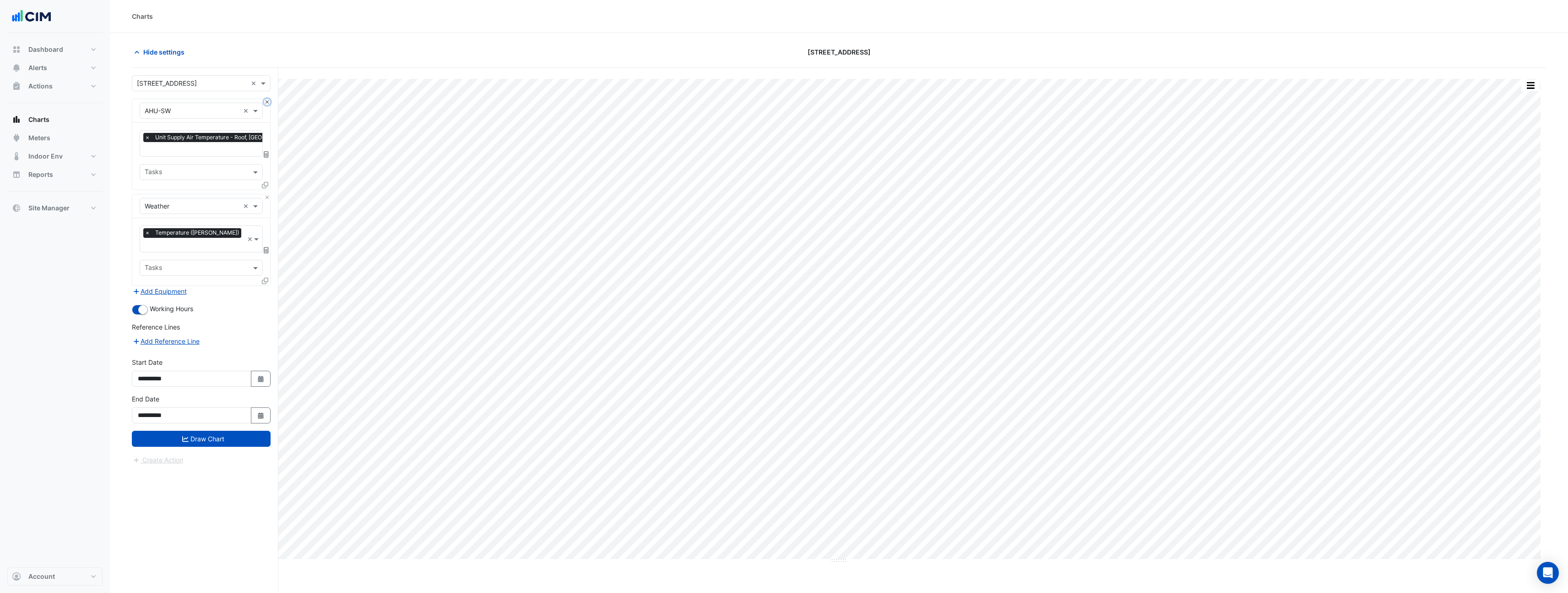
click at [266, 103] on button "Close" at bounding box center [267, 102] width 6 height 6
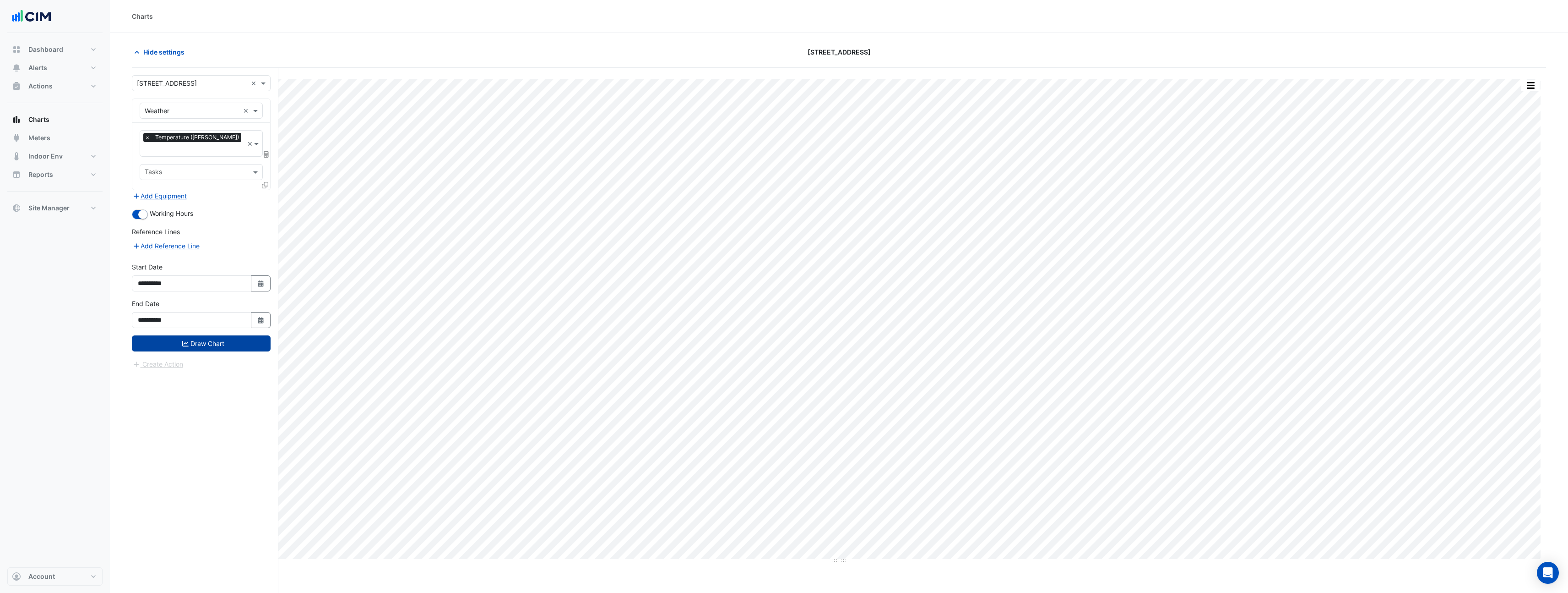
click at [218, 337] on button "Draw Chart" at bounding box center [201, 343] width 139 height 16
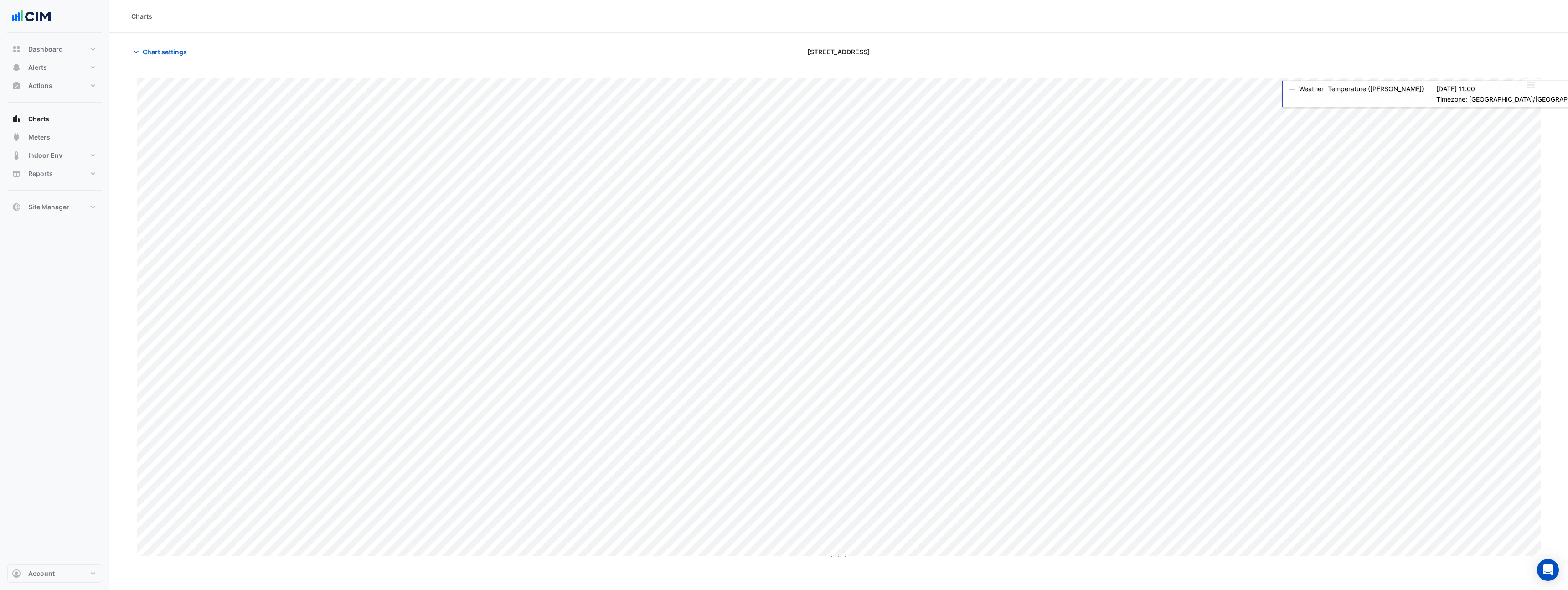
click at [1532, 90] on button "button" at bounding box center [1531, 84] width 18 height 11
click at [1522, 148] on div "Pivot Data Table" at bounding box center [1512, 150] width 55 height 22
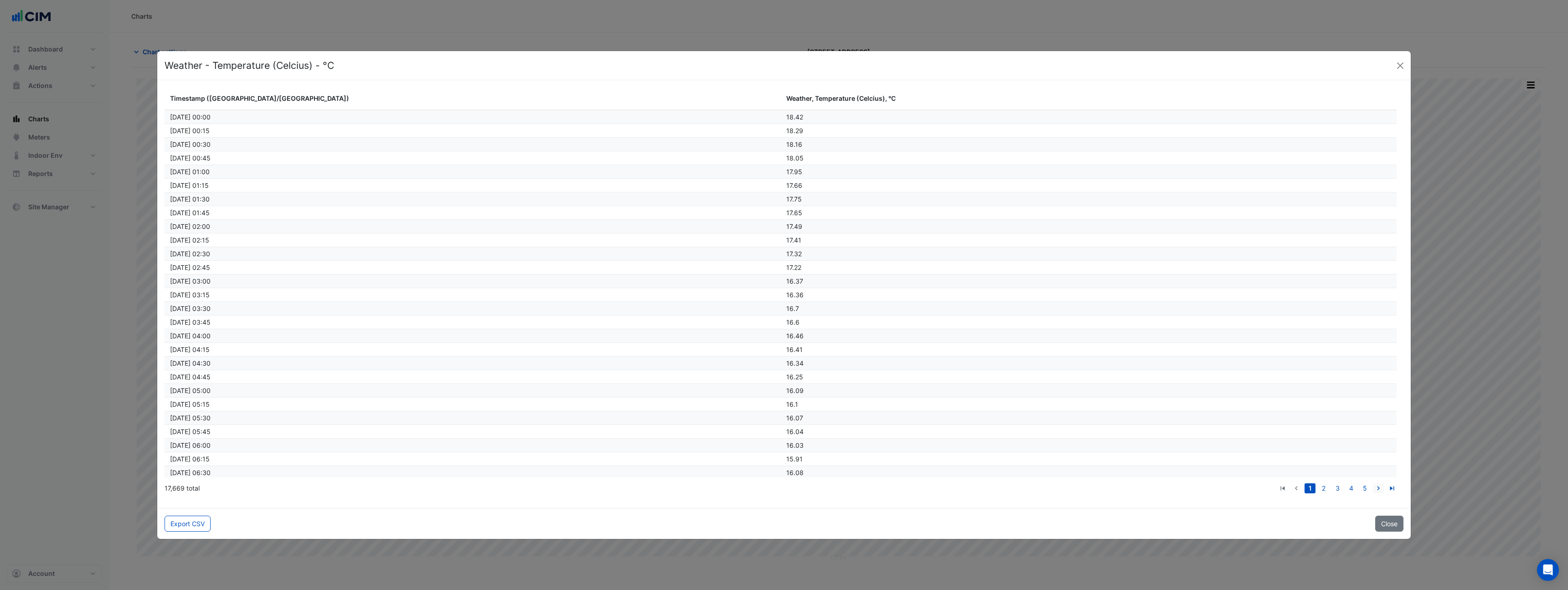
click at [1379, 488] on icon "go to next page" at bounding box center [1378, 489] width 11 height 10
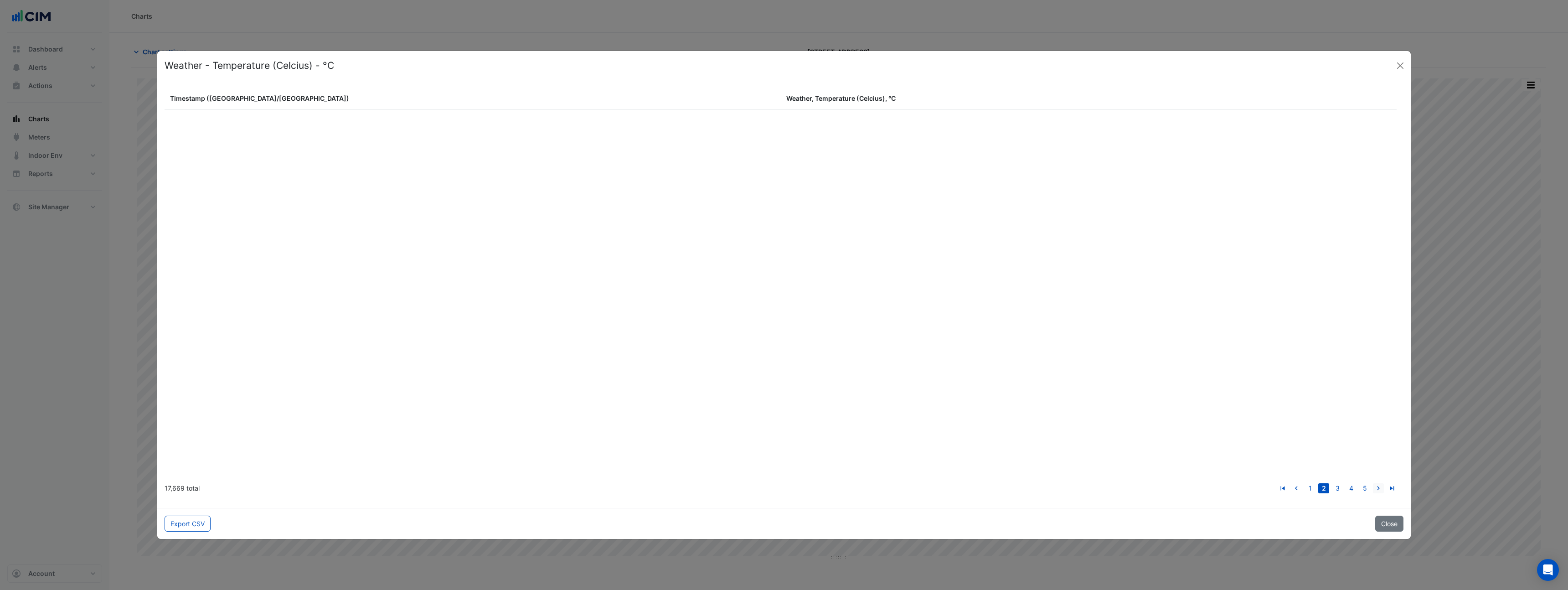
click at [1379, 488] on icon "go to next page" at bounding box center [1378, 489] width 11 height 10
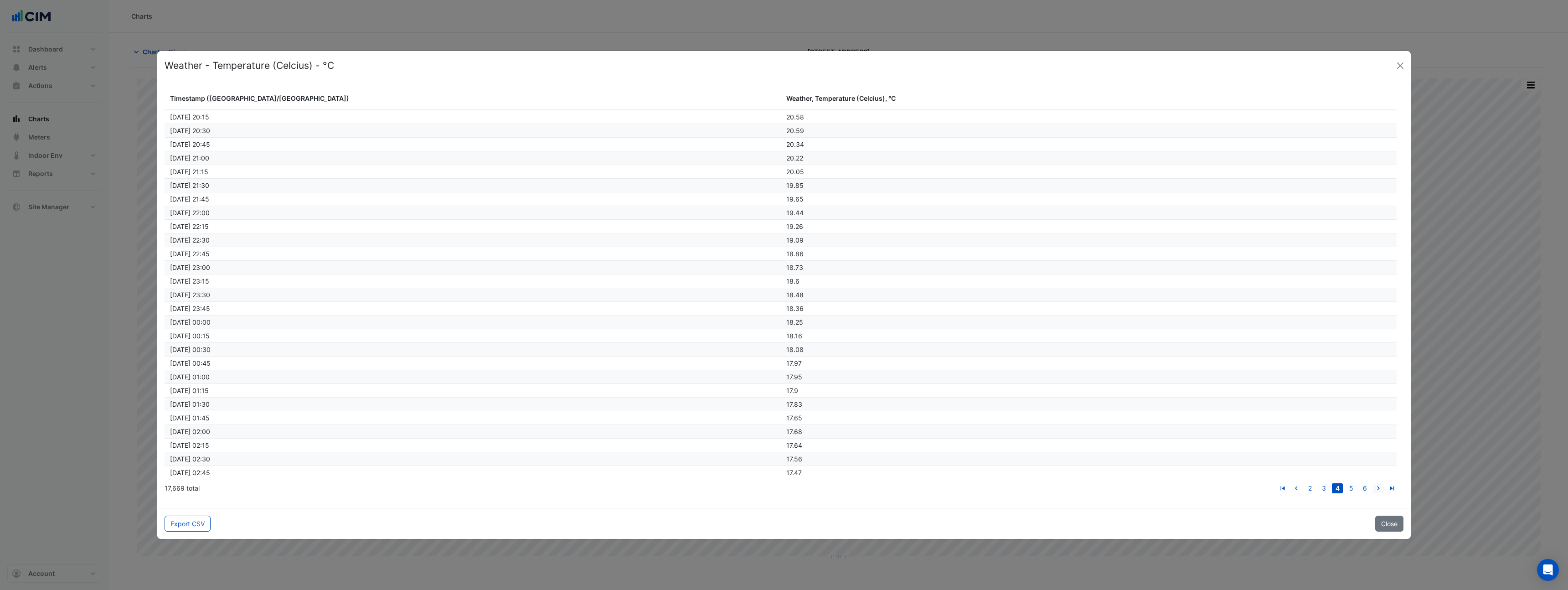
click at [1379, 488] on icon "go to next page" at bounding box center [1378, 489] width 11 height 10
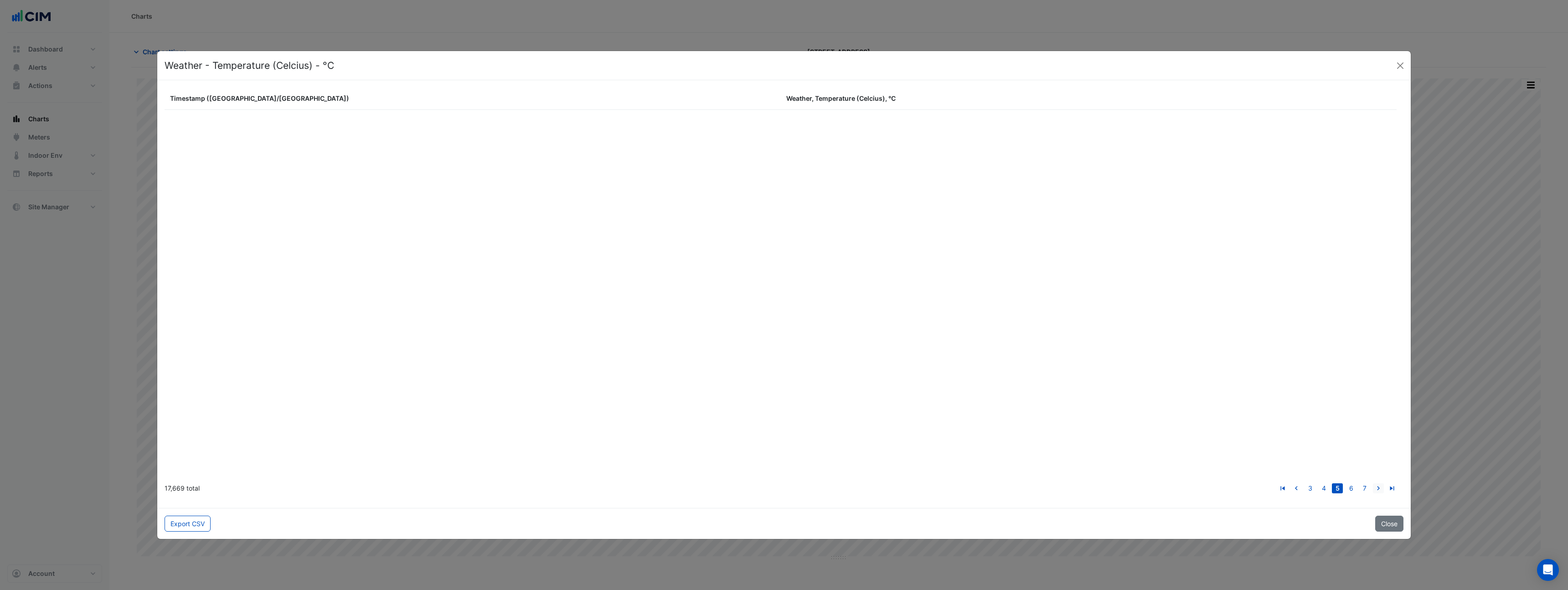
click at [1379, 488] on icon "go to next page" at bounding box center [1378, 489] width 11 height 10
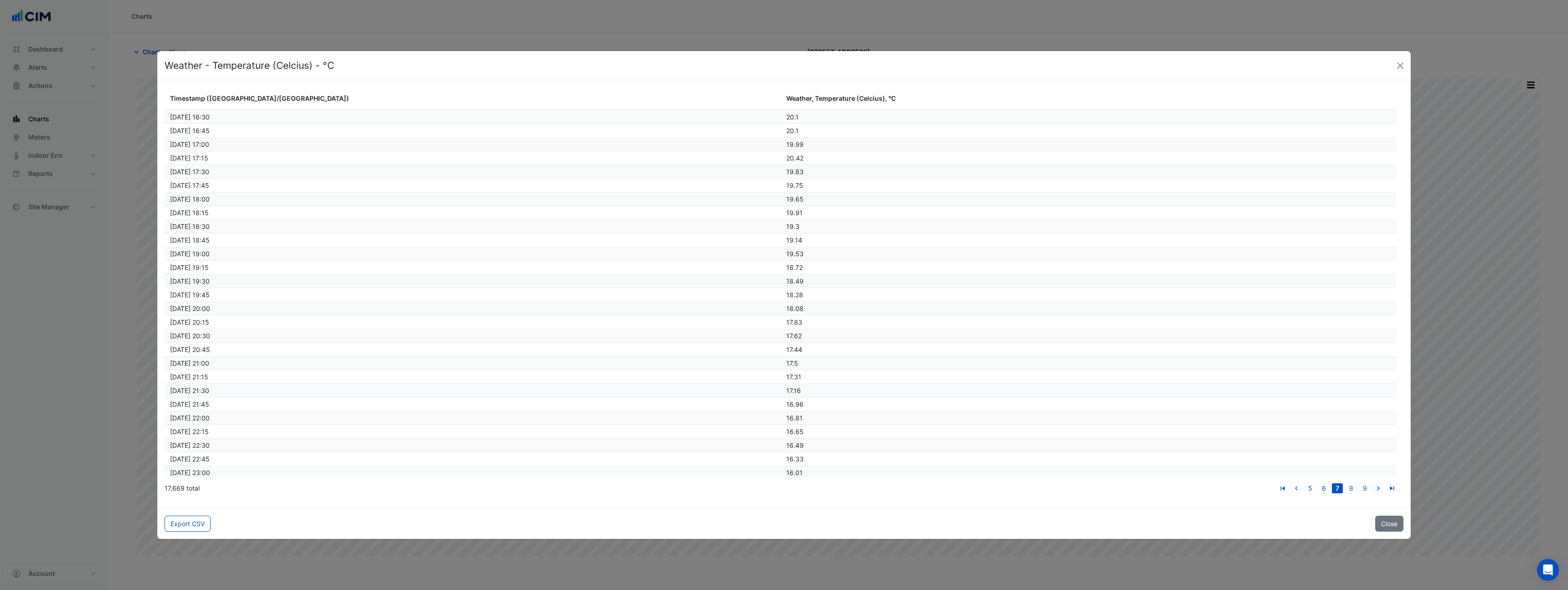
click at [1379, 488] on icon "go to next page" at bounding box center [1378, 489] width 11 height 10
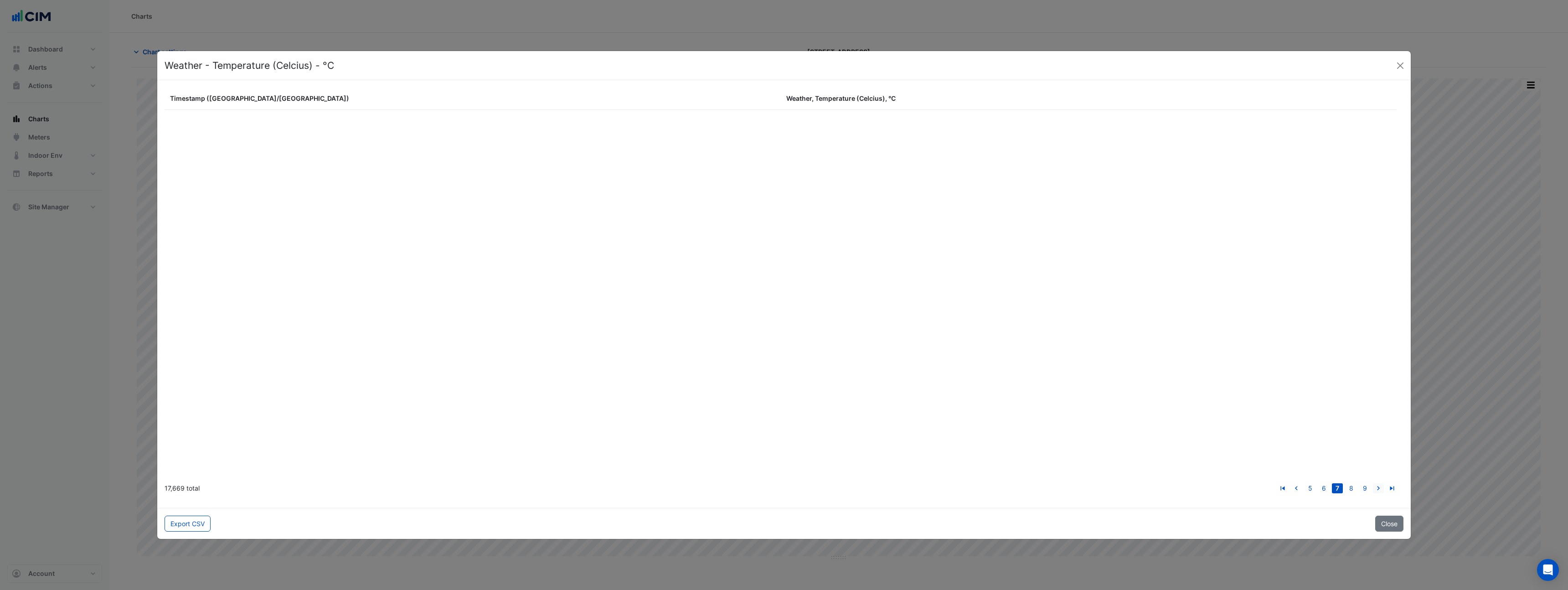
click at [1379, 488] on icon "go to next page" at bounding box center [1378, 489] width 11 height 10
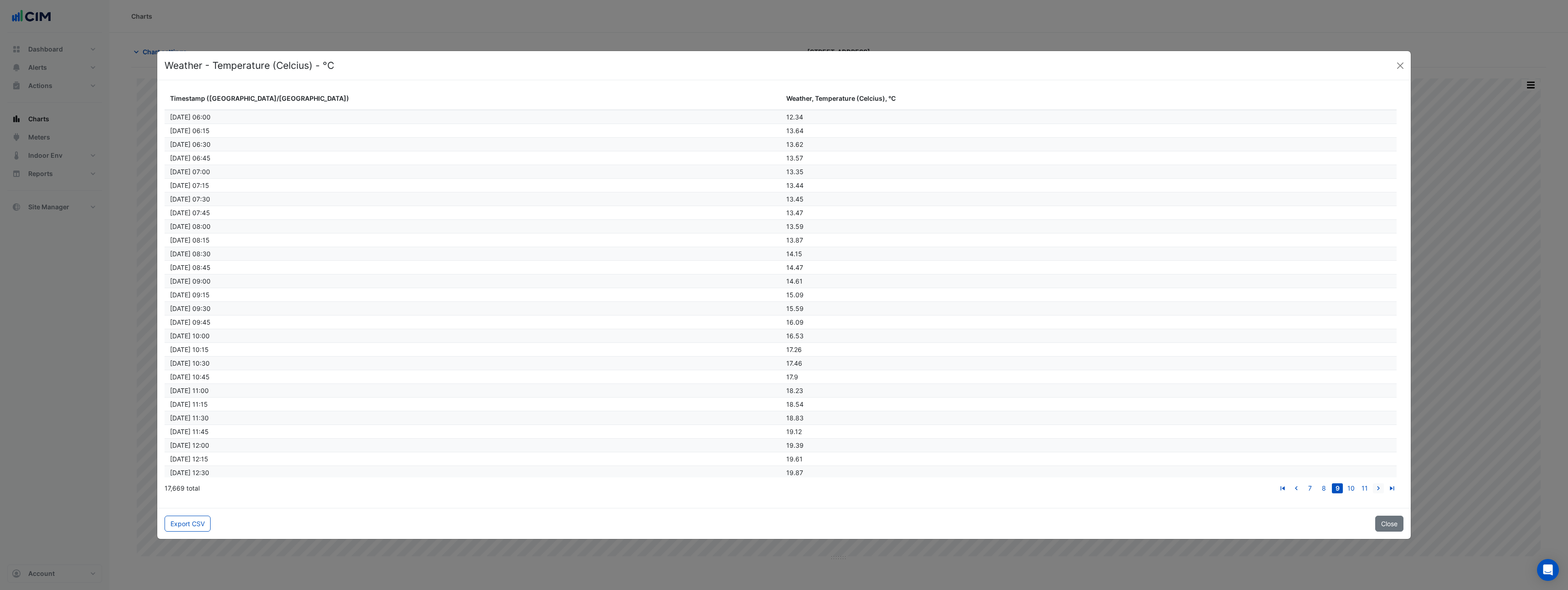
click at [1379, 488] on icon "go to next page" at bounding box center [1378, 489] width 11 height 10
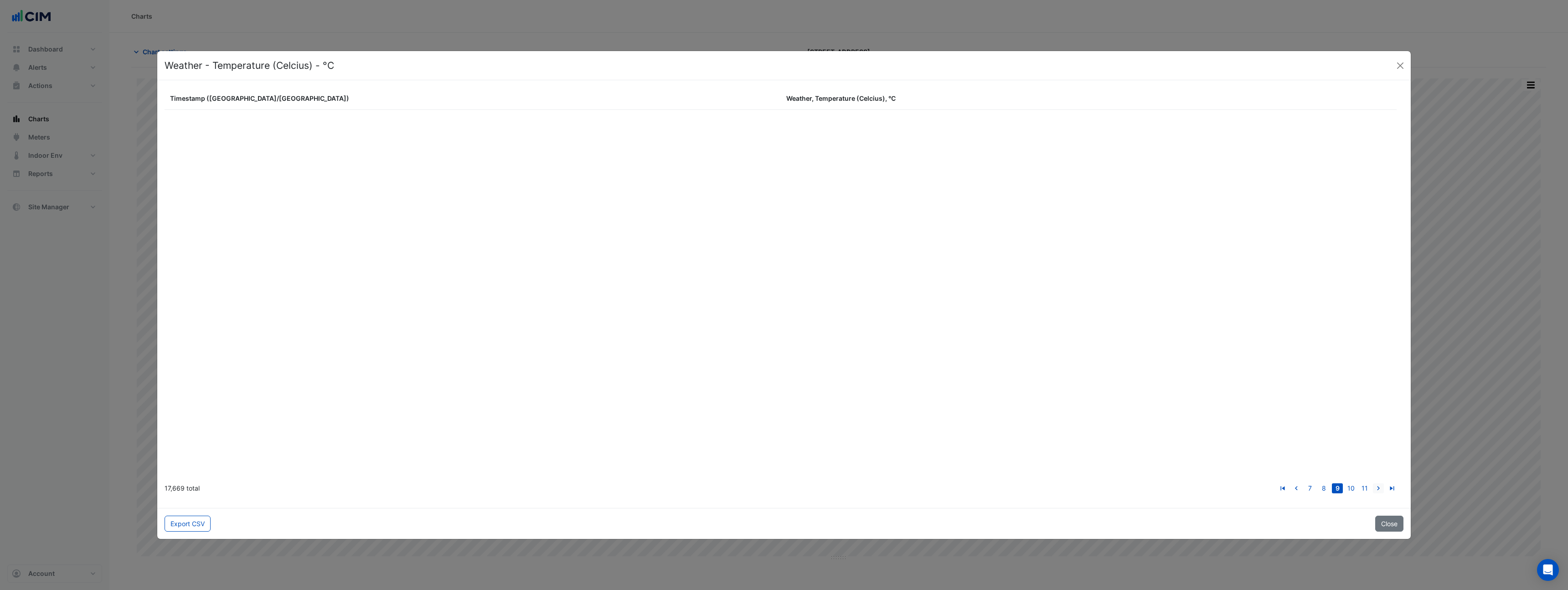
click at [1379, 488] on icon "go to next page" at bounding box center [1378, 489] width 11 height 10
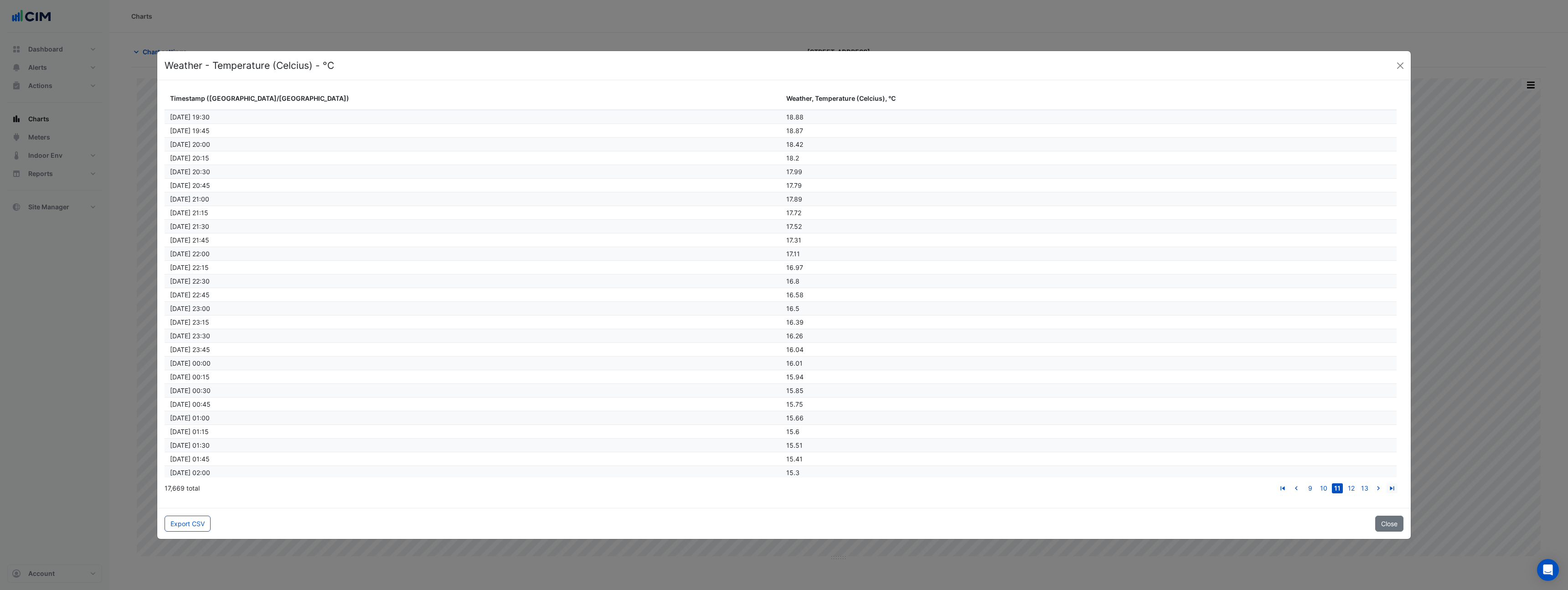
click at [1389, 488] on icon "go to last page" at bounding box center [1392, 489] width 11 height 10
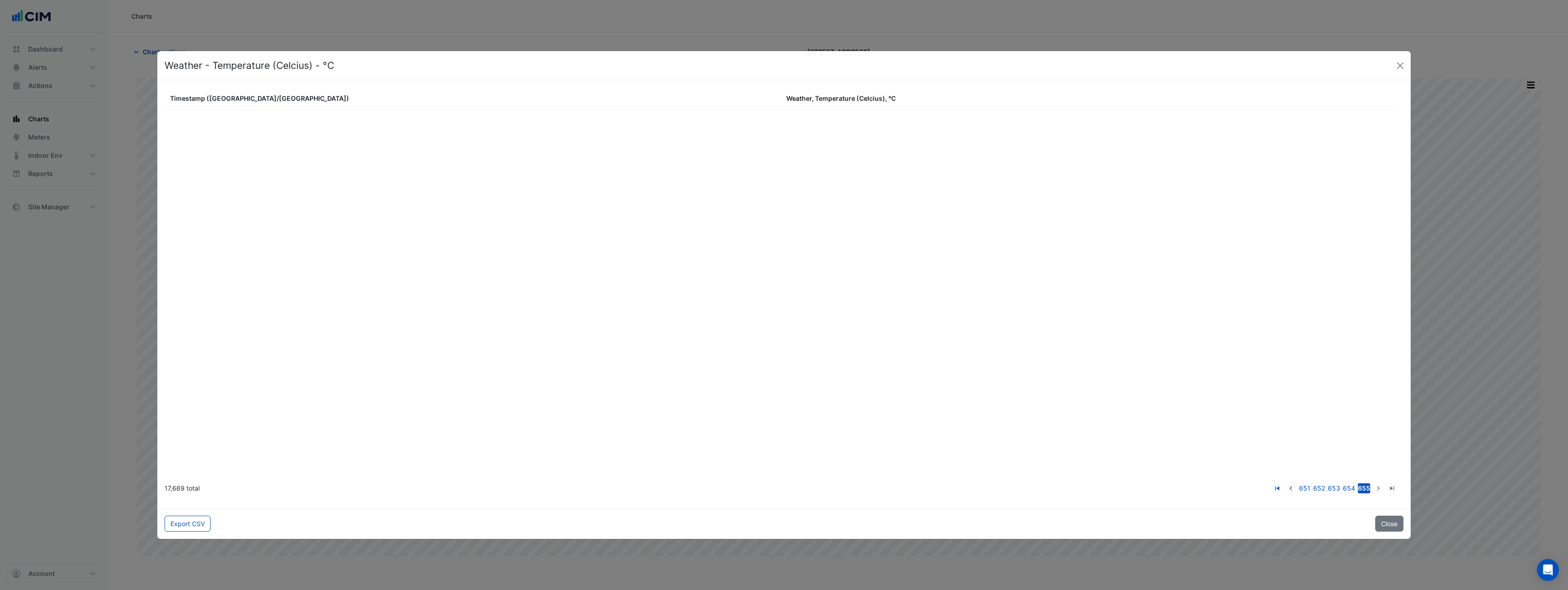
scroll to position [241300, 0]
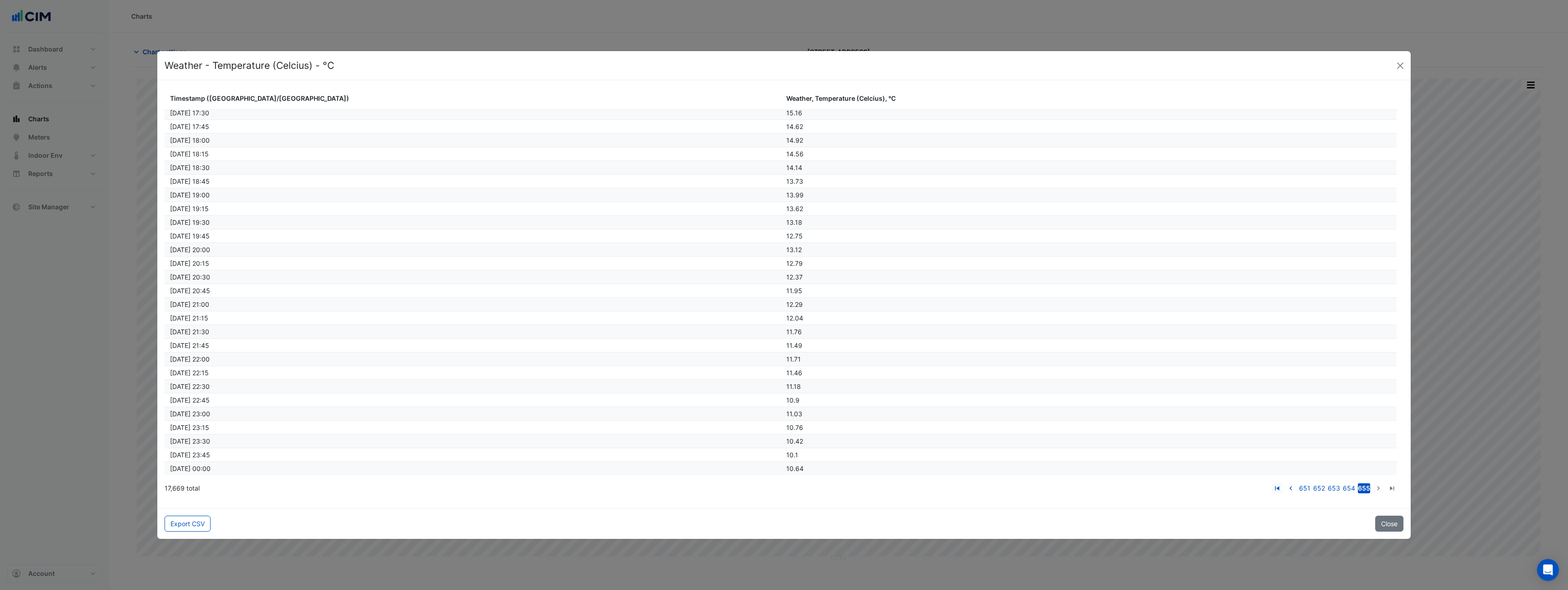
click at [1283, 488] on icon "go to first page" at bounding box center [1277, 489] width 11 height 10
click at [1380, 490] on icon "go to next page" at bounding box center [1378, 489] width 11 height 10
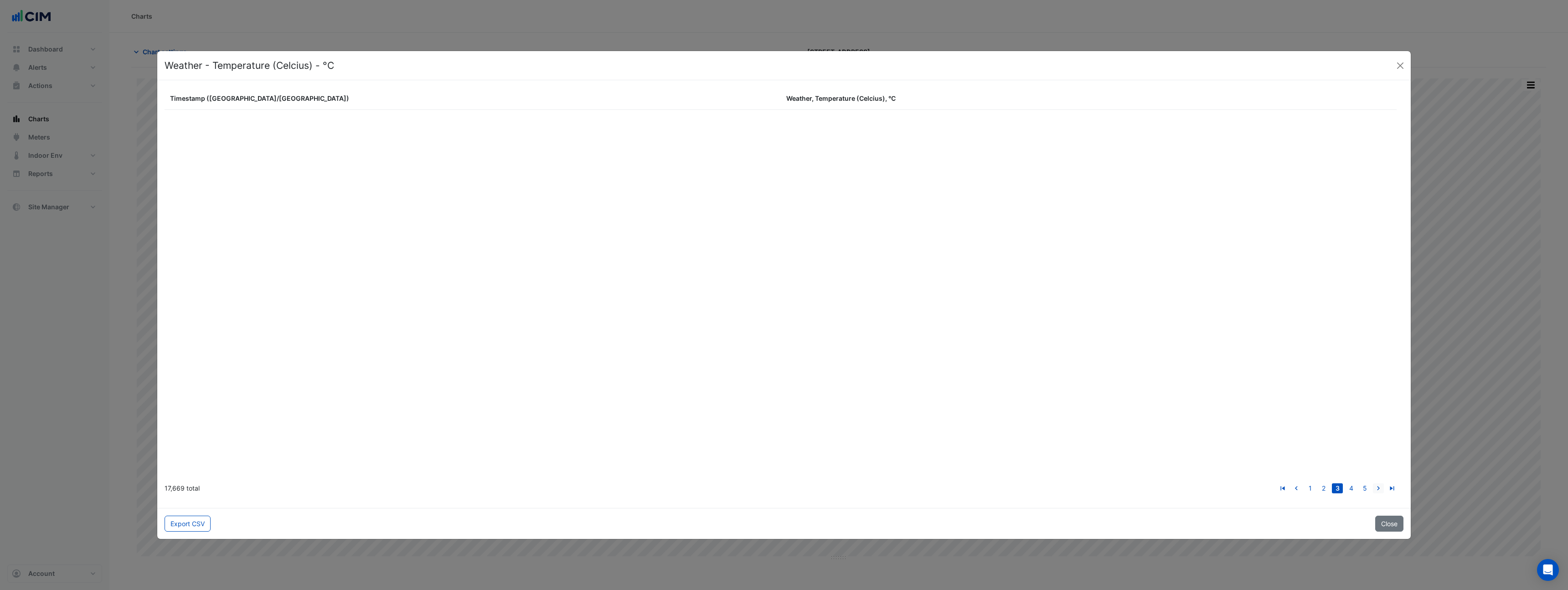
click at [1380, 490] on icon "go to next page" at bounding box center [1378, 489] width 11 height 10
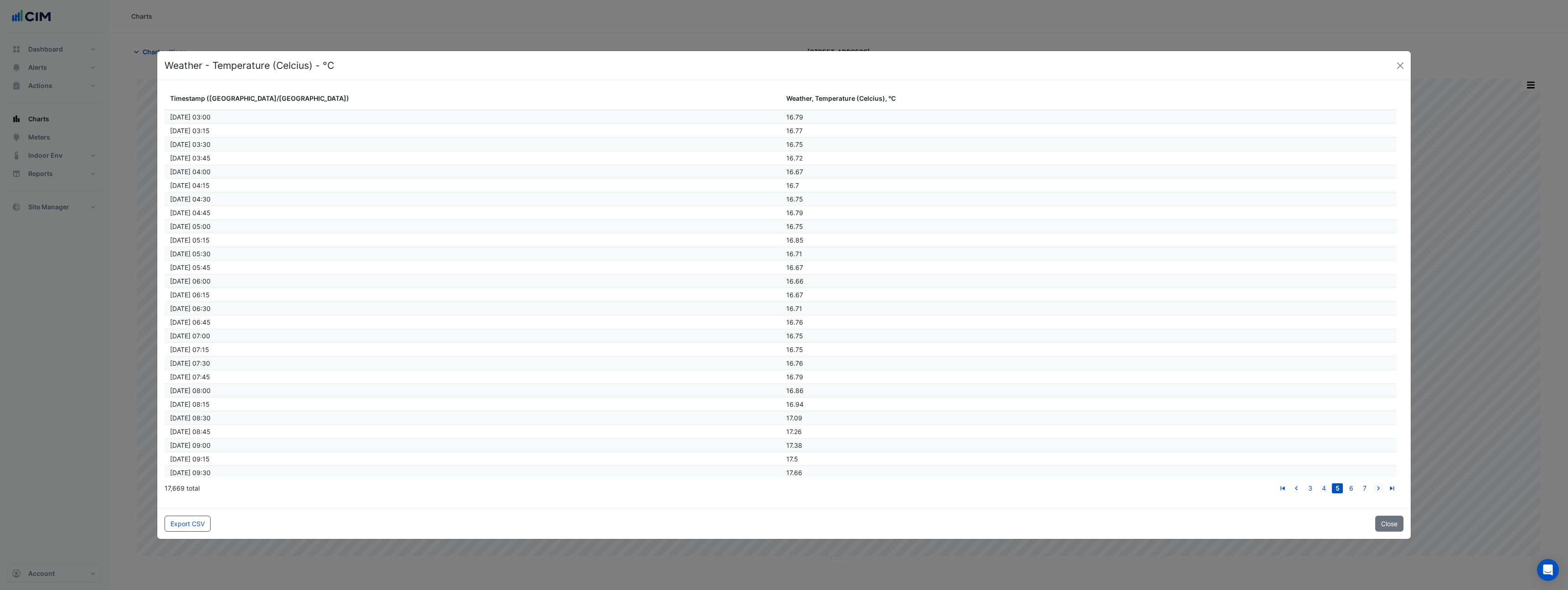
click at [1380, 490] on icon "go to next page" at bounding box center [1378, 489] width 11 height 10
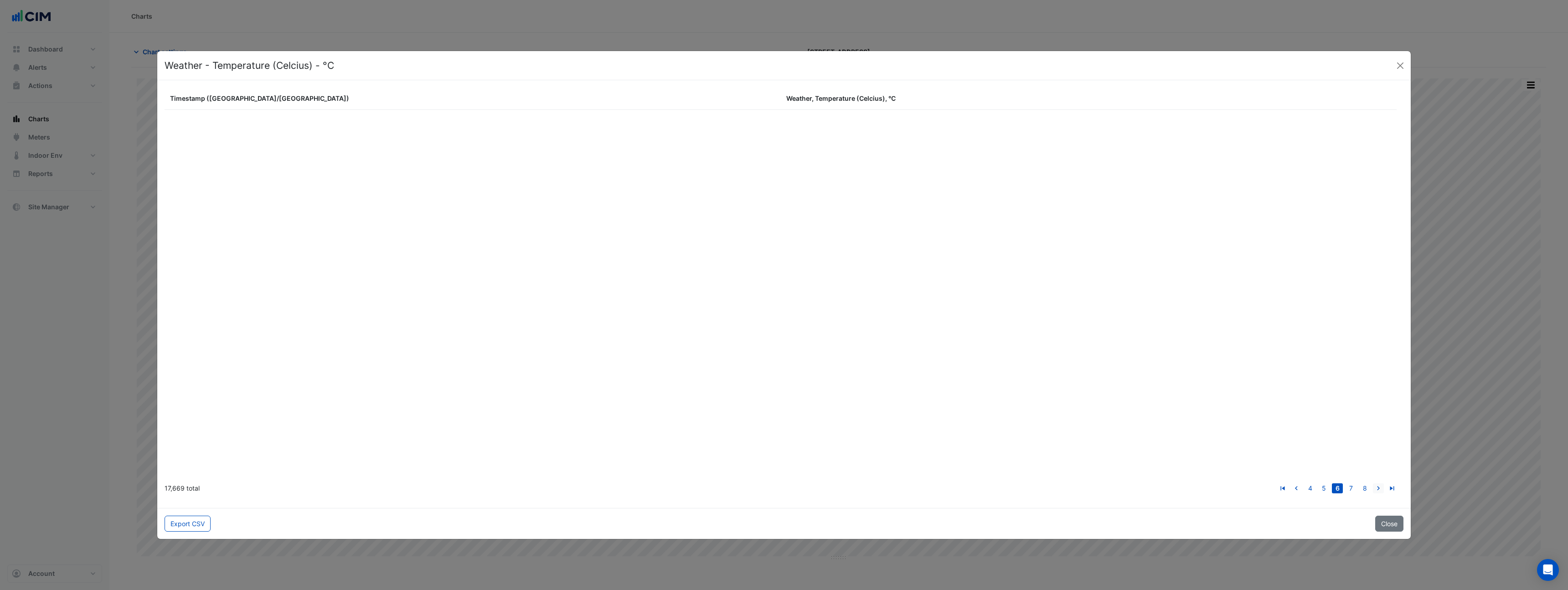
click at [1380, 490] on icon "go to next page" at bounding box center [1378, 489] width 11 height 10
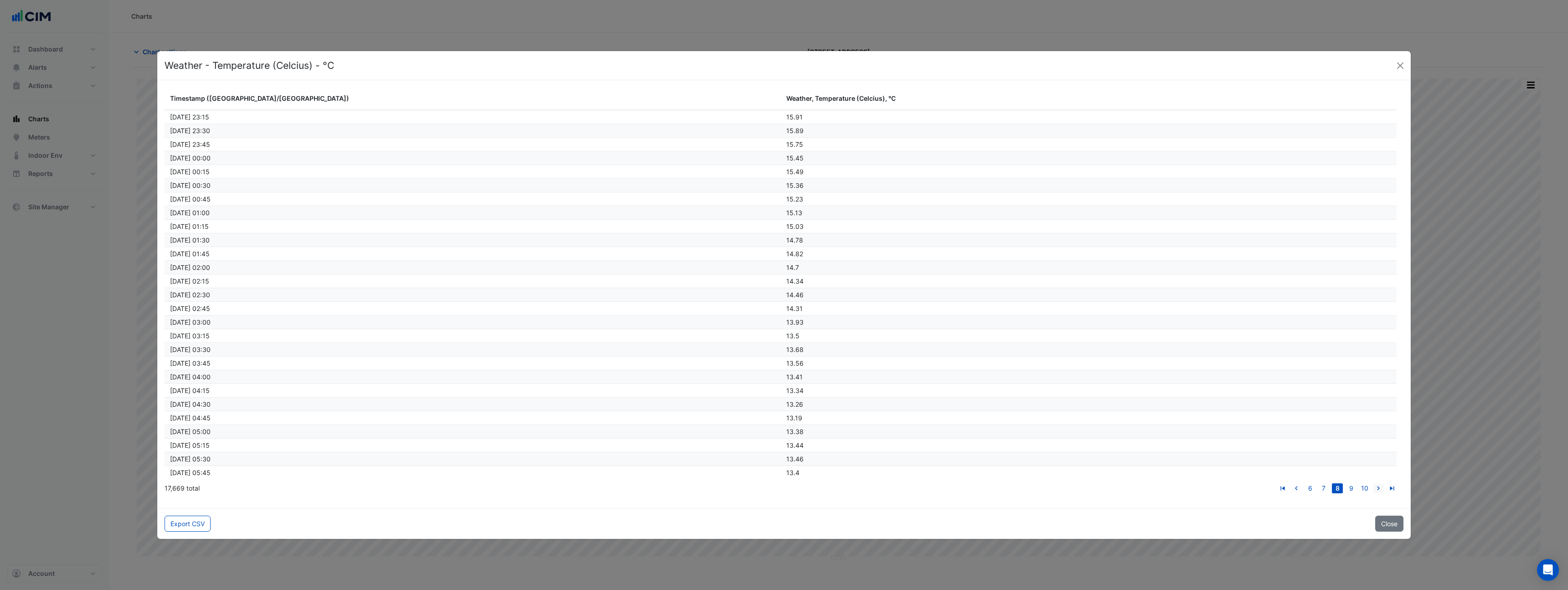
click at [1380, 490] on icon "go to next page" at bounding box center [1378, 489] width 11 height 10
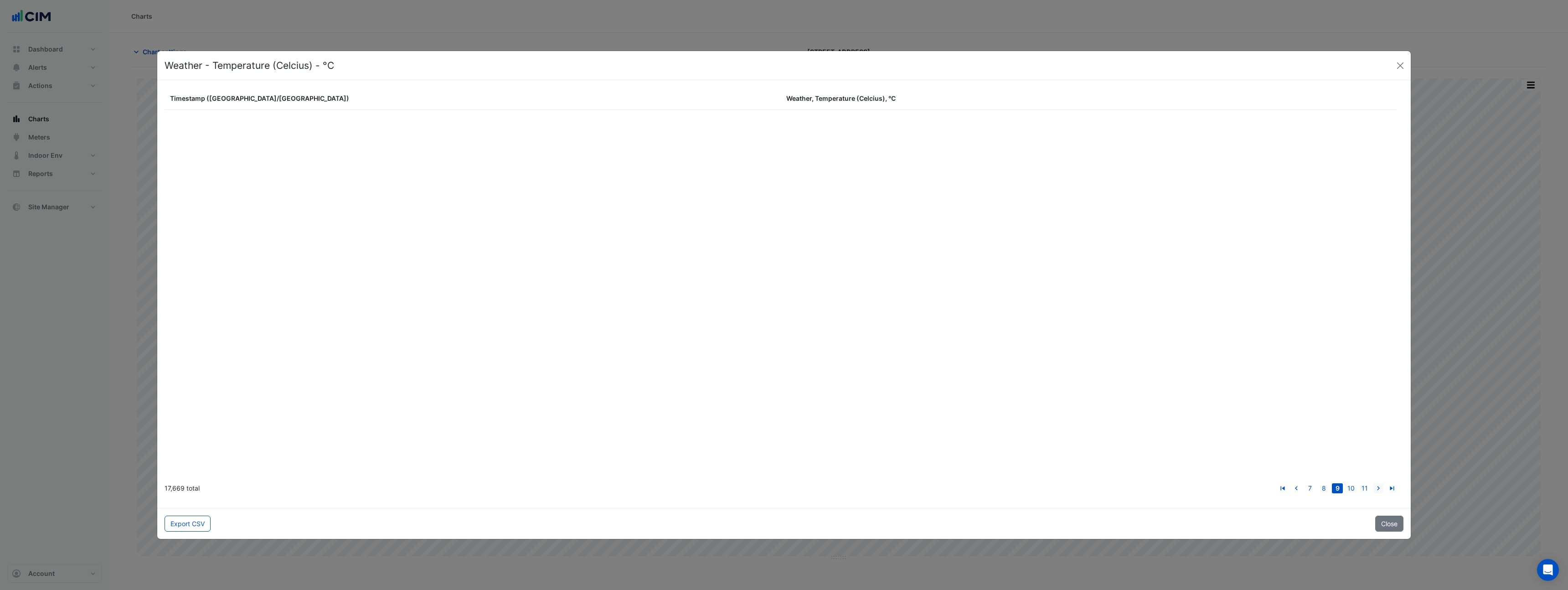
click at [1380, 490] on icon "go to next page" at bounding box center [1378, 489] width 11 height 10
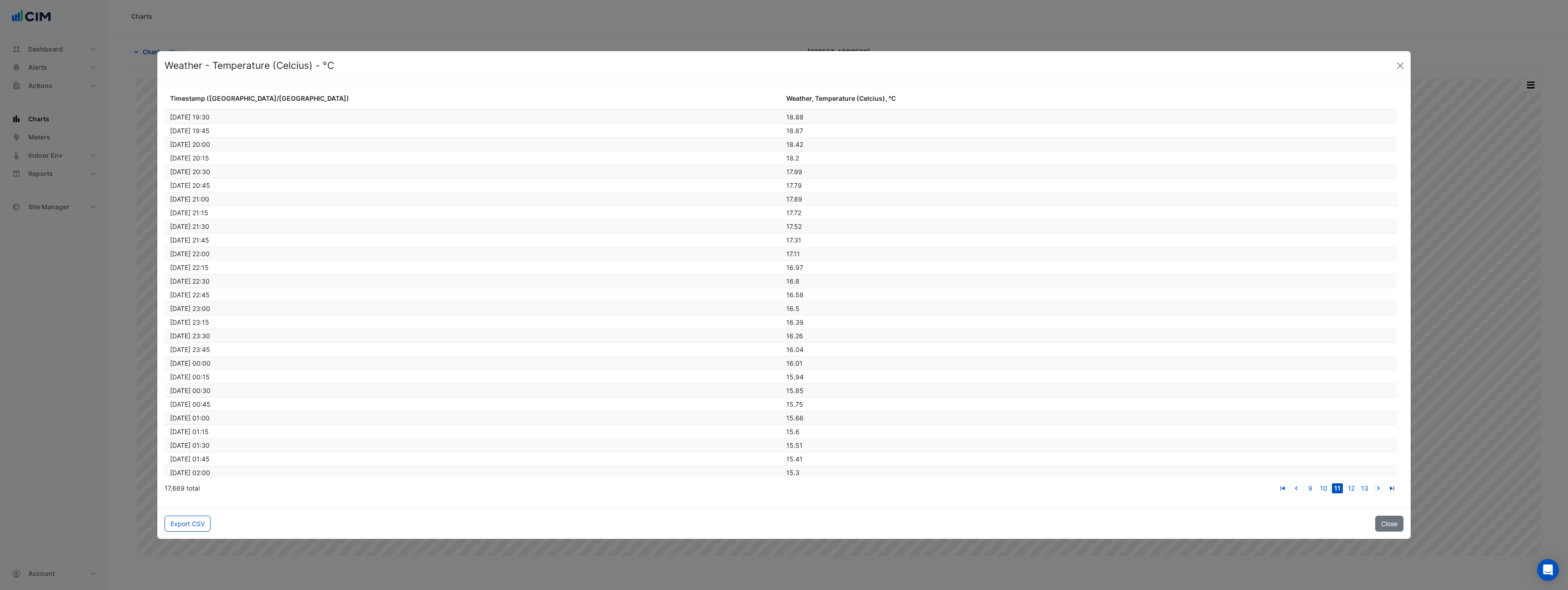
click at [1380, 490] on icon "go to next page" at bounding box center [1378, 489] width 11 height 10
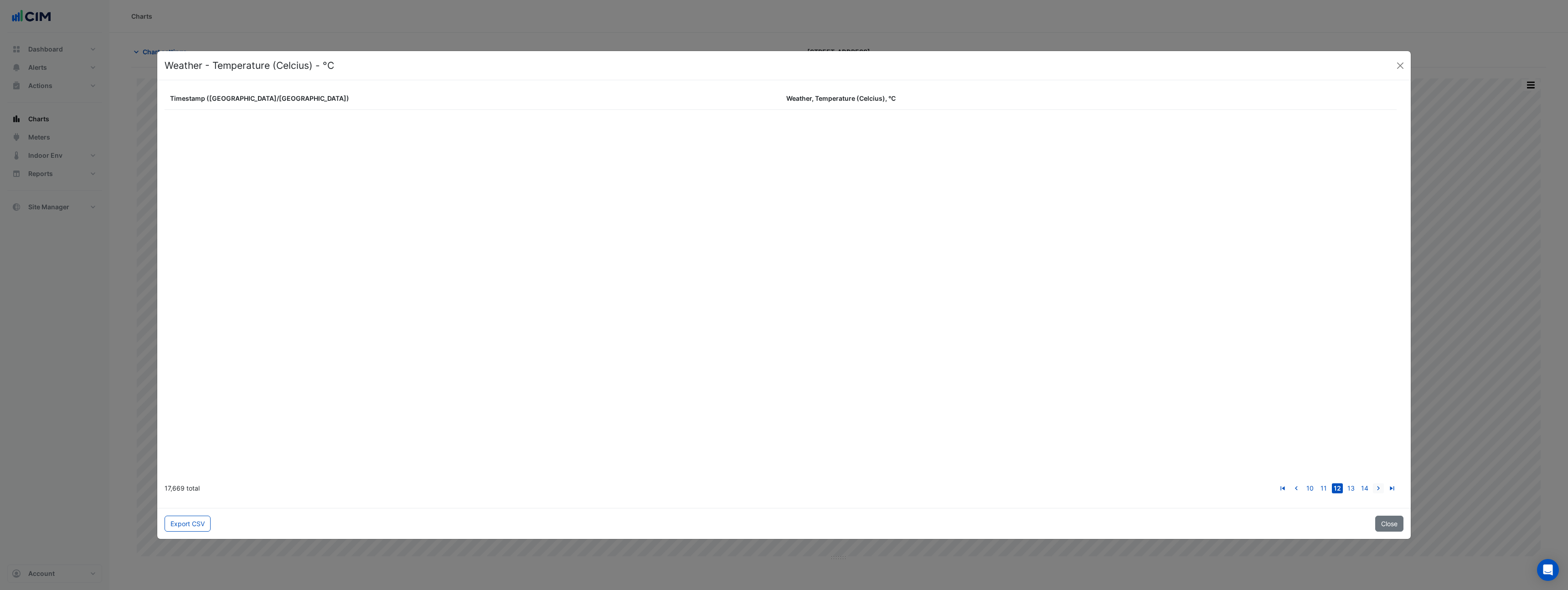
click at [1380, 490] on icon "go to next page" at bounding box center [1378, 489] width 11 height 10
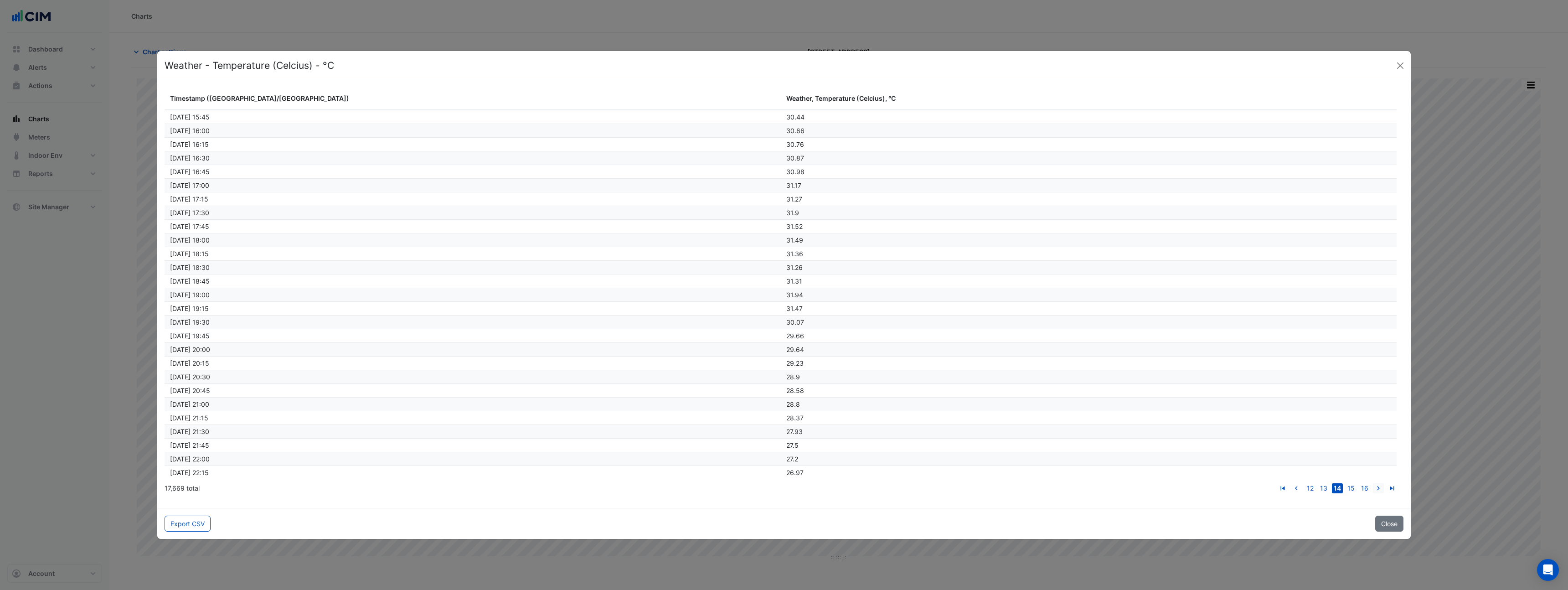
click at [1380, 490] on icon "go to next page" at bounding box center [1378, 489] width 11 height 10
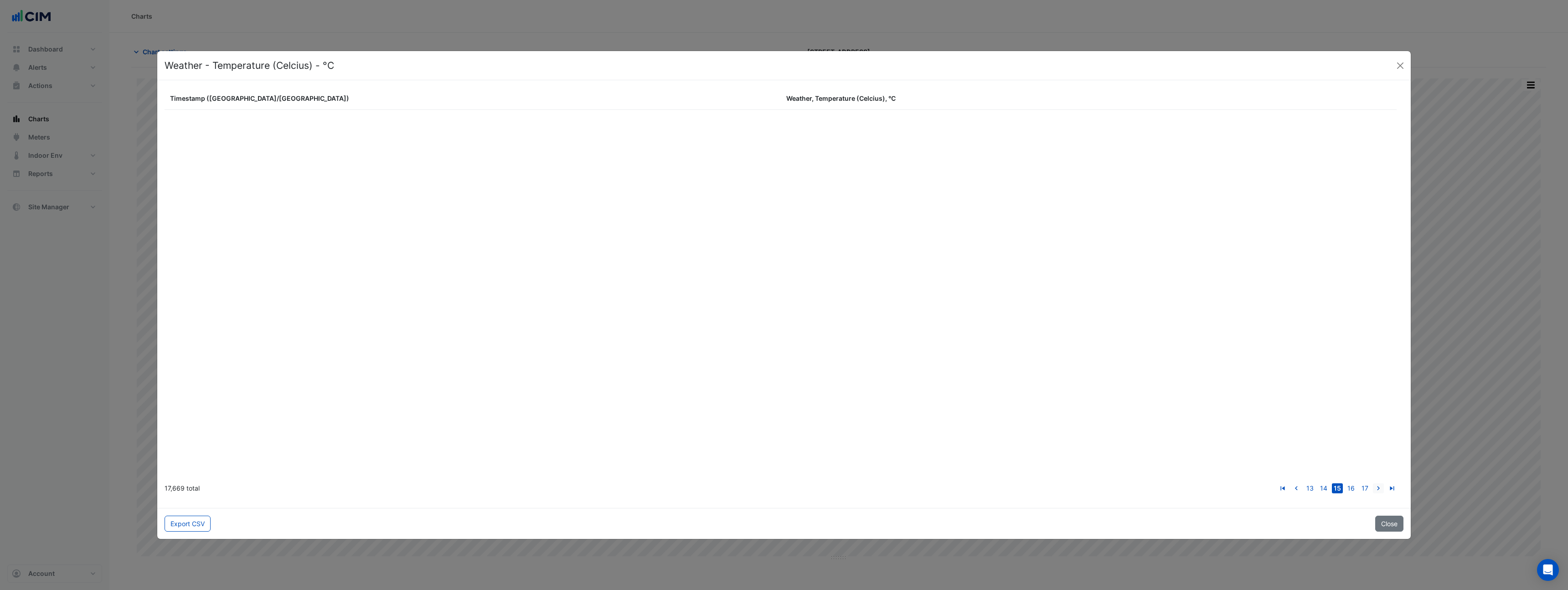
click at [1380, 490] on icon "go to next page" at bounding box center [1378, 489] width 11 height 10
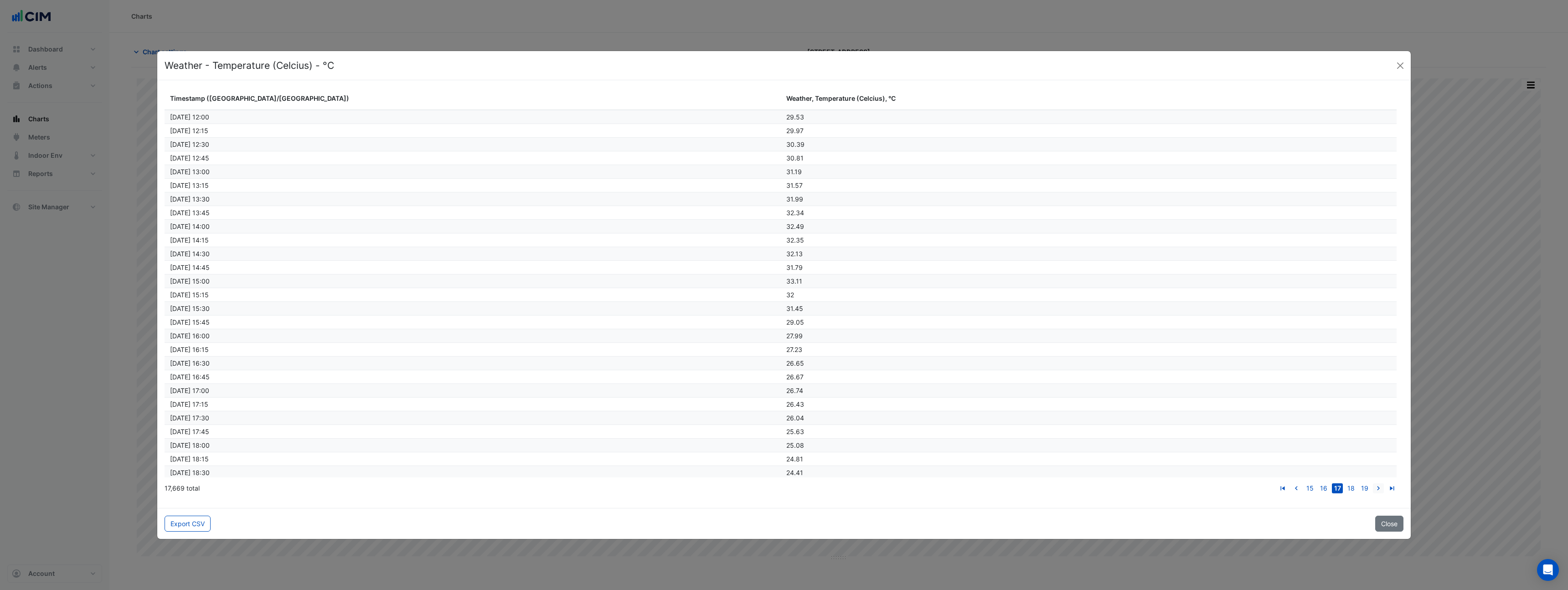
click at [1380, 490] on icon "go to next page" at bounding box center [1378, 489] width 11 height 10
click at [1373, 483] on link "go to next page" at bounding box center [1378, 488] width 11 height 10
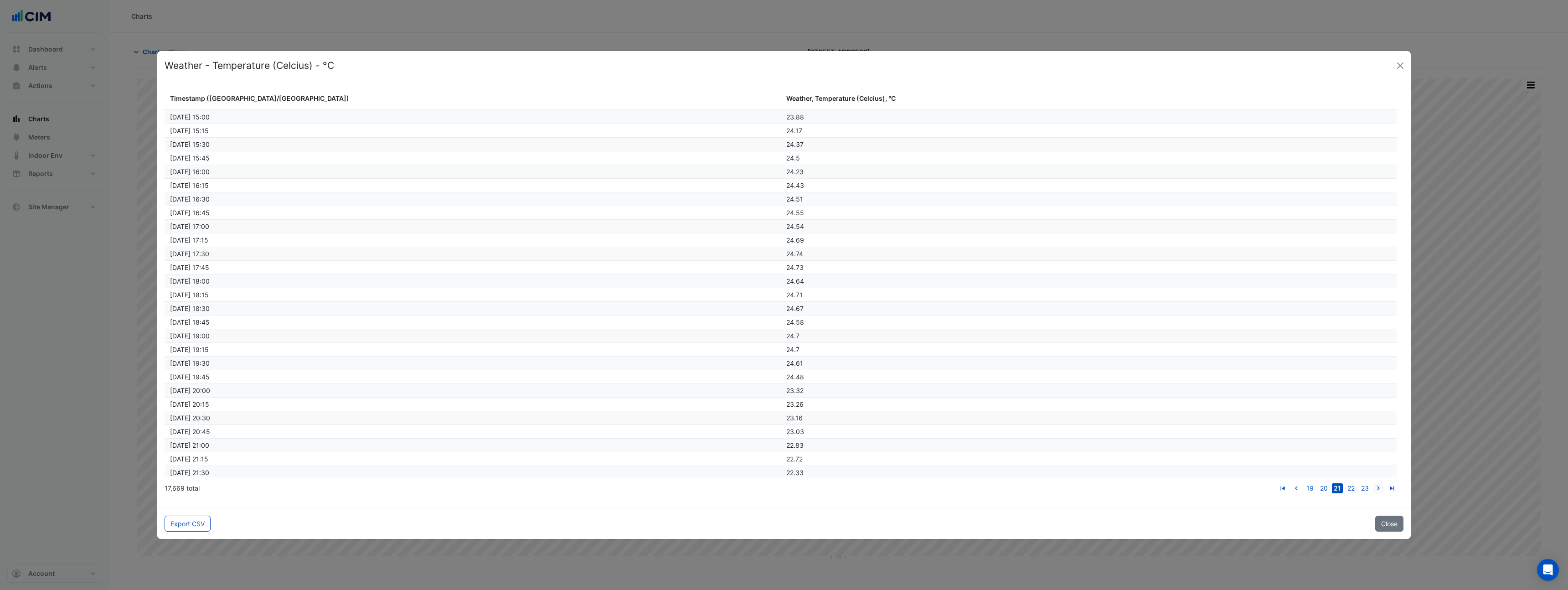
click at [1373, 483] on link "go to next page" at bounding box center [1378, 488] width 11 height 10
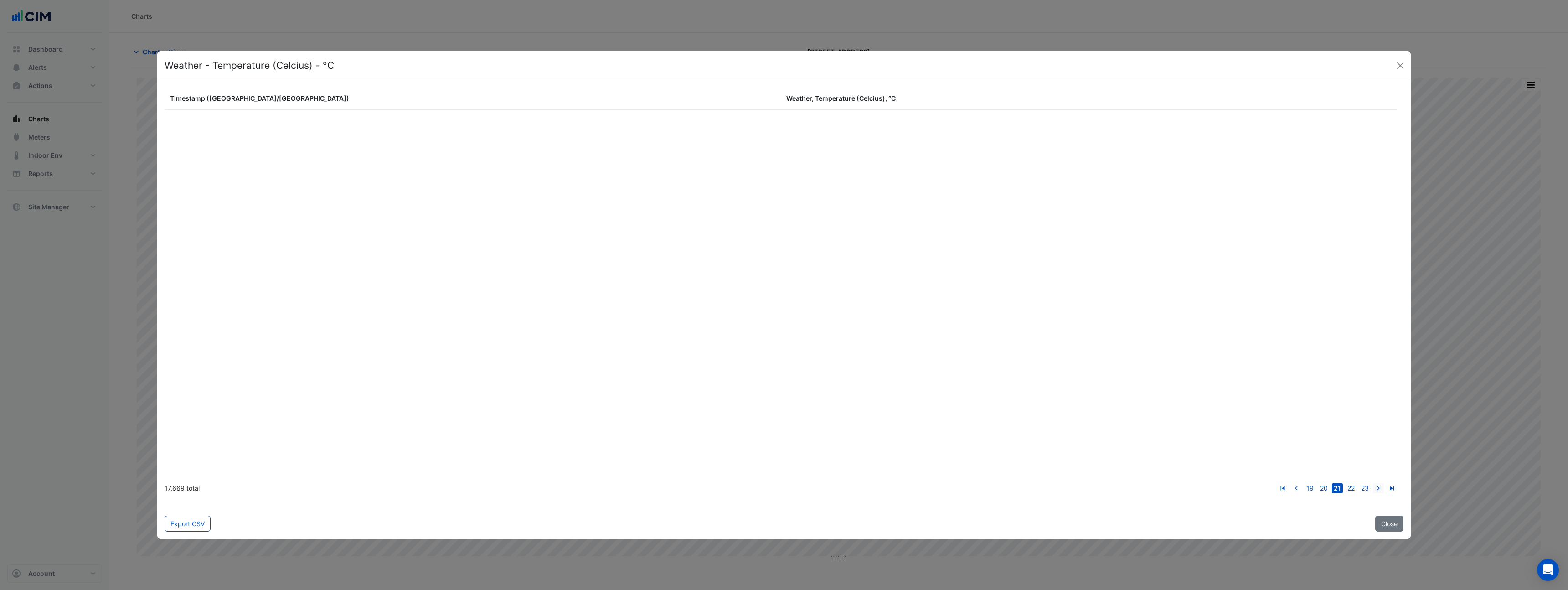
click at [1373, 483] on link "go to next page" at bounding box center [1378, 488] width 11 height 10
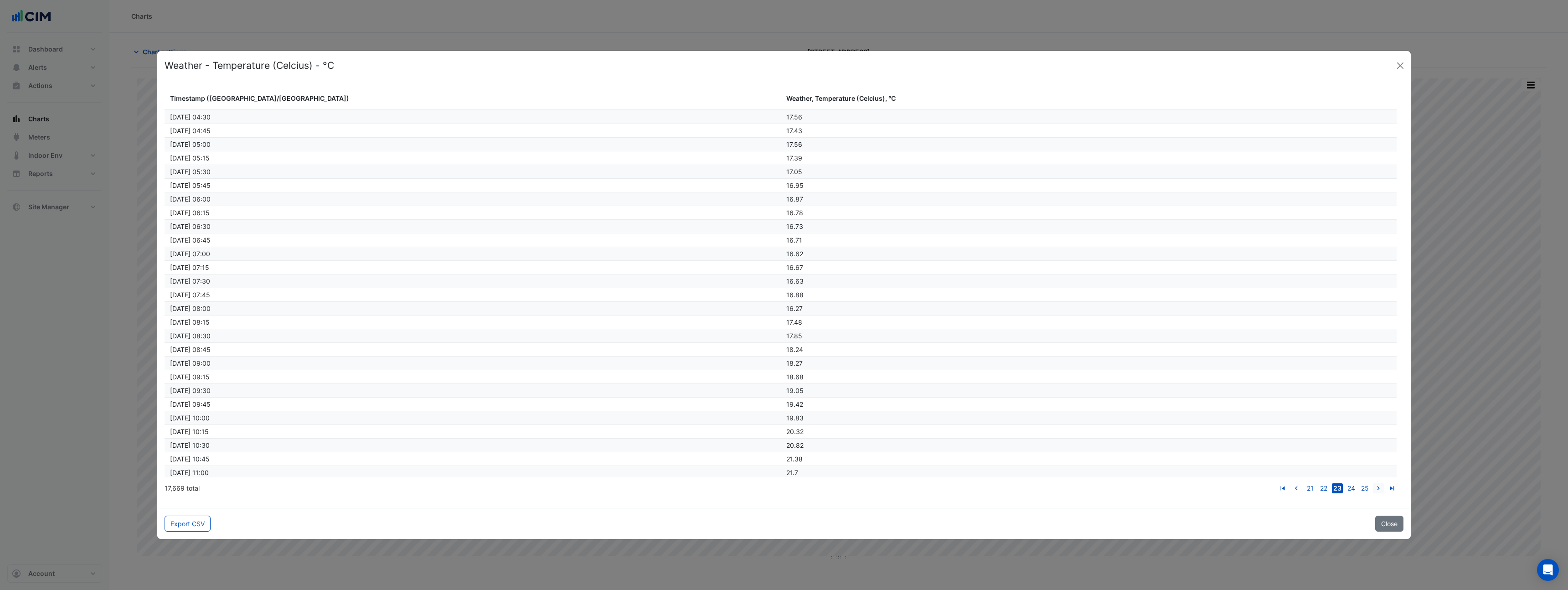
click at [1373, 483] on link "go to next page" at bounding box center [1378, 488] width 11 height 10
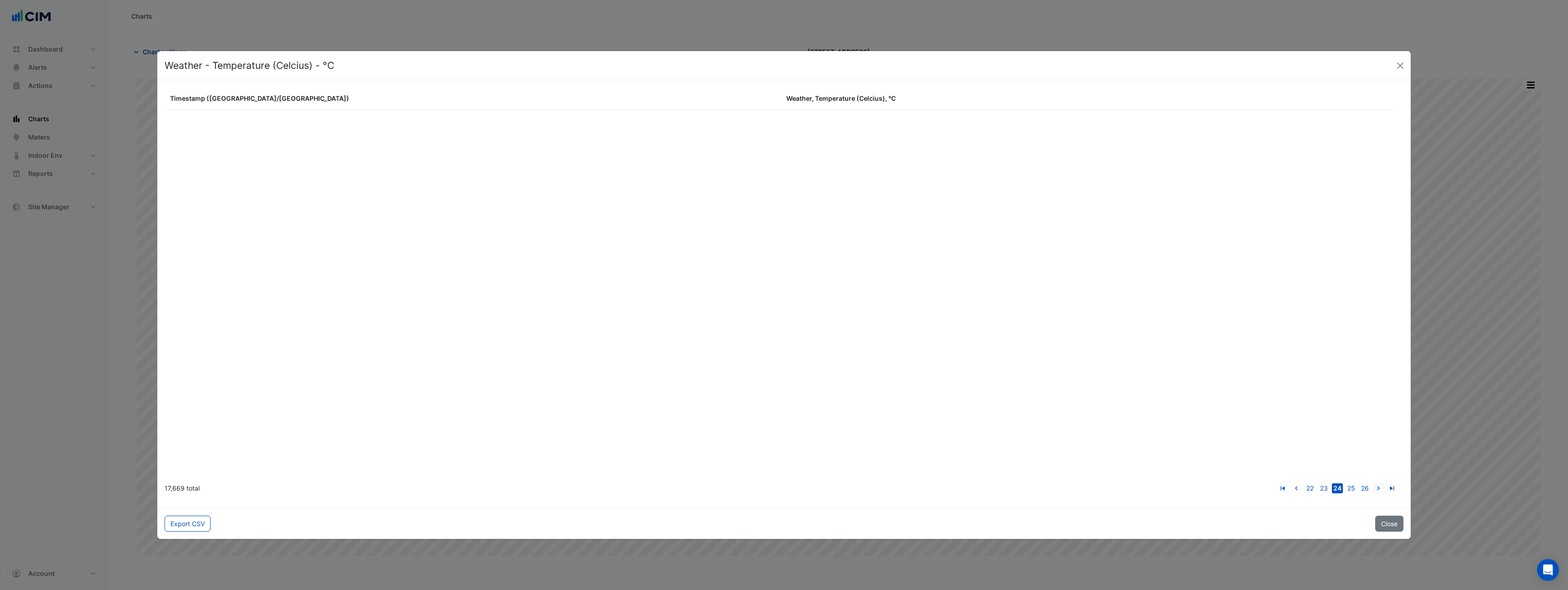
click at [1373, 483] on link "go to next page" at bounding box center [1378, 488] width 11 height 10
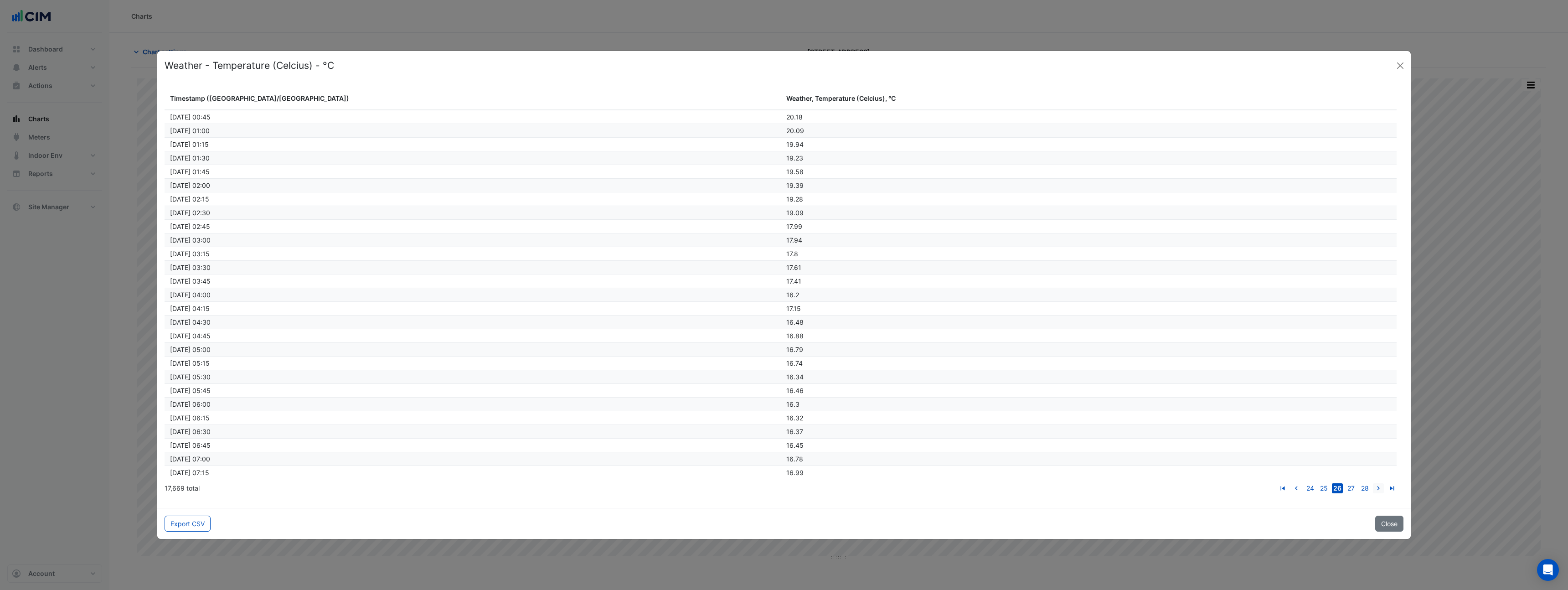
click at [1373, 483] on link "go to next page" at bounding box center [1378, 488] width 11 height 10
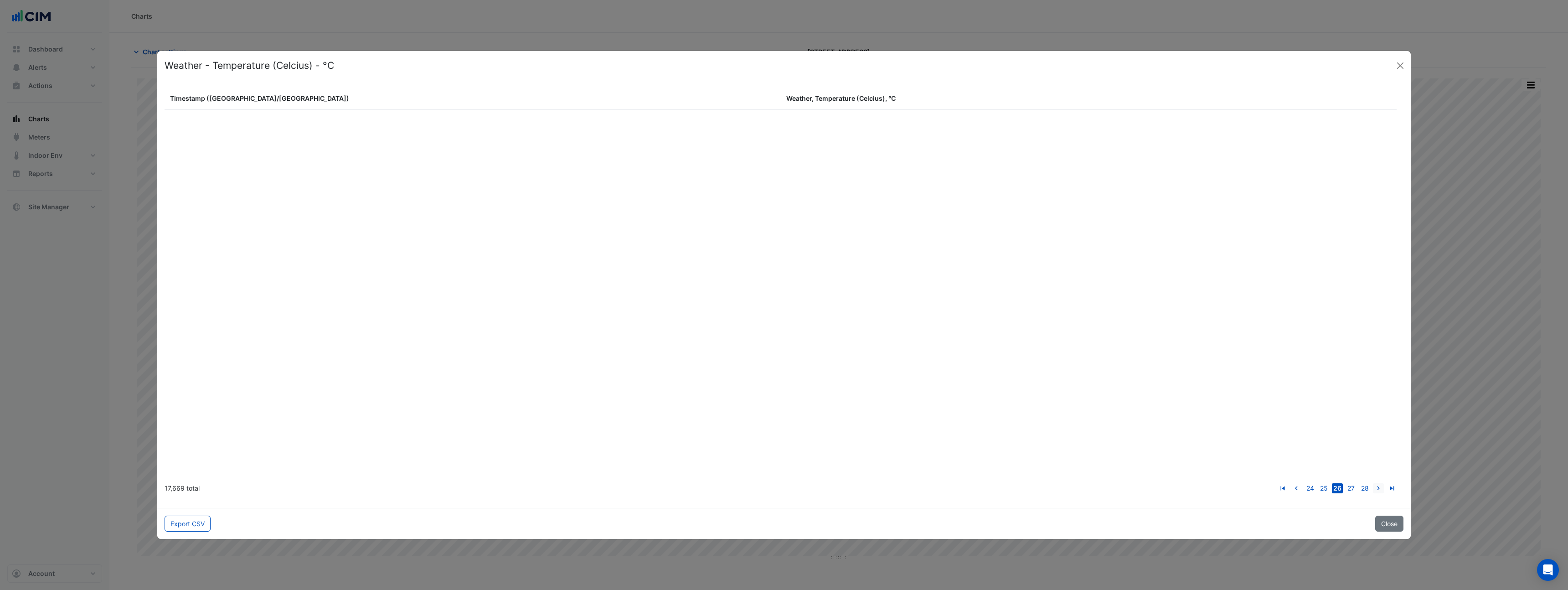
click at [1373, 483] on link "go to next page" at bounding box center [1378, 488] width 11 height 10
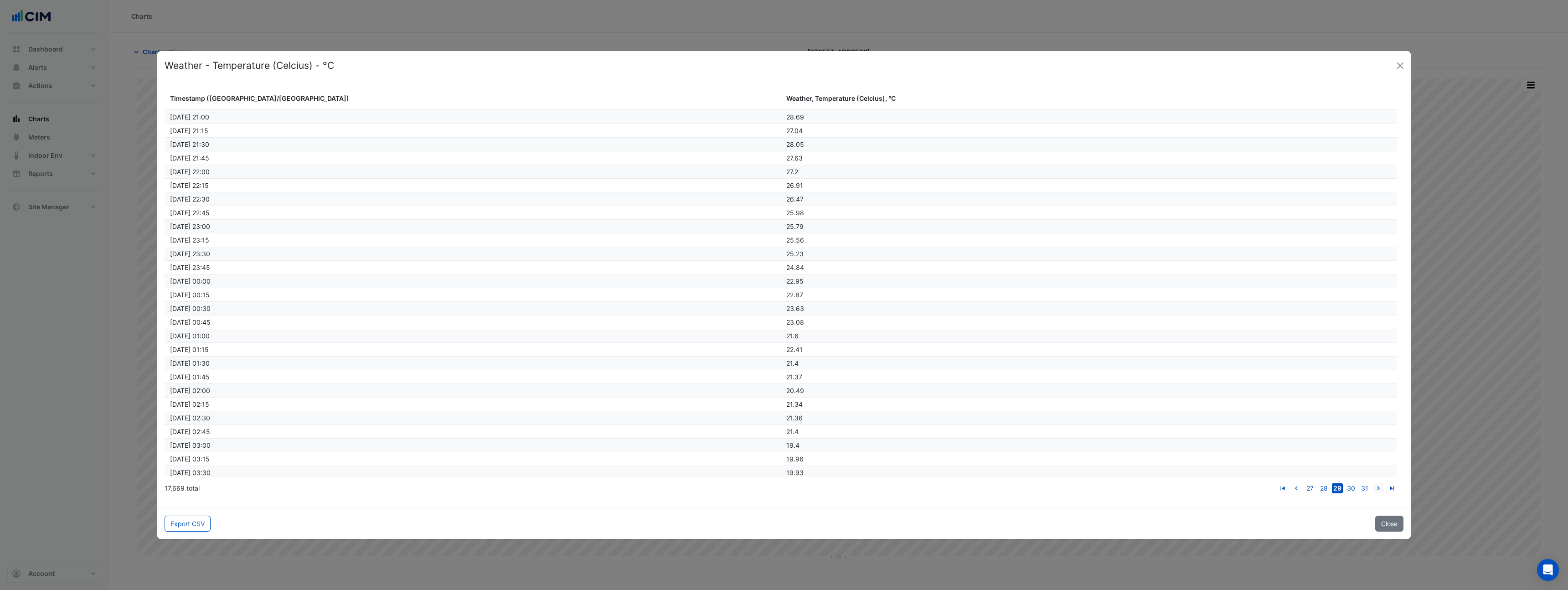
click at [1373, 483] on link "go to next page" at bounding box center [1378, 488] width 11 height 10
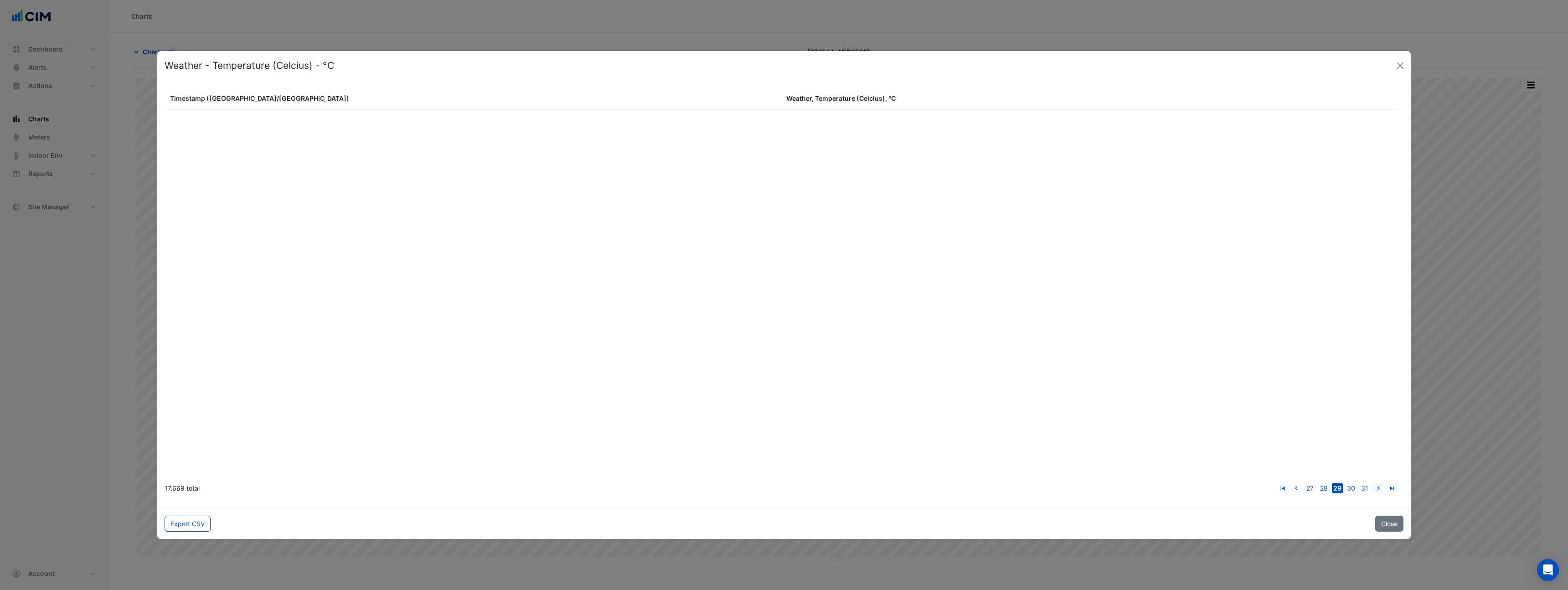
click at [1373, 483] on link "go to next page" at bounding box center [1378, 488] width 11 height 10
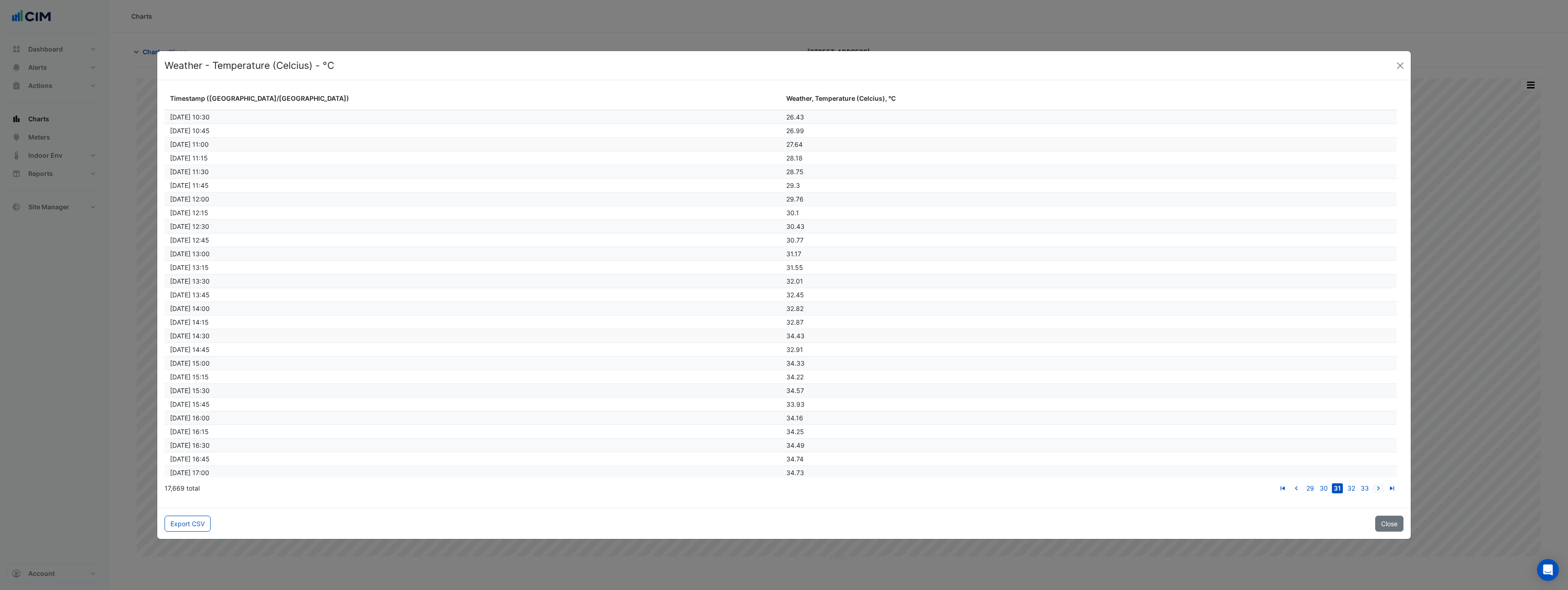
click at [1373, 483] on link "go to next page" at bounding box center [1378, 488] width 11 height 10
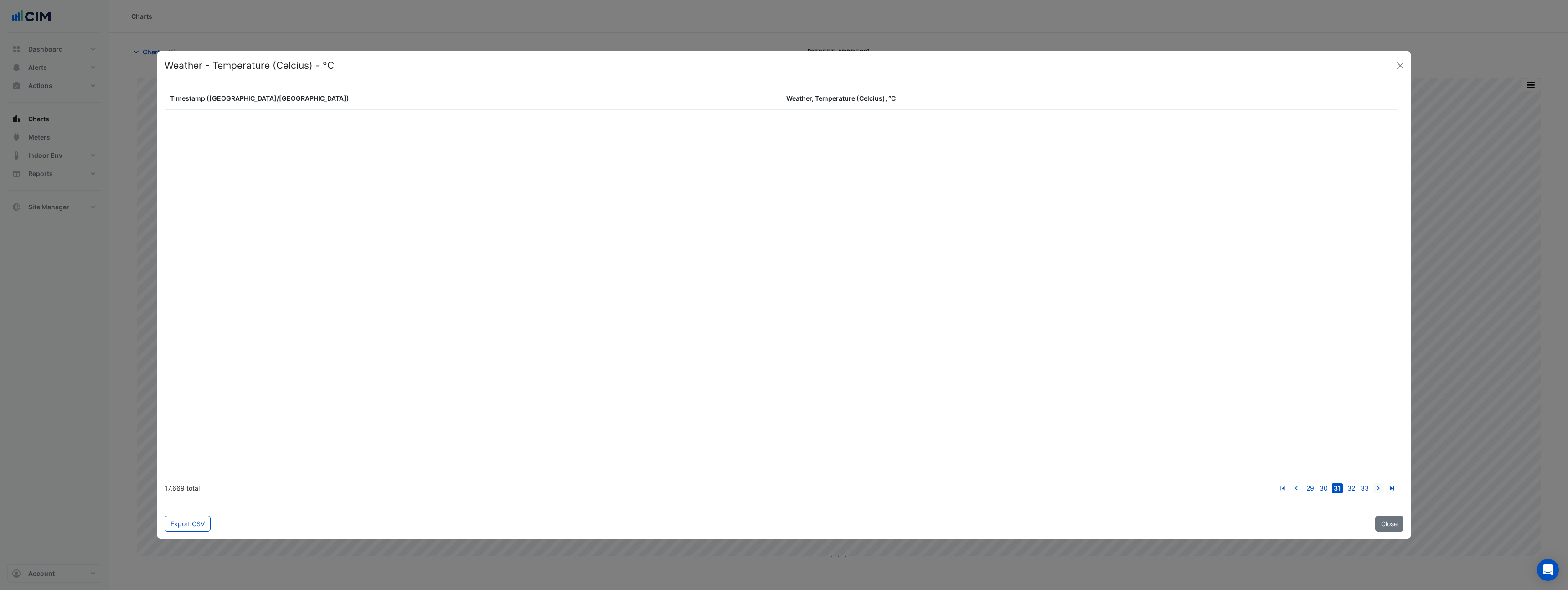
click at [1373, 483] on link "go to next page" at bounding box center [1378, 488] width 11 height 10
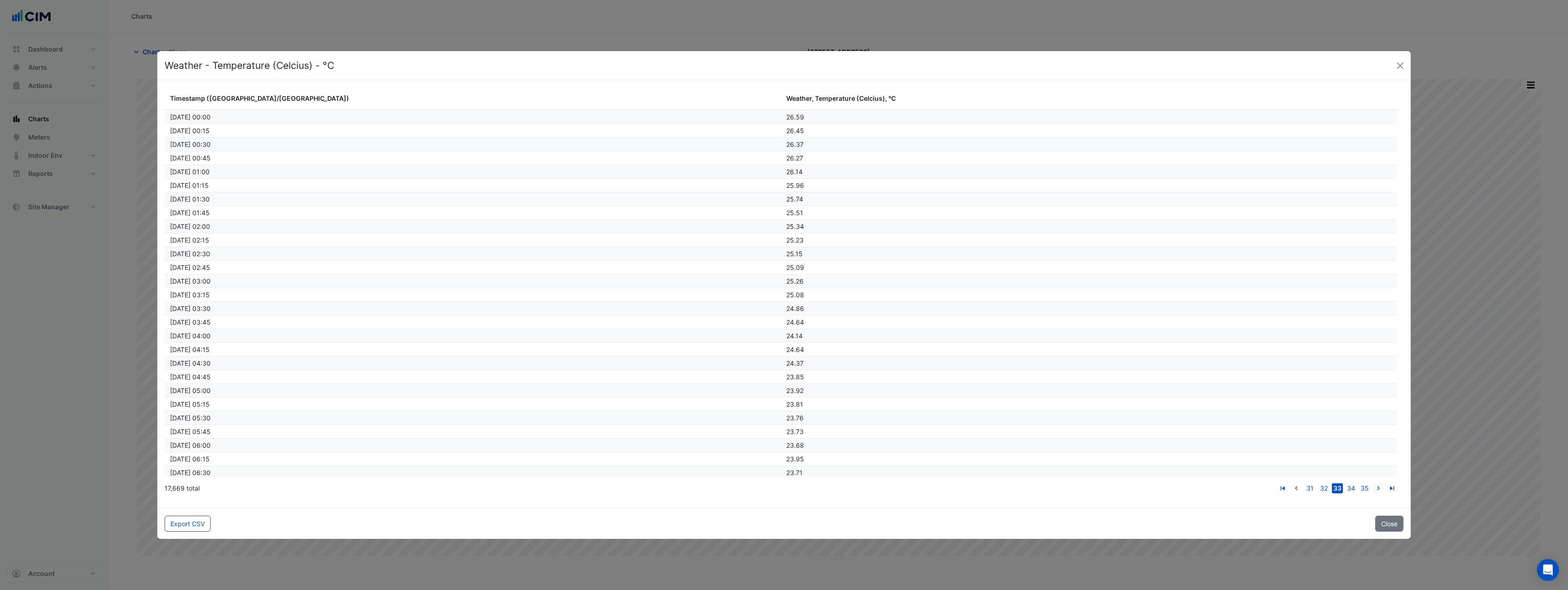
click at [1373, 483] on link "go to next page" at bounding box center [1378, 488] width 11 height 10
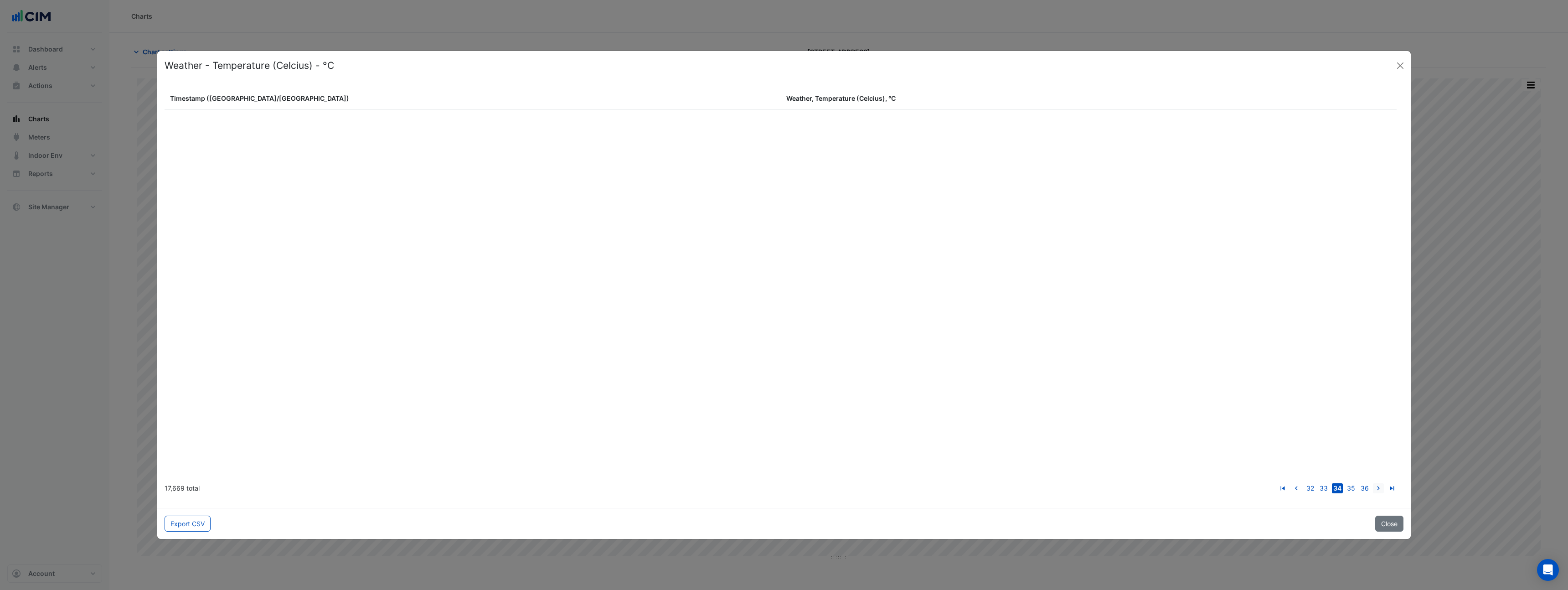
click at [1373, 483] on link "go to next page" at bounding box center [1378, 488] width 11 height 10
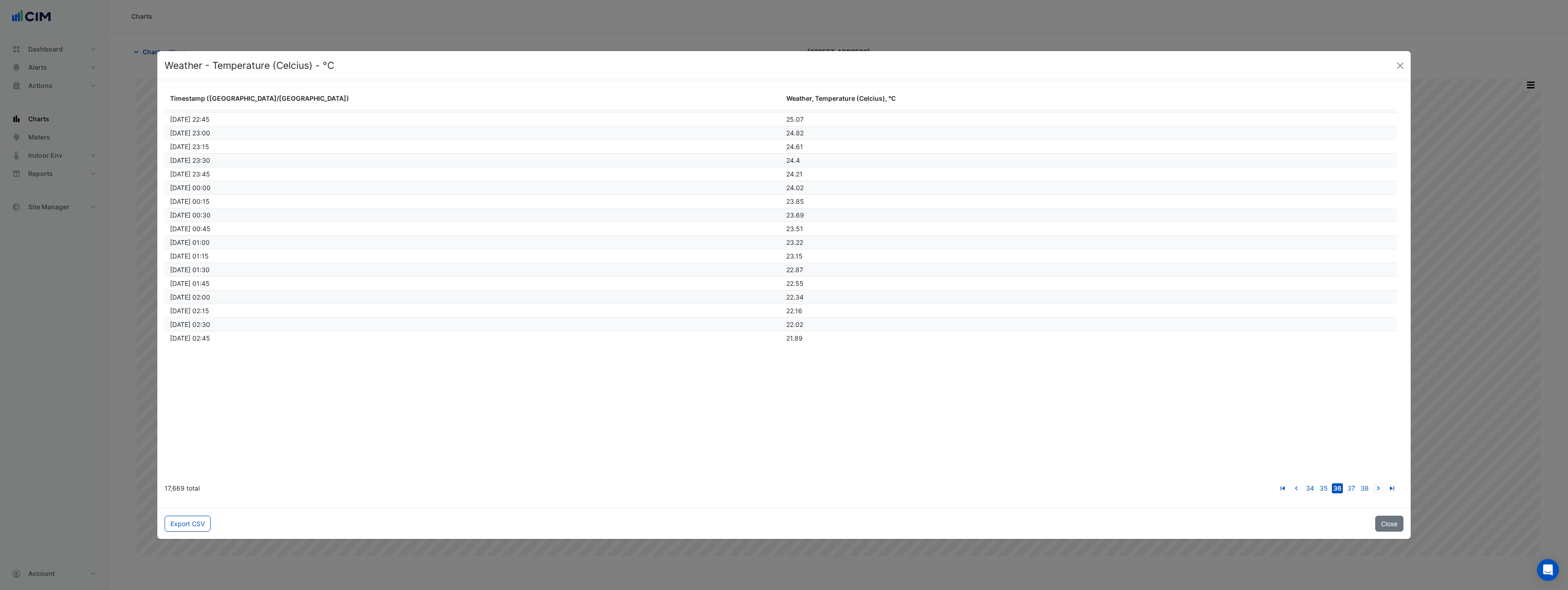
click at [1373, 483] on link "go to next page" at bounding box center [1378, 488] width 11 height 10
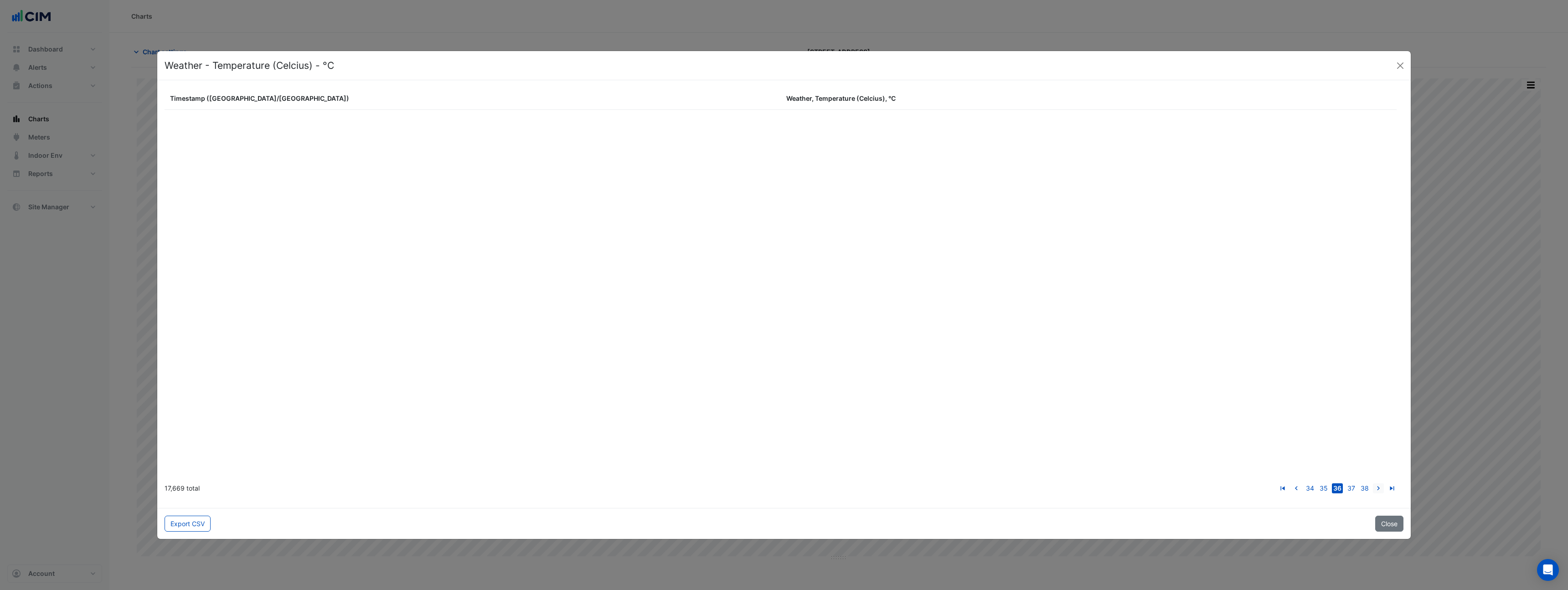
click at [1373, 483] on link "go to next page" at bounding box center [1378, 488] width 11 height 10
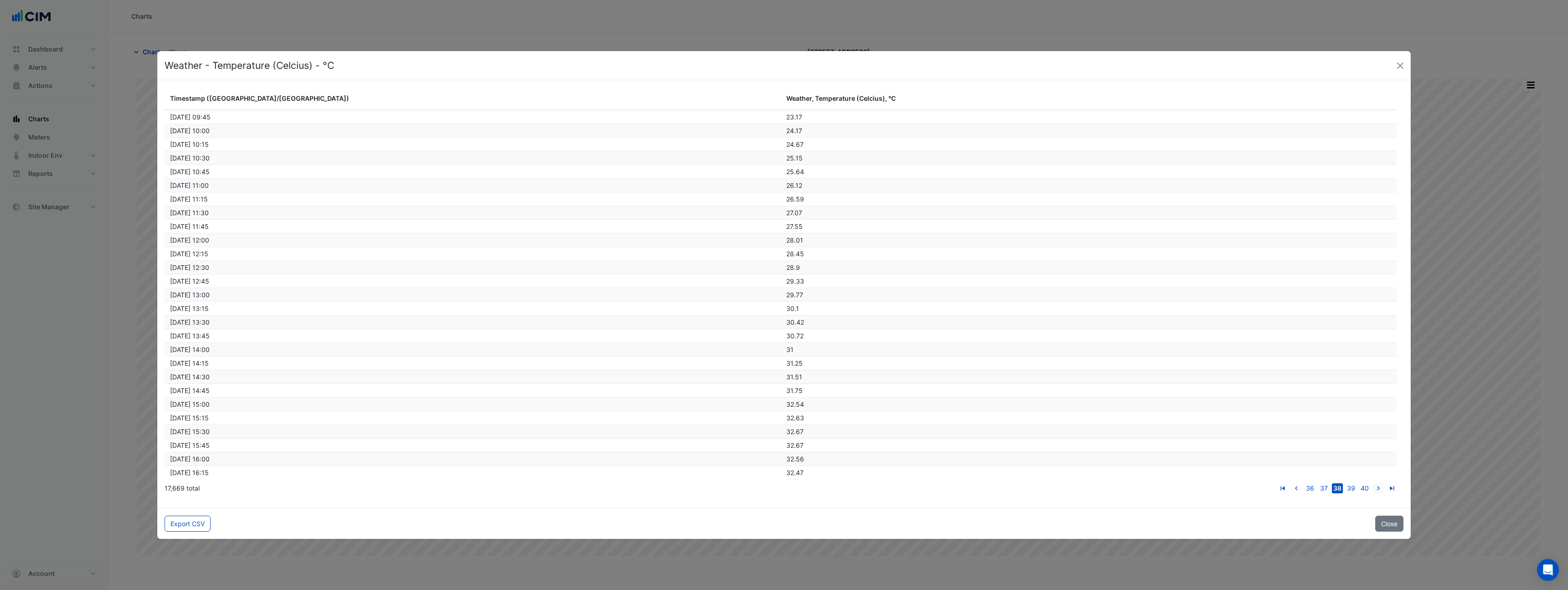
click at [1373, 483] on link "go to next page" at bounding box center [1378, 488] width 11 height 10
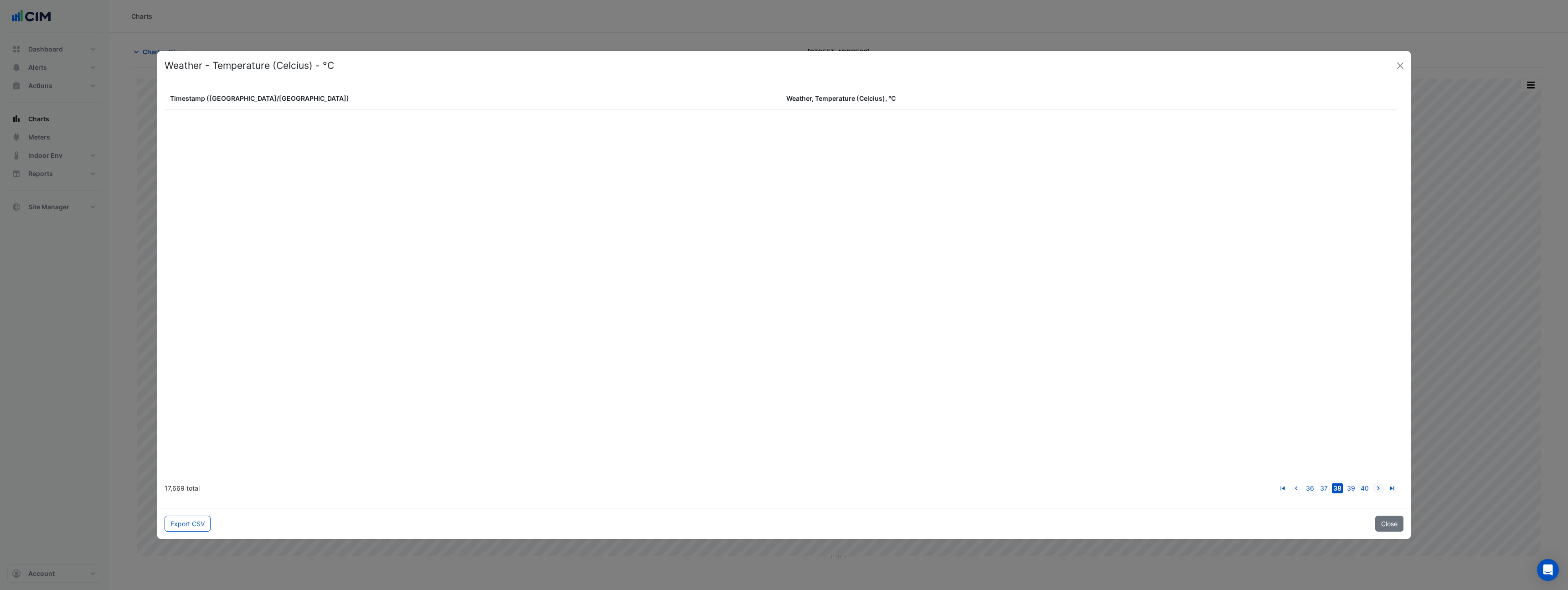
click at [1373, 483] on link "go to next page" at bounding box center [1378, 488] width 11 height 10
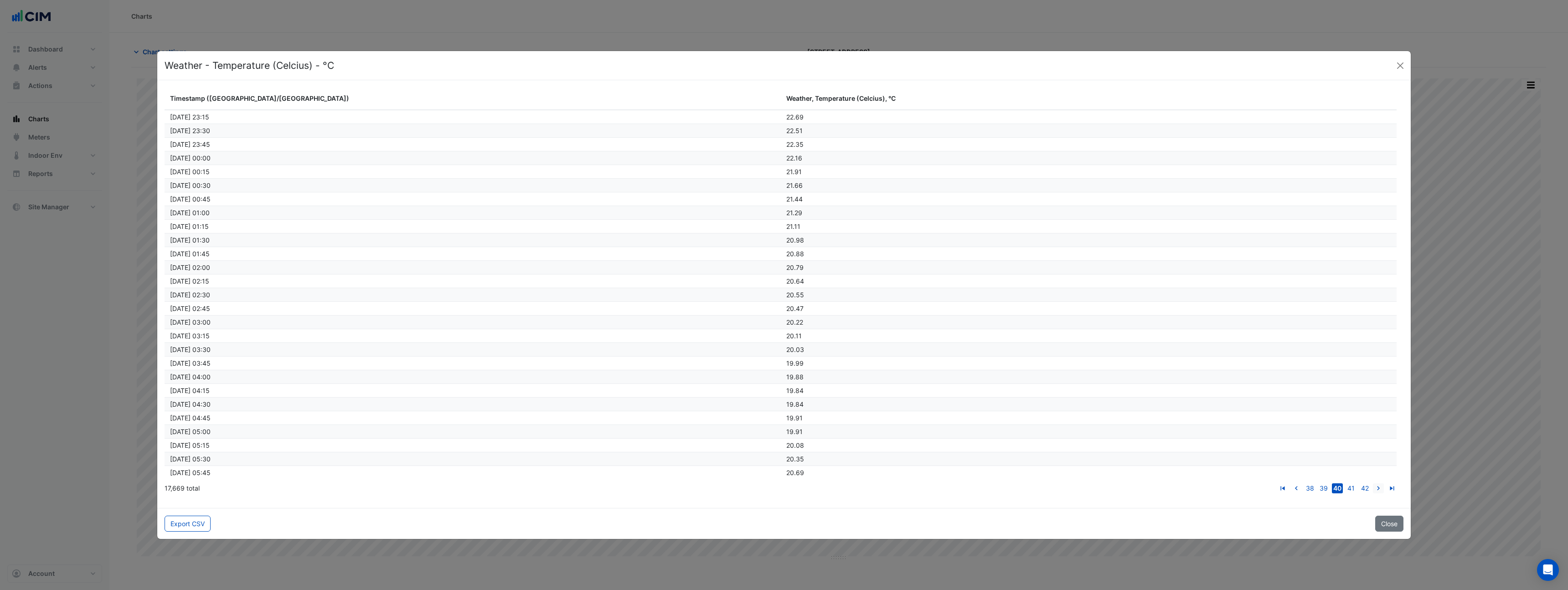
click at [1373, 483] on link "go to next page" at bounding box center [1378, 488] width 11 height 10
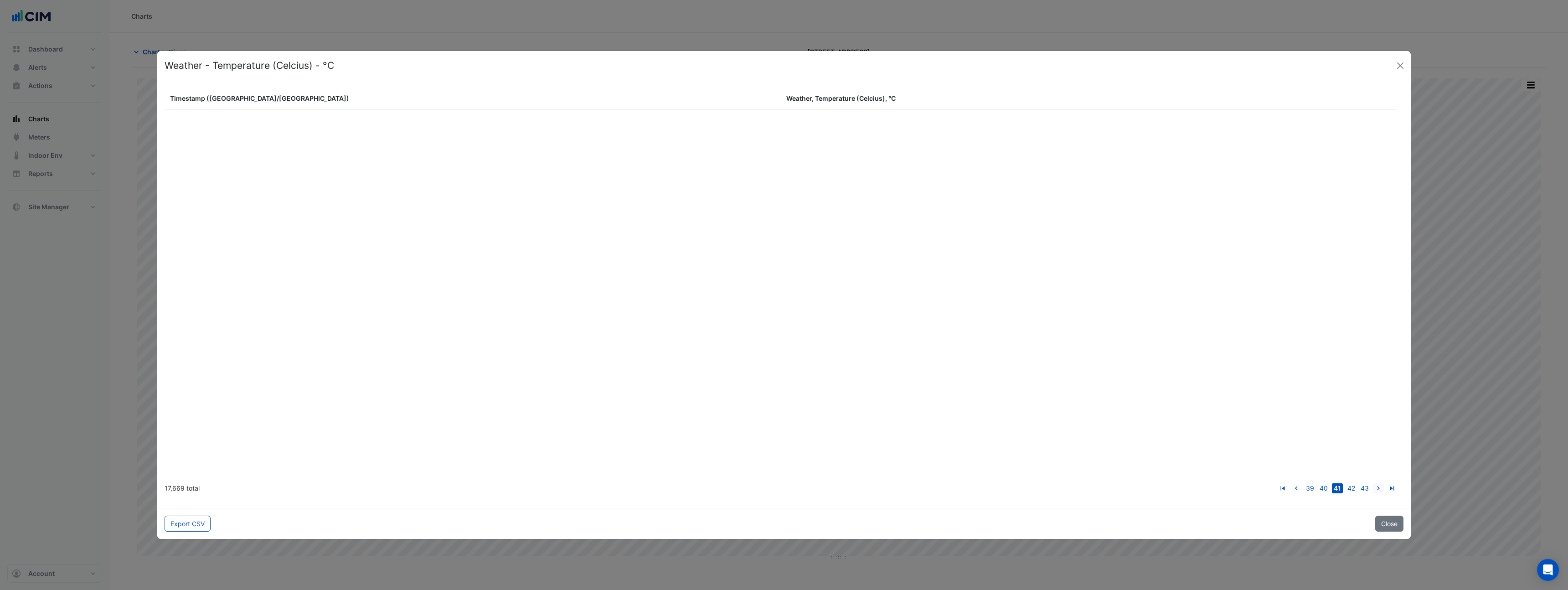
click at [1373, 483] on link "go to next page" at bounding box center [1378, 488] width 11 height 10
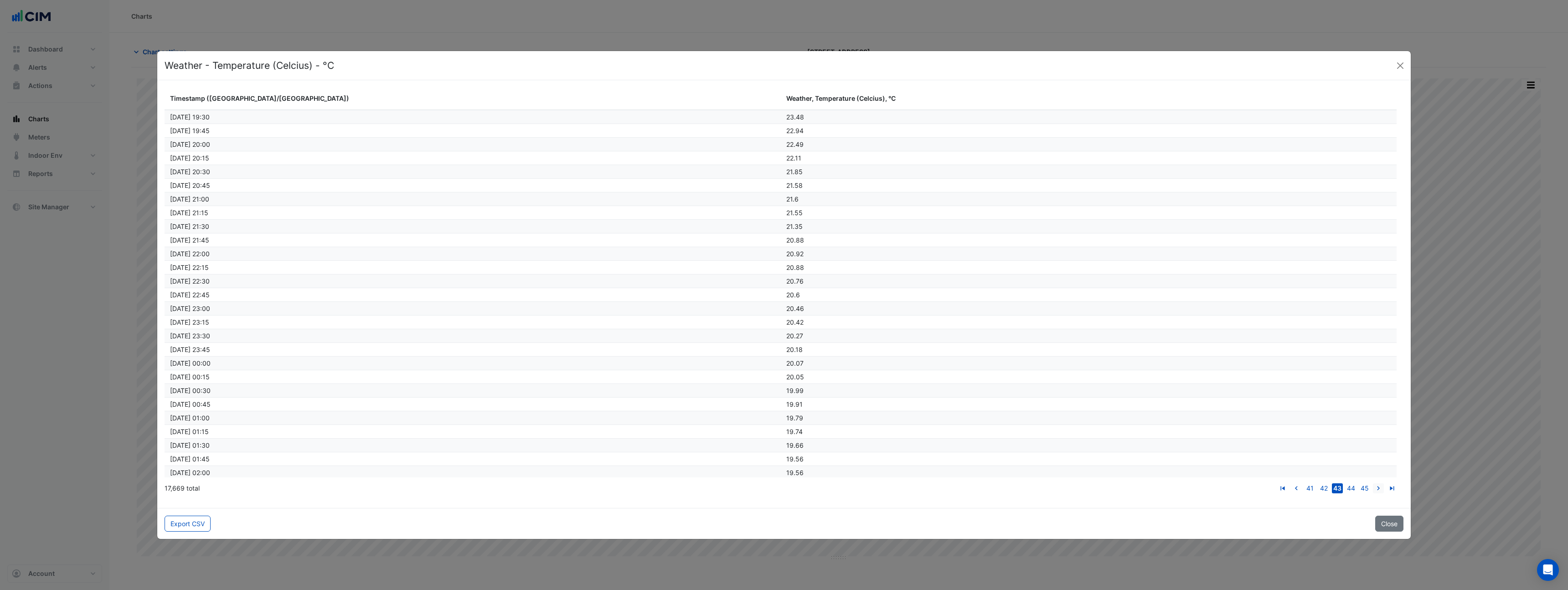
click at [1373, 483] on link "go to next page" at bounding box center [1378, 488] width 11 height 10
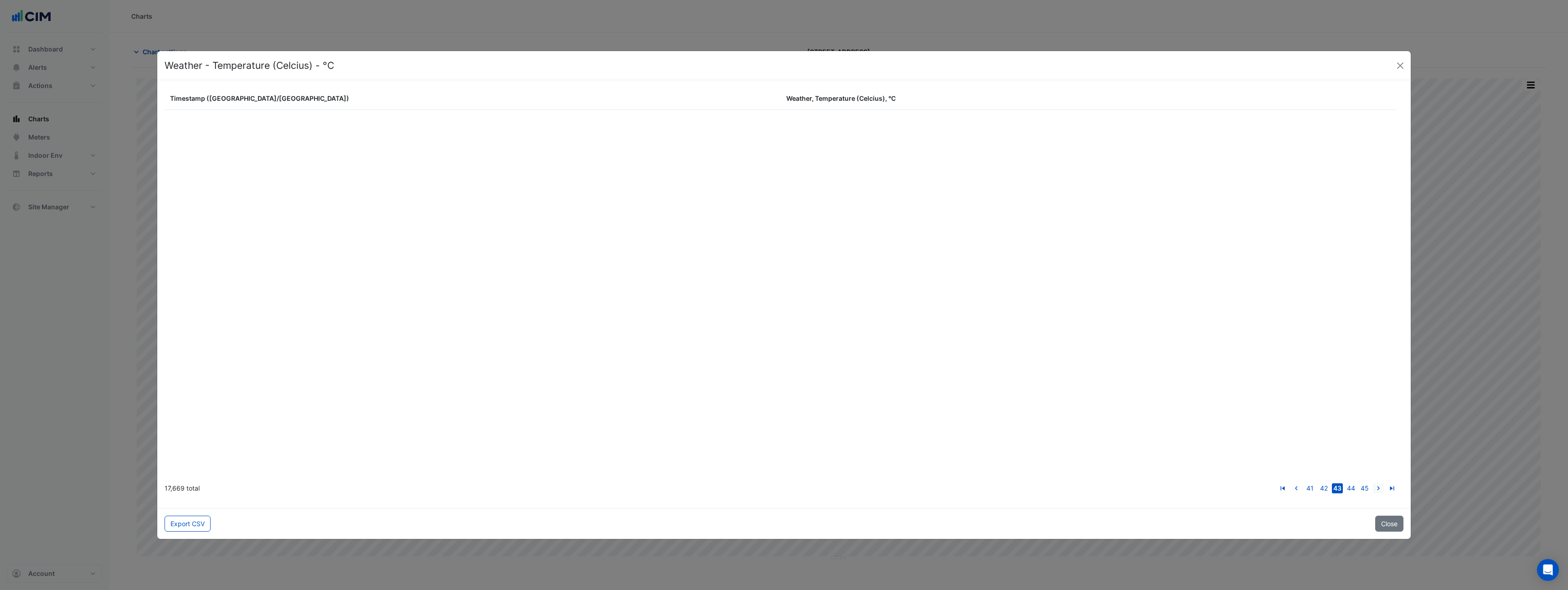
click at [1373, 483] on link "go to next page" at bounding box center [1378, 488] width 11 height 10
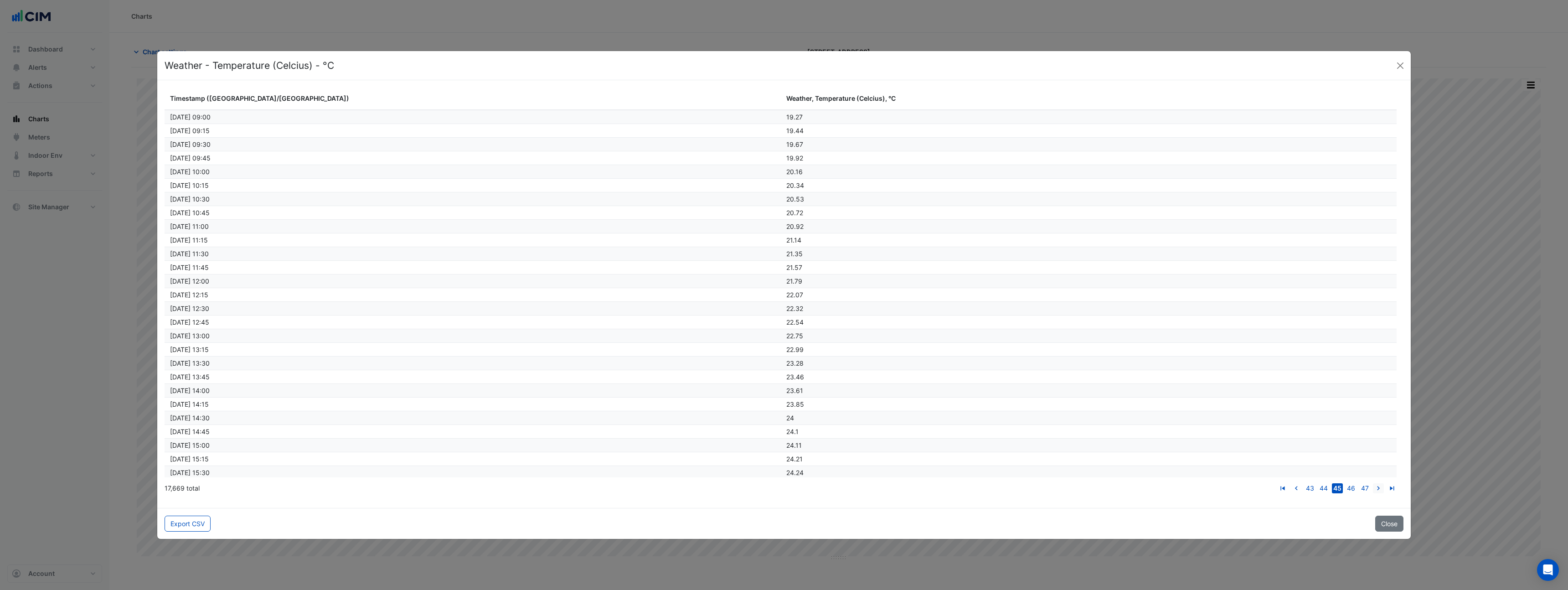
click at [1373, 483] on link "go to next page" at bounding box center [1378, 488] width 11 height 10
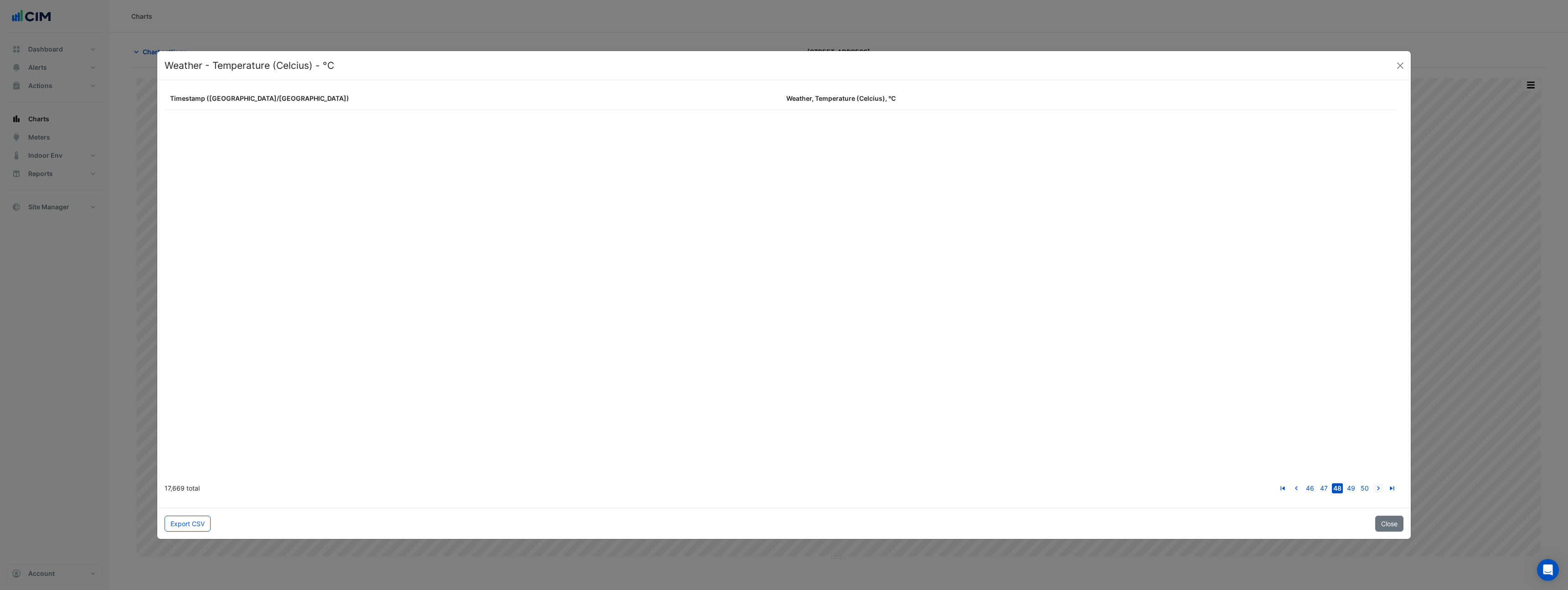
click at [1373, 483] on link "go to next page" at bounding box center [1378, 488] width 11 height 10
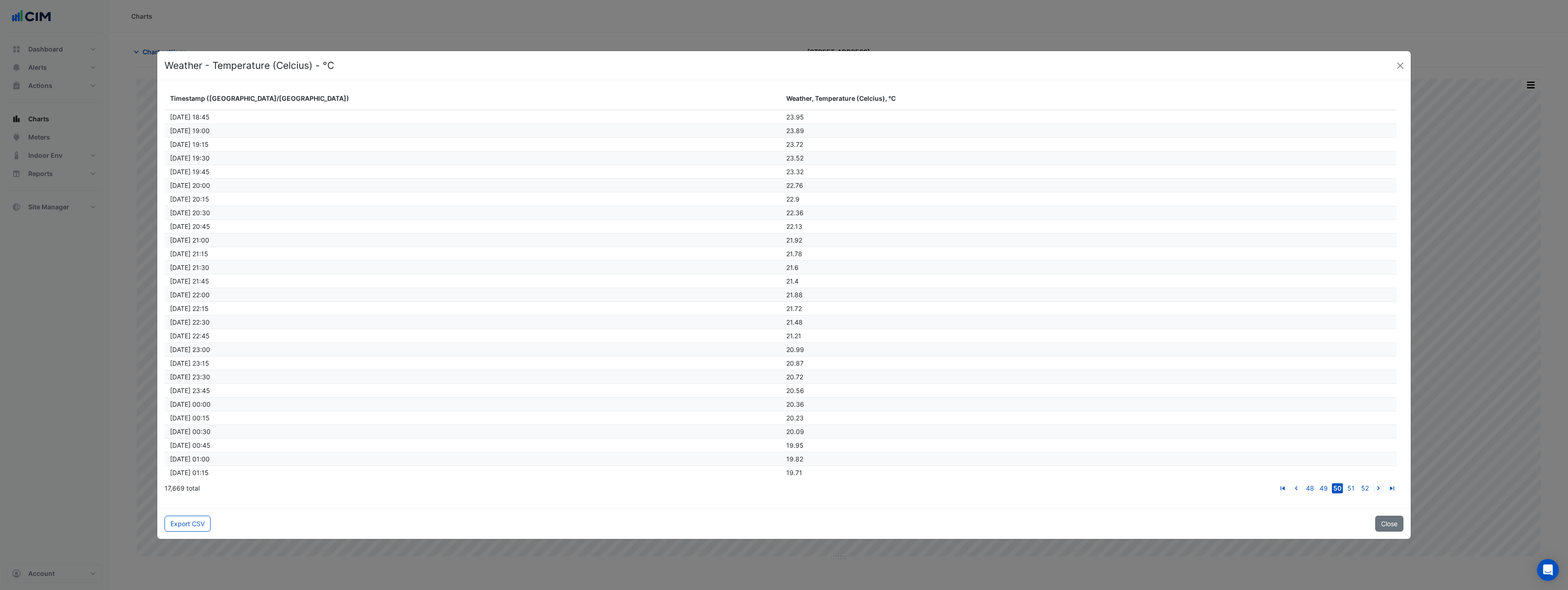
click at [1373, 483] on link "go to next page" at bounding box center [1378, 488] width 11 height 10
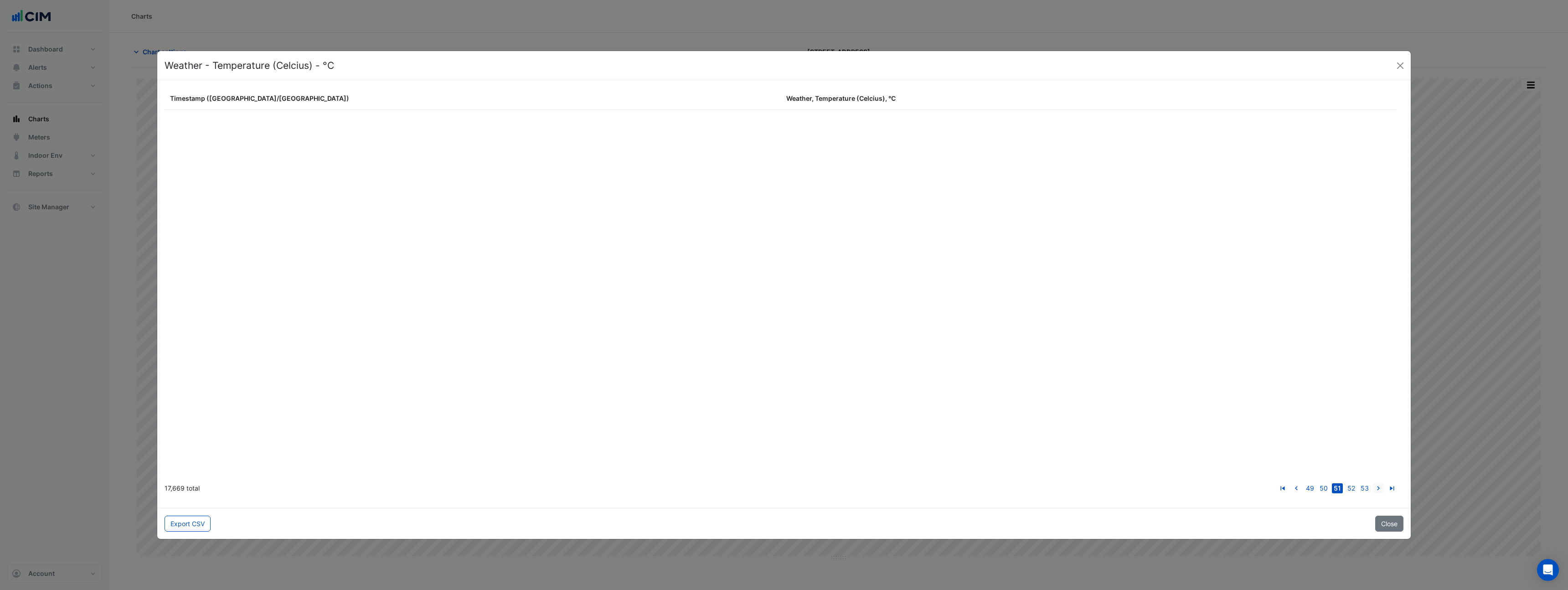
click at [1373, 483] on link "go to next page" at bounding box center [1378, 488] width 11 height 10
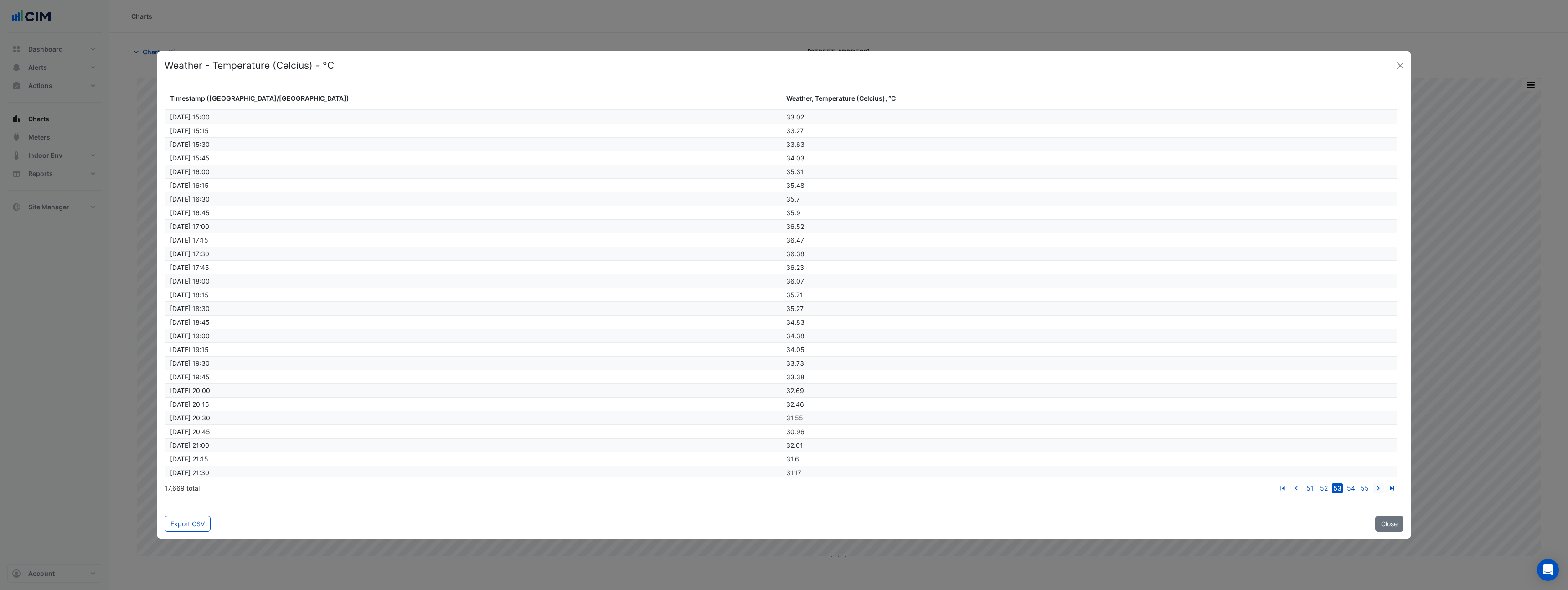
click at [1373, 483] on link "go to next page" at bounding box center [1378, 488] width 11 height 10
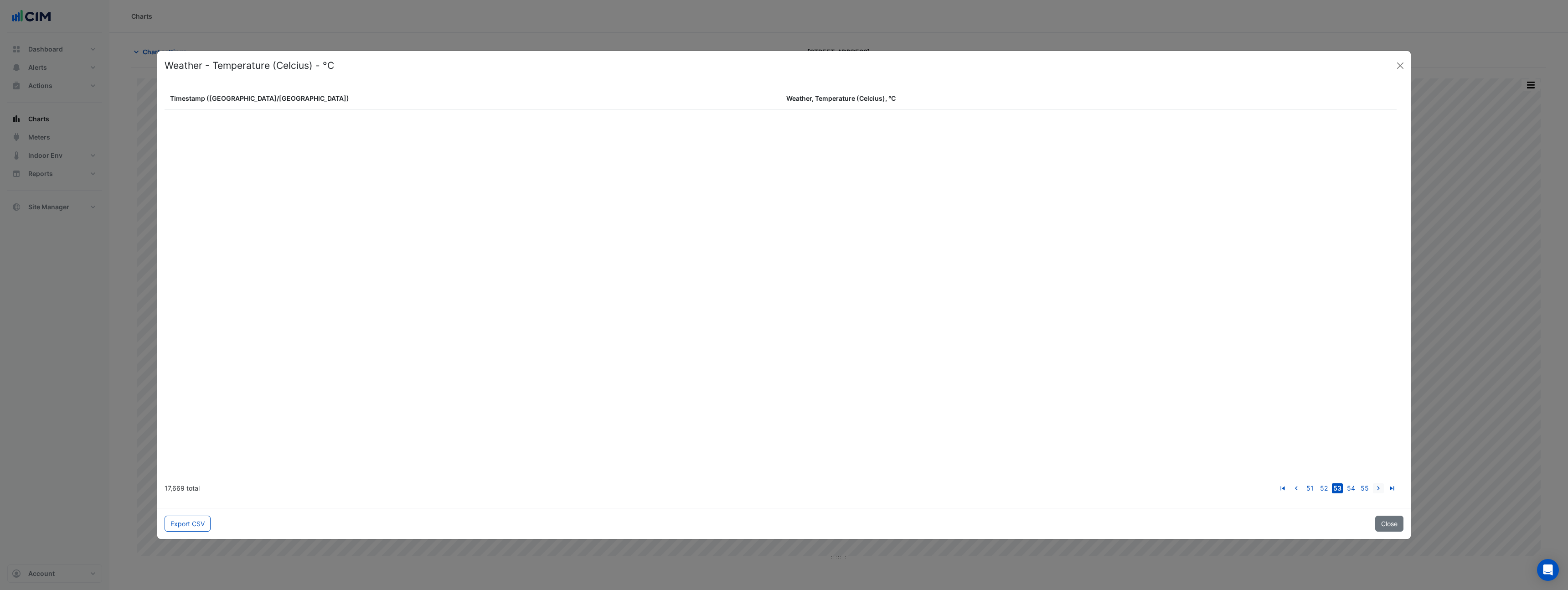
click at [1373, 483] on link "go to next page" at bounding box center [1378, 488] width 11 height 10
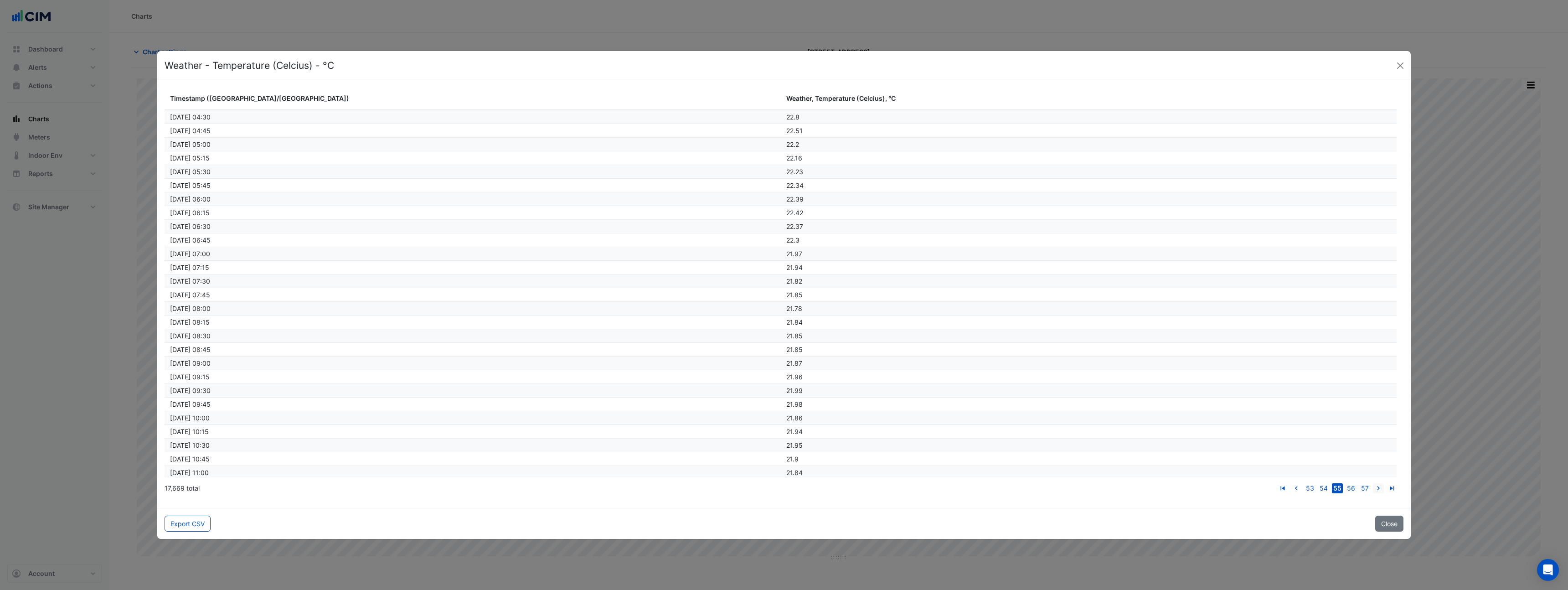
click at [1373, 483] on link "go to next page" at bounding box center [1378, 488] width 11 height 10
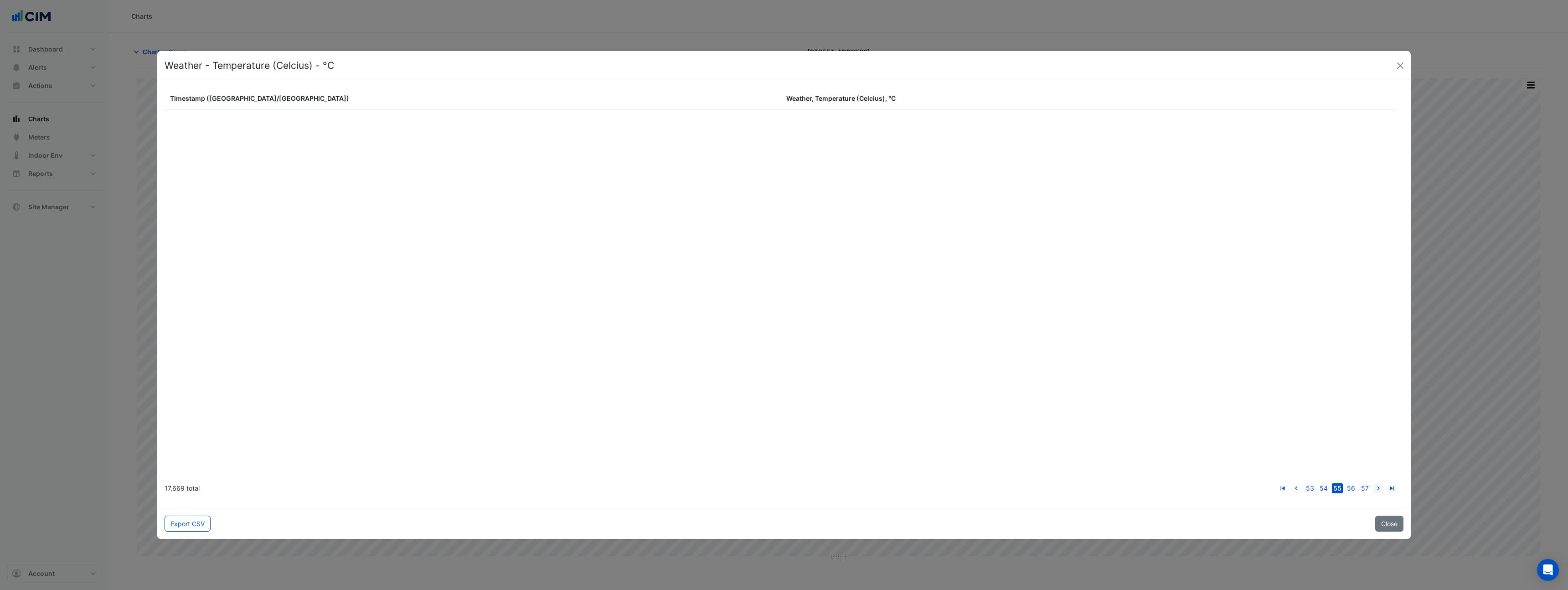
click at [1373, 483] on link "go to next page" at bounding box center [1378, 488] width 11 height 10
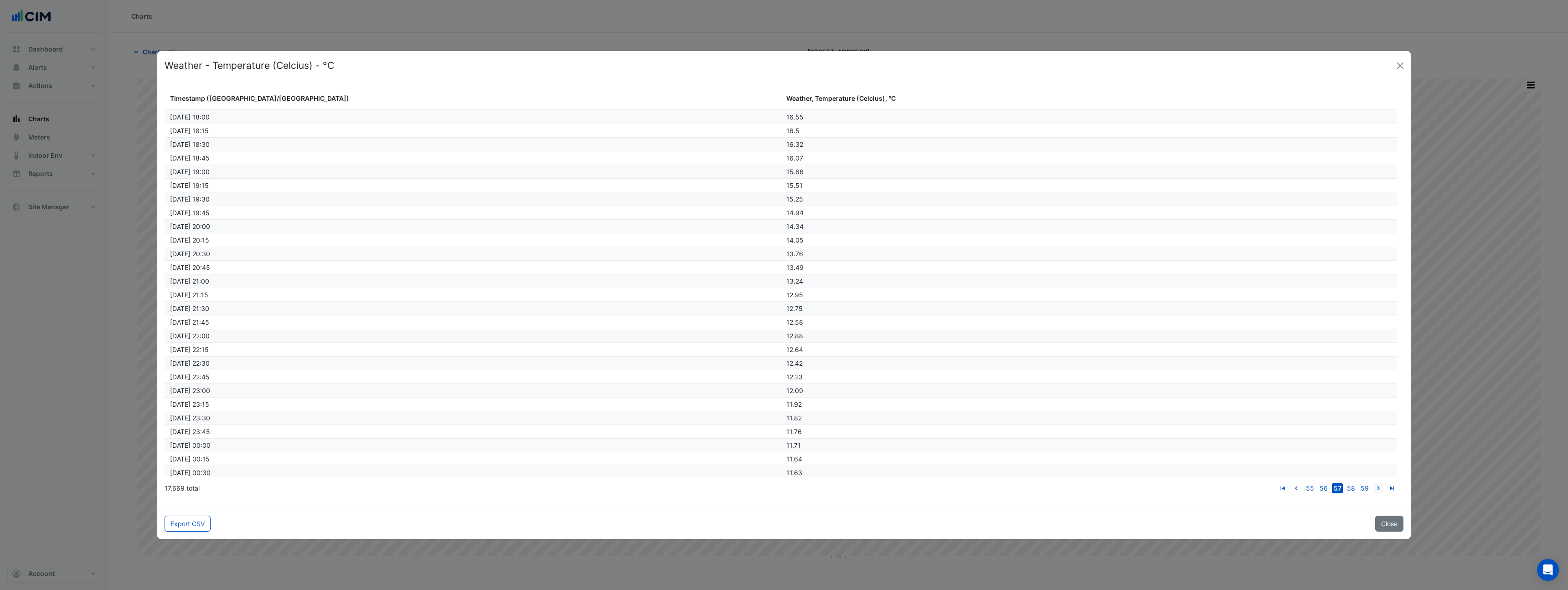
click at [1373, 483] on link "go to next page" at bounding box center [1378, 488] width 11 height 10
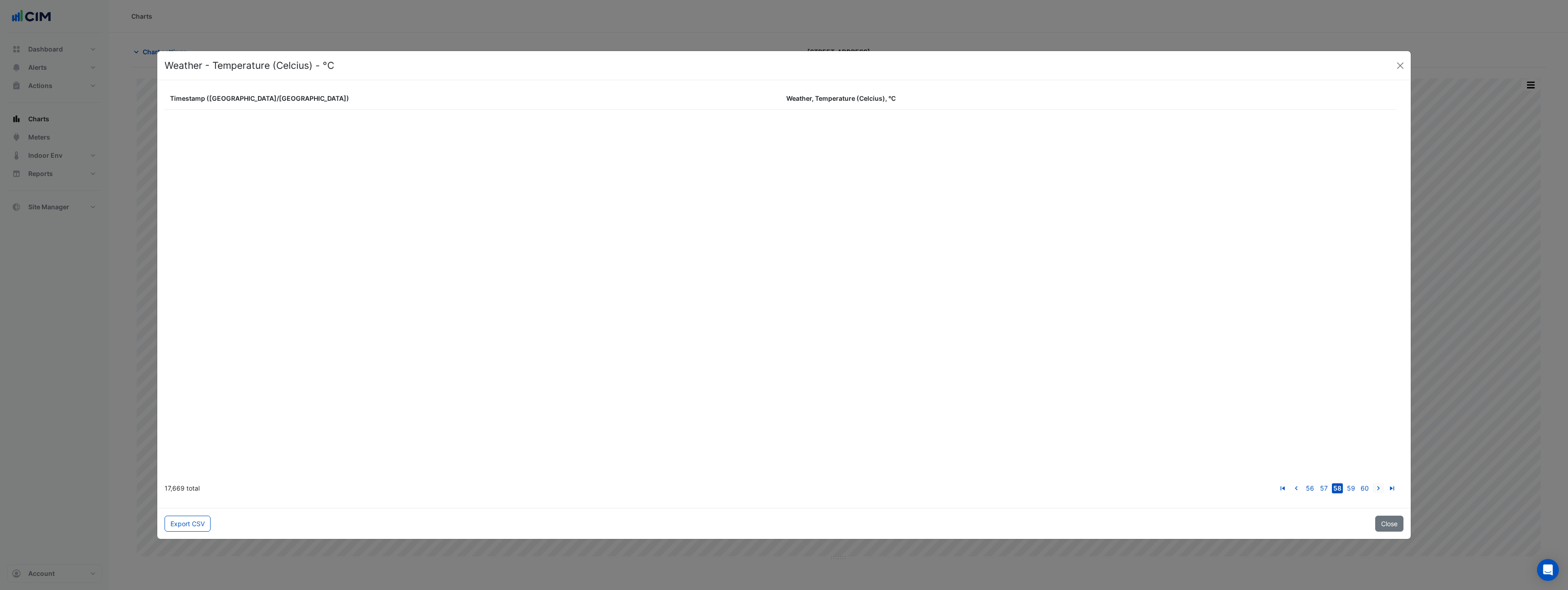
click at [1373, 483] on link "go to next page" at bounding box center [1378, 488] width 11 height 10
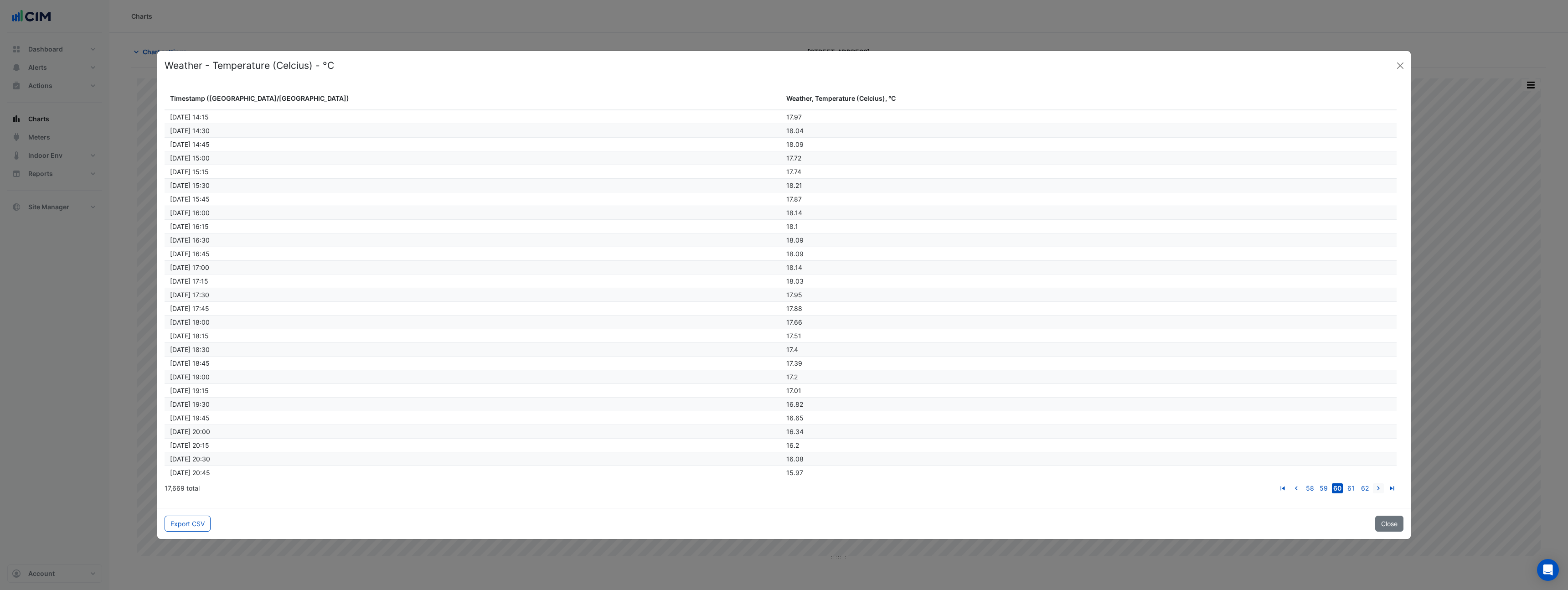
click at [1373, 483] on link "go to next page" at bounding box center [1378, 488] width 11 height 10
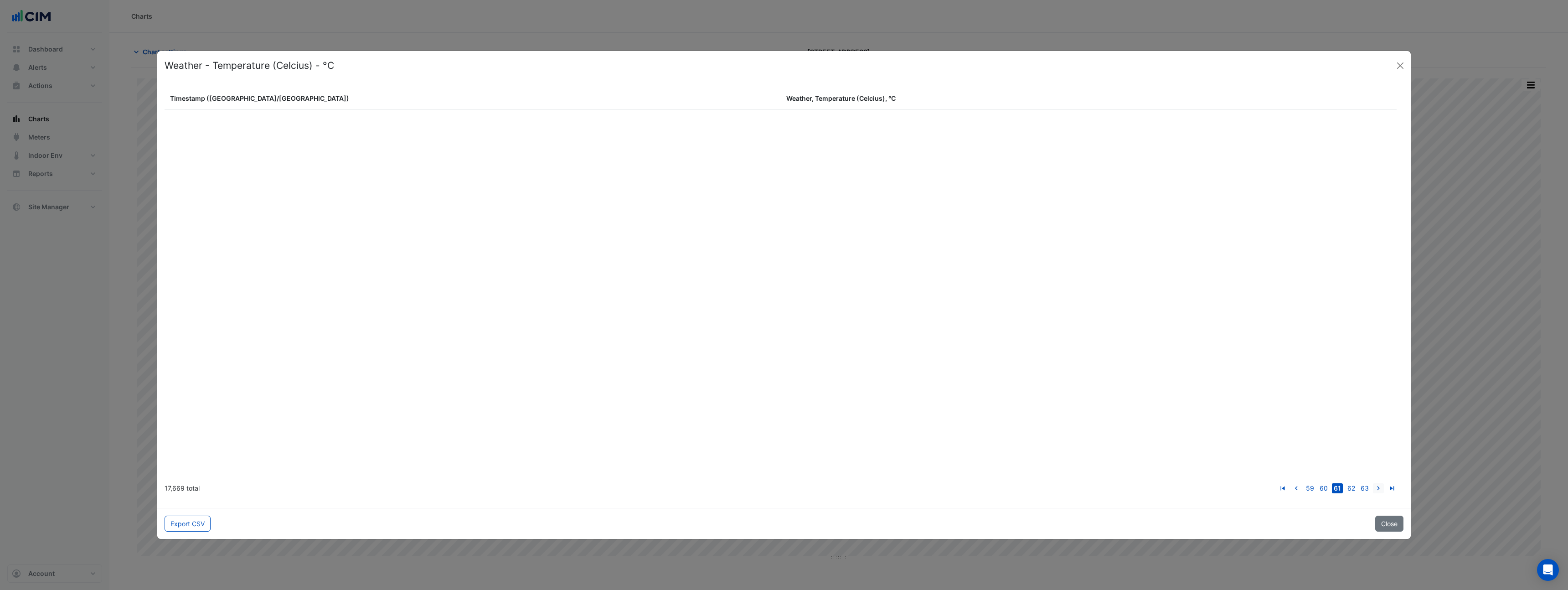
scroll to position [22527, 0]
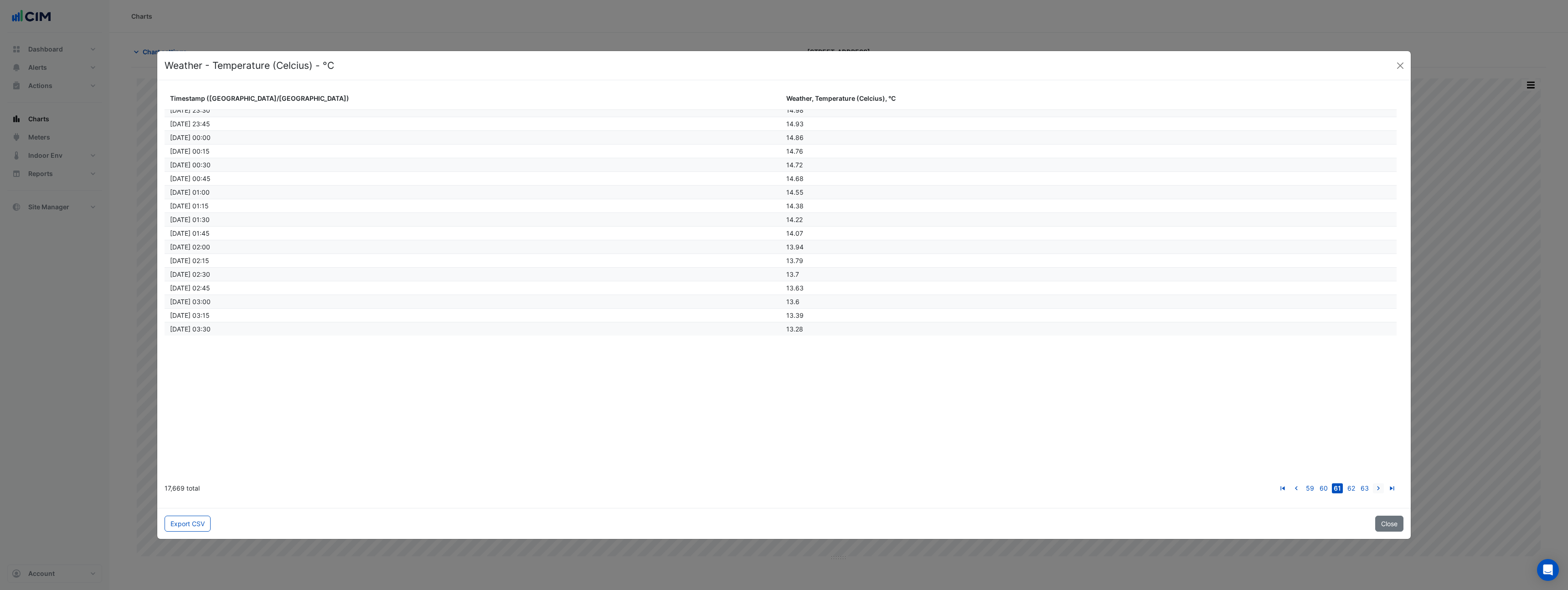
click at [1373, 483] on link "go to next page" at bounding box center [1378, 488] width 11 height 10
click at [1389, 532] on div "Export CSV Close" at bounding box center [784, 523] width 1254 height 31
click at [1397, 521] on button "Close" at bounding box center [1389, 523] width 28 height 16
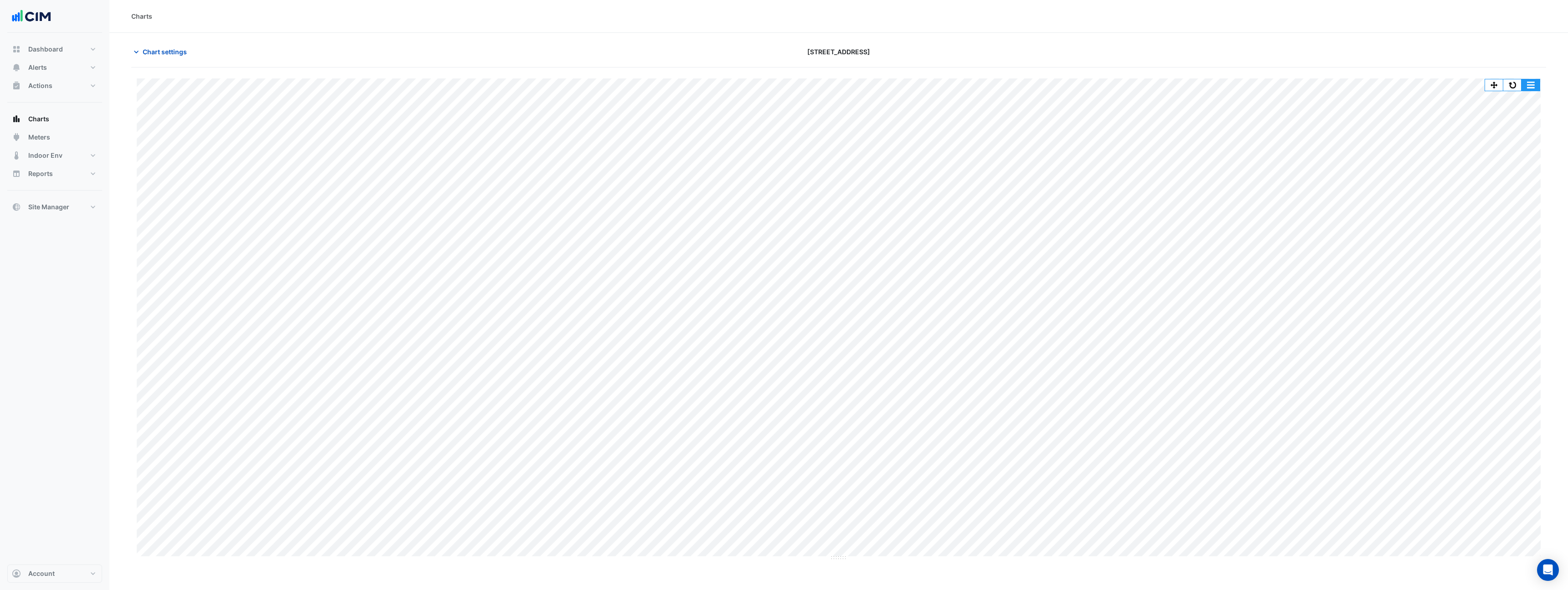
click at [1537, 86] on button "button" at bounding box center [1531, 84] width 18 height 11
click at [1529, 149] on div "Pivot Data Table" at bounding box center [1512, 150] width 55 height 22
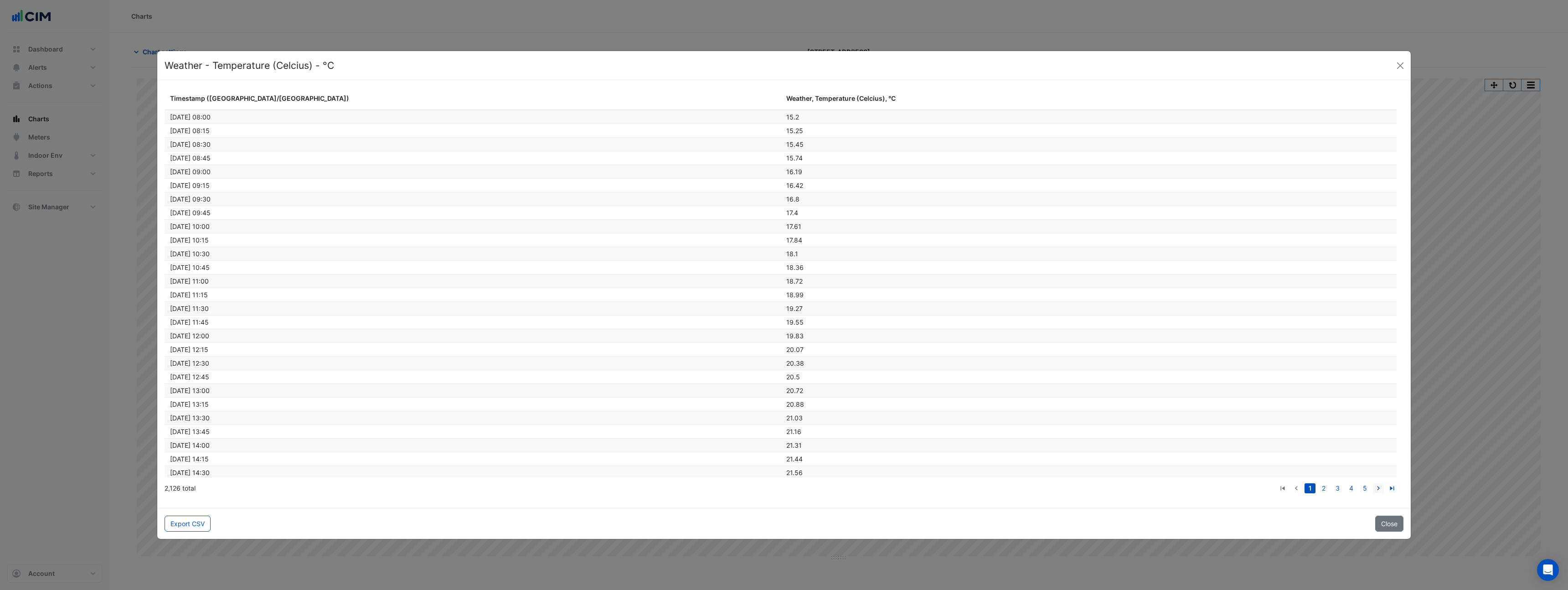
click at [1384, 491] on li at bounding box center [1379, 488] width 13 height 10
click at [1379, 491] on icon "go to next page" at bounding box center [1378, 489] width 11 height 10
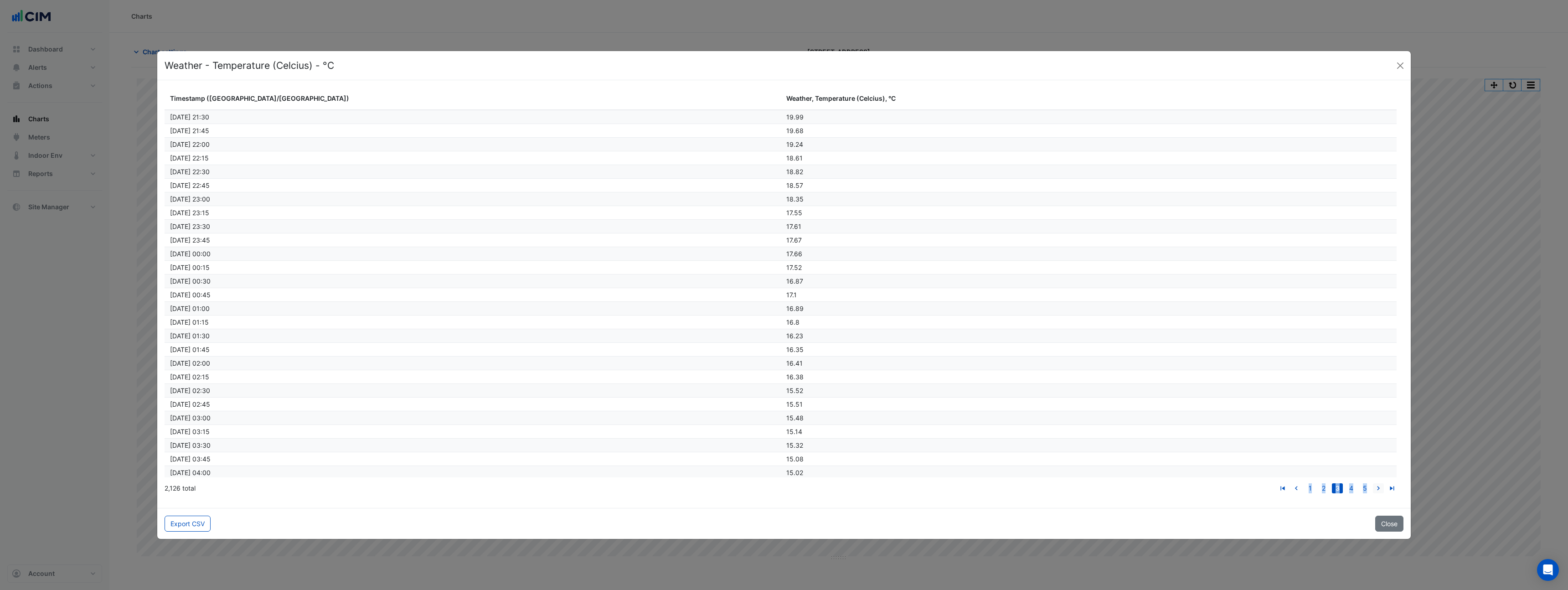
click at [1379, 491] on icon "go to next page" at bounding box center [1378, 489] width 11 height 10
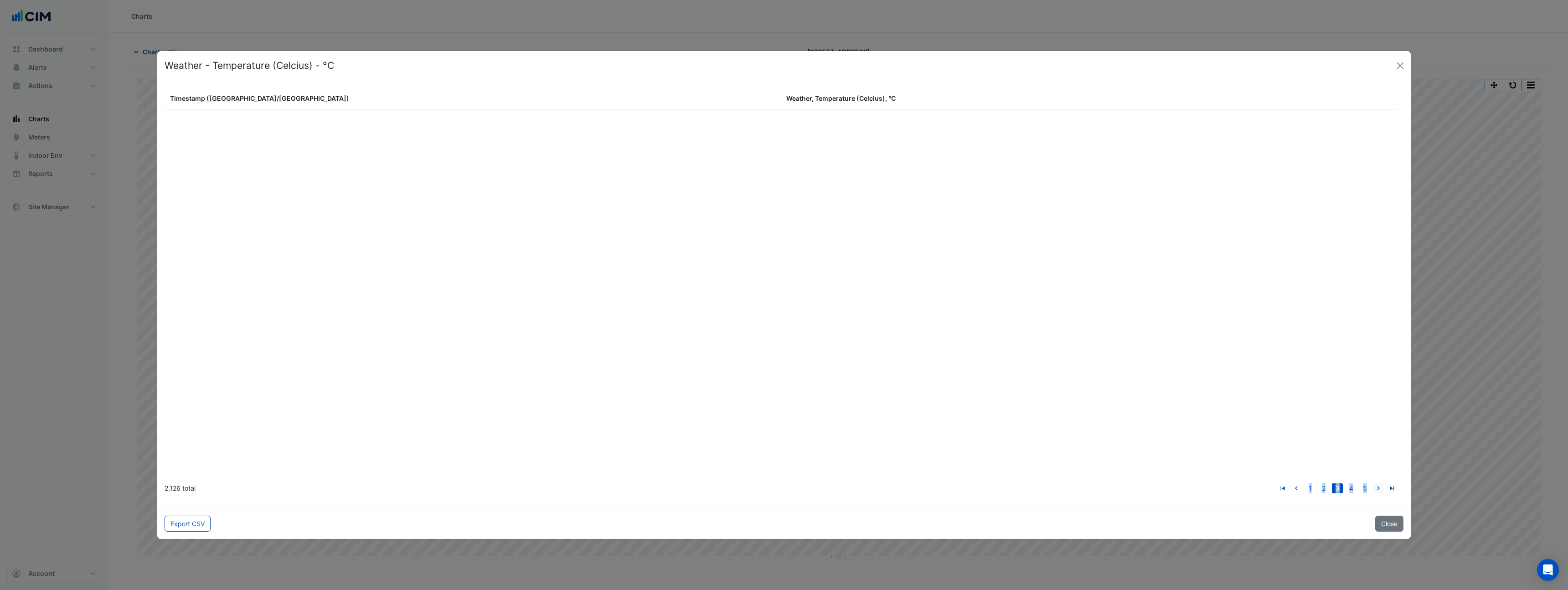
click at [1379, 491] on icon "go to next page" at bounding box center [1378, 489] width 11 height 10
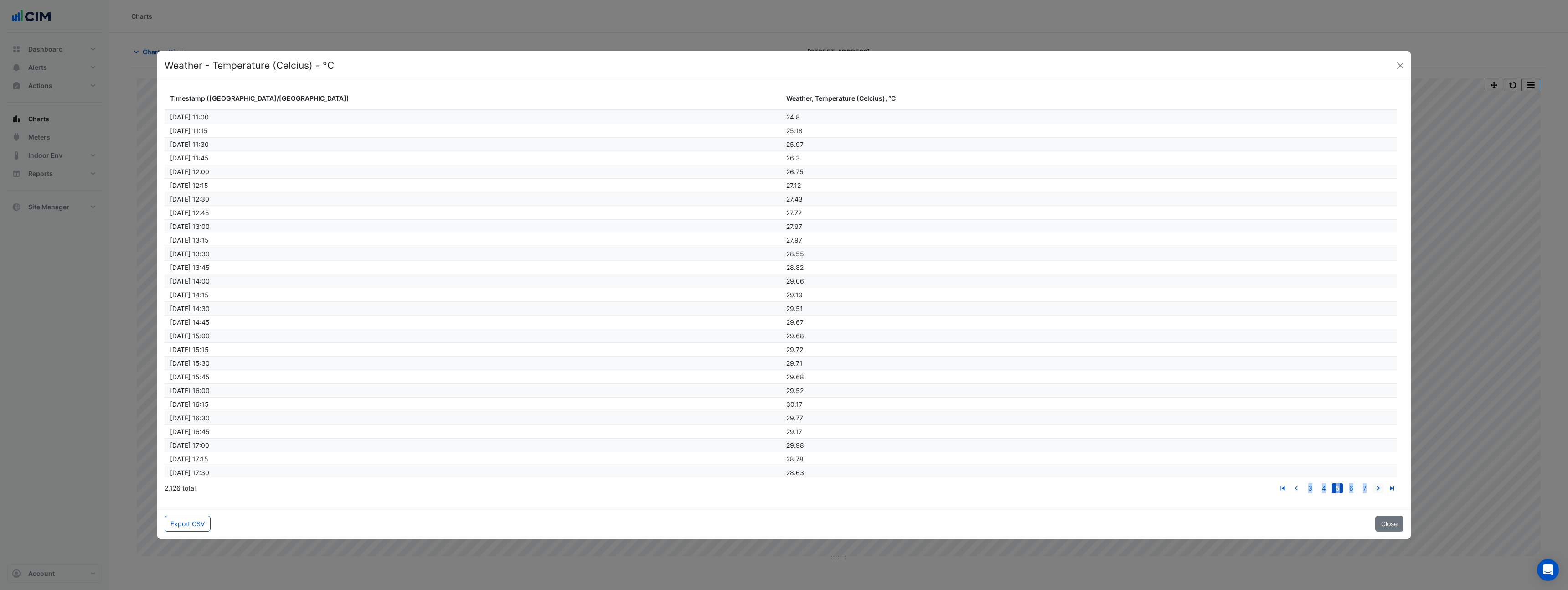
click at [1379, 491] on icon "go to next page" at bounding box center [1378, 489] width 11 height 10
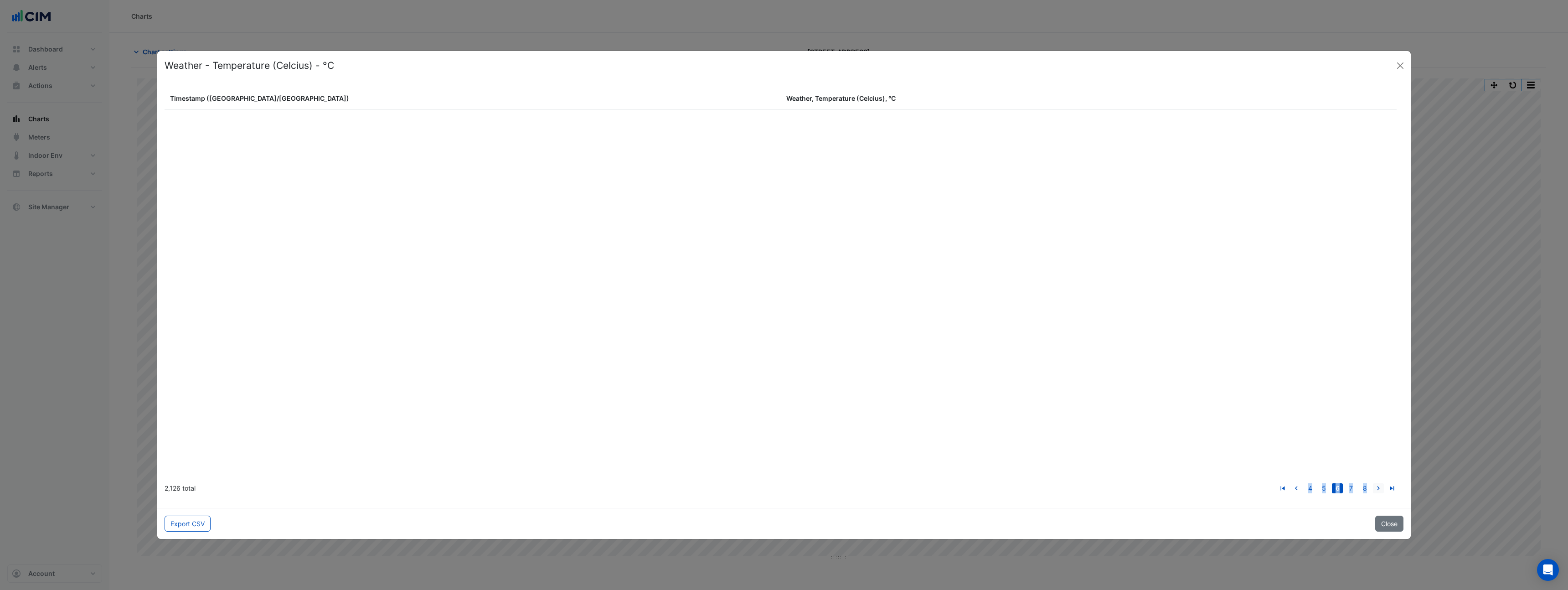
click at [1379, 491] on icon "go to next page" at bounding box center [1378, 489] width 11 height 10
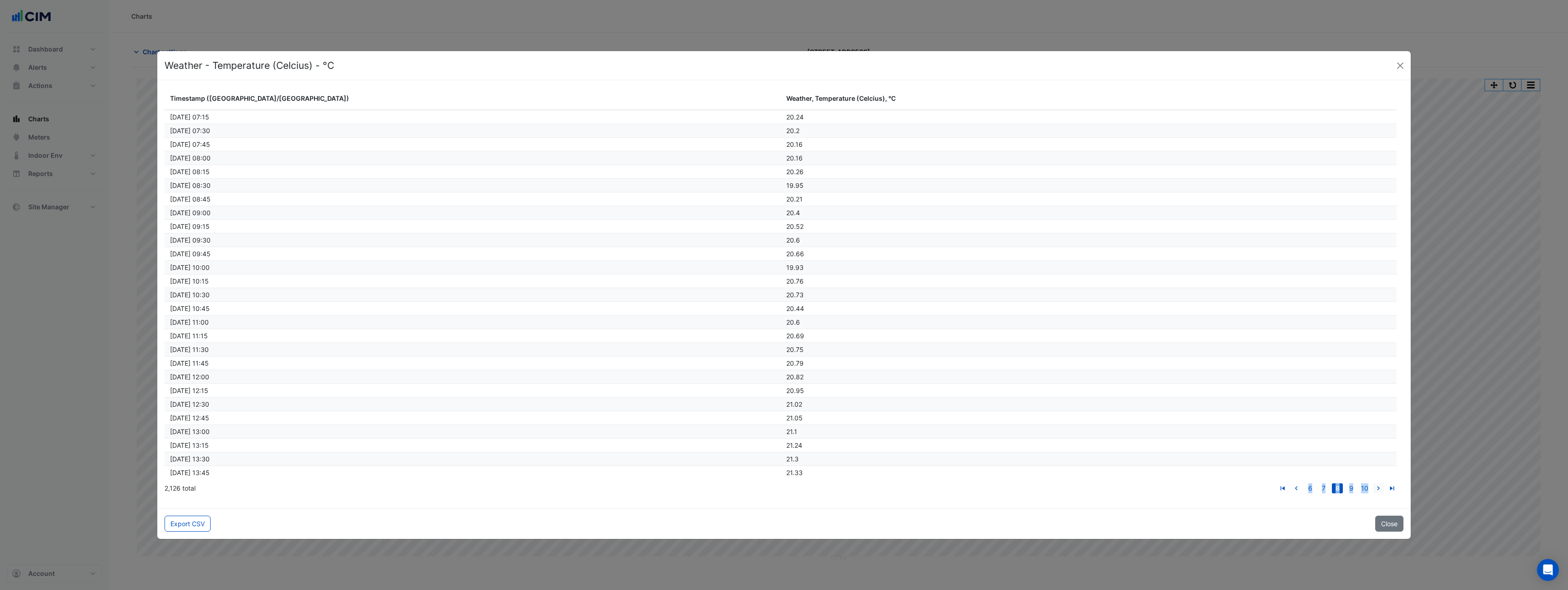
click at [1379, 491] on icon "go to next page" at bounding box center [1378, 489] width 11 height 10
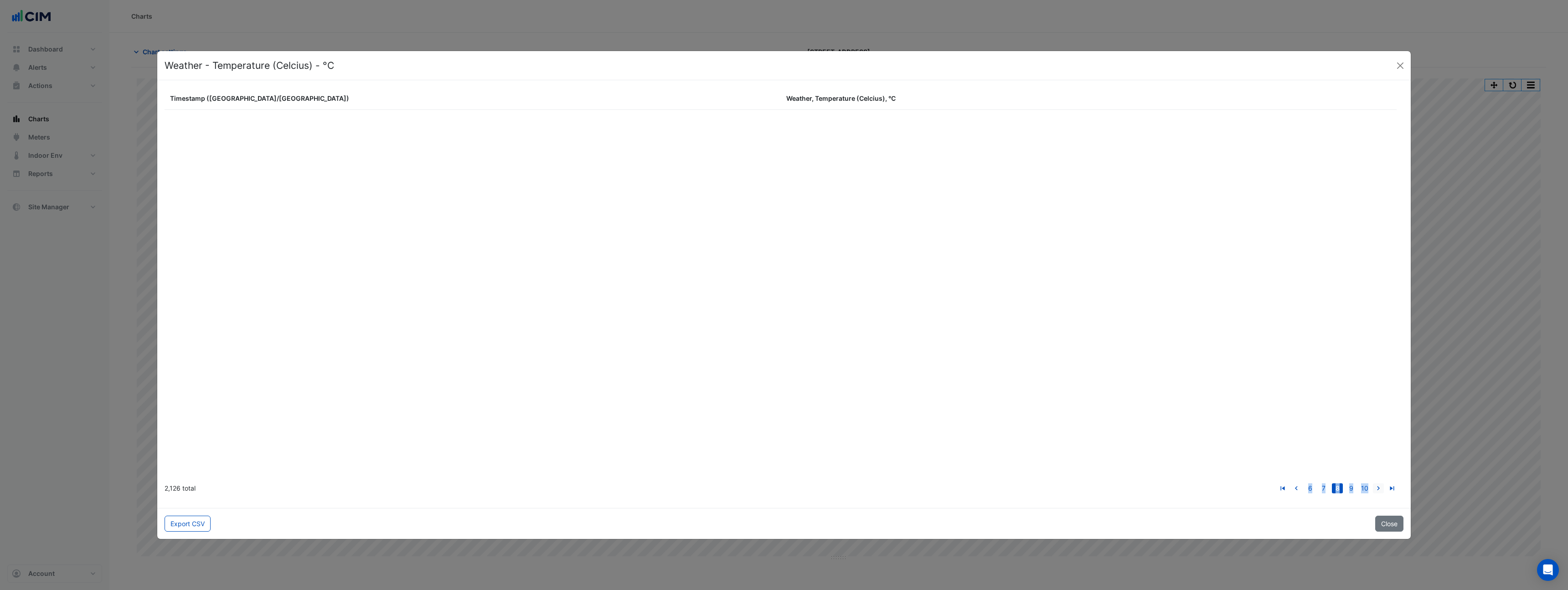
click at [1379, 491] on icon "go to next page" at bounding box center [1378, 489] width 11 height 10
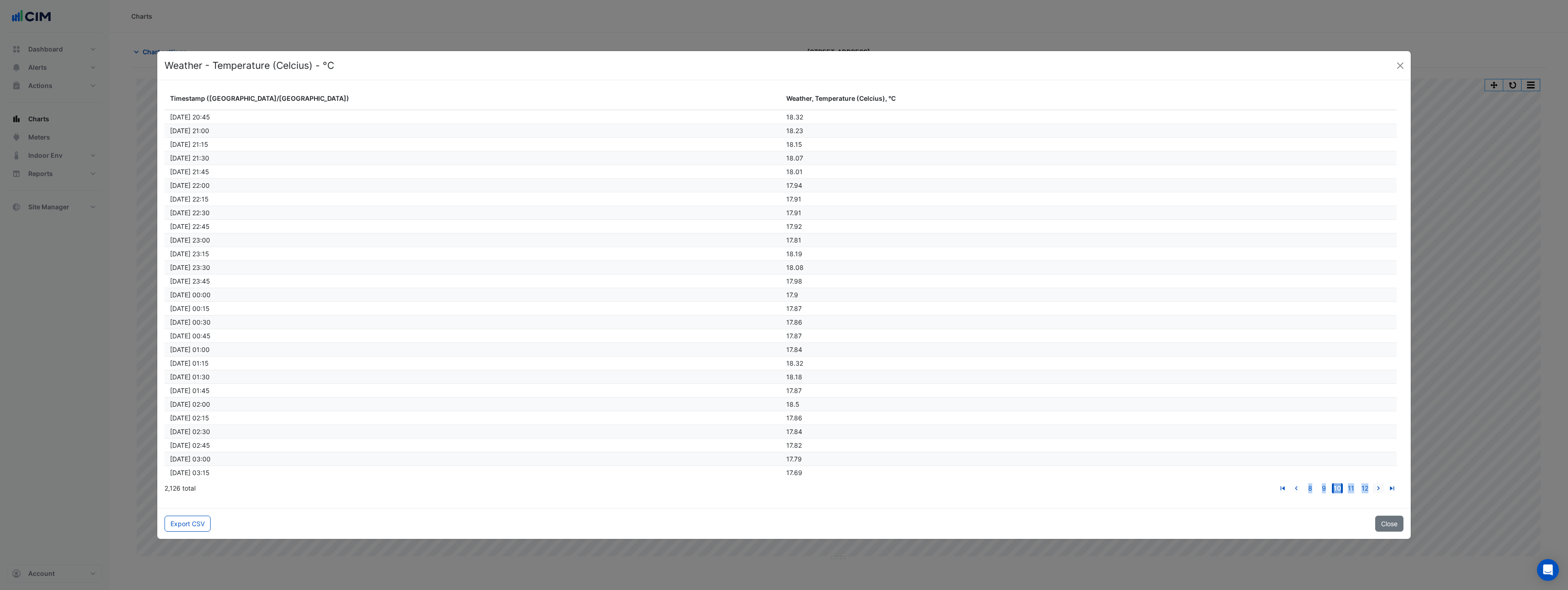
click at [1379, 491] on icon "go to next page" at bounding box center [1378, 489] width 11 height 10
click at [1389, 524] on button "Close" at bounding box center [1389, 523] width 28 height 16
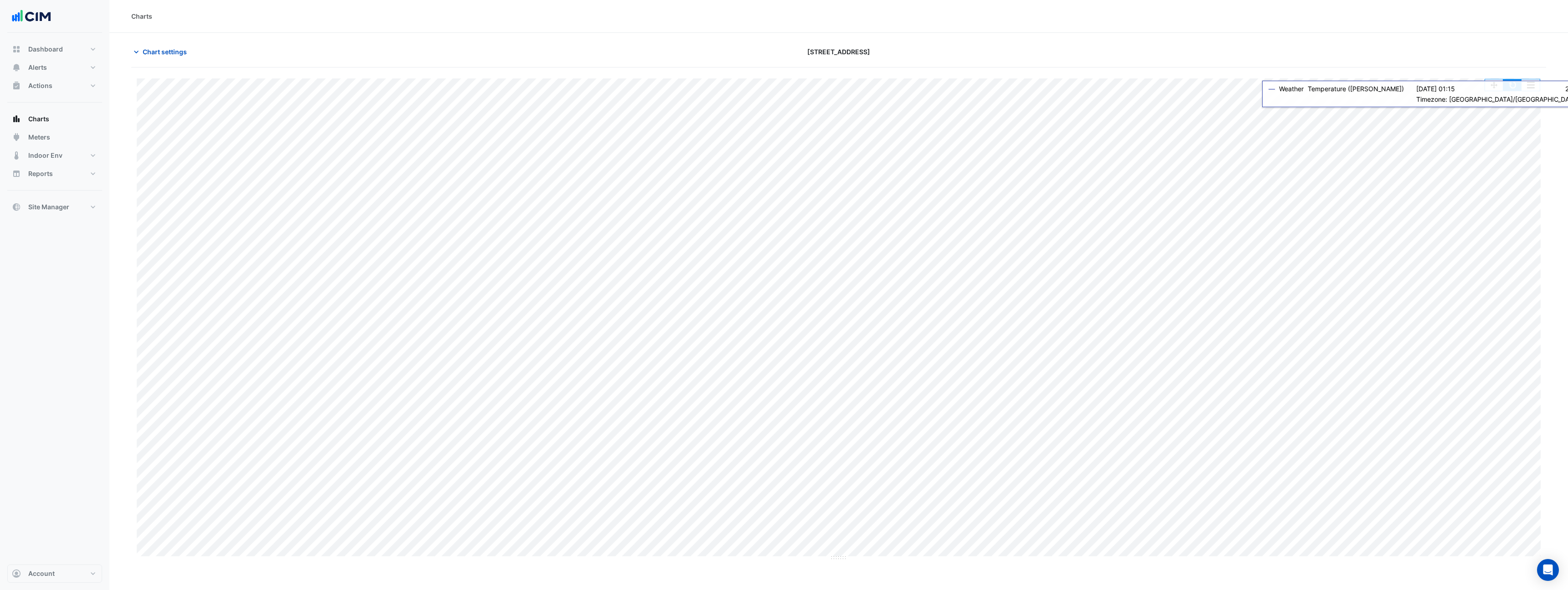
click at [1515, 87] on button "button" at bounding box center [1513, 84] width 18 height 11
click at [1529, 84] on button "button" at bounding box center [1531, 84] width 18 height 11
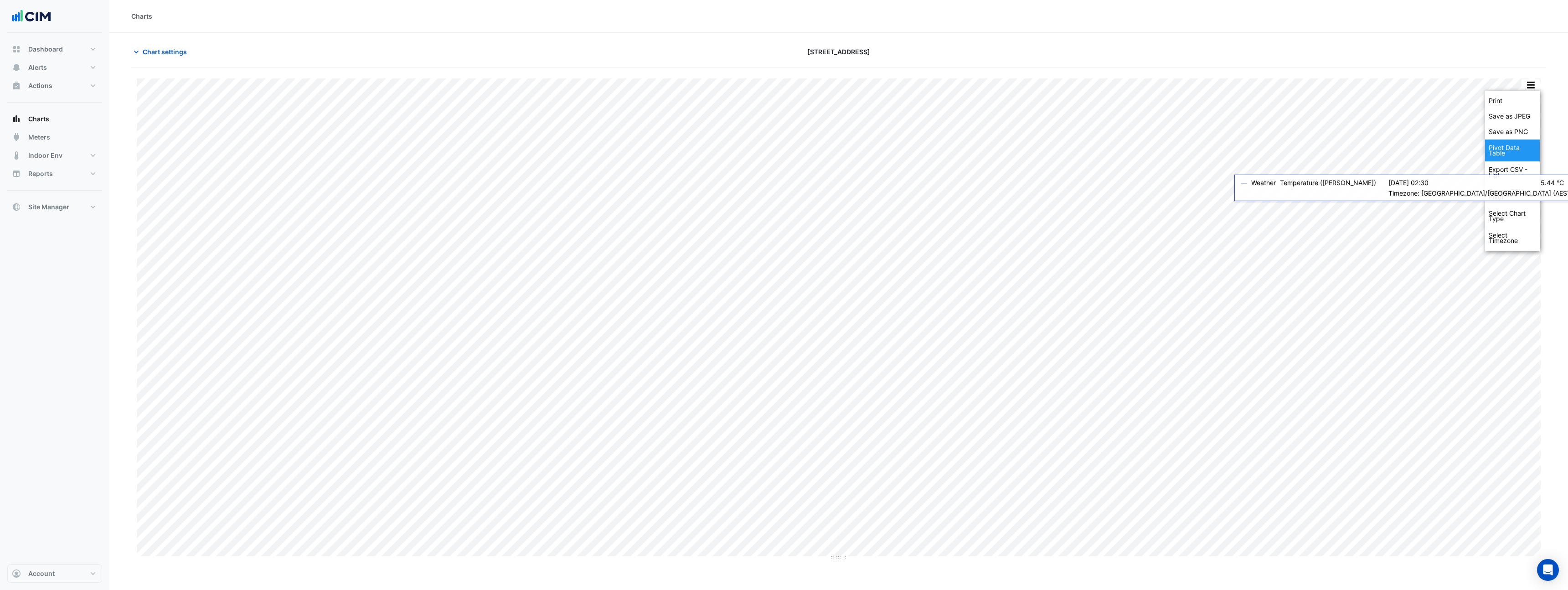
click at [1506, 151] on div "Pivot Data Table" at bounding box center [1512, 150] width 55 height 22
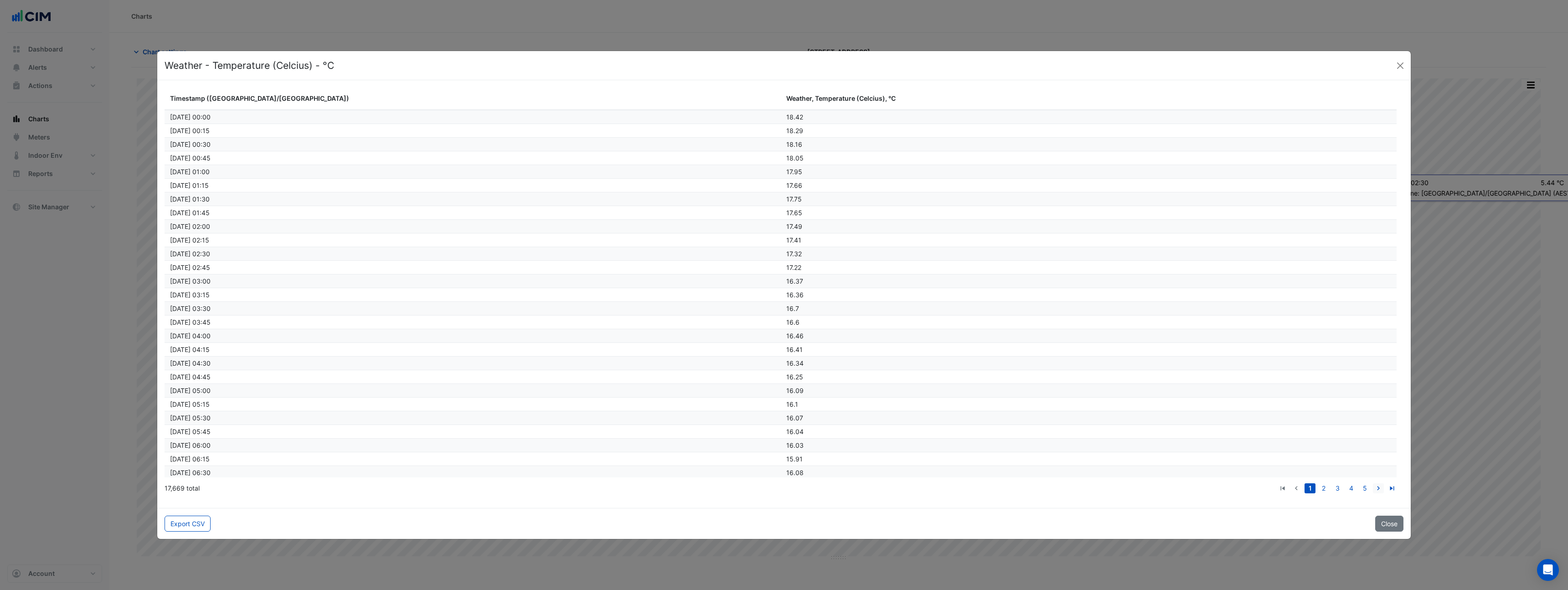
click at [1377, 488] on icon "go to next page" at bounding box center [1378, 489] width 11 height 10
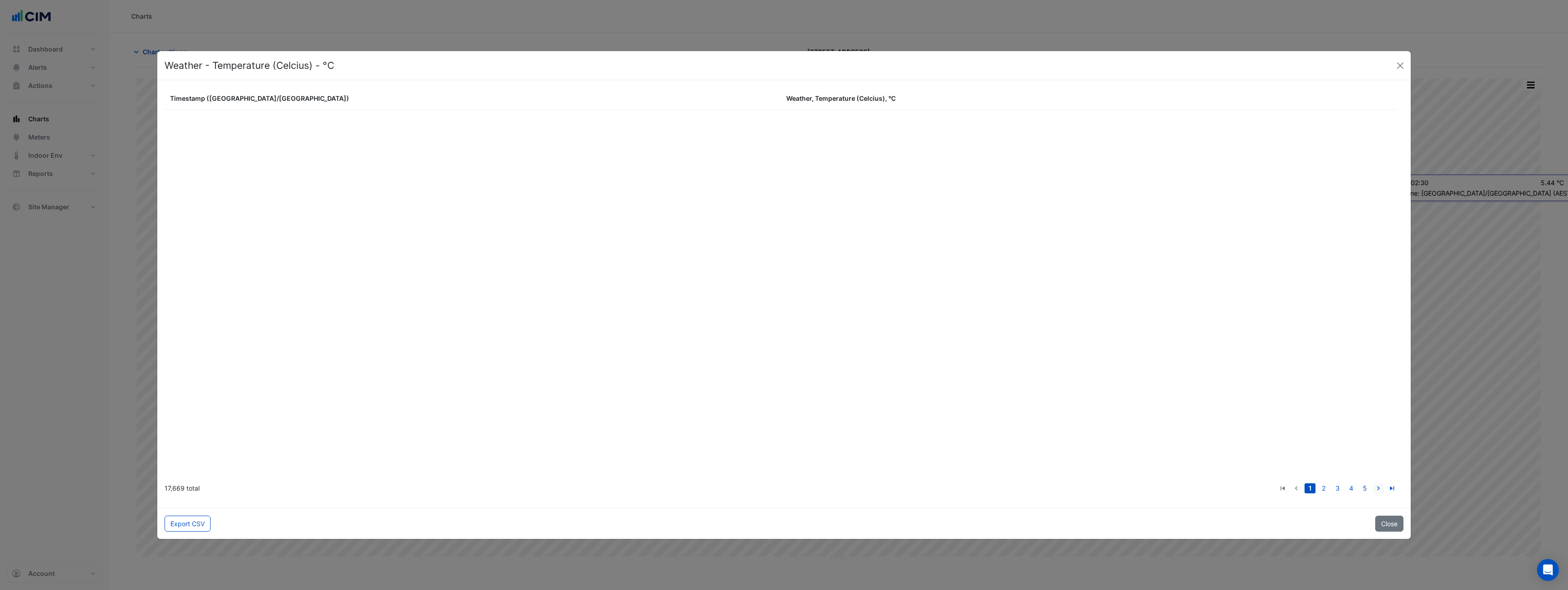
click at [1377, 488] on icon "go to next page" at bounding box center [1378, 489] width 11 height 10
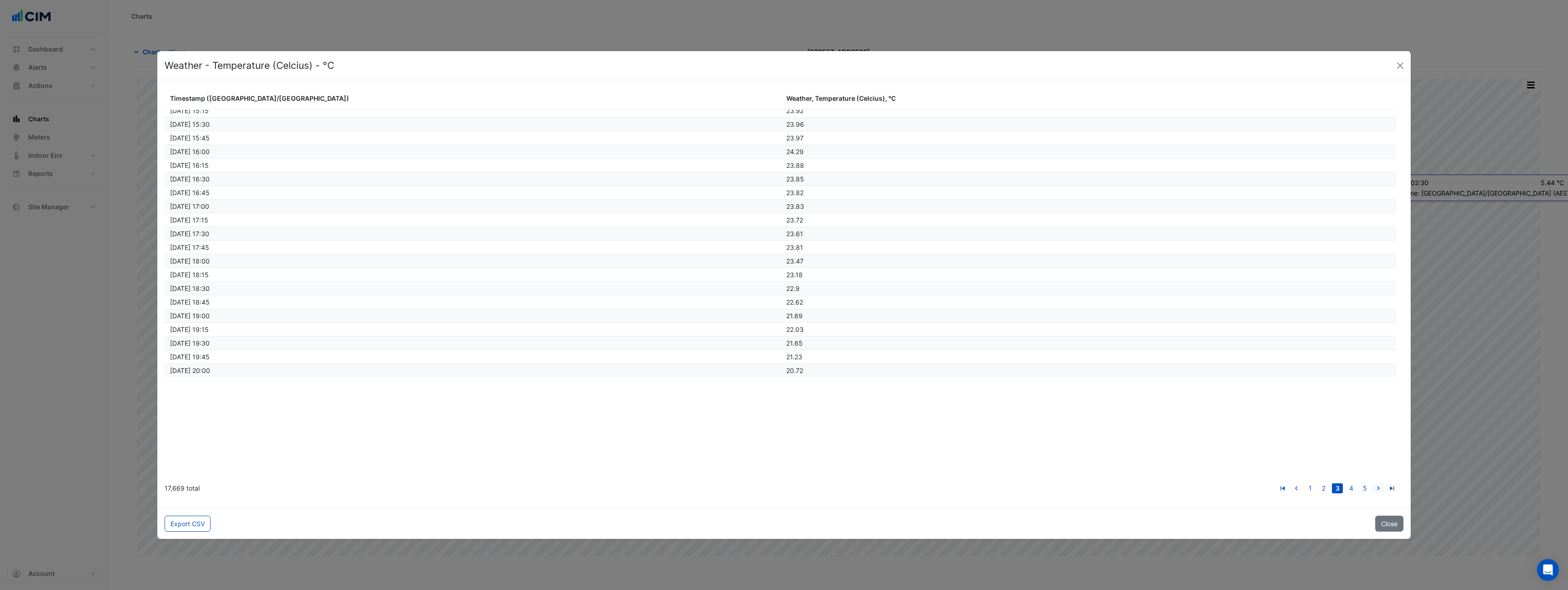
click at [1377, 488] on icon "go to next page" at bounding box center [1378, 489] width 11 height 10
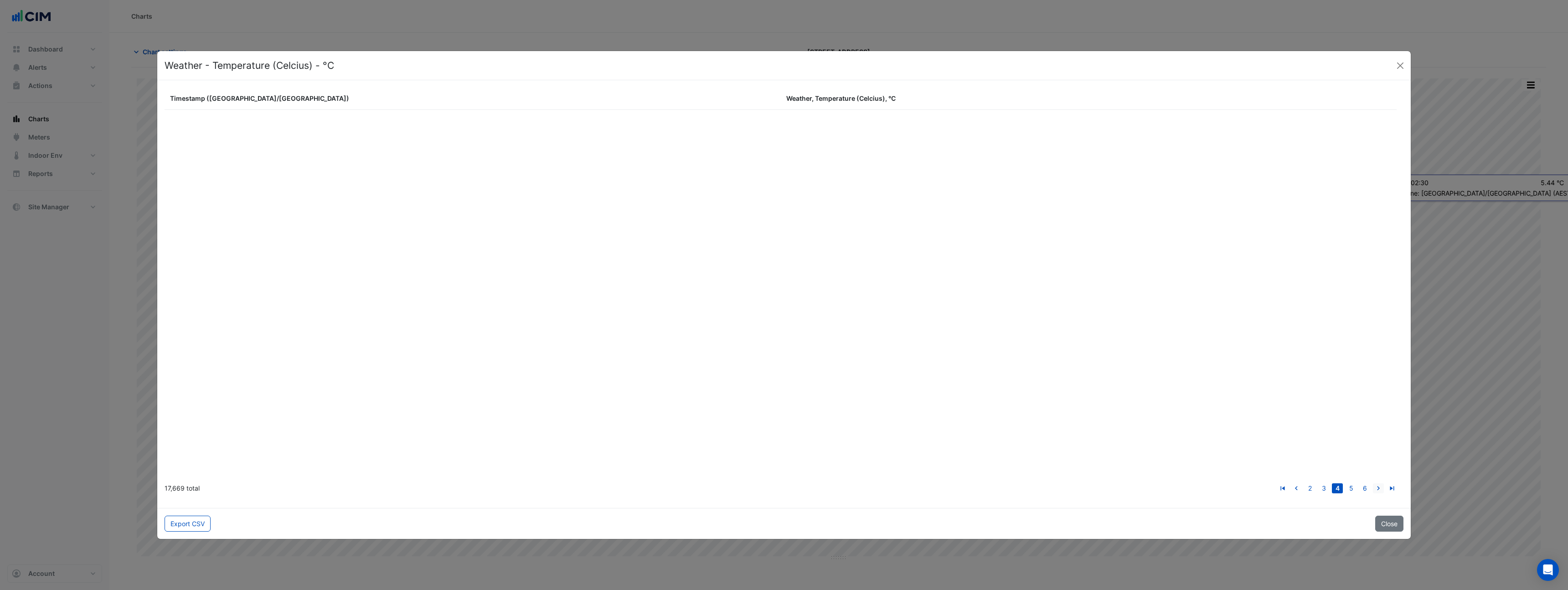
click at [1377, 488] on icon "go to next page" at bounding box center [1378, 489] width 11 height 10
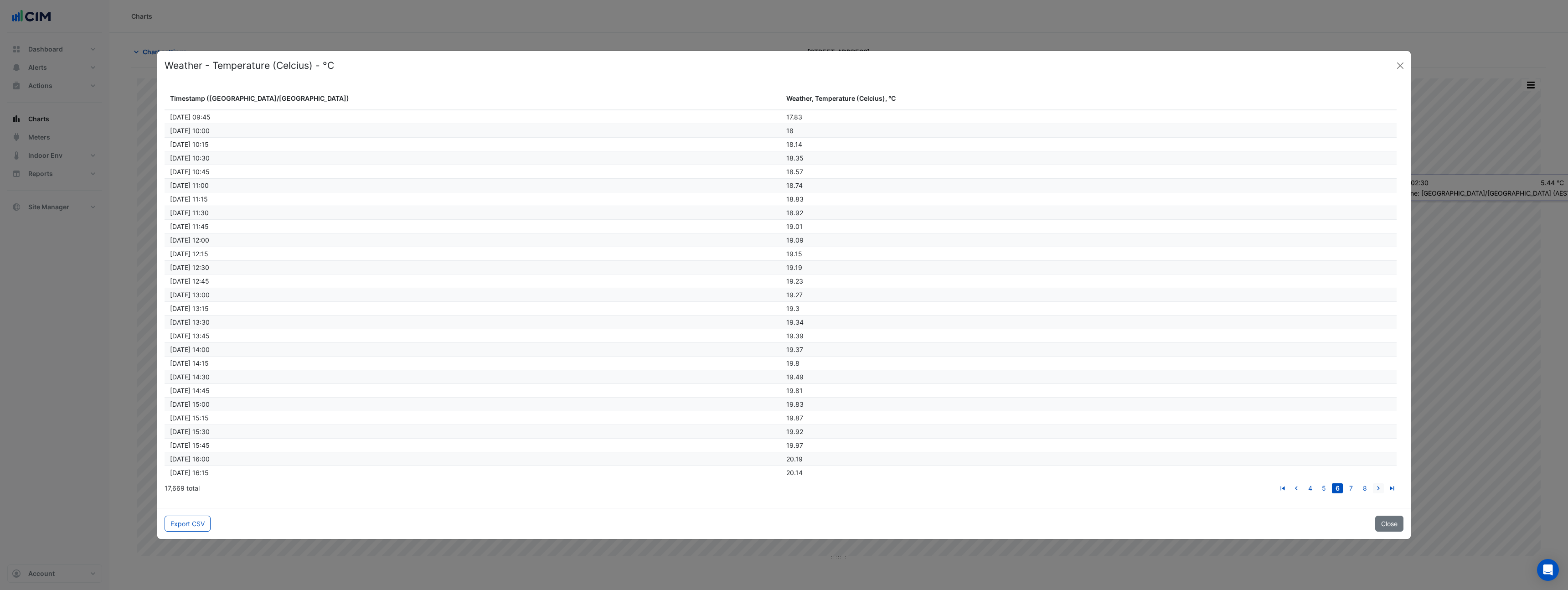
click at [1377, 488] on icon "go to next page" at bounding box center [1378, 489] width 11 height 10
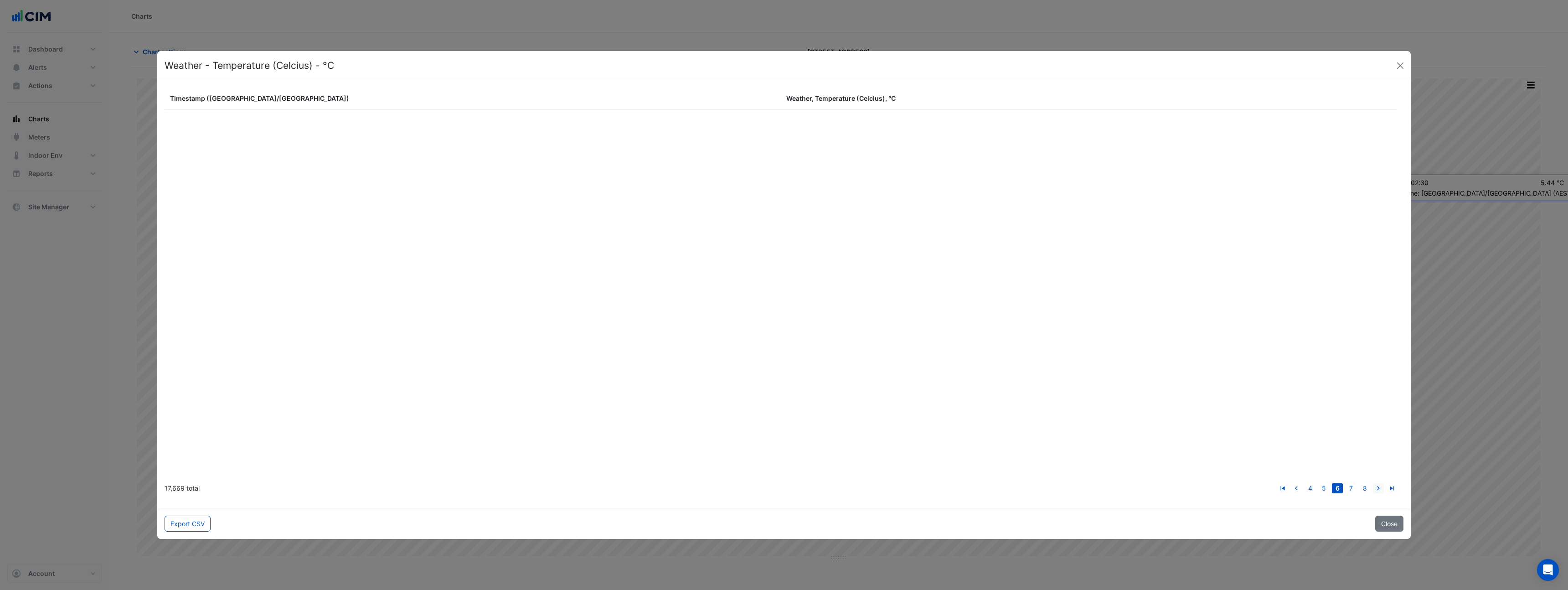
click at [1377, 488] on icon "go to next page" at bounding box center [1378, 489] width 11 height 10
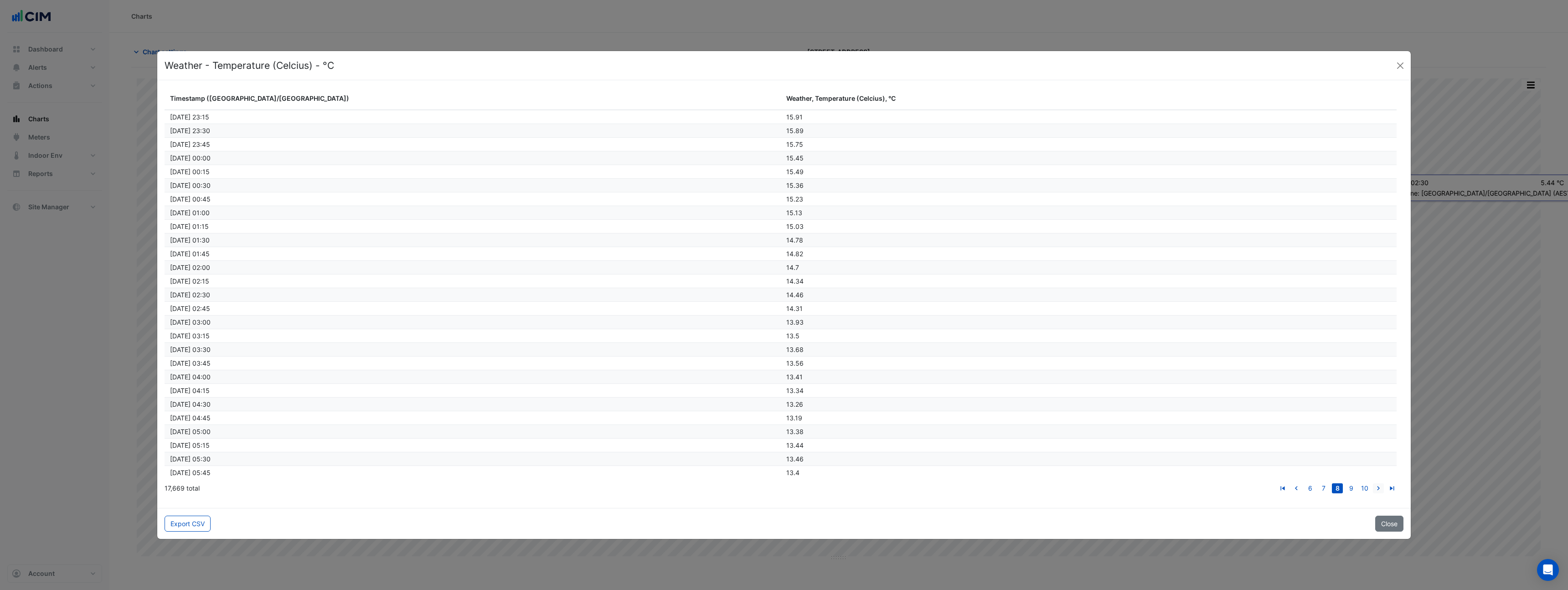
click at [1377, 488] on icon "go to next page" at bounding box center [1378, 489] width 11 height 10
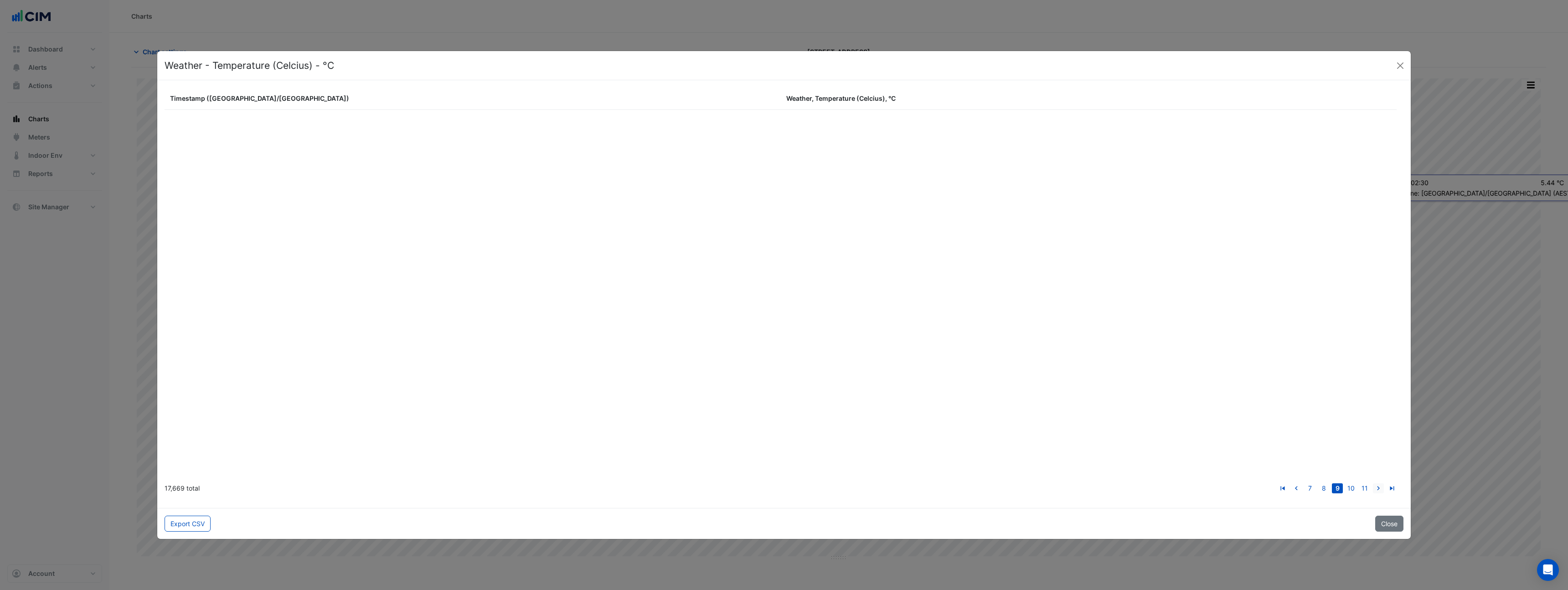
click at [1377, 488] on icon "go to next page" at bounding box center [1378, 489] width 11 height 10
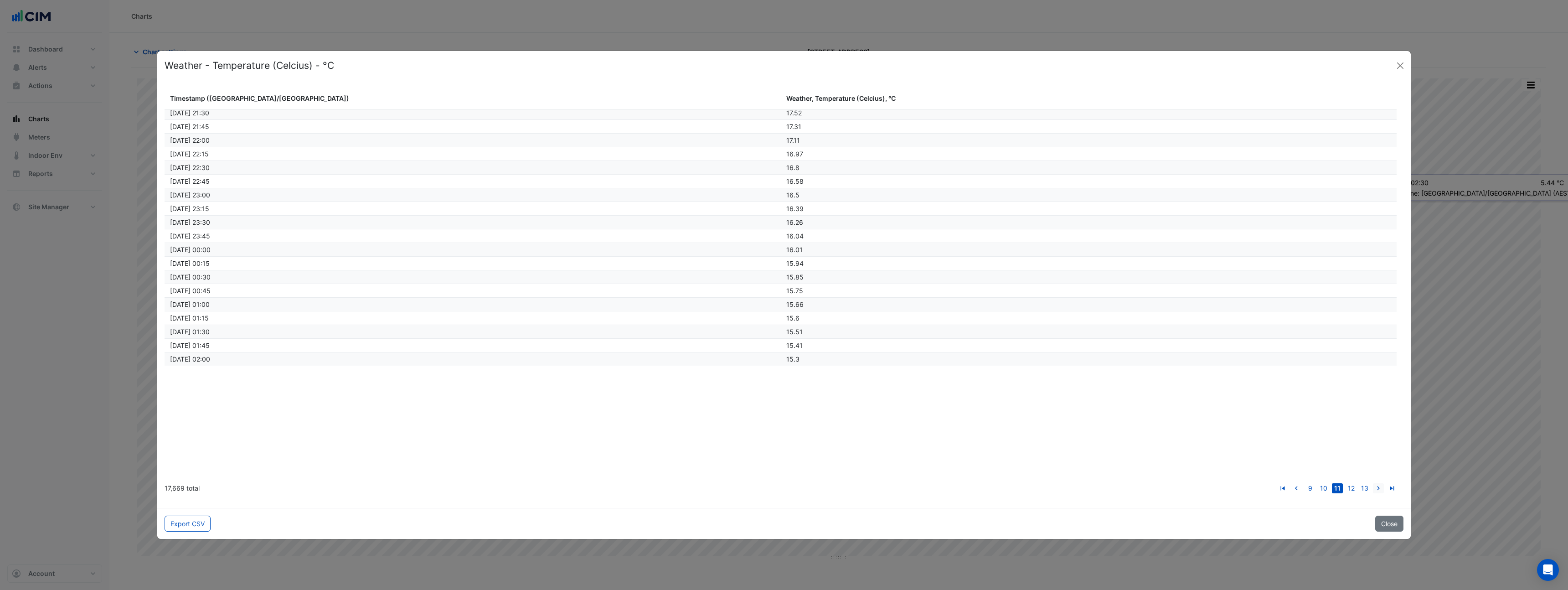
click at [1377, 488] on icon "go to next page" at bounding box center [1378, 489] width 11 height 10
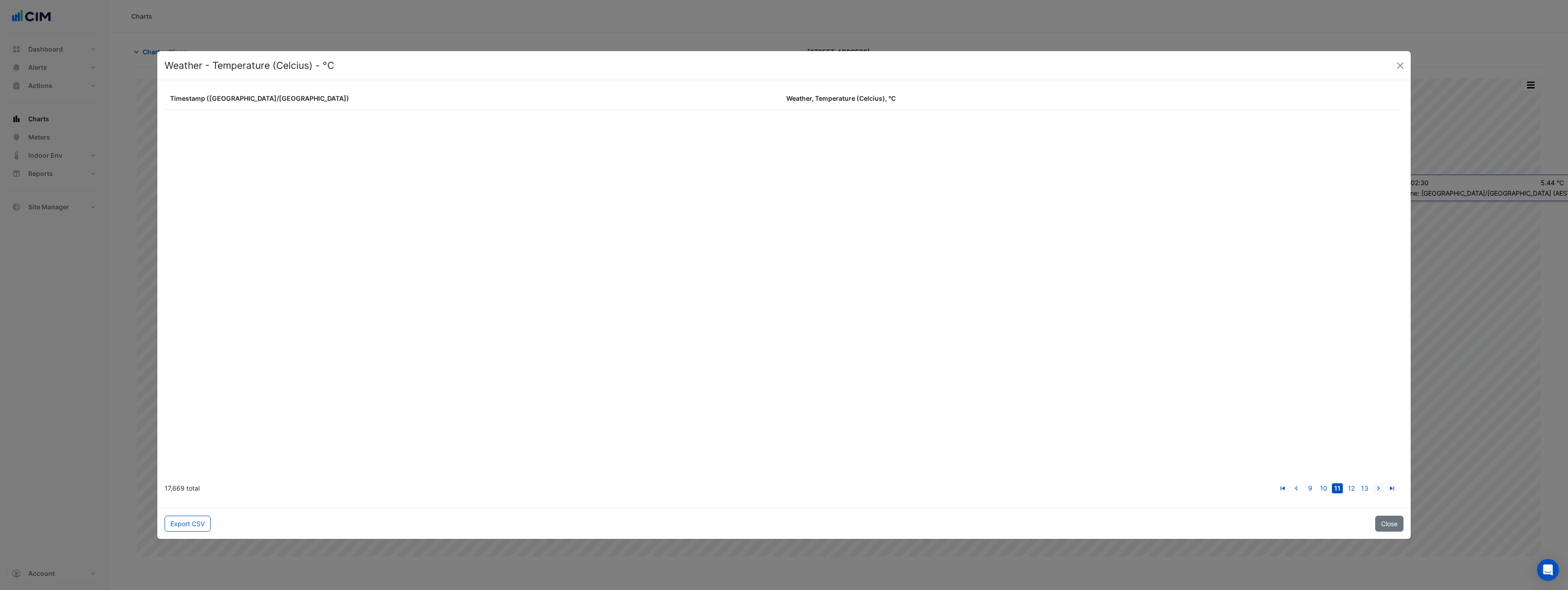
click at [1377, 488] on icon "go to next page" at bounding box center [1378, 489] width 11 height 10
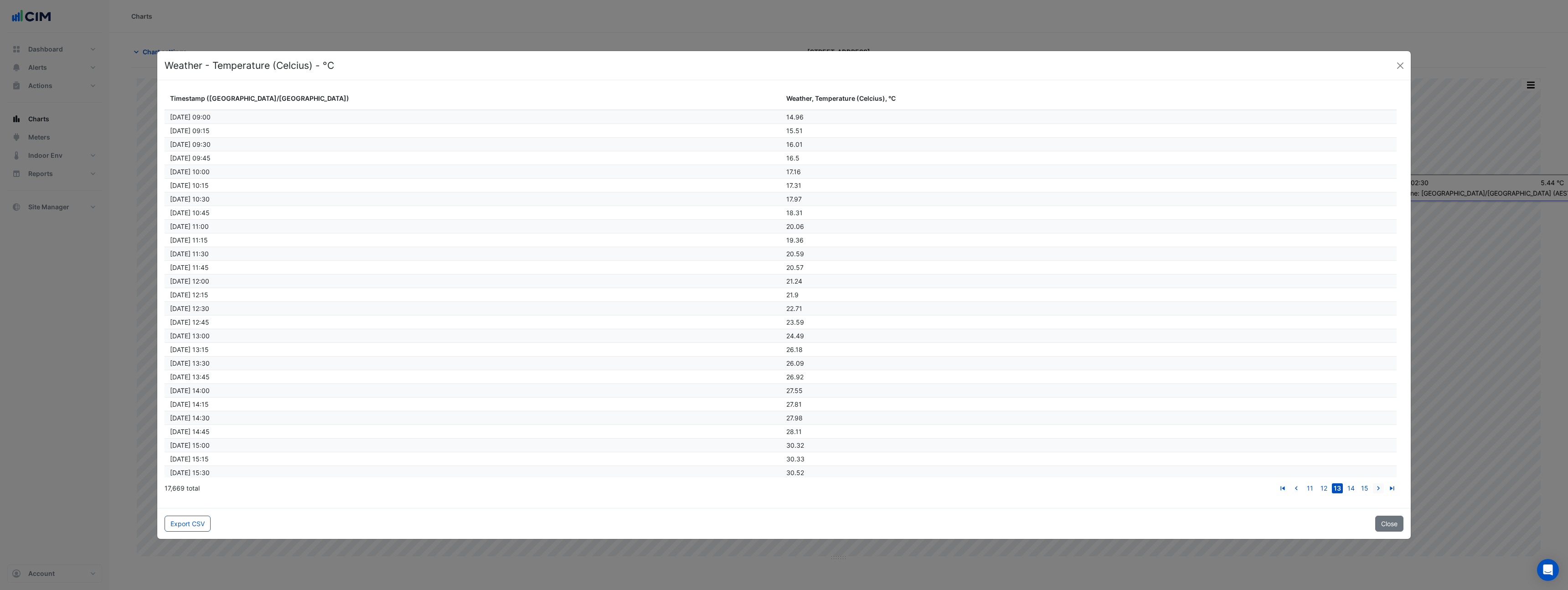
click at [1377, 487] on icon "go to next page" at bounding box center [1378, 489] width 11 height 10
click at [1373, 483] on link "go to next page" at bounding box center [1378, 488] width 11 height 10
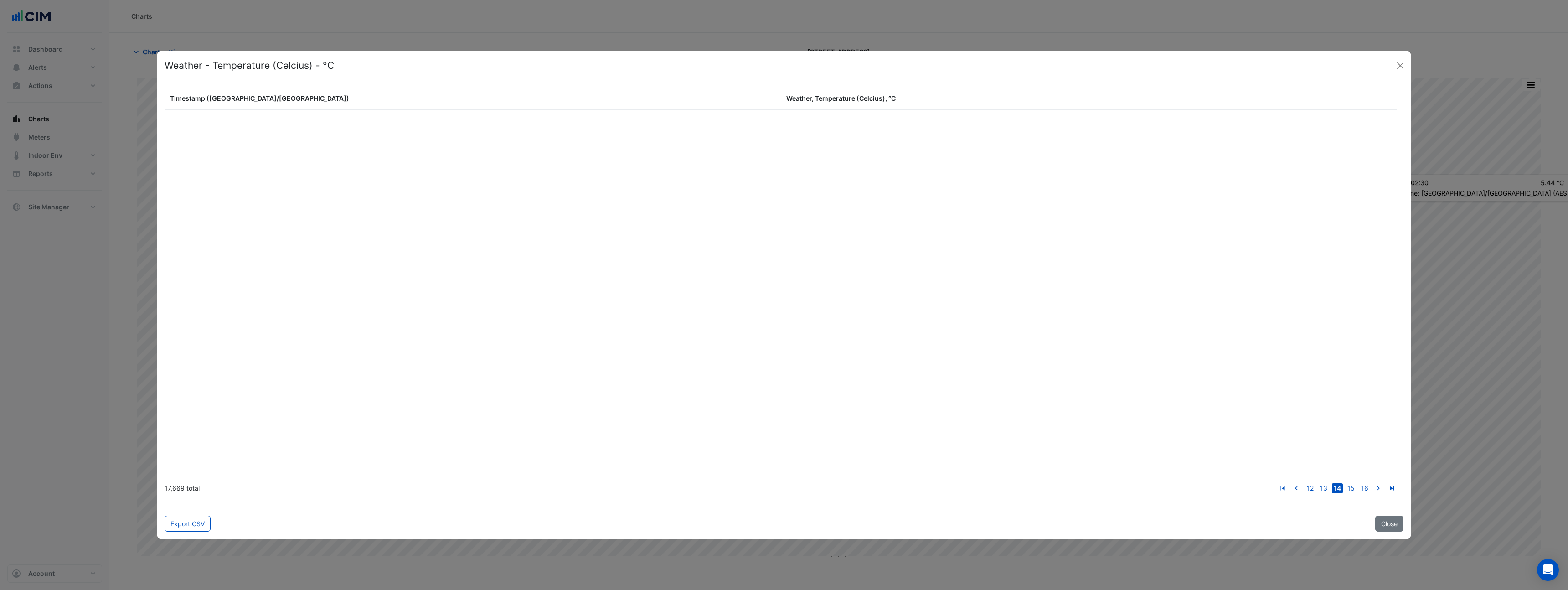
click at [1373, 483] on link "go to next page" at bounding box center [1378, 488] width 11 height 10
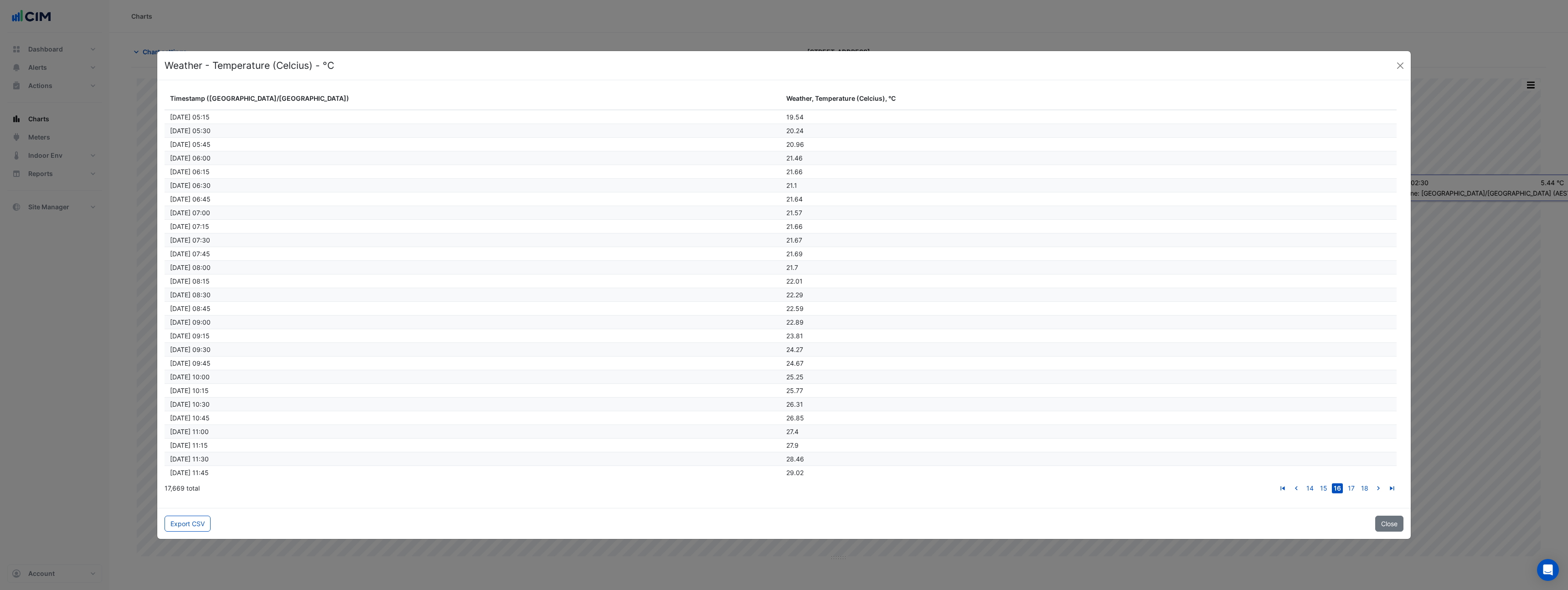
click at [1373, 483] on link "go to next page" at bounding box center [1378, 488] width 11 height 10
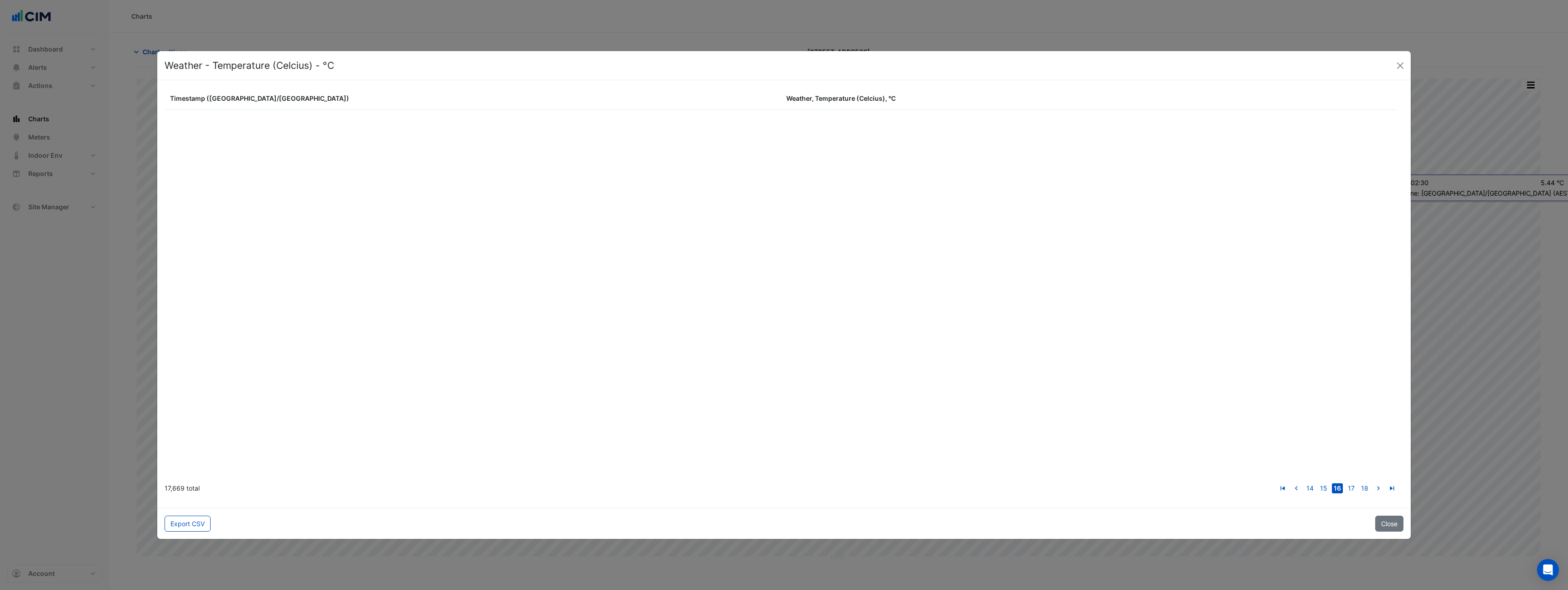
click at [1373, 483] on link "go to next page" at bounding box center [1378, 488] width 11 height 10
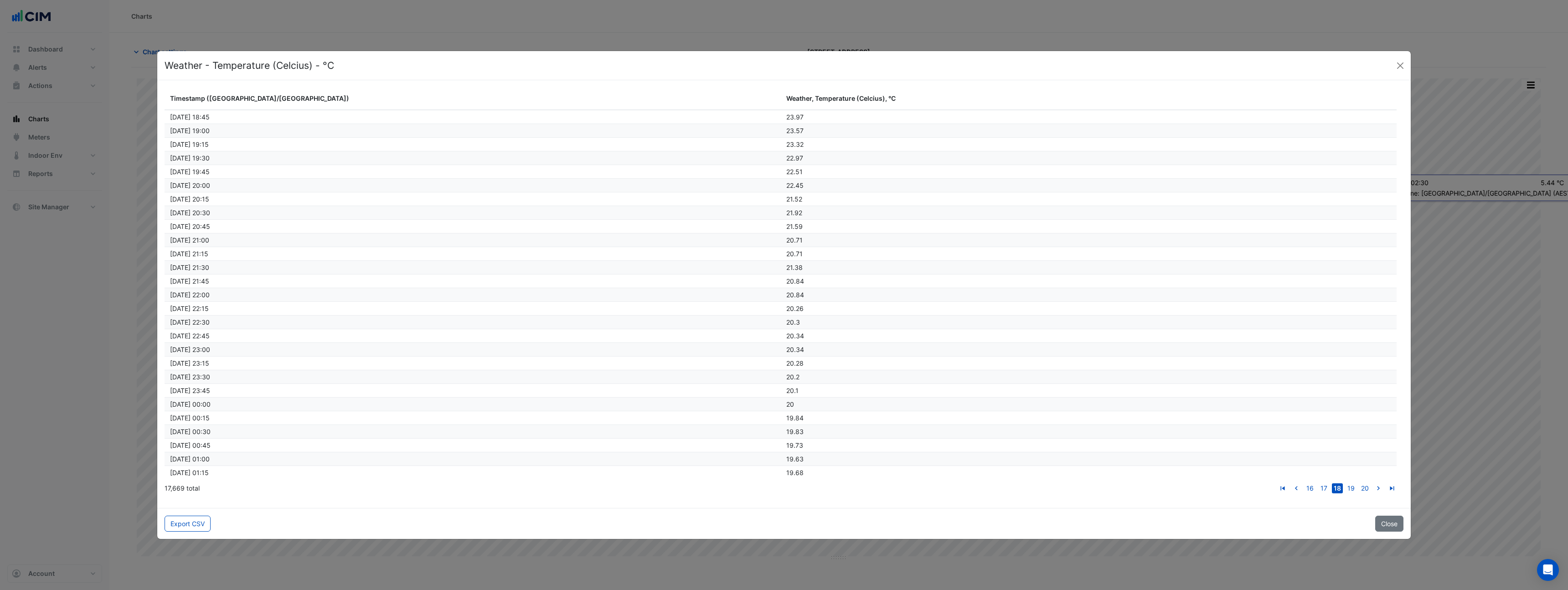
click at [1373, 483] on link "go to next page" at bounding box center [1378, 488] width 11 height 10
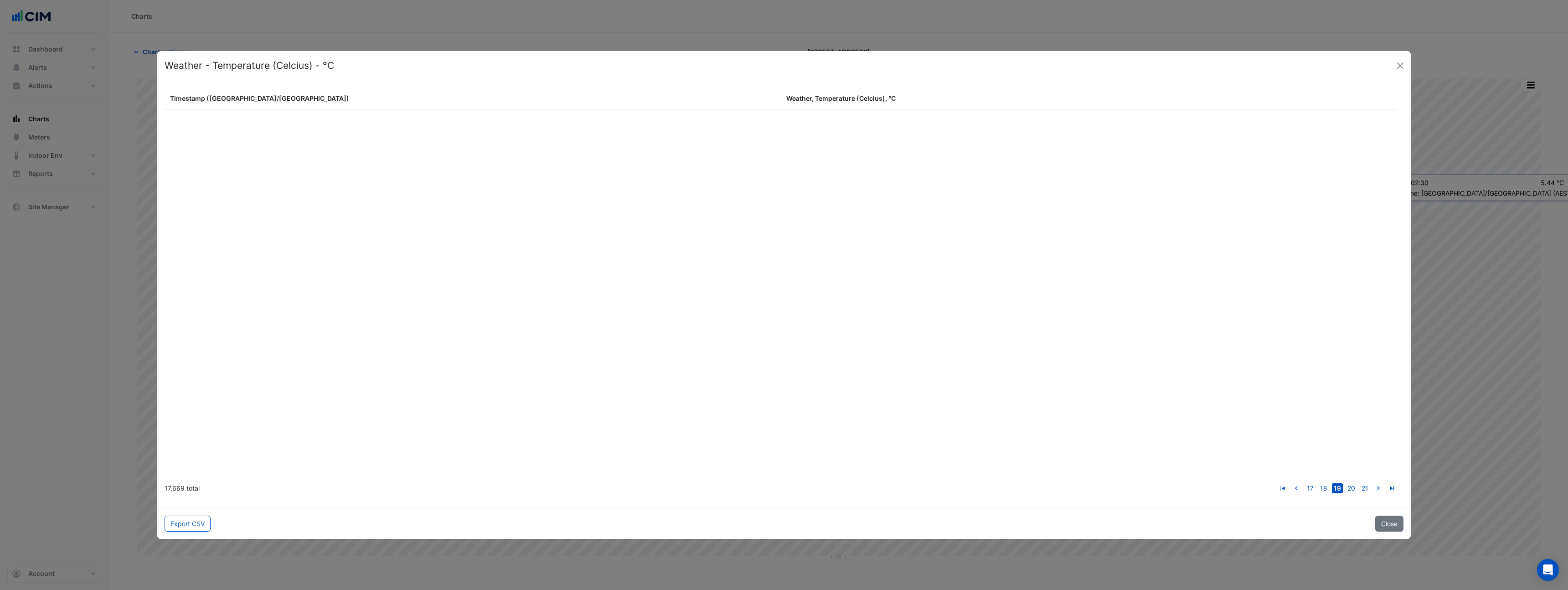
click at [1373, 483] on link "go to next page" at bounding box center [1378, 488] width 11 height 10
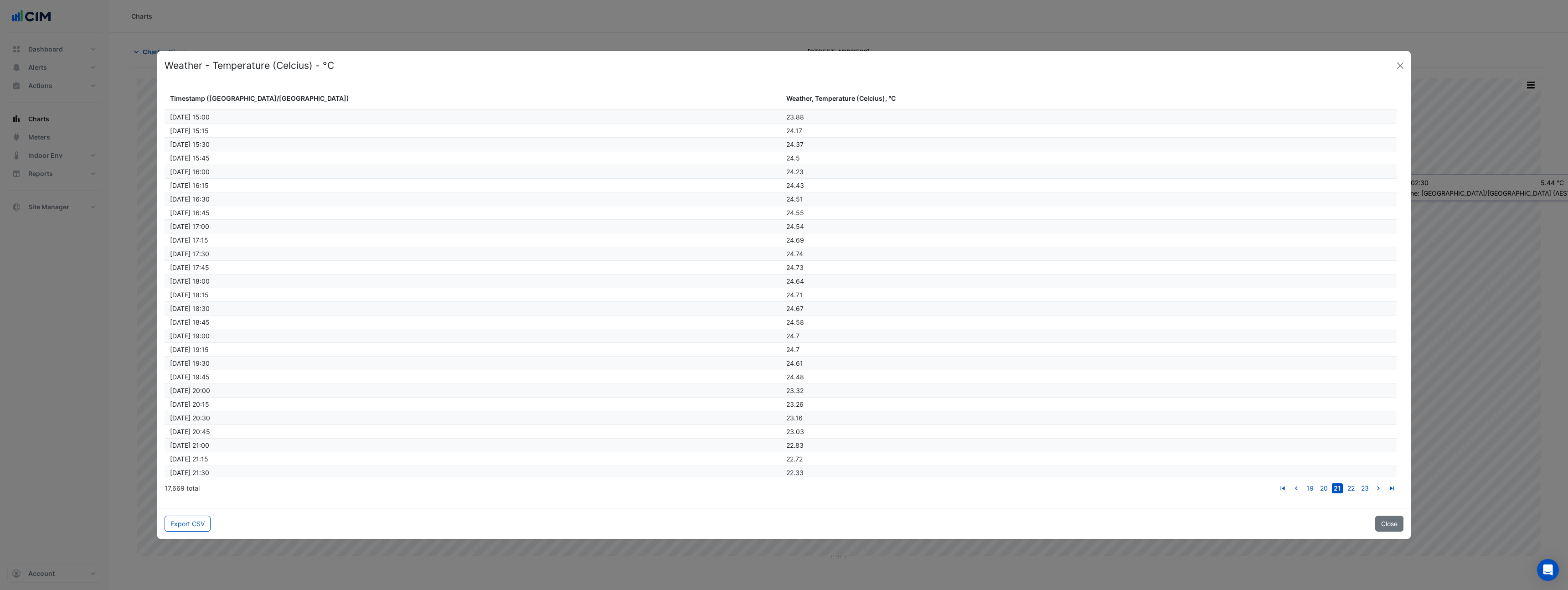
click at [1373, 483] on link "go to next page" at bounding box center [1378, 488] width 11 height 10
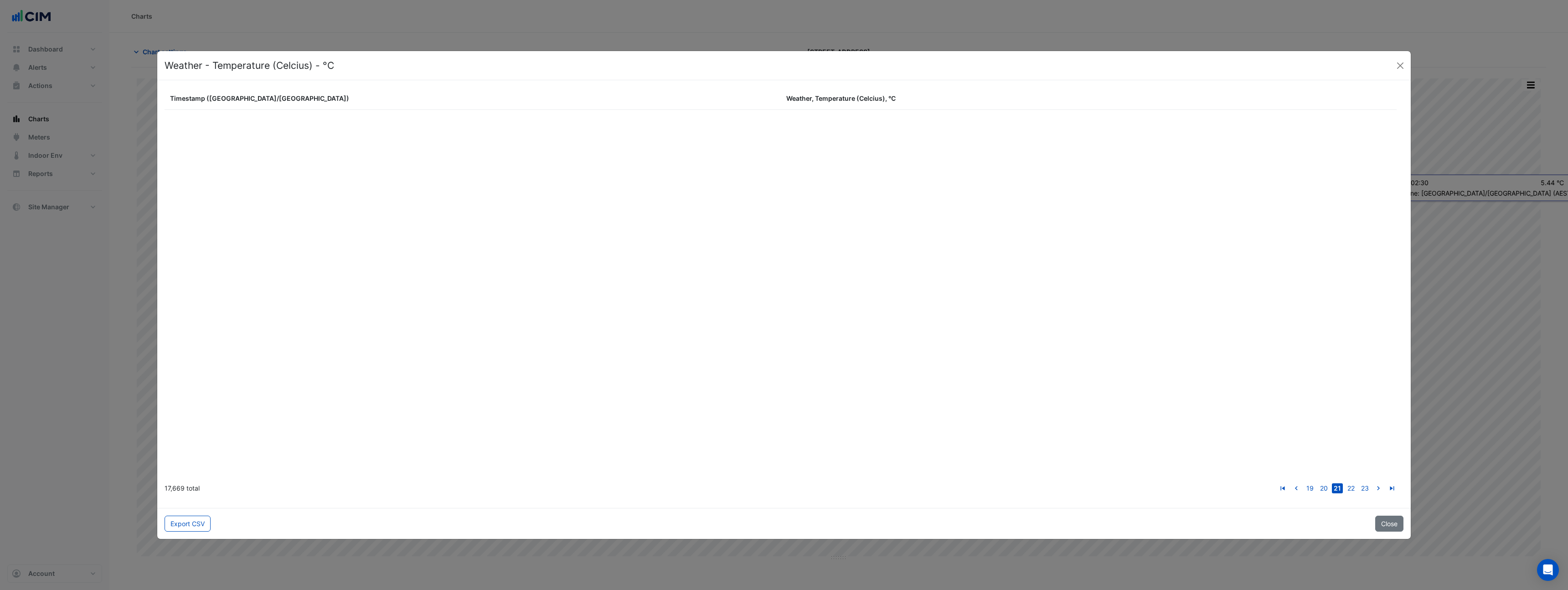
click at [1373, 483] on link "go to next page" at bounding box center [1378, 488] width 11 height 10
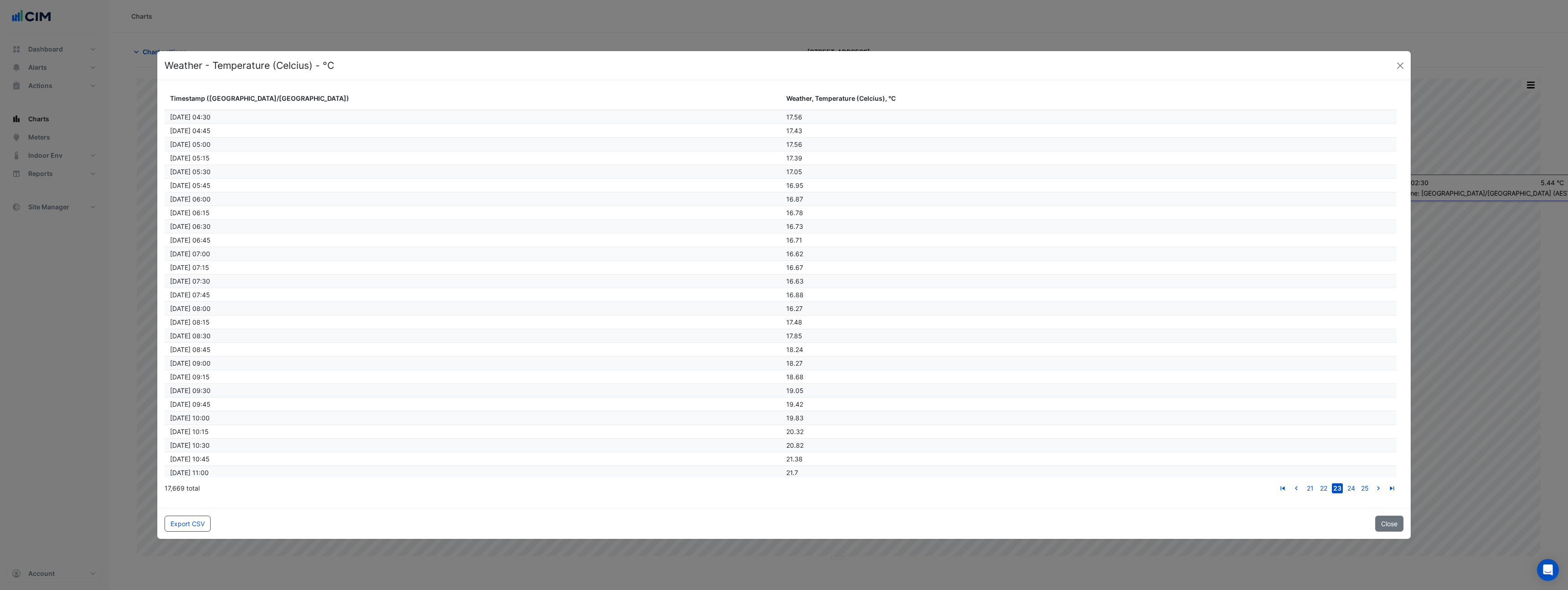
click at [1373, 483] on link "go to next page" at bounding box center [1378, 488] width 11 height 10
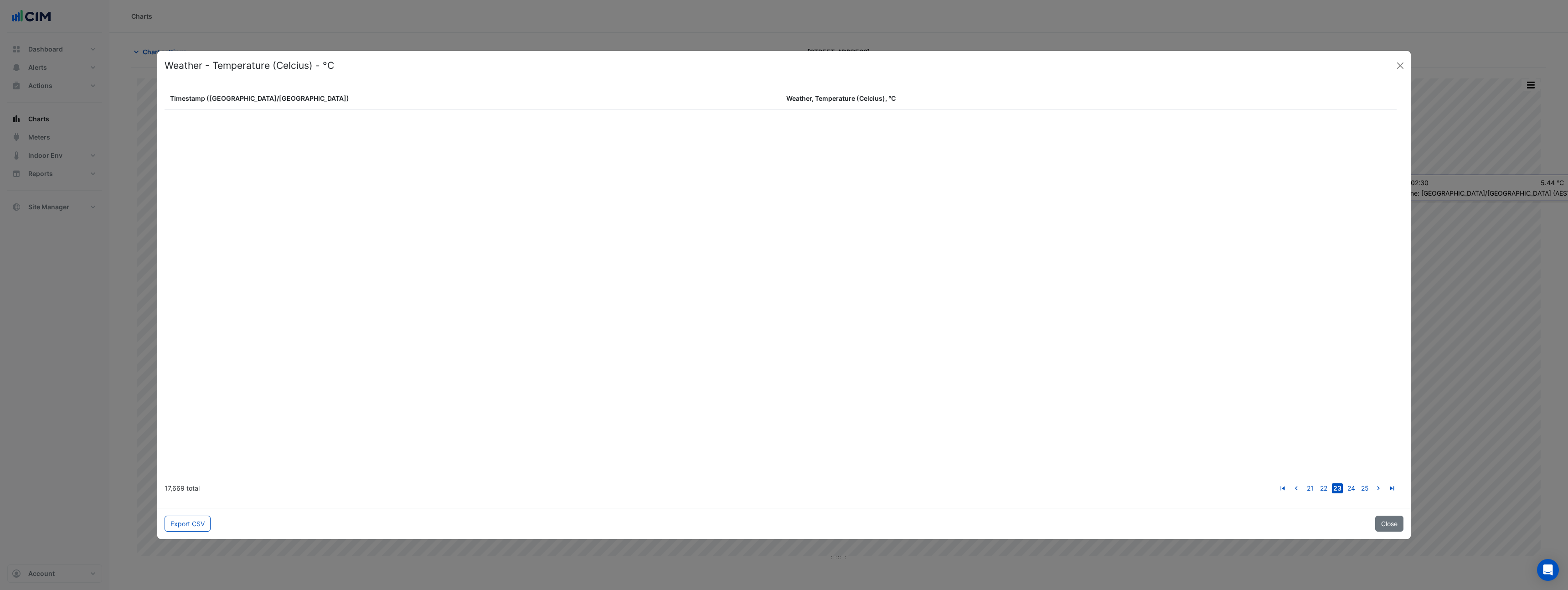
click at [1373, 483] on link "go to next page" at bounding box center [1378, 488] width 11 height 10
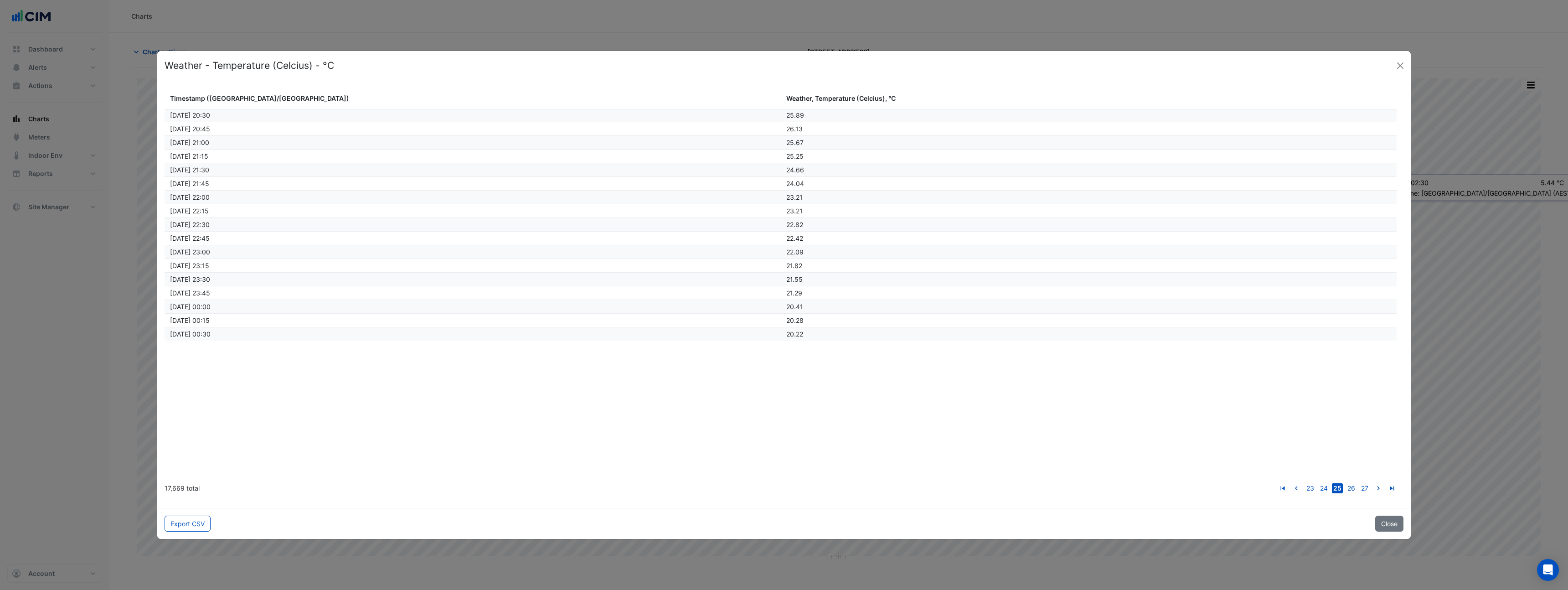
click at [1373, 483] on link "go to next page" at bounding box center [1378, 488] width 11 height 10
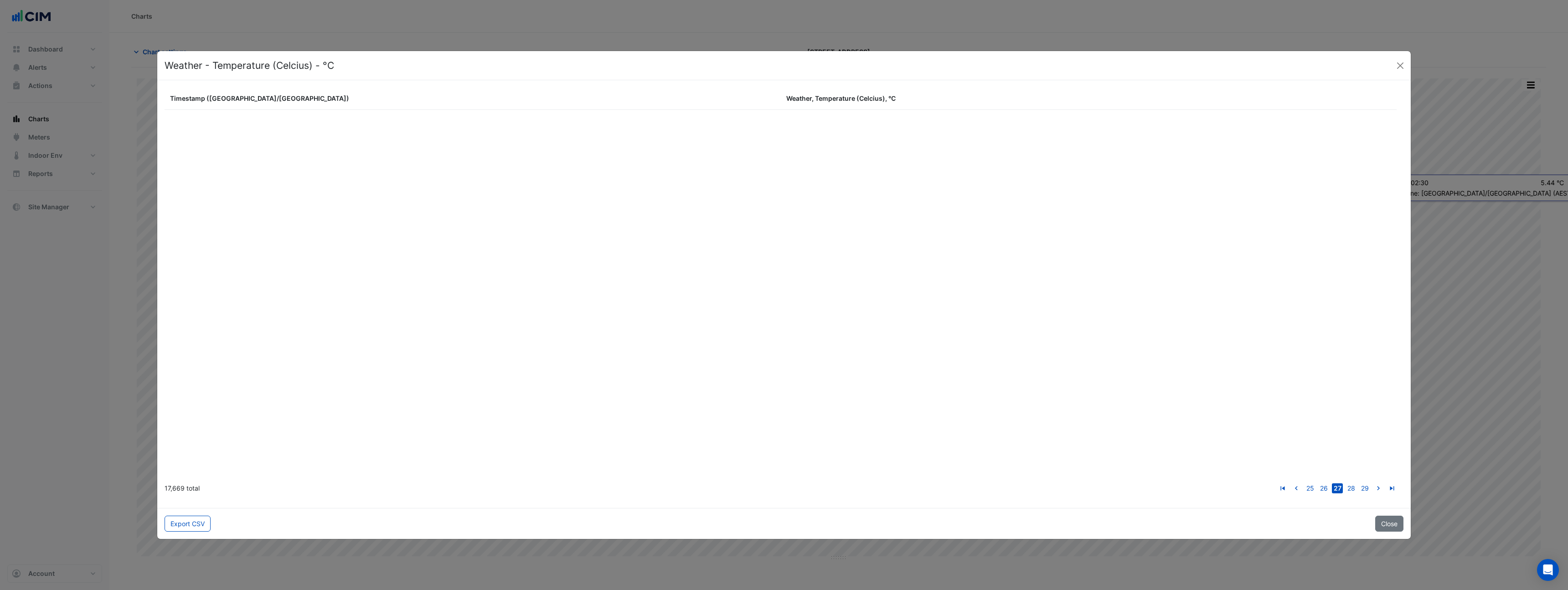
click at [1373, 483] on link "go to next page" at bounding box center [1378, 488] width 11 height 10
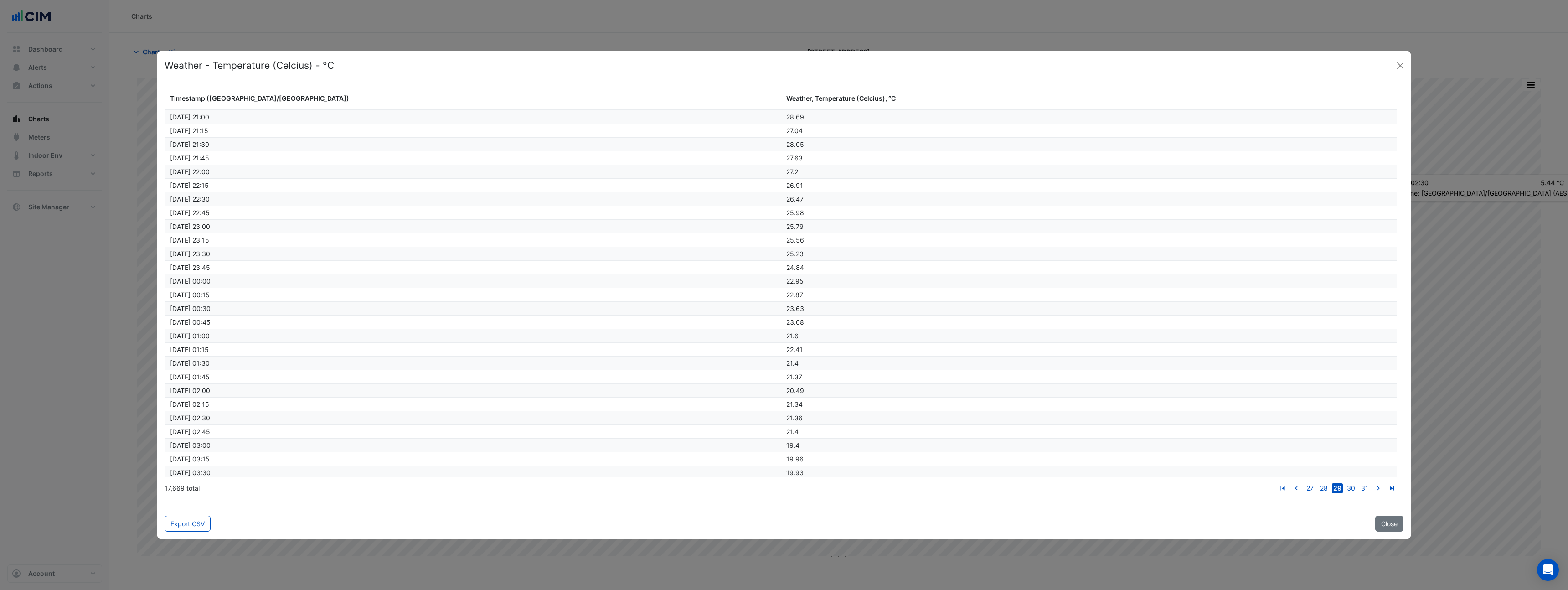
click at [1373, 483] on link "go to next page" at bounding box center [1378, 488] width 11 height 10
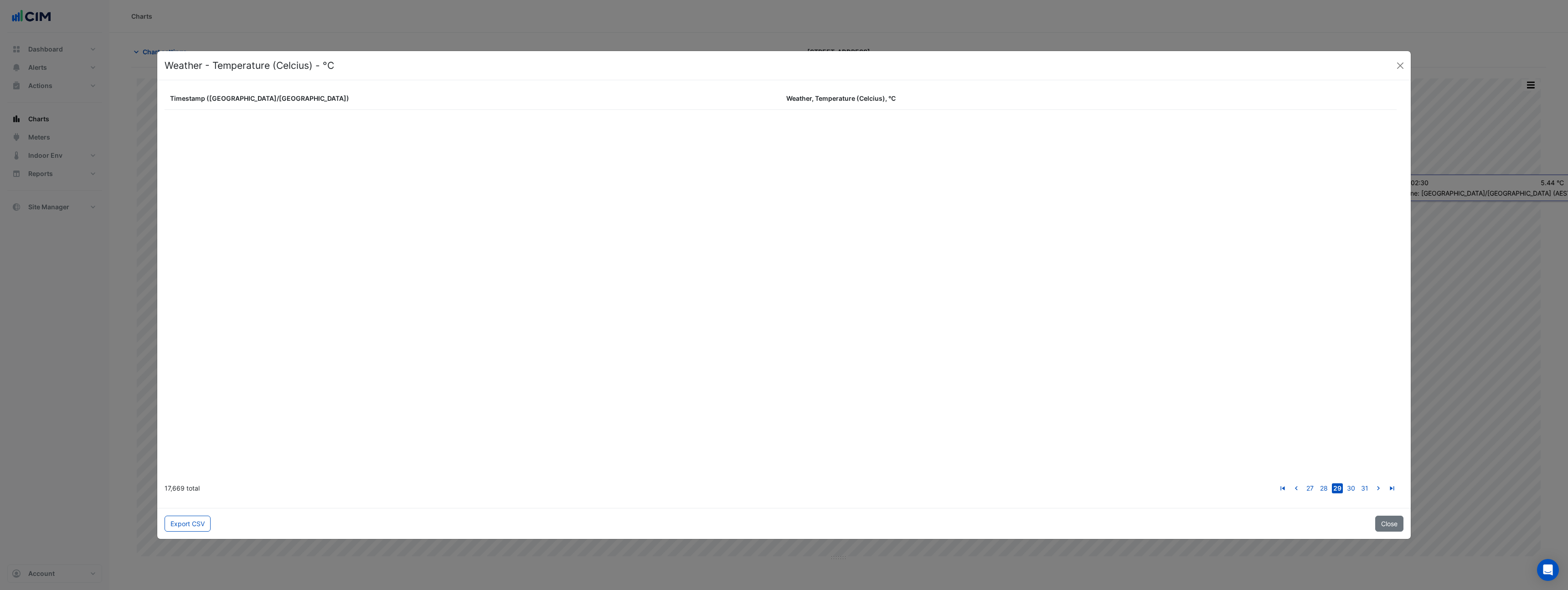
click at [1373, 483] on link "go to next page" at bounding box center [1378, 488] width 11 height 10
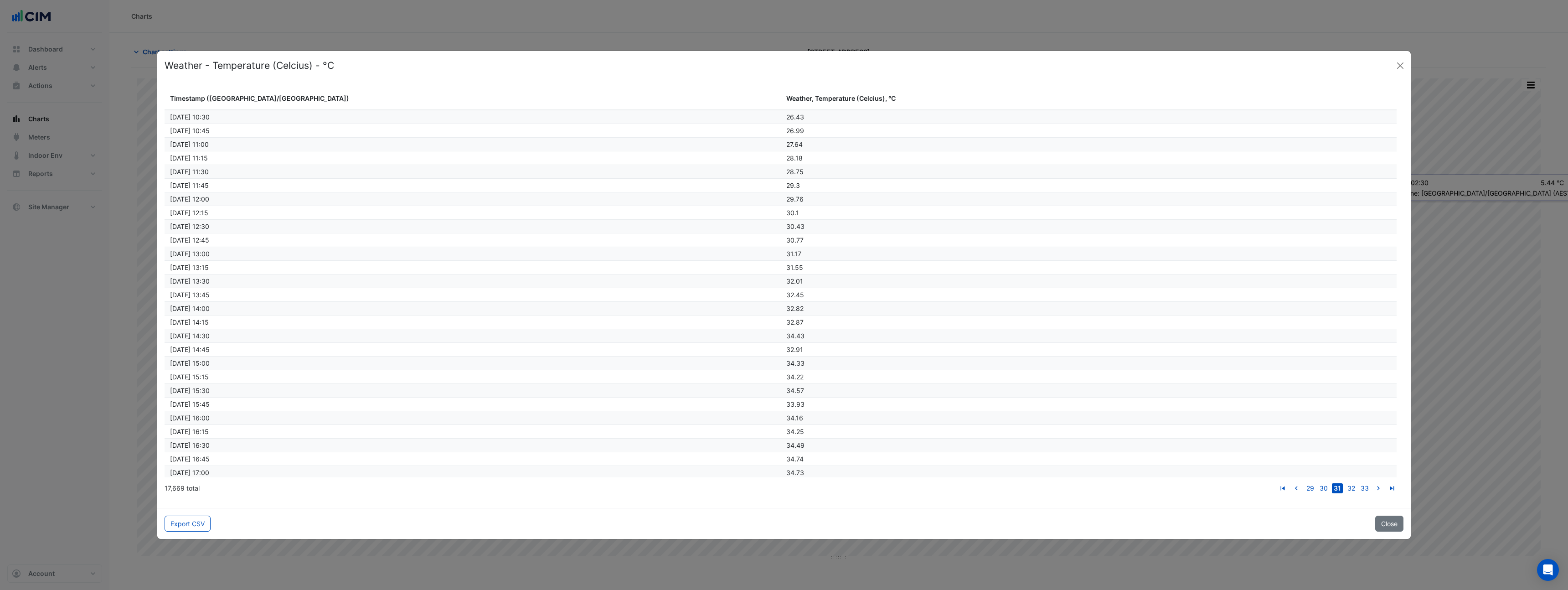
click at [1373, 483] on link "go to next page" at bounding box center [1378, 488] width 11 height 10
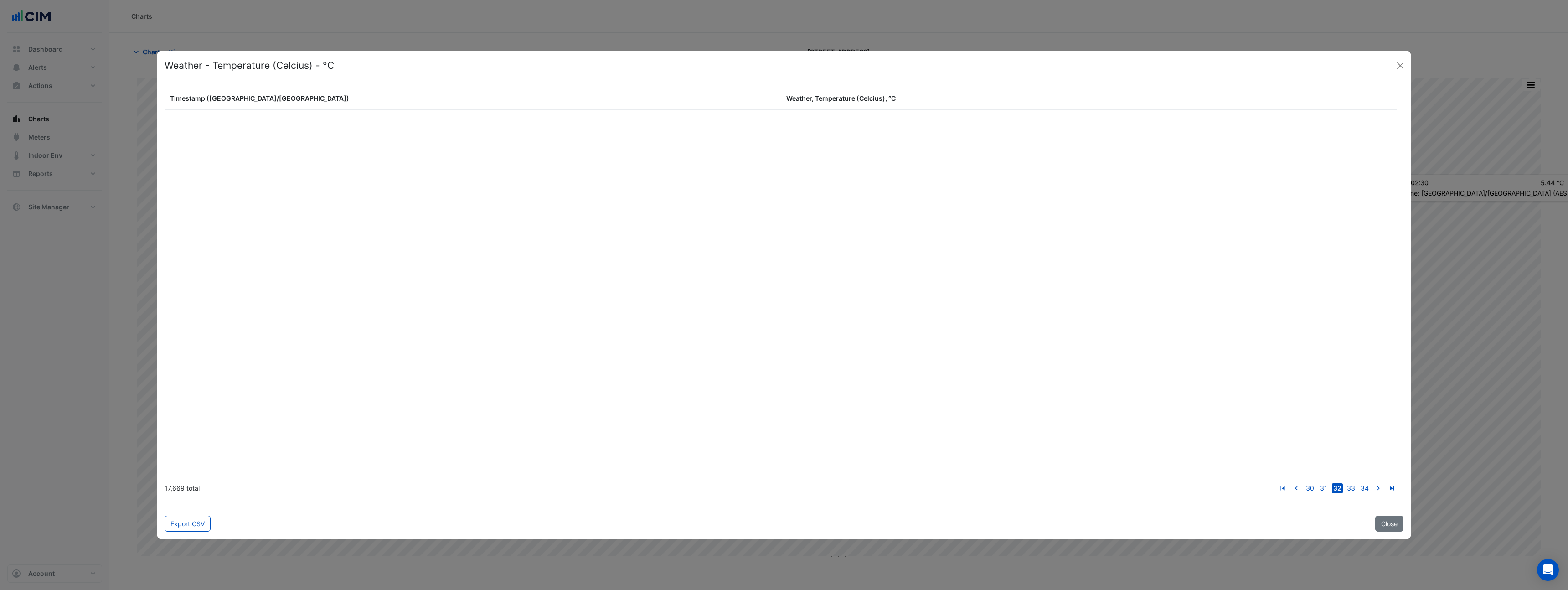
click at [1373, 483] on link "go to next page" at bounding box center [1378, 488] width 11 height 10
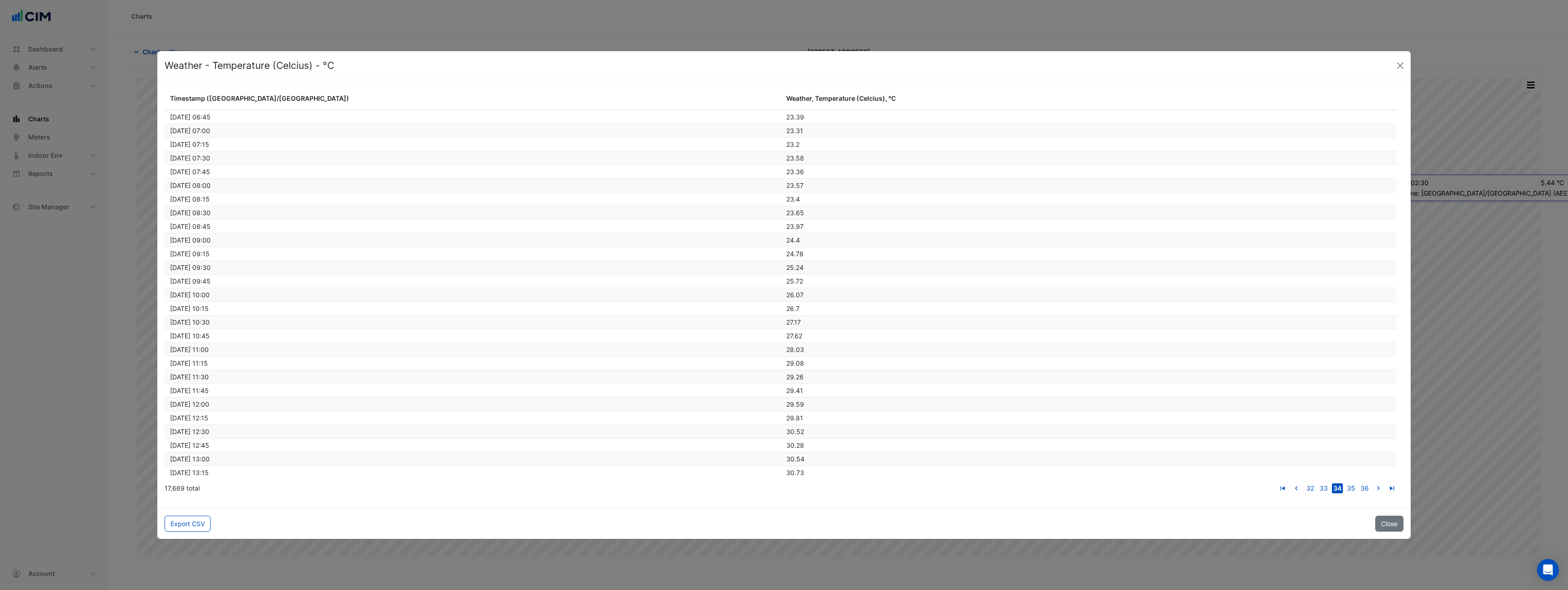
click at [1373, 483] on link "go to next page" at bounding box center [1378, 488] width 11 height 10
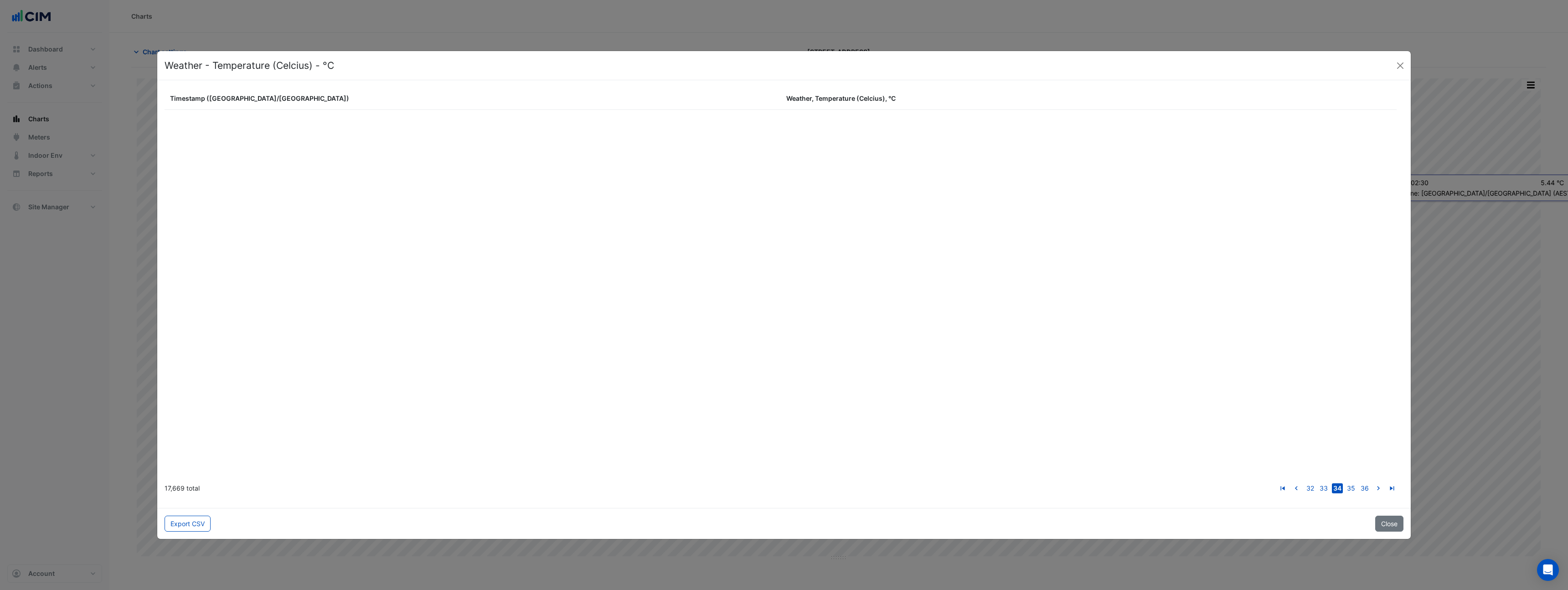
click at [1373, 483] on link "go to next page" at bounding box center [1378, 488] width 11 height 10
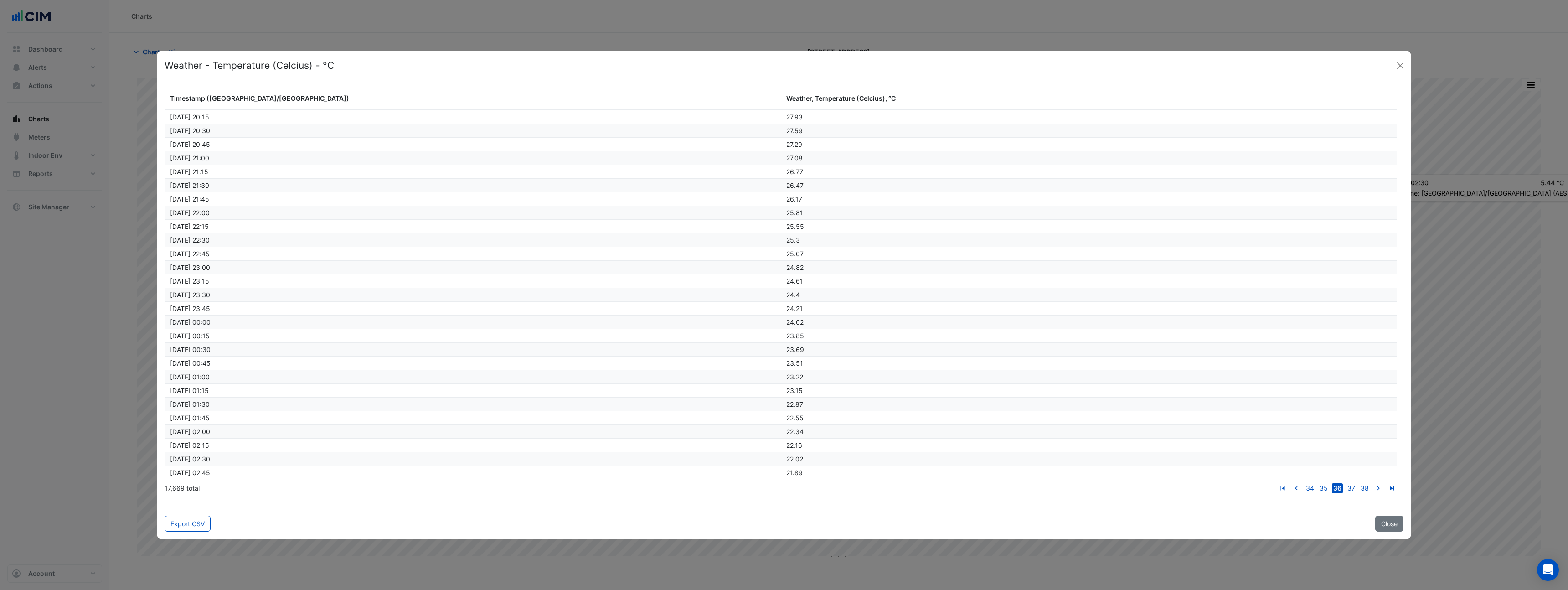
click at [1373, 483] on link "go to next page" at bounding box center [1378, 488] width 11 height 10
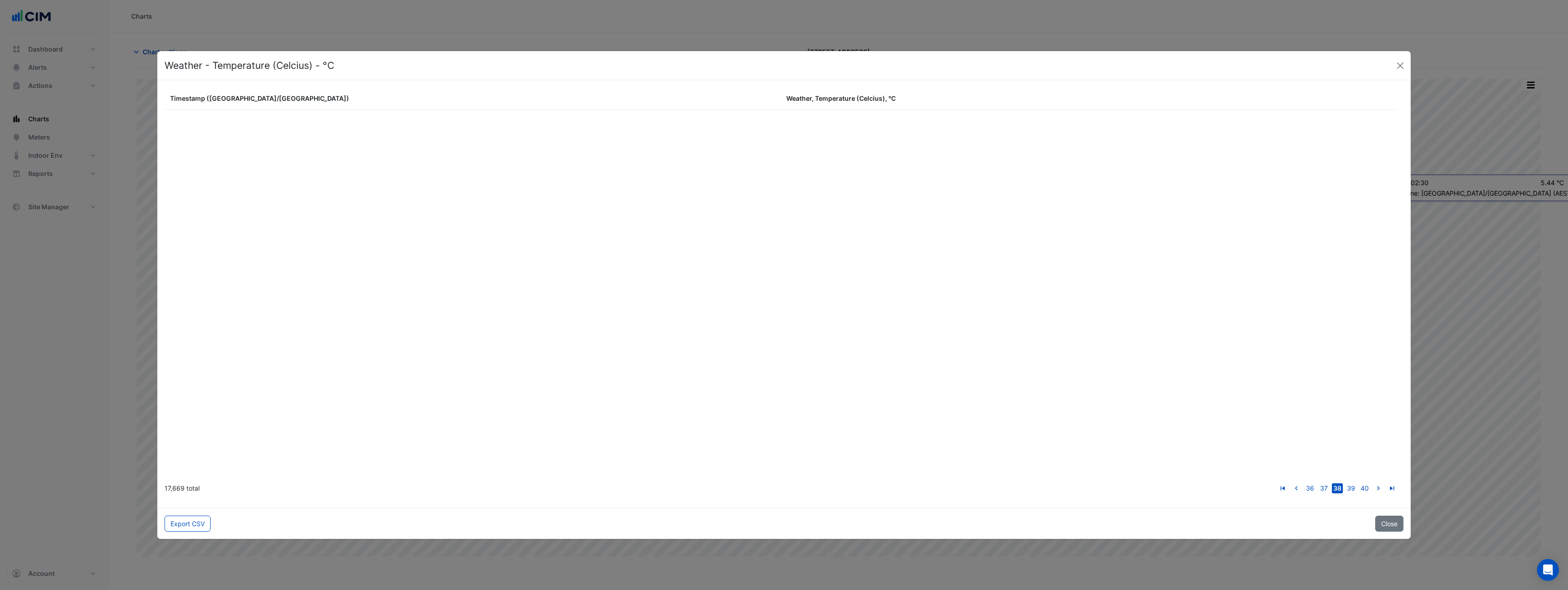
click at [1373, 483] on link "go to next page" at bounding box center [1378, 488] width 11 height 10
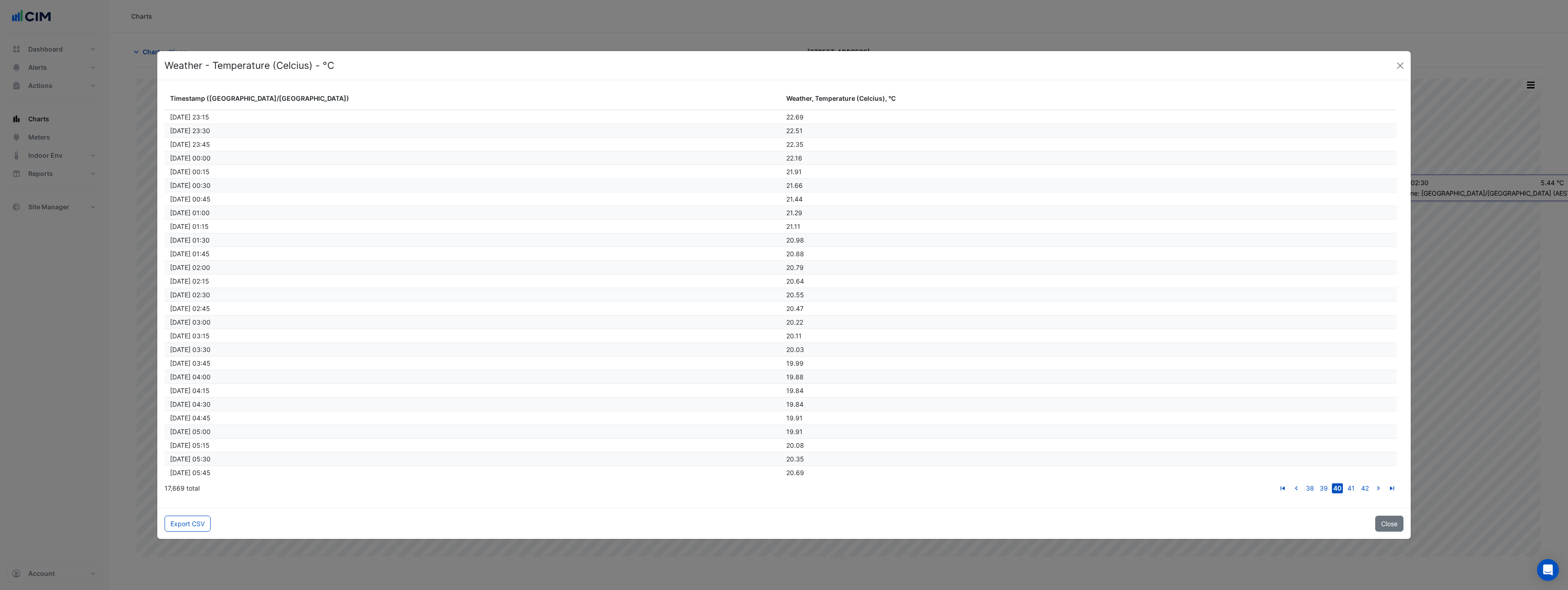
click at [1373, 483] on link "go to next page" at bounding box center [1378, 488] width 11 height 10
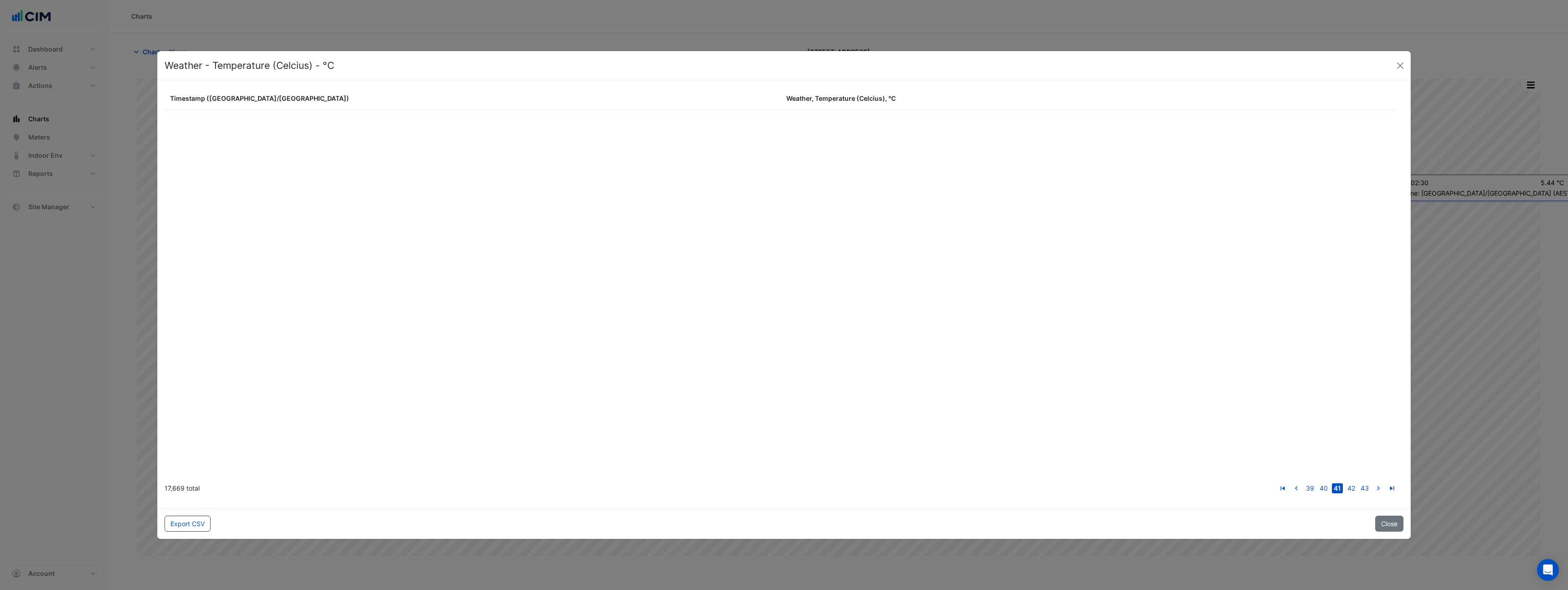
click at [1373, 483] on link "go to next page" at bounding box center [1378, 488] width 11 height 10
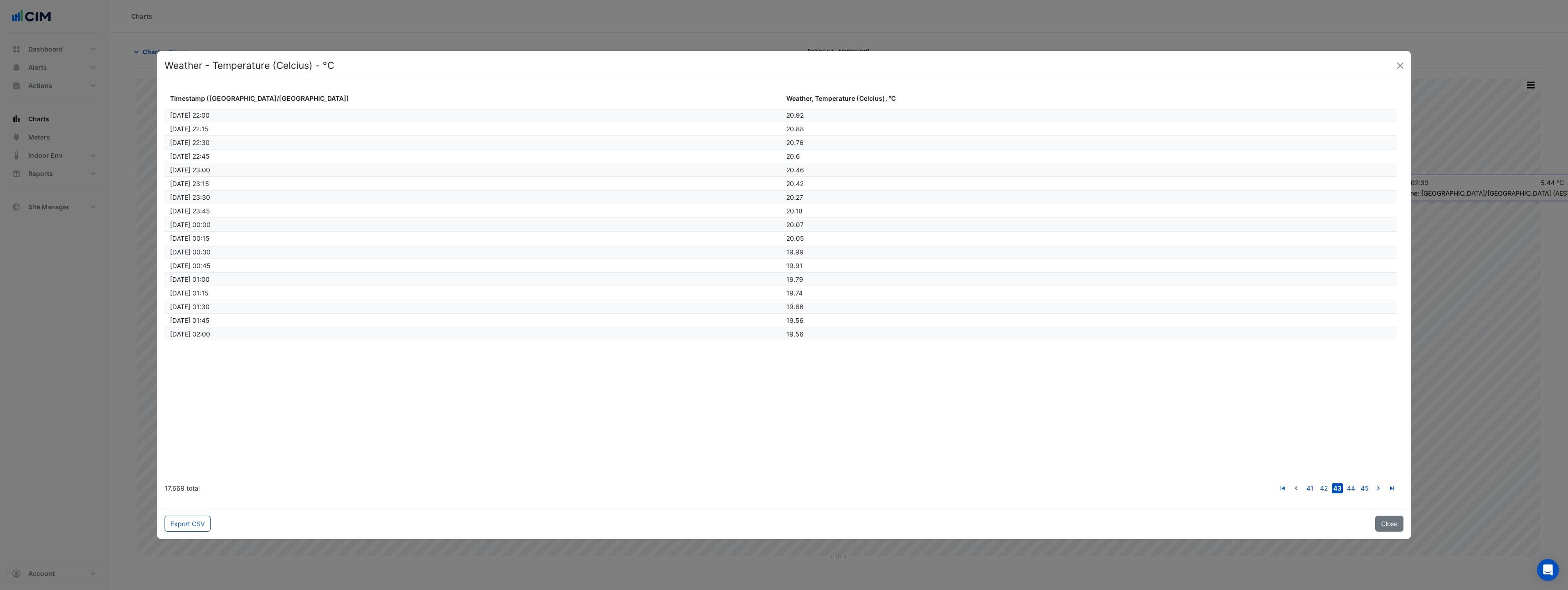
click at [1373, 483] on link "go to next page" at bounding box center [1378, 488] width 11 height 10
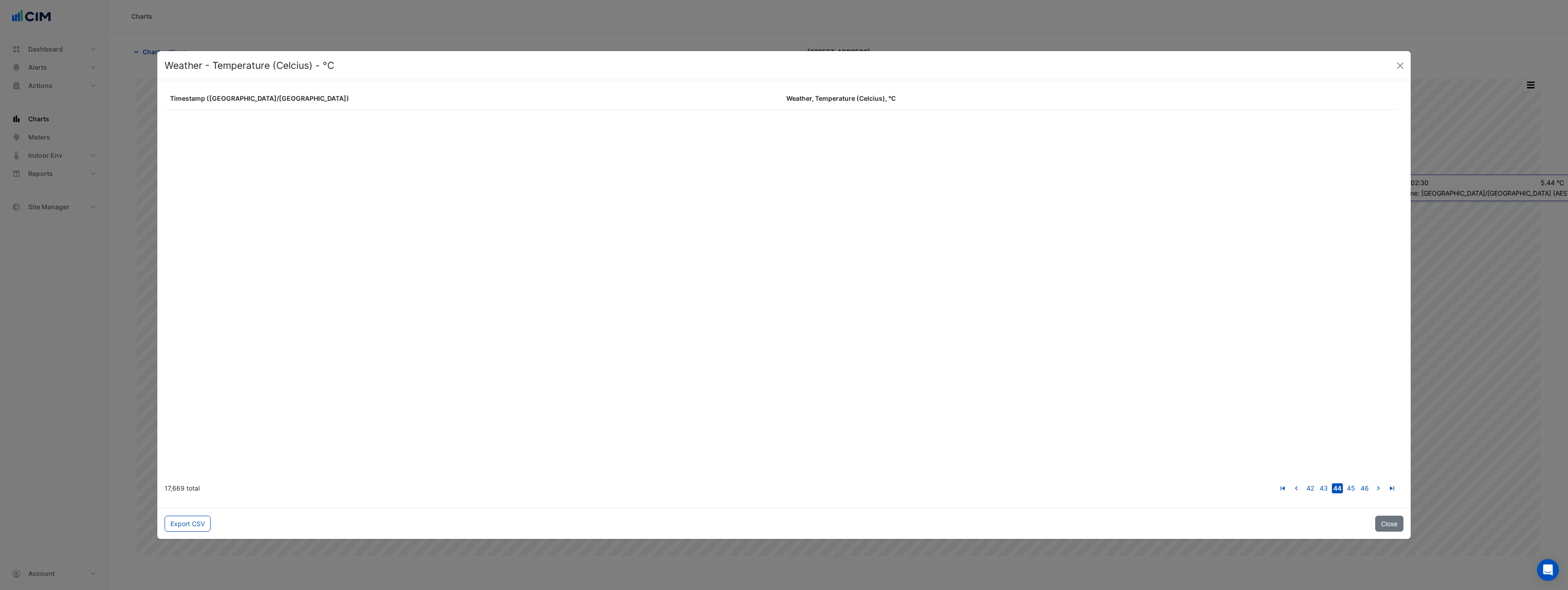
click at [1373, 483] on link "go to next page" at bounding box center [1378, 488] width 11 height 10
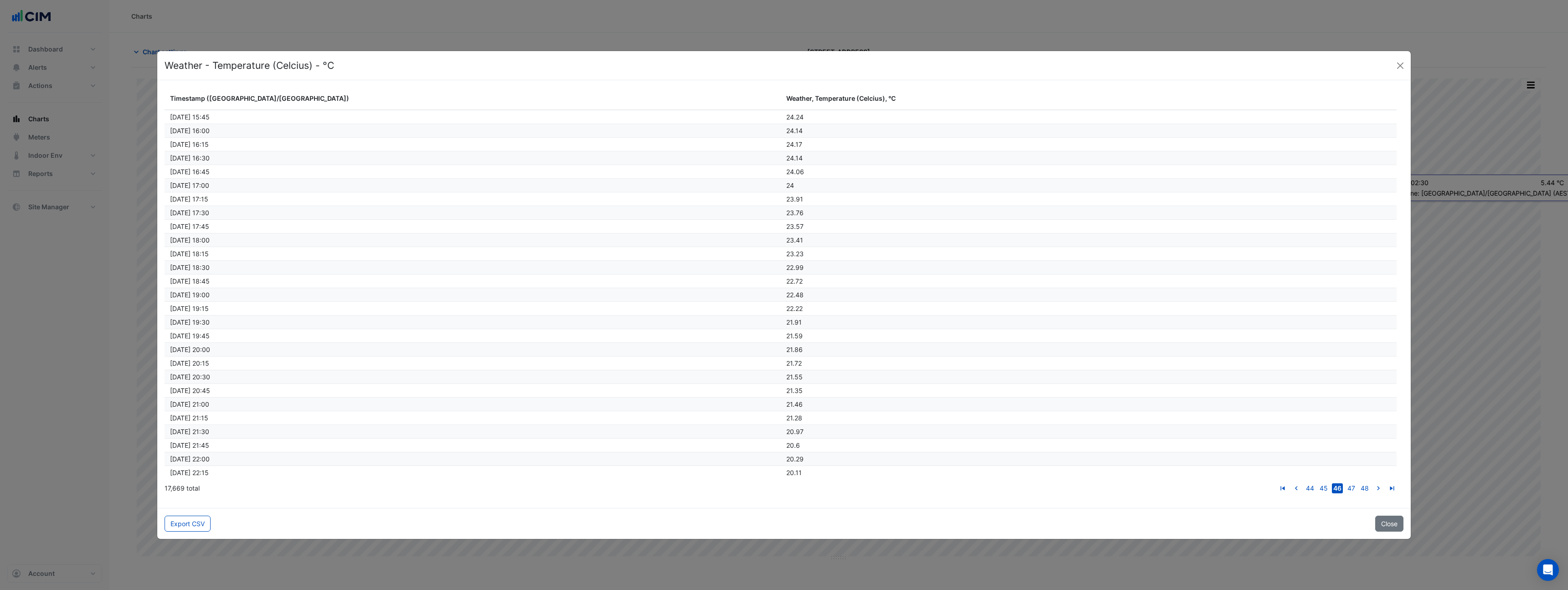
click at [1373, 483] on link "go to next page" at bounding box center [1378, 488] width 11 height 10
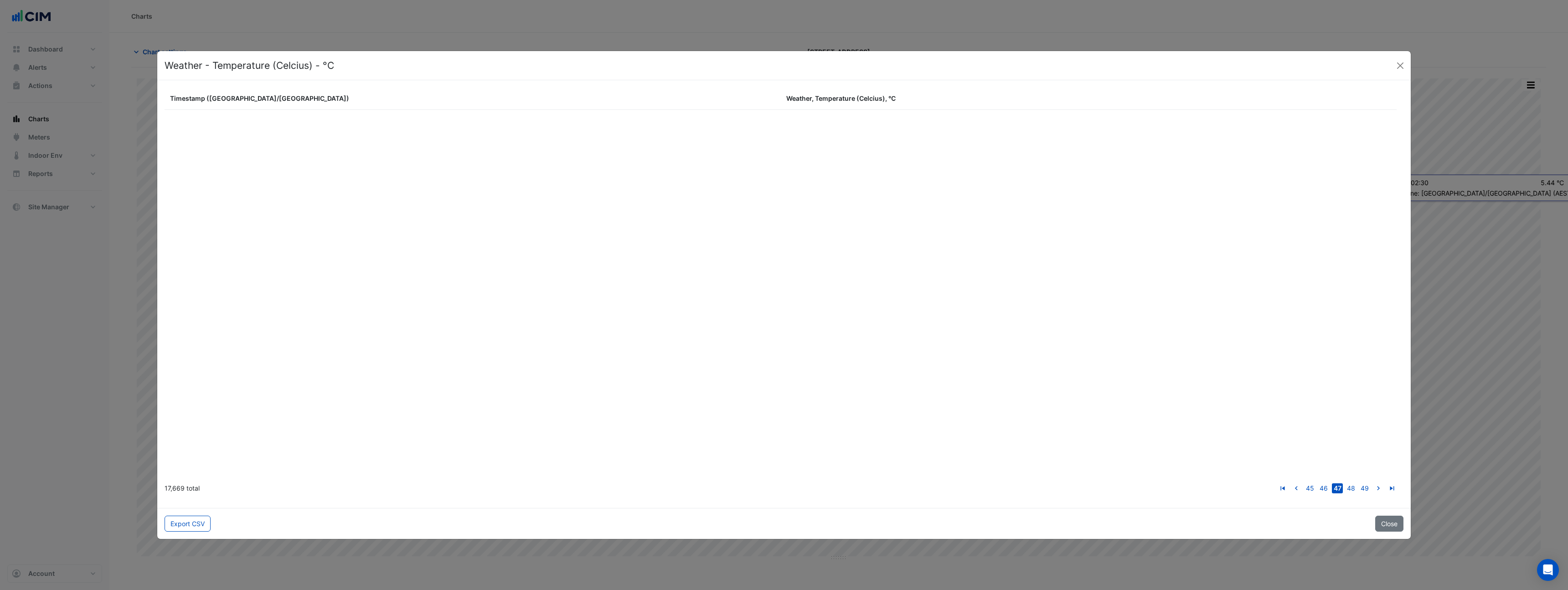
click at [1373, 483] on link "go to next page" at bounding box center [1378, 488] width 11 height 10
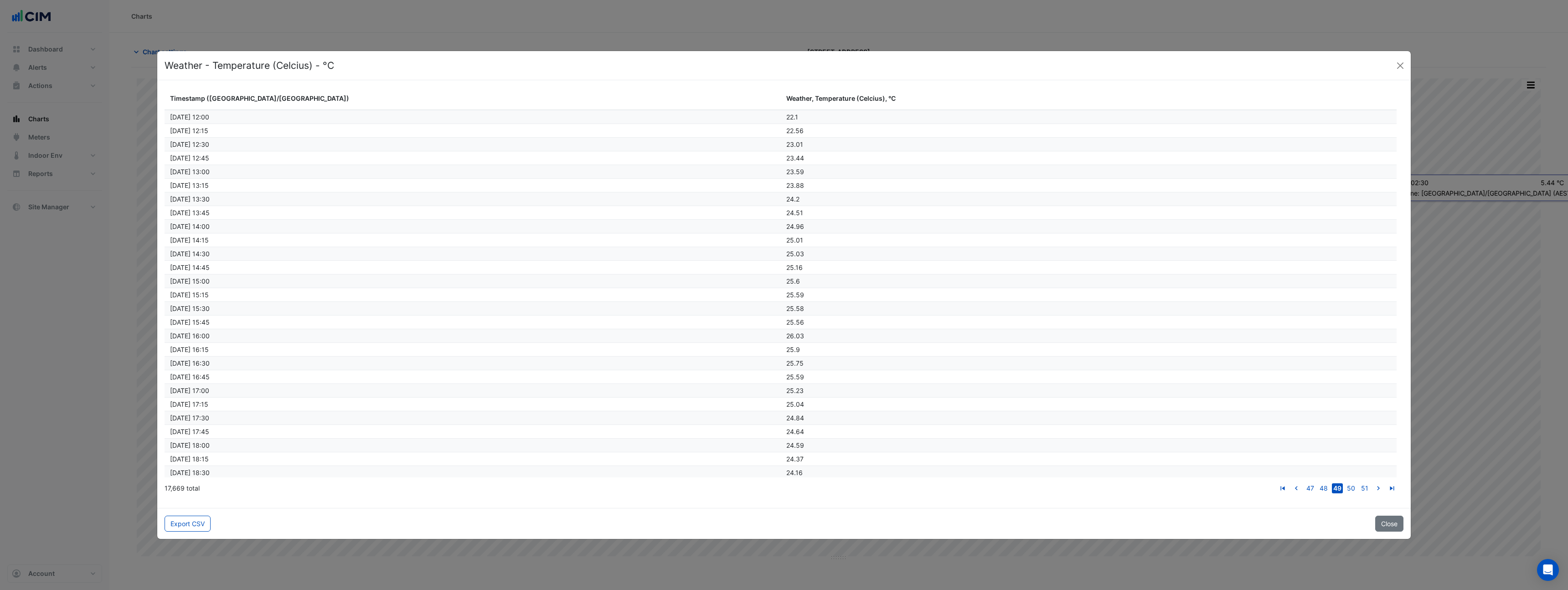
click at [1373, 483] on link "go to next page" at bounding box center [1378, 488] width 11 height 10
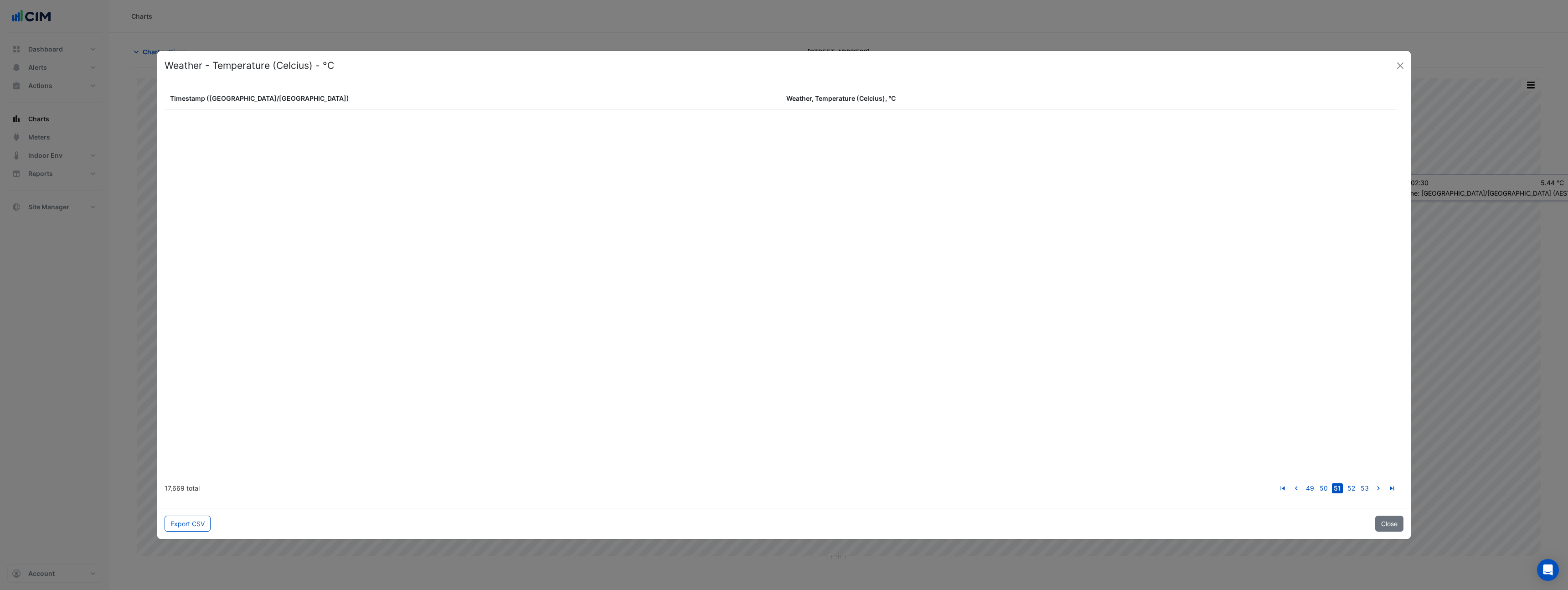
click at [1373, 483] on link "go to next page" at bounding box center [1378, 488] width 11 height 10
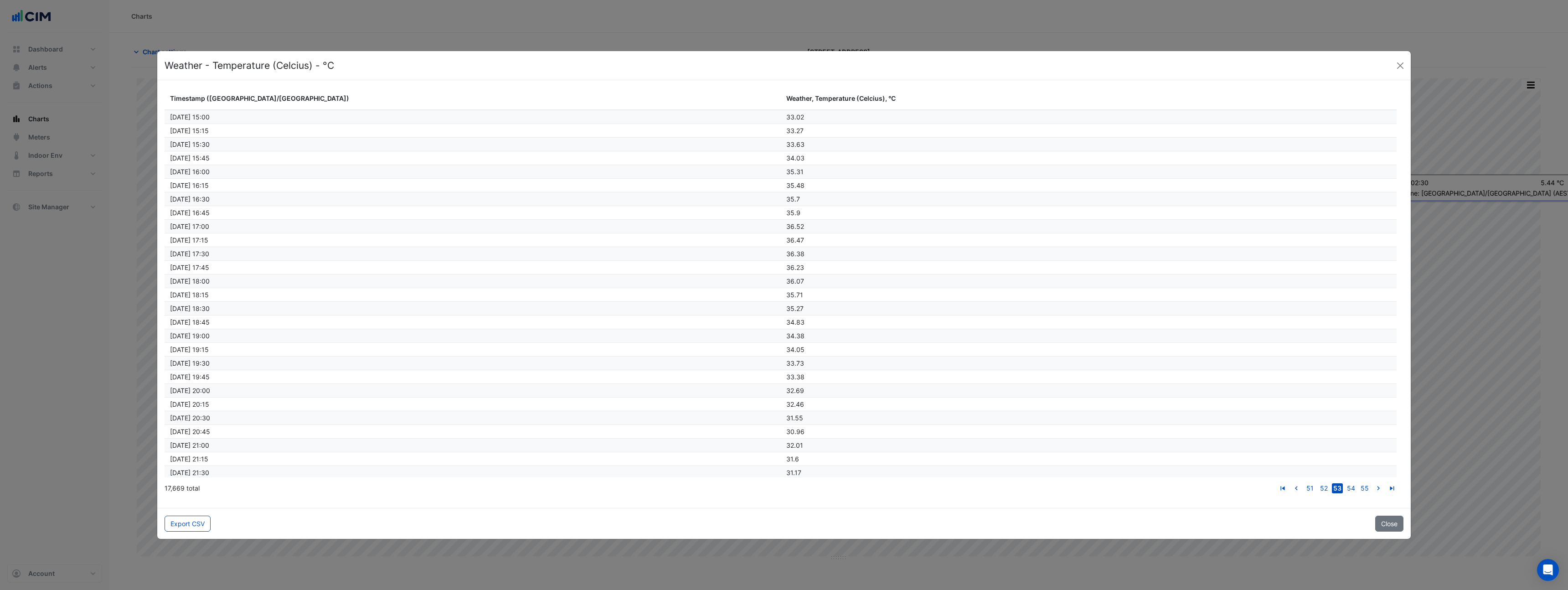
click at [1373, 483] on link "go to next page" at bounding box center [1378, 488] width 11 height 10
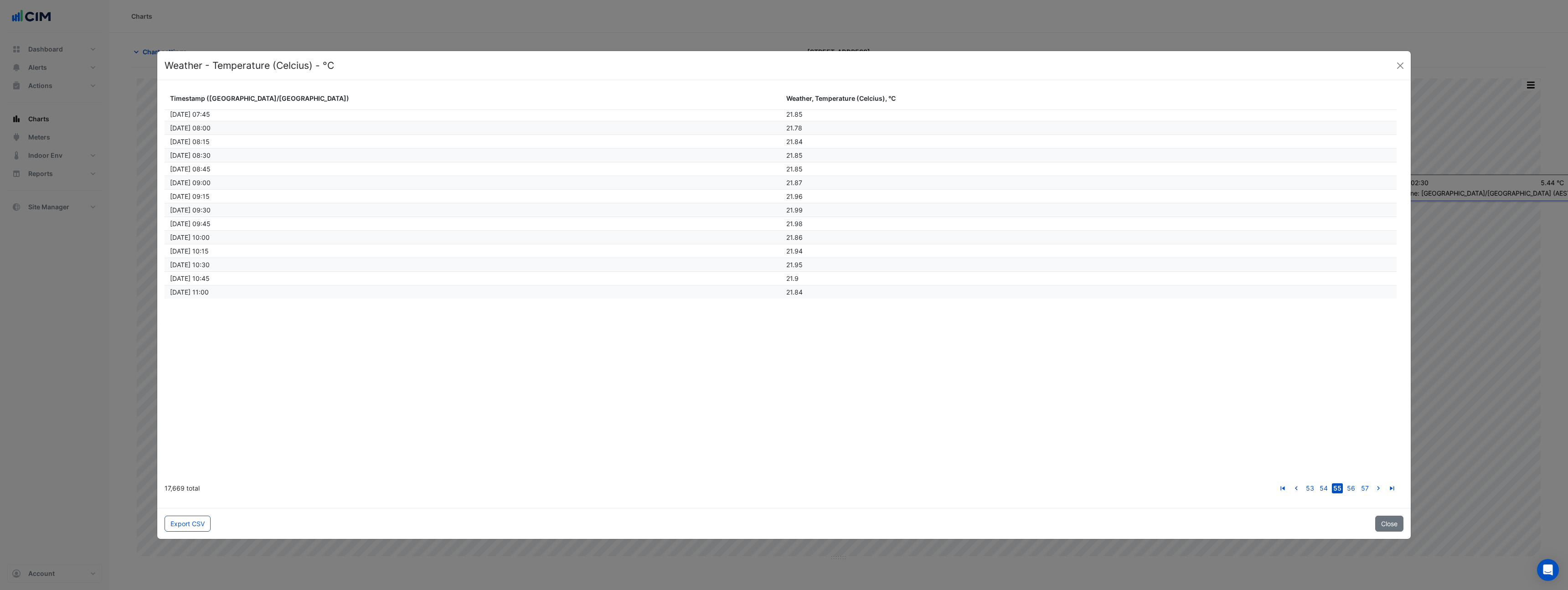
click at [1373, 483] on link "go to next page" at bounding box center [1378, 488] width 11 height 10
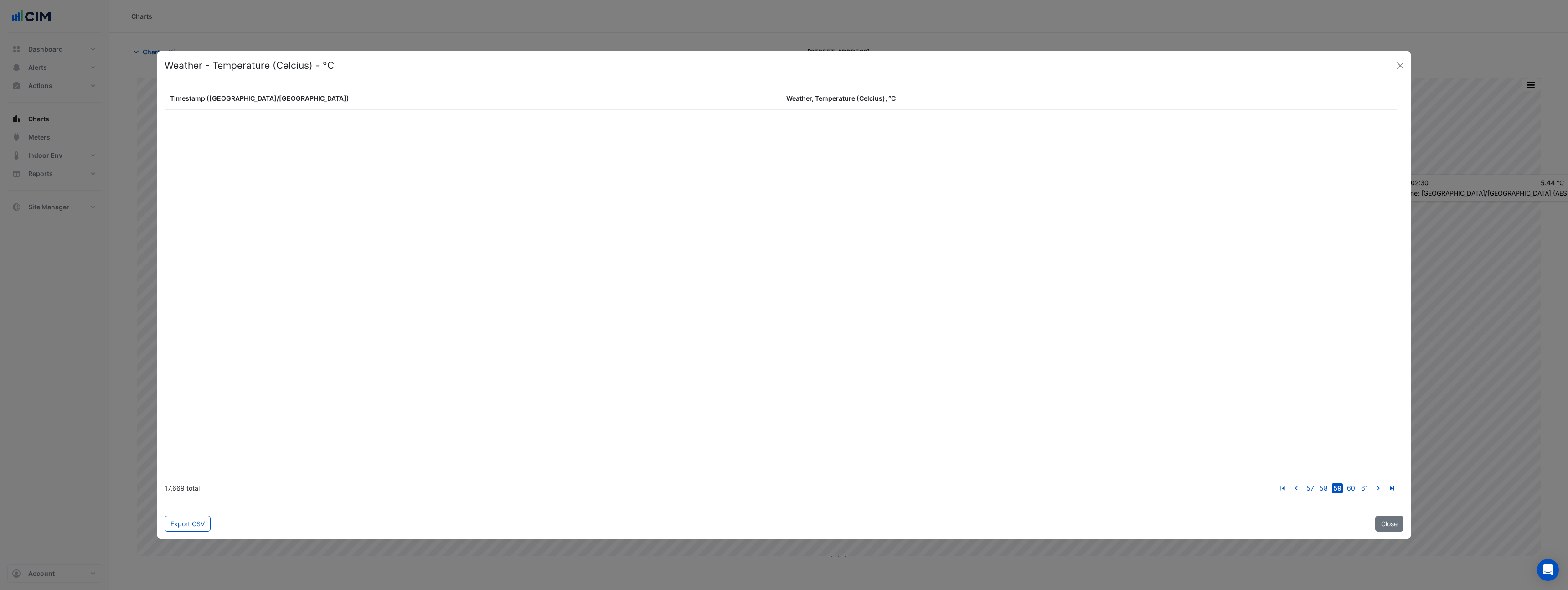
click at [1373, 483] on link "go to next page" at bounding box center [1378, 488] width 11 height 10
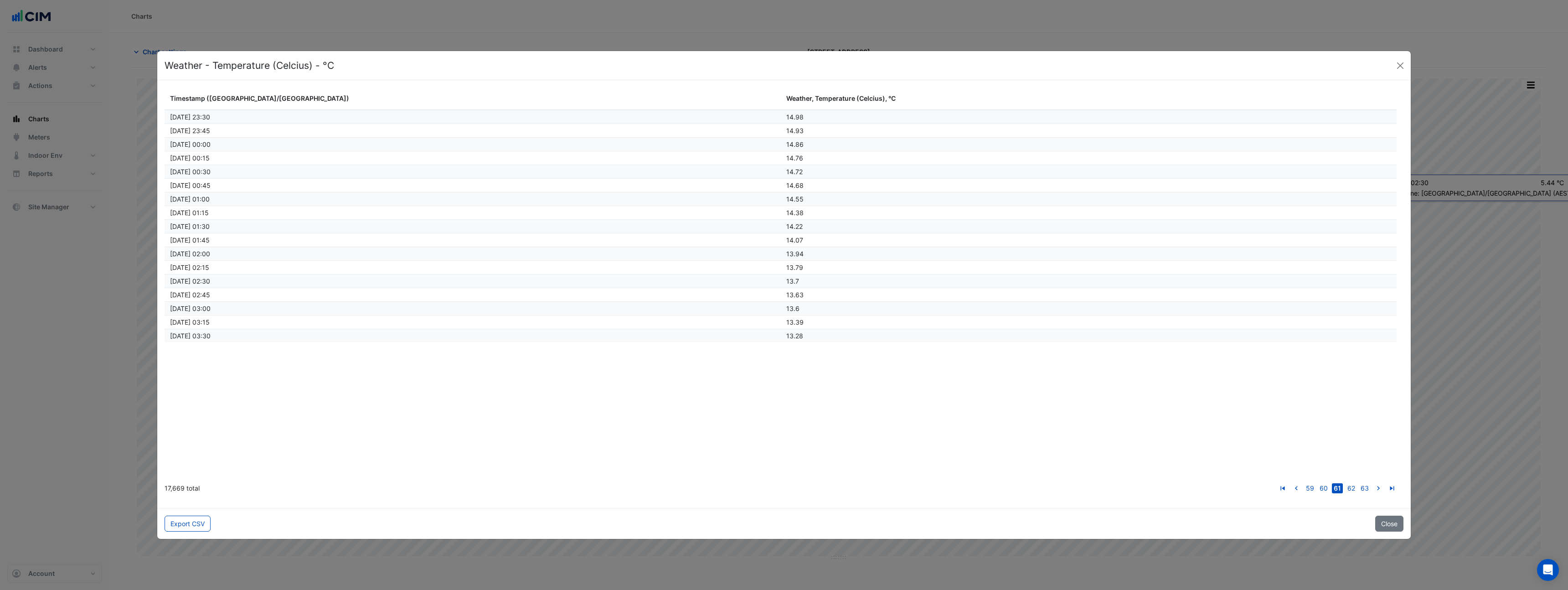
click at [1373, 483] on link "go to next page" at bounding box center [1378, 488] width 11 height 10
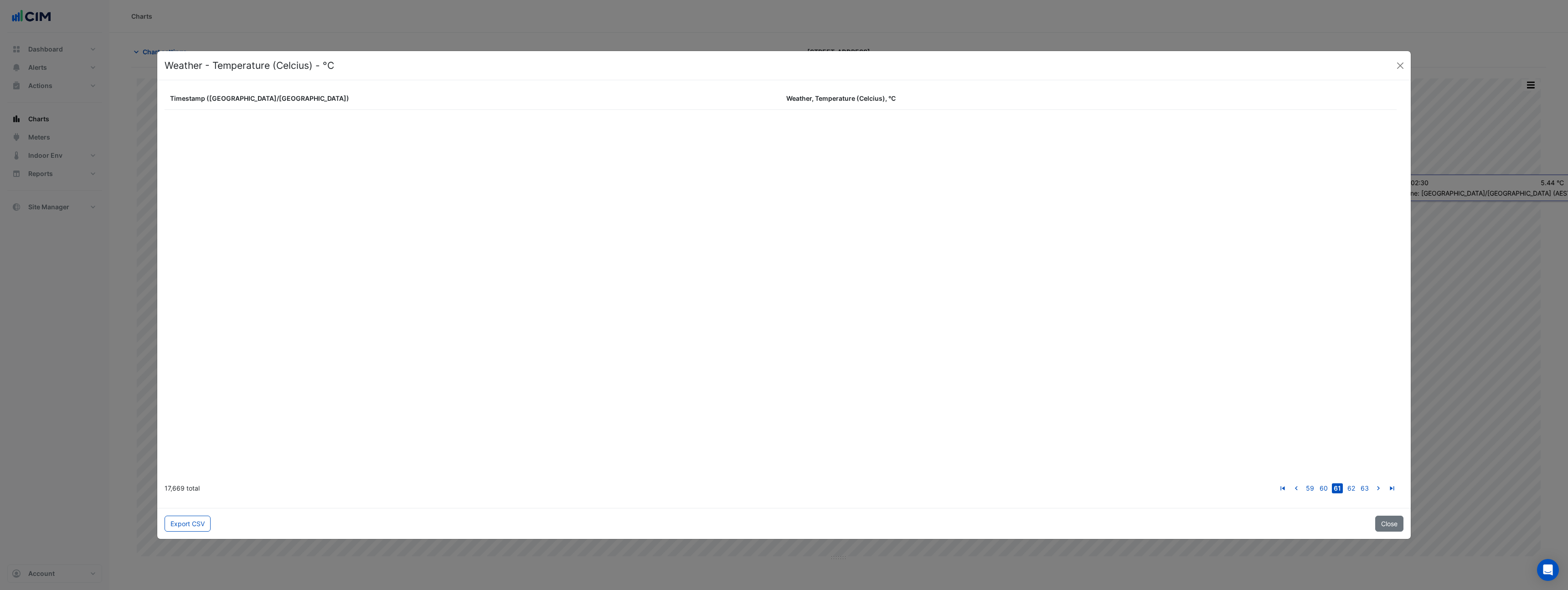
click at [1373, 483] on link "go to next page" at bounding box center [1378, 488] width 11 height 10
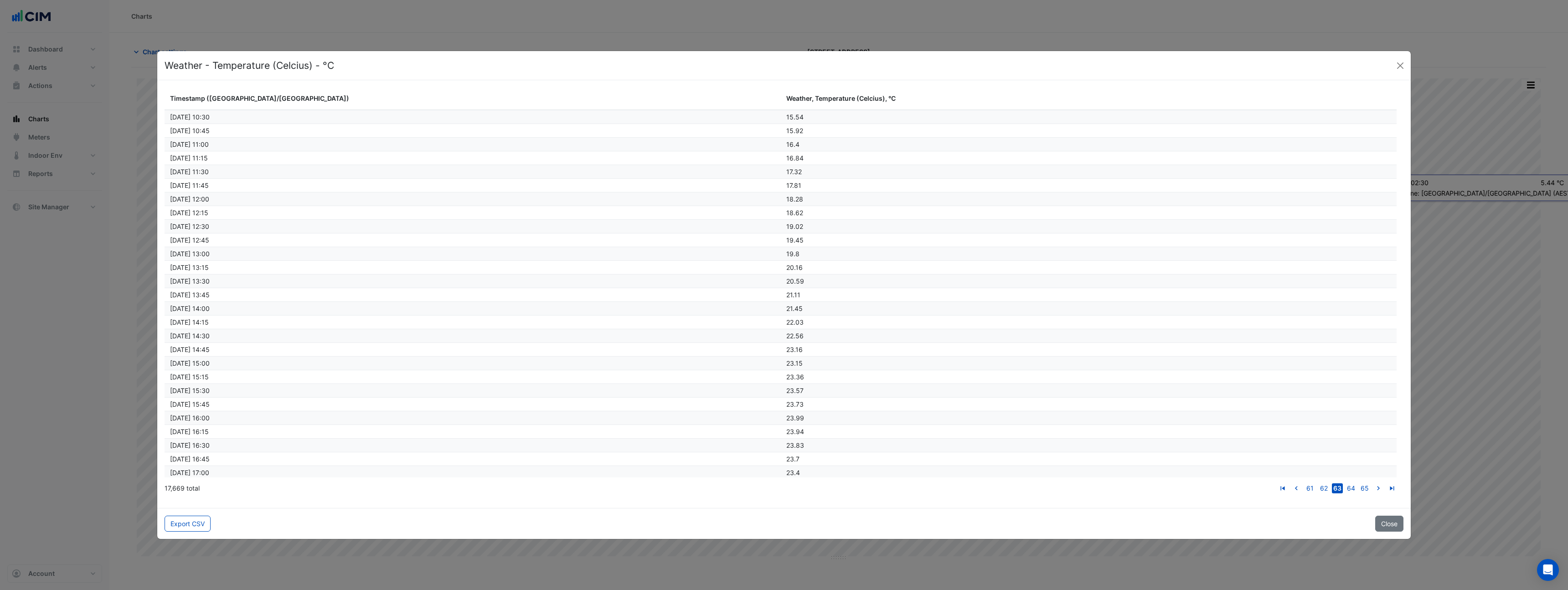
click at [1373, 483] on link "go to next page" at bounding box center [1378, 488] width 11 height 10
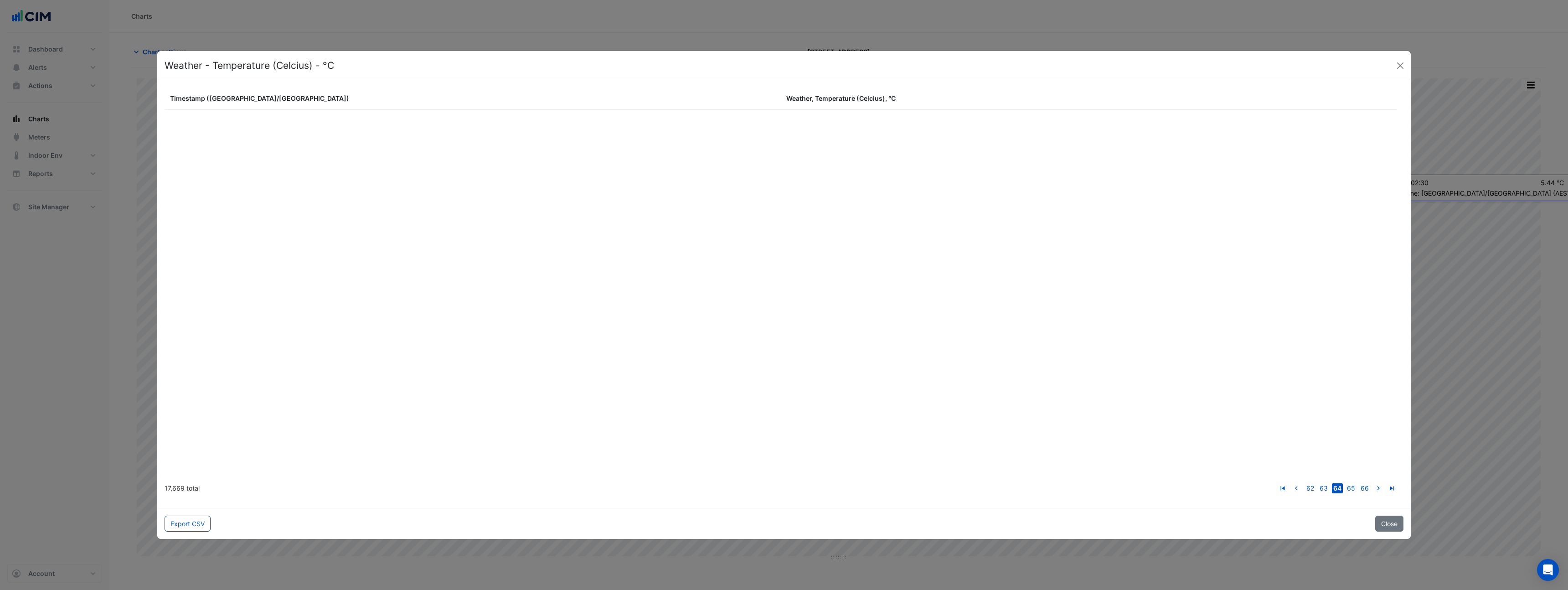
click at [1373, 483] on link "go to next page" at bounding box center [1378, 488] width 11 height 10
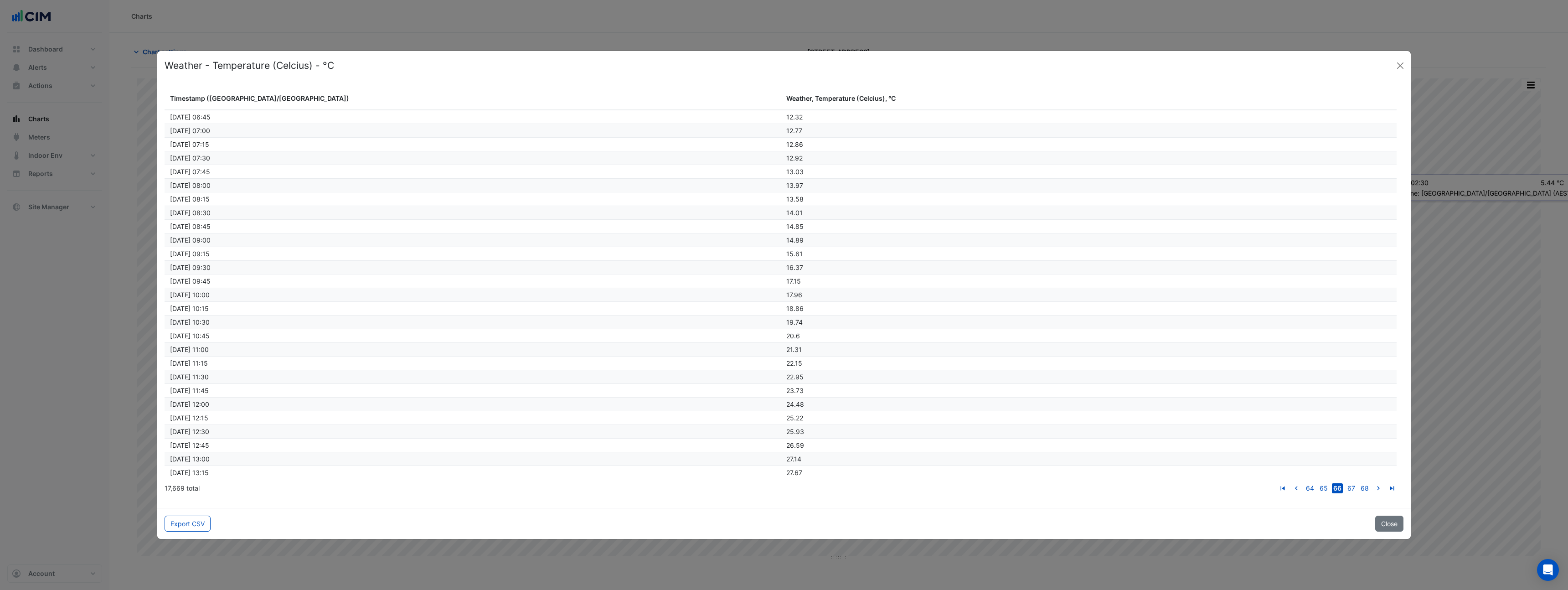
click at [1373, 483] on link "go to next page" at bounding box center [1378, 488] width 11 height 10
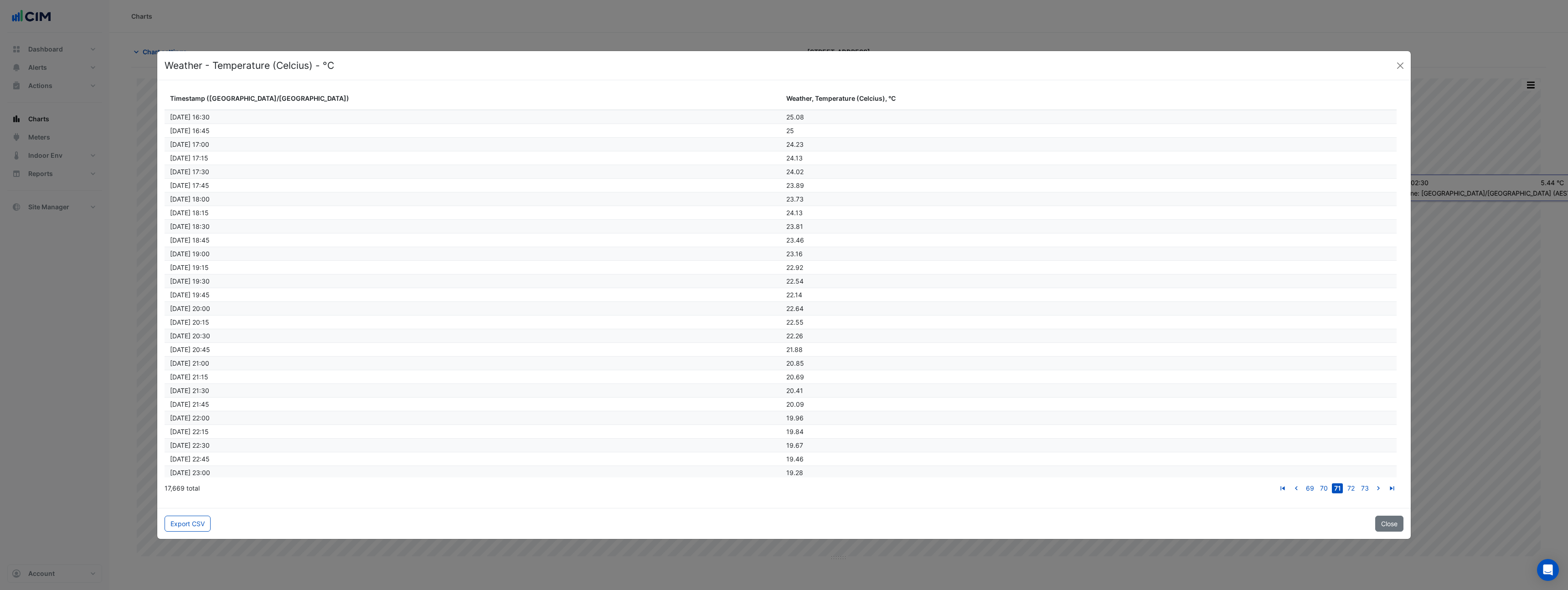
click at [1373, 483] on link "go to next page" at bounding box center [1378, 488] width 11 height 10
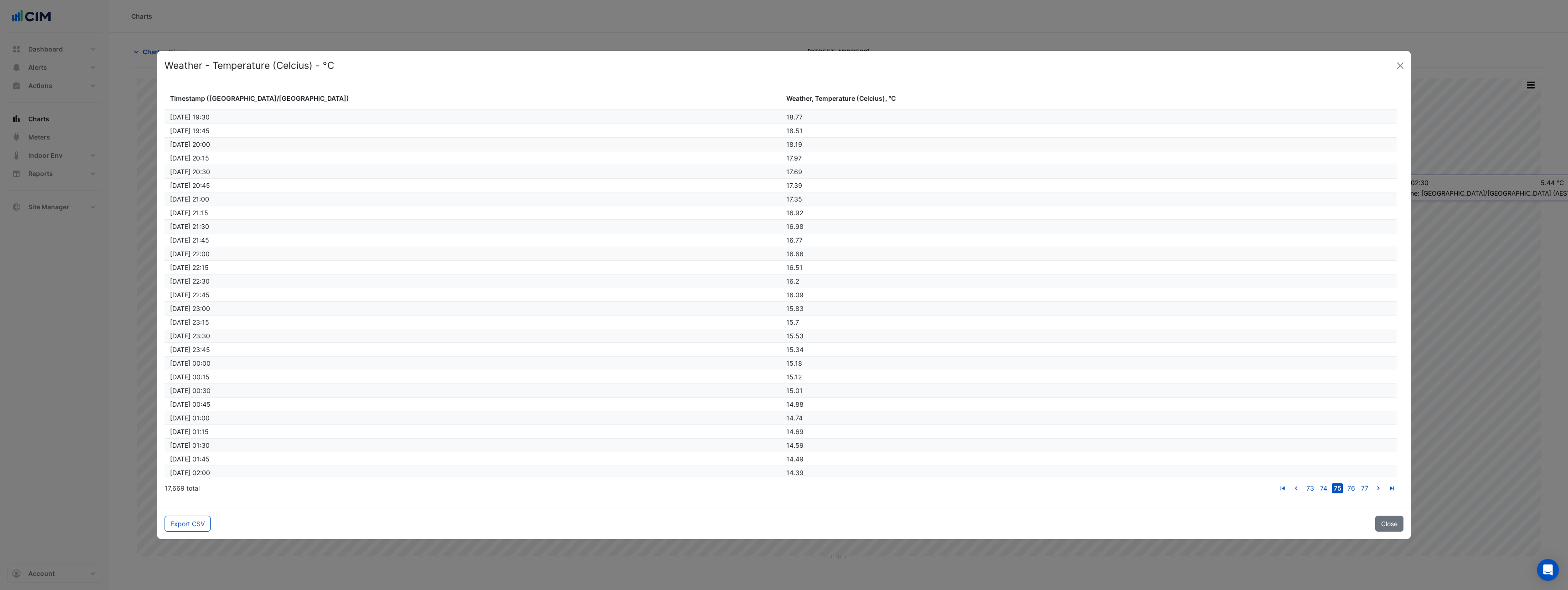
click at [1373, 483] on link "go to next page" at bounding box center [1378, 488] width 11 height 10
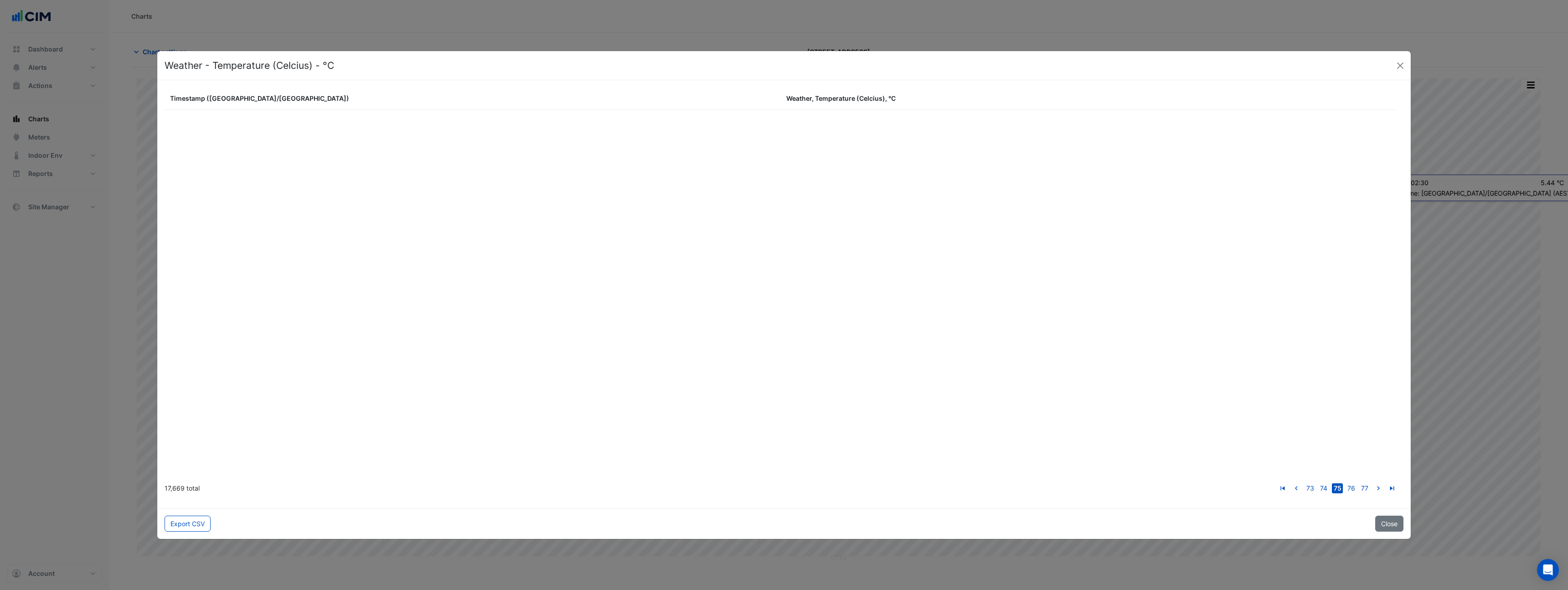
click at [1373, 483] on link "go to next page" at bounding box center [1378, 488] width 11 height 10
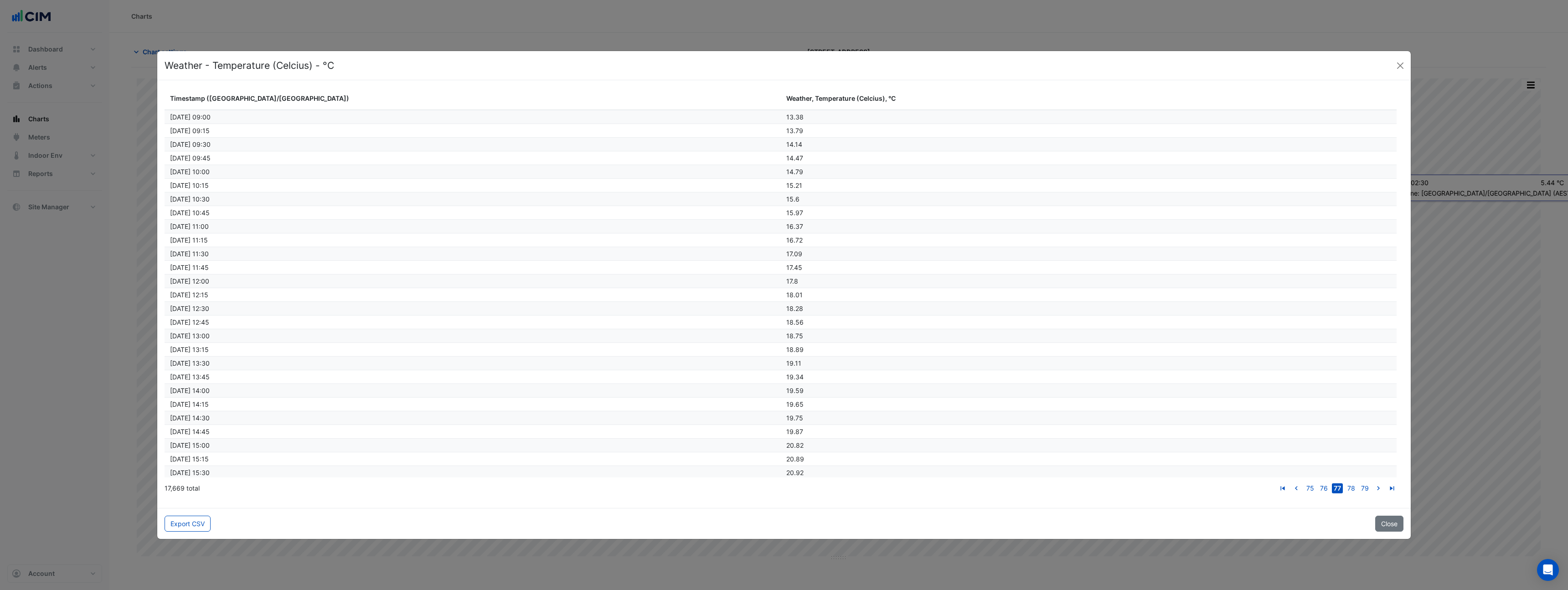
click at [1373, 483] on link "go to next page" at bounding box center [1378, 488] width 11 height 10
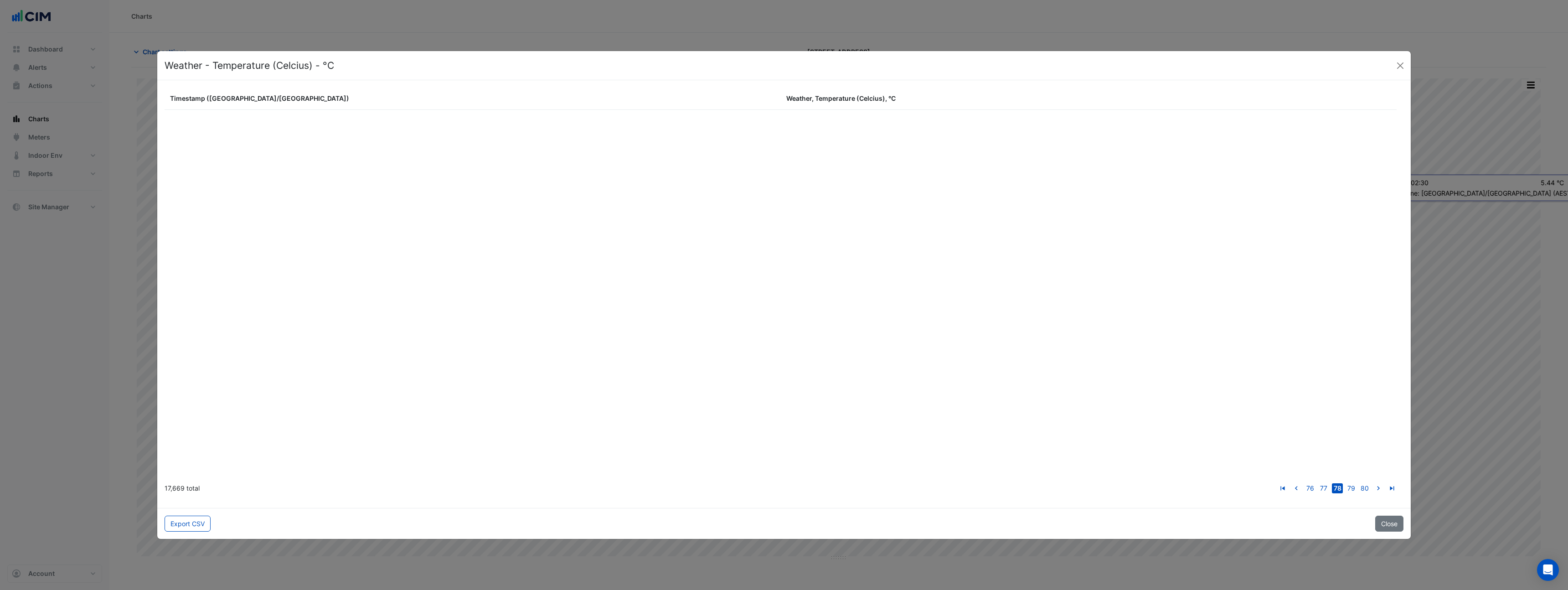
click at [1373, 483] on link "go to next page" at bounding box center [1378, 488] width 11 height 10
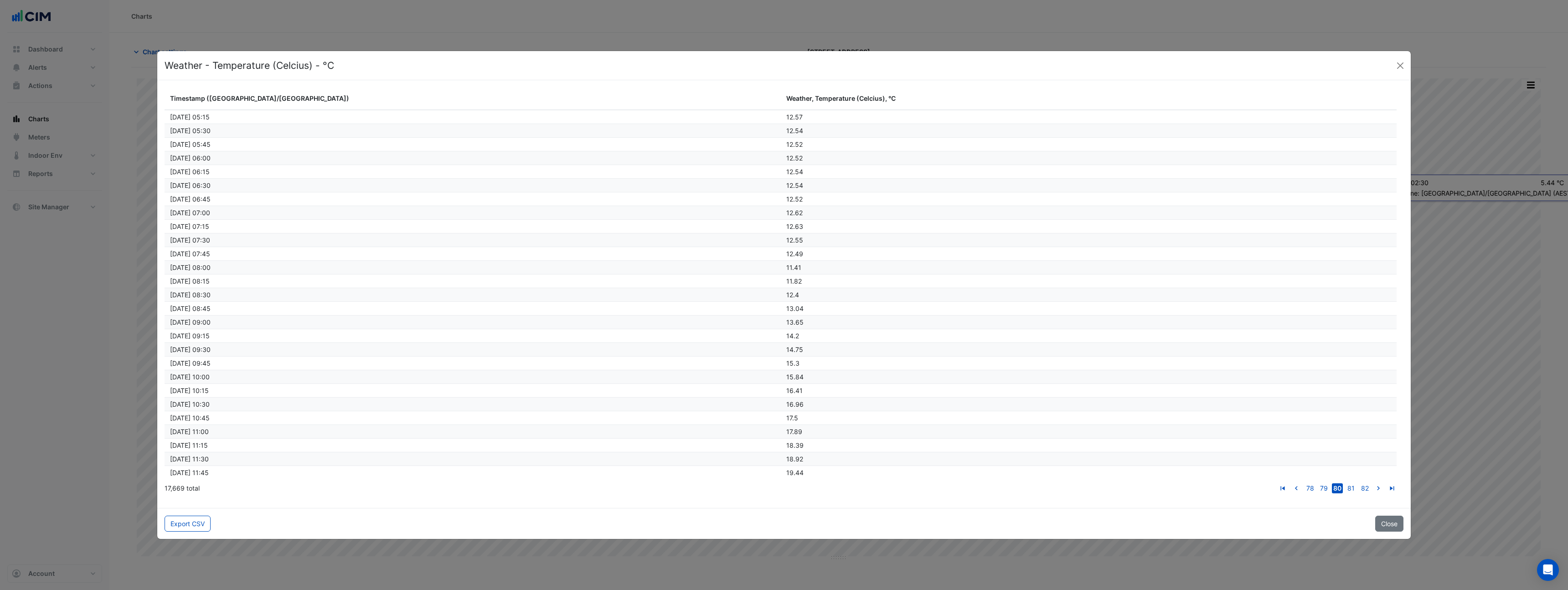
click at [1373, 483] on link "go to next page" at bounding box center [1378, 488] width 11 height 10
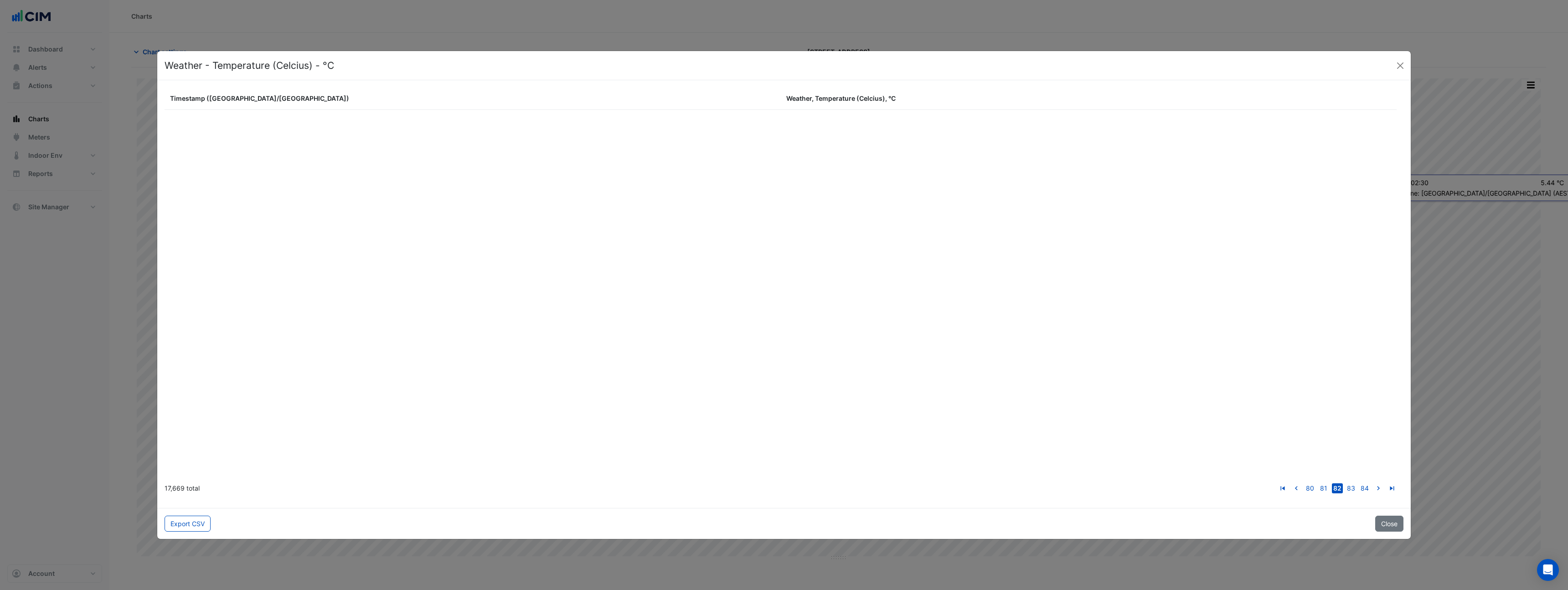
click at [1373, 483] on link "go to next page" at bounding box center [1378, 488] width 11 height 10
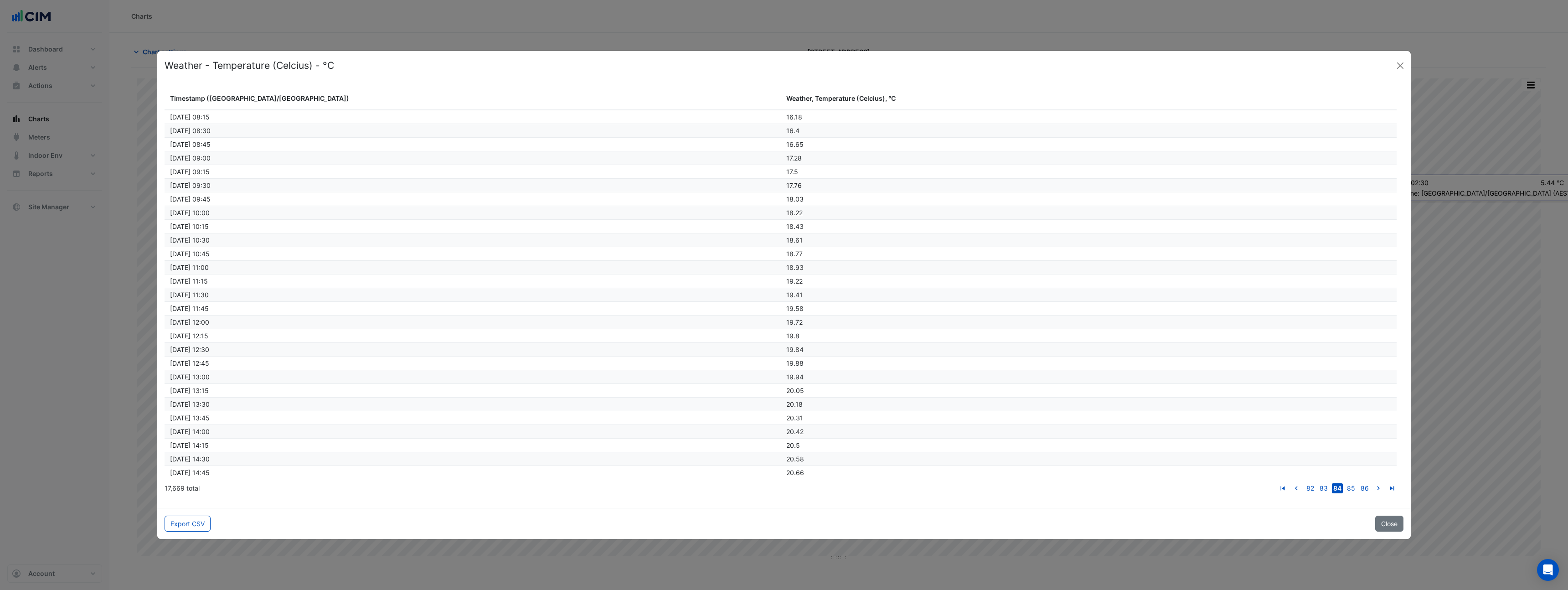
click at [1373, 483] on link "go to next page" at bounding box center [1378, 488] width 11 height 10
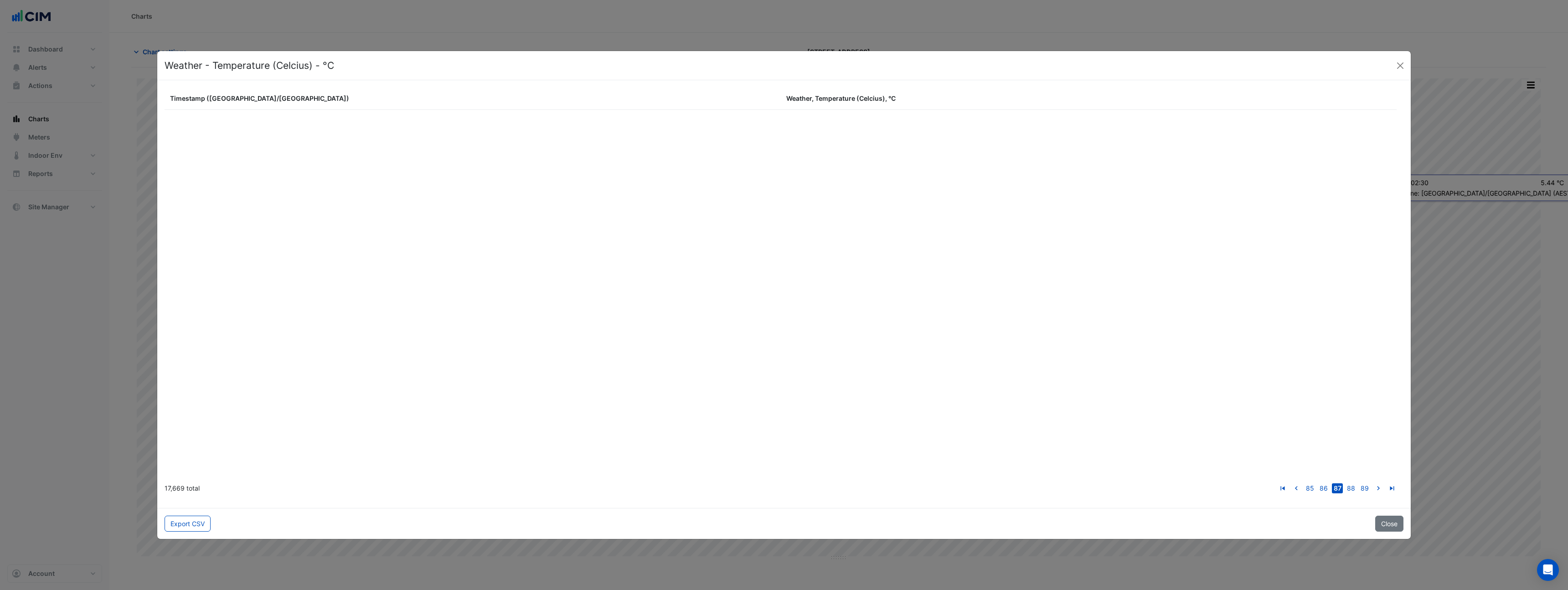
click at [1373, 483] on link "go to next page" at bounding box center [1378, 488] width 11 height 10
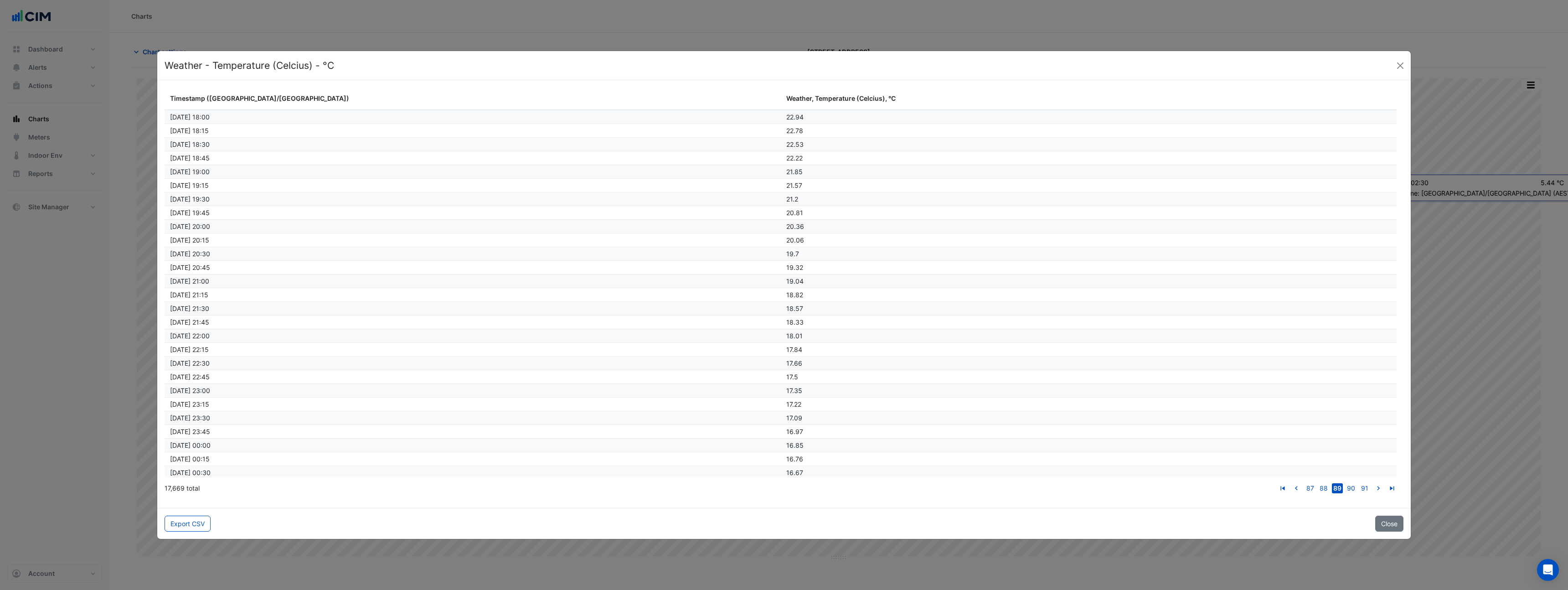
click at [1373, 483] on link "go to next page" at bounding box center [1378, 488] width 11 height 10
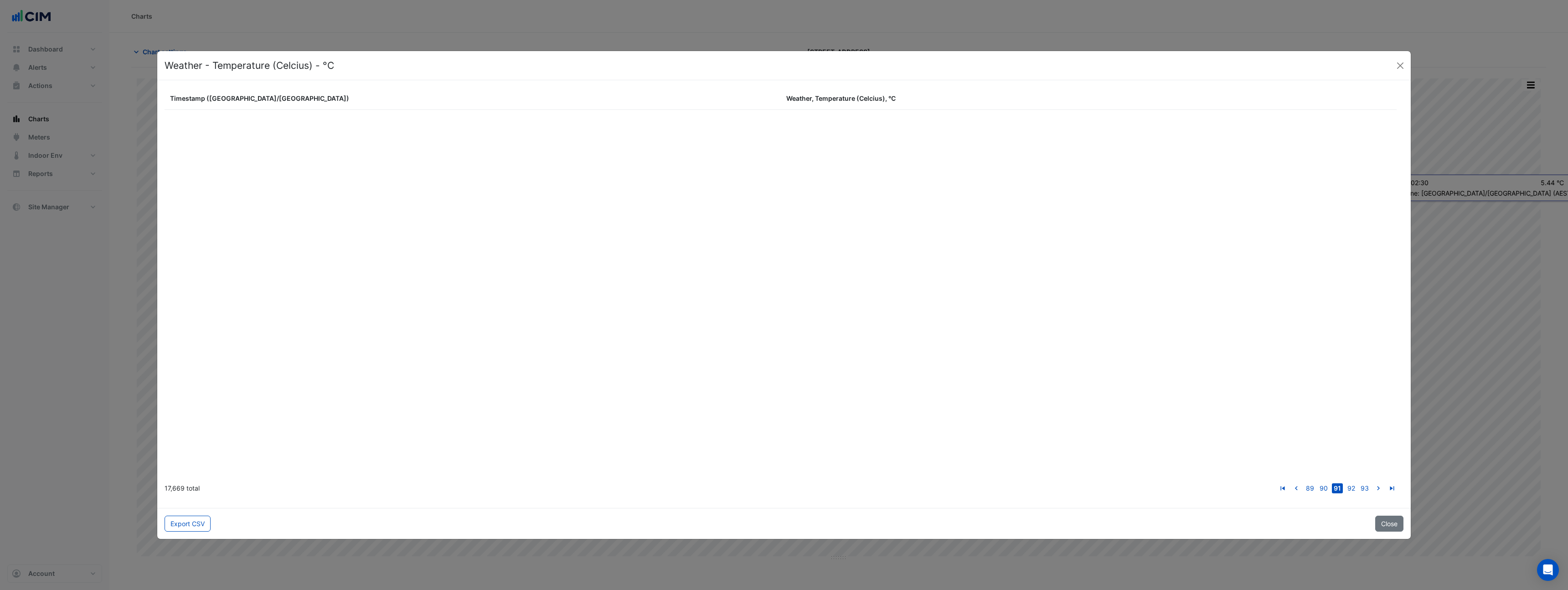
click at [1373, 483] on link "go to next page" at bounding box center [1378, 488] width 11 height 10
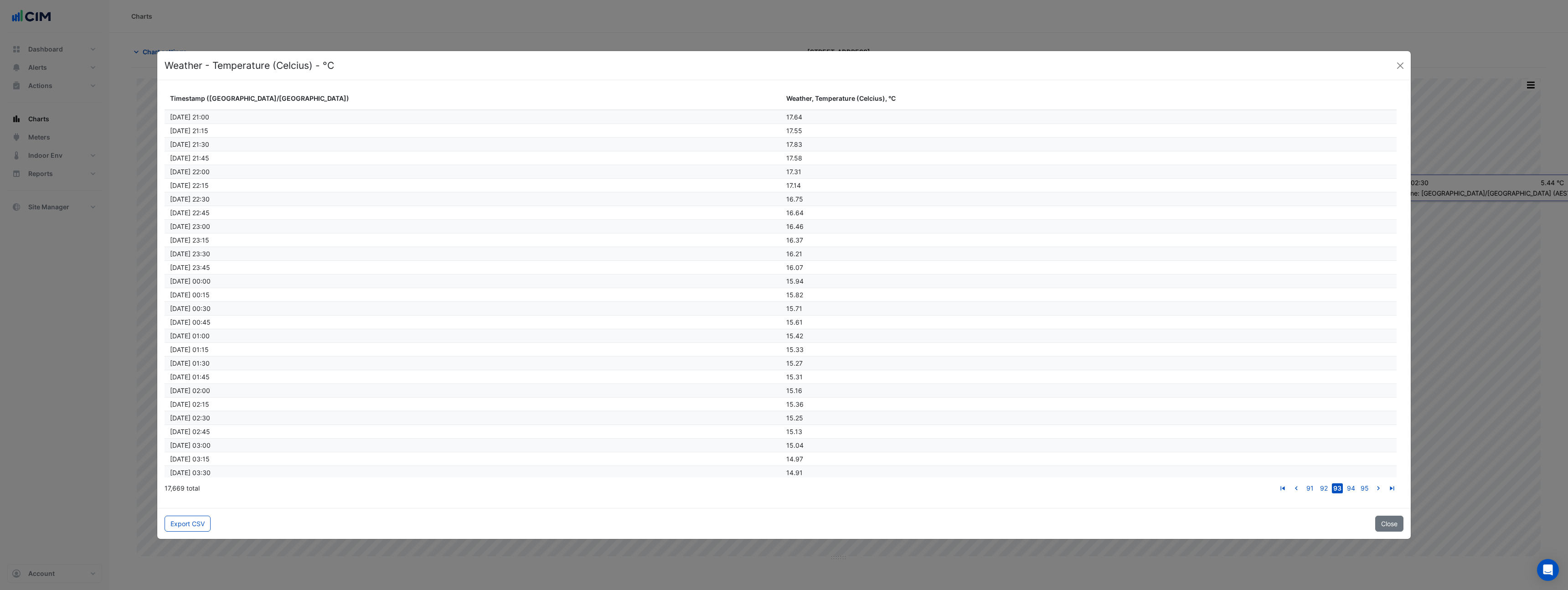
click at [1373, 483] on link "go to next page" at bounding box center [1378, 488] width 11 height 10
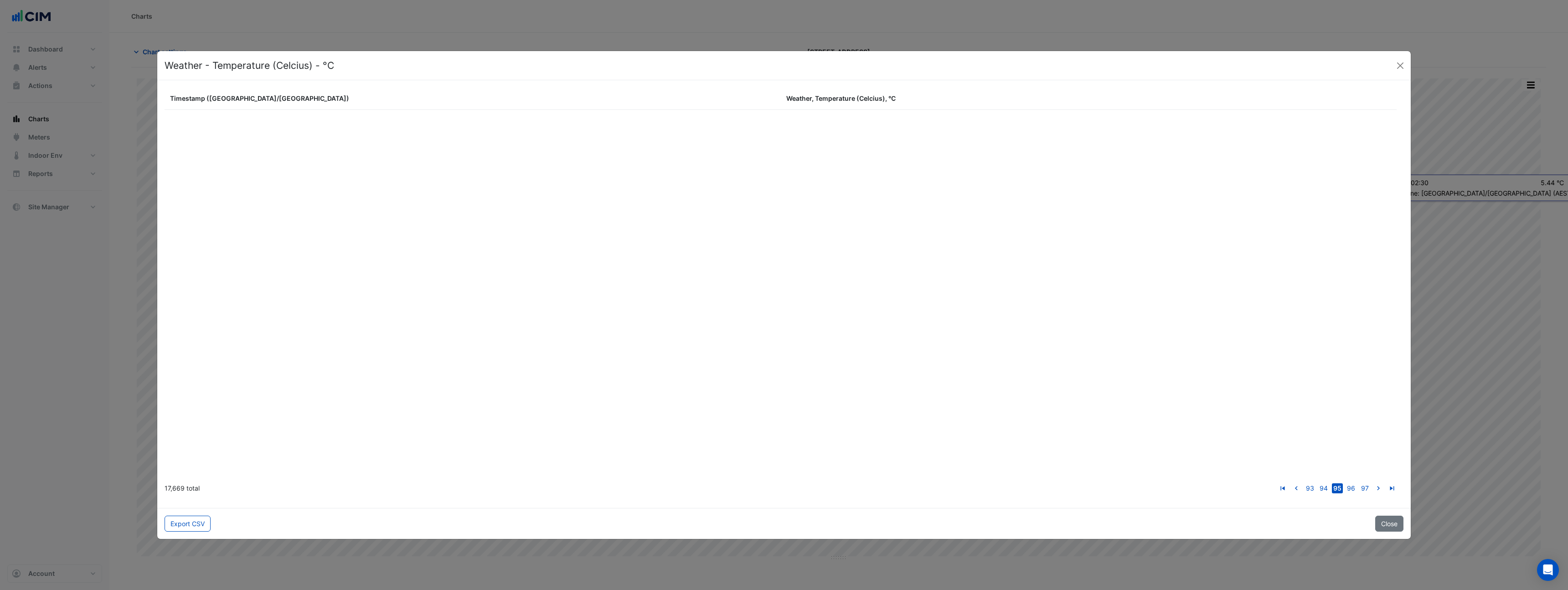
click at [1373, 483] on link "go to next page" at bounding box center [1378, 488] width 11 height 10
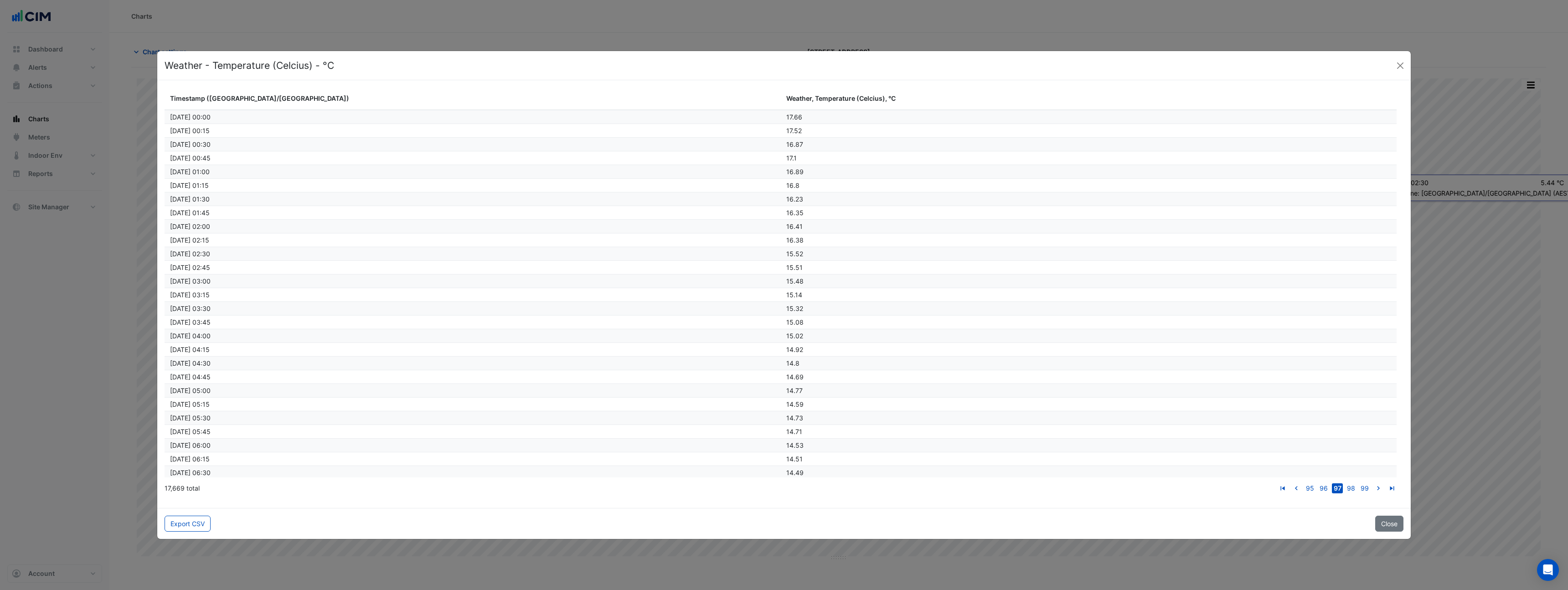
click at [1373, 483] on link "go to next page" at bounding box center [1378, 488] width 11 height 10
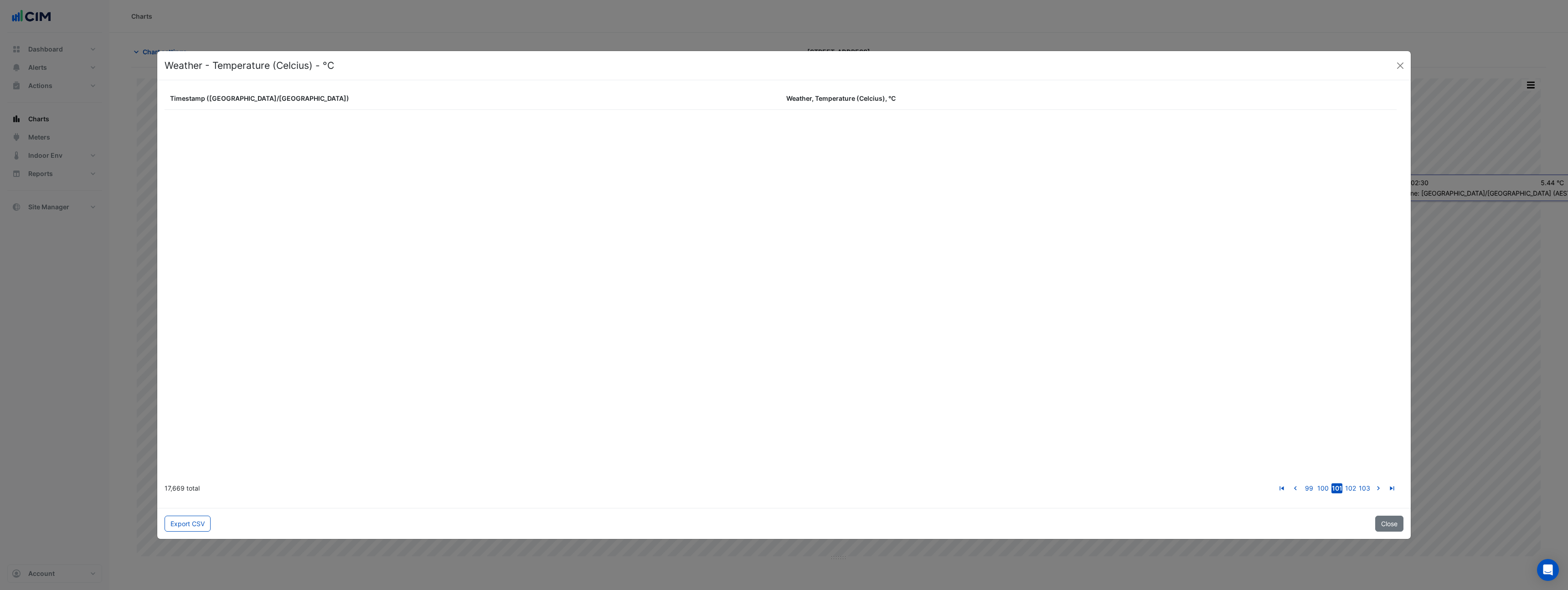
click at [1373, 483] on link "go to next page" at bounding box center [1378, 488] width 11 height 10
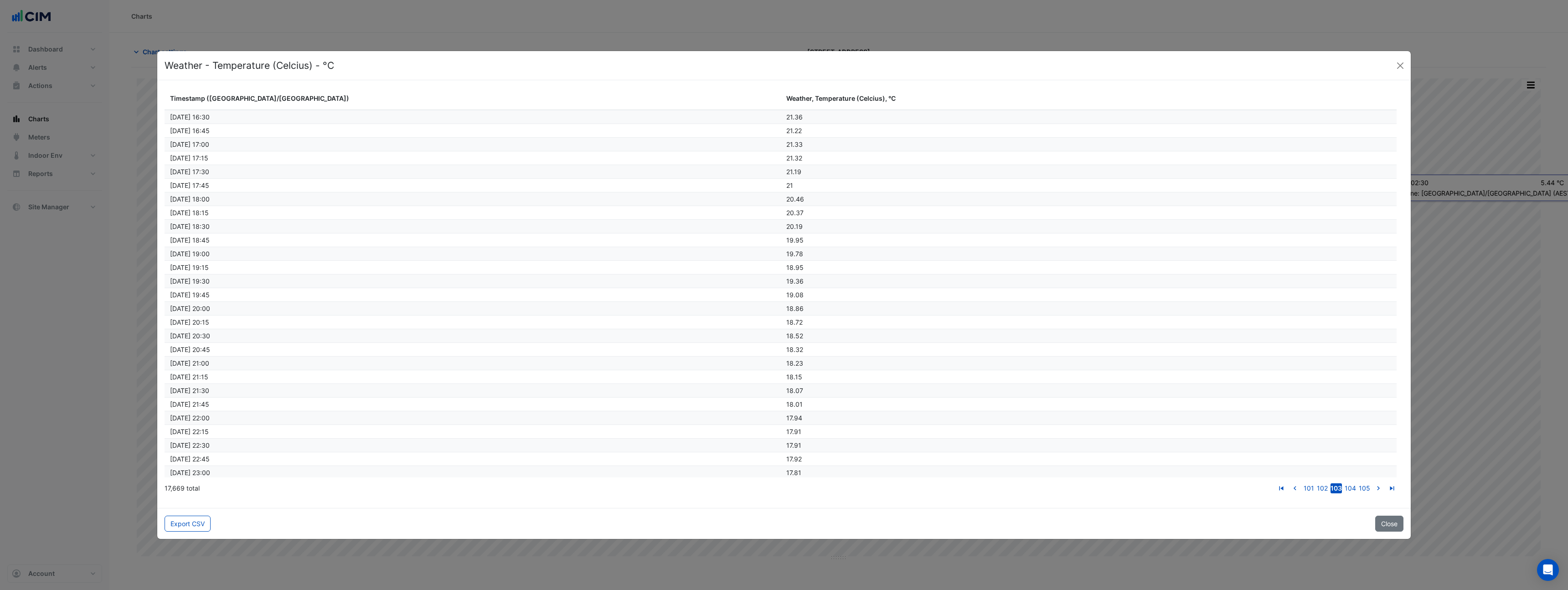
click at [1373, 483] on link "go to next page" at bounding box center [1378, 488] width 11 height 10
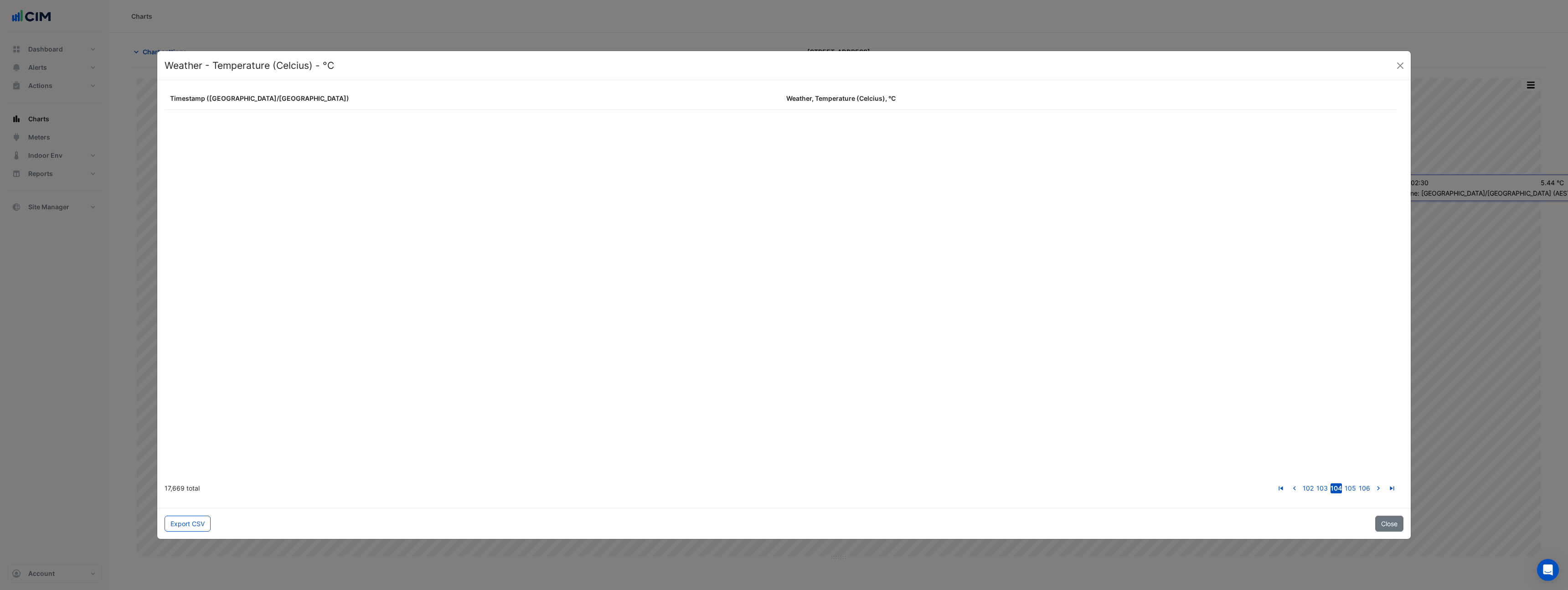
click at [1373, 483] on link "go to next page" at bounding box center [1378, 488] width 11 height 10
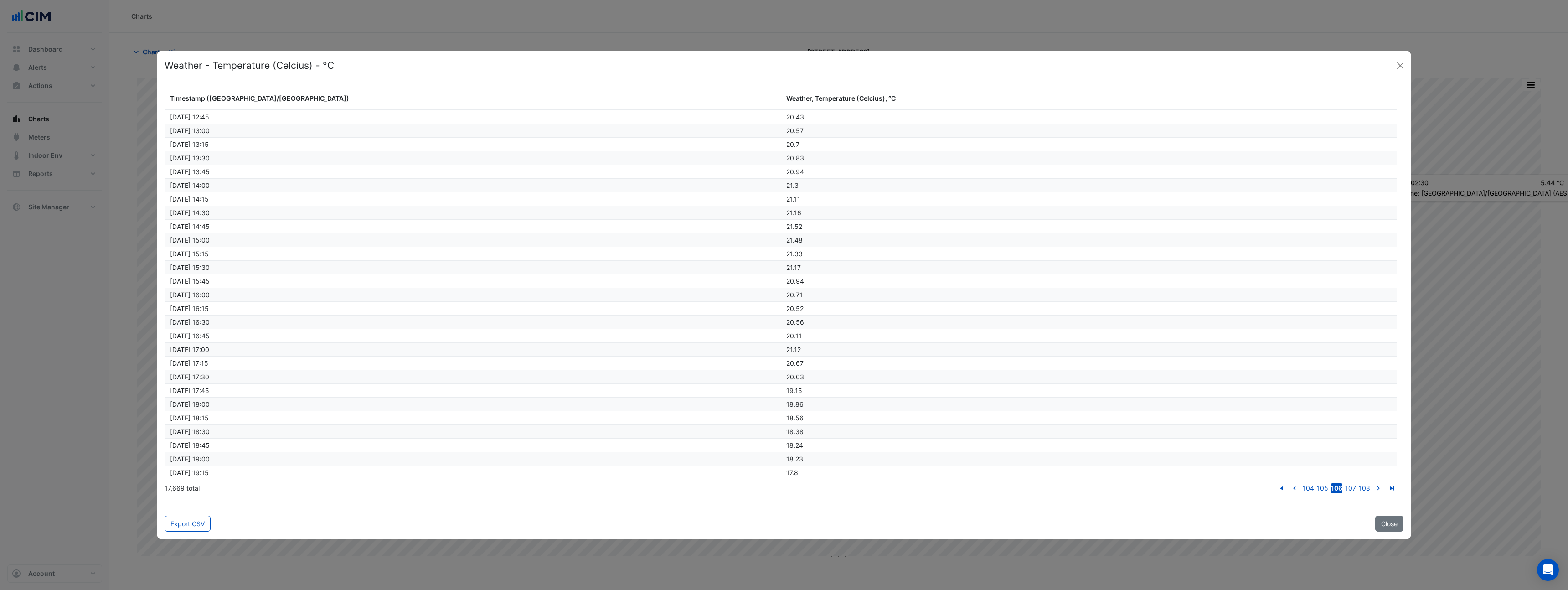
click at [1373, 483] on link "go to next page" at bounding box center [1378, 488] width 11 height 10
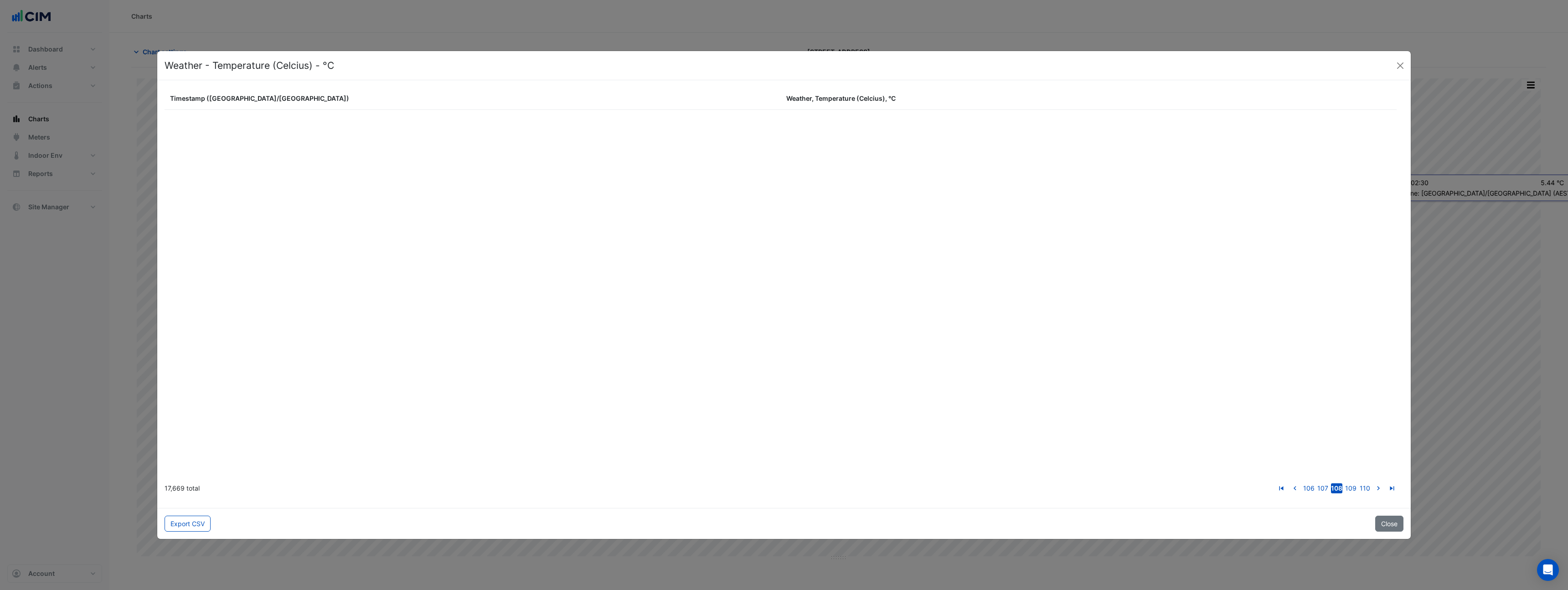
click at [1373, 483] on link "go to next page" at bounding box center [1378, 488] width 11 height 10
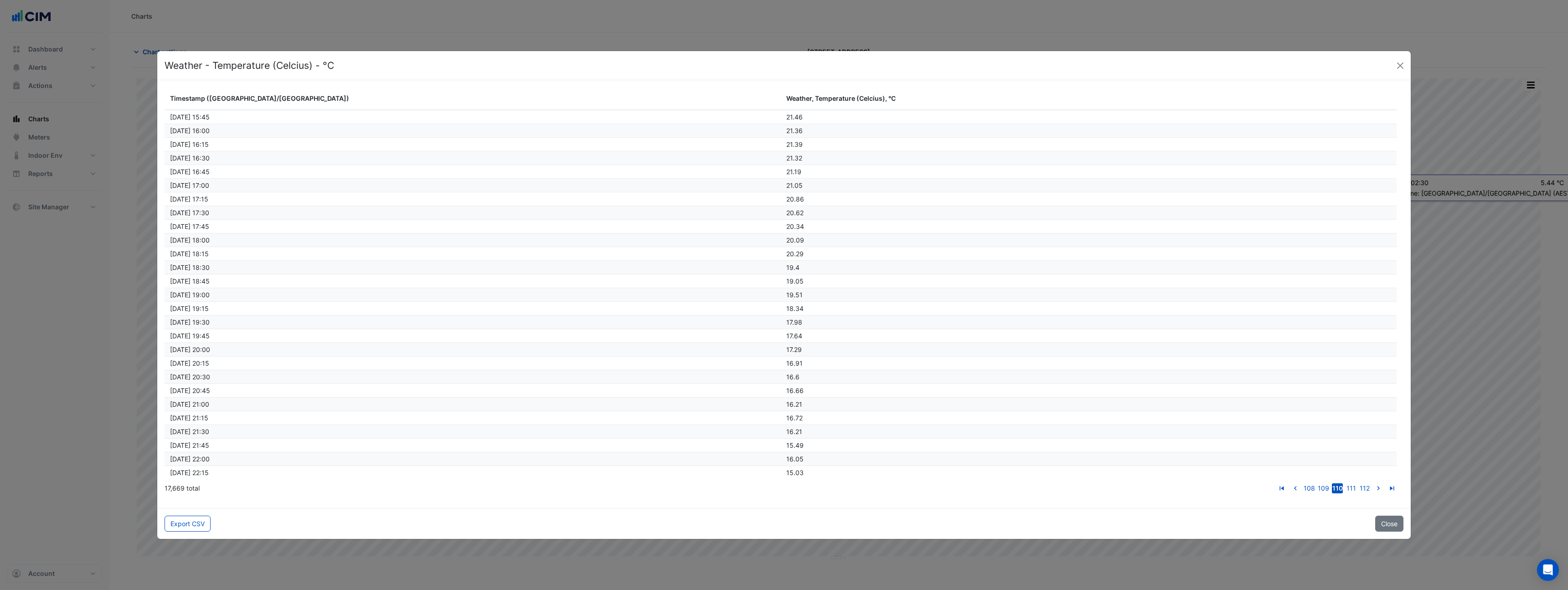
click at [1373, 483] on link "go to next page" at bounding box center [1378, 488] width 11 height 10
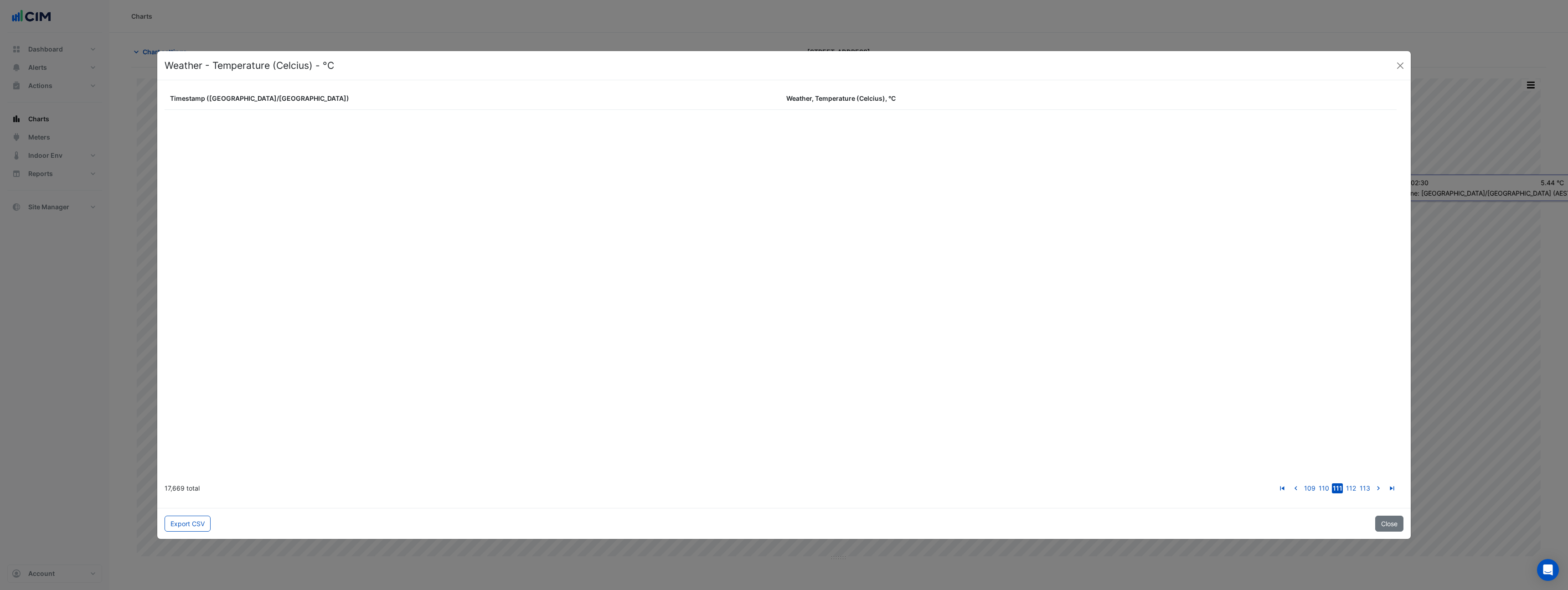
click at [1373, 483] on link "go to next page" at bounding box center [1378, 488] width 11 height 10
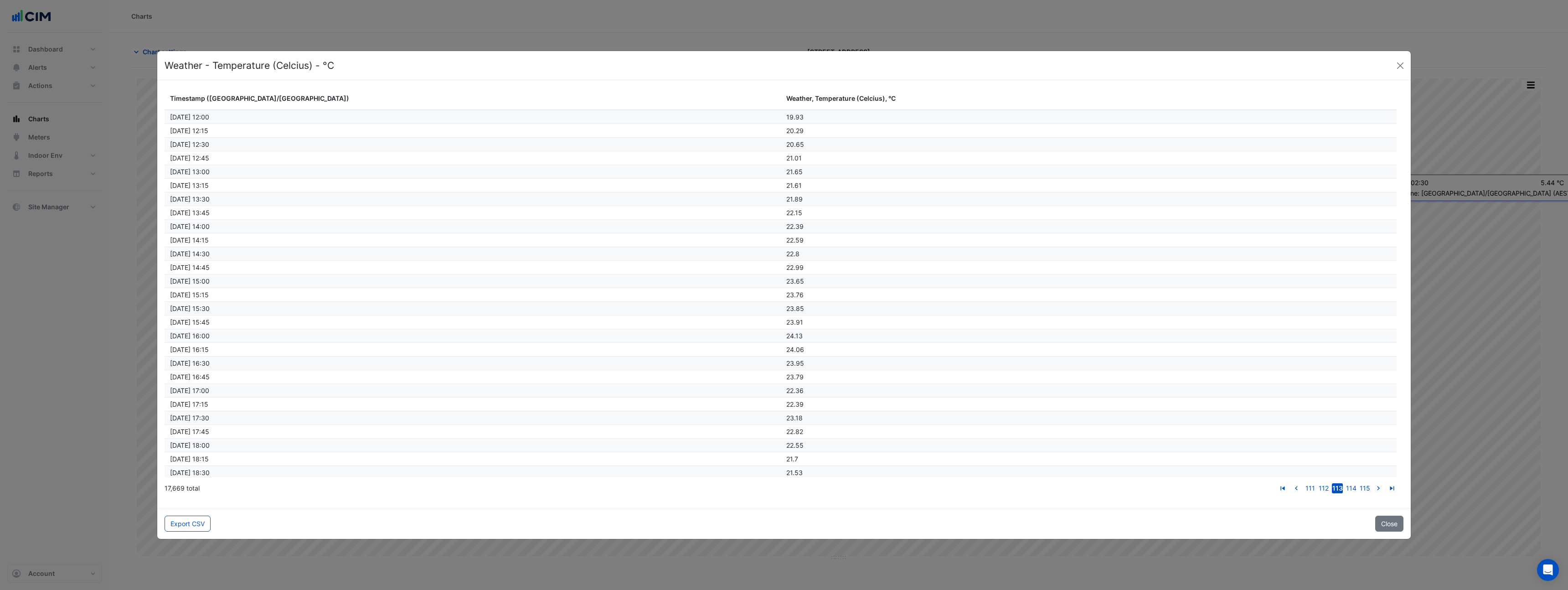
click at [1373, 483] on link "go to next page" at bounding box center [1378, 488] width 11 height 10
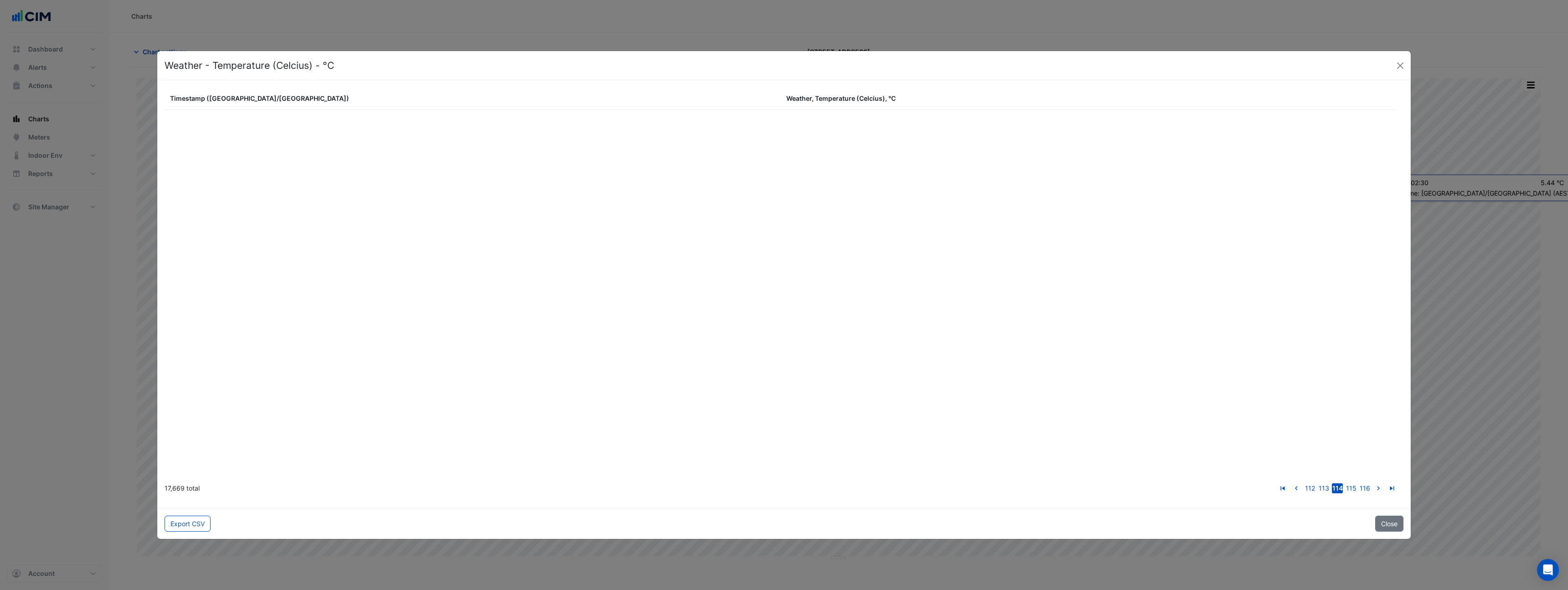
click at [1373, 483] on link "go to next page" at bounding box center [1378, 488] width 11 height 10
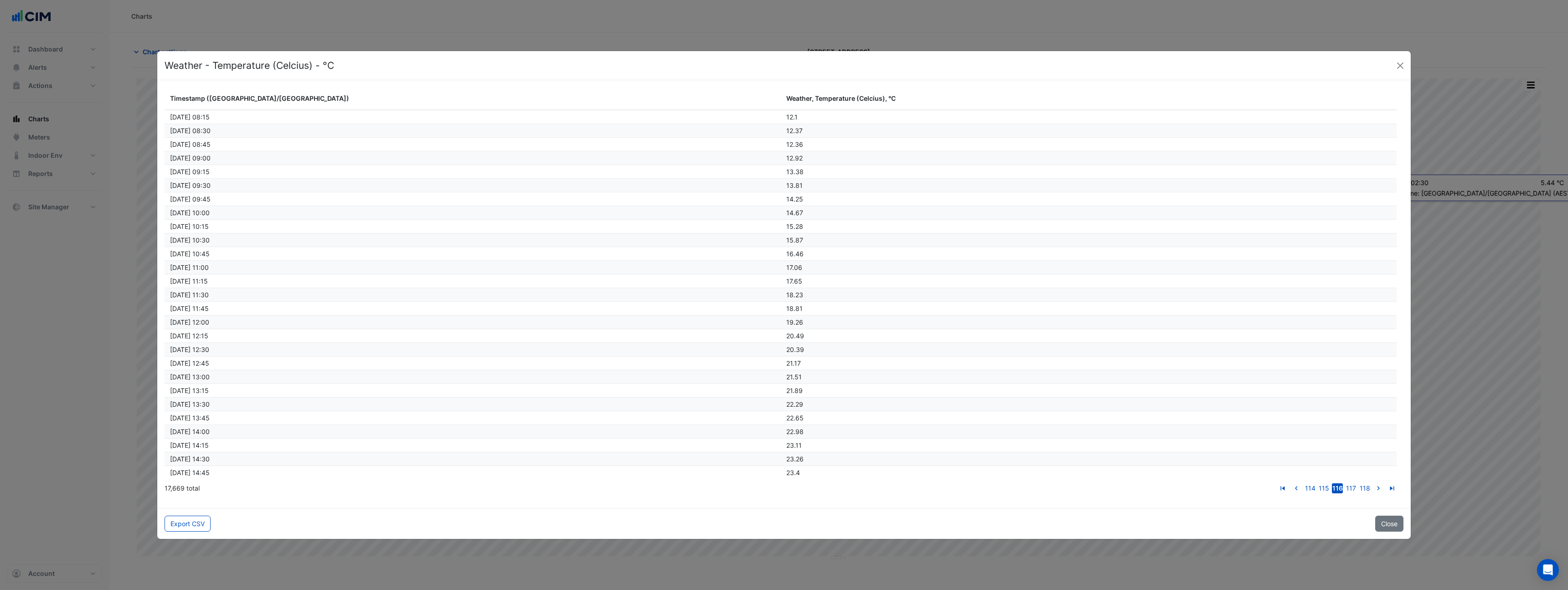
click at [1373, 483] on link "go to next page" at bounding box center [1378, 488] width 11 height 10
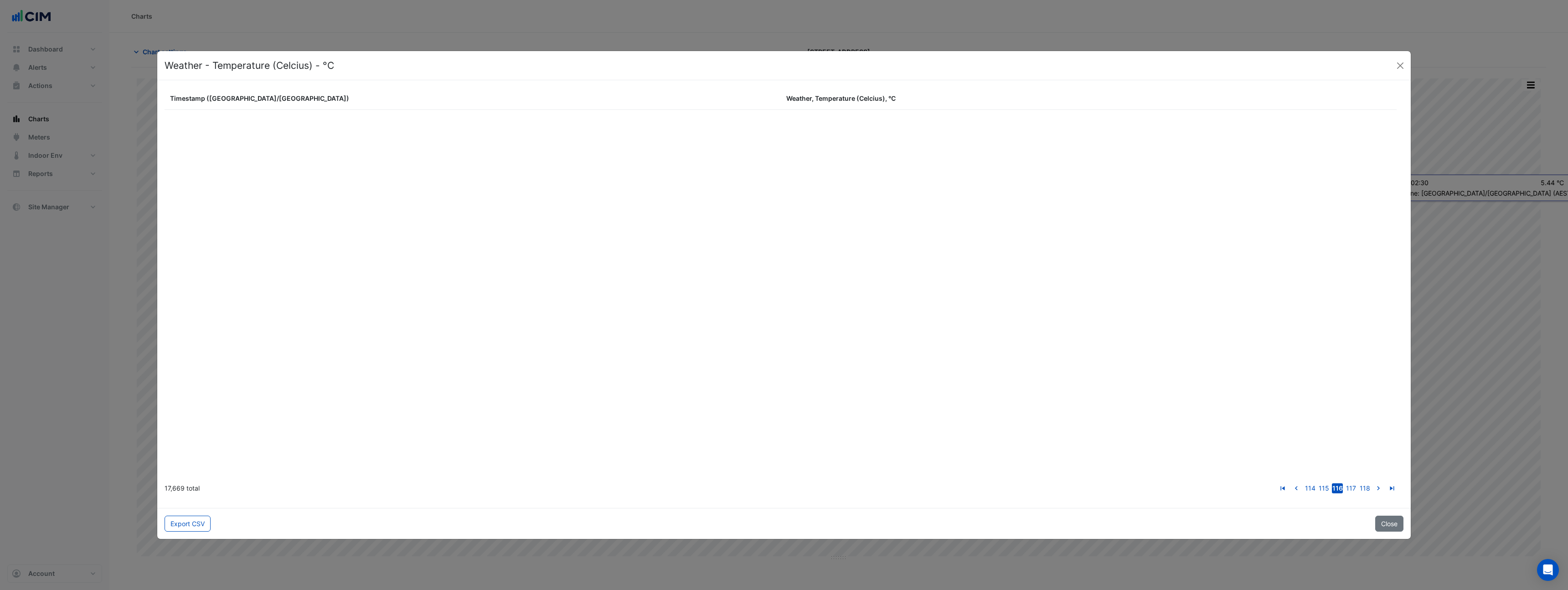
click at [1373, 483] on link "go to next page" at bounding box center [1378, 488] width 11 height 10
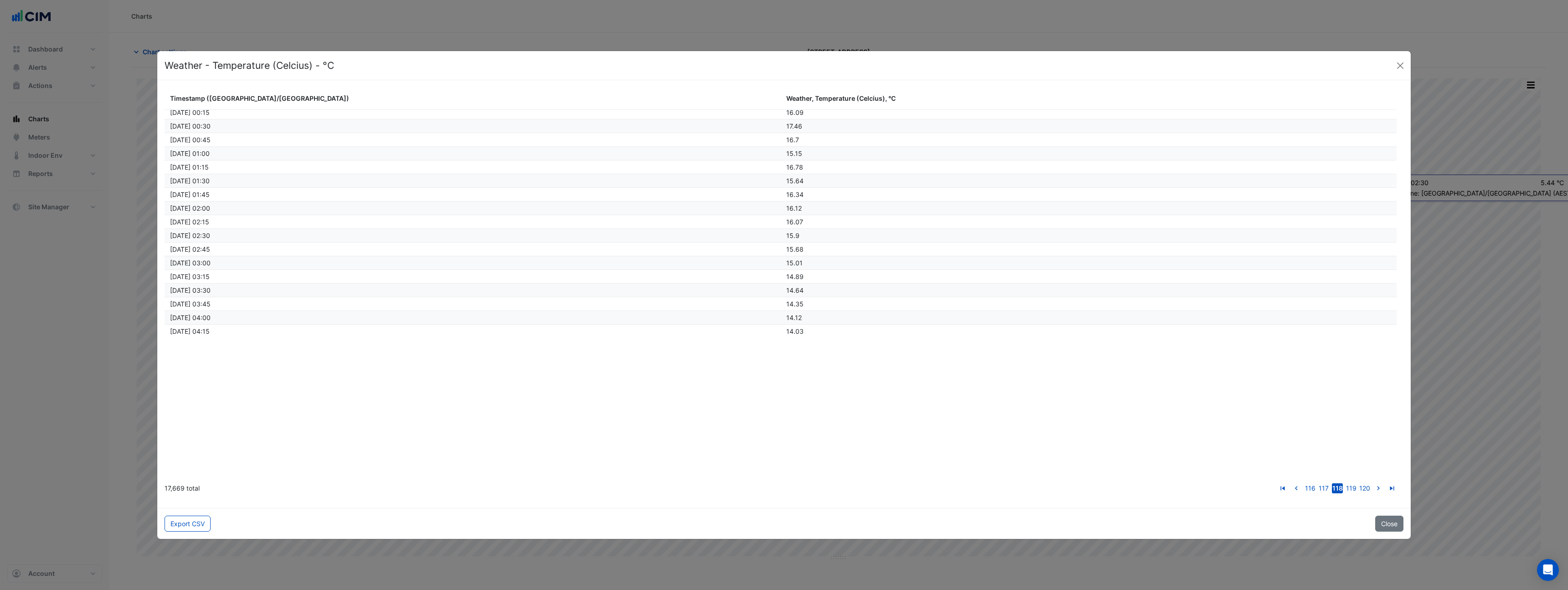
click at [1373, 483] on link "go to next page" at bounding box center [1378, 488] width 11 height 10
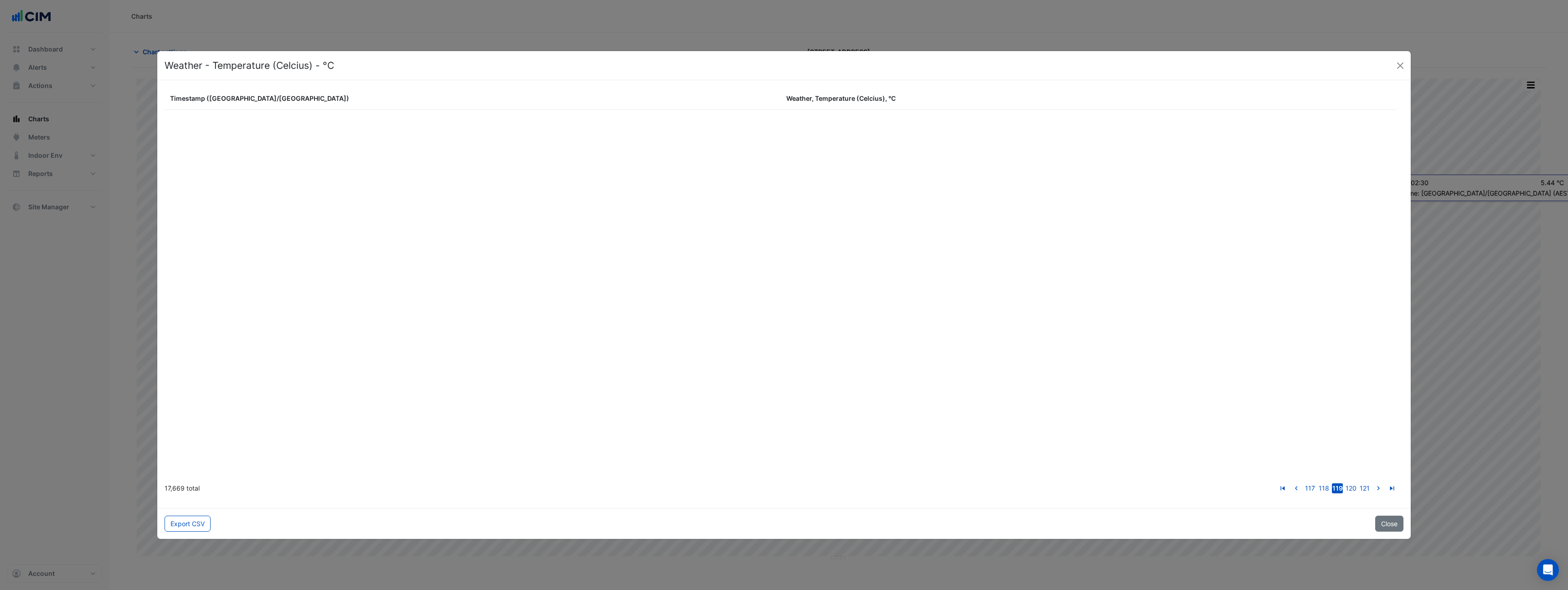
click at [1373, 483] on link "go to next page" at bounding box center [1378, 488] width 11 height 10
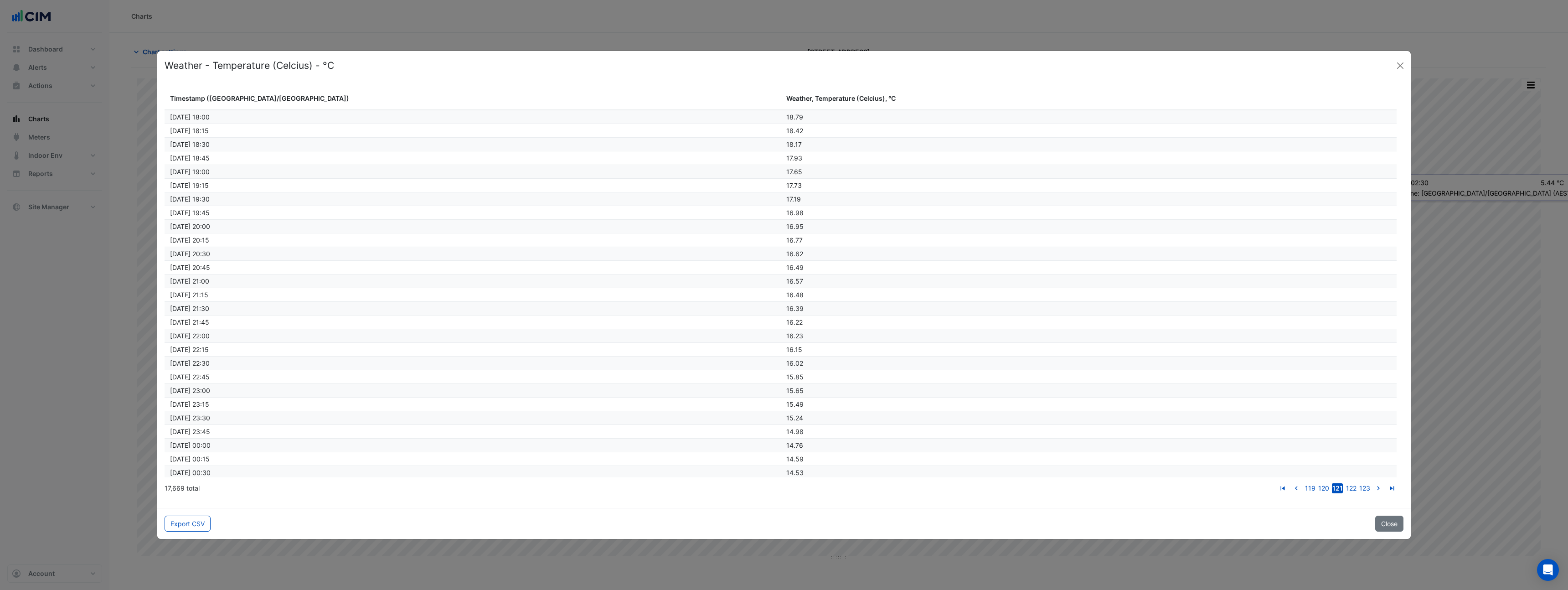
click at [1373, 483] on link "go to next page" at bounding box center [1378, 488] width 11 height 10
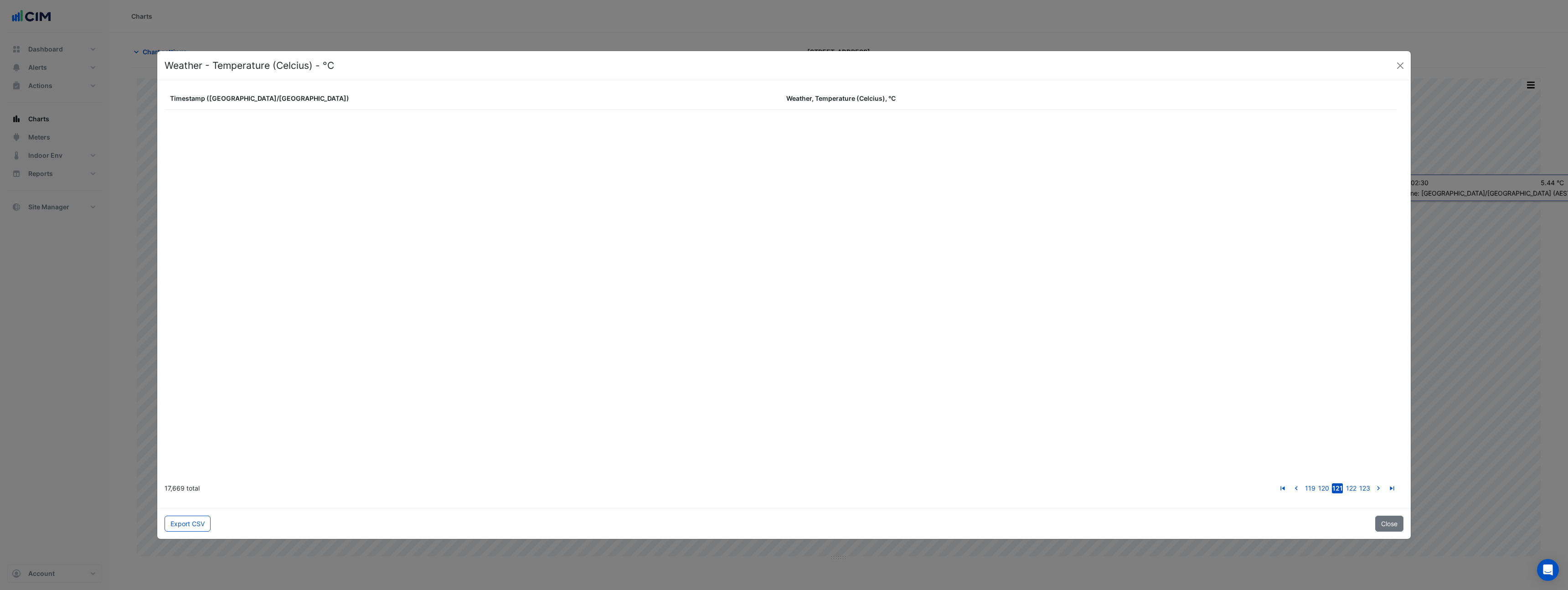
click at [1373, 483] on link "go to next page" at bounding box center [1378, 488] width 11 height 10
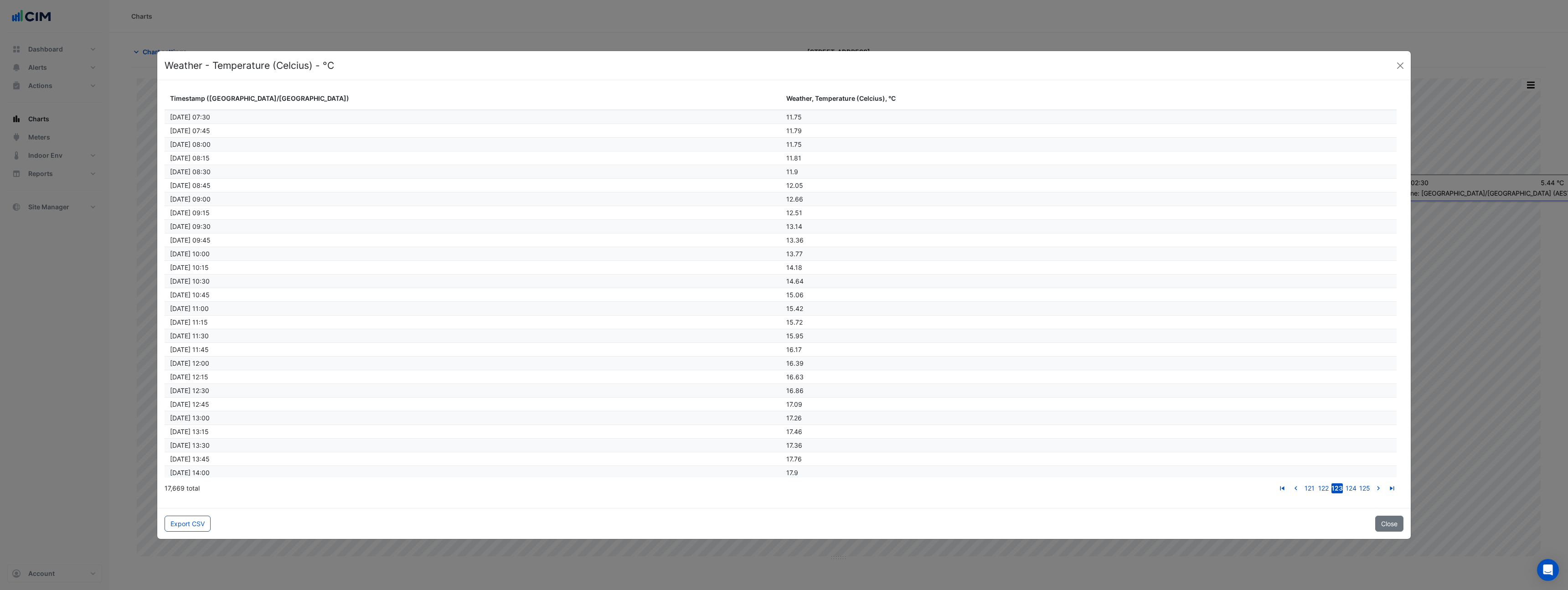
click at [1373, 483] on link "go to next page" at bounding box center [1378, 488] width 11 height 10
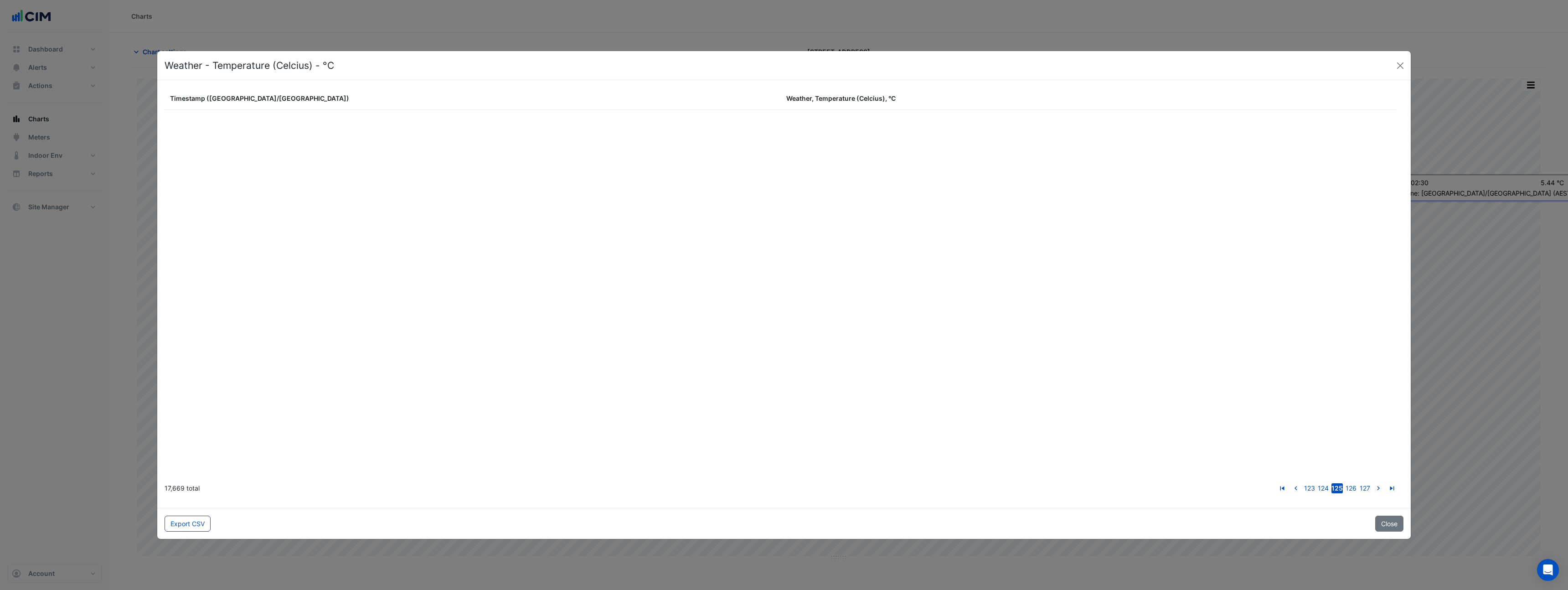
click at [1373, 483] on link "go to next page" at bounding box center [1378, 488] width 11 height 10
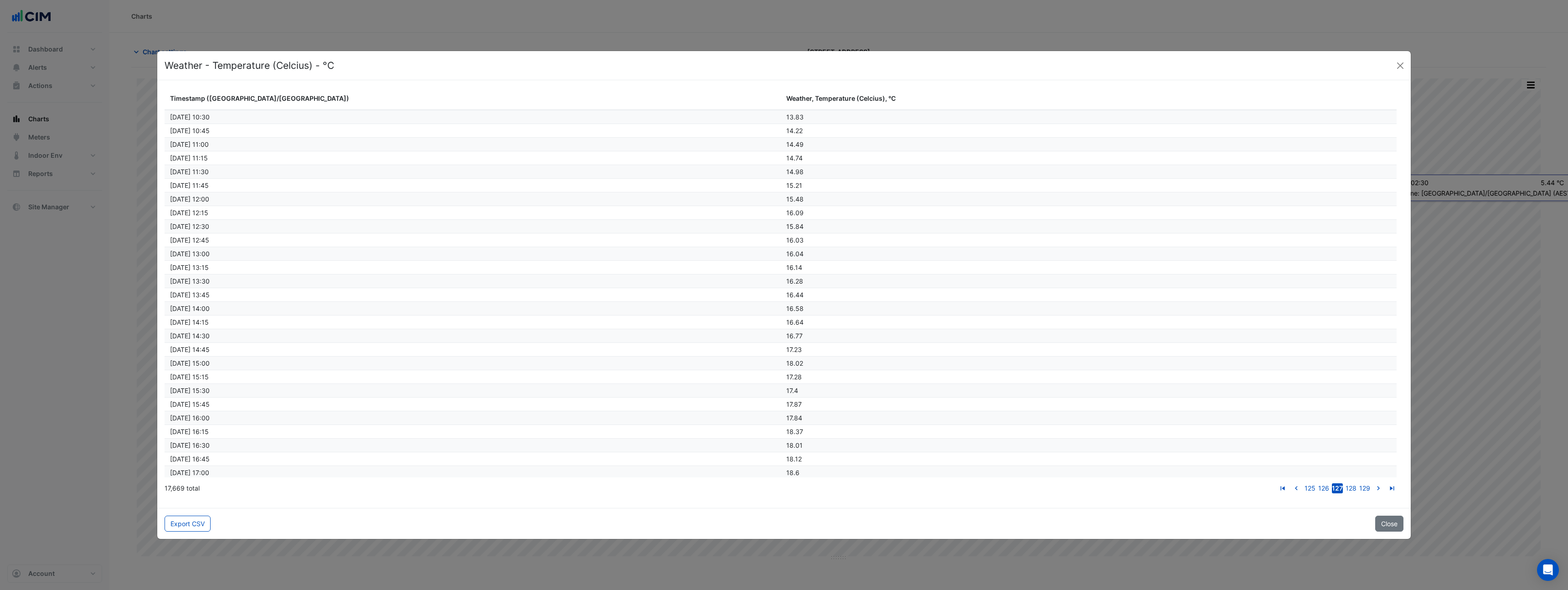
click at [1373, 483] on link "go to next page" at bounding box center [1378, 488] width 11 height 10
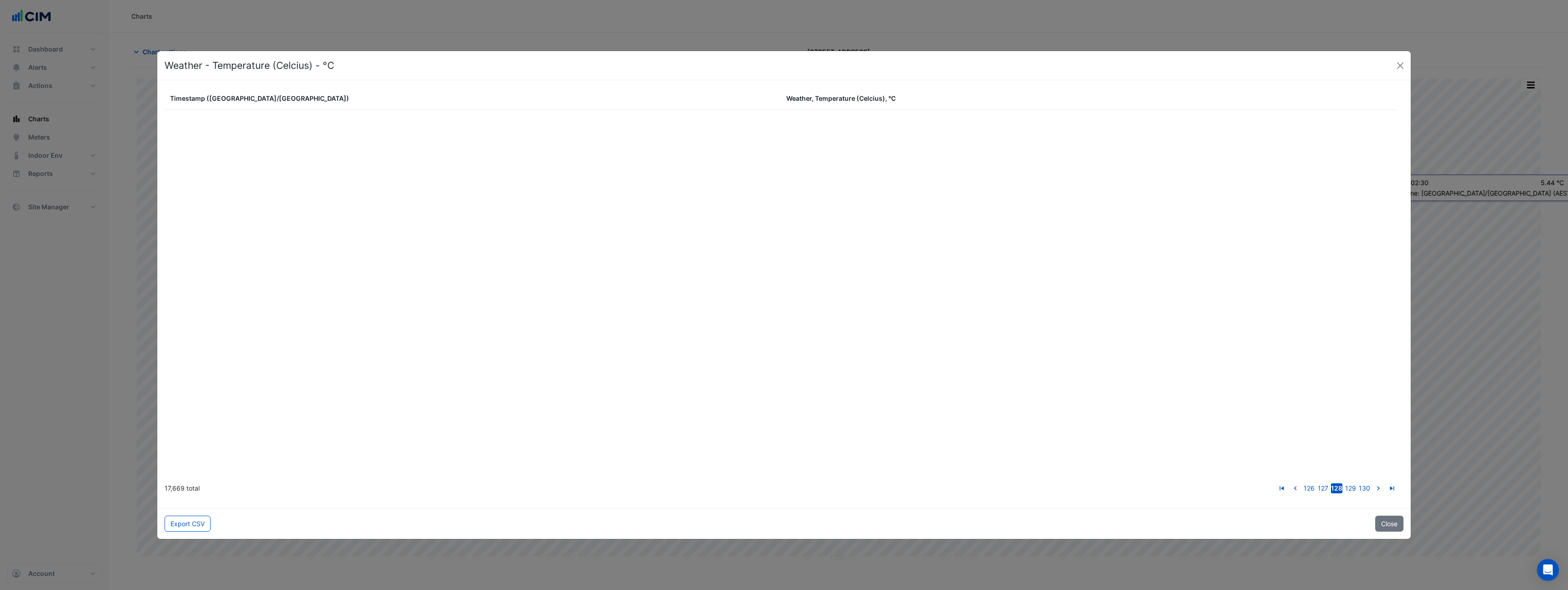
click at [1373, 483] on link "go to next page" at bounding box center [1378, 488] width 11 height 10
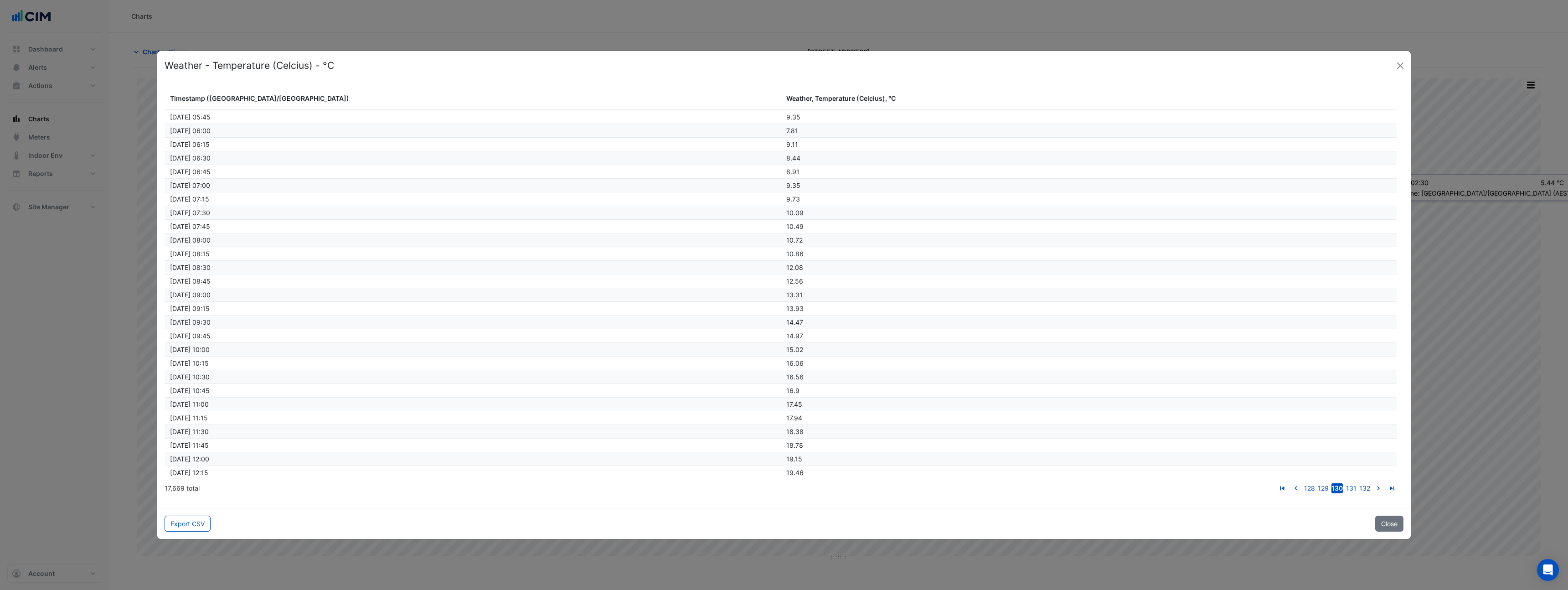
click at [1373, 483] on link "go to next page" at bounding box center [1378, 488] width 11 height 10
click at [1300, 488] on icon "go to previous page" at bounding box center [1295, 489] width 11 height 10
click at [1300, 488] on icon "go to previous page" at bounding box center [1296, 489] width 11 height 10
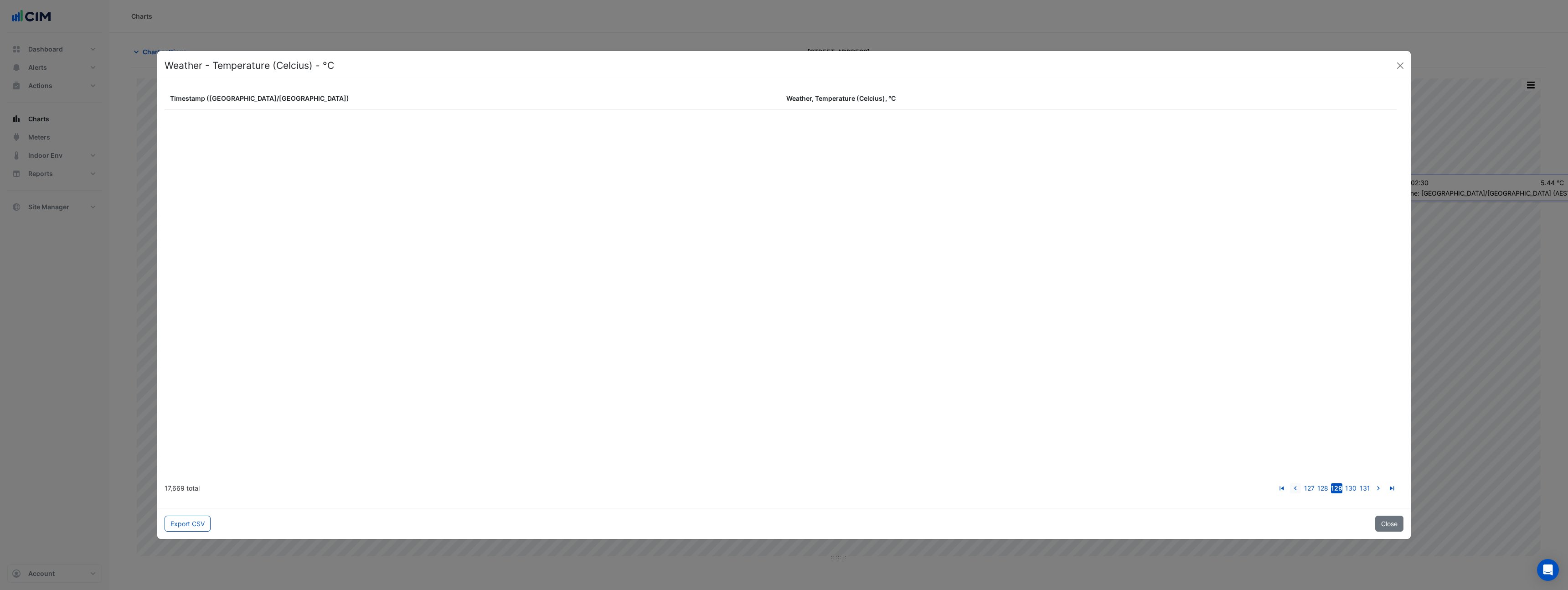
scroll to position [47269, 0]
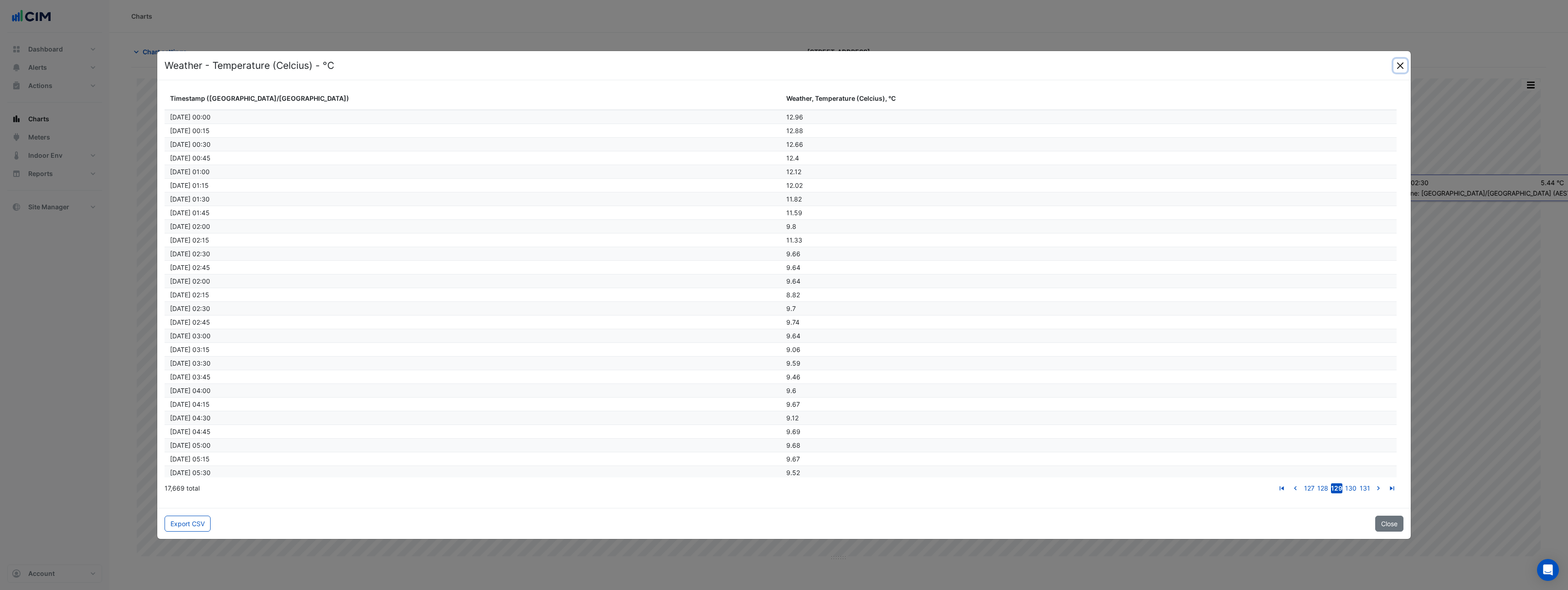
click at [1403, 66] on button "Close" at bounding box center [1401, 66] width 13 height 13
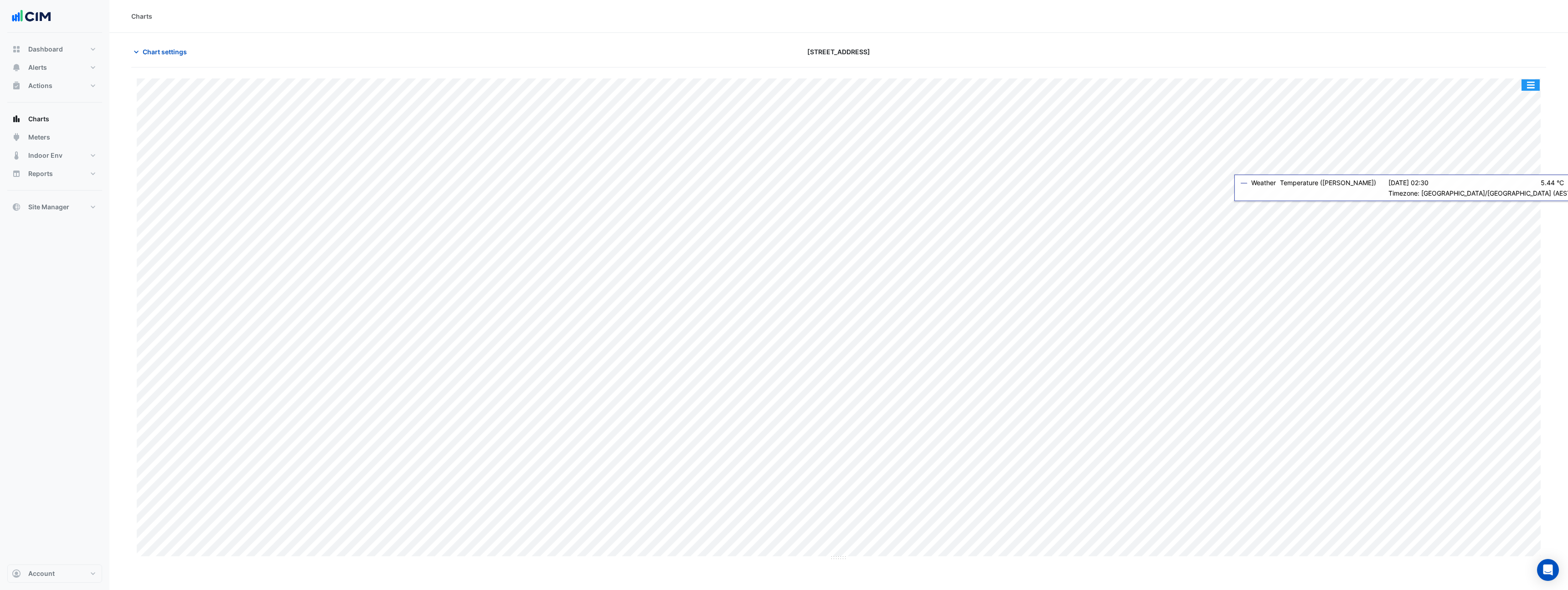
click at [1535, 87] on button "button" at bounding box center [1531, 84] width 18 height 11
click at [1516, 197] on div "Export CSV - Pivot" at bounding box center [1512, 194] width 55 height 22
click at [1533, 83] on button "button" at bounding box center [1531, 84] width 18 height 11
click at [1167, 64] on div "Chart settings 990 La Trobe Street" at bounding box center [839, 56] width 1415 height 24
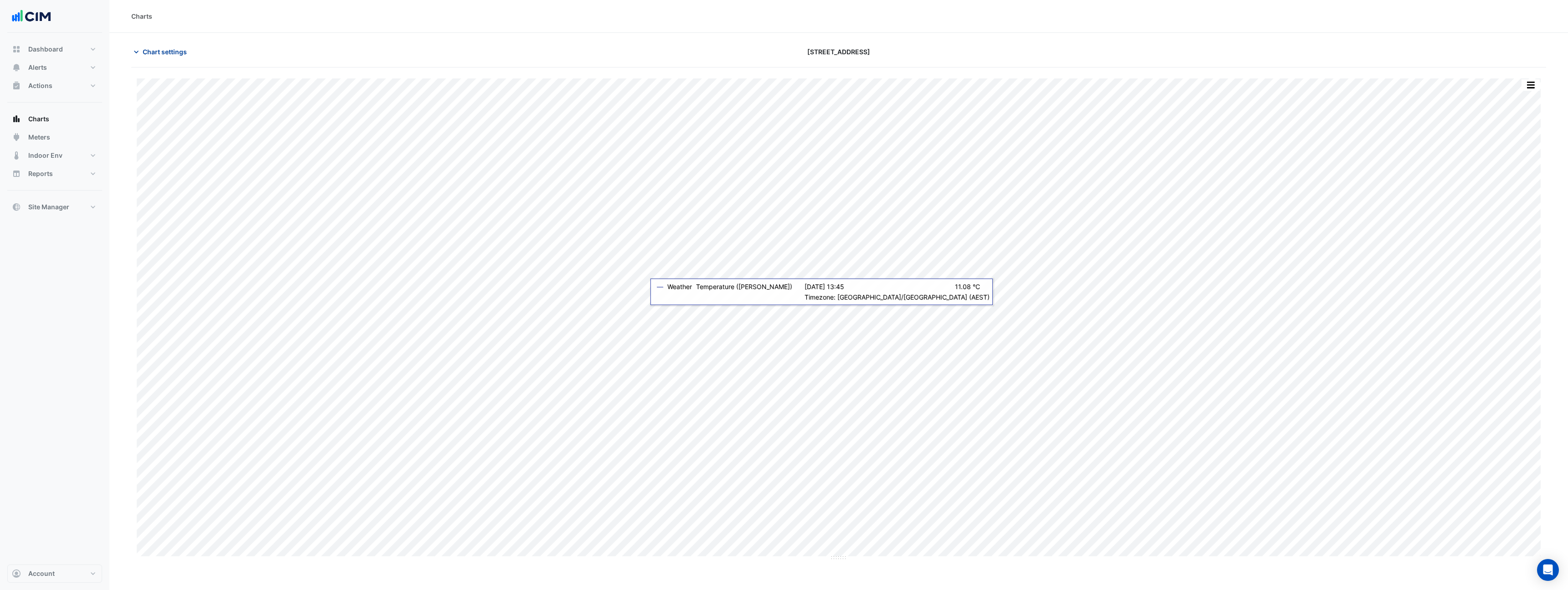
click at [165, 51] on span "Chart settings" at bounding box center [165, 52] width 44 height 10
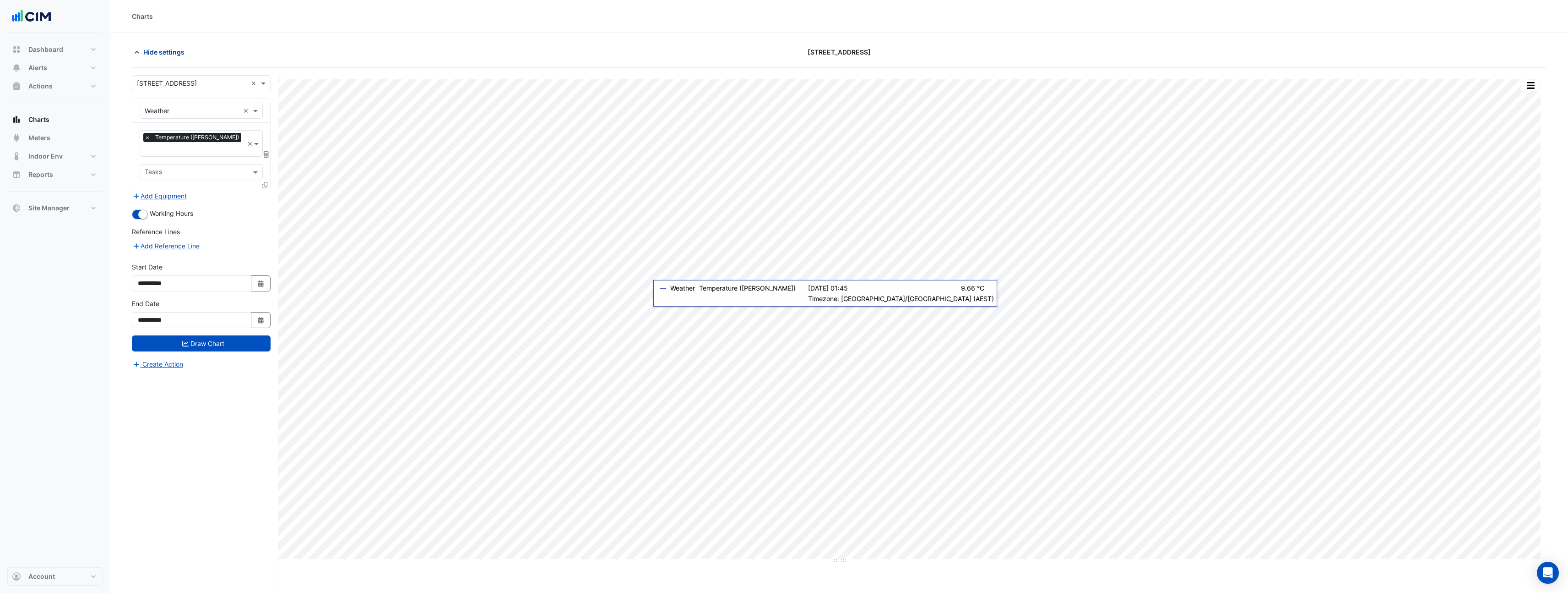
click at [166, 51] on span "Hide settings" at bounding box center [164, 52] width 41 height 10
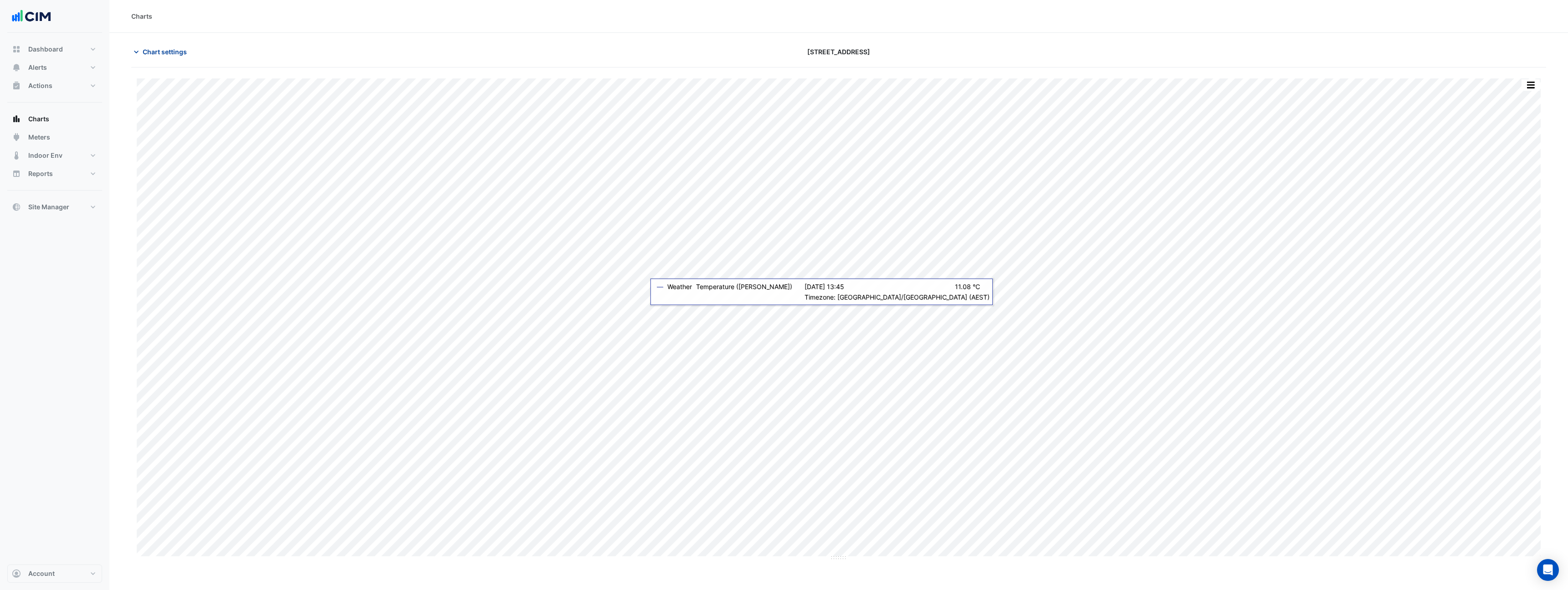
click at [159, 52] on span "Chart settings" at bounding box center [165, 52] width 44 height 10
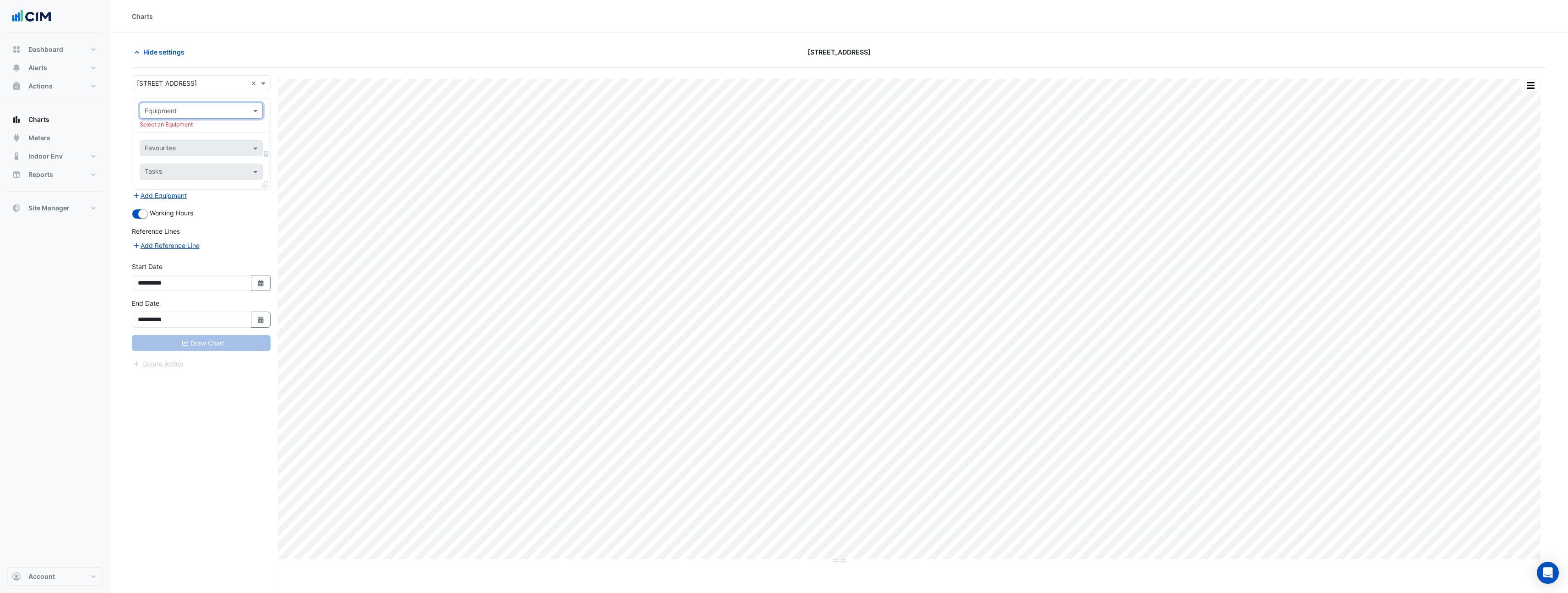
click at [209, 110] on input "text" at bounding box center [192, 110] width 95 height 10
click at [191, 132] on div "AHU-01" at bounding box center [235, 131] width 189 height 14
click at [193, 141] on input "text" at bounding box center [191, 139] width 92 height 10
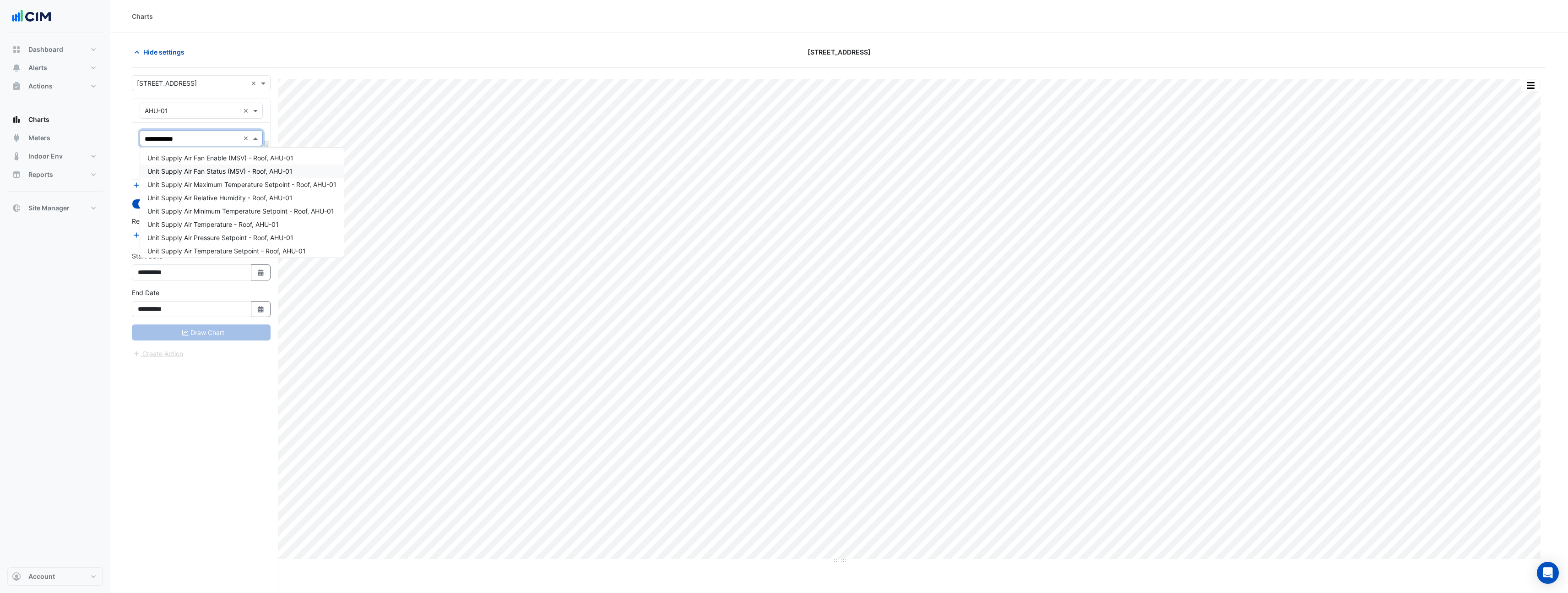
type input "**********"
click at [208, 161] on span "Unit Supply Air Temperature - Roof, AHU-01" at bounding box center [213, 158] width 131 height 8
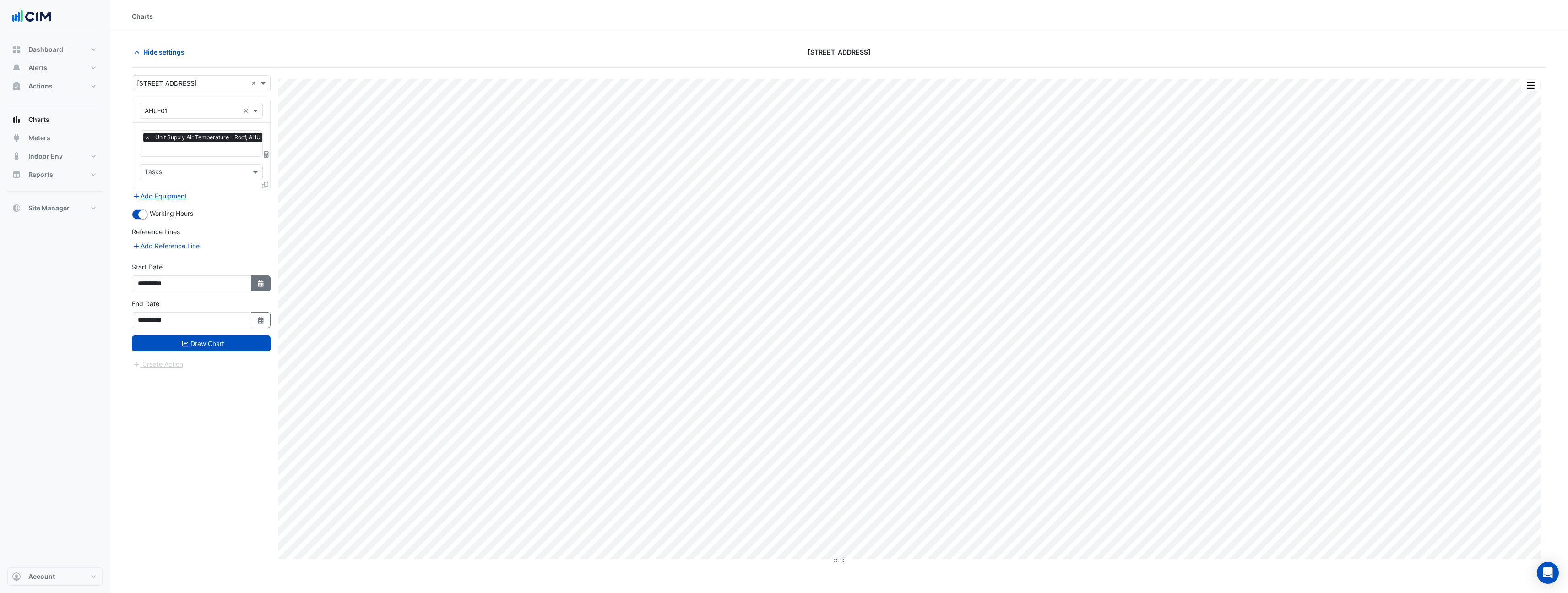
click at [258, 287] on button "Select Date" at bounding box center [261, 283] width 20 height 16
select select "*"
select select "****"
click at [146, 162] on span "Previous month" at bounding box center [147, 161] width 7 height 7
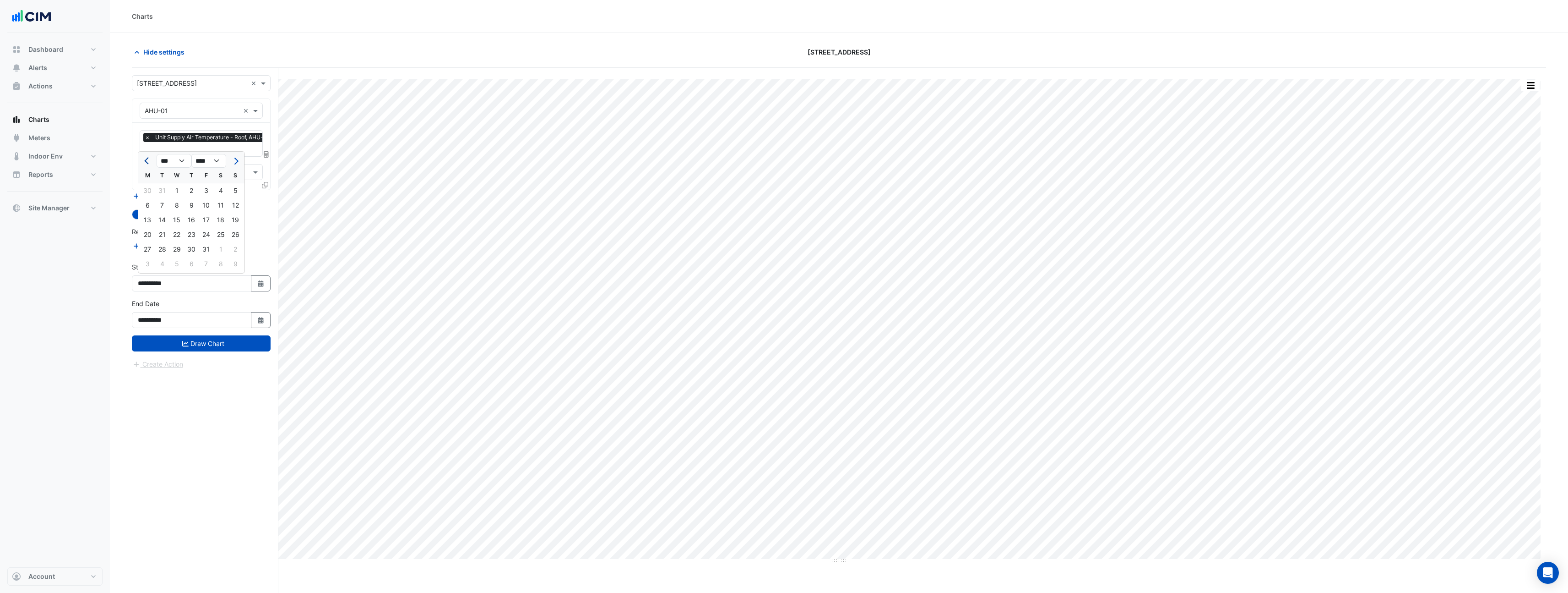
click at [146, 162] on span "Previous month" at bounding box center [147, 161] width 7 height 7
select select "**"
select select "****"
click at [238, 195] on div "1" at bounding box center [236, 191] width 15 height 15
type input "**********"
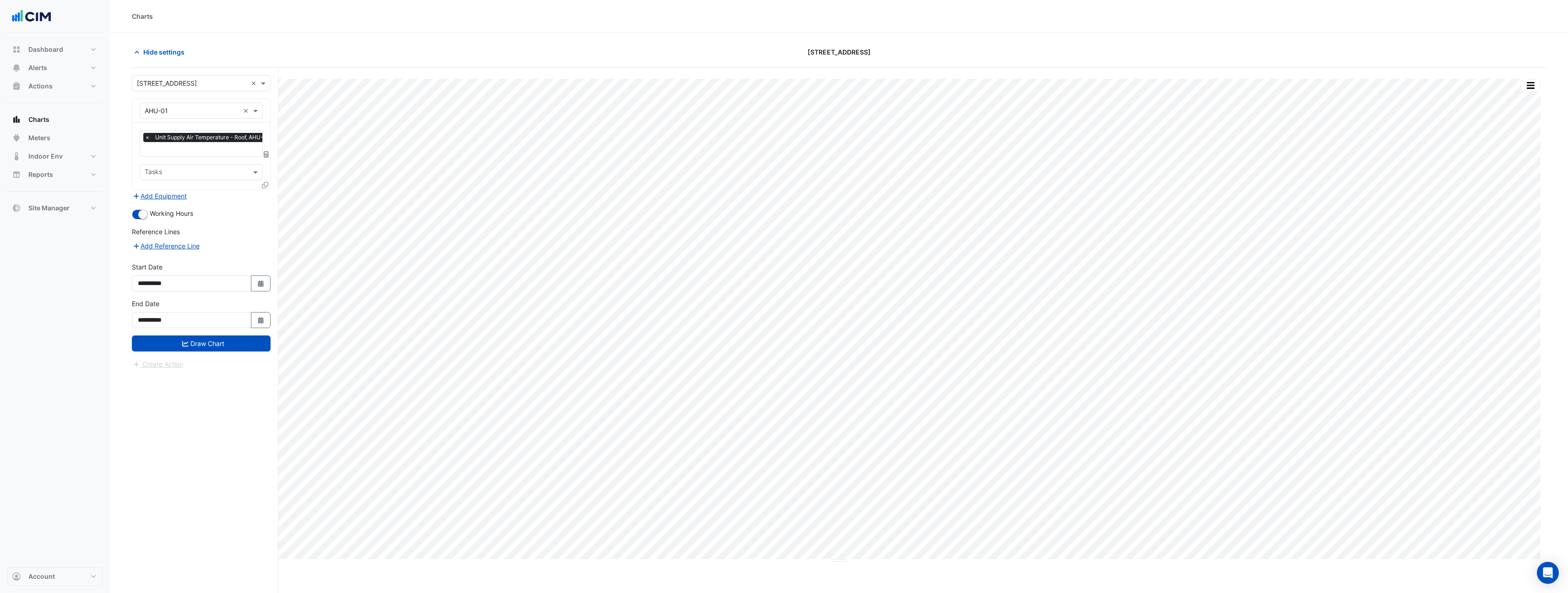
click at [263, 187] on icon at bounding box center [265, 185] width 7 height 7
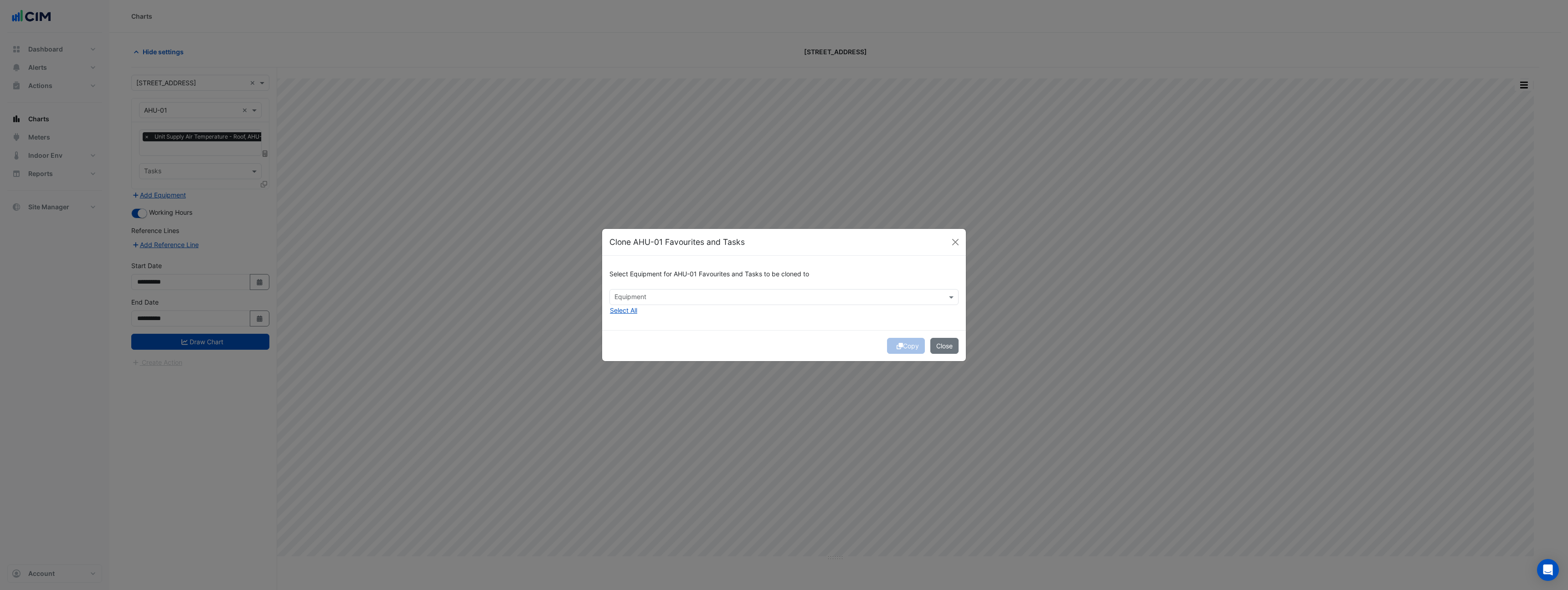
click at [648, 294] on input "text" at bounding box center [779, 298] width 329 height 10
click at [645, 324] on div "AHU-E2" at bounding box center [633, 330] width 45 height 13
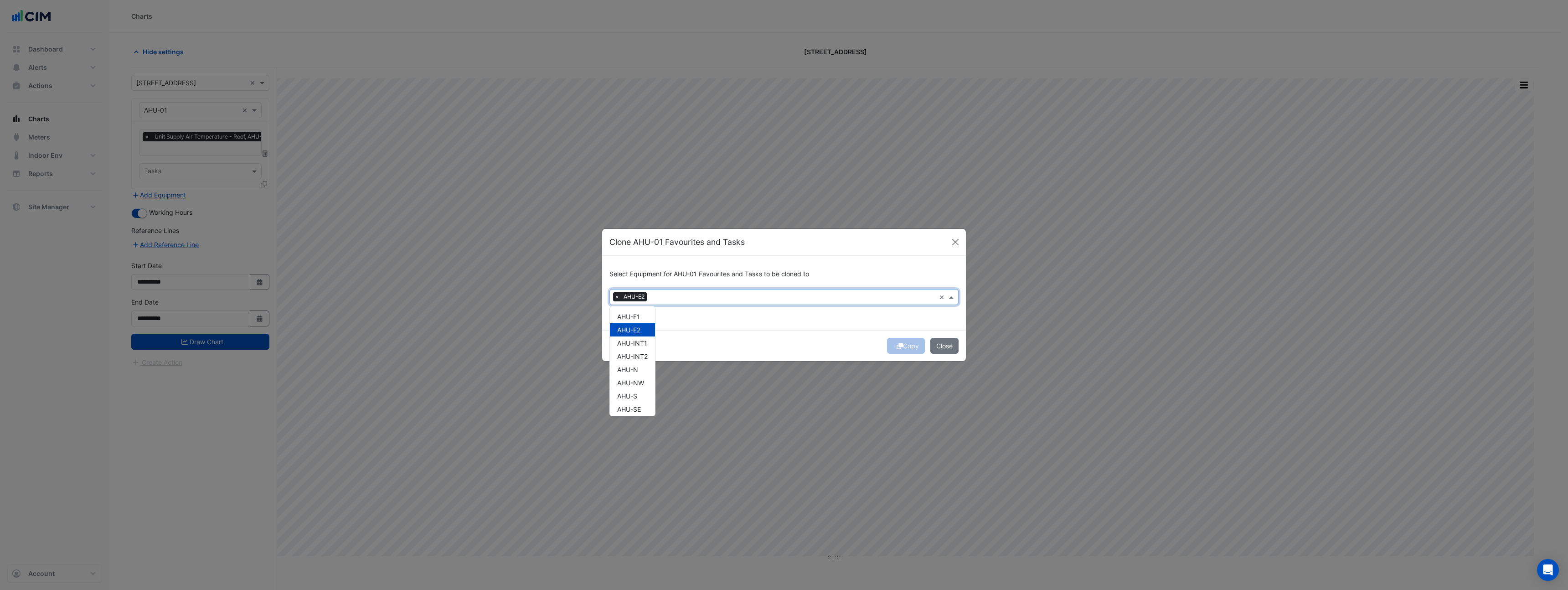
click at [644, 316] on div "AHU-E1" at bounding box center [633, 317] width 45 height 13
click at [637, 344] on span "AHU-INT1" at bounding box center [633, 343] width 30 height 7
click at [637, 358] on span "AHU-INT2" at bounding box center [633, 356] width 31 height 7
click at [636, 366] on span "AHU-N" at bounding box center [628, 369] width 21 height 7
click at [635, 380] on span "AHU-NW" at bounding box center [631, 383] width 27 height 7
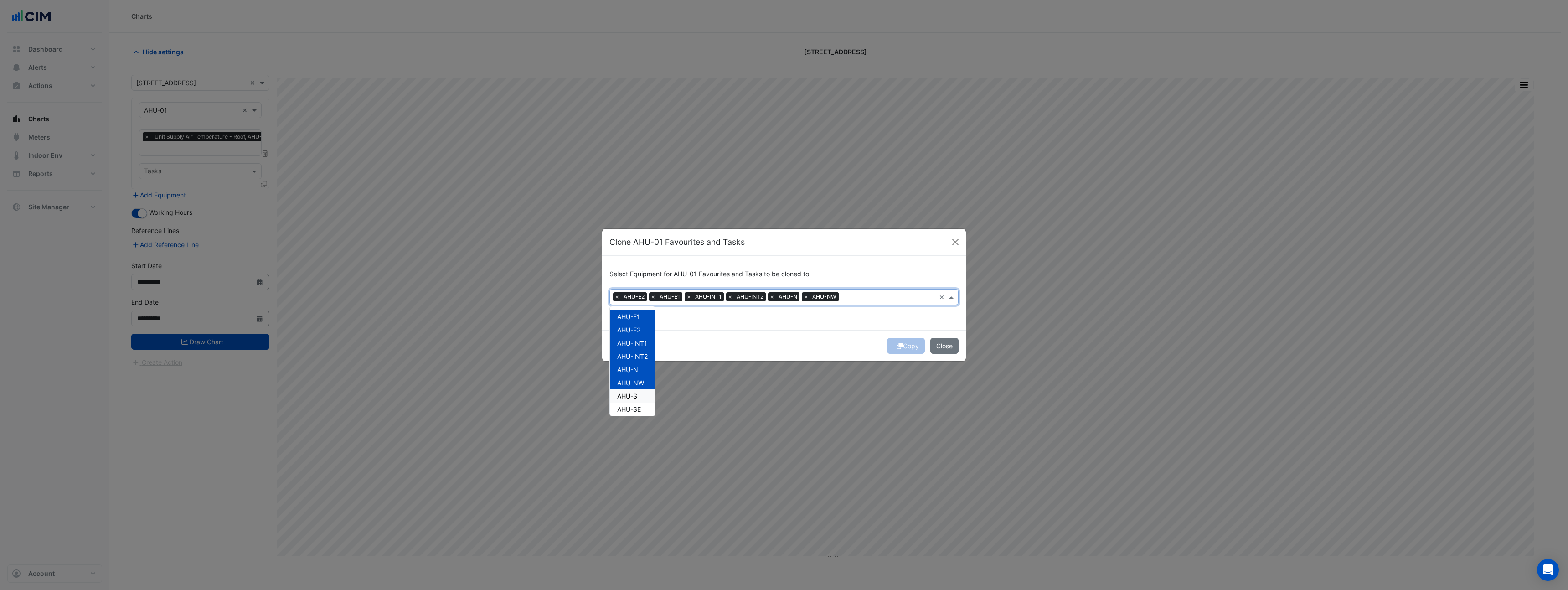
click at [636, 399] on span "AHU-S" at bounding box center [627, 396] width 20 height 7
click at [636, 411] on span "AHU-SE" at bounding box center [630, 409] width 24 height 7
click at [630, 393] on span "AHU-SW" at bounding box center [630, 397] width 26 height 7
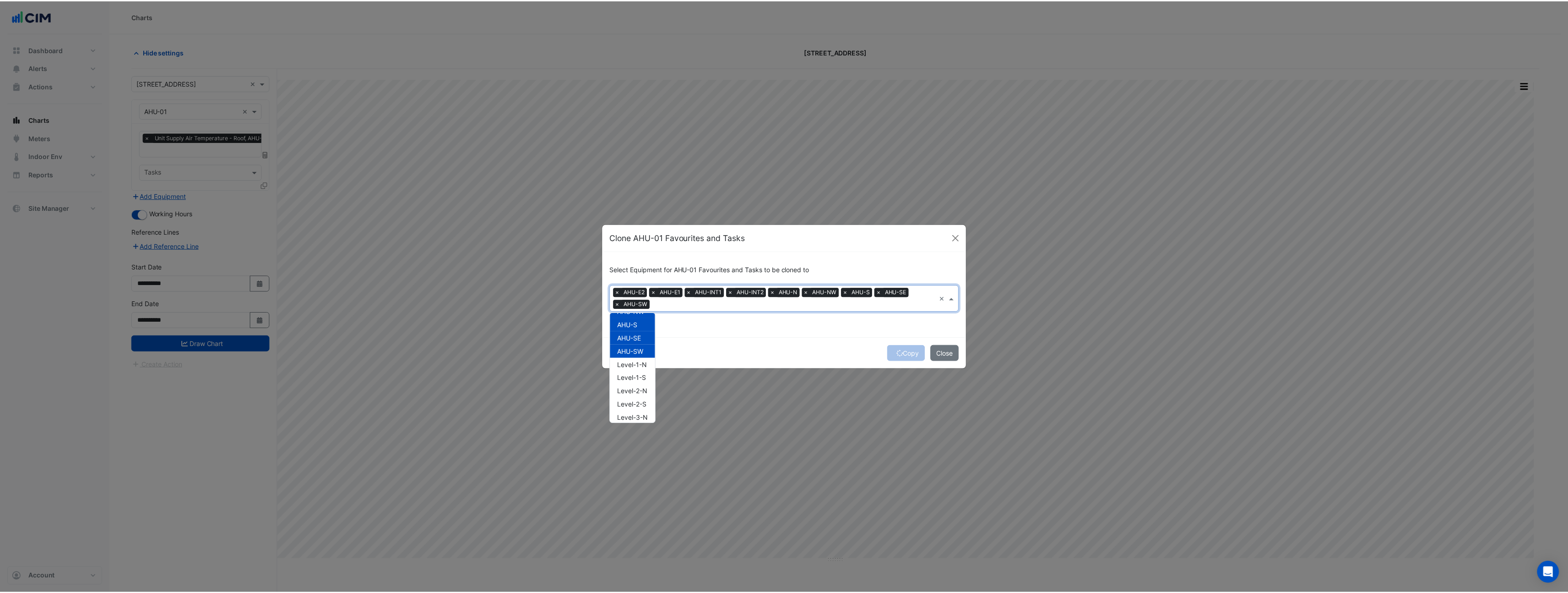
scroll to position [78, 0]
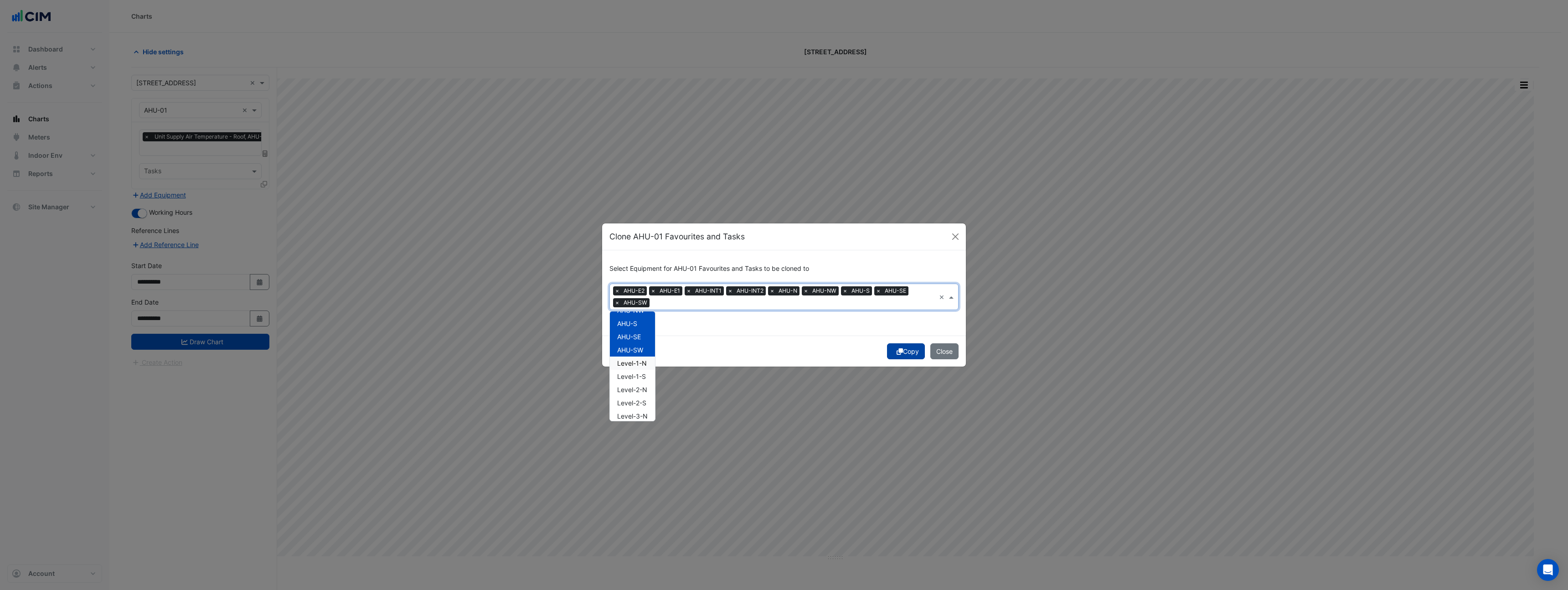
click at [900, 357] on button "Copy" at bounding box center [906, 351] width 38 height 16
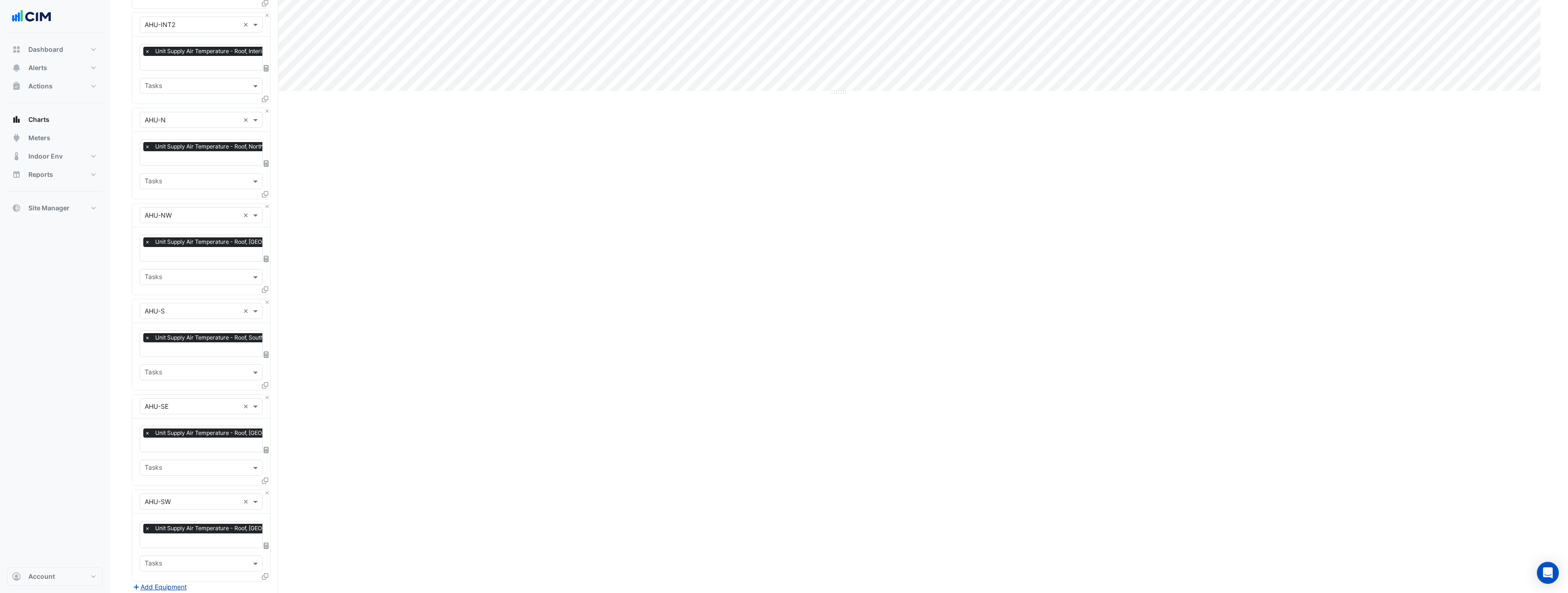
scroll to position [634, 0]
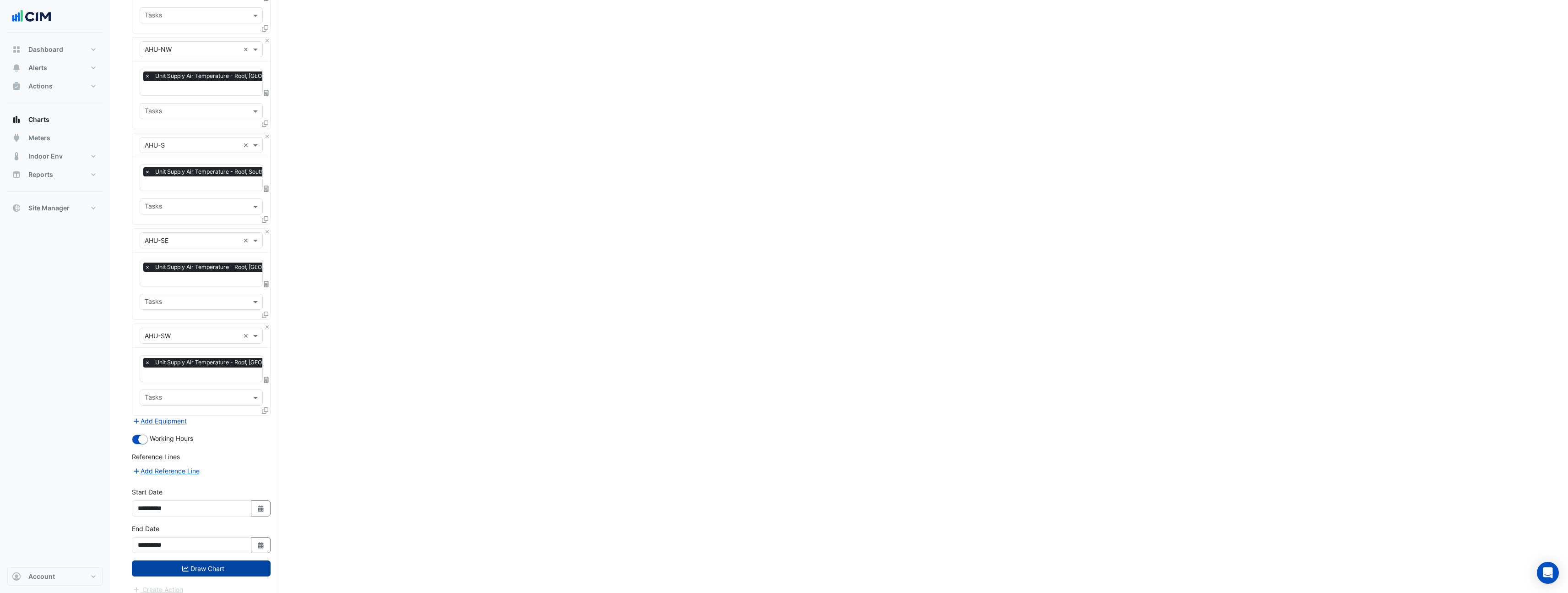
click at [230, 561] on button "Draw Chart" at bounding box center [201, 568] width 139 height 16
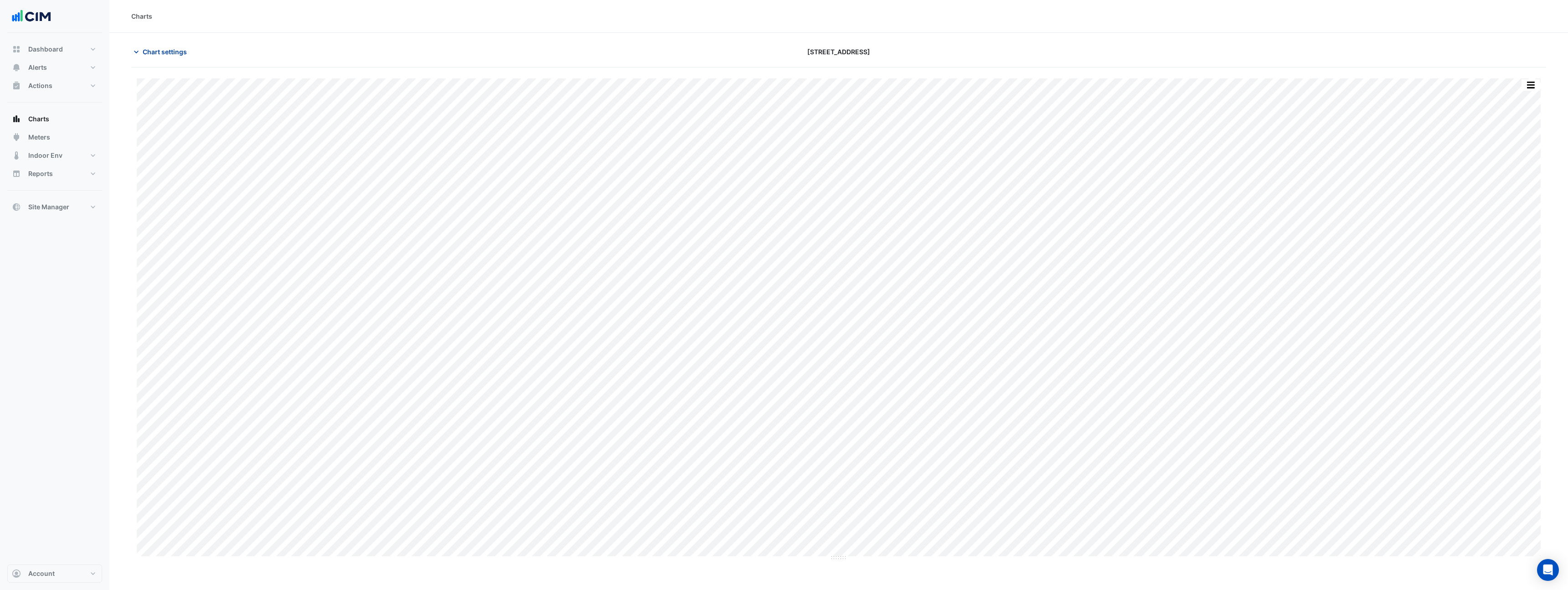
click at [159, 53] on span "Chart settings" at bounding box center [165, 52] width 44 height 10
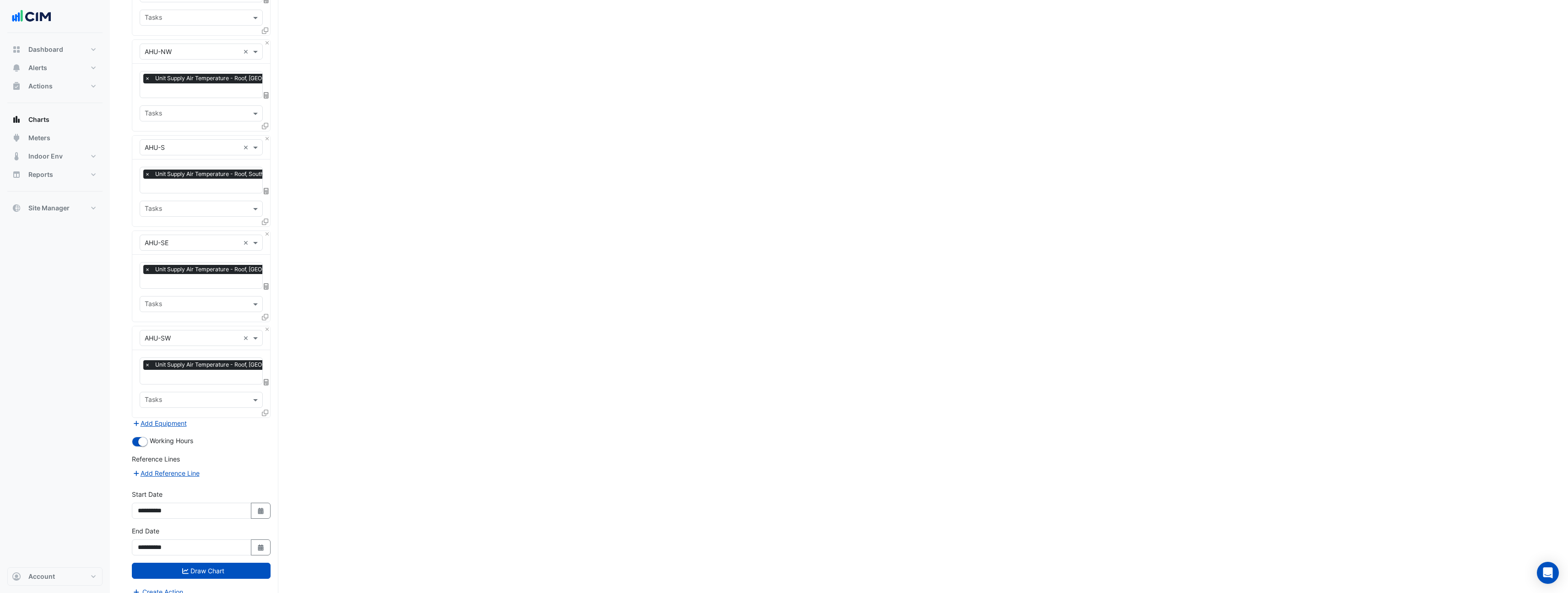
scroll to position [23, 0]
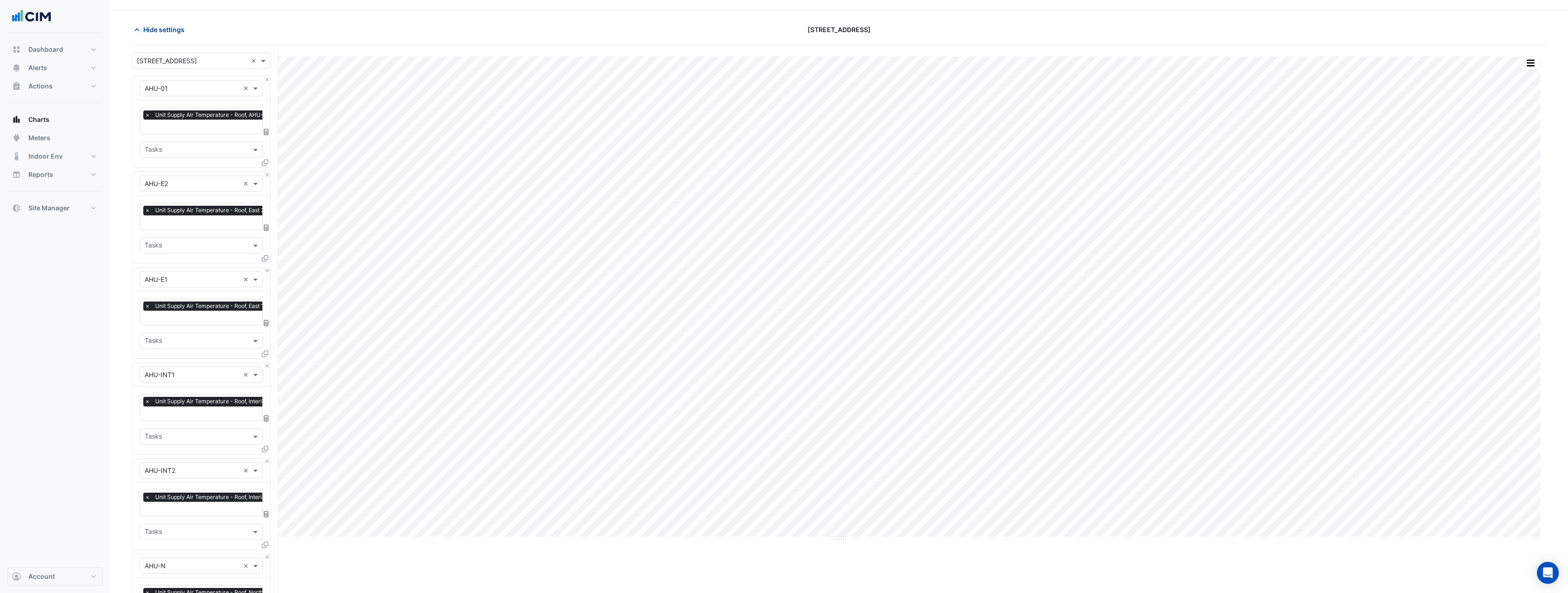
click at [176, 29] on span "Hide settings" at bounding box center [164, 29] width 41 height 10
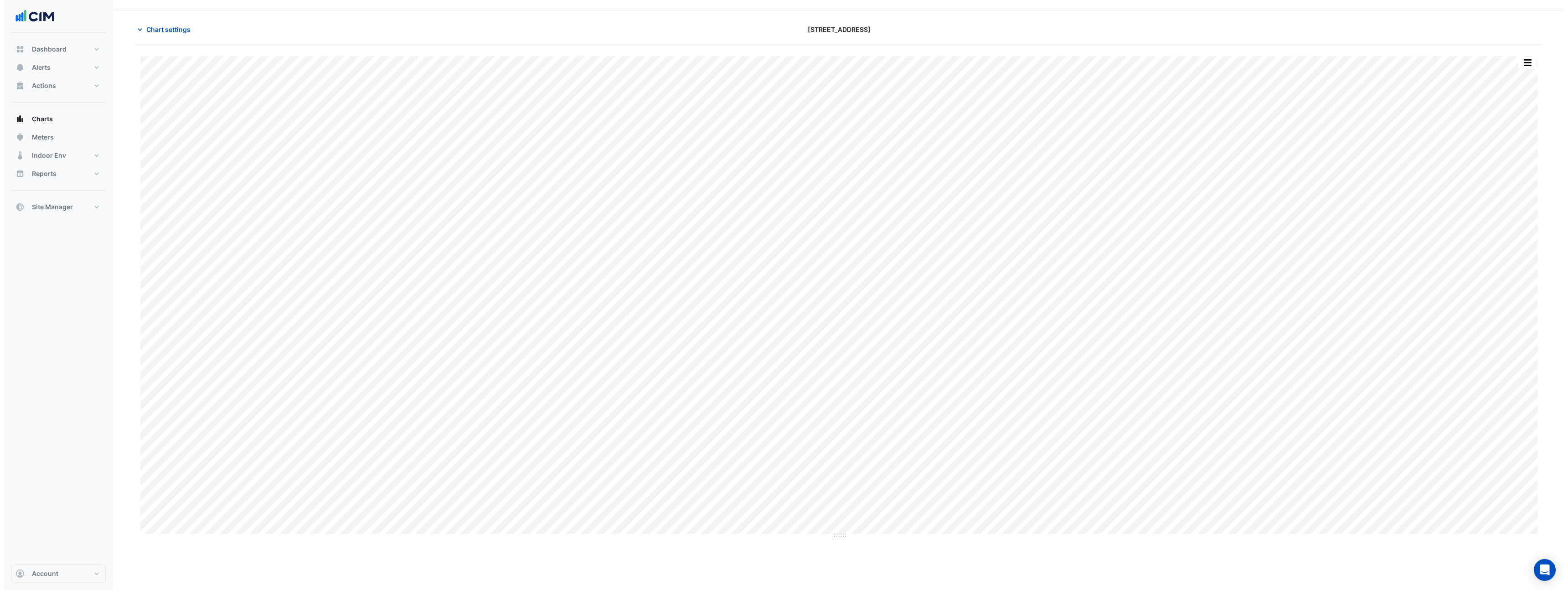
scroll to position [0, 0]
click at [1532, 87] on button "button" at bounding box center [1531, 84] width 18 height 11
click at [1497, 182] on div "Pivot Data Table" at bounding box center [1512, 182] width 55 height 22
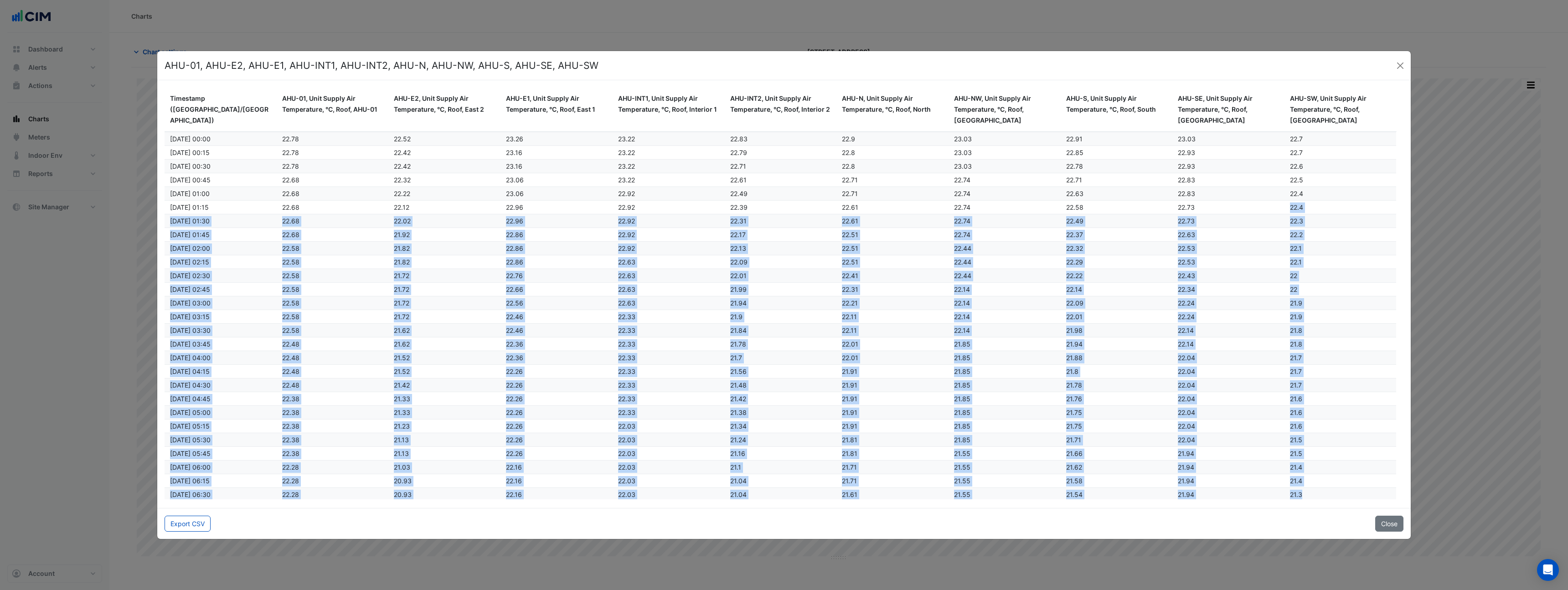
drag, startPoint x: 1403, startPoint y: 138, endPoint x: 1395, endPoint y: 203, distance: 65.5
click at [1395, 203] on div "Timestamp (Australia/Melbourne) AHU-01, Unit Supply Air Temperature, °C, Roof, …" at bounding box center [784, 294] width 1254 height 428
click at [1304, 212] on div "22.4" at bounding box center [1342, 208] width 105 height 10
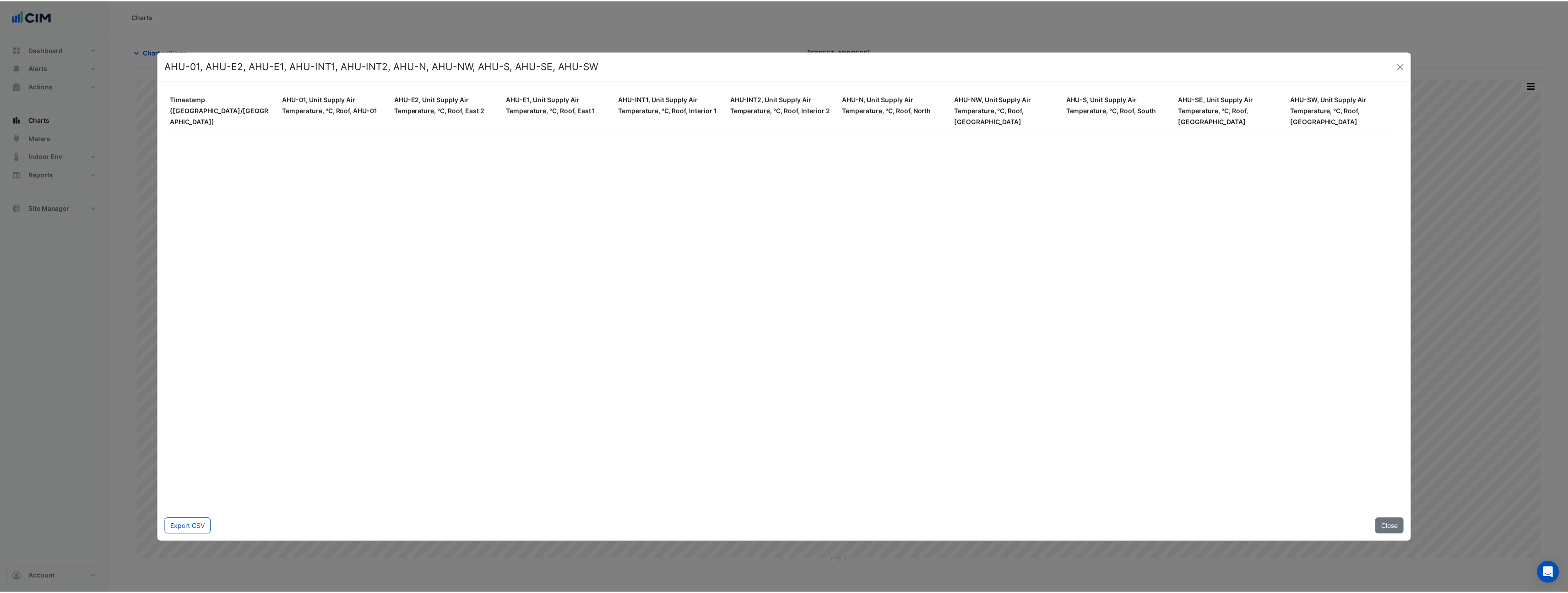
scroll to position [80418, 0]
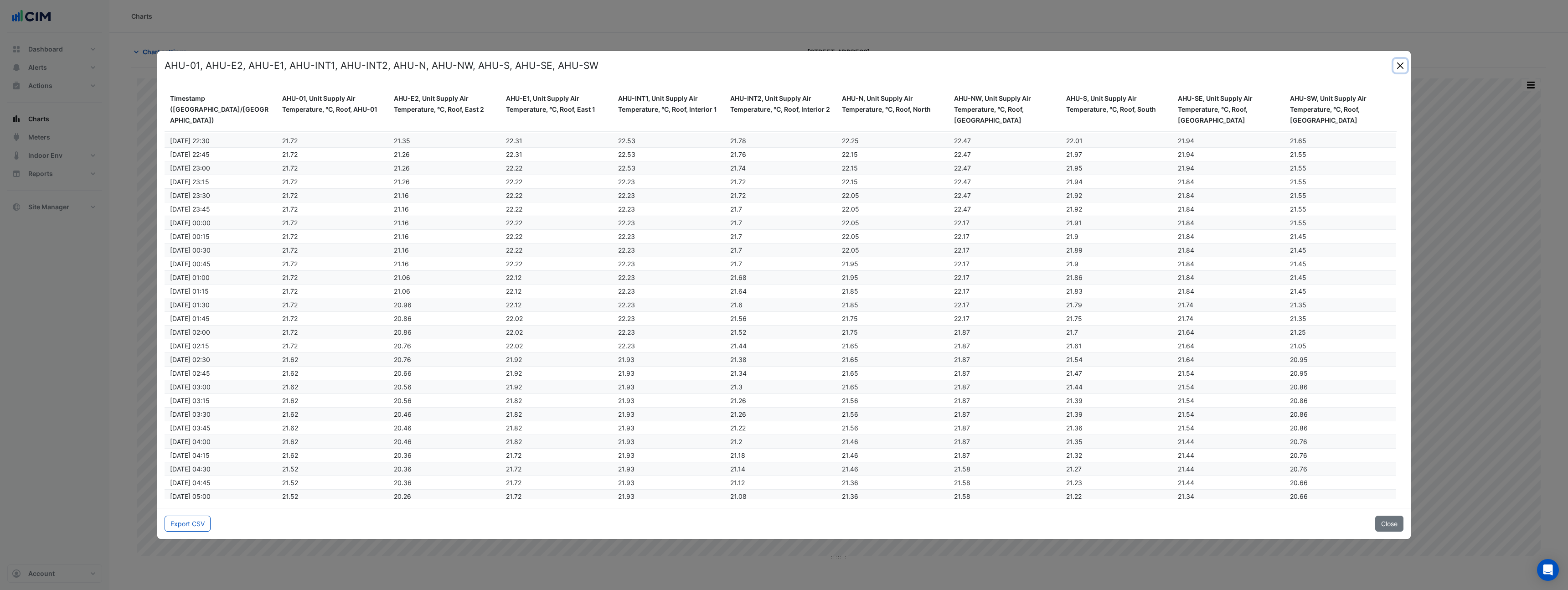
click at [1398, 67] on button "Close" at bounding box center [1401, 66] width 13 height 13
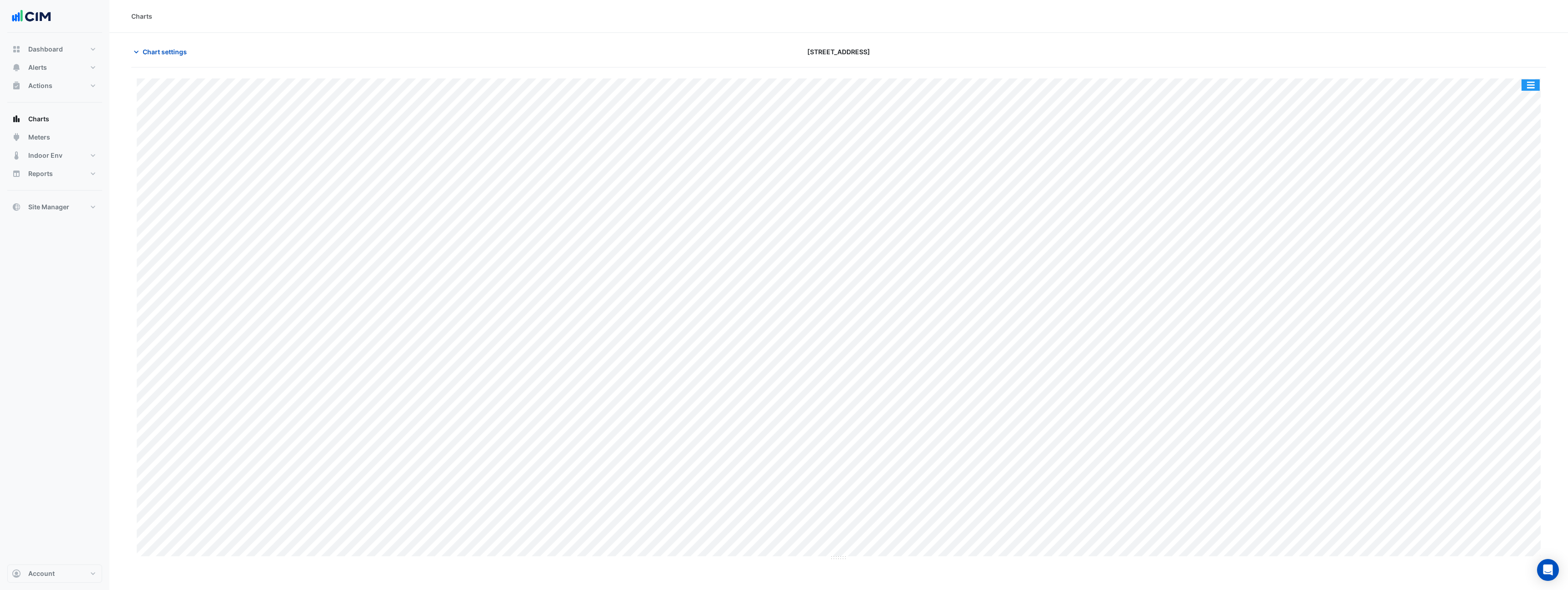
click at [1529, 86] on button "button" at bounding box center [1531, 84] width 18 height 11
click at [1522, 227] on div "Export CSV - Pivot" at bounding box center [1512, 227] width 55 height 22
click at [165, 55] on span "Chart settings" at bounding box center [165, 52] width 44 height 10
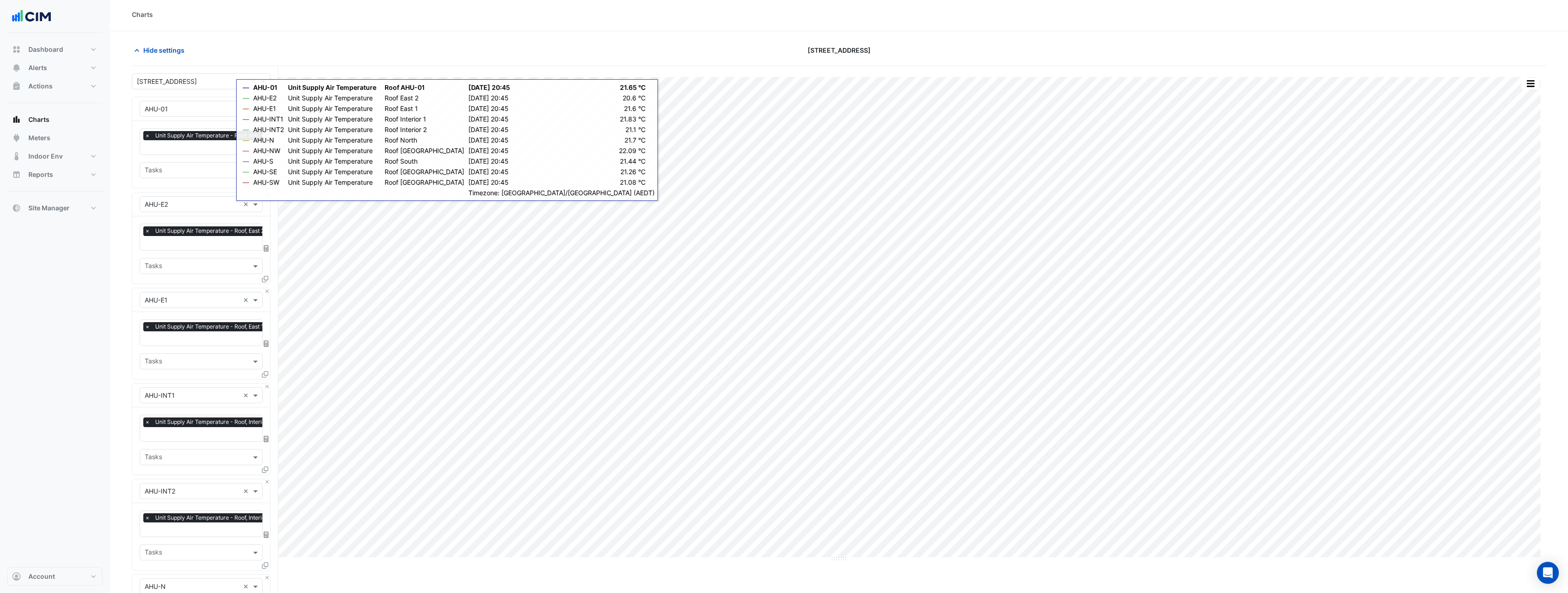
scroll to position [0, 0]
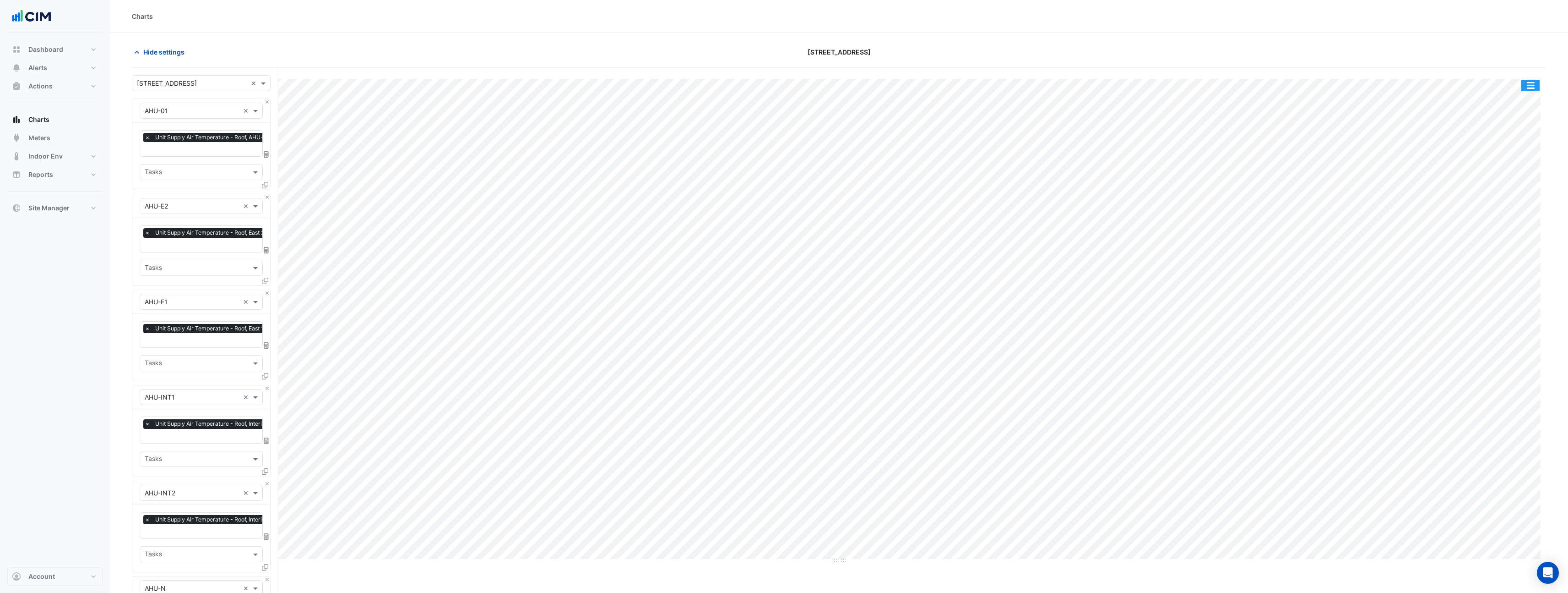
click at [1528, 83] on button "button" at bounding box center [1530, 85] width 18 height 11
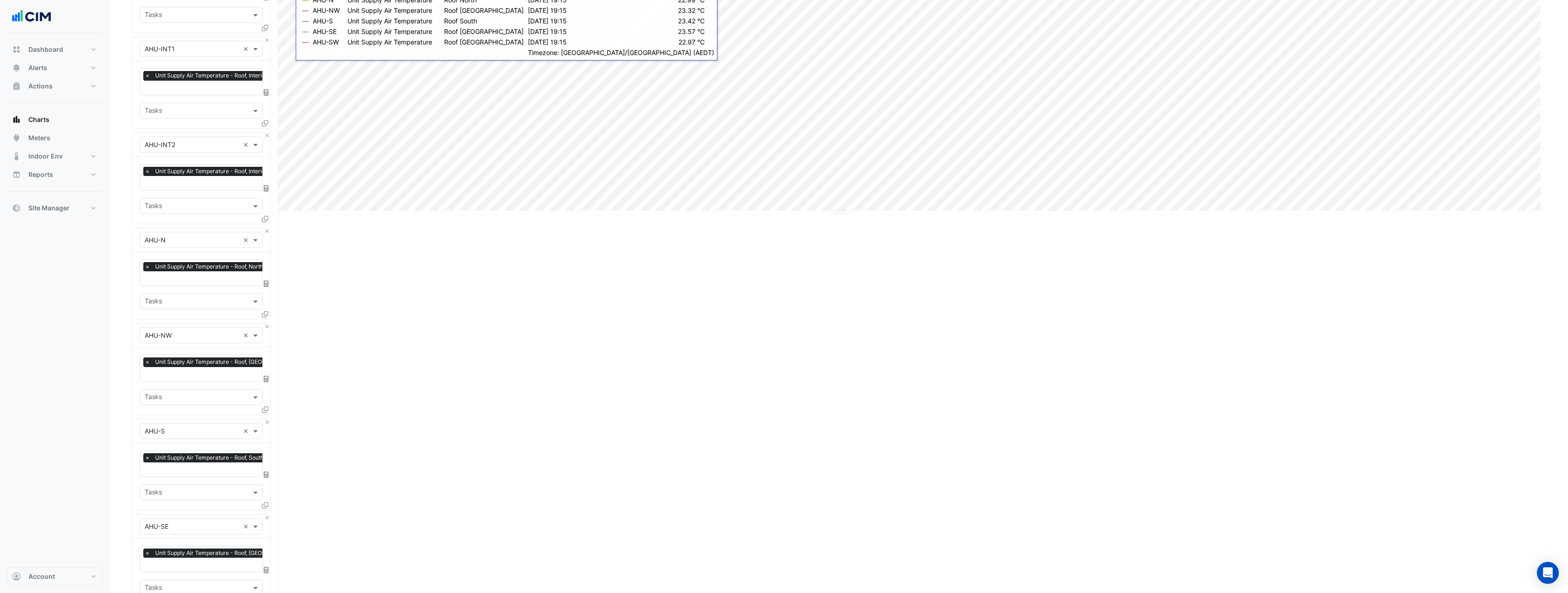
scroll to position [634, 0]
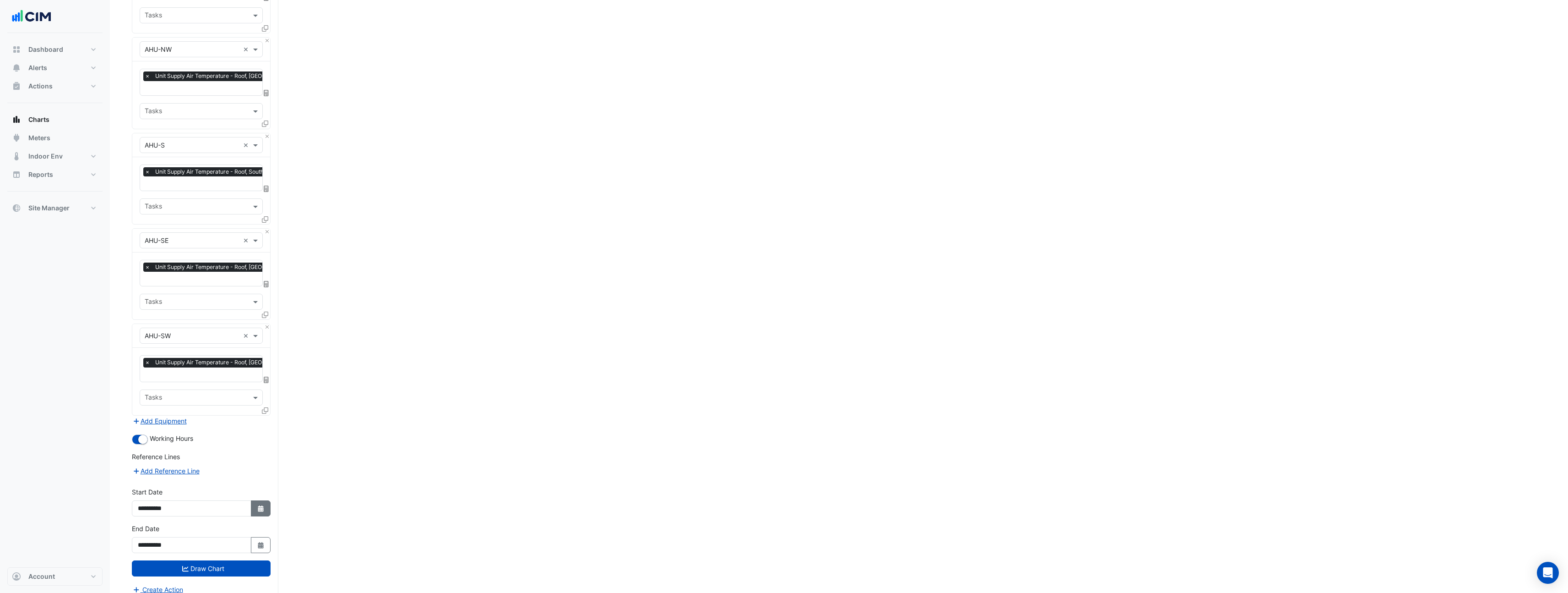
click at [265, 502] on button "Select Date" at bounding box center [261, 508] width 20 height 16
select select "**"
select select "****"
click at [143, 380] on button "Previous month" at bounding box center [147, 378] width 11 height 15
select select "**"
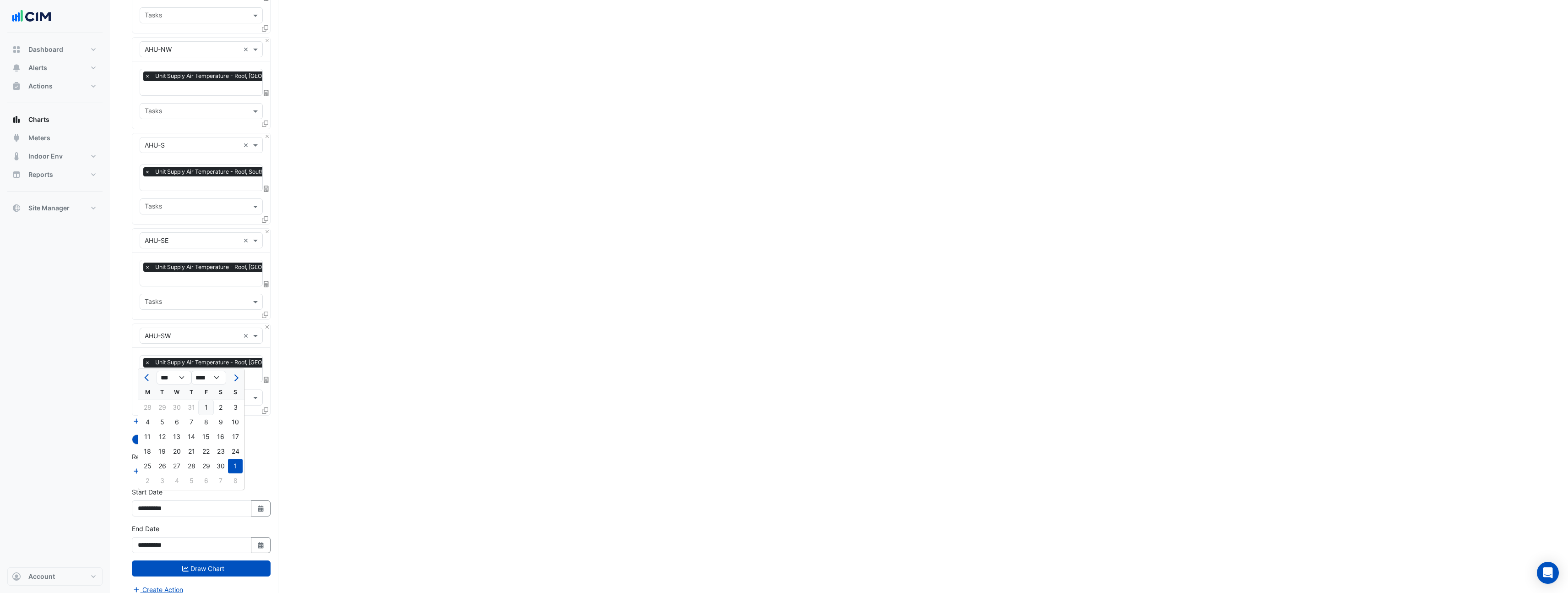
click at [210, 406] on div "1" at bounding box center [207, 407] width 15 height 15
type input "**********"
click at [237, 561] on button "Draw Chart" at bounding box center [201, 568] width 139 height 16
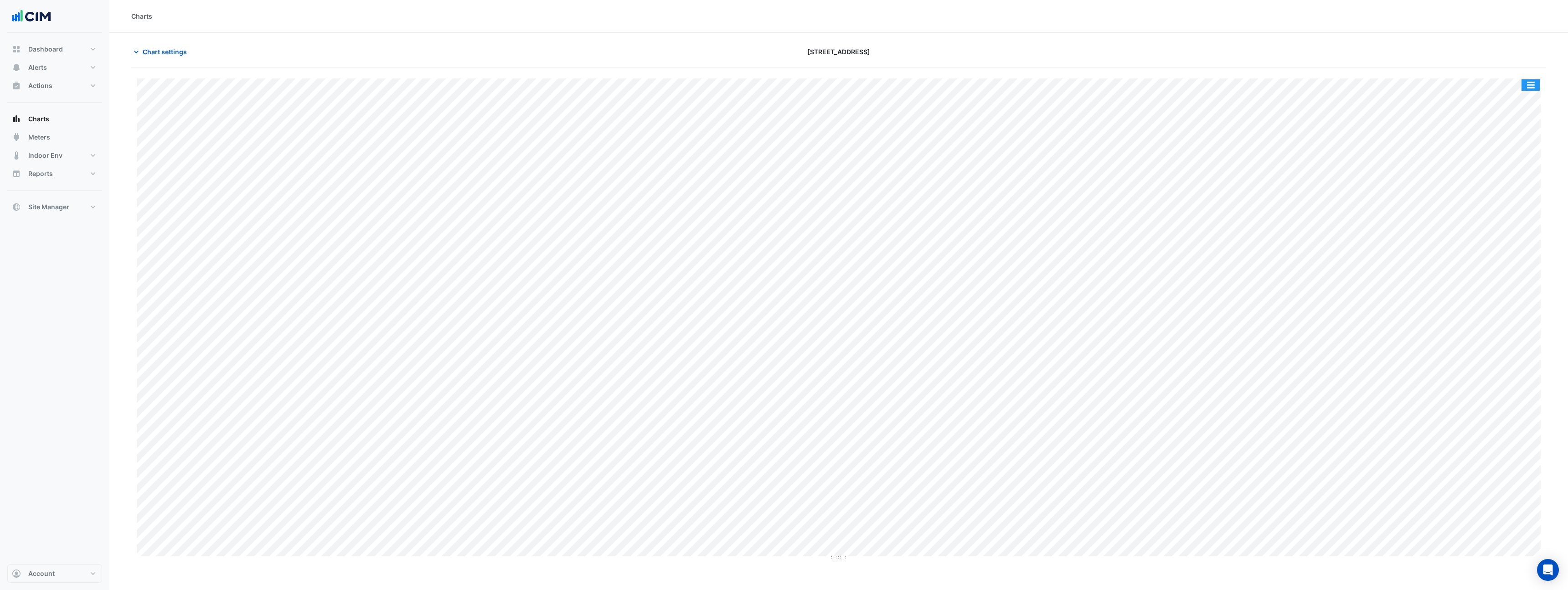
click at [1538, 89] on button "button" at bounding box center [1531, 84] width 18 height 11
click at [1448, 76] on div "Print Save as JPEG Save as PNG — AHU-01 Unit Supply Air Temperature Roof AHU-01…" at bounding box center [839, 314] width 1415 height 494
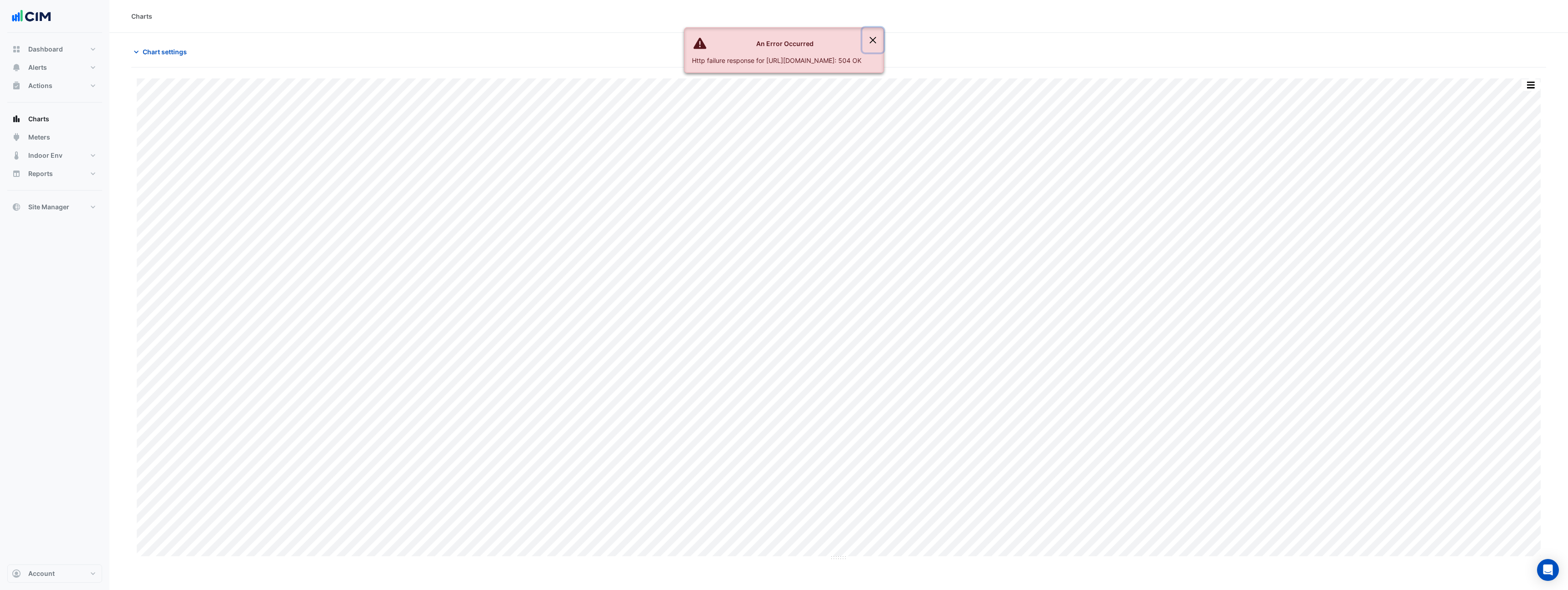
click at [884, 38] on button "Close" at bounding box center [873, 40] width 21 height 25
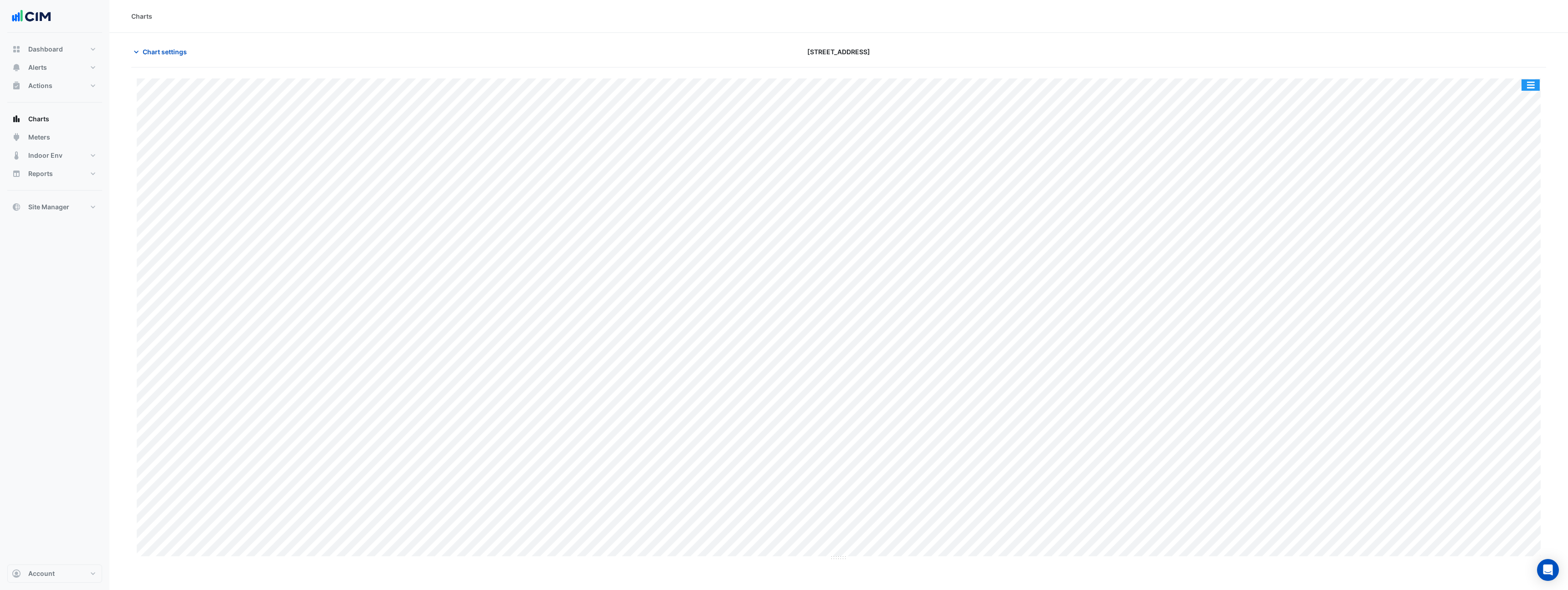
click at [1535, 88] on button "button" at bounding box center [1531, 84] width 18 height 11
click at [529, 76] on div "Print Save as JPEG Save as PNG — AHU-01 Unit Supply Air Temperature Roof AHU-01…" at bounding box center [839, 314] width 1415 height 494
click at [182, 52] on span "Chart settings" at bounding box center [165, 52] width 44 height 10
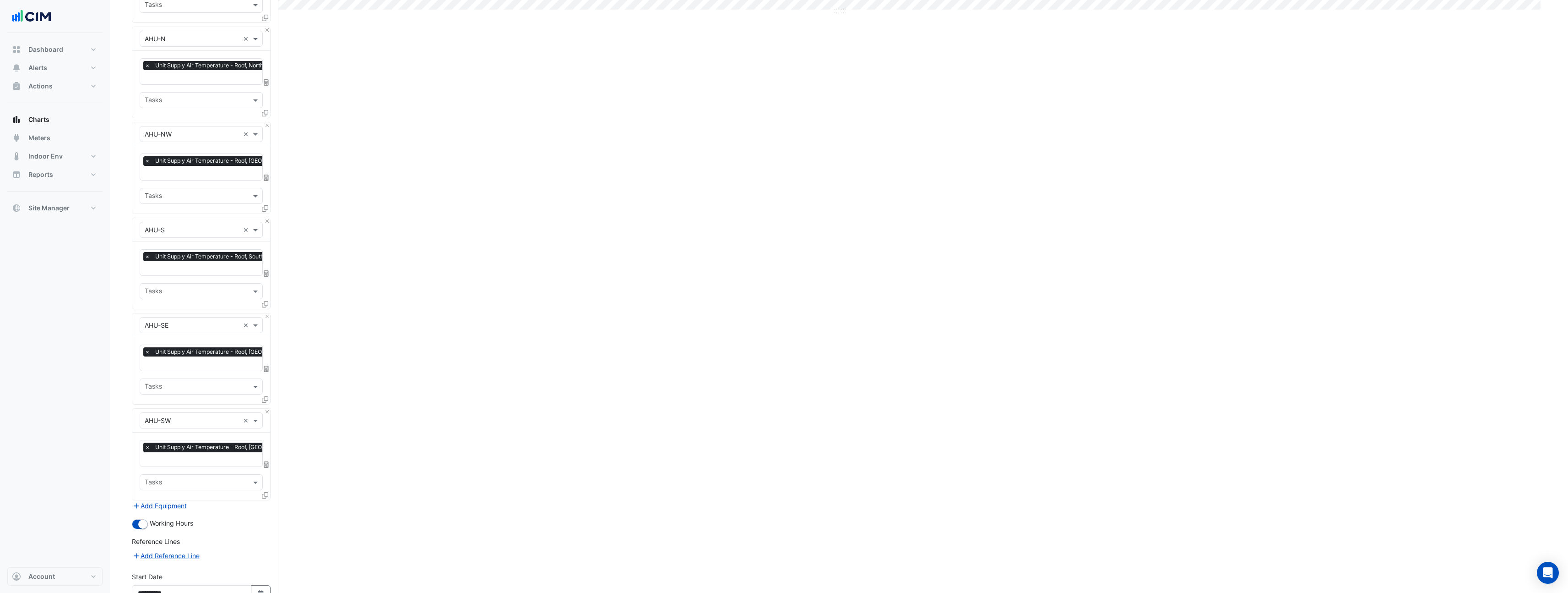
scroll to position [634, 0]
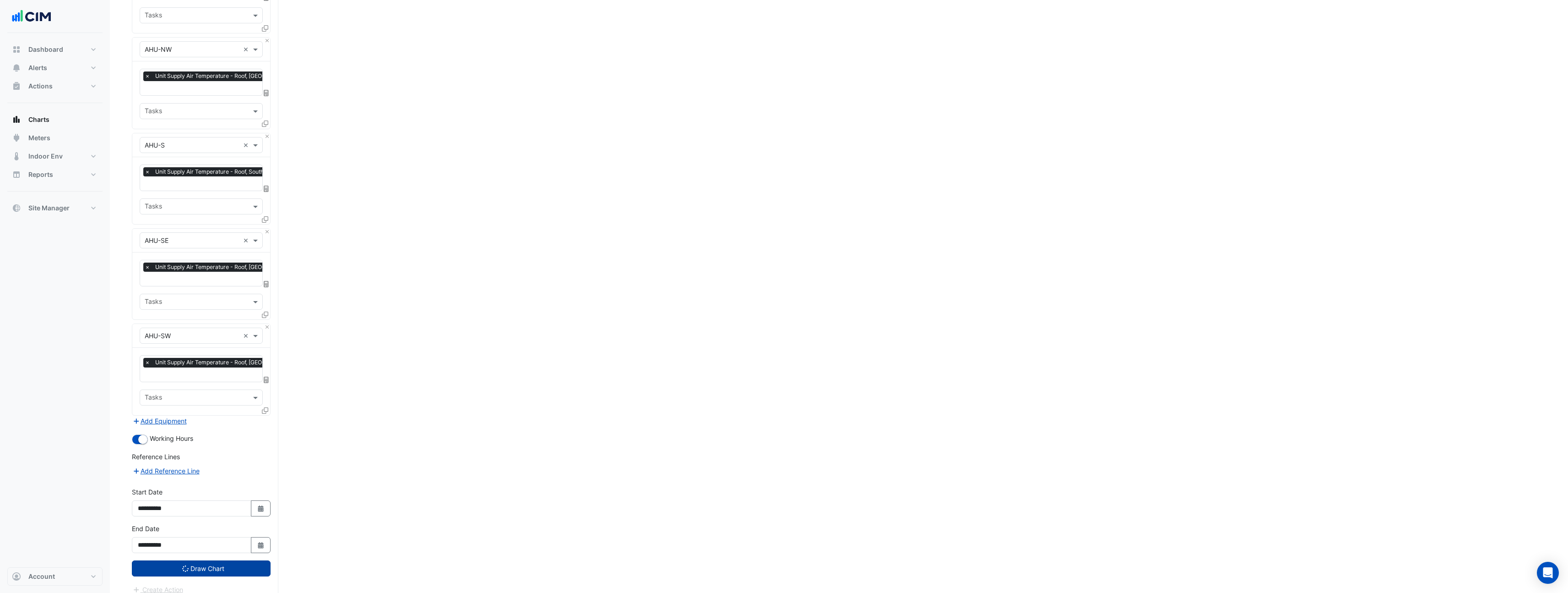
click at [214, 565] on button "Draw Chart" at bounding box center [201, 568] width 139 height 16
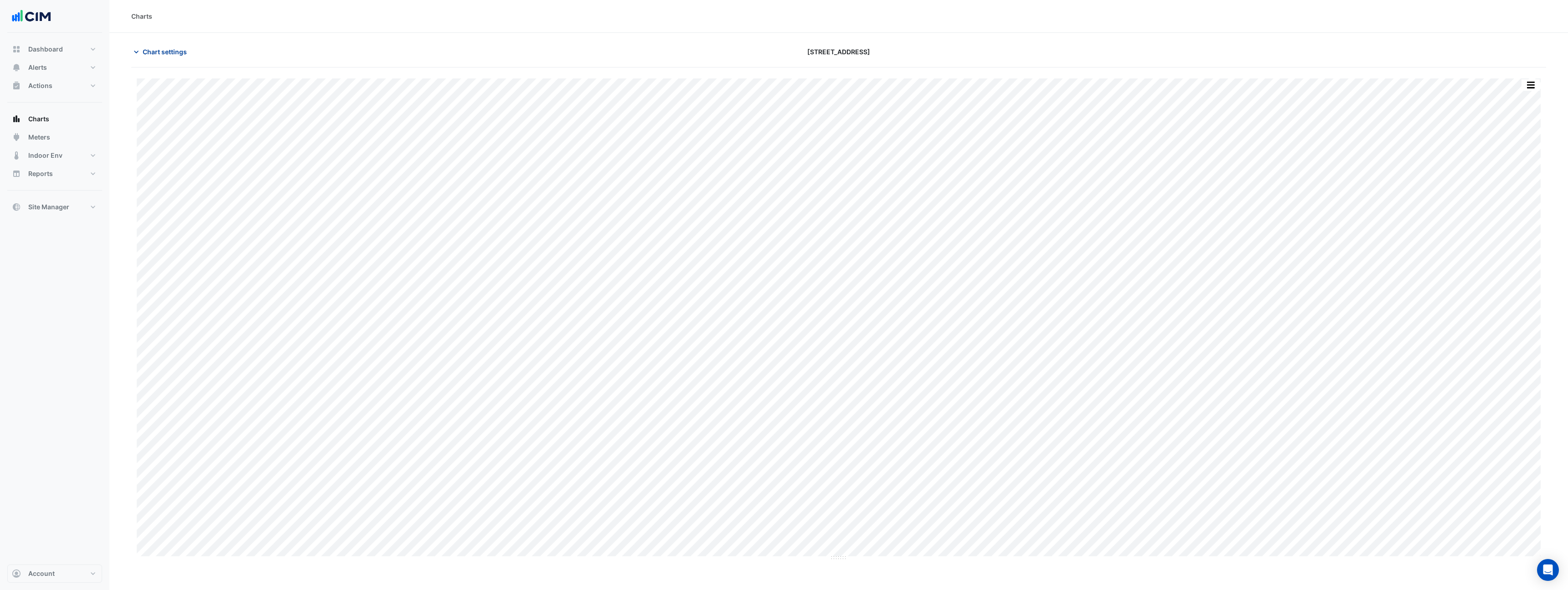
click at [177, 50] on span "Chart settings" at bounding box center [165, 52] width 44 height 10
click at [207, 81] on input "text" at bounding box center [191, 83] width 110 height 10
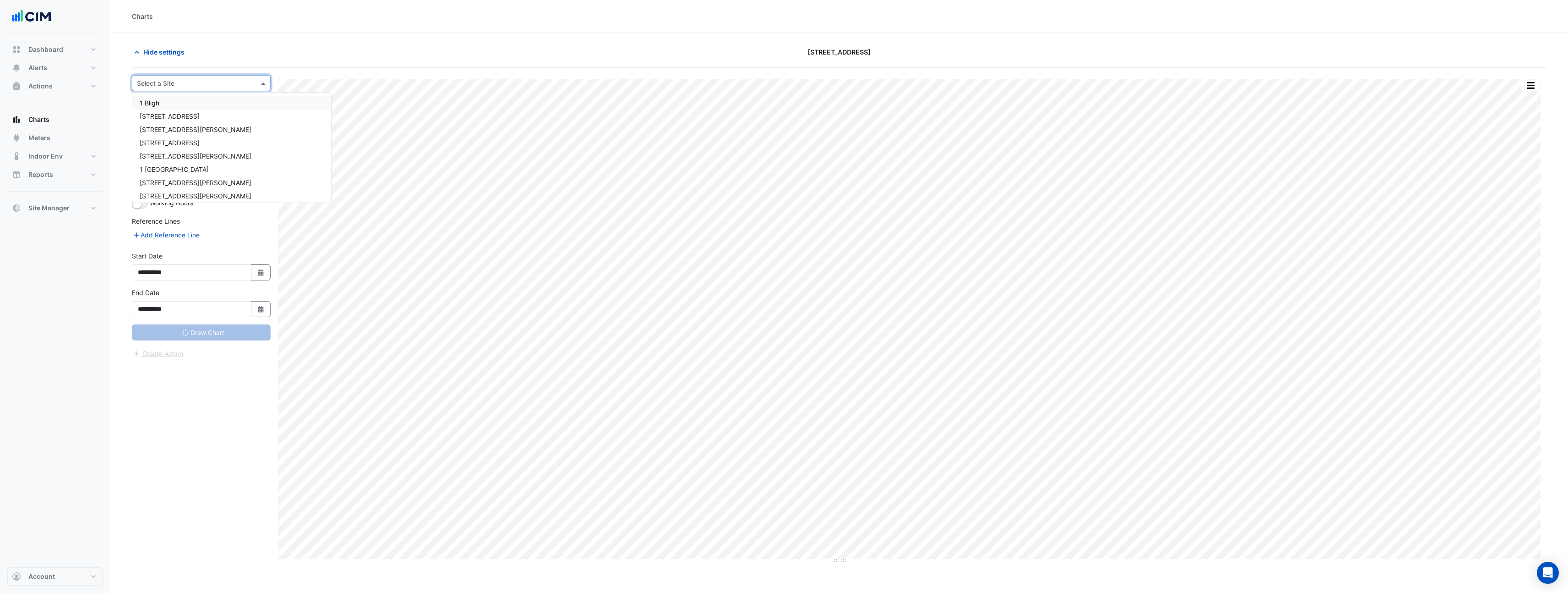
type input "**********"
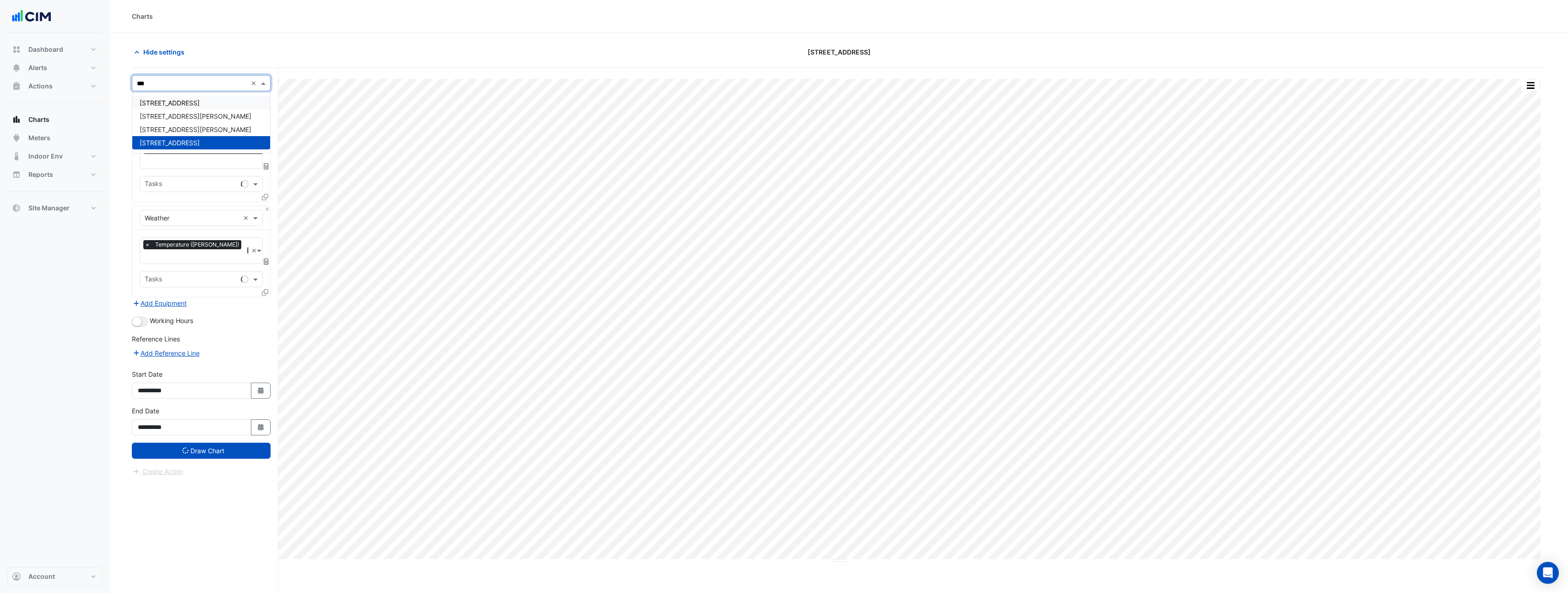
type input "***"
click at [195, 104] on span "[STREET_ADDRESS]" at bounding box center [170, 103] width 60 height 8
click at [146, 138] on span "×" at bounding box center [147, 138] width 8 height 9
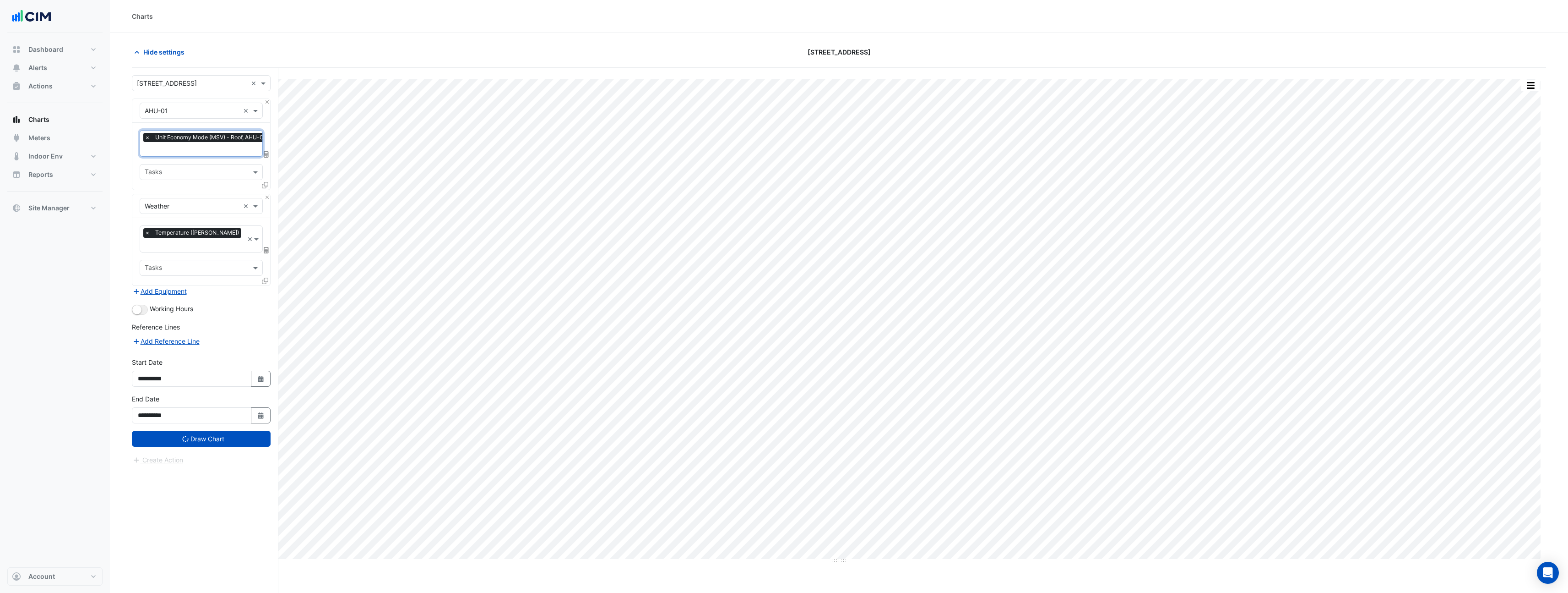
scroll to position [0, 5]
click at [146, 138] on span "×" at bounding box center [143, 138] width 8 height 9
click at [202, 138] on input "text" at bounding box center [196, 139] width 103 height 10
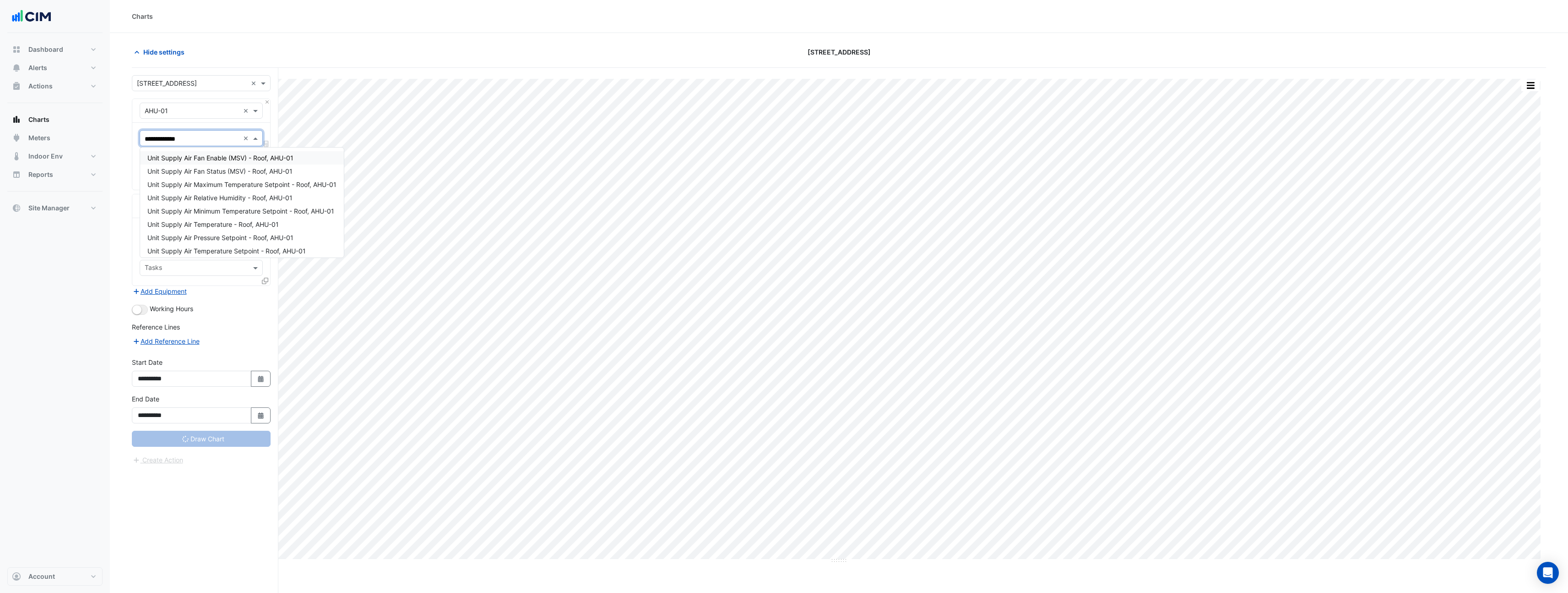
type input "**********"
click at [207, 163] on div "Unit Supply Air Temperature - Roof, AHU-01" at bounding box center [227, 158] width 173 height 14
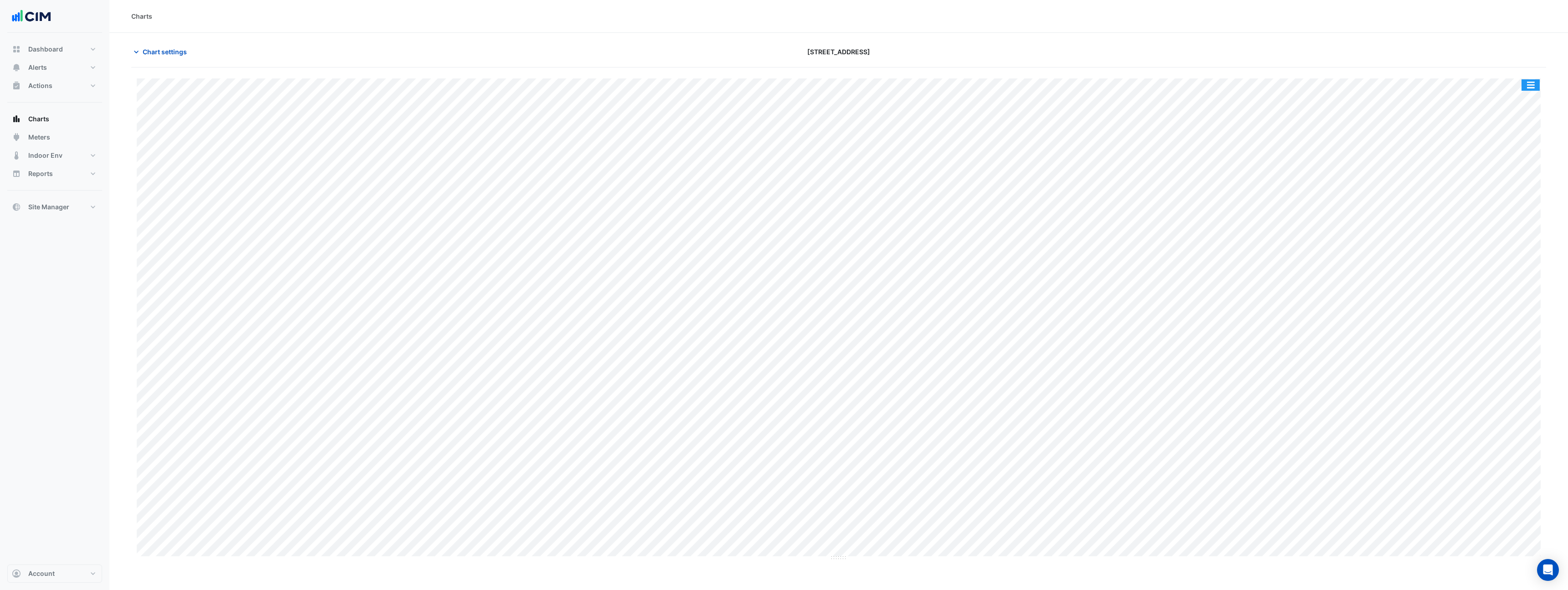
click at [1530, 87] on button "button" at bounding box center [1531, 84] width 18 height 11
click at [1515, 179] on div "Pivot Data Table" at bounding box center [1512, 182] width 55 height 22
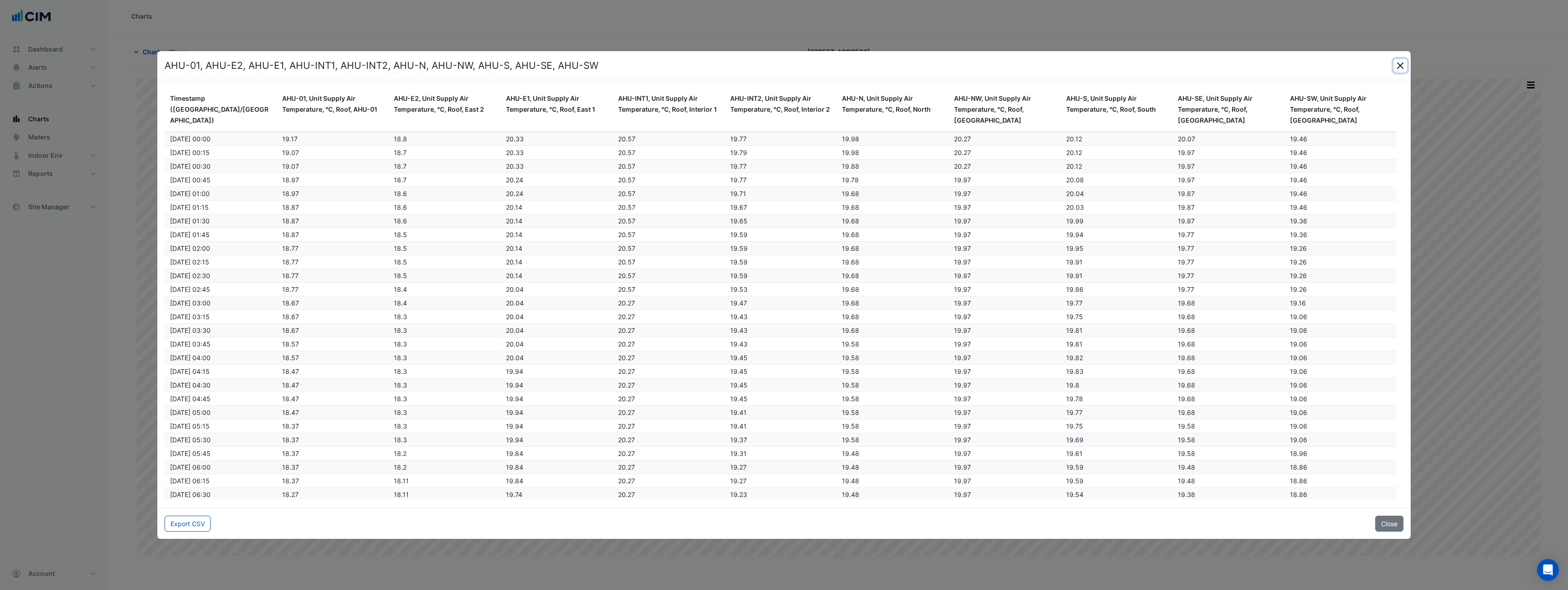
click at [1403, 67] on button "Close" at bounding box center [1401, 66] width 13 height 13
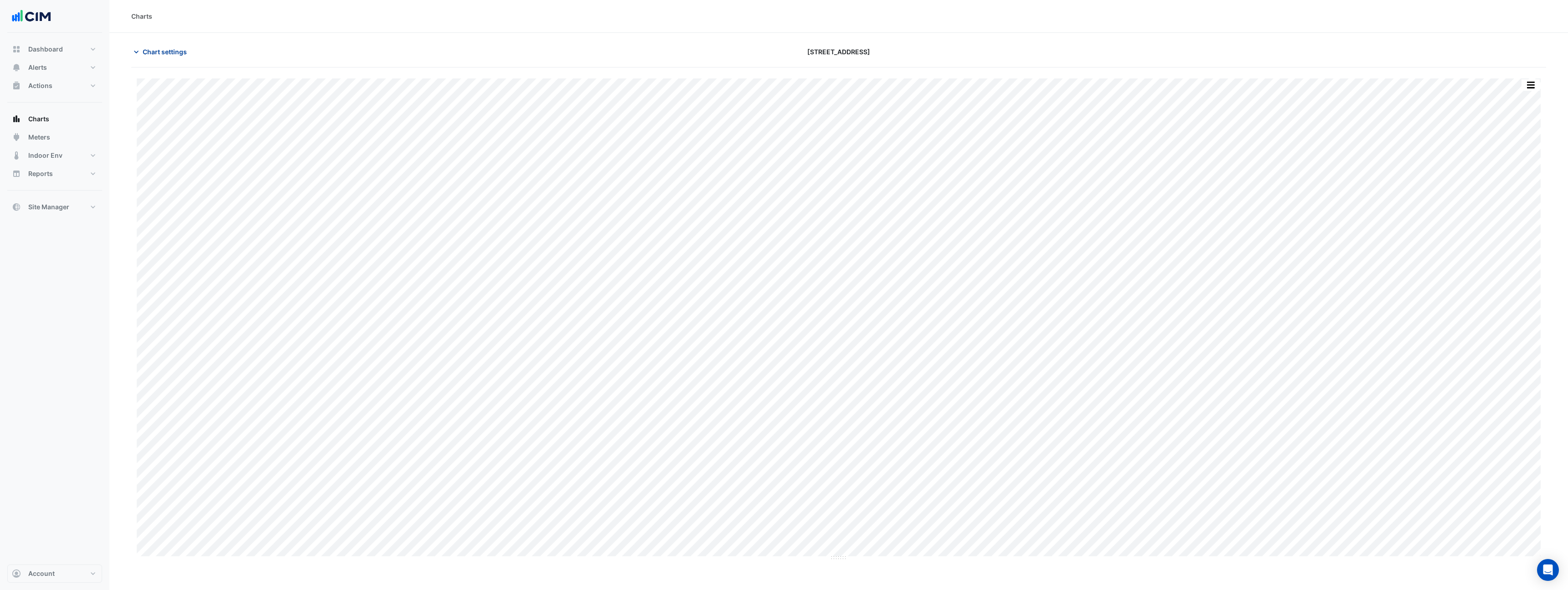
click at [168, 54] on span "Chart settings" at bounding box center [165, 52] width 44 height 10
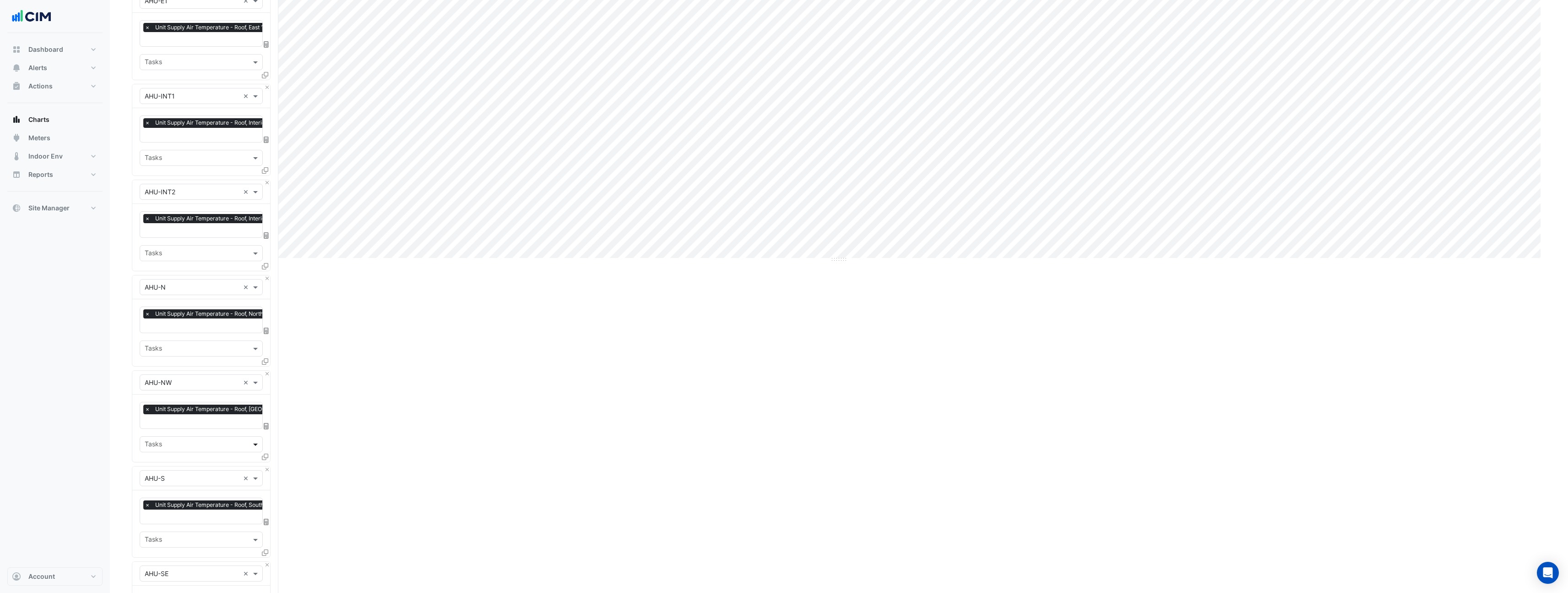
scroll to position [634, 0]
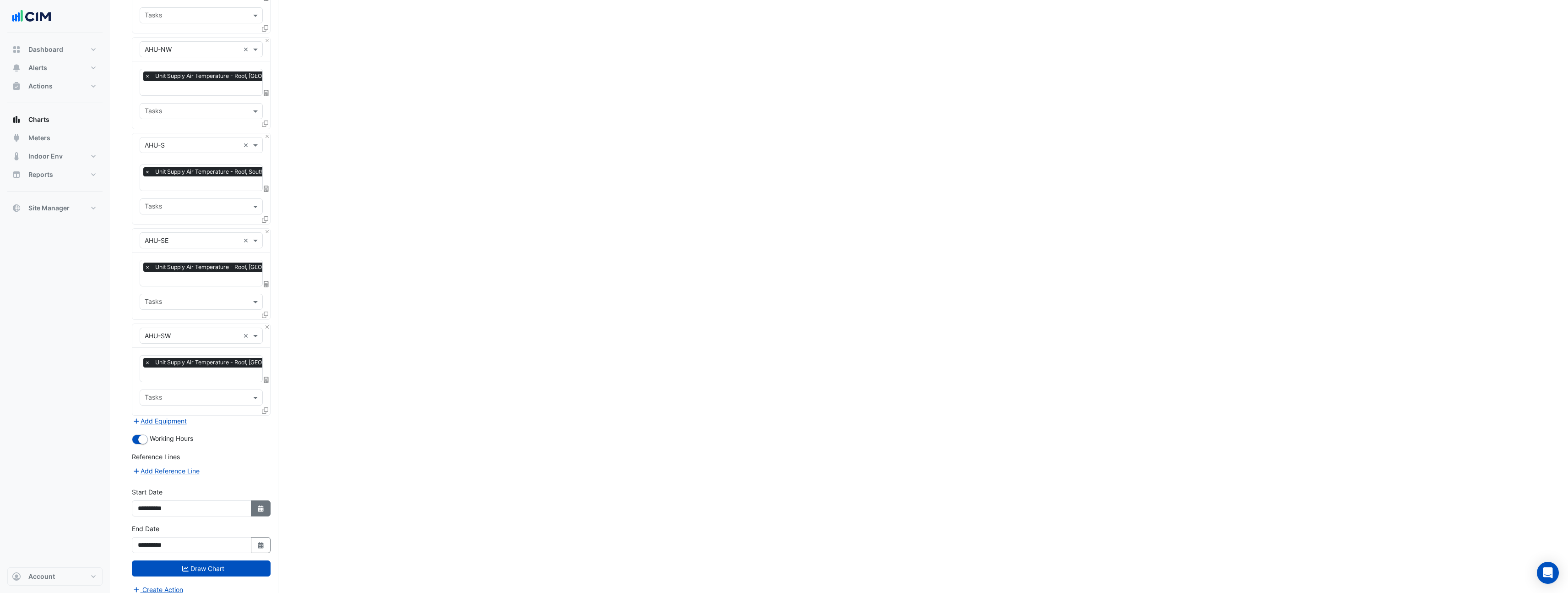
click at [264, 505] on icon "Select Date" at bounding box center [261, 508] width 8 height 7
select select "**"
select select "****"
click at [143, 378] on button "Previous month" at bounding box center [147, 378] width 11 height 15
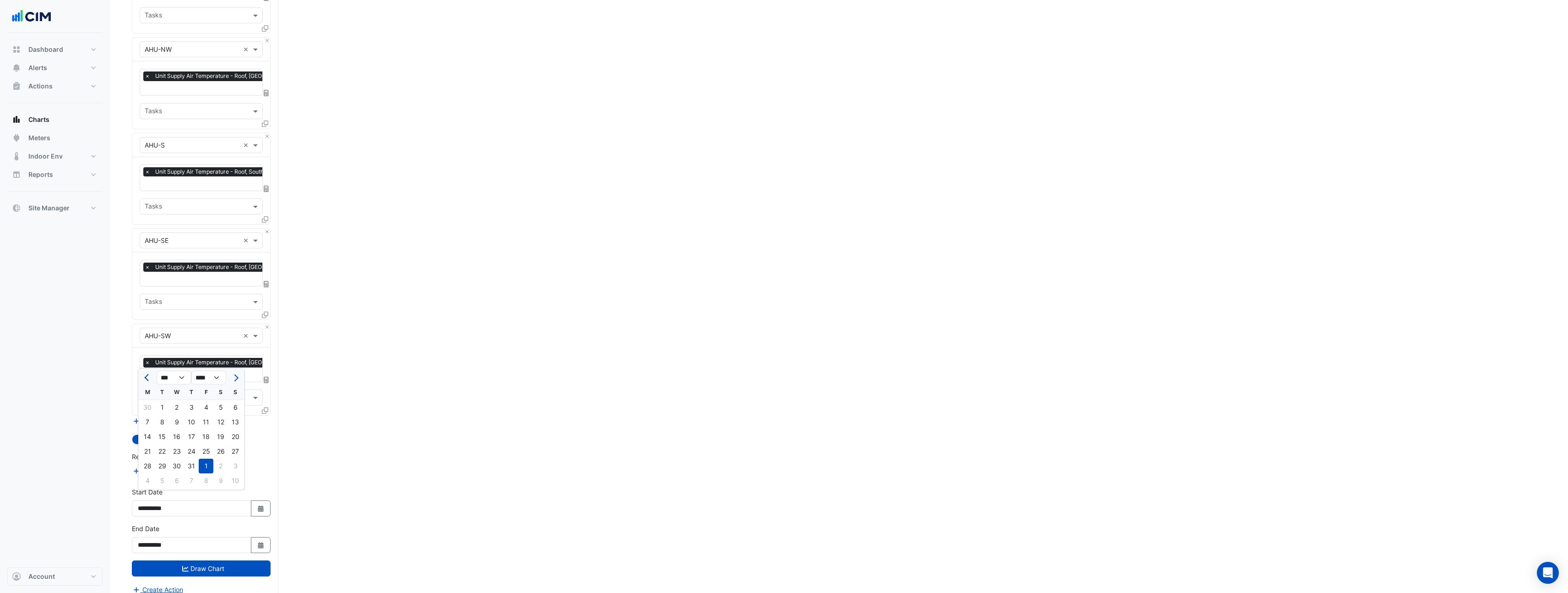
select select "*"
click at [230, 410] on div "1" at bounding box center [236, 407] width 15 height 15
type input "**********"
click at [237, 563] on button "Draw Chart" at bounding box center [201, 568] width 139 height 16
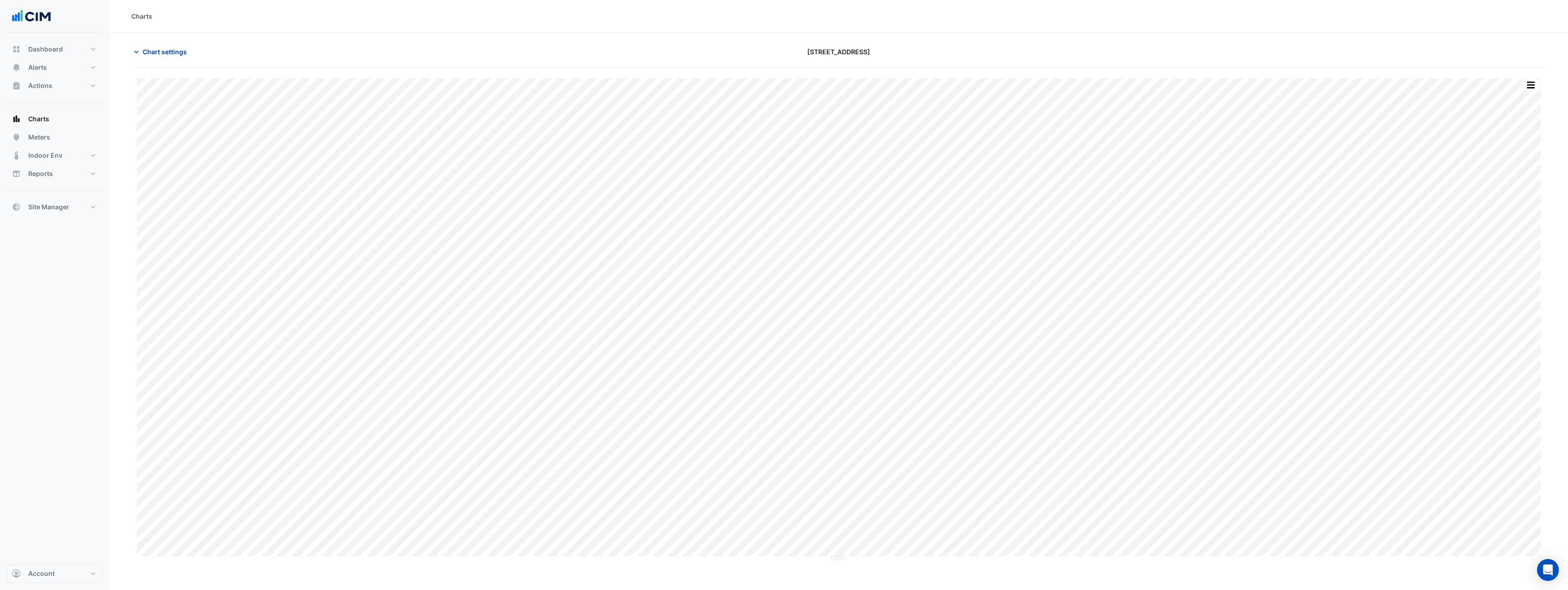
click at [136, 56] on icon "button" at bounding box center [136, 52] width 9 height 9
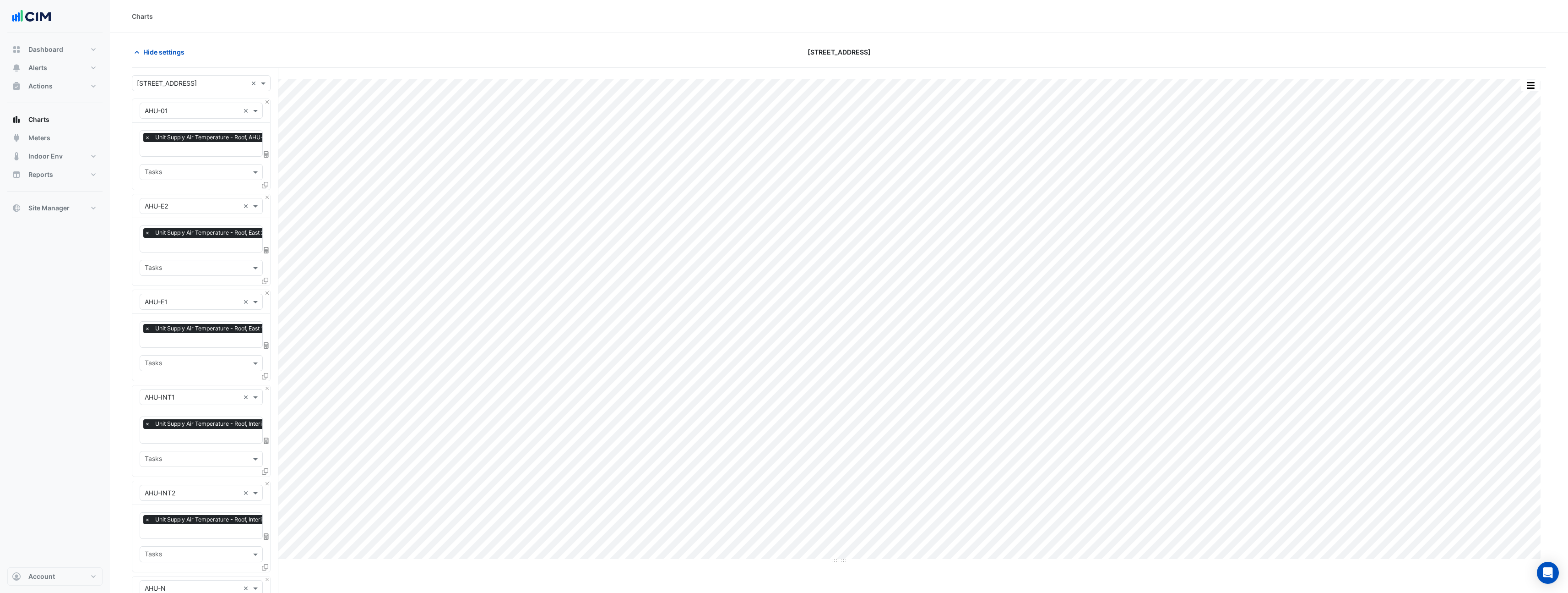
click at [446, 67] on div "Hide settings [STREET_ADDRESS]" at bounding box center [839, 56] width 1414 height 24
click at [1526, 83] on button "button" at bounding box center [1530, 85] width 18 height 11
click at [1087, 59] on div at bounding box center [1313, 52] width 475 height 16
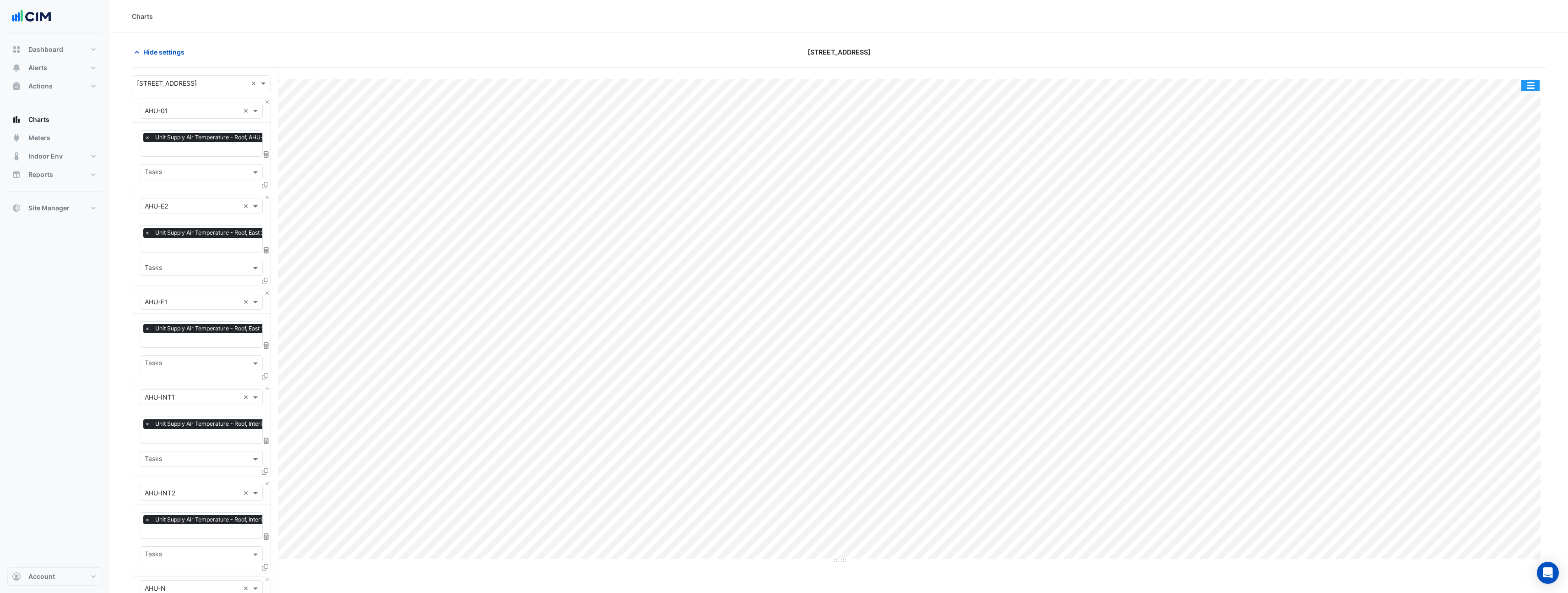
click at [1528, 84] on button "button" at bounding box center [1530, 85] width 18 height 11
click at [1527, 186] on div "Pivot Data Table" at bounding box center [1512, 183] width 55 height 22
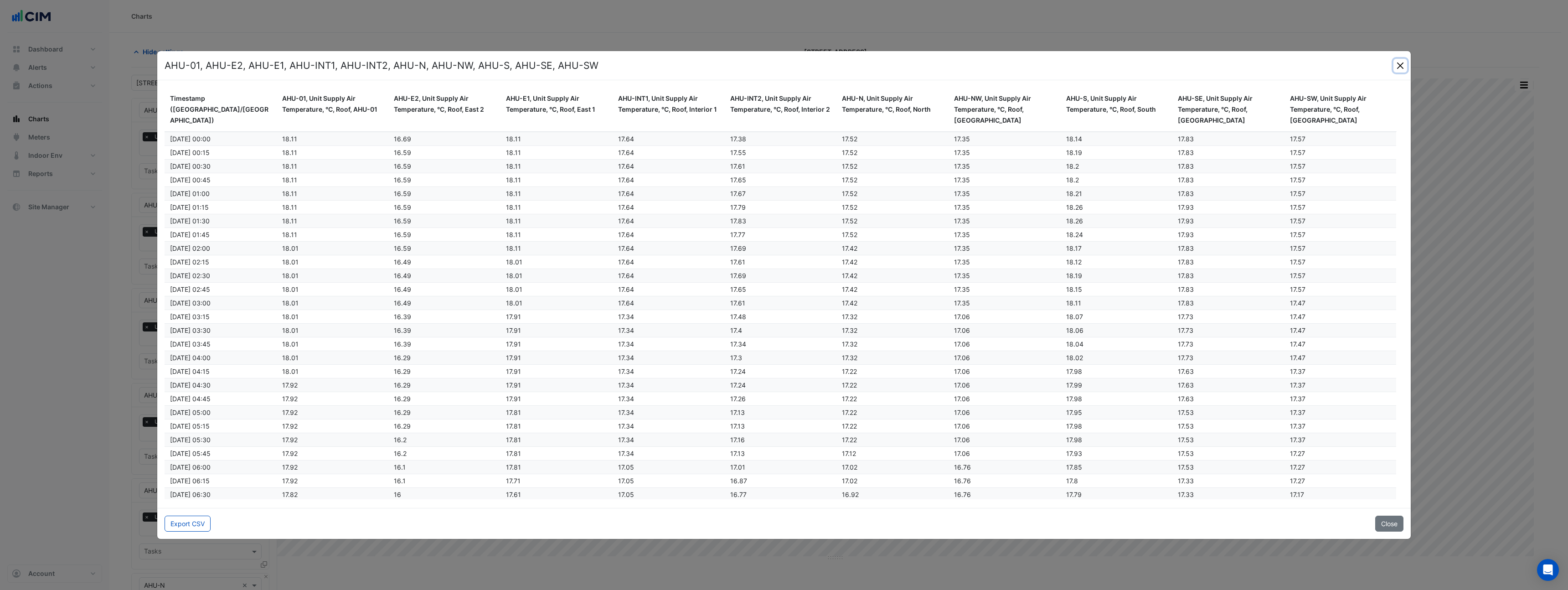
click at [1400, 67] on button "Close" at bounding box center [1401, 66] width 13 height 13
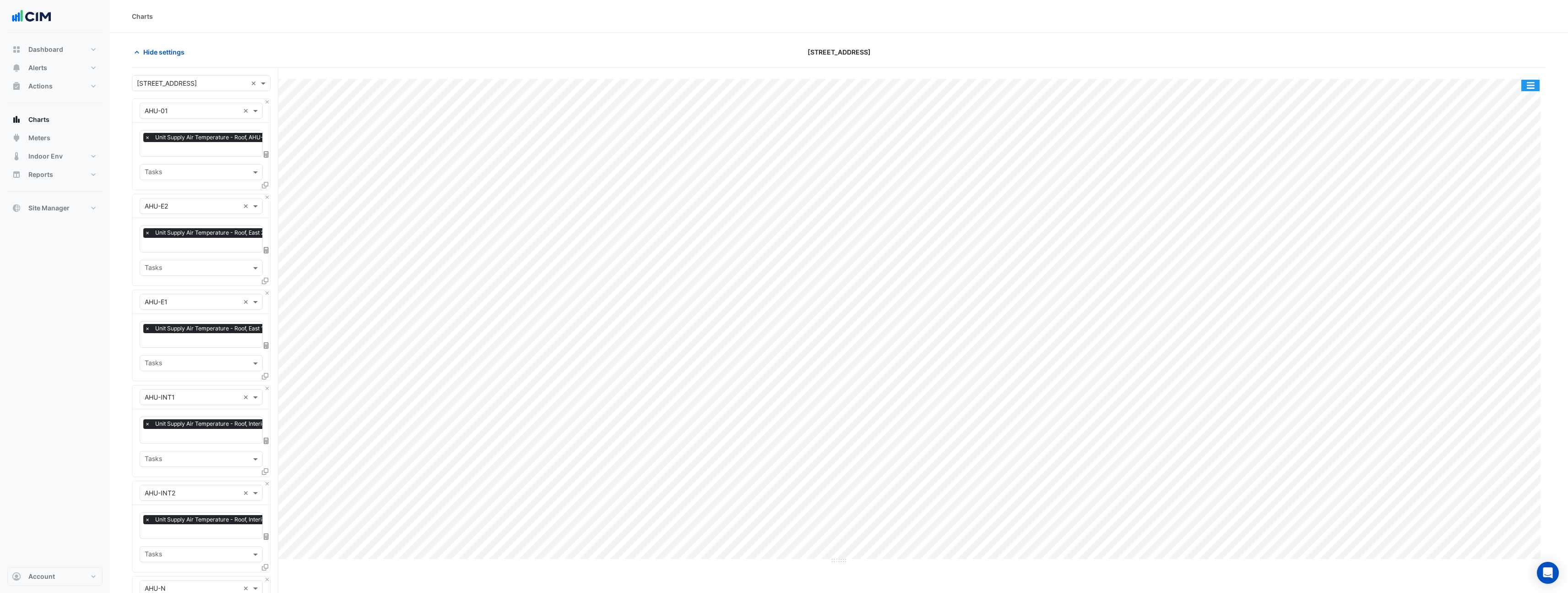
click at [1532, 88] on button "button" at bounding box center [1530, 85] width 18 height 11
click at [1512, 186] on div "Pivot Data Table" at bounding box center [1512, 183] width 55 height 22
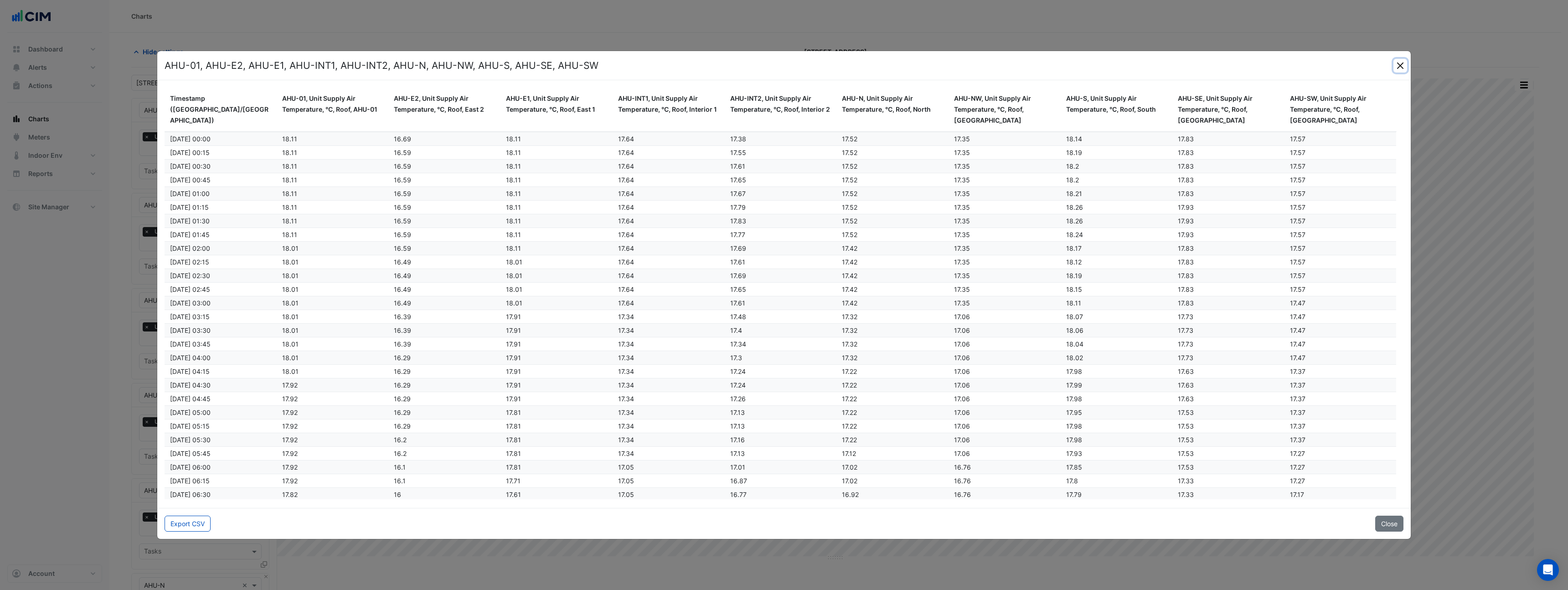
click at [1399, 68] on button "Close" at bounding box center [1401, 66] width 13 height 13
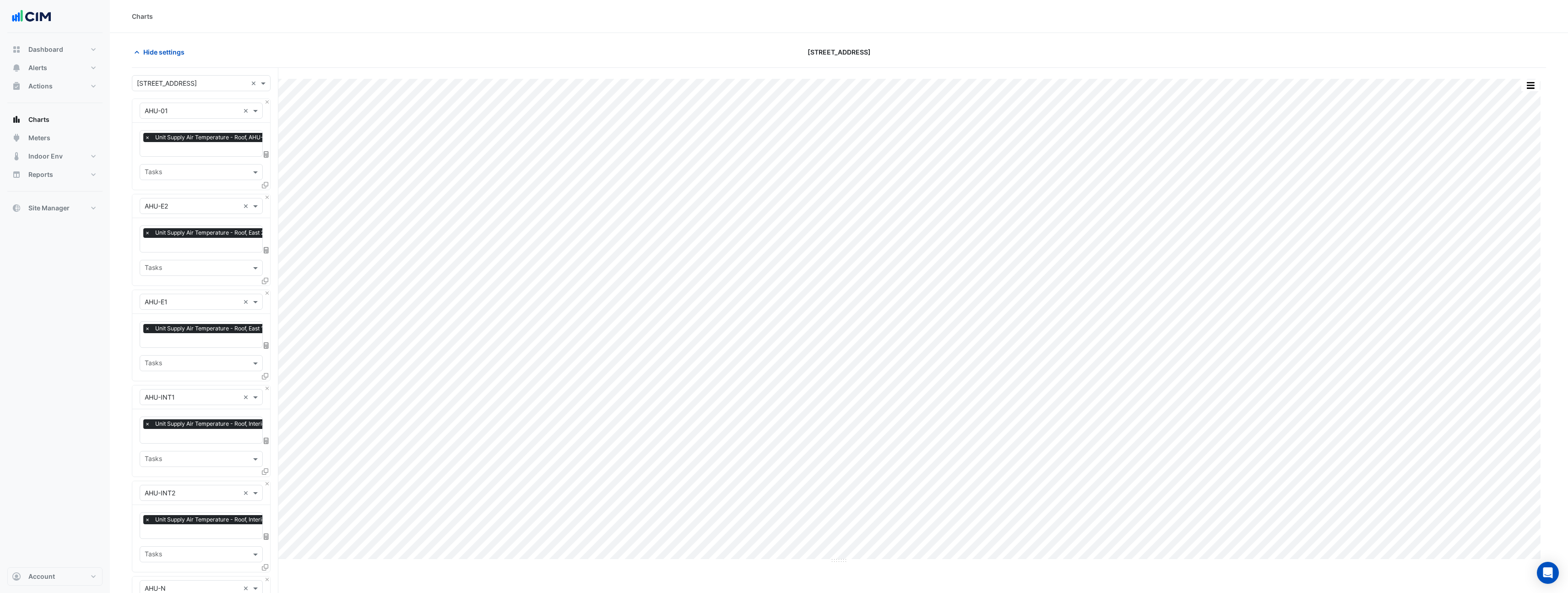
click at [1539, 90] on button "button" at bounding box center [1530, 85] width 18 height 11
click at [1529, 82] on button "button" at bounding box center [1530, 85] width 18 height 11
click at [1529, 83] on button "button" at bounding box center [1530, 85] width 18 height 11
click at [1533, 82] on button "button" at bounding box center [1530, 85] width 18 height 11
click at [1535, 83] on button "button" at bounding box center [1530, 85] width 18 height 11
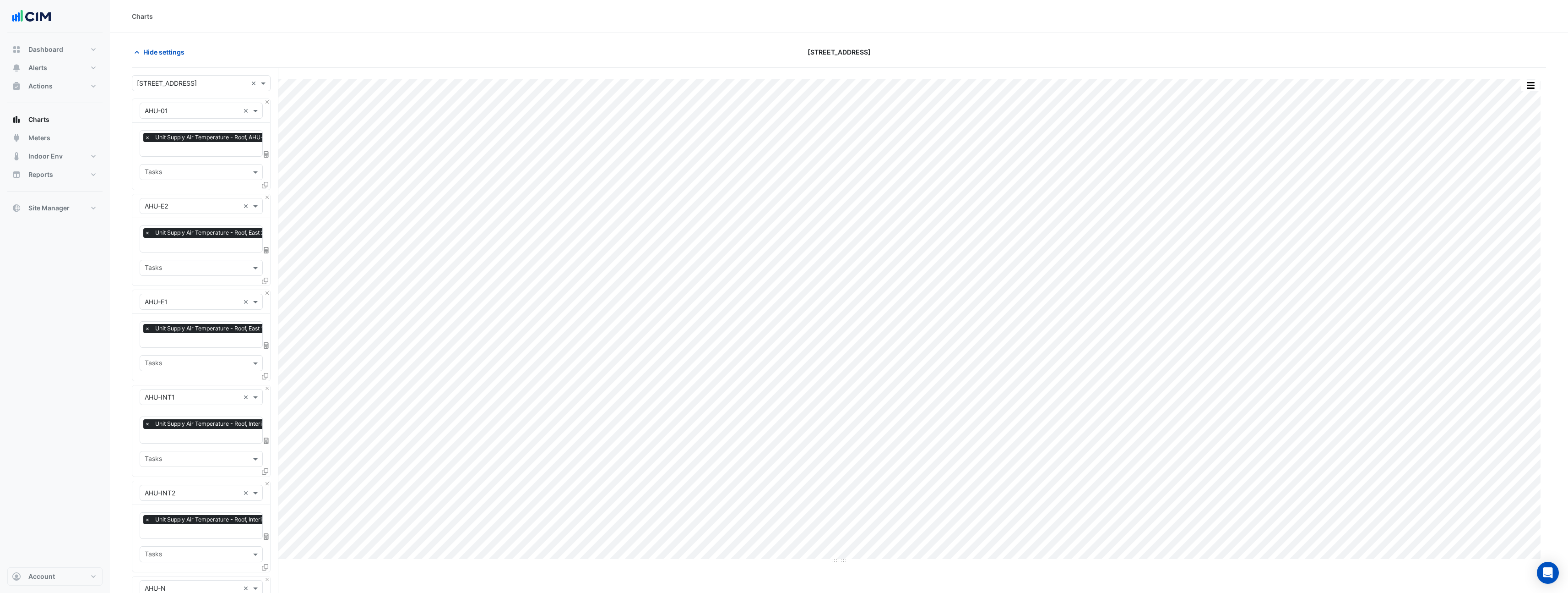
click at [1530, 89] on button "button" at bounding box center [1530, 85] width 18 height 11
click at [1512, 183] on div "Pivot Data Table" at bounding box center [1512, 183] width 55 height 22
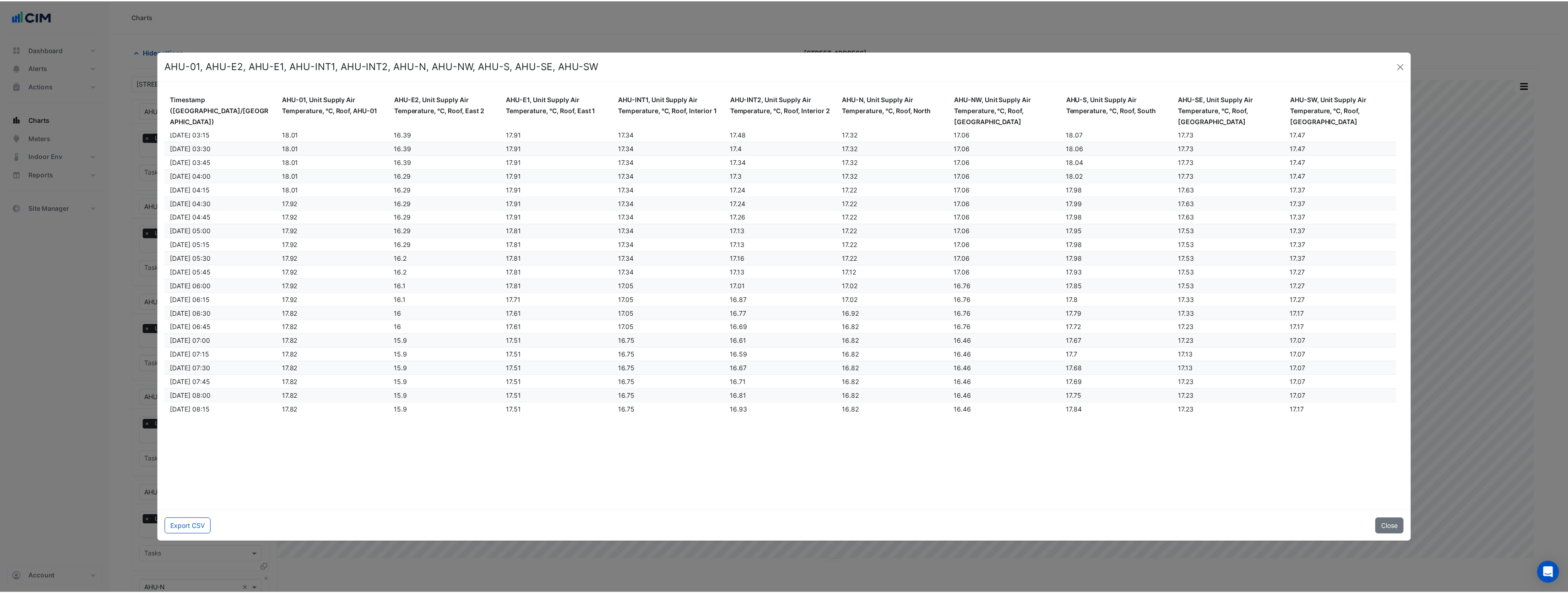
scroll to position [93, 0]
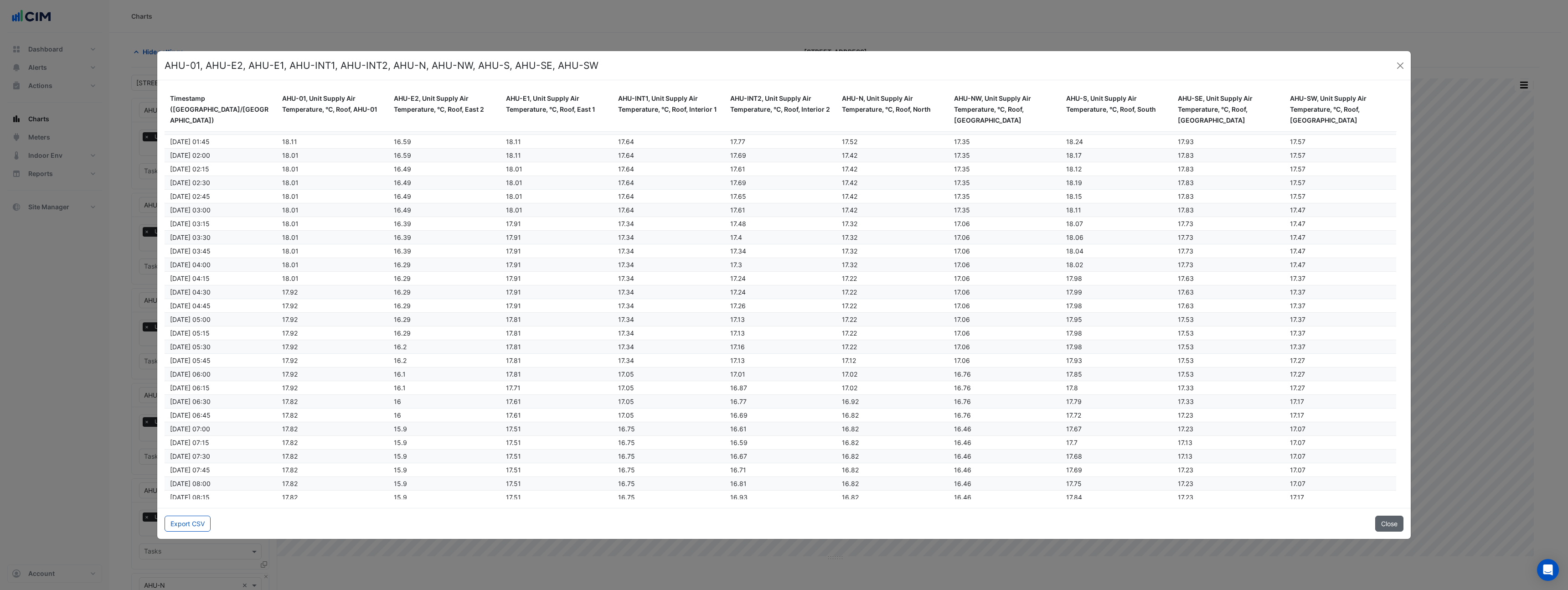
click at [1396, 526] on button "Close" at bounding box center [1389, 523] width 28 height 16
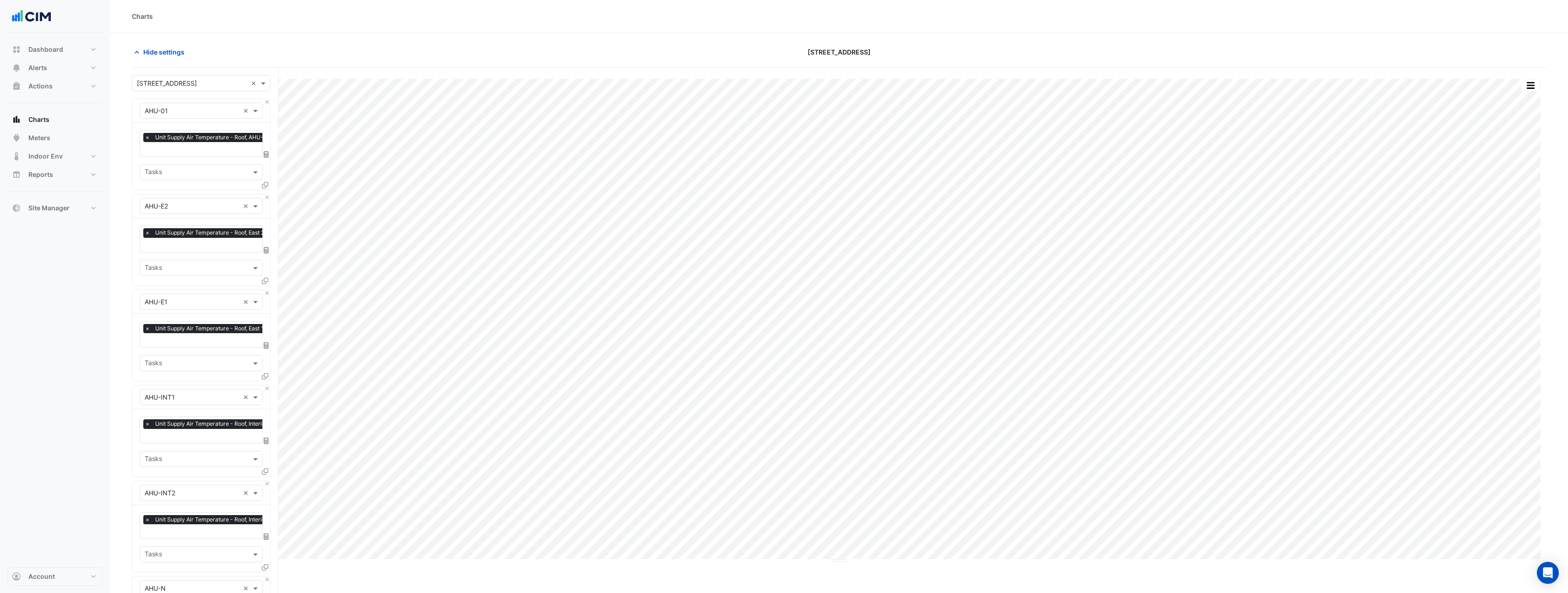
click at [1357, 57] on div at bounding box center [1313, 52] width 475 height 16
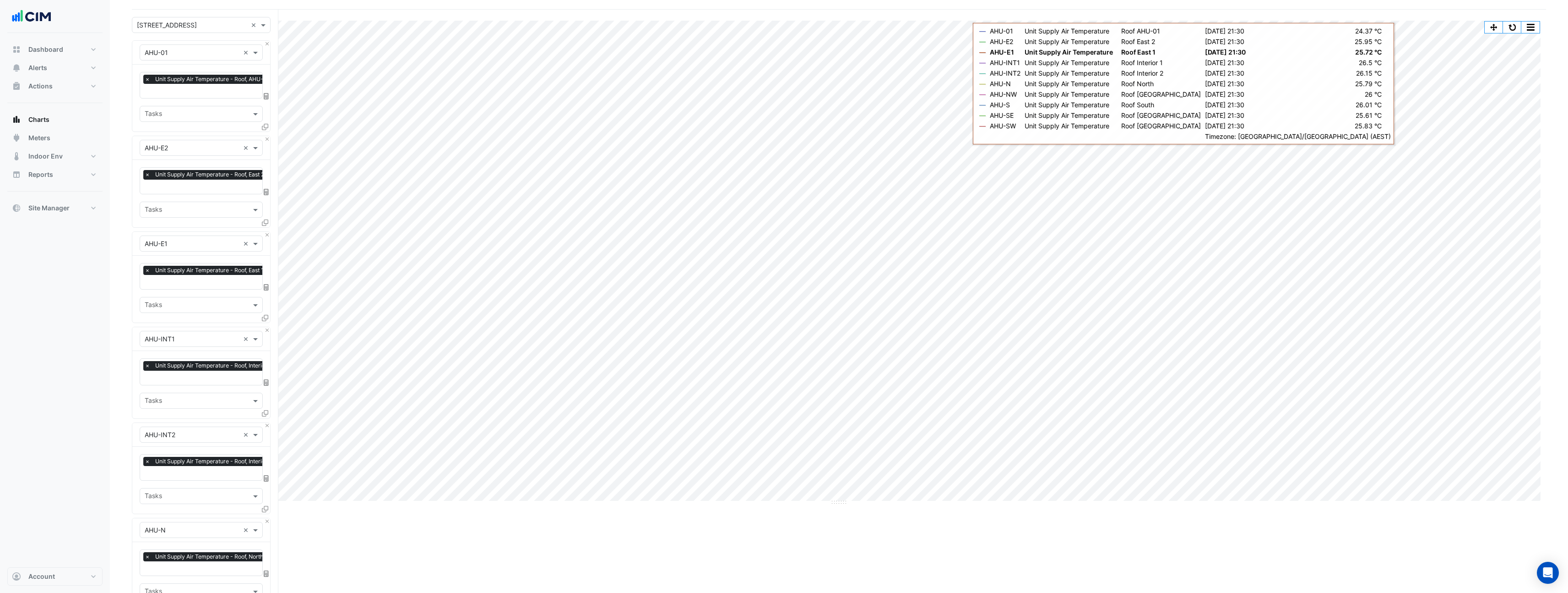
scroll to position [62, 0]
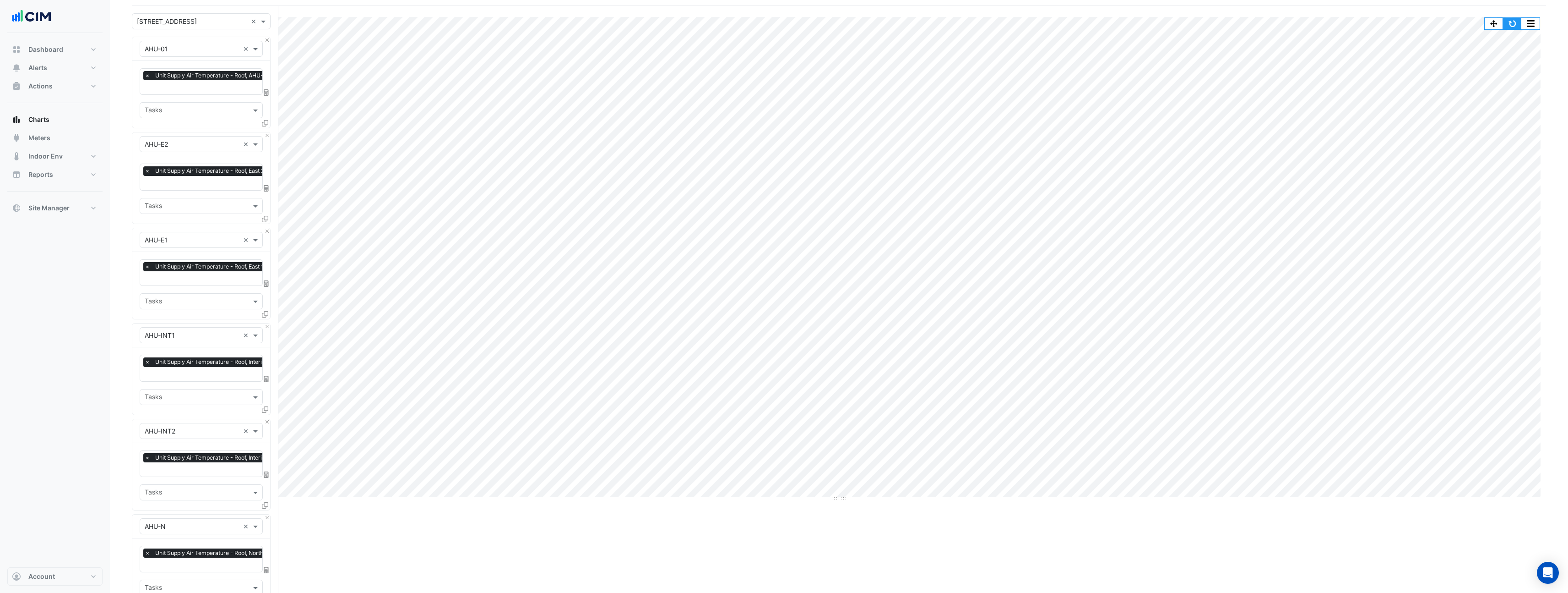
click at [1510, 24] on button "button" at bounding box center [1512, 23] width 18 height 11
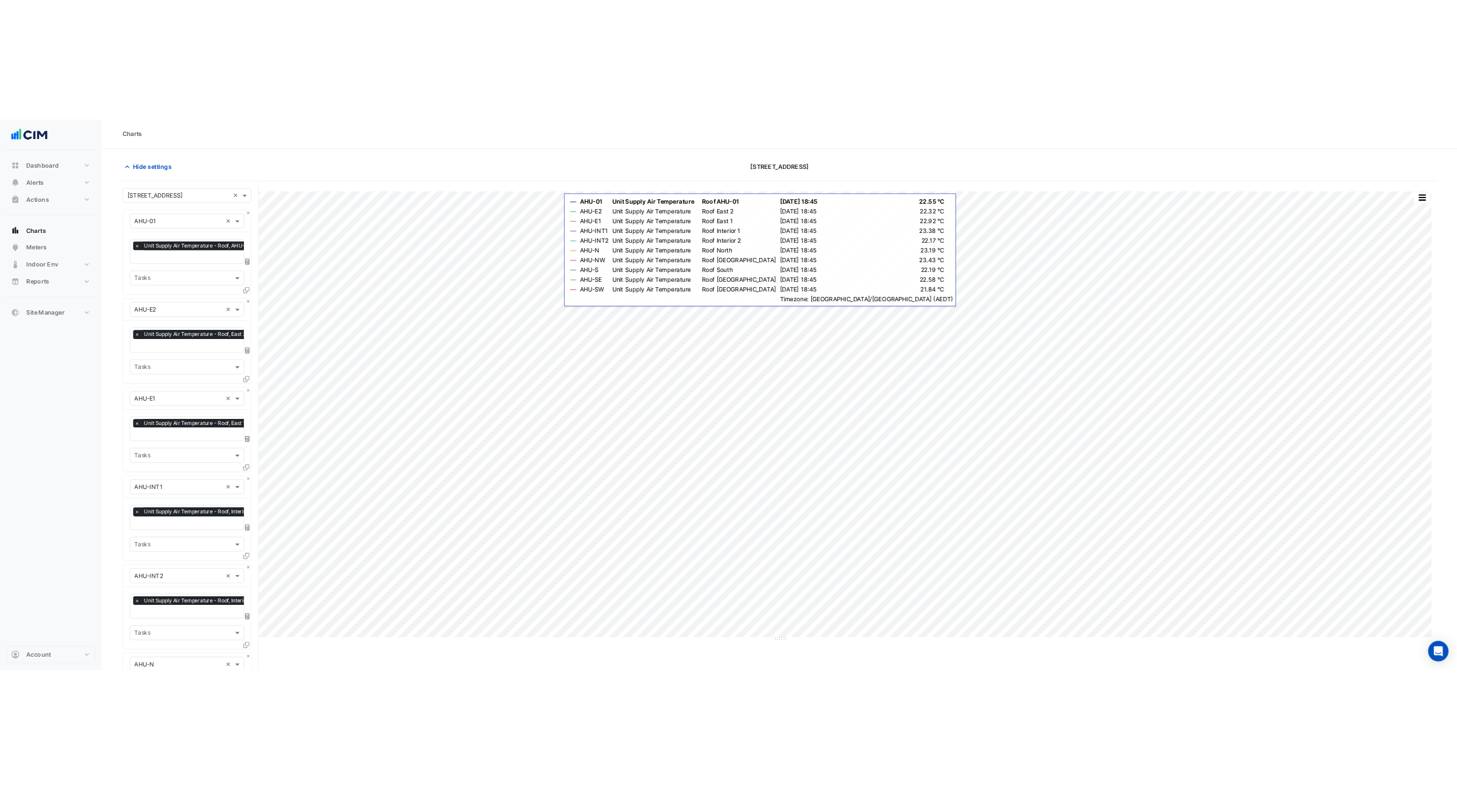
scroll to position [0, 0]
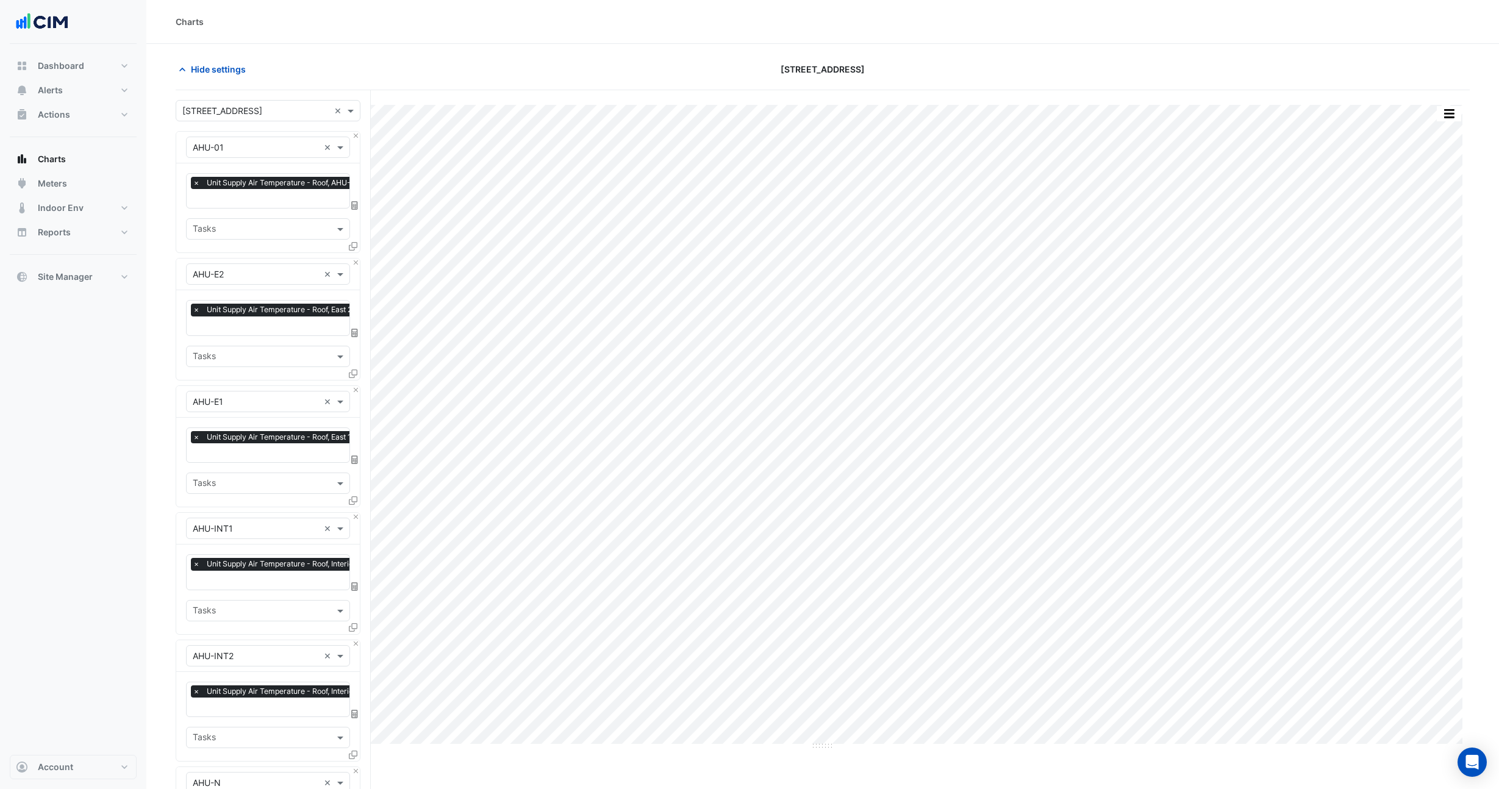
drag, startPoint x: 449, startPoint y: 2, endPoint x: 268, endPoint y: -4, distance: 181.2
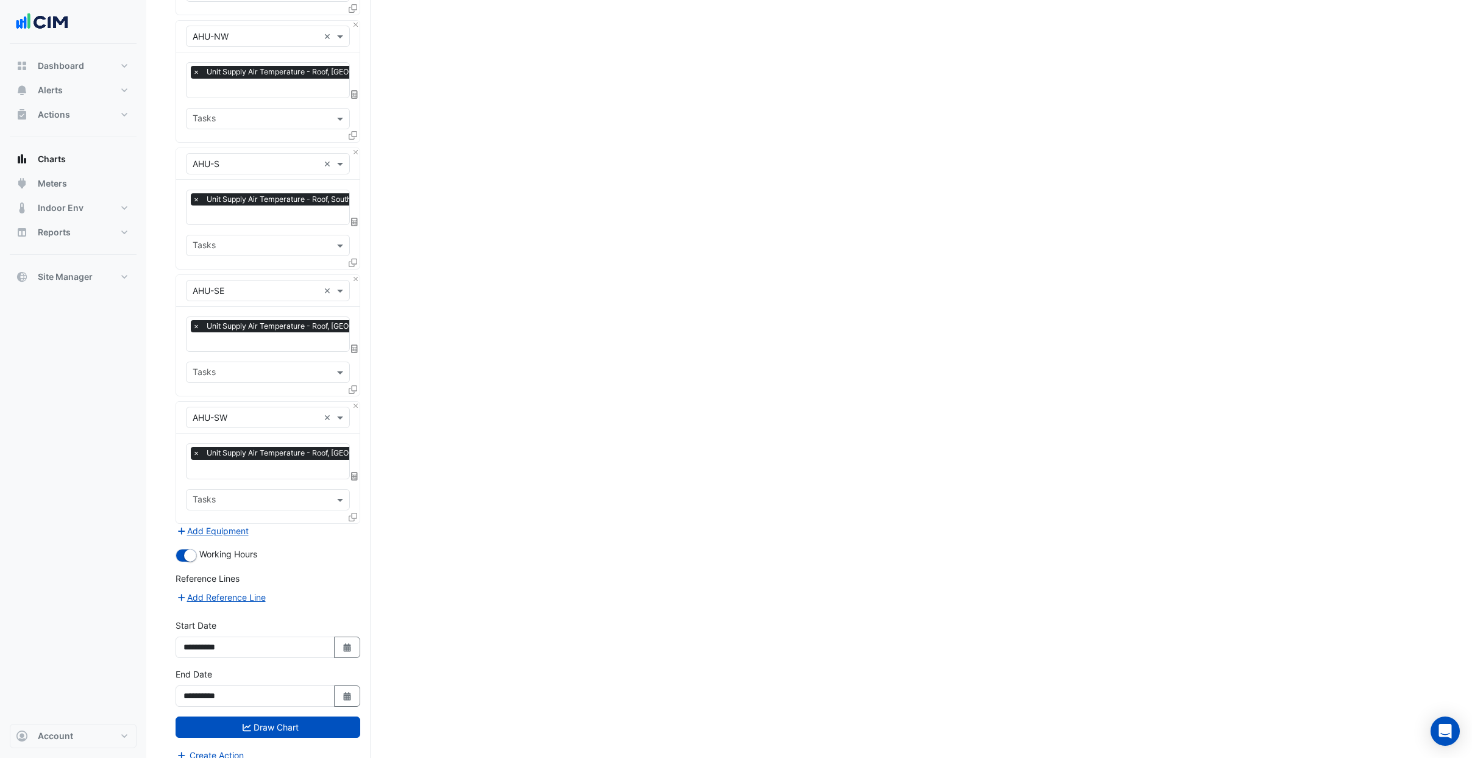
scroll to position [875, 0]
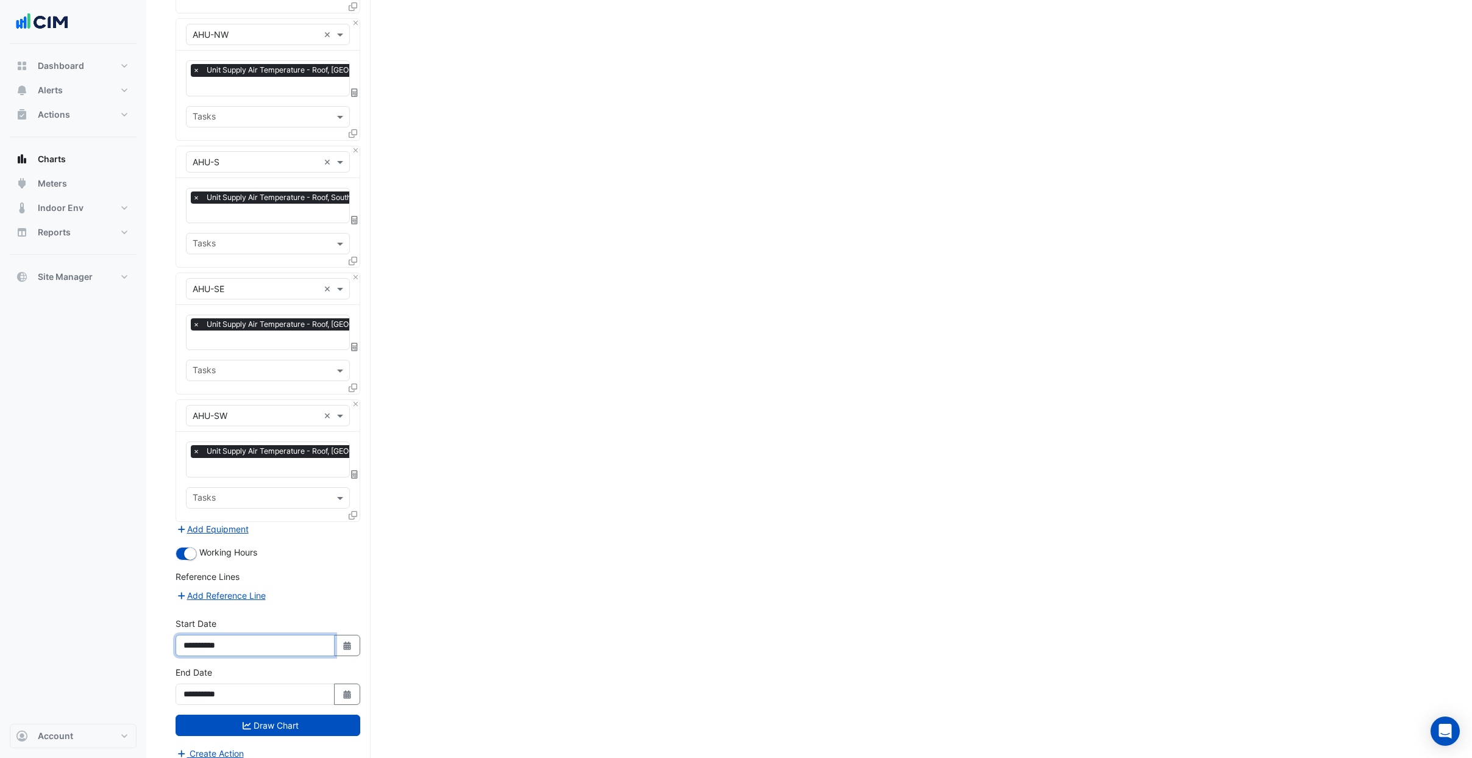
click at [244, 635] on input "**********" at bounding box center [255, 645] width 159 height 21
click at [244, 683] on input "**********" at bounding box center [255, 693] width 159 height 21
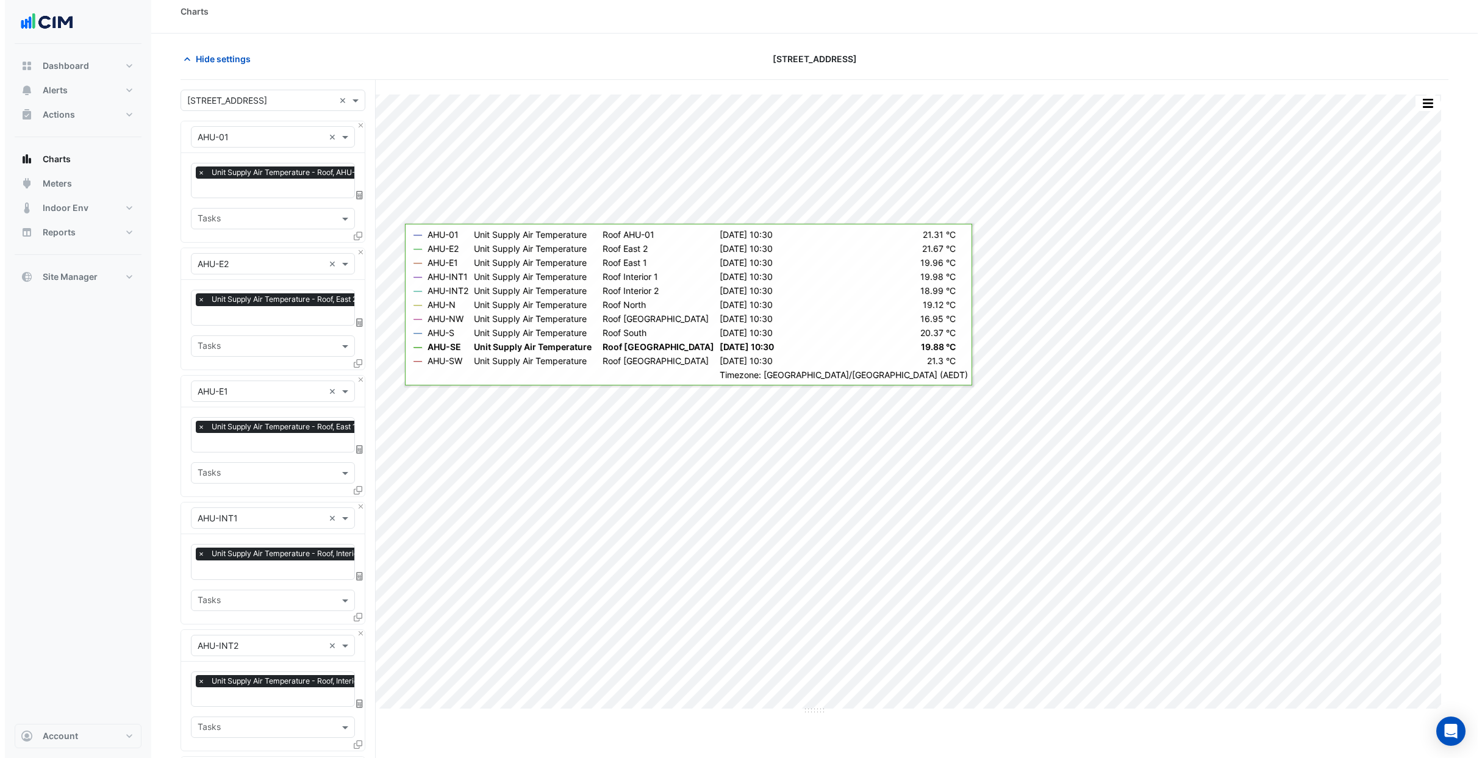
scroll to position [0, 0]
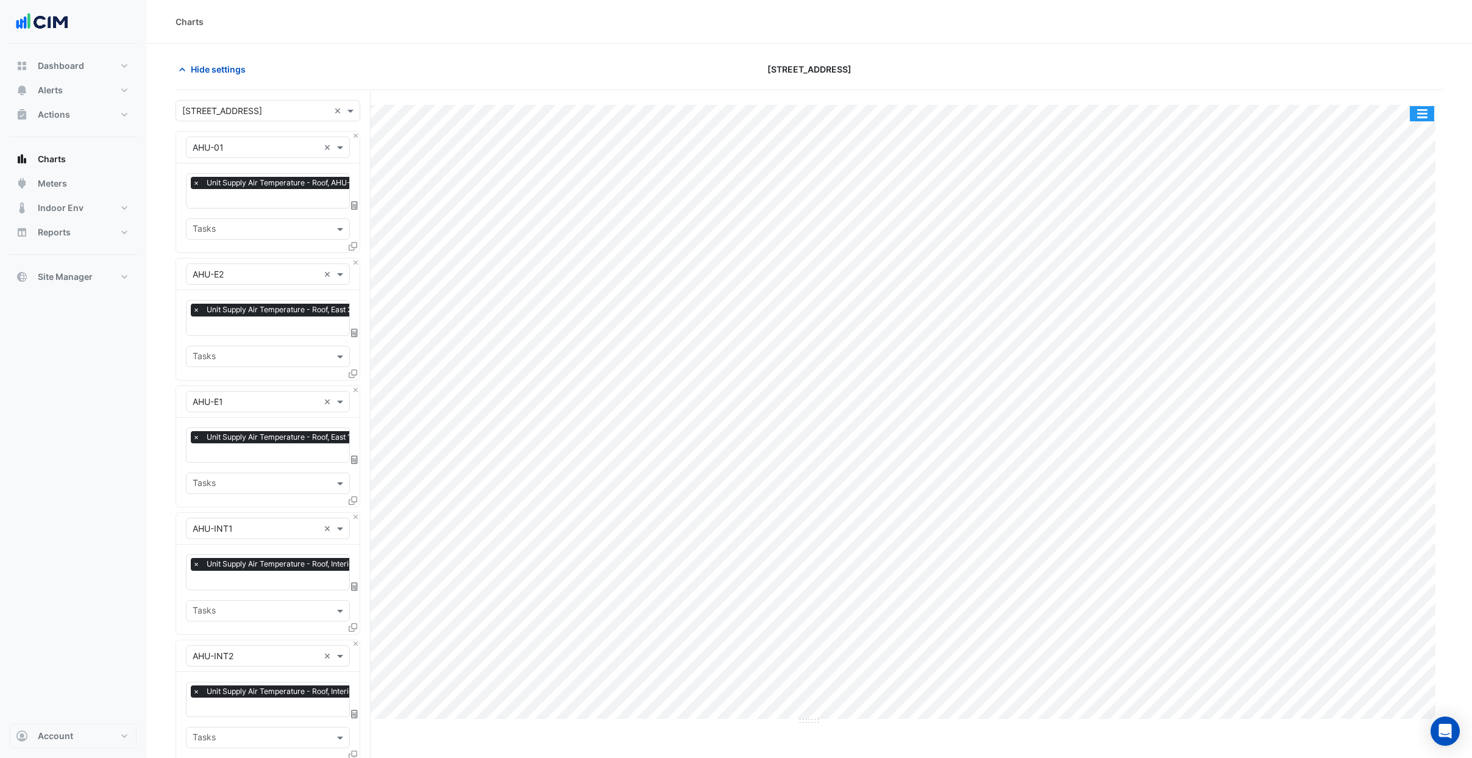
click at [1428, 116] on button "button" at bounding box center [1422, 113] width 24 height 15
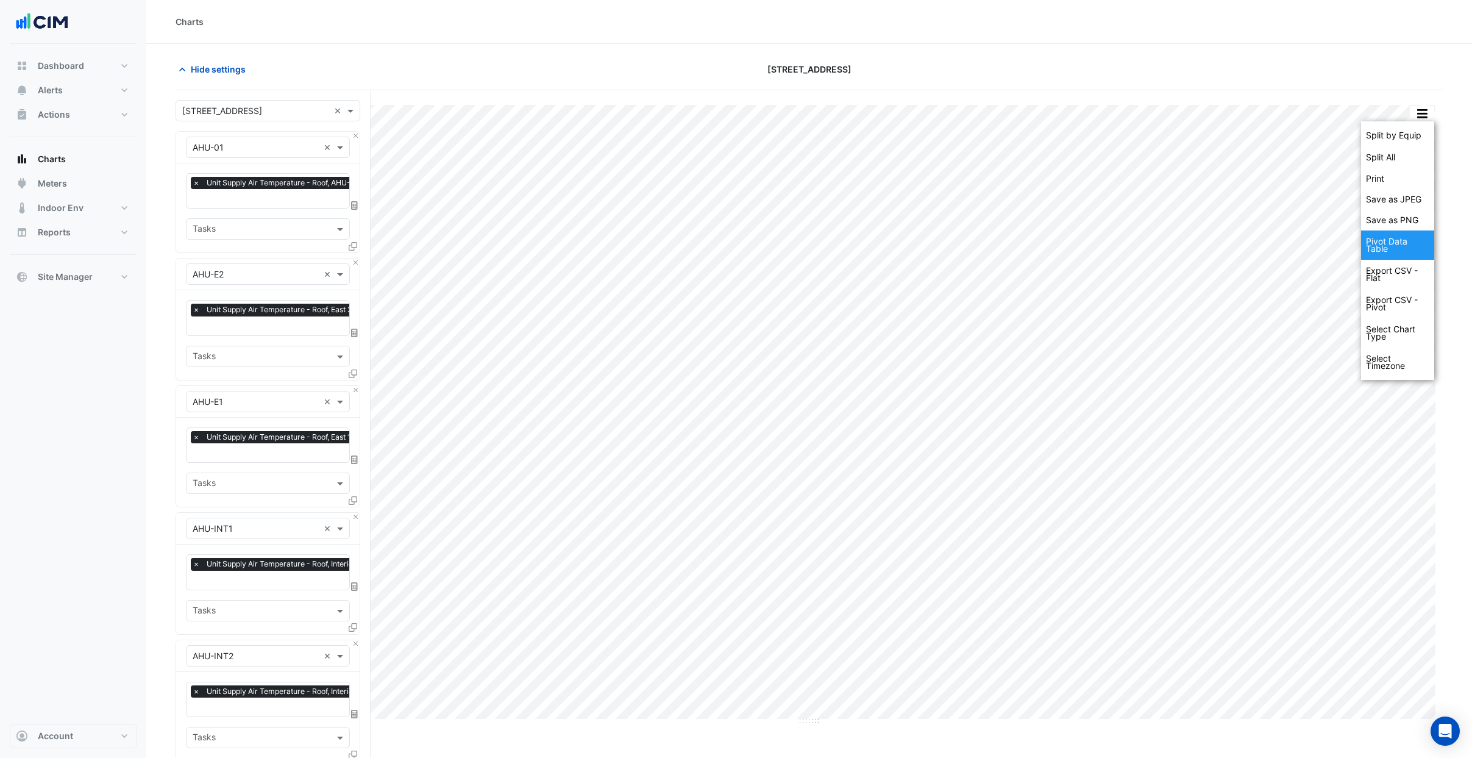
click at [1384, 251] on div "Pivot Data Table" at bounding box center [1397, 244] width 73 height 29
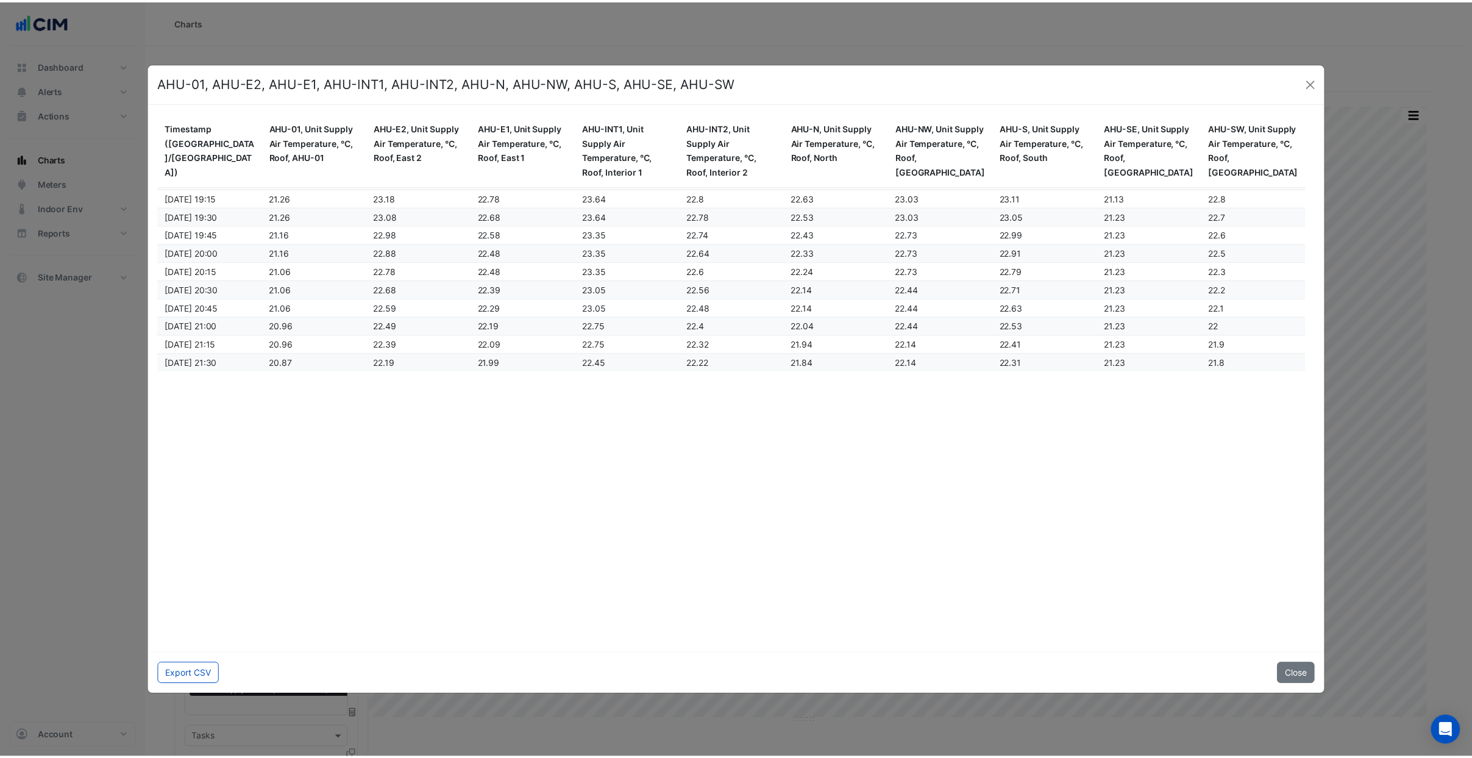
scroll to position [58204, 0]
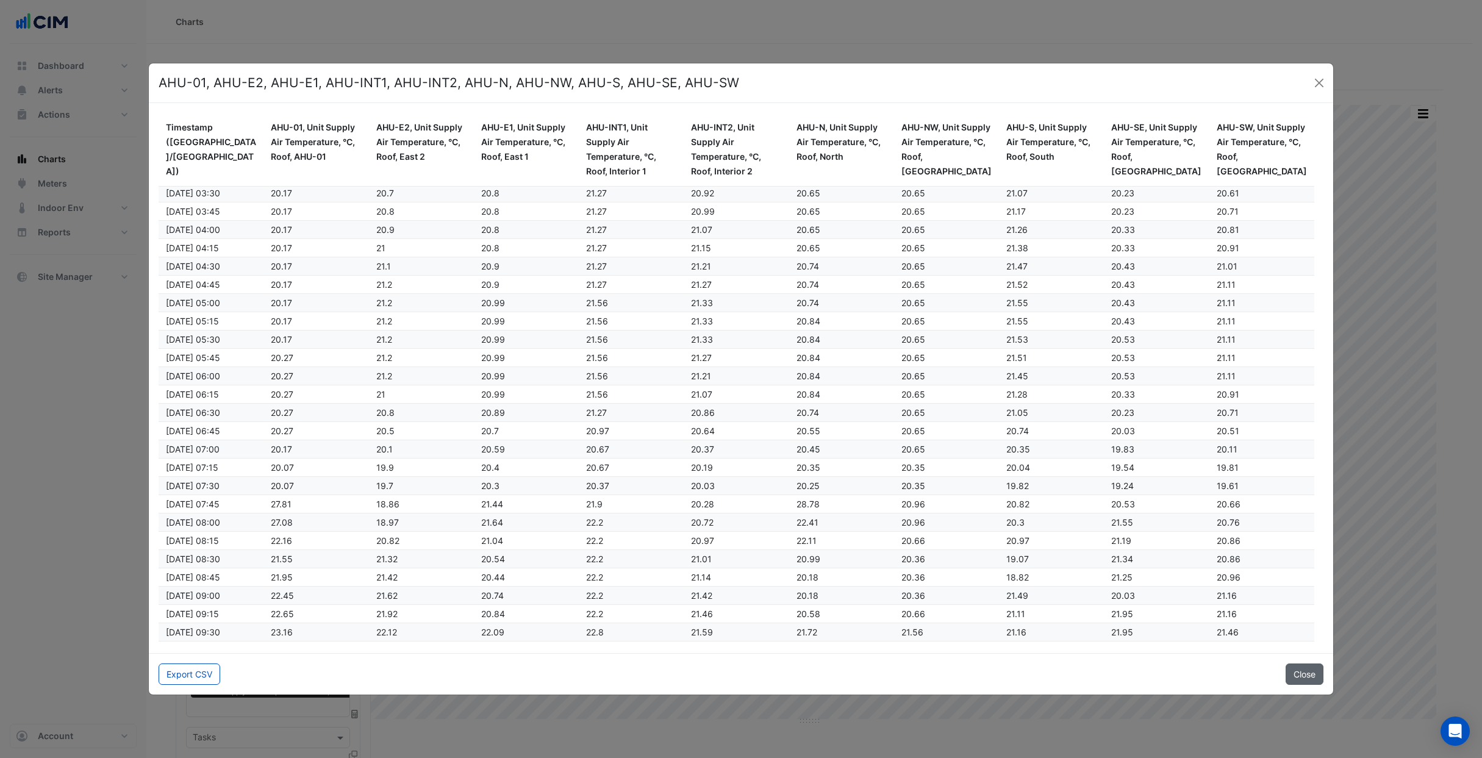
click at [1302, 677] on button "Close" at bounding box center [1304, 673] width 38 height 21
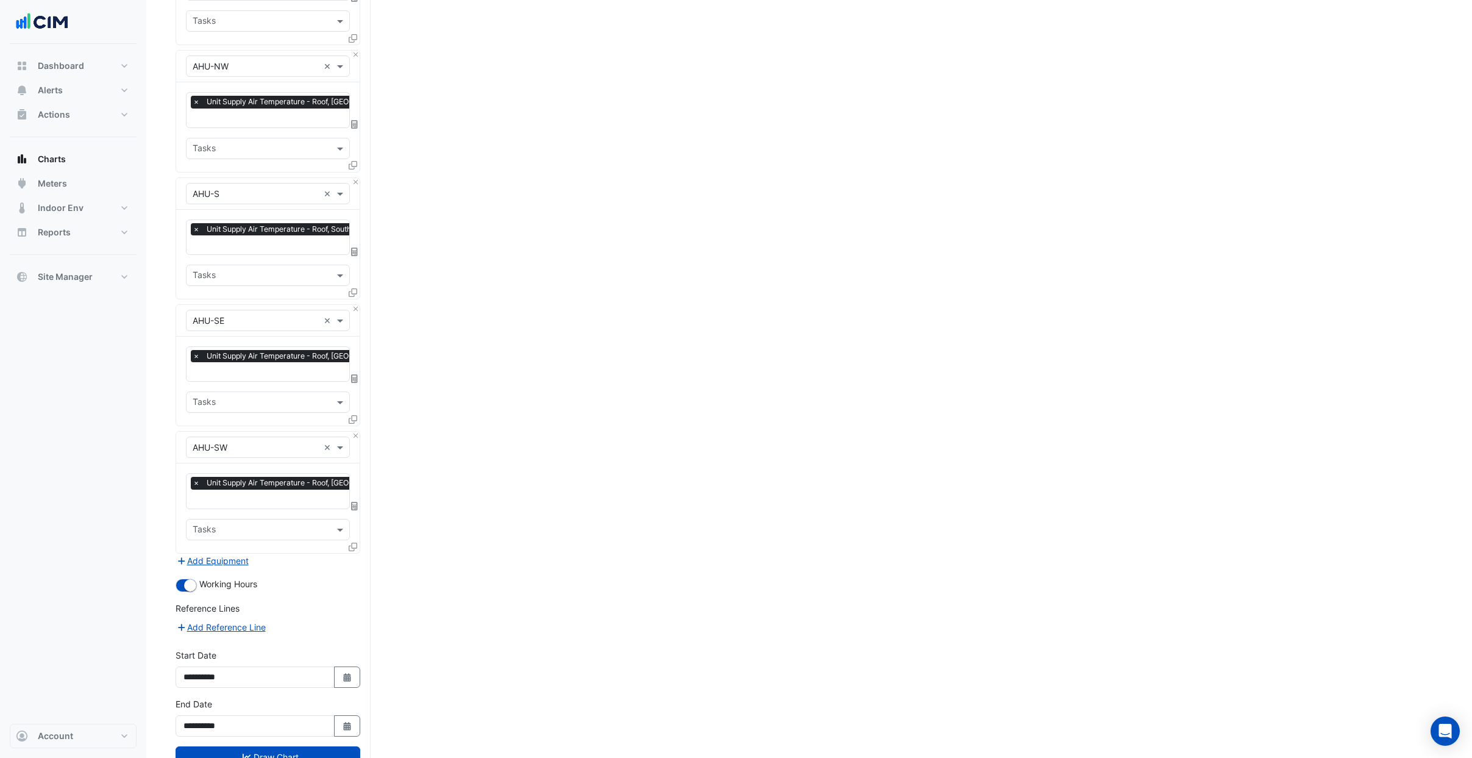
scroll to position [875, 0]
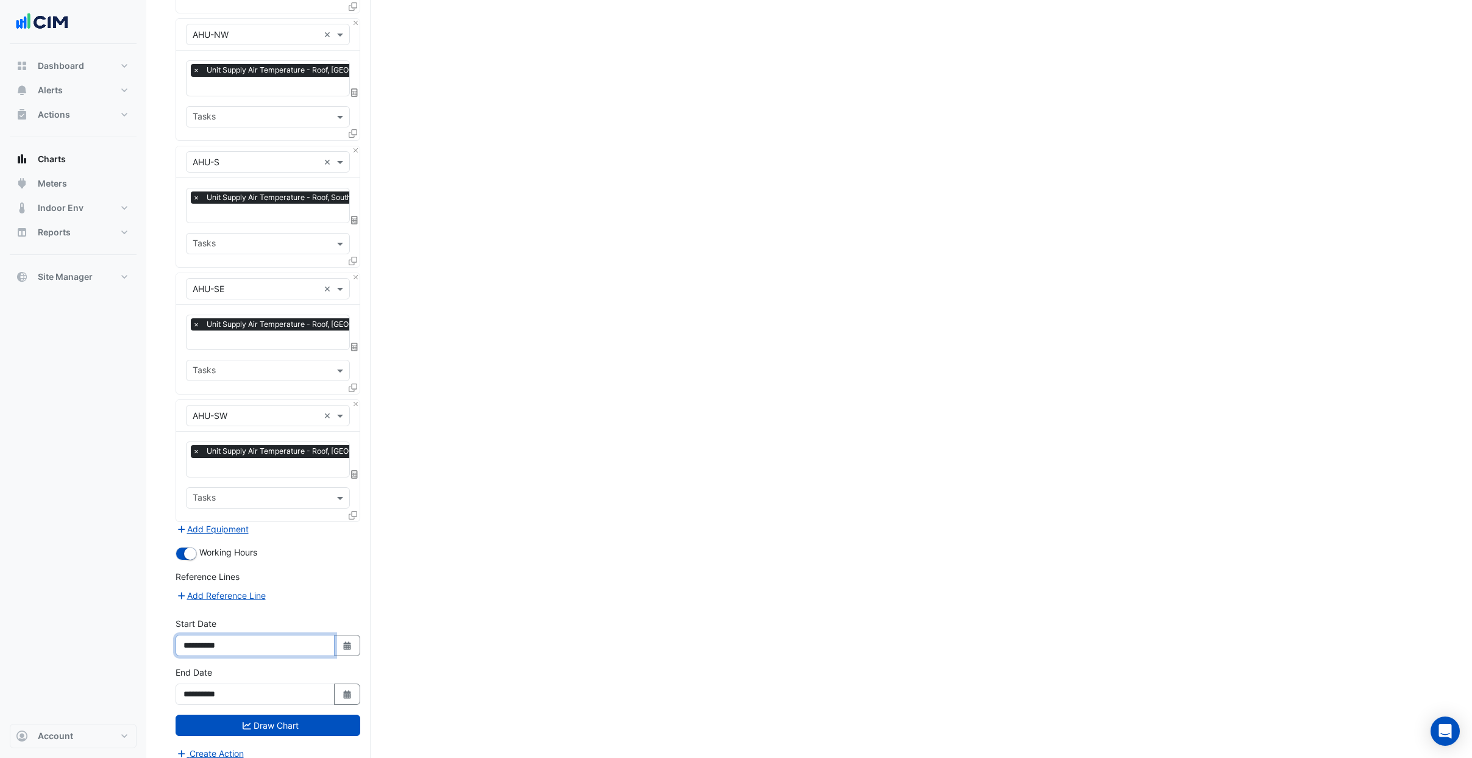
click at [213, 637] on input "**********" at bounding box center [255, 645] width 159 height 21
drag, startPoint x: 206, startPoint y: 634, endPoint x: 175, endPoint y: 631, distance: 31.2
click at [176, 635] on input "**********" at bounding box center [255, 645] width 159 height 21
click at [203, 688] on input "**********" at bounding box center [255, 693] width 159 height 21
drag, startPoint x: 201, startPoint y: 685, endPoint x: 180, endPoint y: 685, distance: 21.3
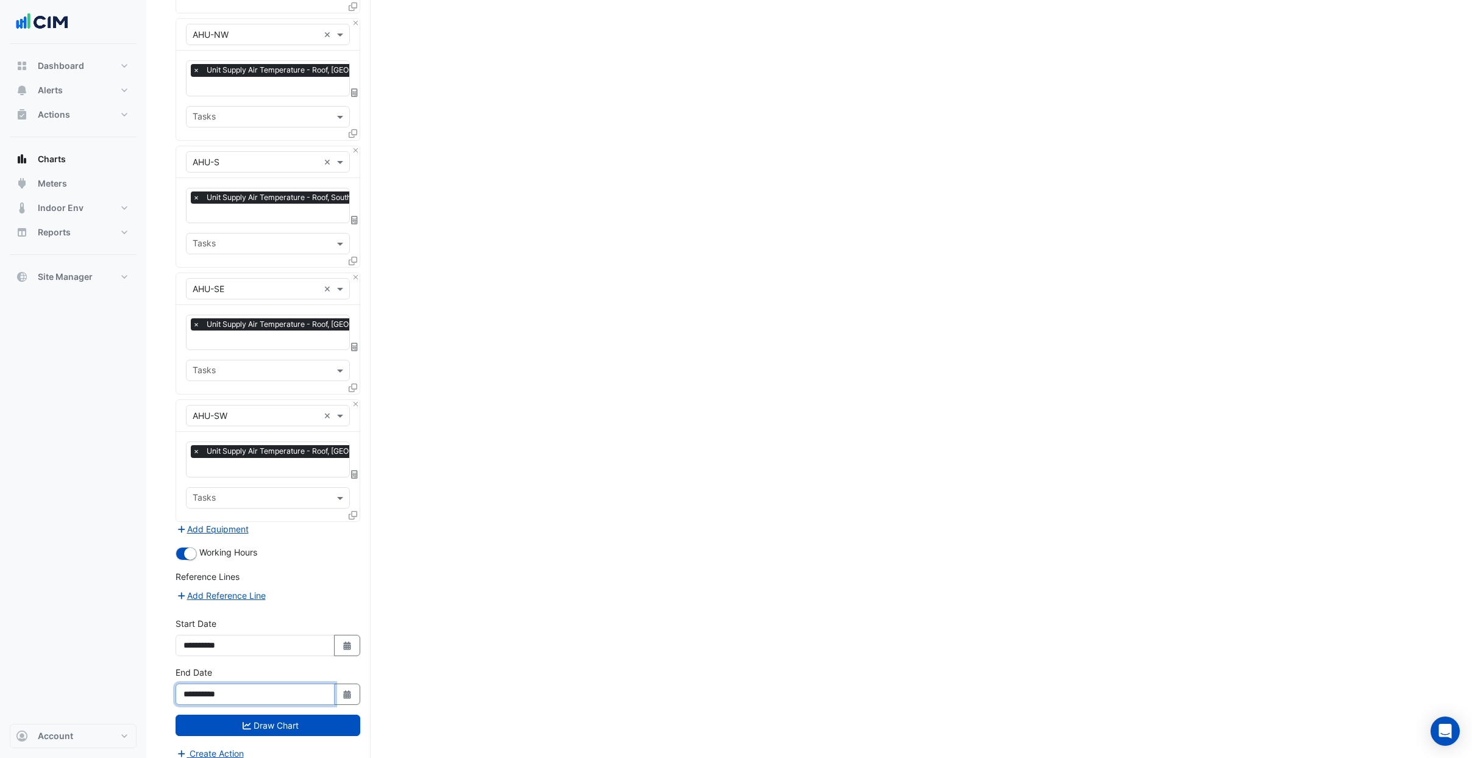
click at [180, 685] on input "**********" at bounding box center [255, 693] width 159 height 21
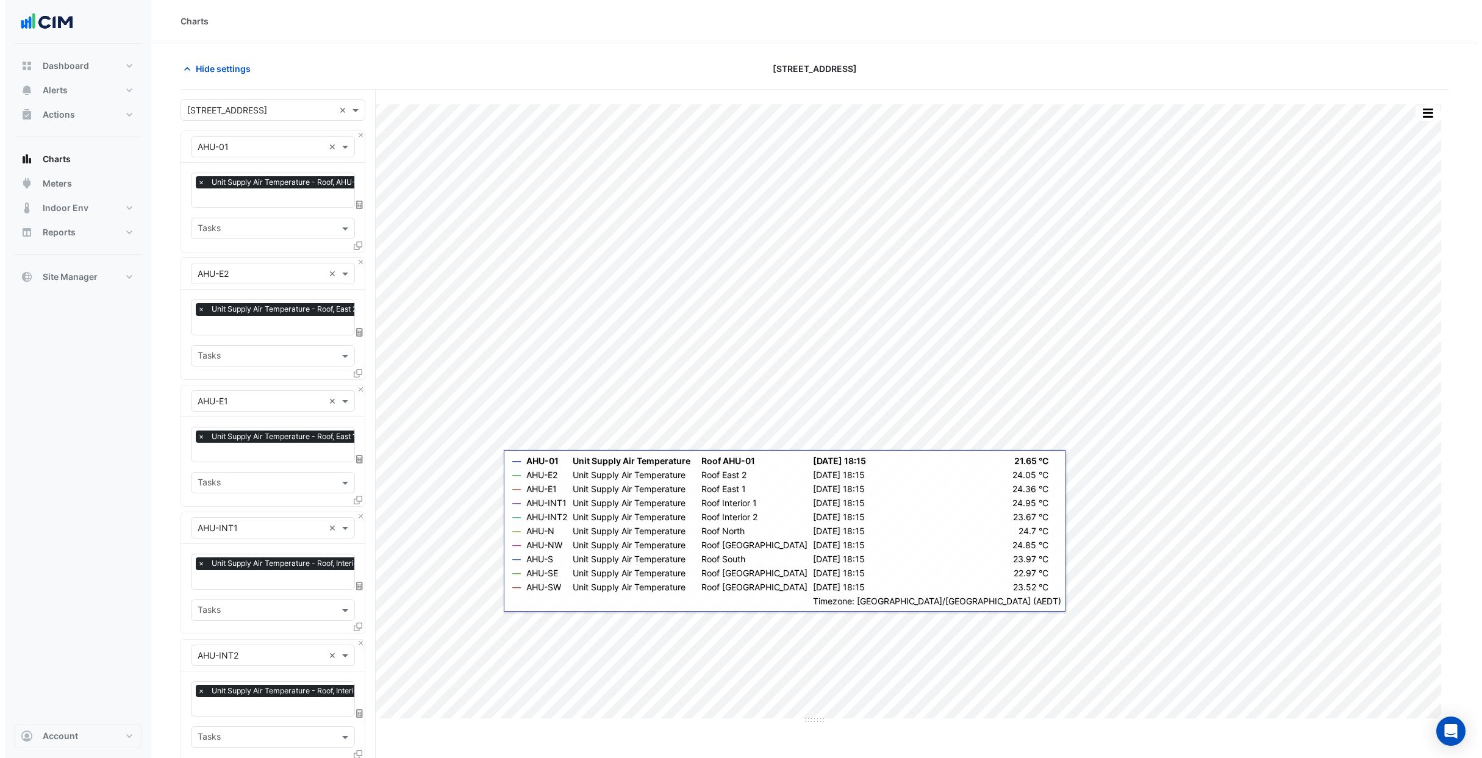
scroll to position [0, 0]
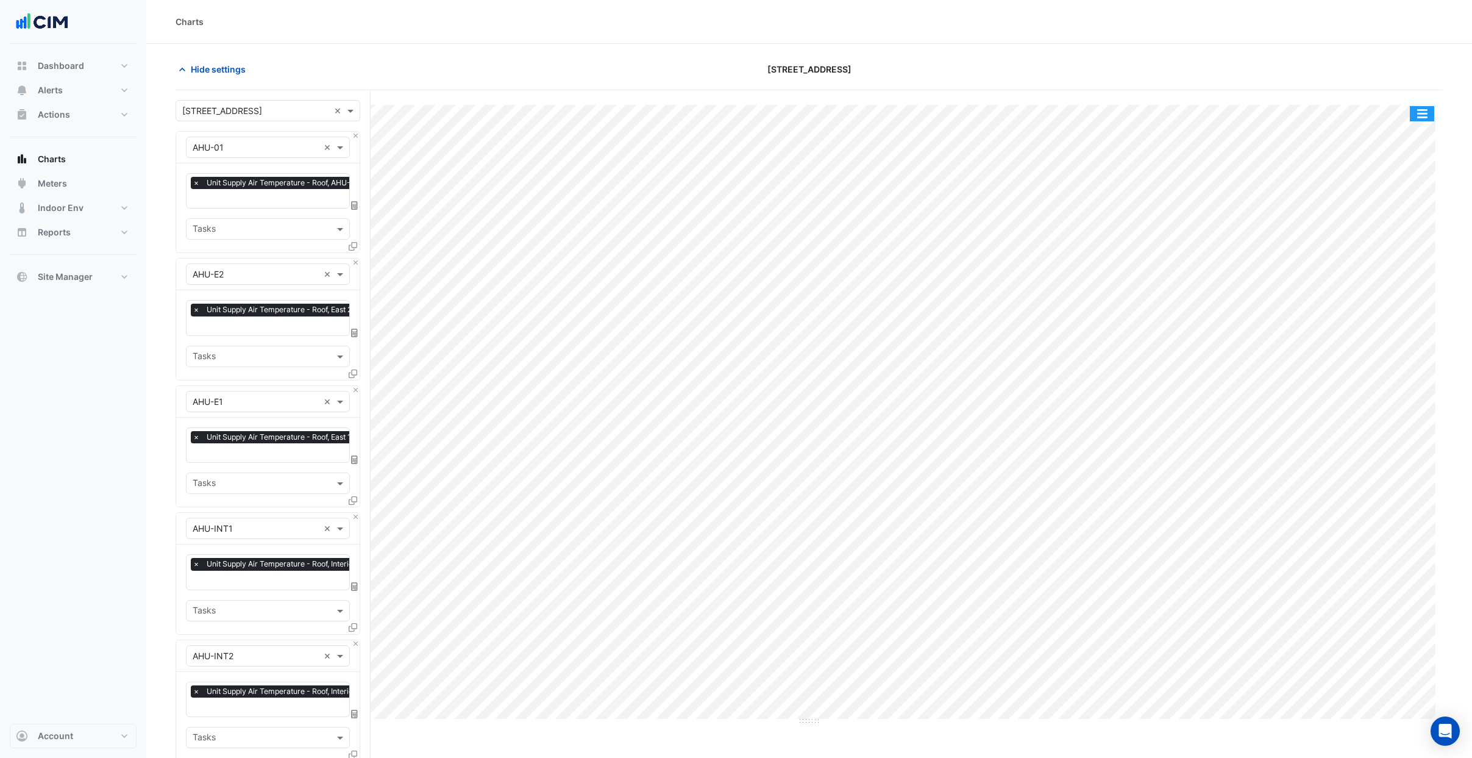
click at [1432, 112] on button "button" at bounding box center [1422, 113] width 24 height 15
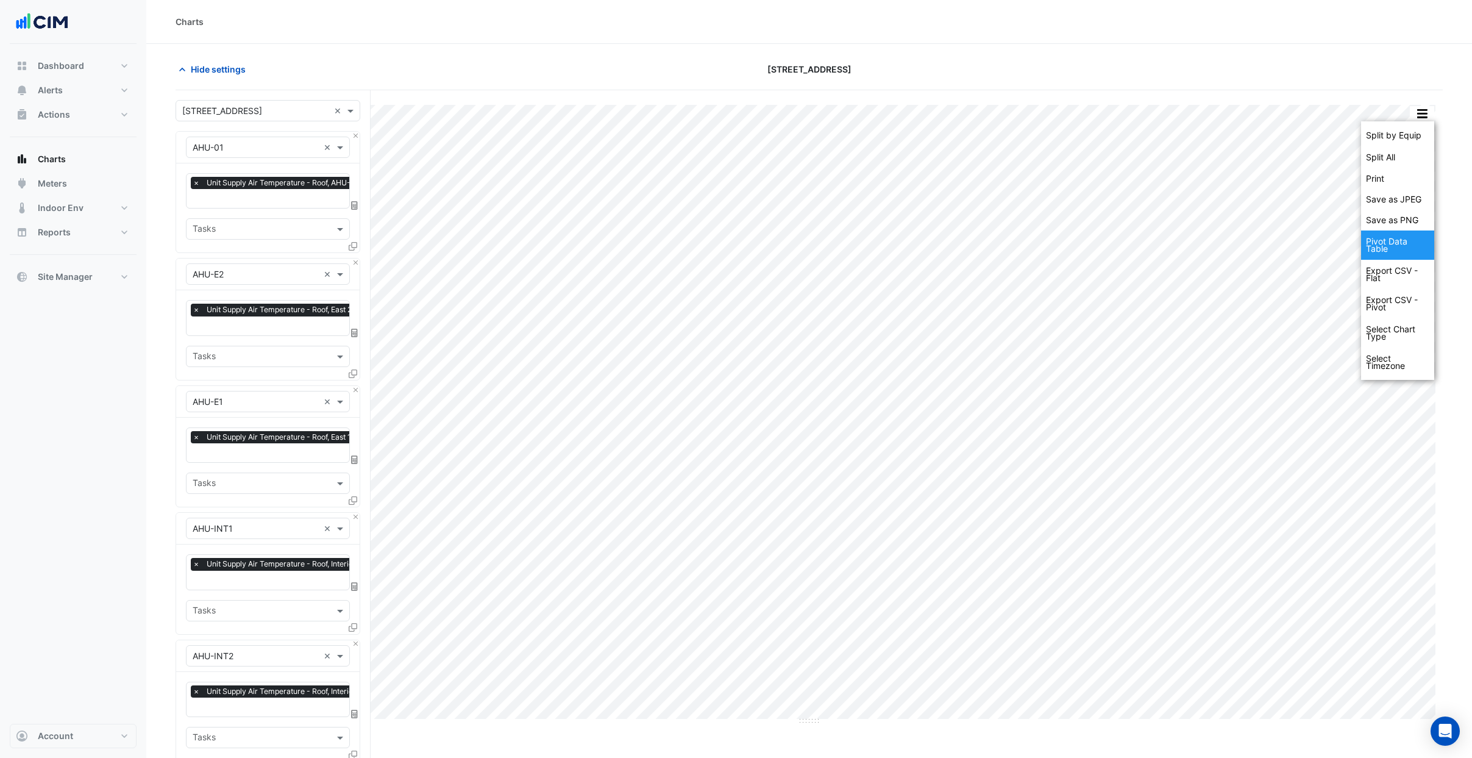
click at [1407, 249] on div "Pivot Data Table" at bounding box center [1397, 244] width 73 height 29
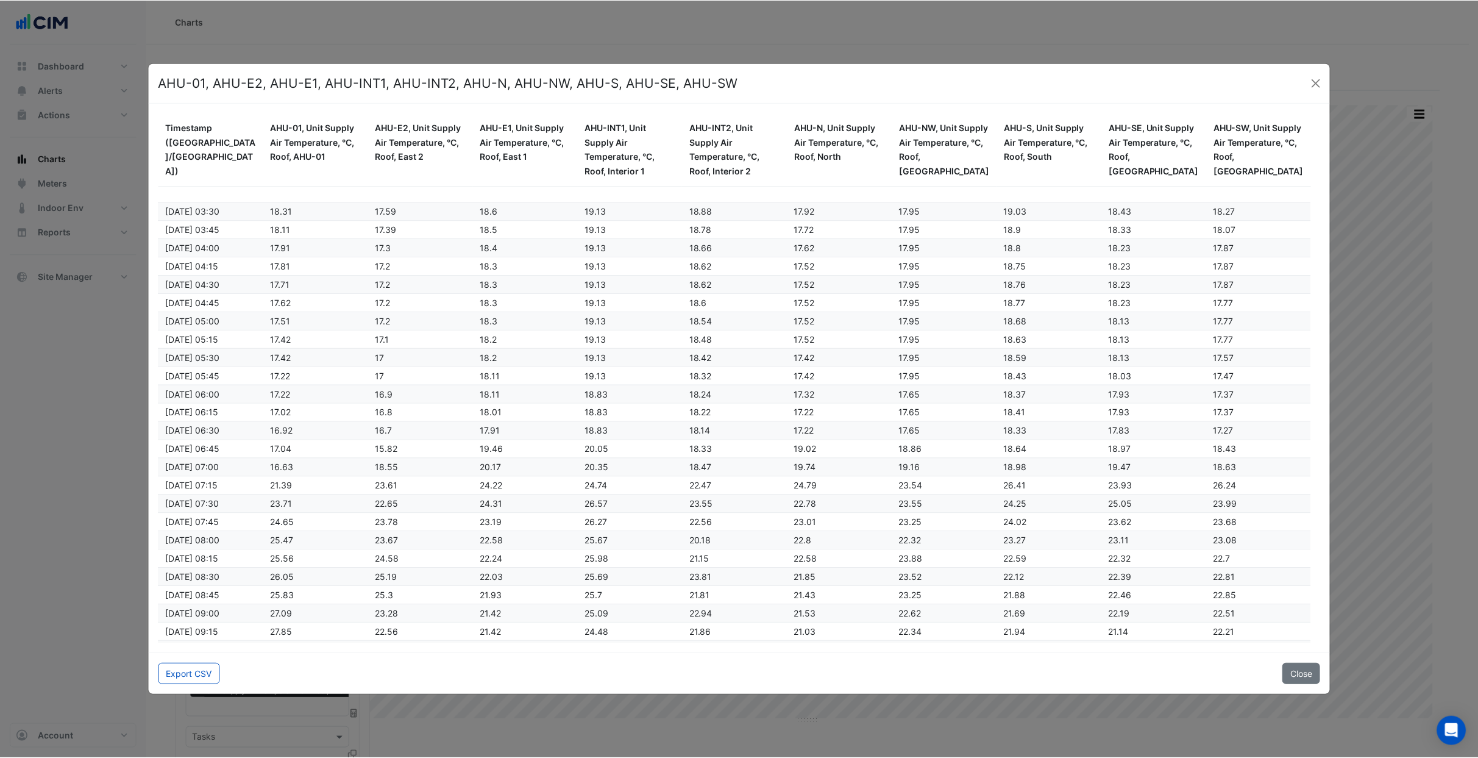
scroll to position [2588, 0]
click at [1307, 671] on button "Close" at bounding box center [1304, 673] width 38 height 21
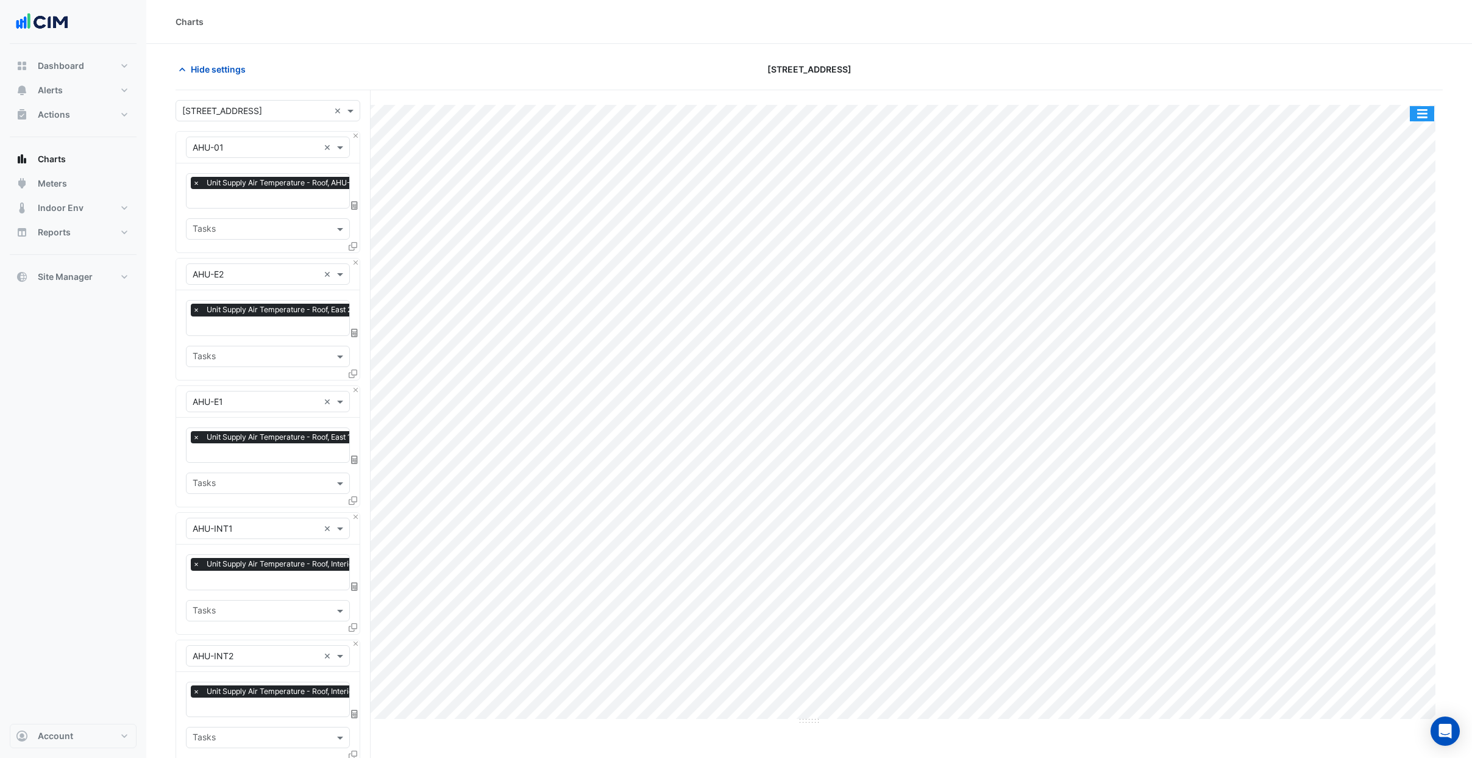
click at [1427, 110] on button "button" at bounding box center [1422, 113] width 24 height 15
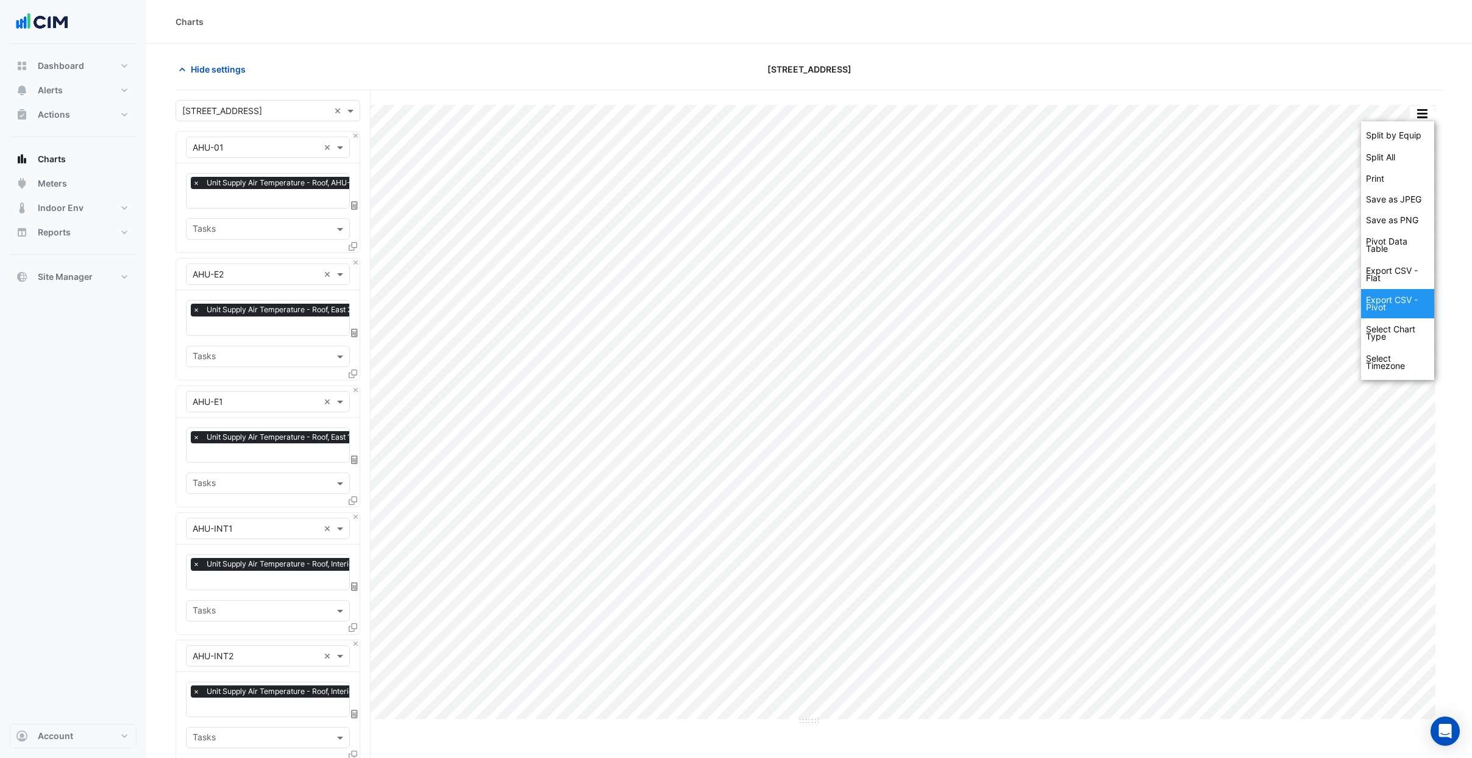
click at [1403, 309] on div "Export CSV - Pivot" at bounding box center [1397, 303] width 73 height 29
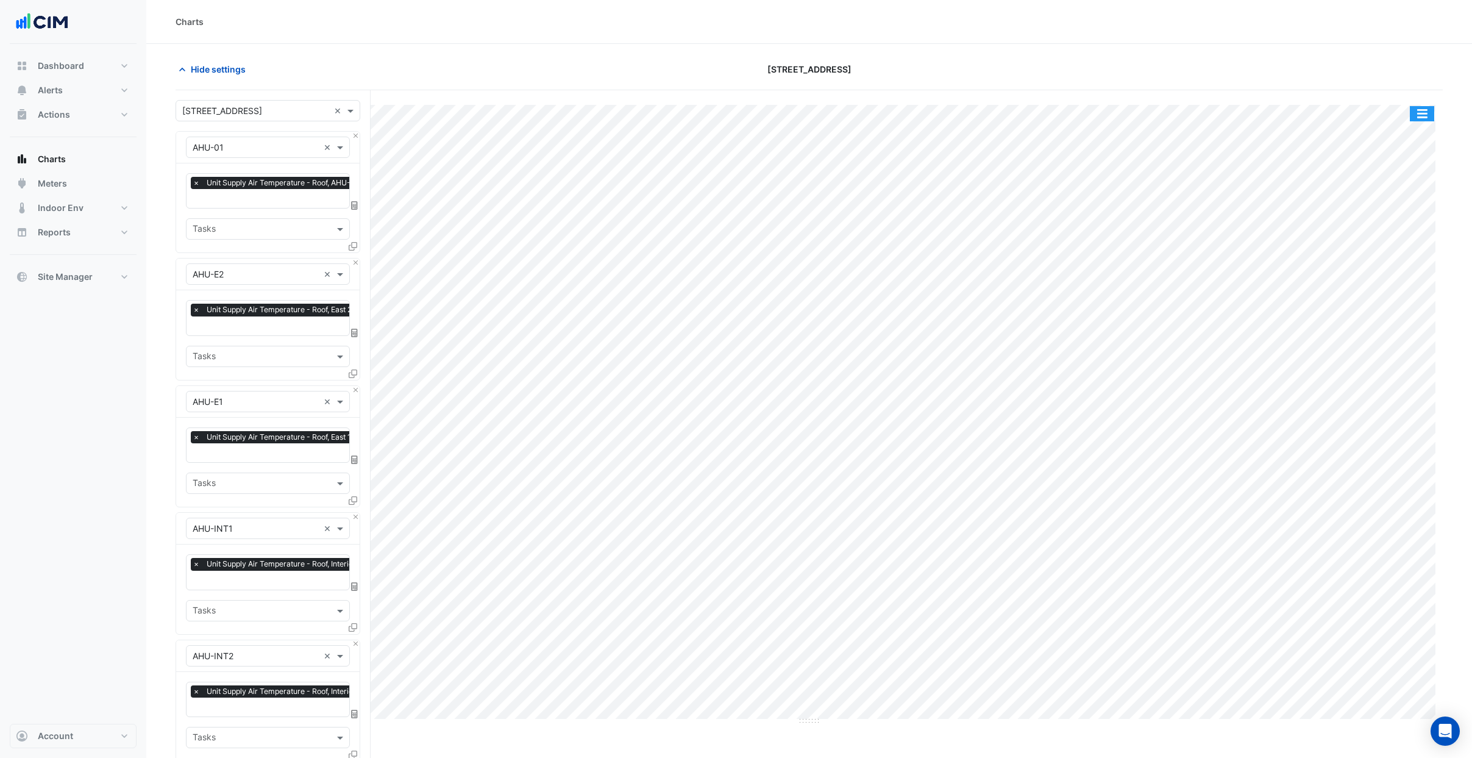
click at [1419, 112] on button "button" at bounding box center [1422, 113] width 24 height 15
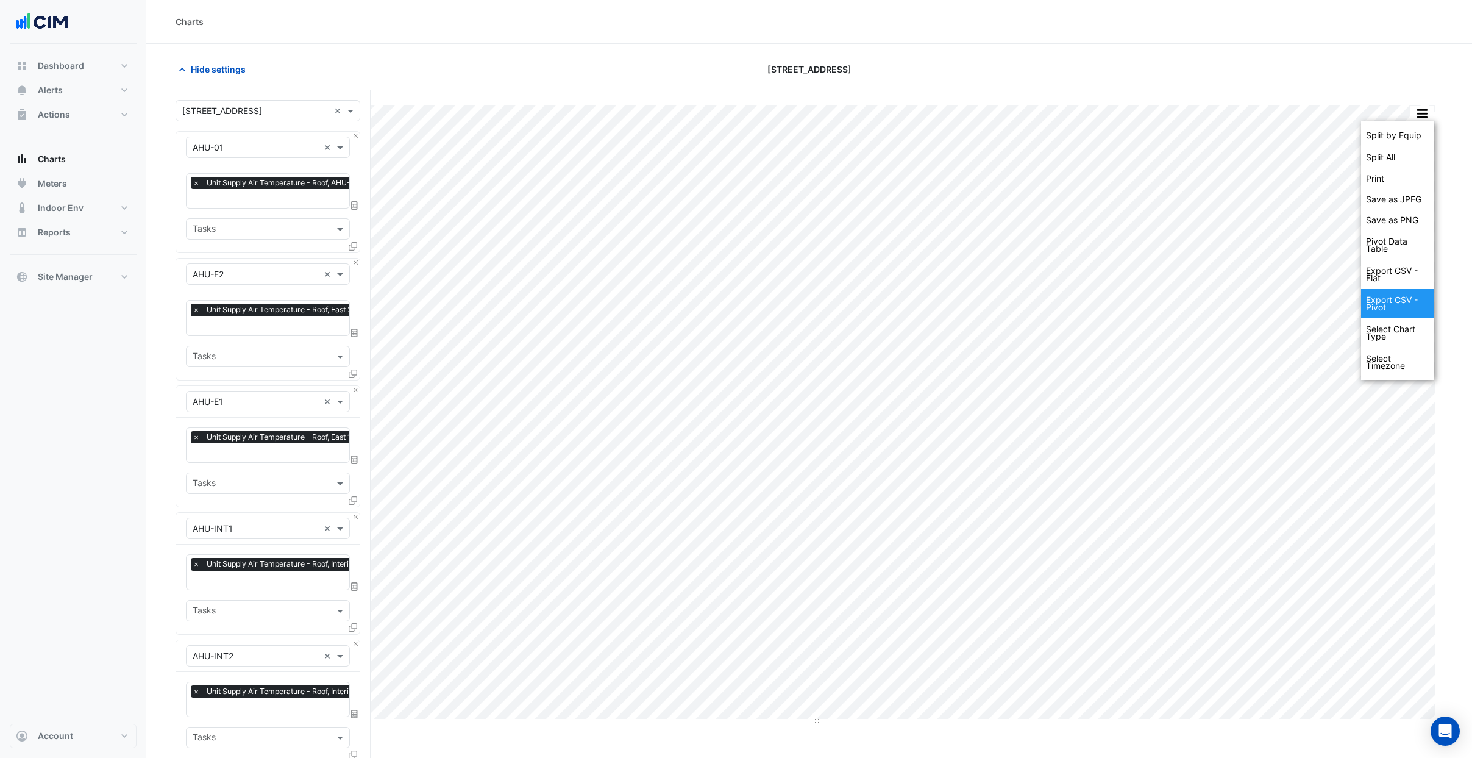
click at [1393, 309] on div "Export CSV - Pivot" at bounding box center [1397, 303] width 73 height 29
click at [1339, 31] on div "Charts" at bounding box center [809, 22] width 1326 height 44
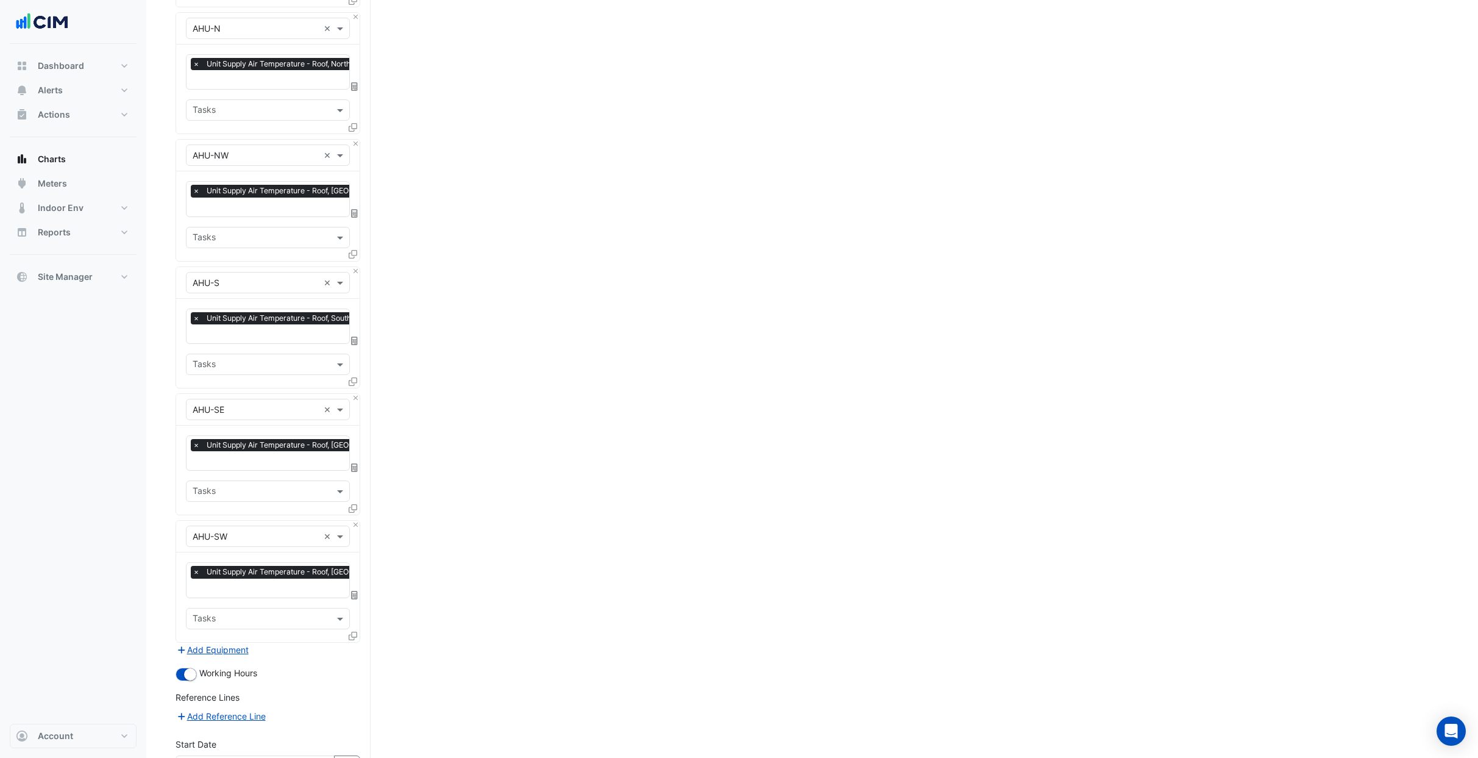
scroll to position [875, 0]
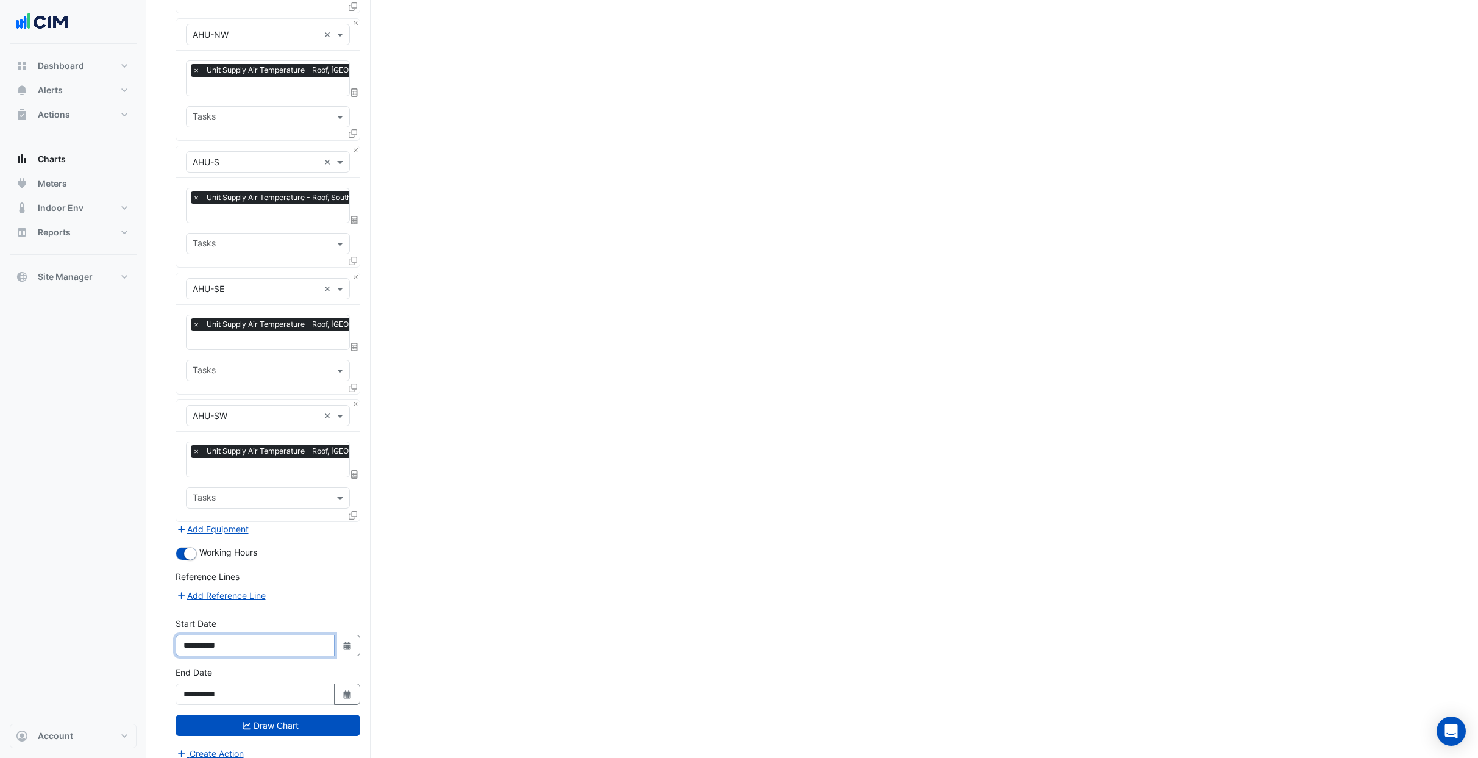
click at [184, 638] on input "**********" at bounding box center [255, 645] width 159 height 21
drag, startPoint x: 184, startPoint y: 634, endPoint x: 202, endPoint y: 635, distance: 18.3
click at [202, 635] on input "**********" at bounding box center [255, 645] width 159 height 21
click at [193, 685] on input "**********" at bounding box center [255, 693] width 159 height 21
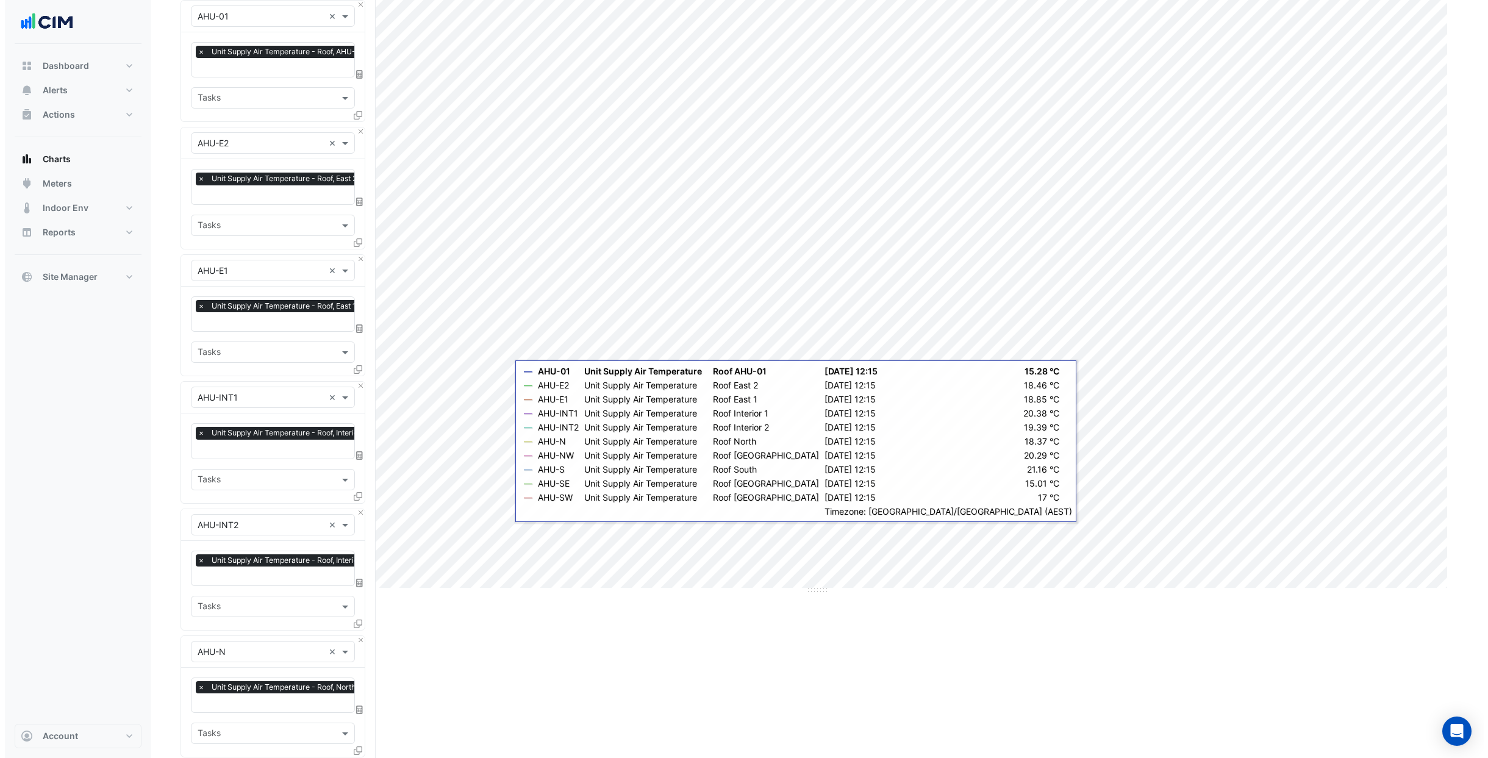
scroll to position [0, 0]
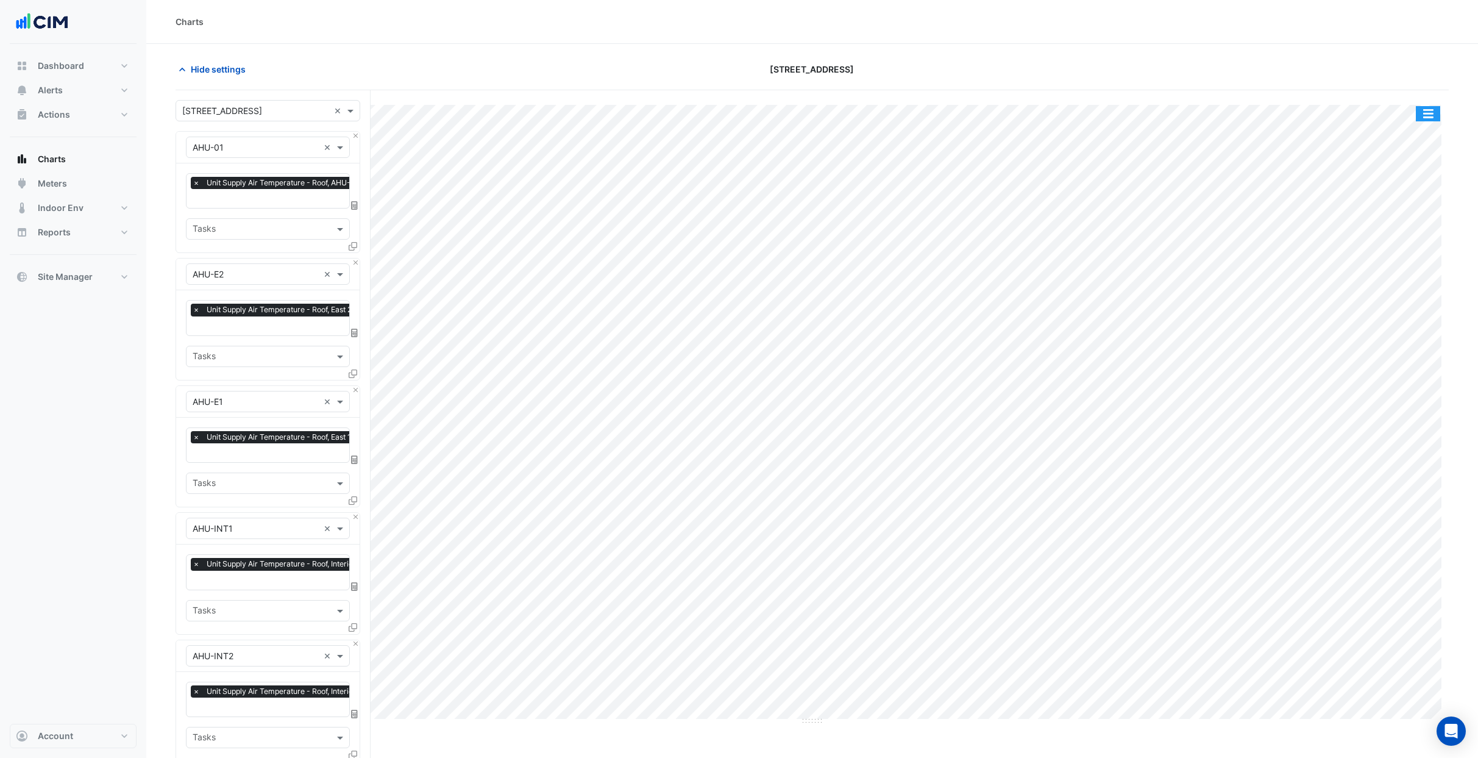
click at [1435, 112] on button "button" at bounding box center [1428, 113] width 24 height 15
click at [1388, 246] on div "Pivot Data Table" at bounding box center [1404, 244] width 73 height 29
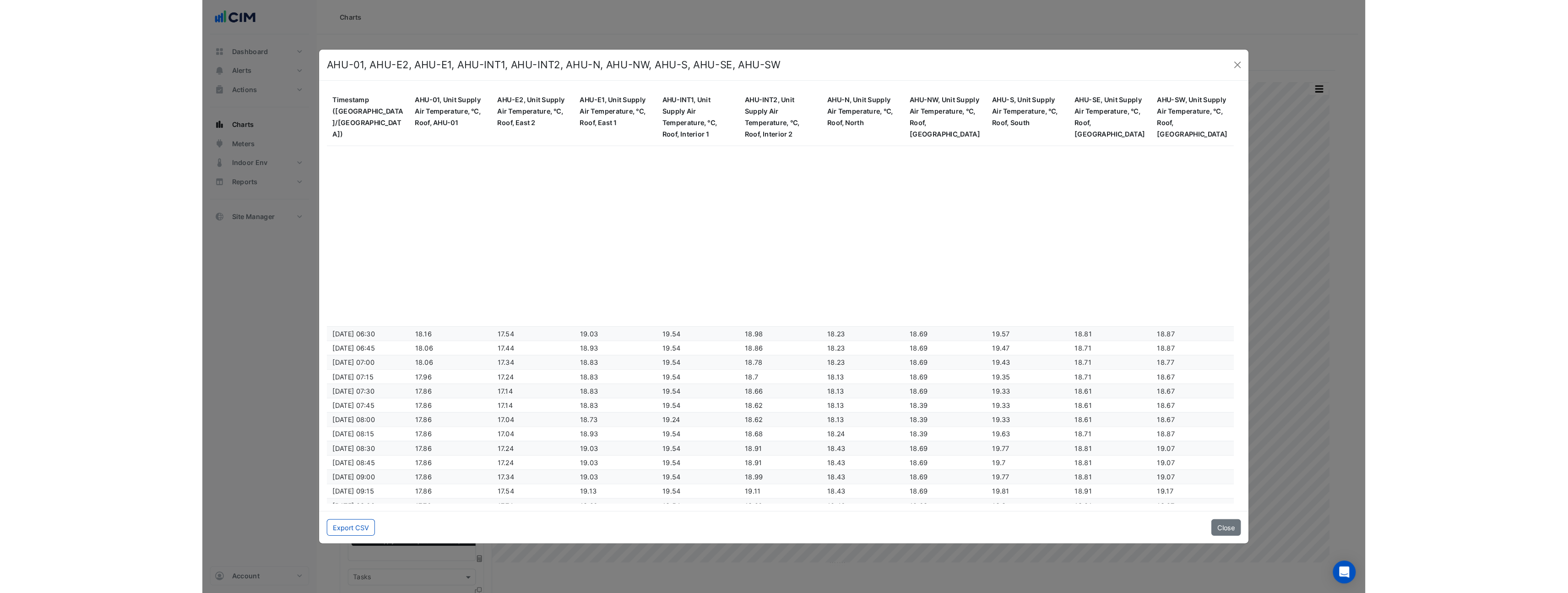
scroll to position [8296, 0]
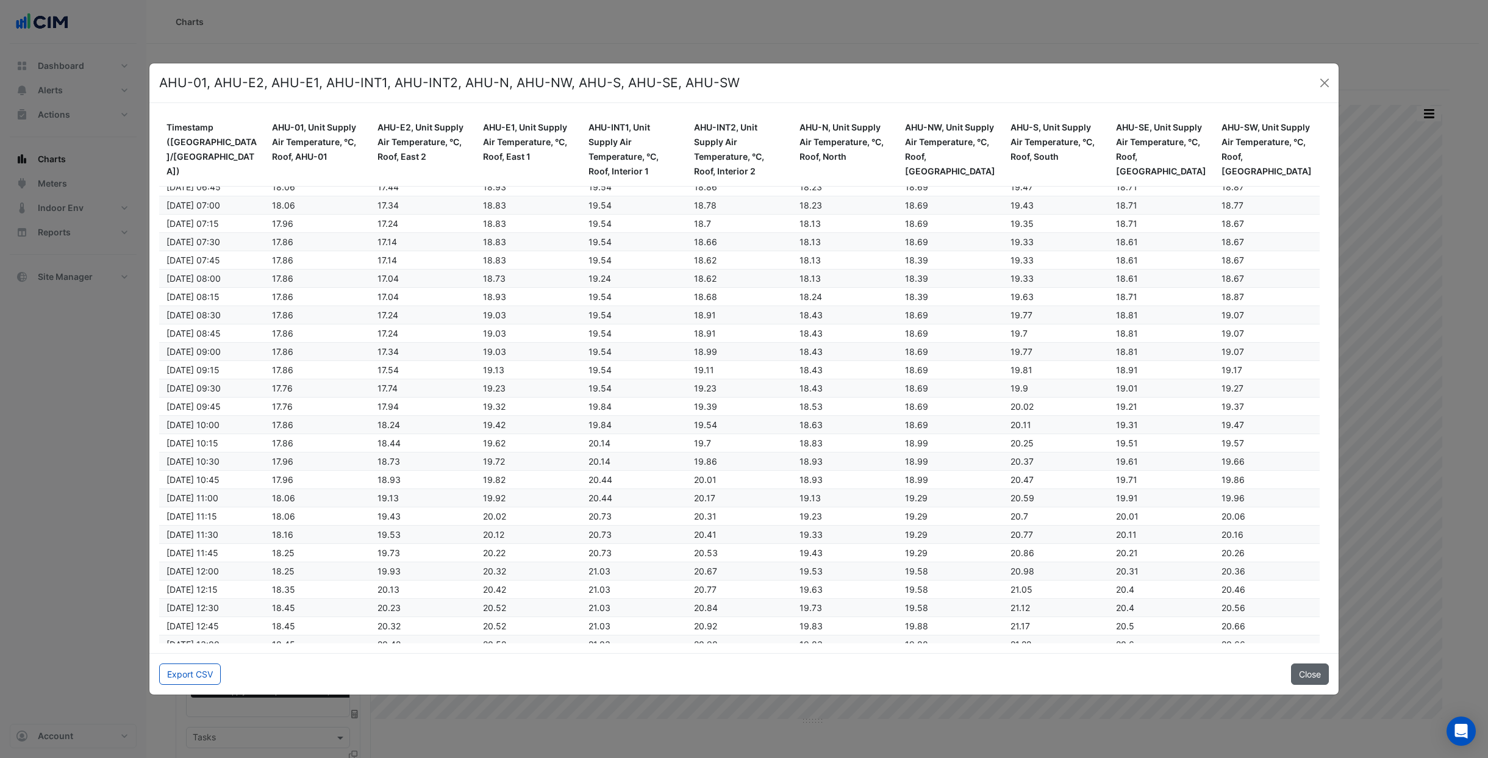
click at [1307, 671] on button "Close" at bounding box center [1310, 673] width 38 height 21
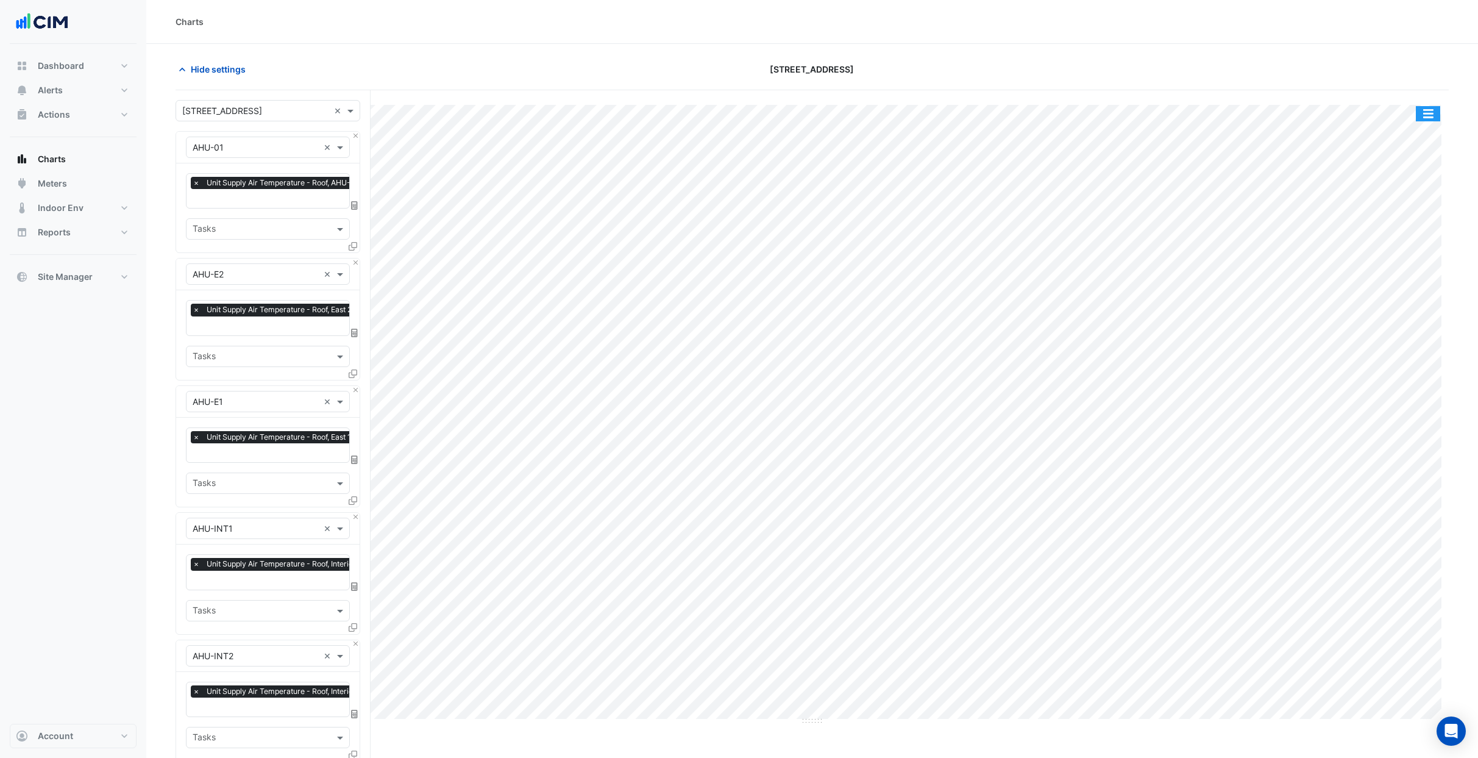
click at [1431, 110] on button "button" at bounding box center [1428, 113] width 24 height 15
click at [1400, 310] on div "Export CSV - Pivot" at bounding box center [1404, 303] width 73 height 29
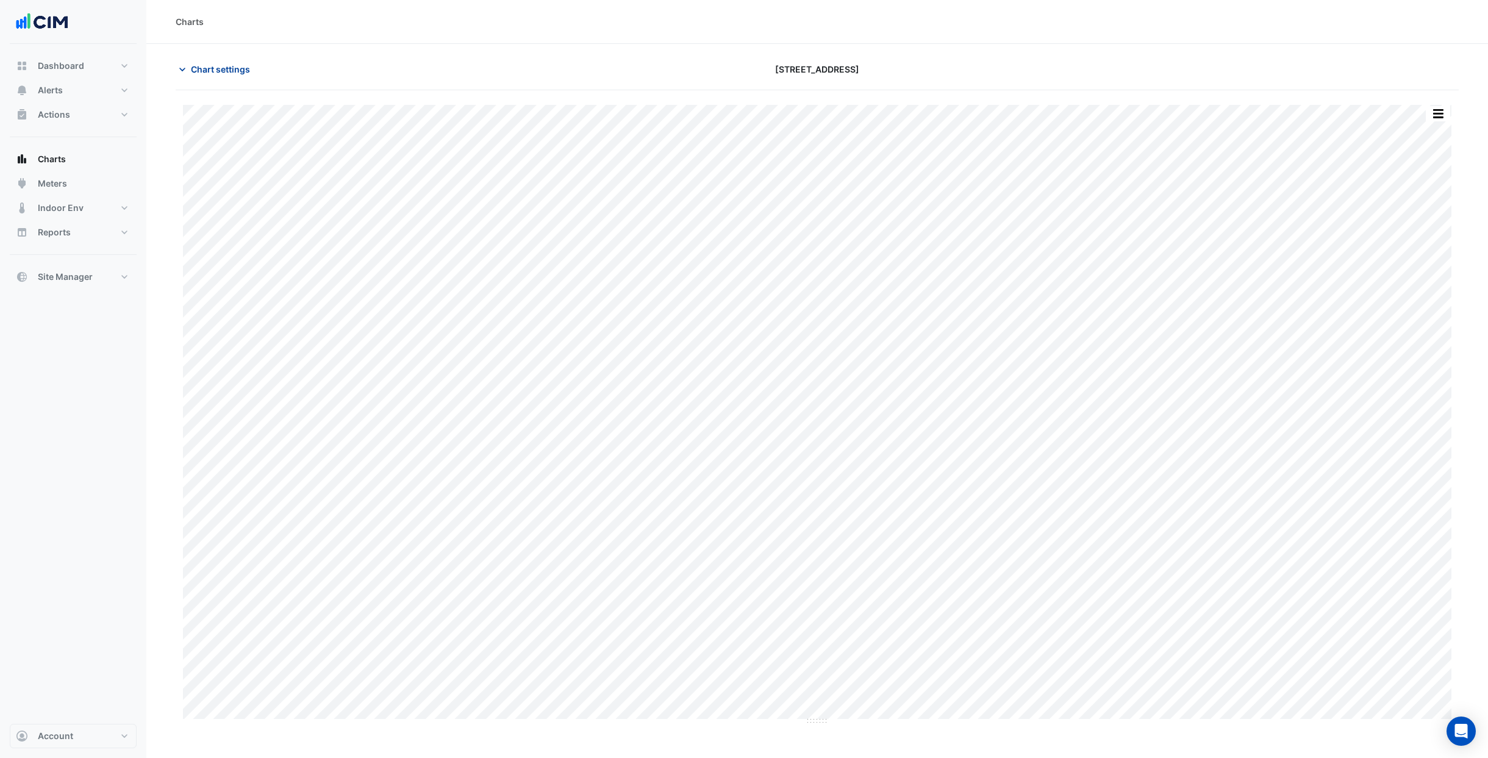
click at [220, 73] on span "Chart settings" at bounding box center [220, 69] width 59 height 13
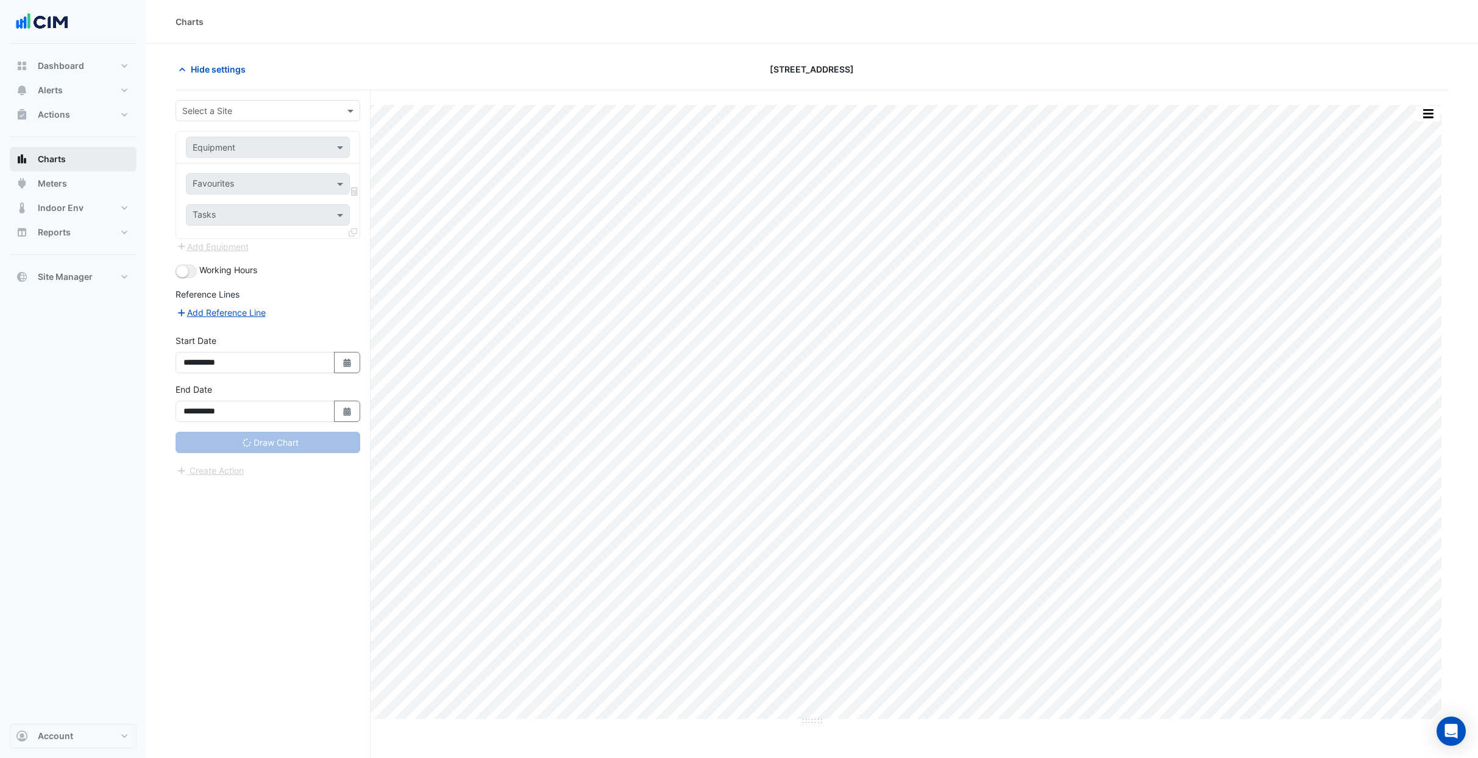
type input "**********"
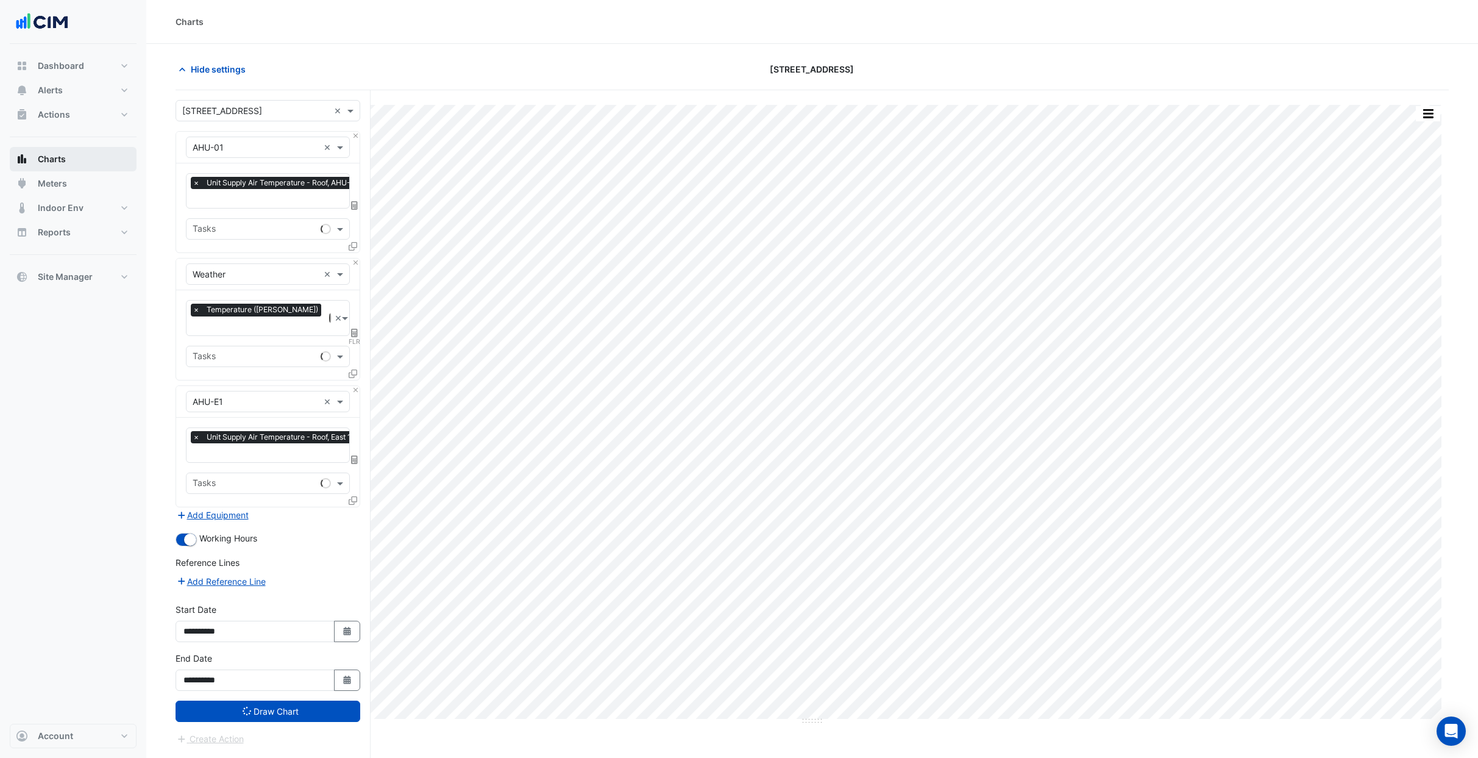
click at [57, 159] on span "Charts" at bounding box center [52, 159] width 28 height 12
click at [357, 262] on button "Close" at bounding box center [356, 263] width 8 height 8
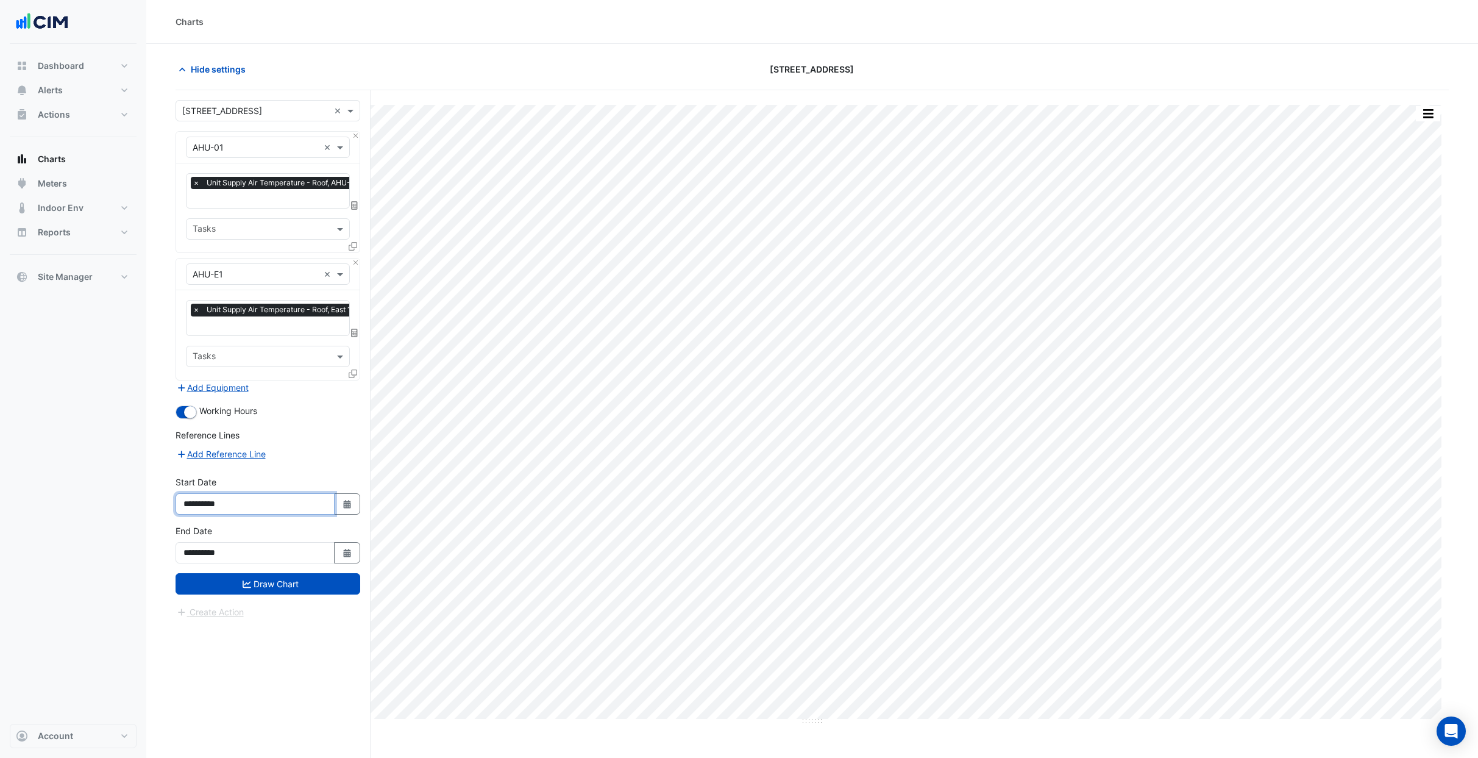
click at [254, 504] on input "**********" at bounding box center [255, 503] width 159 height 21
click at [340, 502] on button "Select Date" at bounding box center [347, 503] width 27 height 21
select select "*"
select select "****"
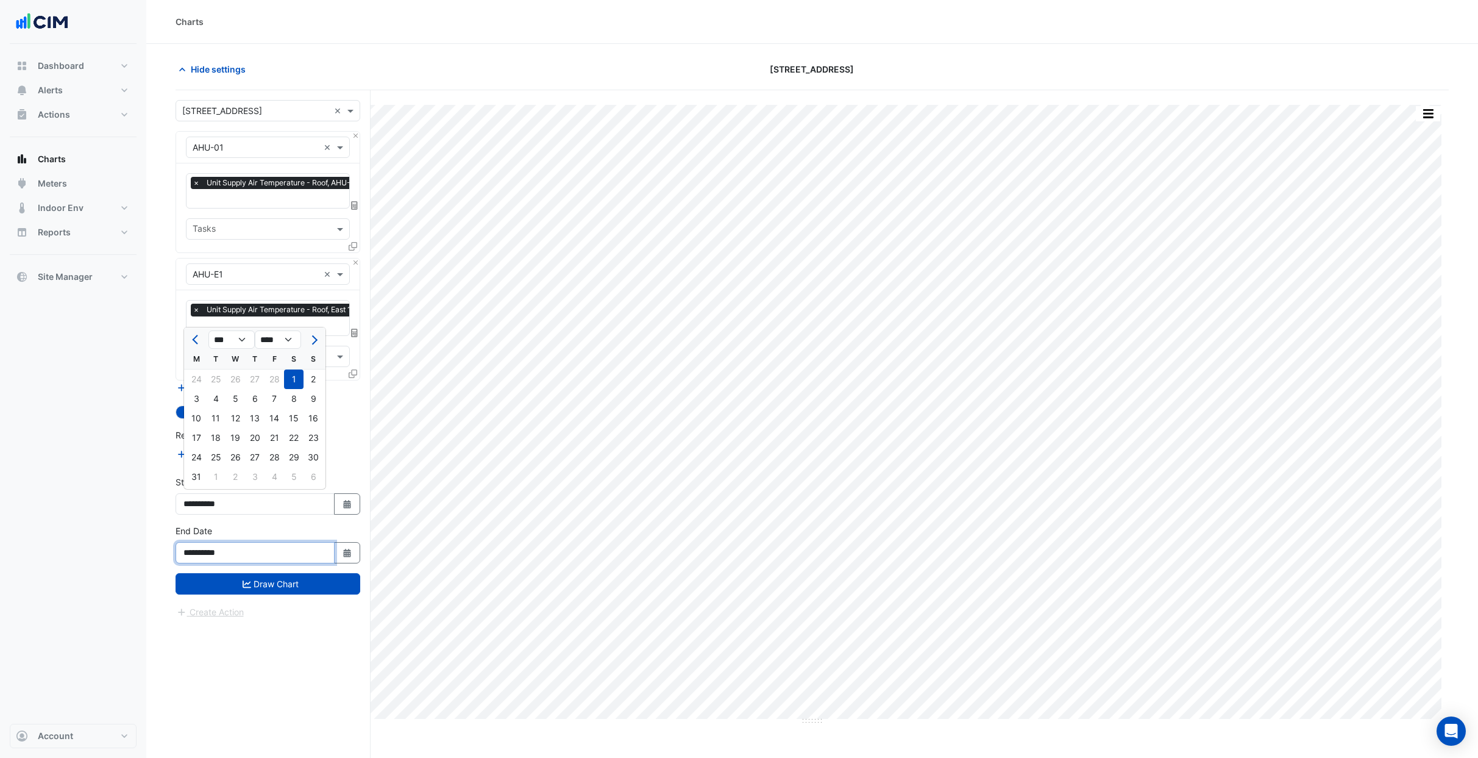
click at [277, 551] on input "**********" at bounding box center [255, 552] width 159 height 21
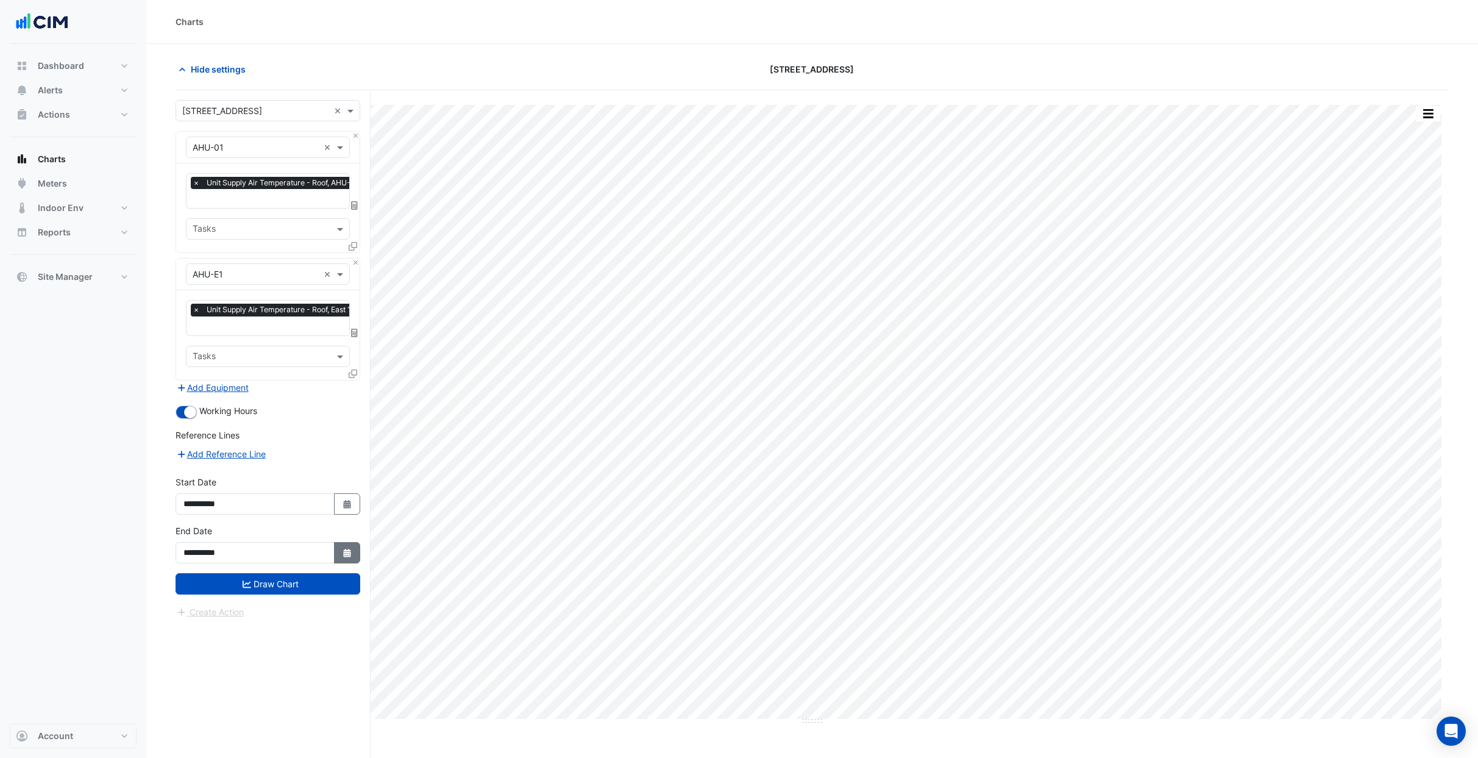
click at [353, 550] on button "Select Date" at bounding box center [347, 552] width 27 height 21
click at [309, 390] on button "Next month" at bounding box center [313, 389] width 15 height 20
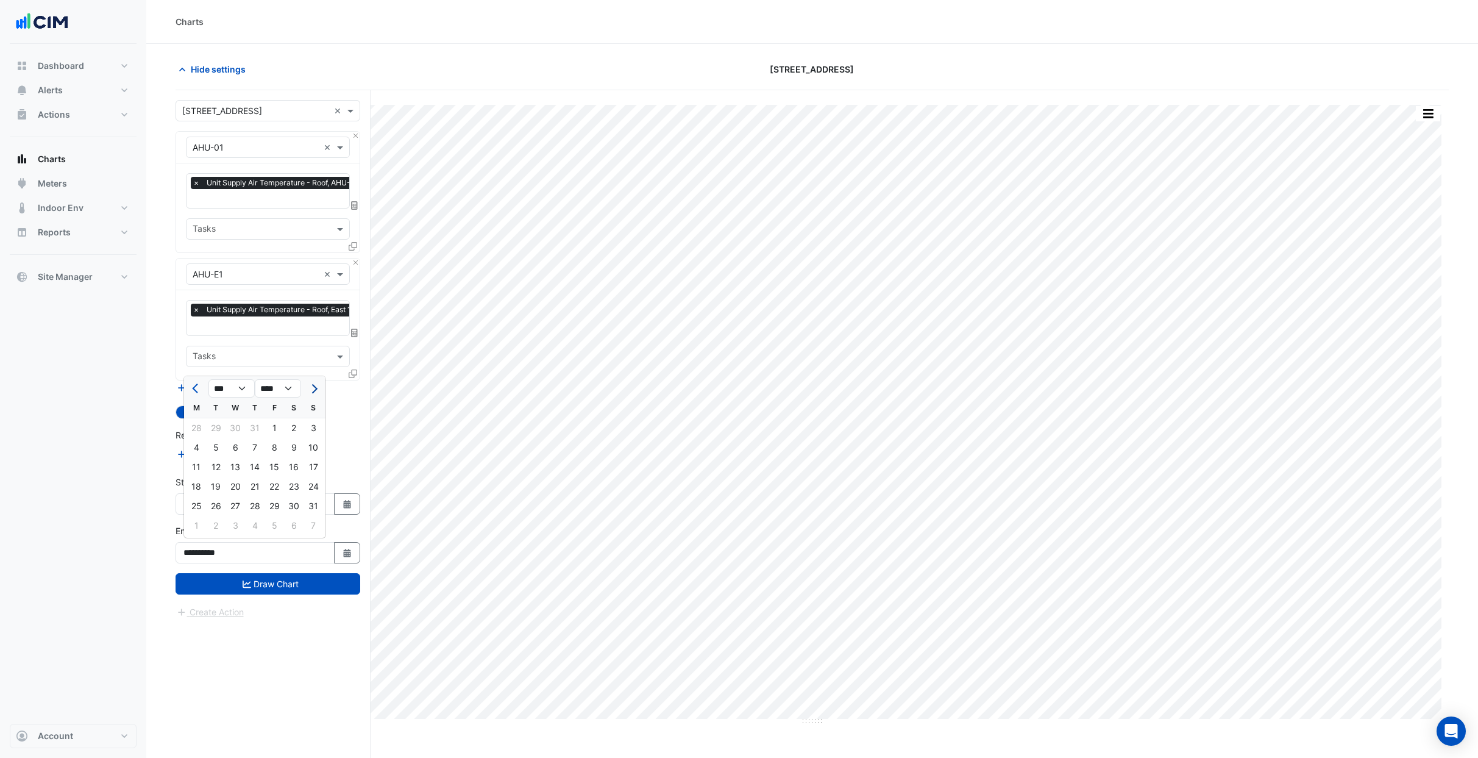
click at [309, 390] on button "Next month" at bounding box center [313, 389] width 15 height 20
click at [193, 385] on button "Previous month" at bounding box center [196, 389] width 15 height 20
select select "*"
click at [319, 508] on div "31" at bounding box center [314, 506] width 20 height 20
type input "**********"
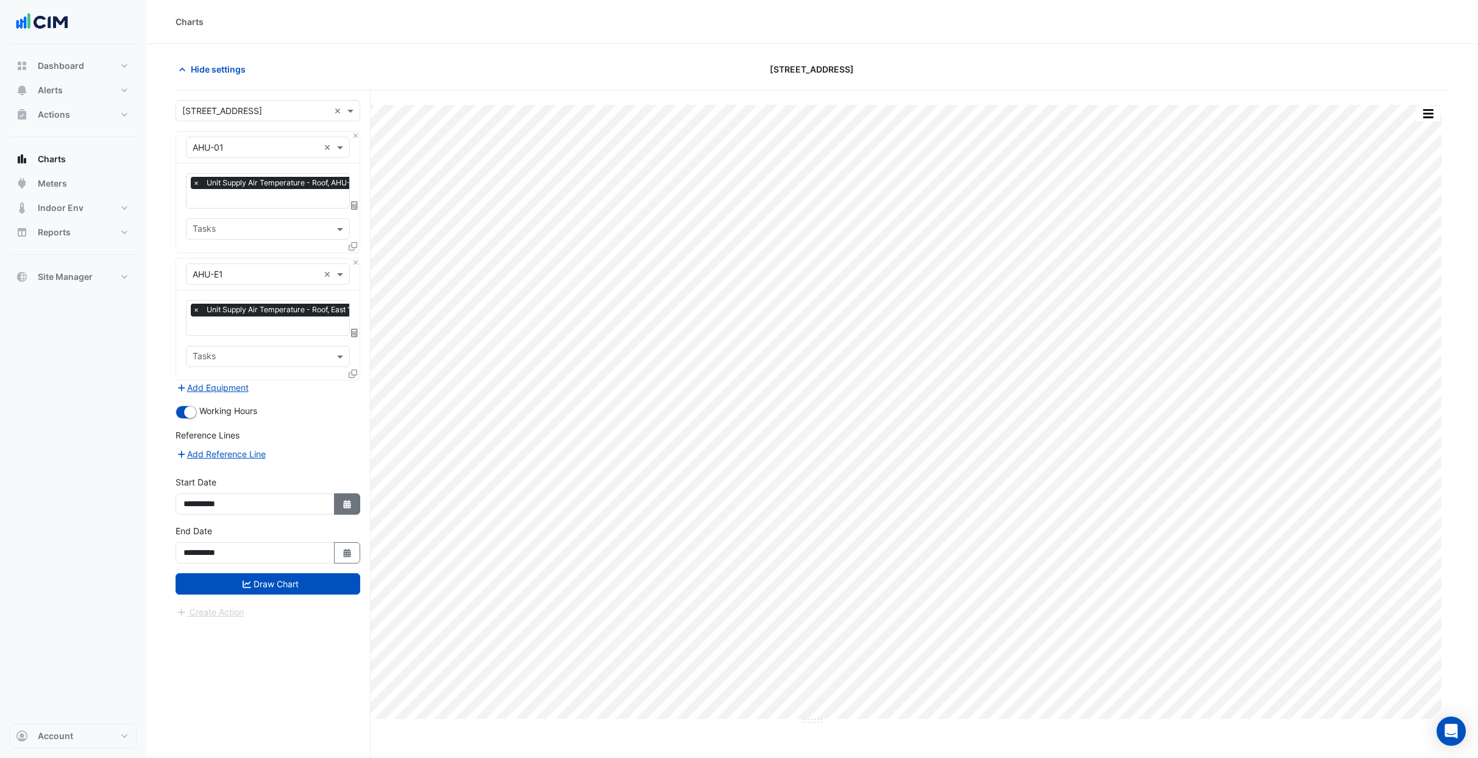
click at [350, 502] on icon "button" at bounding box center [346, 504] width 7 height 9
select select "*"
select select "****"
click at [197, 340] on span "Previous month" at bounding box center [196, 339] width 9 height 9
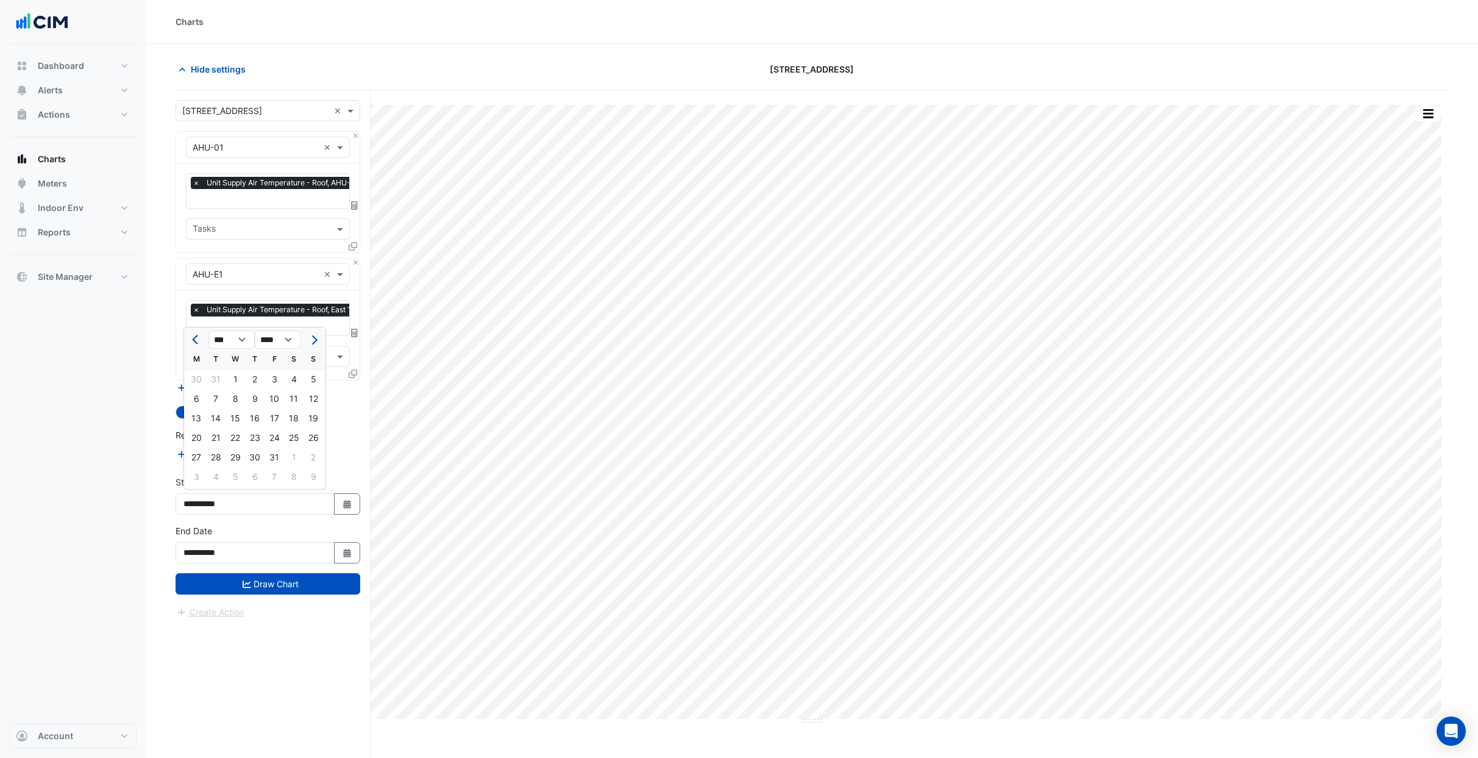
click at [197, 340] on span "Previous month" at bounding box center [196, 339] width 9 height 9
select select "**"
select select "****"
click at [197, 340] on span "Previous month" at bounding box center [196, 339] width 9 height 9
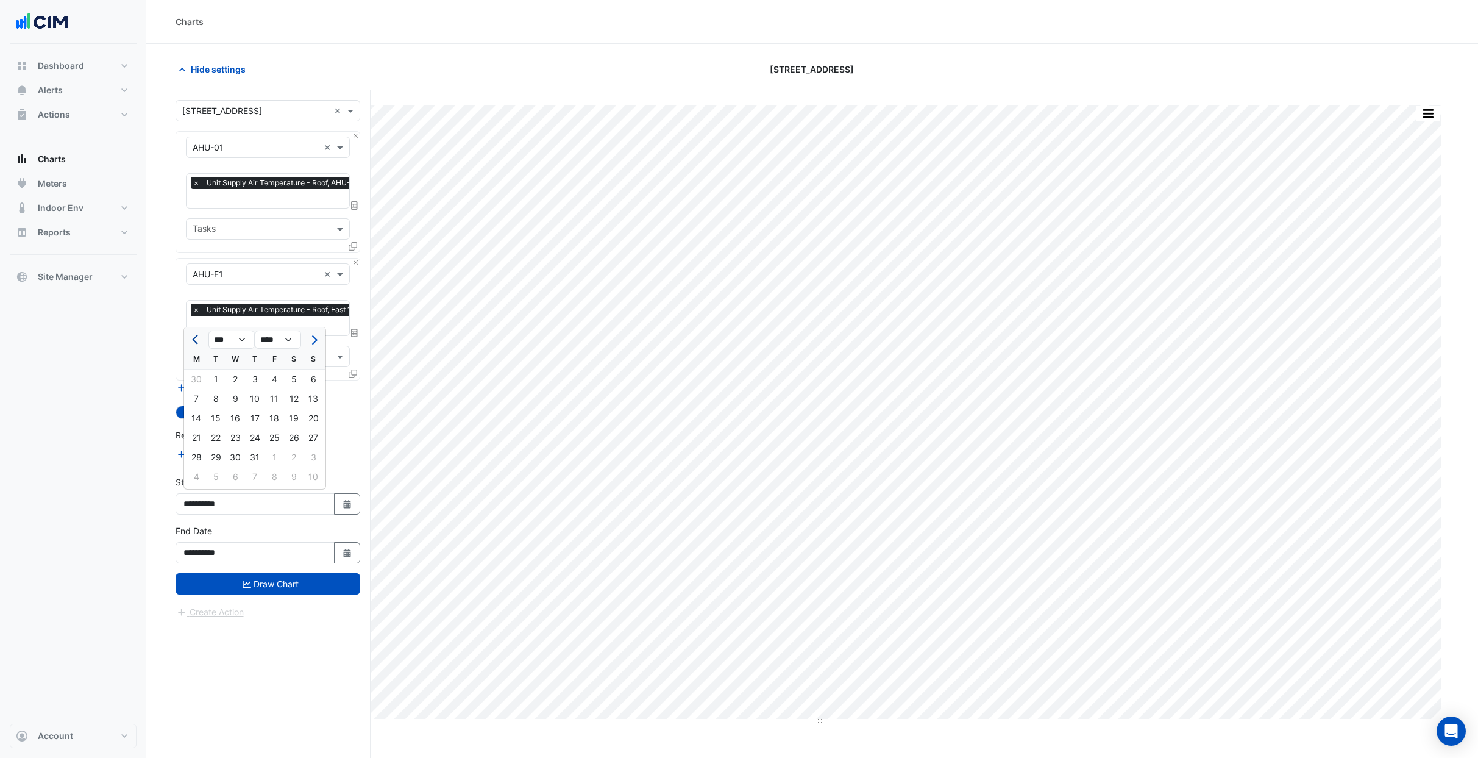
click at [197, 340] on span "Previous month" at bounding box center [196, 339] width 9 height 9
select select "*"
click at [318, 377] on div "1" at bounding box center [314, 379] width 20 height 20
type input "**********"
click at [355, 261] on button "Close" at bounding box center [356, 263] width 8 height 8
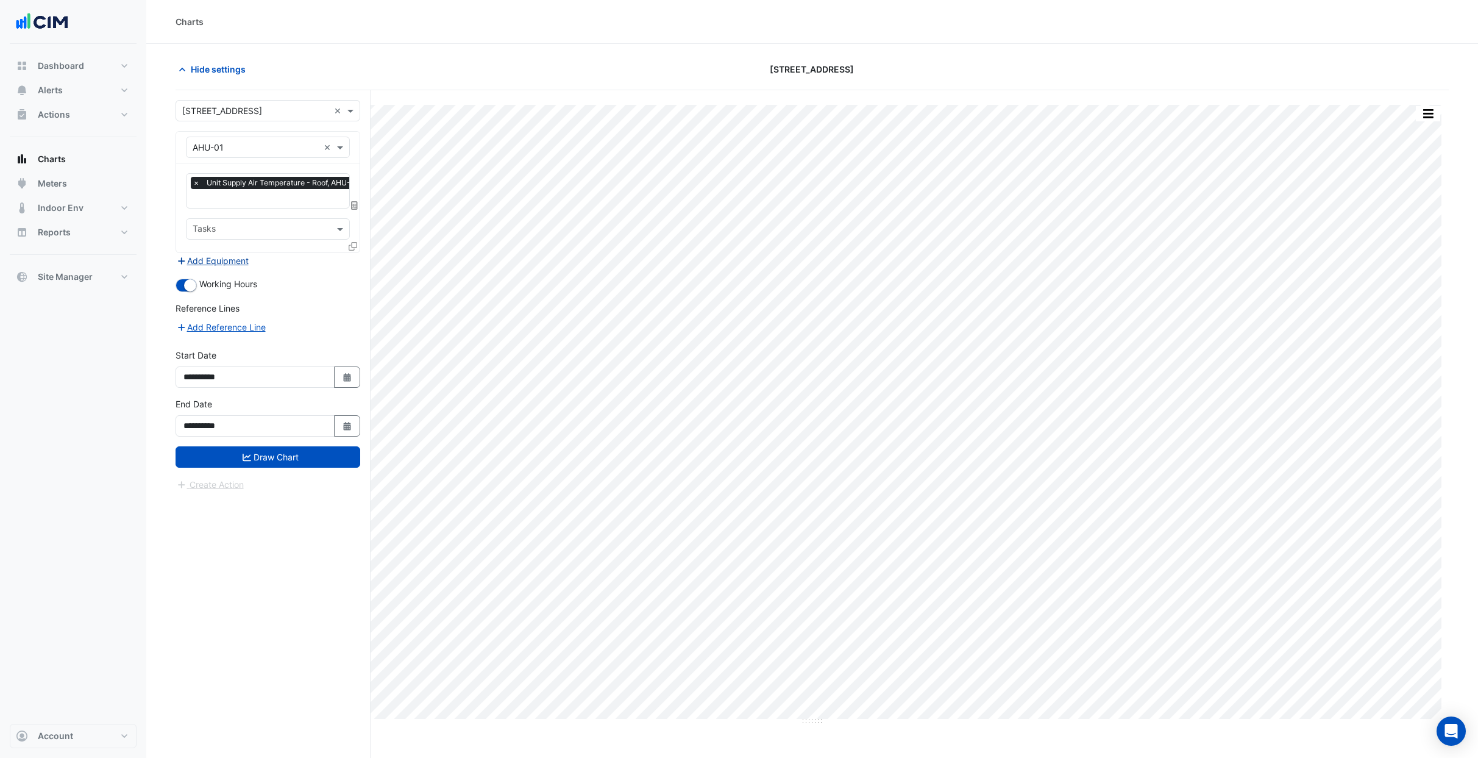
click at [232, 261] on button "Add Equipment" at bounding box center [213, 261] width 74 height 14
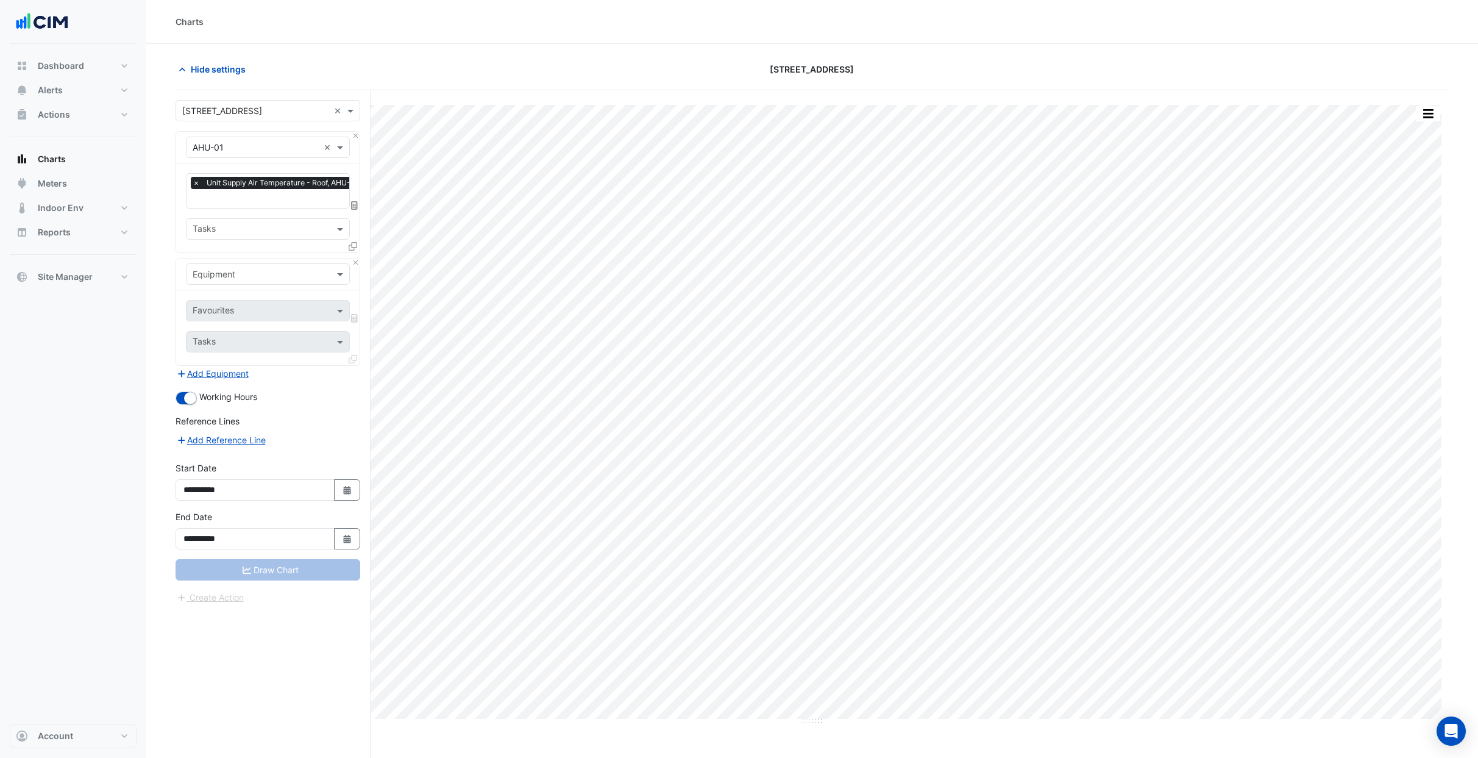
click at [240, 276] on input "text" at bounding box center [256, 274] width 126 height 13
type input "***"
click at [229, 296] on span "Weather" at bounding box center [212, 299] width 33 height 10
click at [229, 312] on input "text" at bounding box center [254, 311] width 123 height 13
click at [238, 371] on span "Temperature ([PERSON_NAME])" at bounding box center [260, 371] width 129 height 10
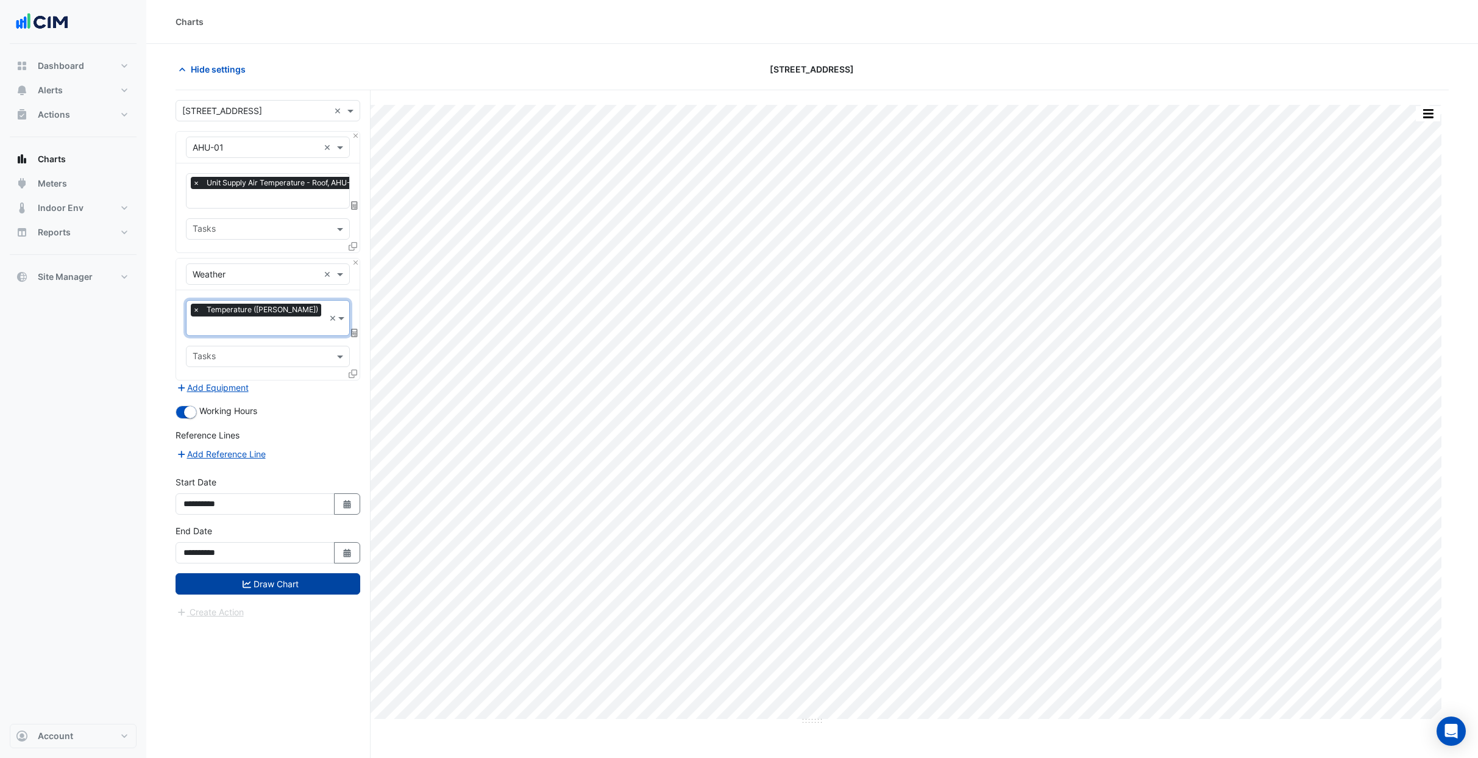
click at [274, 573] on button "Draw Chart" at bounding box center [268, 583] width 185 height 21
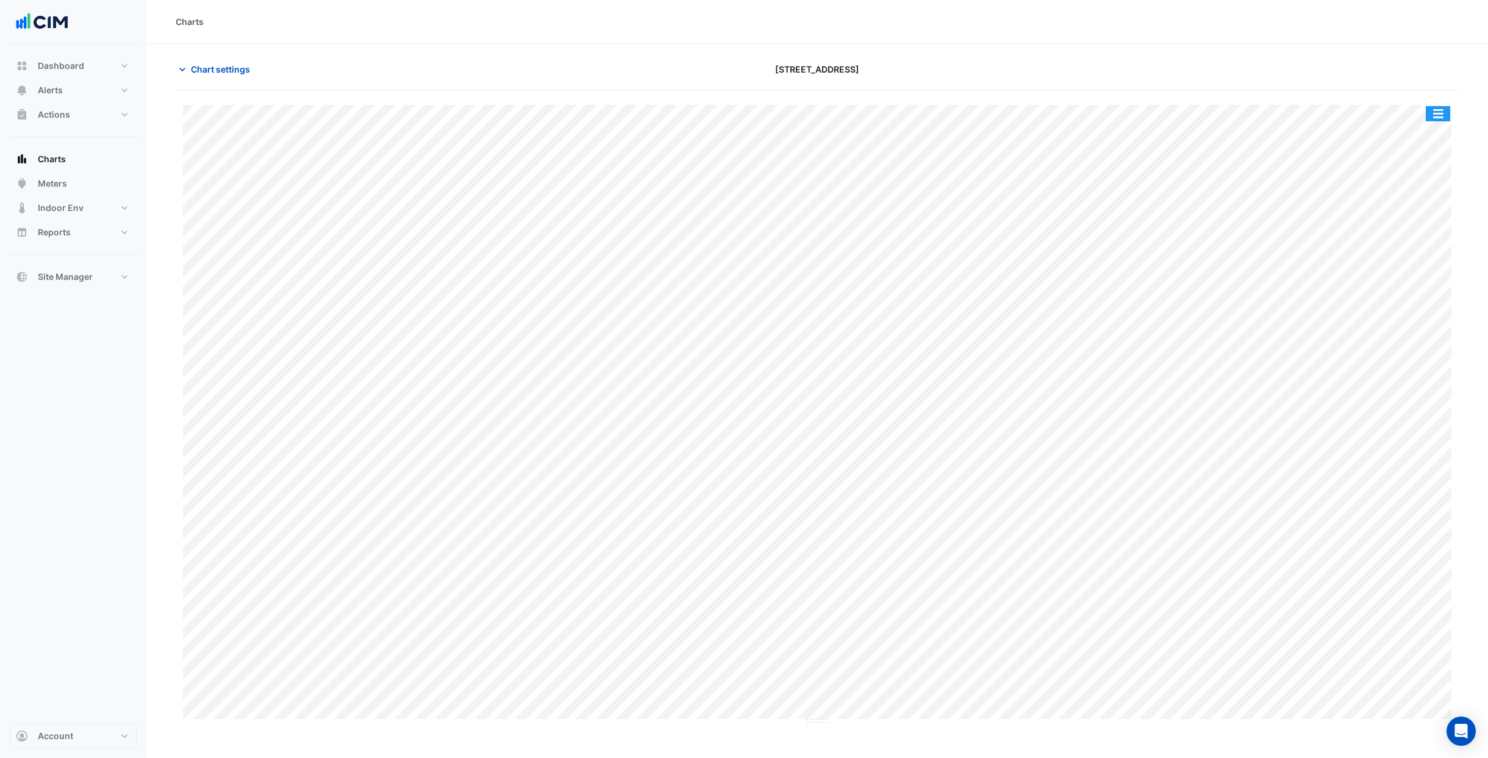
click at [1441, 116] on button "button" at bounding box center [1437, 113] width 24 height 15
click at [1419, 249] on div "Pivot Data Table" at bounding box center [1413, 244] width 73 height 29
click at [1407, 304] on div "Export CSV - Pivot" at bounding box center [1413, 303] width 73 height 29
click at [1402, 92] on div "Split by Equip Split All Print Save as JPEG Save as PNG Pivot Data Table Export…" at bounding box center [817, 407] width 1283 height 635
click at [236, 72] on span "Chart settings" at bounding box center [220, 69] width 59 height 13
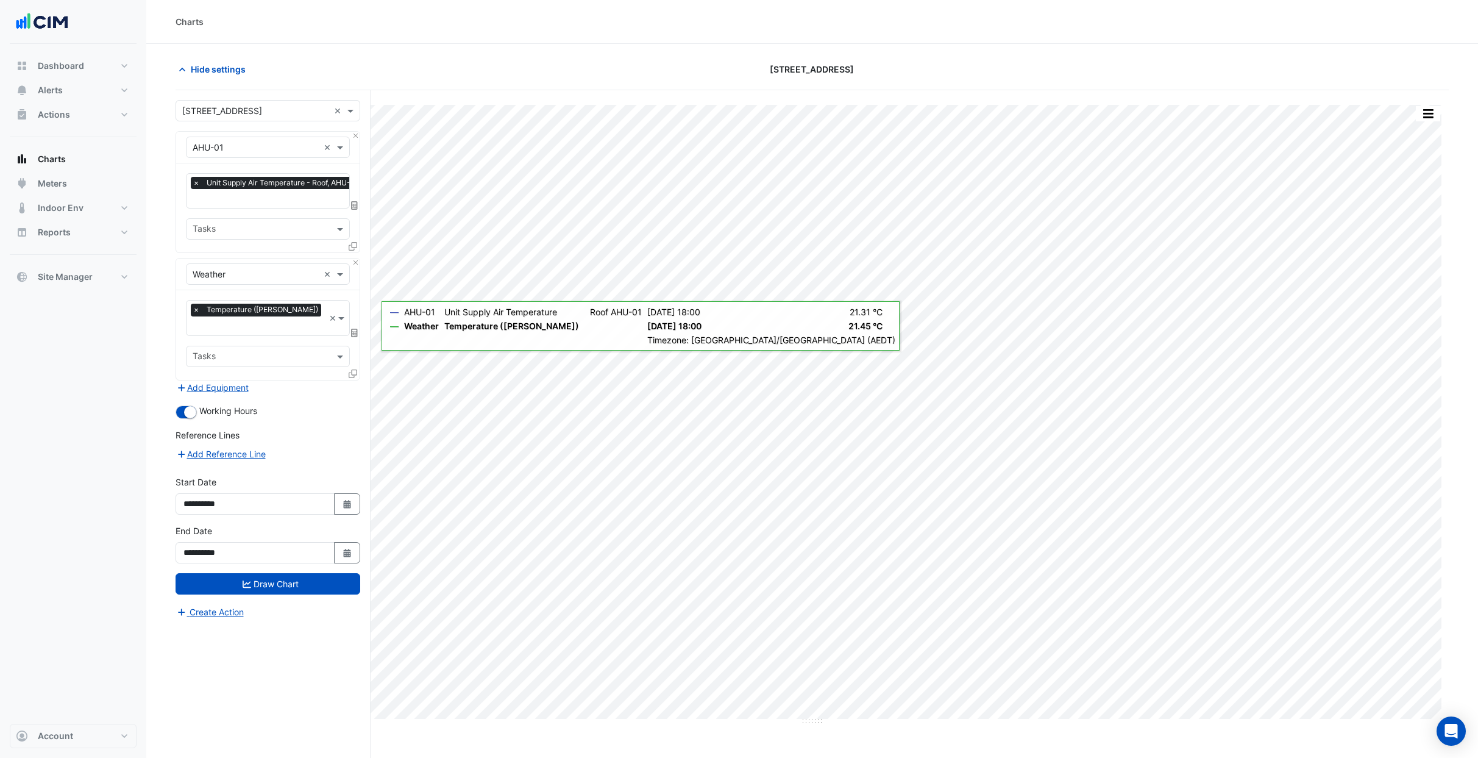
click at [228, 278] on input "text" at bounding box center [256, 274] width 126 height 13
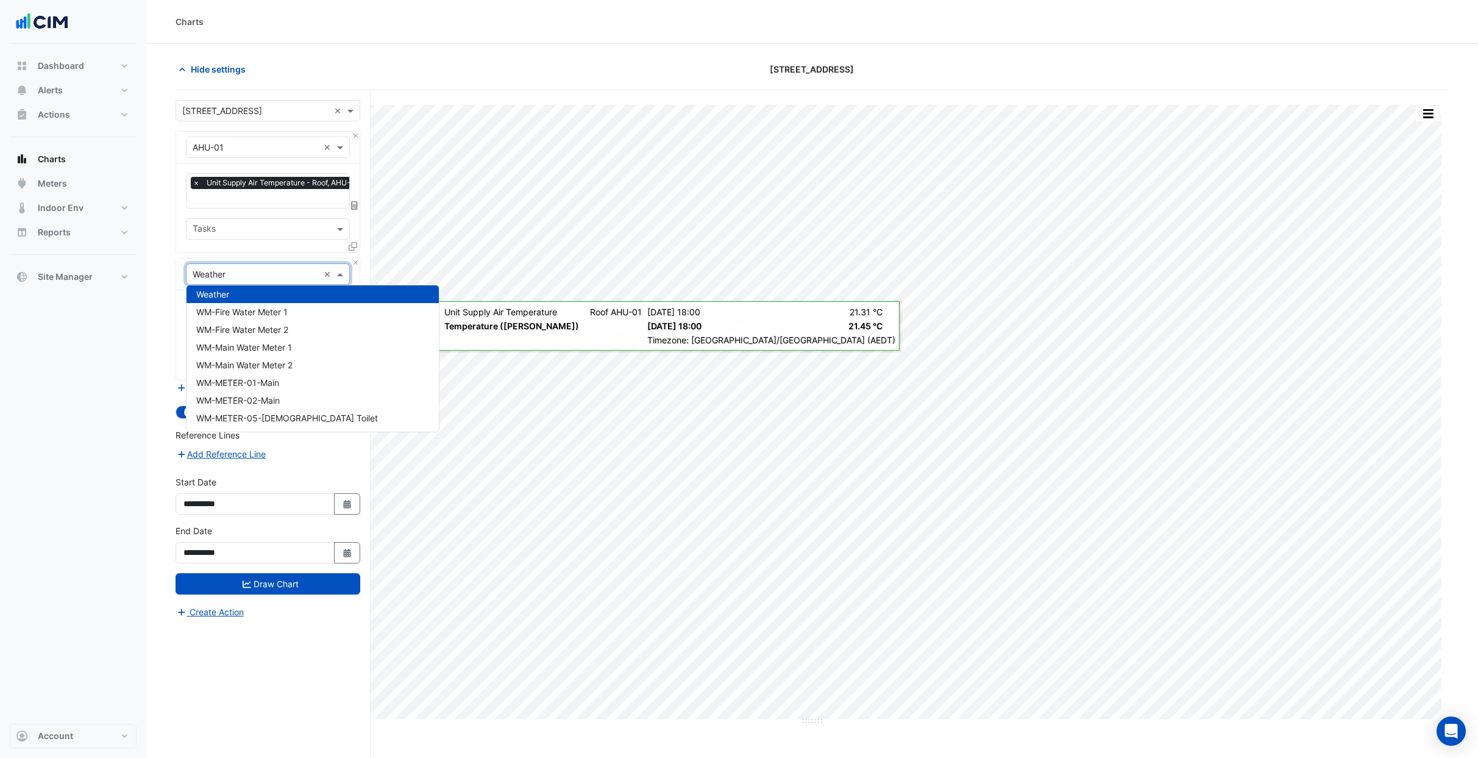
click at [209, 294] on span "Weather" at bounding box center [212, 294] width 33 height 10
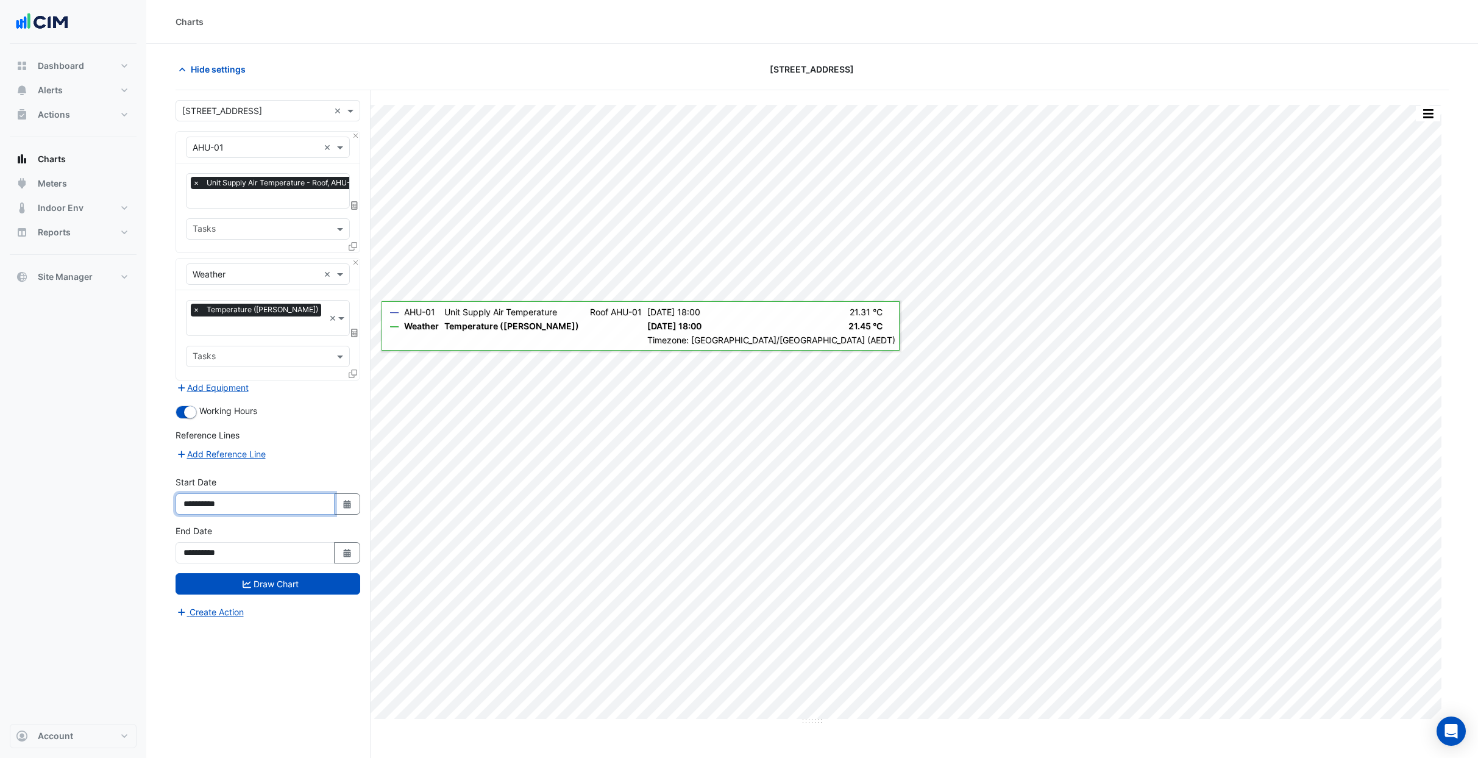
click at [198, 493] on input "**********" at bounding box center [255, 503] width 159 height 21
click at [201, 542] on input "**********" at bounding box center [255, 552] width 159 height 21
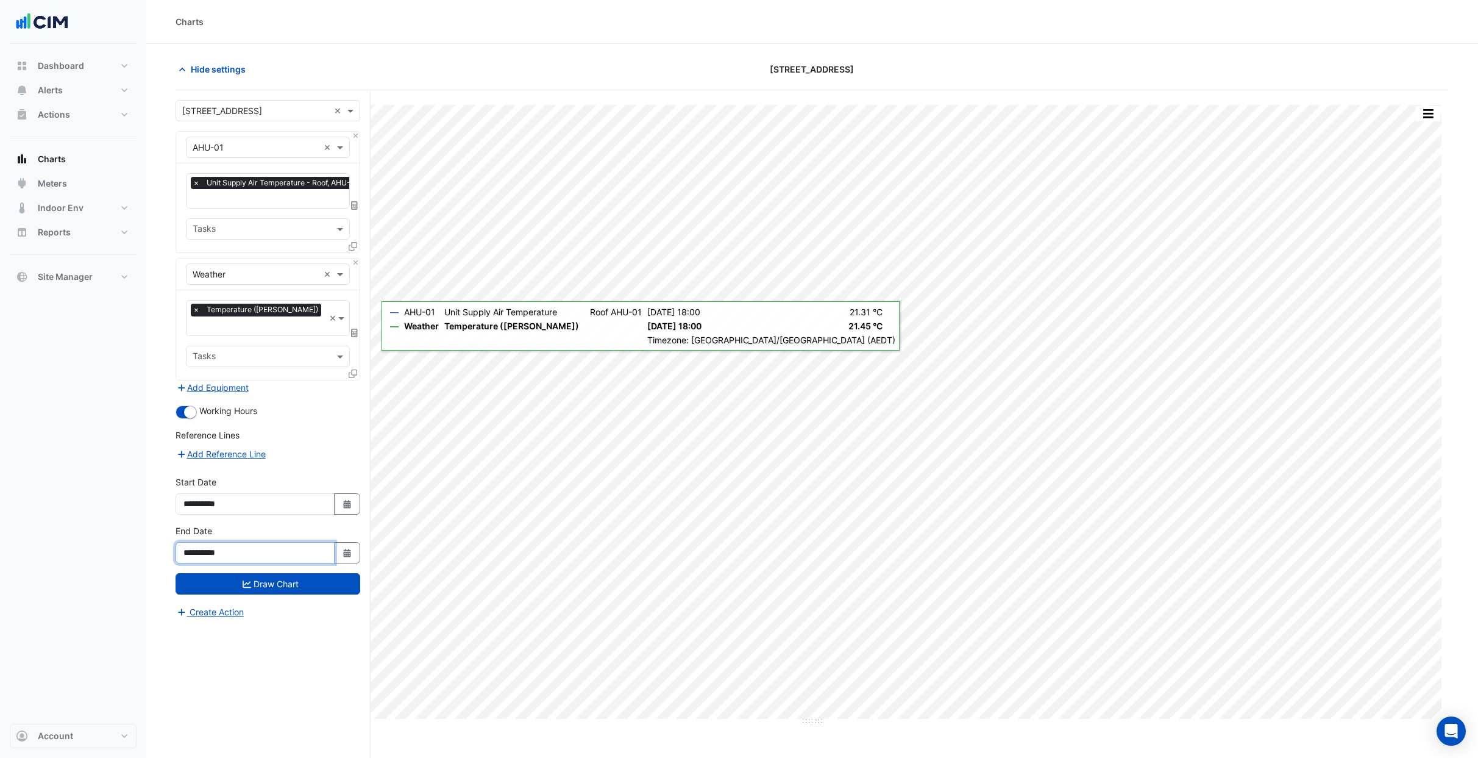
click at [201, 542] on input "**********" at bounding box center [255, 552] width 159 height 21
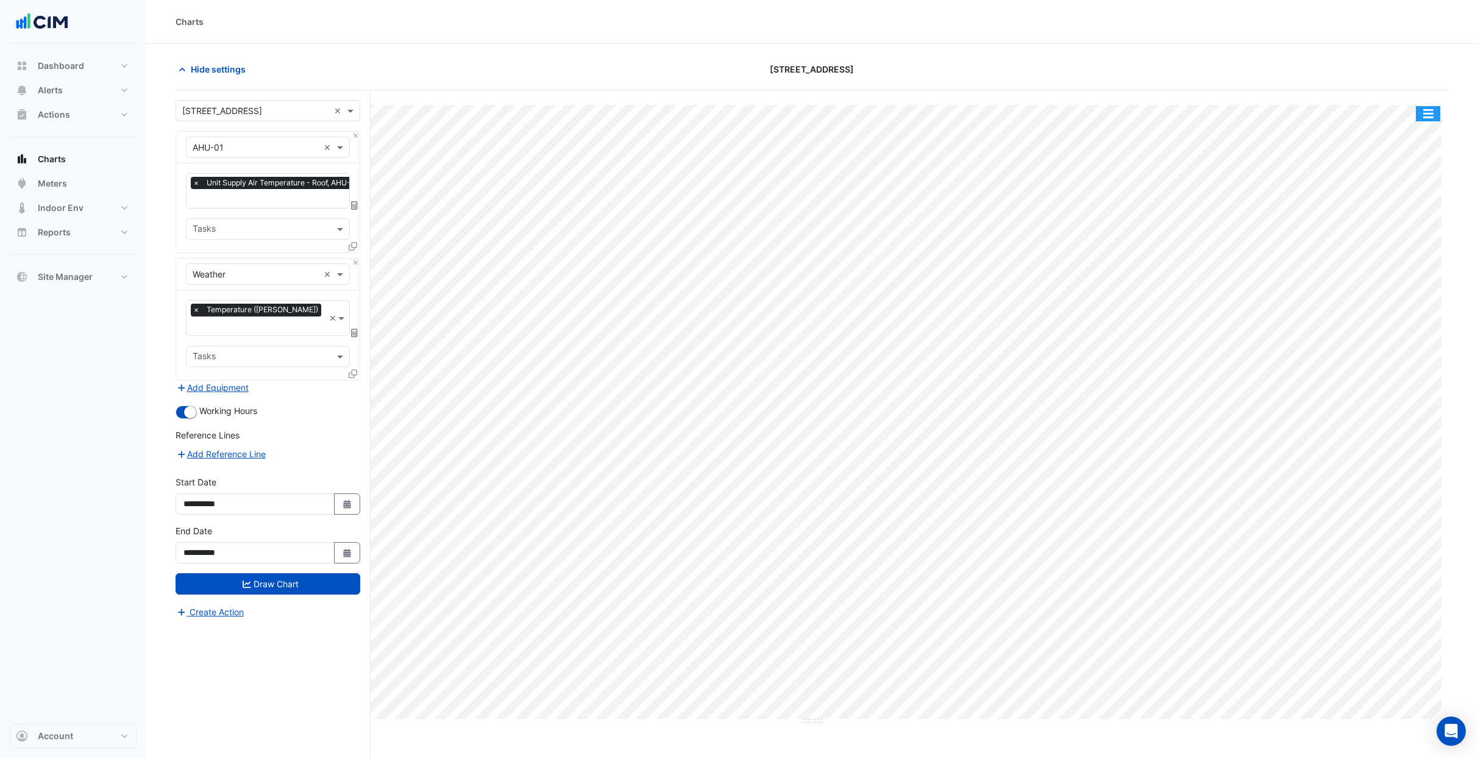
click at [1423, 112] on button "button" at bounding box center [1428, 113] width 24 height 15
click at [1419, 252] on div "Pivot Data Table" at bounding box center [1404, 244] width 73 height 29
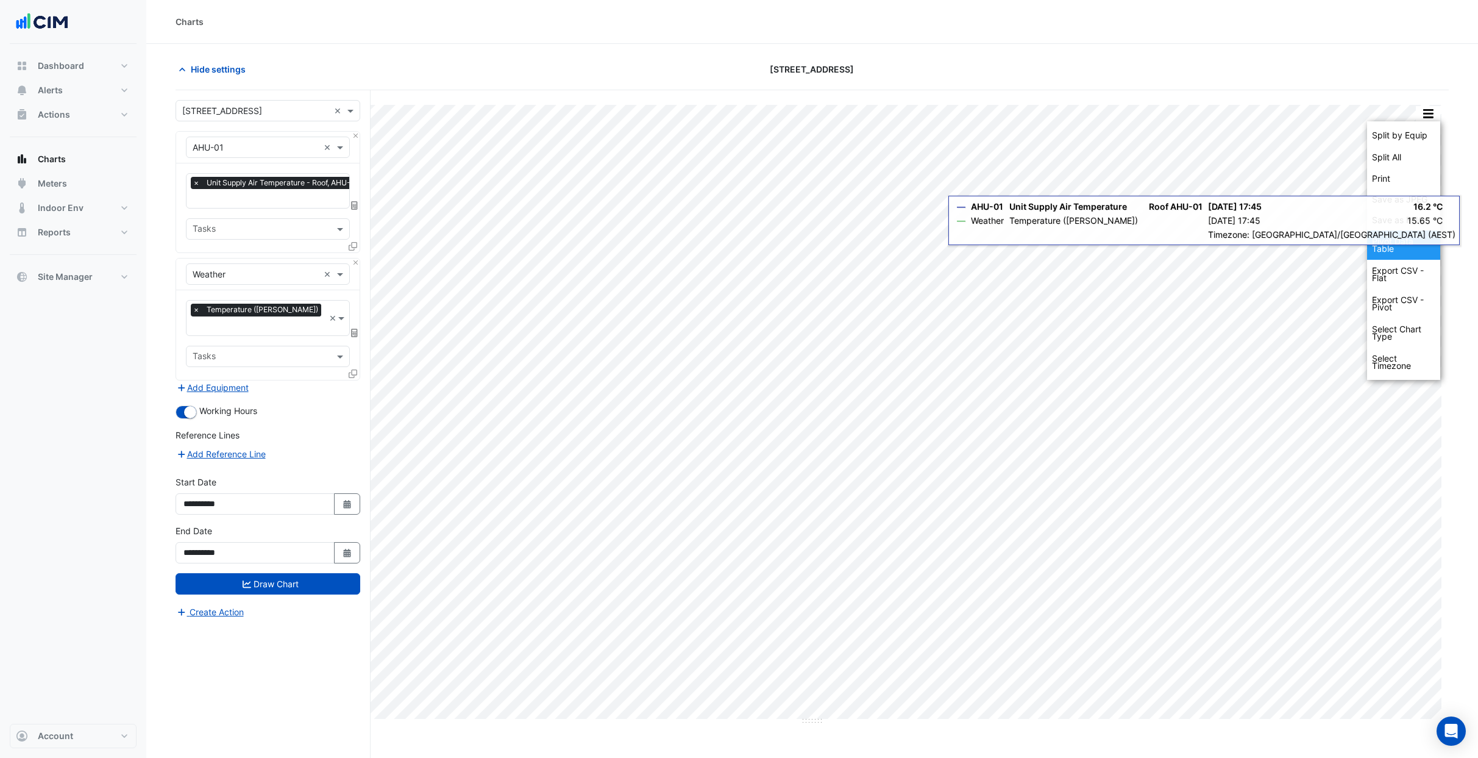
click at [1417, 252] on div "Pivot Data Table" at bounding box center [1404, 244] width 73 height 29
click at [1418, 252] on div "Pivot Data Table" at bounding box center [1404, 244] width 73 height 29
click at [1422, 313] on div "Export CSV - Pivot" at bounding box center [1404, 303] width 73 height 29
click at [1469, 313] on section "Hide settings [STREET_ADDRESS] Split by Equip Split All Print Save as JPEG Save…" at bounding box center [812, 424] width 1332 height 760
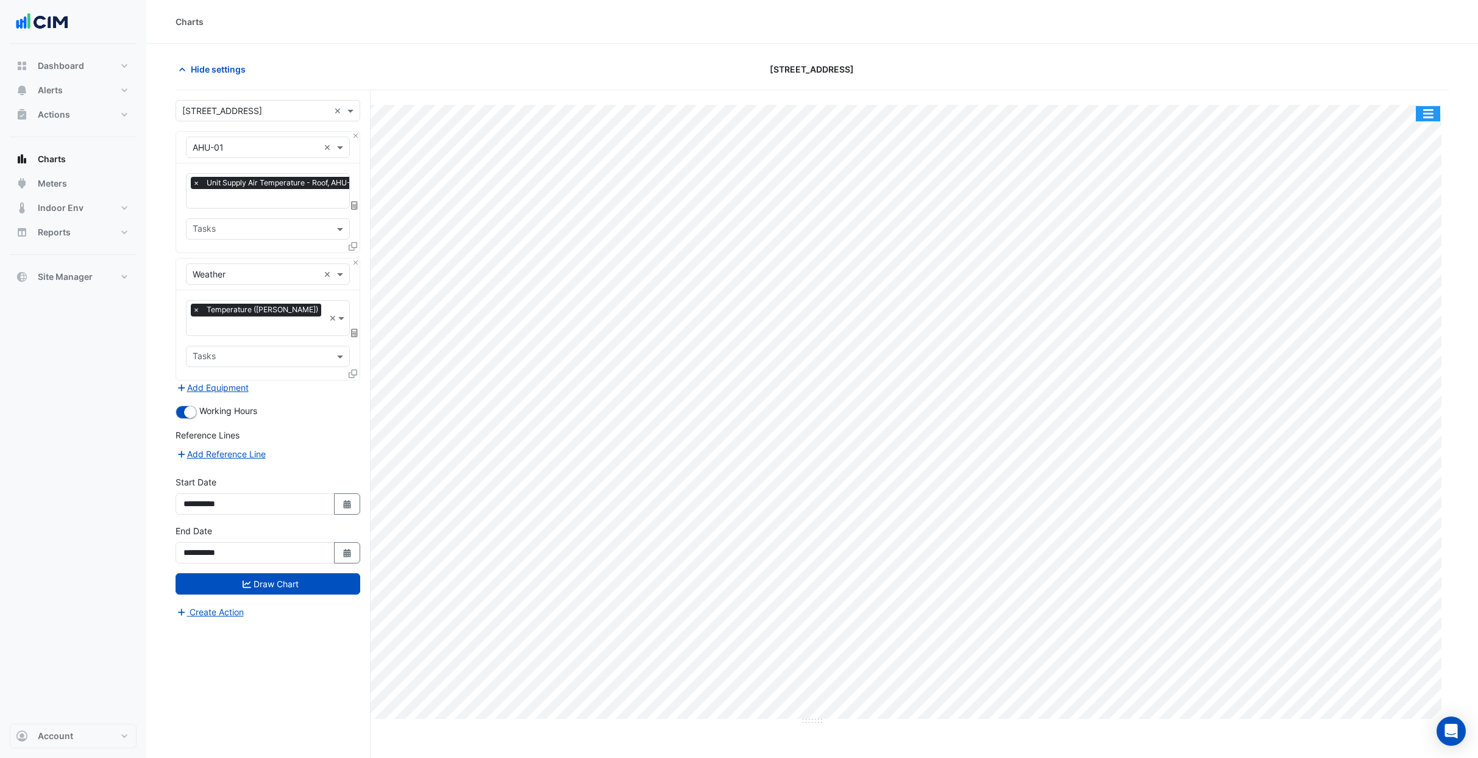
click at [1436, 108] on button "button" at bounding box center [1428, 113] width 24 height 15
click at [1419, 307] on div "Export CSV - Pivot" at bounding box center [1404, 303] width 73 height 29
click at [1459, 301] on section "Hide settings [STREET_ADDRESS] Split by Equip Split All Print Save as JPEG Save…" at bounding box center [812, 424] width 1332 height 760
click at [1430, 112] on button "button" at bounding box center [1428, 113] width 24 height 15
click at [1413, 250] on div "Pivot Data Table" at bounding box center [1404, 244] width 73 height 29
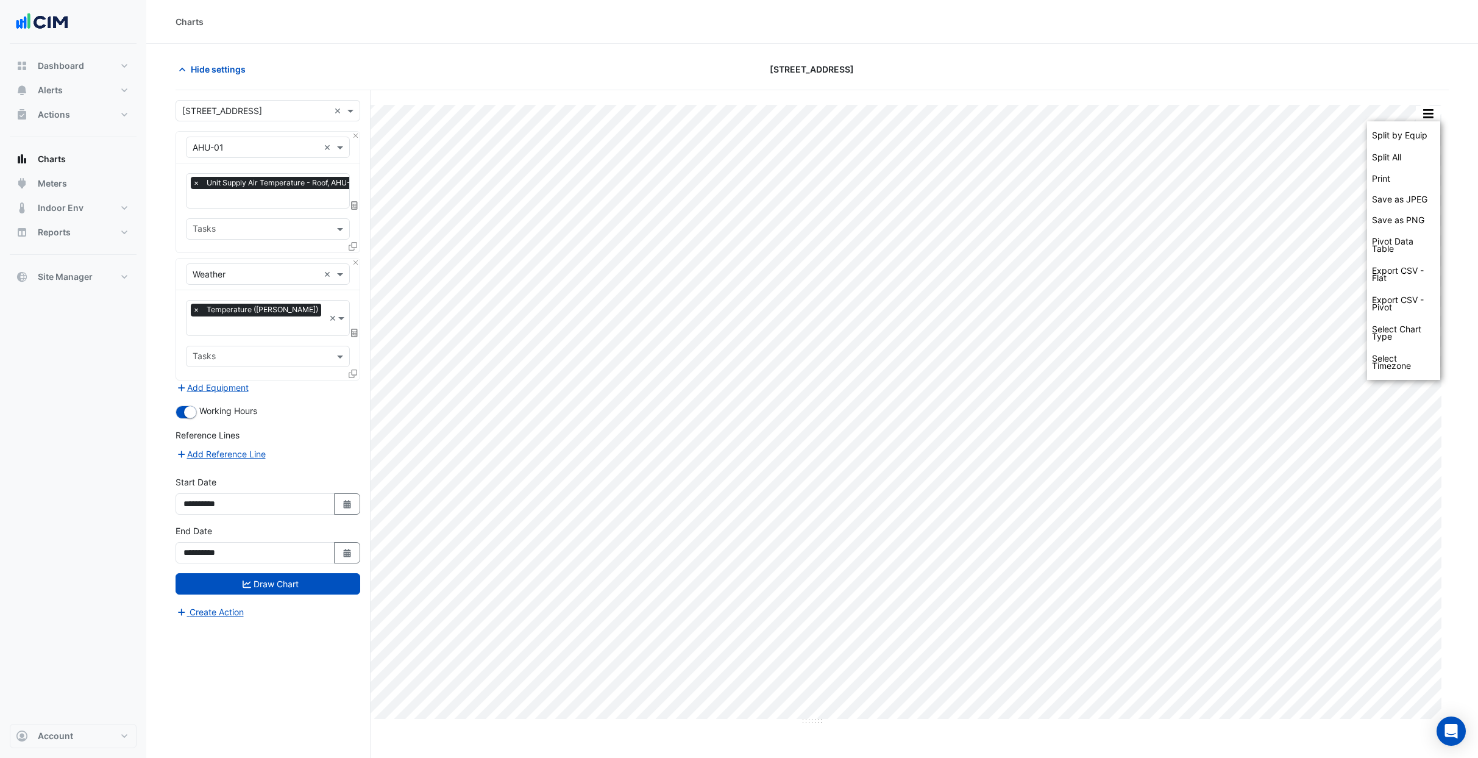
click at [1465, 230] on section "Hide settings [STREET_ADDRESS] Split by Equip Split All Print Save as JPEG Save…" at bounding box center [812, 424] width 1332 height 760
